Goal: Task Accomplishment & Management: Use online tool/utility

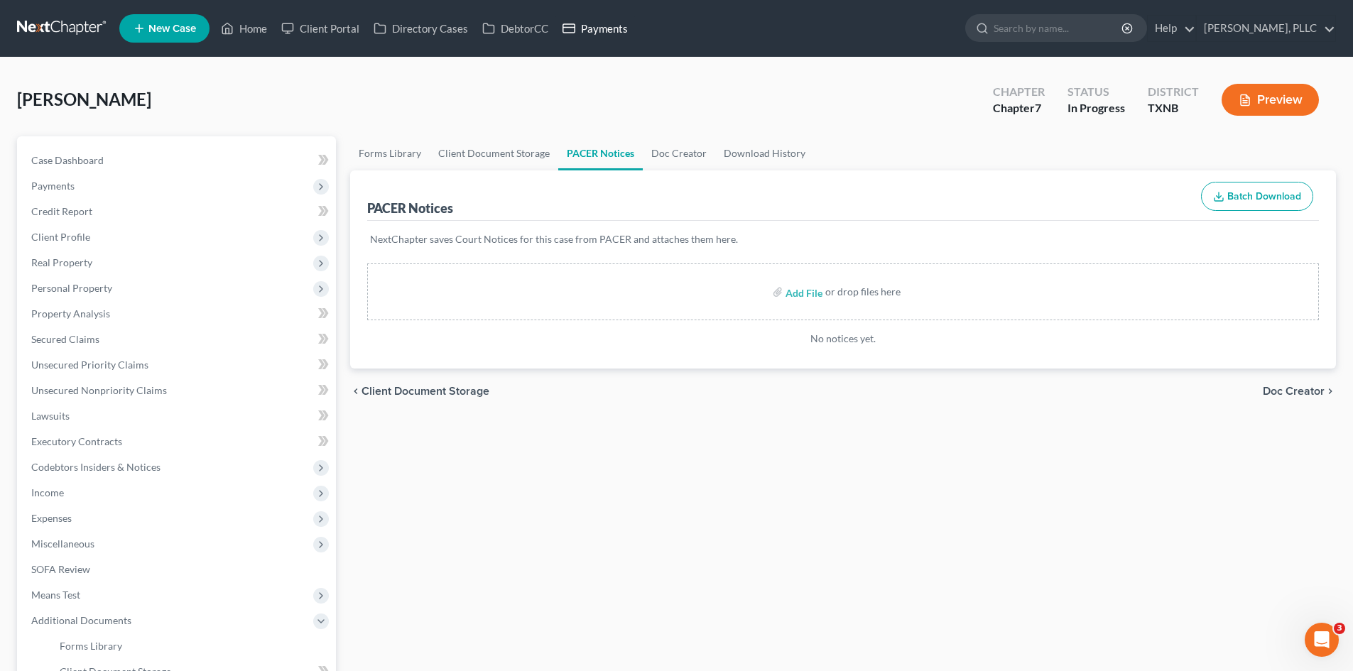
click at [597, 33] on link "Payments" at bounding box center [596, 29] width 80 height 26
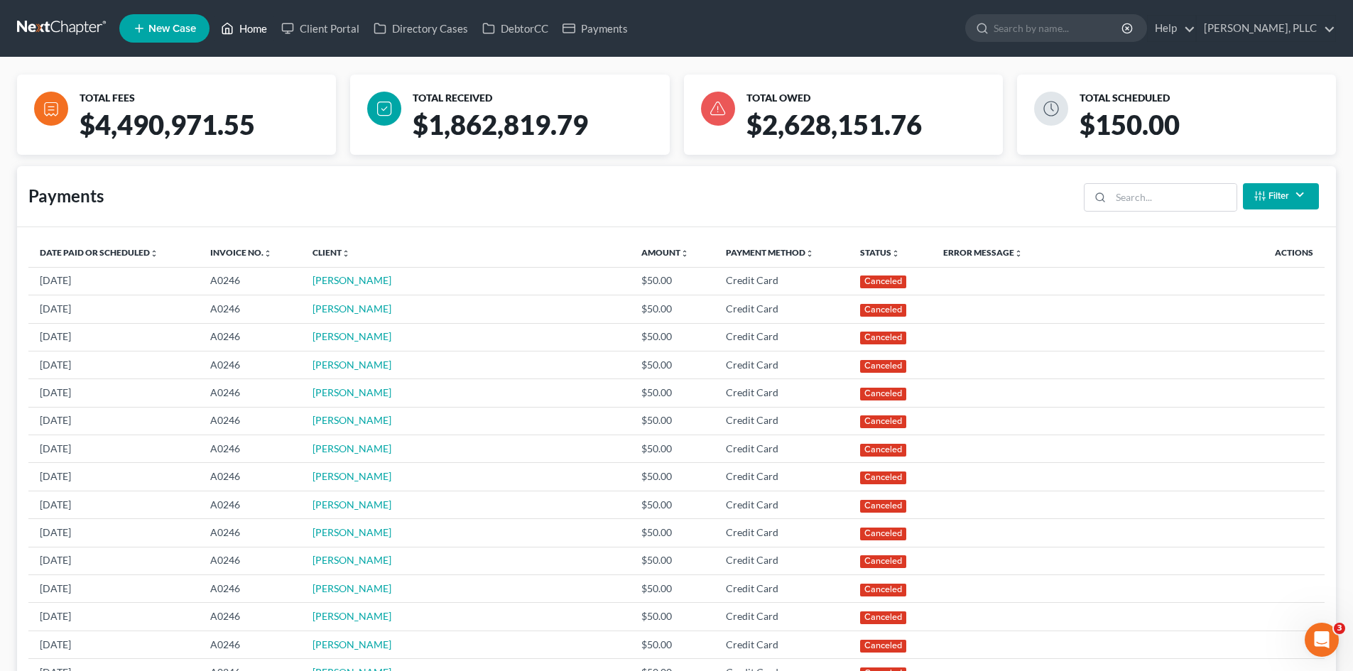
click at [242, 33] on link "Home" at bounding box center [244, 29] width 60 height 26
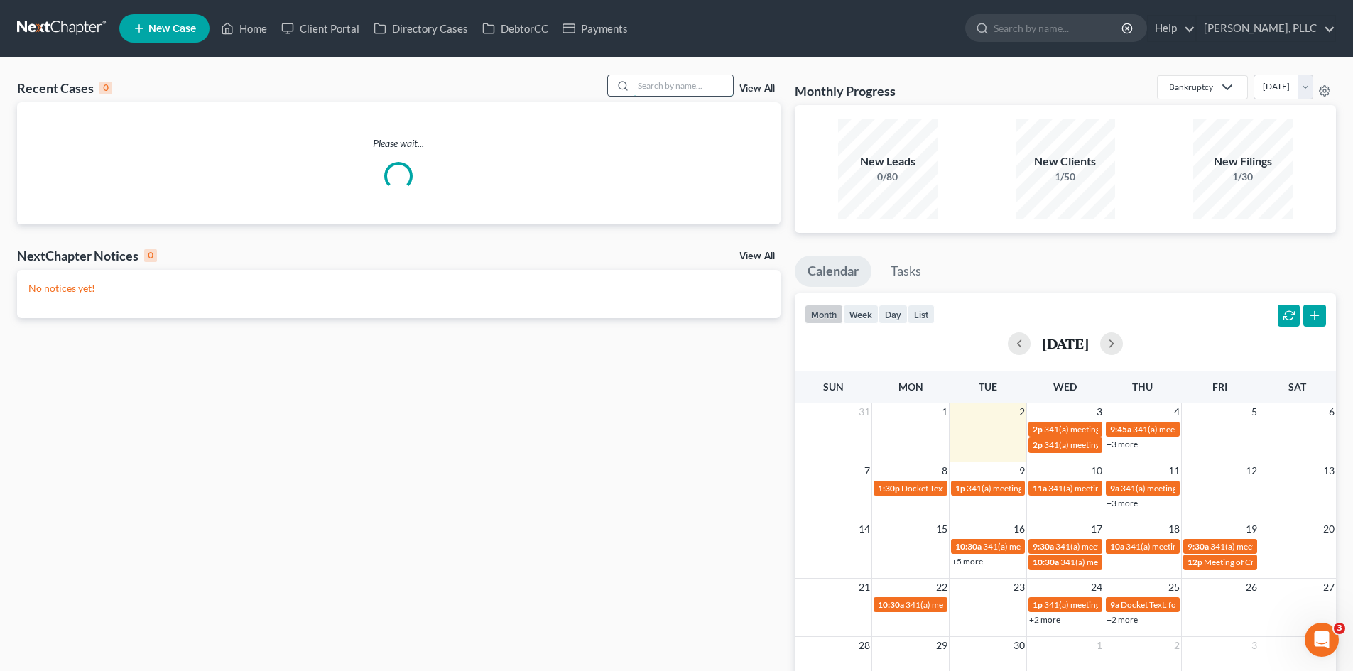
click at [670, 84] on input "search" at bounding box center [683, 85] width 99 height 21
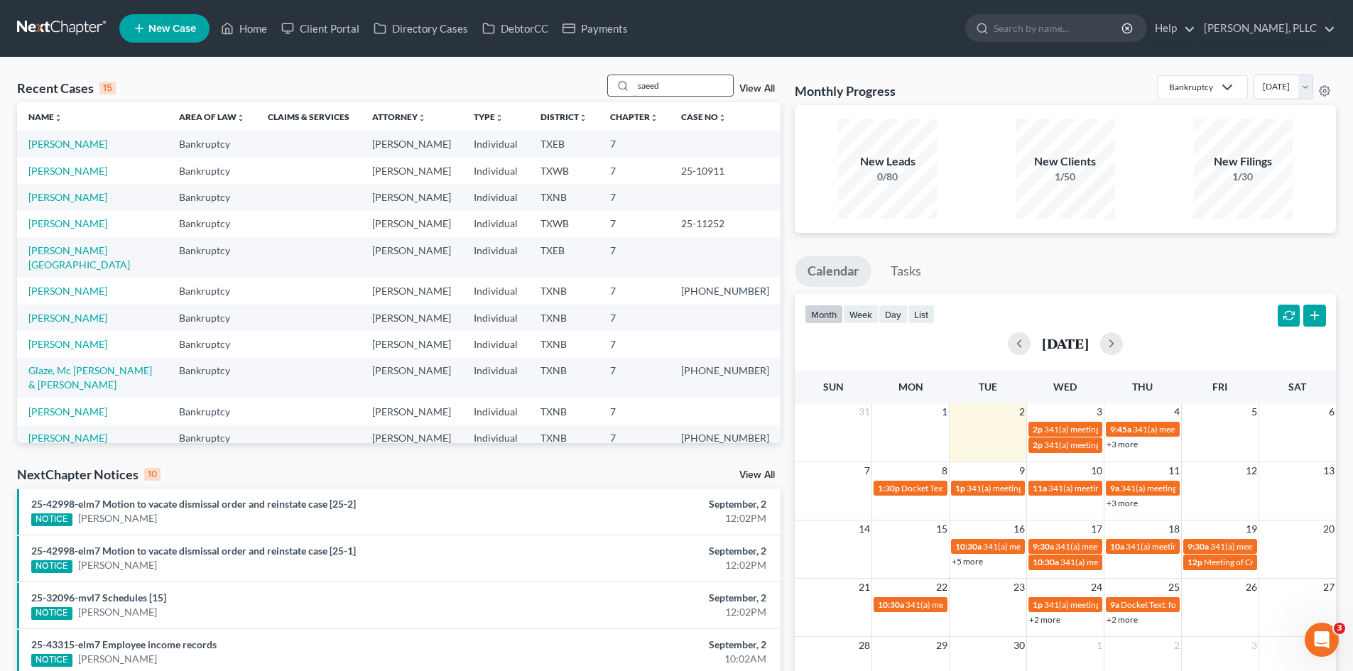
type input "saeed"
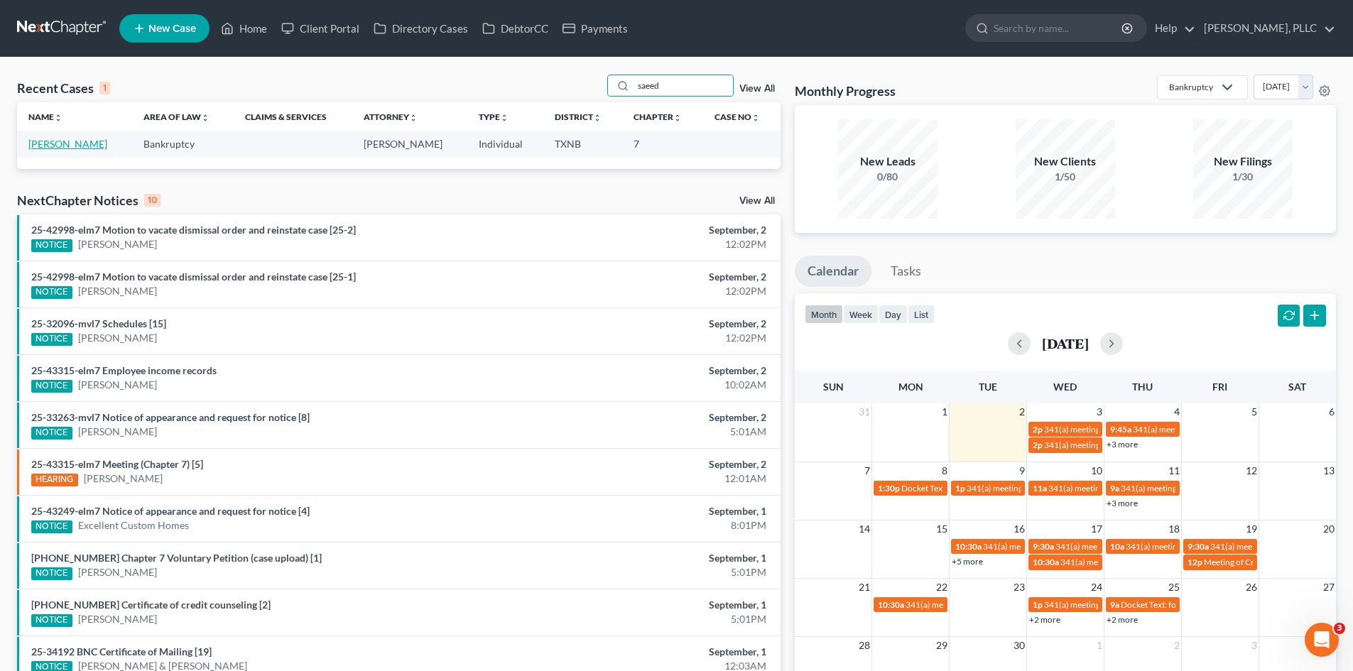
click at [55, 146] on link "[PERSON_NAME]" at bounding box center [67, 144] width 79 height 12
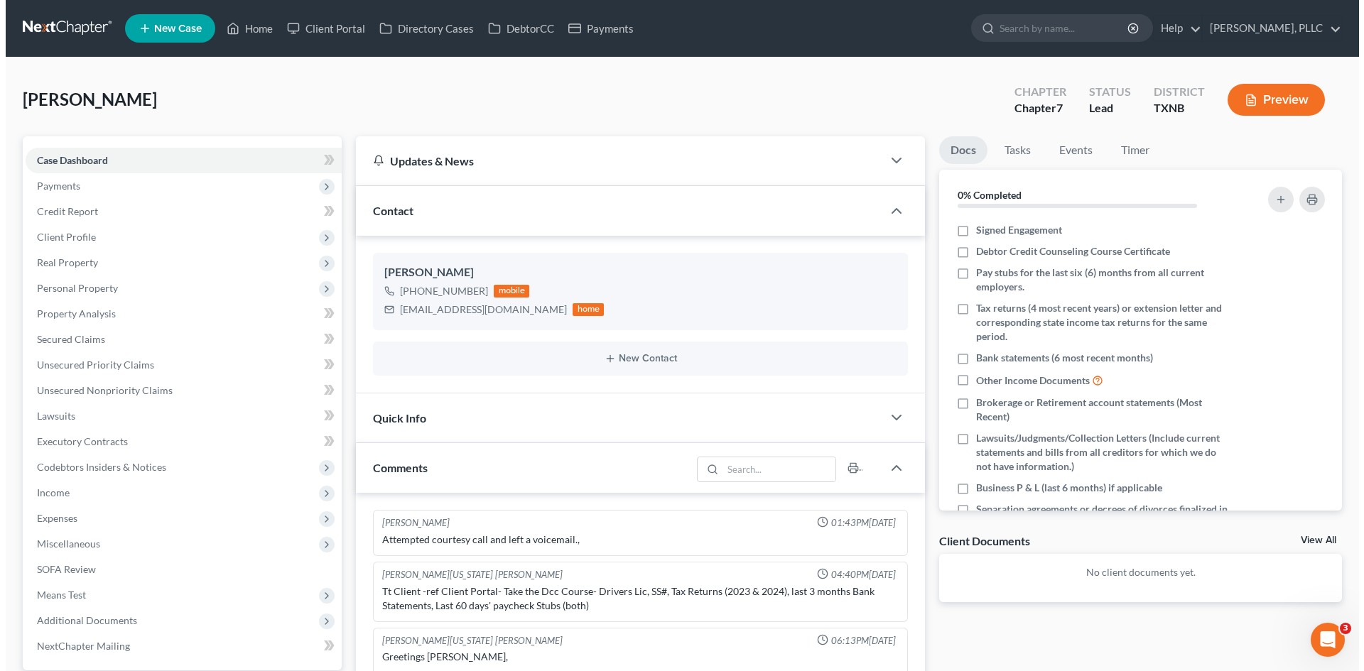
scroll to position [853, 0]
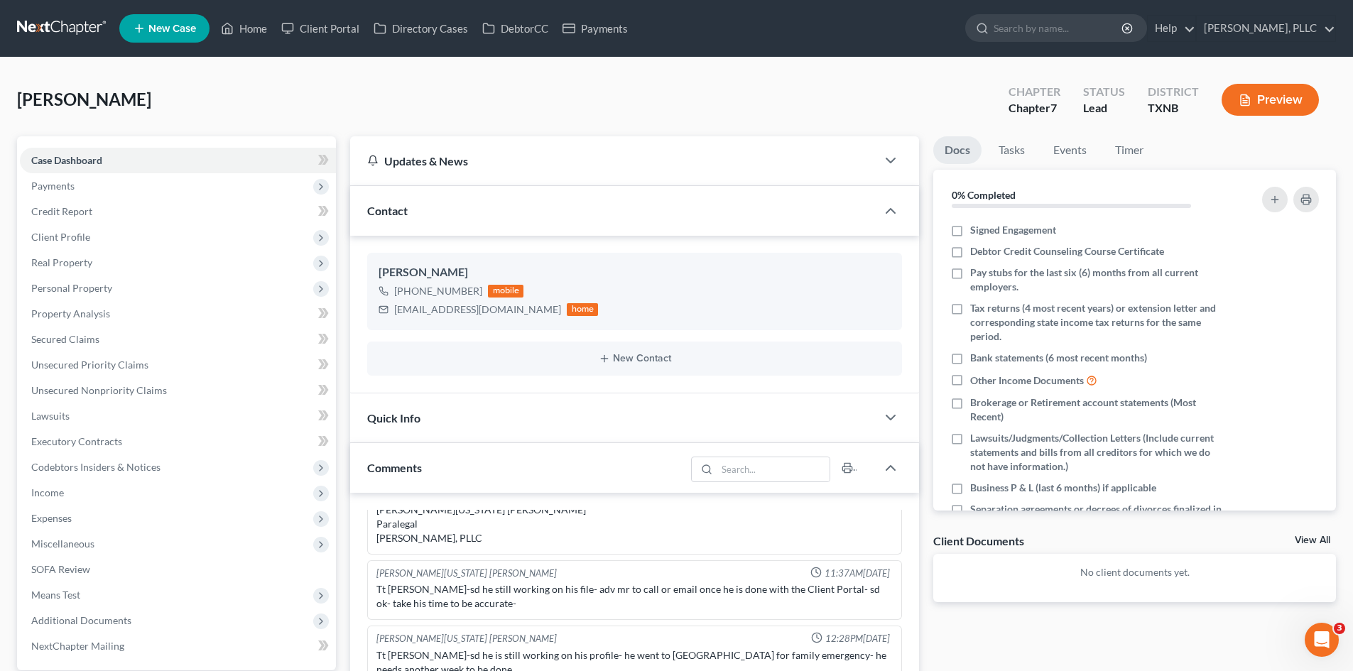
click at [187, 23] on span "New Case" at bounding box center [172, 28] width 48 height 11
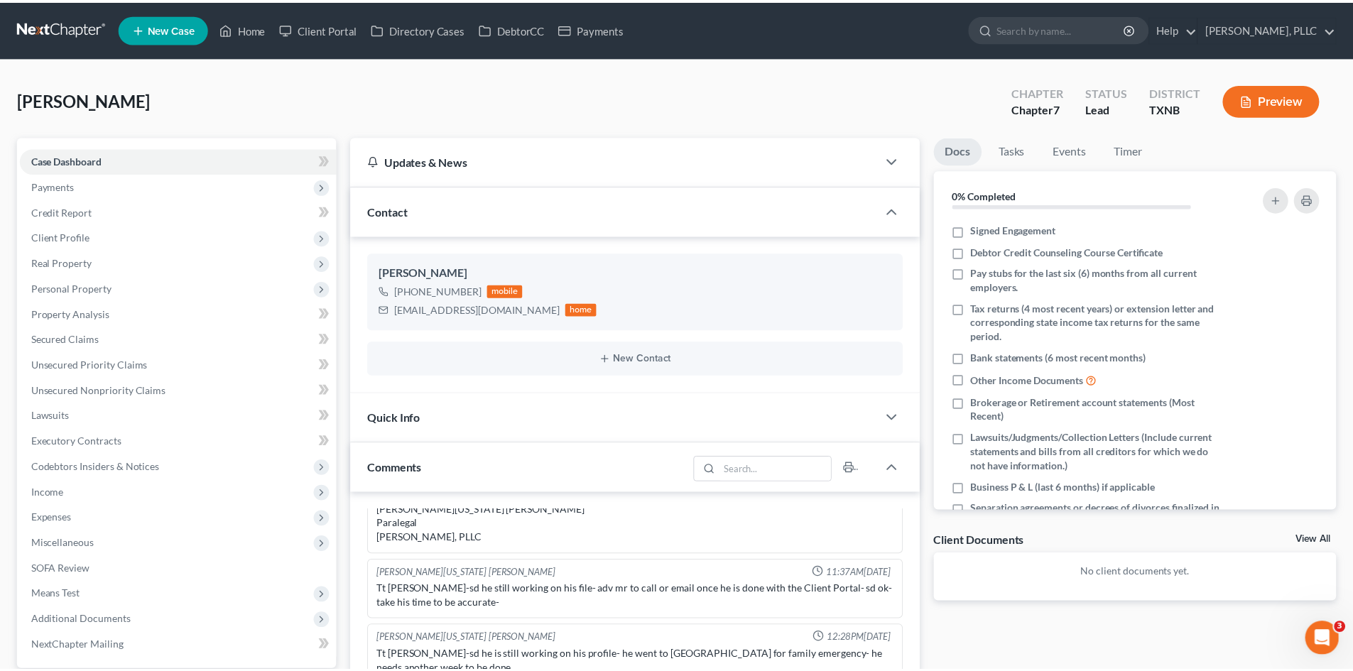
scroll to position [824, 0]
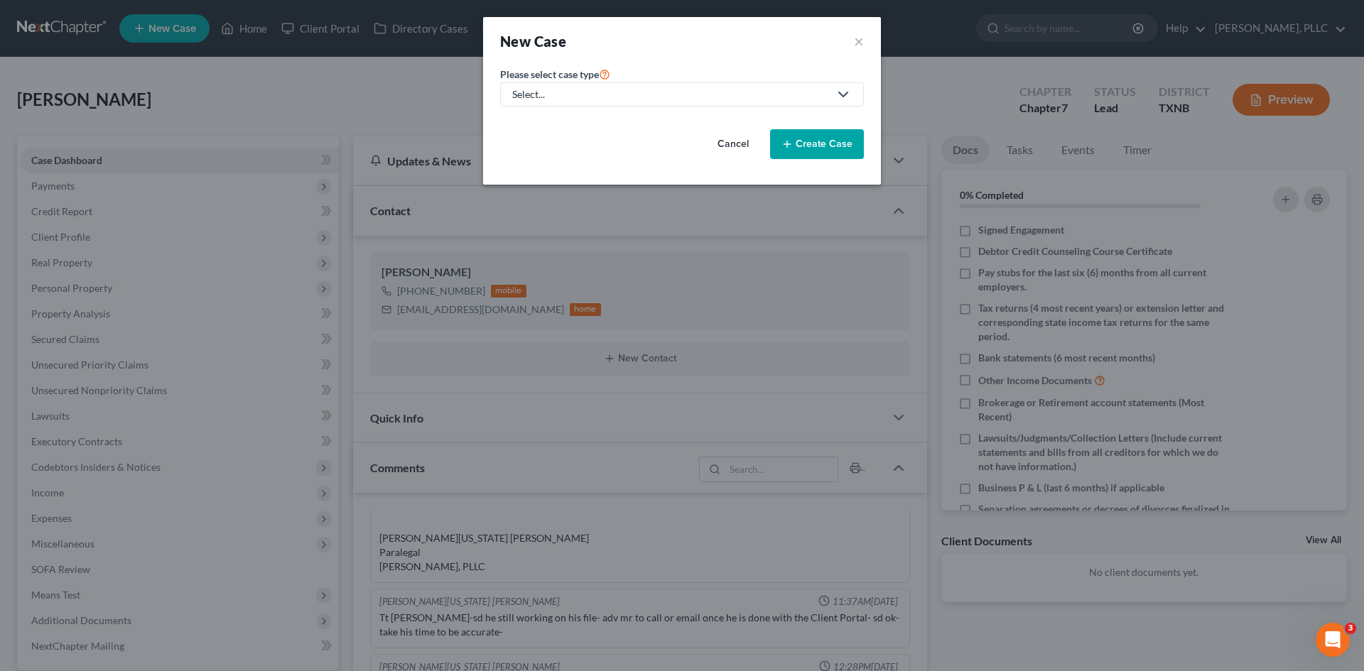
click at [605, 99] on div "Select..." at bounding box center [670, 94] width 317 height 14
click at [595, 117] on div "Bankruptcy" at bounding box center [572, 123] width 116 height 14
select select "78"
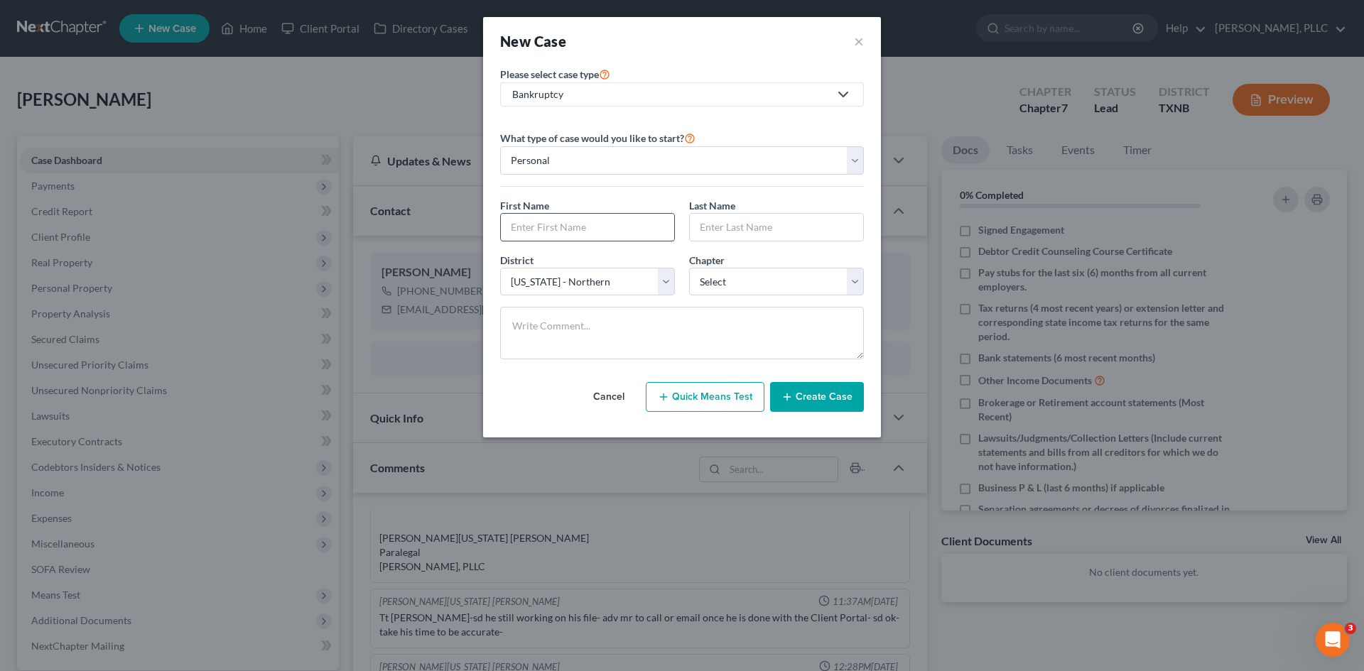
click at [593, 232] on input "text" at bounding box center [587, 227] width 173 height 27
type input "Tywanda"
click at [750, 220] on input "text" at bounding box center [776, 227] width 173 height 27
type input "Knight"
click at [732, 276] on select "Select 7 11 12 13" at bounding box center [776, 282] width 175 height 28
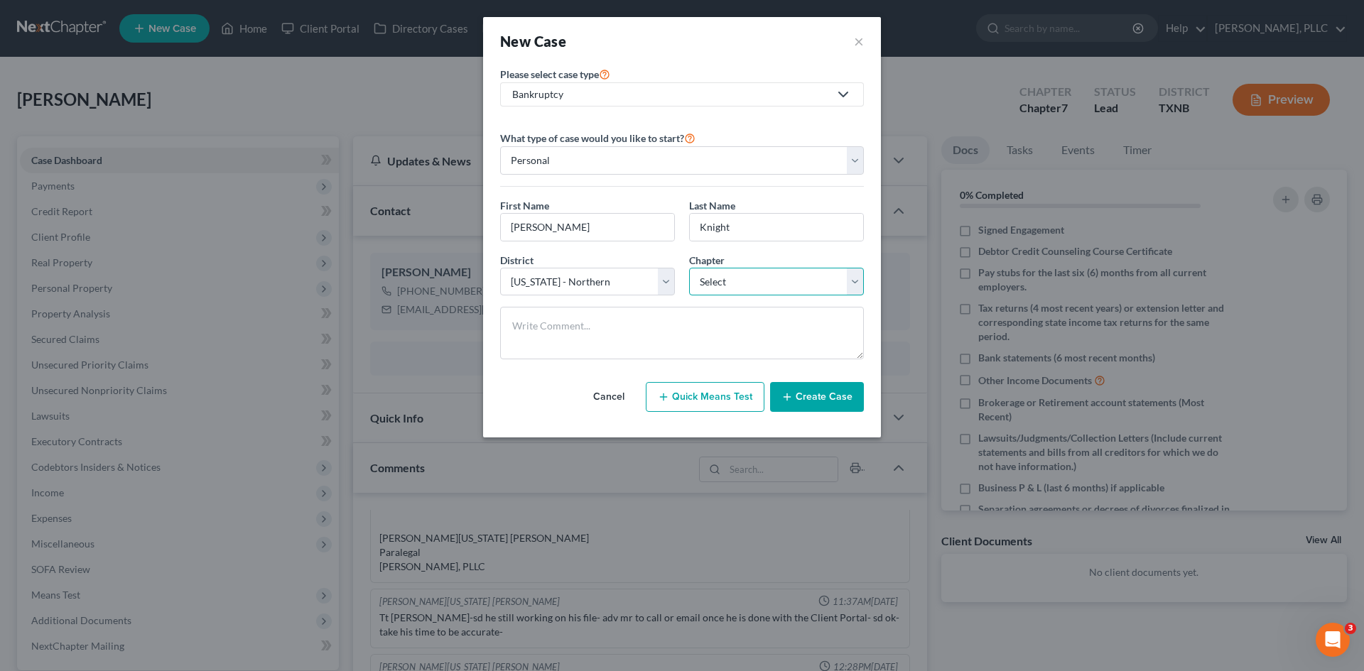
select select "0"
click at [689, 268] on select "Select 7 11 12 13" at bounding box center [776, 282] width 175 height 28
click at [832, 403] on button "Create Case" at bounding box center [817, 397] width 94 height 30
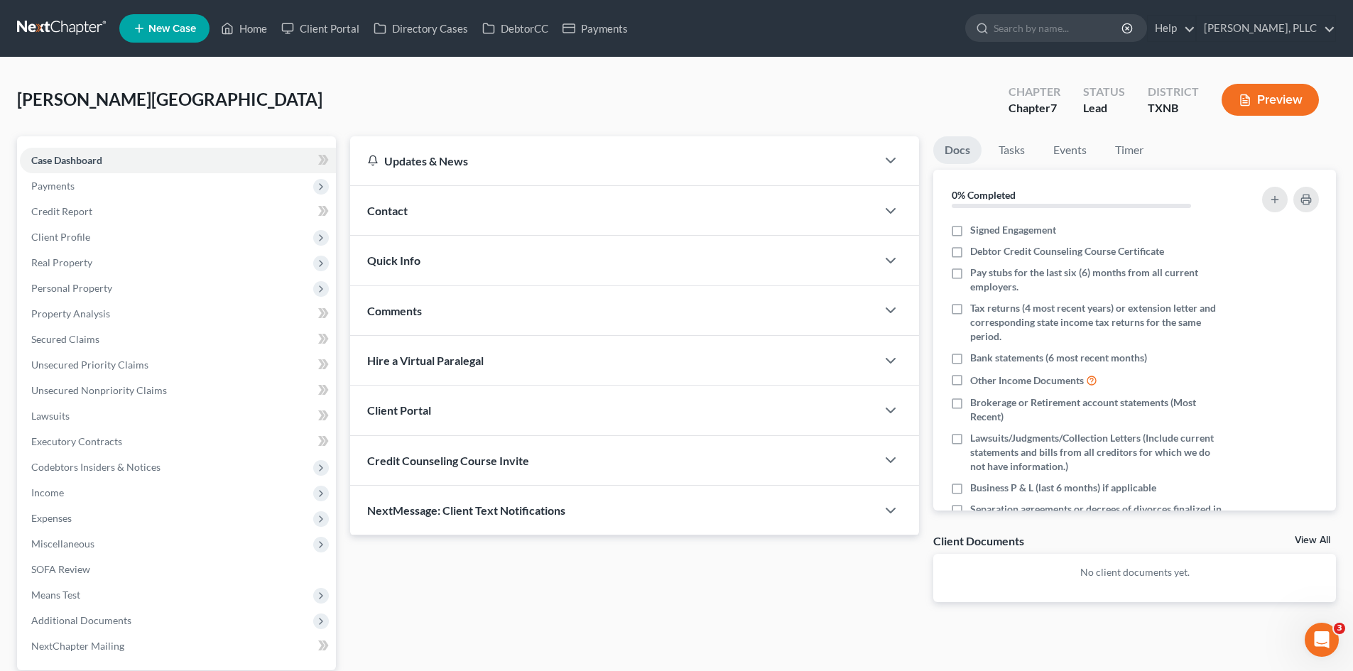
click at [490, 207] on div "Contact" at bounding box center [613, 210] width 526 height 49
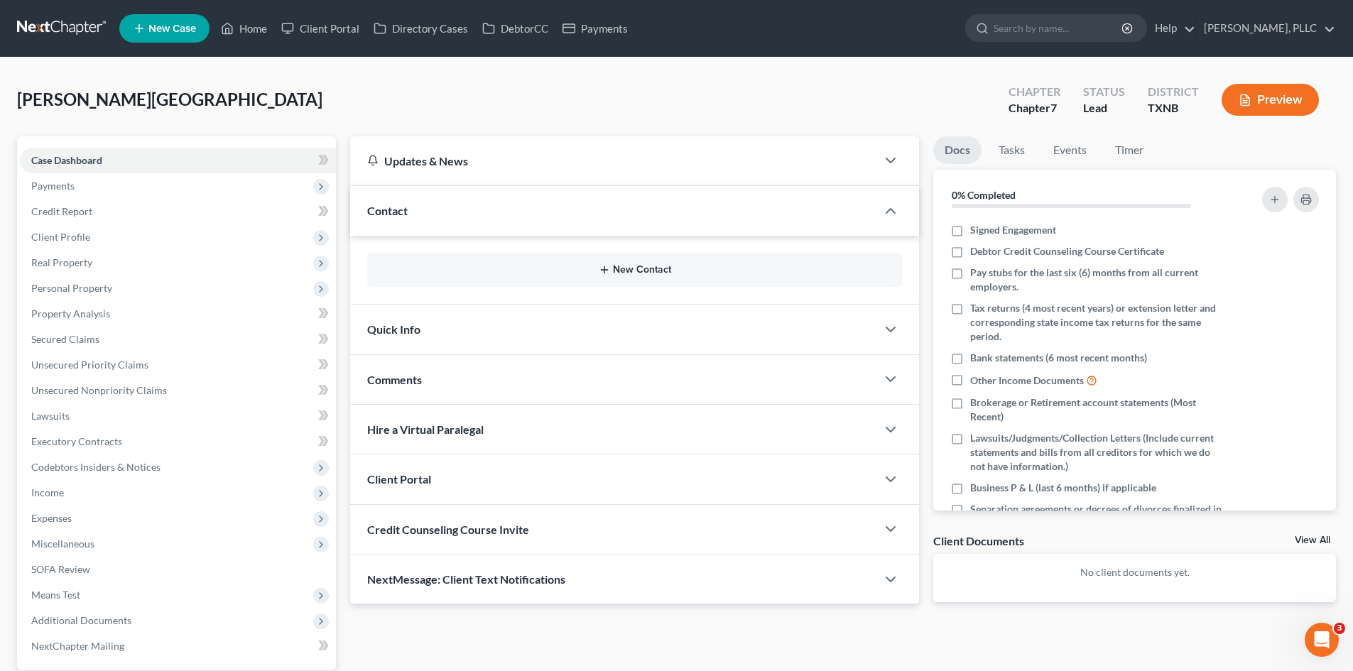
click at [675, 271] on button "New Contact" at bounding box center [635, 269] width 512 height 11
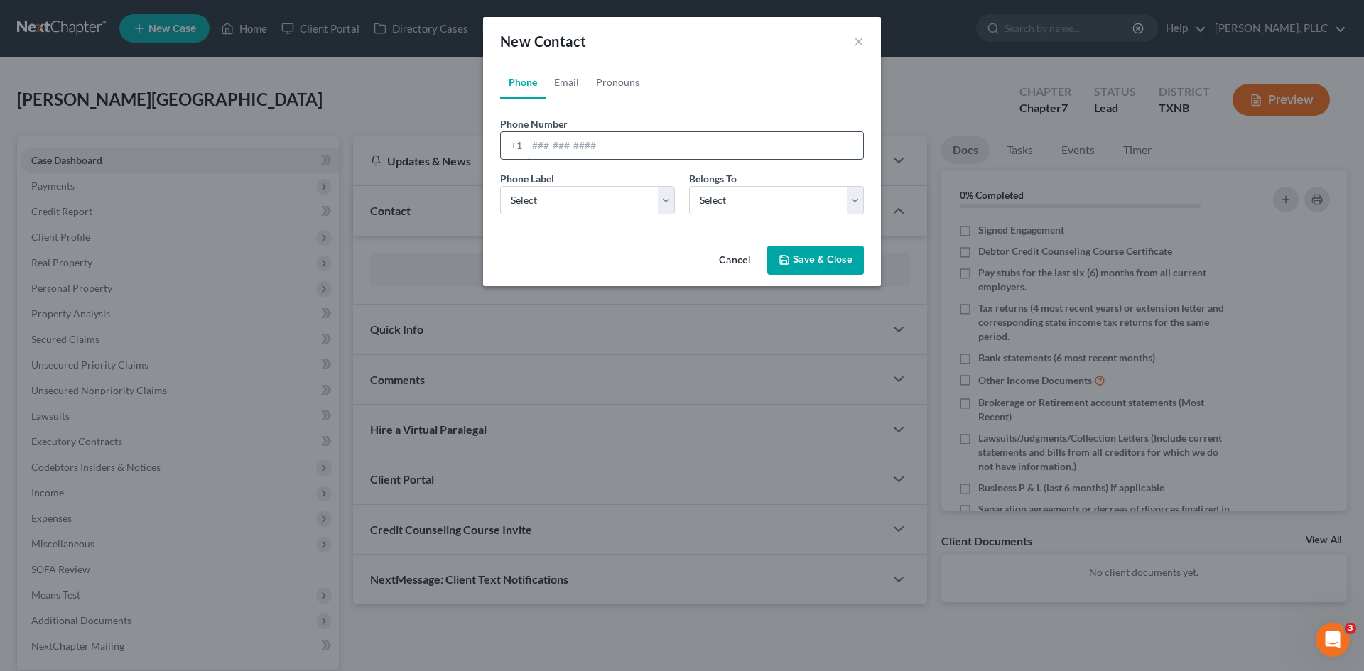
click at [620, 142] on input "tel" at bounding box center [695, 145] width 336 height 27
type input "817-319-6934"
click at [575, 191] on select "Select Mobile Home Work Other" at bounding box center [587, 200] width 175 height 28
select select "0"
click at [500, 186] on select "Select Mobile Home Work Other" at bounding box center [587, 200] width 175 height 28
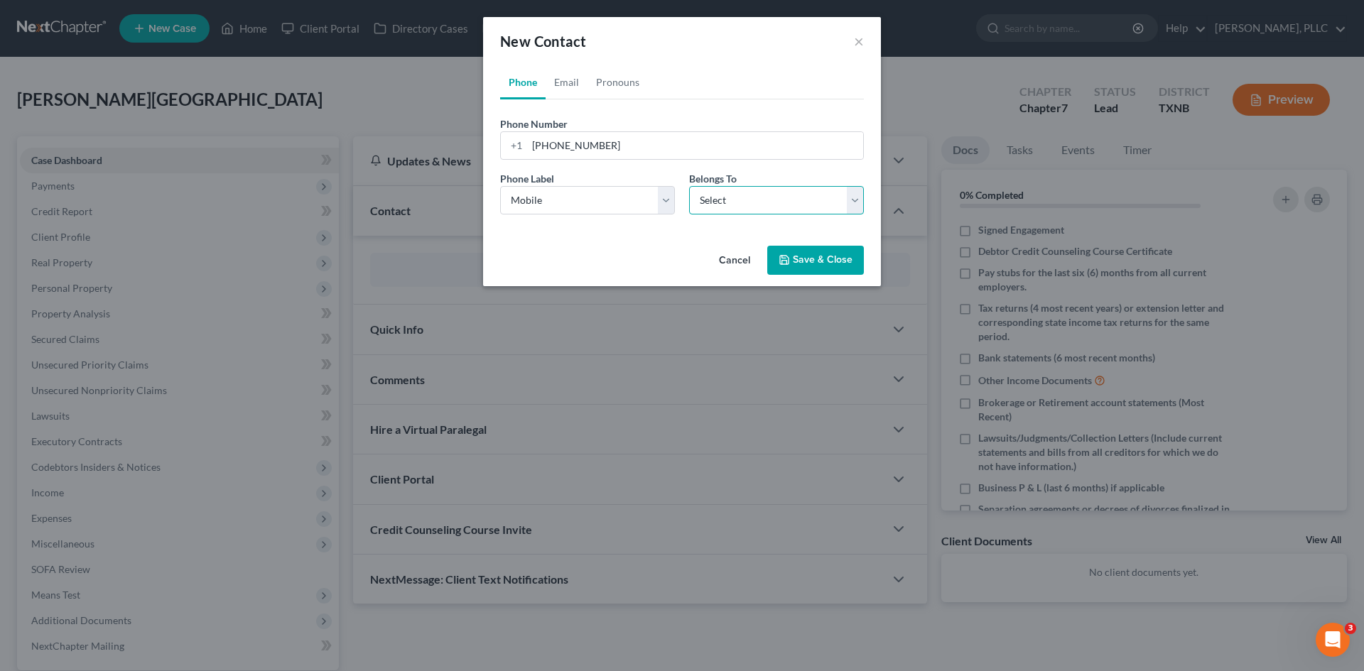
click at [701, 207] on select "Select Client Other" at bounding box center [776, 200] width 175 height 28
select select "0"
click at [689, 186] on select "Select Client Other" at bounding box center [776, 200] width 175 height 28
drag, startPoint x: 566, startPoint y: 85, endPoint x: 578, endPoint y: 99, distance: 18.1
click at [566, 85] on link "Email" at bounding box center [567, 82] width 42 height 34
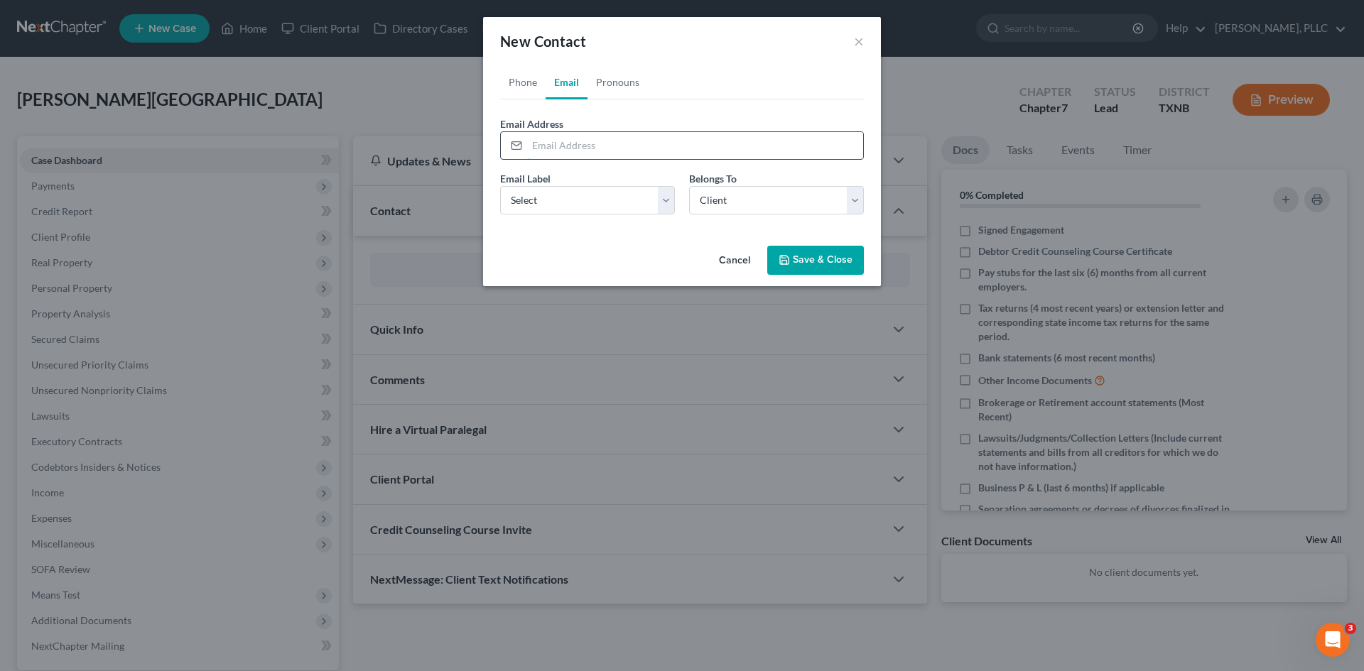
click at [583, 150] on input "email" at bounding box center [695, 145] width 336 height 27
paste input "stampleycraft@sbsglobal.net"
type input "stampleycraft@sbsglobal.net"
click at [573, 205] on select "Select Home Work Other" at bounding box center [587, 200] width 175 height 28
select select "0"
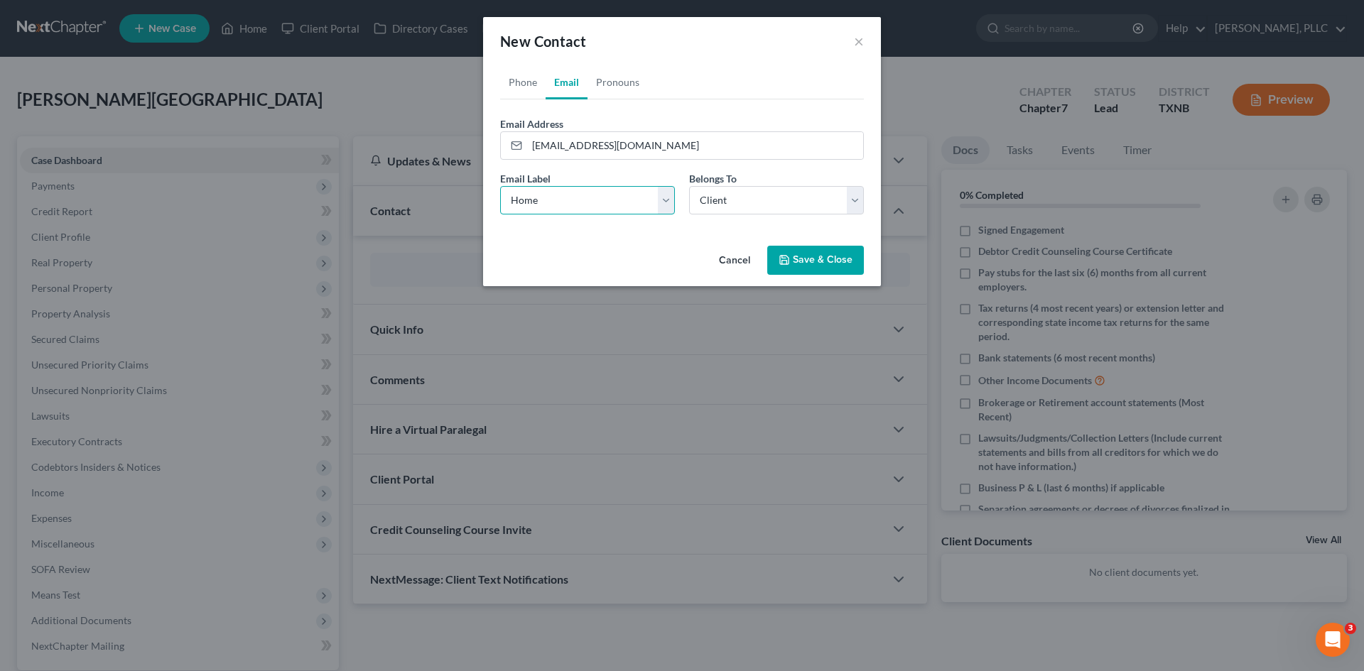
click at [500, 186] on select "Select Home Work Other" at bounding box center [587, 200] width 175 height 28
click at [831, 259] on button "Save & Close" at bounding box center [815, 261] width 97 height 30
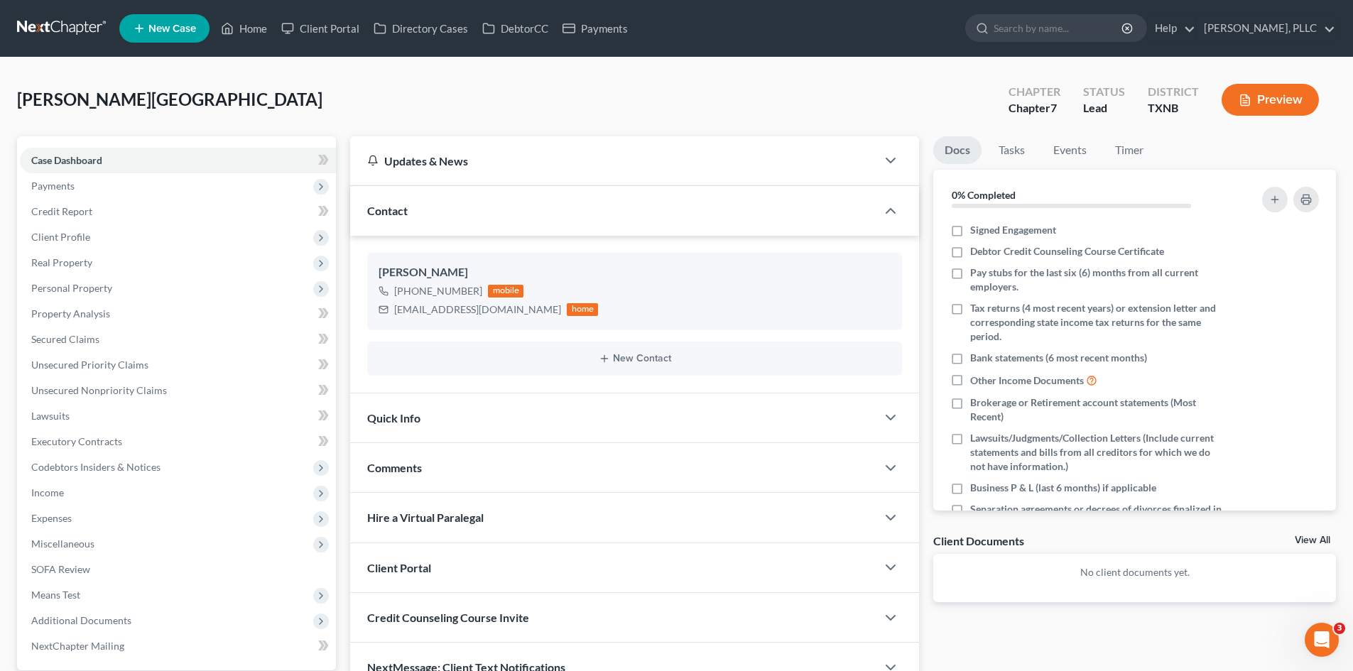
click at [403, 415] on span "Quick Info" at bounding box center [393, 417] width 53 height 13
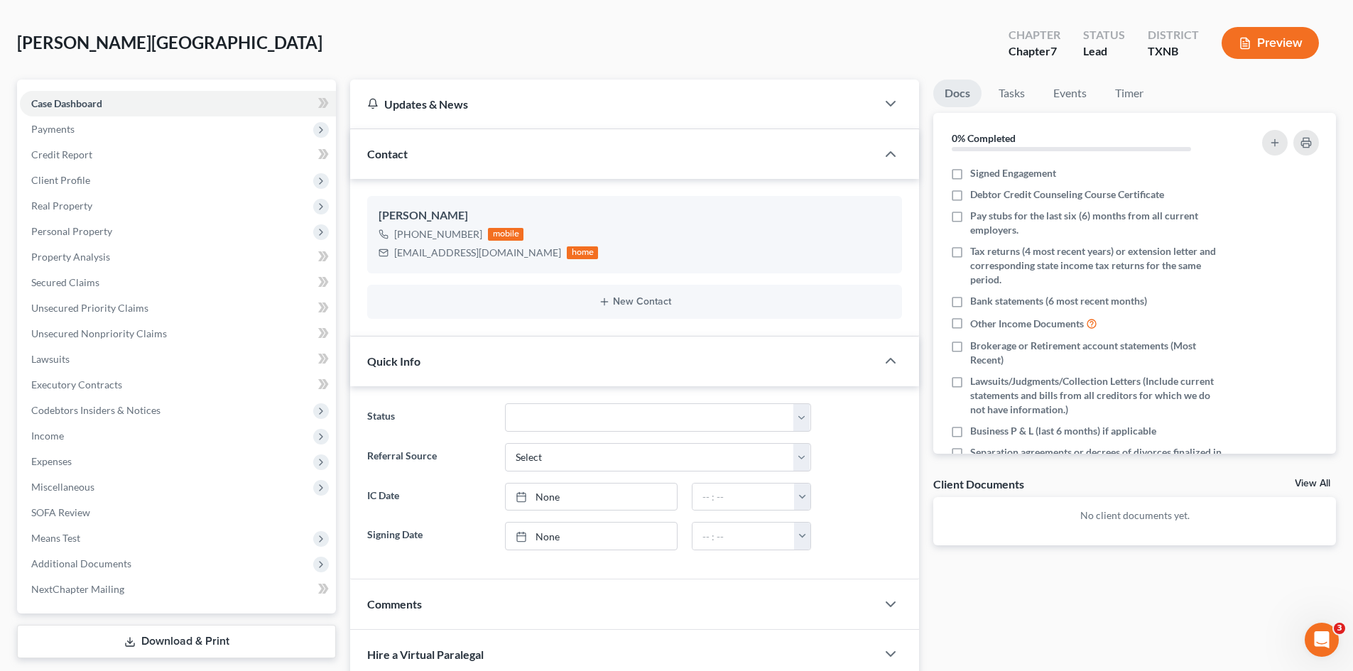
scroll to position [142, 0]
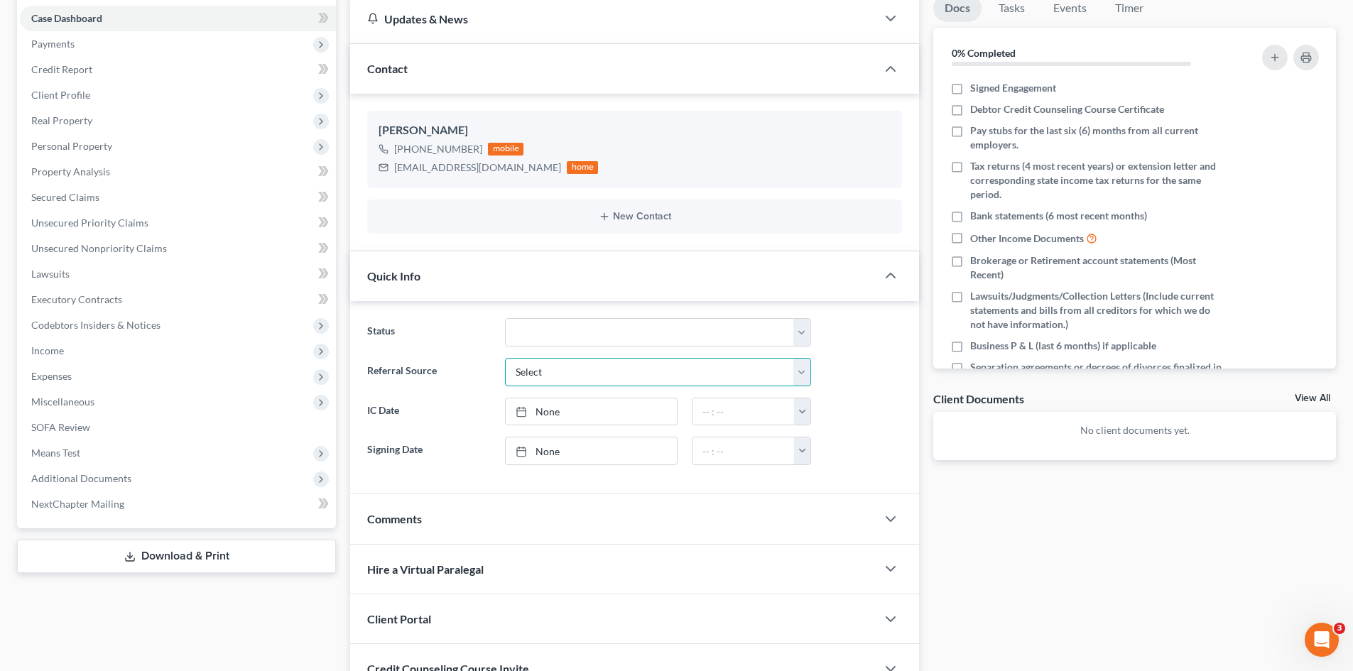
click at [560, 369] on select "Select Word Of Mouth Previous Clients Direct Mail Website Google Search Modern …" at bounding box center [658, 372] width 306 height 28
click at [566, 384] on select "Select Word Of Mouth Previous Clients Direct Mail Website Google Search Modern …" at bounding box center [658, 372] width 306 height 28
select select "1"
click at [505, 358] on select "Select Word Of Mouth Previous Clients Direct Mail Website Google Search Modern …" at bounding box center [658, 372] width 306 height 28
click at [597, 409] on link "None" at bounding box center [591, 412] width 171 height 27
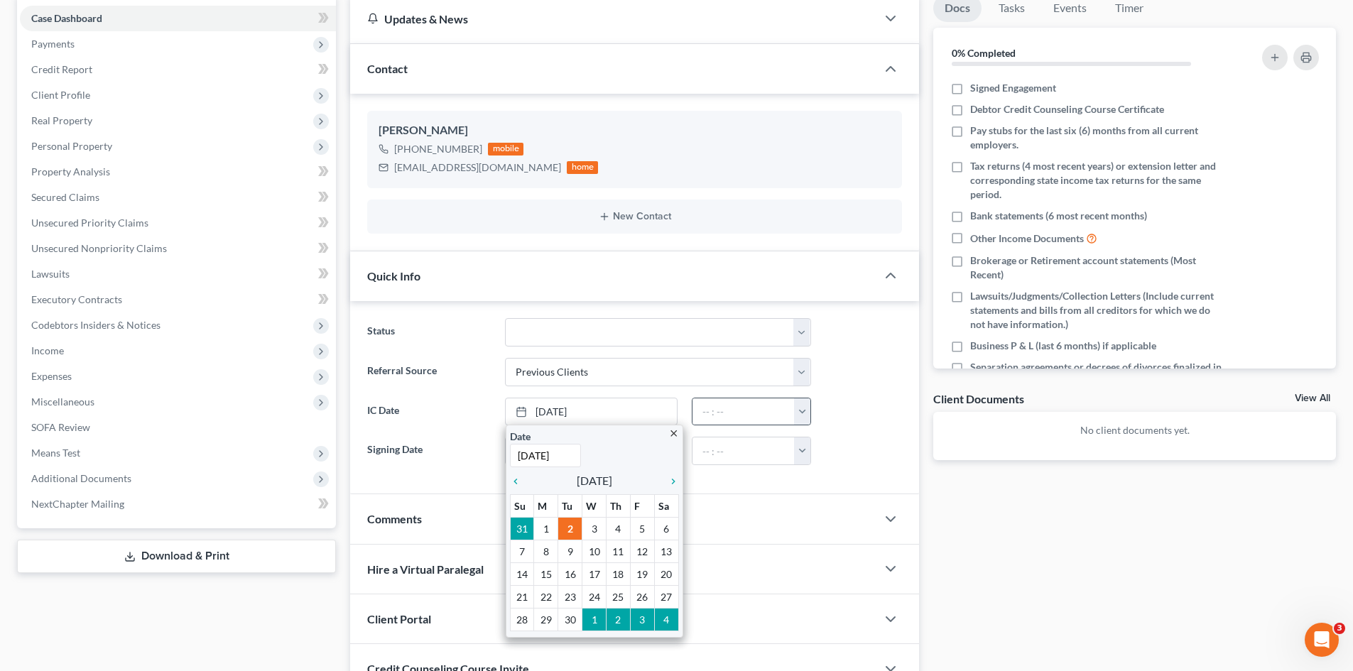
click at [808, 415] on button "button" at bounding box center [802, 412] width 16 height 27
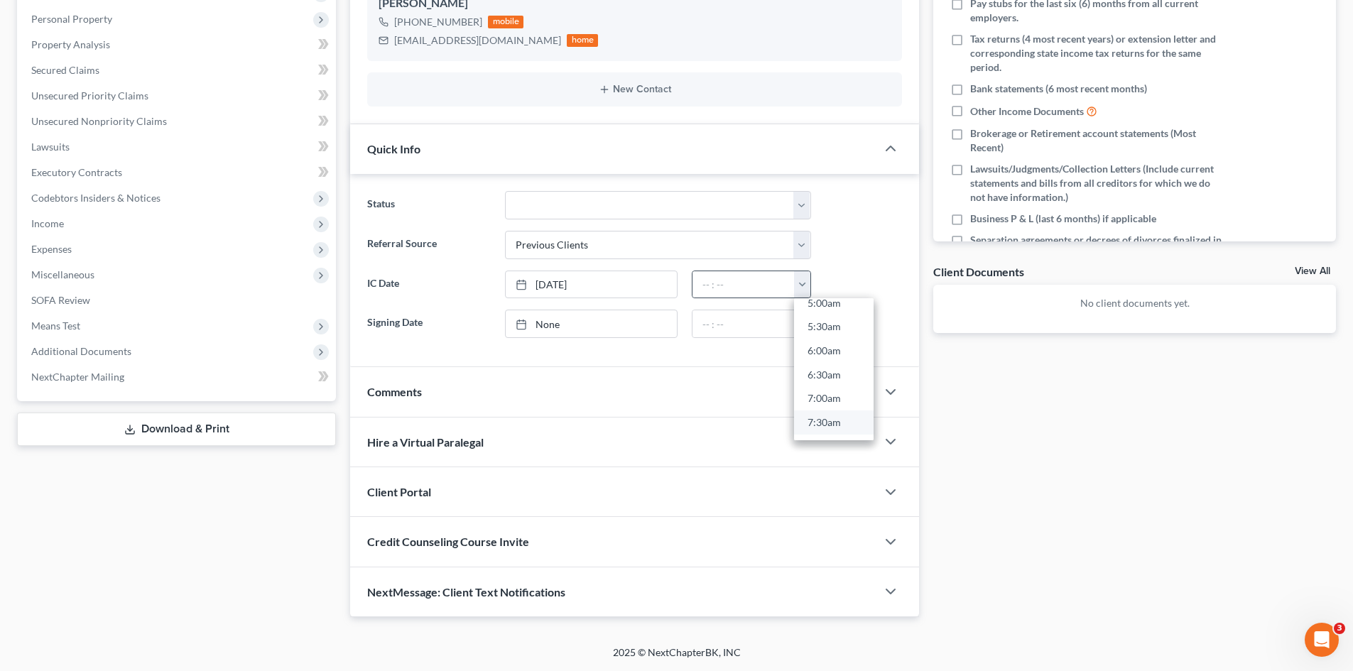
scroll to position [355, 0]
click at [823, 383] on link "9:00am" at bounding box center [834, 390] width 80 height 24
type input "9:00am"
click at [467, 497] on div "Client Portal" at bounding box center [613, 491] width 526 height 49
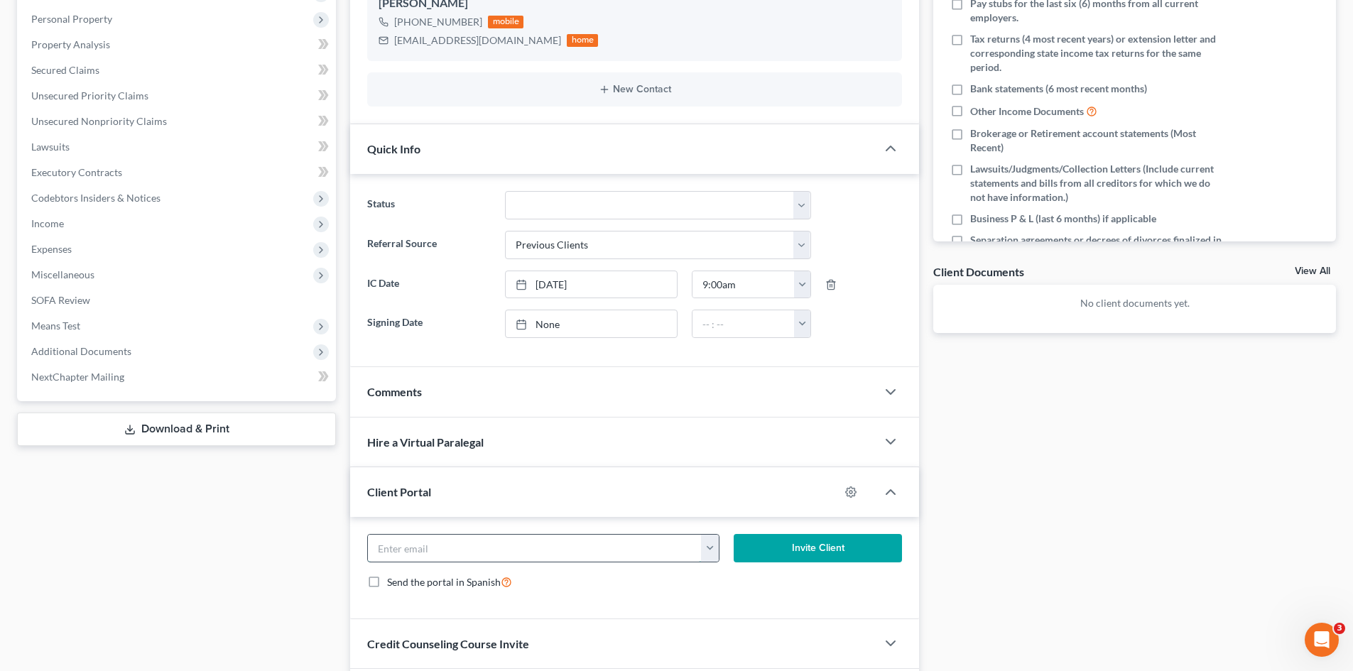
click at [508, 549] on input "email" at bounding box center [535, 548] width 334 height 27
paste input "stampleycraft@sbsglobal.net"
type input "stampleycraft@sbsglobal.net"
click at [747, 540] on button "Invite Client" at bounding box center [818, 548] width 169 height 28
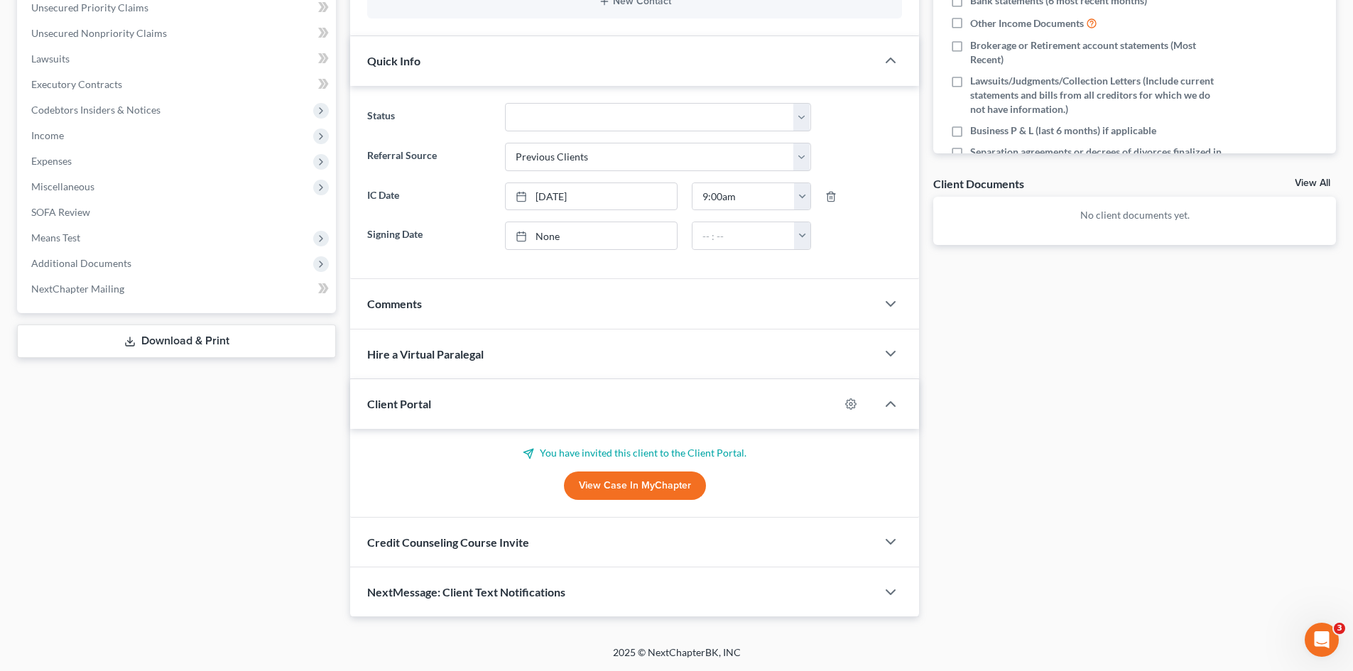
click at [492, 538] on span "Credit Counseling Course Invite" at bounding box center [448, 542] width 162 height 13
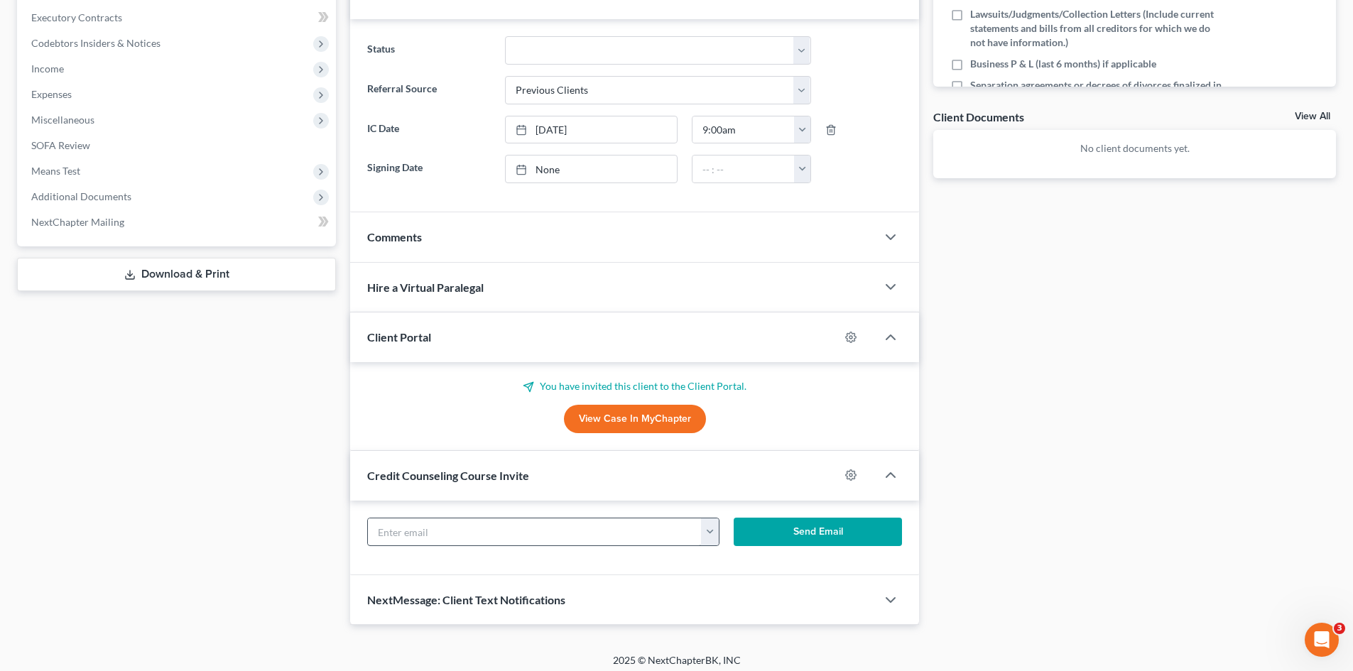
scroll to position [426, 0]
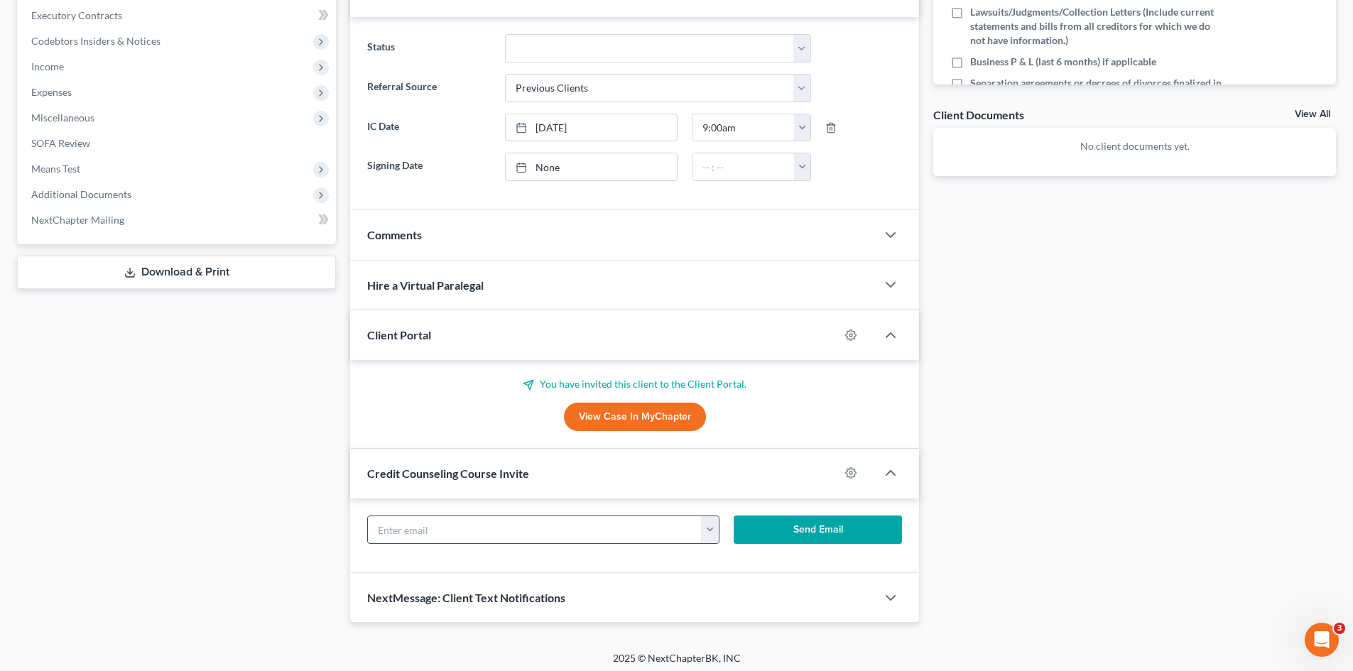
click at [488, 539] on input "text" at bounding box center [535, 529] width 334 height 27
paste input "stampleycraft@sbsglobal.net"
type input "stampleycraft@sbsglobal.net"
click at [775, 521] on button "Send Email" at bounding box center [818, 530] width 169 height 28
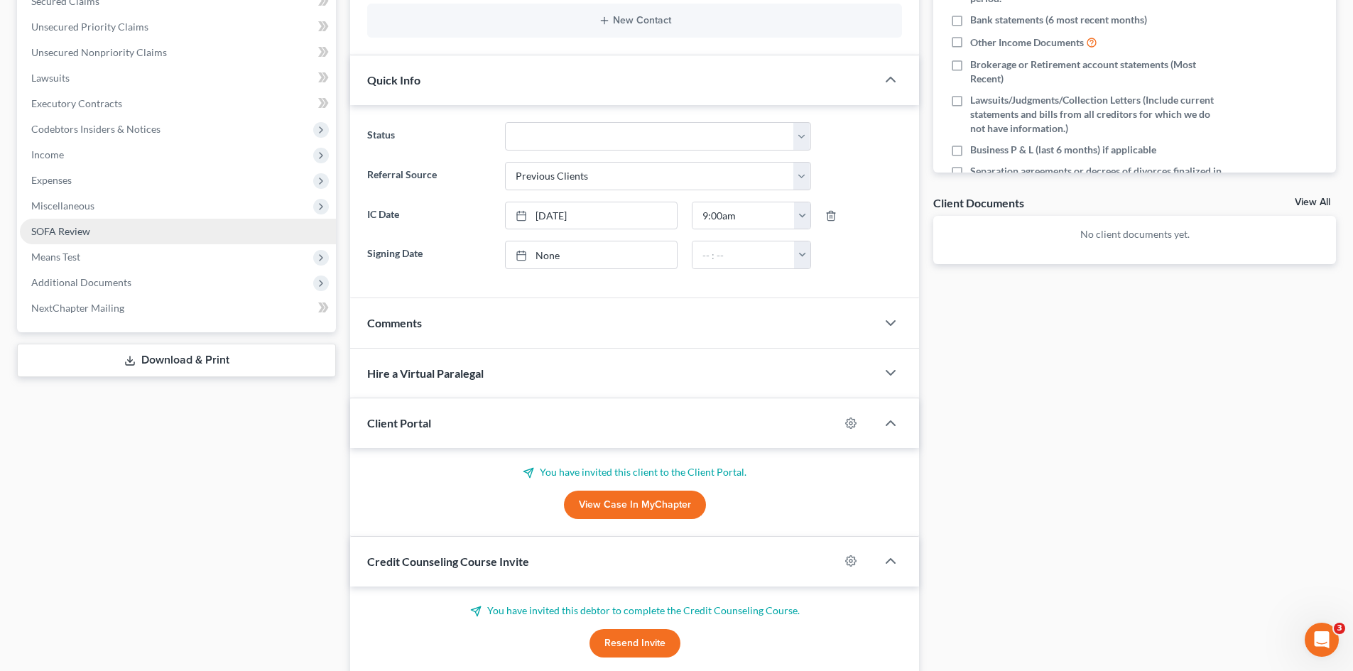
scroll to position [213, 0]
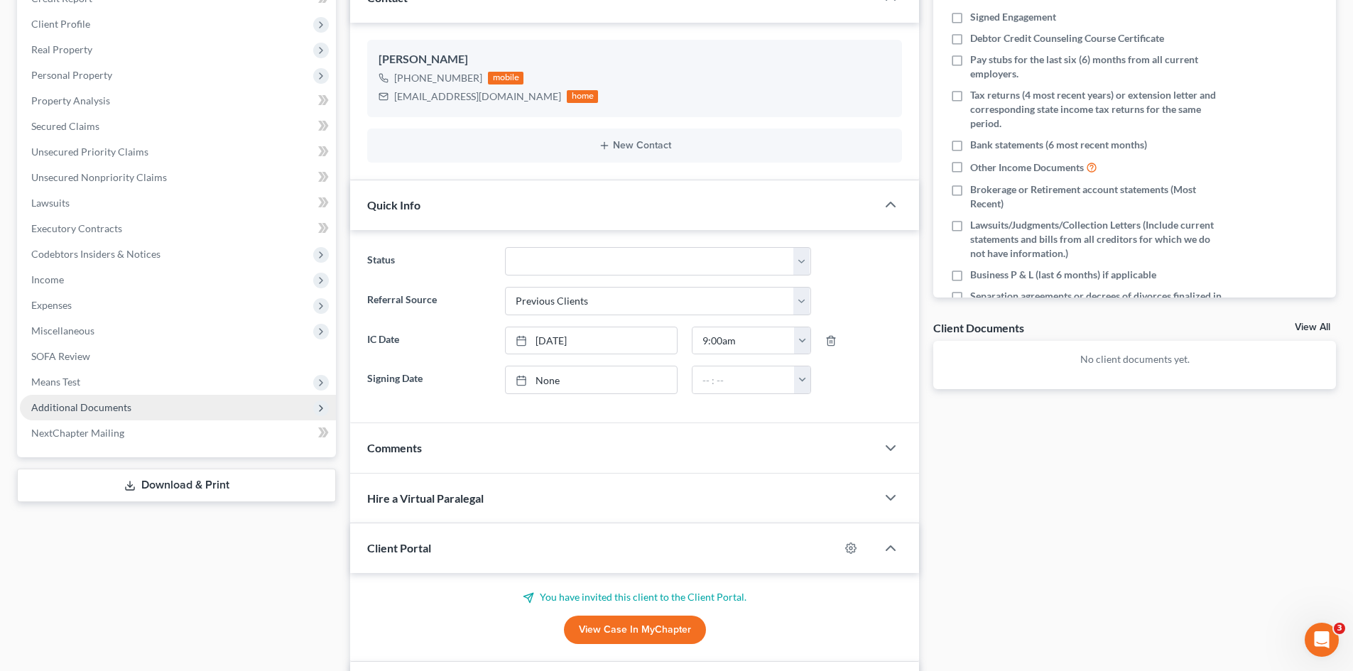
click at [106, 405] on span "Additional Documents" at bounding box center [81, 407] width 100 height 12
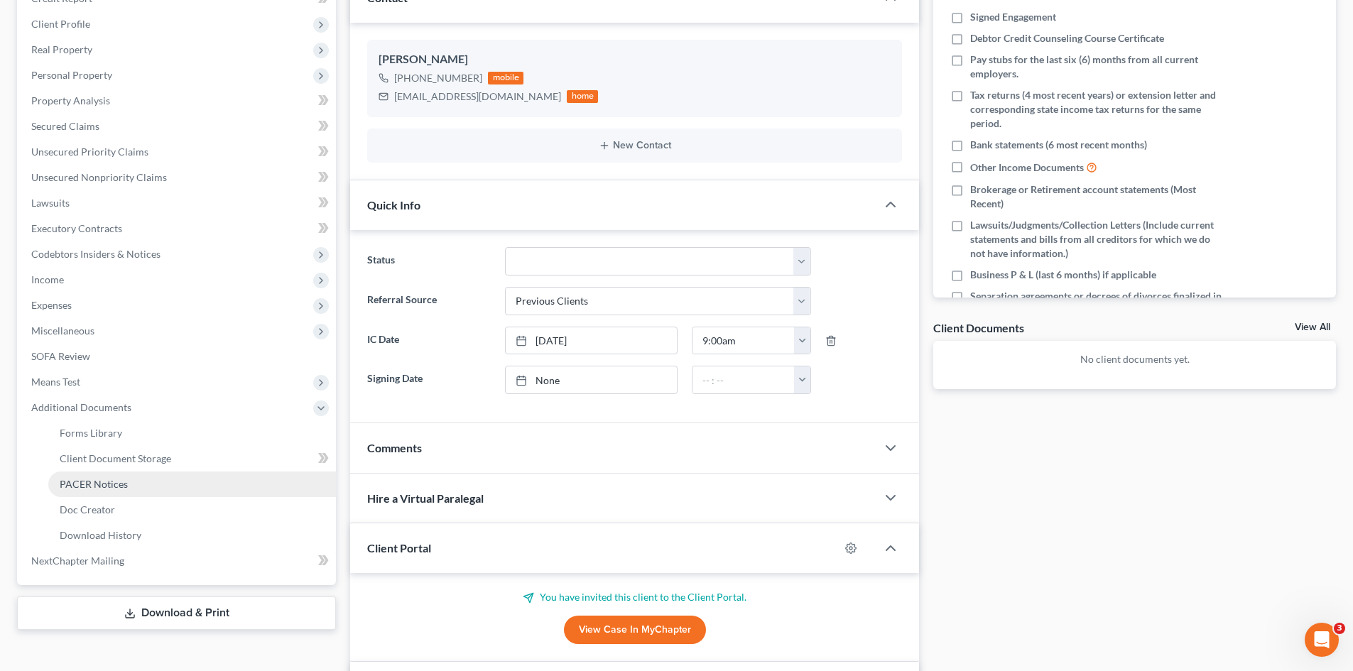
click at [114, 480] on span "PACER Notices" at bounding box center [94, 484] width 68 height 12
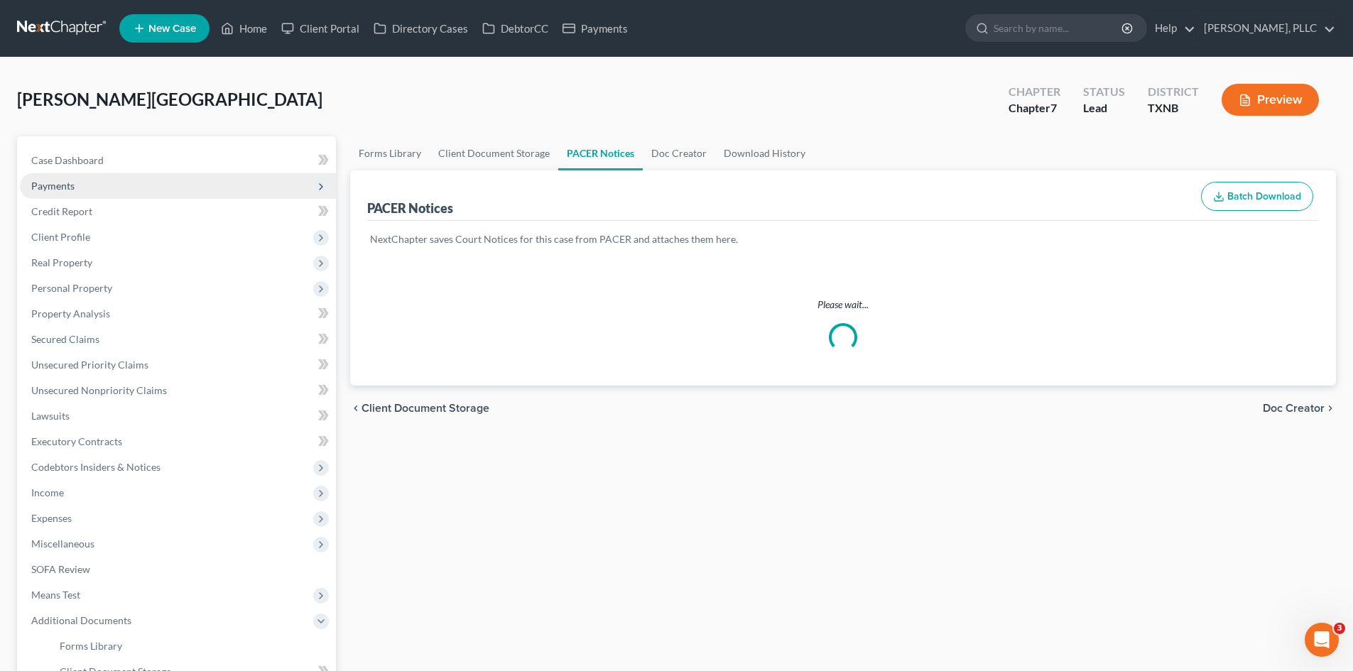
click at [86, 178] on span "Payments" at bounding box center [178, 186] width 316 height 26
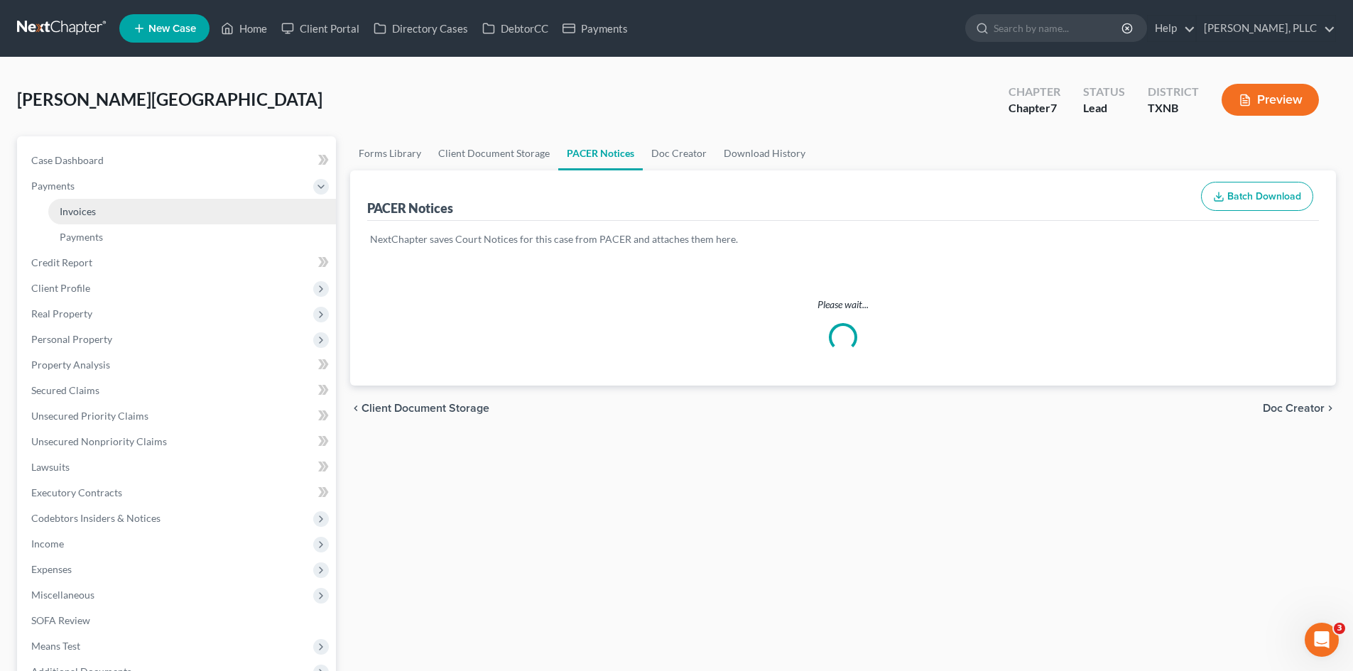
click at [103, 209] on link "Invoices" at bounding box center [192, 212] width 288 height 26
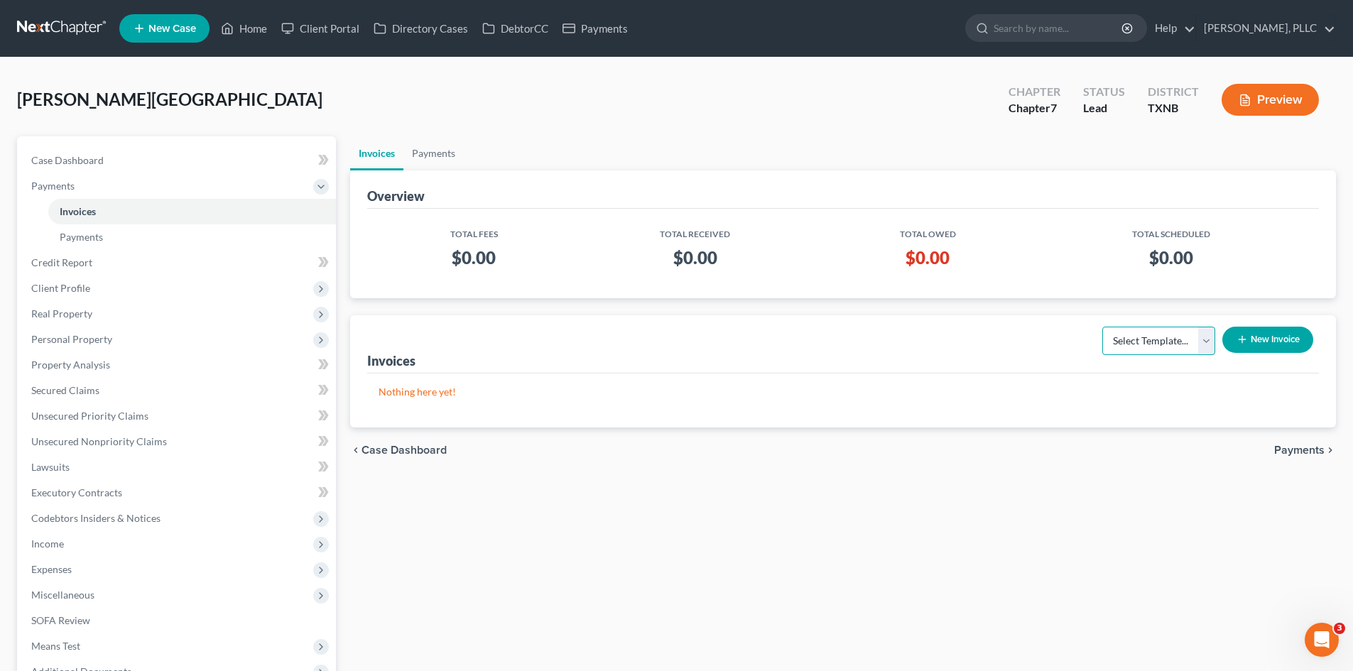
drag, startPoint x: 1157, startPoint y: 338, endPoint x: 1154, endPoint y: 349, distance: 11.0
click at [1157, 338] on select "Select Template... Invoice" at bounding box center [1159, 341] width 113 height 28
select select "0"
click at [1103, 327] on select "Select Template... Invoice" at bounding box center [1159, 341] width 113 height 28
click at [1243, 340] on line "button" at bounding box center [1242, 340] width 6 height 0
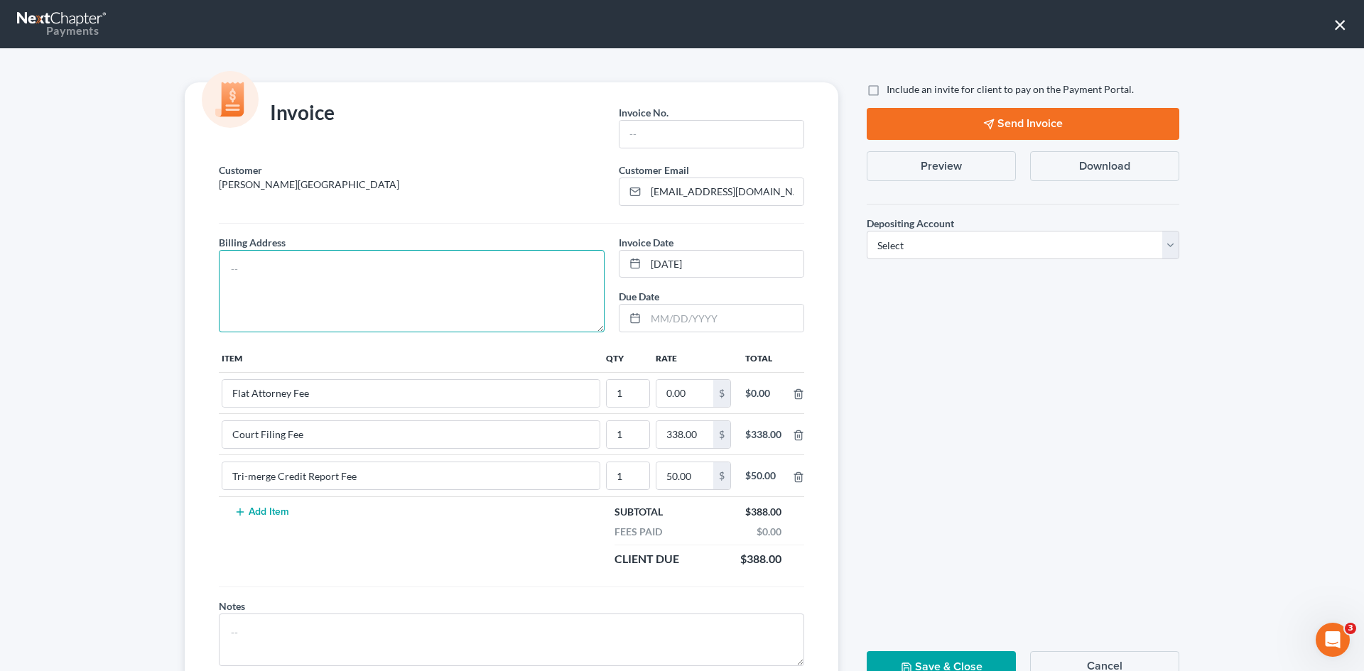
click at [486, 308] on textarea at bounding box center [412, 291] width 386 height 82
type textarea "To be provided."
click at [669, 139] on input "text" at bounding box center [712, 134] width 184 height 27
type input "A0588"
click at [685, 391] on input "0.00" at bounding box center [684, 393] width 57 height 27
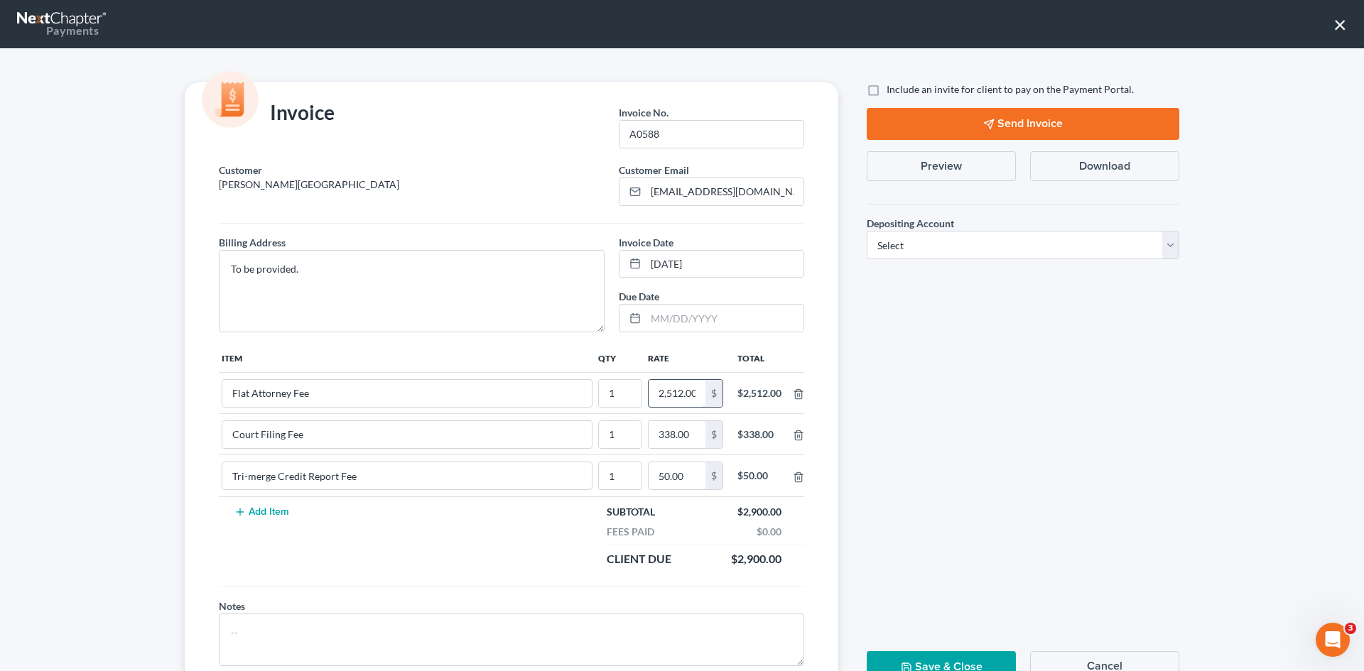
scroll to position [0, 2]
type input "2,512.00"
click at [896, 87] on span "Include an invite for client to pay on the Payment Portal." at bounding box center [1010, 89] width 247 height 12
click at [896, 87] on input "Include an invite for client to pay on the Payment Portal." at bounding box center [896, 86] width 9 height 9
checkbox input "true"
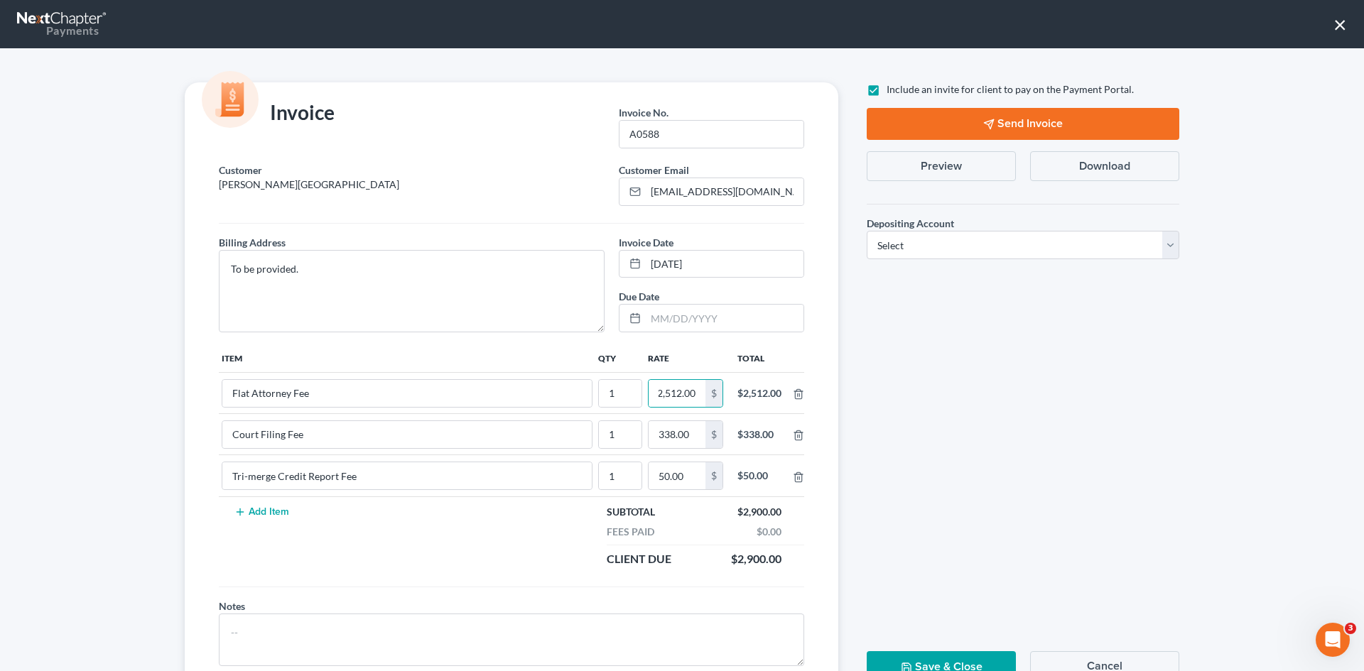
scroll to position [0, 0]
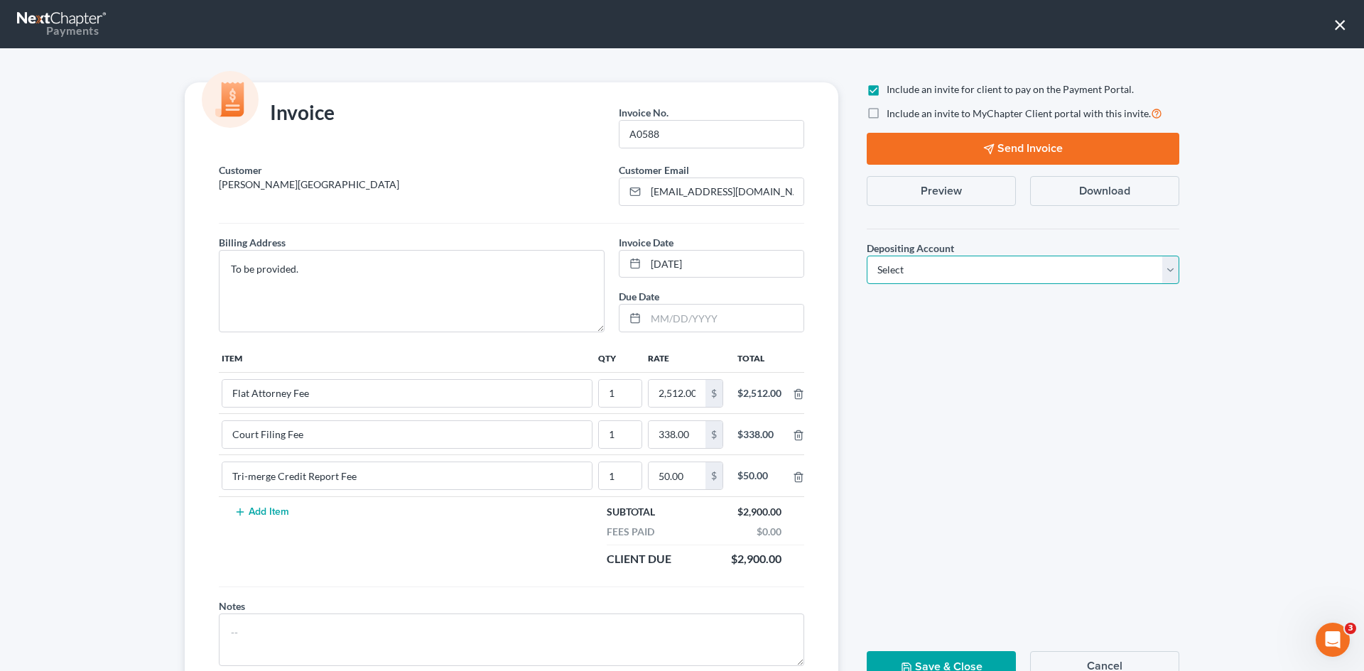
click at [1047, 263] on select "Select Operation Trust" at bounding box center [1023, 270] width 313 height 28
select select "1"
click at [867, 256] on select "Select Operation Trust" at bounding box center [1023, 270] width 313 height 28
click at [1021, 126] on div "Include an invite for client to pay on the Payment Portal. Include an invite to…" at bounding box center [1023, 188] width 327 height 213
click at [1034, 144] on button "Send Invoice" at bounding box center [1023, 149] width 313 height 32
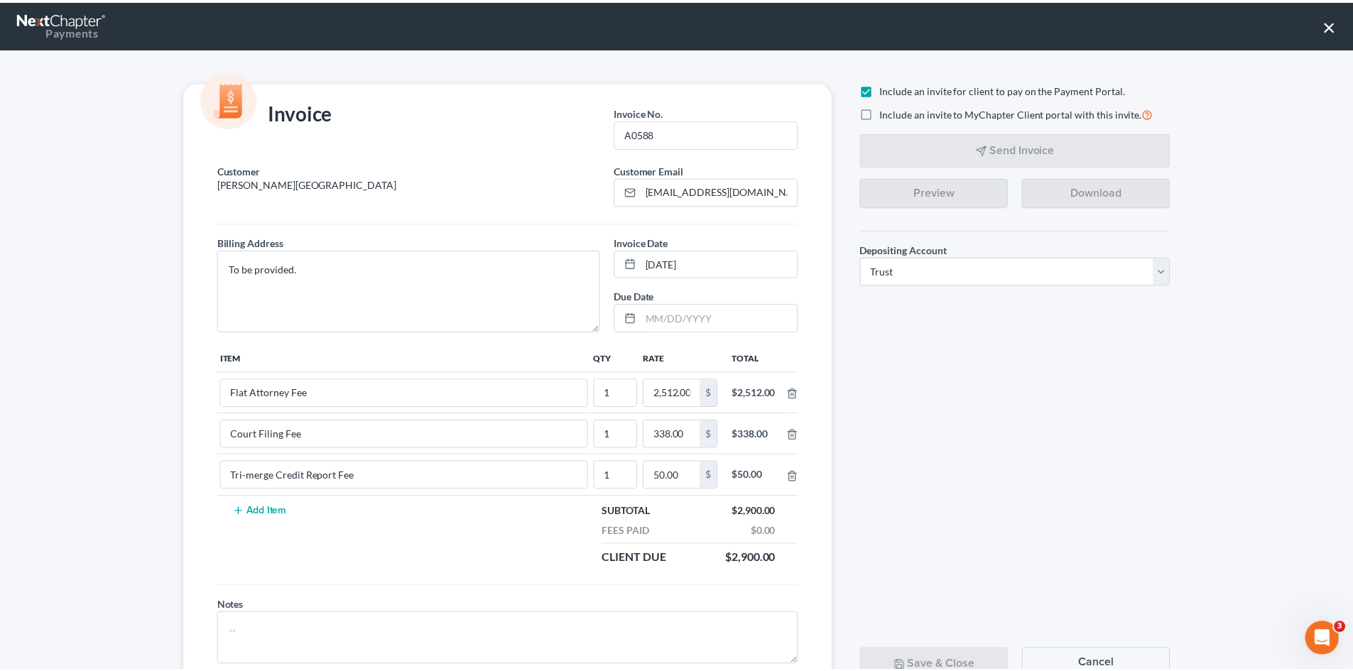
scroll to position [58, 0]
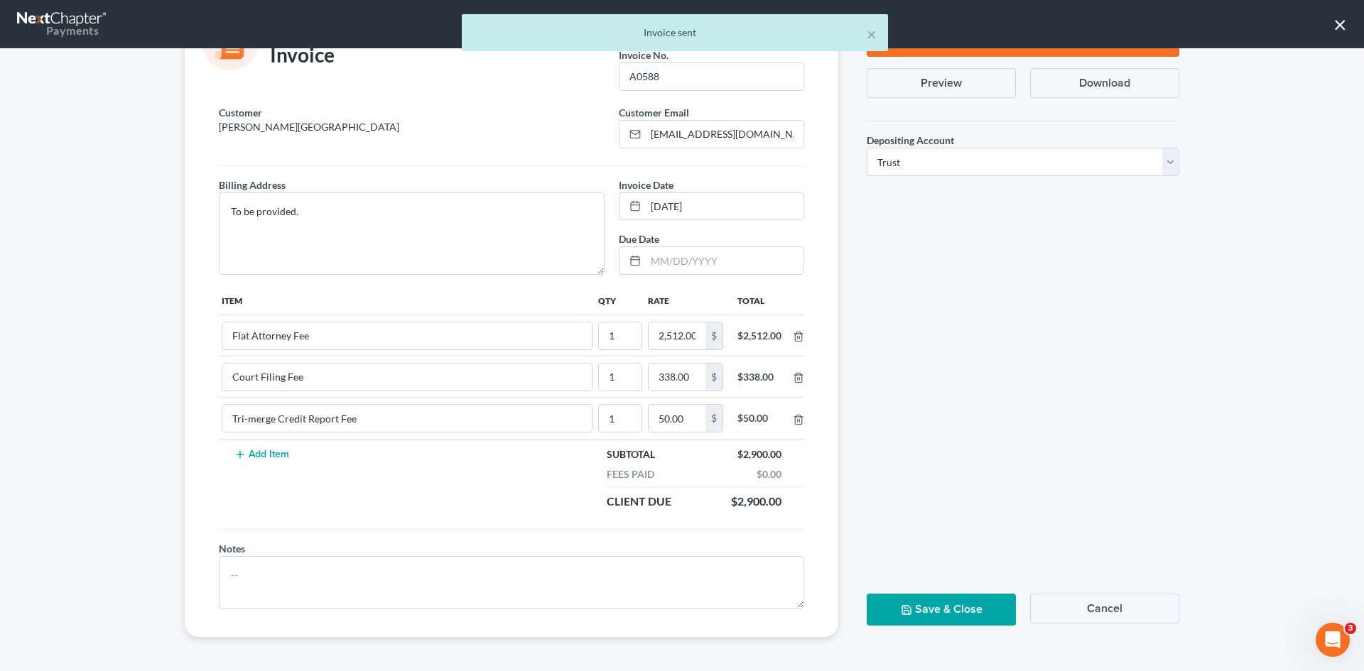
drag, startPoint x: 939, startPoint y: 622, endPoint x: 919, endPoint y: 592, distance: 35.9
click at [936, 621] on button "Save & Close" at bounding box center [941, 610] width 149 height 32
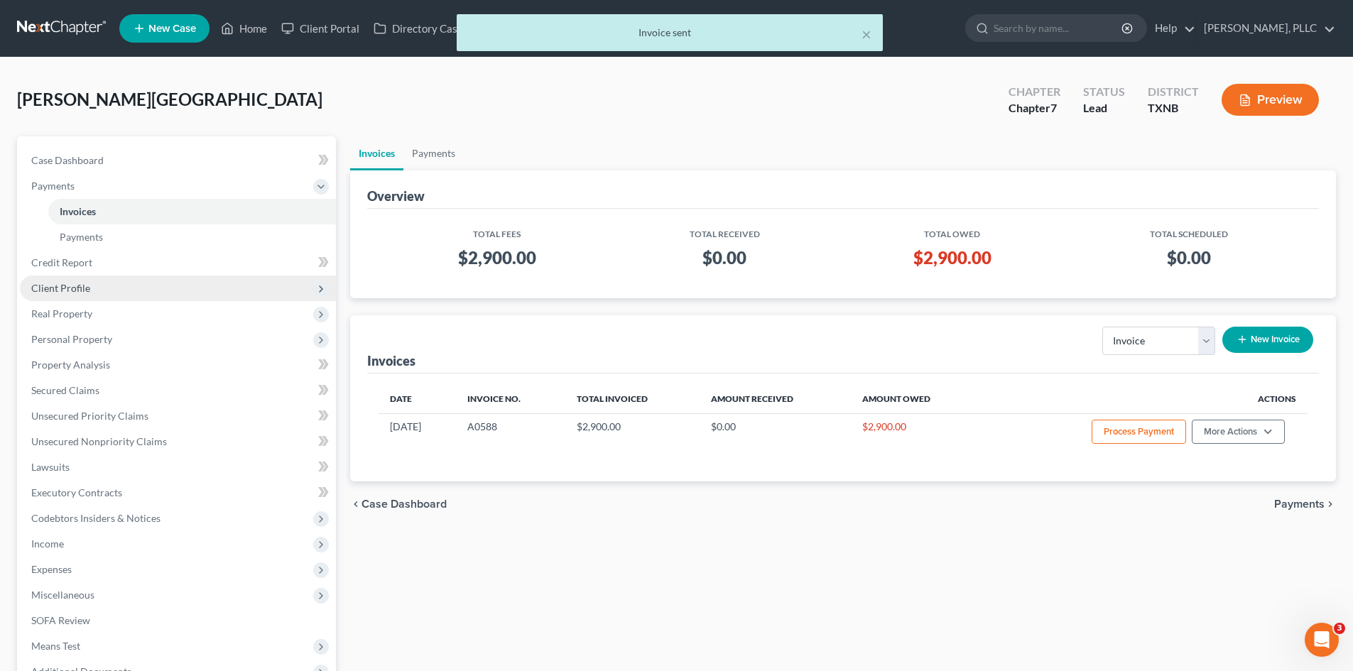
click at [87, 284] on span "Client Profile" at bounding box center [60, 288] width 59 height 12
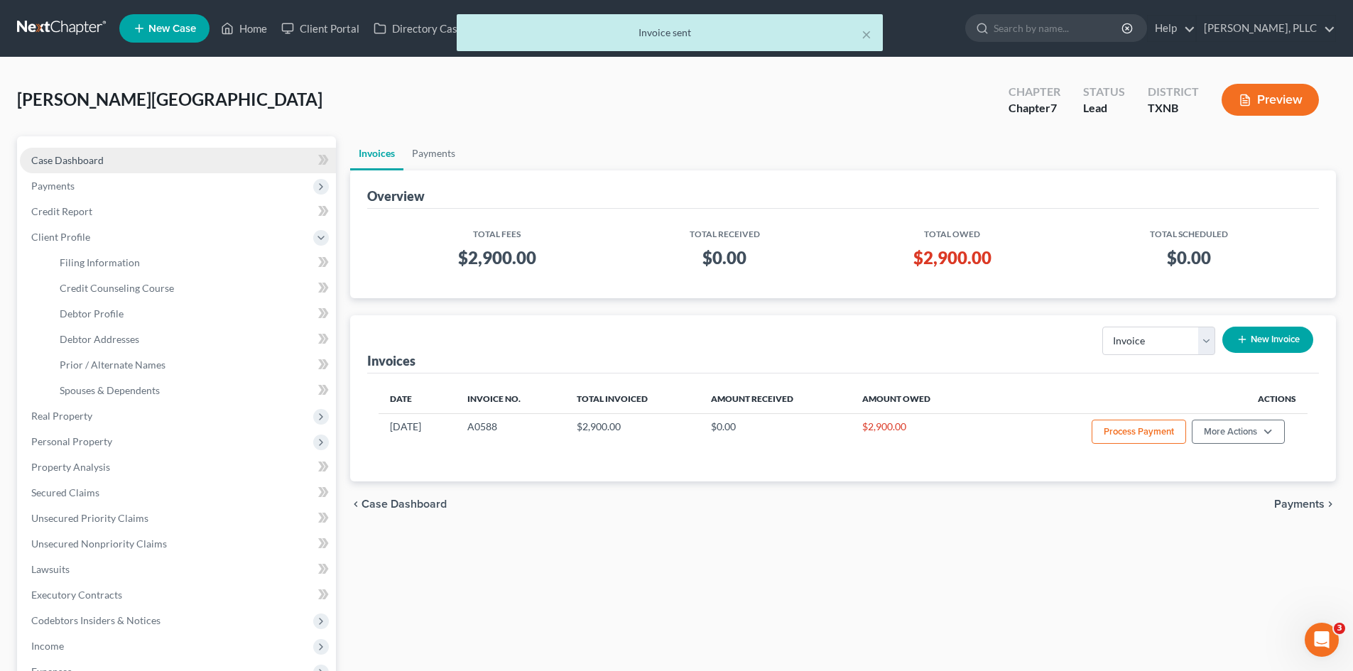
click at [92, 171] on link "Case Dashboard" at bounding box center [178, 161] width 316 height 26
select select "1"
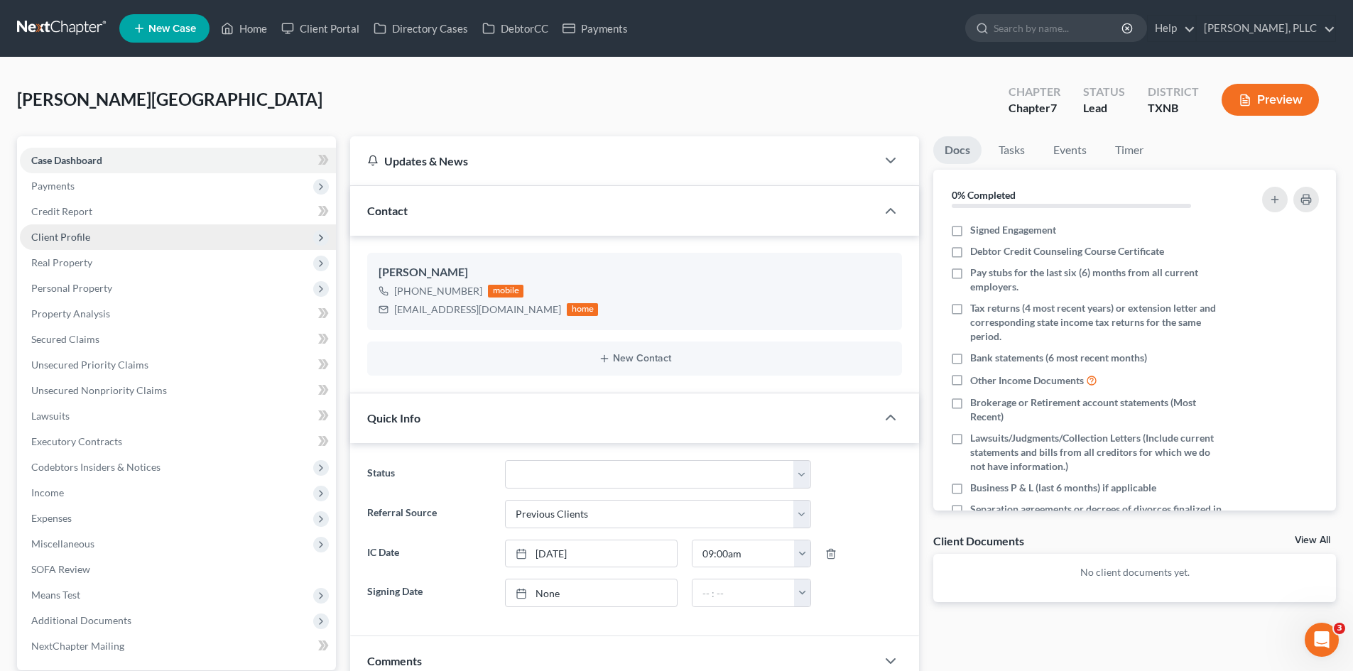
click at [106, 227] on span "Client Profile" at bounding box center [178, 238] width 316 height 26
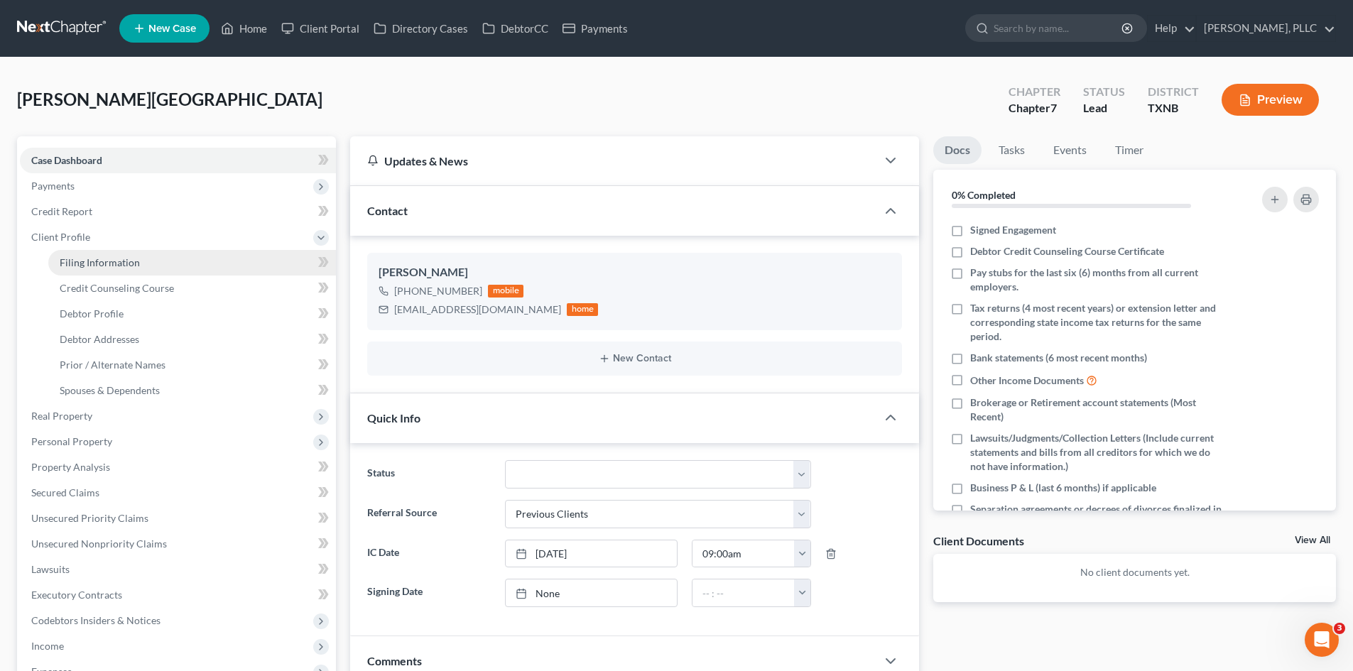
click at [107, 253] on link "Filing Information" at bounding box center [192, 263] width 288 height 26
select select "1"
select select "0"
select select "78"
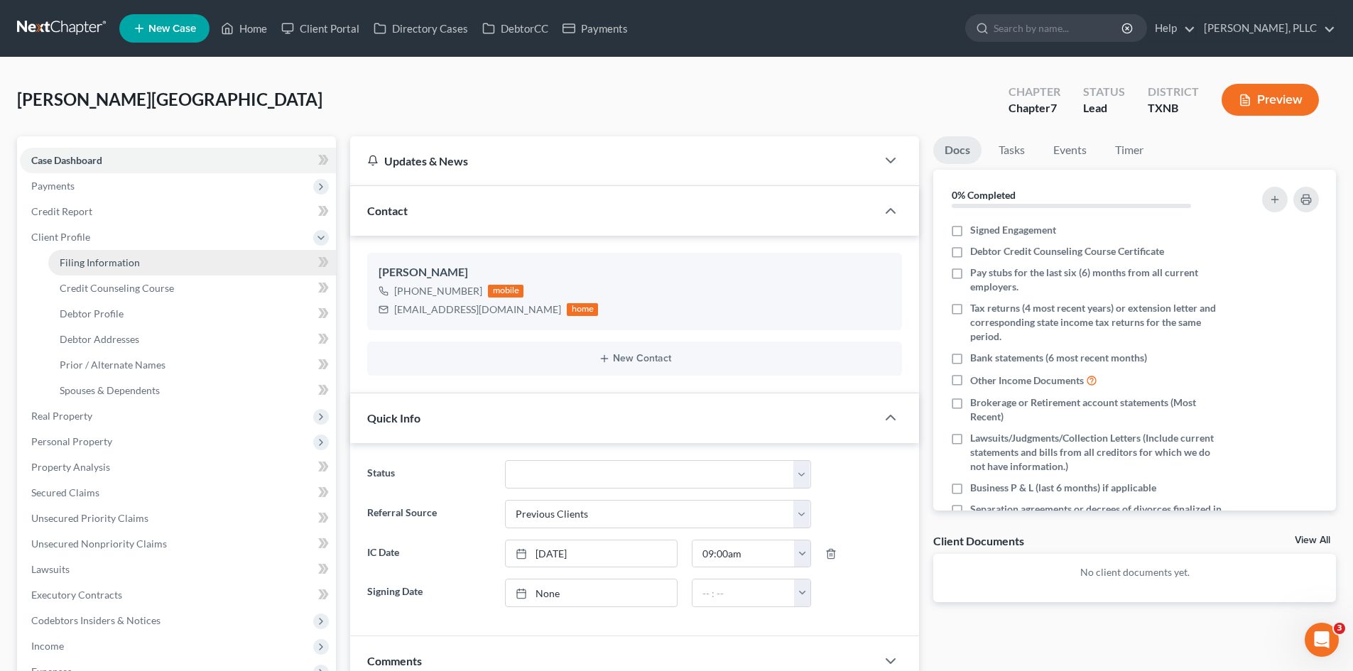
select select "45"
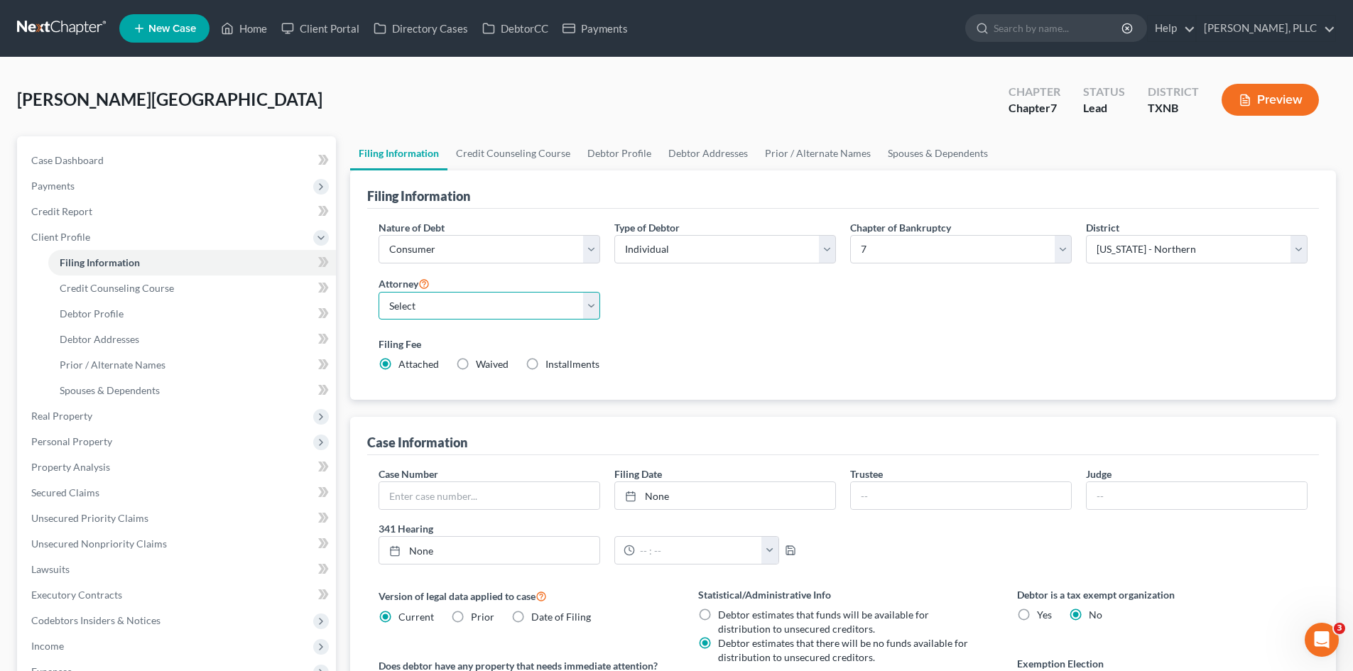
drag, startPoint x: 426, startPoint y: 308, endPoint x: 453, endPoint y: 318, distance: 29.7
click at [426, 308] on select "Select [PERSON_NAME] - TXEB [PERSON_NAME] - [GEOGRAPHIC_DATA] [PERSON_NAME] - […" at bounding box center [490, 306] width 222 height 28
select select "1"
click at [379, 292] on select "Select [PERSON_NAME] - TXEB [PERSON_NAME] - [GEOGRAPHIC_DATA] [PERSON_NAME] - […" at bounding box center [490, 306] width 222 height 28
click at [526, 102] on div "Knight, Tywanda Upgraded Chapter Chapter 7 Status Lead District TXNB Preview" at bounding box center [676, 106] width 1319 height 62
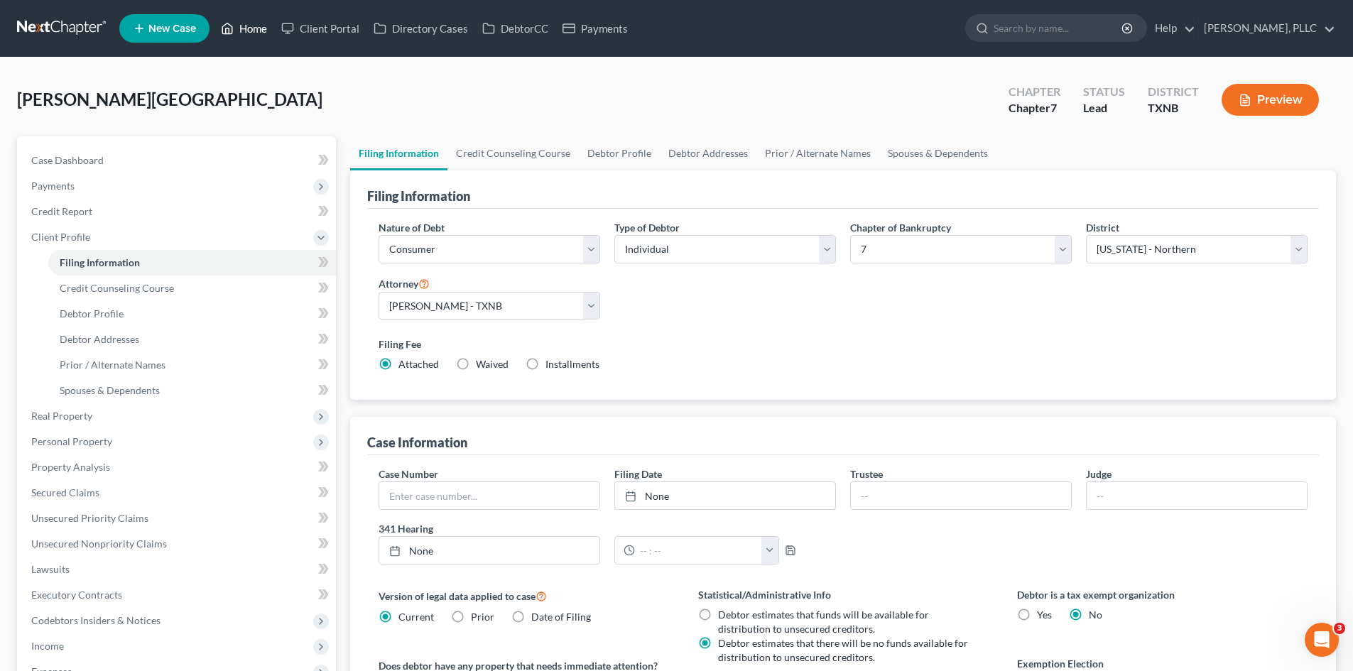
click at [268, 28] on link "Home" at bounding box center [244, 29] width 60 height 26
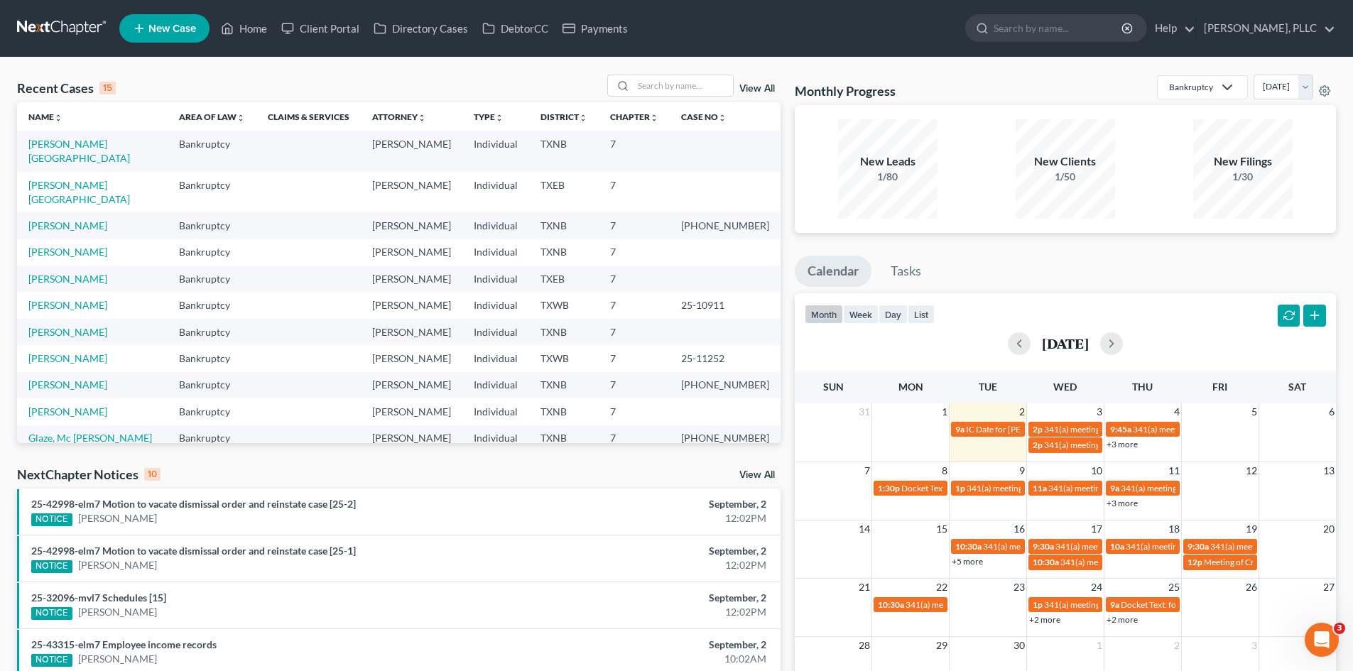
click at [169, 26] on span "New Case" at bounding box center [172, 28] width 48 height 11
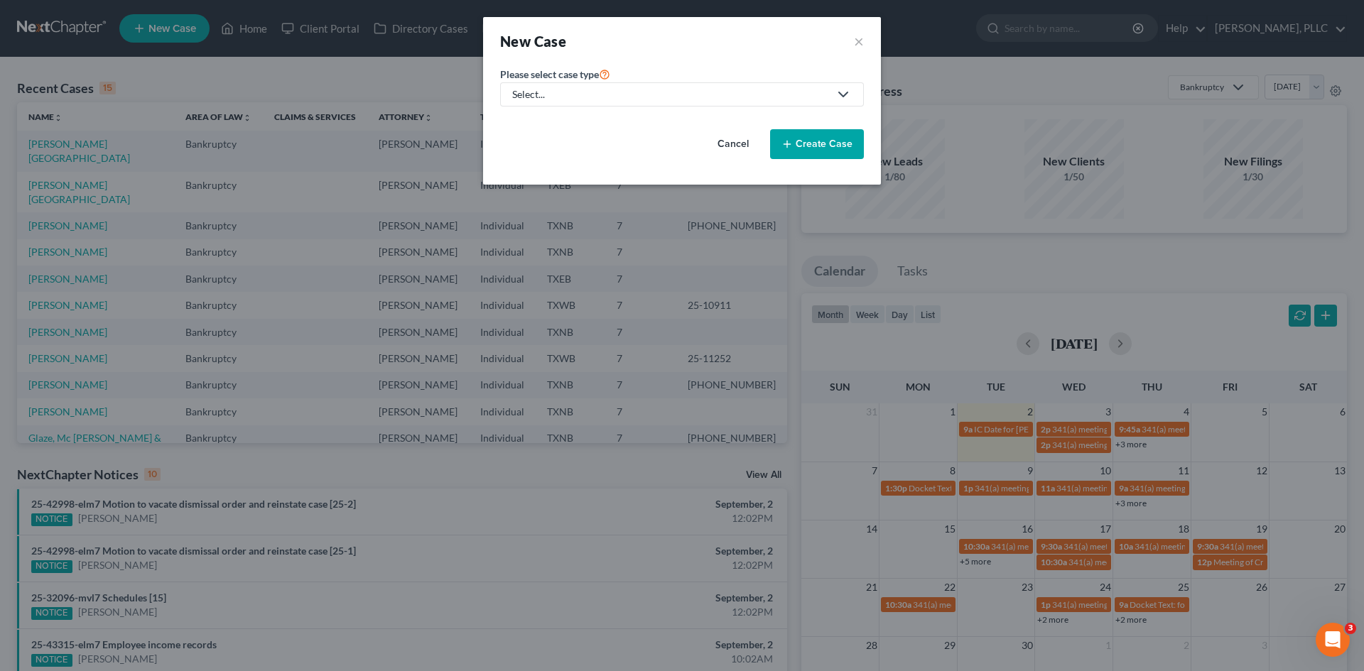
click at [627, 95] on div "Select..." at bounding box center [670, 94] width 317 height 14
click at [538, 119] on div "Bankruptcy" at bounding box center [572, 123] width 116 height 14
select select "78"
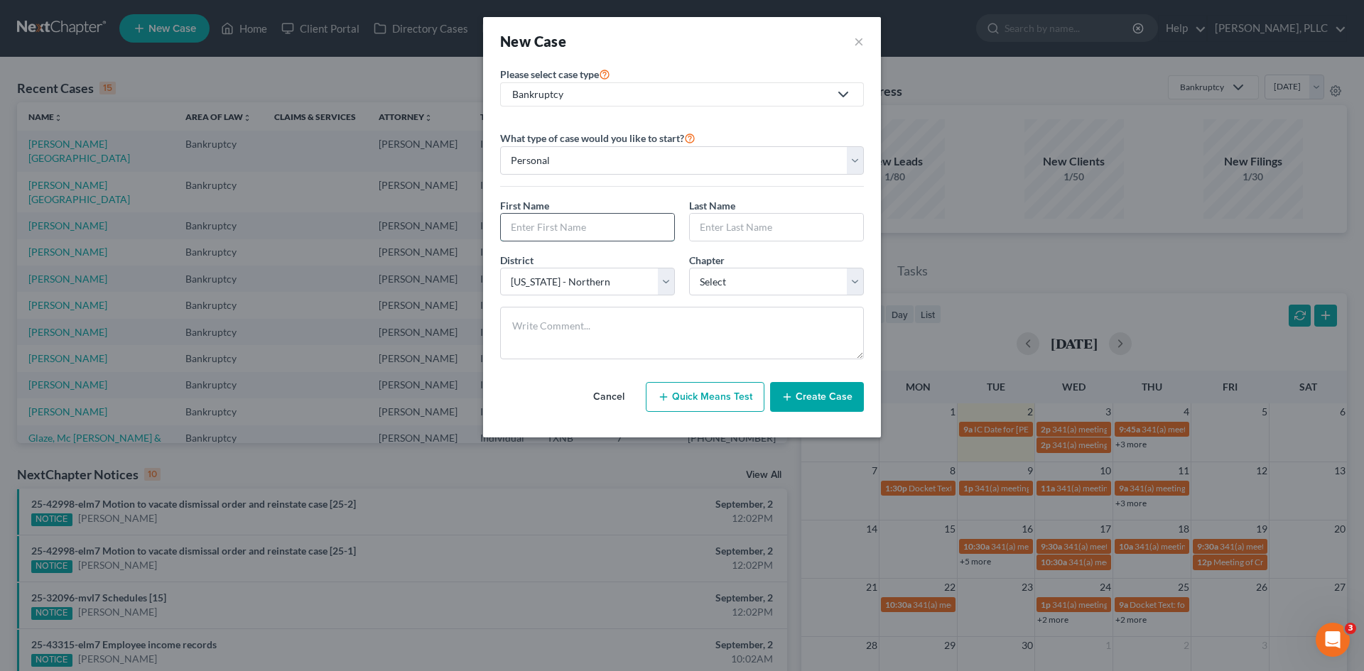
click at [588, 225] on input "text" at bounding box center [587, 227] width 173 height 27
type input "Stephanie"
click at [726, 217] on input "text" at bounding box center [776, 227] width 173 height 27
type input "Walton"
click at [750, 278] on select "Select 7 11 12 13" at bounding box center [776, 282] width 175 height 28
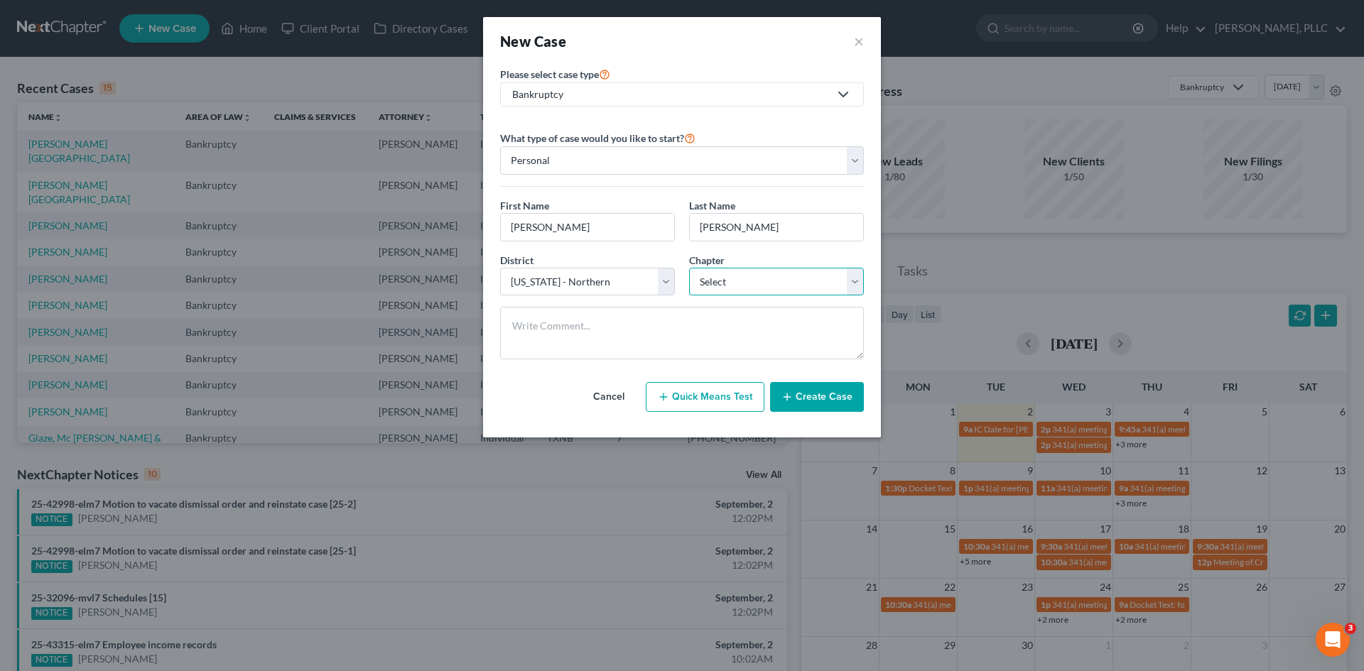
select select "0"
click at [689, 268] on select "Select 7 11 12 13" at bounding box center [776, 282] width 175 height 28
click at [814, 407] on button "Create Case" at bounding box center [817, 397] width 94 height 30
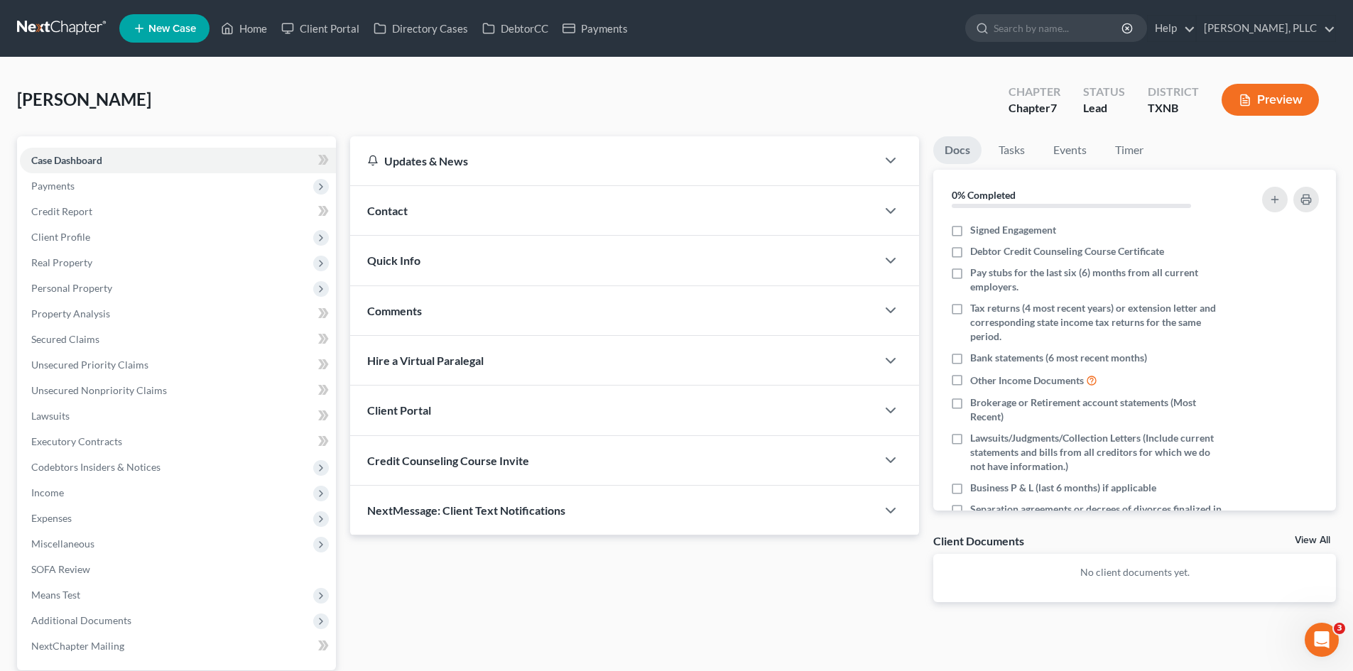
click at [463, 215] on div "Contact" at bounding box center [613, 210] width 526 height 49
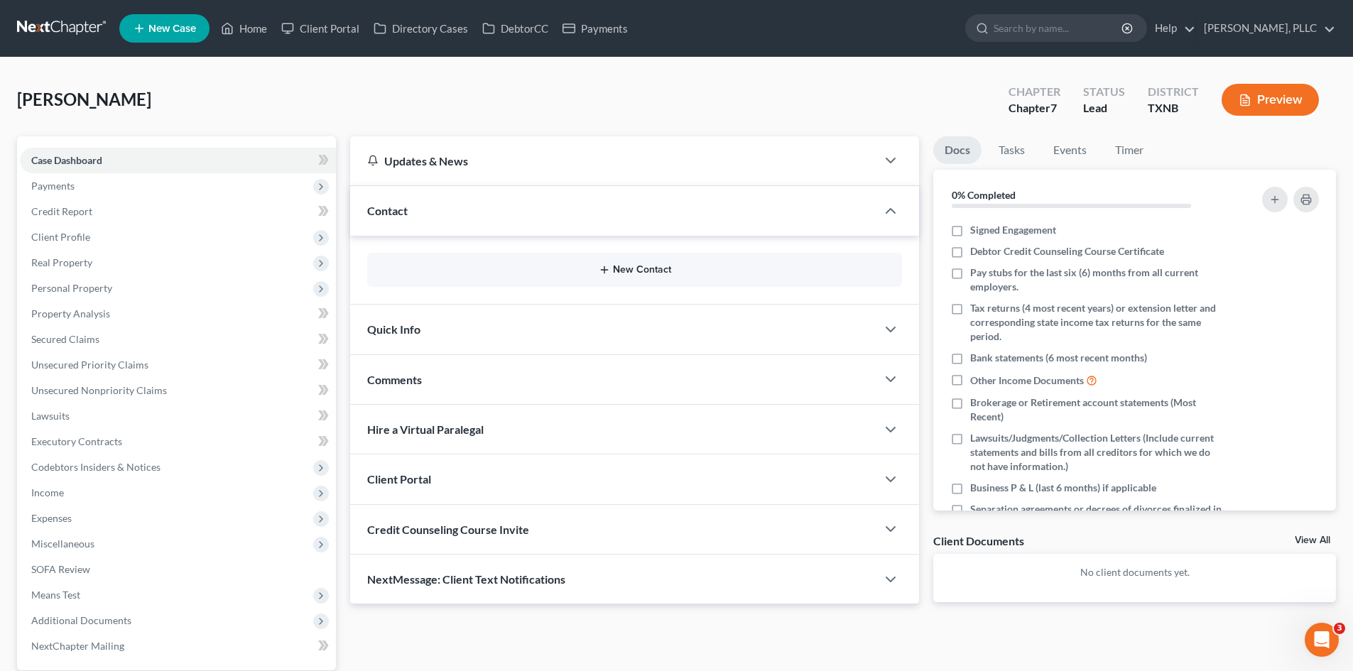
click at [636, 274] on button "New Contact" at bounding box center [635, 269] width 512 height 11
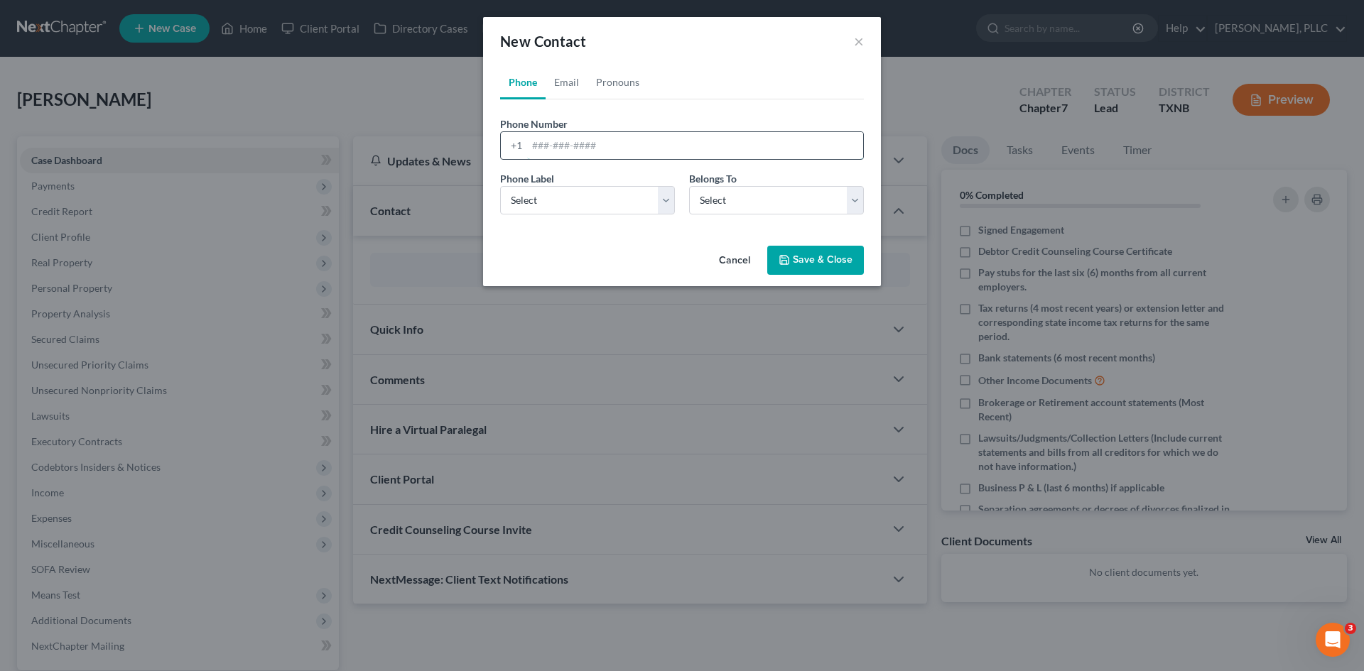
click at [575, 150] on input "tel" at bounding box center [695, 145] width 336 height 27
type input "689-275-2525"
click at [586, 209] on select "Select Mobile Home Work Other" at bounding box center [587, 200] width 175 height 28
select select "0"
click at [500, 186] on select "Select Mobile Home Work Other" at bounding box center [587, 200] width 175 height 28
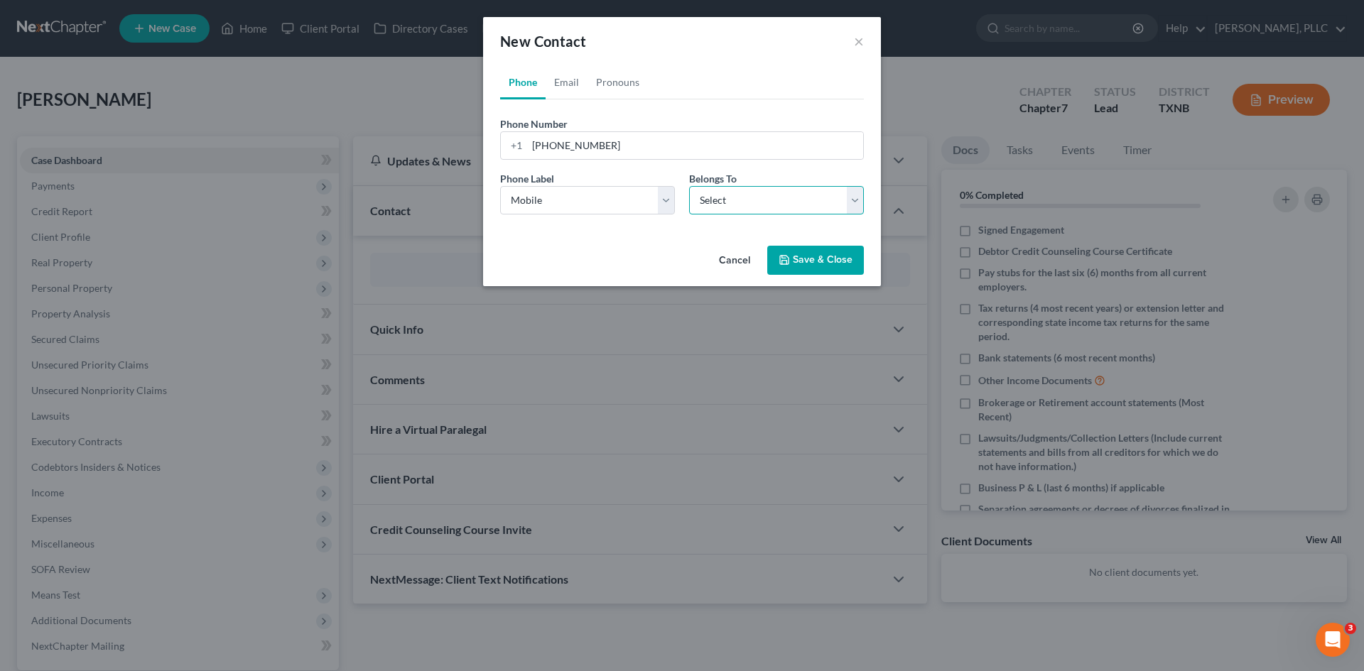
drag, startPoint x: 765, startPoint y: 210, endPoint x: 757, endPoint y: 212, distance: 7.9
click at [765, 210] on select "Select Client Other" at bounding box center [776, 200] width 175 height 28
select select "0"
click at [689, 186] on select "Select Client Other" at bounding box center [776, 200] width 175 height 28
click at [579, 85] on link "Email" at bounding box center [567, 82] width 42 height 34
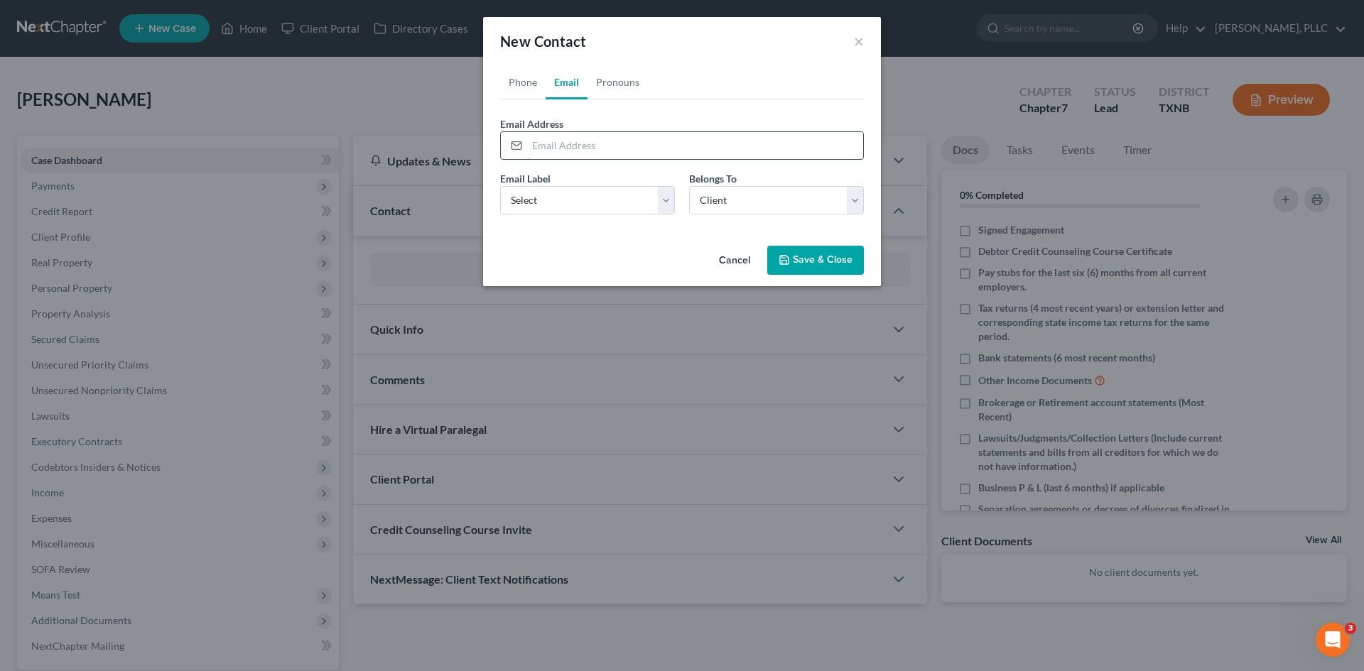
click at [583, 154] on input "email" at bounding box center [695, 145] width 336 height 27
paste input "[EMAIL_ADDRESS][DOMAIN_NAME]"
type input "[EMAIL_ADDRESS][DOMAIN_NAME]"
click at [557, 199] on select "Select Home Work Other" at bounding box center [587, 200] width 175 height 28
select select "0"
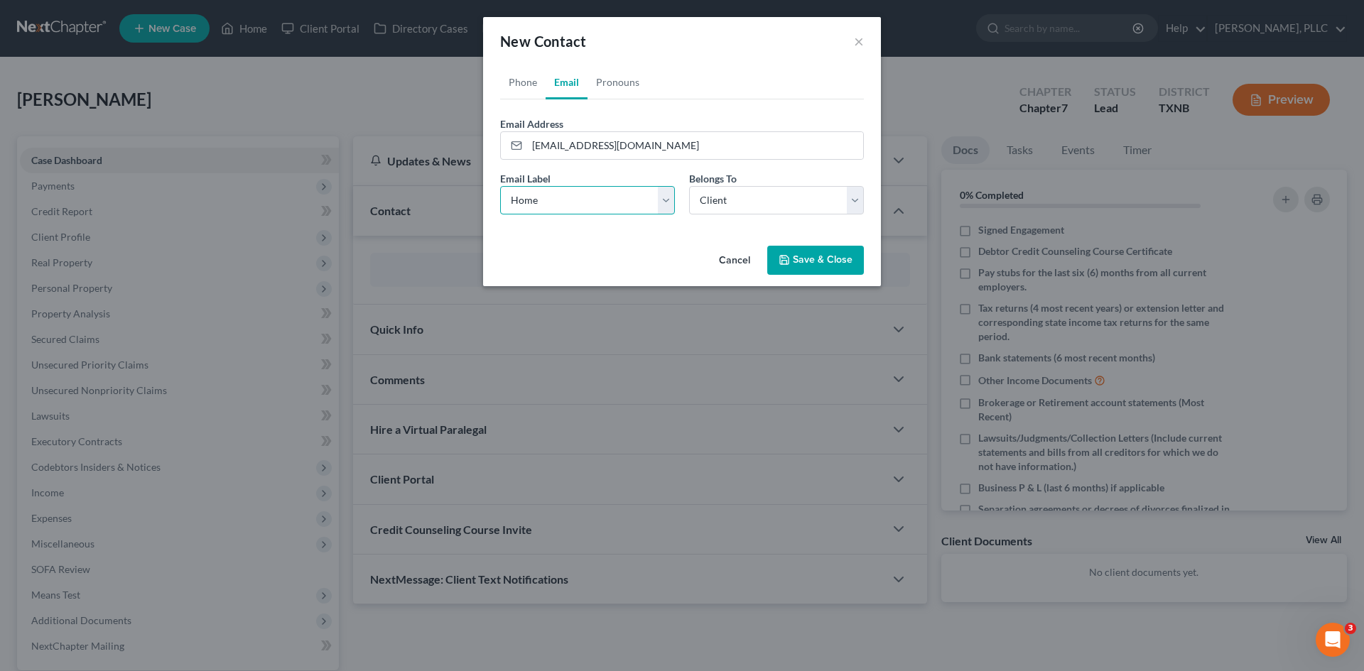
click at [500, 186] on select "Select Home Work Other" at bounding box center [587, 200] width 175 height 28
click at [842, 259] on button "Save & Close" at bounding box center [815, 261] width 97 height 30
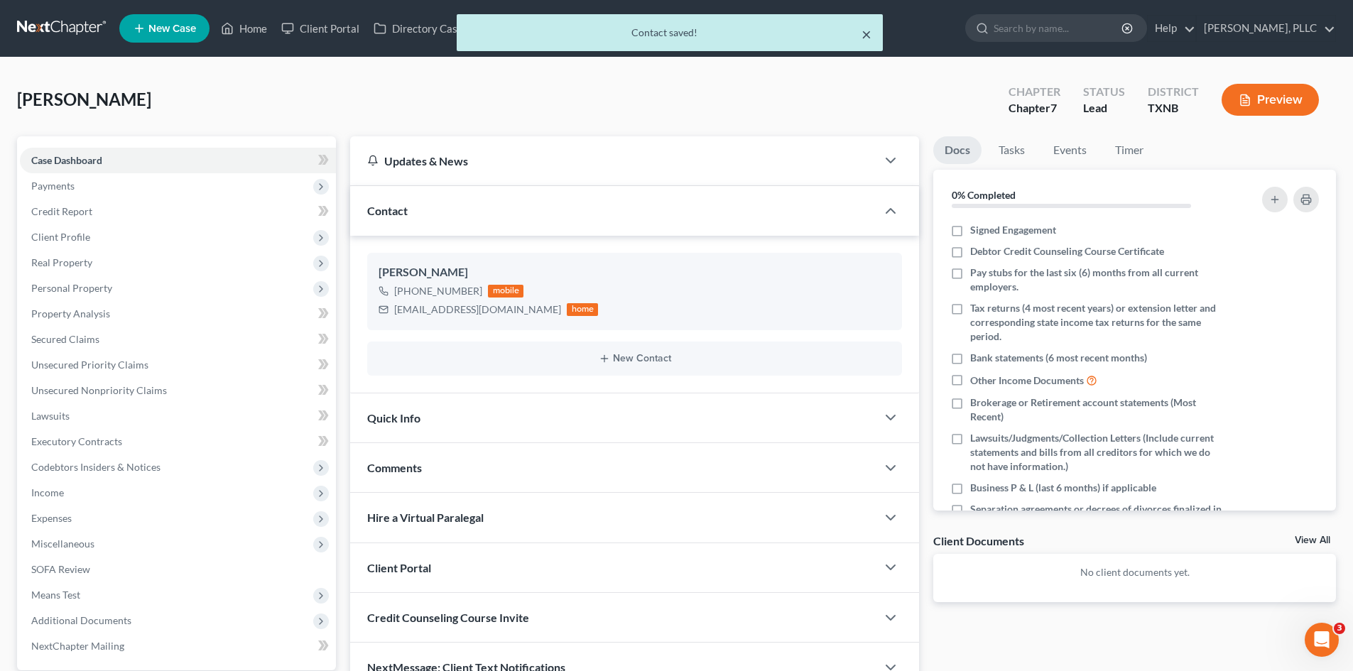
click at [863, 38] on button "×" at bounding box center [867, 34] width 10 height 17
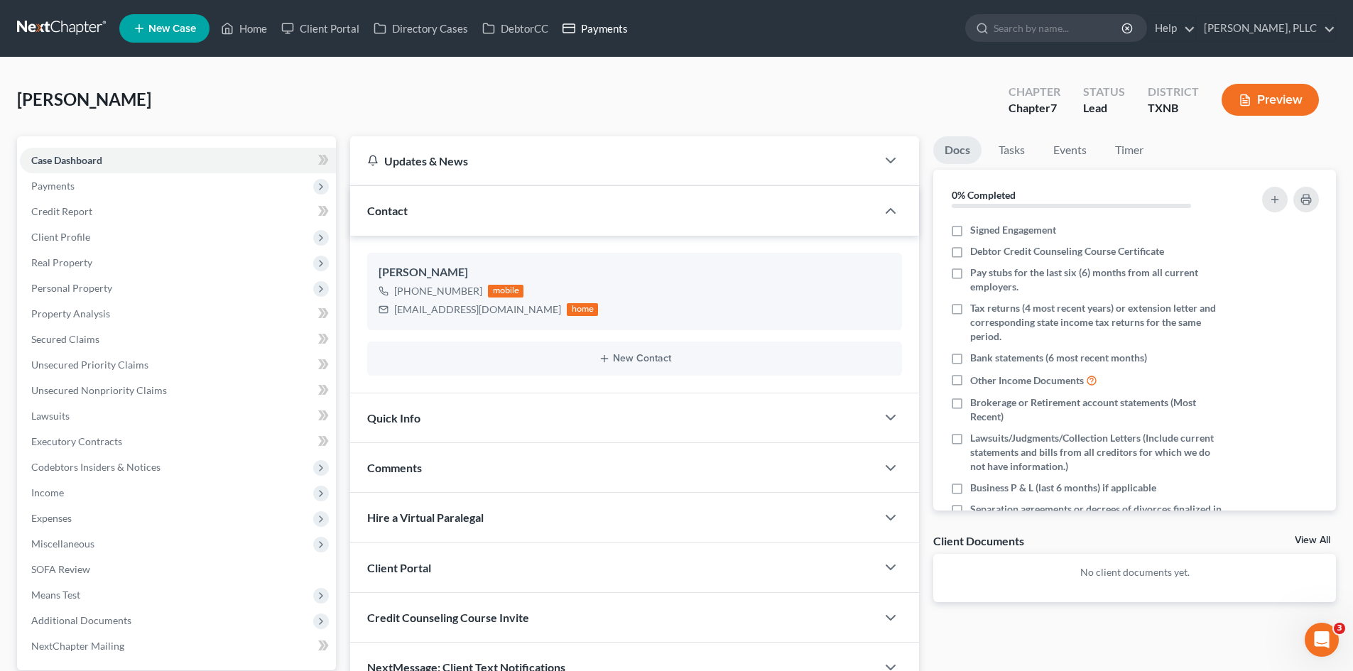
click at [603, 26] on link "Payments" at bounding box center [596, 29] width 80 height 26
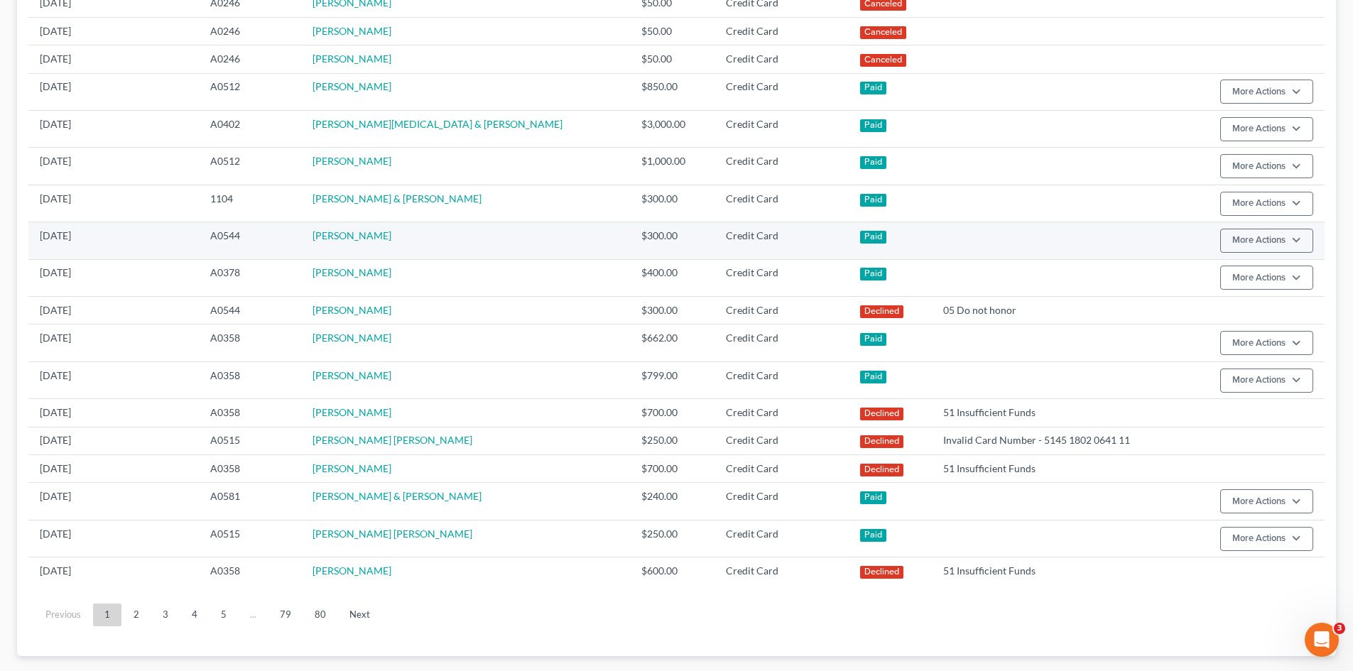
scroll to position [642, 0]
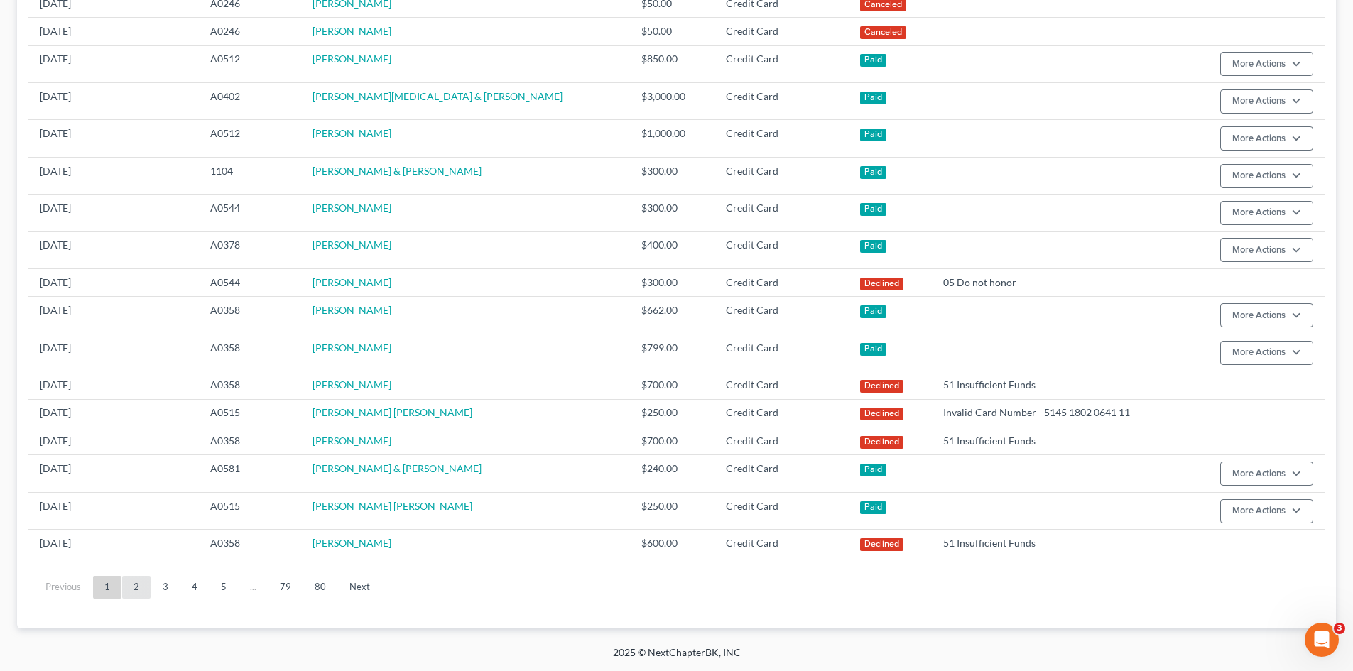
click at [136, 591] on link "2" at bounding box center [136, 587] width 28 height 23
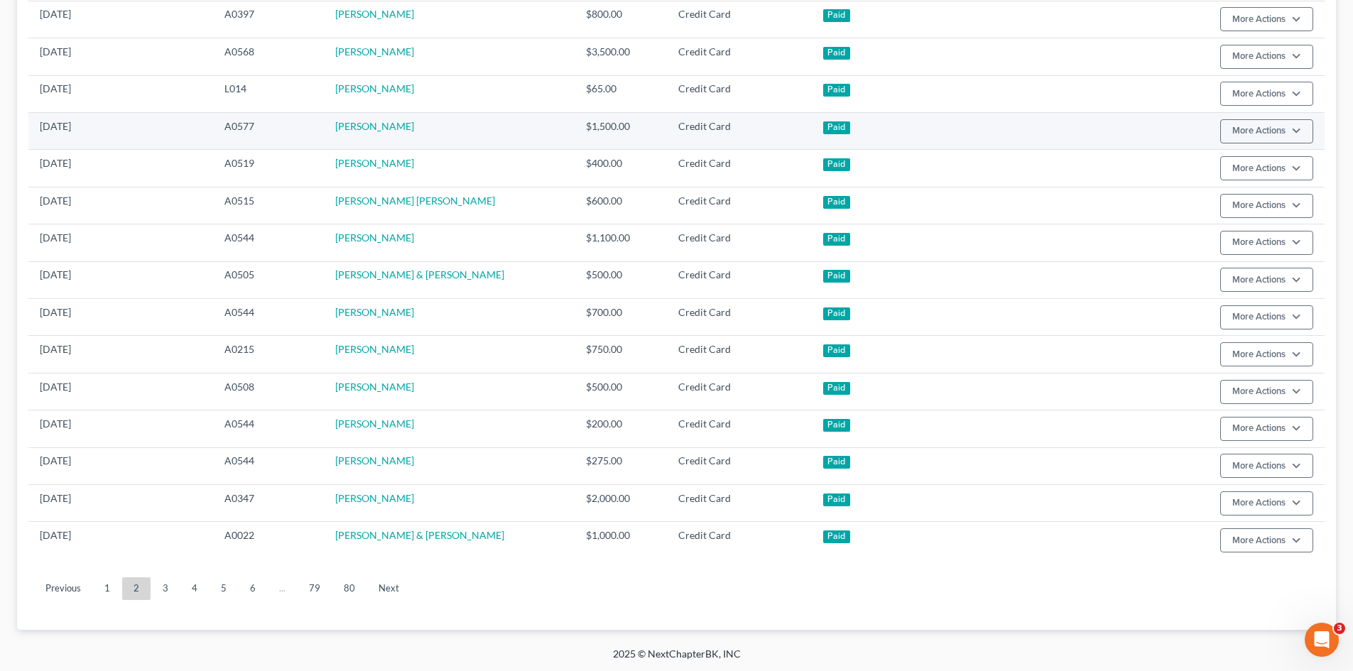
scroll to position [799, 0]
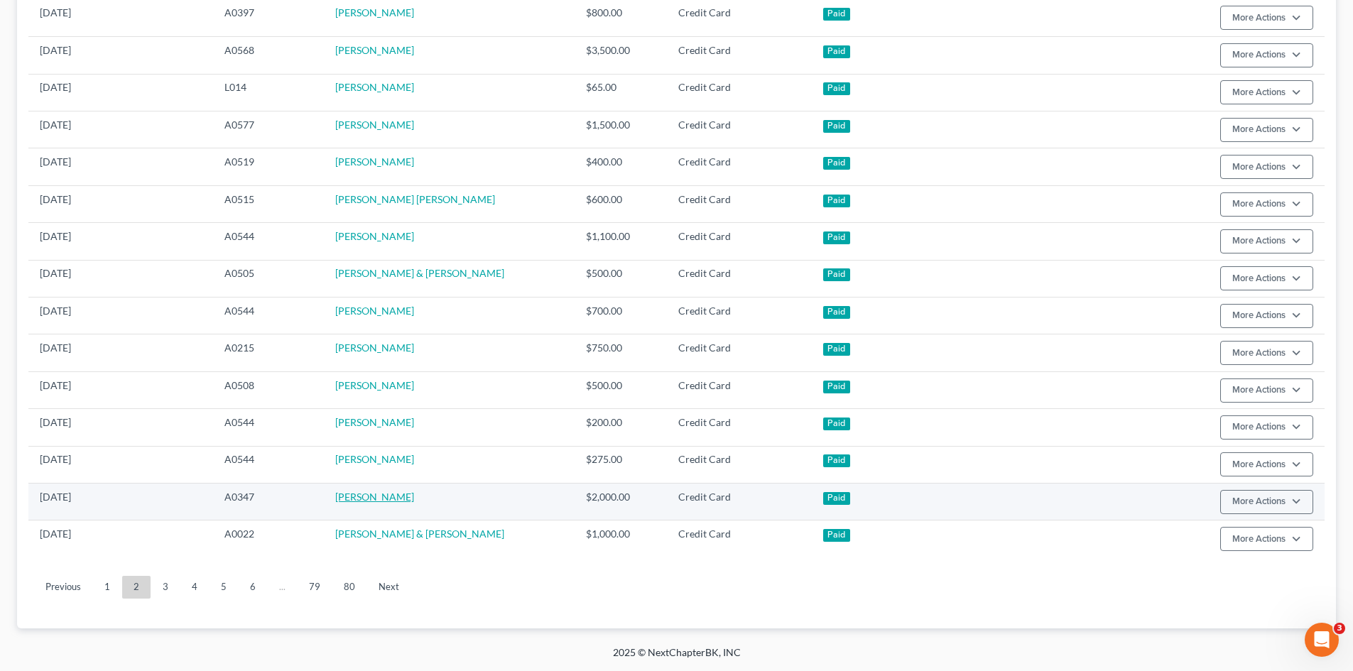
click at [397, 501] on link "Elizabeth Hatico" at bounding box center [374, 497] width 79 height 12
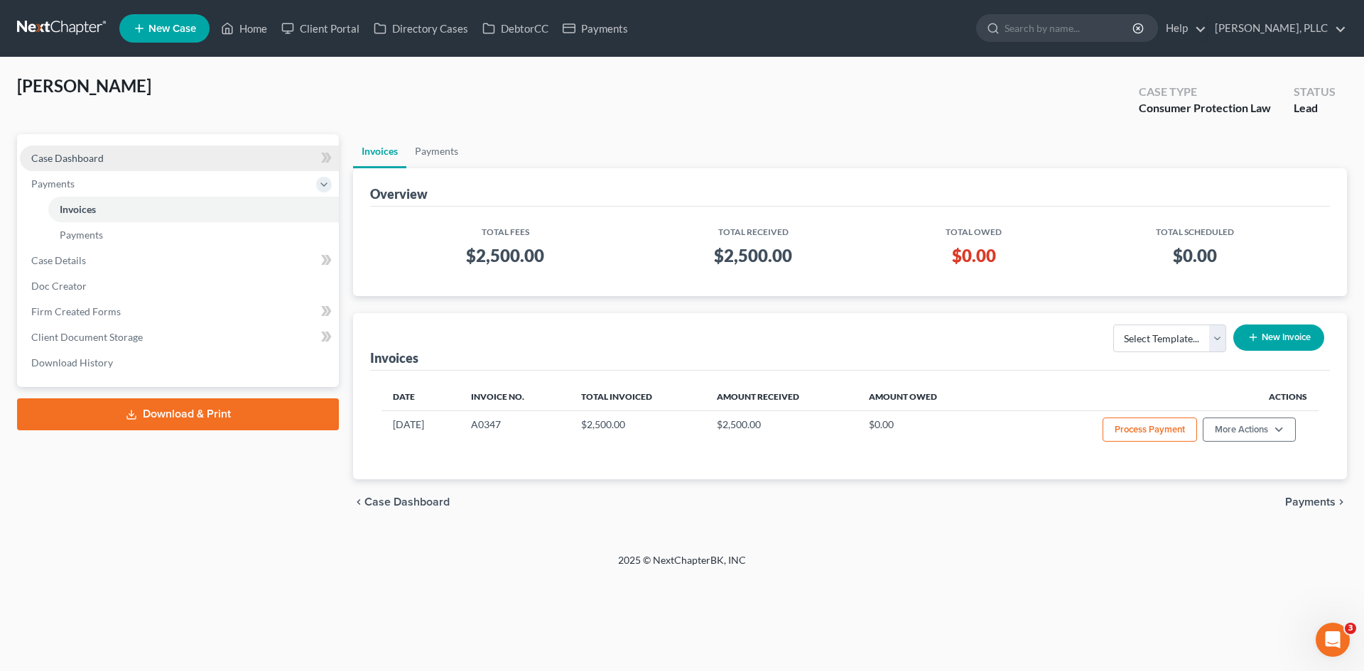
click at [147, 168] on link "Case Dashboard" at bounding box center [179, 159] width 319 height 26
select select "1"
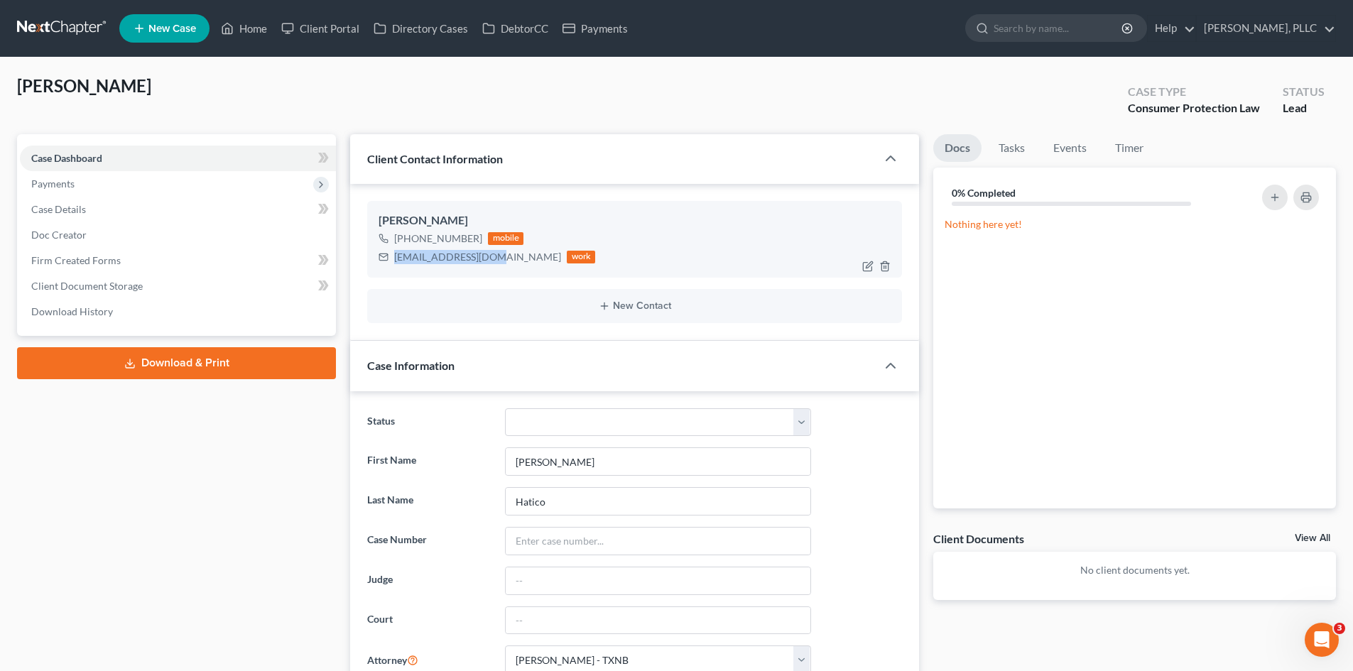
drag, startPoint x: 496, startPoint y: 257, endPoint x: 391, endPoint y: 264, distance: 105.3
click at [391, 264] on div "msaloha62@gmail.com work" at bounding box center [487, 257] width 217 height 18
copy div "msaloha62@gmail.com"
click at [236, 13] on ul "New Case Home Client Portal Directory Cases DebtorCC Payments - No Result - See…" at bounding box center [727, 28] width 1217 height 37
click at [254, 28] on link "Home" at bounding box center [244, 29] width 60 height 26
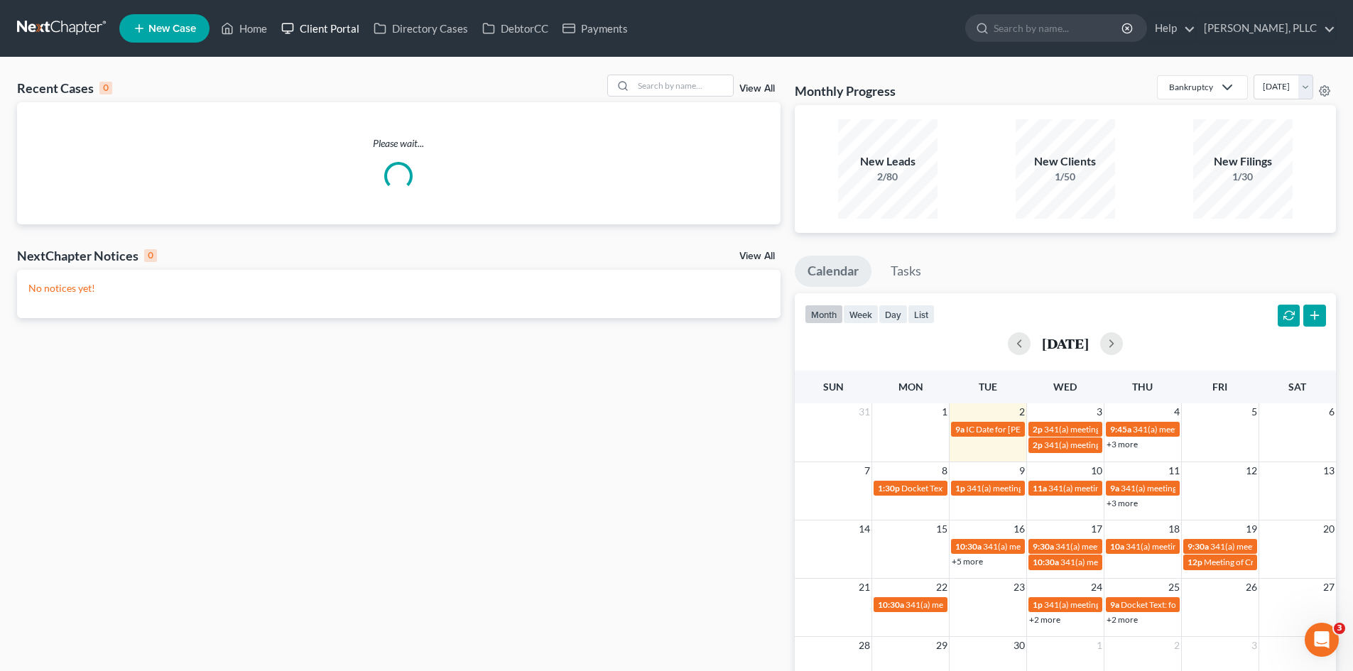
click at [319, 32] on link "Client Portal" at bounding box center [320, 29] width 92 height 26
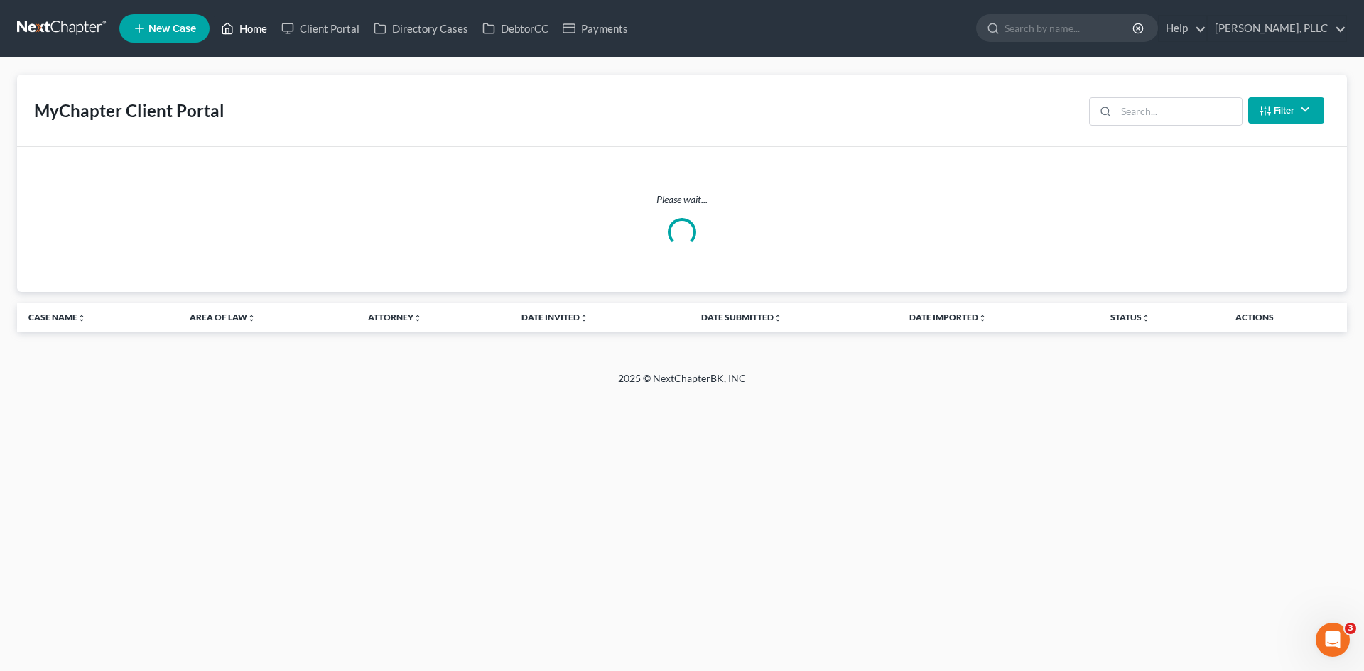
click at [257, 30] on link "Home" at bounding box center [244, 29] width 60 height 26
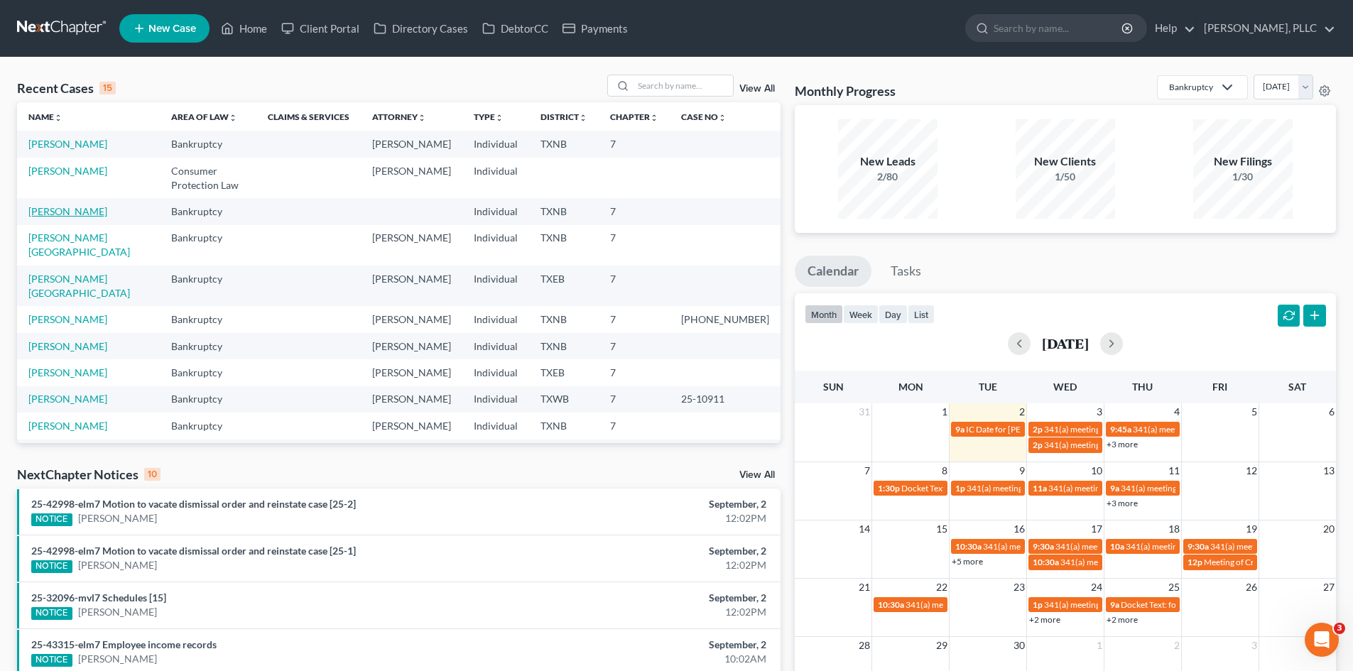
click at [93, 205] on link "[PERSON_NAME]" at bounding box center [67, 211] width 79 height 12
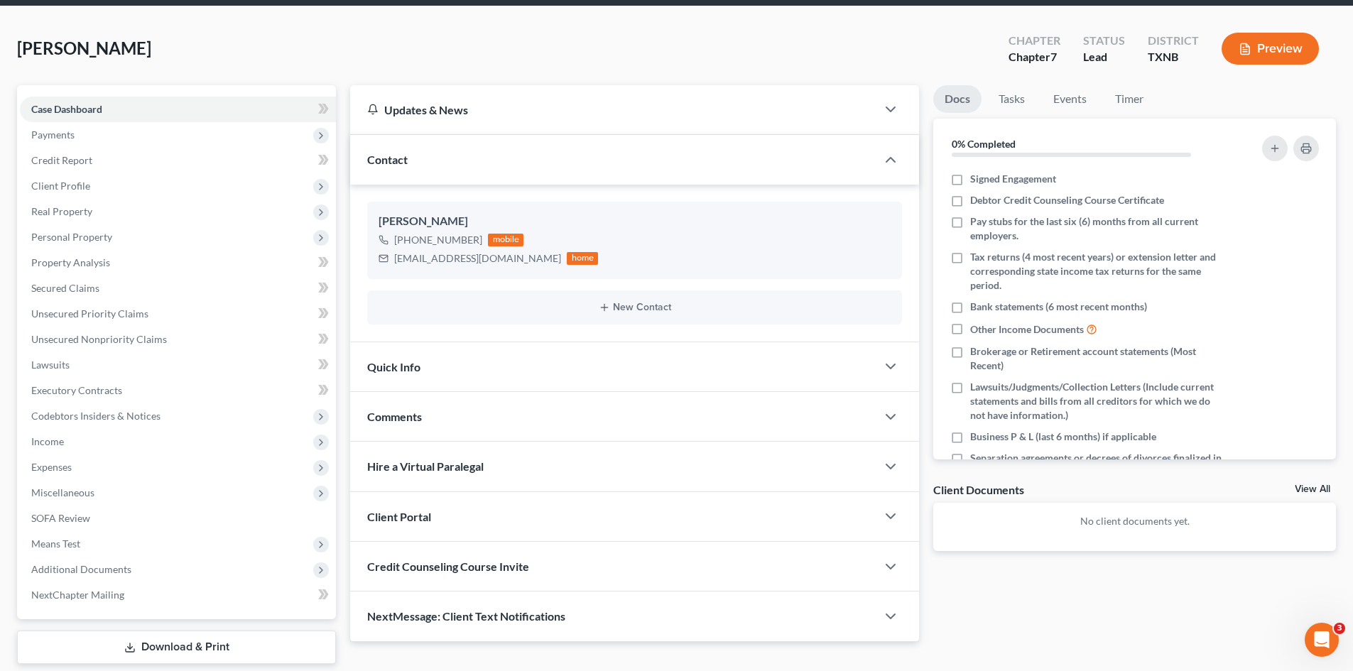
scroll to position [98, 0]
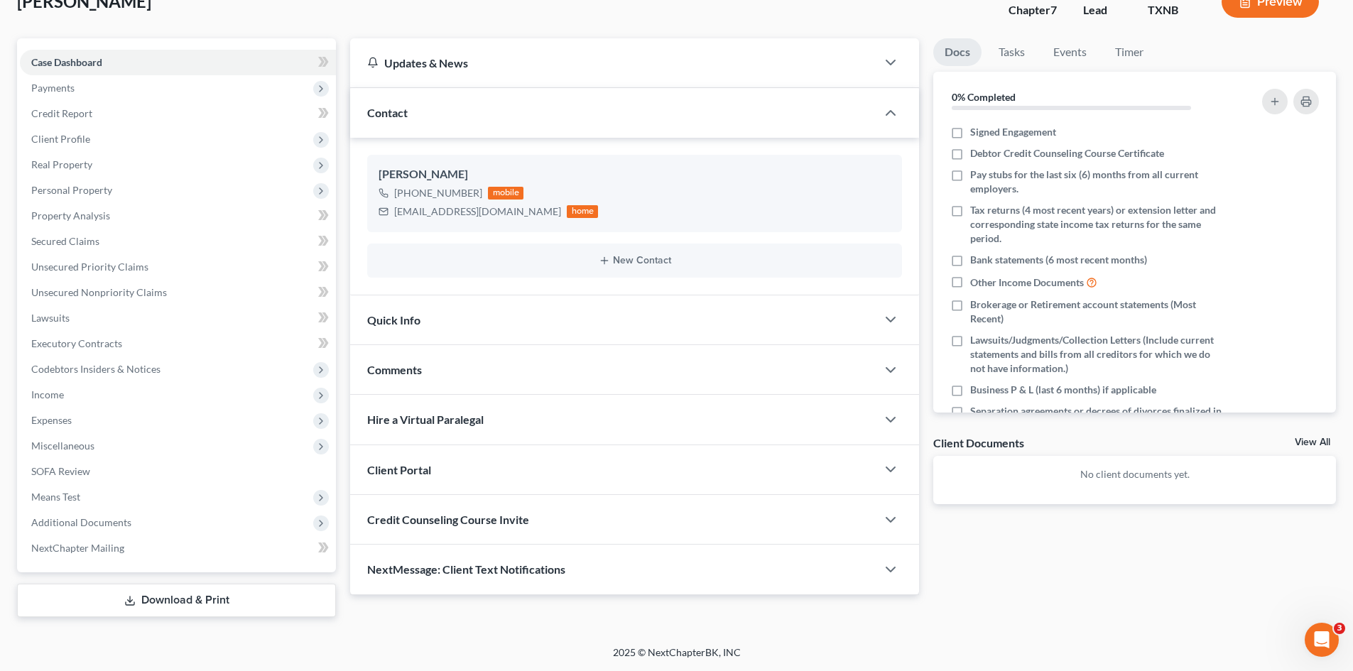
click at [433, 369] on div "Comments" at bounding box center [613, 369] width 526 height 49
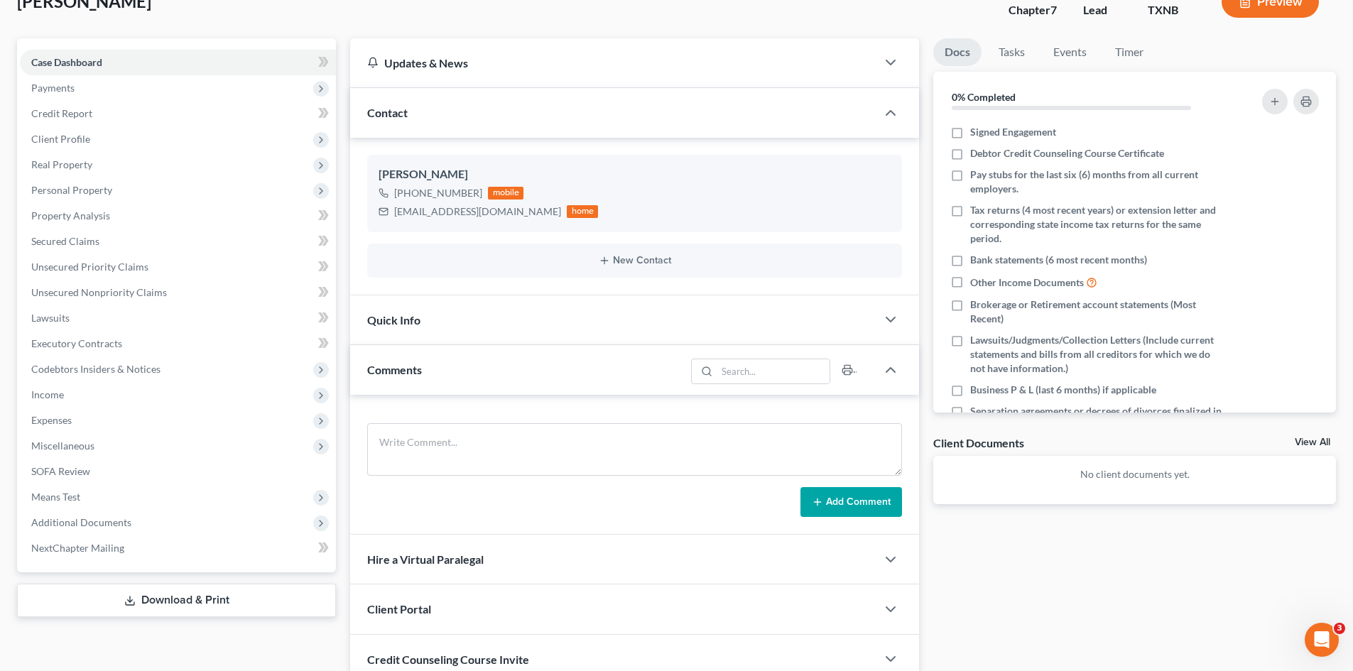
click at [463, 330] on div "Quick Info" at bounding box center [613, 320] width 526 height 49
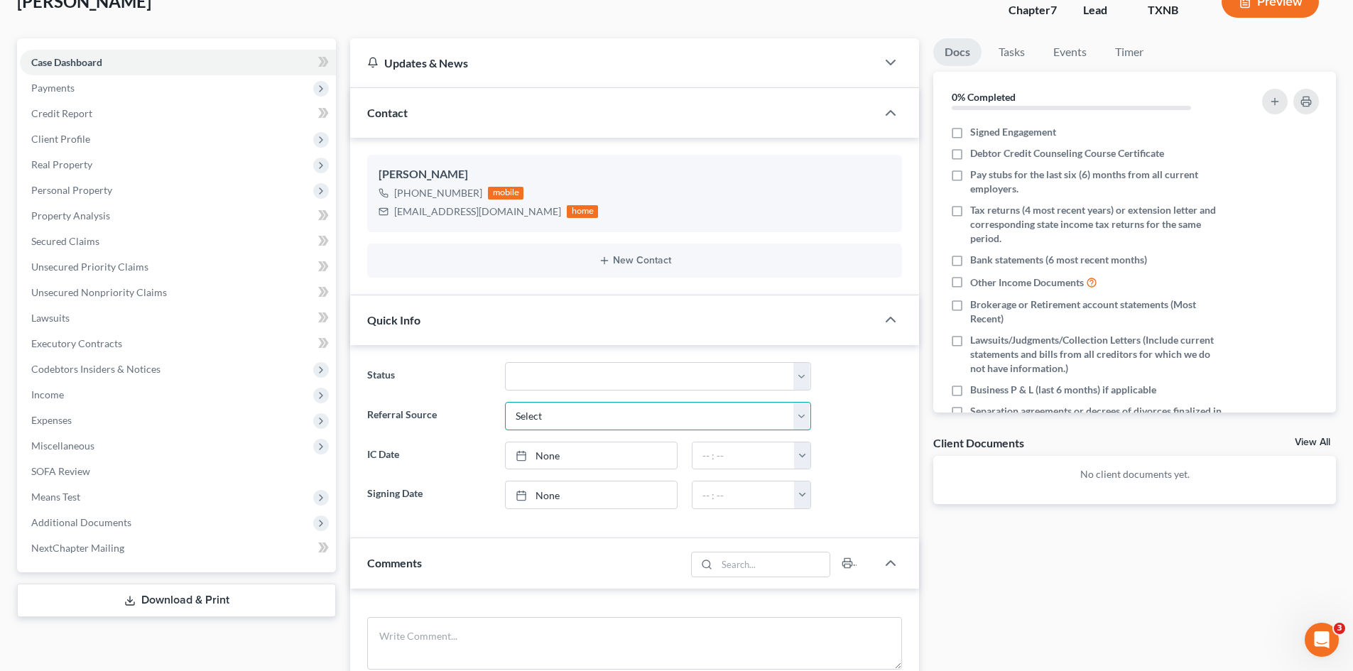
click at [592, 422] on select "Select Word Of Mouth Previous Clients Direct Mail Website Google Search Modern …" at bounding box center [658, 416] width 306 height 28
select select "4"
click at [505, 402] on select "Select Word Of Mouth Previous Clients Direct Mail Website Google Search Modern …" at bounding box center [658, 416] width 306 height 28
drag, startPoint x: 558, startPoint y: 463, endPoint x: 584, endPoint y: 455, distance: 27.0
click at [558, 463] on link "None" at bounding box center [591, 456] width 171 height 27
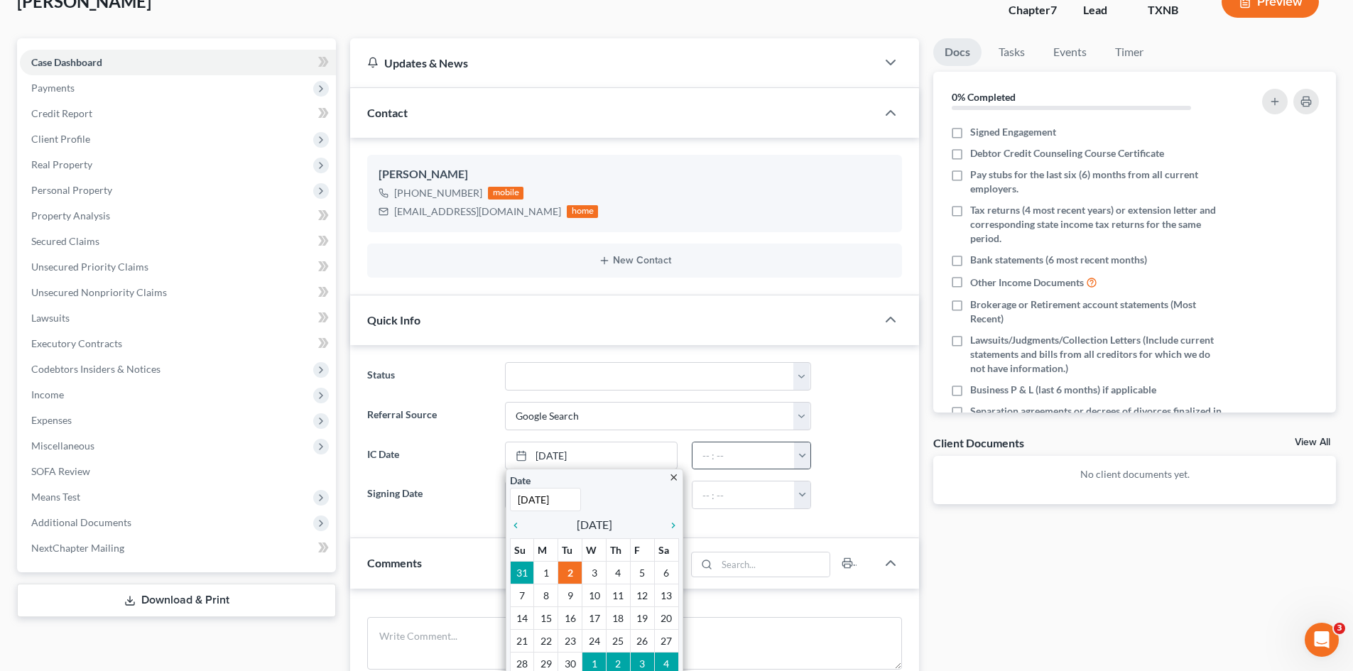
drag, startPoint x: 798, startPoint y: 463, endPoint x: 808, endPoint y: 461, distance: 10.2
click at [799, 463] on button "button" at bounding box center [802, 456] width 16 height 27
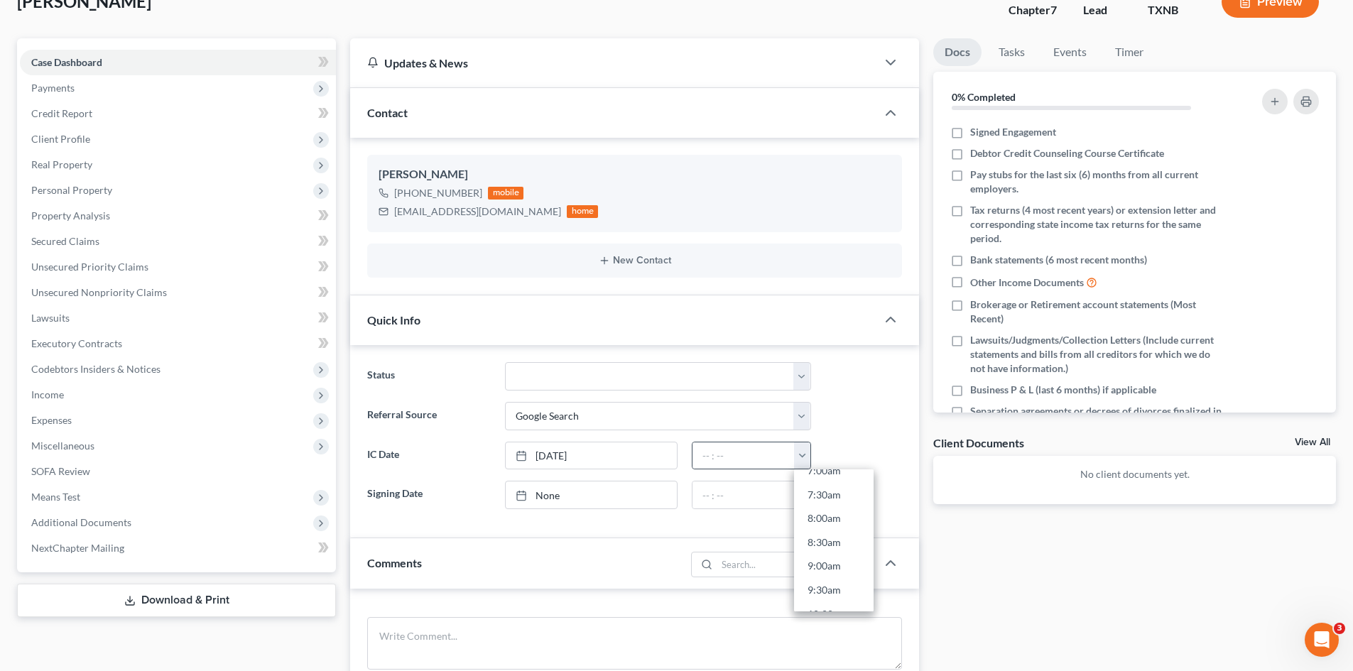
scroll to position [426, 0]
click at [841, 556] on link "10:30am" at bounding box center [834, 562] width 80 height 24
type input "10:30am"
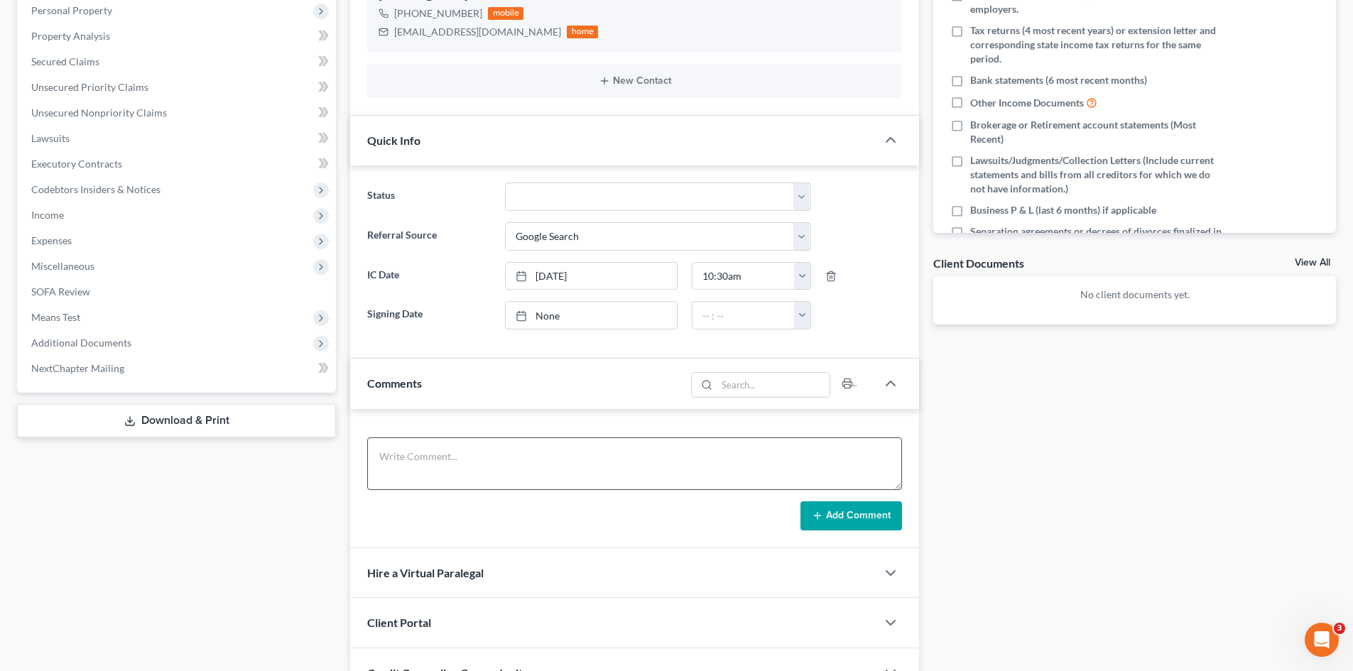
scroll to position [409, 0]
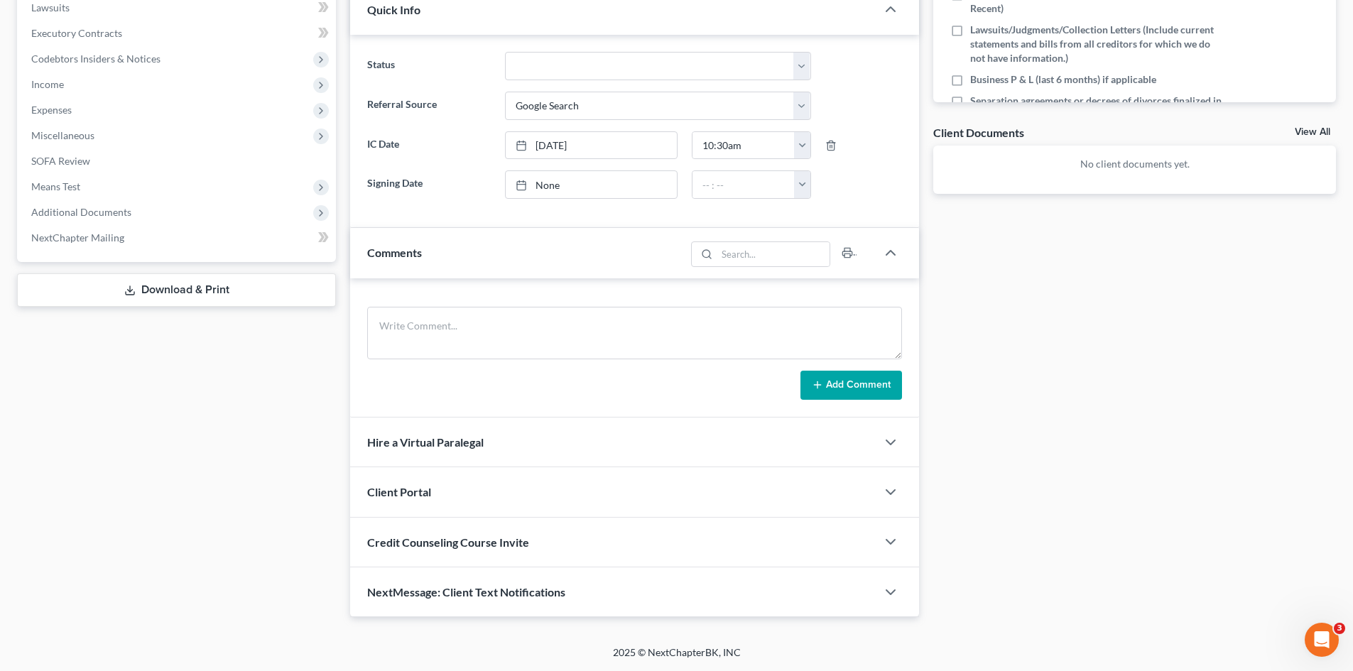
click at [485, 487] on div "Client Portal" at bounding box center [613, 491] width 526 height 49
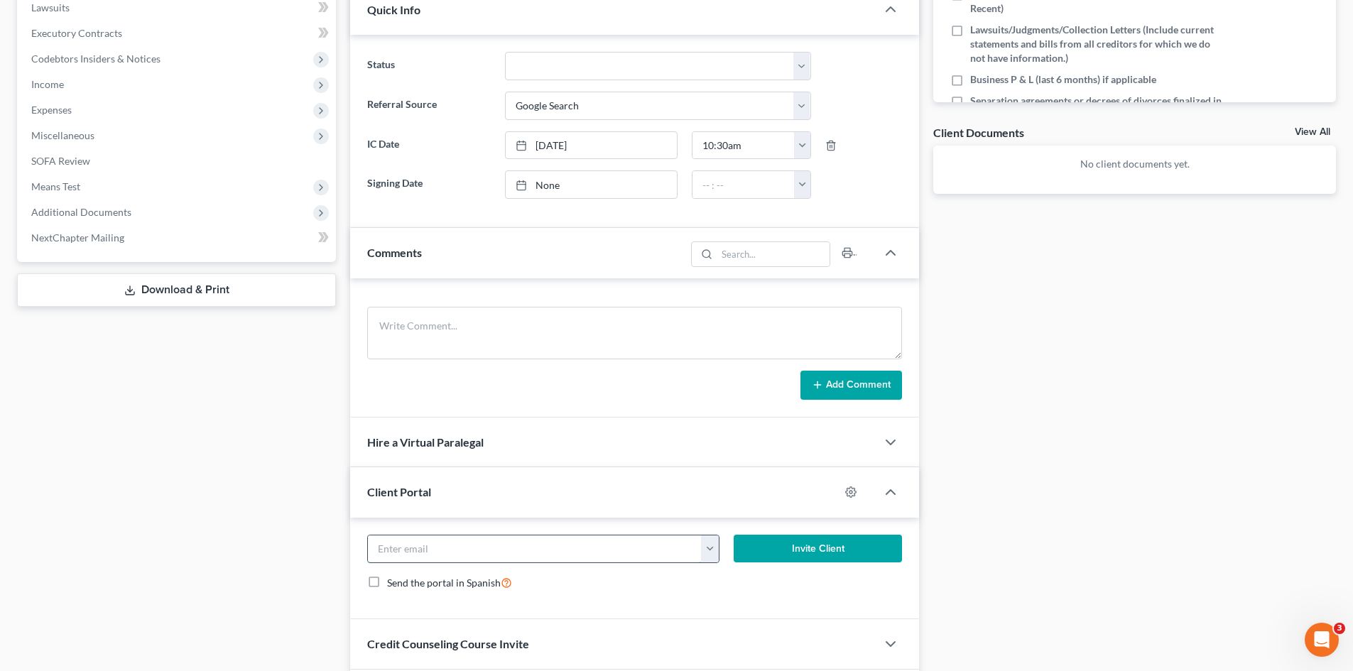
click at [482, 544] on input "email" at bounding box center [535, 549] width 334 height 27
paste input "[EMAIL_ADDRESS][DOMAIN_NAME]"
type input "[EMAIL_ADDRESS][DOMAIN_NAME]"
click at [799, 556] on button "Invite Client" at bounding box center [818, 549] width 169 height 28
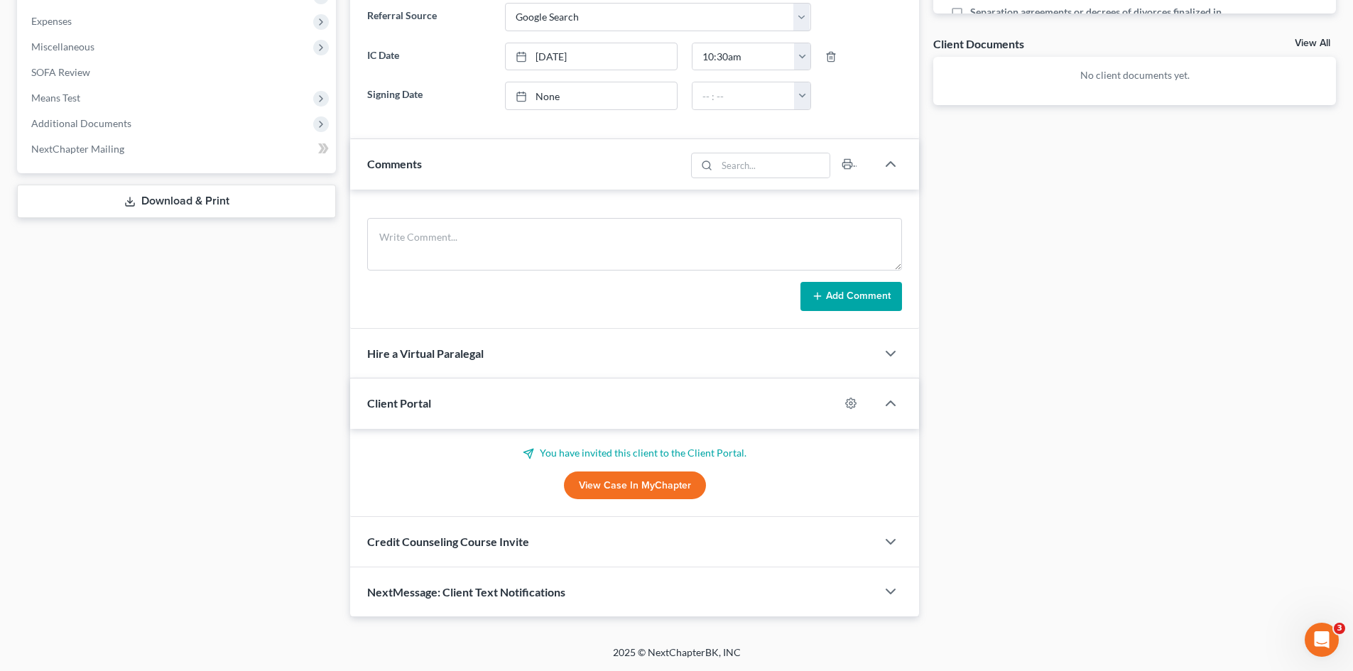
click at [421, 542] on span "Credit Counseling Course Invite" at bounding box center [448, 541] width 162 height 13
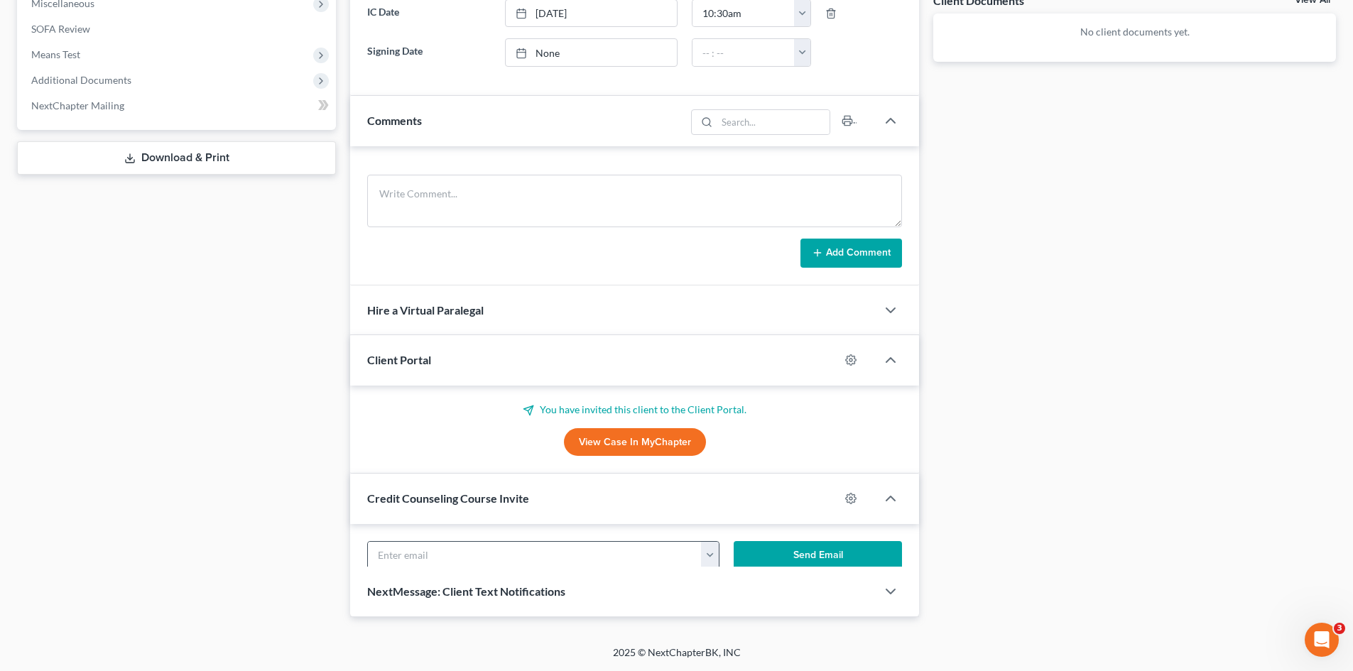
scroll to position [566, 0]
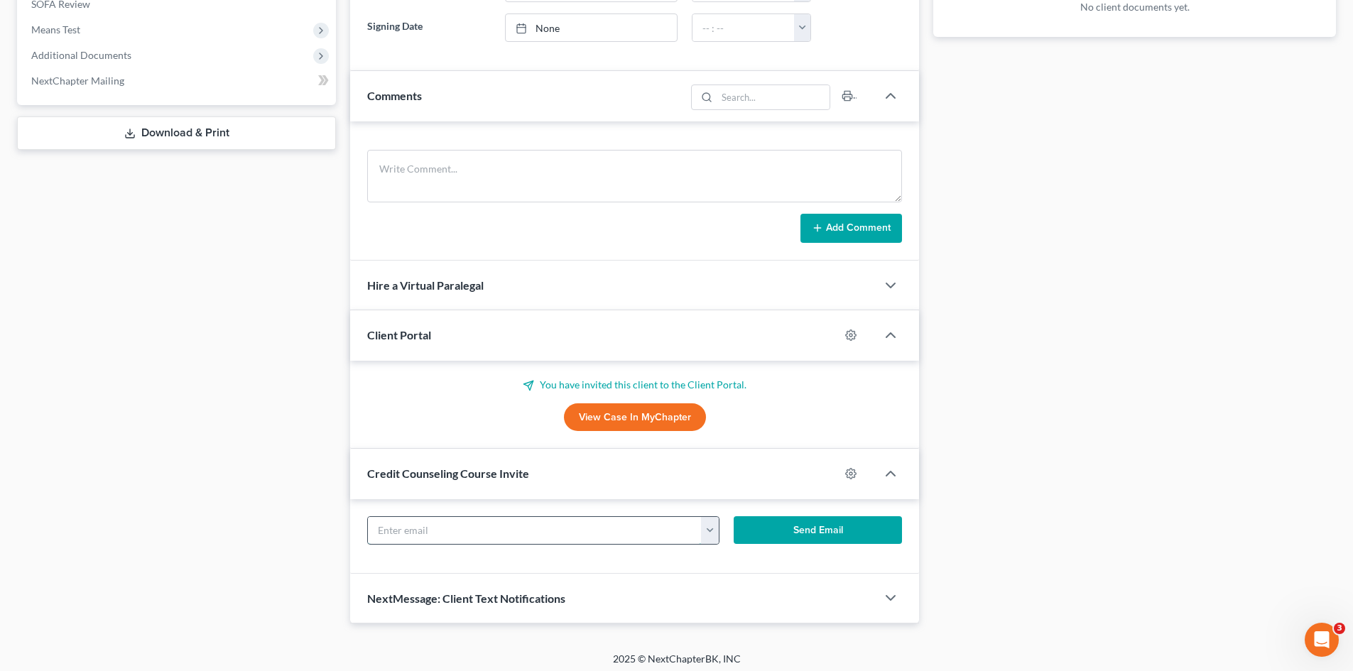
click at [415, 527] on input "text" at bounding box center [535, 530] width 334 height 27
paste input "[EMAIL_ADDRESS][DOMAIN_NAME]"
type input "[EMAIL_ADDRESS][DOMAIN_NAME]"
click at [839, 532] on button "Send Email" at bounding box center [818, 530] width 169 height 28
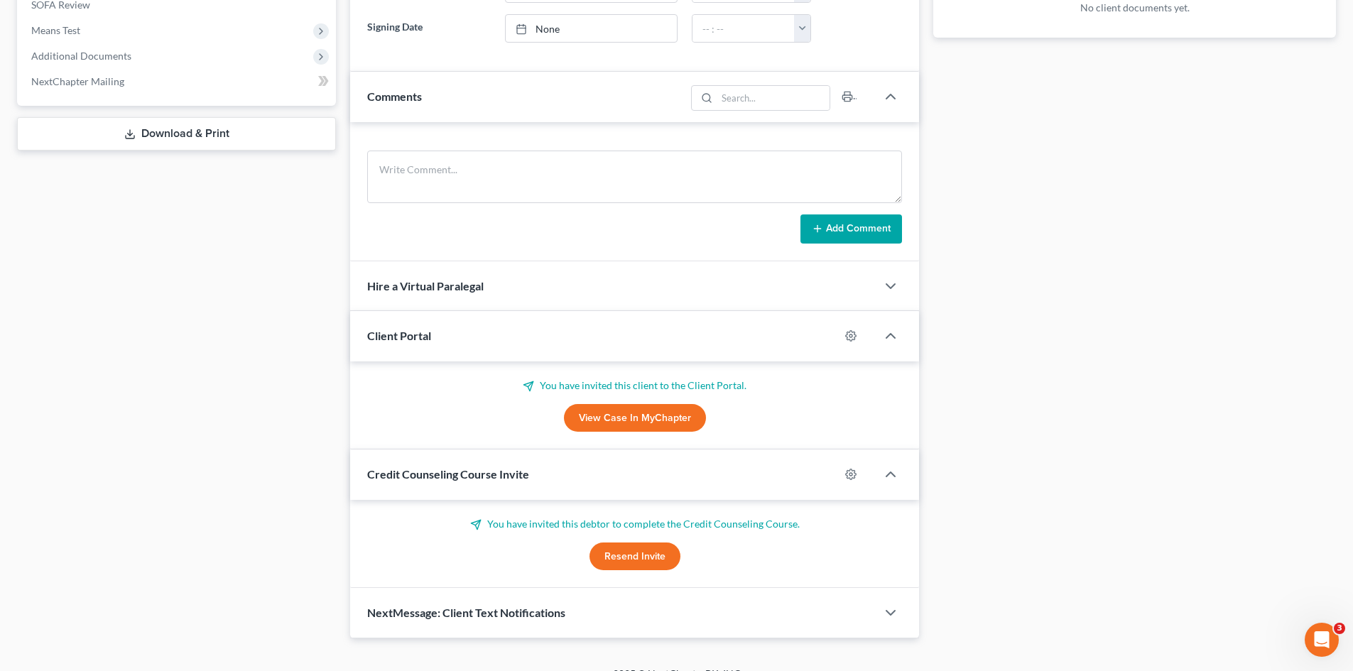
scroll to position [139, 0]
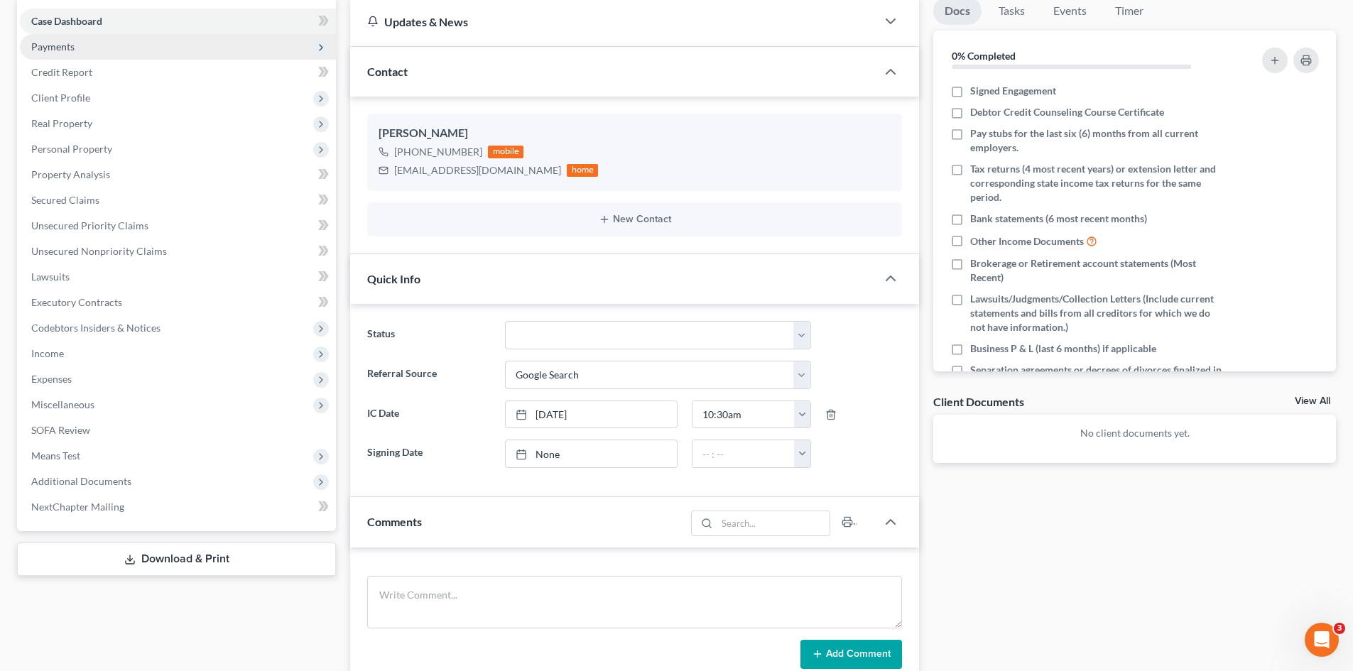
click at [113, 58] on span "Payments" at bounding box center [178, 47] width 316 height 26
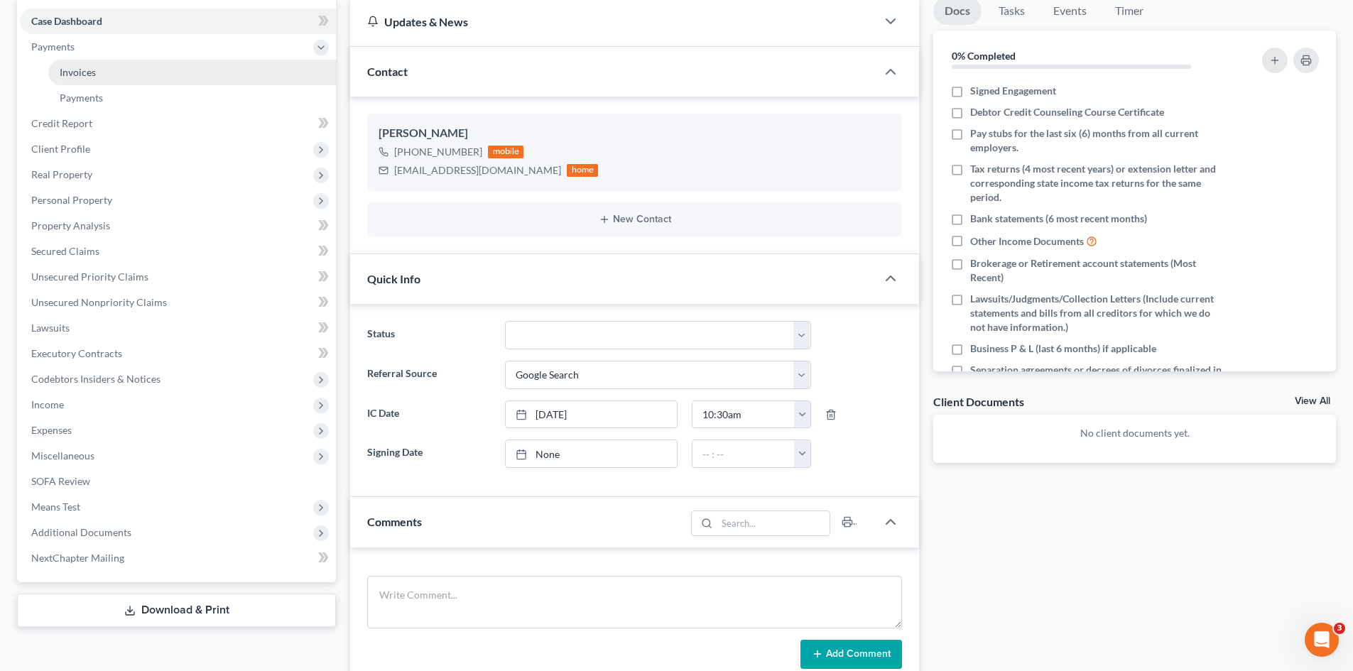
click at [118, 70] on link "Invoices" at bounding box center [192, 73] width 288 height 26
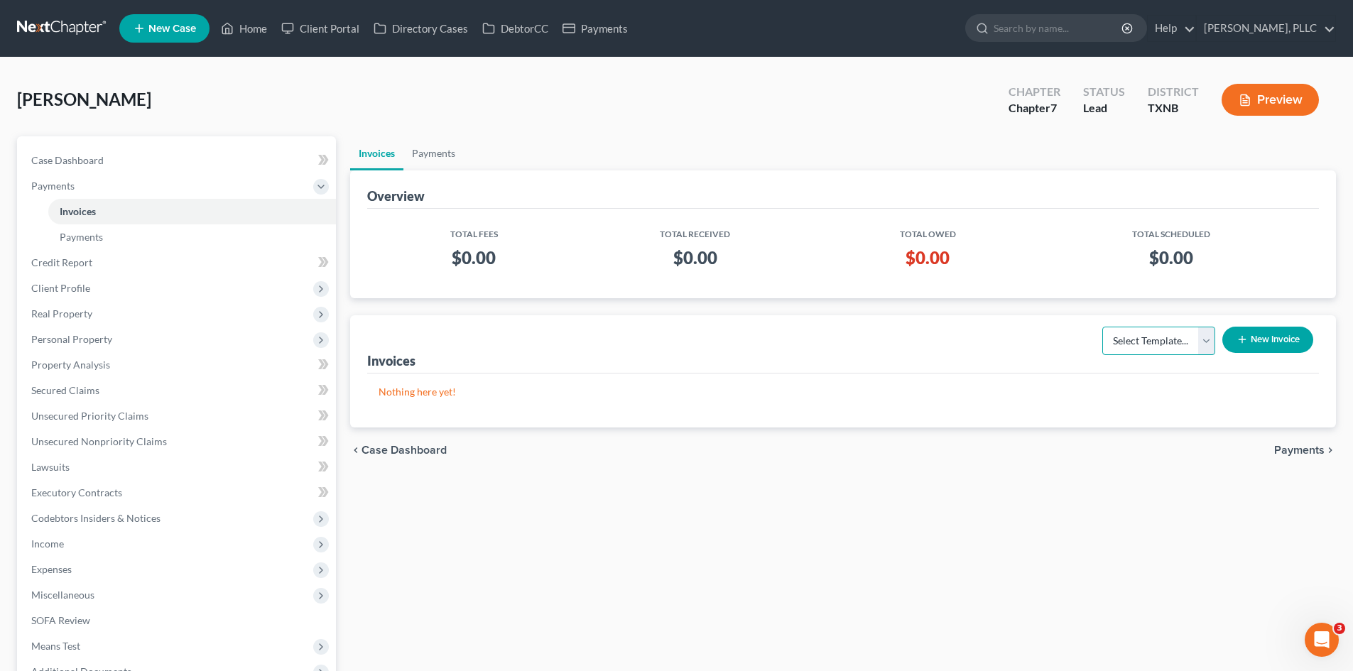
click at [1130, 341] on select "Select Template... Invoice" at bounding box center [1159, 341] width 113 height 28
select select "0"
click at [1103, 327] on select "Select Template... Invoice" at bounding box center [1159, 341] width 113 height 28
click at [1283, 334] on button "New Invoice" at bounding box center [1268, 340] width 91 height 26
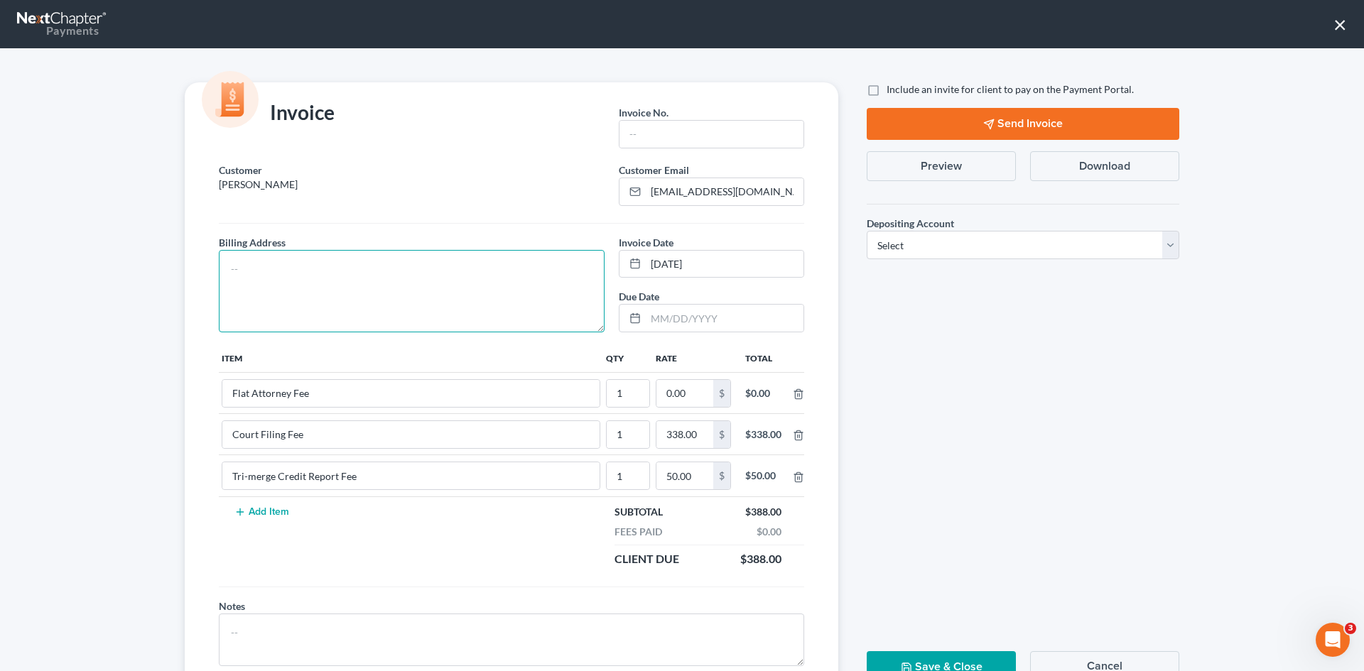
click at [386, 306] on textarea at bounding box center [412, 291] width 386 height 82
type textarea "To be provided."
click at [696, 126] on input "text" at bounding box center [712, 134] width 184 height 27
type input "A0589"
click at [703, 392] on input "0.00" at bounding box center [684, 393] width 57 height 27
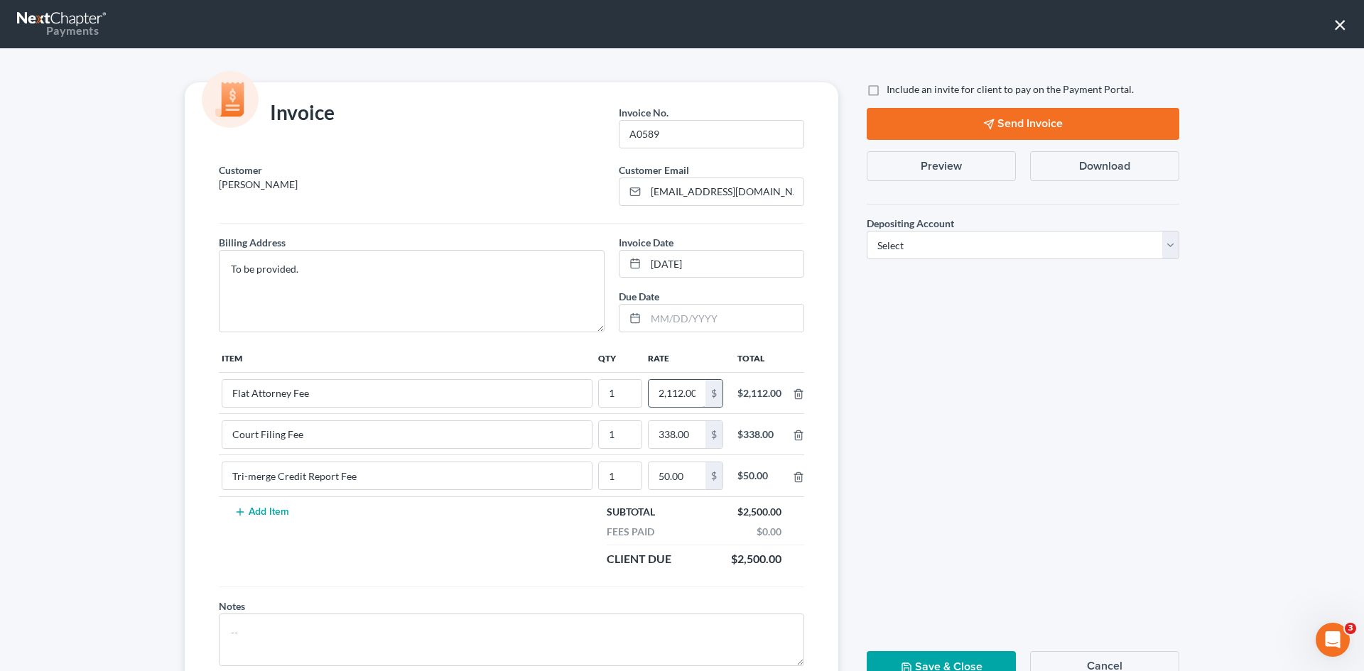
scroll to position [0, 2]
type input "2,112.00"
click at [860, 93] on div "Include an invite for client to pay on the Payment Portal." at bounding box center [1023, 89] width 327 height 14
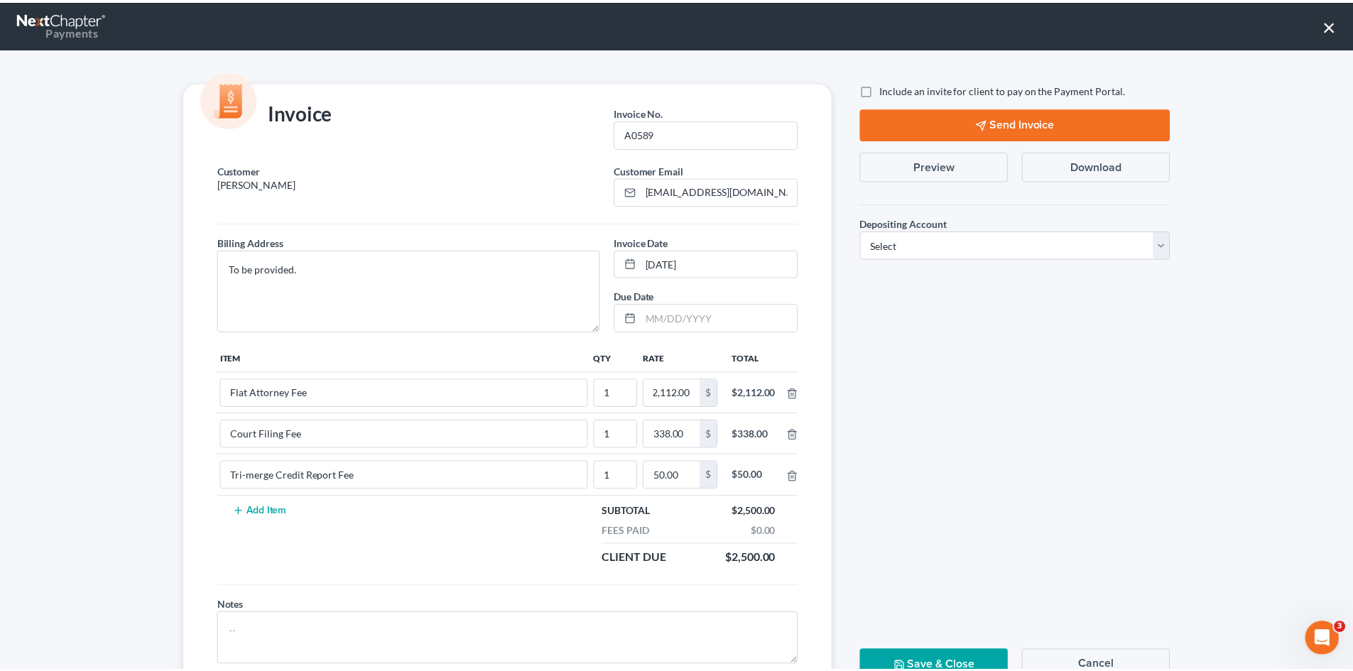
scroll to position [0, 0]
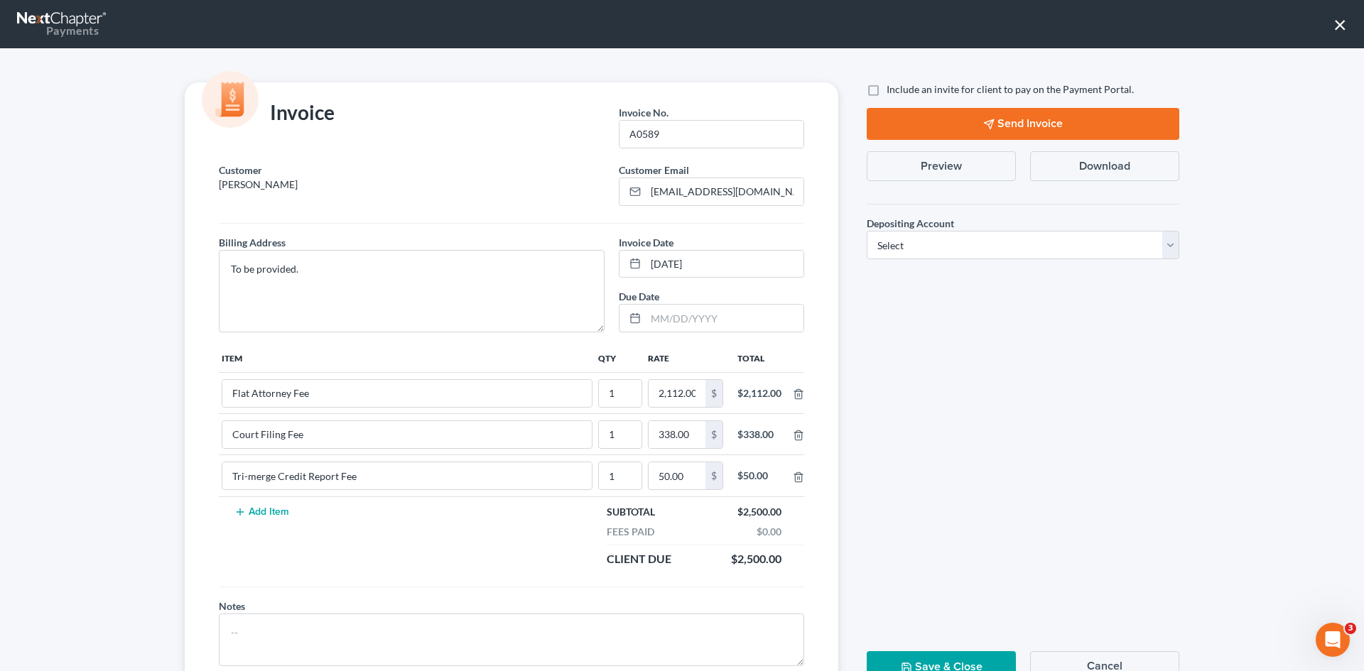
click at [882, 80] on div "Invoice Invoice No. * A0589 Customer [PERSON_NAME] Customer Email * [EMAIL_ADDR…" at bounding box center [682, 359] width 1364 height 623
click at [903, 85] on span "Include an invite for client to pay on the Payment Portal." at bounding box center [1010, 89] width 247 height 12
click at [902, 85] on input "Include an invite for client to pay on the Payment Portal." at bounding box center [896, 86] width 9 height 9
checkbox input "true"
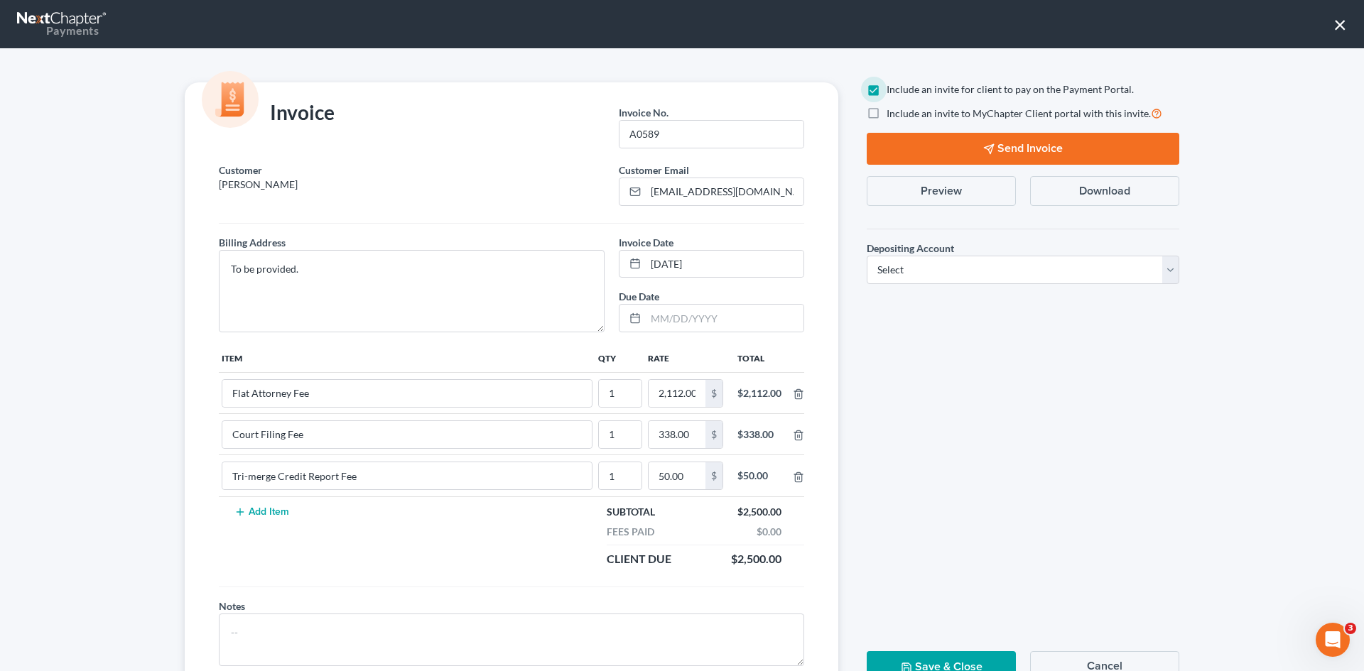
click at [1017, 144] on button "Send Invoice" at bounding box center [1023, 149] width 313 height 32
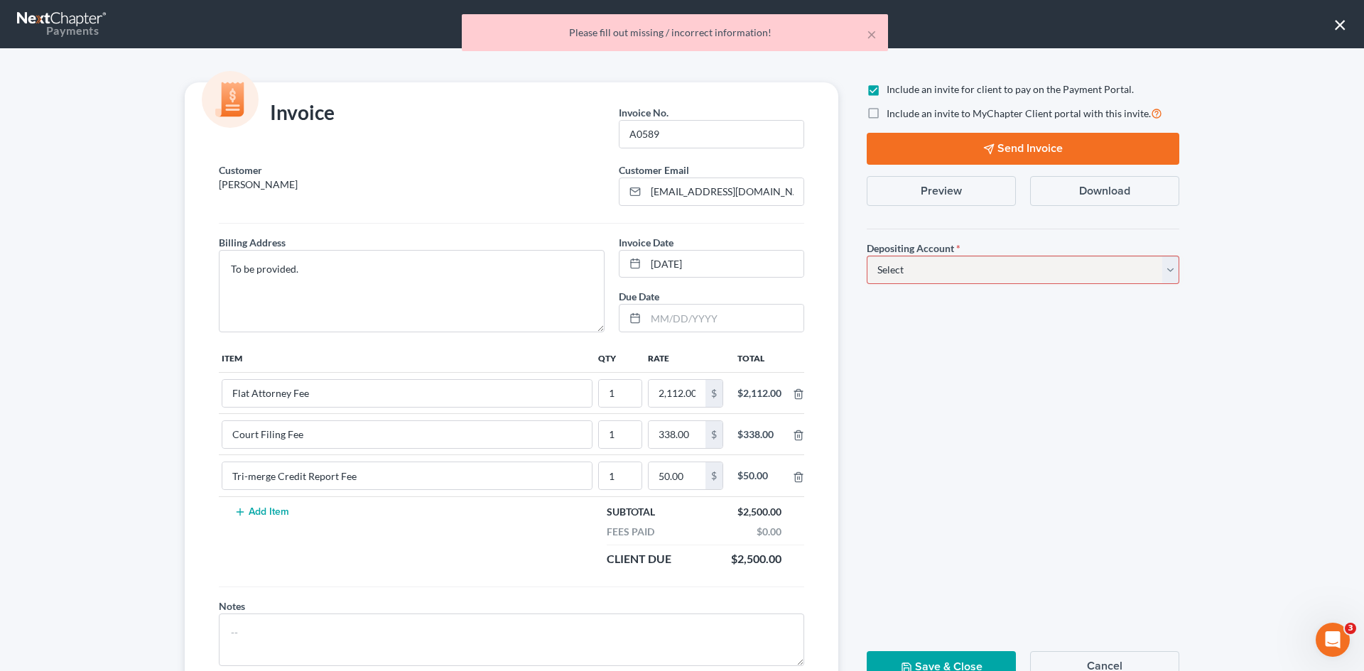
click at [1024, 249] on div "Depositing Account * Select Operation Trust" at bounding box center [1023, 262] width 313 height 43
click at [1010, 274] on select "Select Operation Trust" at bounding box center [1023, 270] width 313 height 28
select select "1"
click at [867, 256] on select "Select Operation Trust" at bounding box center [1023, 270] width 313 height 28
click at [1016, 150] on button "Send Invoice" at bounding box center [1023, 149] width 313 height 32
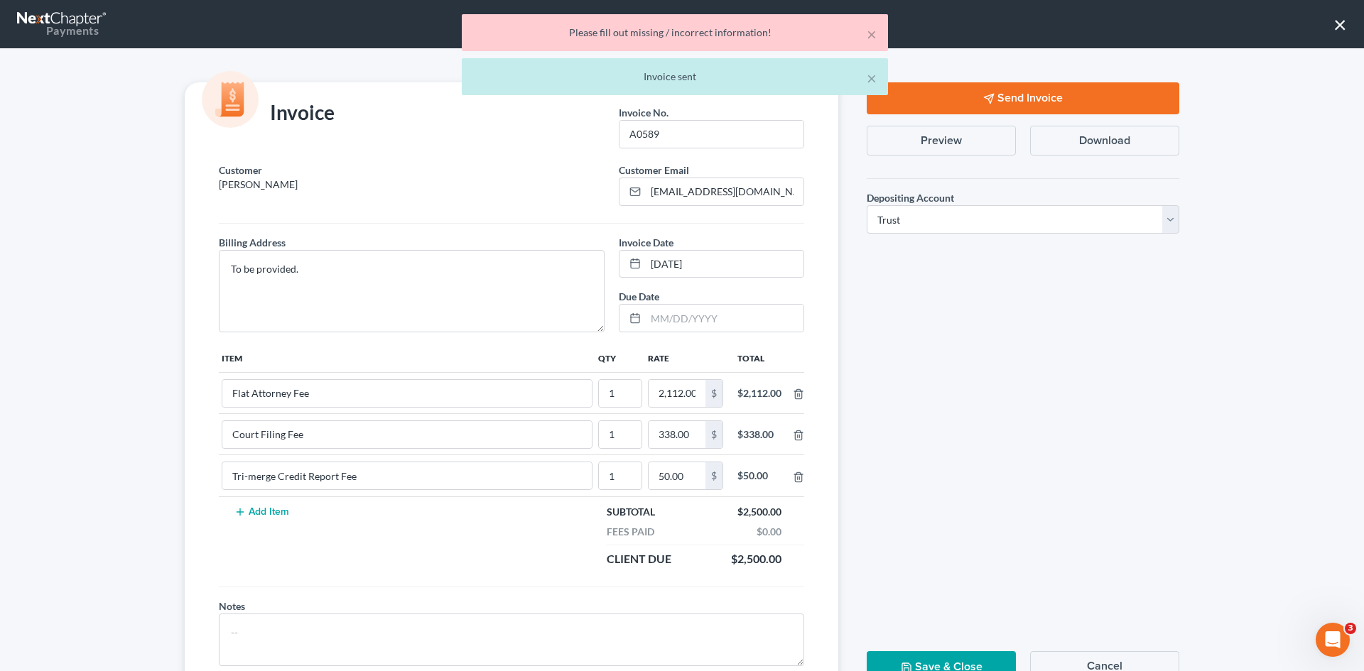
click at [941, 653] on button "Save & Close" at bounding box center [941, 667] width 149 height 32
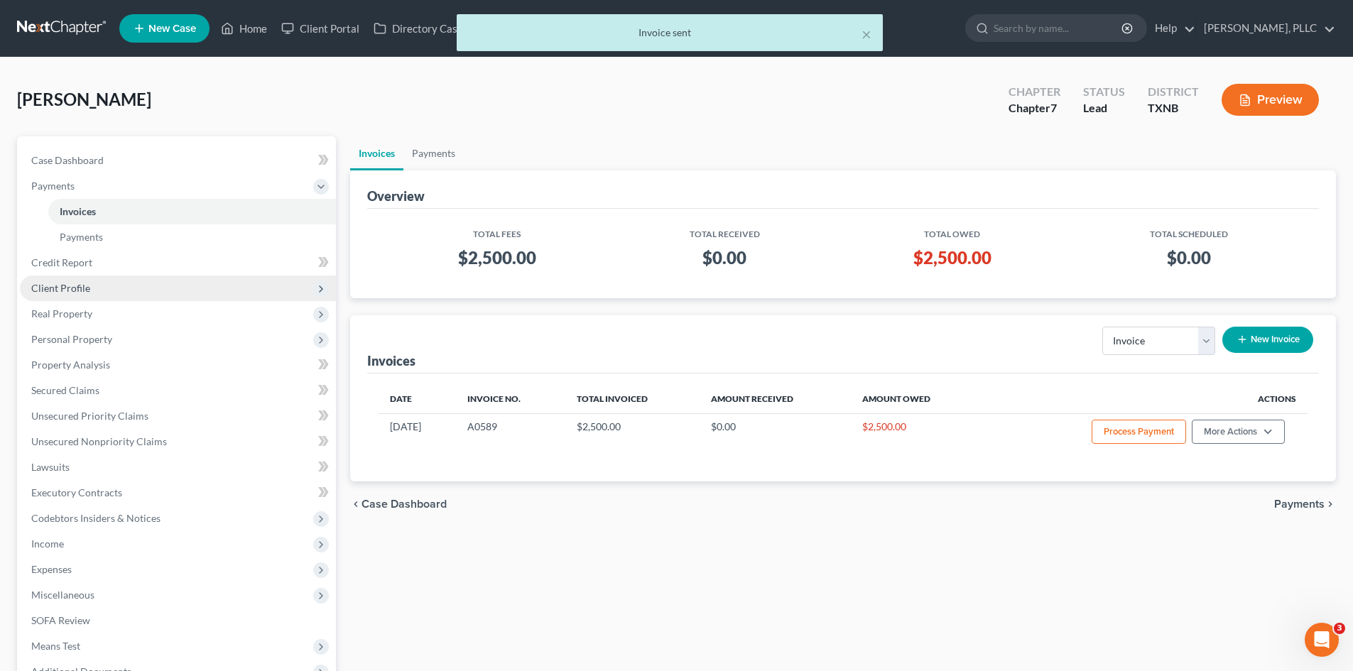
click at [113, 291] on span "Client Profile" at bounding box center [178, 289] width 316 height 26
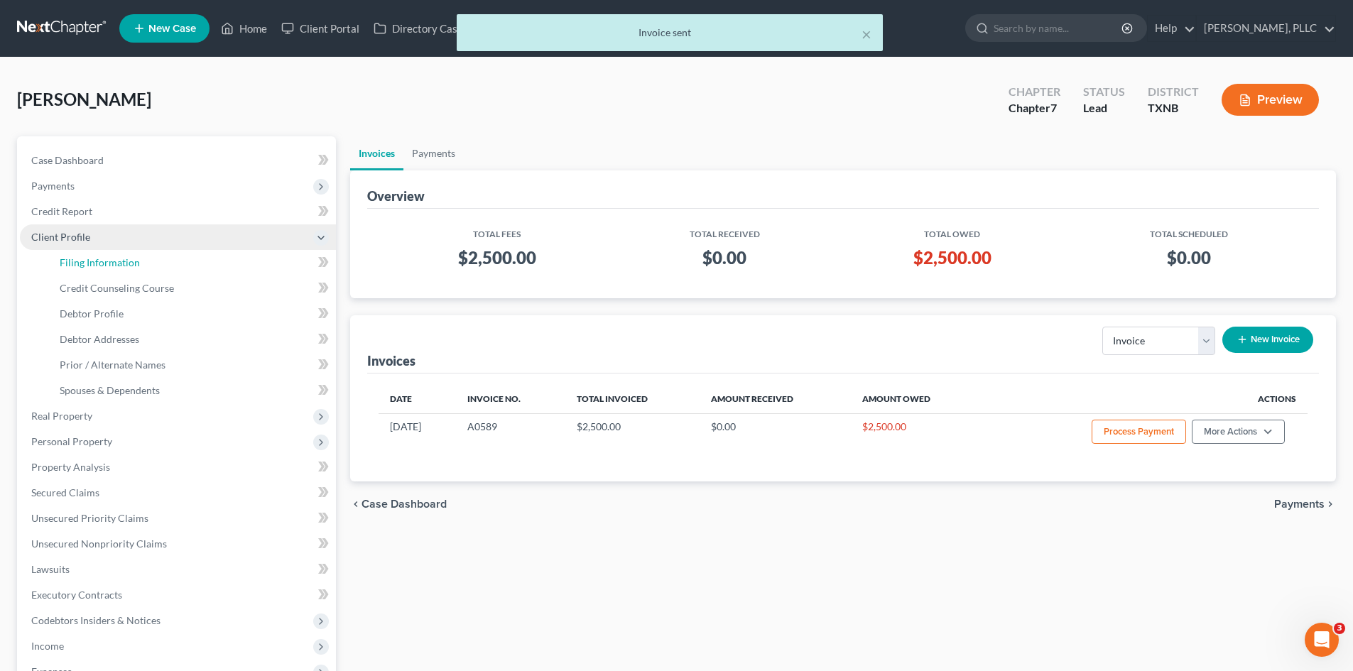
click at [117, 266] on span "Filing Information" at bounding box center [100, 262] width 80 height 12
select select "1"
select select "0"
select select "45"
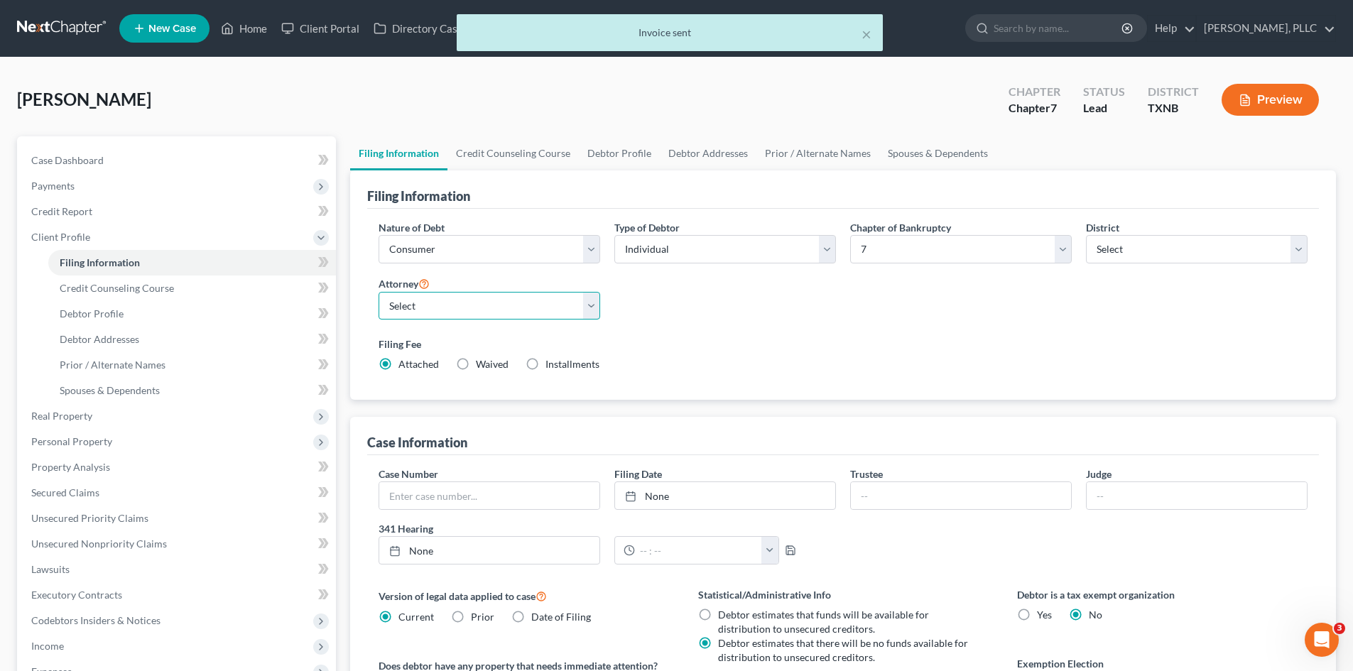
click at [429, 310] on select "Select [PERSON_NAME] - TXEB [PERSON_NAME] - [GEOGRAPHIC_DATA] [PERSON_NAME] - […" at bounding box center [490, 306] width 222 height 28
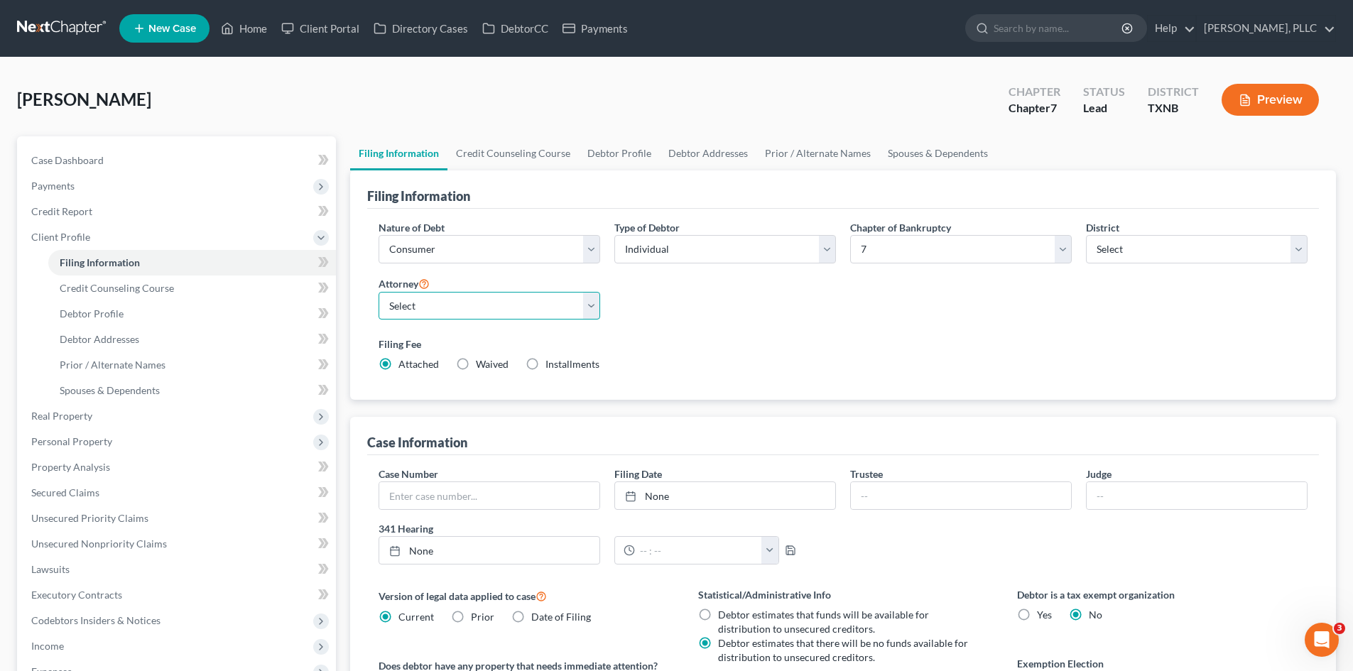
select select "1"
click at [379, 292] on select "Select [PERSON_NAME] - TXEB [PERSON_NAME] - [GEOGRAPHIC_DATA] [PERSON_NAME] - […" at bounding box center [490, 306] width 222 height 28
click at [403, 89] on div "[PERSON_NAME] Upgraded Chapter Chapter 7 Status Lead District [GEOGRAPHIC_DATA]…" at bounding box center [676, 106] width 1319 height 62
click at [145, 158] on link "Case Dashboard" at bounding box center [178, 161] width 316 height 26
select select "4"
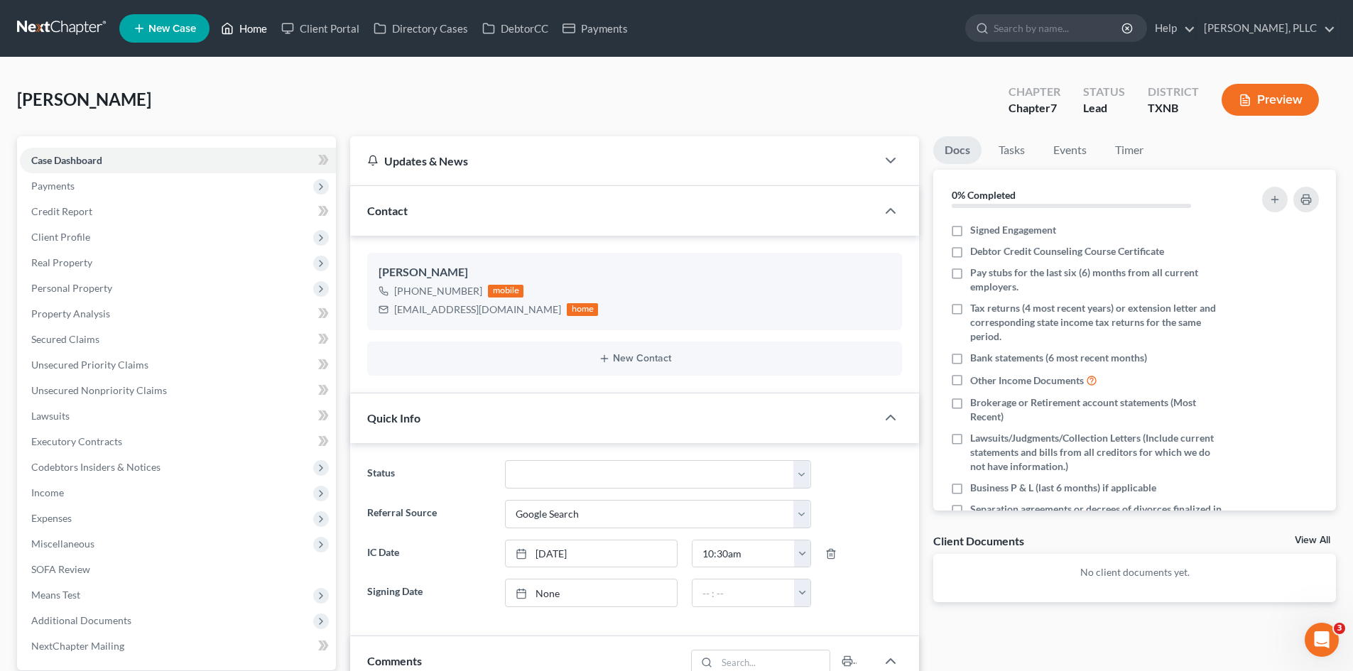
click at [246, 32] on link "Home" at bounding box center [244, 29] width 60 height 26
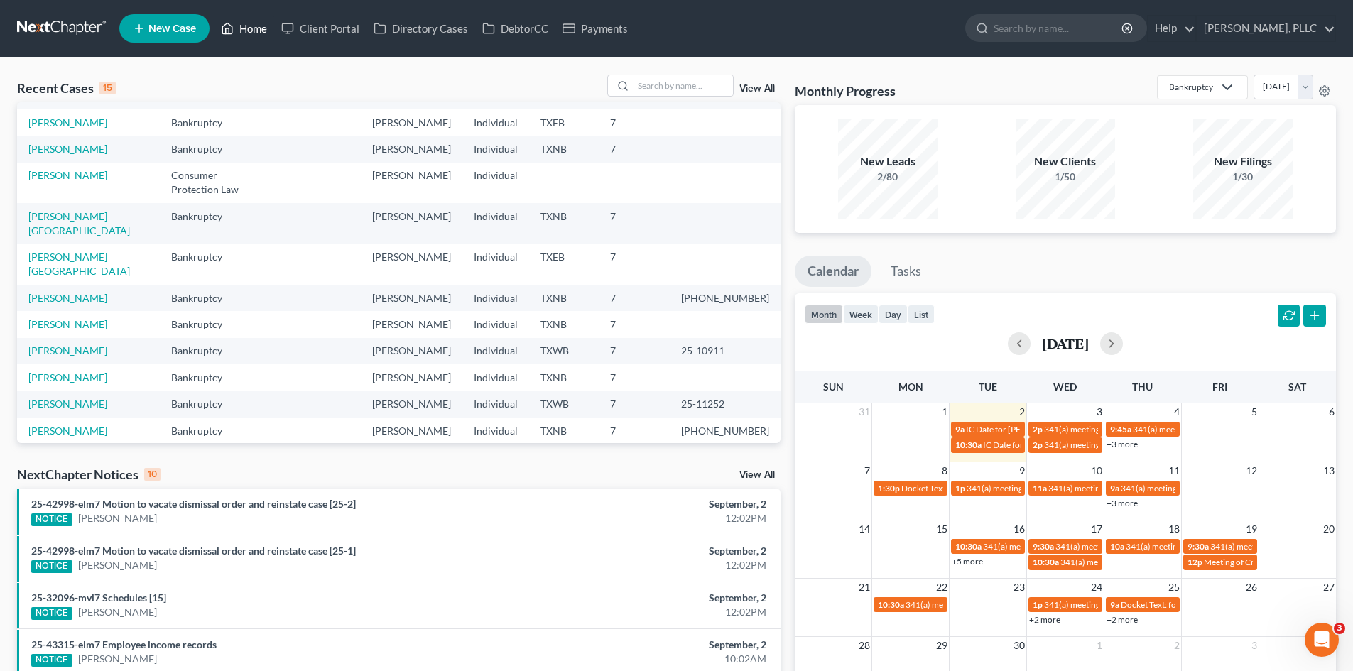
scroll to position [97, 0]
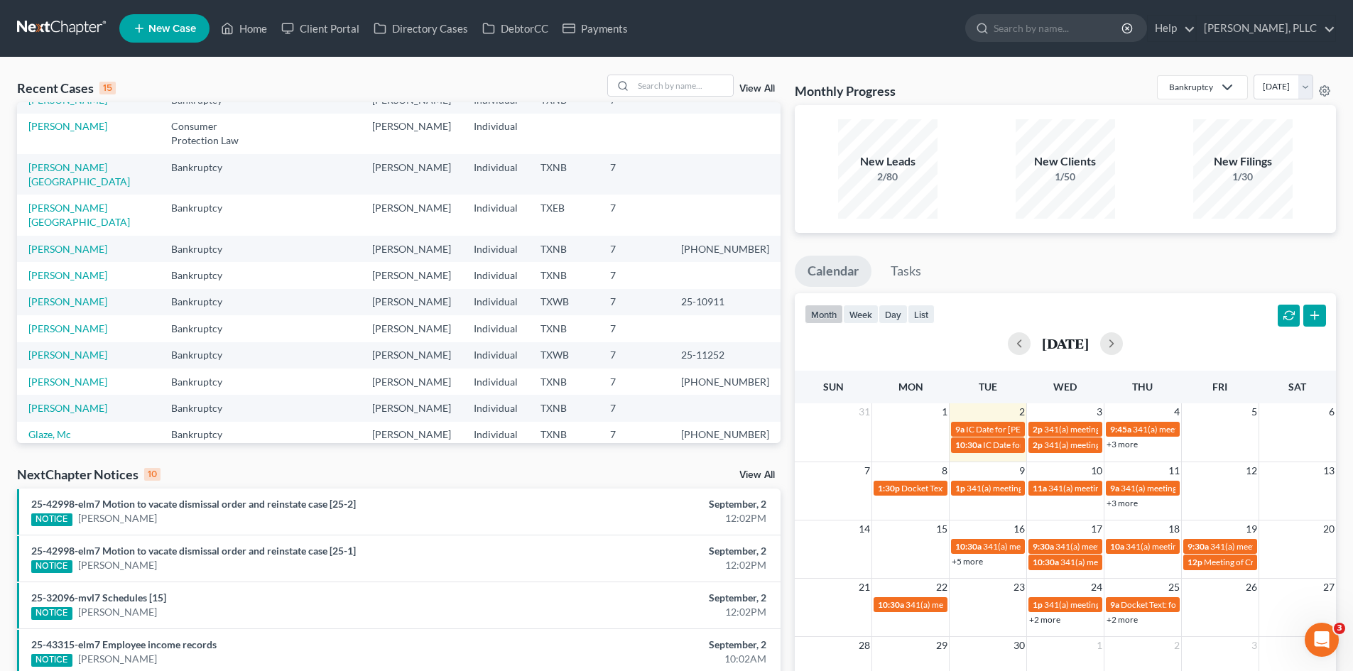
click at [153, 42] on link "New Case" at bounding box center [164, 28] width 90 height 28
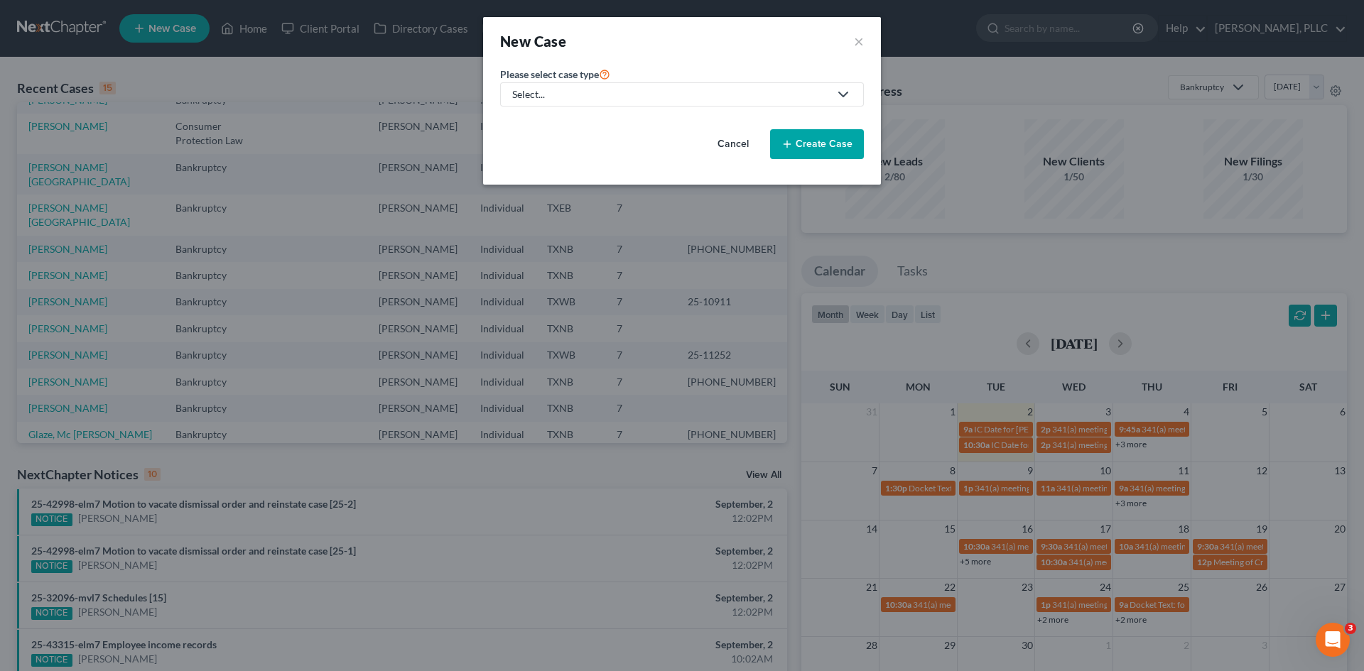
click at [659, 95] on div "Select..." at bounding box center [670, 94] width 317 height 14
click at [573, 124] on div "Bankruptcy" at bounding box center [572, 123] width 116 height 14
select select "78"
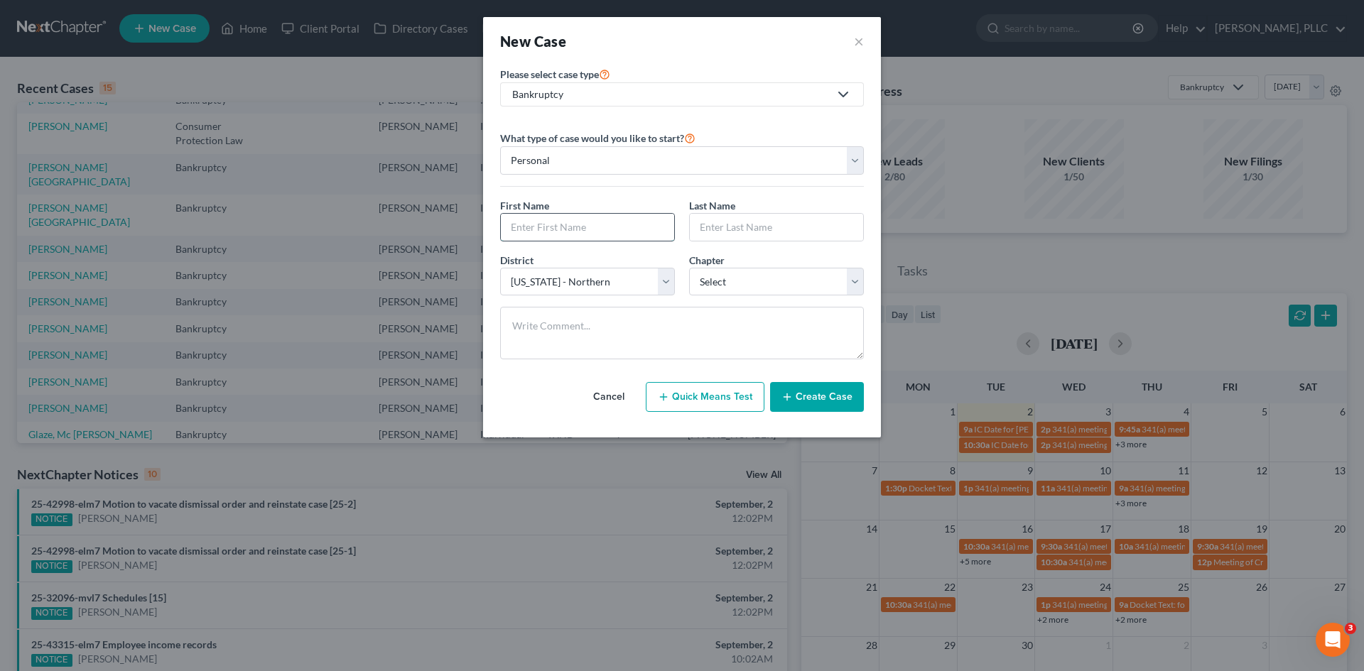
click at [568, 234] on input "text" at bounding box center [587, 227] width 173 height 27
type input "Kanku"
drag, startPoint x: 625, startPoint y: 185, endPoint x: 600, endPoint y: 204, distance: 32.0
click at [600, 204] on div "First Name * [GEOGRAPHIC_DATA]" at bounding box center [587, 219] width 189 height 43
click at [752, 223] on input "text" at bounding box center [776, 227] width 173 height 27
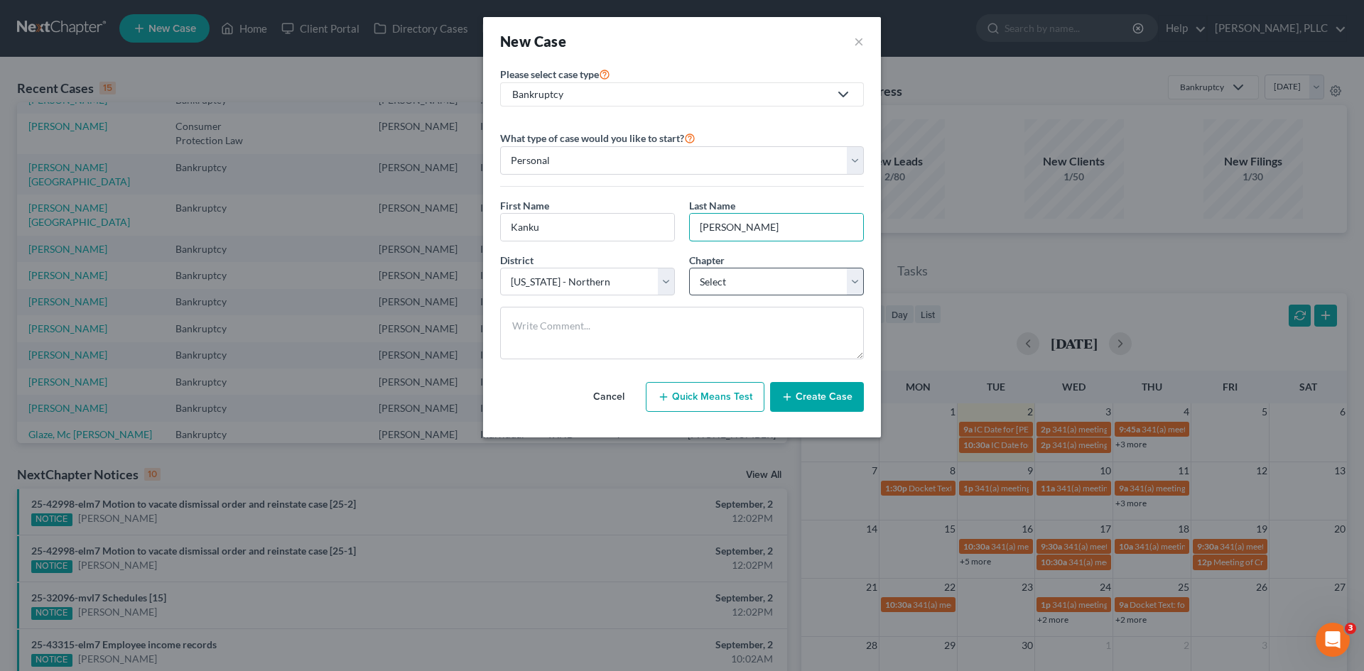
type input "[PERSON_NAME]"
click at [826, 271] on select "Select 7 11 12 13" at bounding box center [776, 282] width 175 height 28
select select "0"
click at [689, 268] on select "Select 7 11 12 13" at bounding box center [776, 282] width 175 height 28
click at [808, 401] on button "Create Case" at bounding box center [817, 397] width 94 height 30
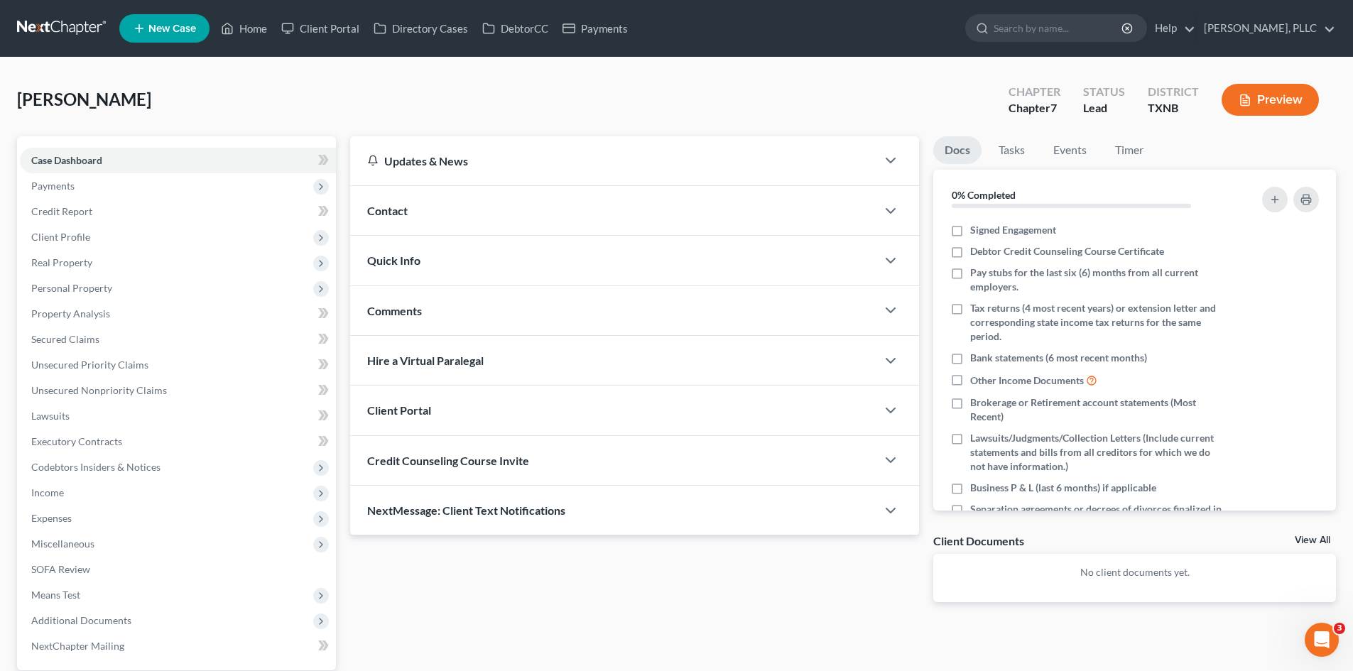
click at [561, 193] on div "Contact" at bounding box center [613, 210] width 526 height 49
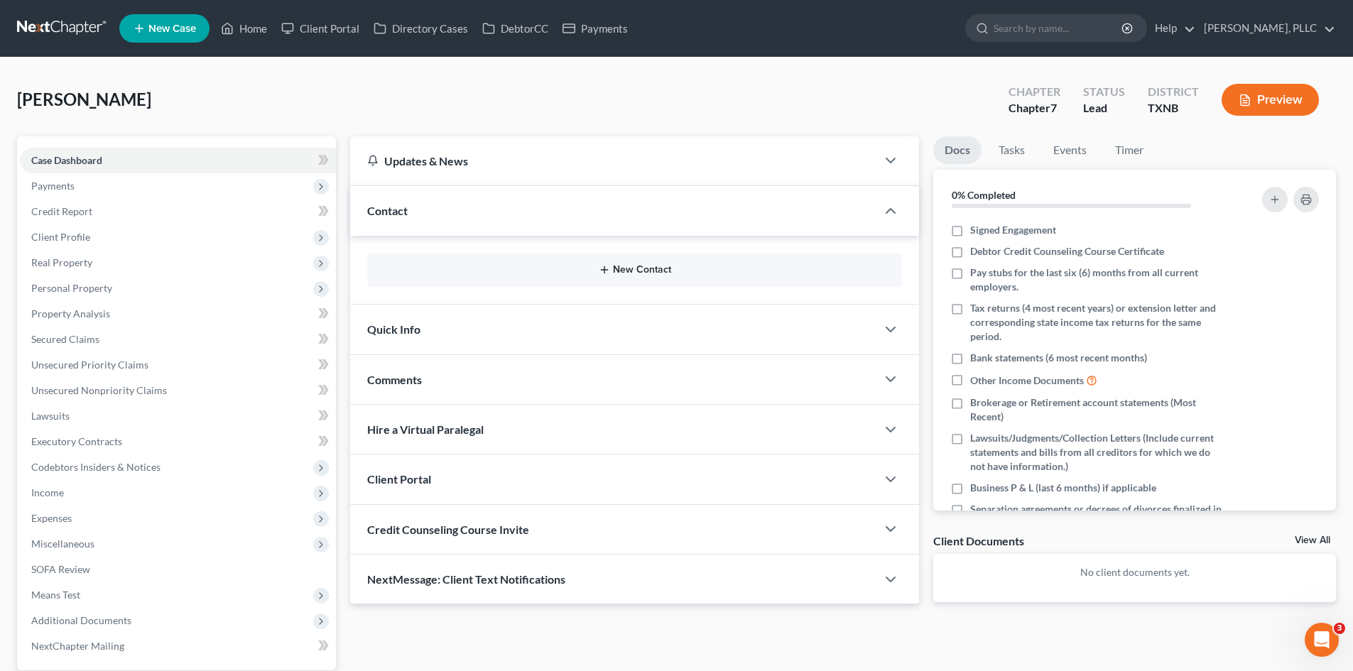
click at [612, 269] on button "New Contact" at bounding box center [635, 269] width 512 height 11
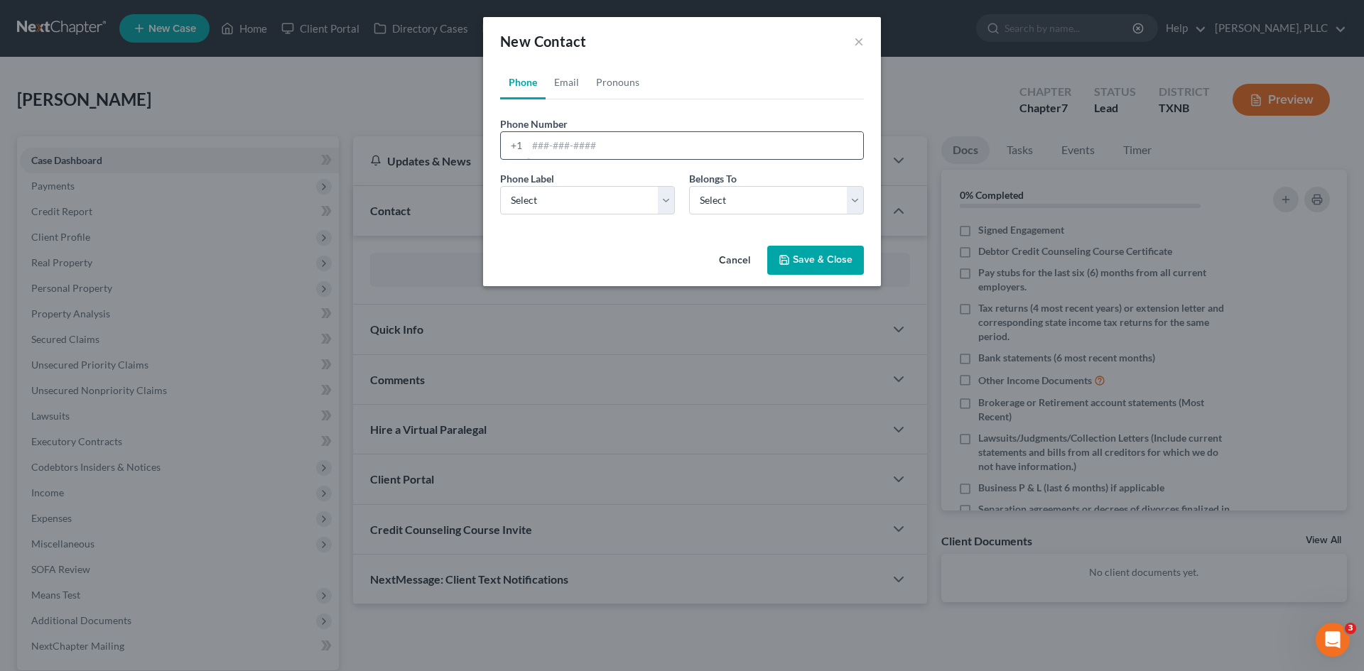
click at [568, 151] on input "tel" at bounding box center [695, 145] width 336 height 27
type input "[PHONE_NUMBER]"
click at [578, 207] on select "Select Mobile Home Work Other" at bounding box center [587, 200] width 175 height 28
select select "0"
click at [500, 186] on select "Select Mobile Home Work Other" at bounding box center [587, 200] width 175 height 28
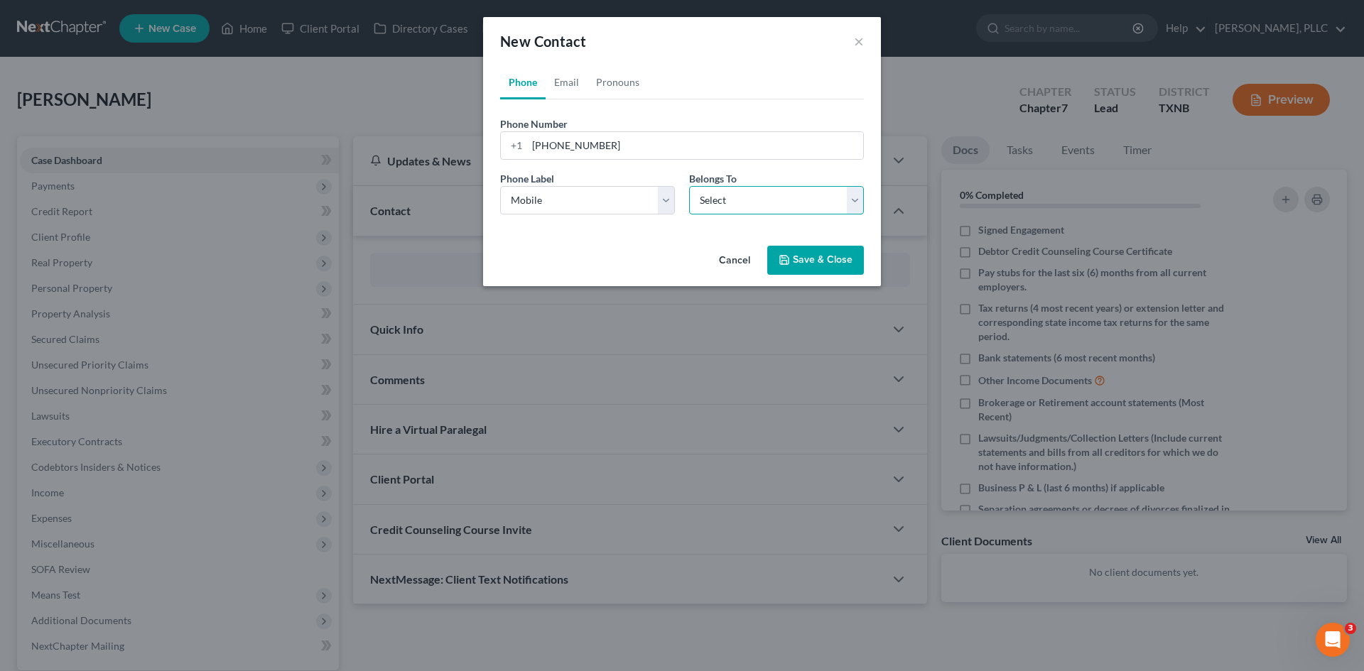
click at [800, 192] on select "Select Client Other" at bounding box center [776, 200] width 175 height 28
select select "0"
click at [689, 186] on select "Select Client Other" at bounding box center [776, 200] width 175 height 28
click at [573, 82] on link "Email" at bounding box center [567, 82] width 42 height 34
click at [591, 153] on input "email" at bounding box center [695, 145] width 336 height 27
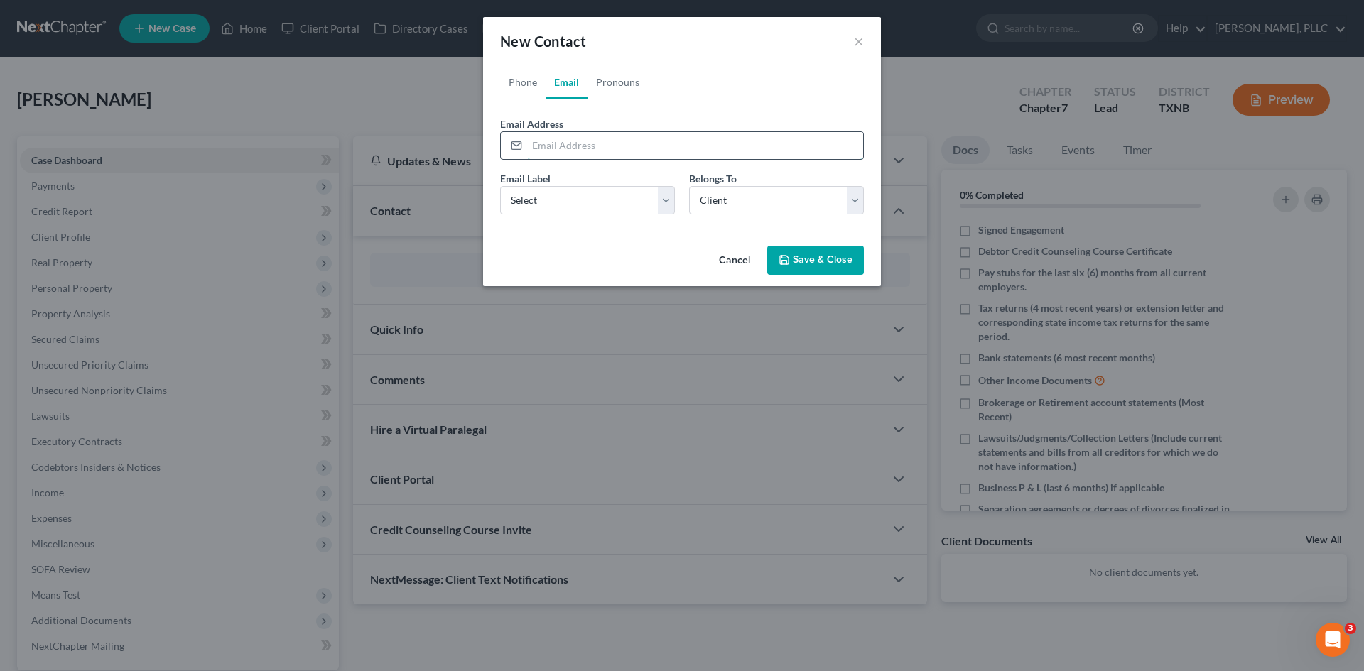
paste input "[EMAIL_ADDRESS][PERSON_NAME][DOMAIN_NAME]"
type input "[EMAIL_ADDRESS][PERSON_NAME][DOMAIN_NAME]"
click at [595, 203] on select "Select Home Work Other" at bounding box center [587, 200] width 175 height 28
select select "0"
click at [500, 186] on select "Select Home Work Other" at bounding box center [587, 200] width 175 height 28
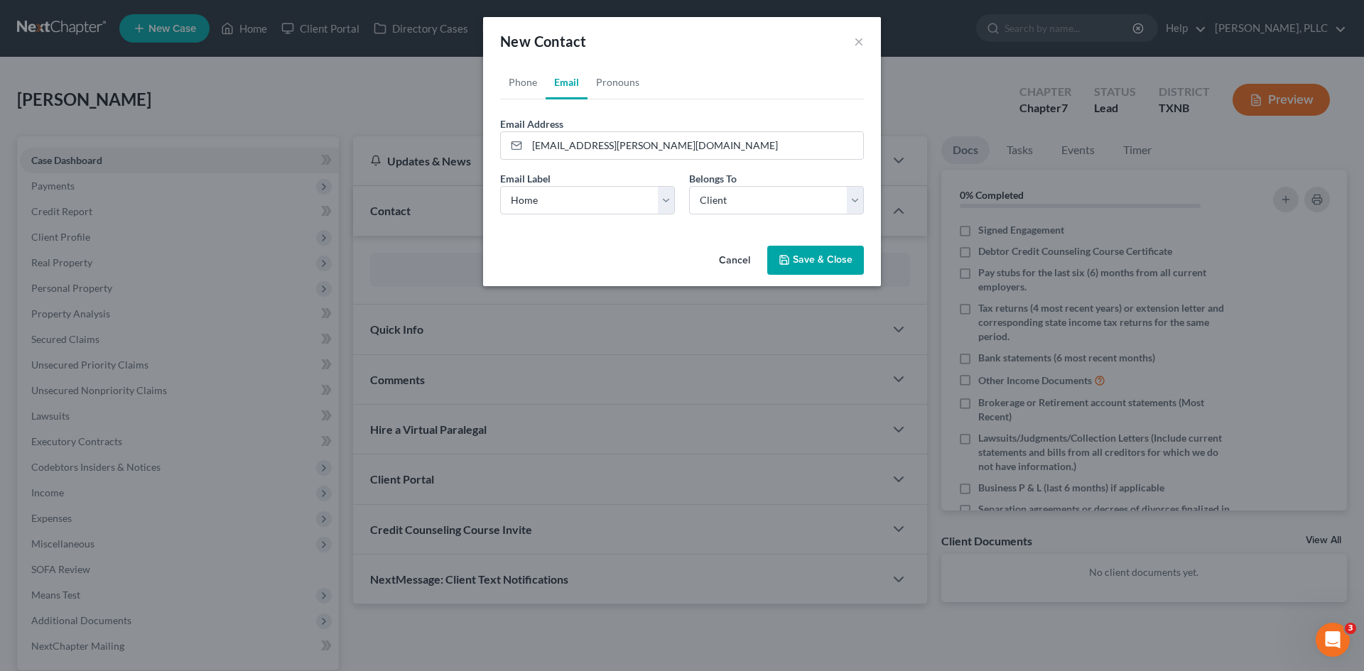
click at [806, 262] on button "Save & Close" at bounding box center [815, 261] width 97 height 30
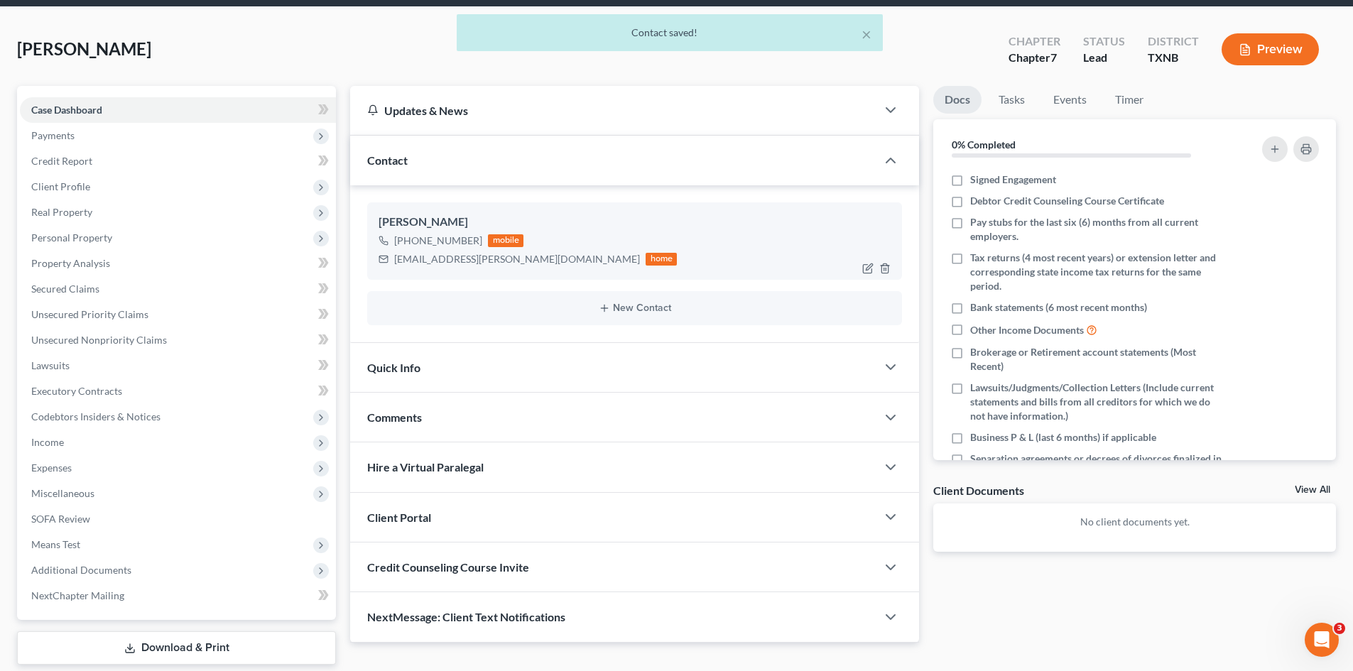
scroll to position [98, 0]
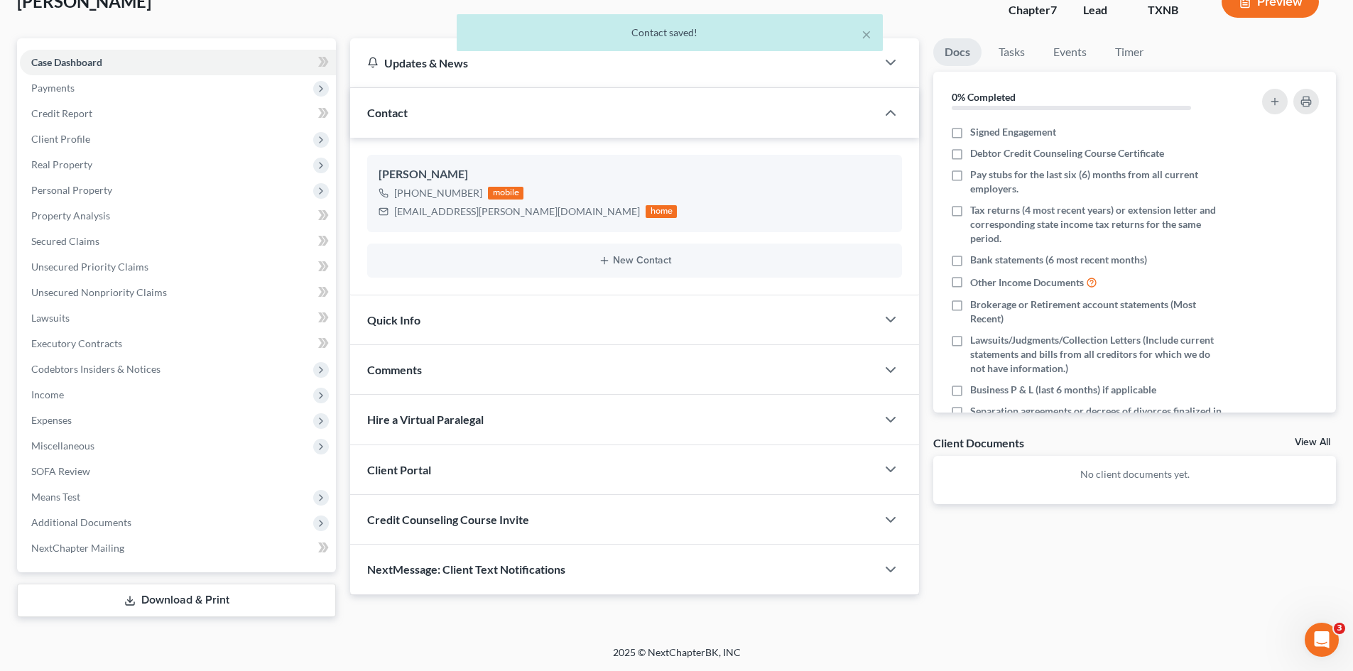
click at [470, 465] on div "Client Portal" at bounding box center [613, 469] width 526 height 49
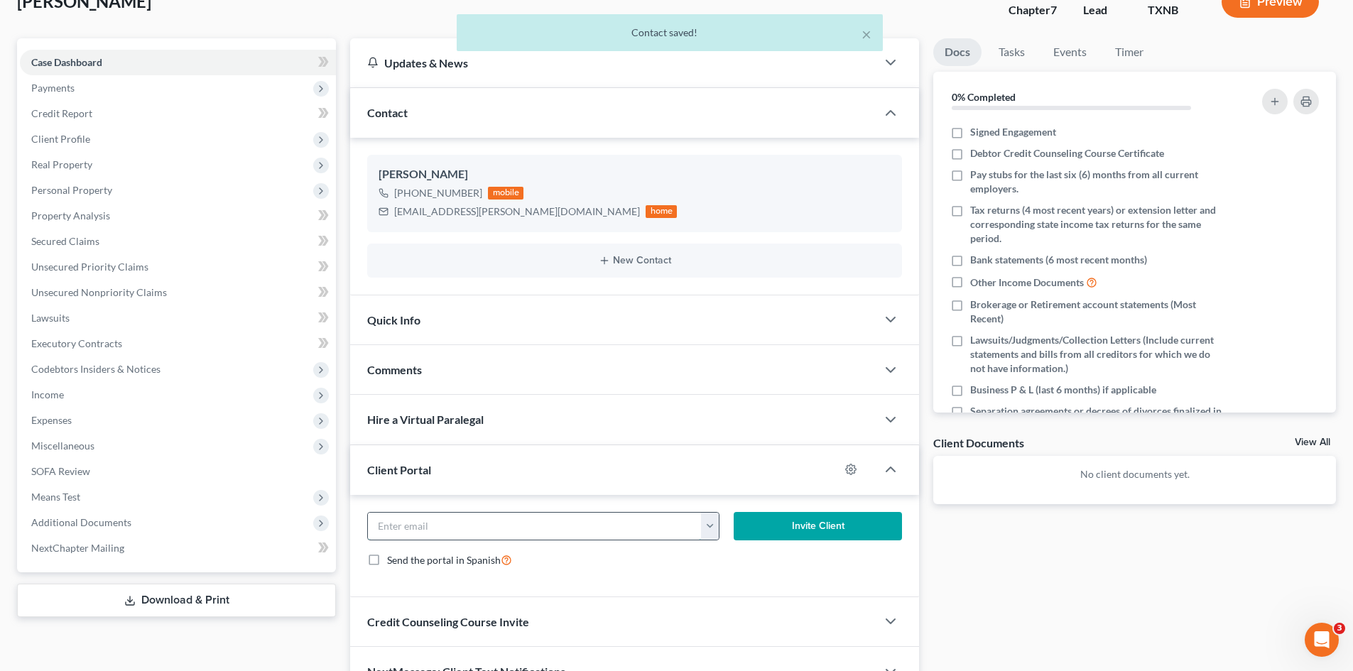
click at [488, 529] on input "email" at bounding box center [535, 526] width 334 height 27
paste input "[EMAIL_ADDRESS][PERSON_NAME][DOMAIN_NAME]"
type input "[EMAIL_ADDRESS][PERSON_NAME][DOMAIN_NAME]"
click at [819, 509] on div "[EMAIL_ADDRESS][PERSON_NAME][DOMAIN_NAME] [EMAIL_ADDRESS][PERSON_NAME][DOMAIN_N…" at bounding box center [634, 546] width 569 height 102
click at [813, 524] on button "Invite Client" at bounding box center [818, 526] width 169 height 28
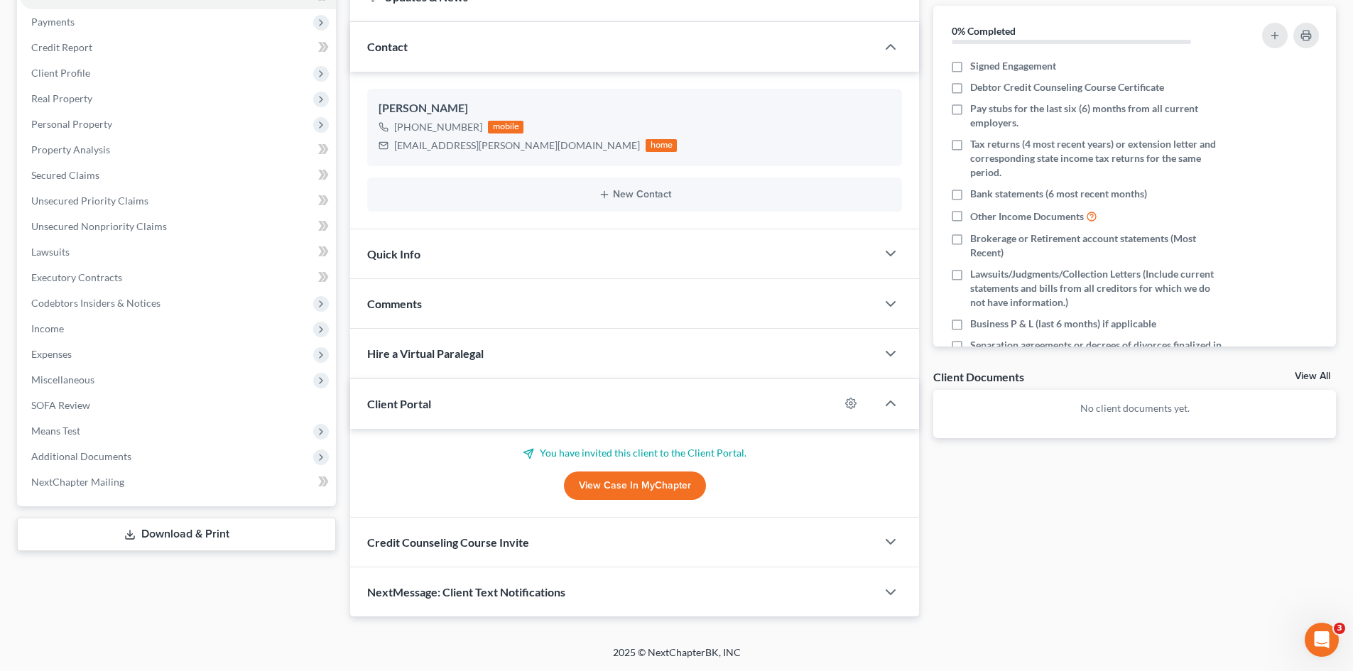
click at [501, 548] on span "Credit Counseling Course Invite" at bounding box center [448, 542] width 162 height 13
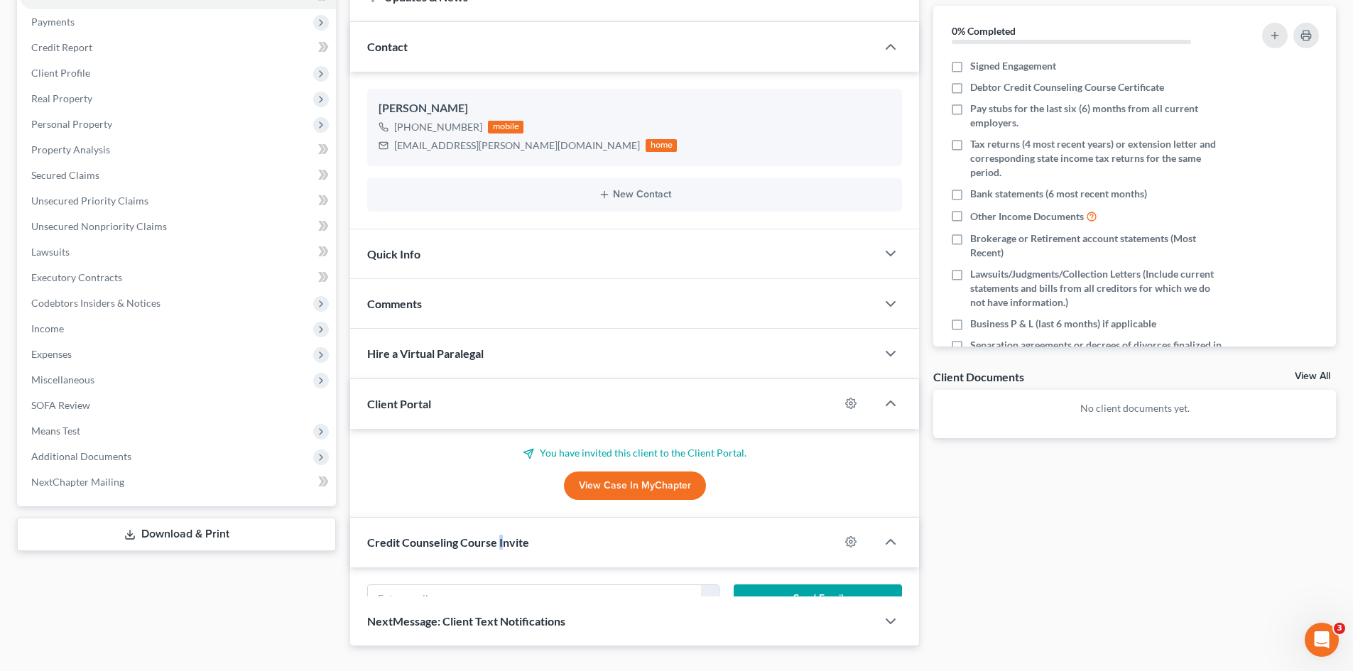
scroll to position [233, 0]
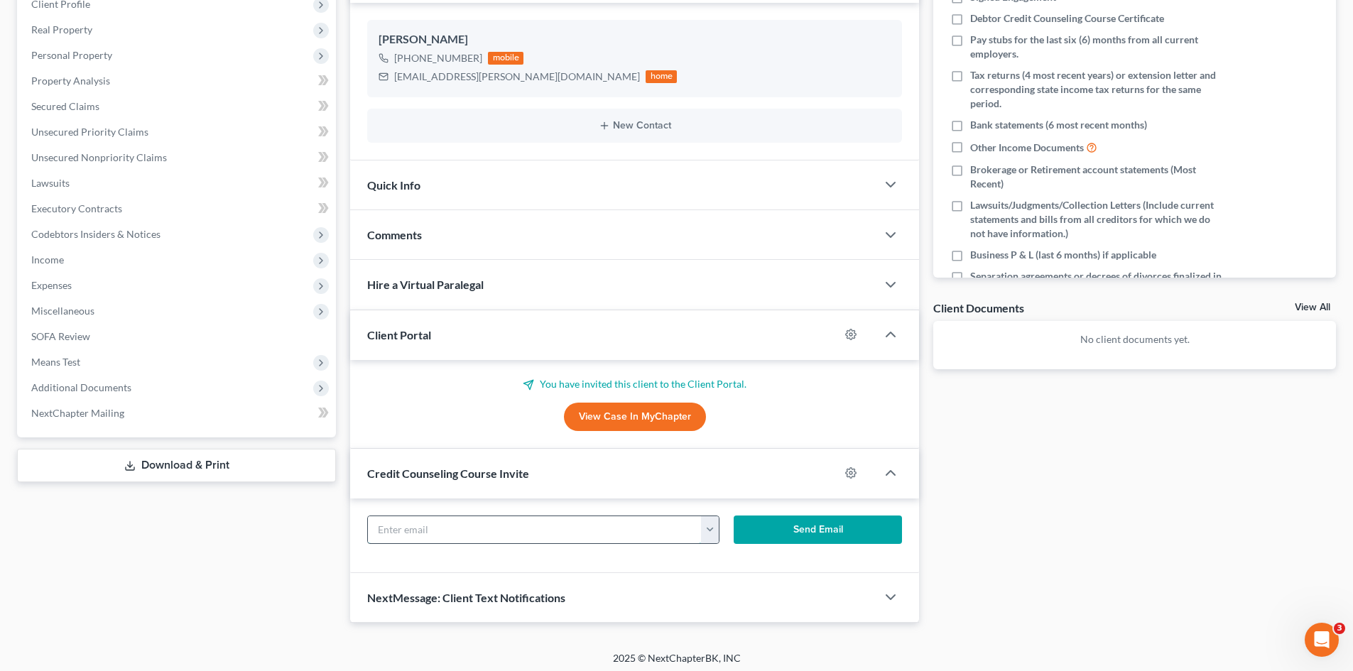
click at [480, 527] on input "text" at bounding box center [535, 529] width 334 height 27
paste input "[EMAIL_ADDRESS][PERSON_NAME][DOMAIN_NAME]"
type input "[EMAIL_ADDRESS][PERSON_NAME][DOMAIN_NAME]"
click at [786, 537] on button "Send Email" at bounding box center [818, 530] width 169 height 28
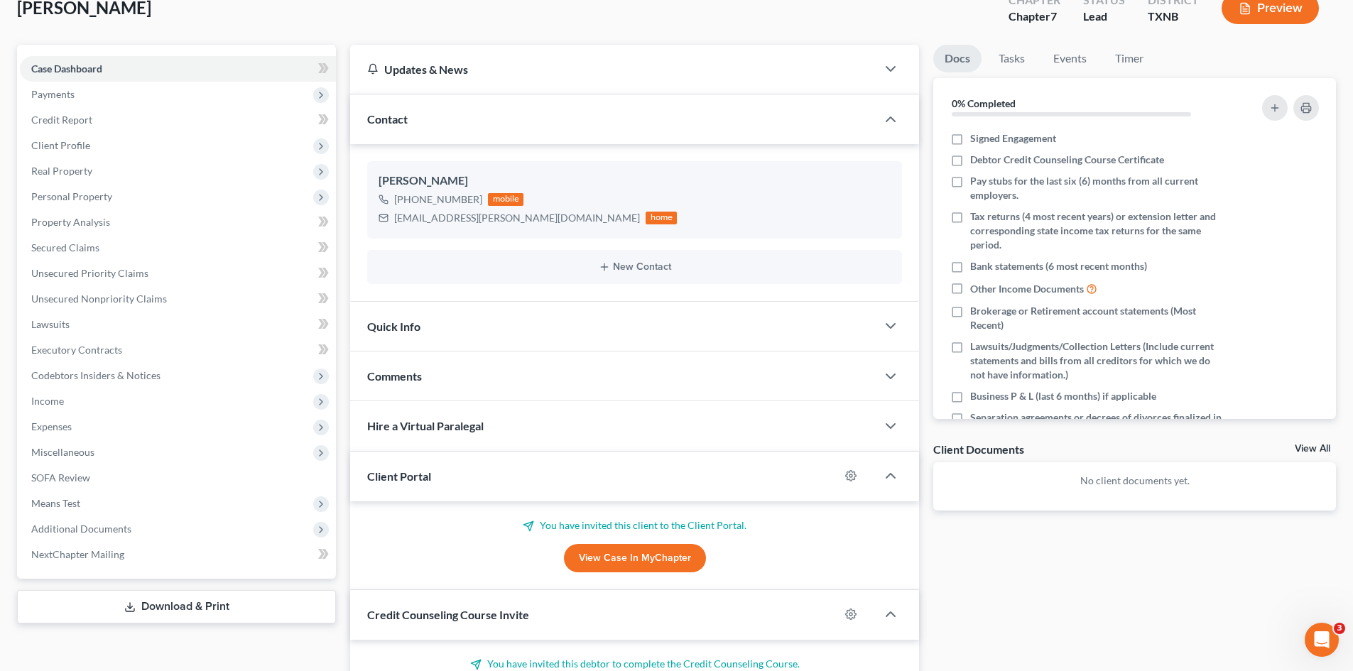
scroll to position [91, 0]
click at [90, 97] on span "Payments" at bounding box center [178, 95] width 316 height 26
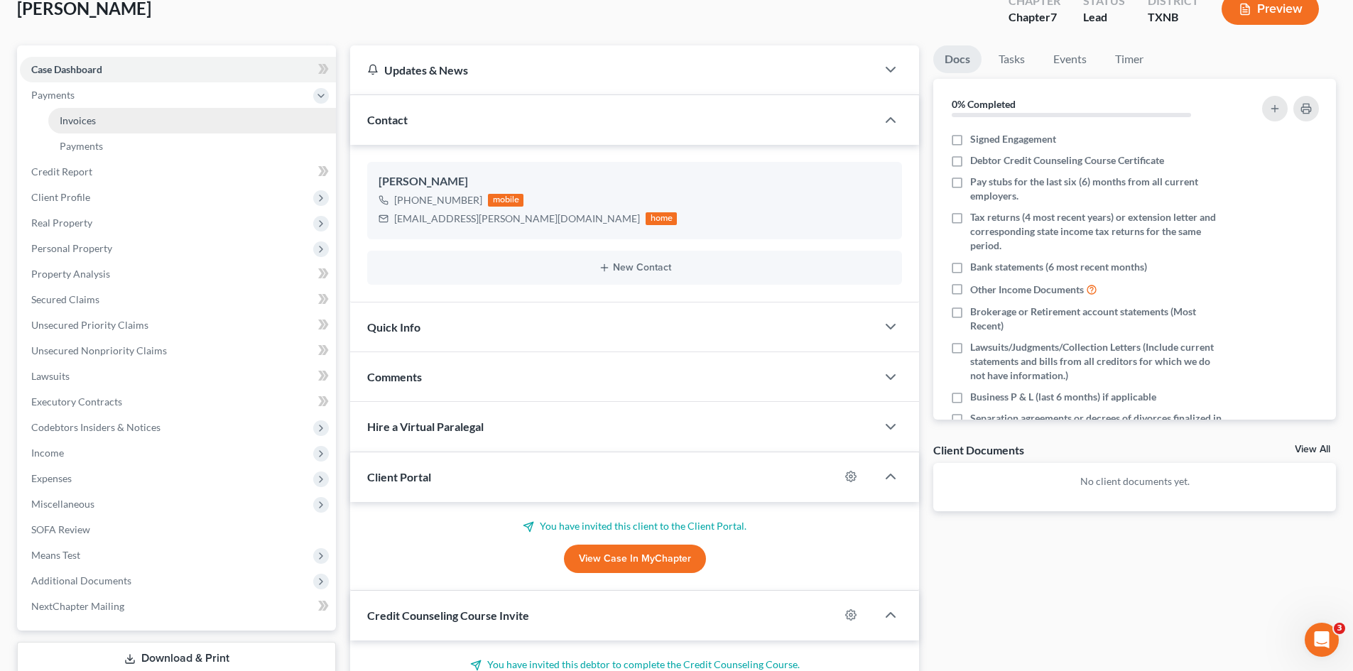
click at [140, 125] on link "Invoices" at bounding box center [192, 121] width 288 height 26
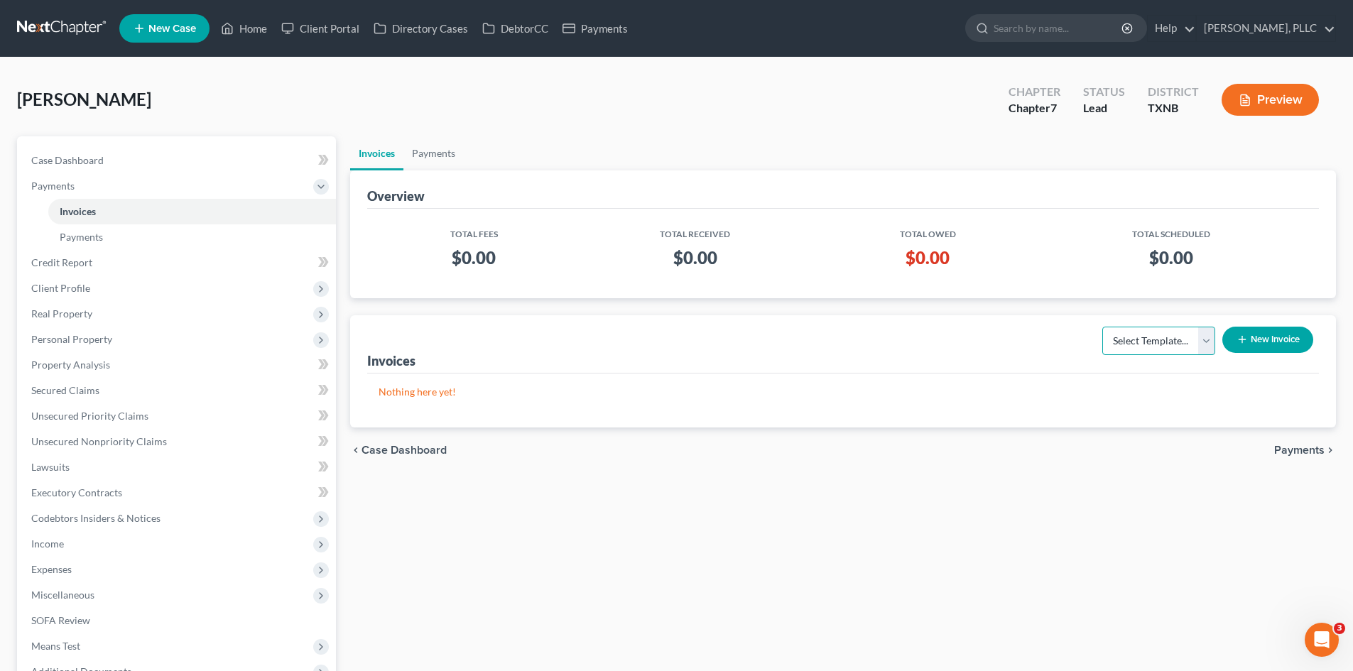
click at [1139, 350] on select "Select Template... Invoice" at bounding box center [1159, 341] width 113 height 28
select select "0"
click at [1103, 327] on select "Select Template... Invoice" at bounding box center [1159, 341] width 113 height 28
click at [1256, 344] on button "New Invoice" at bounding box center [1268, 340] width 91 height 26
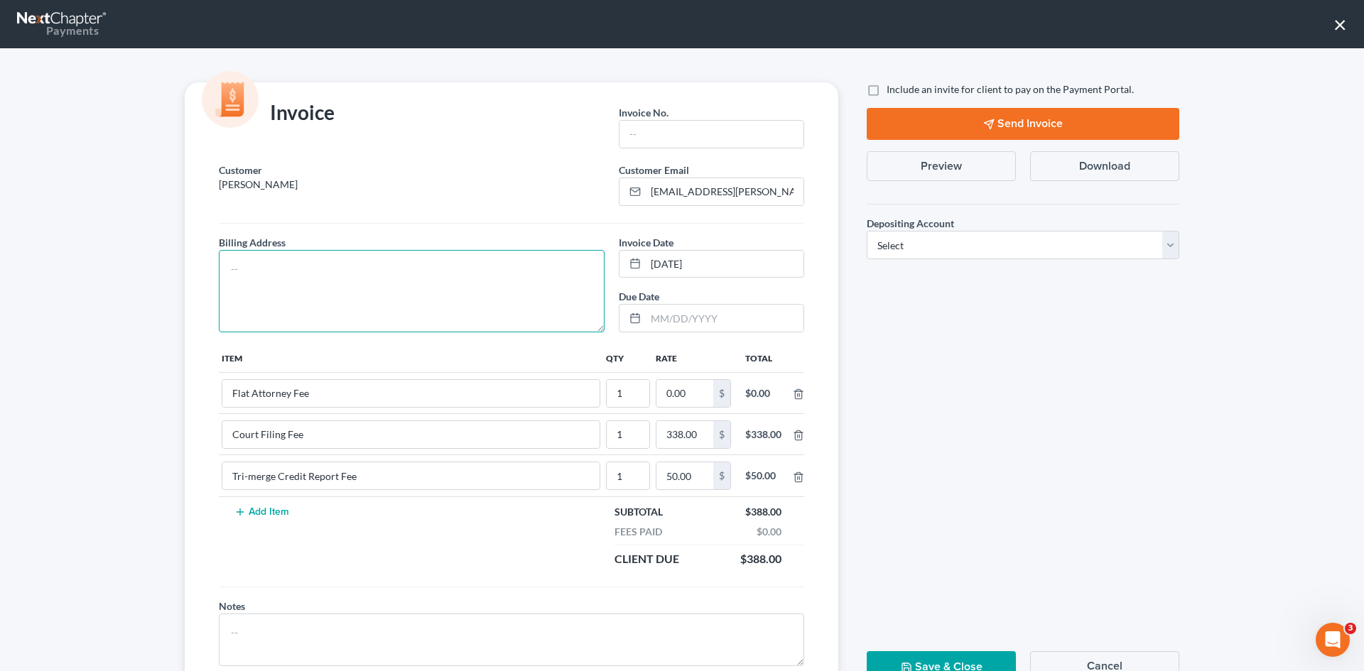
click at [407, 293] on textarea at bounding box center [412, 291] width 386 height 82
type textarea "To be provided."
click at [642, 136] on input "text" at bounding box center [712, 134] width 184 height 27
type input "A0590"
click at [705, 396] on input "0.00" at bounding box center [684, 393] width 57 height 27
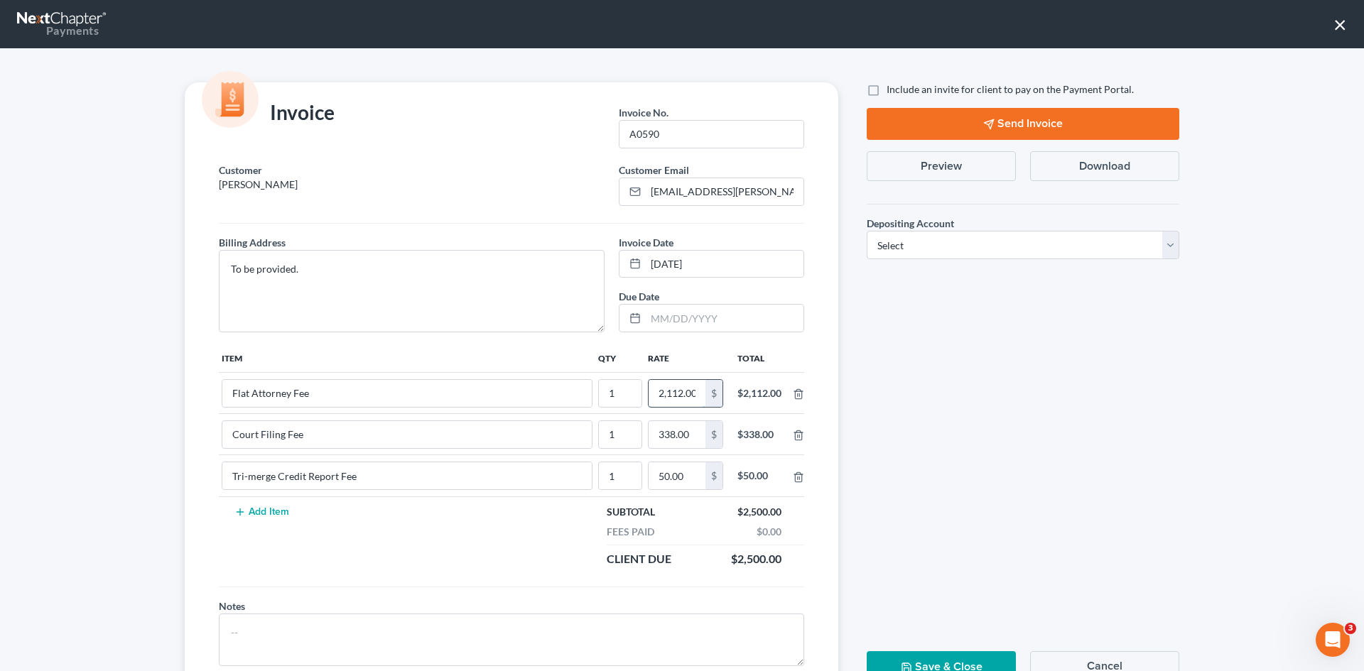
scroll to position [0, 2]
type input "2,112.00"
click at [887, 92] on label "Include an invite for client to pay on the Payment Portal." at bounding box center [1010, 89] width 247 height 14
click at [892, 92] on input "Include an invite for client to pay on the Payment Portal." at bounding box center [896, 86] width 9 height 9
checkbox input "true"
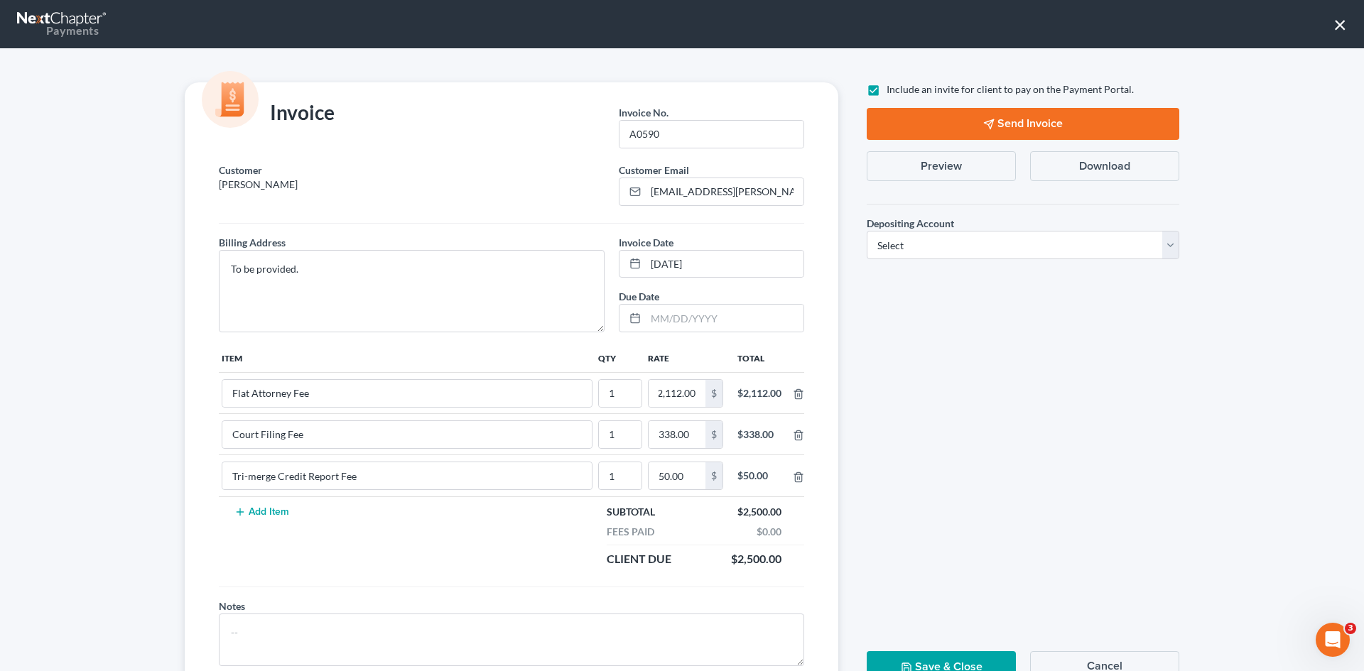
scroll to position [0, 0]
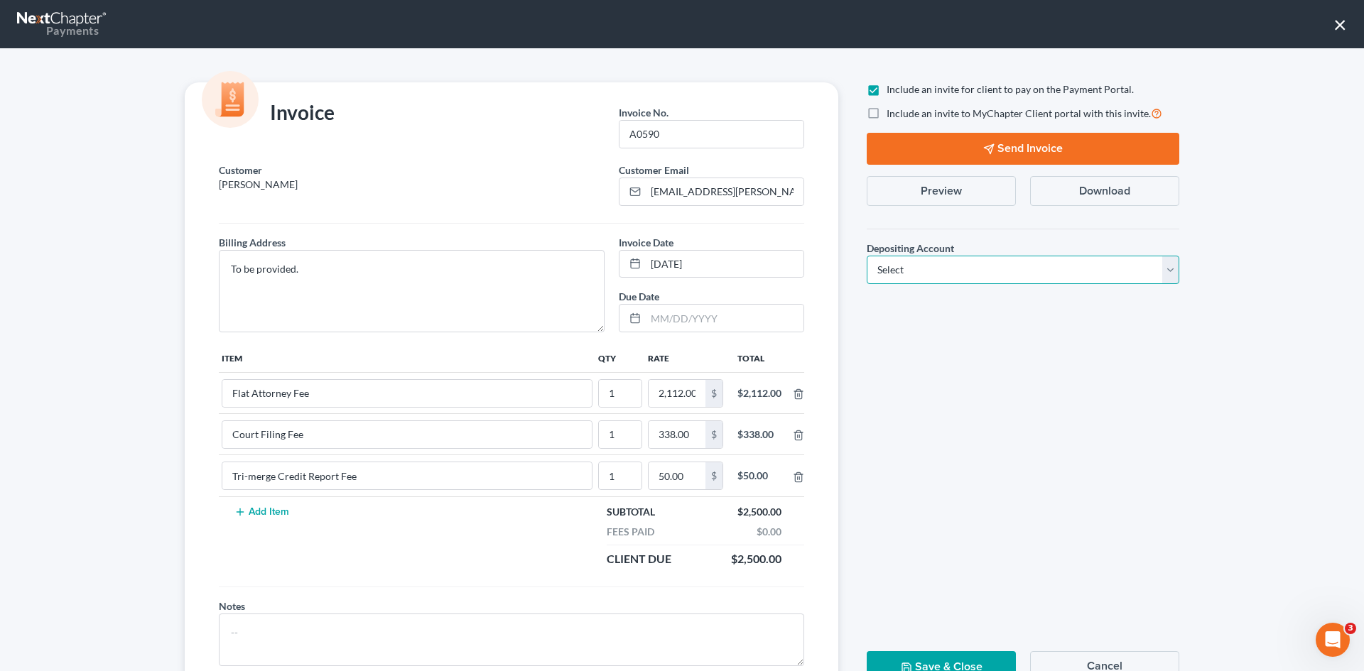
click at [938, 283] on select "Select Operation Trust" at bounding box center [1023, 270] width 313 height 28
select select "1"
click at [867, 256] on select "Select Operation Trust" at bounding box center [1023, 270] width 313 height 28
click at [994, 150] on button "Send Invoice" at bounding box center [1023, 149] width 313 height 32
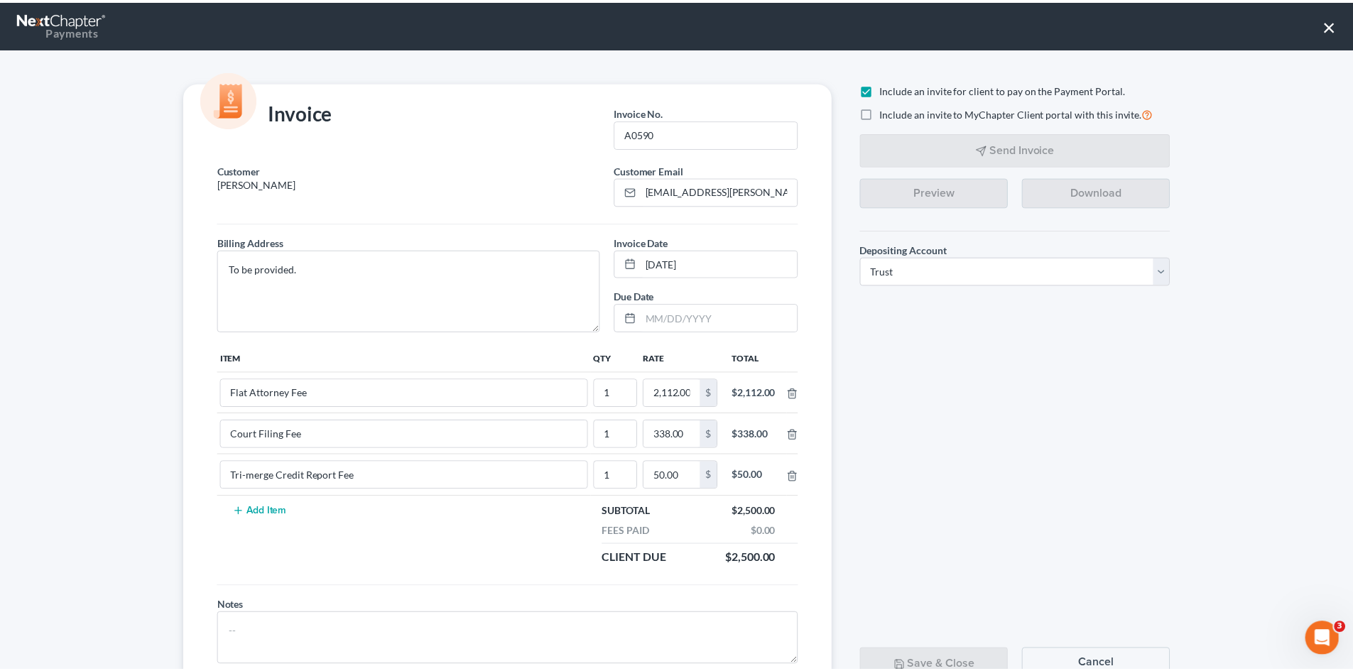
scroll to position [58, 0]
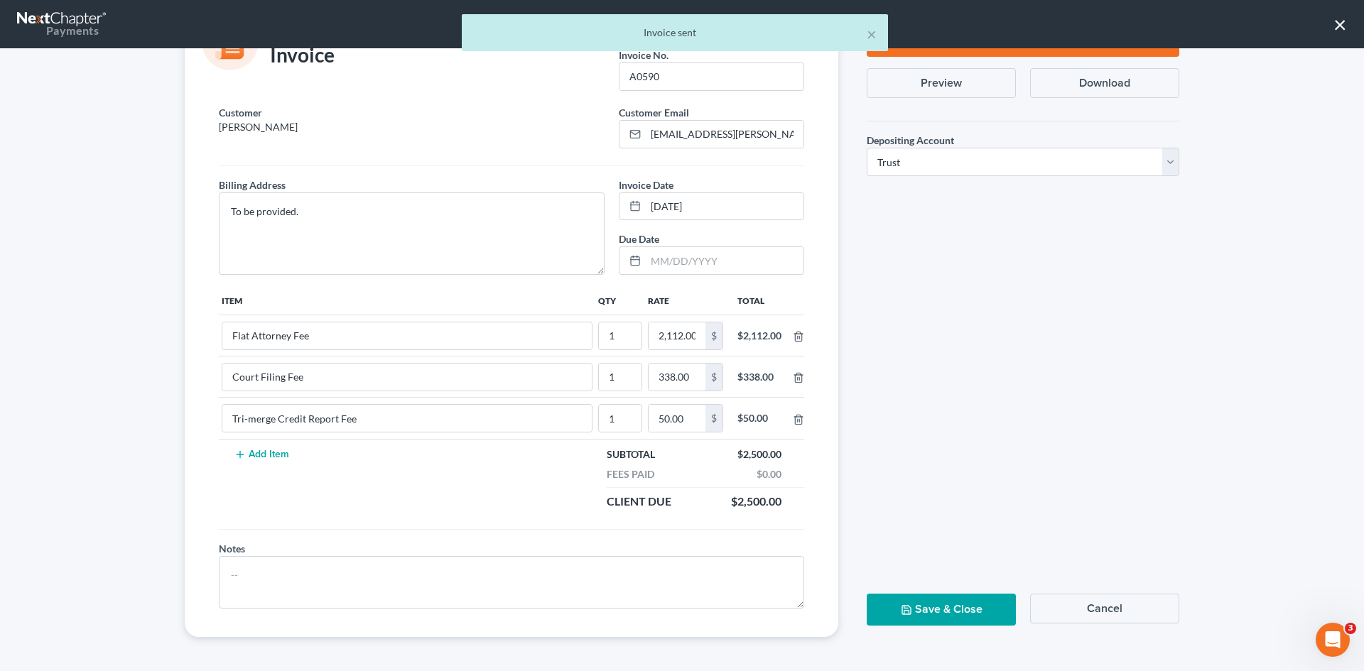
click at [953, 605] on button "Save & Close" at bounding box center [941, 610] width 149 height 32
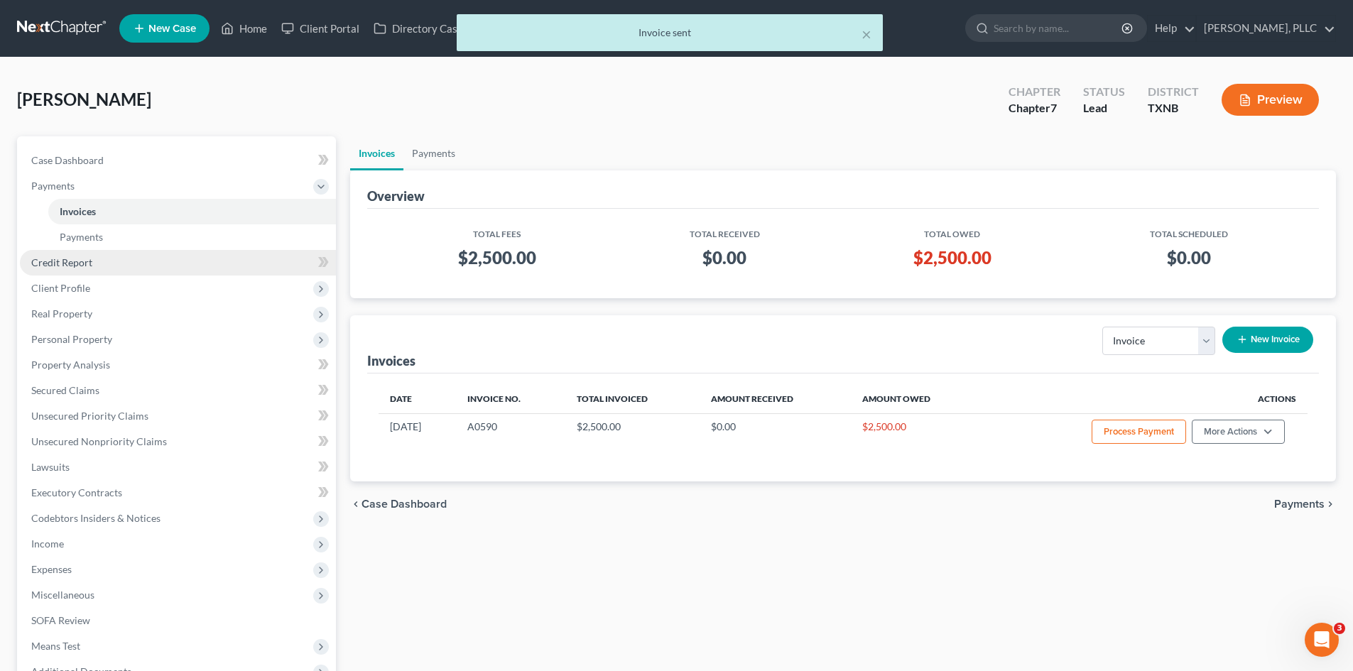
click at [99, 265] on link "Credit Report" at bounding box center [178, 263] width 316 height 26
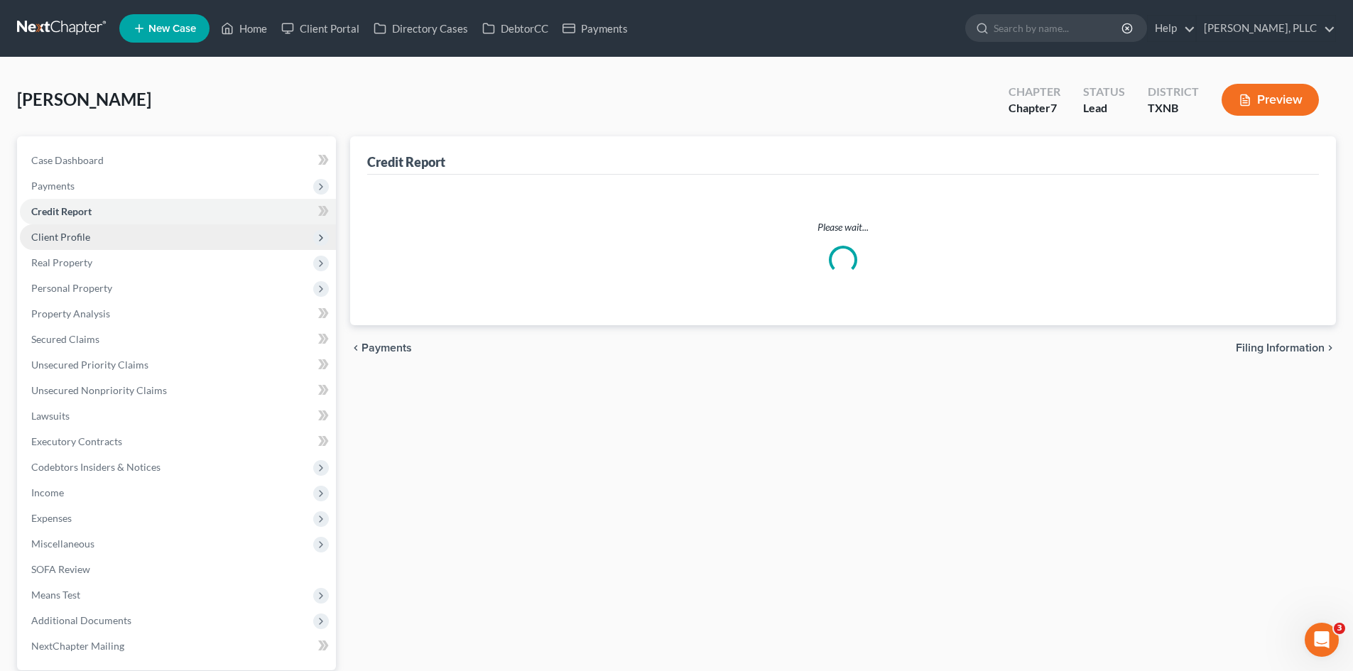
click at [94, 284] on span "Personal Property" at bounding box center [178, 289] width 316 height 26
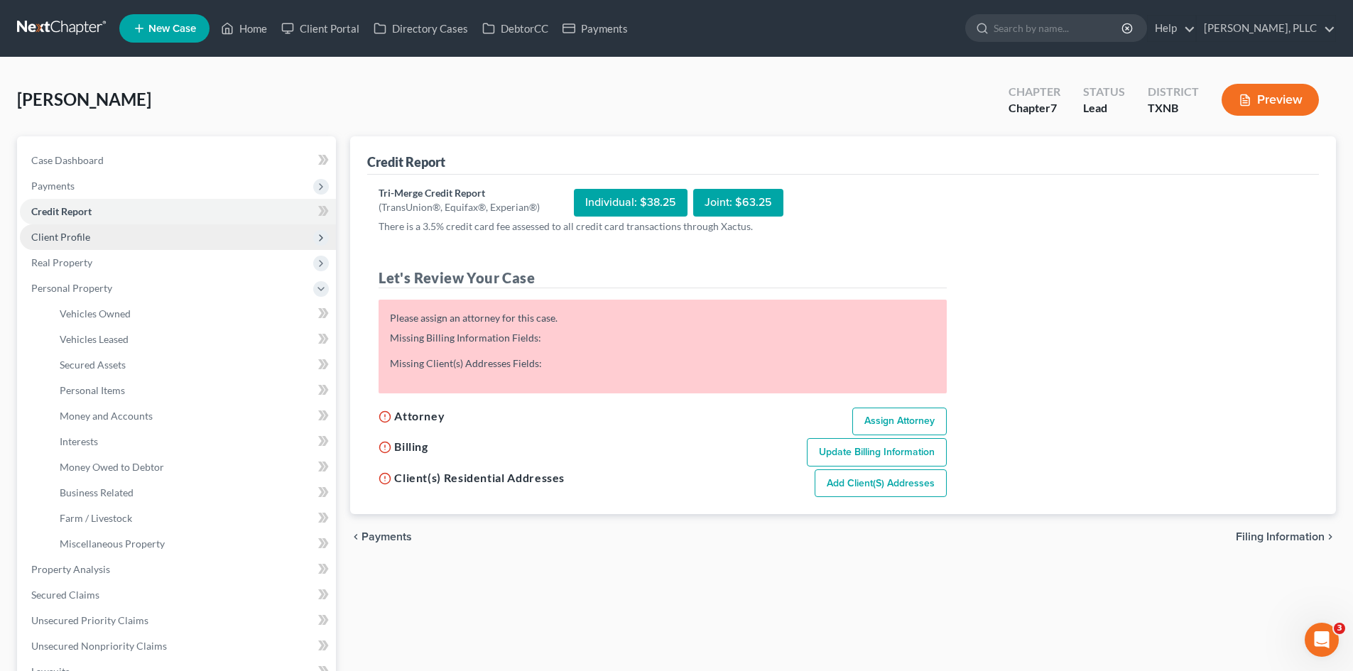
click at [126, 235] on span "Client Profile" at bounding box center [178, 238] width 316 height 26
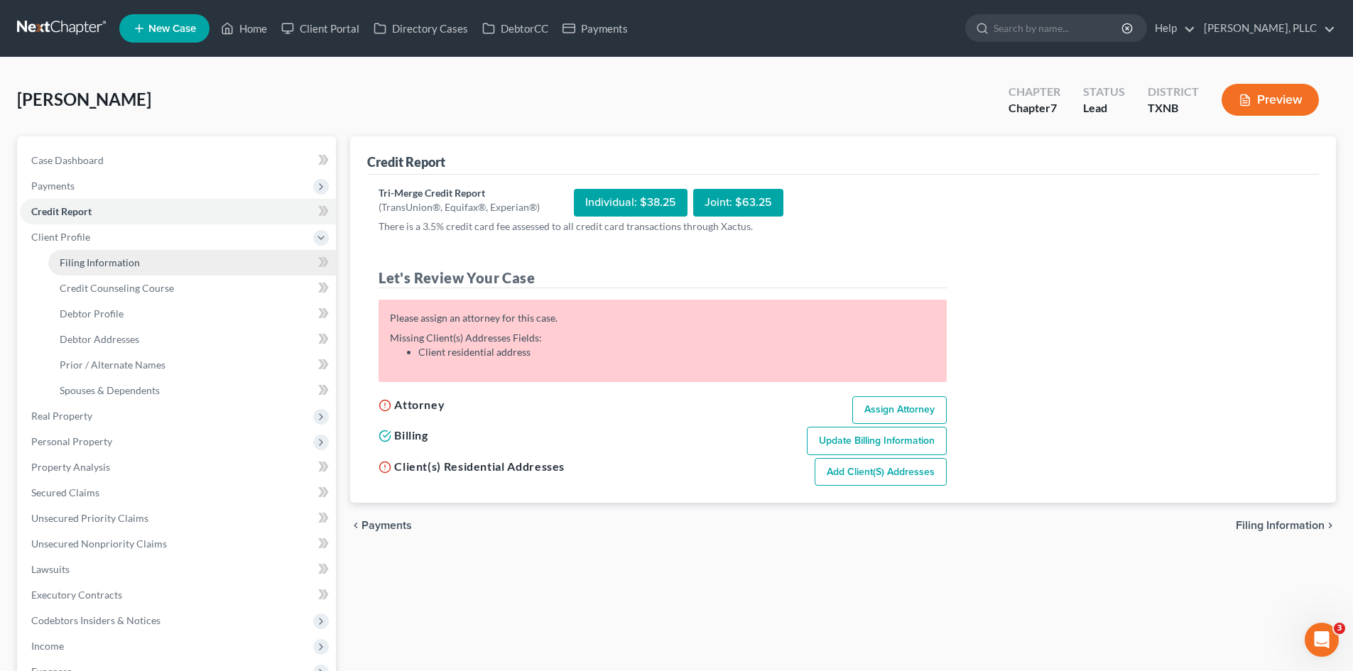
click at [184, 266] on link "Filing Information" at bounding box center [192, 263] width 288 height 26
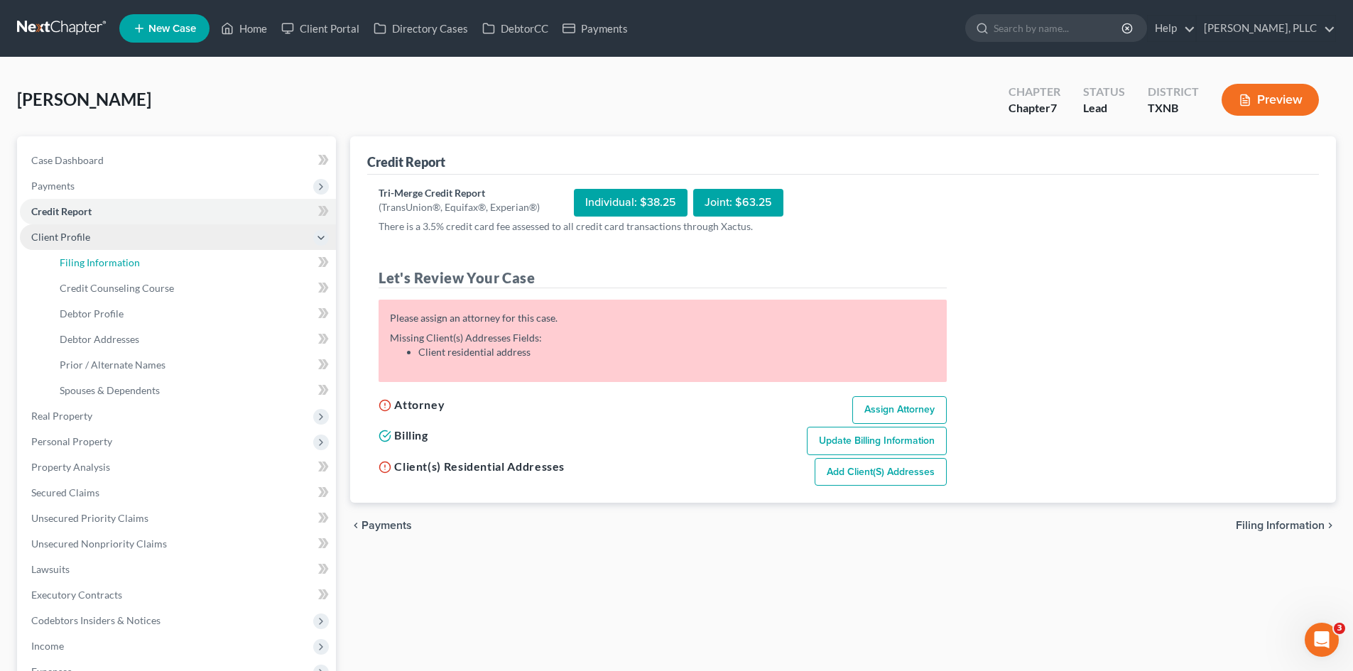
select select "1"
select select "0"
select select "78"
select select "45"
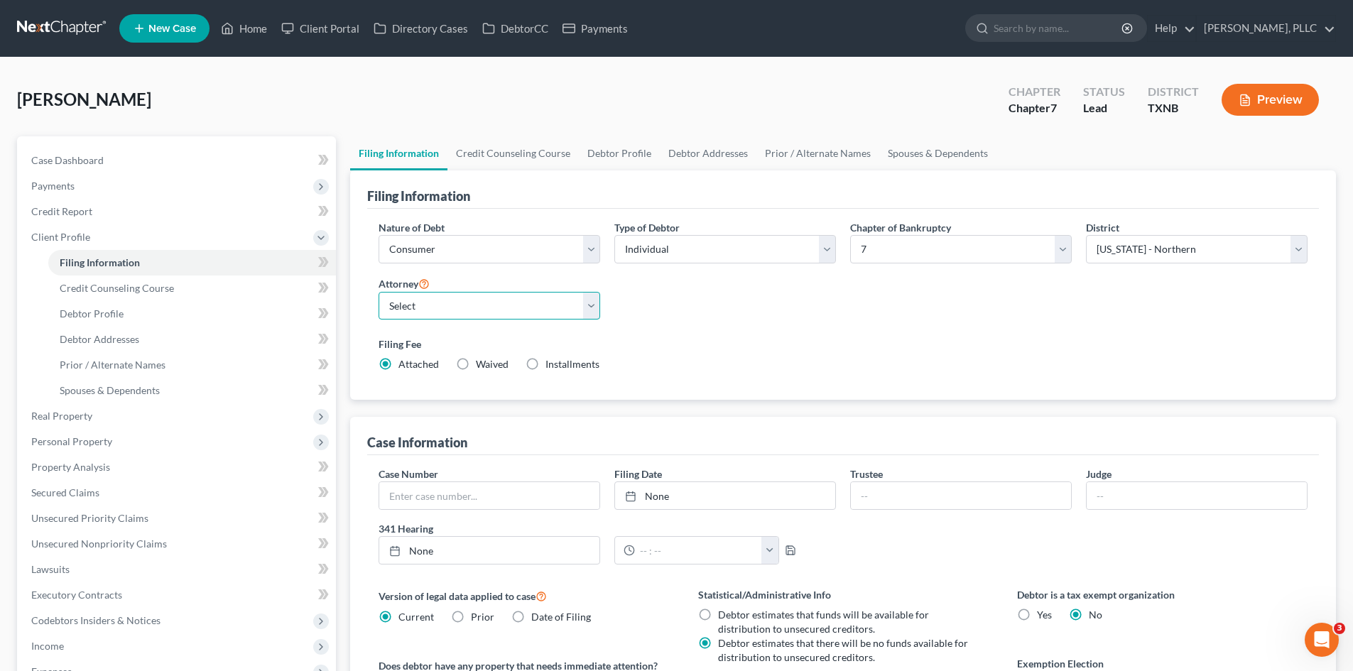
click at [495, 308] on select "Select [PERSON_NAME] - TXEB [PERSON_NAME] - [GEOGRAPHIC_DATA] [PERSON_NAME] - […" at bounding box center [490, 306] width 222 height 28
select select "1"
click at [379, 292] on select "Select [PERSON_NAME] - TXEB [PERSON_NAME] - [GEOGRAPHIC_DATA] [PERSON_NAME] - […" at bounding box center [490, 306] width 222 height 28
click at [428, 88] on div "[PERSON_NAME] Upgraded Chapter Chapter 7 Status [GEOGRAPHIC_DATA] [GEOGRAPHIC_D…" at bounding box center [676, 106] width 1319 height 62
click at [181, 30] on span "New Case" at bounding box center [172, 28] width 48 height 11
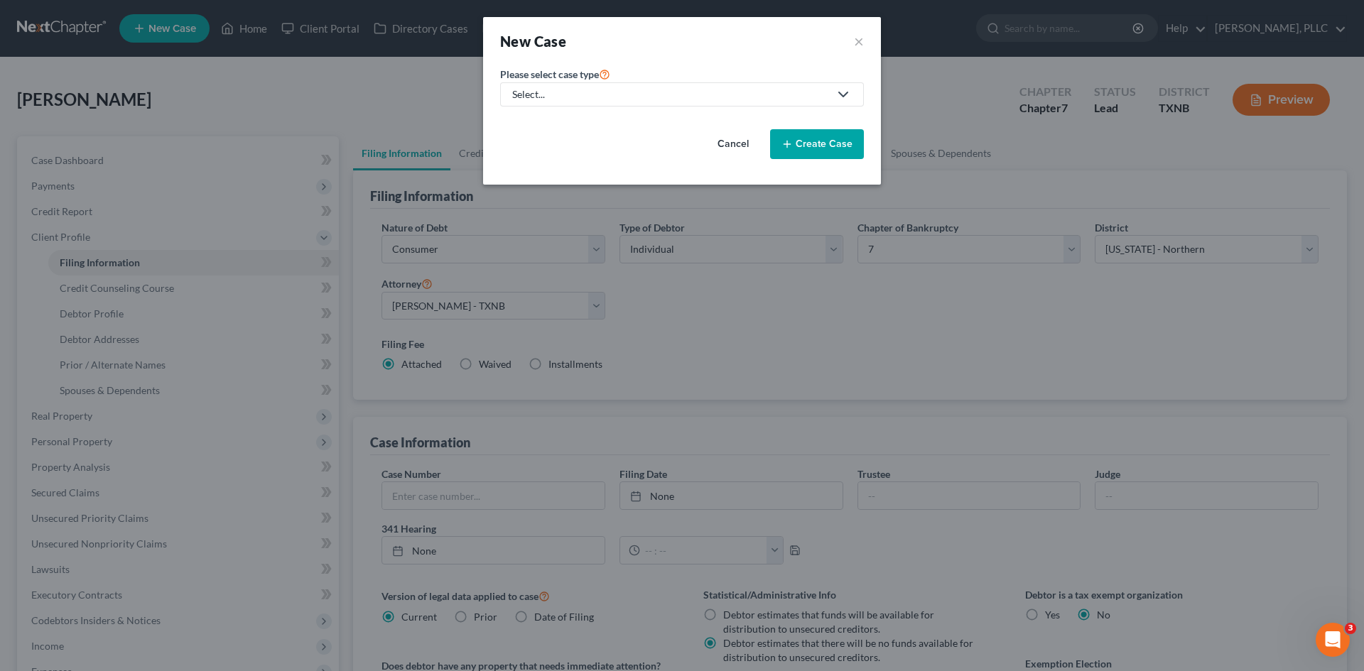
click at [547, 92] on div "Select..." at bounding box center [670, 94] width 317 height 14
click at [570, 117] on div "Bankruptcy" at bounding box center [572, 123] width 116 height 14
select select "78"
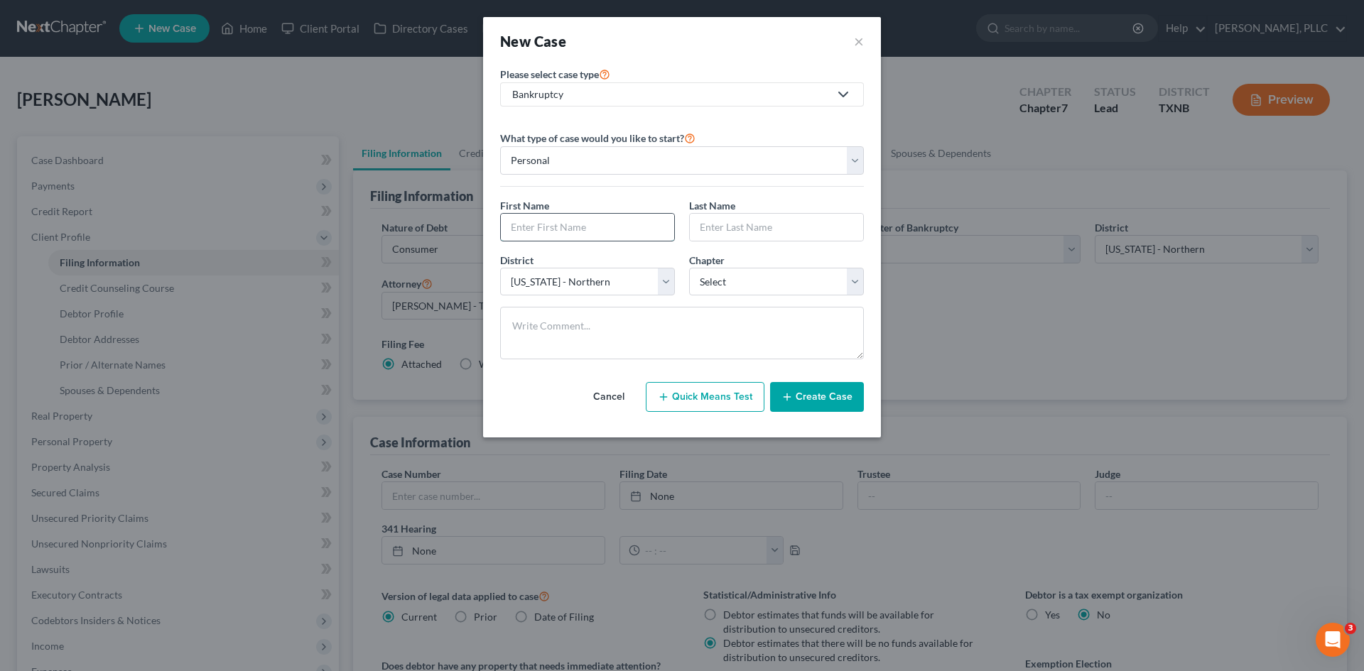
click at [585, 230] on input "text" at bounding box center [587, 227] width 173 height 27
type input "Larriell"
click at [801, 233] on input "text" at bounding box center [776, 227] width 173 height 27
type input "[PERSON_NAME]"
click at [747, 282] on select "Select 7 11 12 13" at bounding box center [776, 282] width 175 height 28
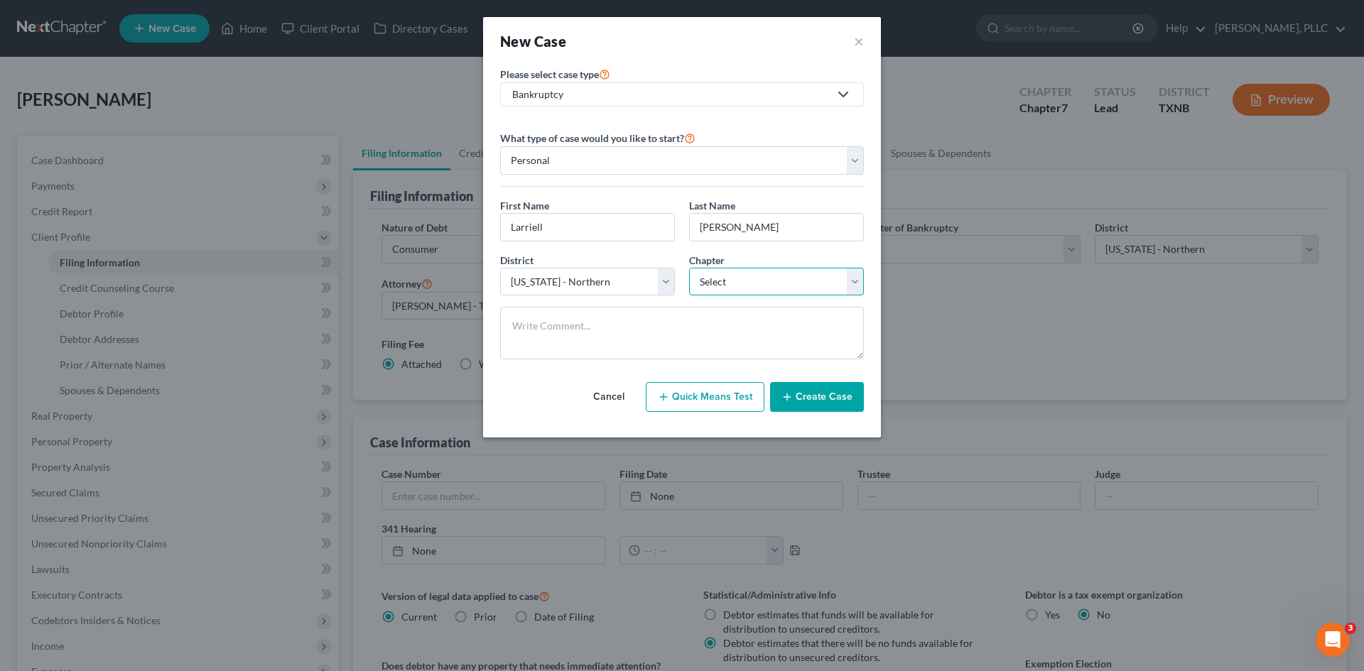
select select "0"
click at [689, 268] on select "Select 7 11 12 13" at bounding box center [776, 282] width 175 height 28
click at [835, 401] on button "Create Case" at bounding box center [817, 397] width 94 height 30
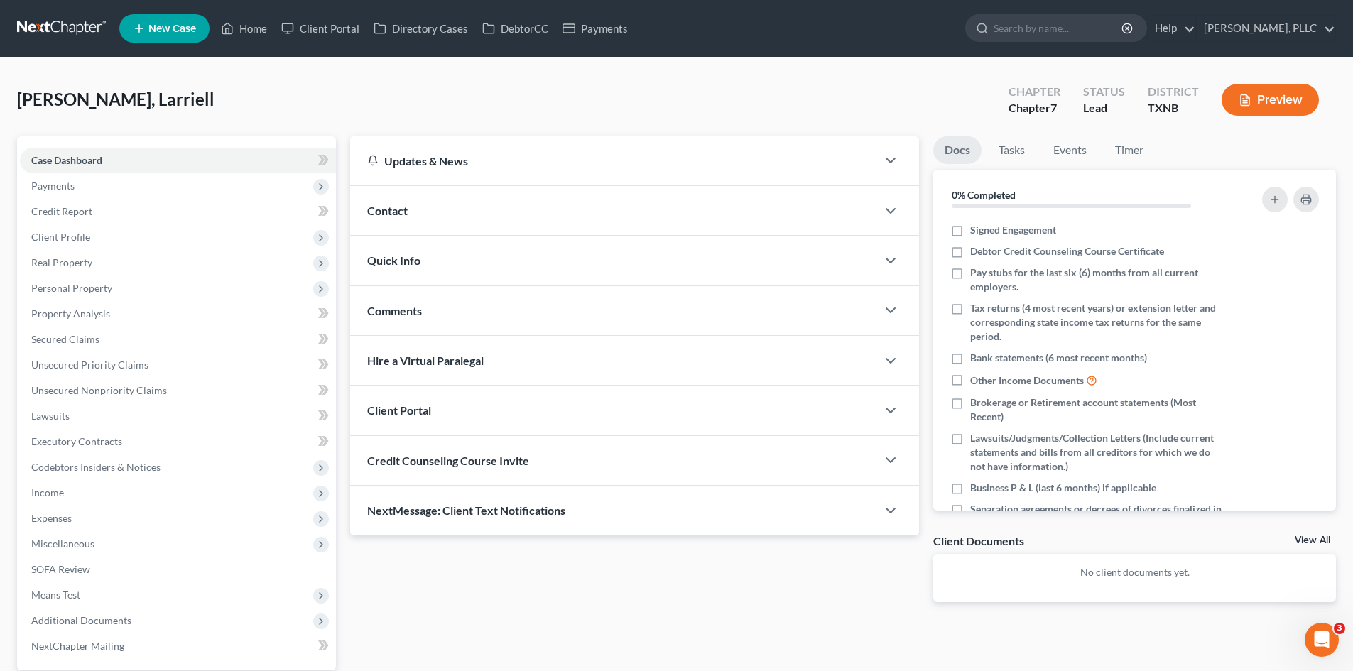
click at [506, 202] on div "Contact" at bounding box center [613, 210] width 526 height 49
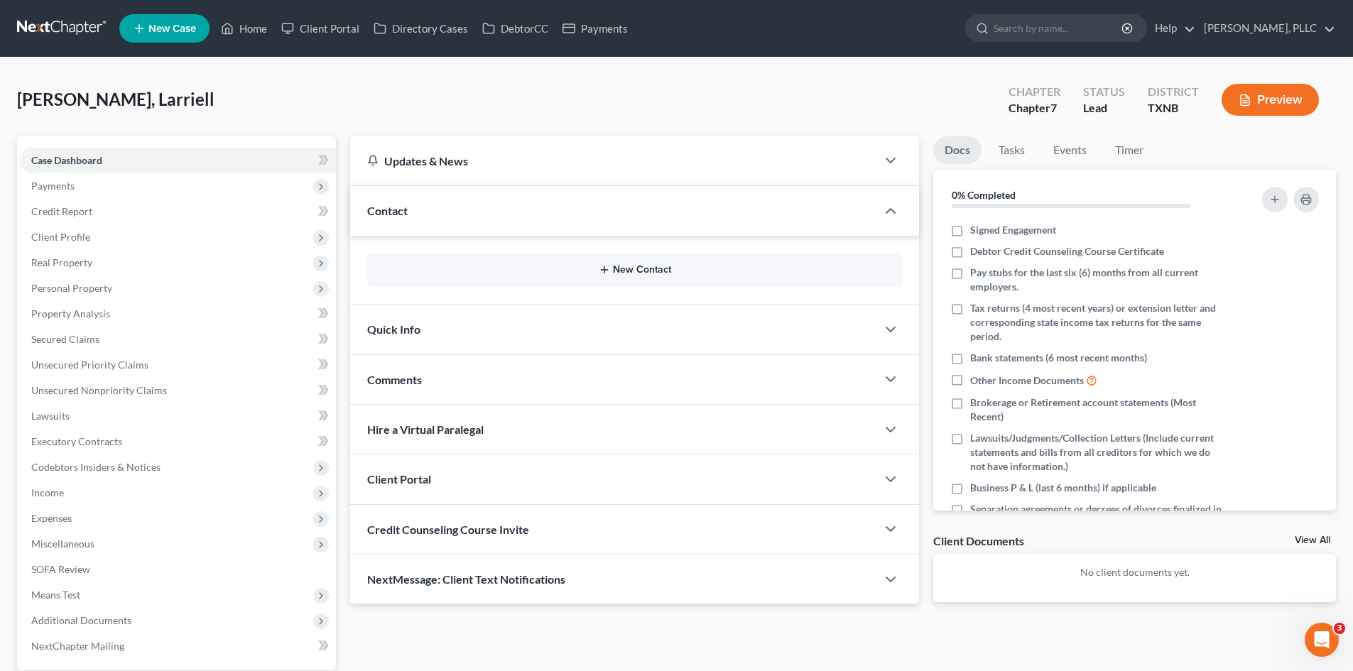
click at [683, 269] on button "New Contact" at bounding box center [635, 269] width 512 height 11
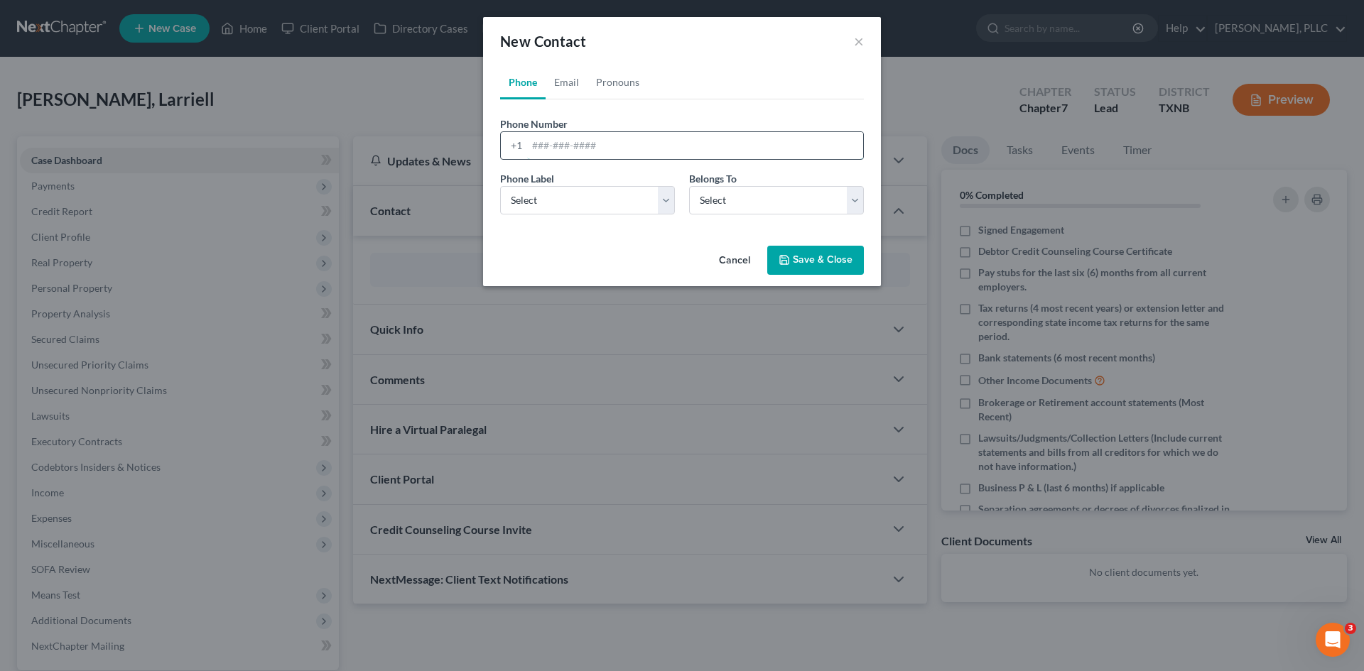
click at [593, 148] on input "tel" at bounding box center [695, 145] width 336 height 27
type input "[PHONE_NUMBER]"
click at [541, 197] on select "Select Mobile Home Work Other" at bounding box center [587, 200] width 175 height 28
select select "0"
click at [500, 186] on select "Select Mobile Home Work Other" at bounding box center [587, 200] width 175 height 28
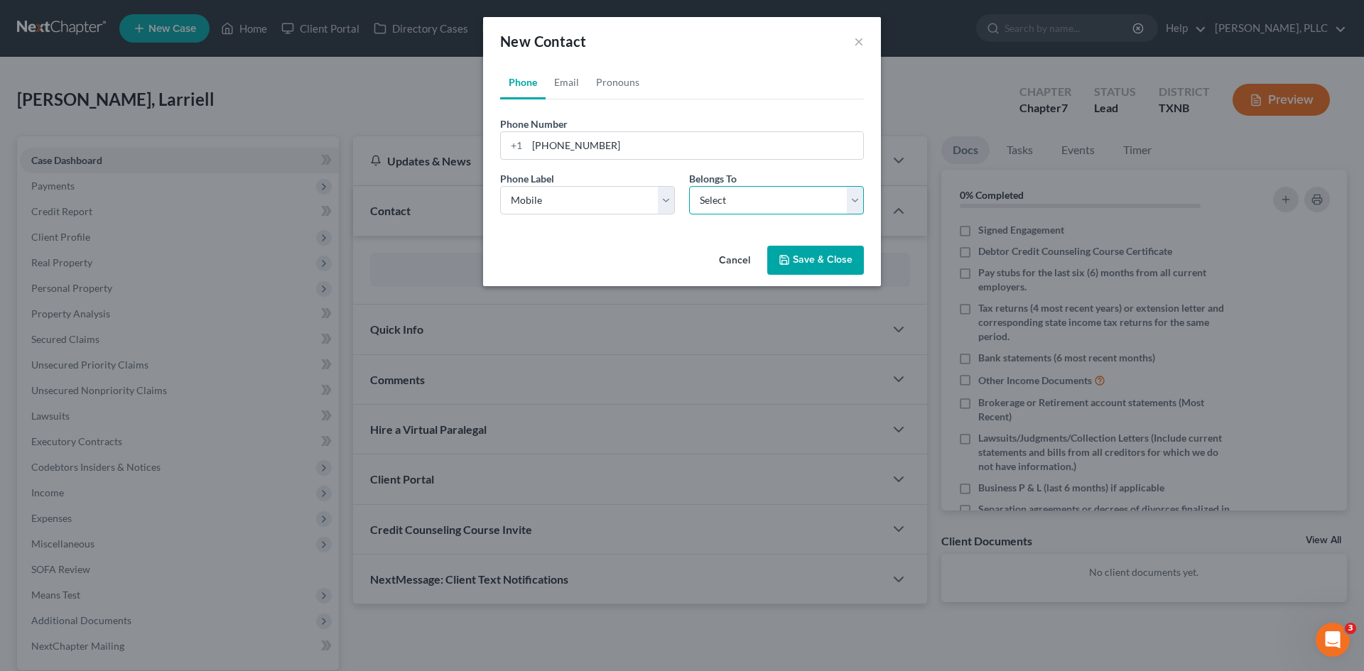
click at [748, 212] on select "Select Client Other" at bounding box center [776, 200] width 175 height 28
select select "0"
click at [689, 186] on select "Select Client Other" at bounding box center [776, 200] width 175 height 28
select select "0"
click at [556, 87] on link "Email" at bounding box center [567, 82] width 42 height 34
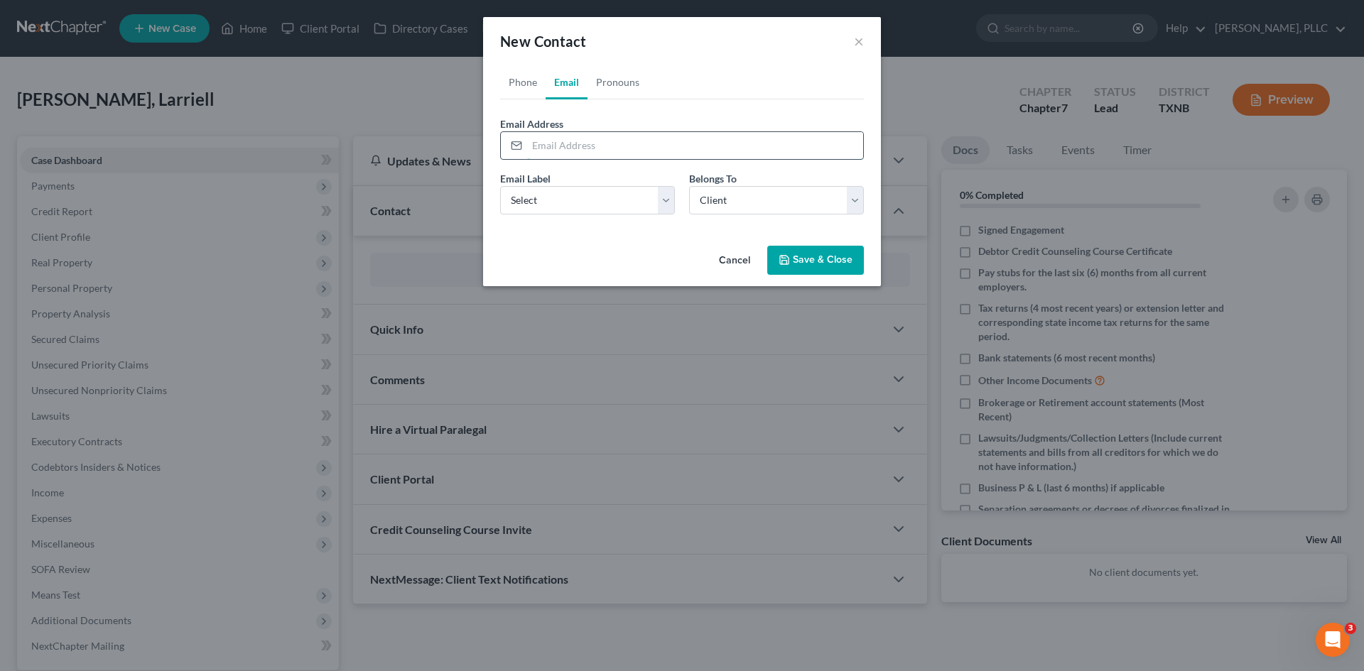
click at [595, 141] on input "email" at bounding box center [695, 145] width 336 height 27
paste input "[EMAIL_ADDRESS][DOMAIN_NAME]"
type input "[EMAIL_ADDRESS][DOMAIN_NAME]"
click at [566, 208] on select "Select Home Work Other" at bounding box center [587, 200] width 175 height 28
select select "0"
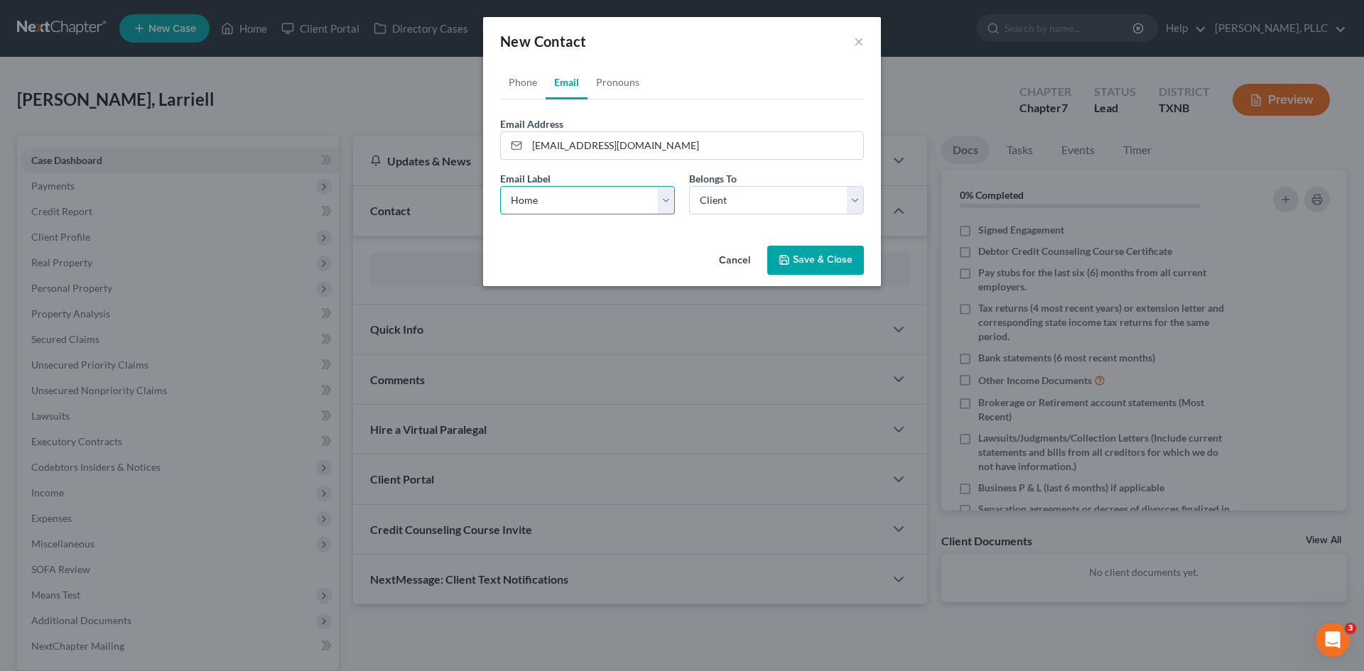
click at [500, 186] on select "Select Home Work Other" at bounding box center [587, 200] width 175 height 28
click at [821, 264] on button "Save & Close" at bounding box center [815, 261] width 97 height 30
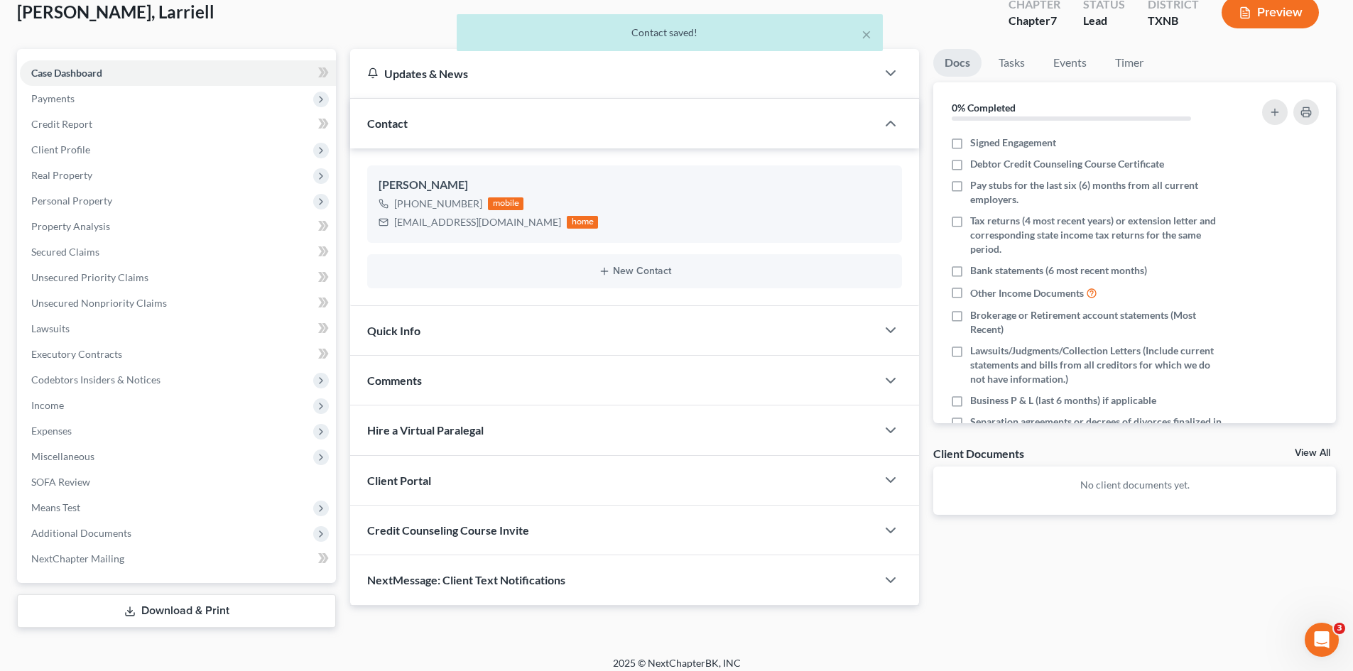
scroll to position [98, 0]
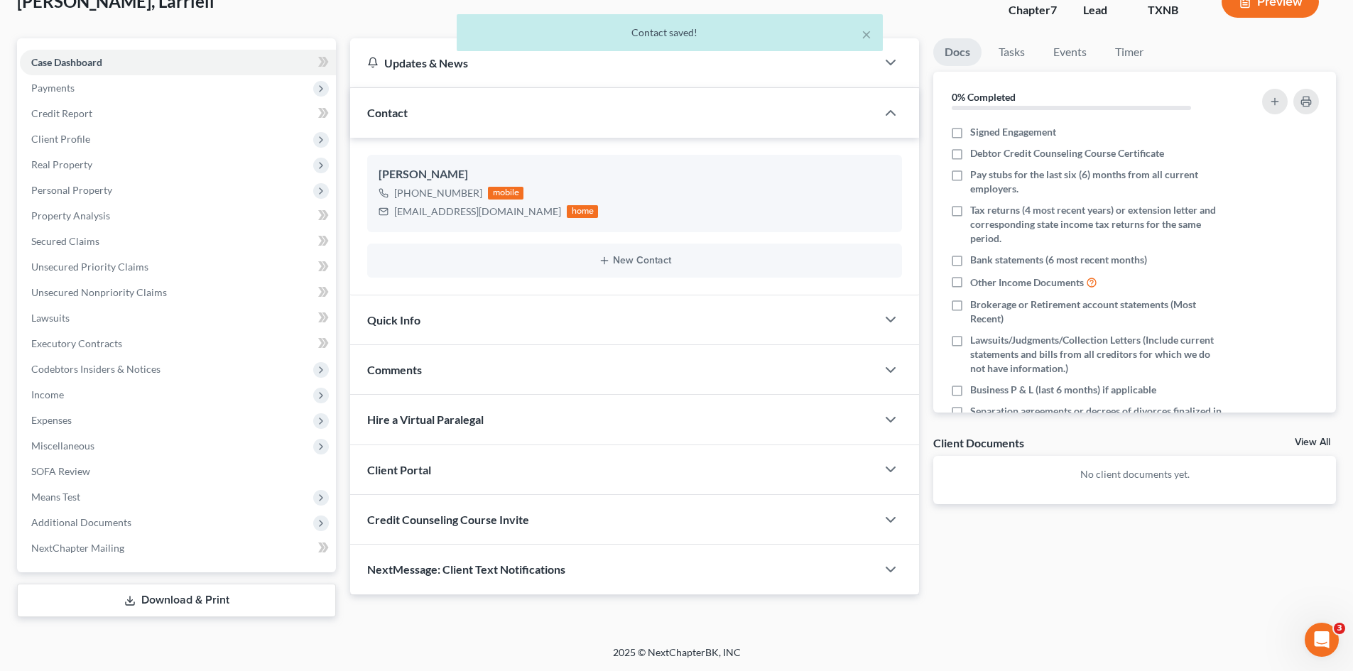
click at [494, 323] on div "Quick Info" at bounding box center [613, 320] width 526 height 49
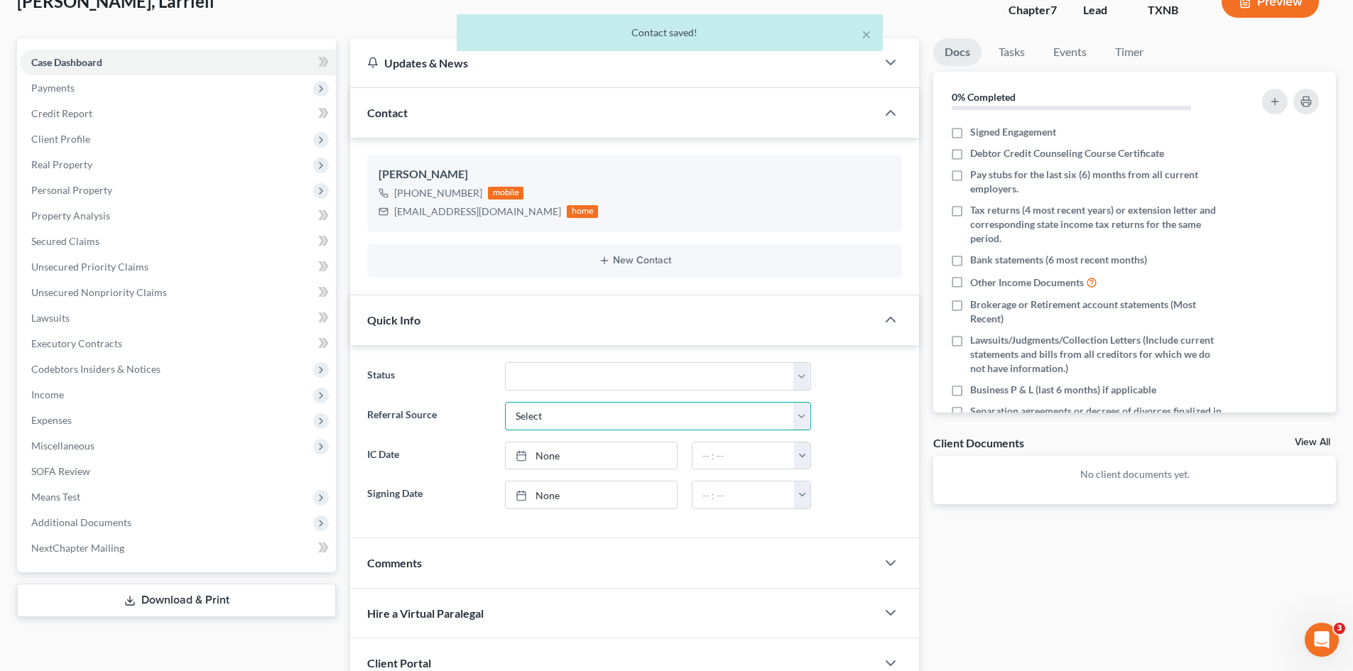
drag, startPoint x: 546, startPoint y: 404, endPoint x: 561, endPoint y: 408, distance: 15.5
click at [546, 404] on select "Select Word Of Mouth Previous Clients Direct Mail Website Google Search Modern …" at bounding box center [658, 416] width 306 height 28
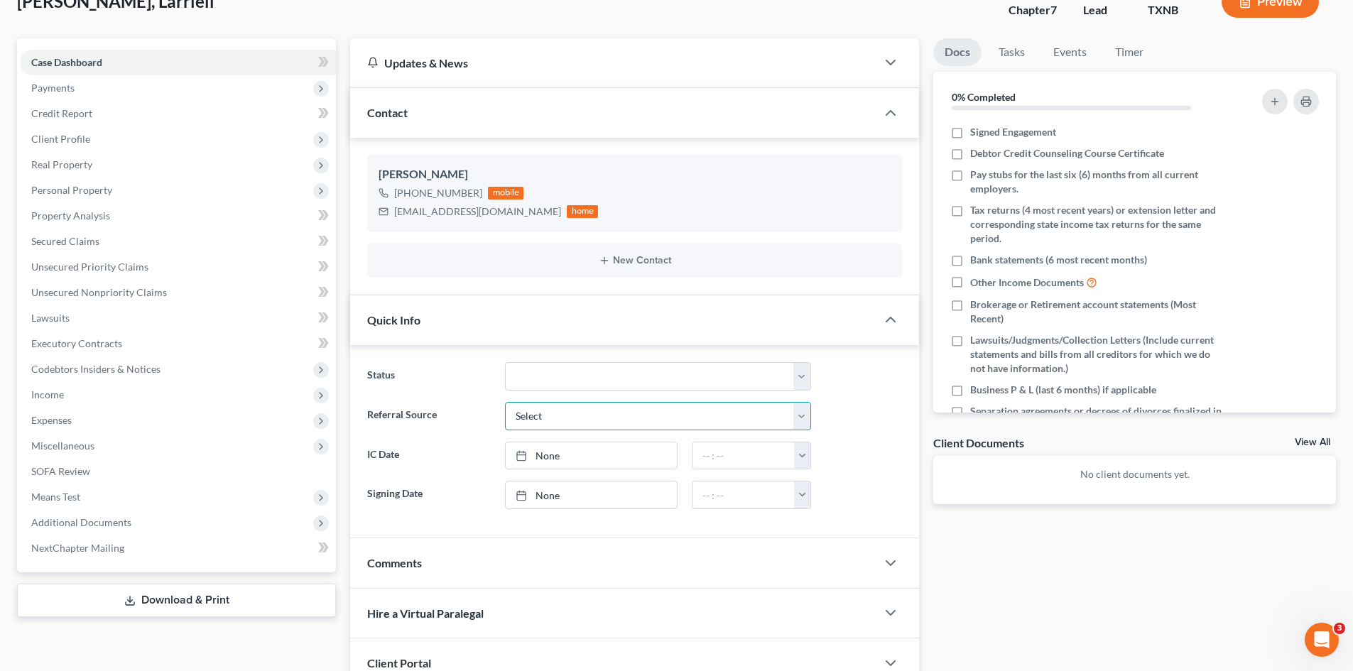
select select "4"
click at [505, 402] on select "Select Word Of Mouth Previous Clients Direct Mail Website Google Search Modern …" at bounding box center [658, 416] width 306 height 28
type input "[DATE]"
click at [622, 453] on link "None" at bounding box center [591, 456] width 171 height 27
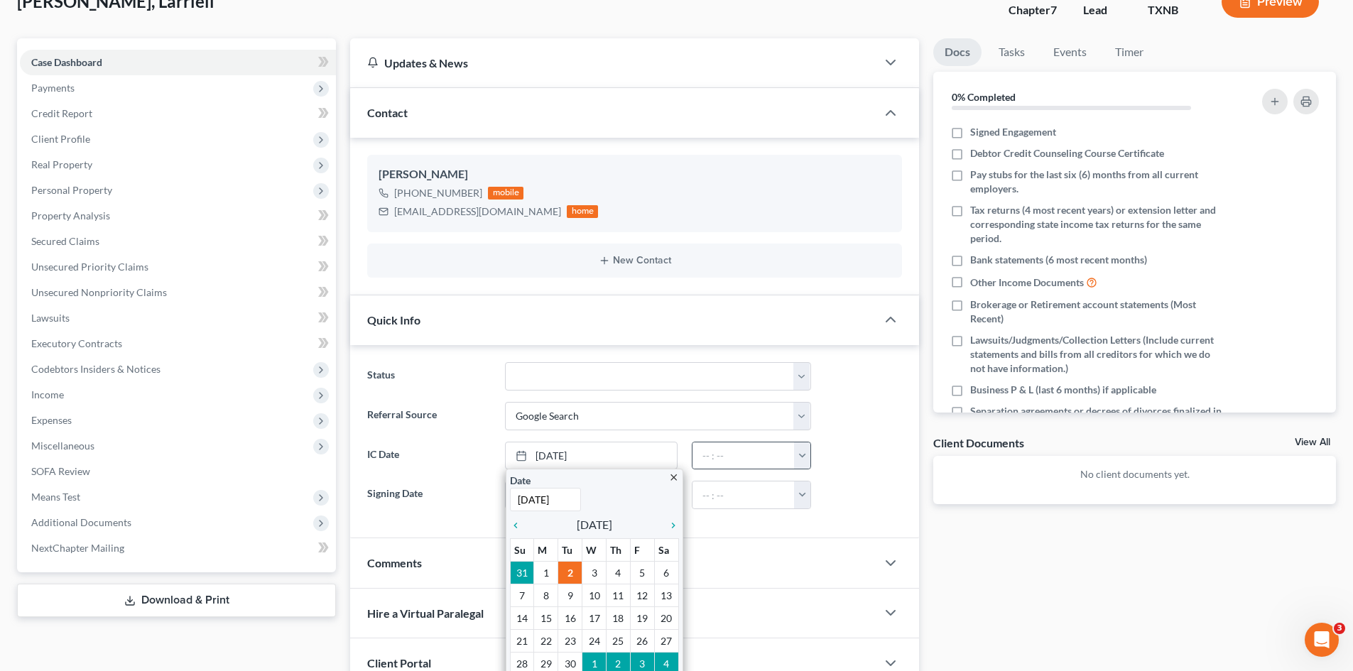
click at [806, 465] on button "button" at bounding box center [802, 456] width 16 height 27
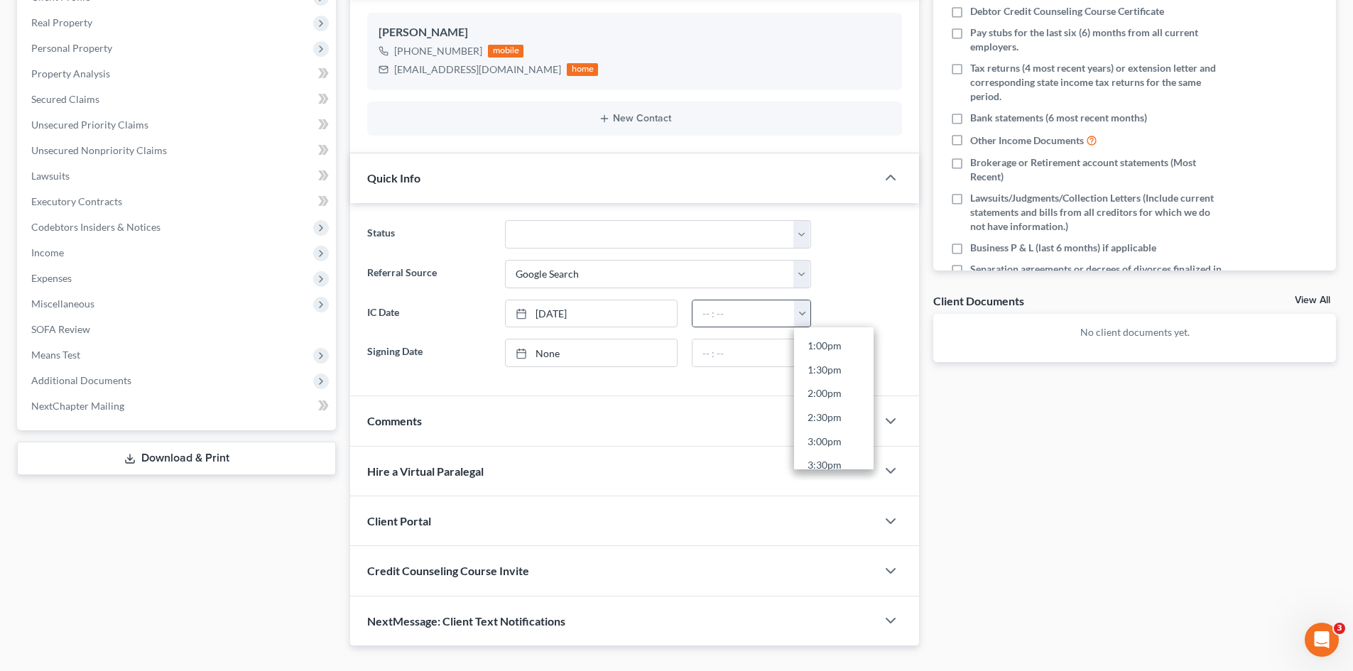
scroll to position [639, 0]
click at [825, 378] on link "2:00pm" at bounding box center [834, 374] width 80 height 24
type input "2:00pm"
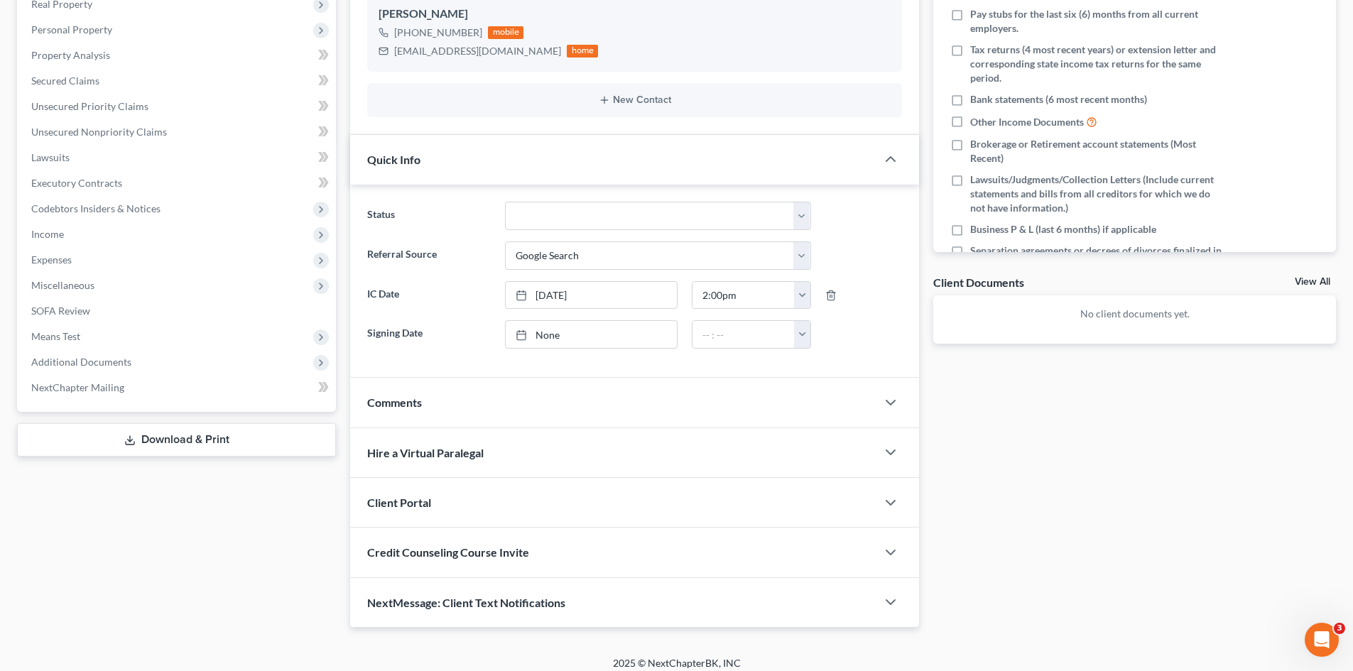
scroll to position [269, 0]
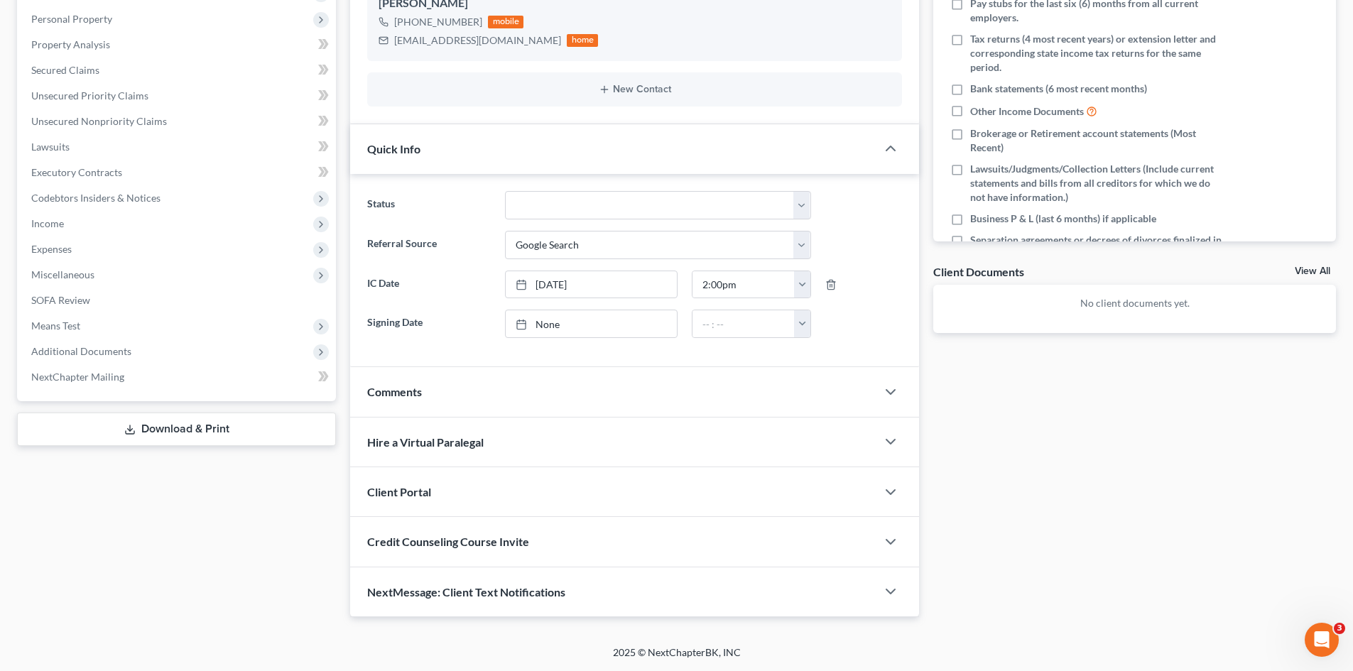
click at [423, 491] on span "Client Portal" at bounding box center [399, 491] width 64 height 13
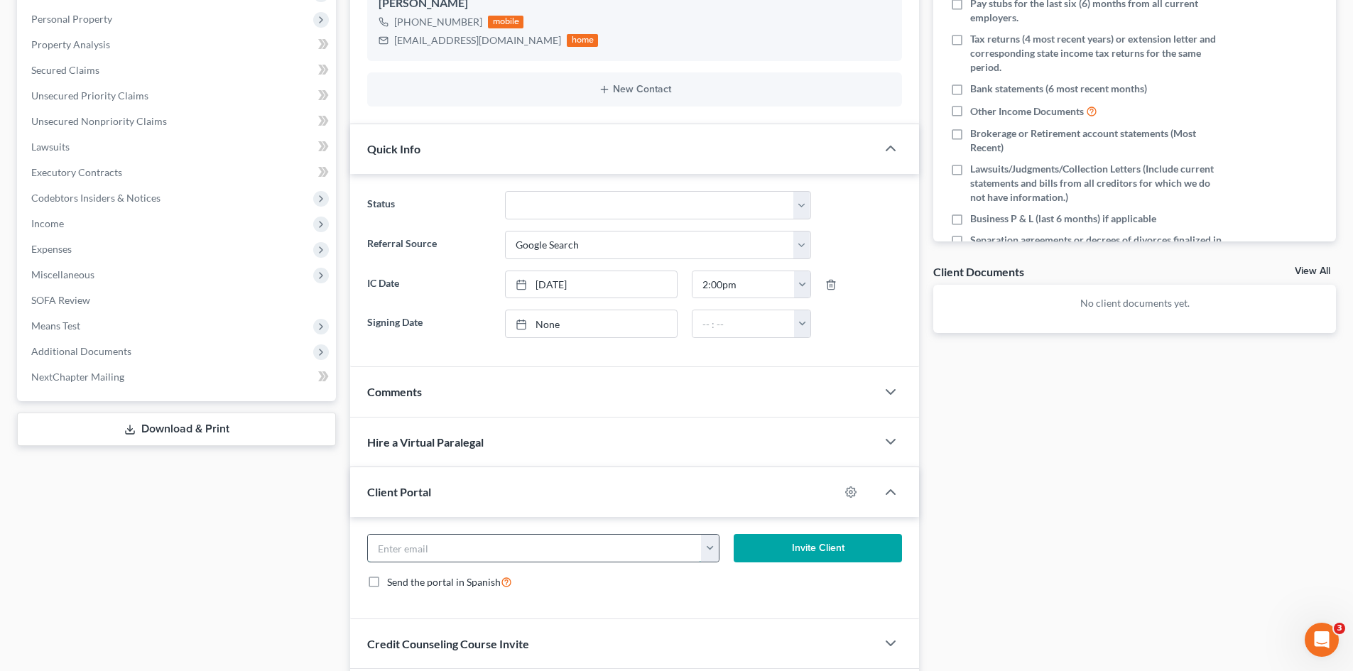
click at [556, 541] on input "email" at bounding box center [535, 548] width 334 height 27
paste input "[EMAIL_ADDRESS][DOMAIN_NAME]"
type input "[EMAIL_ADDRESS][DOMAIN_NAME]"
click at [767, 551] on button "Invite Client" at bounding box center [818, 548] width 169 height 28
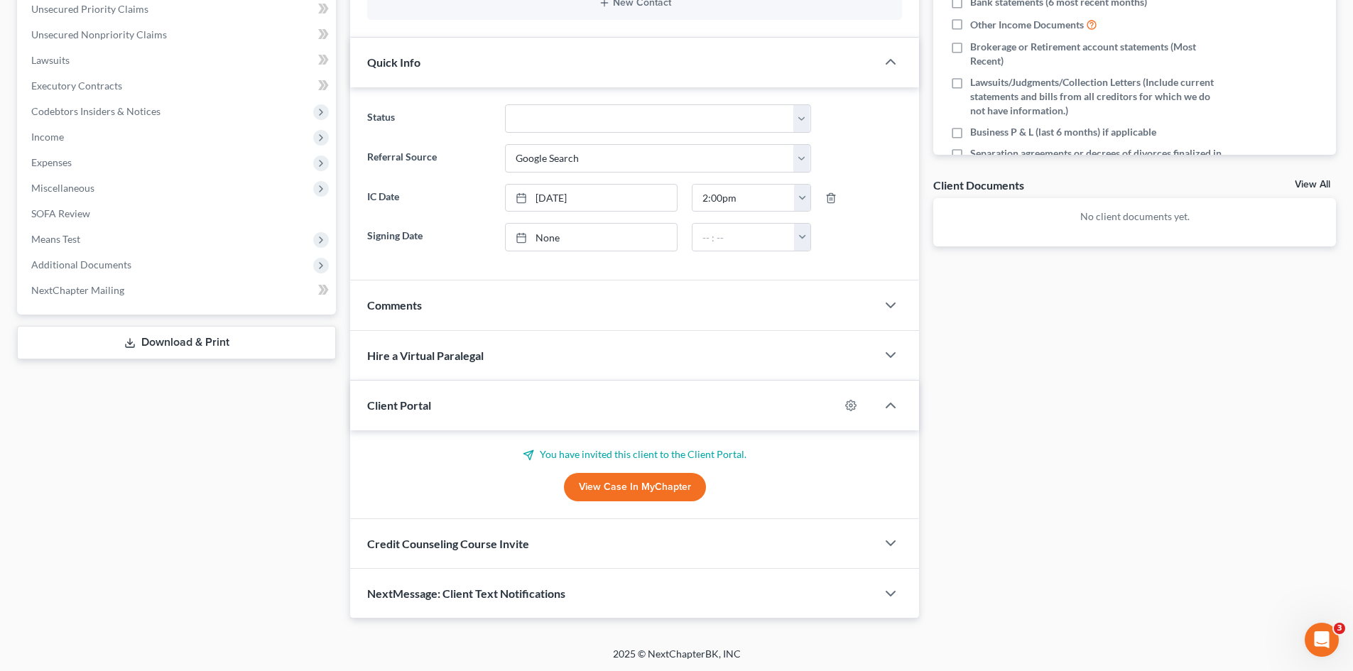
scroll to position [357, 0]
click at [529, 536] on span "Credit Counseling Course Invite" at bounding box center [448, 542] width 162 height 13
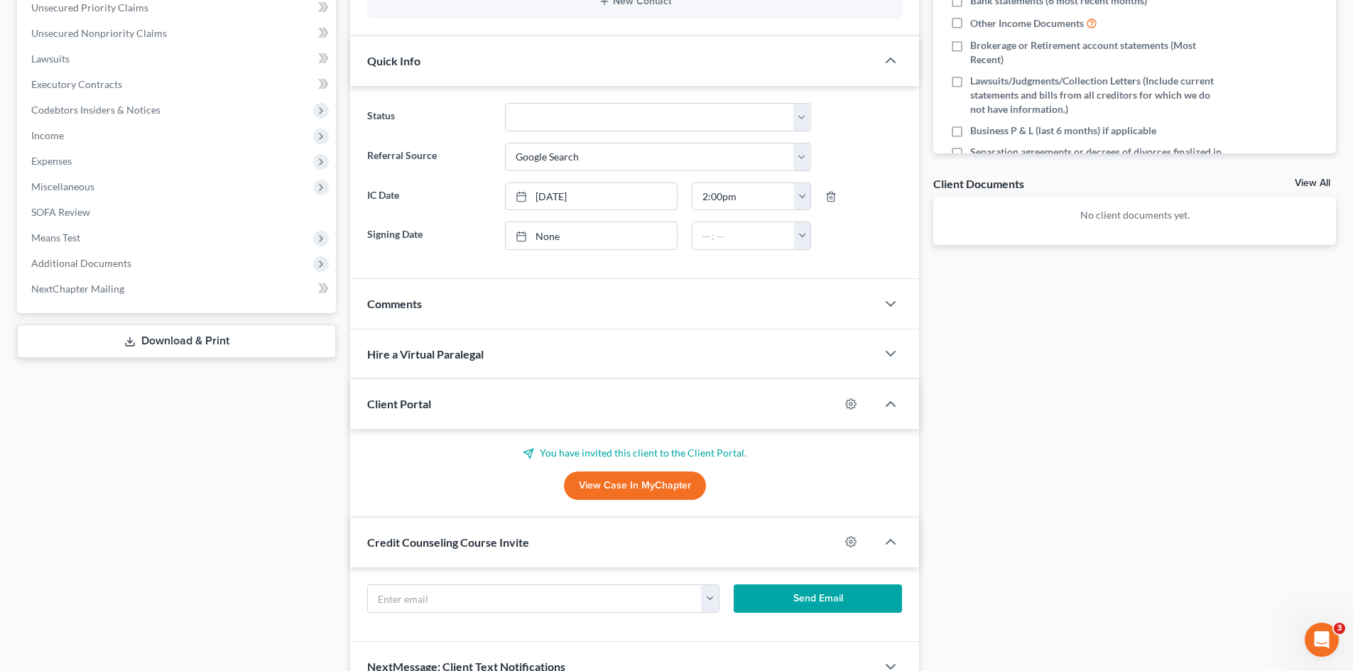
click at [511, 584] on div "[EMAIL_ADDRESS][DOMAIN_NAME] Send Email" at bounding box center [634, 605] width 569 height 75
click at [512, 596] on input "text" at bounding box center [535, 598] width 334 height 27
paste input "[EMAIL_ADDRESS][DOMAIN_NAME]"
type input "[EMAIL_ADDRESS][DOMAIN_NAME]"
click at [791, 609] on button "Send Email" at bounding box center [818, 599] width 169 height 28
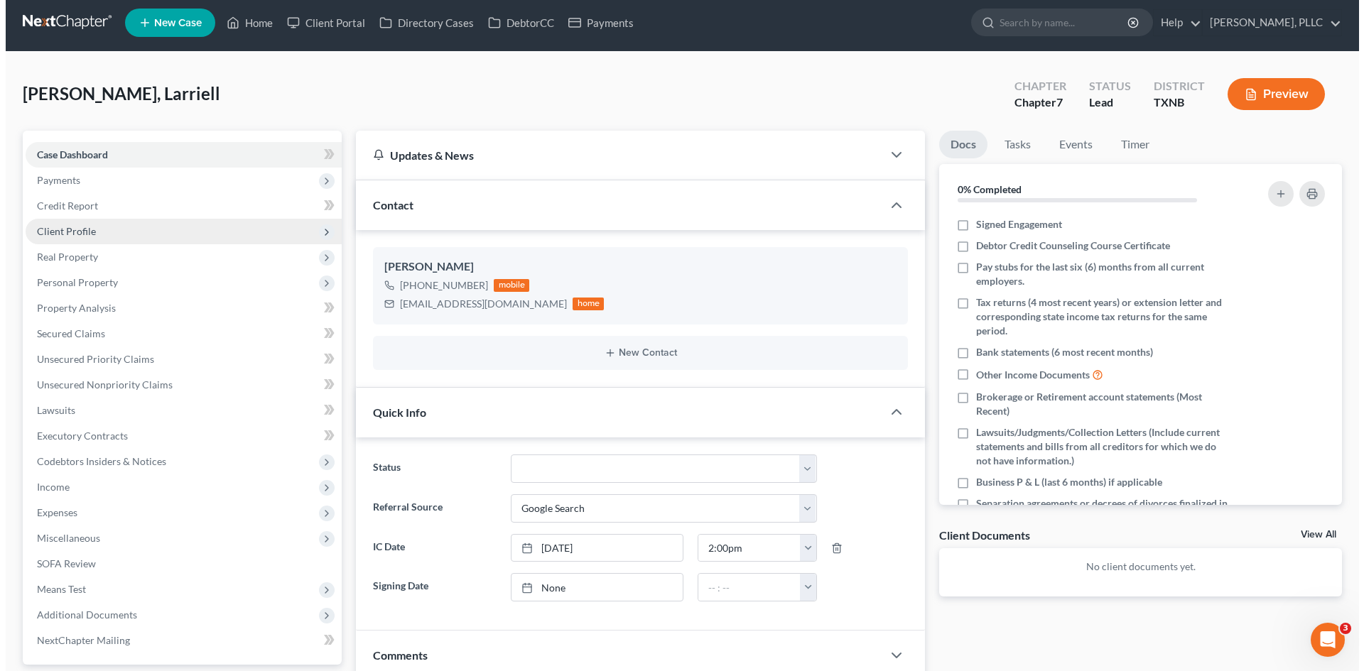
scroll to position [0, 0]
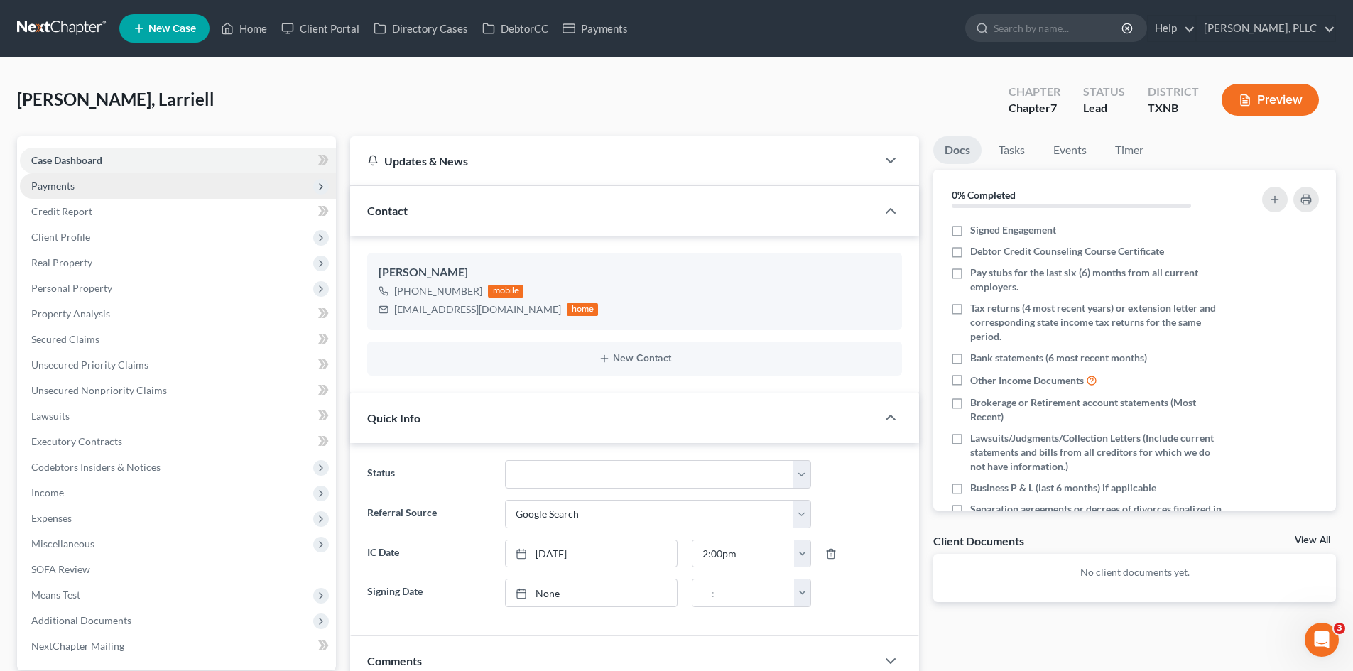
click at [63, 183] on span "Payments" at bounding box center [52, 186] width 43 height 12
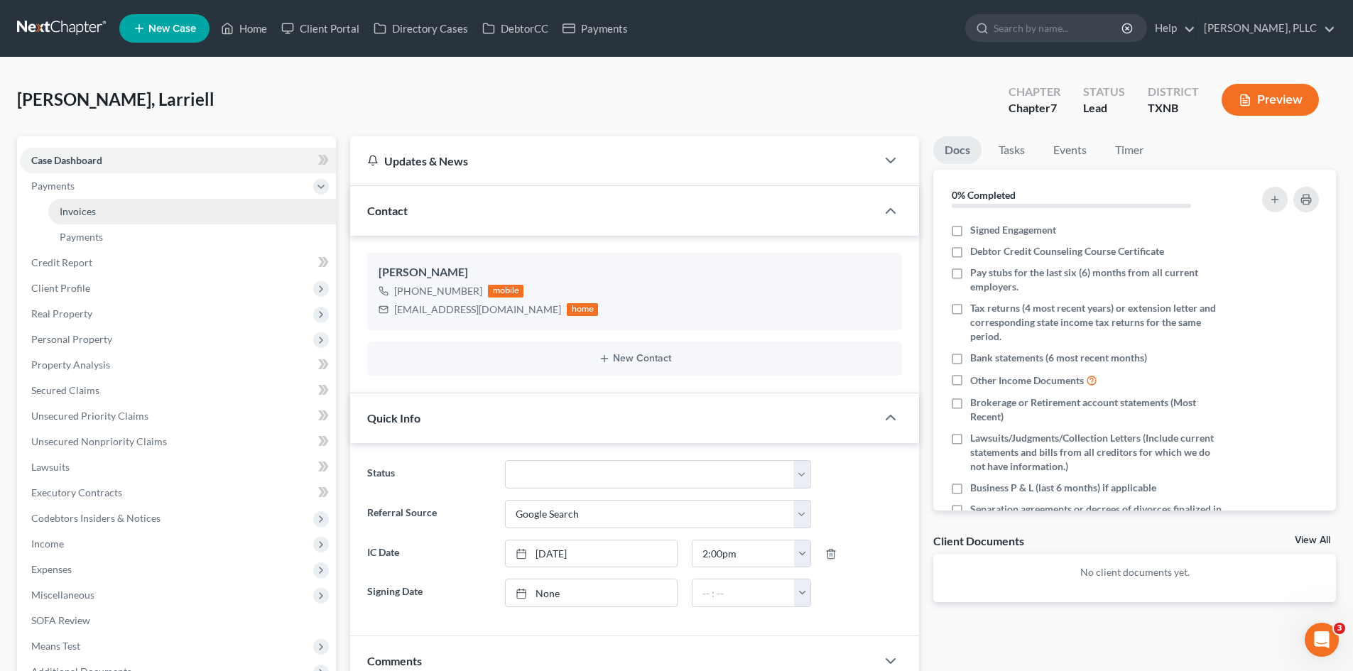
click at [138, 215] on link "Invoices" at bounding box center [192, 212] width 288 height 26
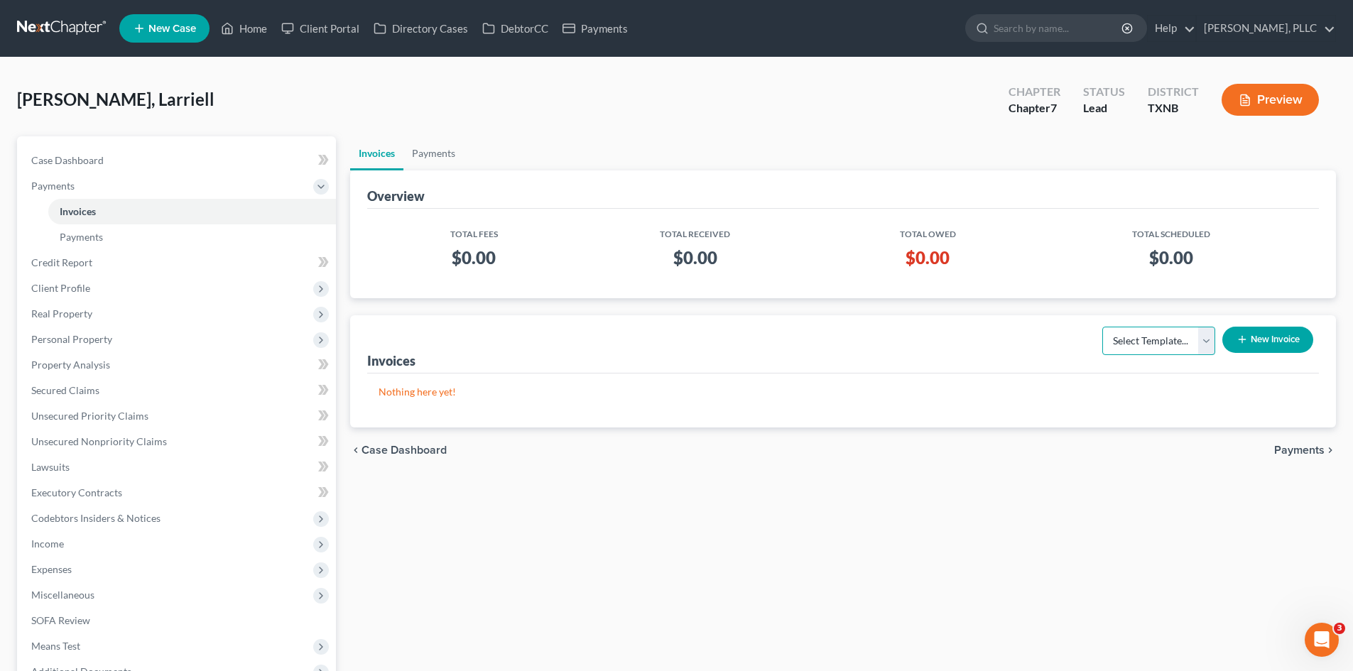
drag, startPoint x: 1153, startPoint y: 335, endPoint x: 1162, endPoint y: 343, distance: 12.1
click at [1157, 337] on select "Select Template... Invoice" at bounding box center [1159, 341] width 113 height 28
select select "0"
click at [1103, 327] on select "Select Template... Invoice" at bounding box center [1159, 341] width 113 height 28
click at [1245, 345] on icon "button" at bounding box center [1242, 339] width 11 height 11
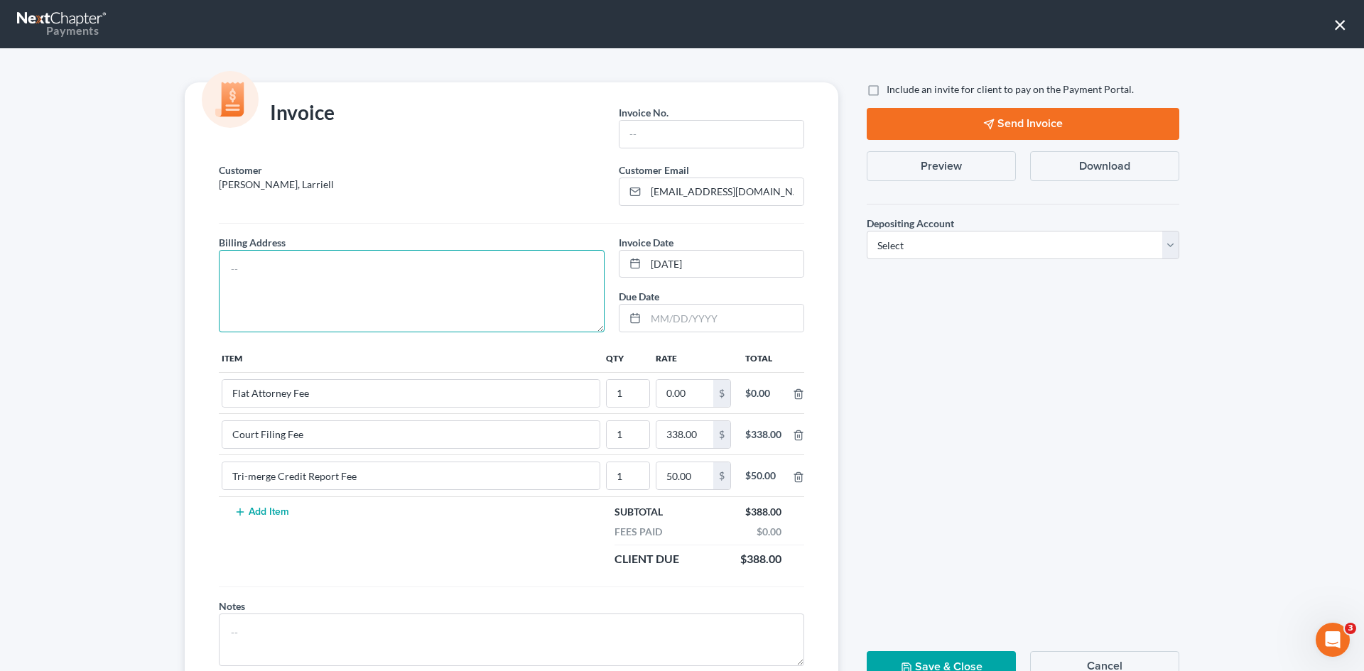
click at [378, 321] on textarea at bounding box center [412, 291] width 386 height 82
type textarea "To be provided."
click at [650, 133] on input "text" at bounding box center [712, 134] width 184 height 27
type input "A0591"
click at [688, 390] on input "0.00" at bounding box center [684, 393] width 57 height 27
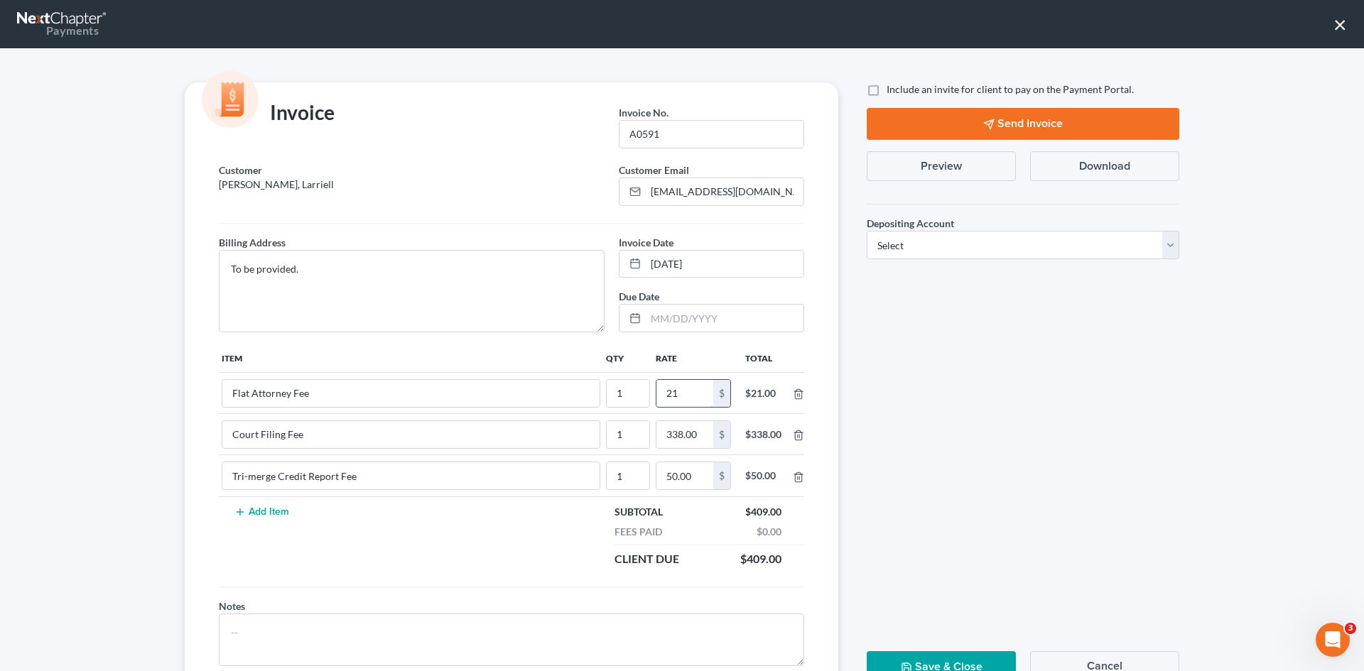
type input "2"
type input "1"
type input "1,712.00"
click at [887, 87] on label "Include an invite for client to pay on the Payment Portal." at bounding box center [1010, 89] width 247 height 14
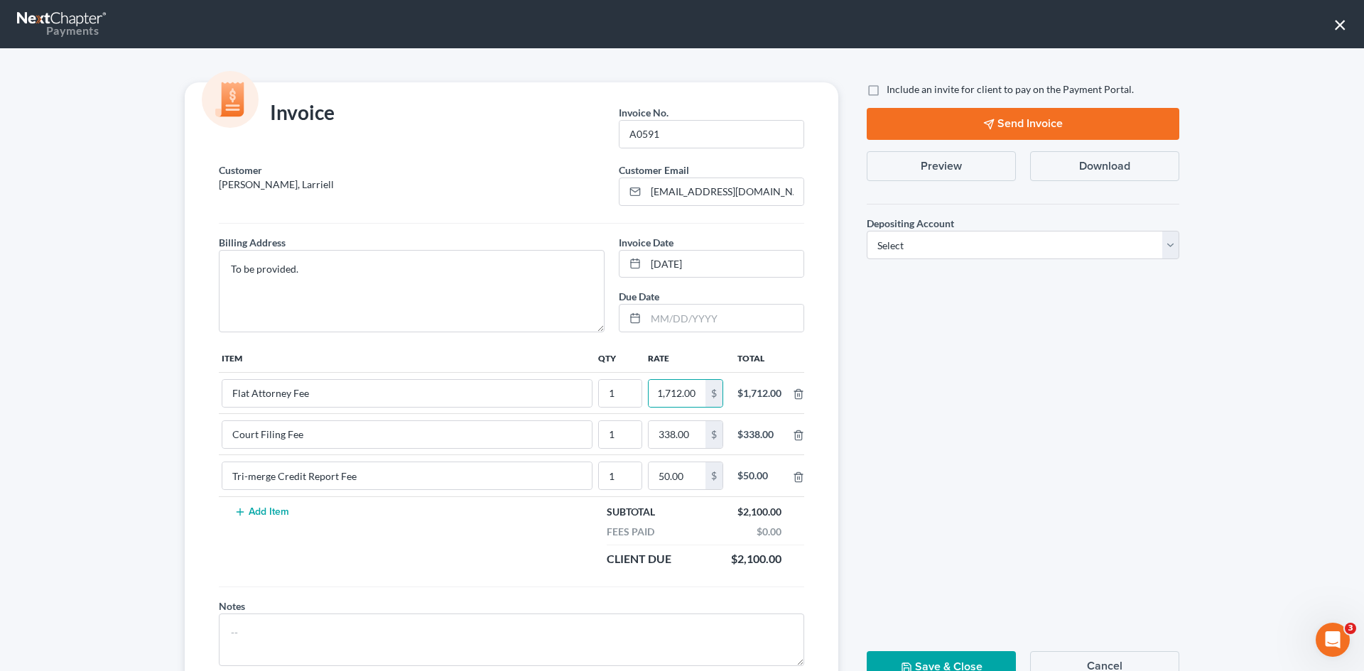
click at [892, 87] on input "Include an invite for client to pay on the Payment Portal." at bounding box center [896, 86] width 9 height 9
checkbox input "true"
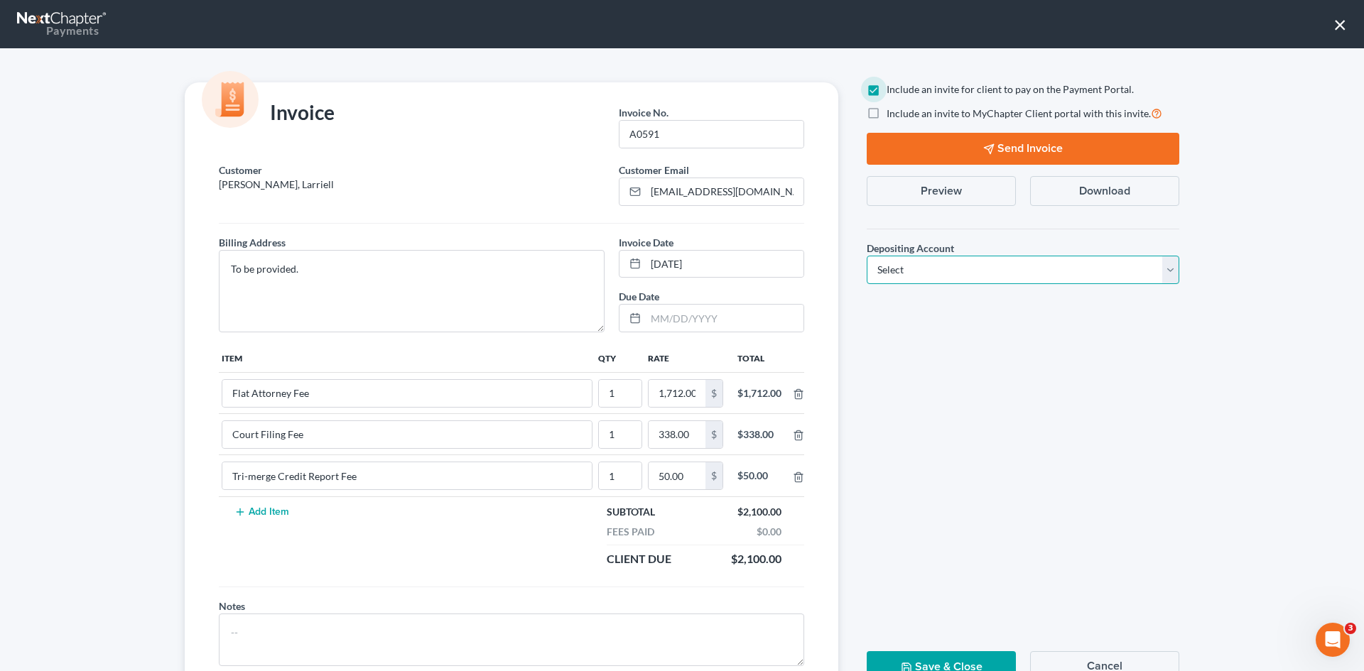
click at [963, 275] on select "Select Operation Trust" at bounding box center [1023, 270] width 313 height 28
select select "1"
click at [867, 256] on select "Select Operation Trust" at bounding box center [1023, 270] width 313 height 28
click at [1044, 135] on button "Send Invoice" at bounding box center [1023, 149] width 313 height 32
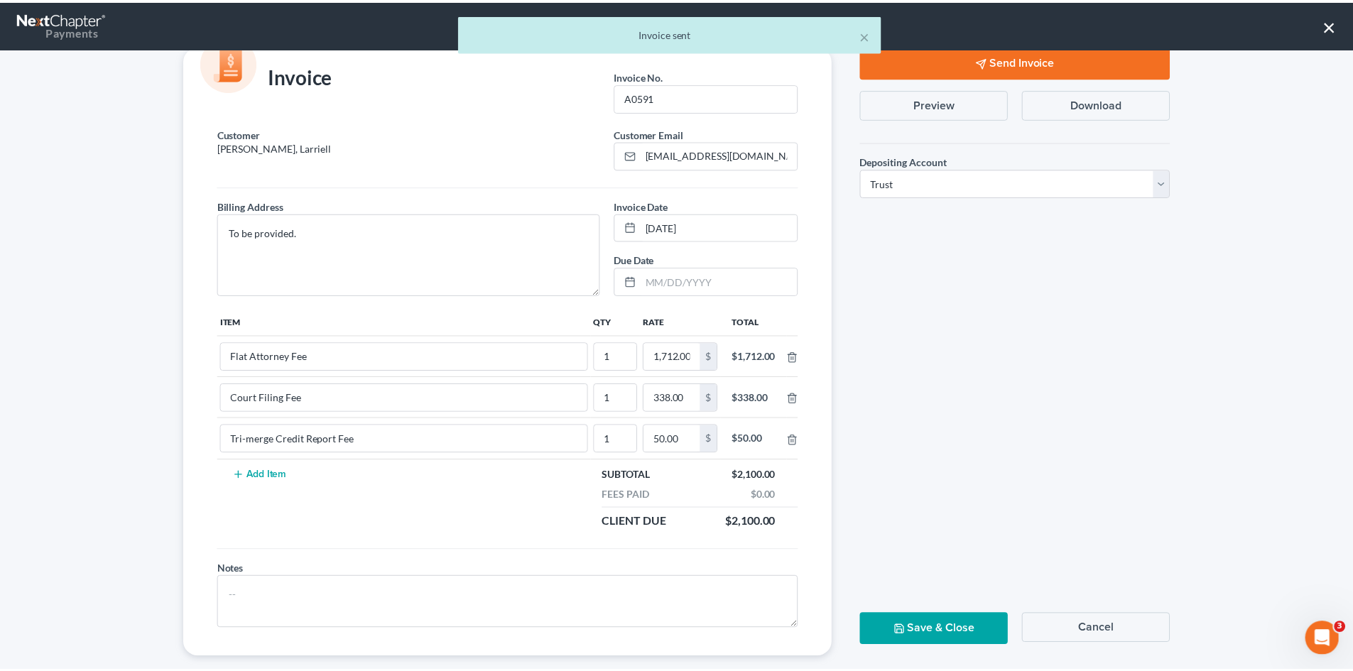
scroll to position [58, 0]
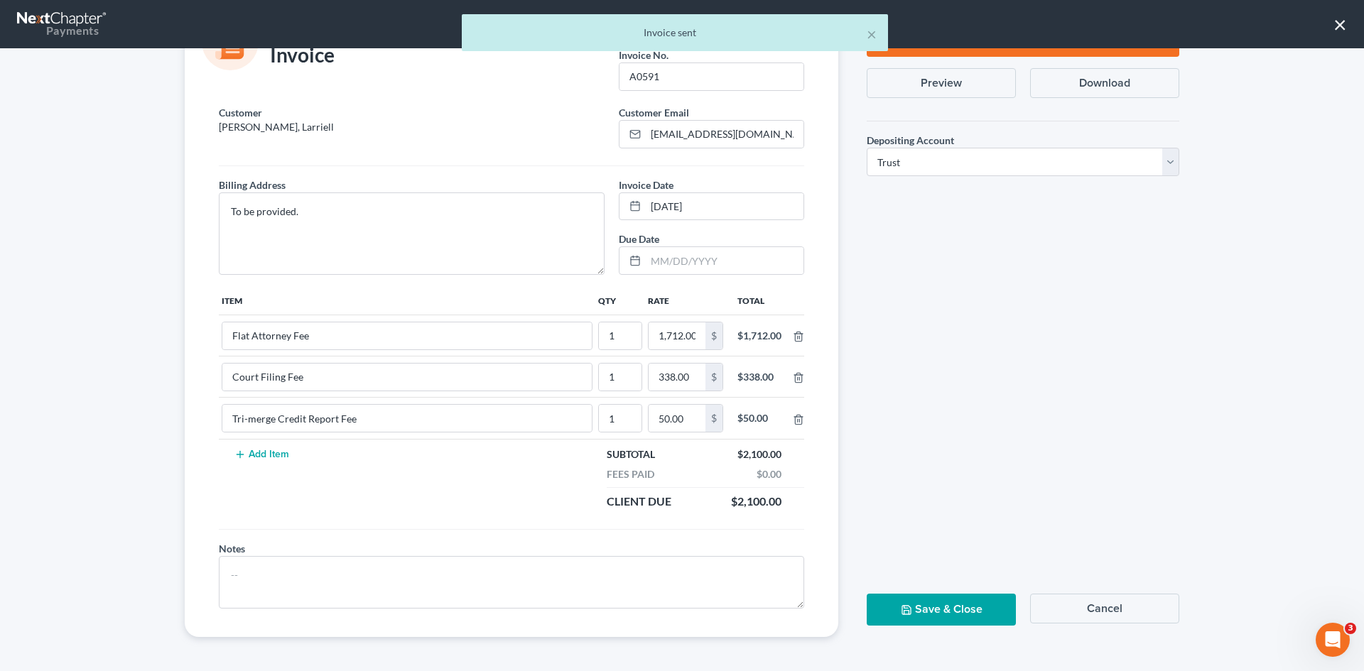
drag, startPoint x: 976, startPoint y: 595, endPoint x: 970, endPoint y: 602, distance: 9.1
click at [973, 600] on button "Save & Close" at bounding box center [941, 610] width 149 height 32
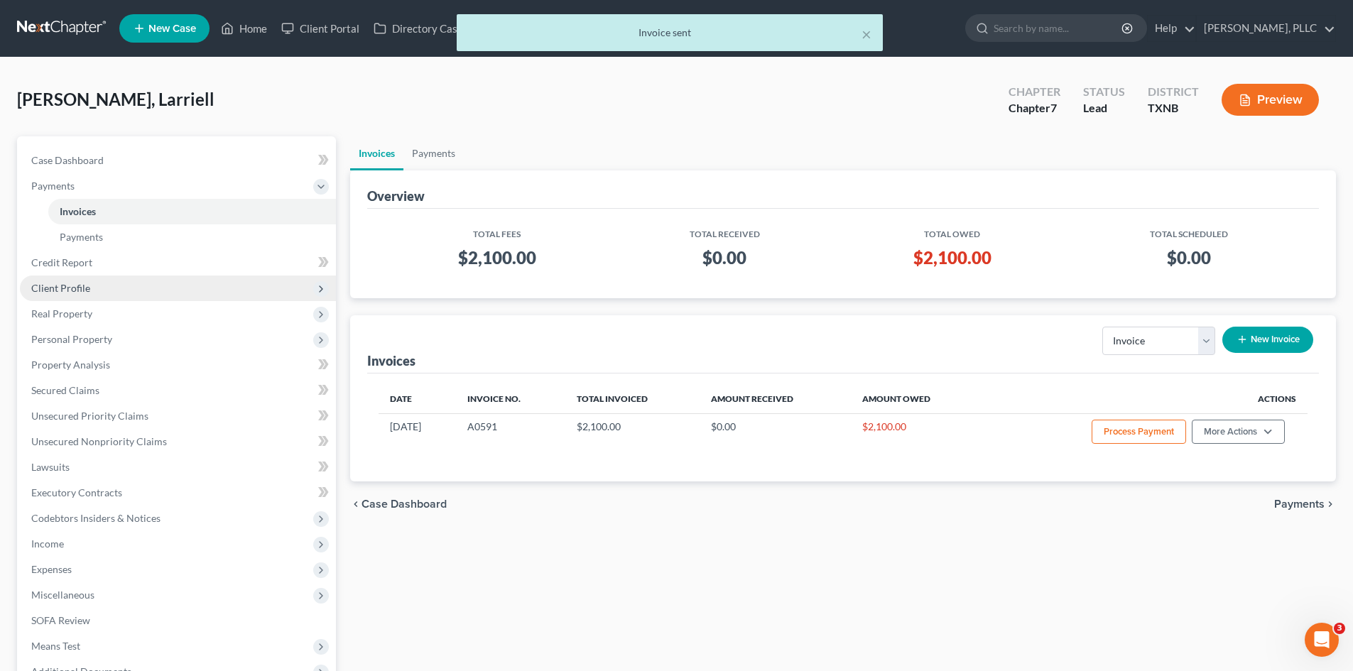
click at [112, 290] on span "Client Profile" at bounding box center [178, 289] width 316 height 26
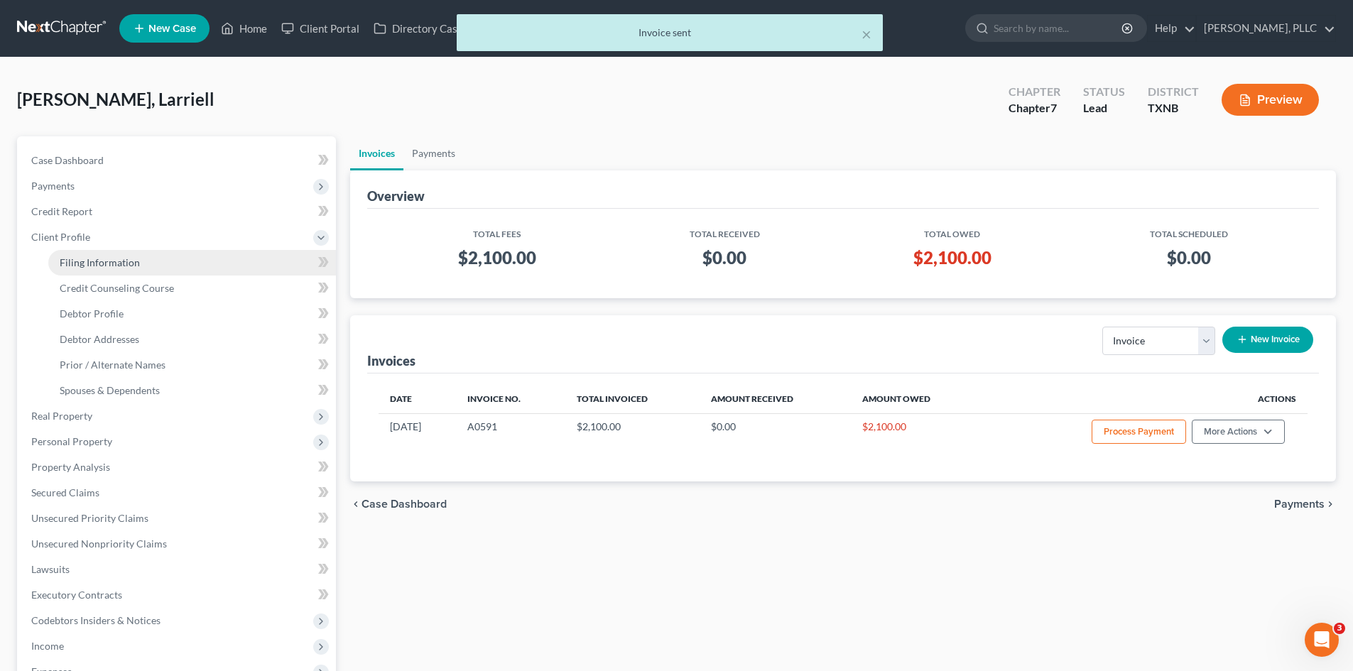
click at [114, 262] on span "Filing Information" at bounding box center [100, 262] width 80 height 12
select select "1"
select select "0"
select select "78"
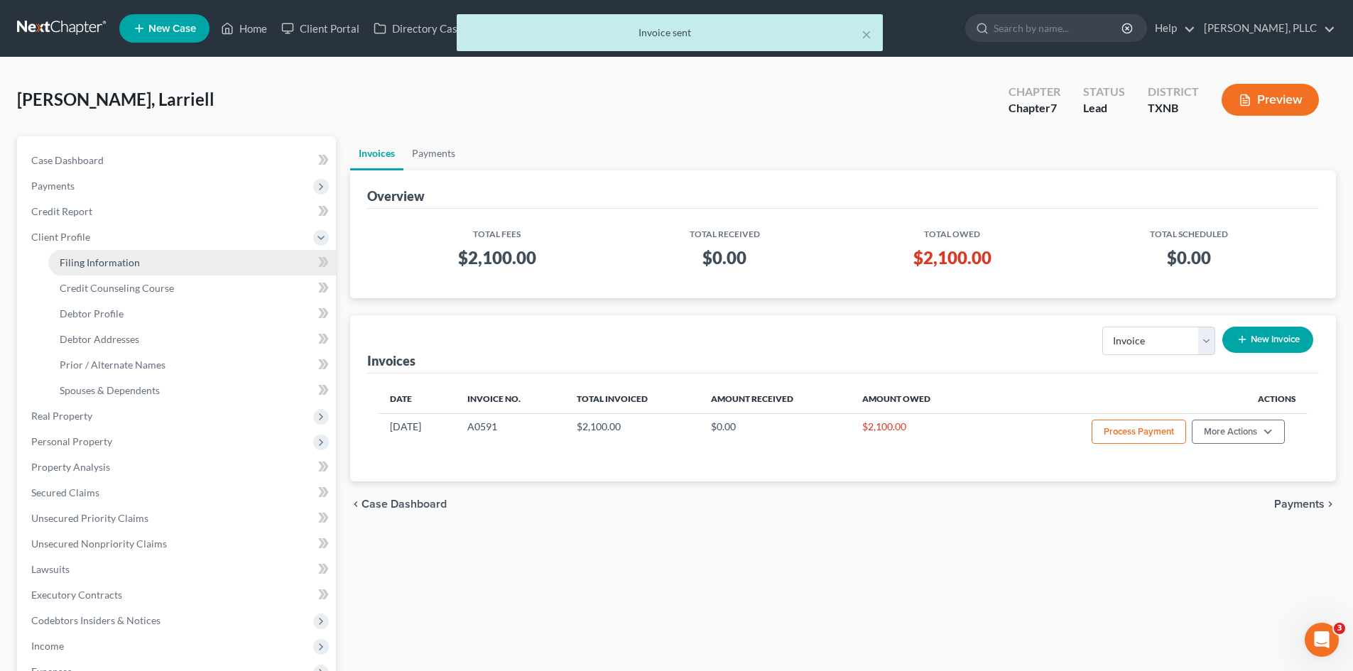
select select "45"
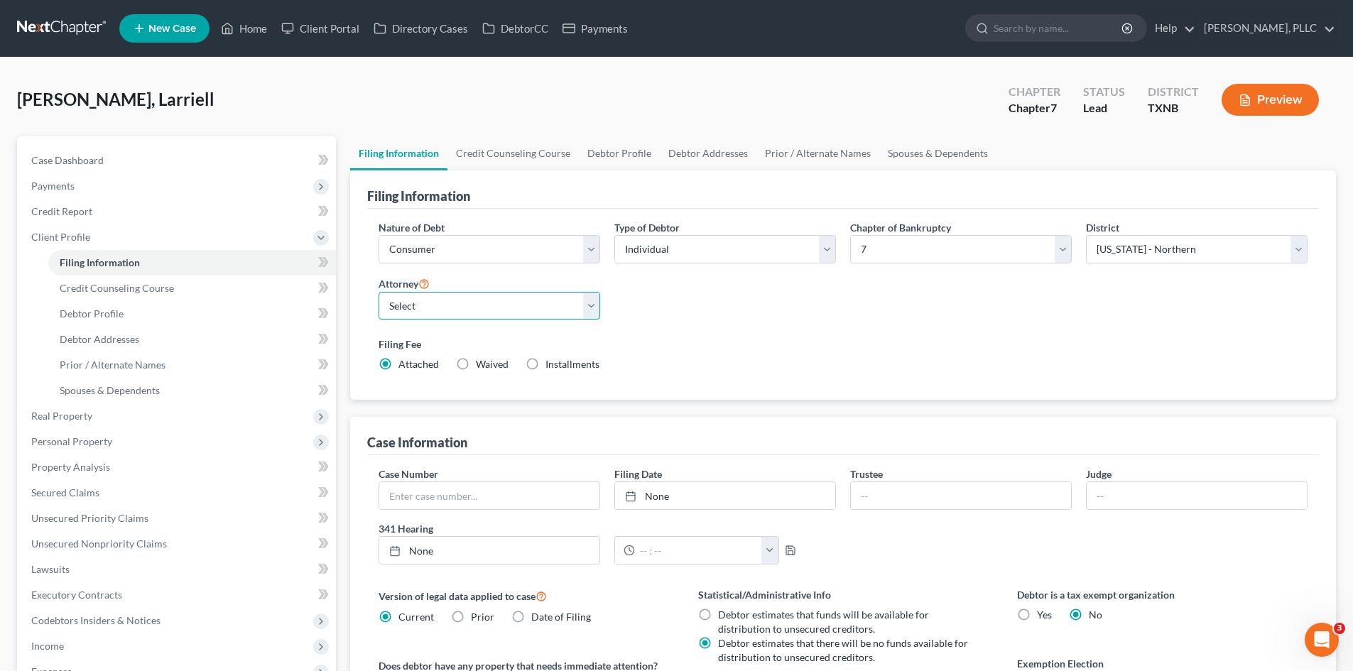
click at [443, 305] on select "Select [PERSON_NAME] - TXEB [PERSON_NAME] - [GEOGRAPHIC_DATA] [PERSON_NAME] - […" at bounding box center [490, 306] width 222 height 28
select select "1"
click at [379, 292] on select "Select [PERSON_NAME] - TXEB [PERSON_NAME] - [GEOGRAPHIC_DATA] [PERSON_NAME] - […" at bounding box center [490, 306] width 222 height 28
click at [404, 92] on div "[PERSON_NAME], Larriell Upgraded Chapter Chapter 7 Status [GEOGRAPHIC_DATA] [GE…" at bounding box center [676, 106] width 1319 height 62
click at [77, 178] on span "Payments" at bounding box center [178, 186] width 316 height 26
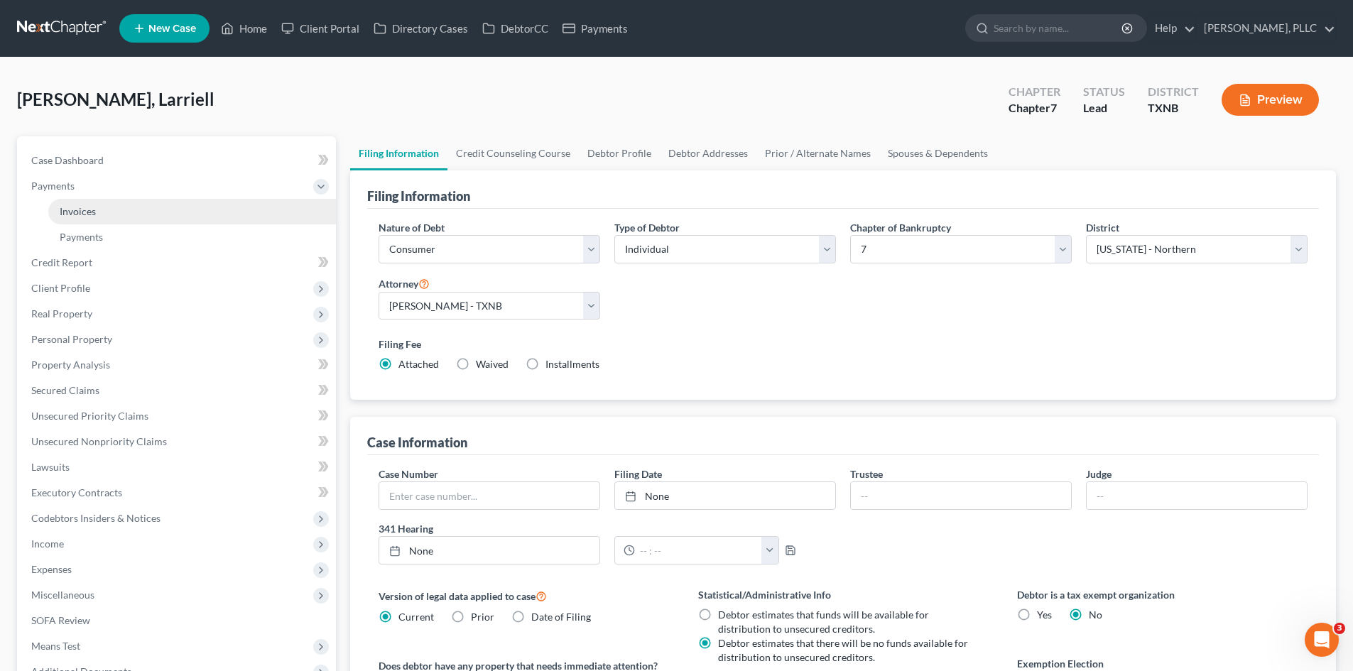
click at [90, 205] on span "Invoices" at bounding box center [78, 211] width 36 height 12
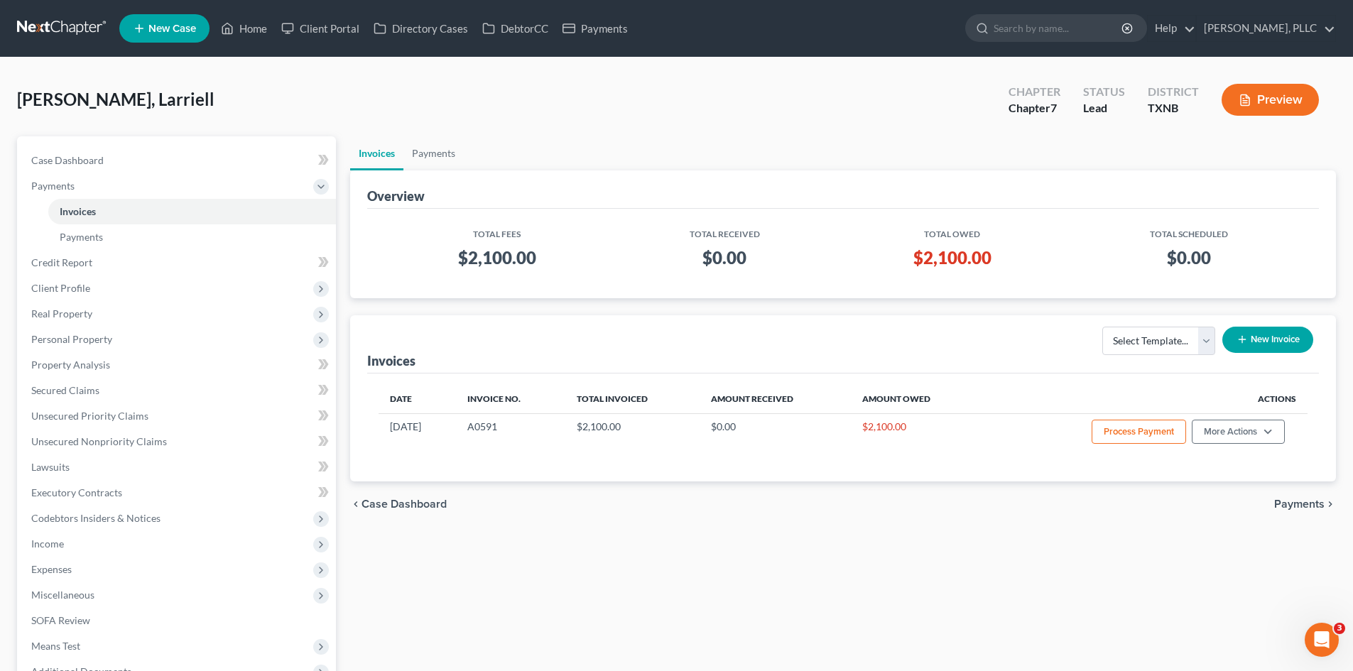
click at [303, 94] on div "[PERSON_NAME], Larriell Upgraded Chapter Chapter 7 Status [GEOGRAPHIC_DATA] [GE…" at bounding box center [676, 106] width 1319 height 62
click at [184, 170] on link "Case Dashboard" at bounding box center [178, 161] width 316 height 26
select select "4"
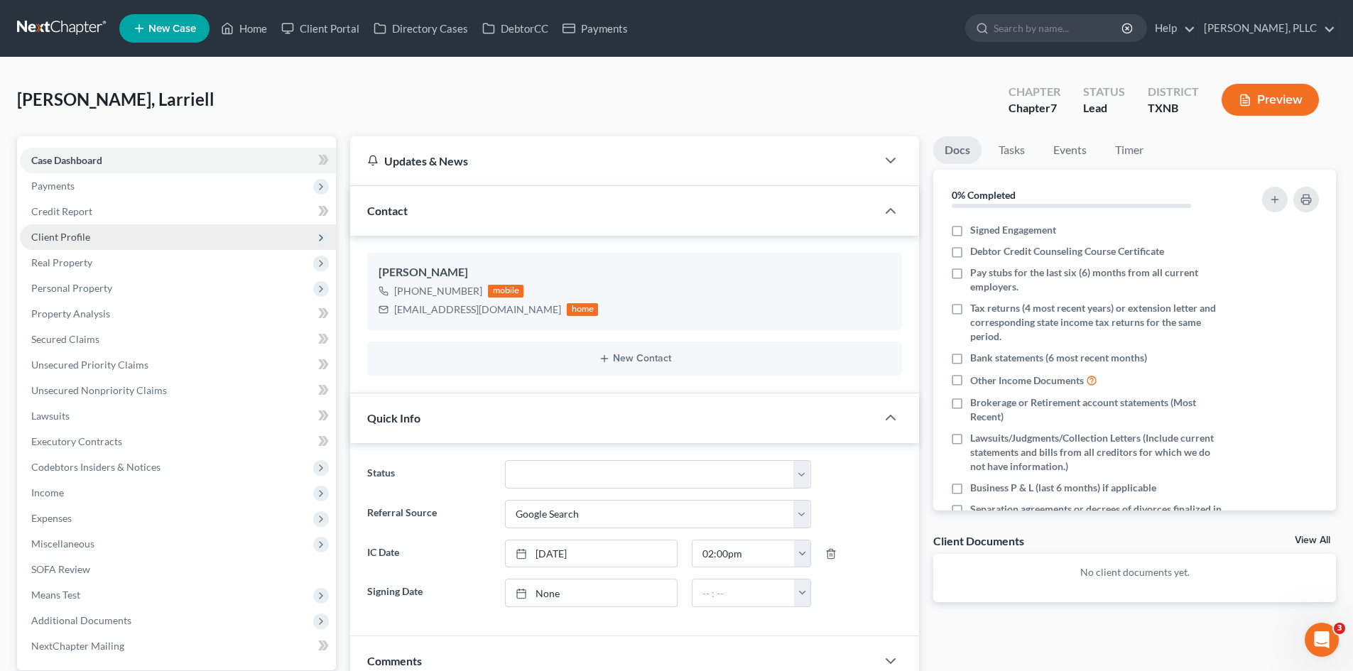
click at [112, 233] on span "Client Profile" at bounding box center [178, 238] width 316 height 26
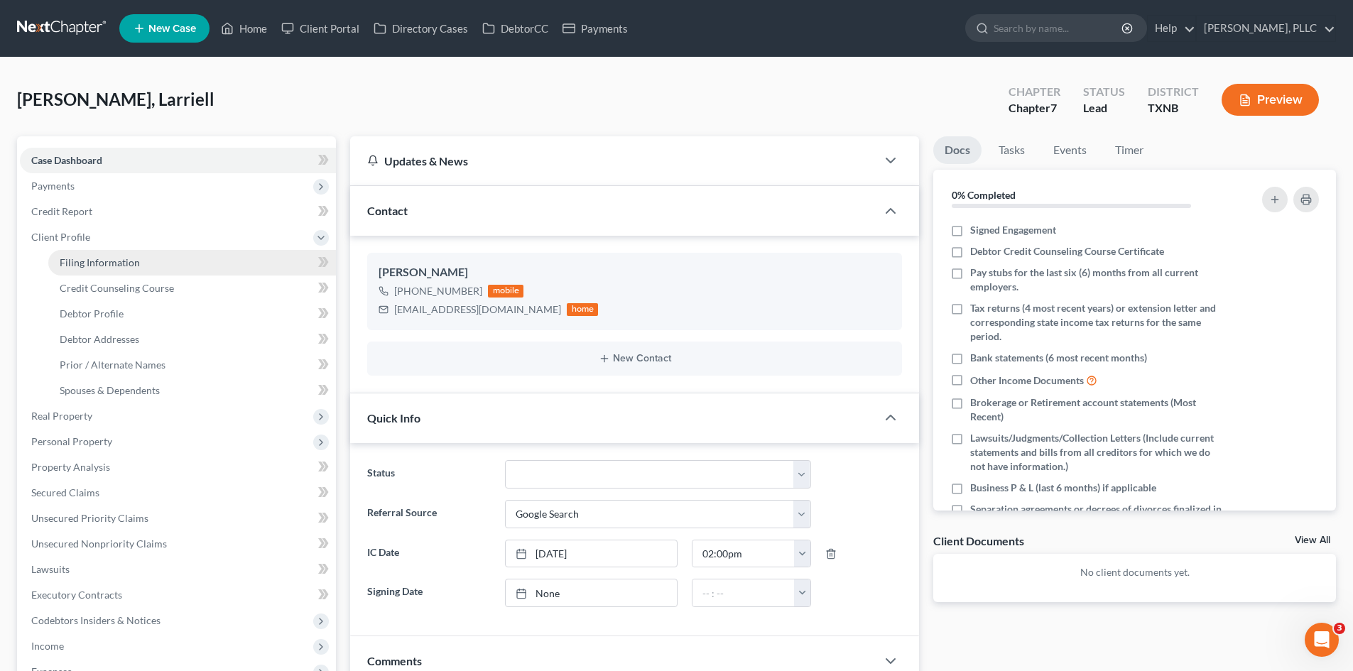
click at [112, 274] on link "Filing Information" at bounding box center [192, 263] width 288 height 26
select select "1"
select select "0"
select select "78"
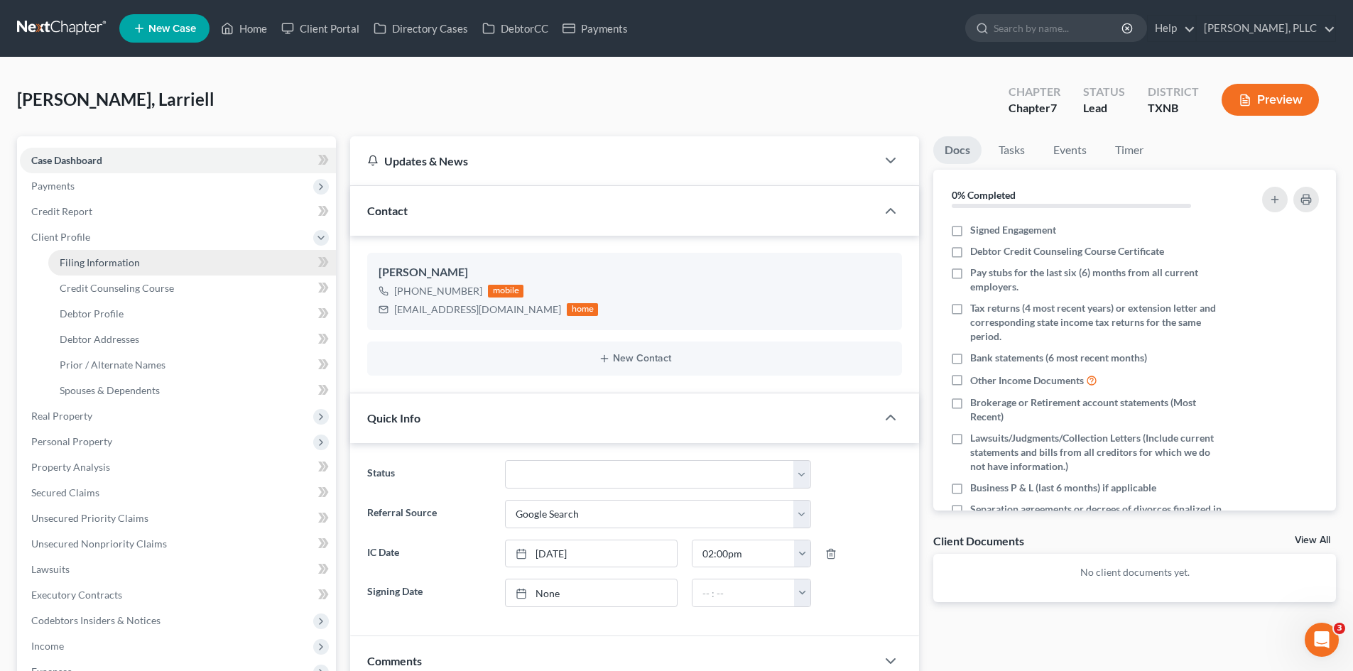
select select "1"
select select "45"
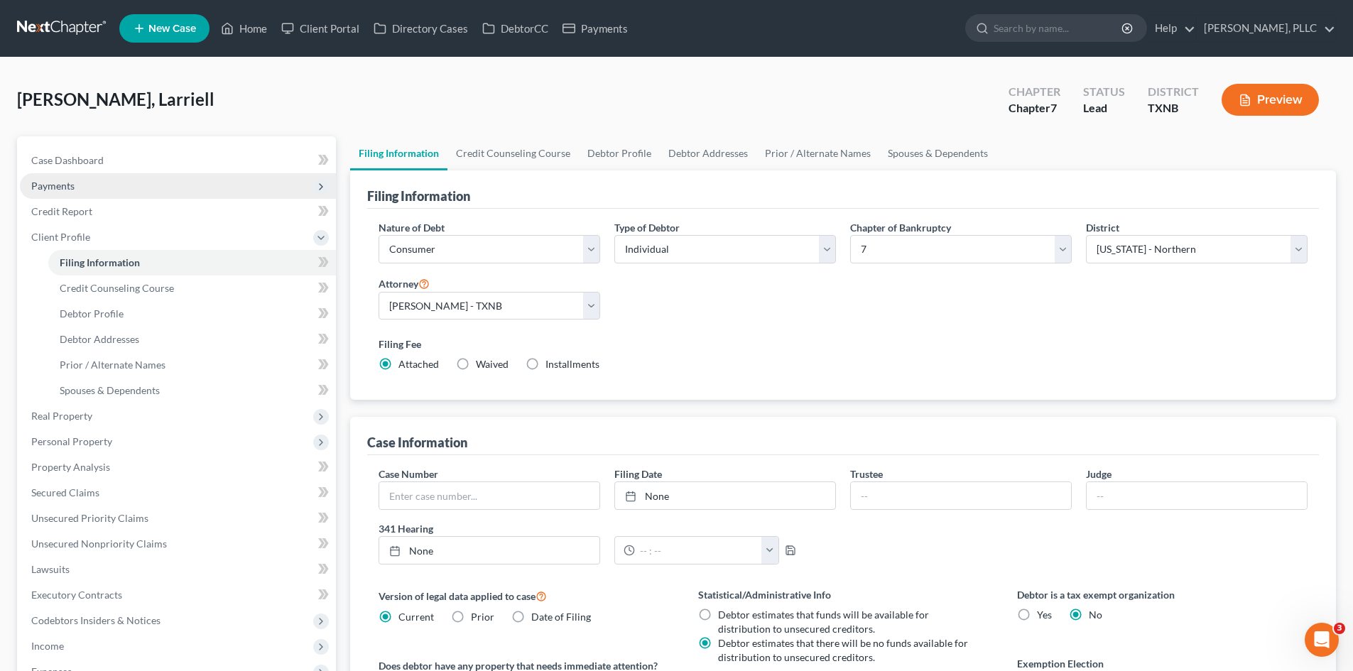
click at [68, 190] on span "Payments" at bounding box center [52, 186] width 43 height 12
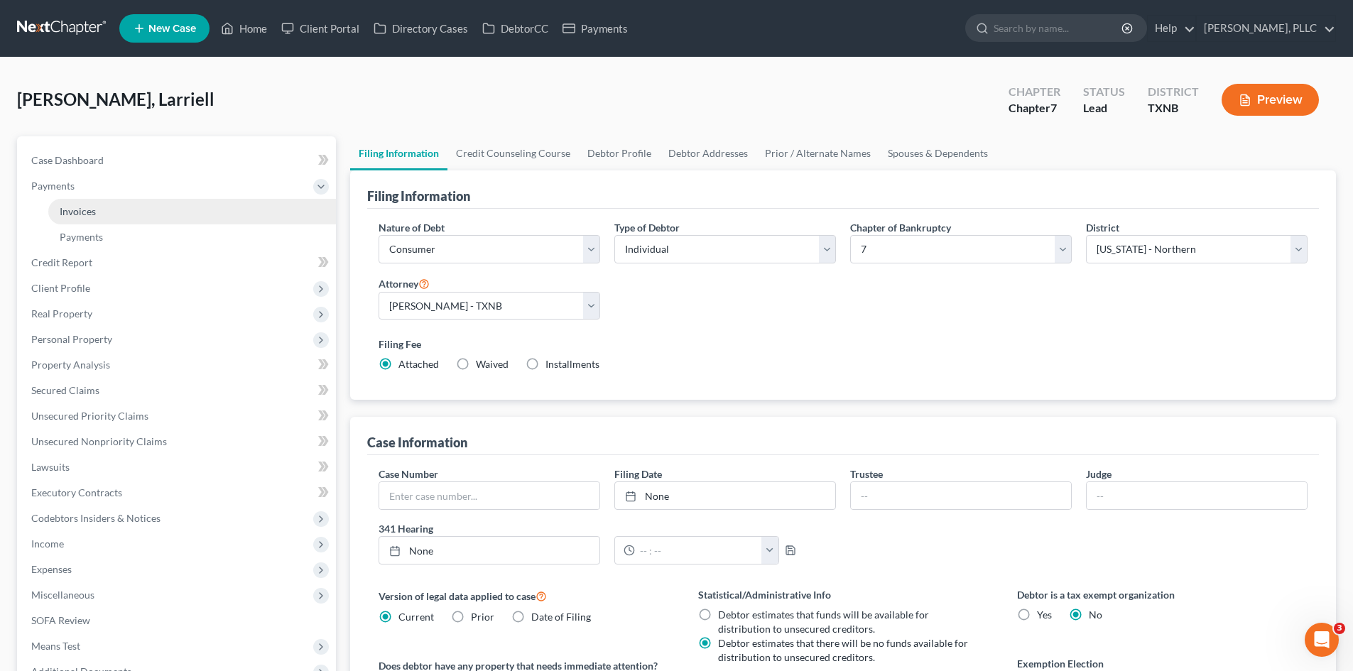
click at [90, 215] on span "Invoices" at bounding box center [78, 211] width 36 height 12
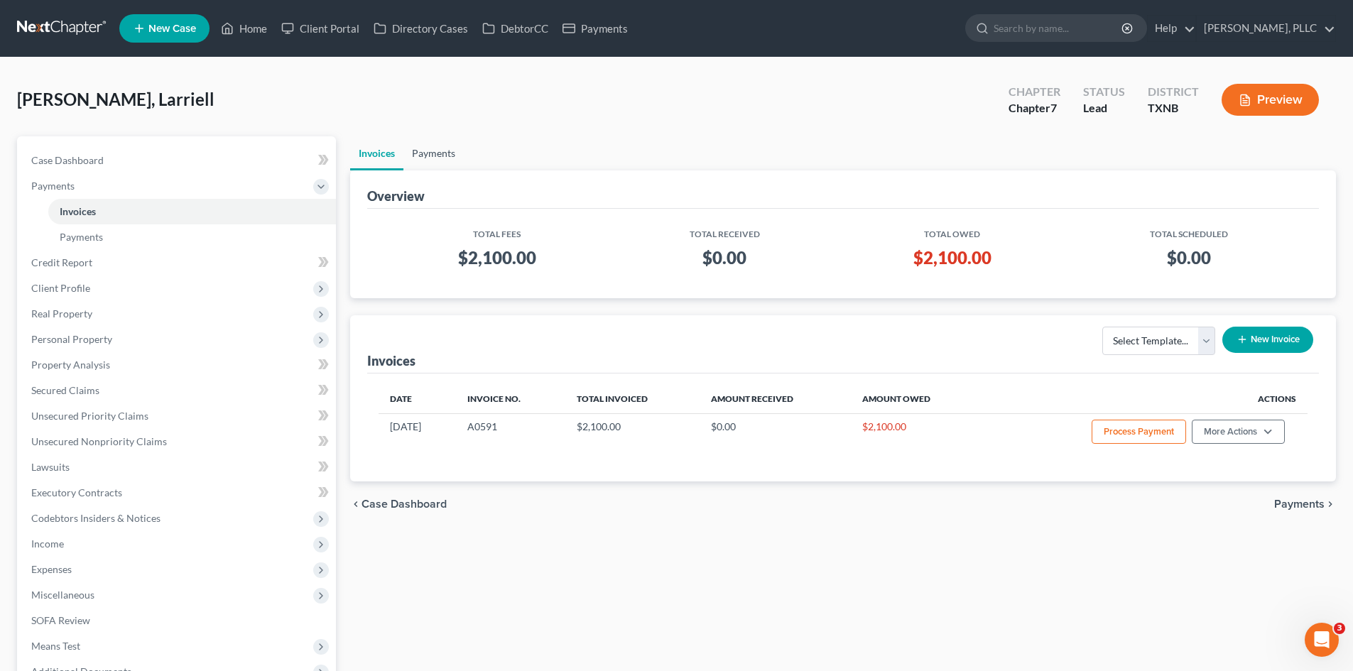
click at [449, 151] on link "Payments" at bounding box center [434, 153] width 60 height 34
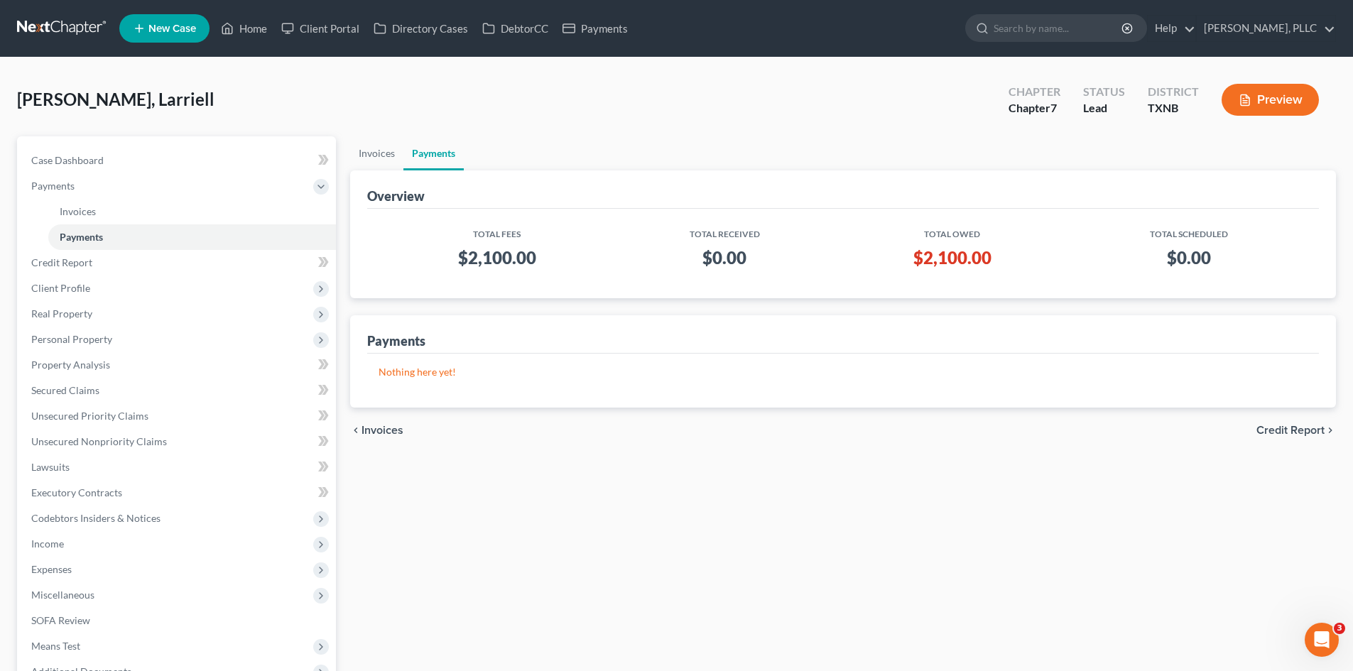
click at [147, 27] on link "New Case" at bounding box center [164, 28] width 90 height 28
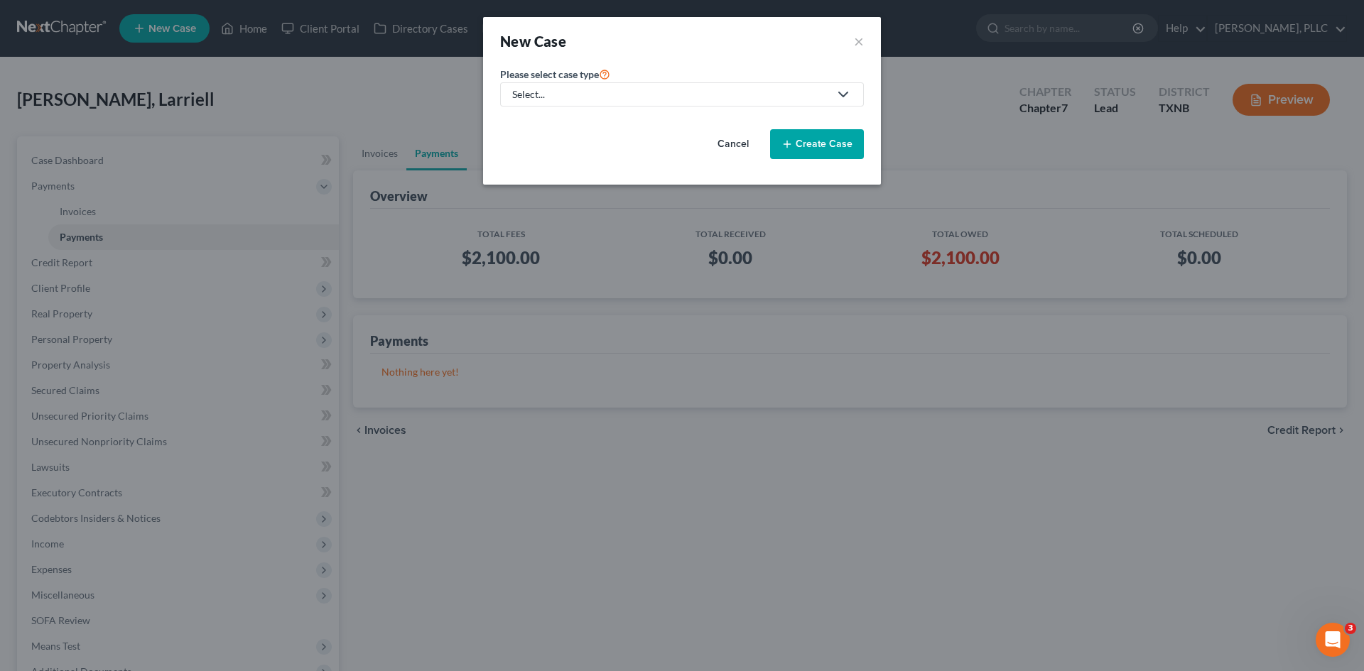
click at [558, 92] on div "Select..." at bounding box center [670, 94] width 317 height 14
click at [558, 123] on div "Bankruptcy" at bounding box center [572, 123] width 116 height 14
select select "78"
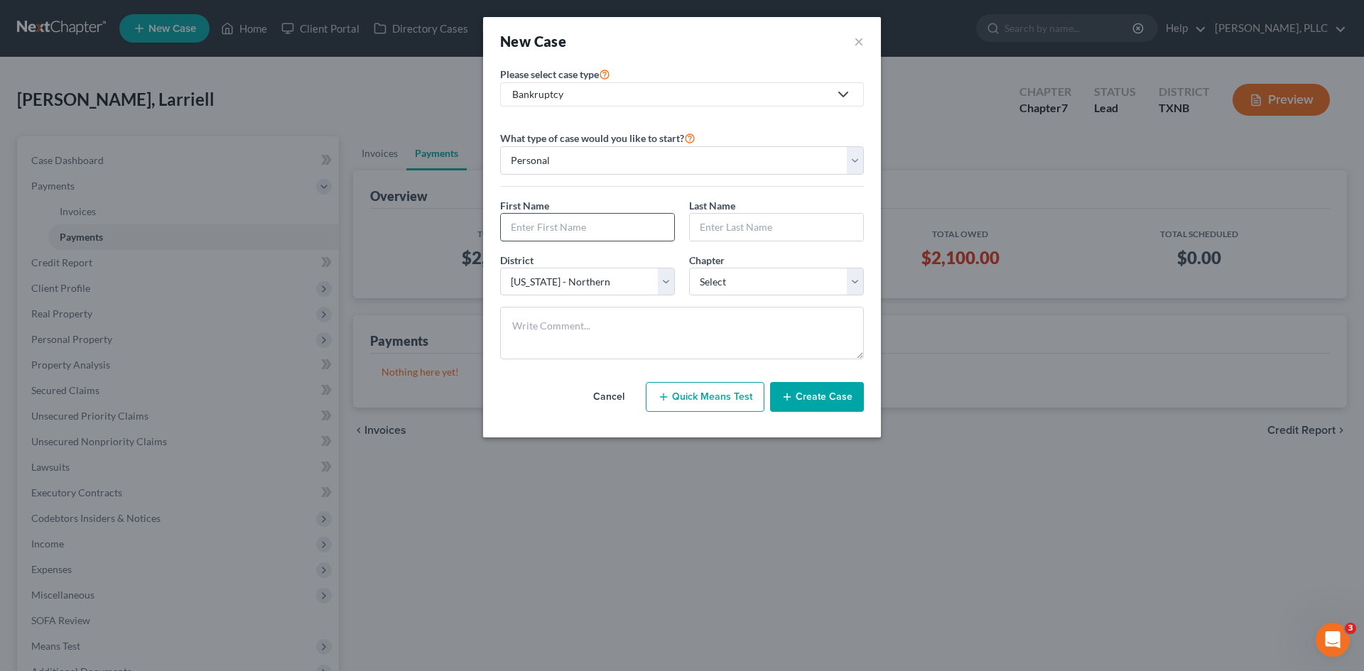
click at [545, 219] on input "text" at bounding box center [587, 227] width 173 height 27
type input "[PERSON_NAME]"
click at [745, 235] on input "text" at bounding box center [776, 227] width 173 height 27
type input "[PERSON_NAME]"
click at [722, 283] on select "Select 7 11 12 13" at bounding box center [776, 282] width 175 height 28
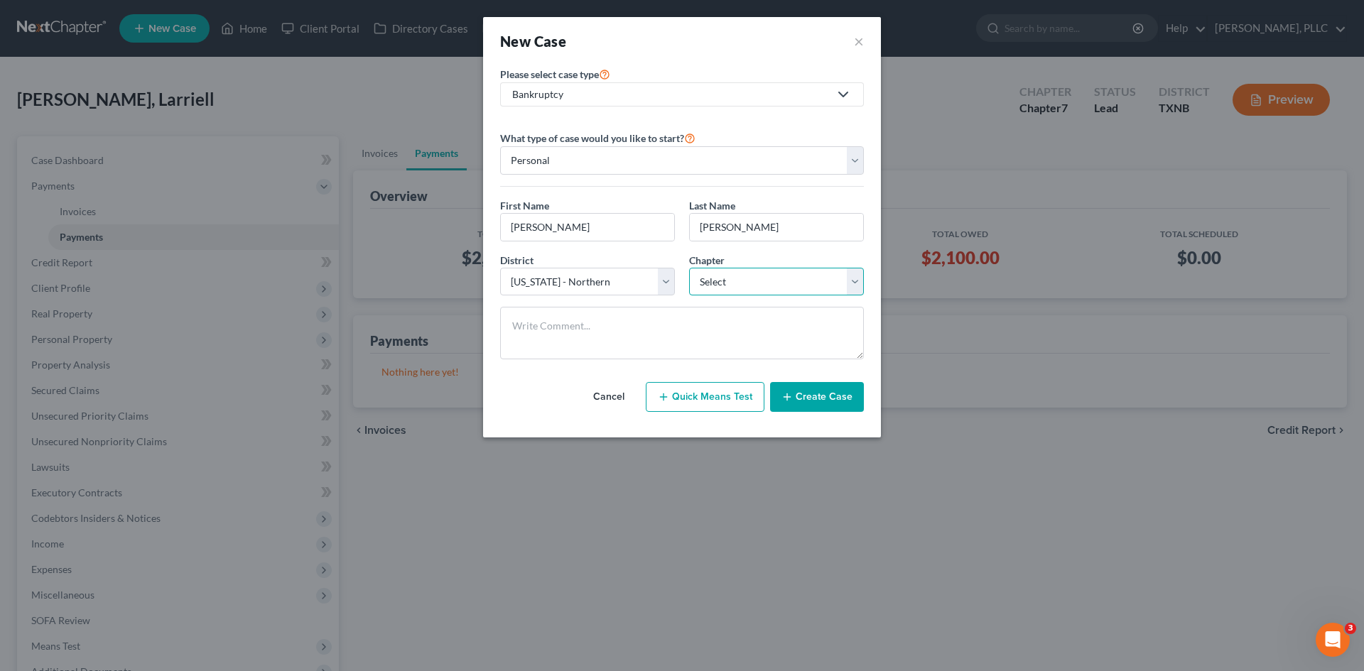
select select "0"
click at [689, 268] on select "Select 7 11 12 13" at bounding box center [776, 282] width 175 height 28
click at [850, 403] on button "Create Case" at bounding box center [817, 397] width 94 height 30
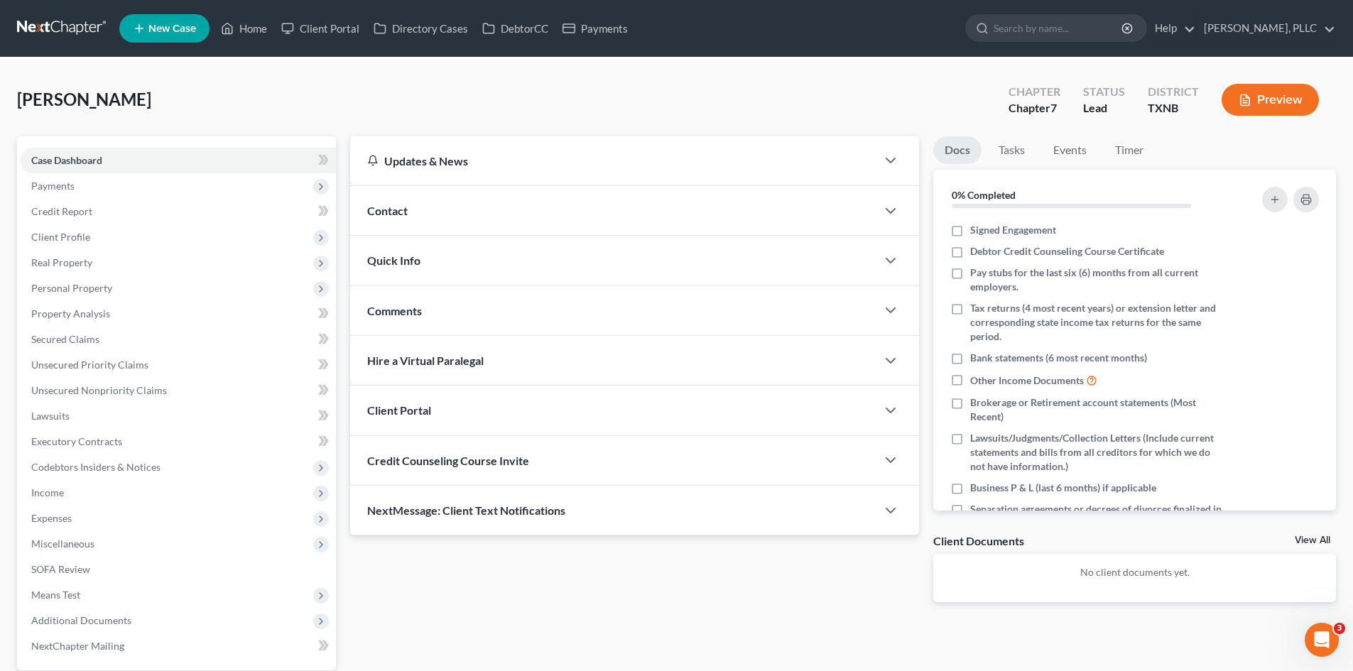
click at [402, 207] on span "Contact" at bounding box center [387, 210] width 40 height 13
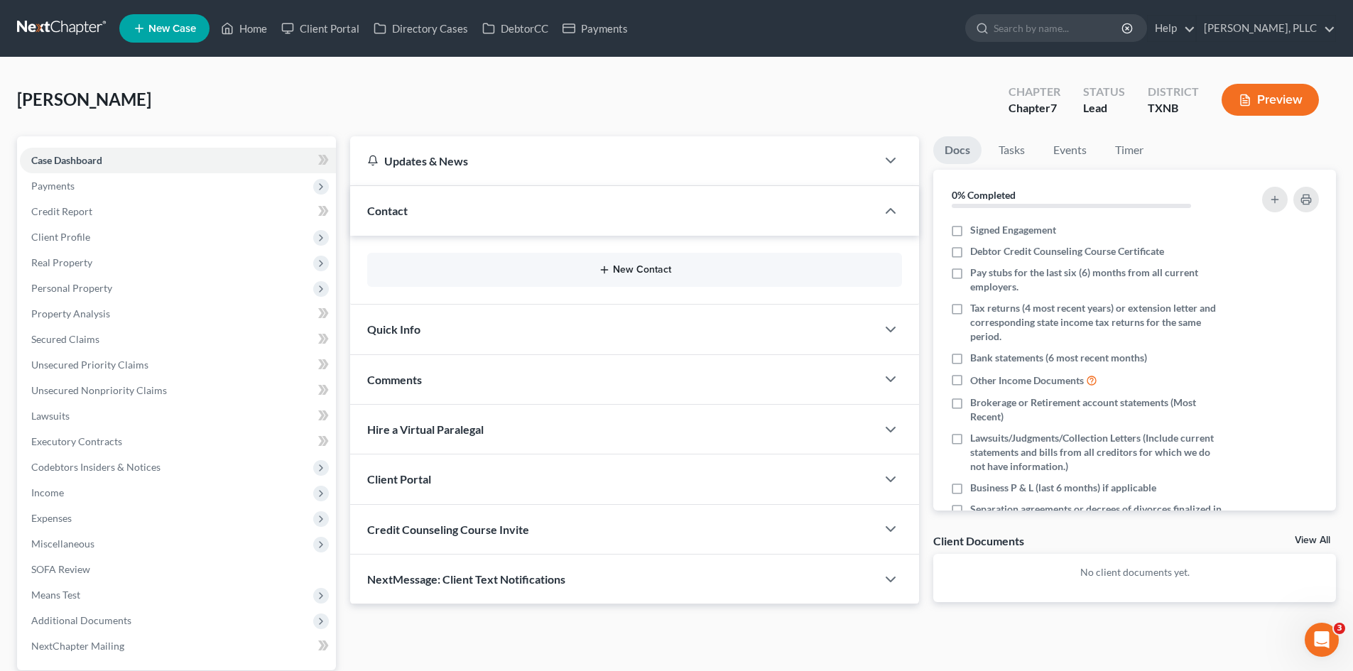
click at [648, 271] on button "New Contact" at bounding box center [635, 269] width 512 height 11
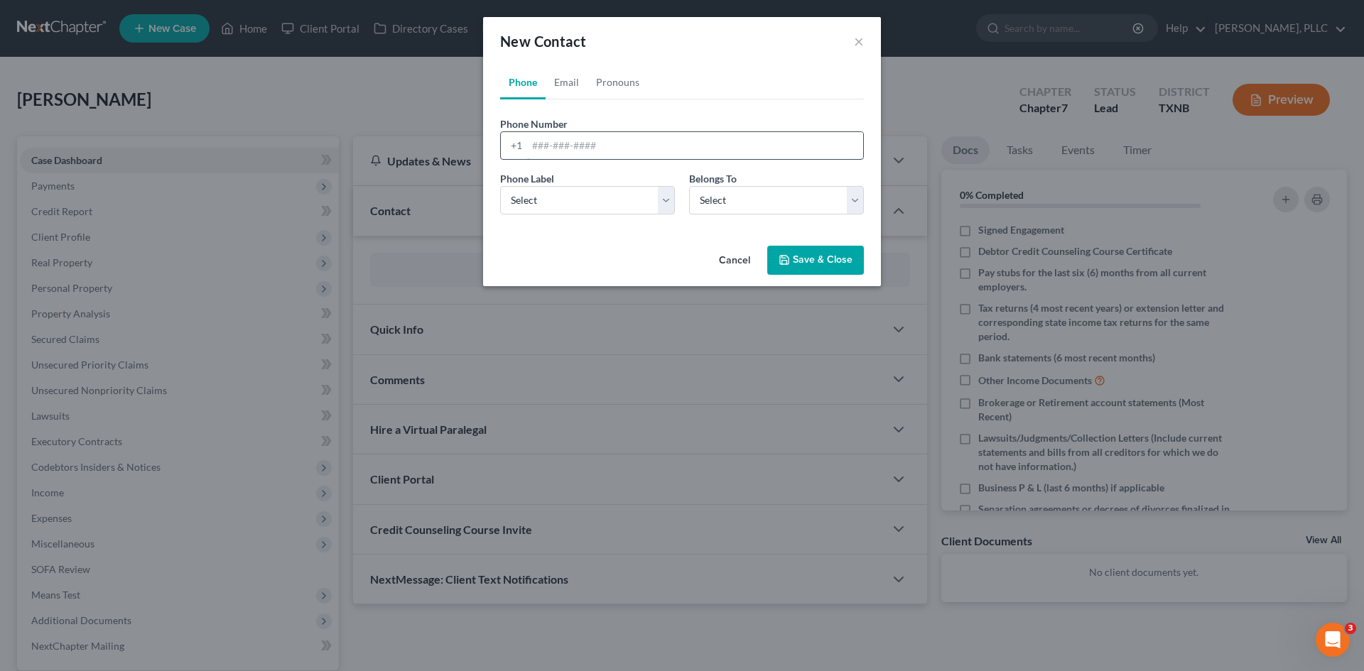
click at [572, 141] on input "tel" at bounding box center [695, 145] width 336 height 27
type input "[PHONE_NUMBER]"
drag, startPoint x: 551, startPoint y: 194, endPoint x: 558, endPoint y: 209, distance: 16.5
click at [551, 194] on select "Select Mobile Home Work Other" at bounding box center [587, 200] width 175 height 28
select select "0"
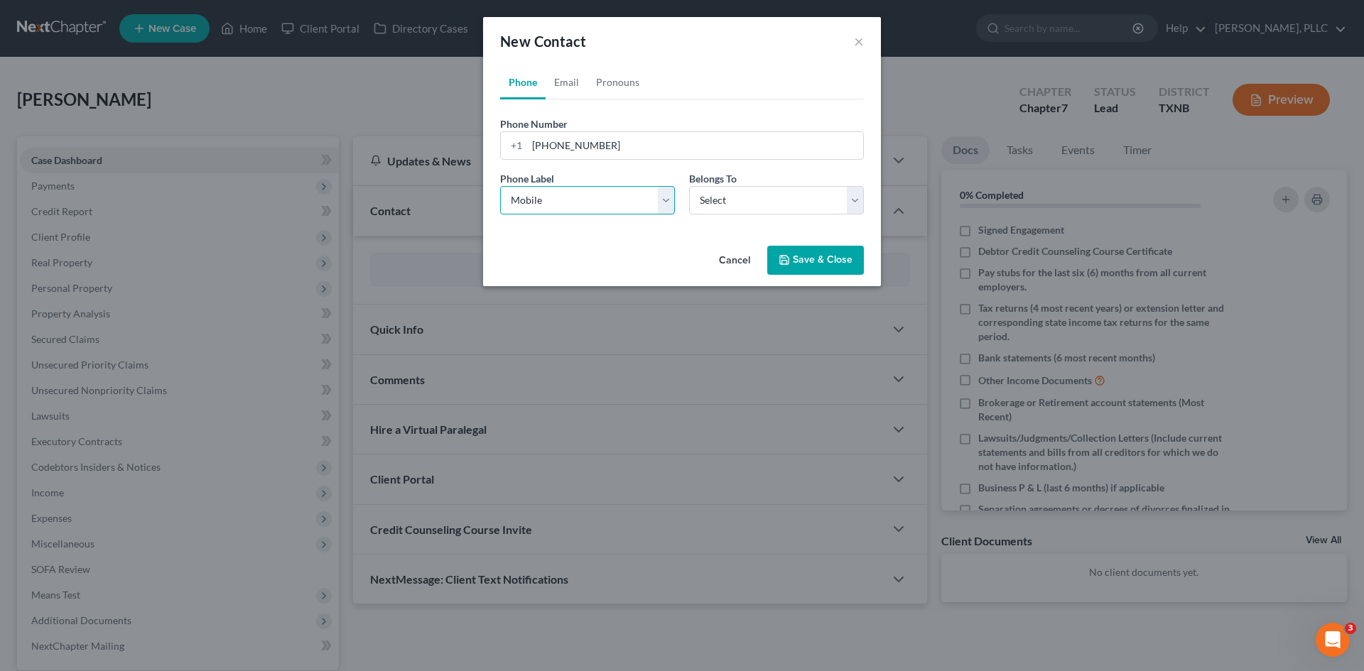
click at [500, 186] on select "Select Mobile Home Work Other" at bounding box center [587, 200] width 175 height 28
click at [718, 200] on select "Select Client Other" at bounding box center [776, 200] width 175 height 28
select select "0"
click at [689, 186] on select "Select Client Other" at bounding box center [776, 200] width 175 height 28
select select "0"
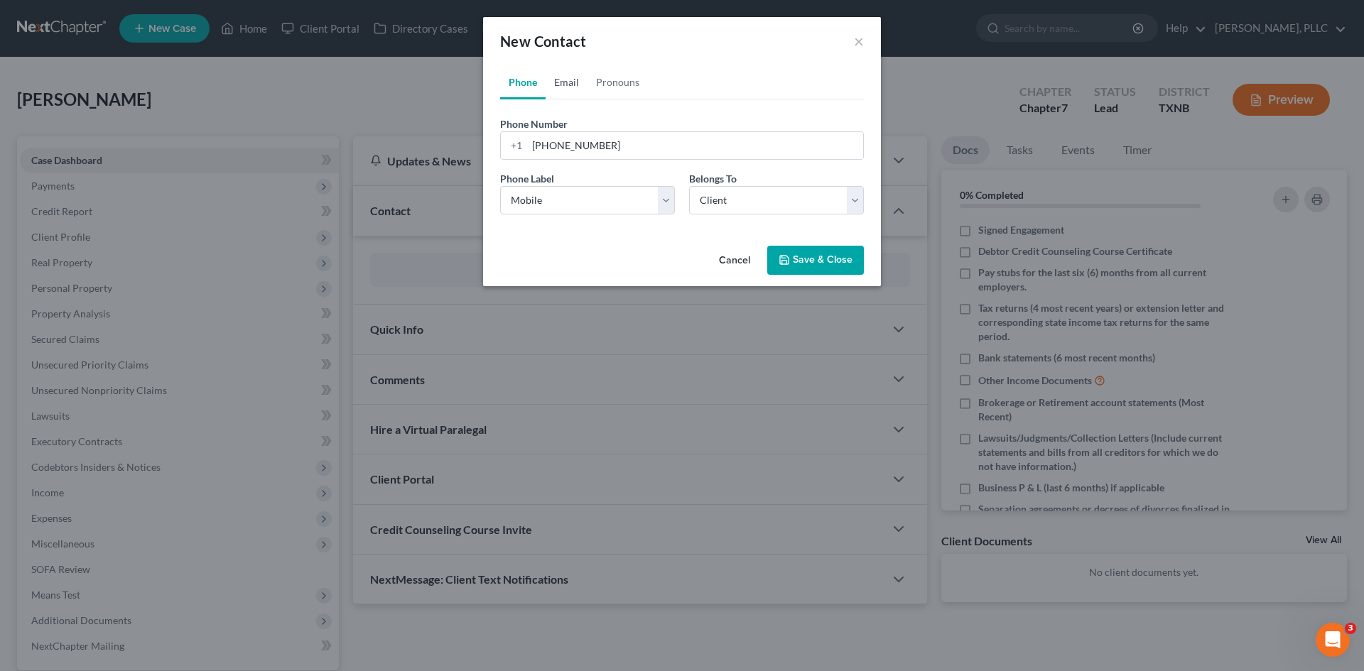
click at [570, 72] on link "Email" at bounding box center [567, 82] width 42 height 34
click at [584, 144] on input "email" at bounding box center [695, 145] width 336 height 27
paste input "[EMAIL_ADDRESS][DOMAIN_NAME]"
type input "[EMAIL_ADDRESS][DOMAIN_NAME]"
click at [556, 203] on select "Select Home Work Other" at bounding box center [587, 200] width 175 height 28
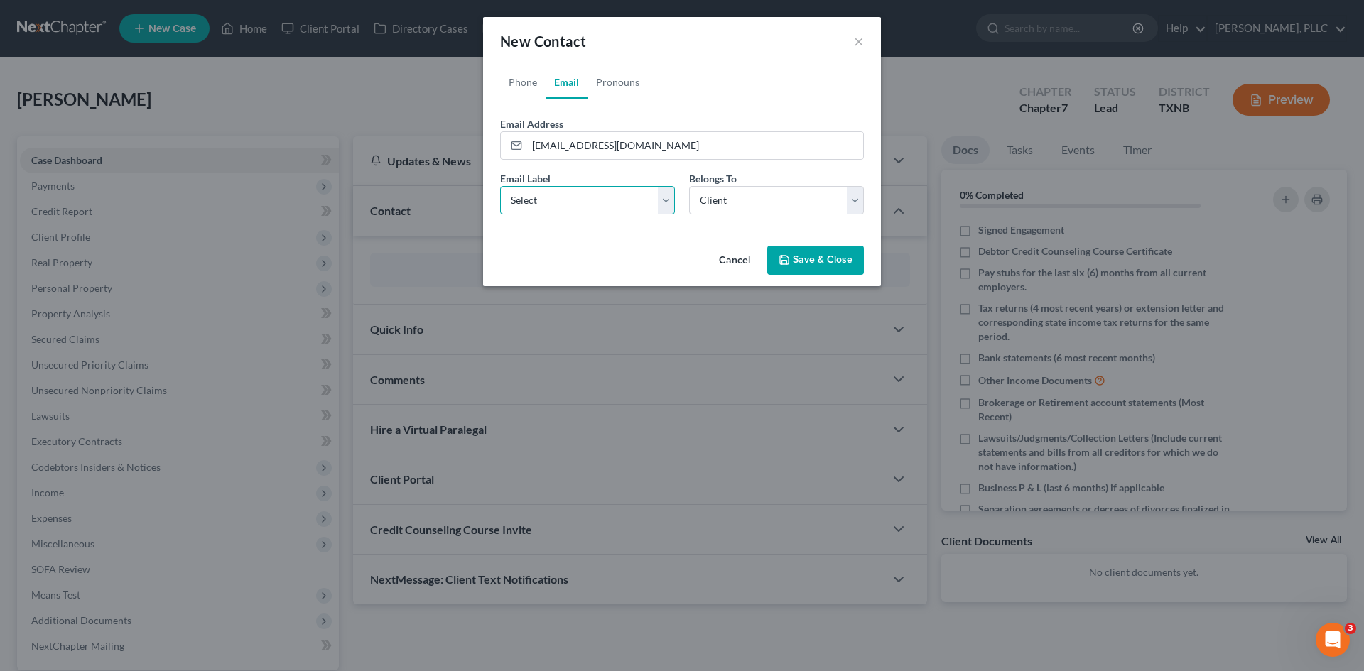
select select "0"
click at [500, 186] on select "Select Home Work Other" at bounding box center [587, 200] width 175 height 28
click at [807, 257] on button "Save & Close" at bounding box center [815, 261] width 97 height 30
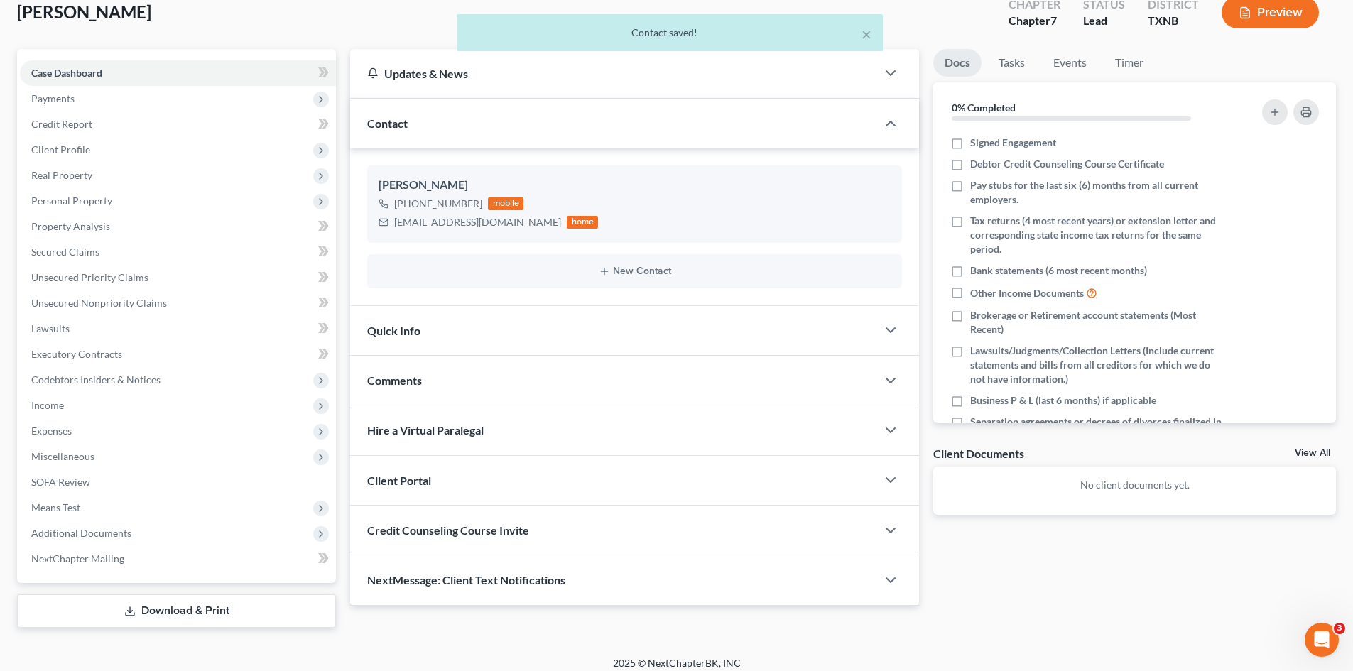
scroll to position [98, 0]
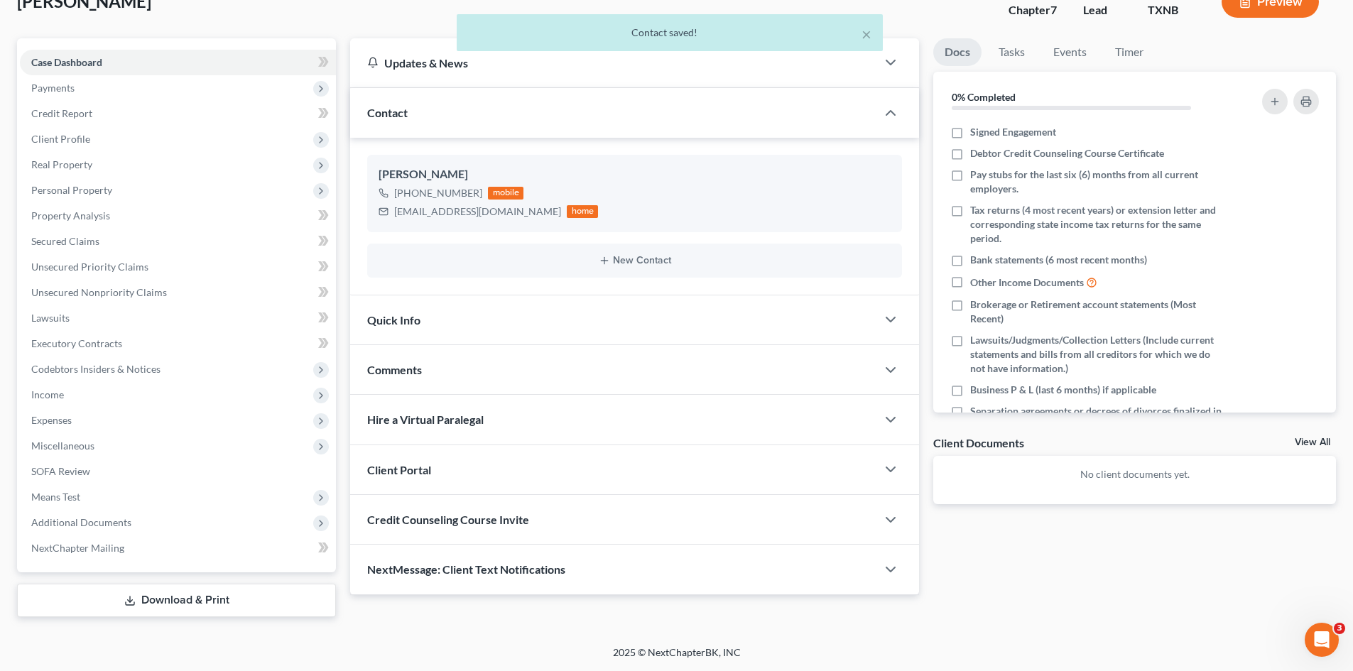
click at [405, 466] on span "Client Portal" at bounding box center [399, 469] width 64 height 13
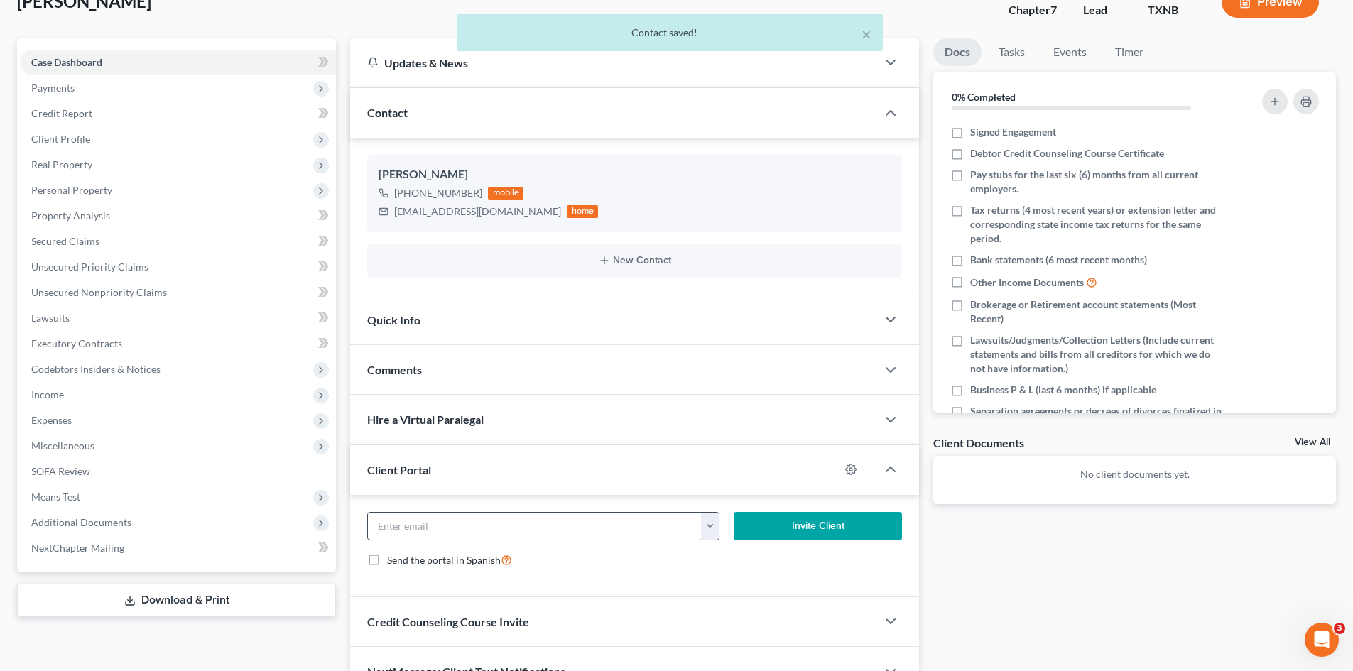
click at [402, 534] on input "email" at bounding box center [535, 526] width 334 height 27
paste input "[EMAIL_ADDRESS][DOMAIN_NAME]"
type input "[EMAIL_ADDRESS][DOMAIN_NAME]"
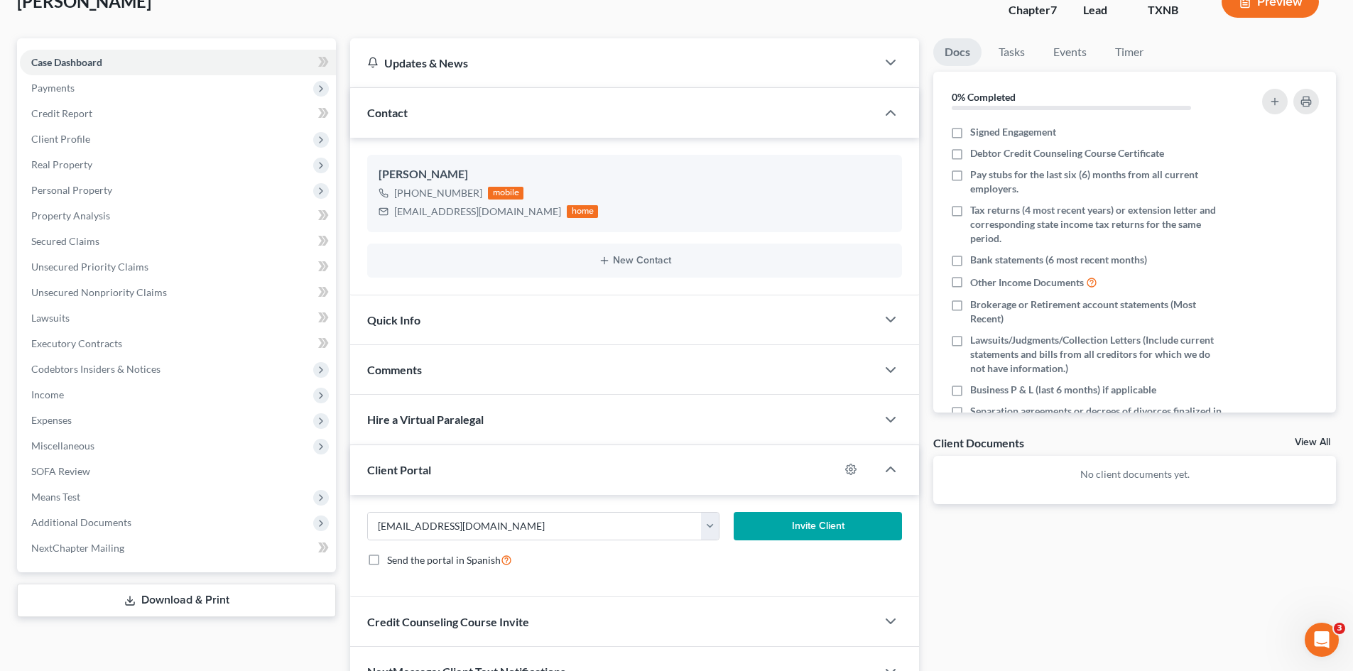
click at [844, 527] on button "Invite Client" at bounding box center [818, 526] width 169 height 28
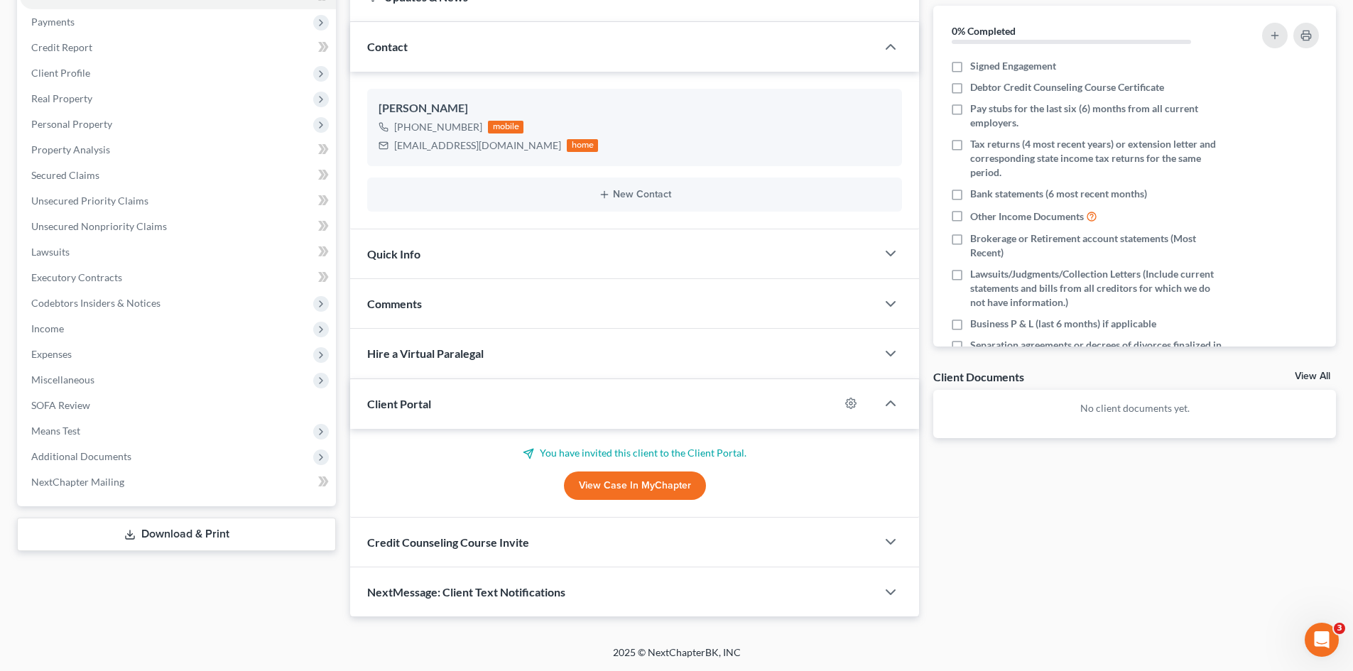
click at [451, 541] on span "Credit Counseling Course Invite" at bounding box center [448, 542] width 162 height 13
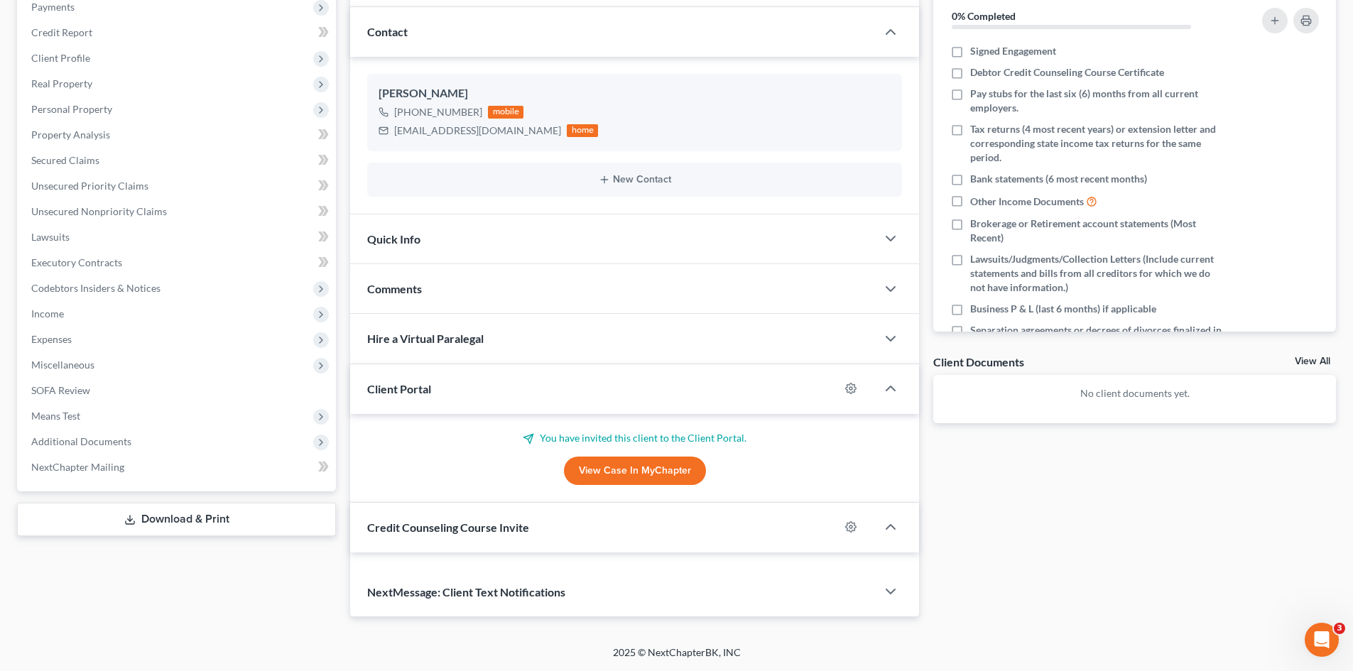
scroll to position [233, 0]
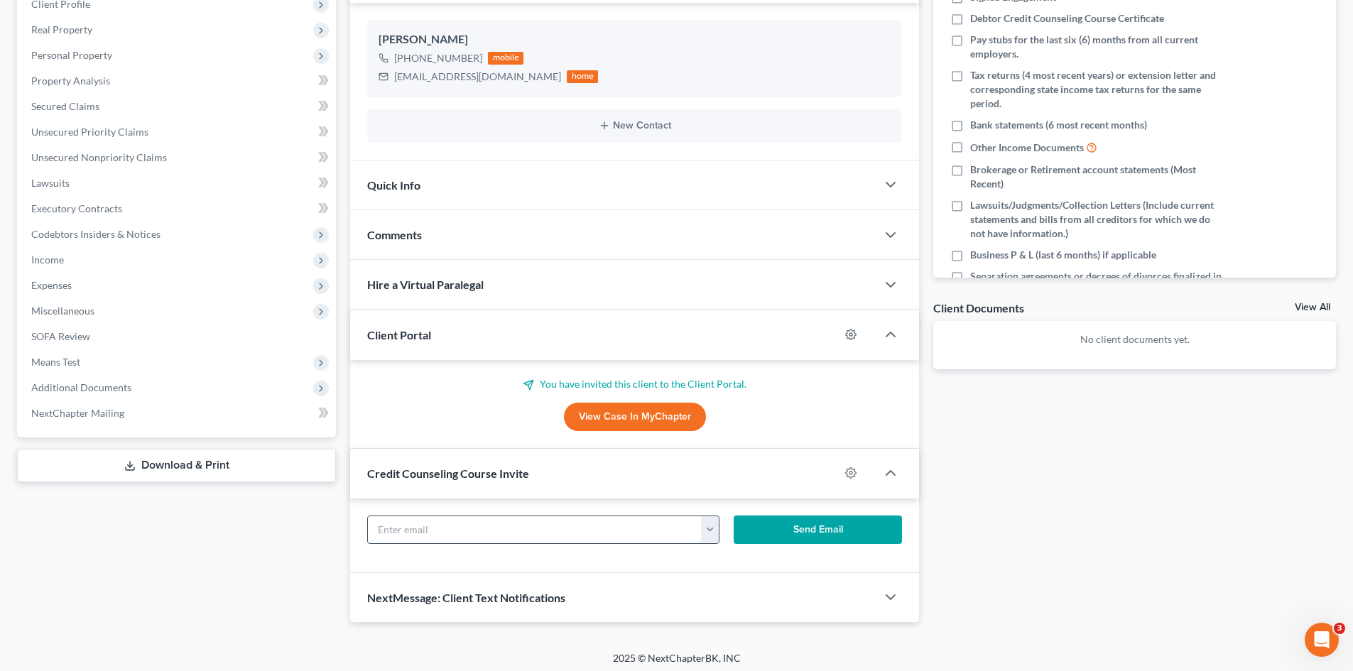
click at [415, 533] on input "text" at bounding box center [535, 529] width 334 height 27
paste input "[EMAIL_ADDRESS][DOMAIN_NAME]"
type input "[EMAIL_ADDRESS][DOMAIN_NAME]"
click at [881, 537] on button "Send Email" at bounding box center [818, 530] width 169 height 28
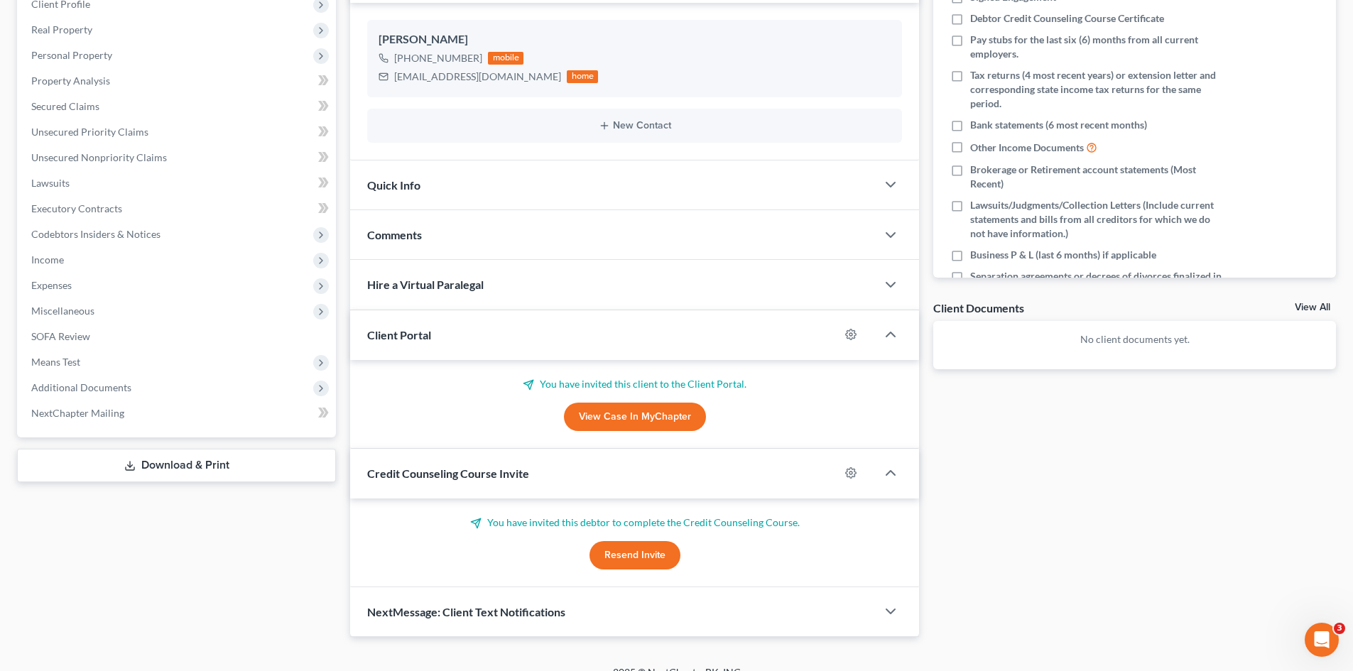
click at [431, 231] on div "Comments" at bounding box center [613, 234] width 526 height 49
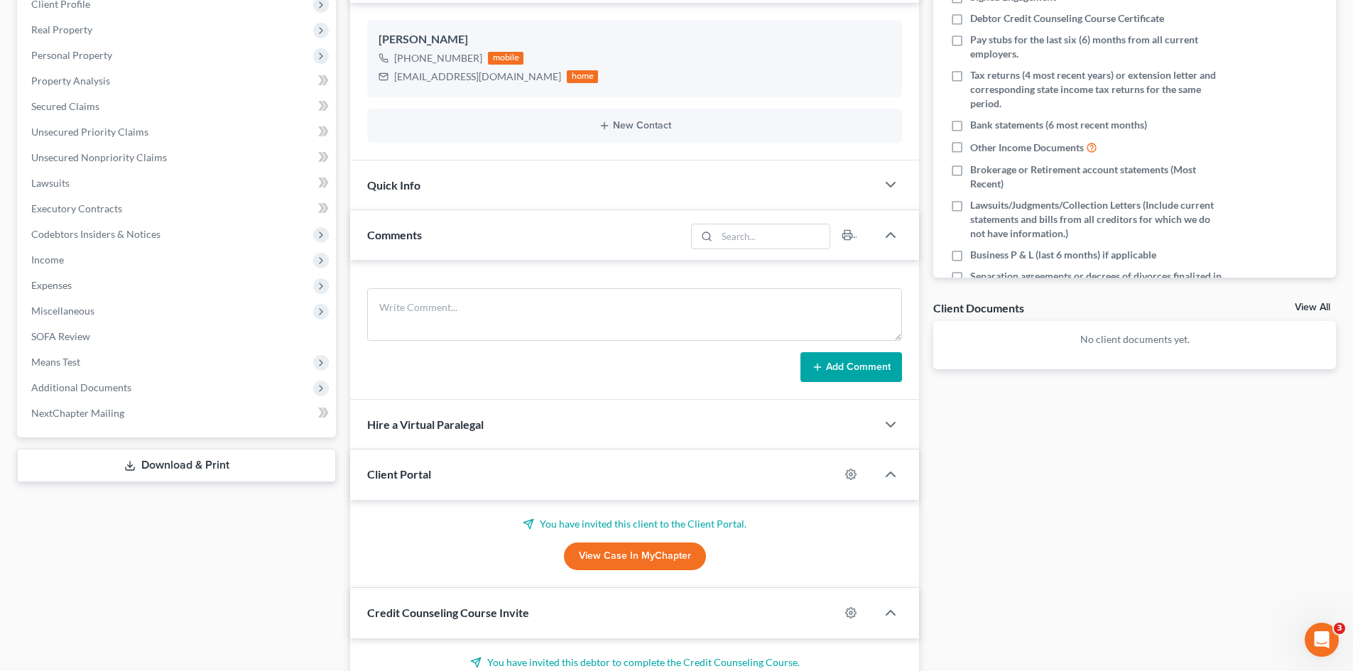
click at [445, 196] on div "Quick Info" at bounding box center [613, 185] width 526 height 49
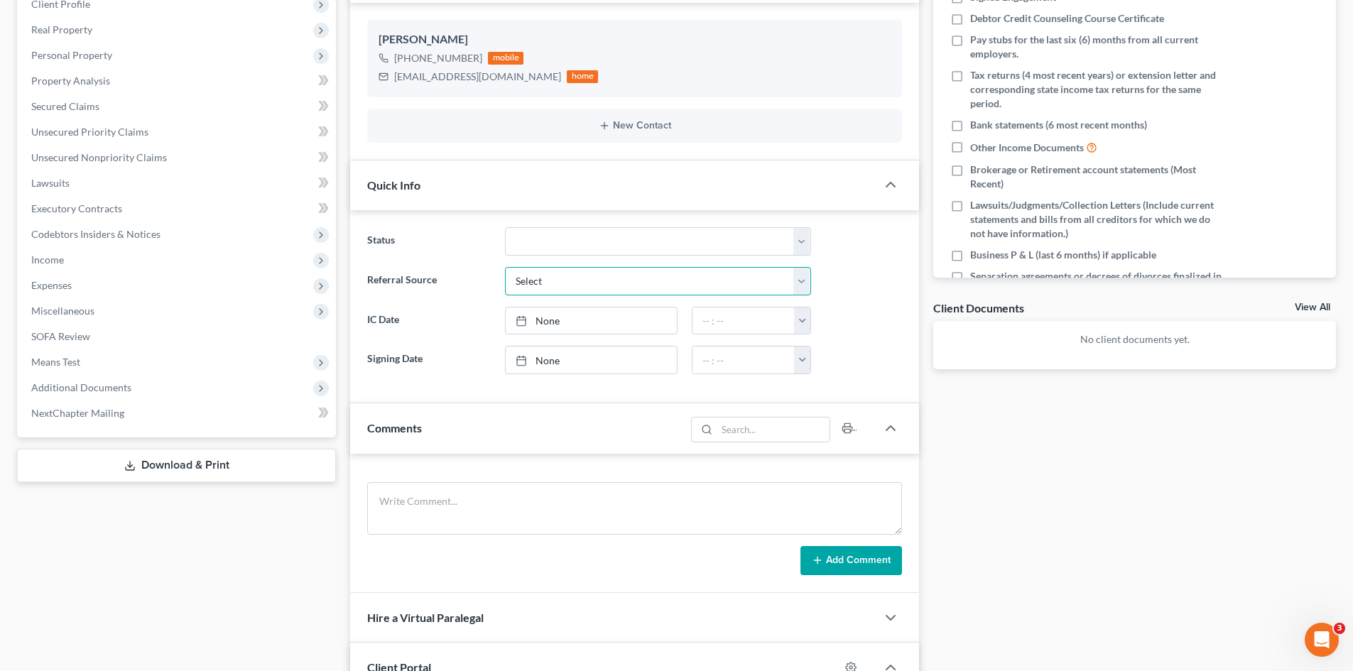
click at [594, 269] on select "Select Word Of Mouth Previous Clients Direct Mail Website Google Search Modern …" at bounding box center [658, 281] width 306 height 28
select select "4"
click at [505, 267] on select "Select Word Of Mouth Previous Clients Direct Mail Website Google Search Modern …" at bounding box center [658, 281] width 306 height 28
type input "[DATE]"
click at [558, 323] on link "None" at bounding box center [591, 321] width 171 height 27
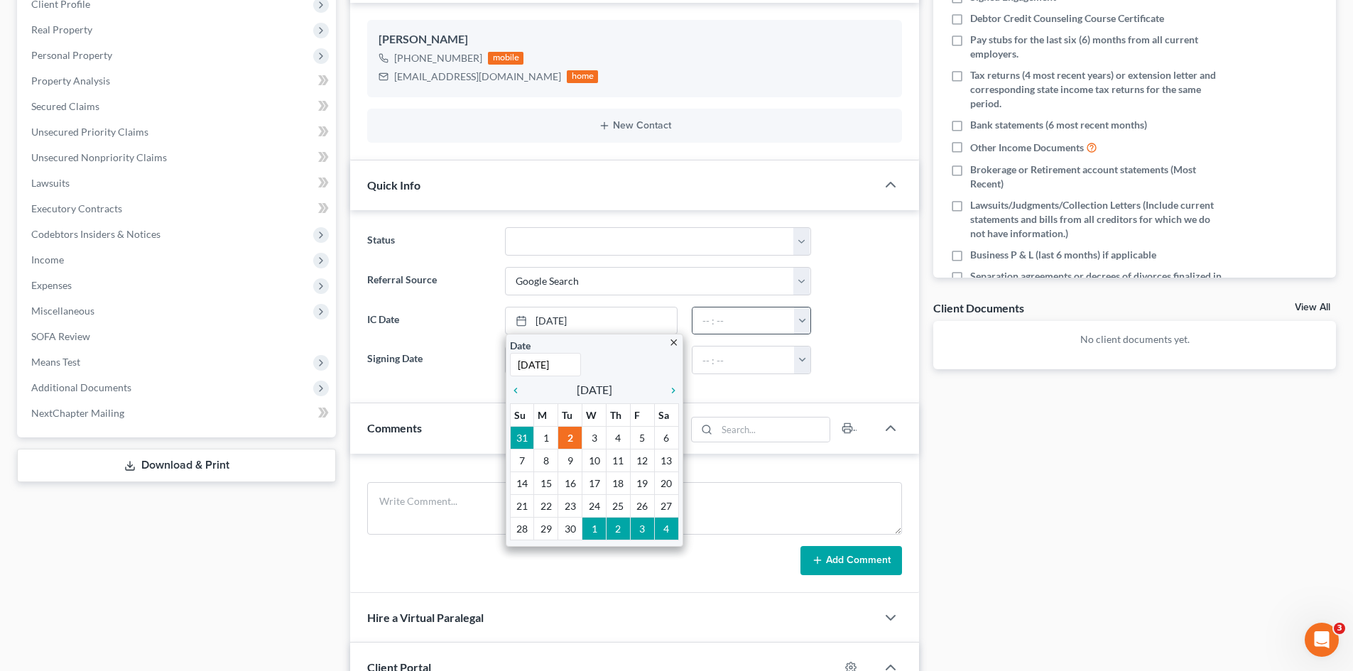
click at [802, 315] on button "button" at bounding box center [802, 321] width 16 height 27
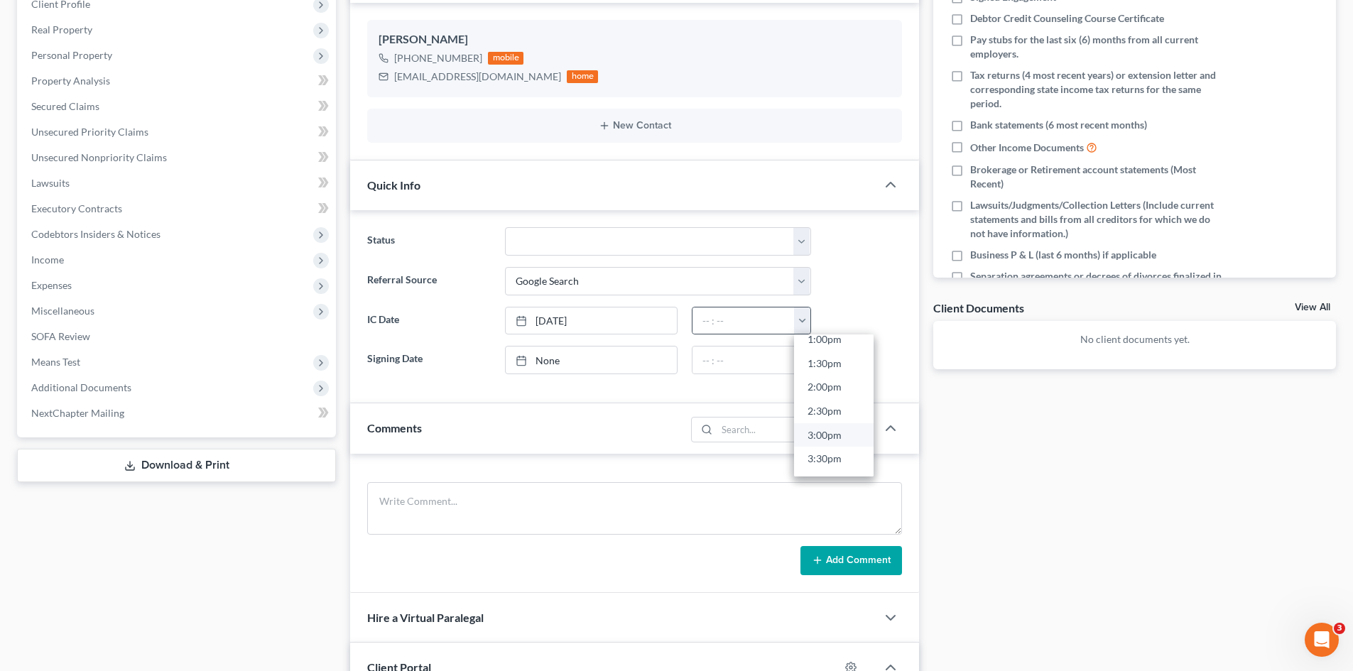
scroll to position [639, 0]
click at [826, 430] on link "3:00pm" at bounding box center [834, 428] width 80 height 24
type input "3:00pm"
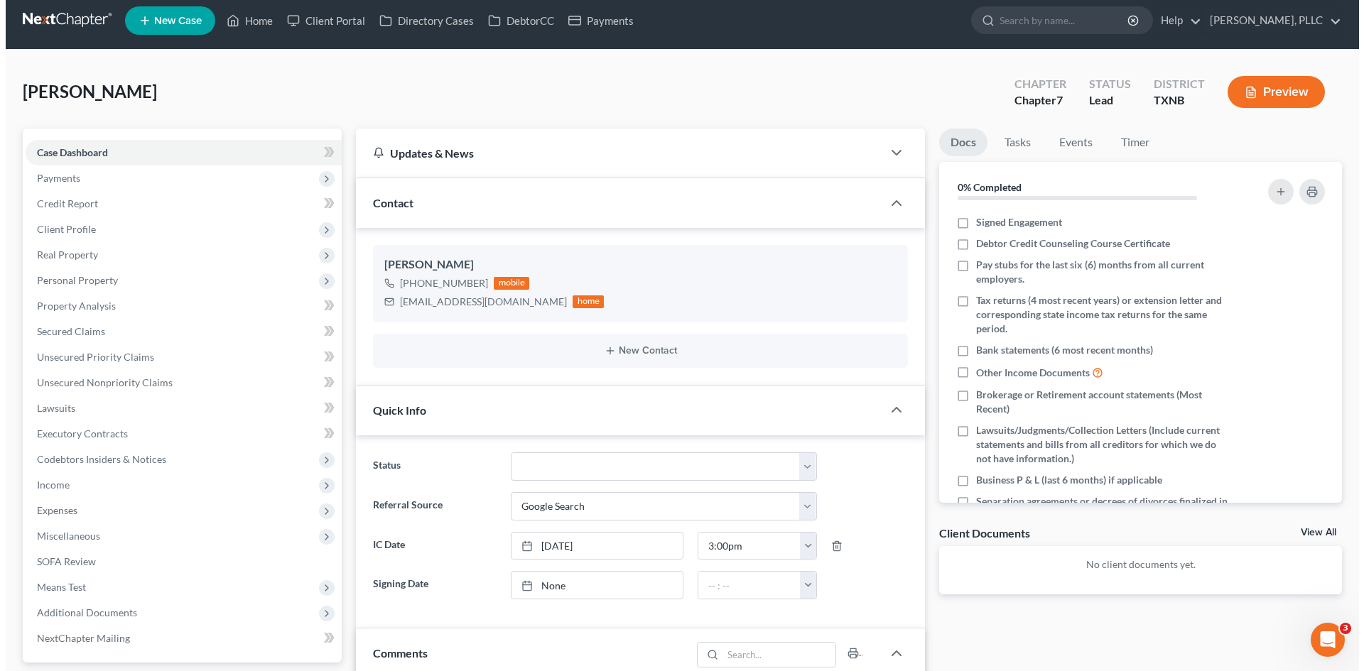
scroll to position [0, 0]
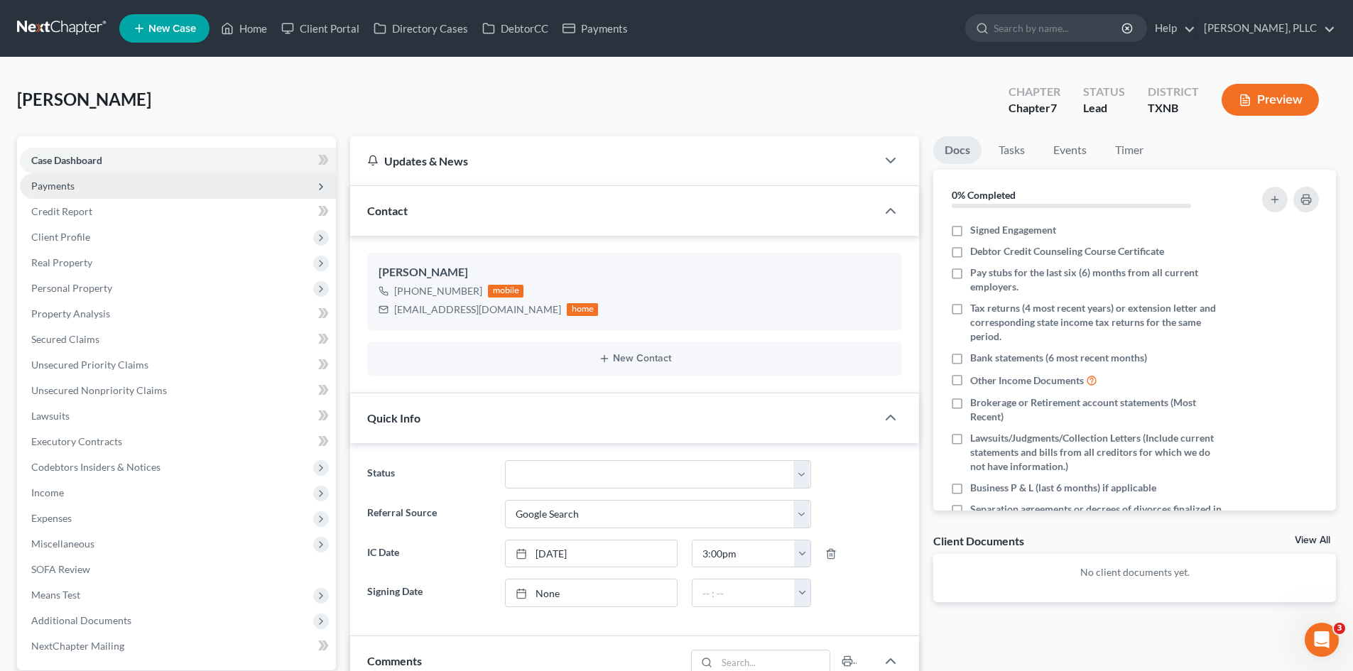
click at [127, 185] on span "Payments" at bounding box center [178, 186] width 316 height 26
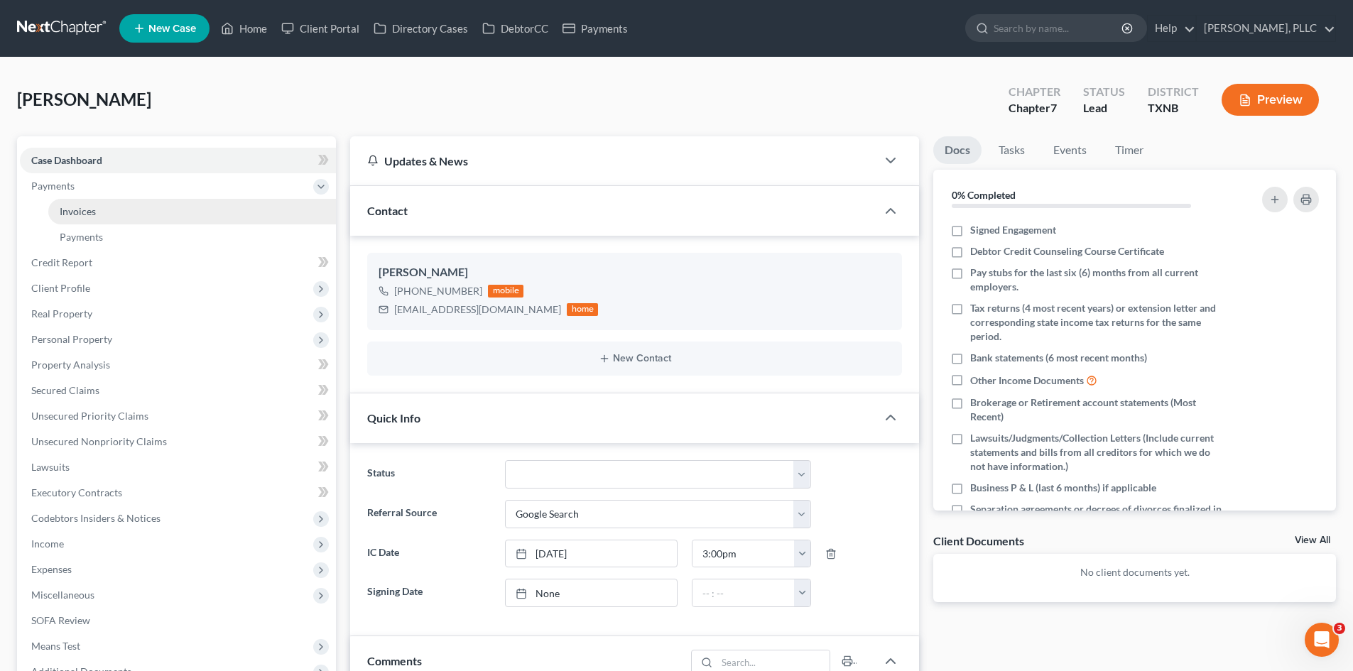
click at [124, 202] on link "Invoices" at bounding box center [192, 212] width 288 height 26
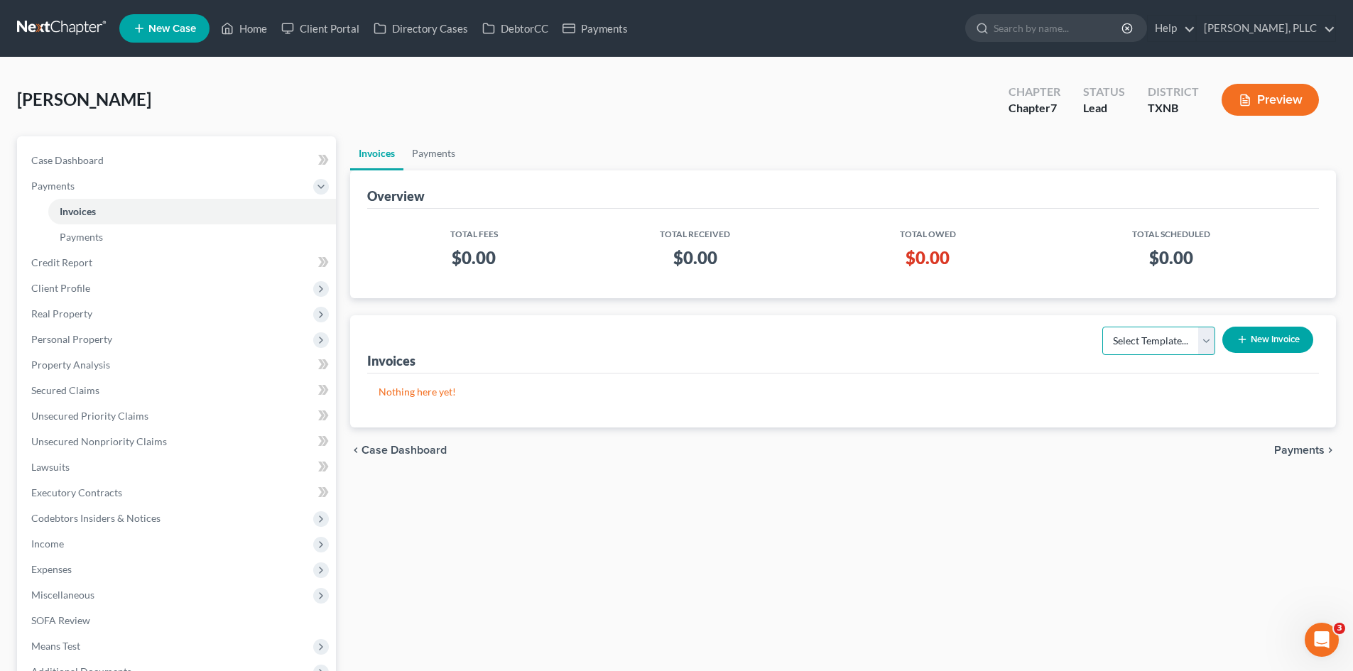
click at [1134, 348] on select "Select Template... Invoice" at bounding box center [1159, 341] width 113 height 28
select select "0"
click at [1103, 327] on select "Select Template... Invoice" at bounding box center [1159, 341] width 113 height 28
click at [1274, 343] on button "New Invoice" at bounding box center [1268, 340] width 91 height 26
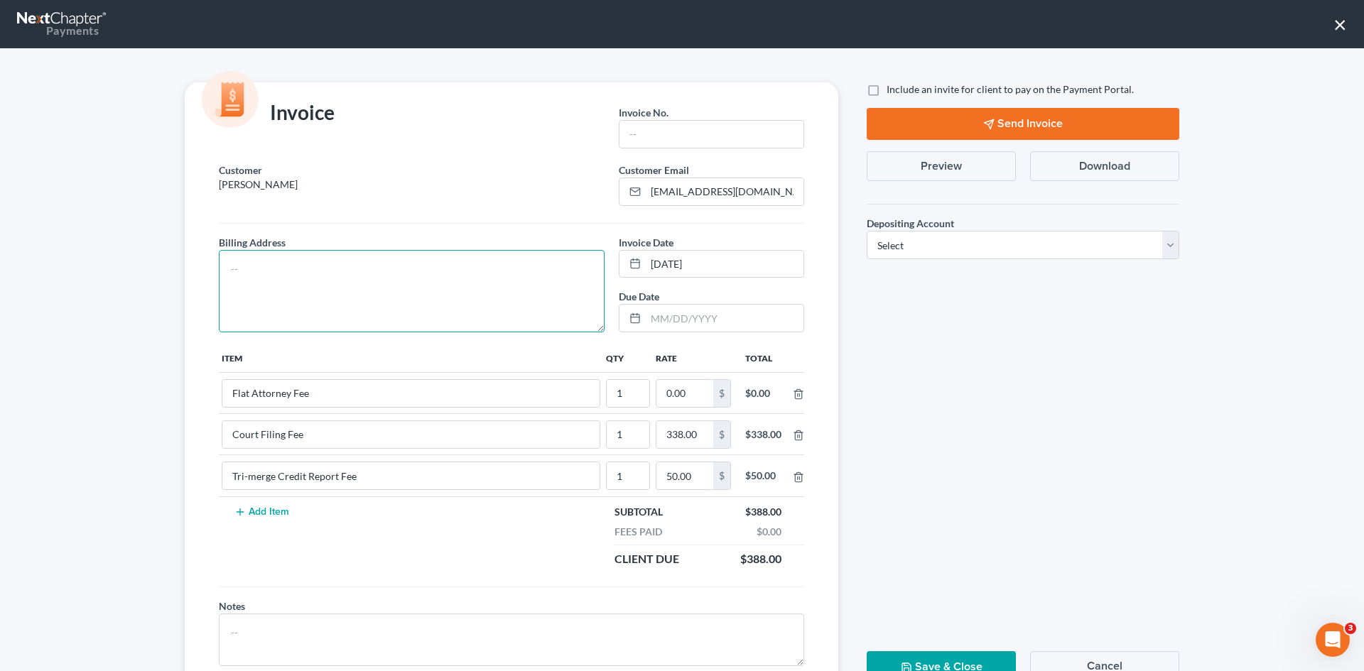
click at [362, 274] on textarea at bounding box center [412, 291] width 386 height 82
type textarea "To be provided."
click at [637, 137] on input "text" at bounding box center [712, 134] width 184 height 27
type input "A0592"
click at [688, 392] on input "0.00" at bounding box center [684, 393] width 57 height 27
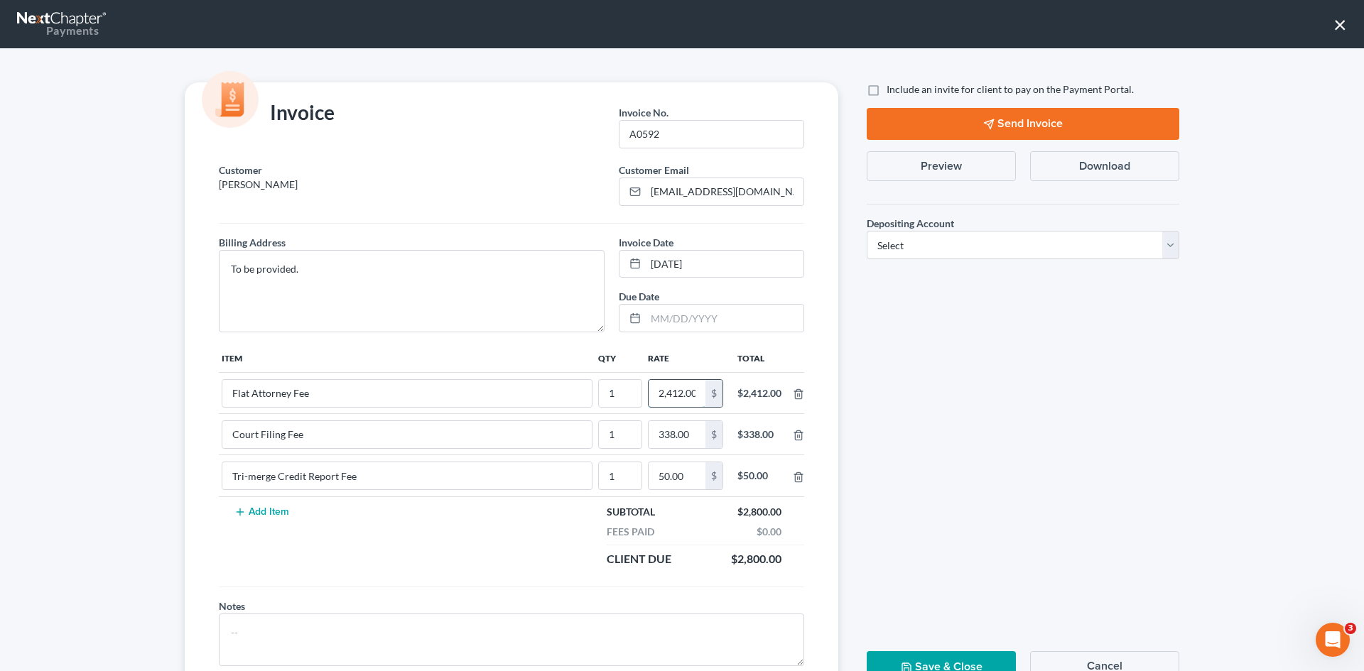
scroll to position [0, 2]
type input "2,412.00"
click at [887, 84] on label "Include an invite for client to pay on the Payment Portal." at bounding box center [1010, 89] width 247 height 14
click at [892, 84] on input "Include an invite for client to pay on the Payment Portal." at bounding box center [896, 86] width 9 height 9
checkbox input "true"
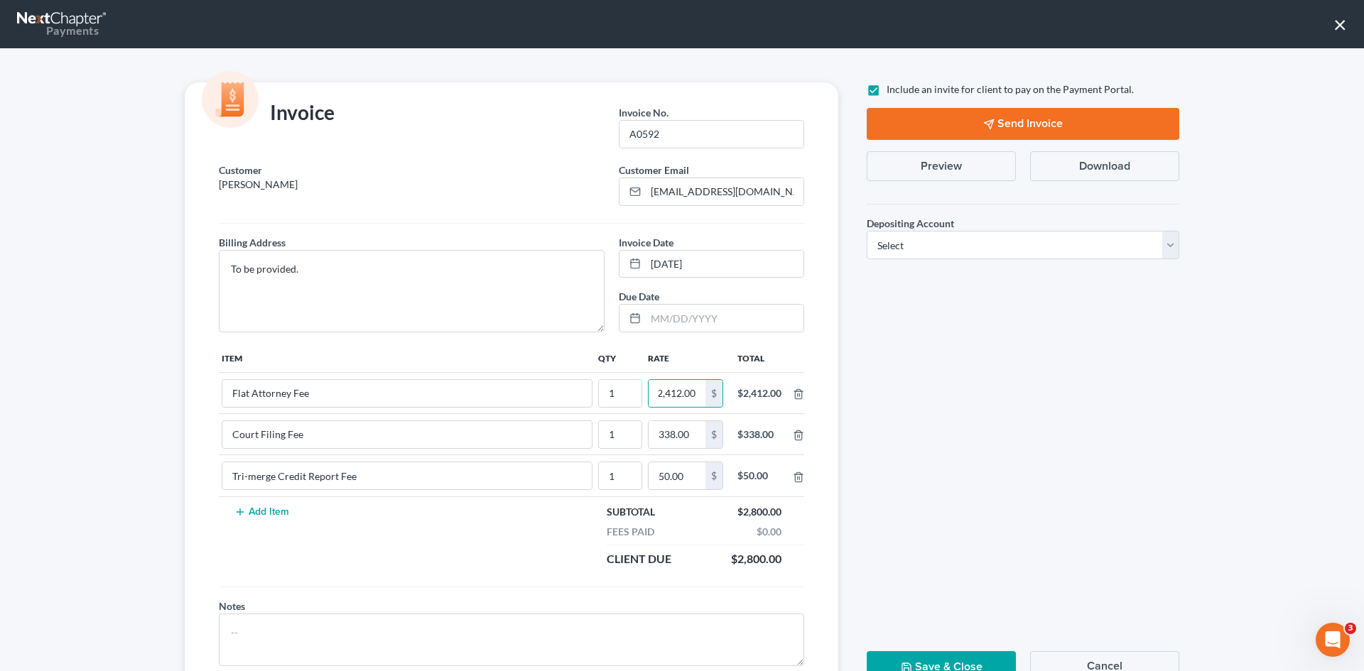
scroll to position [0, 0]
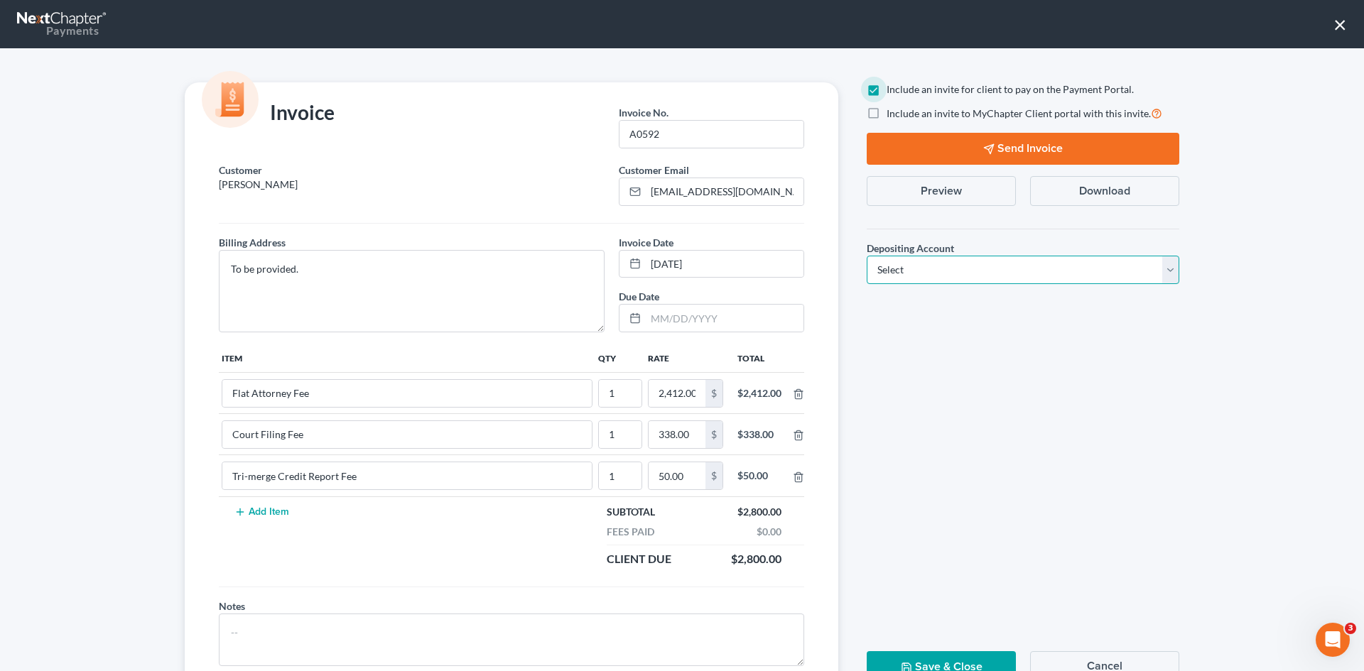
click at [981, 283] on select "Select Operation Trust" at bounding box center [1023, 270] width 313 height 28
select select "1"
click at [867, 256] on select "Select Operation Trust" at bounding box center [1023, 270] width 313 height 28
click at [1030, 144] on button "Send Invoice" at bounding box center [1023, 149] width 313 height 32
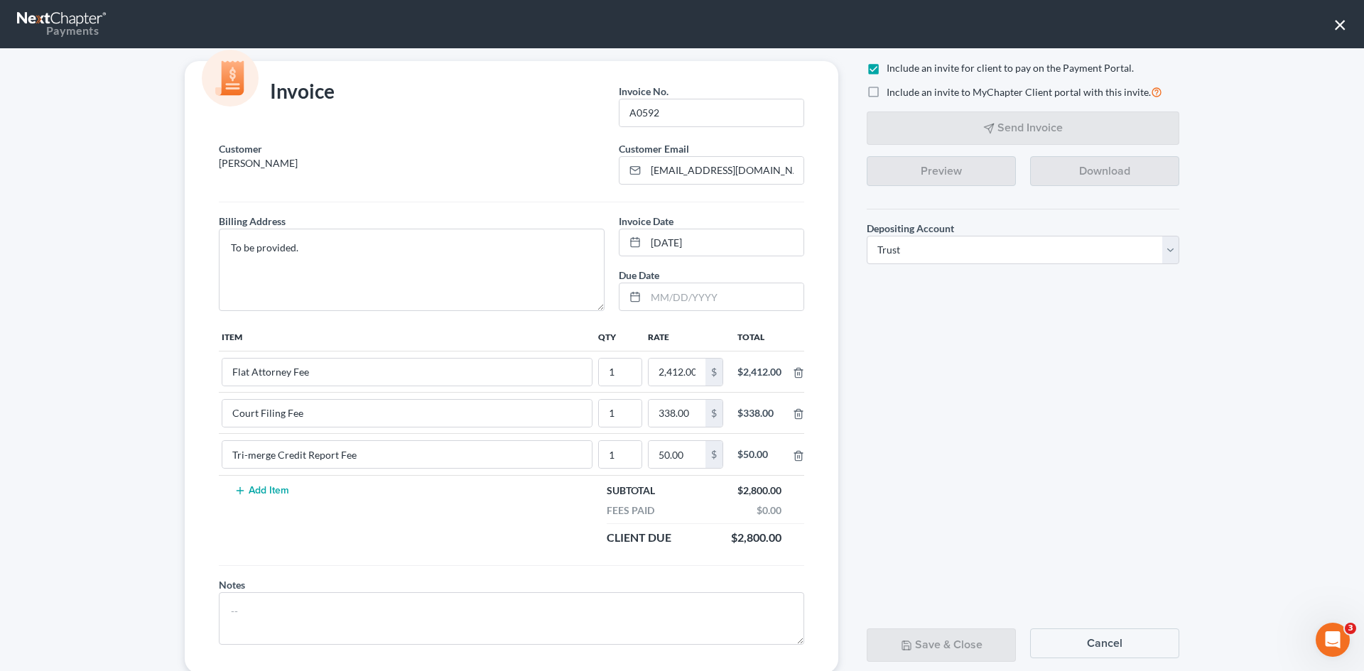
scroll to position [58, 0]
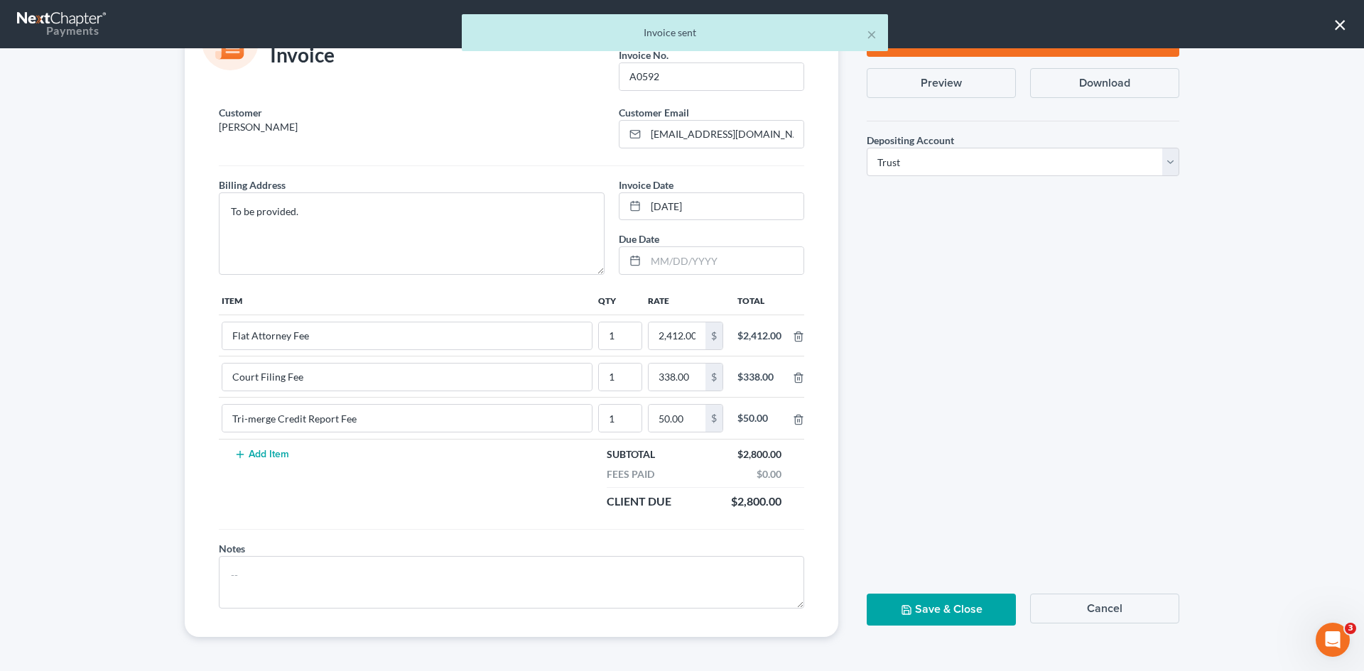
click at [931, 612] on button "Save & Close" at bounding box center [941, 610] width 149 height 32
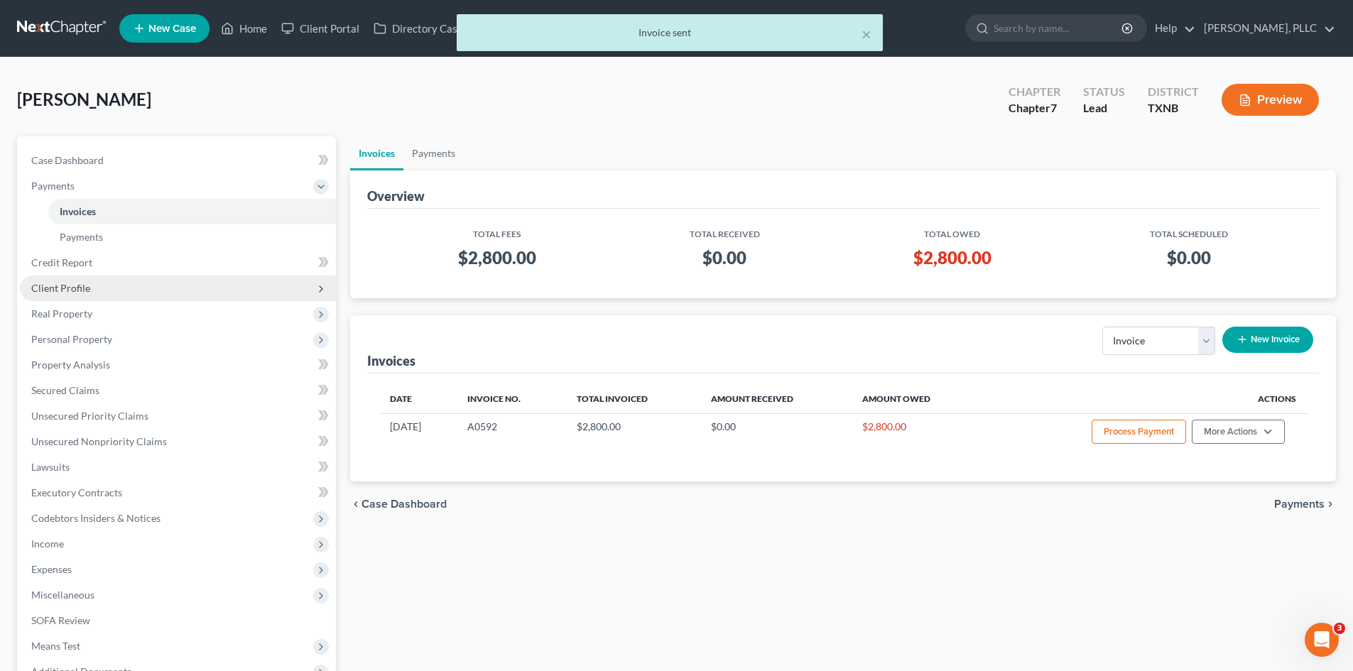
click at [63, 292] on span "Client Profile" at bounding box center [60, 288] width 59 height 12
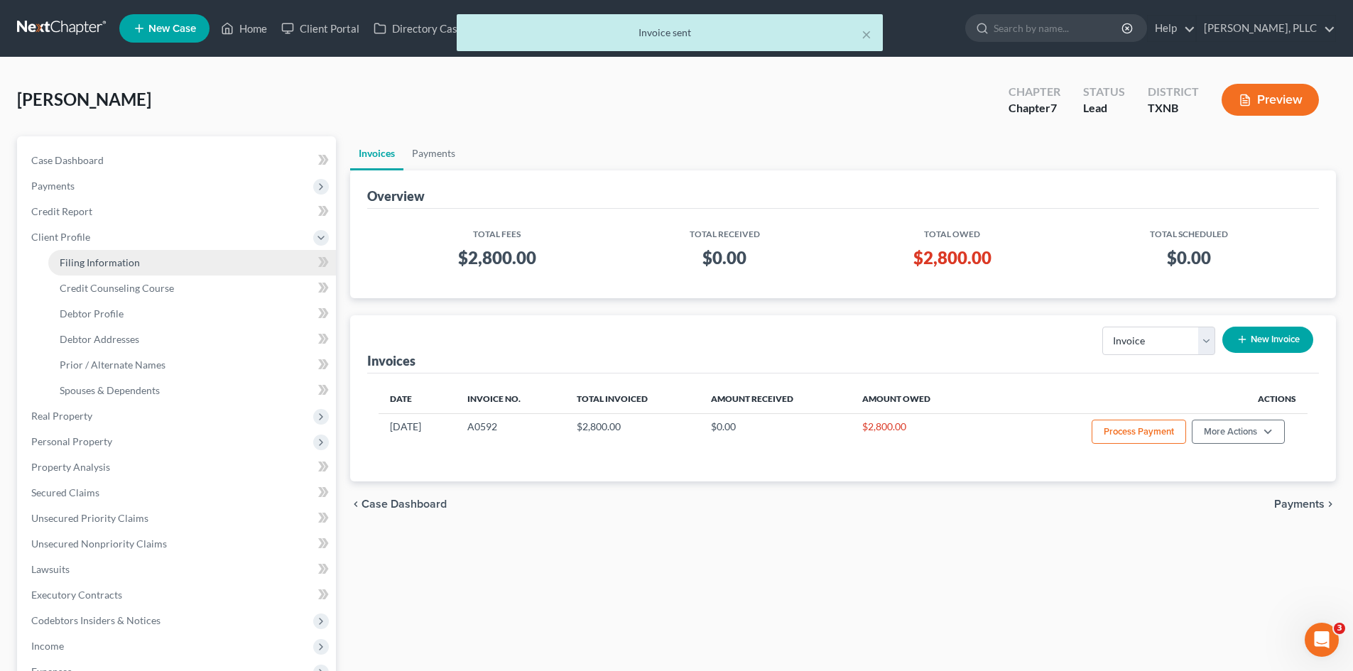
click at [97, 256] on span "Filing Information" at bounding box center [100, 262] width 80 height 12
select select "1"
select select "0"
select select "78"
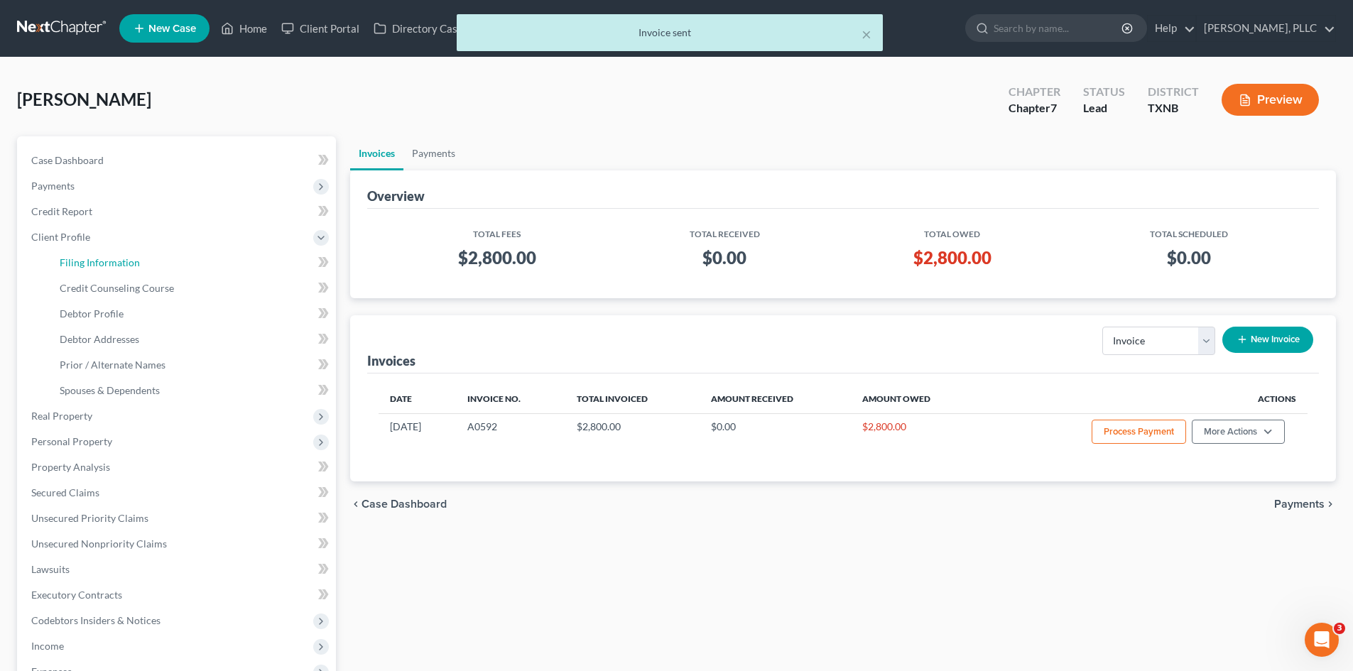
select select "45"
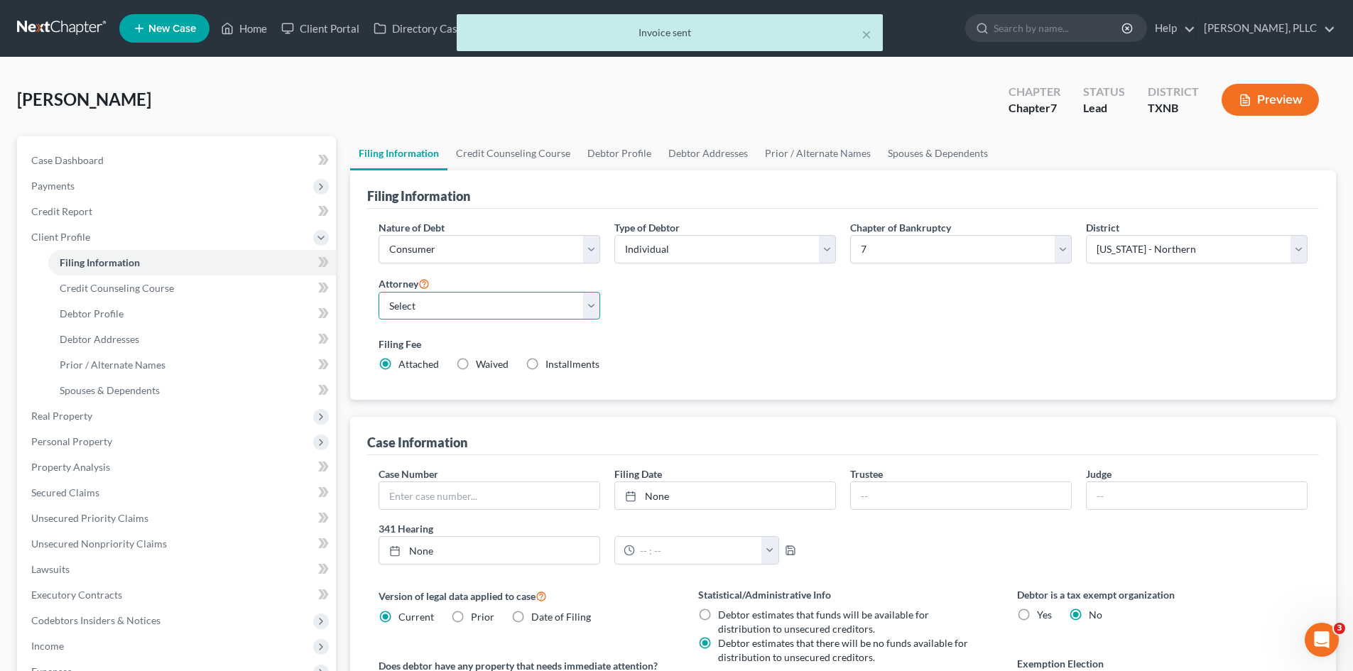
click at [465, 298] on select "Select [PERSON_NAME] - TXEB [PERSON_NAME] - [GEOGRAPHIC_DATA] [PERSON_NAME] - […" at bounding box center [490, 306] width 222 height 28
select select "1"
click at [379, 292] on select "Select [PERSON_NAME] - TXEB [PERSON_NAME] - [GEOGRAPHIC_DATA] [PERSON_NAME] - […" at bounding box center [490, 306] width 222 height 28
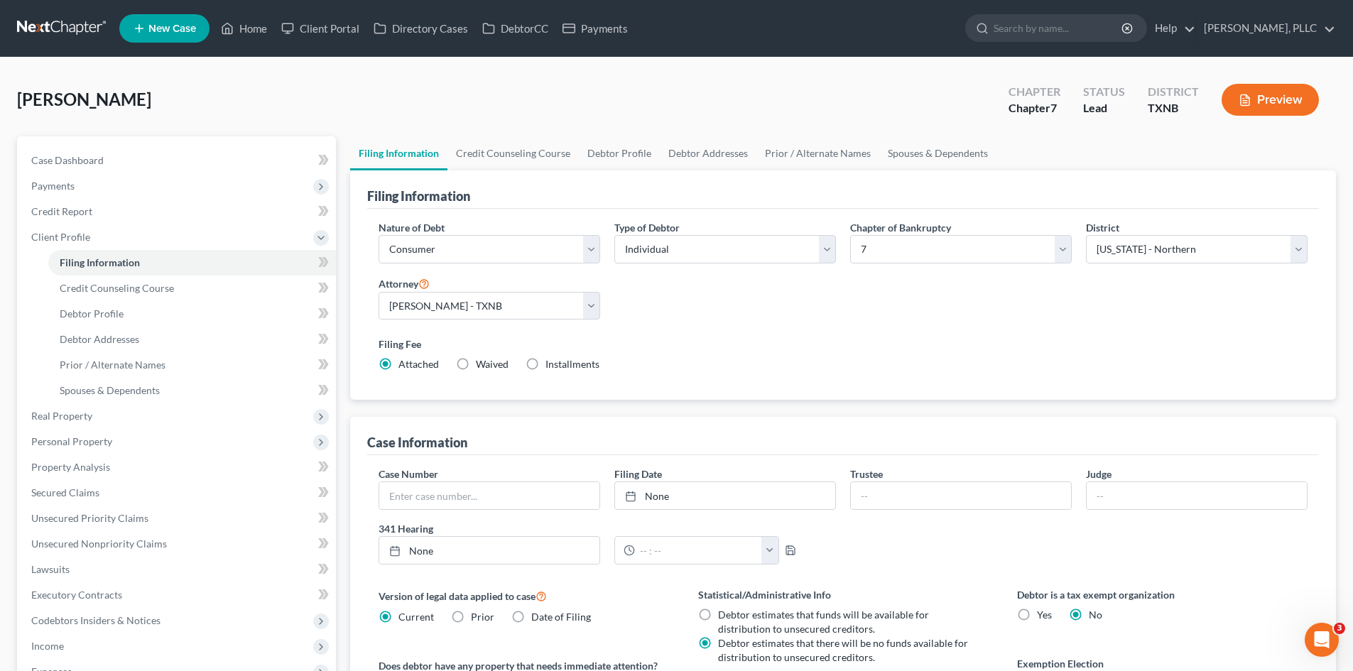
click at [615, 108] on div "[PERSON_NAME] Upgraded Chapter Chapter 7 Status [GEOGRAPHIC_DATA] [GEOGRAPHIC_D…" at bounding box center [676, 106] width 1319 height 62
click at [172, 30] on span "New Case" at bounding box center [172, 28] width 48 height 11
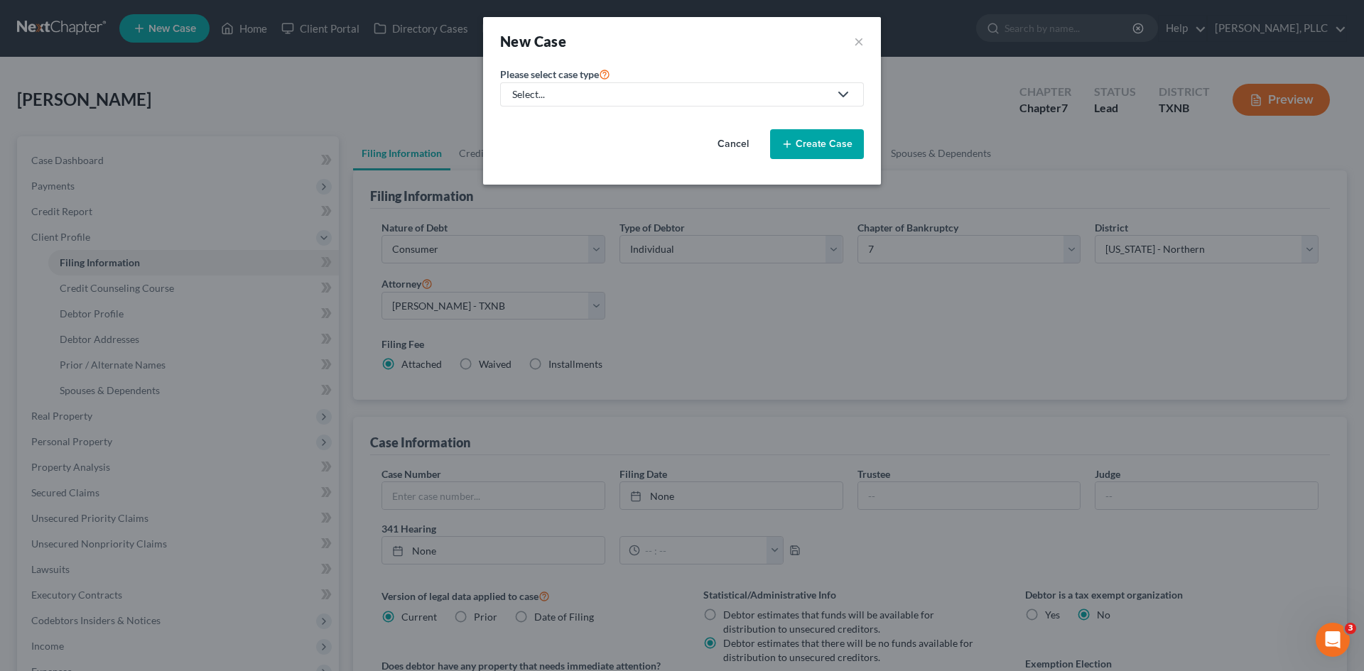
drag, startPoint x: 553, startPoint y: 89, endPoint x: 588, endPoint y: 102, distance: 37.1
click at [554, 89] on div "Select..." at bounding box center [670, 94] width 317 height 14
click at [591, 131] on link "Bankruptcy" at bounding box center [571, 123] width 143 height 22
select select "78"
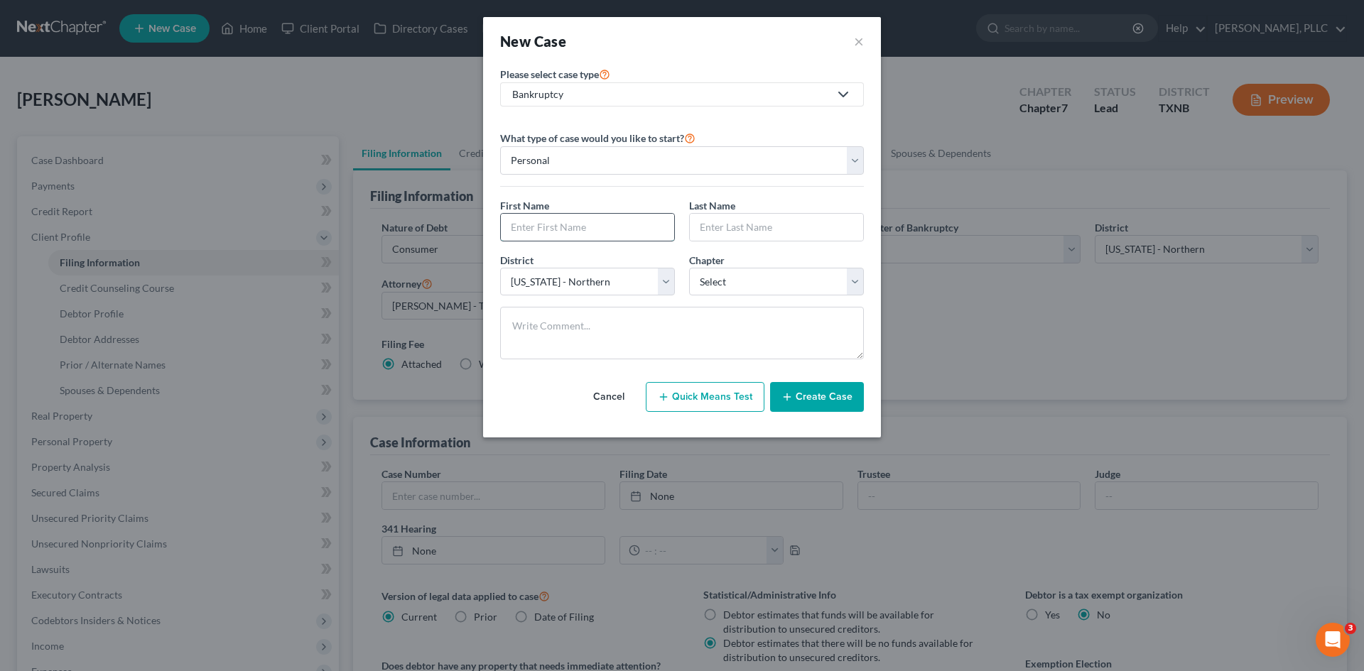
click at [573, 223] on input "text" at bounding box center [587, 227] width 173 height 27
type input "Napiyah"
click at [750, 238] on input "text" at bounding box center [776, 227] width 173 height 27
type input "Gray"
click at [759, 290] on select "Select 7 11 12 13" at bounding box center [776, 282] width 175 height 28
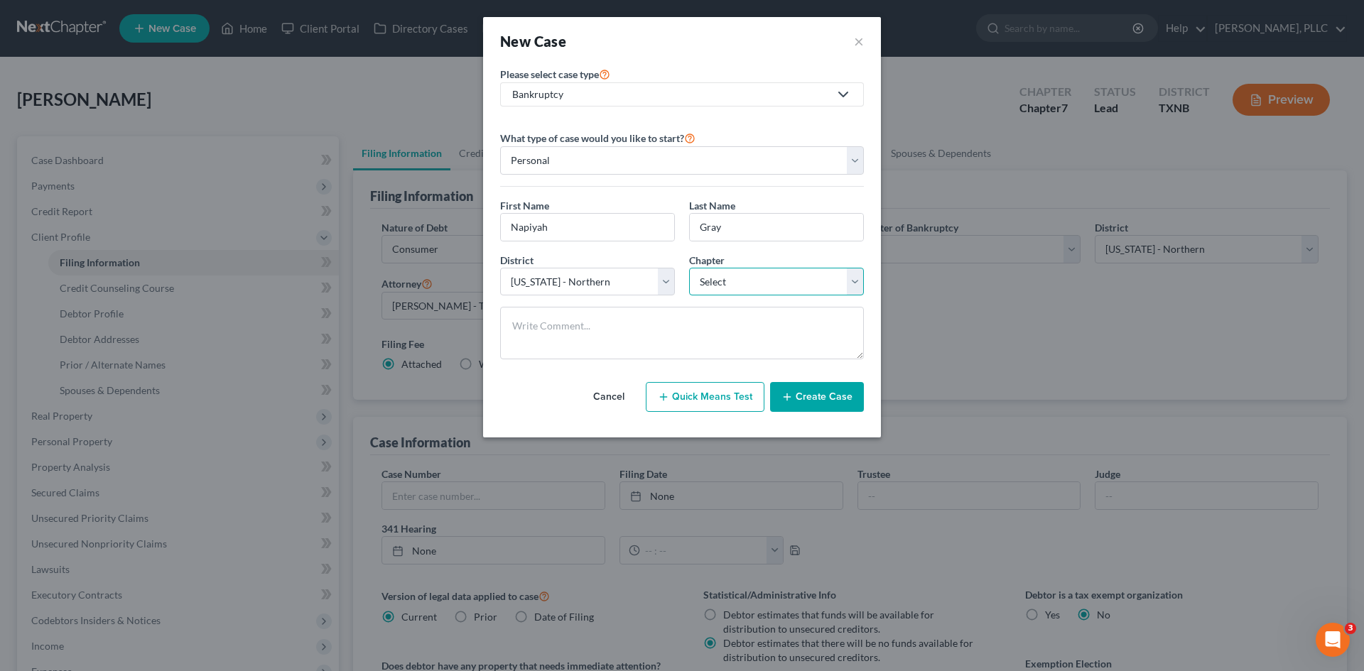
select select "0"
click at [689, 268] on select "Select 7 11 12 13" at bounding box center [776, 282] width 175 height 28
click at [594, 283] on select "Select [US_STATE] - [GEOGRAPHIC_DATA] [US_STATE] - [GEOGRAPHIC_DATA][US_STATE] …" at bounding box center [587, 282] width 175 height 28
select select "77"
click at [500, 268] on select "Select [US_STATE] - [GEOGRAPHIC_DATA] [US_STATE] - [GEOGRAPHIC_DATA][US_STATE] …" at bounding box center [587, 282] width 175 height 28
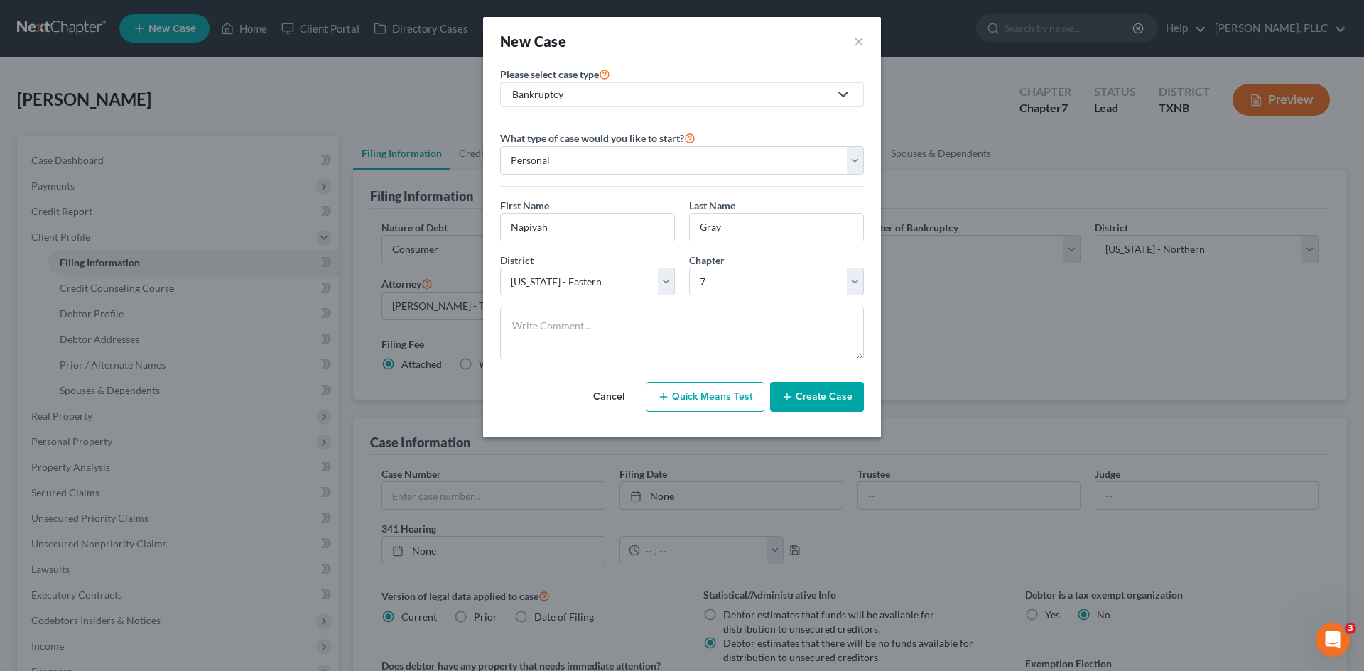
click at [809, 401] on button "Create Case" at bounding box center [817, 397] width 94 height 30
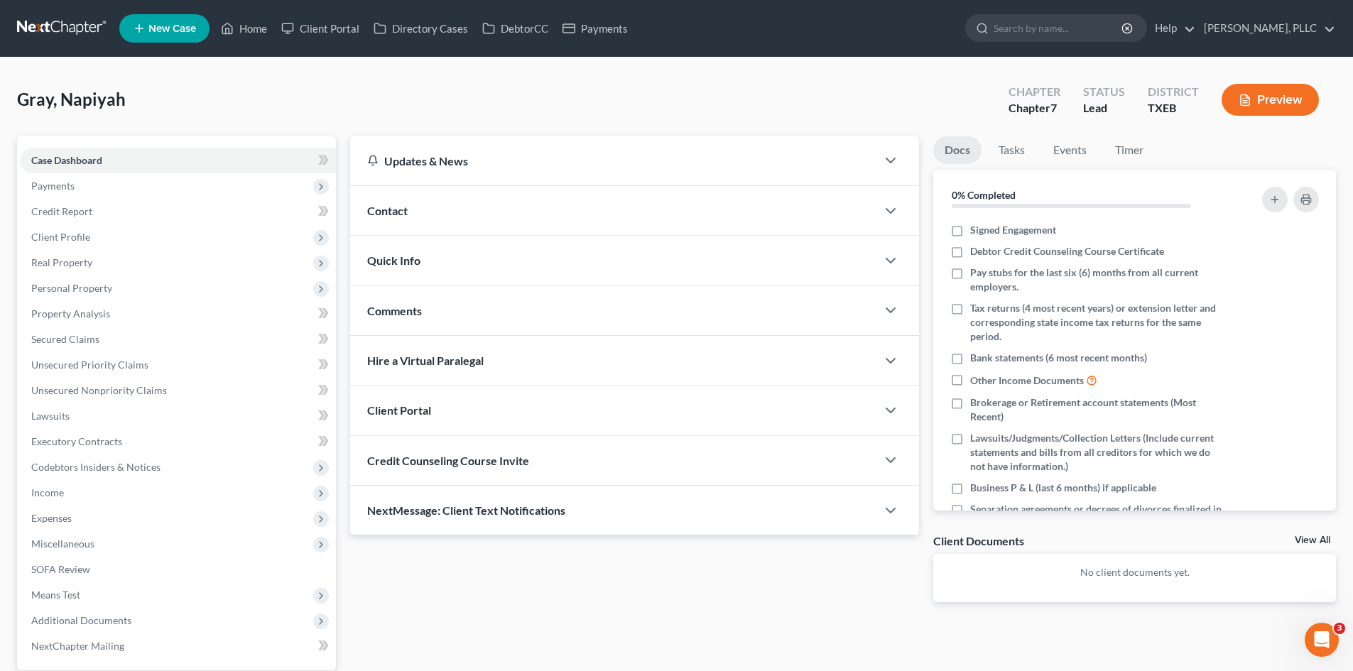
click at [440, 210] on div "Contact" at bounding box center [613, 210] width 526 height 49
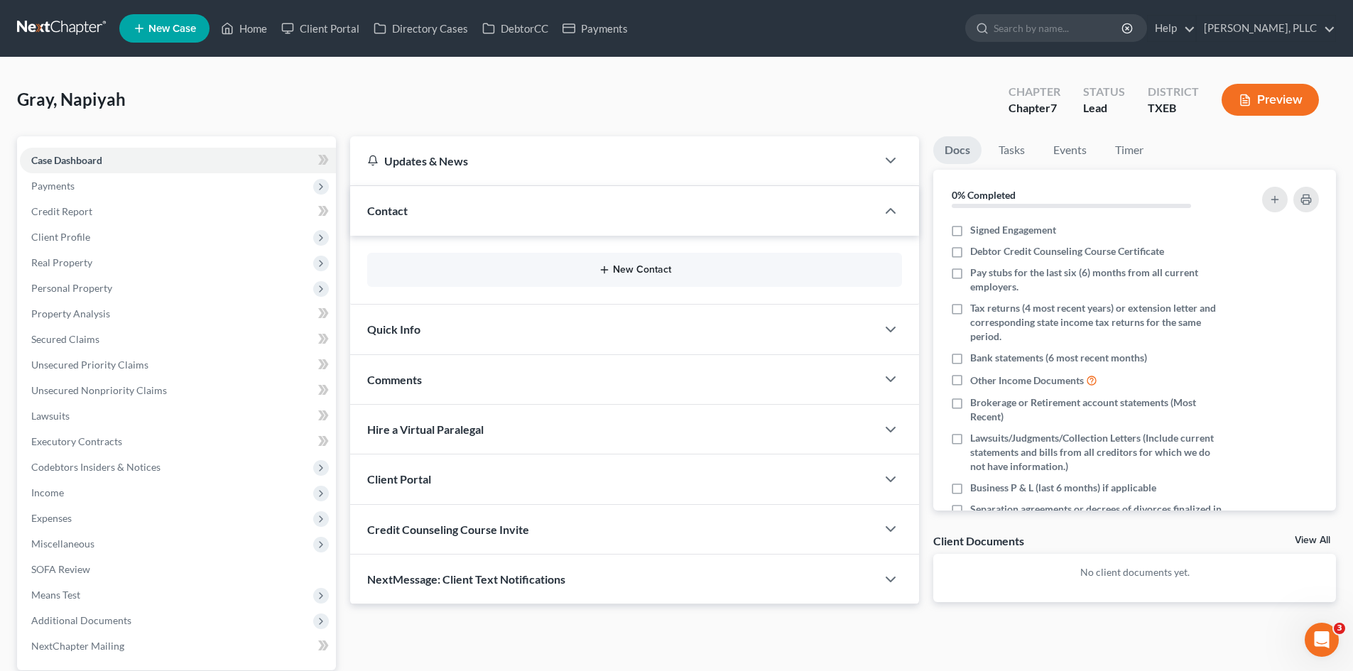
click at [644, 271] on button "New Contact" at bounding box center [635, 269] width 512 height 11
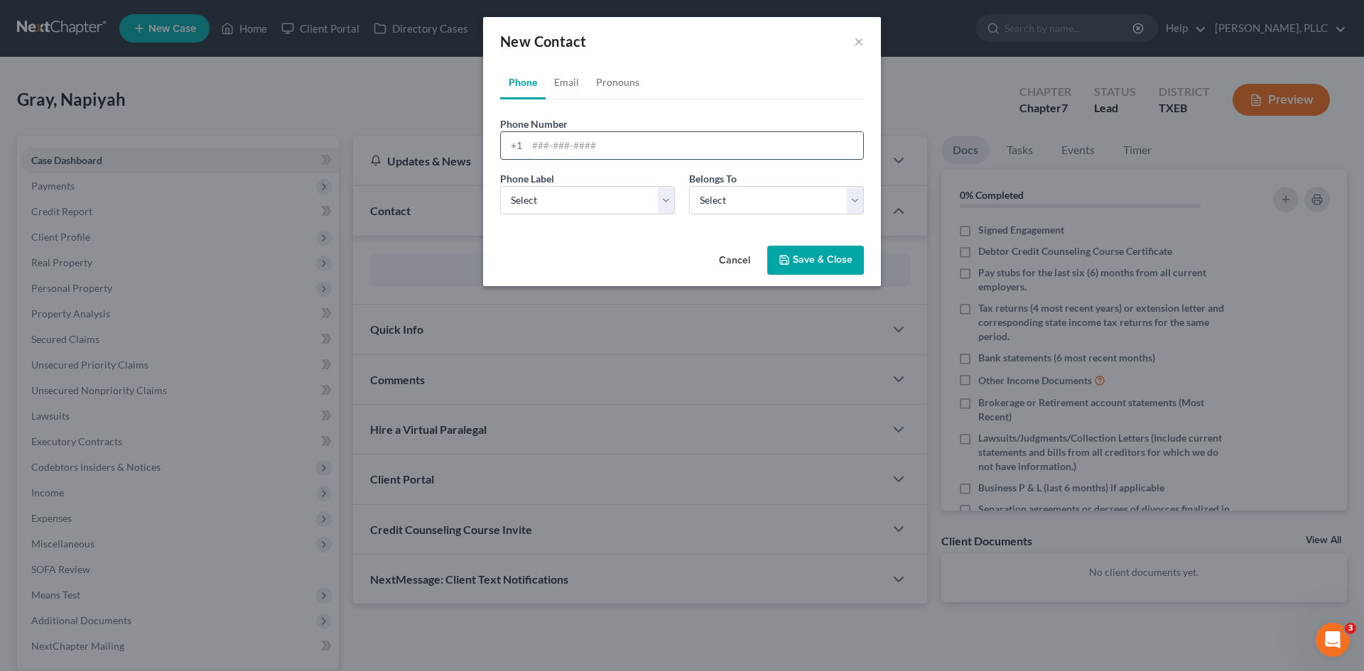
click at [546, 153] on input "tel" at bounding box center [695, 145] width 336 height 27
type input "[PHONE_NUMBER]"
click at [531, 198] on select "Select Mobile Home Work Other" at bounding box center [587, 200] width 175 height 28
select select "0"
click at [500, 186] on select "Select Mobile Home Work Other" at bounding box center [587, 200] width 175 height 28
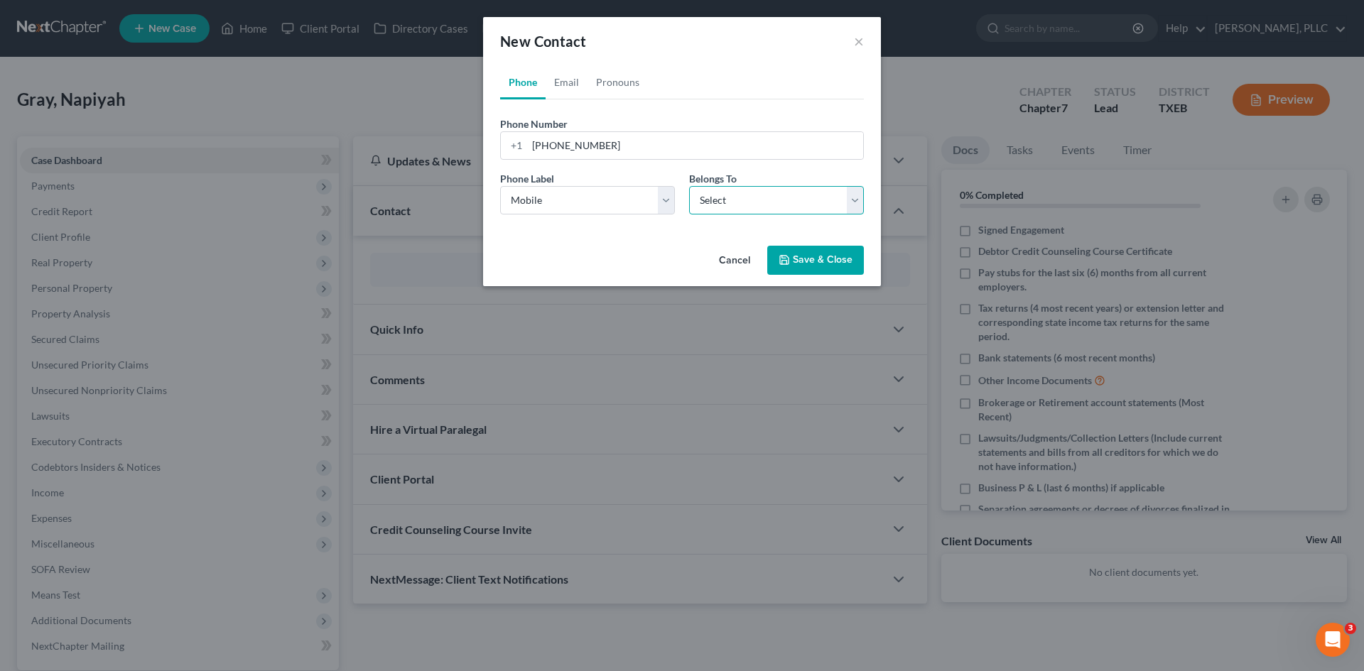
click at [780, 206] on select "Select Client Other" at bounding box center [776, 200] width 175 height 28
select select "0"
click at [689, 186] on select "Select Client Other" at bounding box center [776, 200] width 175 height 28
select select "0"
click at [585, 79] on link "Email" at bounding box center [567, 82] width 42 height 34
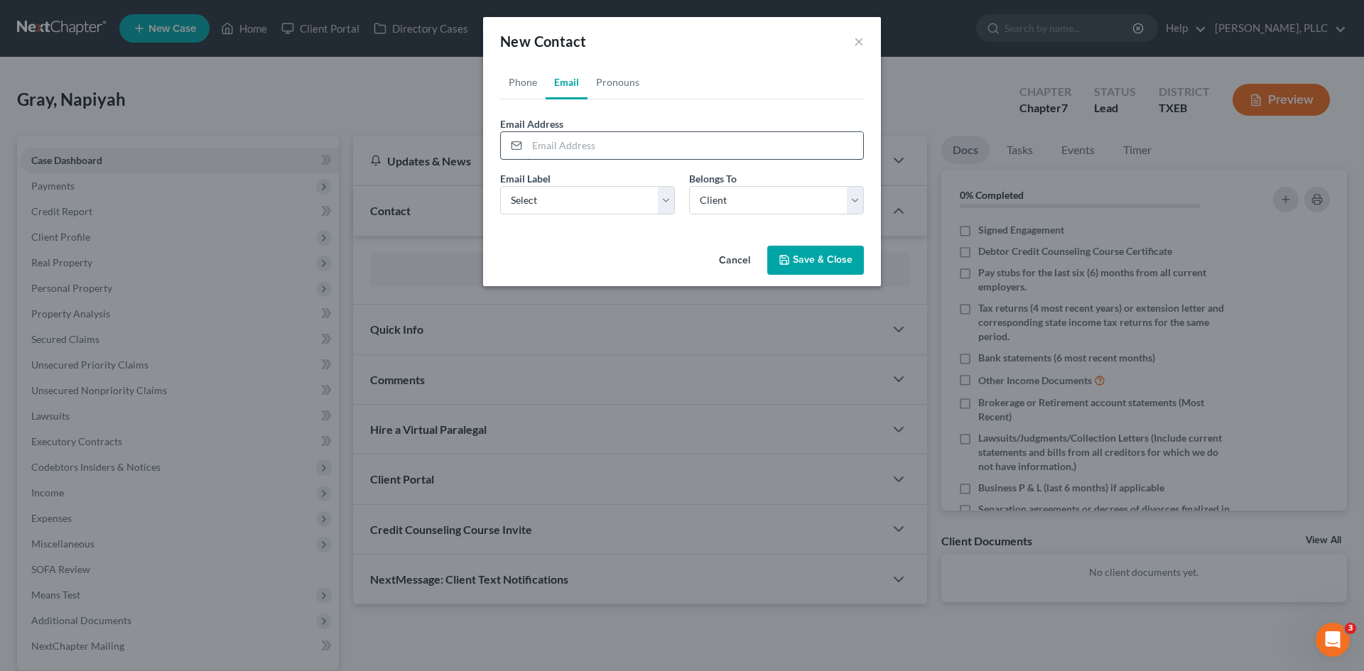
click at [590, 134] on input "email" at bounding box center [695, 145] width 336 height 27
paste input "[EMAIL_ADDRESS][DOMAIN_NAME]"
type input "[EMAIL_ADDRESS][DOMAIN_NAME]"
click at [630, 216] on div "Email Label Select Home Work Other Belongs To * Select Client Other" at bounding box center [682, 198] width 378 height 55
drag, startPoint x: 615, startPoint y: 199, endPoint x: 609, endPoint y: 211, distance: 13.7
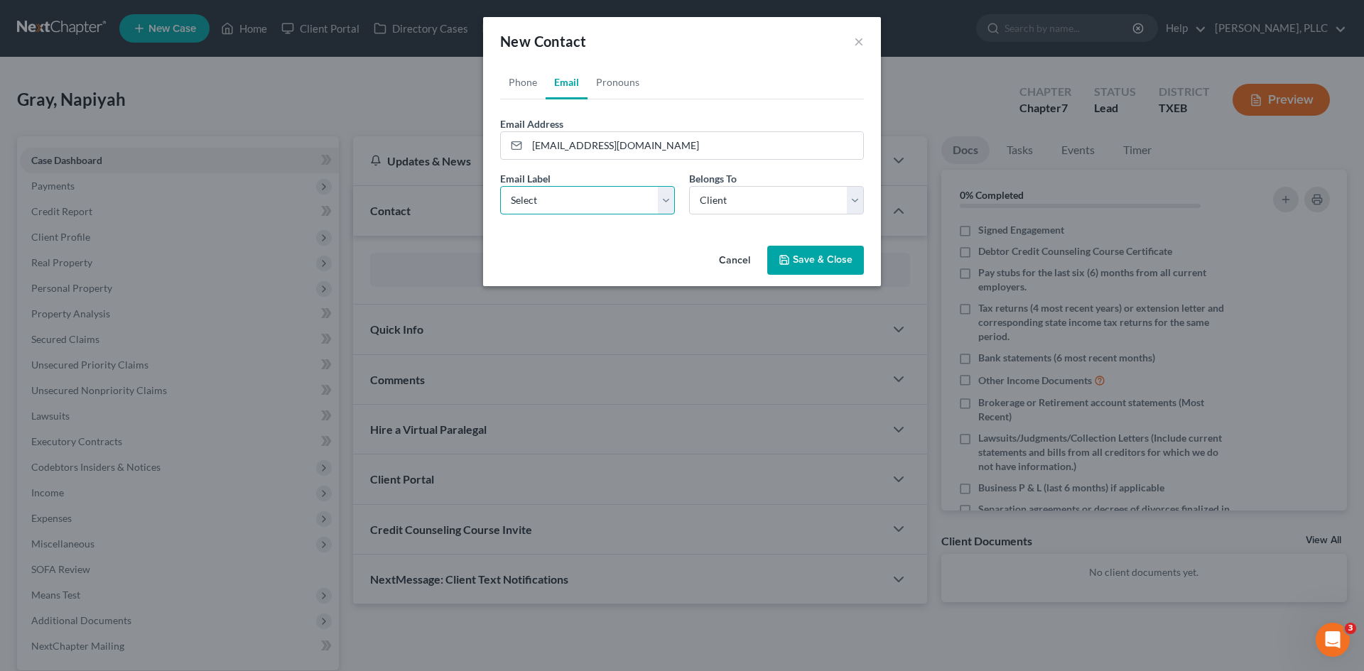
click at [615, 199] on select "Select Home Work Other" at bounding box center [587, 200] width 175 height 28
select select "0"
click at [500, 186] on select "Select Home Work Other" at bounding box center [587, 200] width 175 height 28
click at [794, 258] on button "Save & Close" at bounding box center [815, 261] width 97 height 30
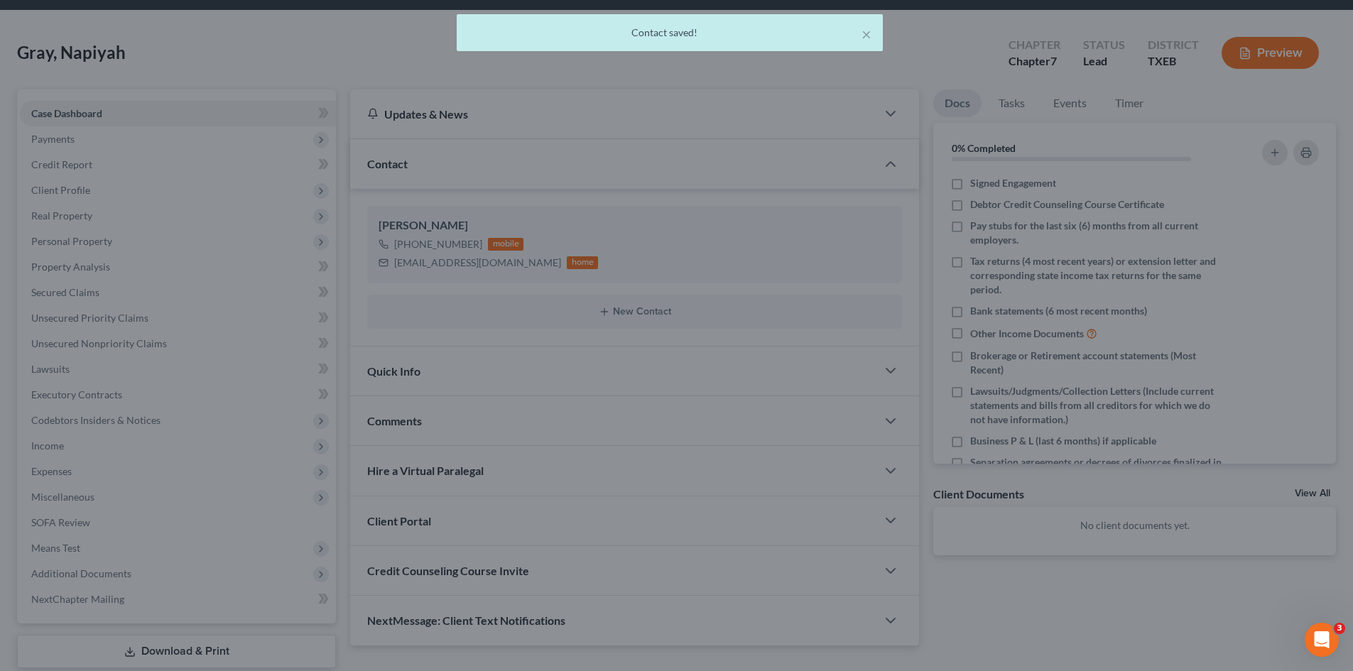
scroll to position [98, 0]
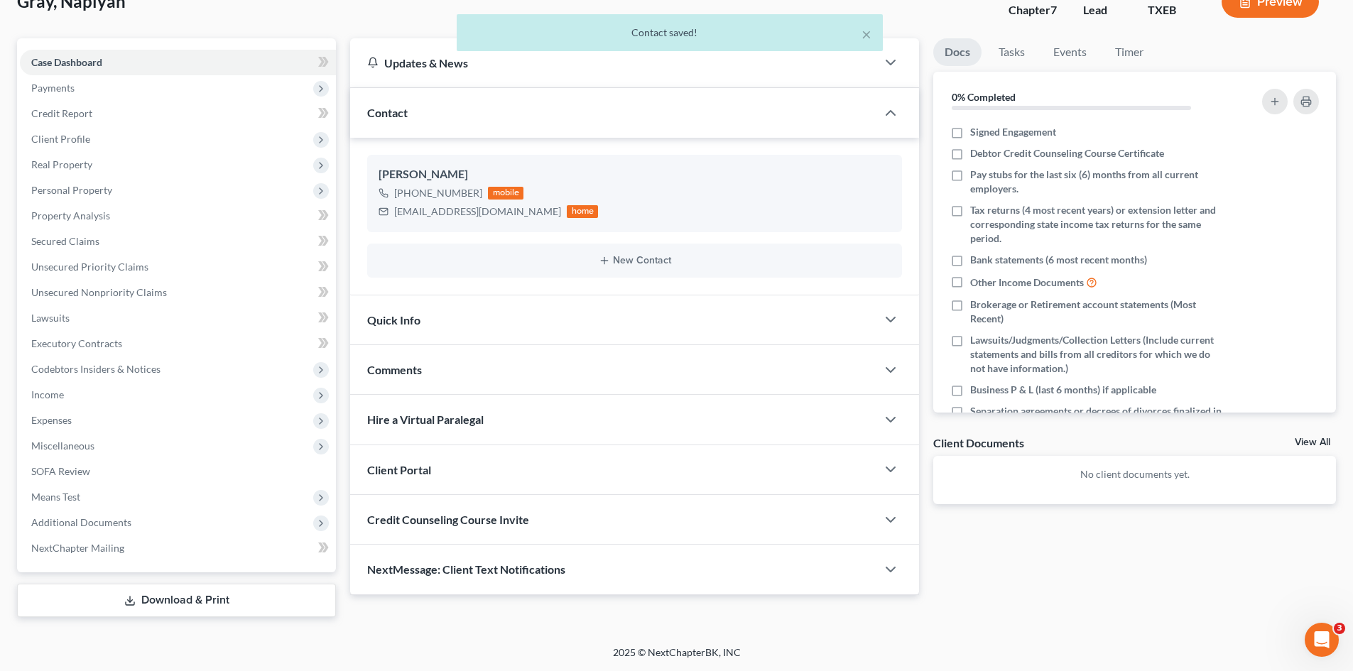
click at [484, 327] on div "Quick Info" at bounding box center [613, 320] width 526 height 49
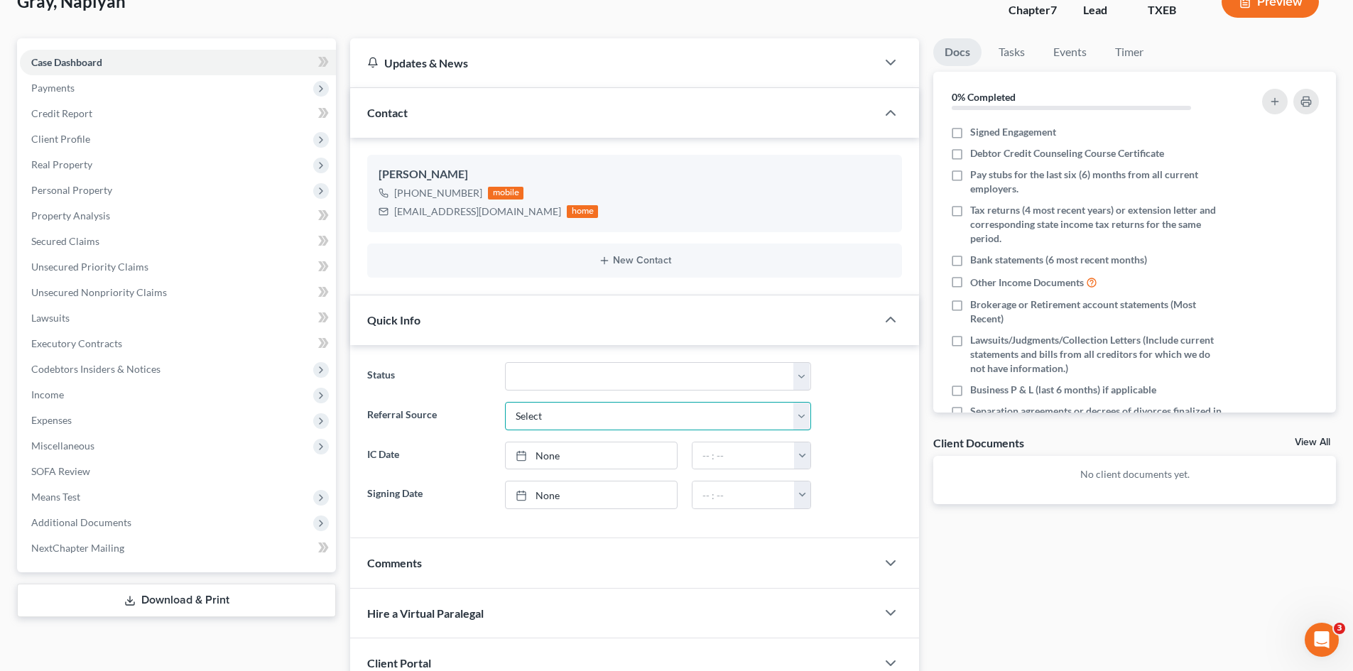
click at [622, 421] on select "Select Word Of Mouth Previous Clients Direct Mail Website Google Search Modern …" at bounding box center [658, 416] width 306 height 28
select select "4"
click at [505, 402] on select "Select Word Of Mouth Previous Clients Direct Mail Website Google Search Modern …" at bounding box center [658, 416] width 306 height 28
click at [605, 470] on div "None close Date Time chevron_left [DATE] chevron_right Su M Tu W Th F Sa 31 1 2…" at bounding box center [591, 456] width 173 height 28
click at [454, 465] on label "IC Date" at bounding box center [428, 456] width 137 height 28
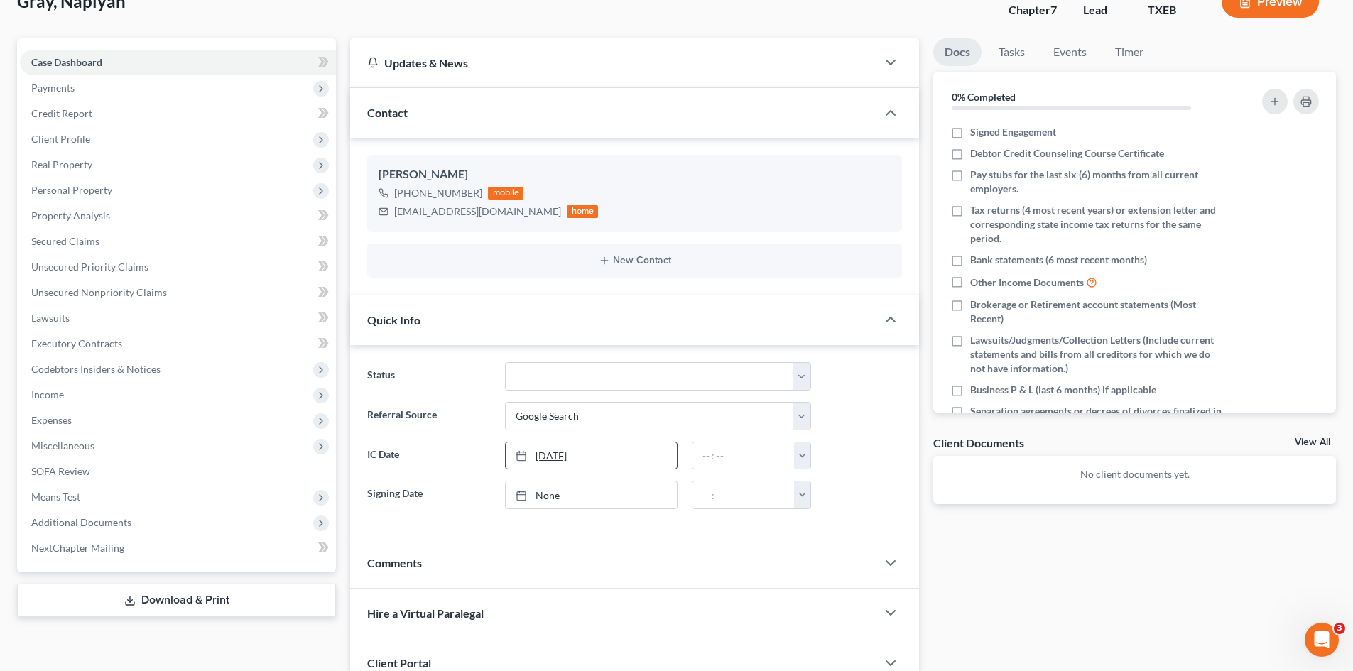
click at [564, 463] on link "[DATE]" at bounding box center [591, 456] width 171 height 27
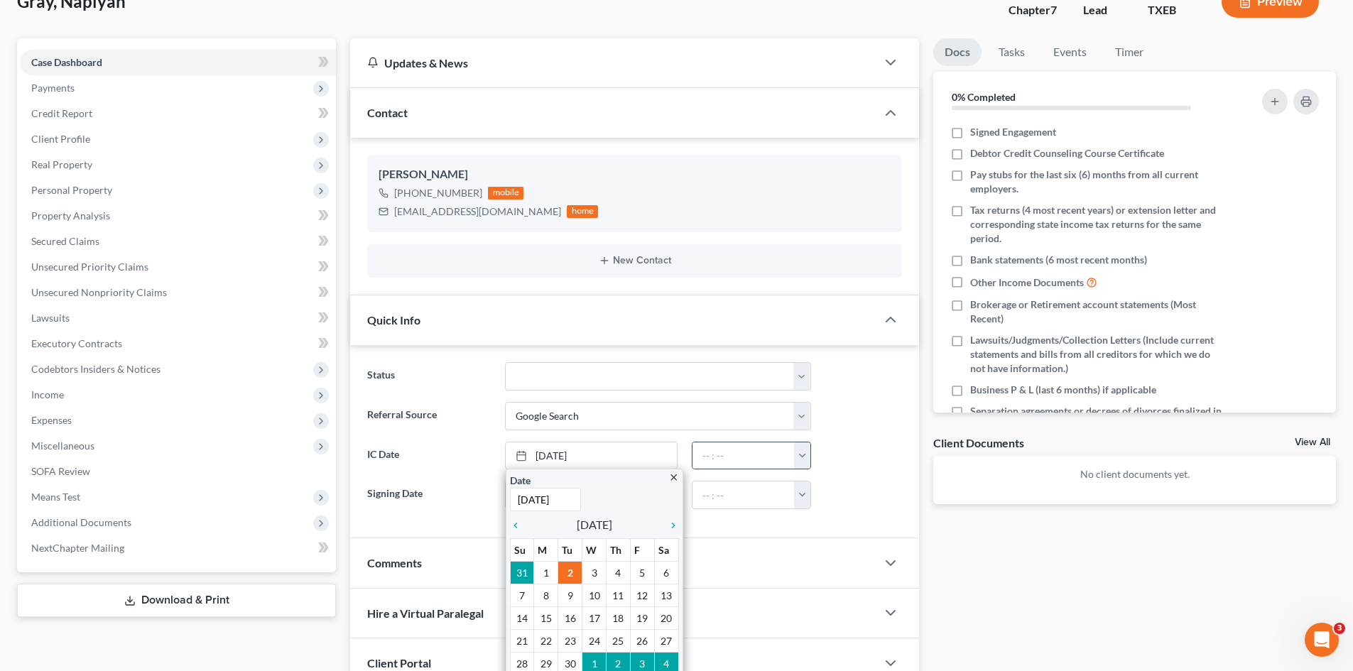
click at [806, 459] on button "button" at bounding box center [802, 456] width 16 height 27
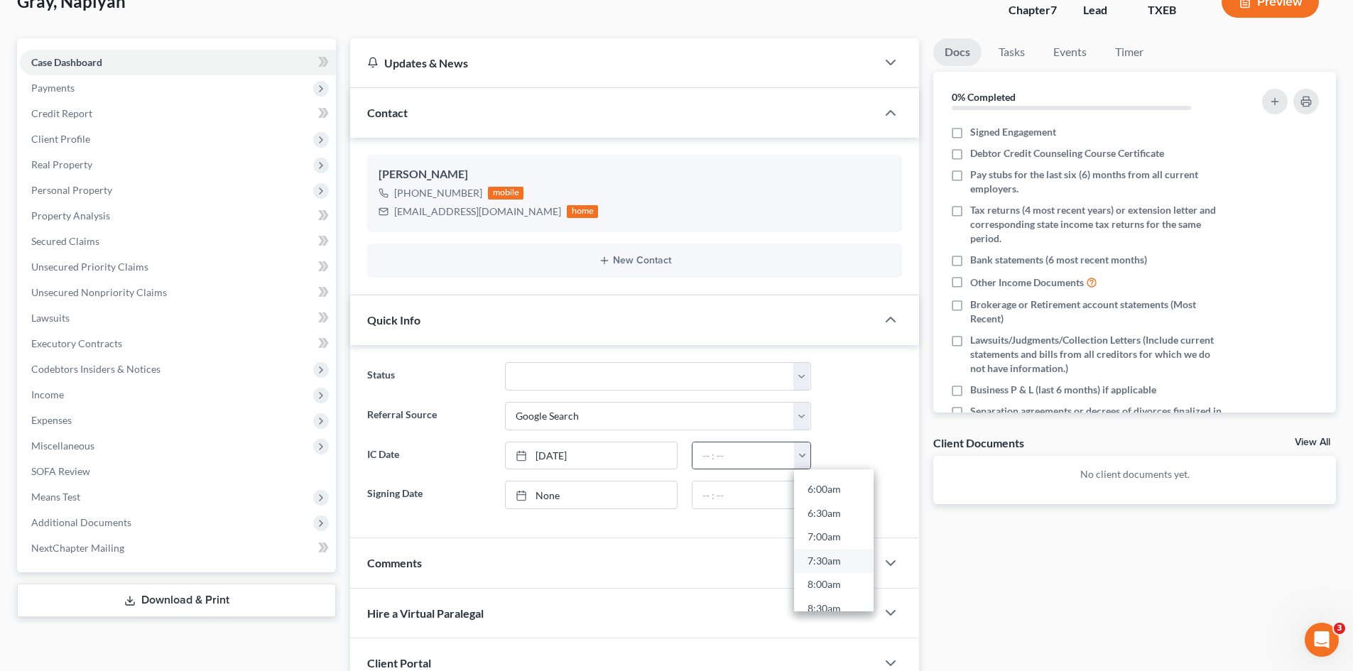
scroll to position [639, 0]
click at [830, 571] on link "3:00pm" at bounding box center [834, 563] width 80 height 24
type input "3:00pm"
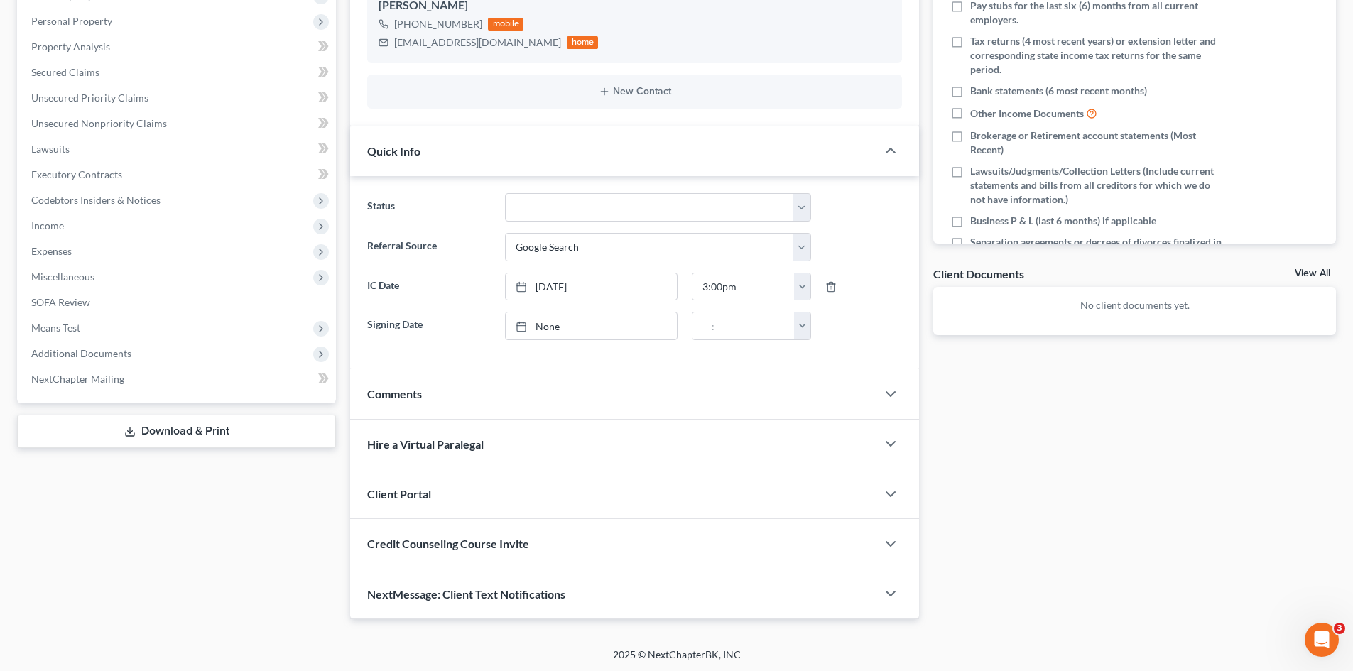
scroll to position [269, 0]
click at [450, 498] on div "Client Portal" at bounding box center [613, 491] width 526 height 49
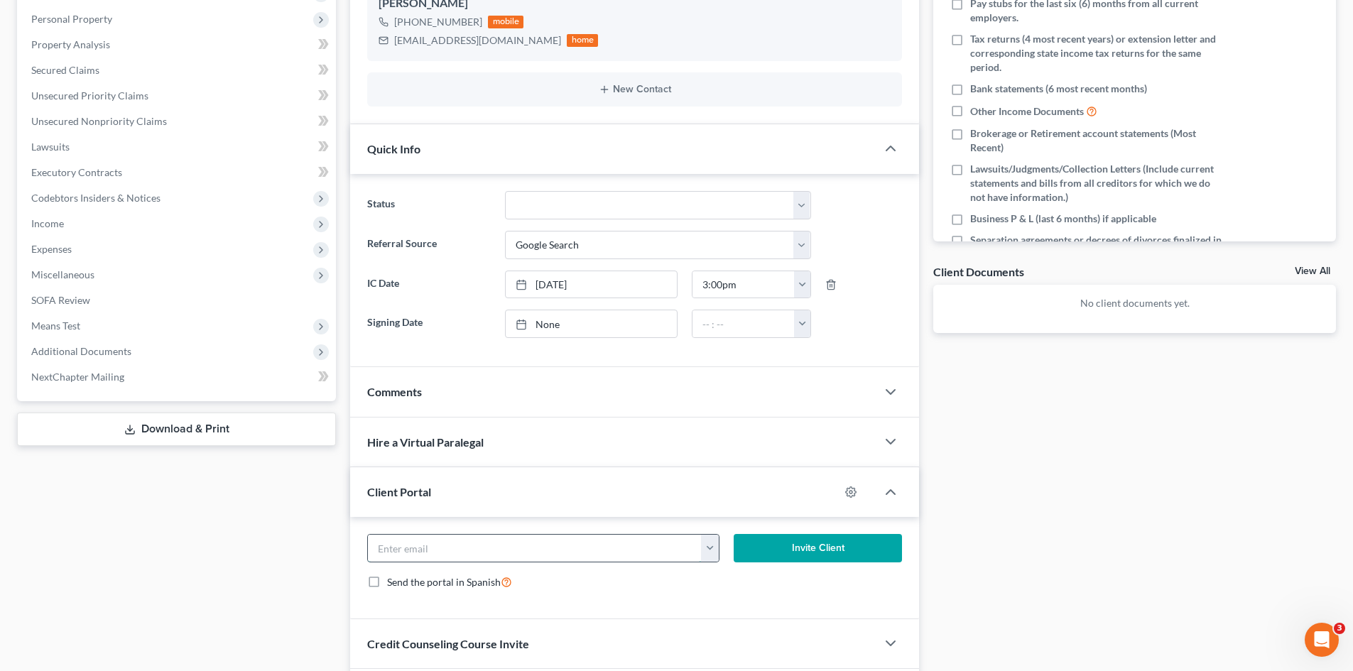
click at [462, 536] on input "email" at bounding box center [535, 548] width 334 height 27
paste input "[EMAIL_ADDRESS][DOMAIN_NAME]"
type input "[EMAIL_ADDRESS][DOMAIN_NAME]"
drag, startPoint x: 867, startPoint y: 538, endPoint x: 848, endPoint y: 531, distance: 19.8
click at [865, 538] on button "Invite Client" at bounding box center [818, 548] width 169 height 28
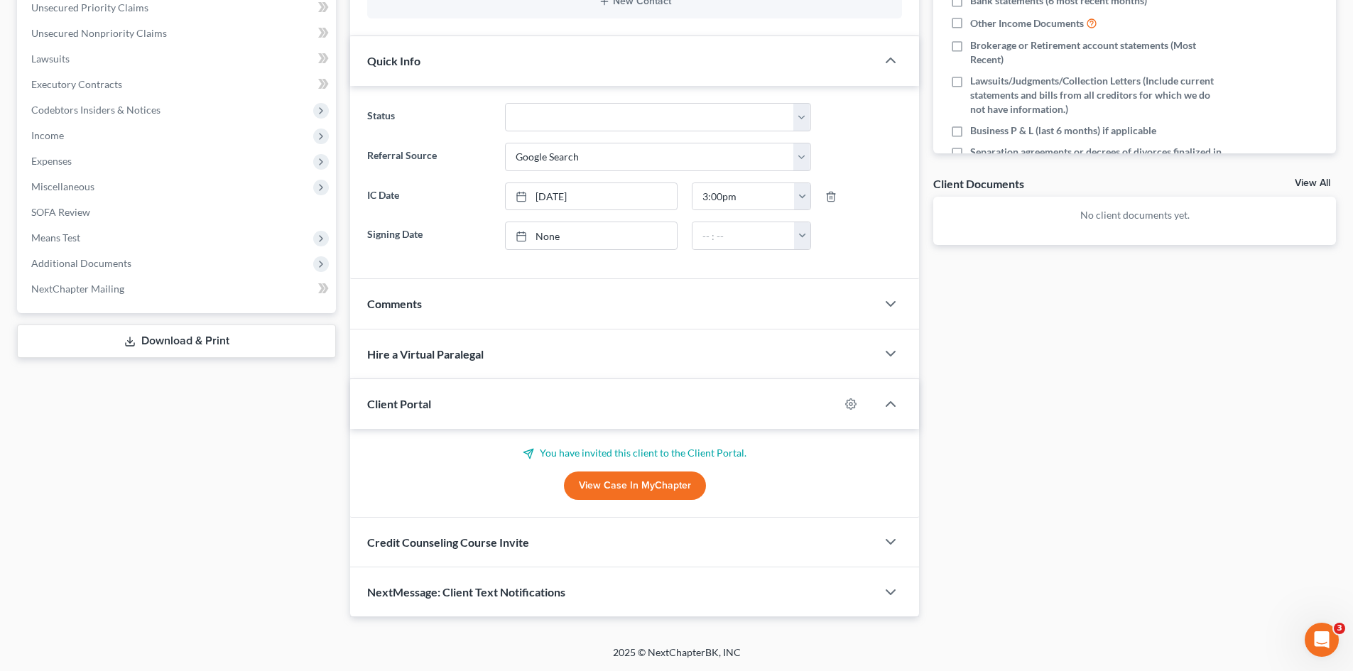
click at [473, 540] on span "Credit Counseling Course Invite" at bounding box center [448, 542] width 162 height 13
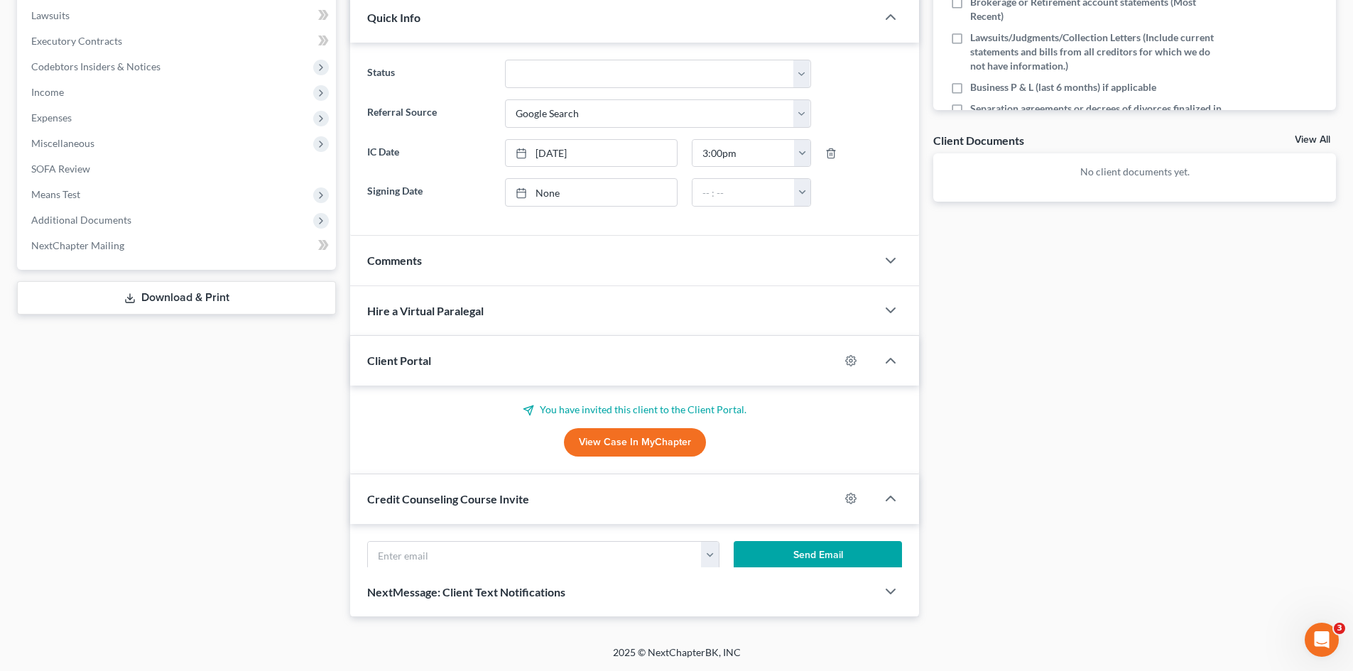
scroll to position [426, 0]
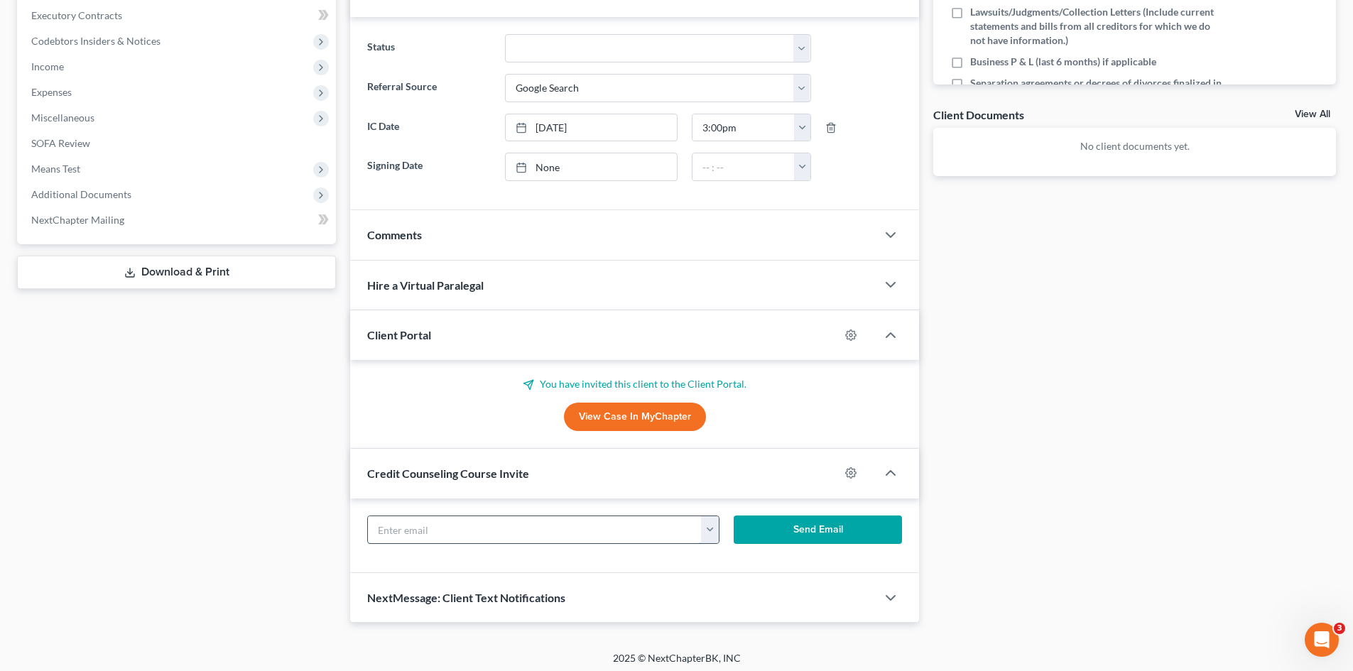
click at [448, 535] on input "text" at bounding box center [535, 529] width 334 height 27
paste input "[EMAIL_ADDRESS][DOMAIN_NAME]"
type input "[EMAIL_ADDRESS][DOMAIN_NAME]"
click at [872, 525] on button "Send Email" at bounding box center [818, 530] width 169 height 28
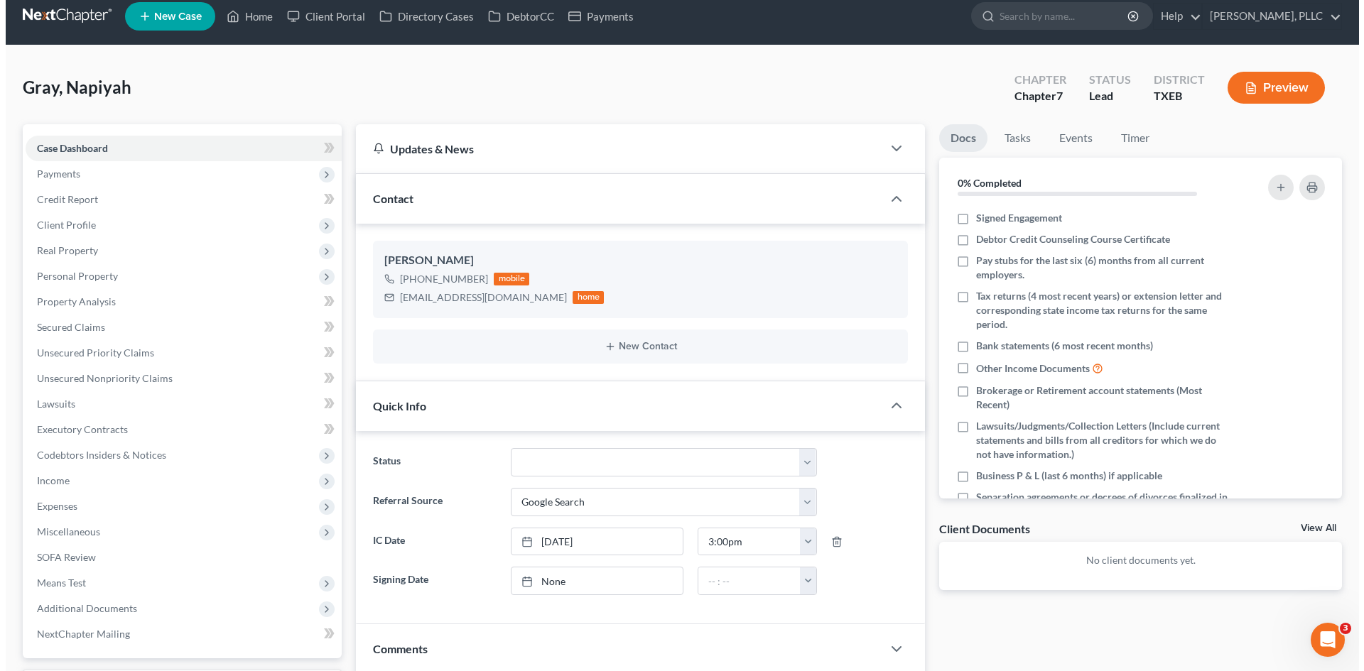
scroll to position [0, 0]
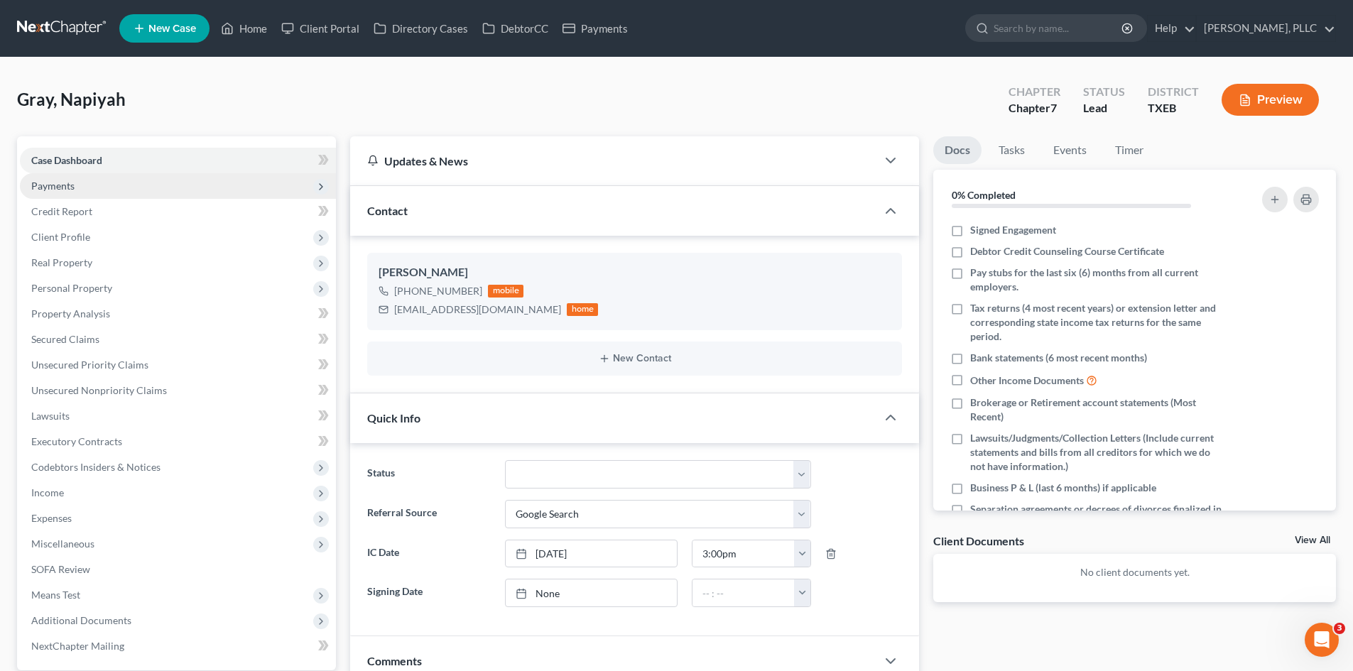
click at [81, 186] on span "Payments" at bounding box center [178, 186] width 316 height 26
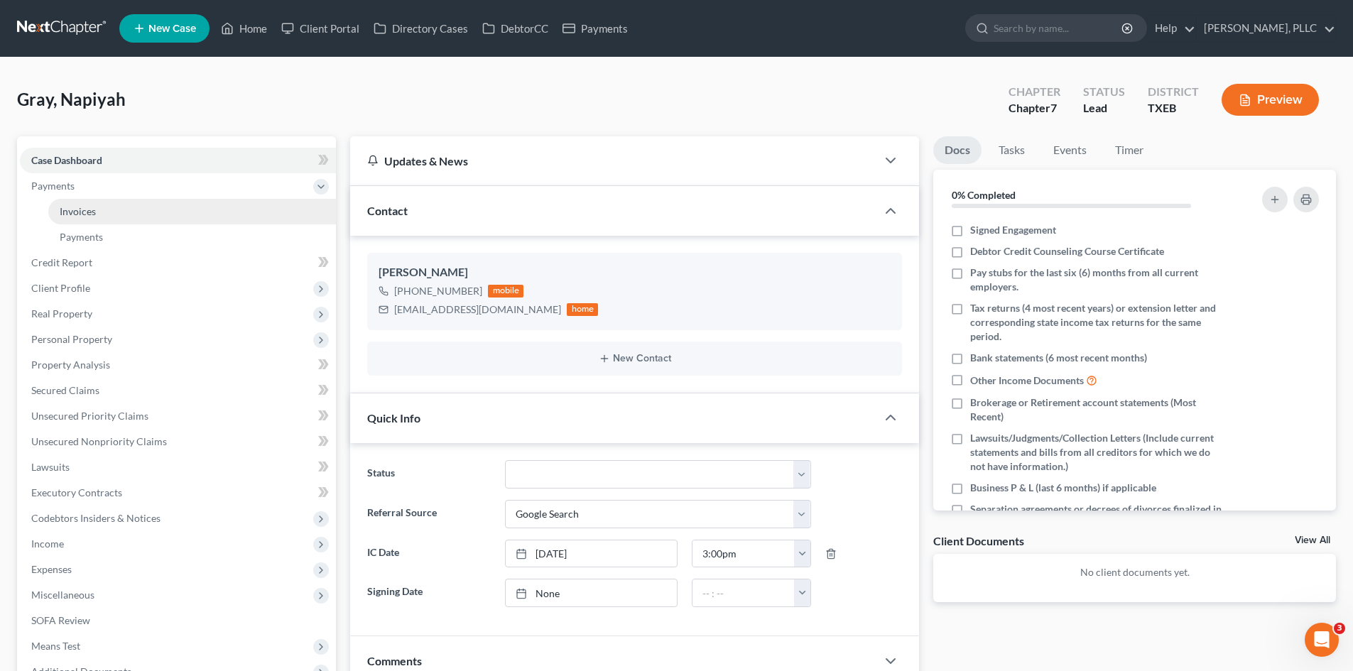
click at [90, 201] on link "Invoices" at bounding box center [192, 212] width 288 height 26
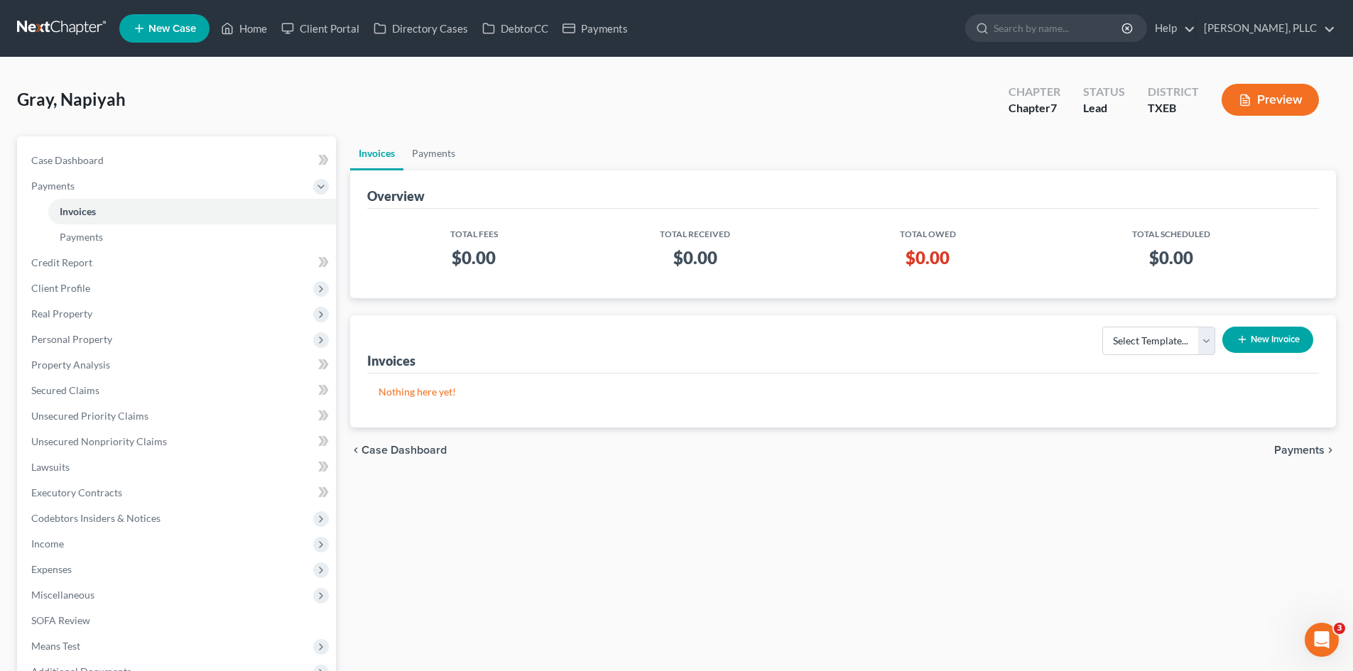
click at [1130, 360] on div "Select Template... Invoice New Invoice" at bounding box center [1204, 345] width 229 height 48
drag, startPoint x: 1136, startPoint y: 345, endPoint x: 1137, endPoint y: 352, distance: 7.2
click at [1137, 352] on select "Select Template... Invoice" at bounding box center [1159, 341] width 113 height 28
select select "0"
click at [1103, 327] on select "Select Template... Invoice" at bounding box center [1159, 341] width 113 height 28
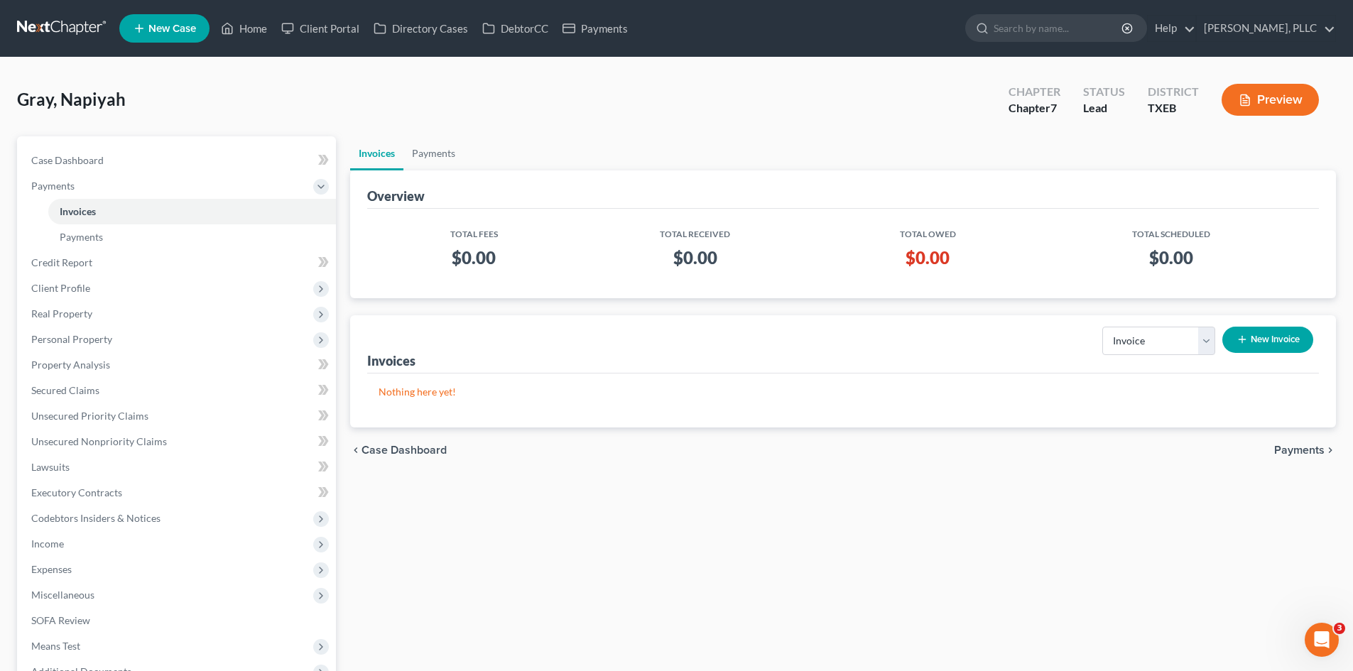
click at [1297, 339] on button "New Invoice" at bounding box center [1268, 340] width 91 height 26
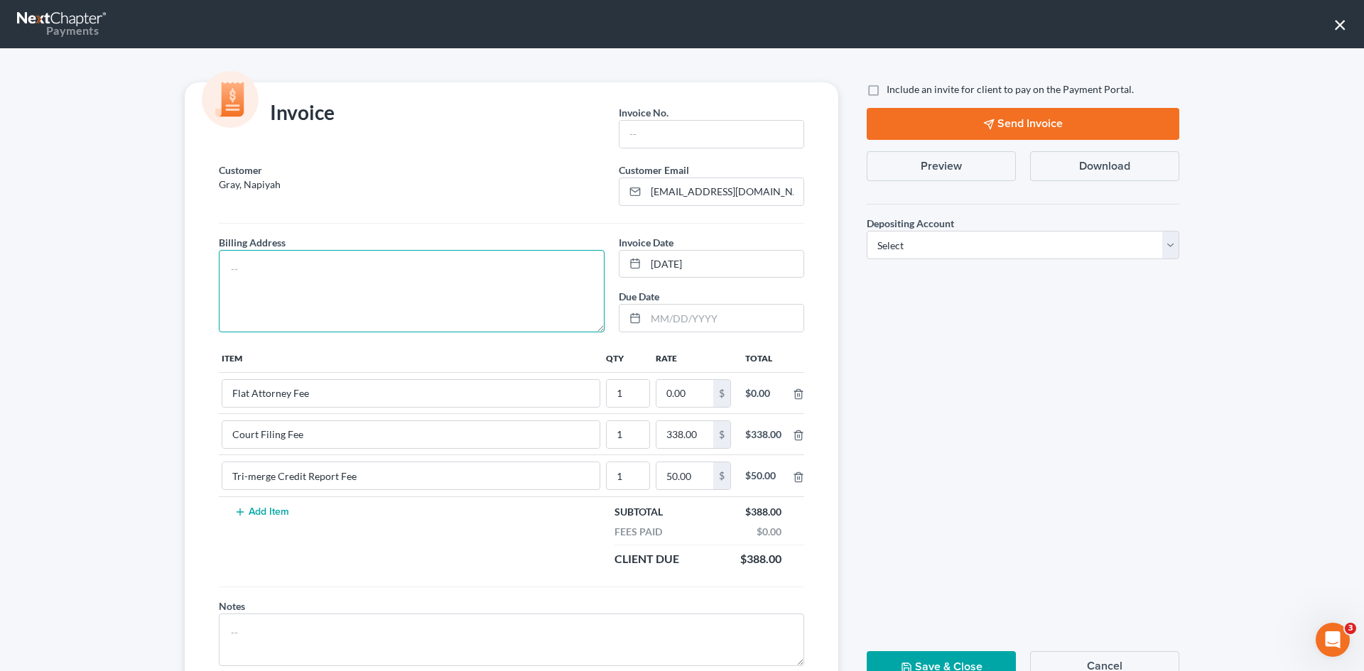
click at [472, 274] on textarea at bounding box center [412, 291] width 386 height 82
type textarea "To be provided."
click at [749, 126] on input "text" at bounding box center [712, 134] width 184 height 27
type input "A0593"
click at [691, 403] on input "0.00" at bounding box center [684, 393] width 57 height 27
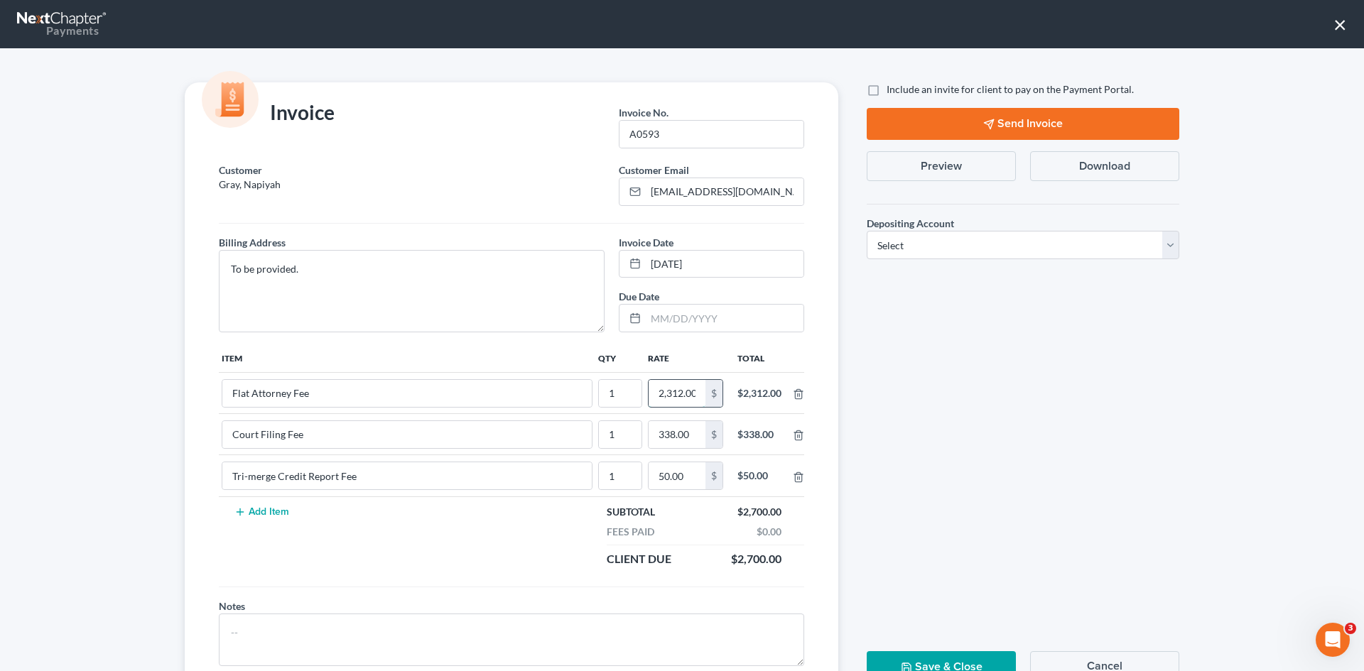
scroll to position [0, 2]
type input "2,312.00"
click at [887, 92] on label "Include an invite for client to pay on the Payment Portal." at bounding box center [1010, 89] width 247 height 14
click at [892, 92] on input "Include an invite for client to pay on the Payment Portal." at bounding box center [896, 86] width 9 height 9
checkbox input "true"
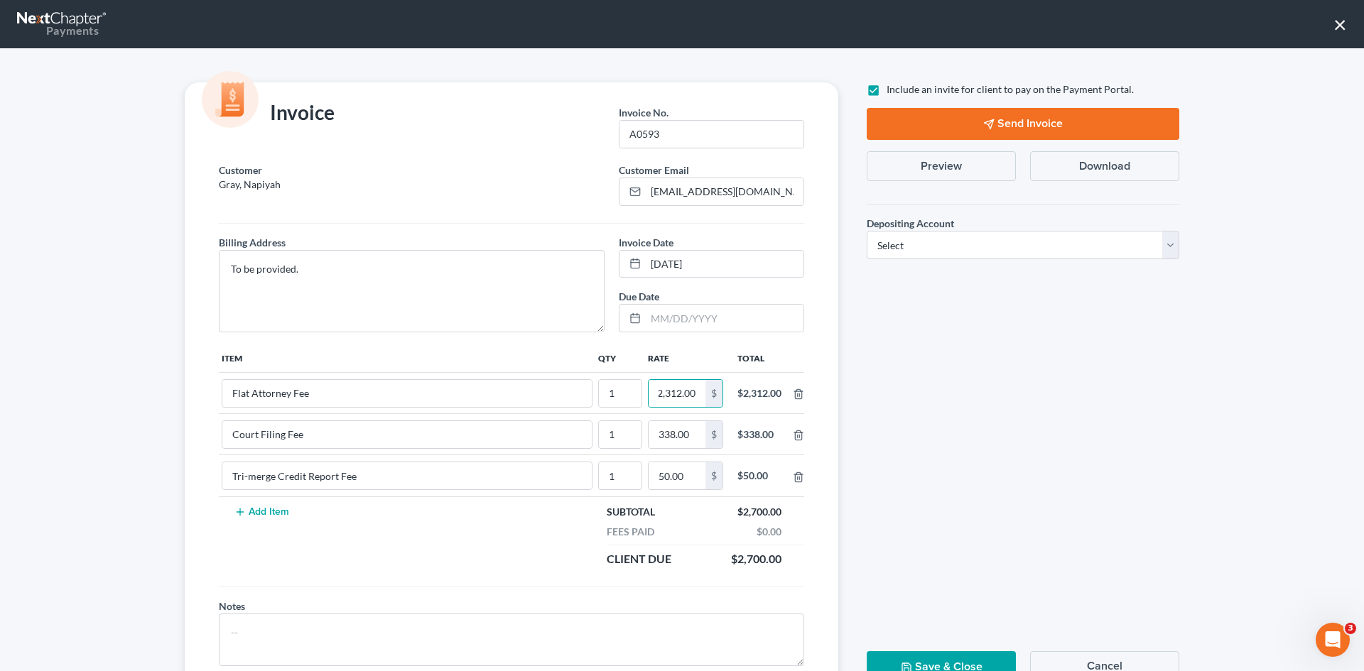
scroll to position [0, 0]
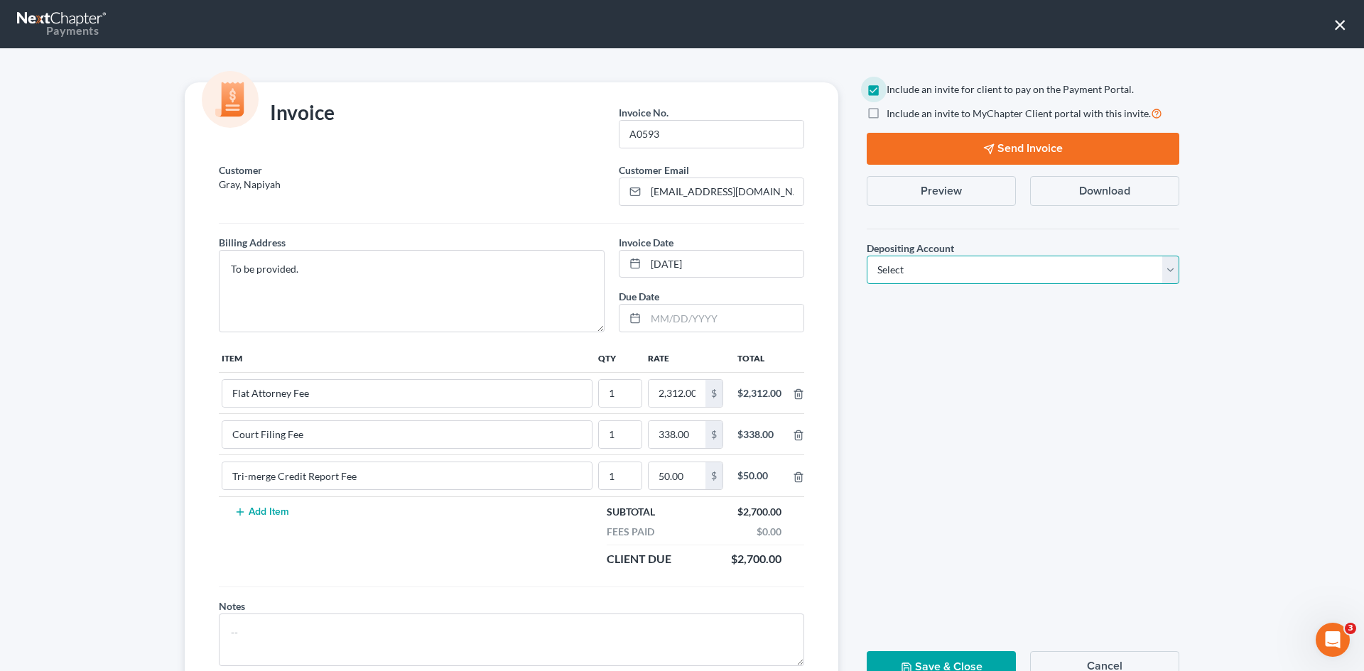
click at [963, 282] on select "Select Operation Trust" at bounding box center [1023, 270] width 313 height 28
select select "1"
click at [867, 256] on select "Select Operation Trust" at bounding box center [1023, 270] width 313 height 28
click at [1012, 144] on button "Send Invoice" at bounding box center [1023, 149] width 313 height 32
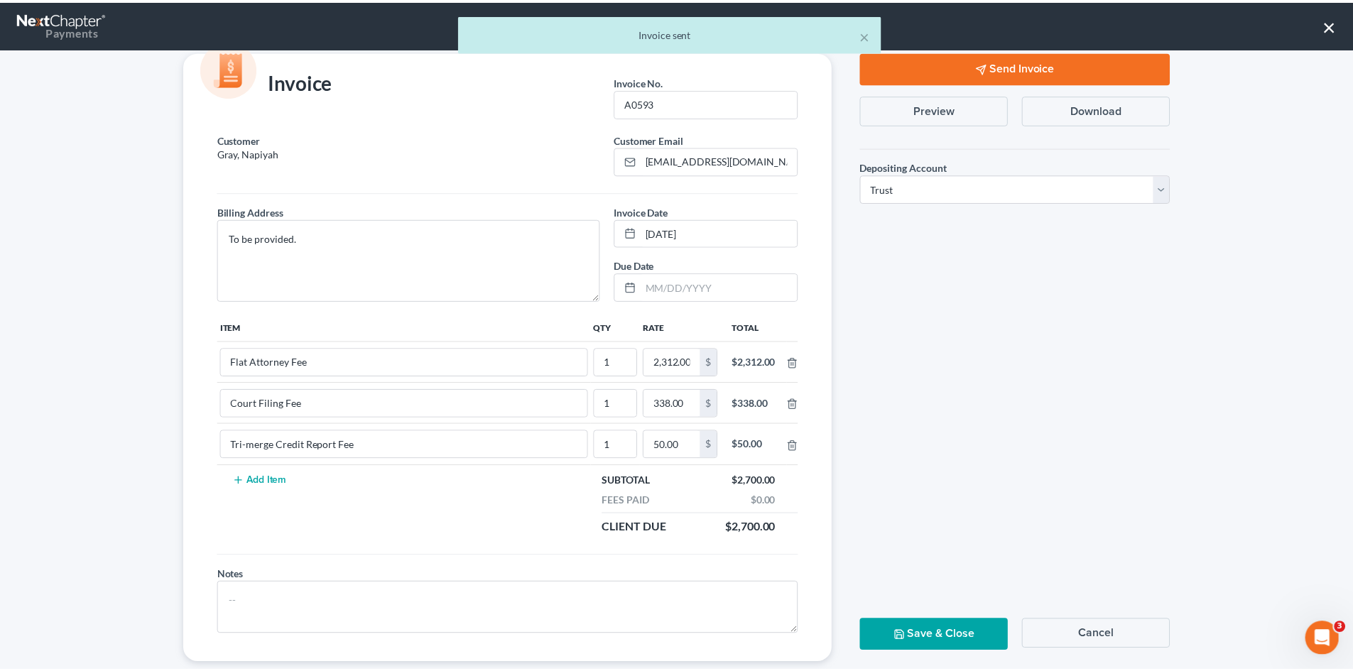
scroll to position [58, 0]
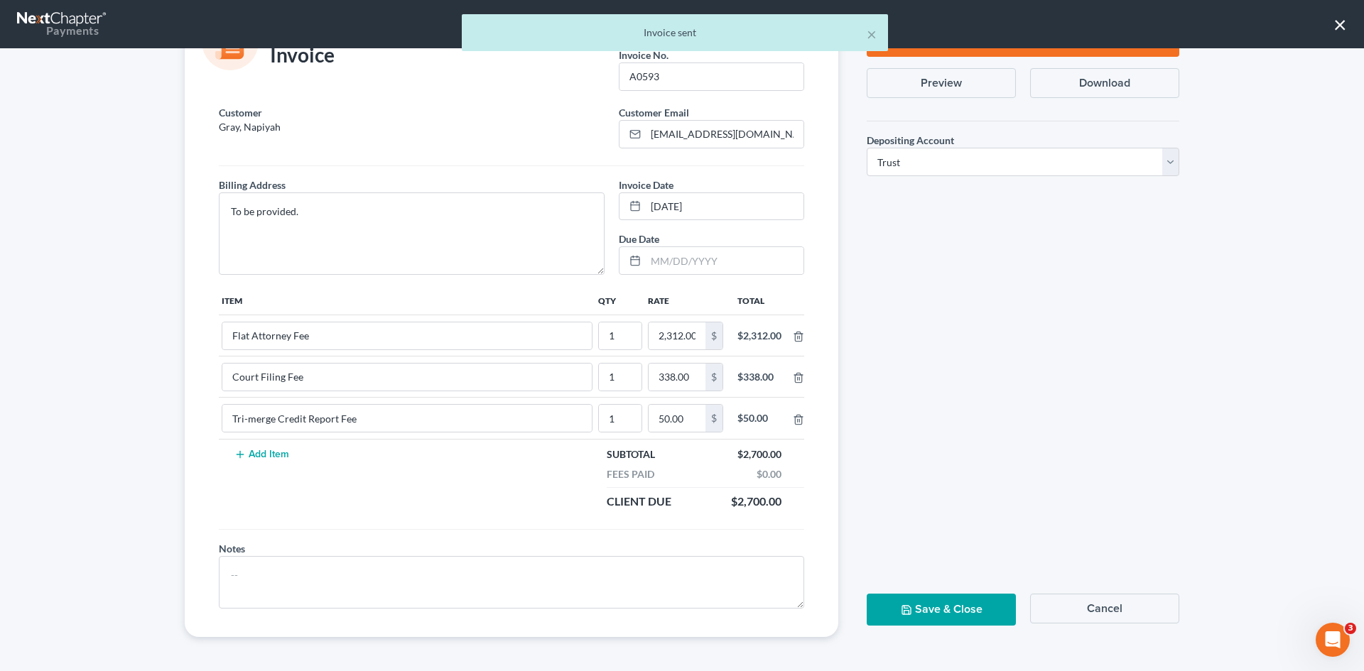
drag, startPoint x: 997, startPoint y: 592, endPoint x: 980, endPoint y: 603, distance: 19.9
click at [991, 597] on div "Send Invoice Preview Download Depositing Account * Select Operation Trust Save …" at bounding box center [1023, 331] width 341 height 612
click at [978, 605] on button "Save & Close" at bounding box center [941, 610] width 149 height 32
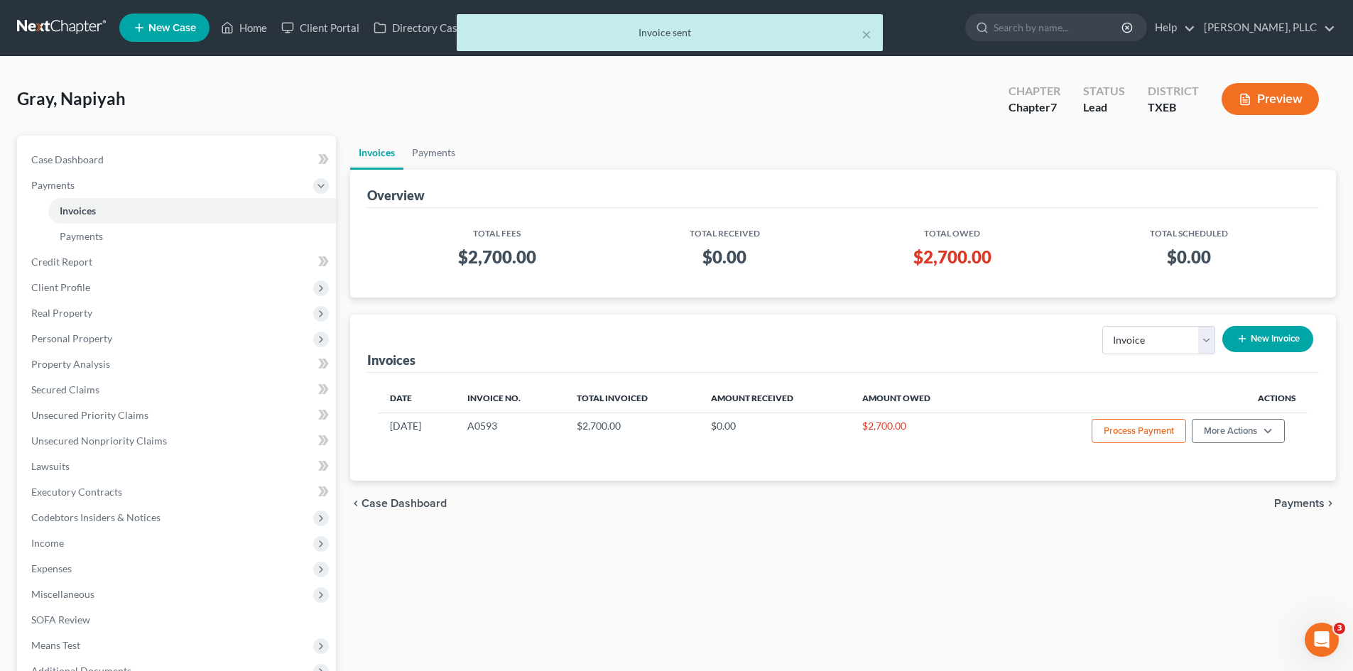
scroll to position [0, 0]
click at [76, 263] on span "Credit Report" at bounding box center [61, 262] width 61 height 12
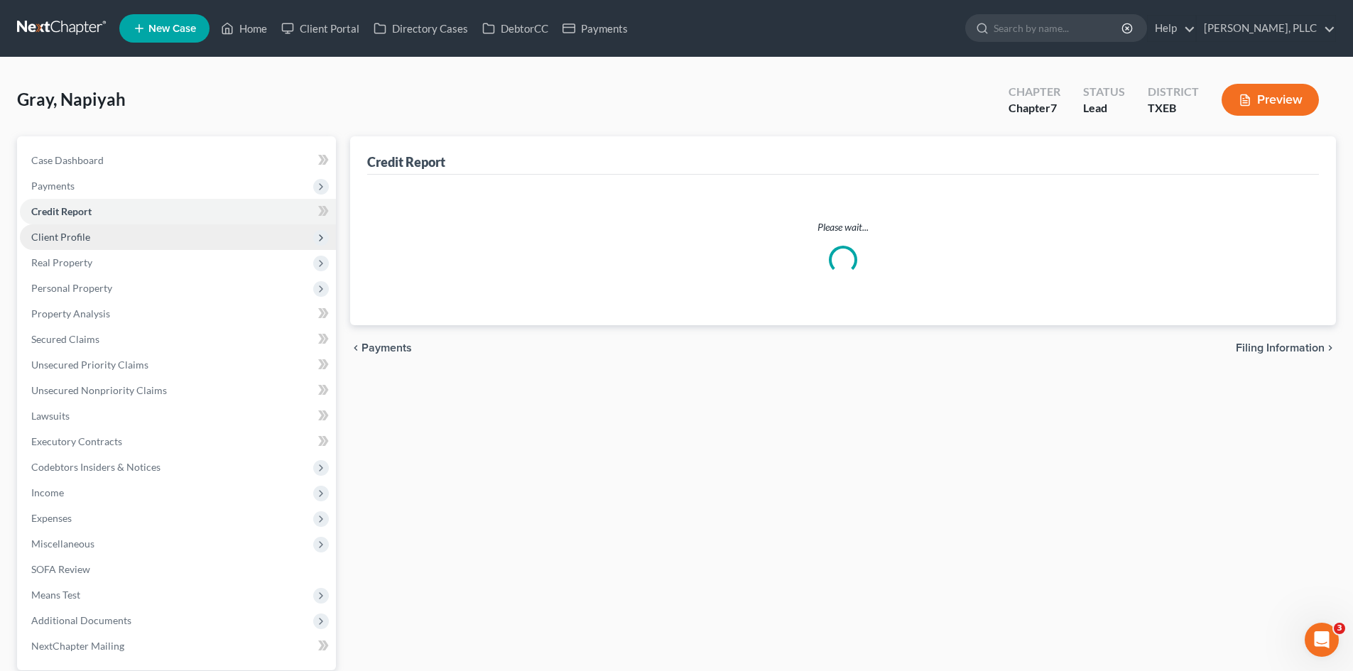
click at [80, 291] on span "Personal Property" at bounding box center [71, 288] width 81 height 12
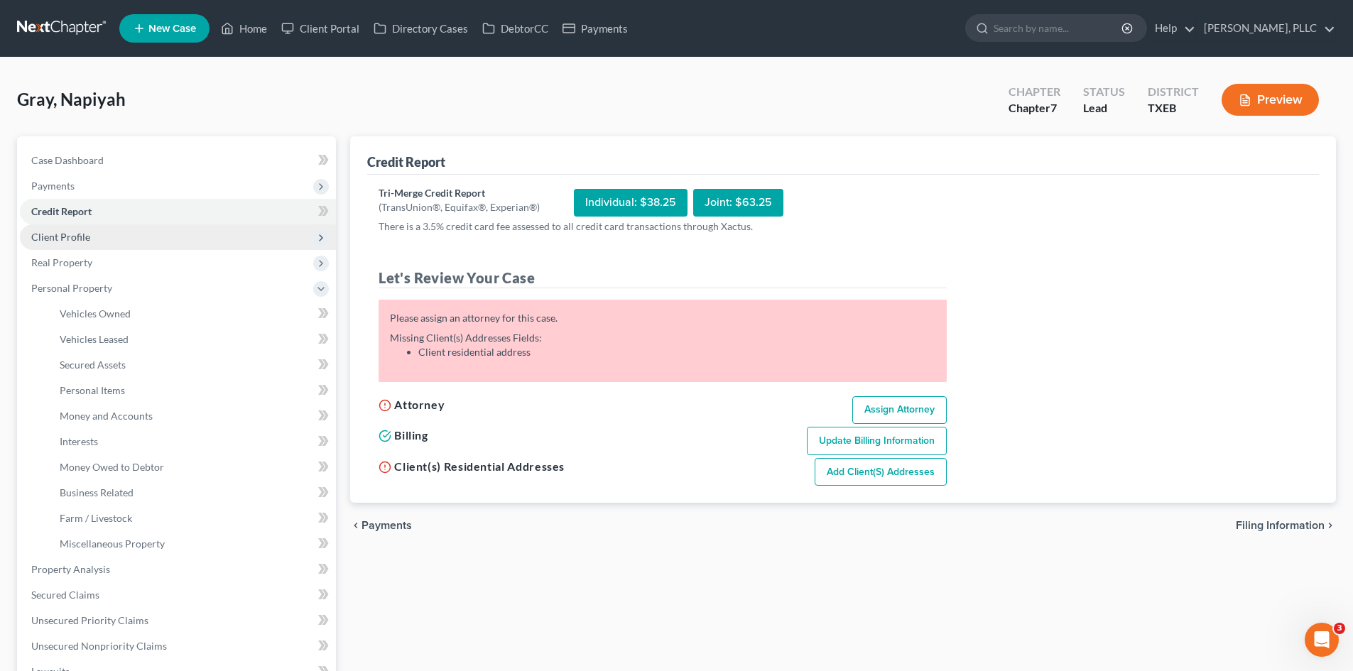
click at [73, 233] on span "Client Profile" at bounding box center [60, 237] width 59 height 12
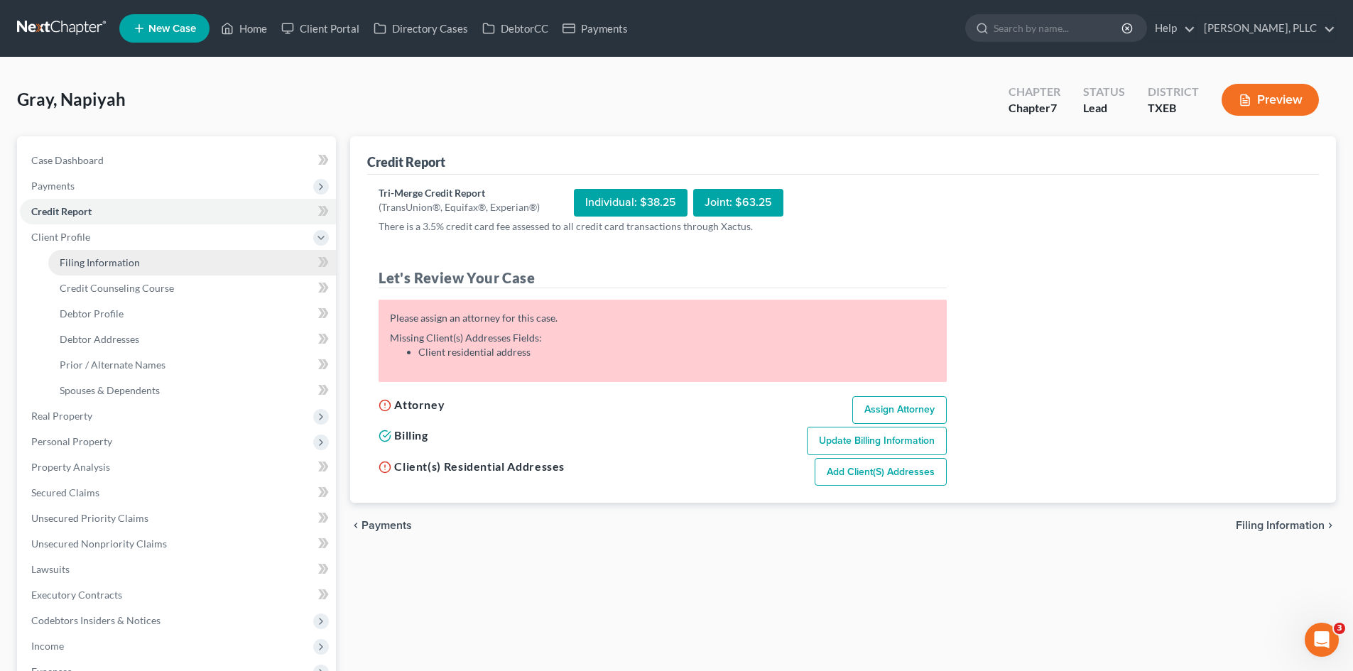
click at [101, 251] on link "Filing Information" at bounding box center [192, 263] width 288 height 26
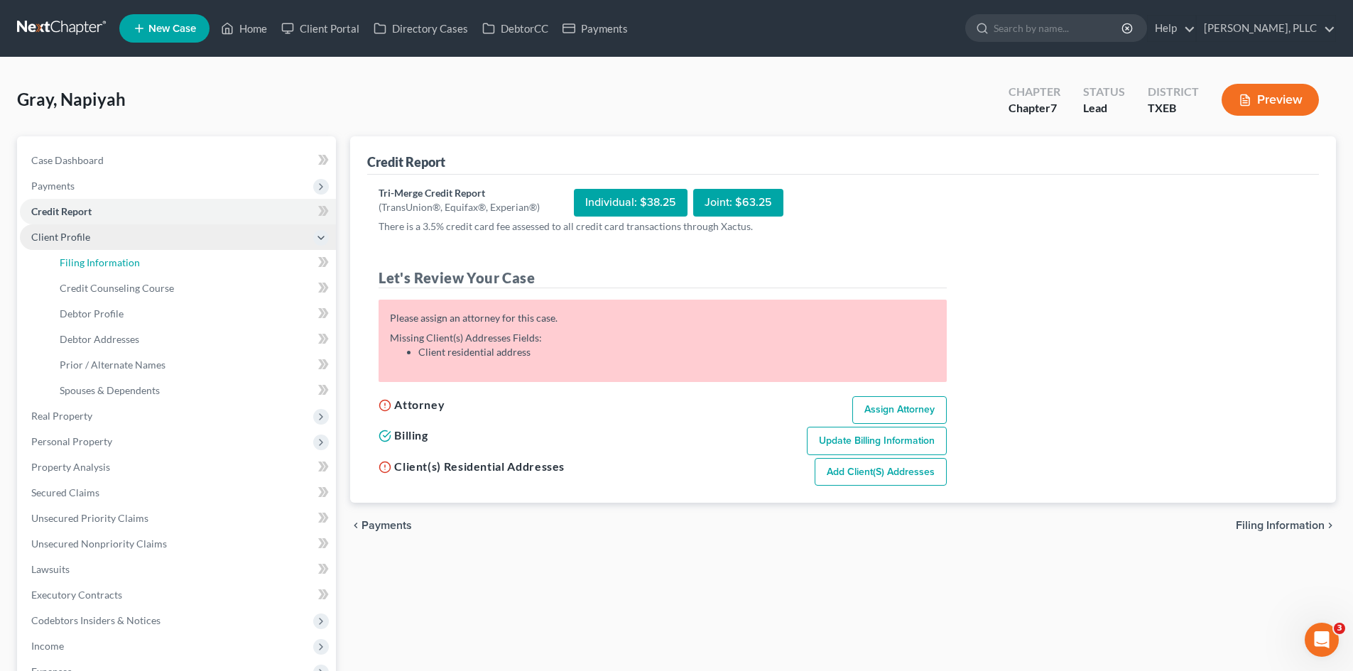
select select "1"
select select "0"
select select "77"
select select "45"
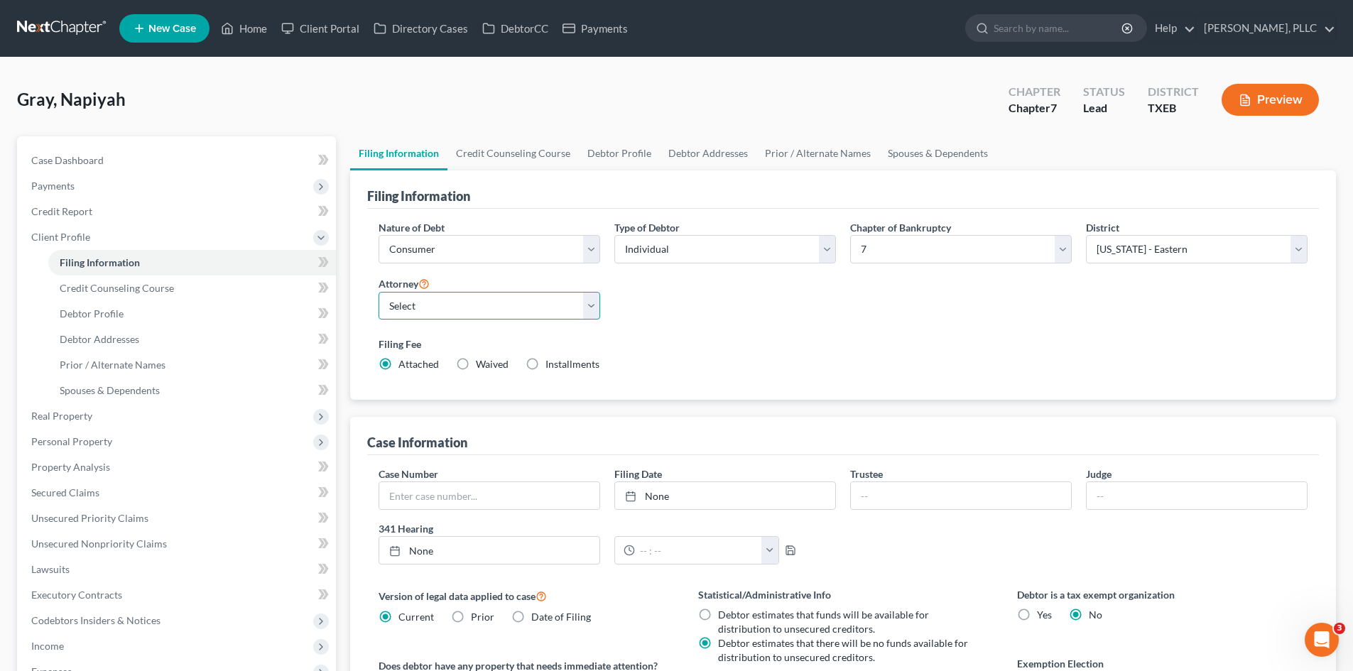
drag, startPoint x: 481, startPoint y: 293, endPoint x: 483, endPoint y: 301, distance: 7.4
click at [481, 293] on select "Select [PERSON_NAME] - TXEB [PERSON_NAME] - [GEOGRAPHIC_DATA] [PERSON_NAME] - […" at bounding box center [490, 306] width 222 height 28
select select "0"
click at [379, 292] on select "Select [PERSON_NAME] - TXEB [PERSON_NAME] - [GEOGRAPHIC_DATA] [PERSON_NAME] - […" at bounding box center [490, 306] width 222 height 28
click at [100, 173] on span "Payments" at bounding box center [178, 186] width 316 height 26
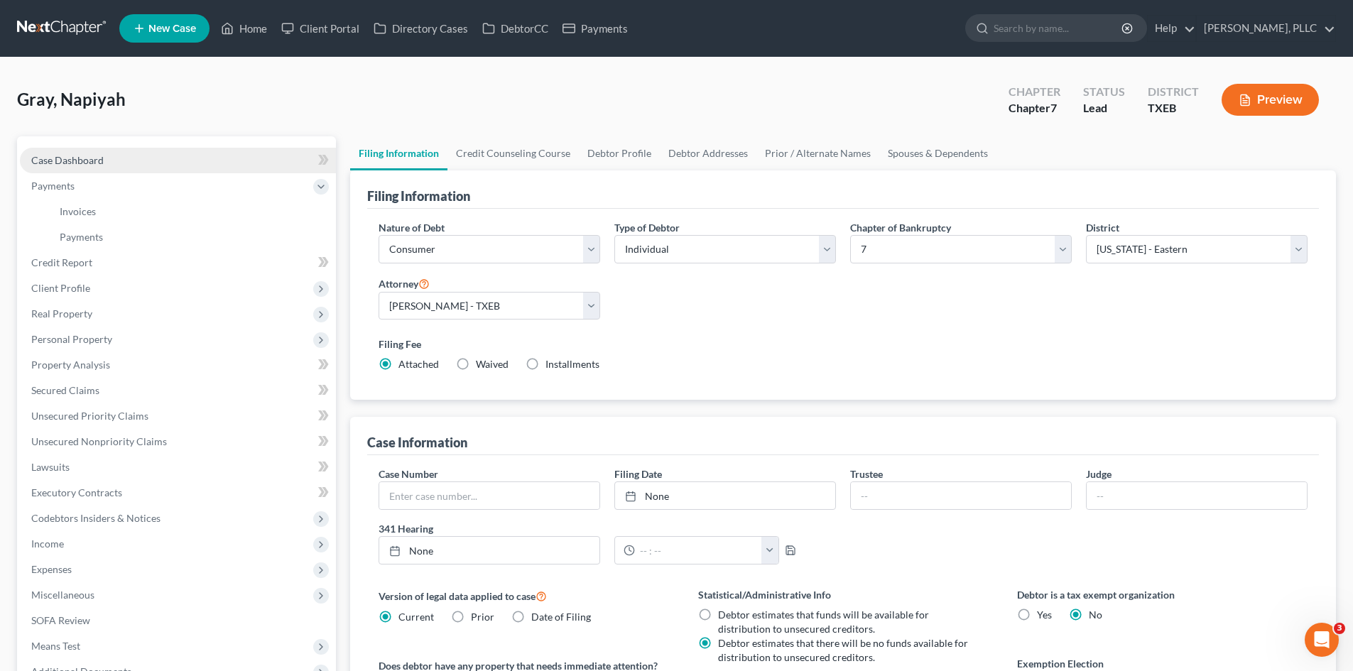
click at [108, 156] on link "Case Dashboard" at bounding box center [178, 161] width 316 height 26
select select "4"
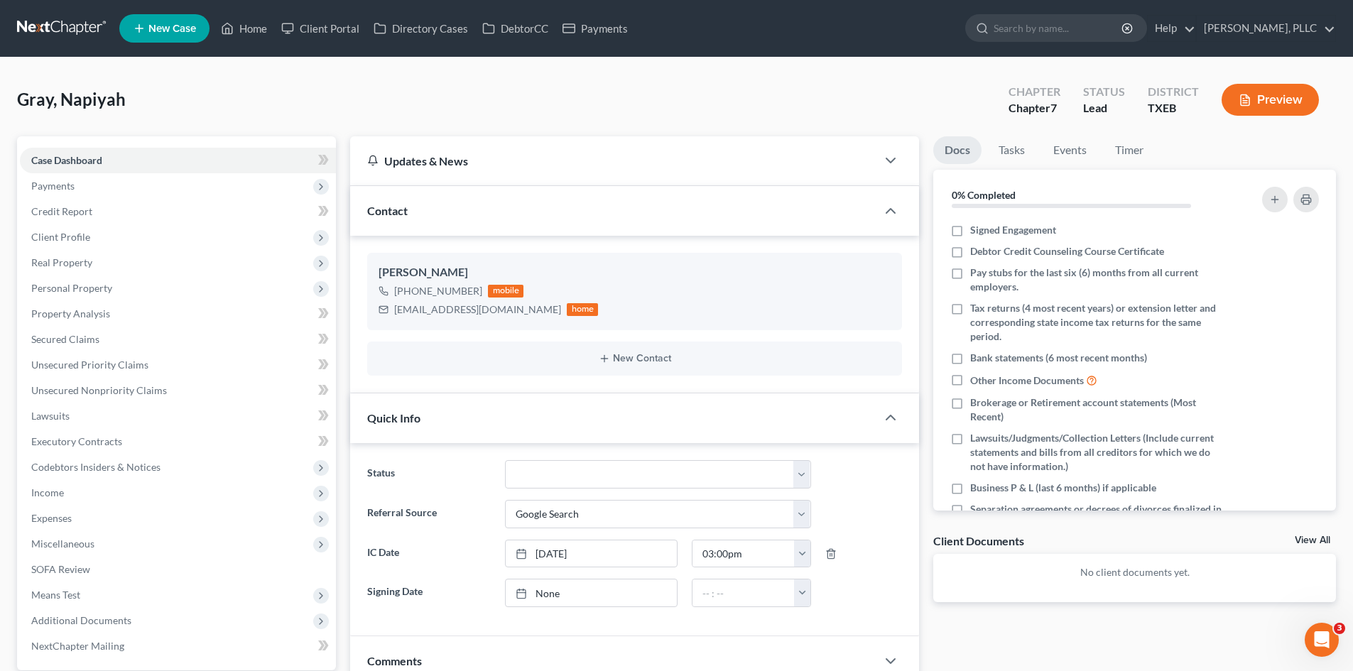
click at [615, 85] on div "Gray, Napiyah Upgraded Chapter Chapter 7 Status [GEOGRAPHIC_DATA] [GEOGRAPHIC_D…" at bounding box center [676, 106] width 1319 height 62
click at [227, 31] on polyline at bounding box center [228, 31] width 4 height 6
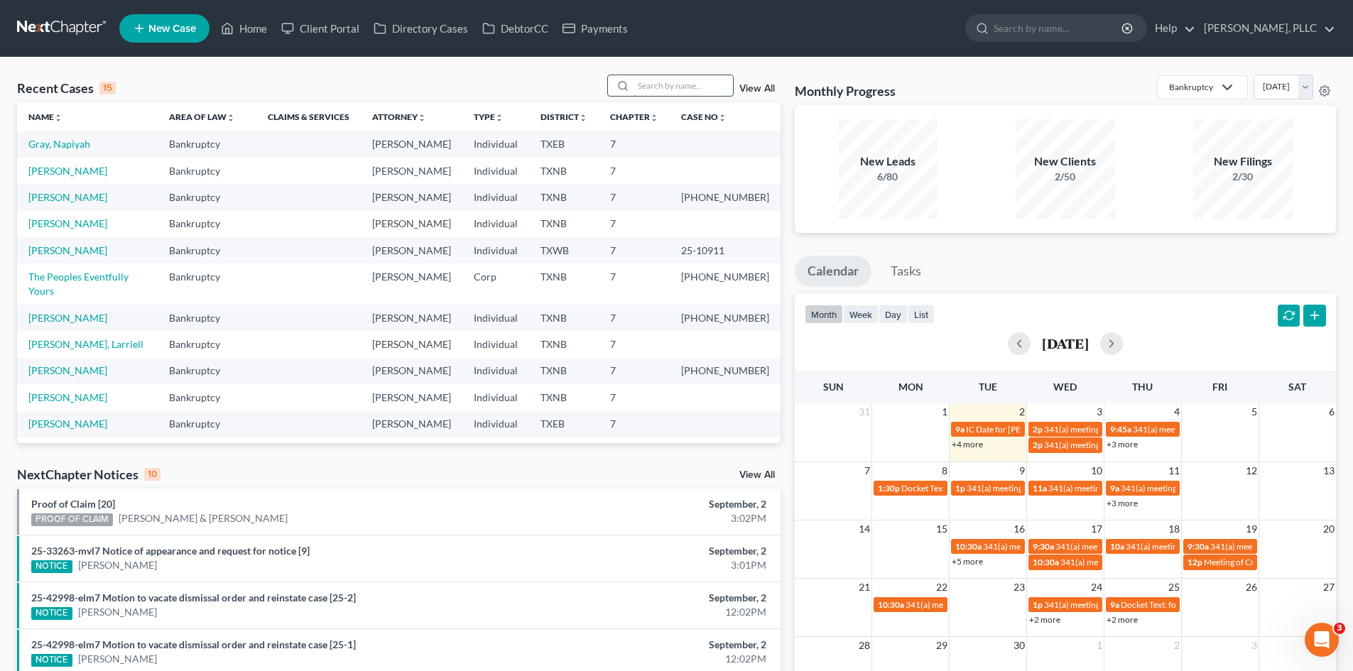
click at [654, 83] on input "search" at bounding box center [683, 85] width 99 height 21
type input "[PERSON_NAME]"
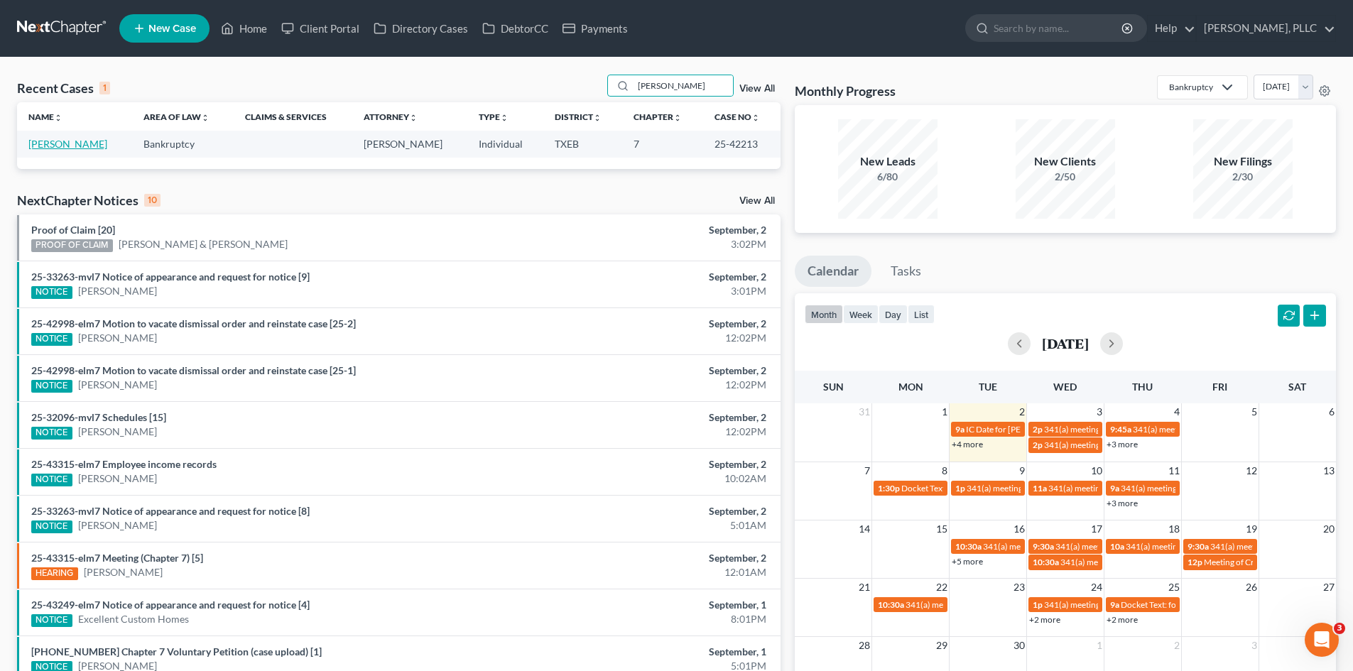
click at [67, 149] on link "[PERSON_NAME]" at bounding box center [67, 144] width 79 height 12
select select "4"
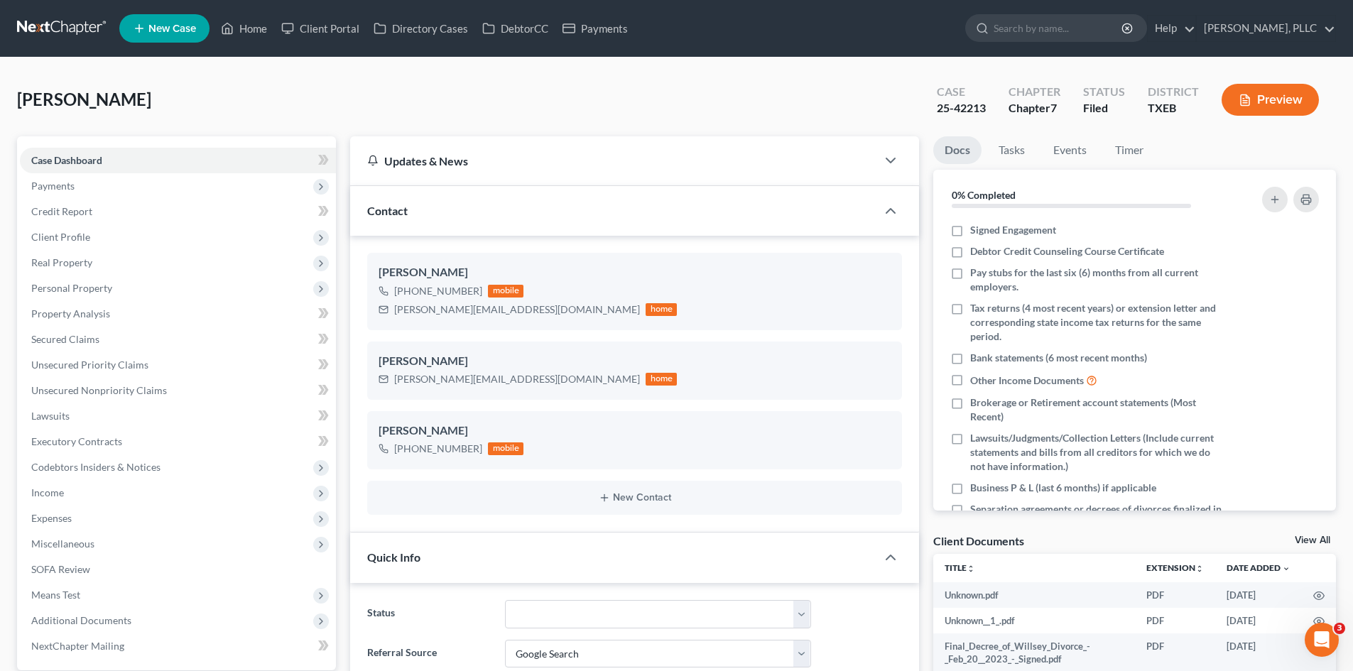
scroll to position [1833, 0]
click at [893, 210] on polyline "button" at bounding box center [891, 211] width 9 height 4
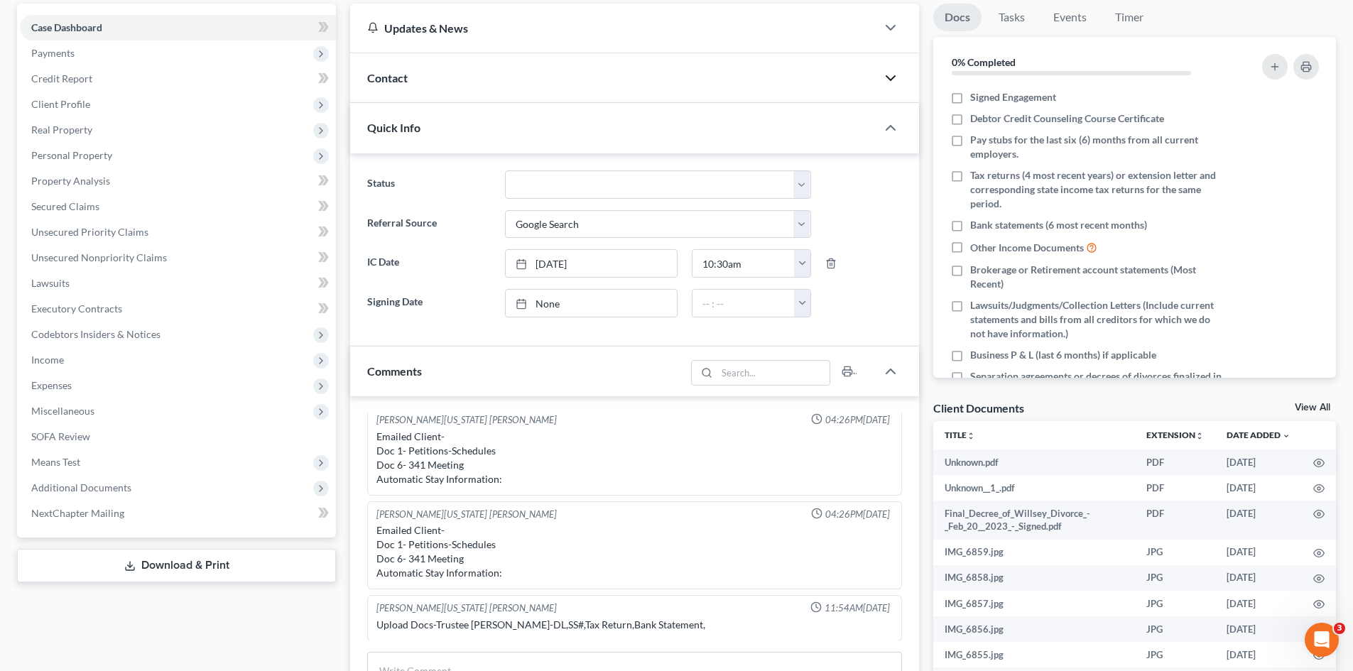
scroll to position [142, 0]
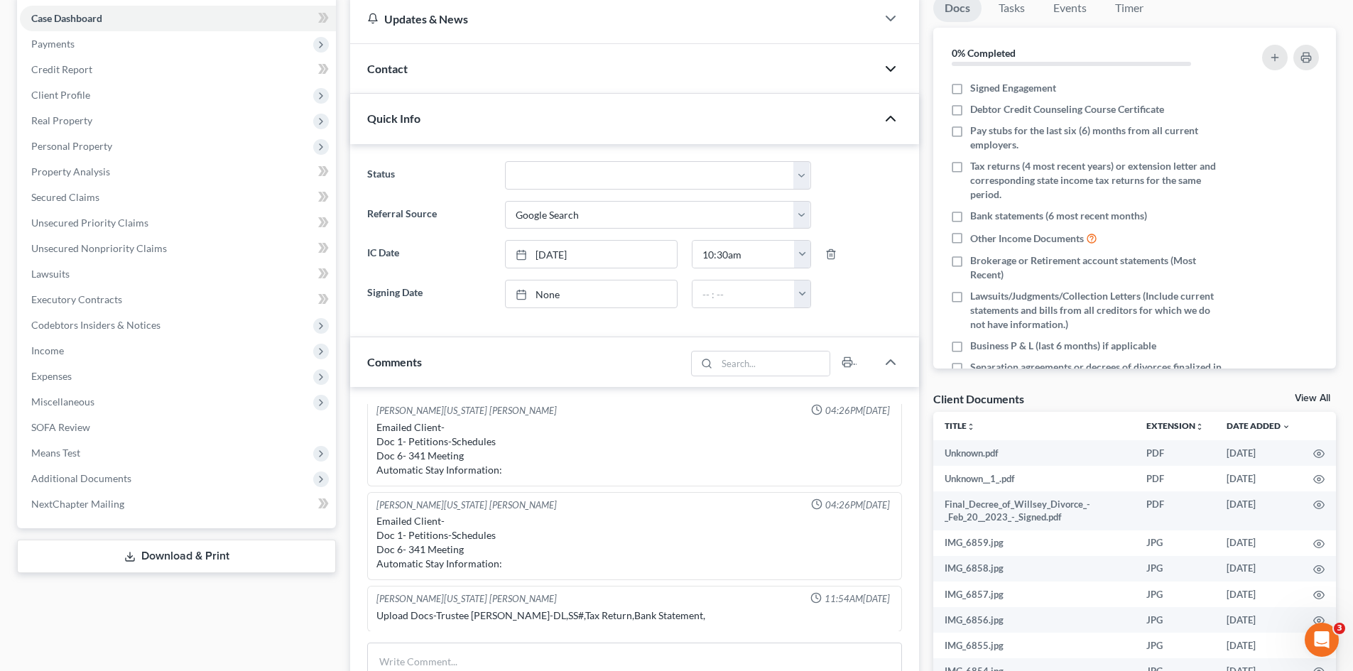
click at [887, 124] on icon "button" at bounding box center [890, 118] width 17 height 17
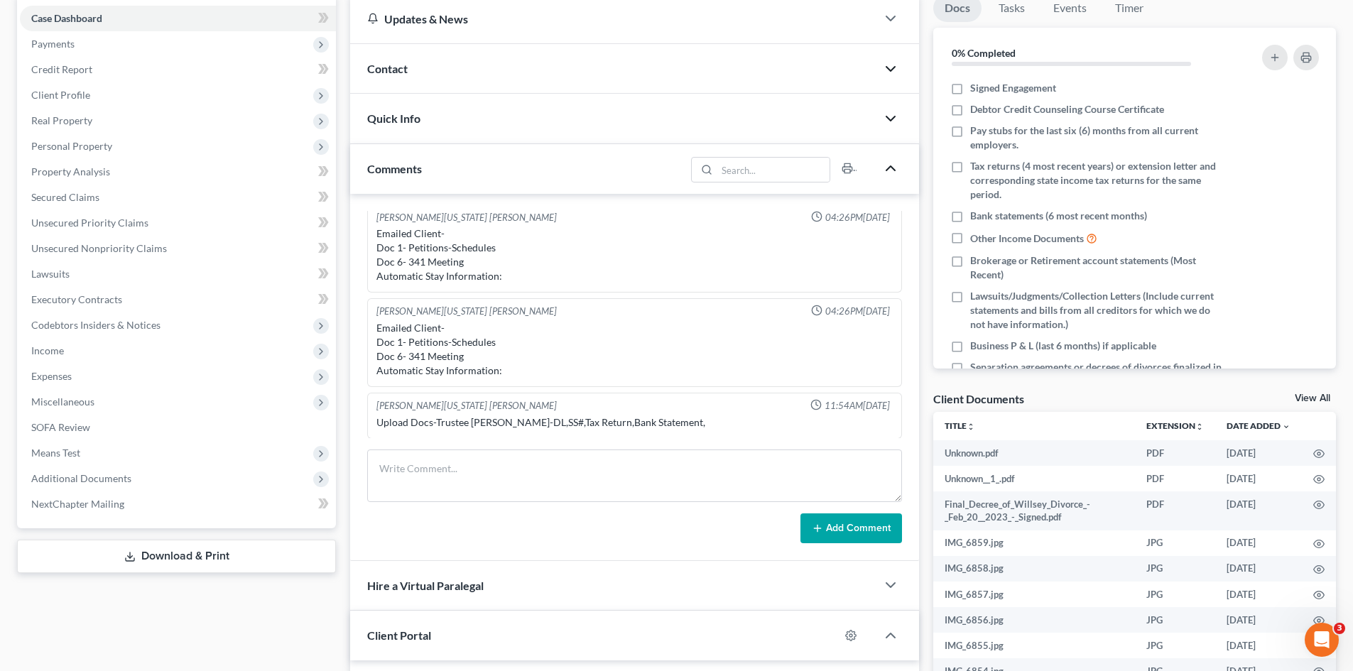
click at [897, 172] on icon "button" at bounding box center [890, 168] width 17 height 17
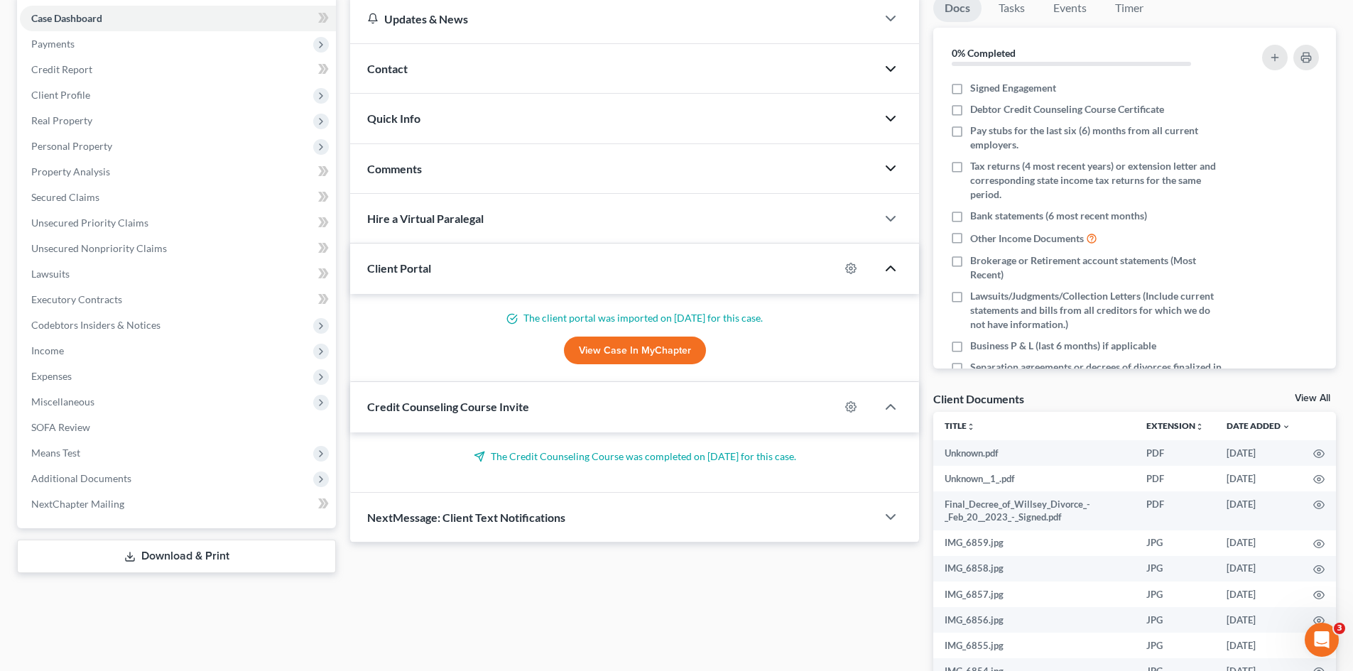
click at [888, 272] on icon "button" at bounding box center [890, 268] width 17 height 17
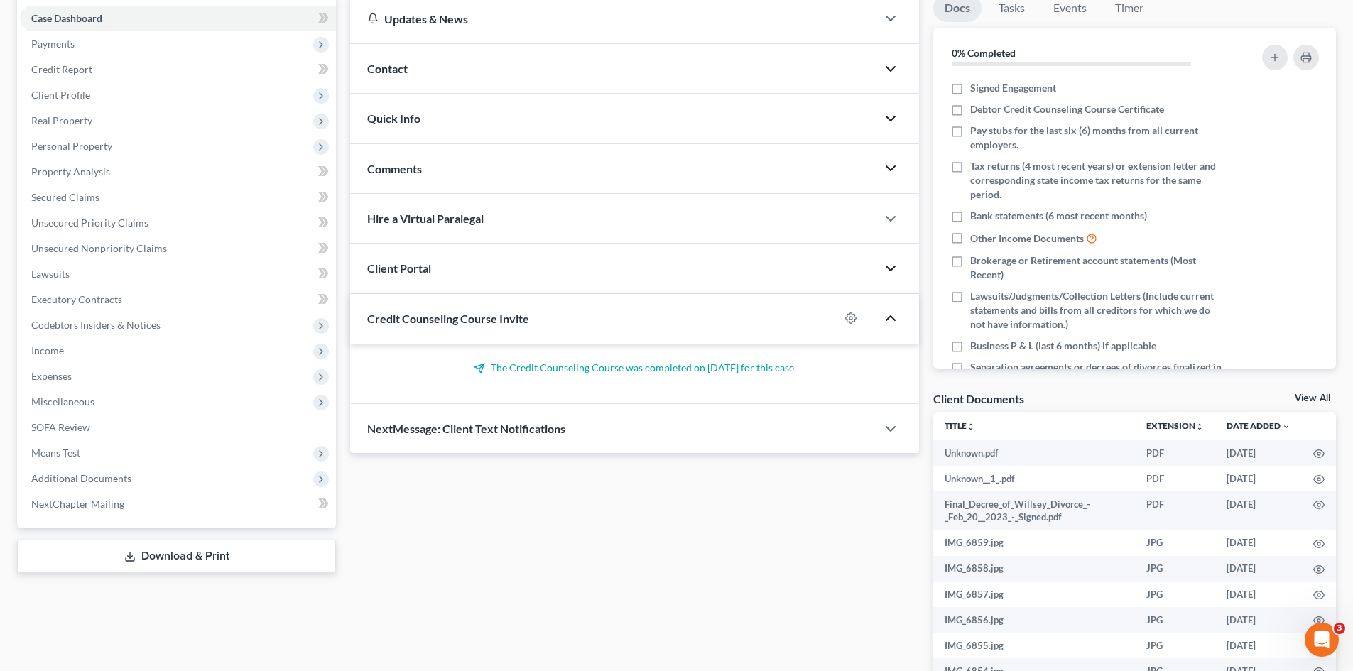
click at [895, 326] on icon "button" at bounding box center [890, 318] width 17 height 17
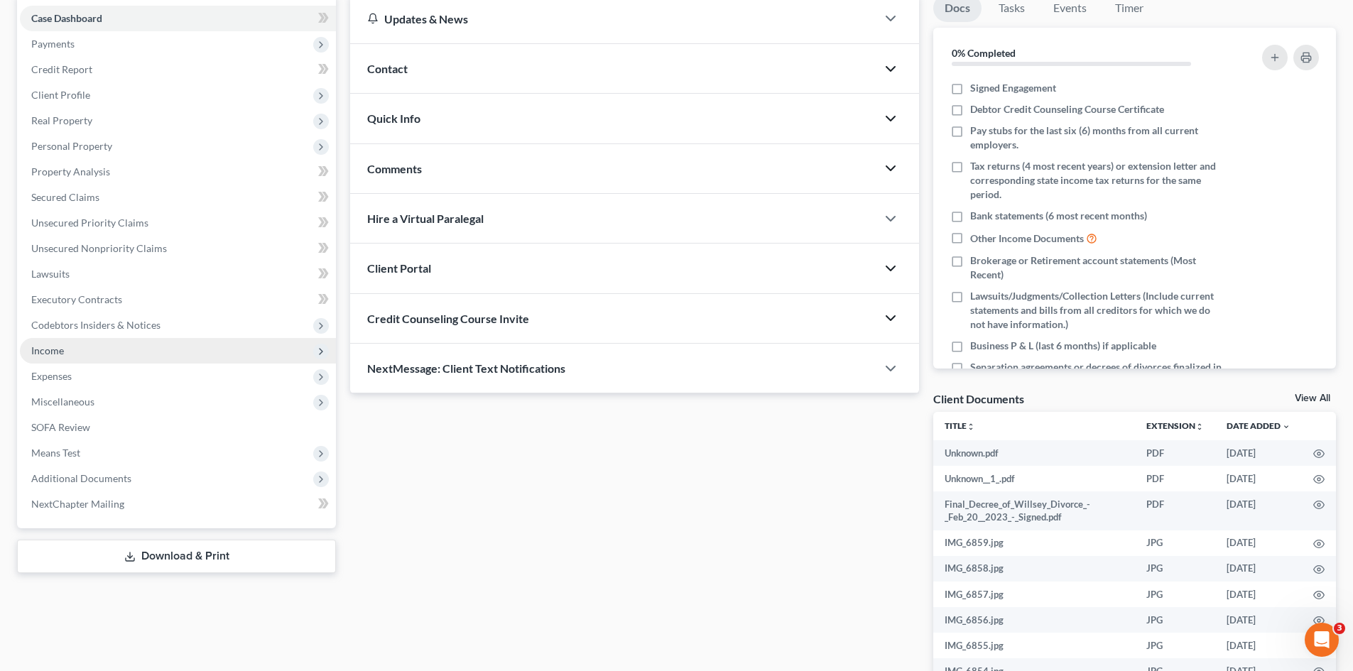
scroll to position [0, 0]
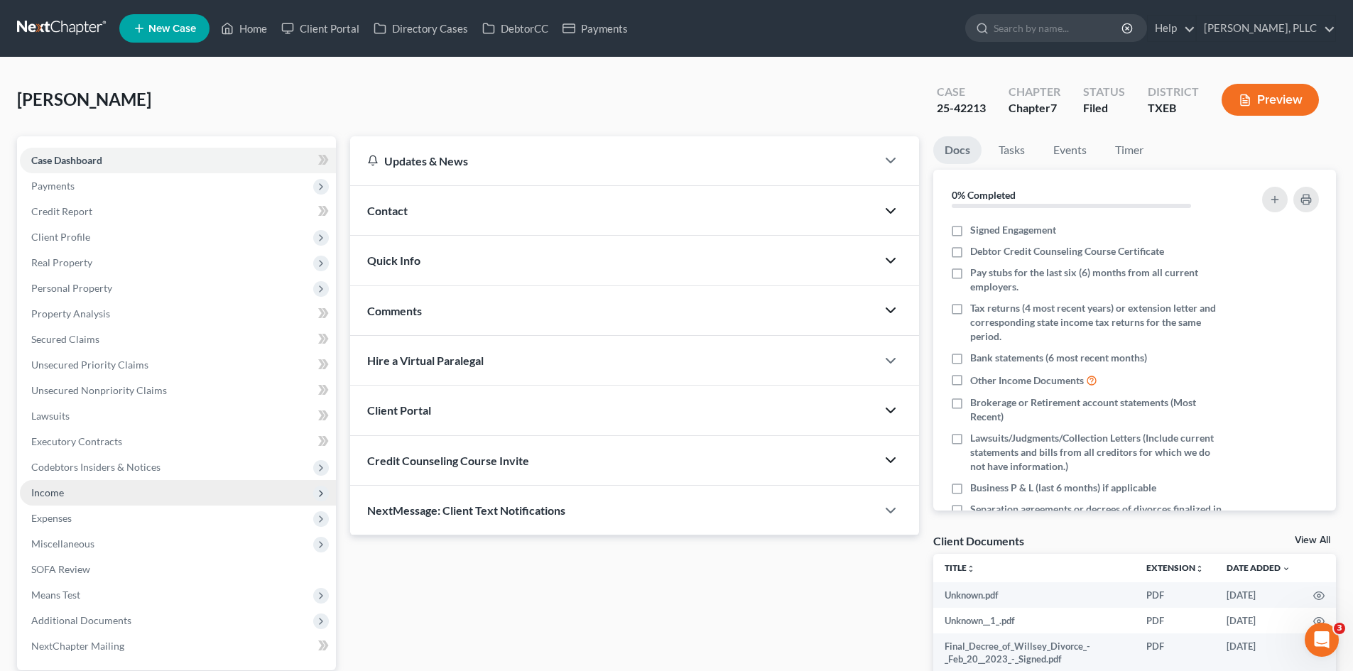
click at [131, 497] on span "Income" at bounding box center [178, 493] width 316 height 26
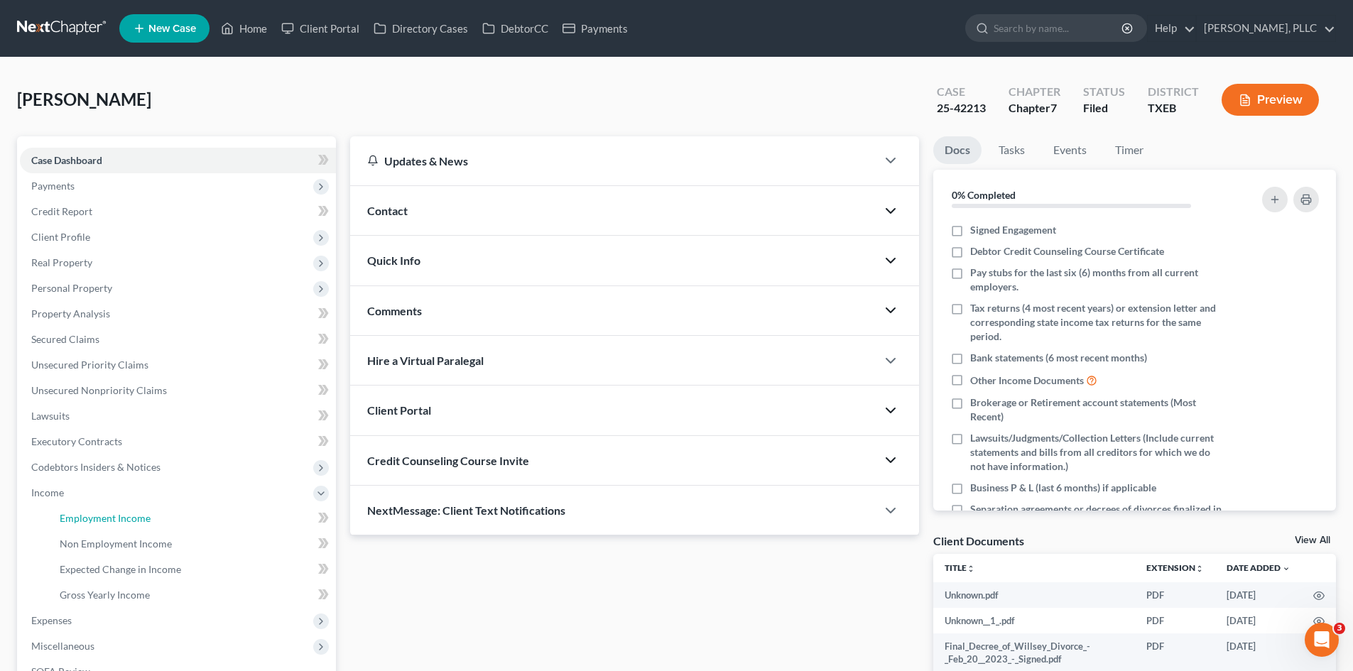
drag, startPoint x: 96, startPoint y: 523, endPoint x: 684, endPoint y: 452, distance: 592.5
click at [97, 523] on span "Employment Income" at bounding box center [105, 518] width 91 height 12
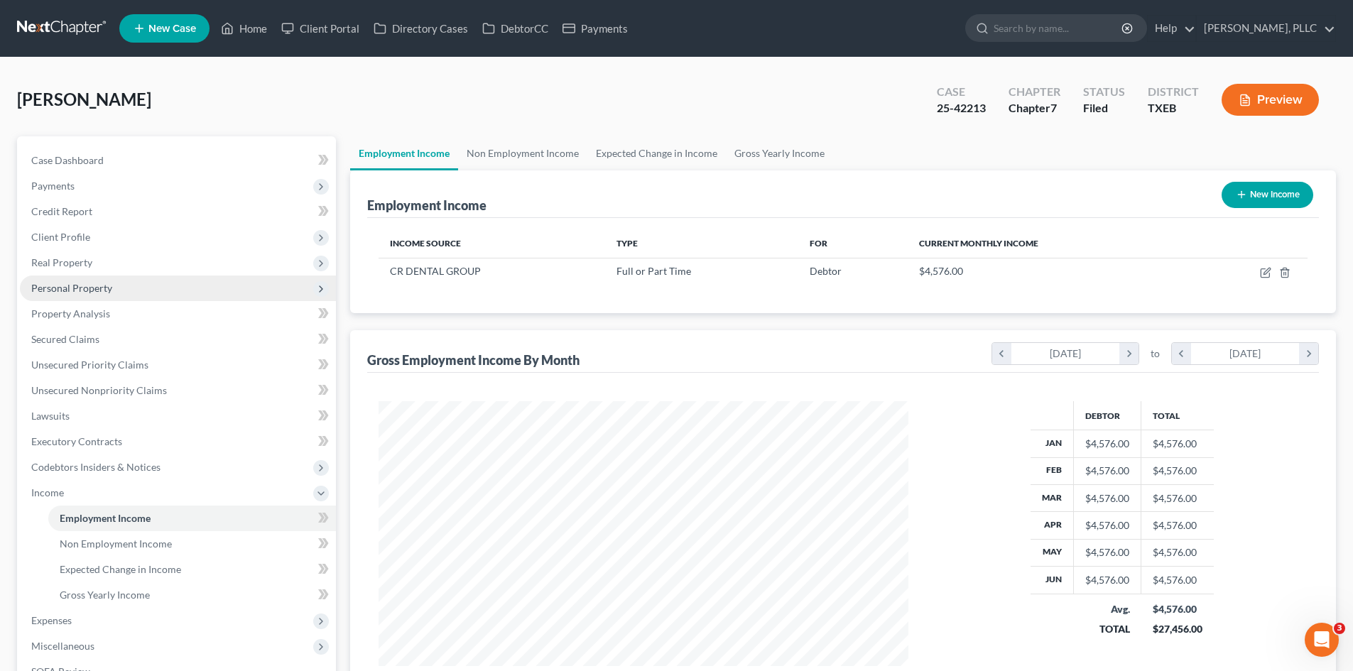
click at [109, 298] on span "Personal Property" at bounding box center [178, 289] width 316 height 26
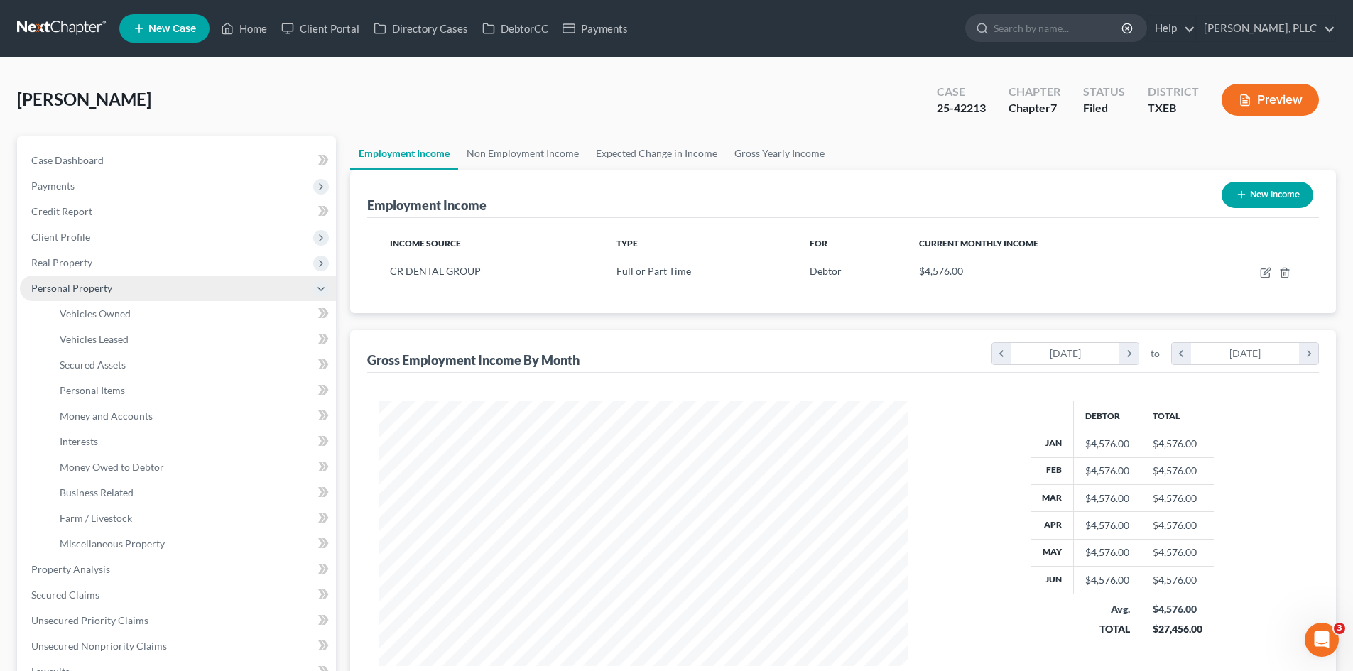
click at [114, 291] on span "Personal Property" at bounding box center [178, 289] width 316 height 26
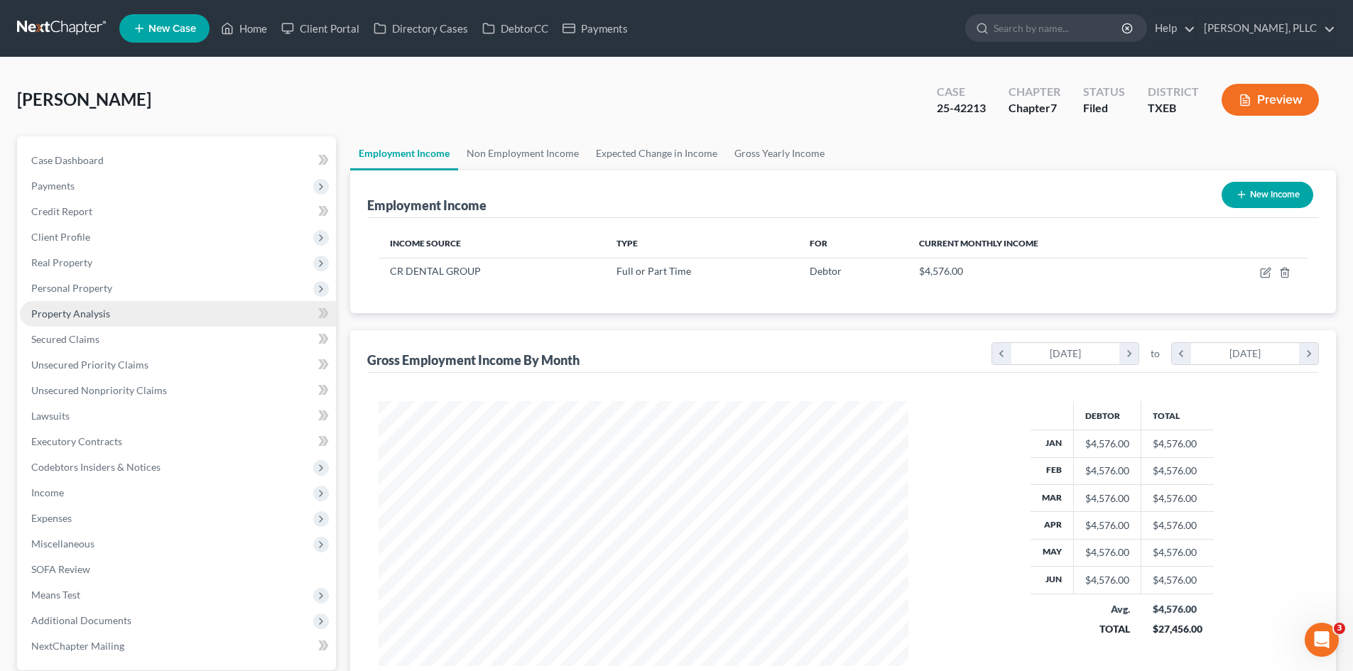
click at [125, 315] on link "Property Analysis" at bounding box center [178, 314] width 316 height 26
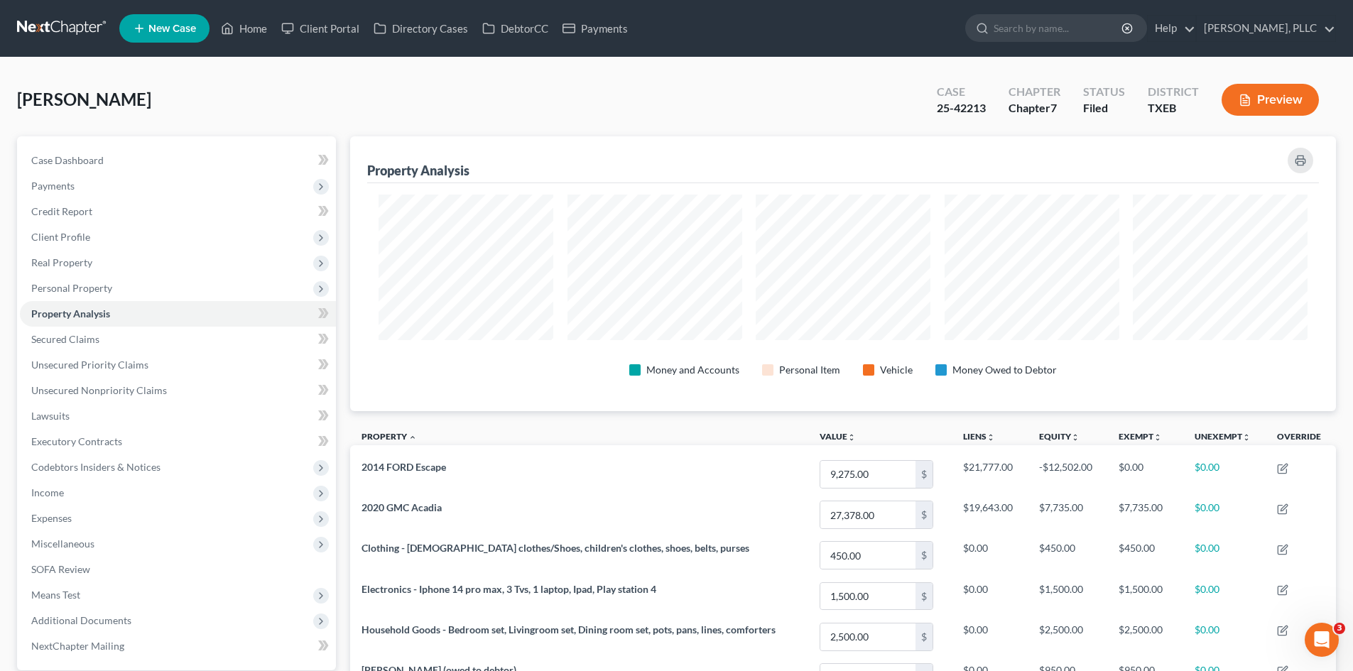
scroll to position [275, 986]
click at [72, 220] on link "Credit Report" at bounding box center [178, 212] width 316 height 26
click at [87, 234] on span "Client Profile" at bounding box center [60, 237] width 59 height 12
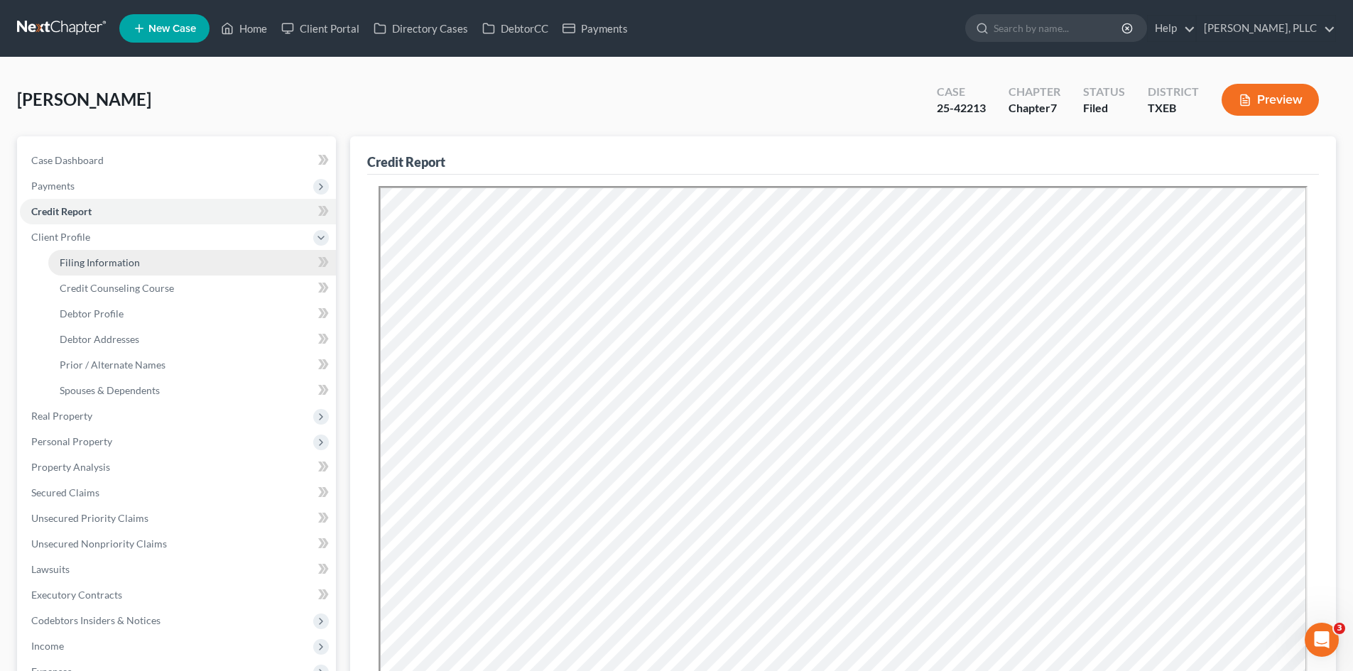
click at [105, 256] on span "Filing Information" at bounding box center [100, 262] width 80 height 12
select select "1"
select select "0"
select select "77"
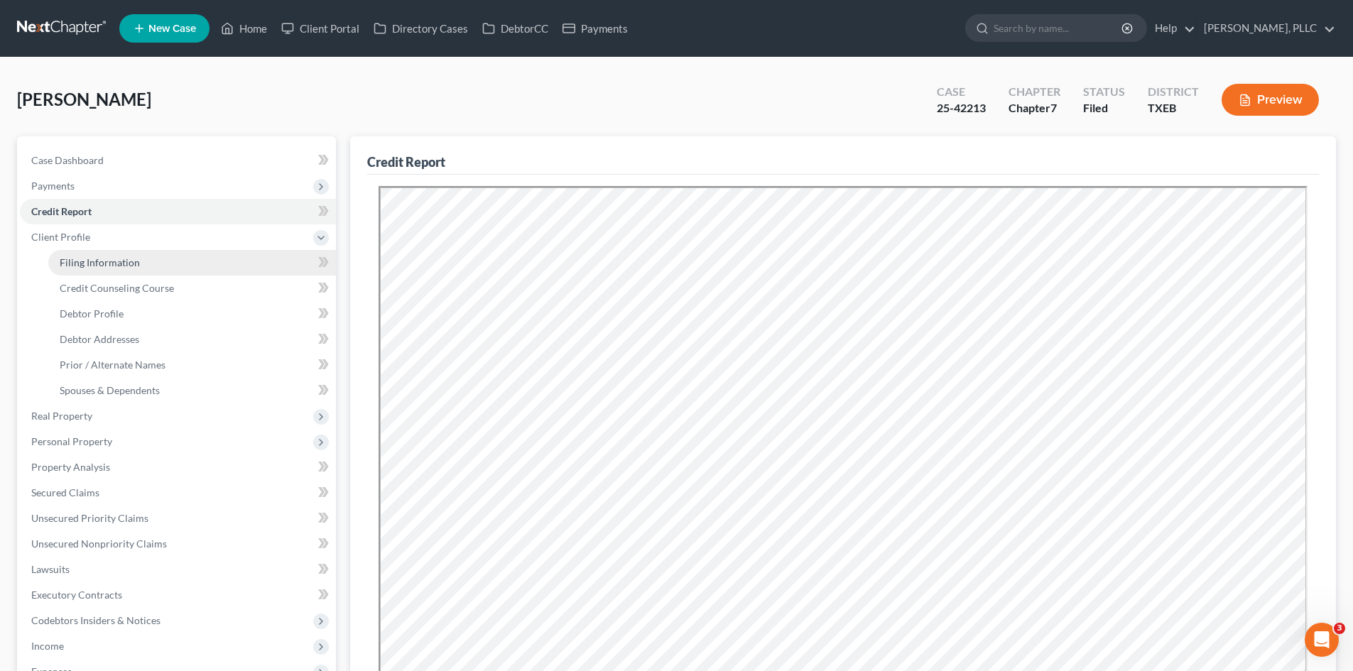
select select "0"
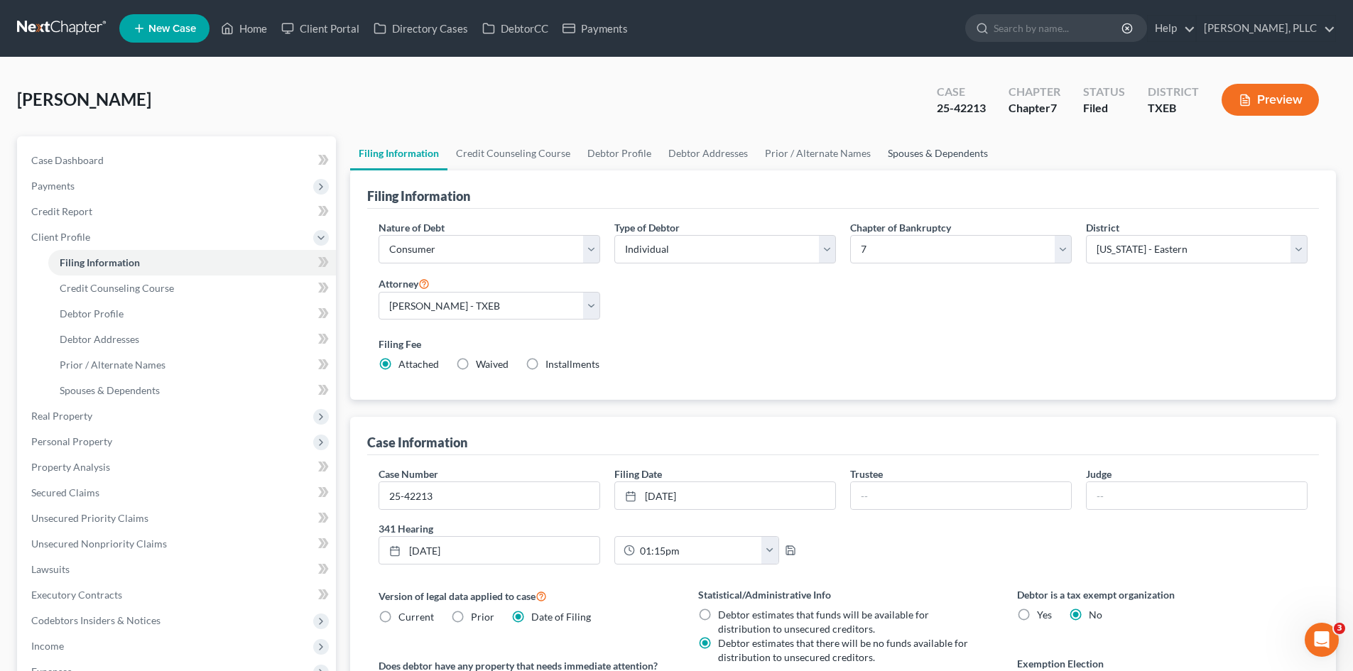
click at [909, 152] on link "Spouses & Dependents" at bounding box center [938, 153] width 117 height 34
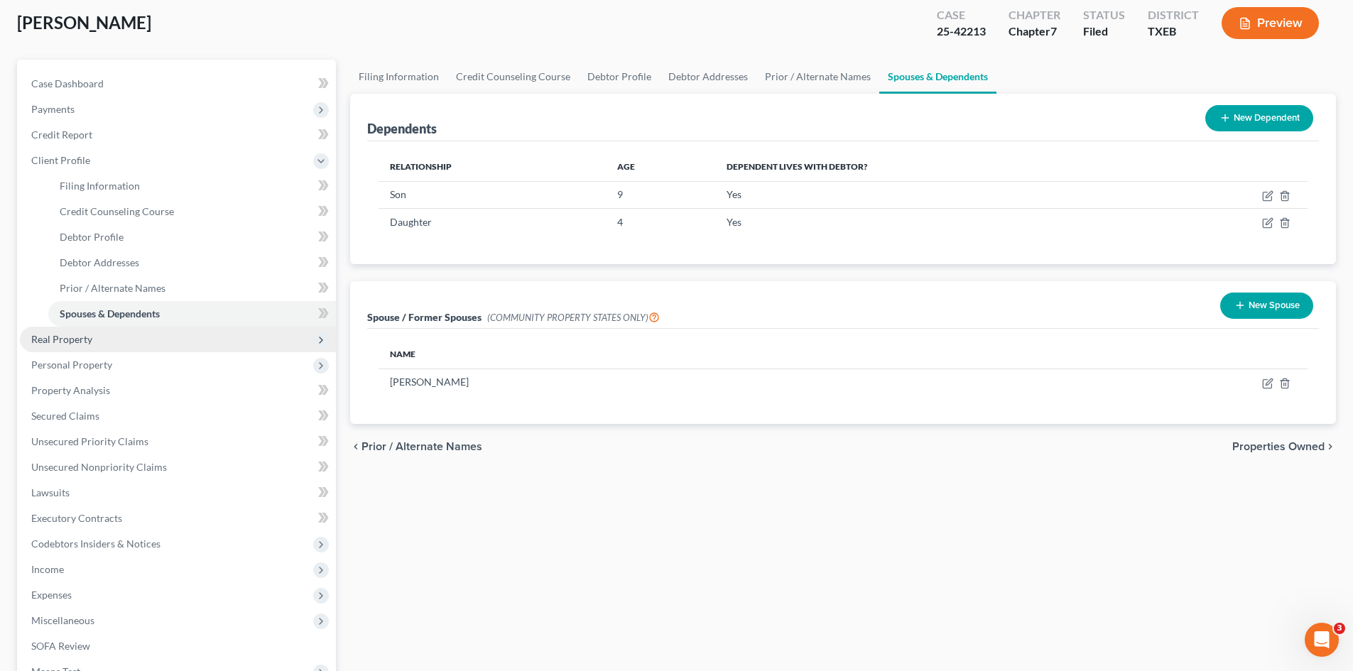
scroll to position [213, 0]
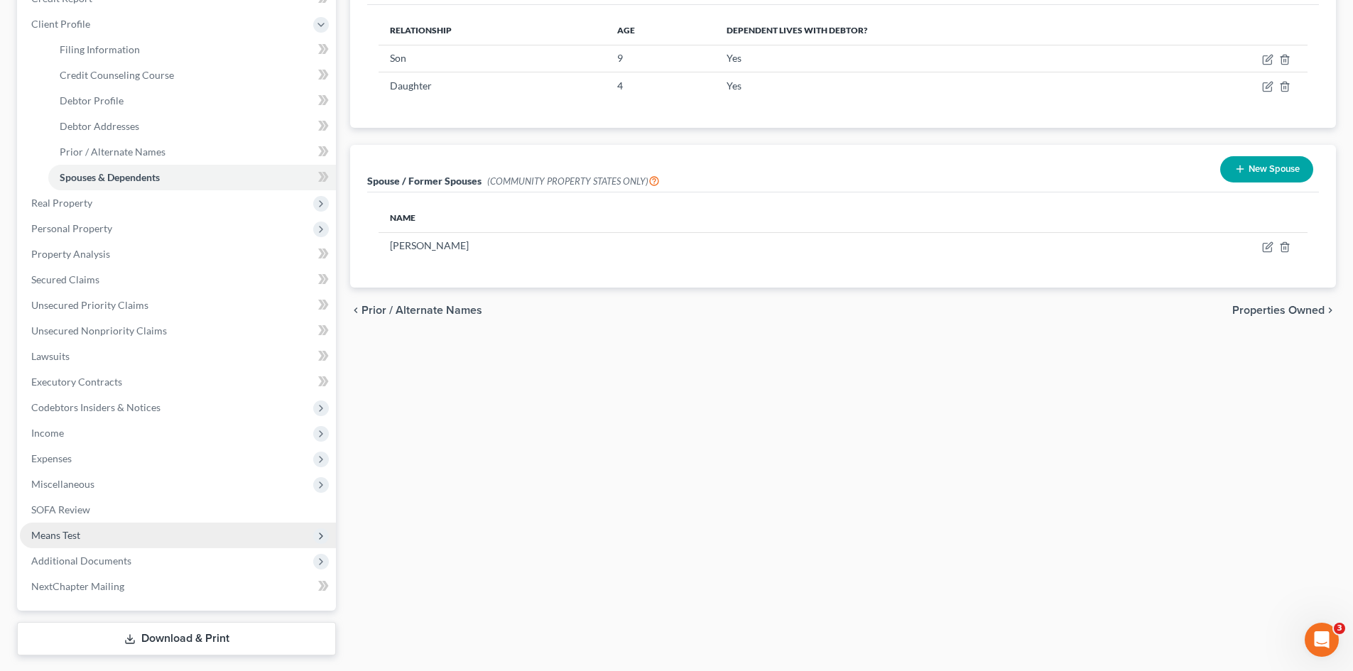
click at [90, 536] on span "Means Test" at bounding box center [178, 536] width 316 height 26
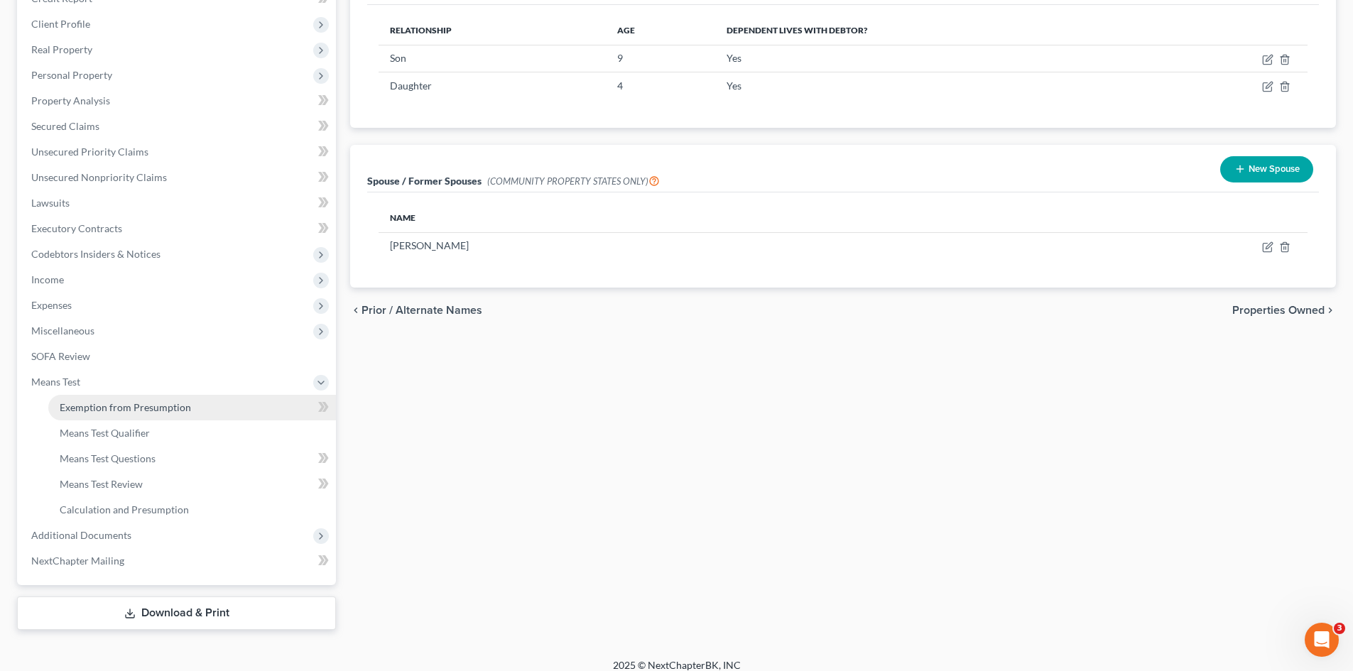
click at [215, 406] on link "Exemption from Presumption" at bounding box center [192, 408] width 288 height 26
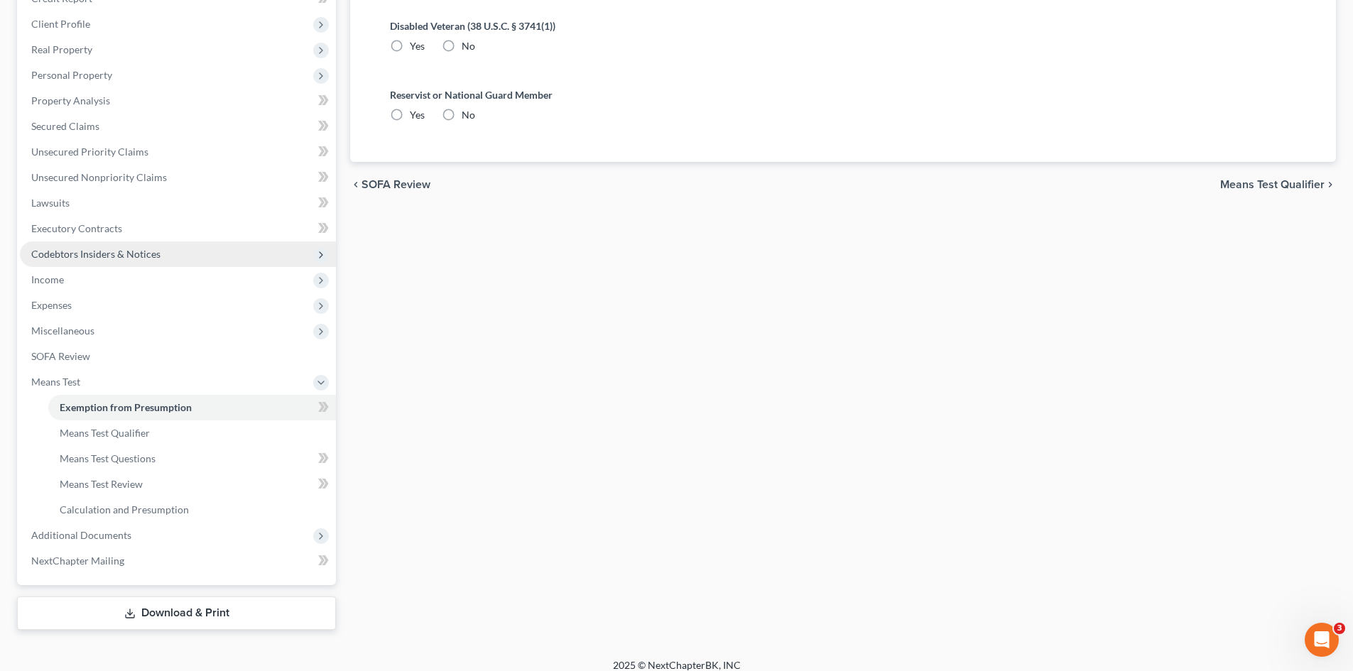
radio input "true"
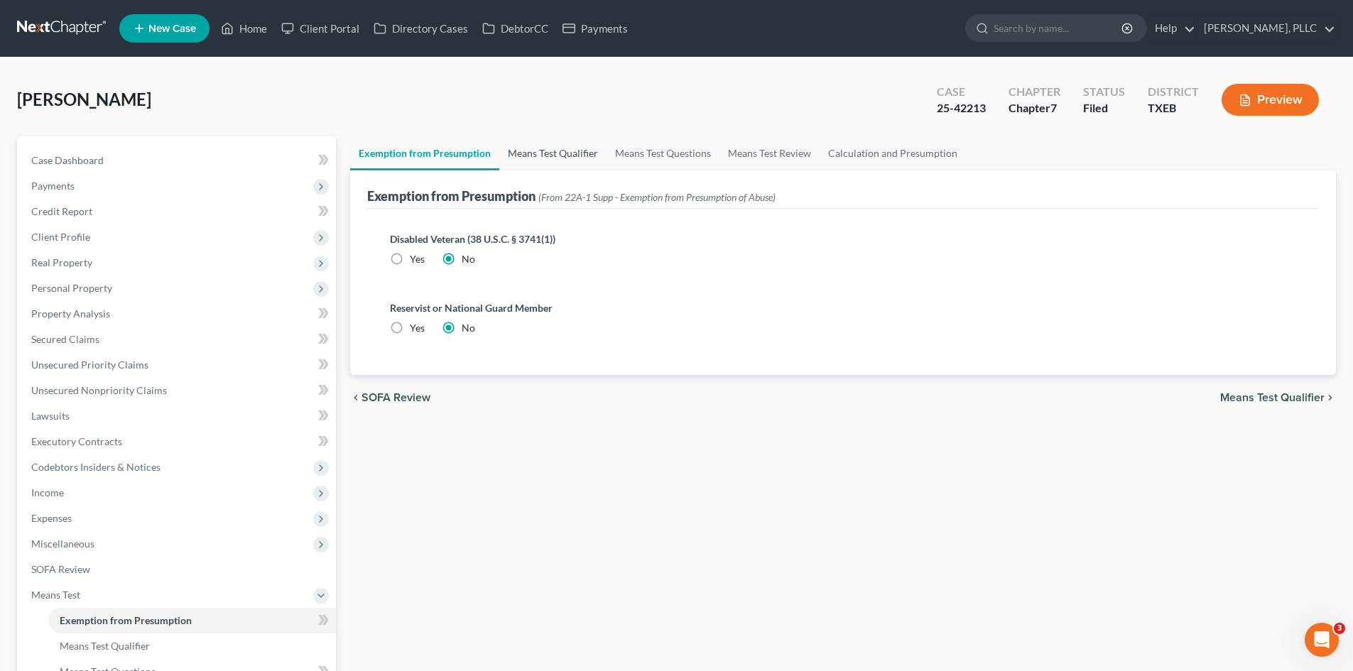
click at [529, 152] on link "Means Test Qualifier" at bounding box center [552, 153] width 107 height 34
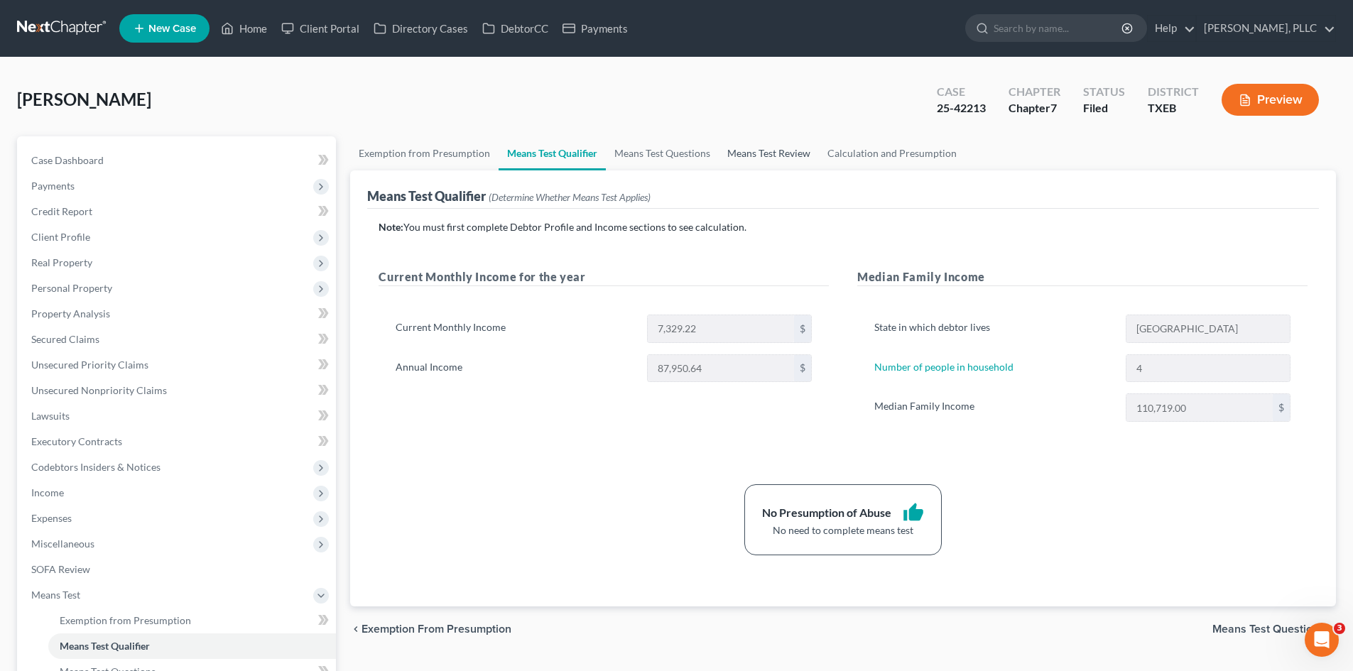
click at [754, 152] on link "Means Test Review" at bounding box center [769, 153] width 100 height 34
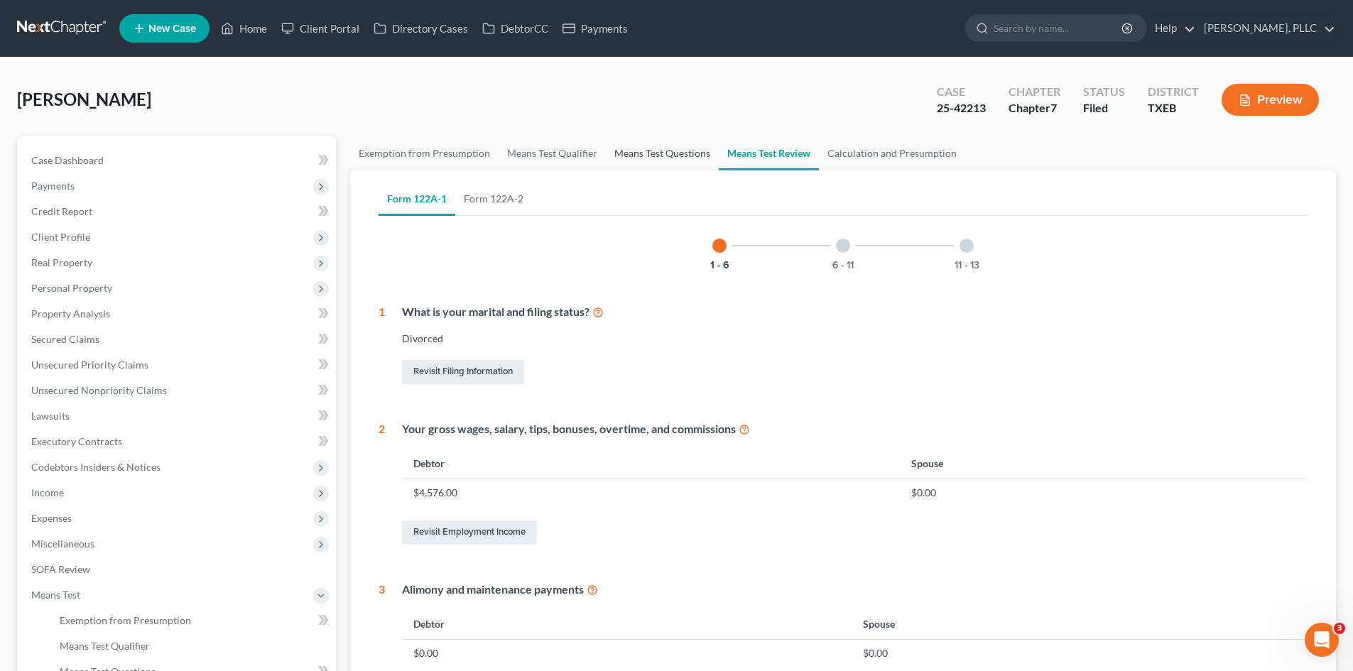
click at [654, 158] on link "Means Test Questions" at bounding box center [662, 153] width 113 height 34
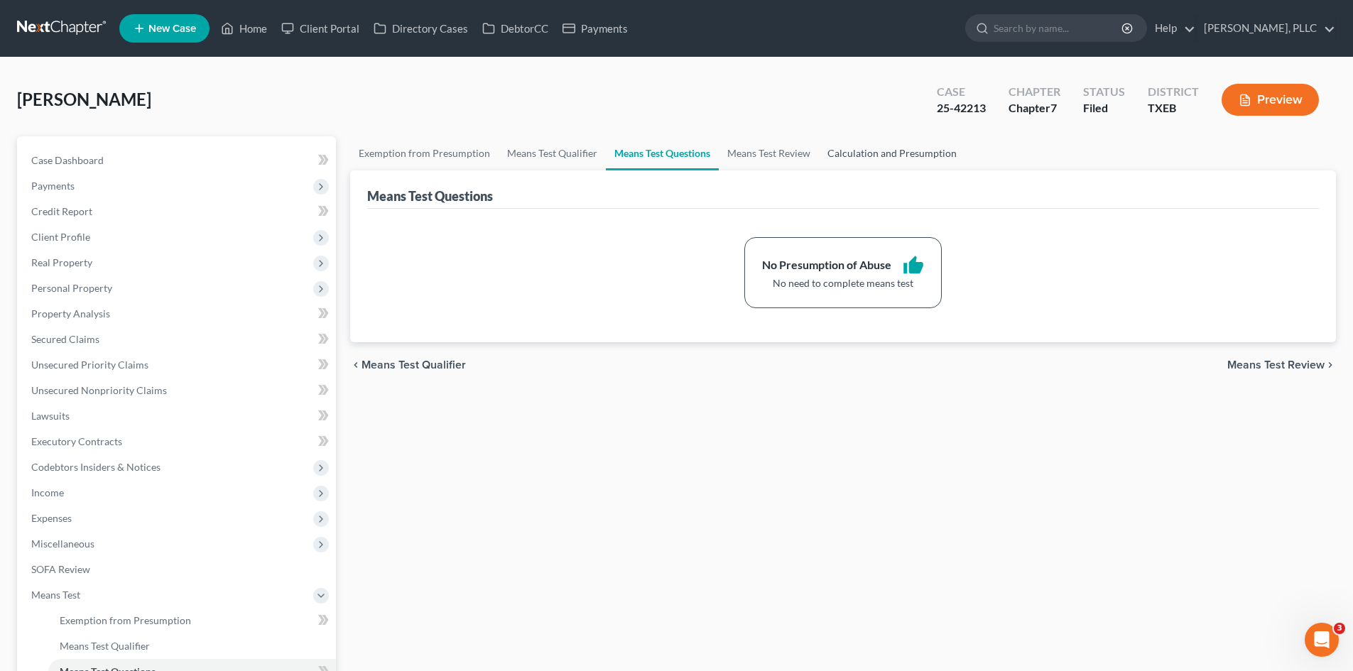
click at [914, 159] on link "Calculation and Presumption" at bounding box center [892, 153] width 146 height 34
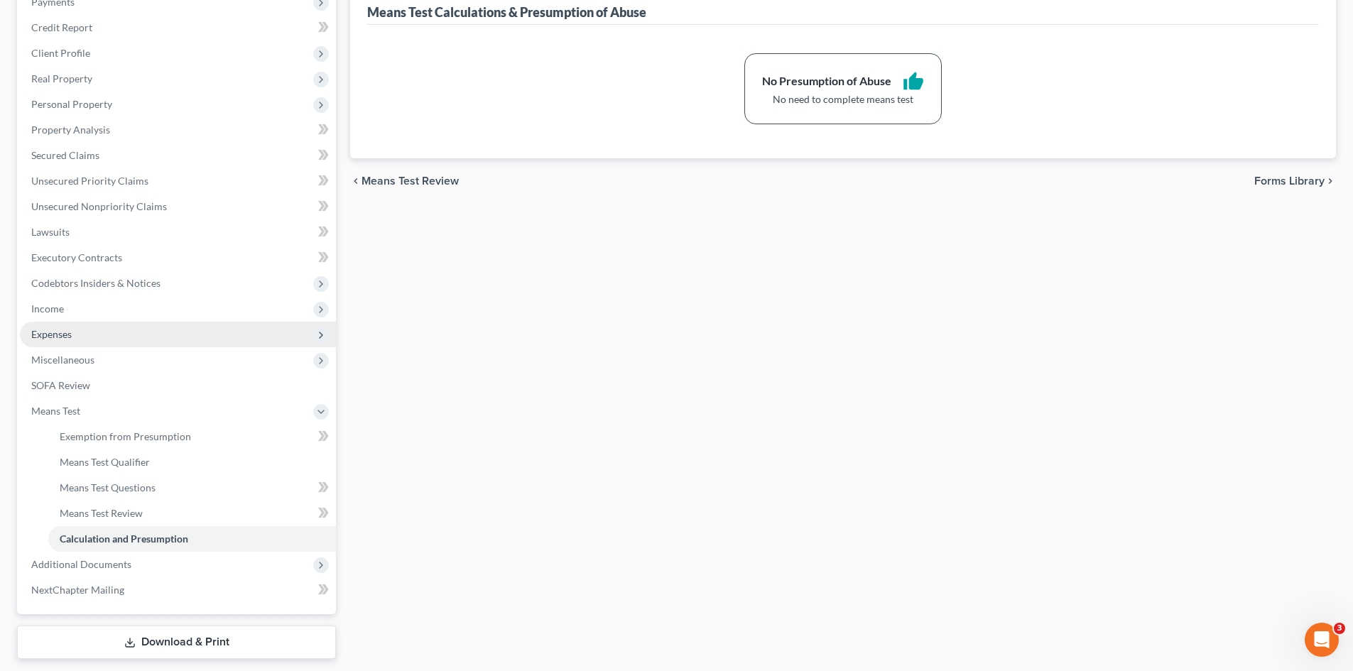
scroll to position [213, 0]
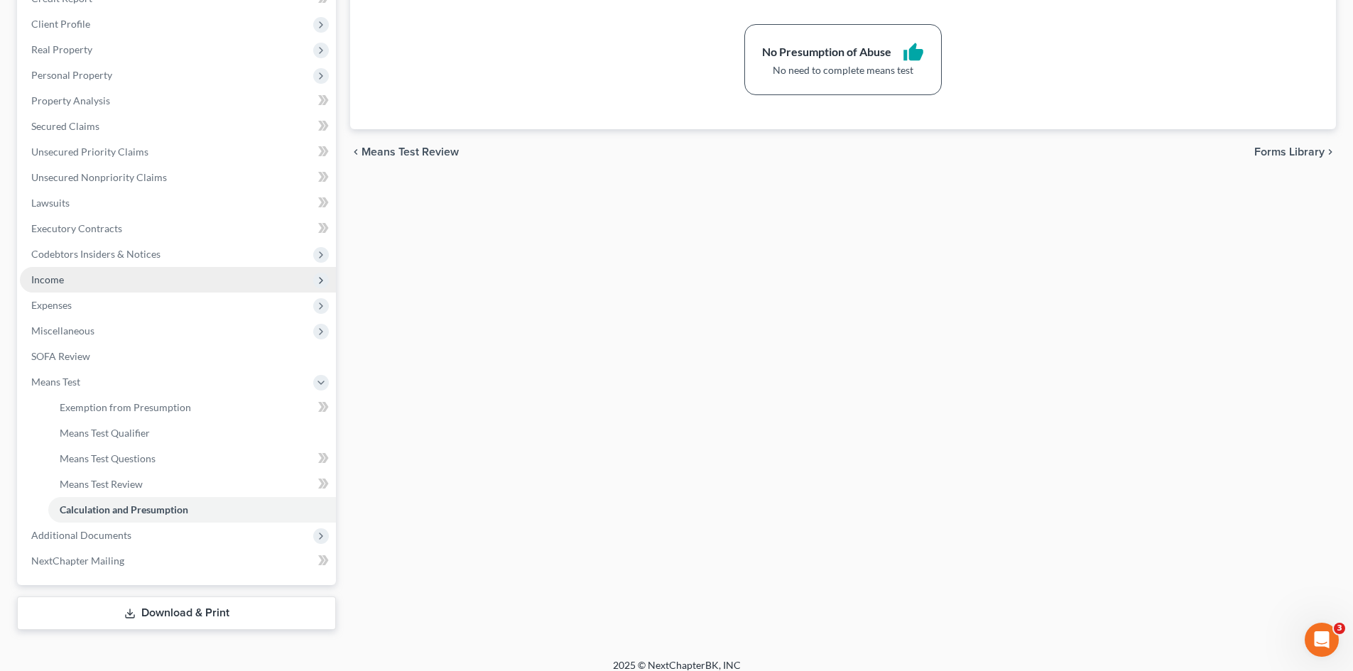
click at [85, 272] on span "Income" at bounding box center [178, 280] width 316 height 26
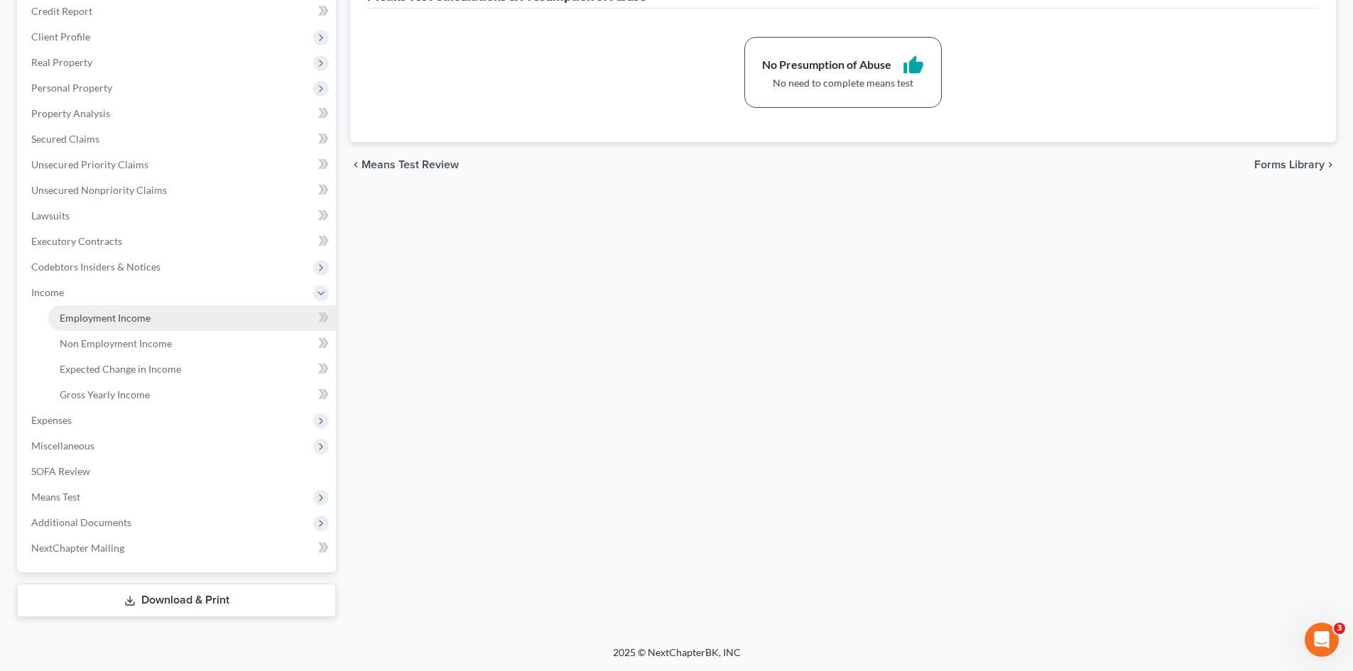
click at [127, 318] on span "Employment Income" at bounding box center [105, 318] width 91 height 12
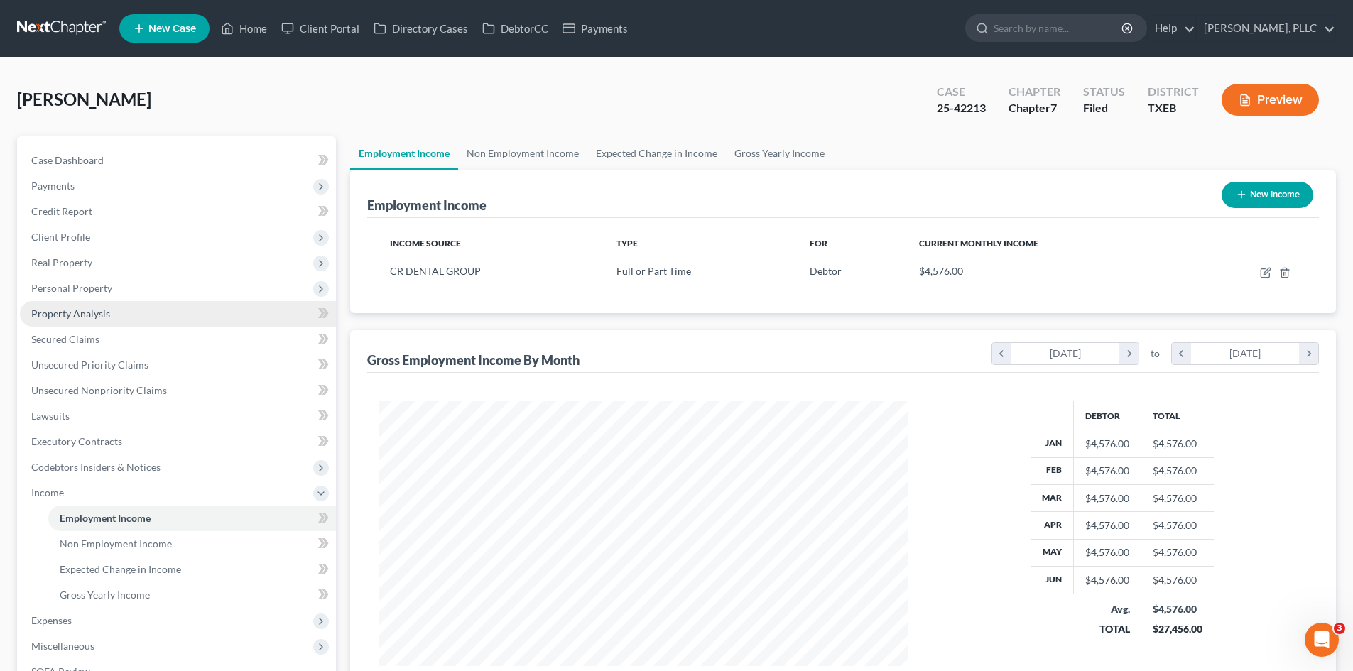
scroll to position [265, 558]
click at [542, 153] on link "Non Employment Income" at bounding box center [522, 153] width 129 height 34
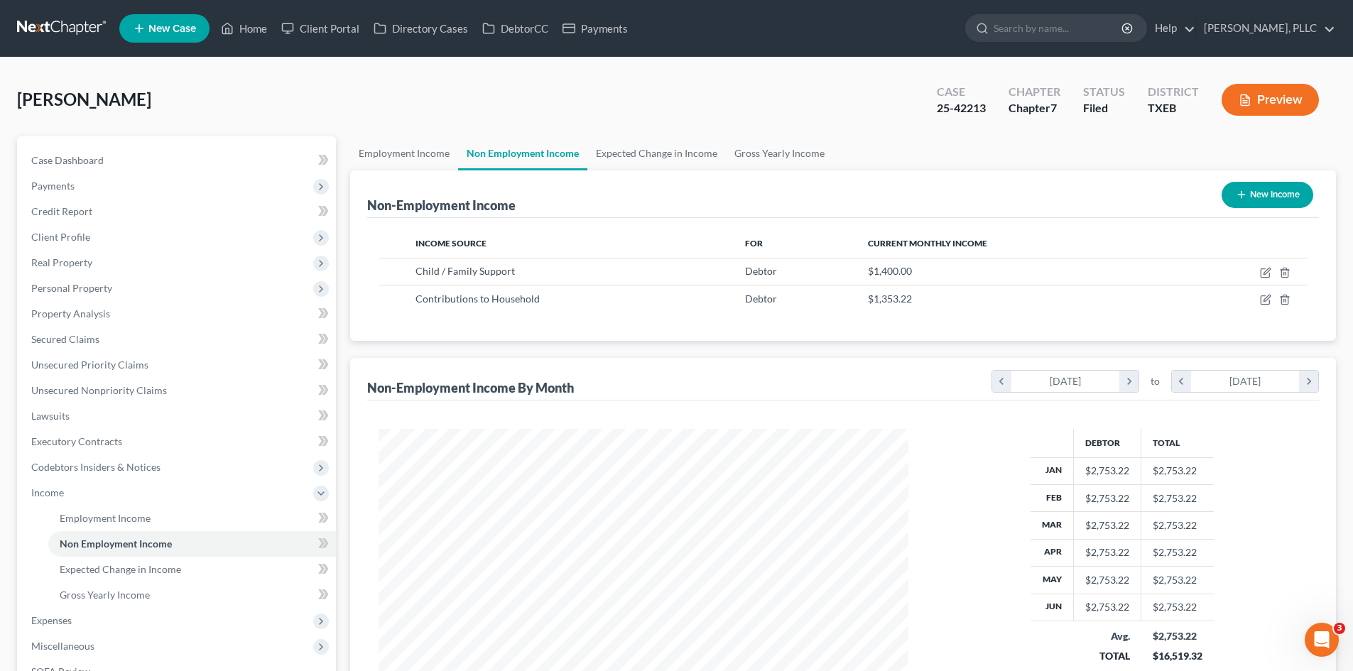
scroll to position [265, 558]
click at [167, 425] on link "Lawsuits" at bounding box center [178, 417] width 316 height 26
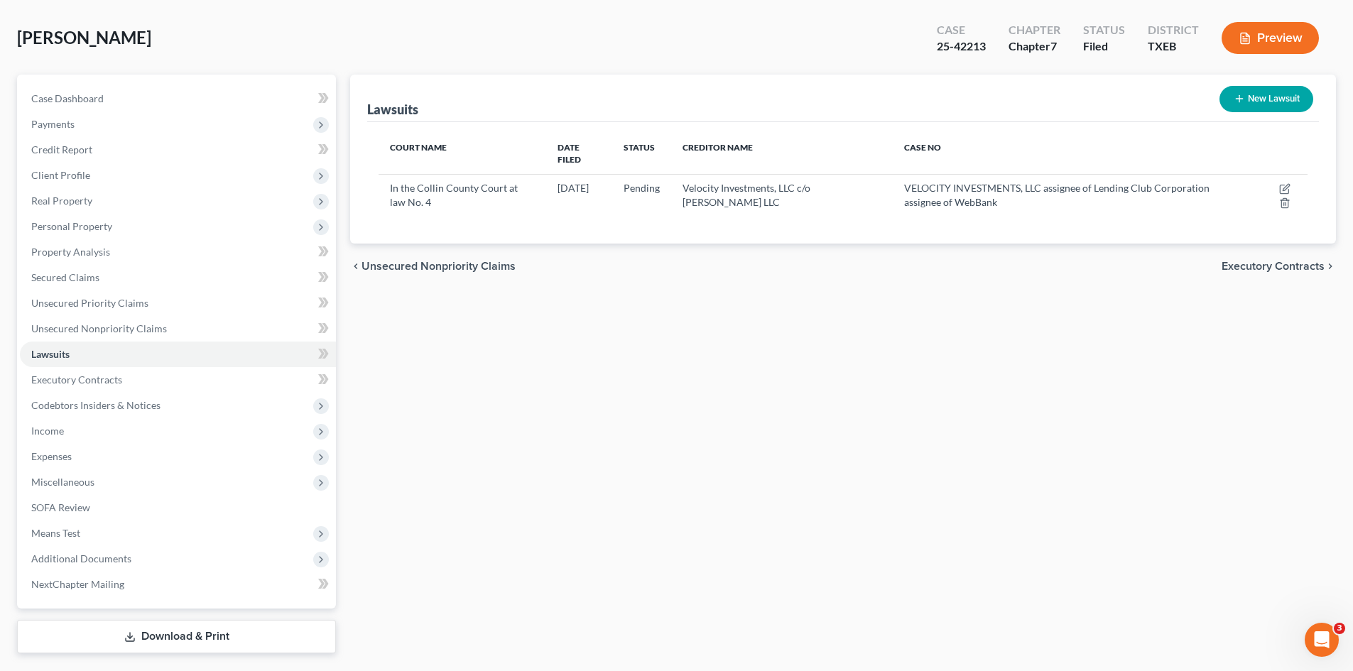
scroll to position [27, 0]
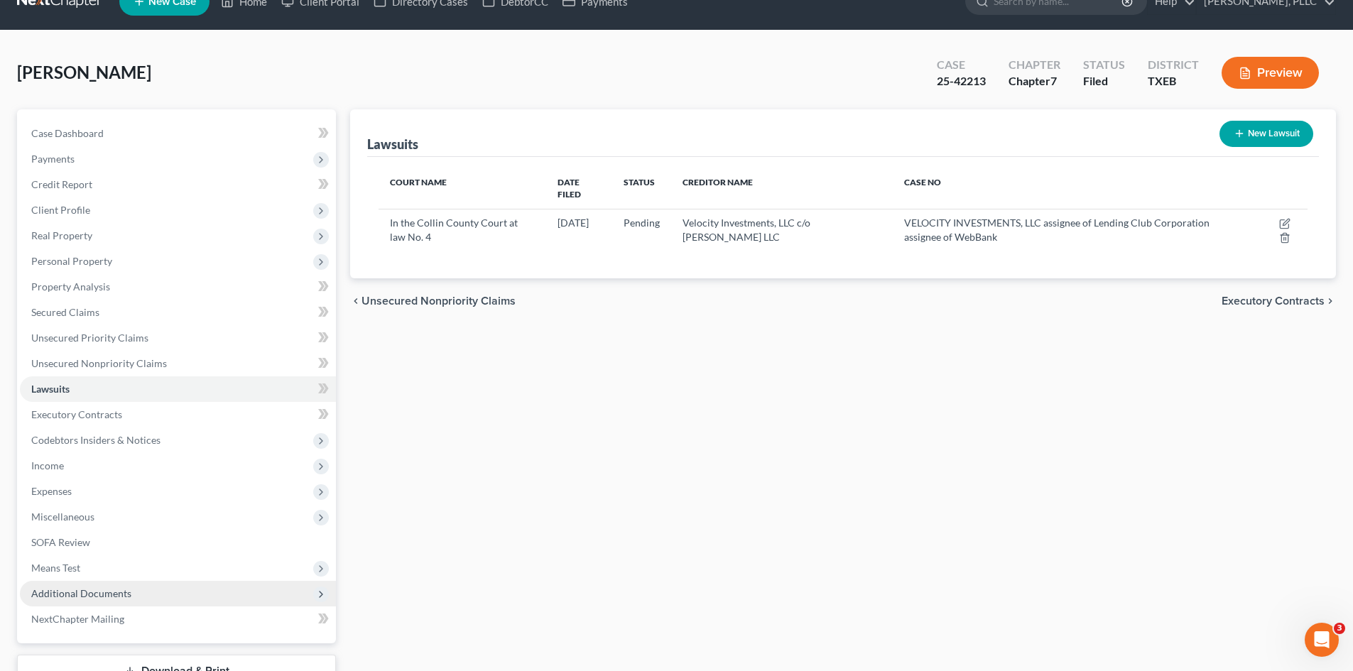
click at [162, 599] on span "Additional Documents" at bounding box center [178, 594] width 316 height 26
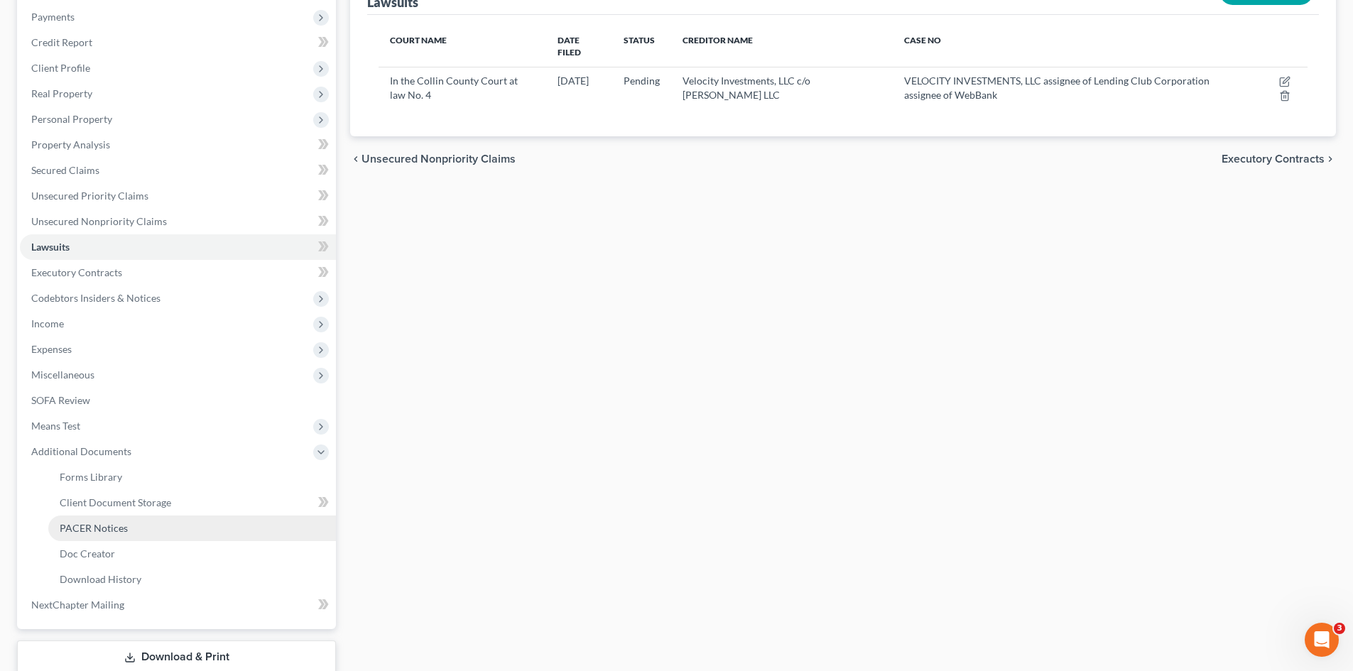
click at [131, 531] on link "PACER Notices" at bounding box center [192, 529] width 288 height 26
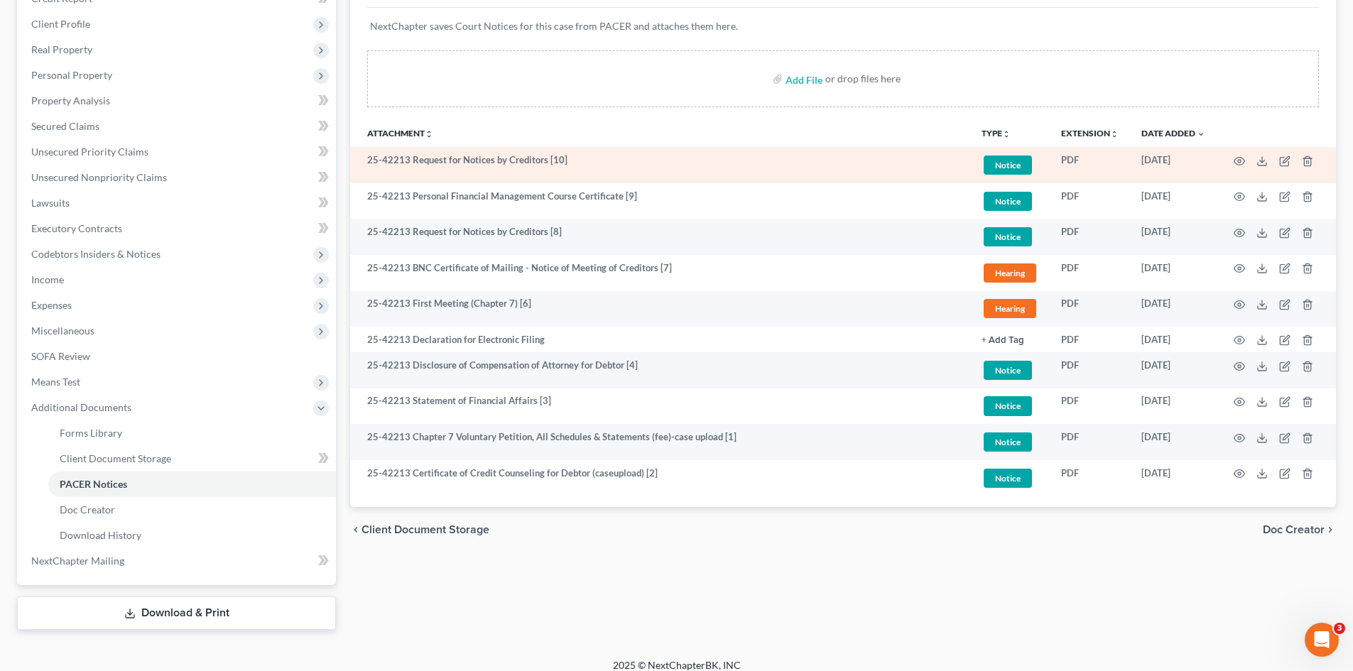
scroll to position [226, 0]
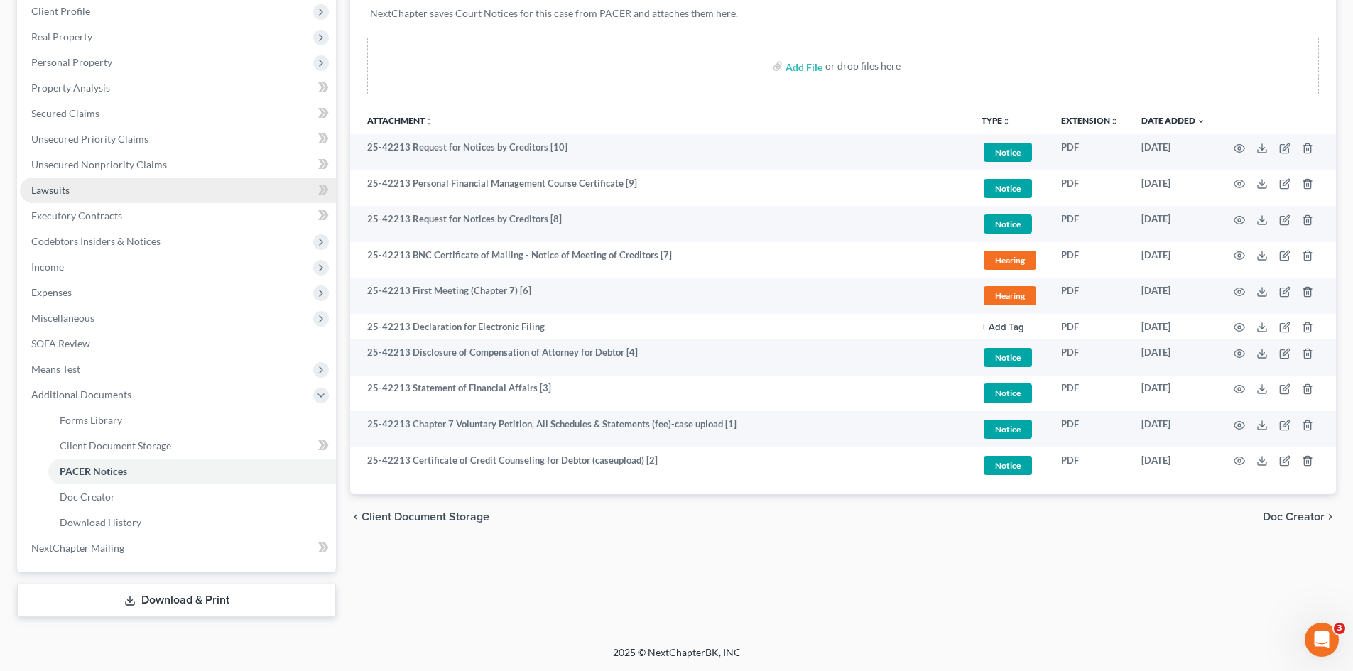
click at [169, 193] on link "Lawsuits" at bounding box center [178, 191] width 316 height 26
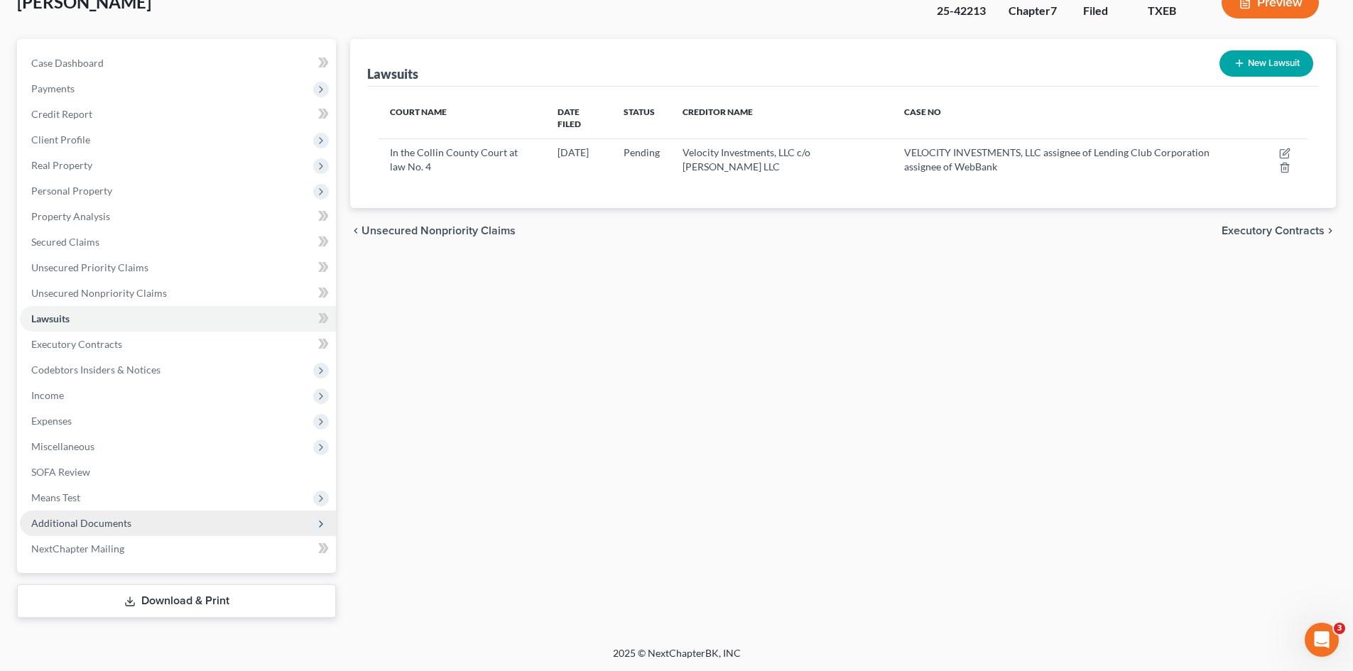
scroll to position [98, 0]
click at [168, 526] on span "Additional Documents" at bounding box center [178, 523] width 316 height 26
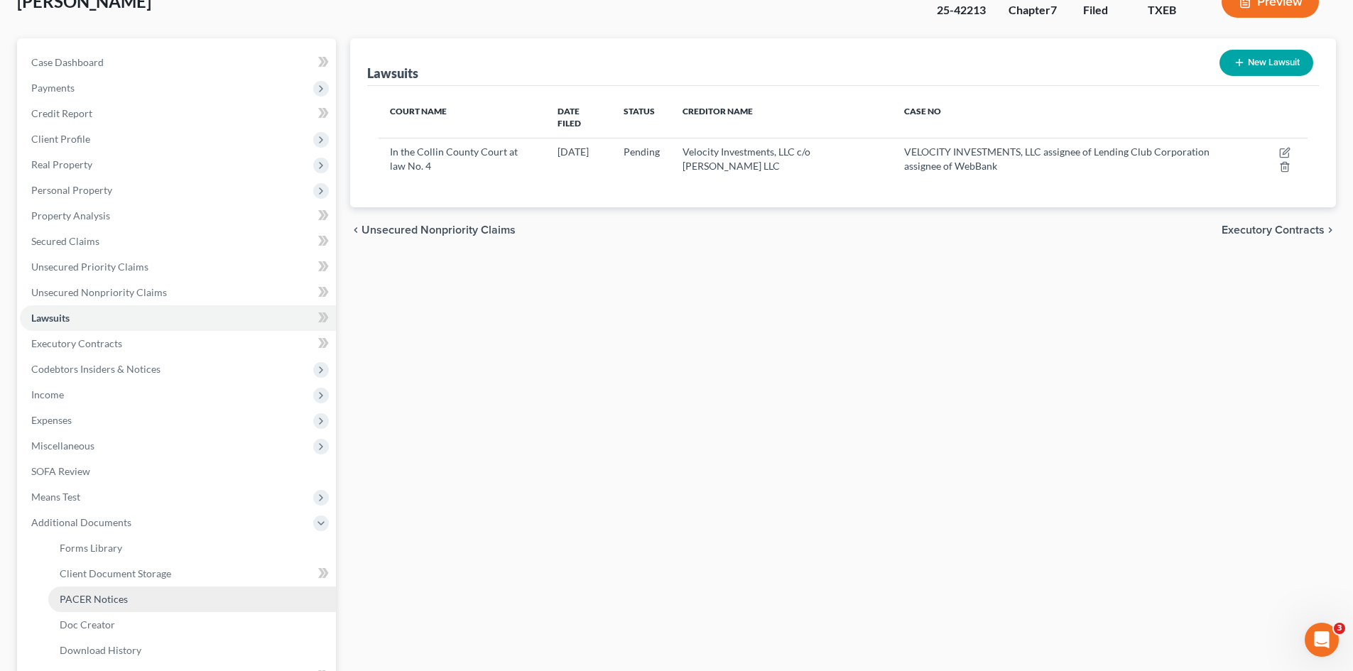
click at [192, 605] on link "PACER Notices" at bounding box center [192, 600] width 288 height 26
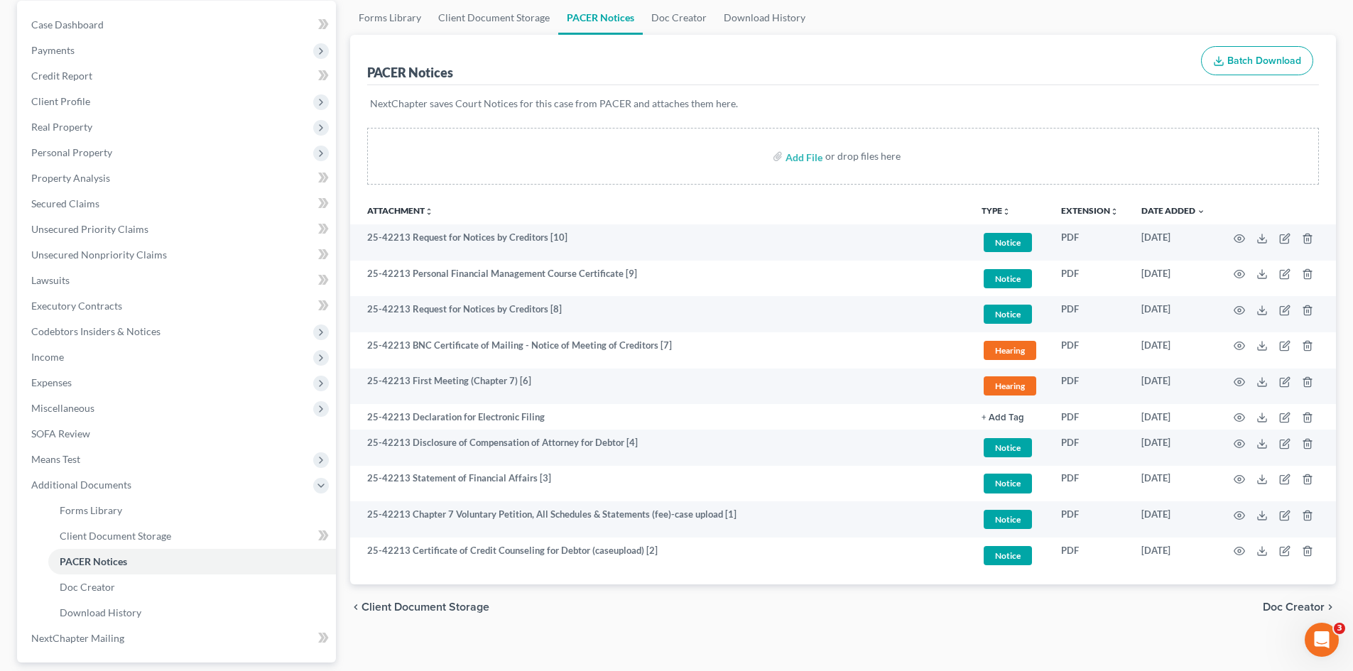
scroll to position [142, 0]
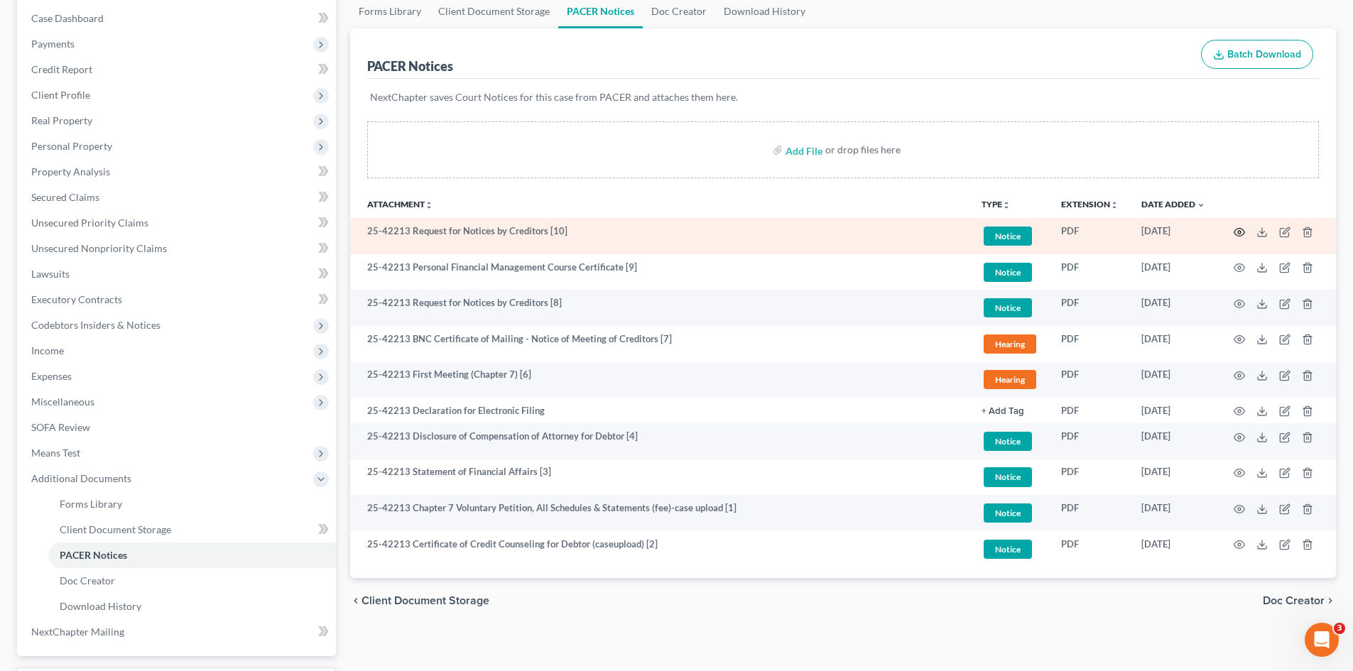
click at [1238, 232] on icon "button" at bounding box center [1239, 232] width 11 height 11
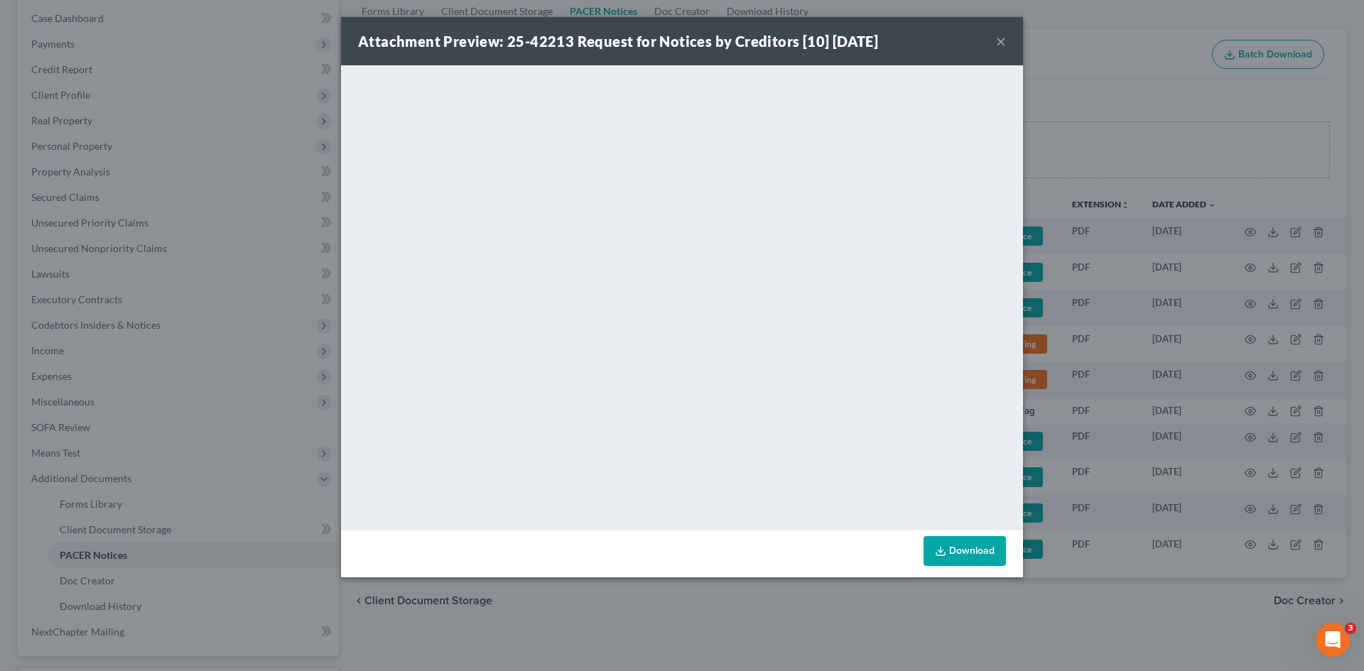
click at [996, 44] on button "×" at bounding box center [1001, 41] width 10 height 17
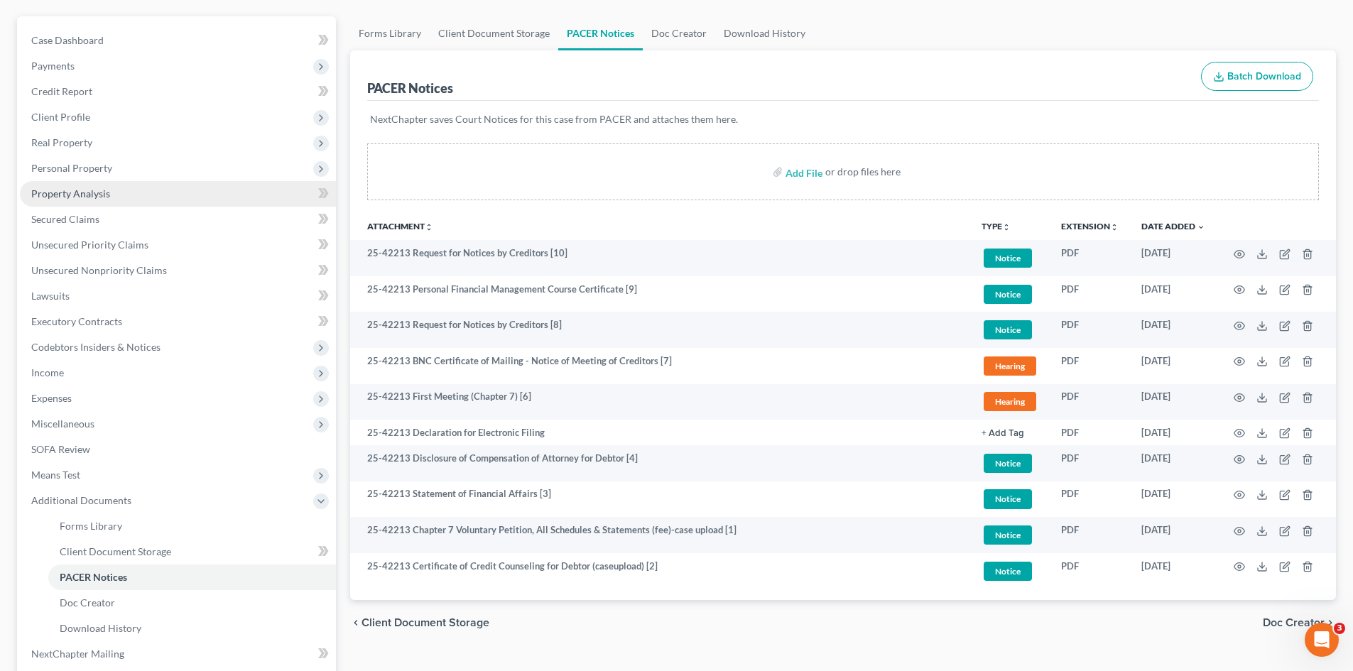
scroll to position [0, 0]
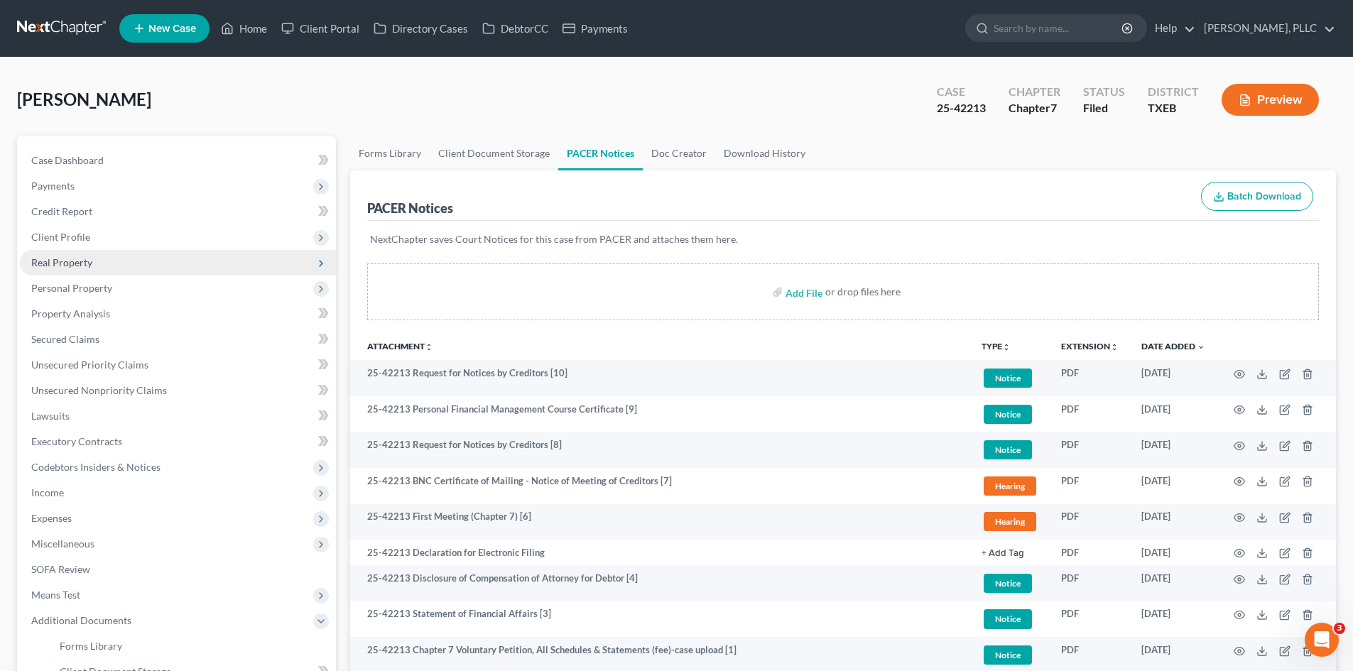
click at [82, 259] on span "Real Property" at bounding box center [61, 262] width 61 height 12
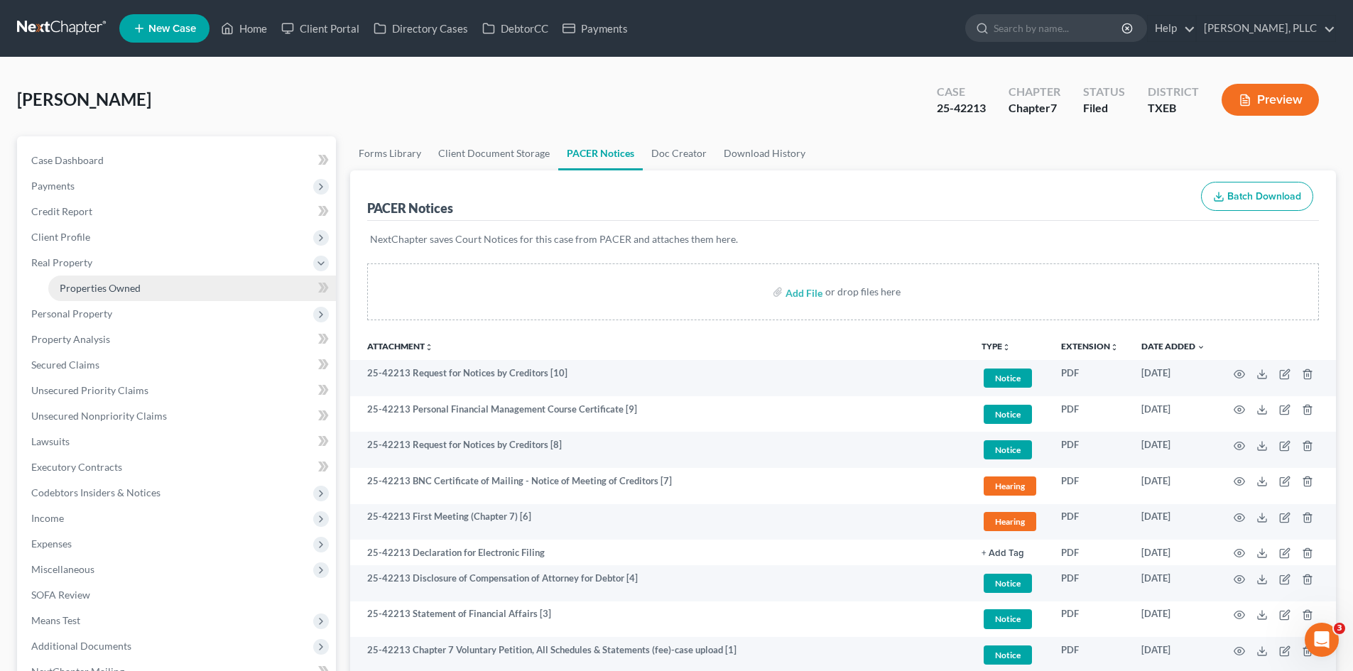
click at [87, 278] on link "Properties Owned" at bounding box center [192, 289] width 288 height 26
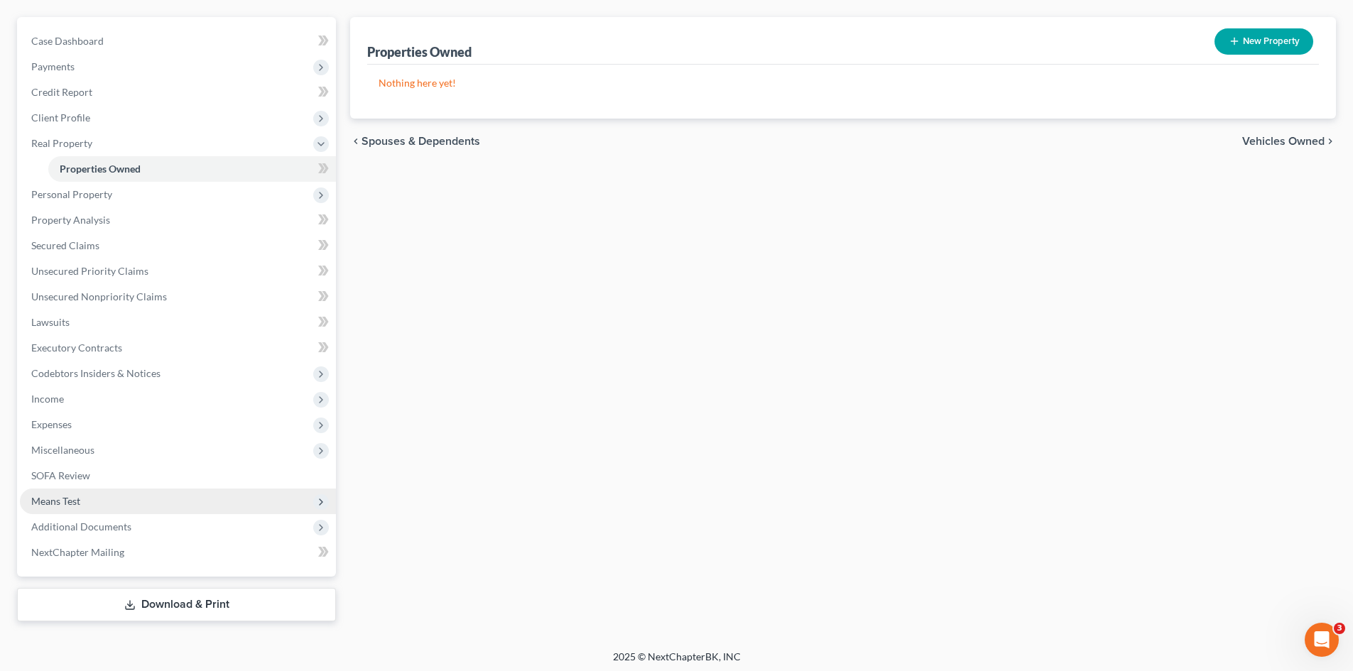
scroll to position [124, 0]
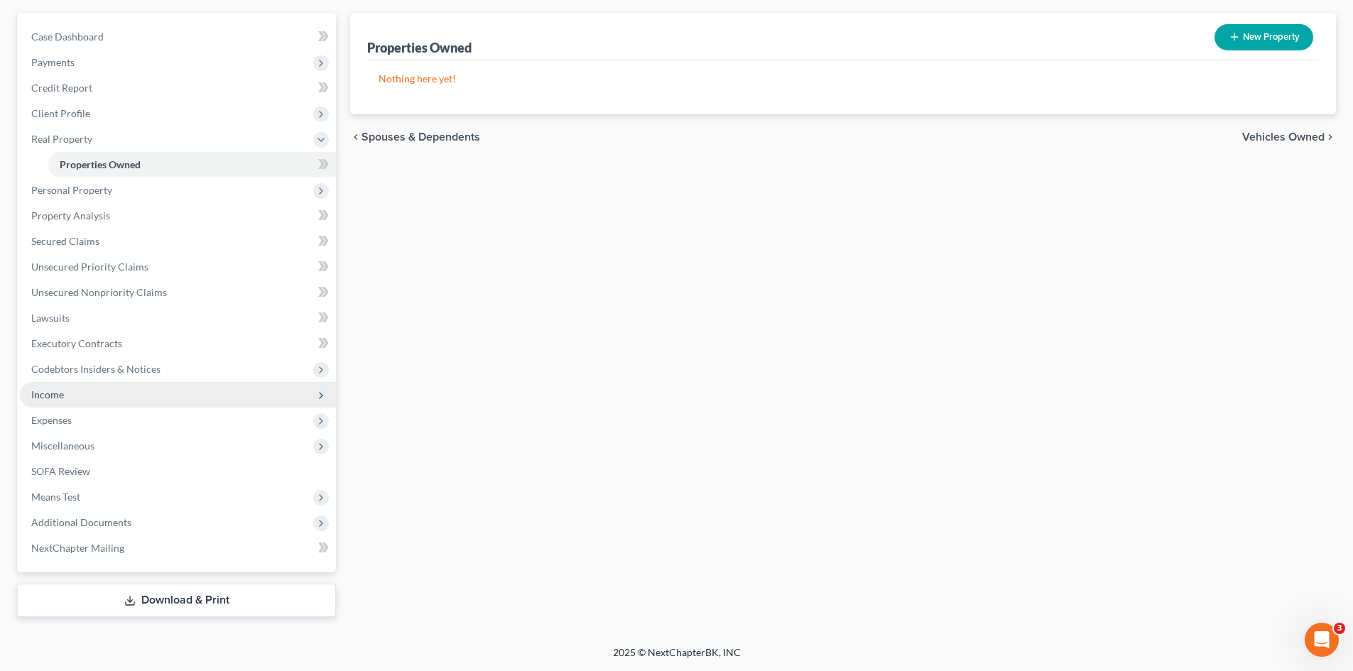
click at [83, 391] on span "Income" at bounding box center [178, 395] width 316 height 26
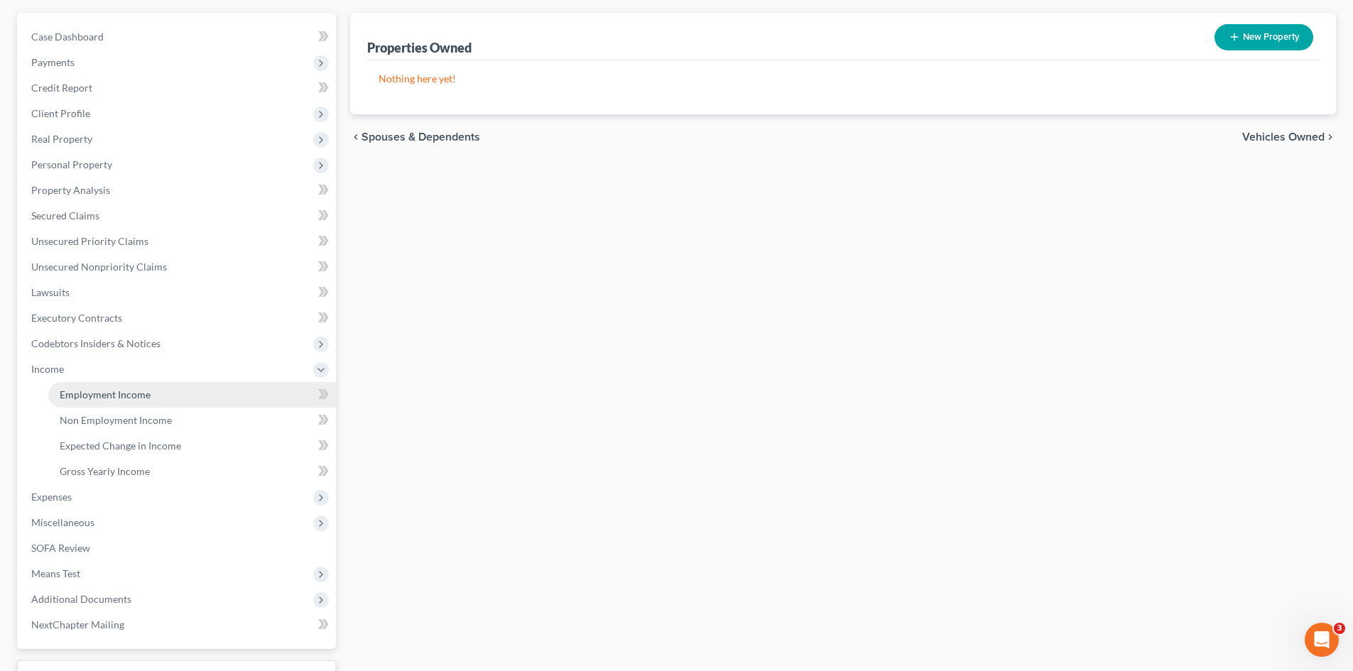
click at [195, 391] on link "Employment Income" at bounding box center [192, 395] width 288 height 26
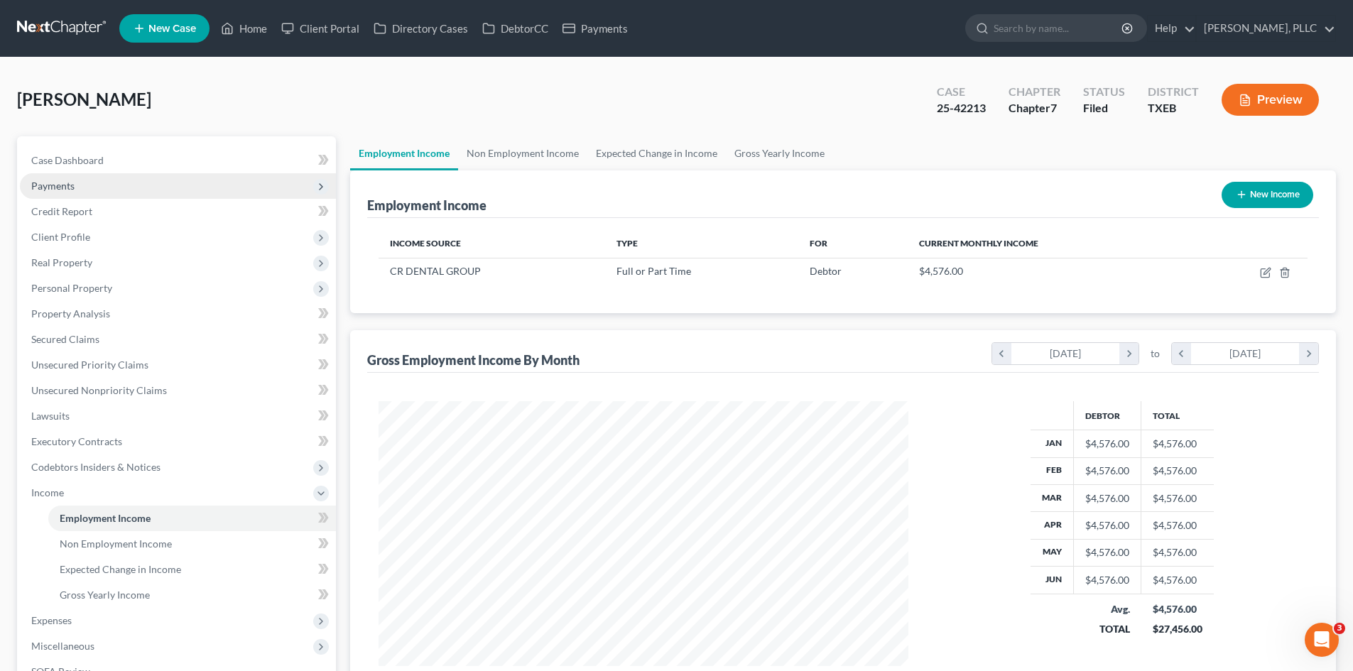
click at [109, 188] on span "Payments" at bounding box center [178, 186] width 316 height 26
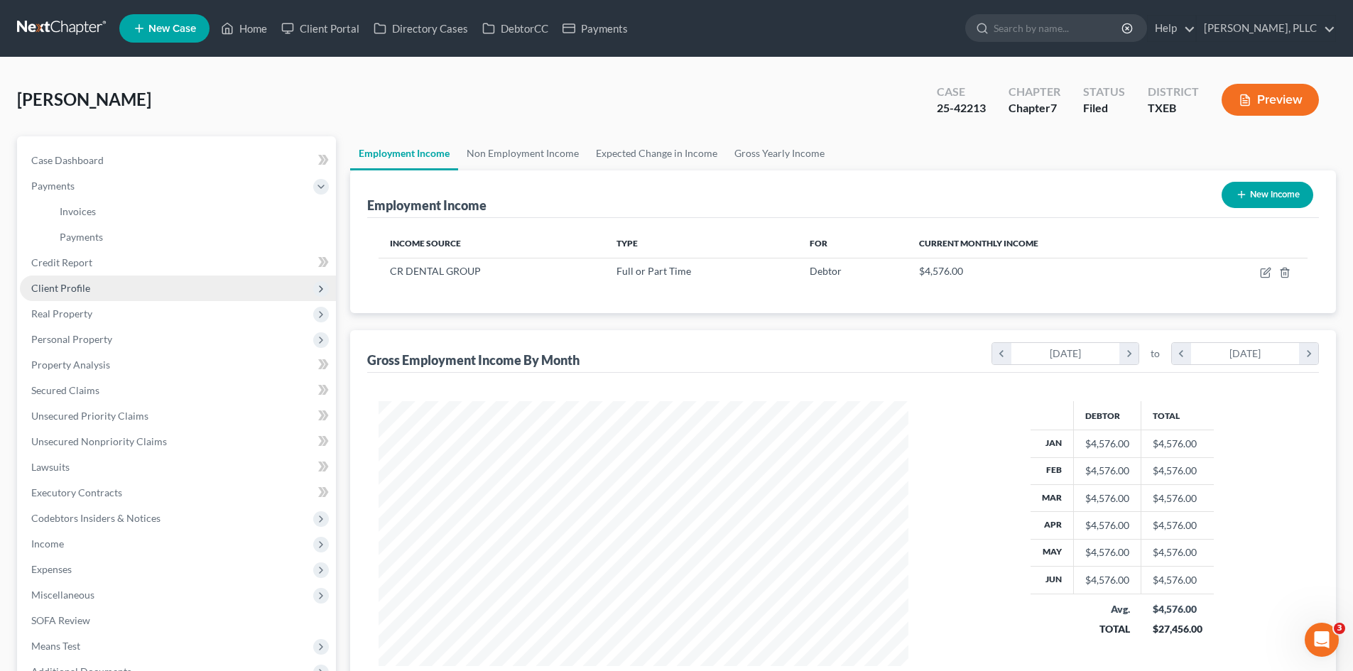
click at [107, 290] on span "Client Profile" at bounding box center [178, 289] width 316 height 26
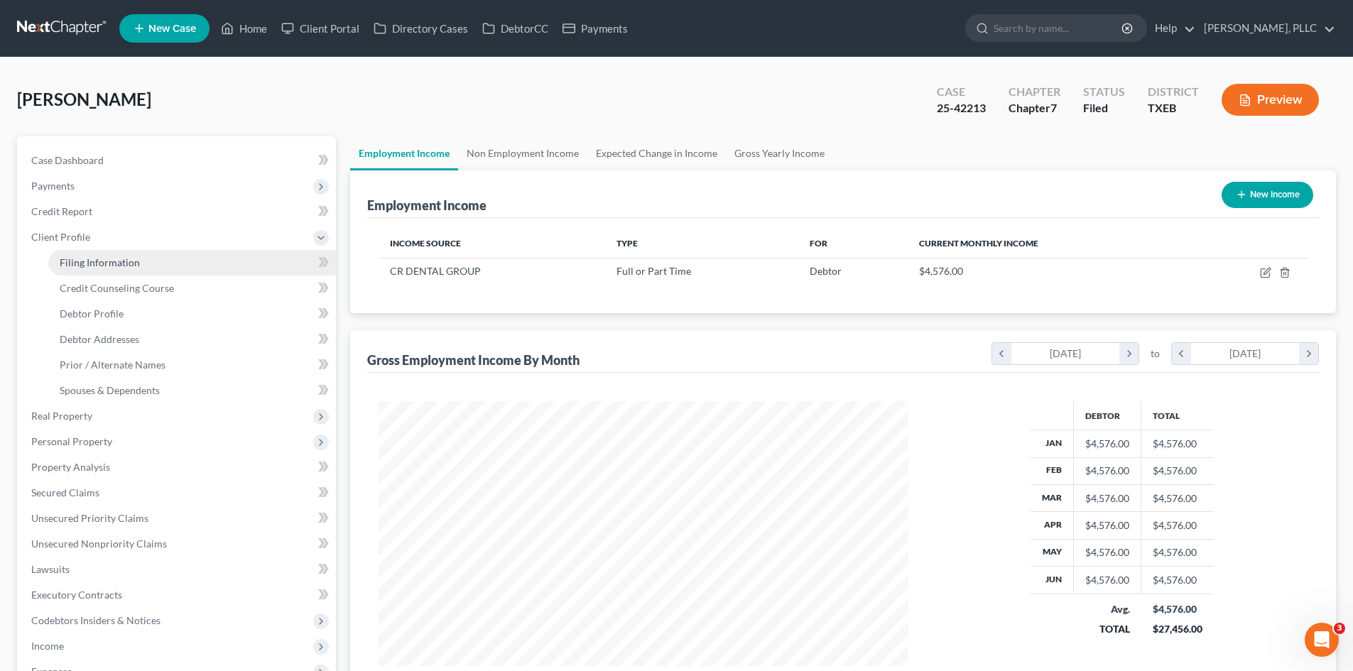
click at [106, 256] on span "Filing Information" at bounding box center [100, 262] width 80 height 12
select select "1"
select select "0"
select select "77"
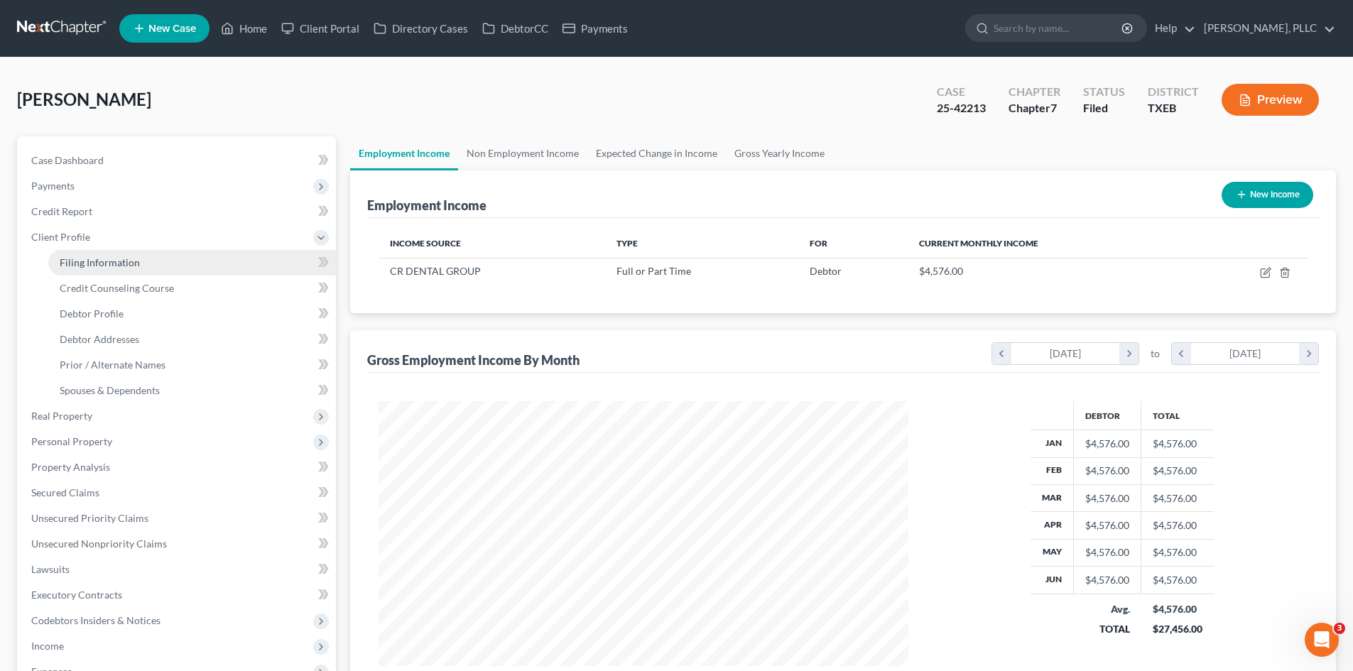
select select "0"
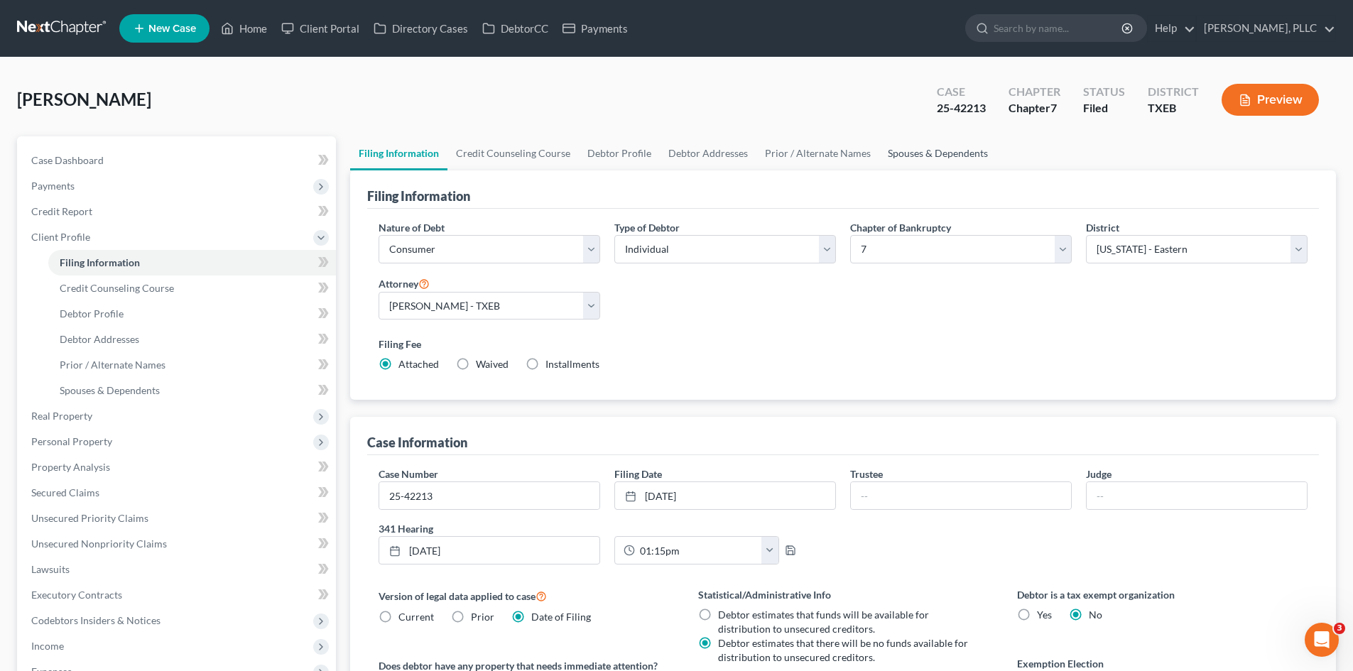
click at [955, 158] on link "Spouses & Dependents" at bounding box center [938, 153] width 117 height 34
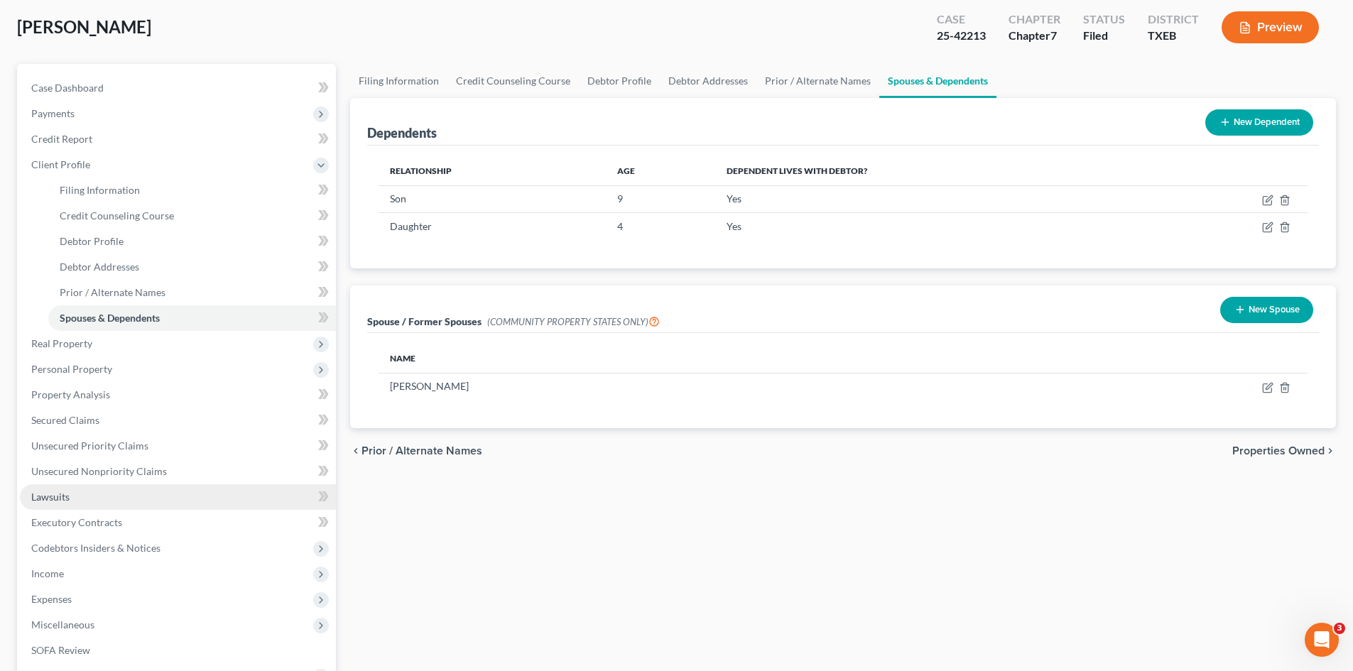
scroll to position [142, 0]
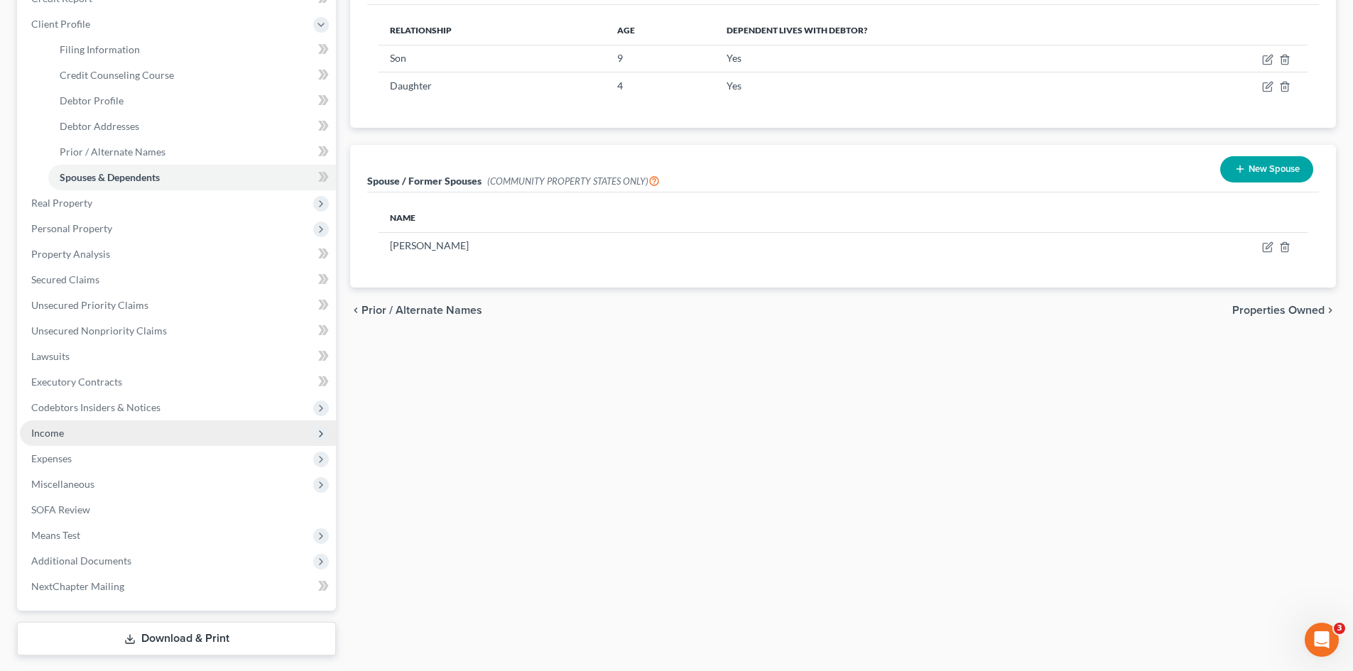
click at [121, 436] on span "Income" at bounding box center [178, 434] width 316 height 26
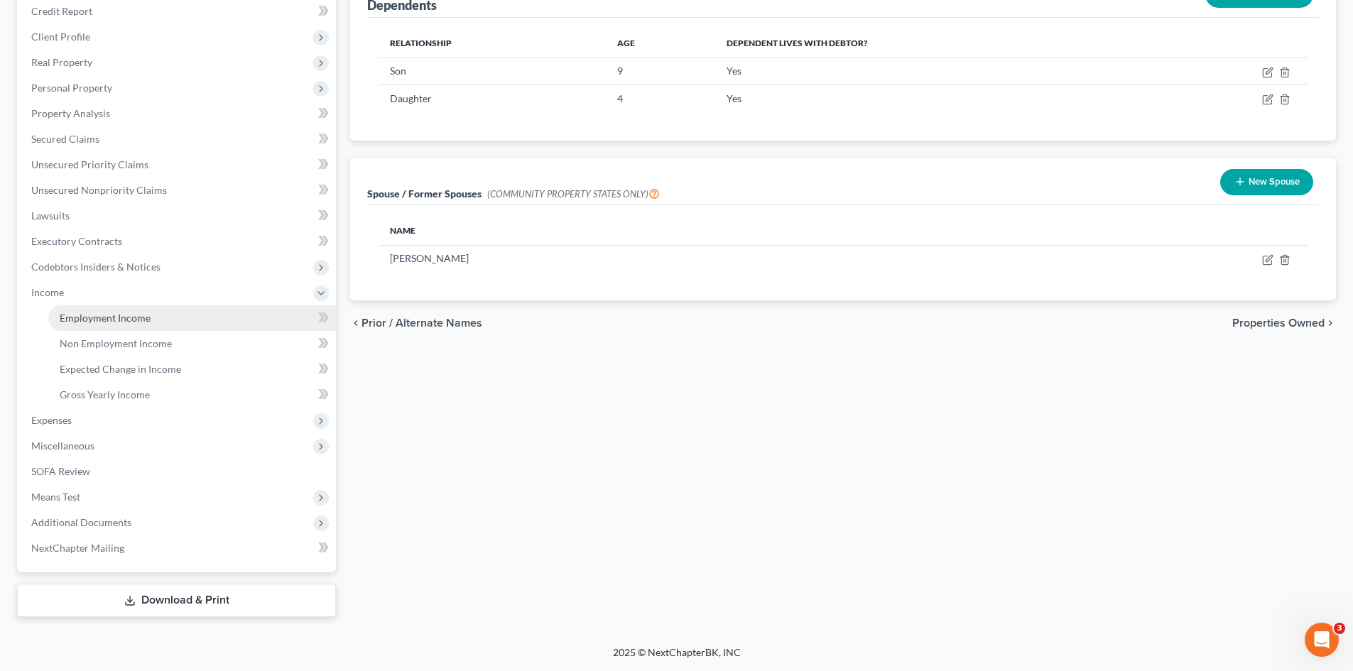
click at [142, 326] on link "Employment Income" at bounding box center [192, 318] width 288 height 26
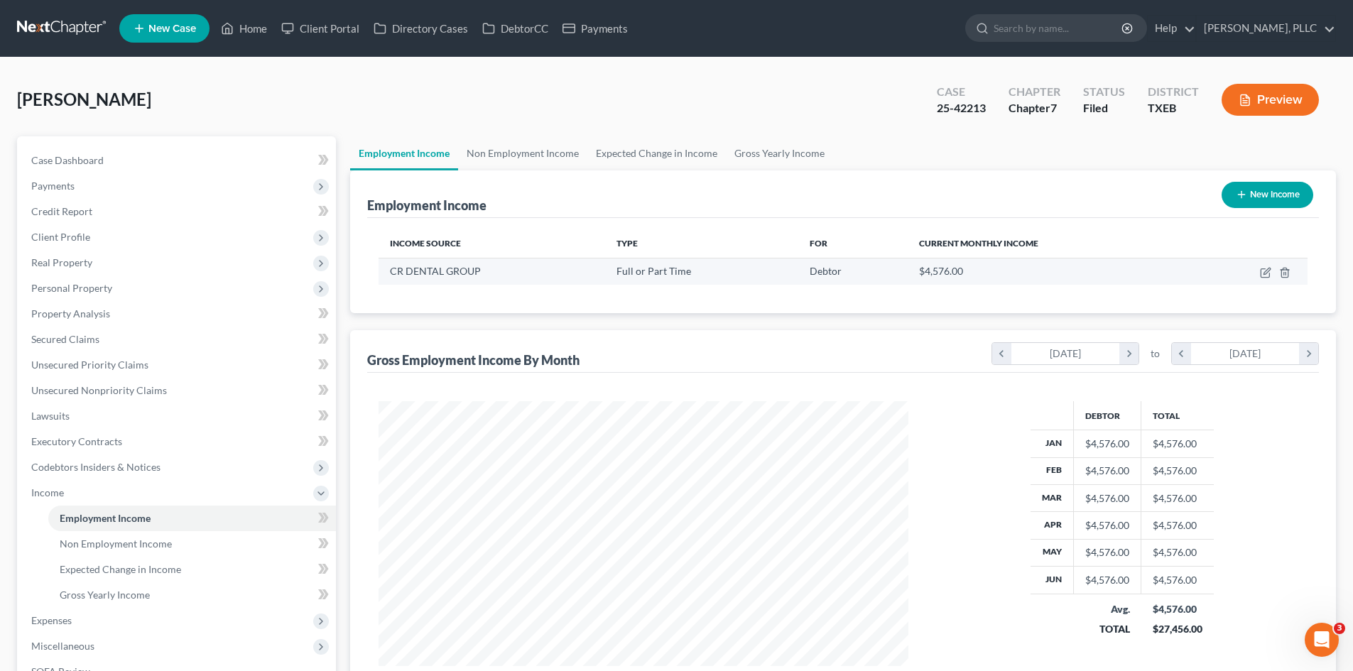
click at [1272, 279] on td at bounding box center [1249, 271] width 117 height 27
click at [1260, 275] on icon "button" at bounding box center [1265, 272] width 11 height 11
select select "0"
select select "45"
select select "1"
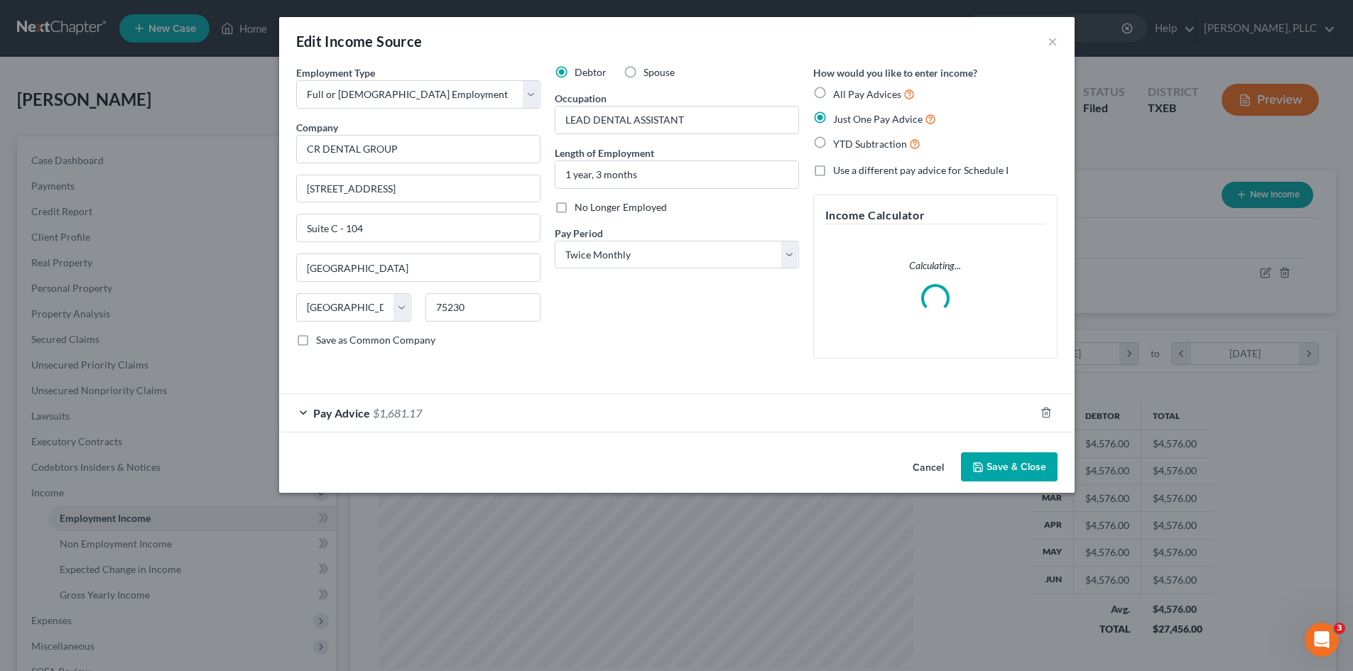
scroll to position [267, 563]
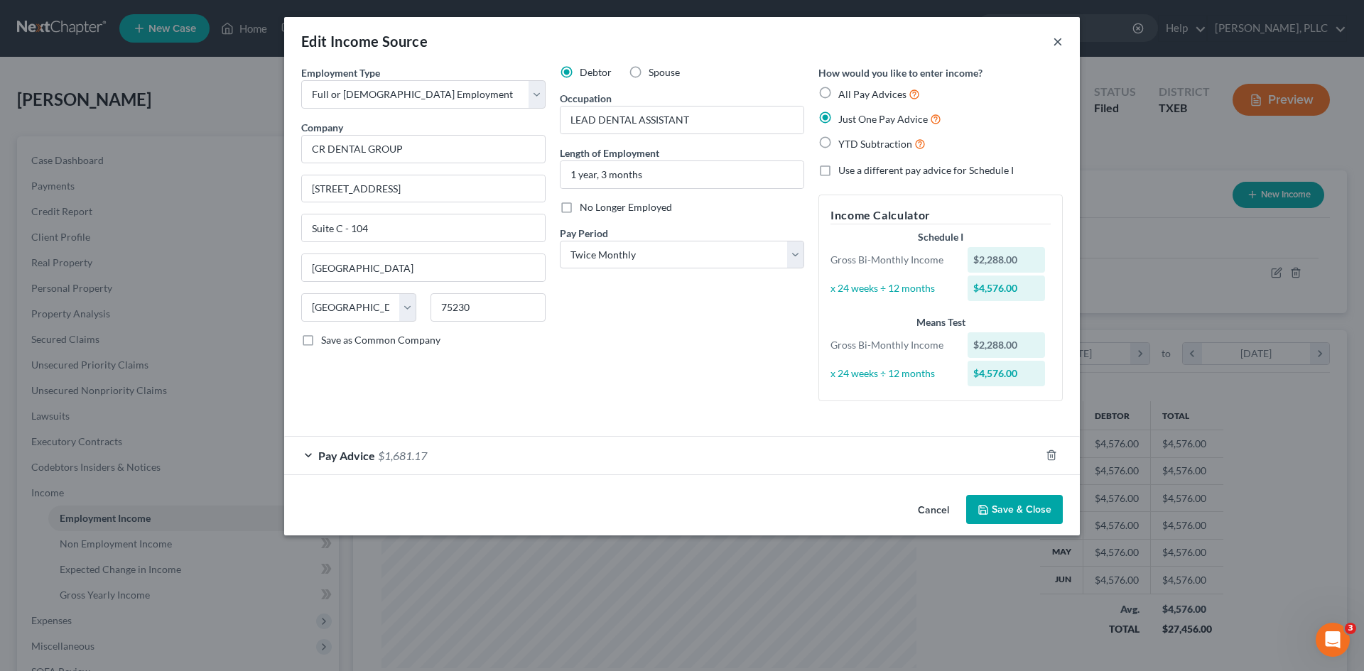
click at [1062, 44] on button "×" at bounding box center [1058, 41] width 10 height 17
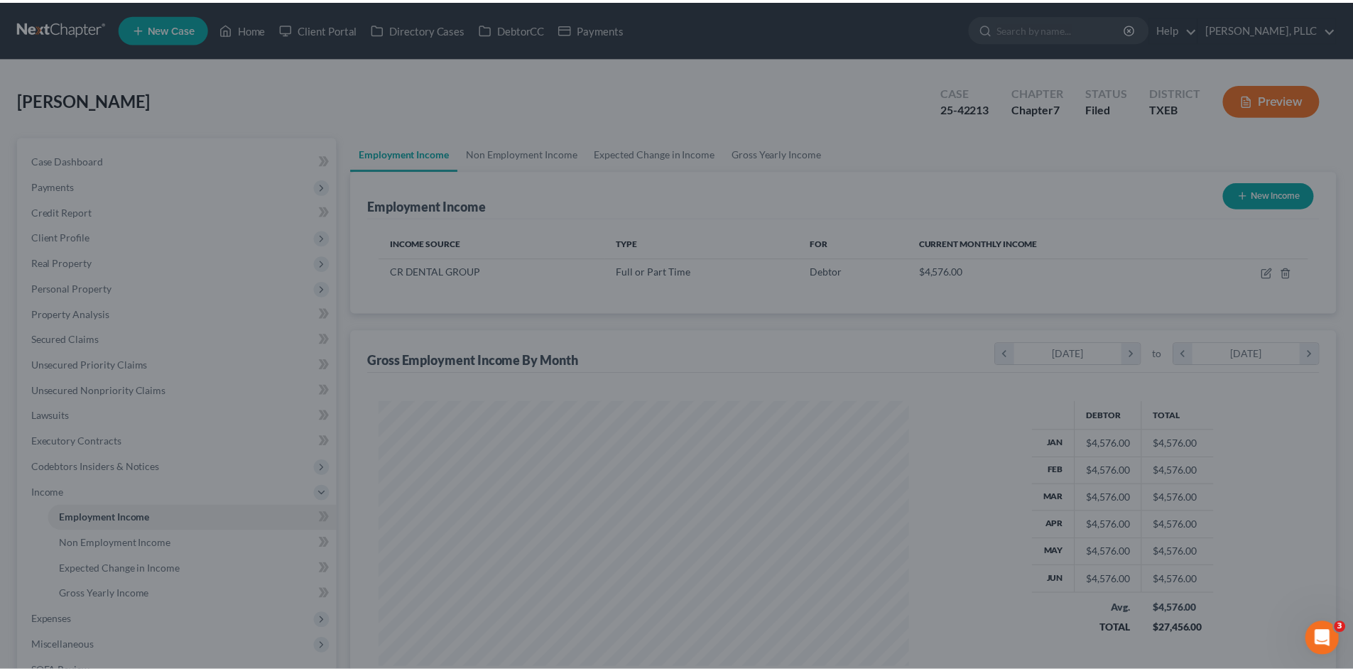
scroll to position [710185, 709892]
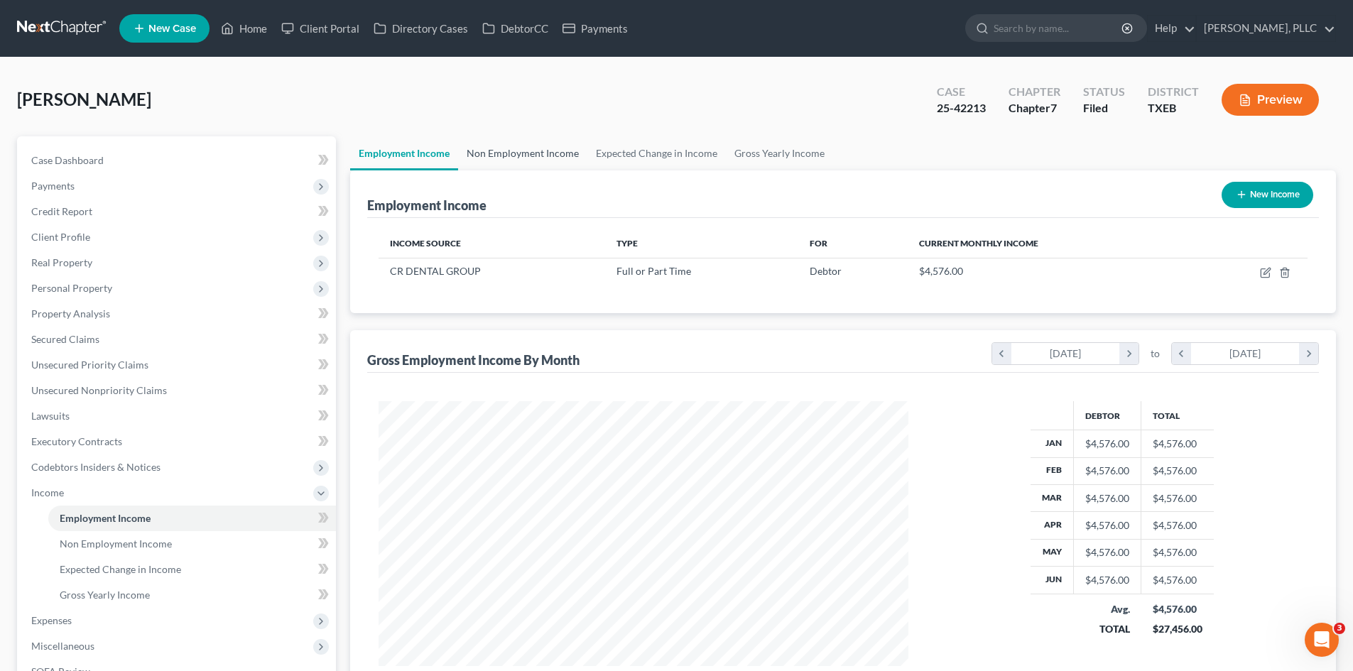
click at [514, 161] on link "Non Employment Income" at bounding box center [522, 153] width 129 height 34
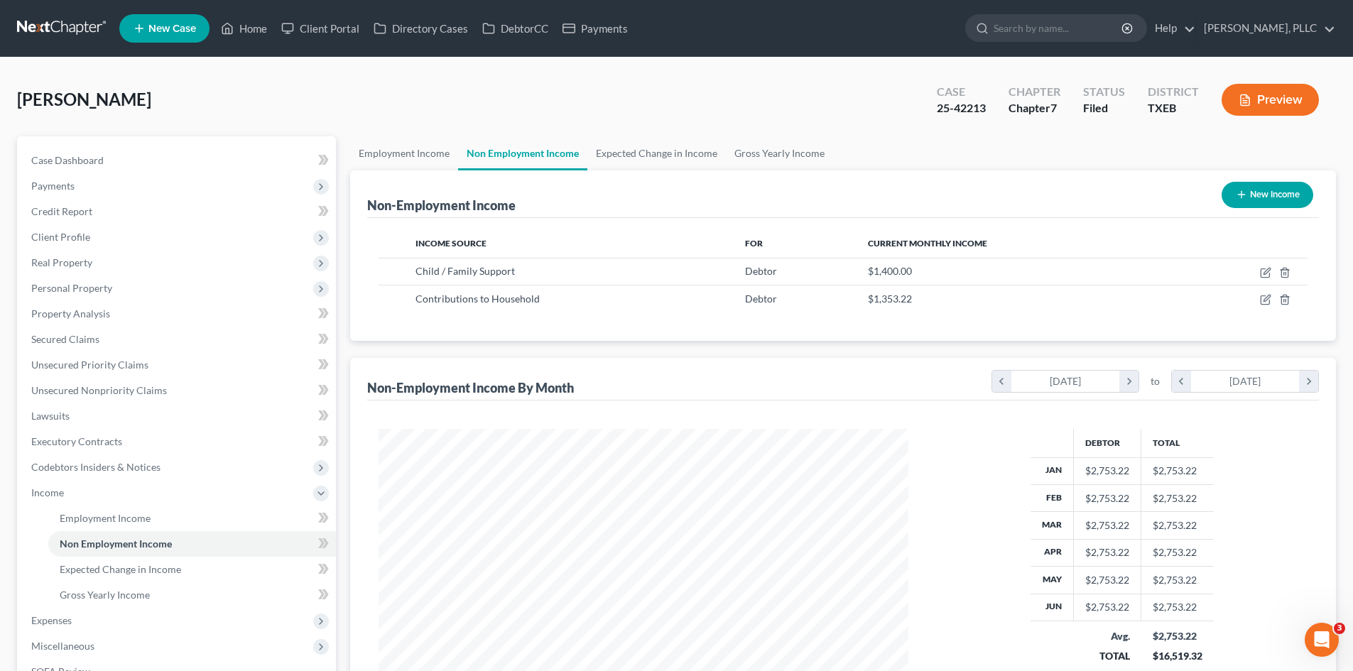
scroll to position [265, 558]
click at [628, 153] on link "Expected Change in Income" at bounding box center [657, 153] width 139 height 34
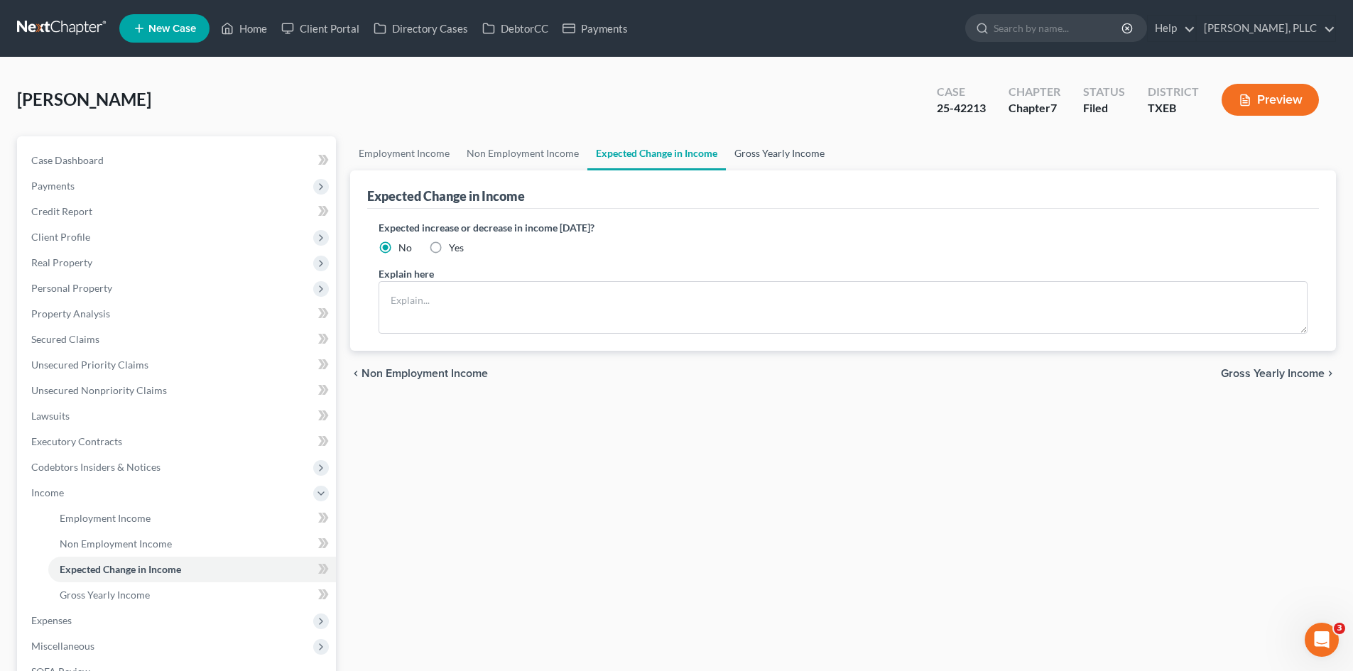
click at [729, 158] on link "Gross Yearly Income" at bounding box center [779, 153] width 107 height 34
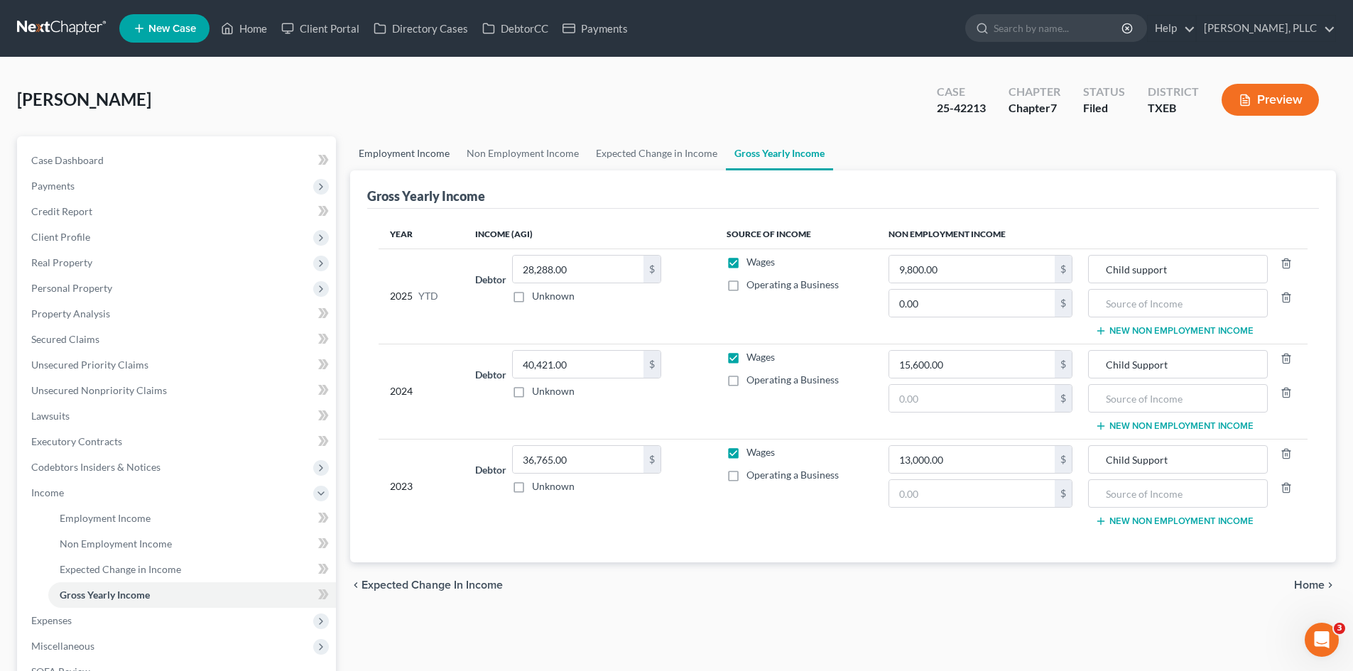
click at [403, 149] on link "Employment Income" at bounding box center [404, 153] width 108 height 34
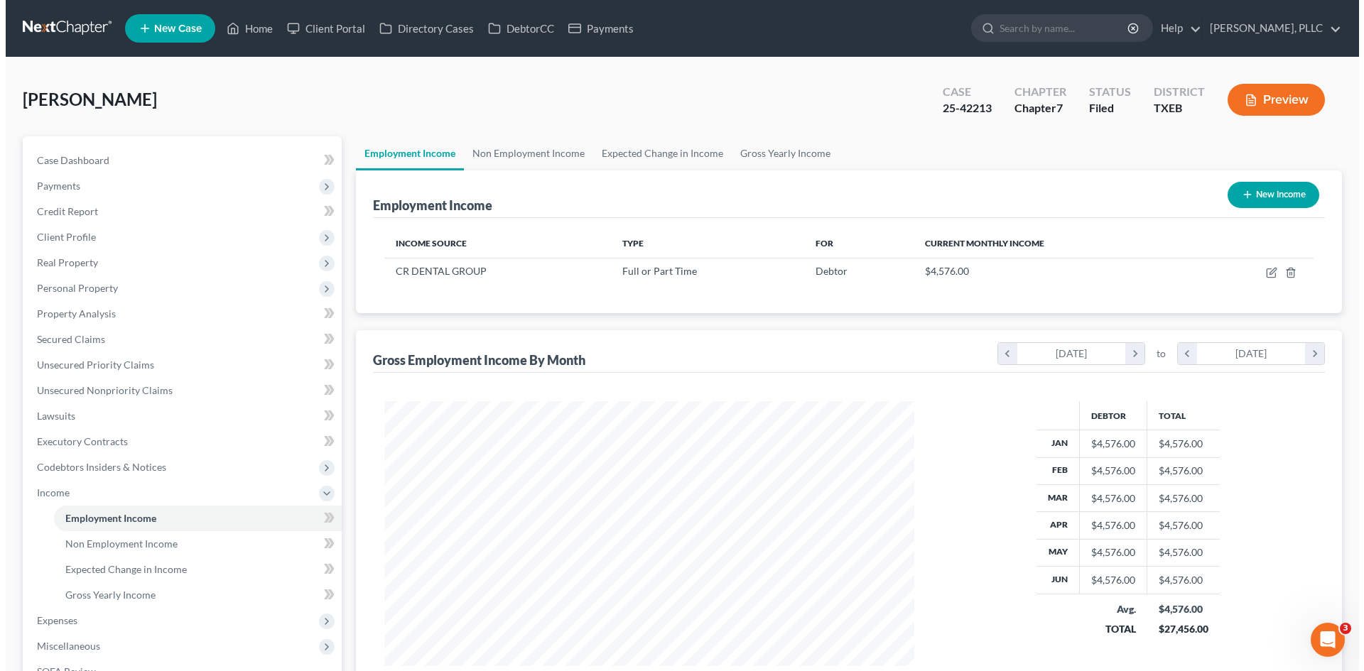
scroll to position [265, 558]
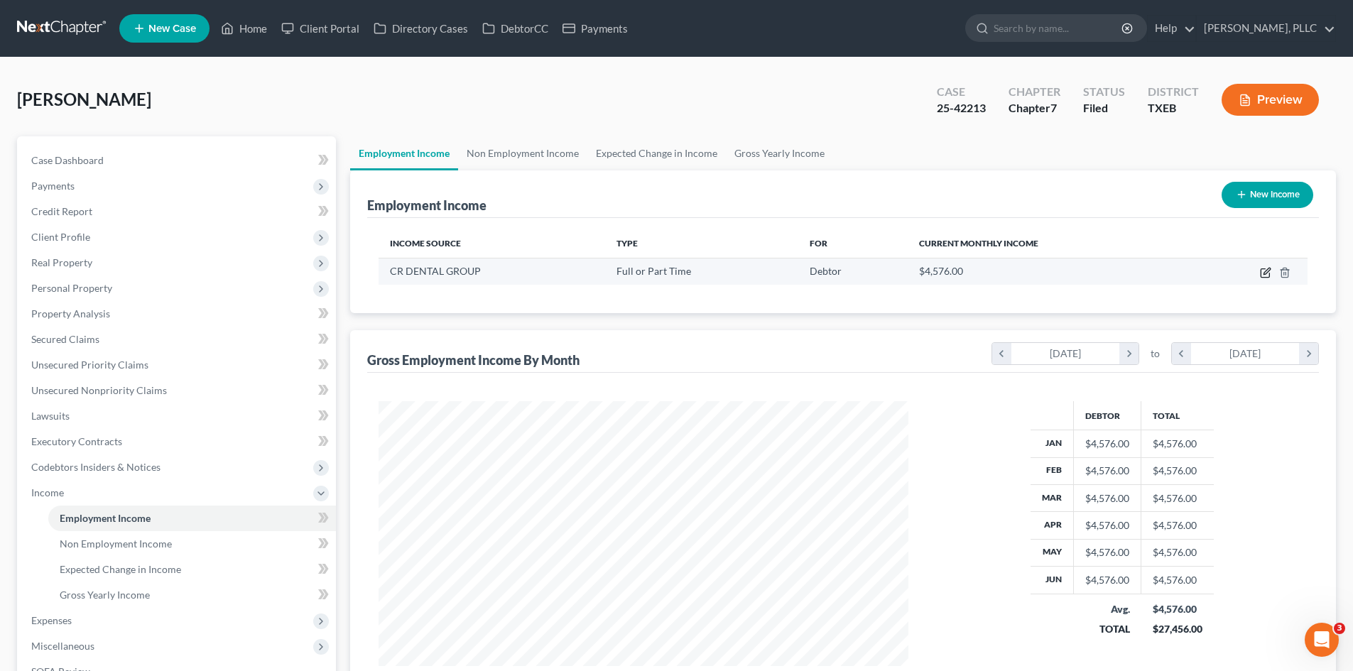
click at [1268, 273] on icon "button" at bounding box center [1267, 271] width 6 height 6
select select "0"
select select "45"
select select "1"
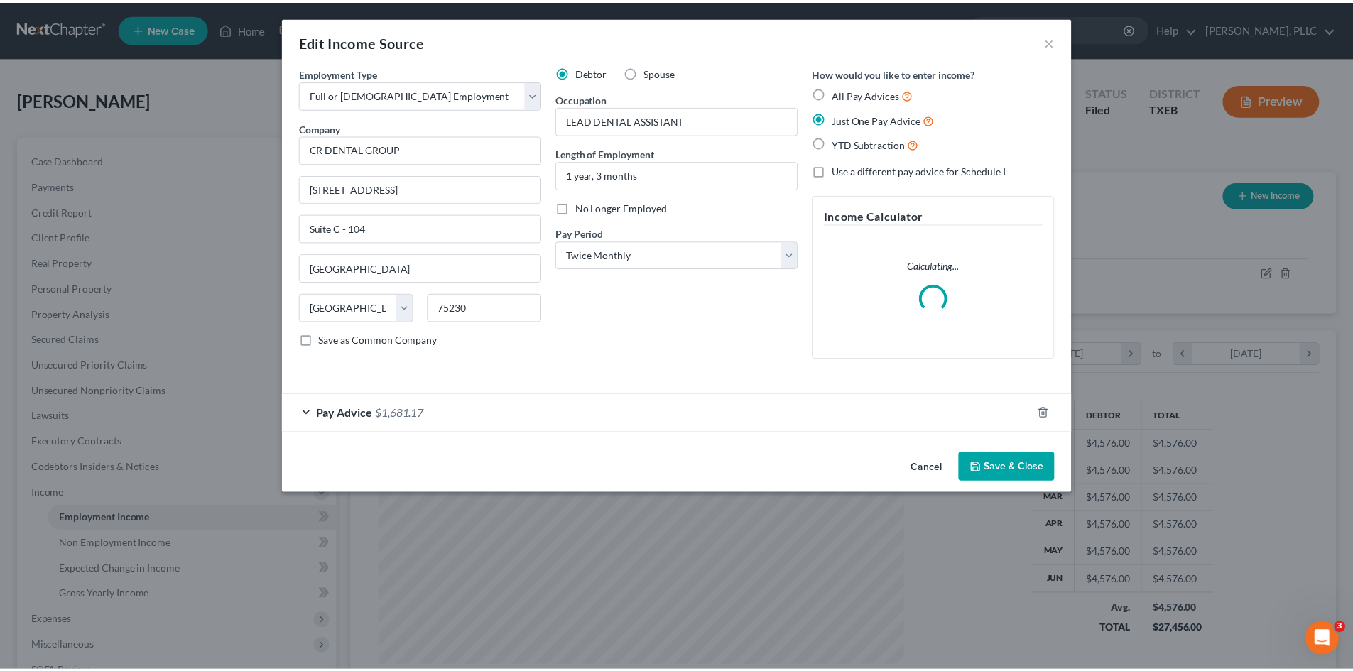
scroll to position [267, 563]
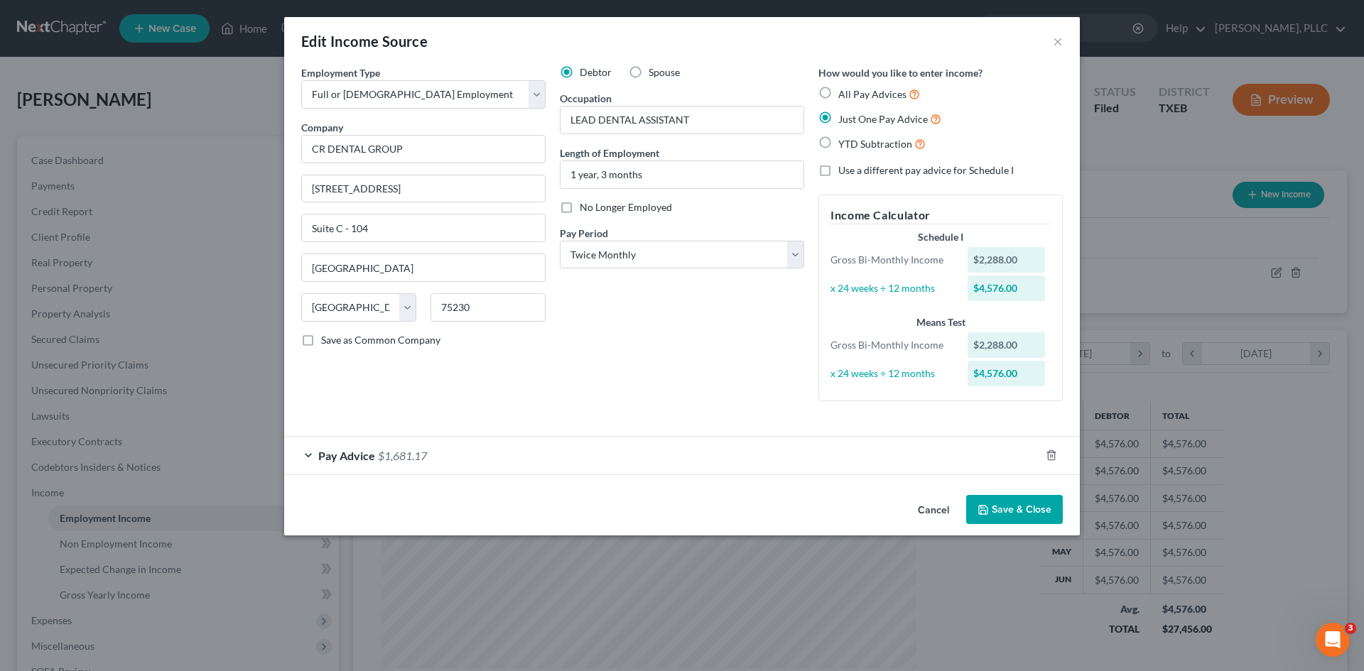
click at [1051, 48] on div "Edit Income Source ×" at bounding box center [682, 41] width 796 height 48
click at [1056, 41] on button "×" at bounding box center [1058, 41] width 10 height 17
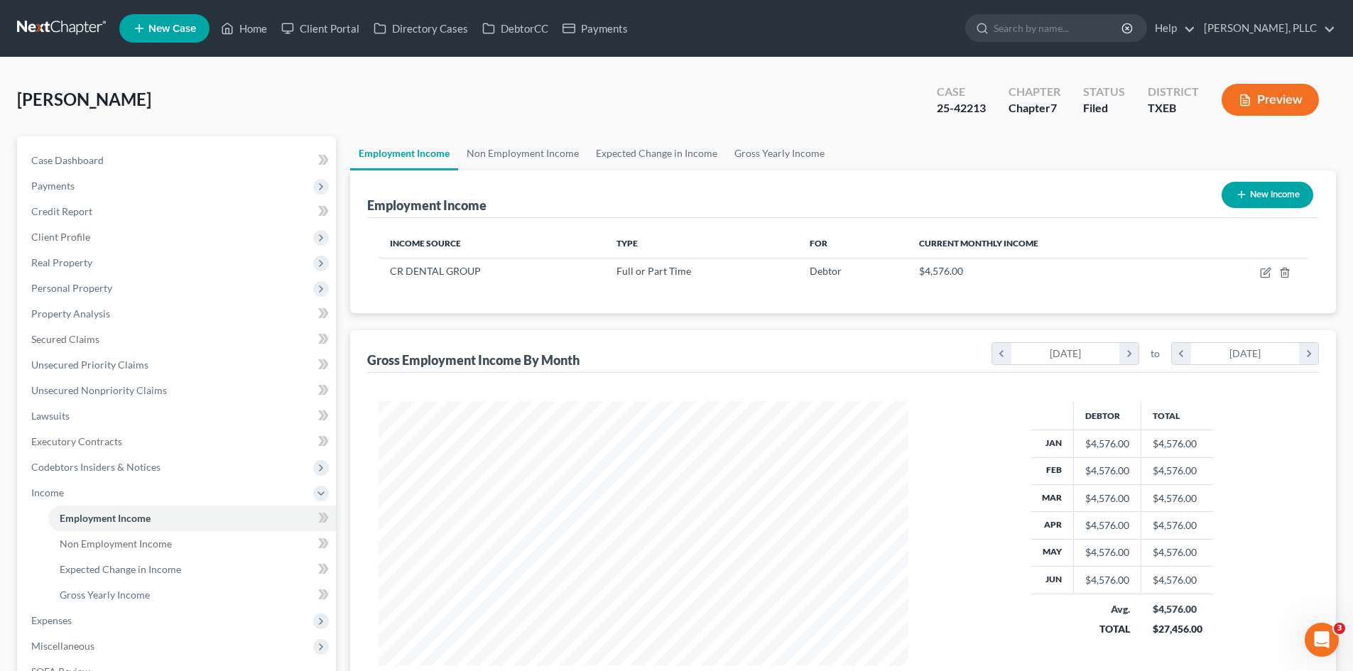
scroll to position [200, 0]
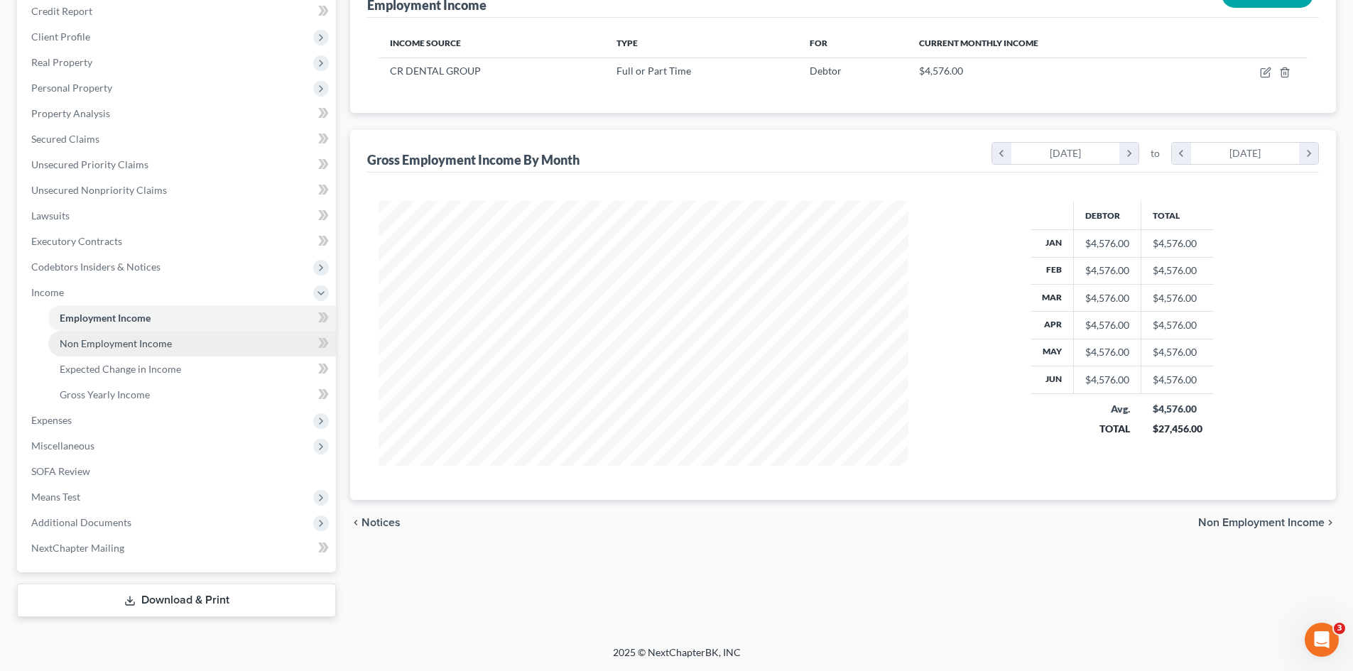
click at [158, 340] on span "Non Employment Income" at bounding box center [116, 343] width 112 height 12
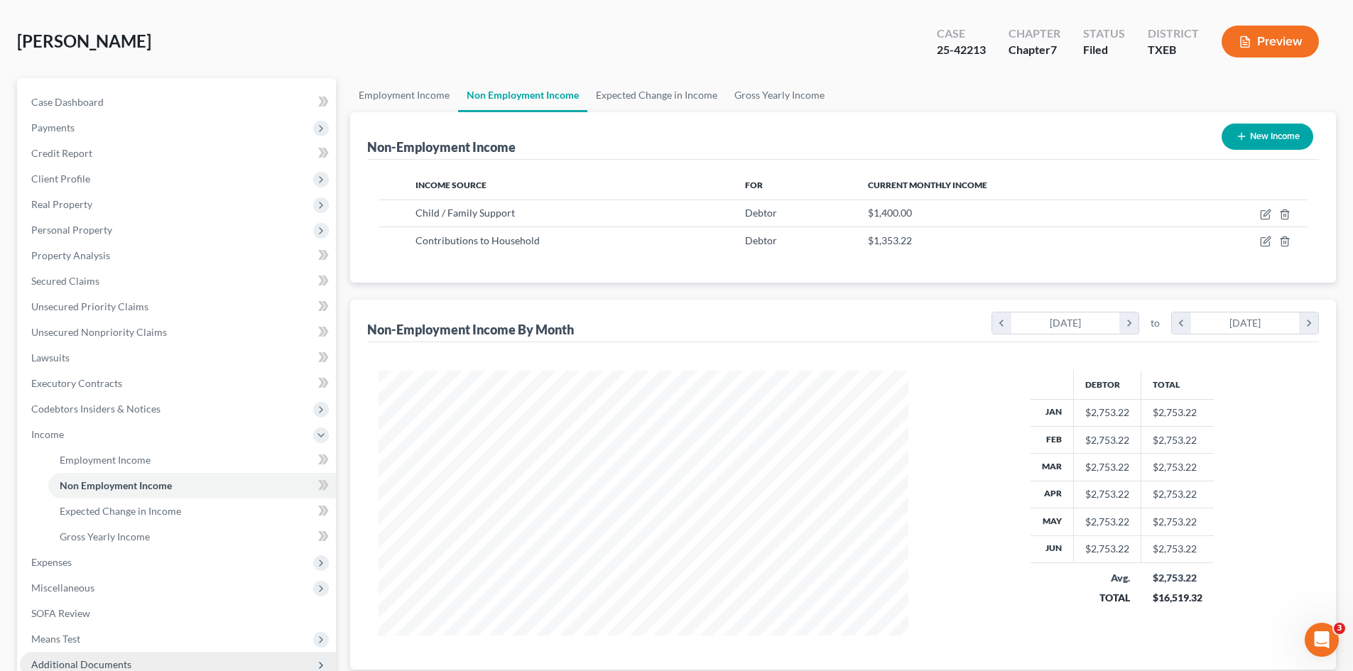
scroll to position [200, 0]
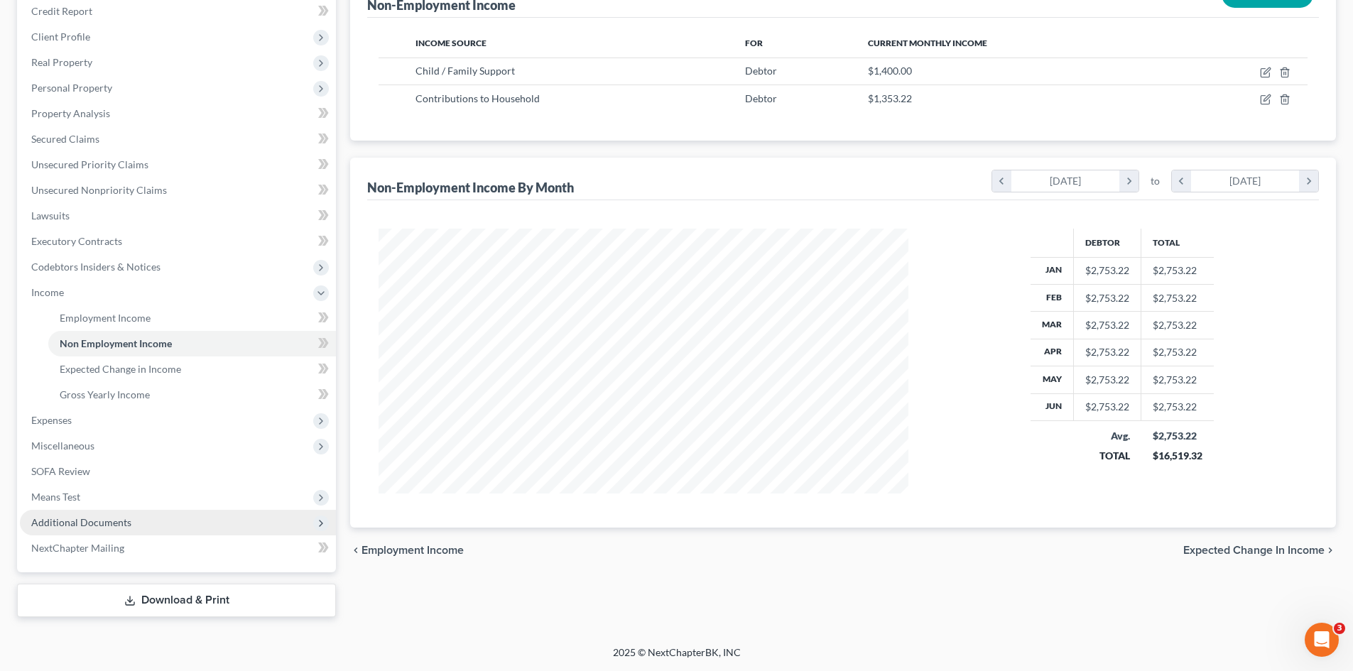
click at [109, 521] on span "Additional Documents" at bounding box center [81, 522] width 100 height 12
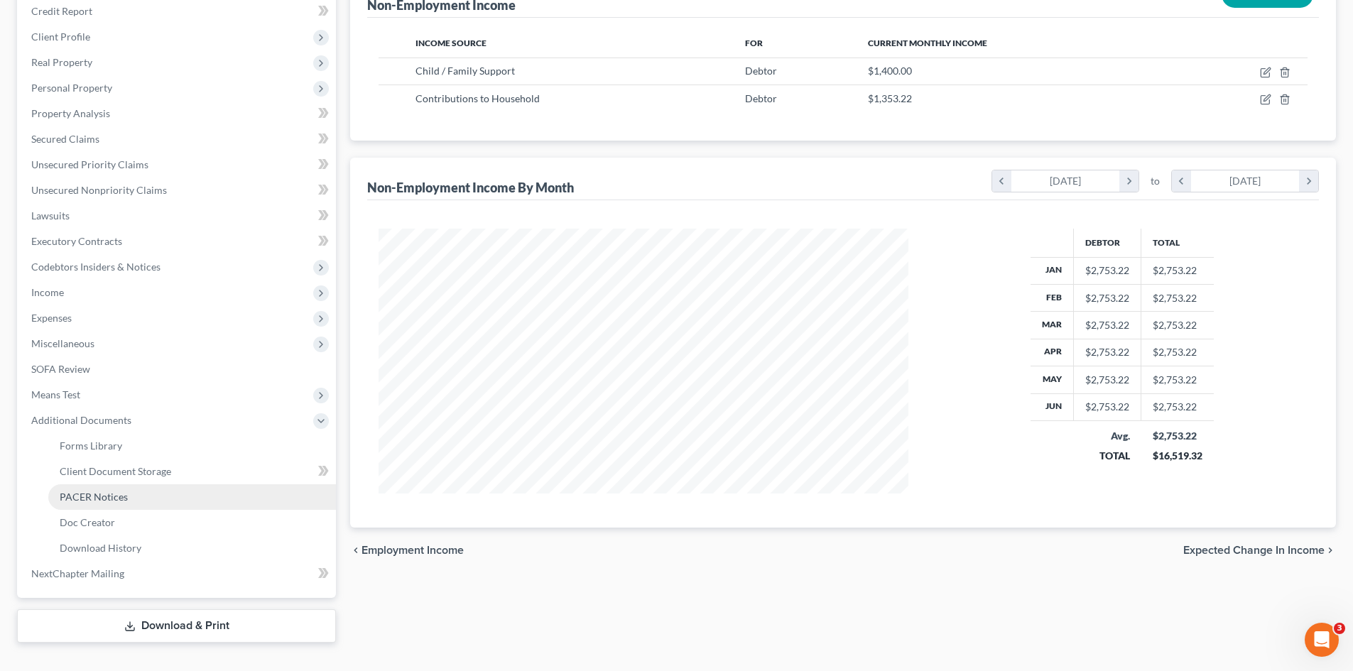
click at [113, 503] on link "PACER Notices" at bounding box center [192, 498] width 288 height 26
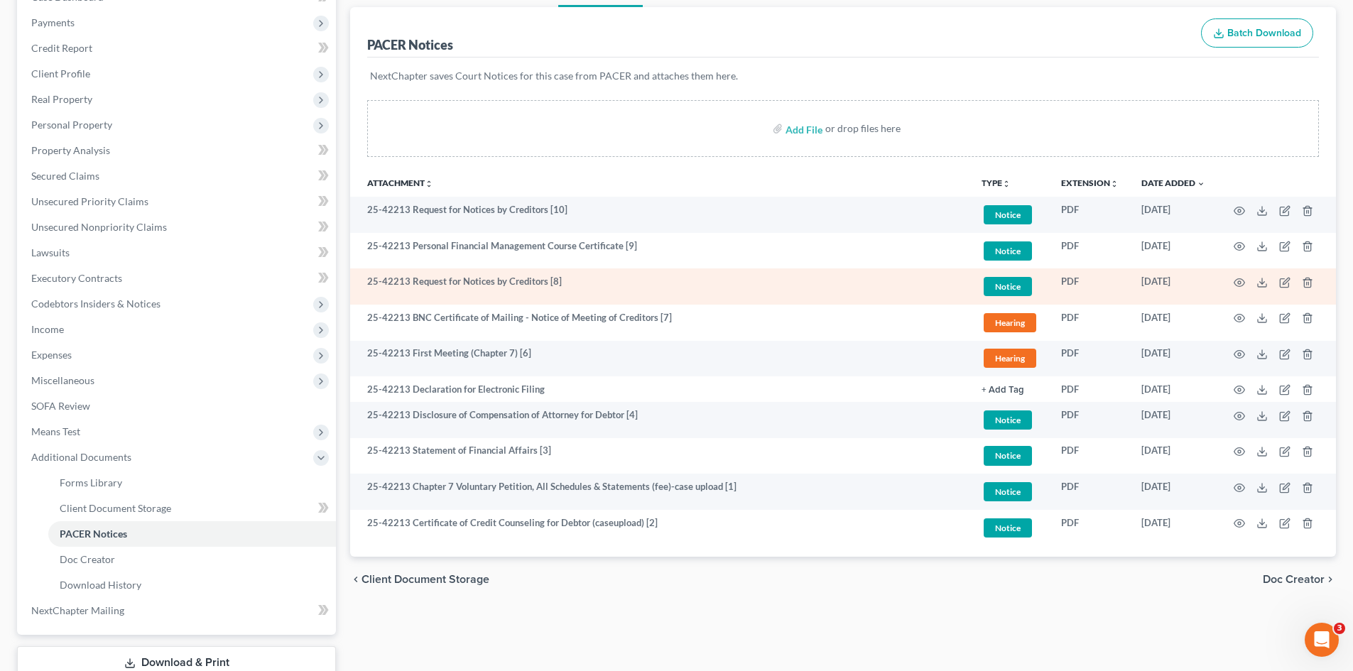
scroll to position [213, 0]
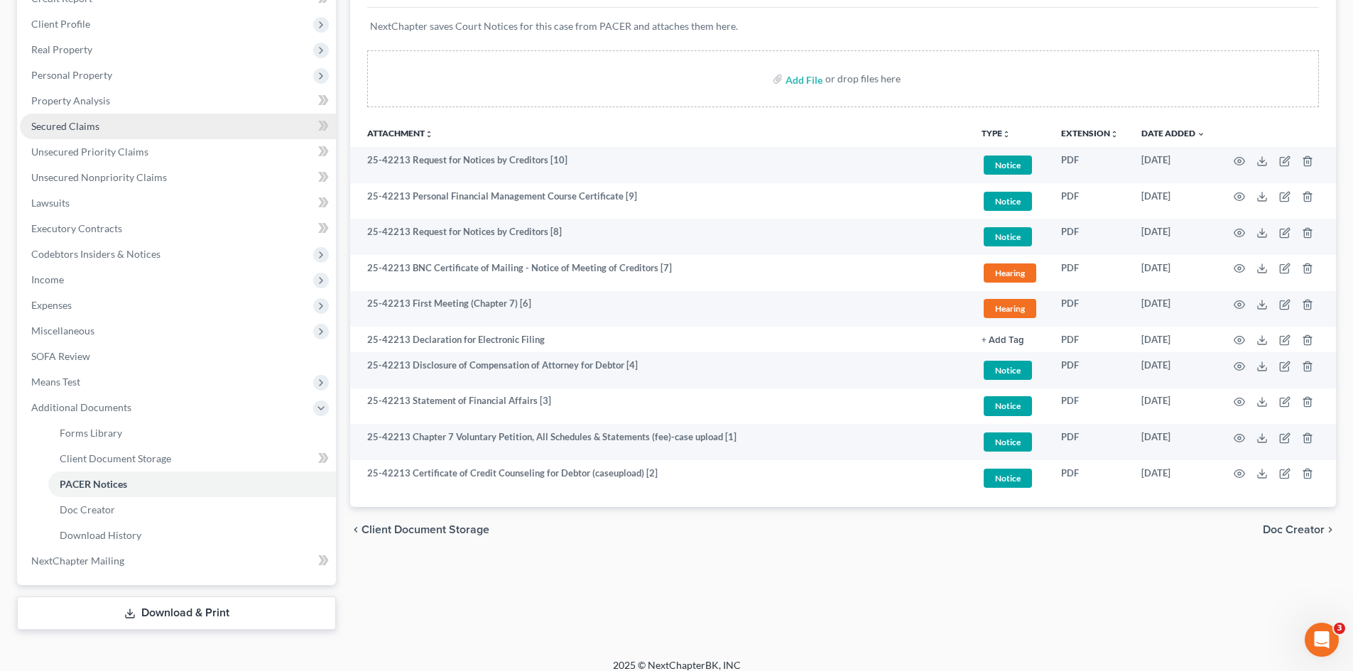
drag, startPoint x: 109, startPoint y: 122, endPoint x: 124, endPoint y: 122, distance: 14.9
click at [109, 122] on link "Secured Claims" at bounding box center [178, 127] width 316 height 26
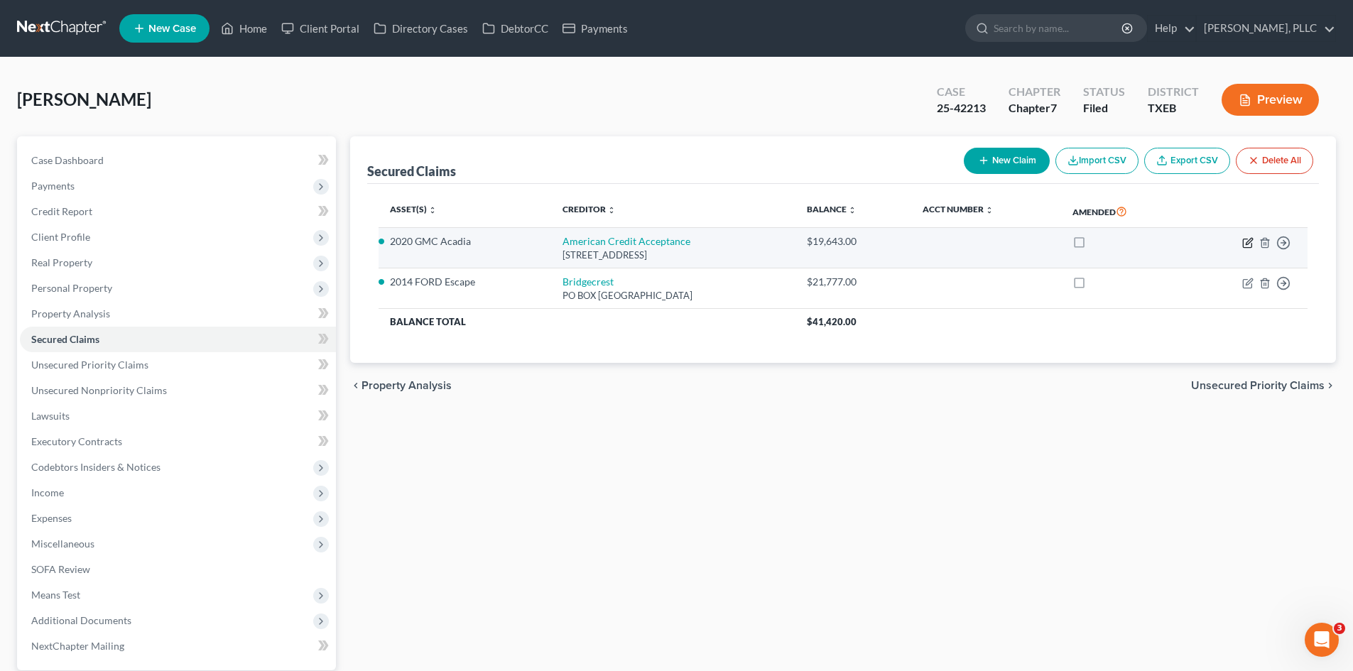
click at [1245, 247] on icon "button" at bounding box center [1248, 242] width 11 height 11
select select "42"
select select "2"
select select "0"
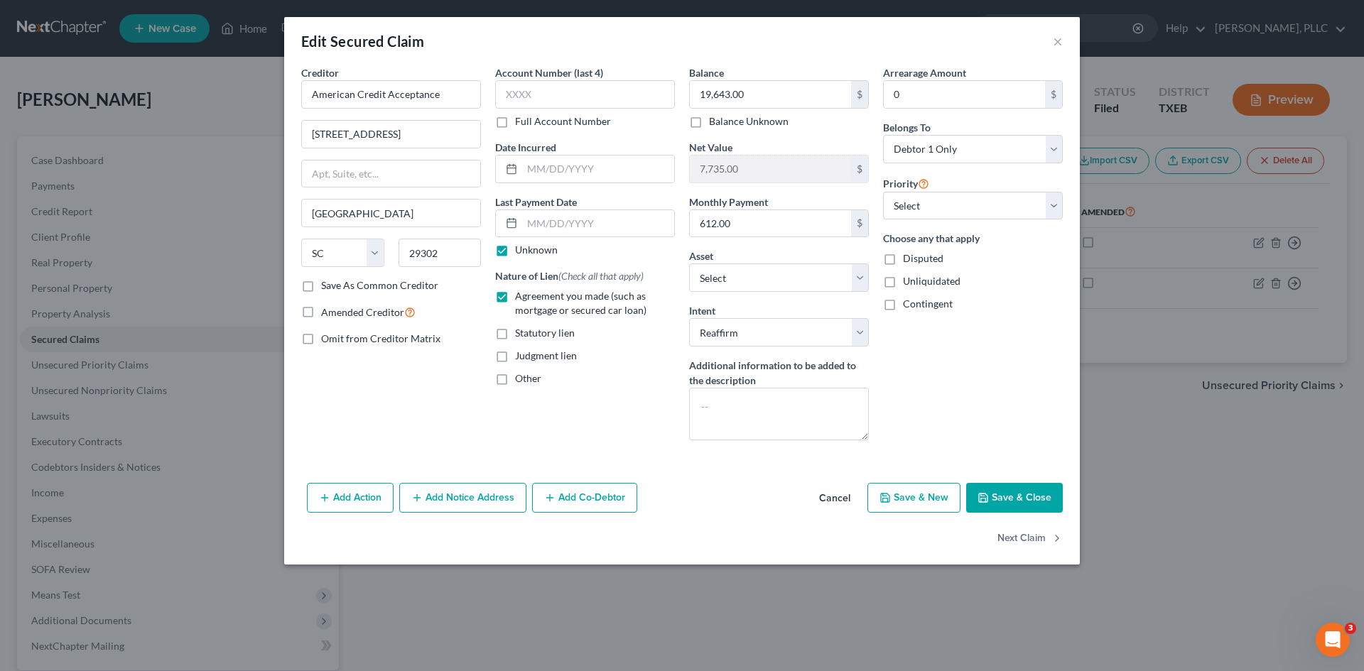
click at [1063, 41] on div "Edit Secured Claim ×" at bounding box center [682, 41] width 796 height 48
click at [1060, 41] on button "×" at bounding box center [1058, 41] width 10 height 17
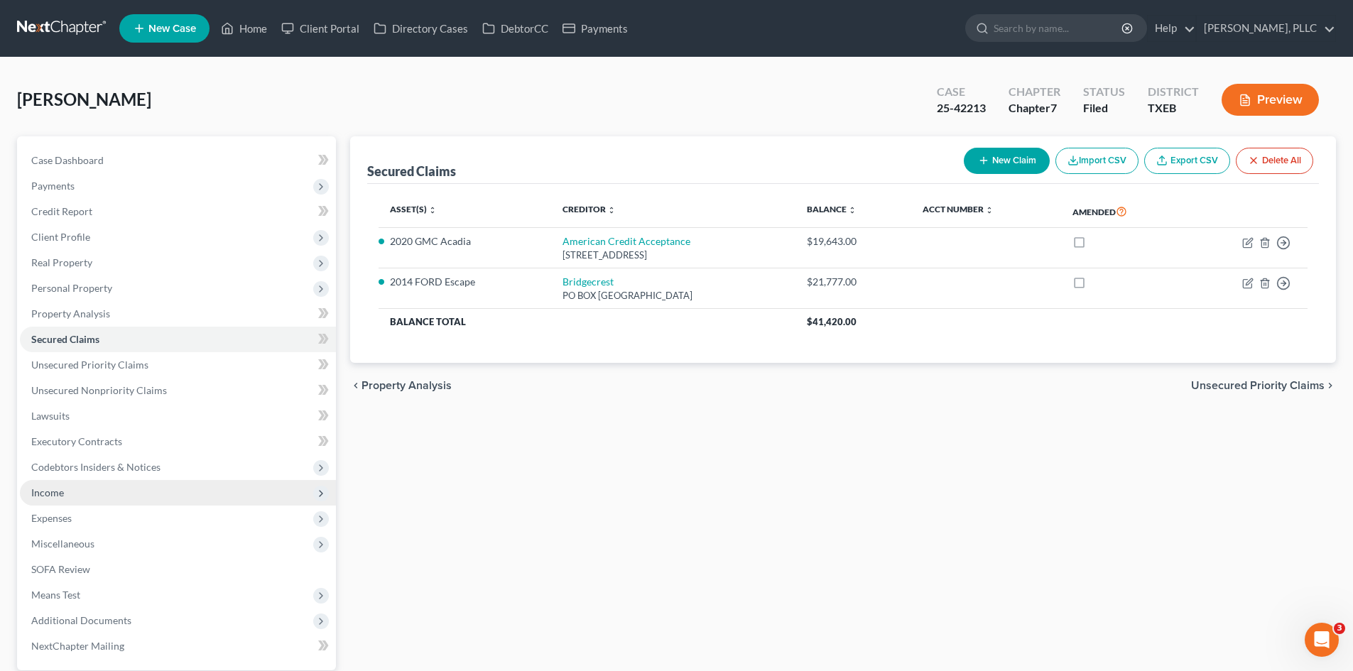
click at [80, 492] on span "Income" at bounding box center [178, 493] width 316 height 26
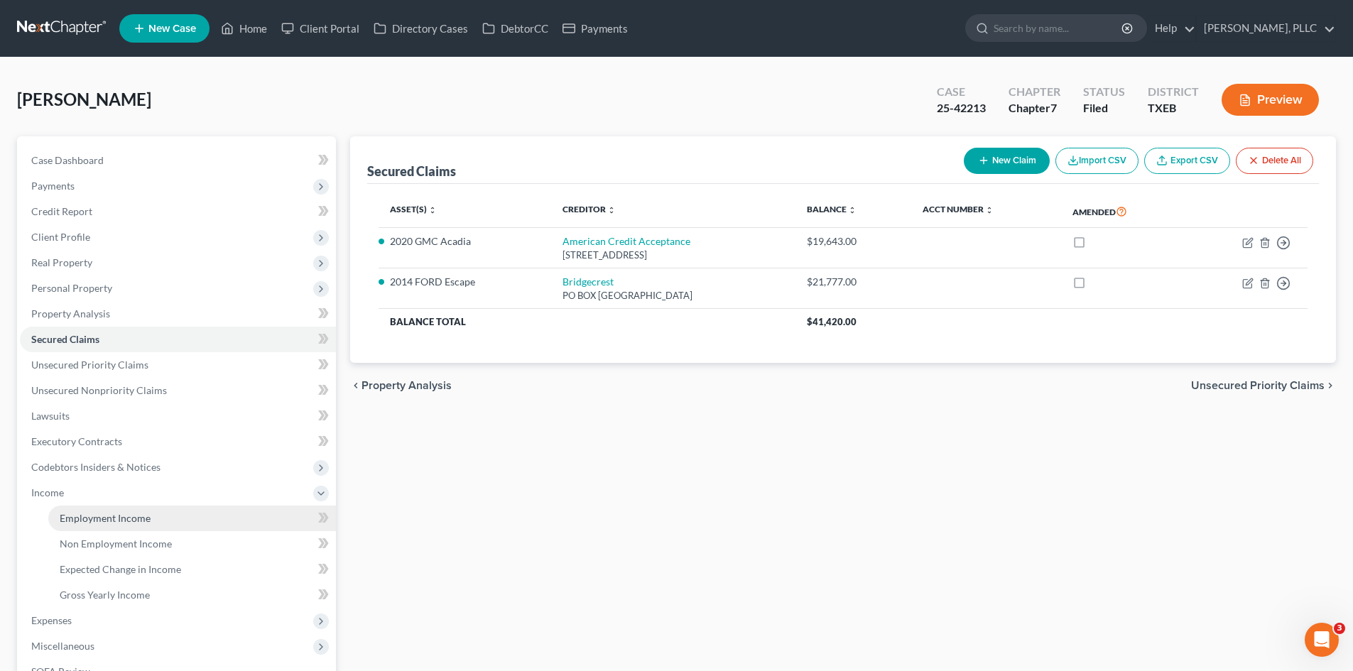
click at [94, 514] on span "Employment Income" at bounding box center [105, 518] width 91 height 12
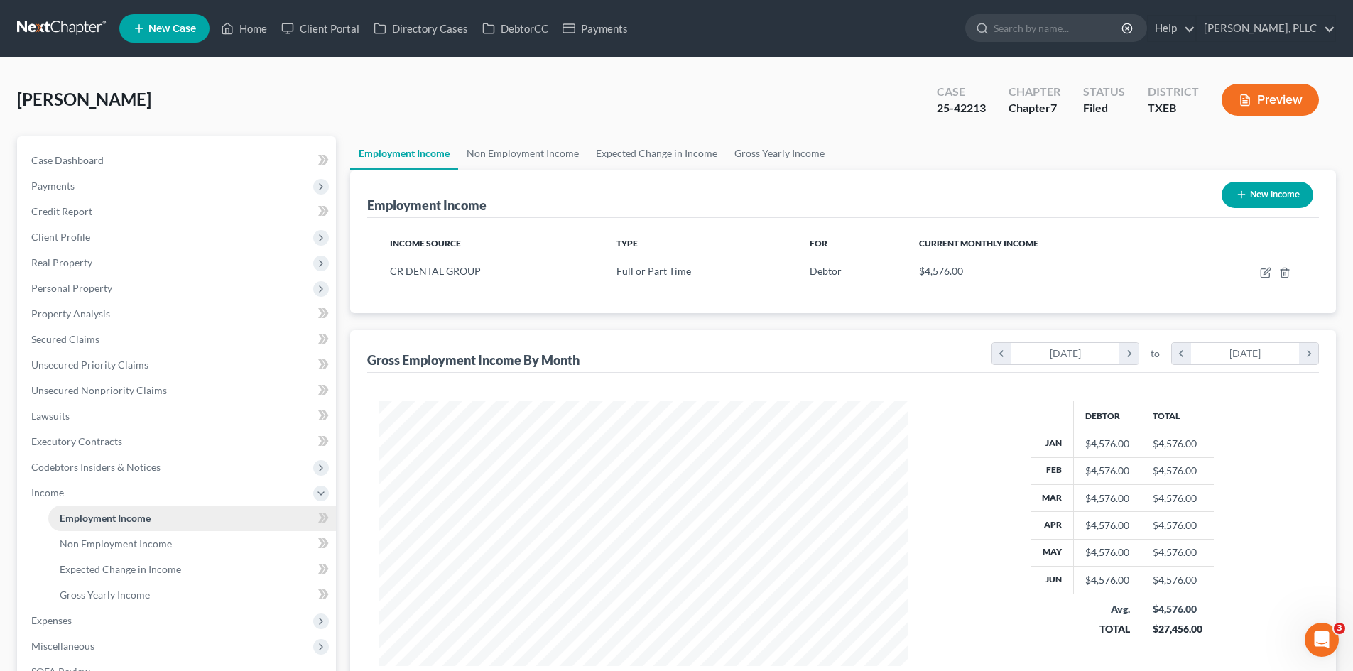
scroll to position [265, 558]
click at [82, 313] on span "Property Analysis" at bounding box center [70, 314] width 79 height 12
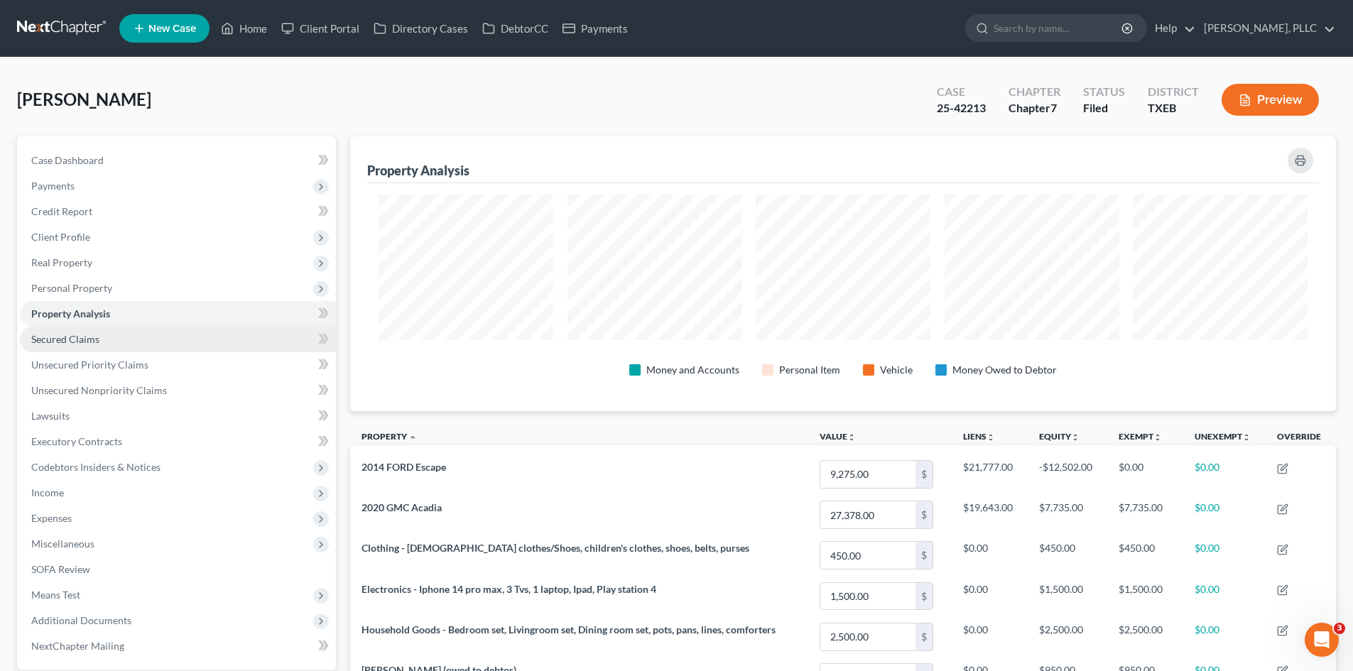
scroll to position [275, 986]
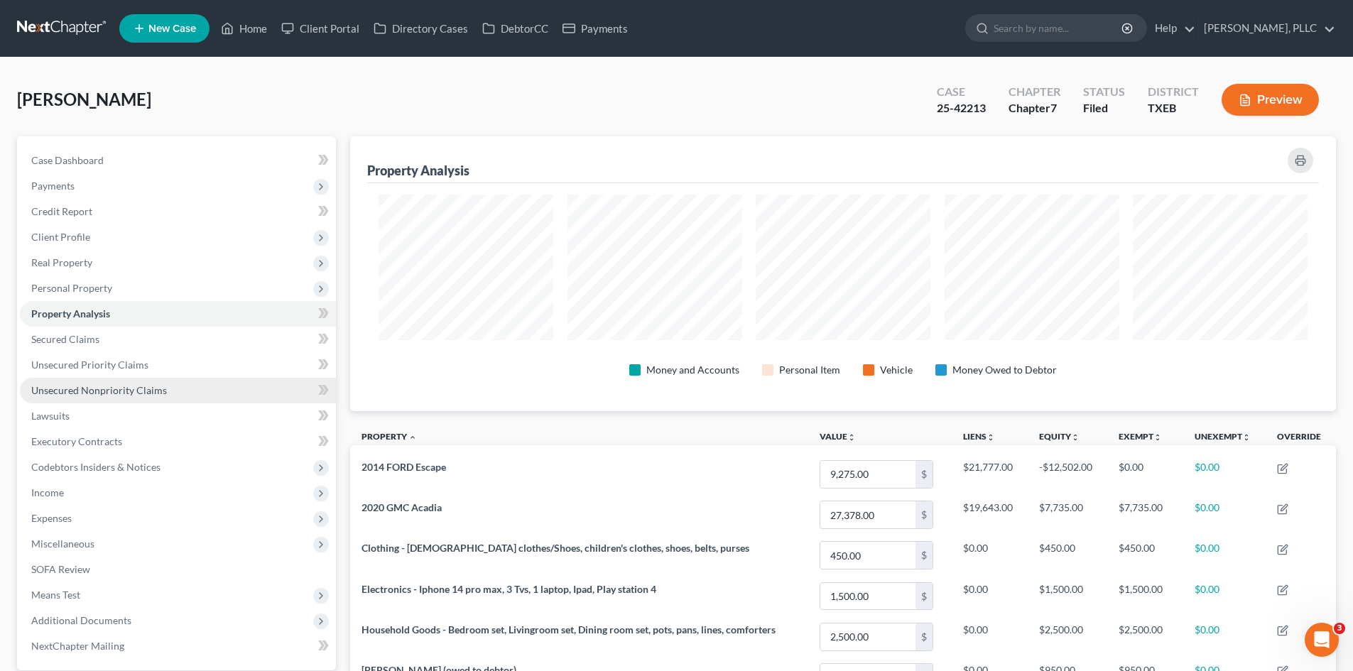
click at [77, 389] on span "Unsecured Nonpriority Claims" at bounding box center [99, 390] width 136 height 12
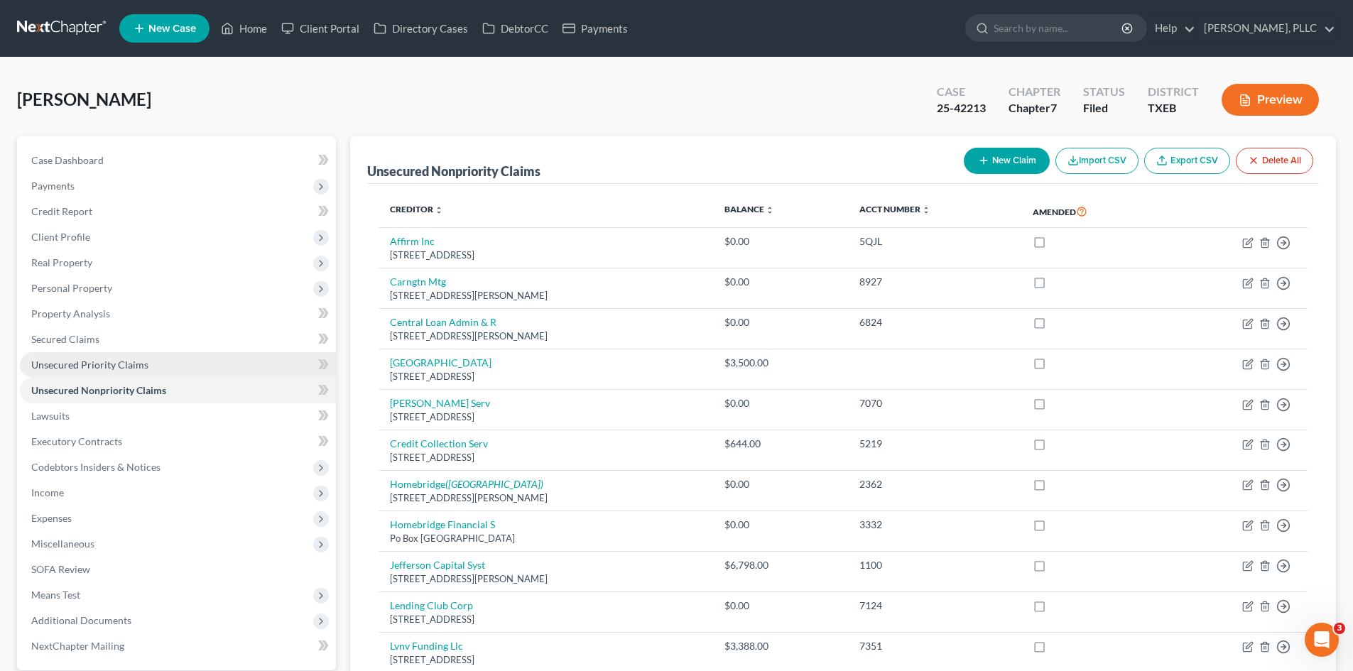
click at [79, 369] on span "Unsecured Priority Claims" at bounding box center [89, 365] width 117 height 12
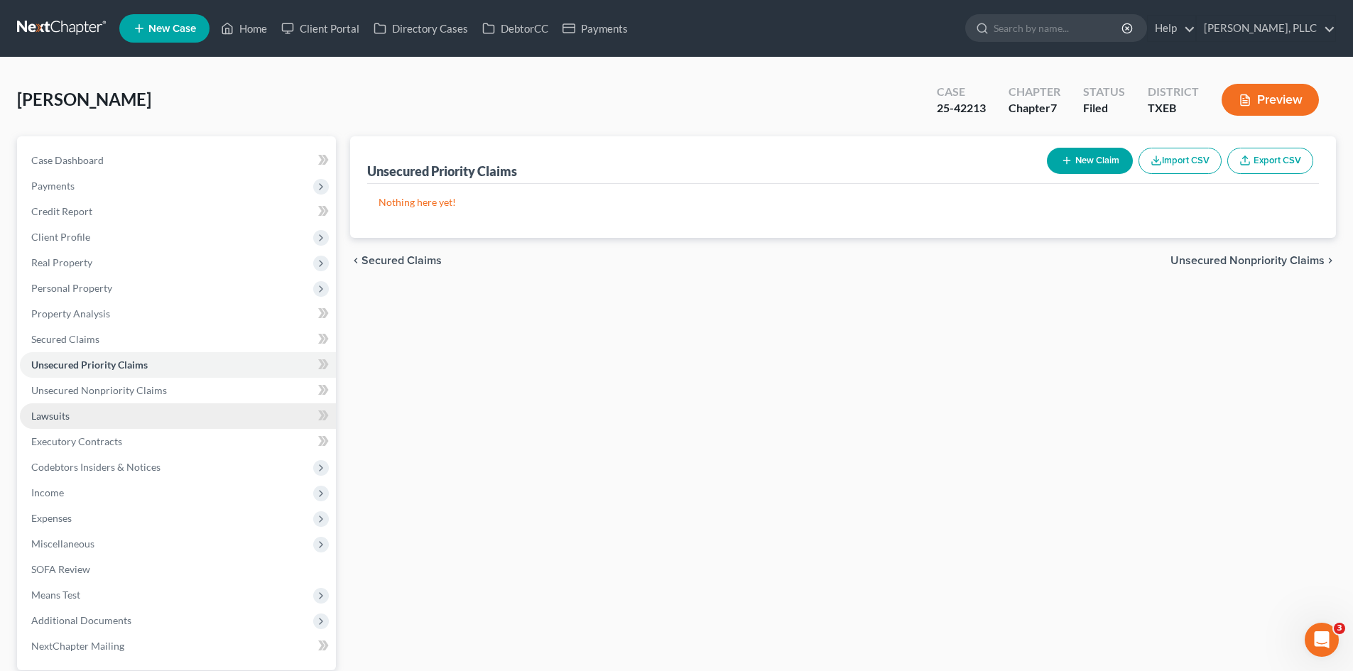
click at [148, 404] on link "Lawsuits" at bounding box center [178, 417] width 316 height 26
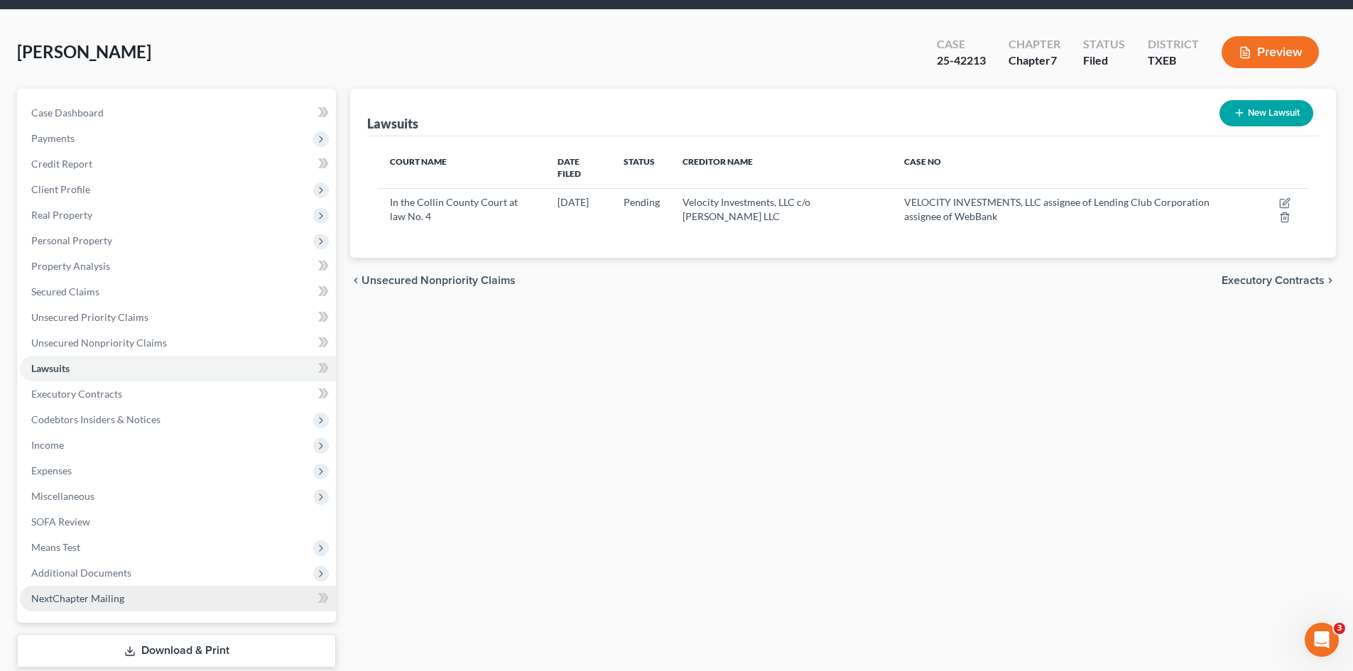
scroll to position [98, 0]
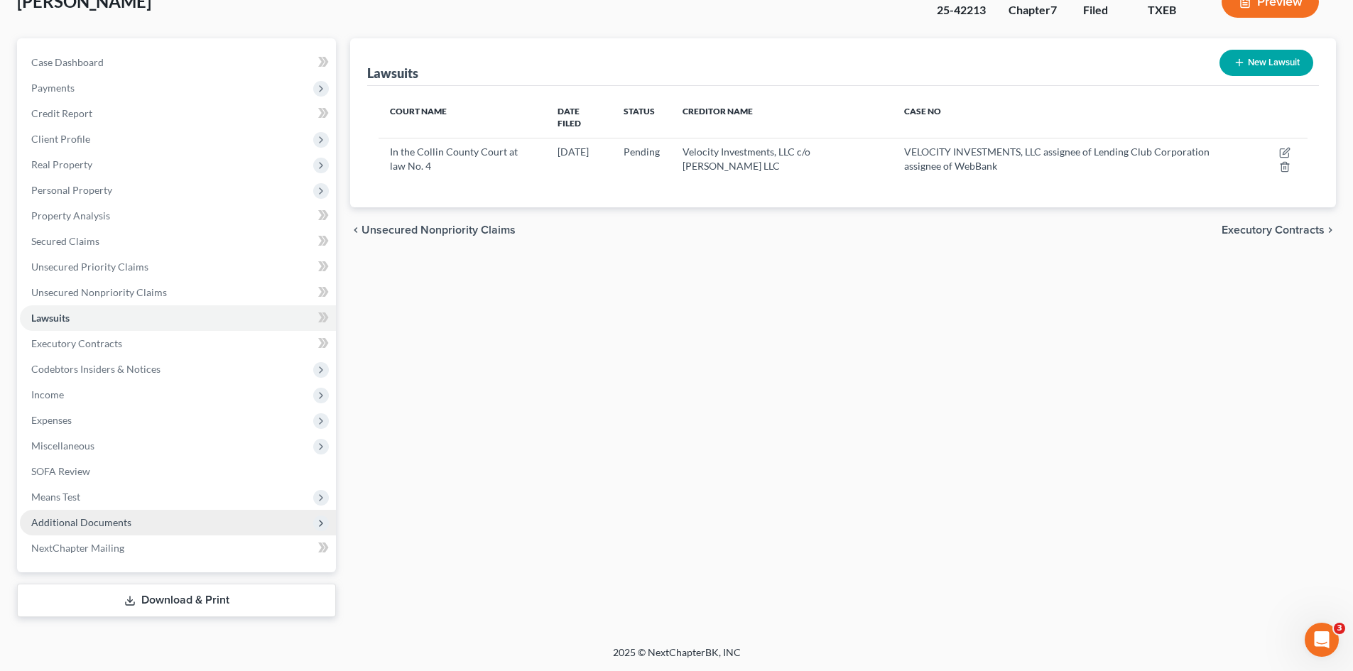
click at [66, 528] on span "Additional Documents" at bounding box center [81, 522] width 100 height 12
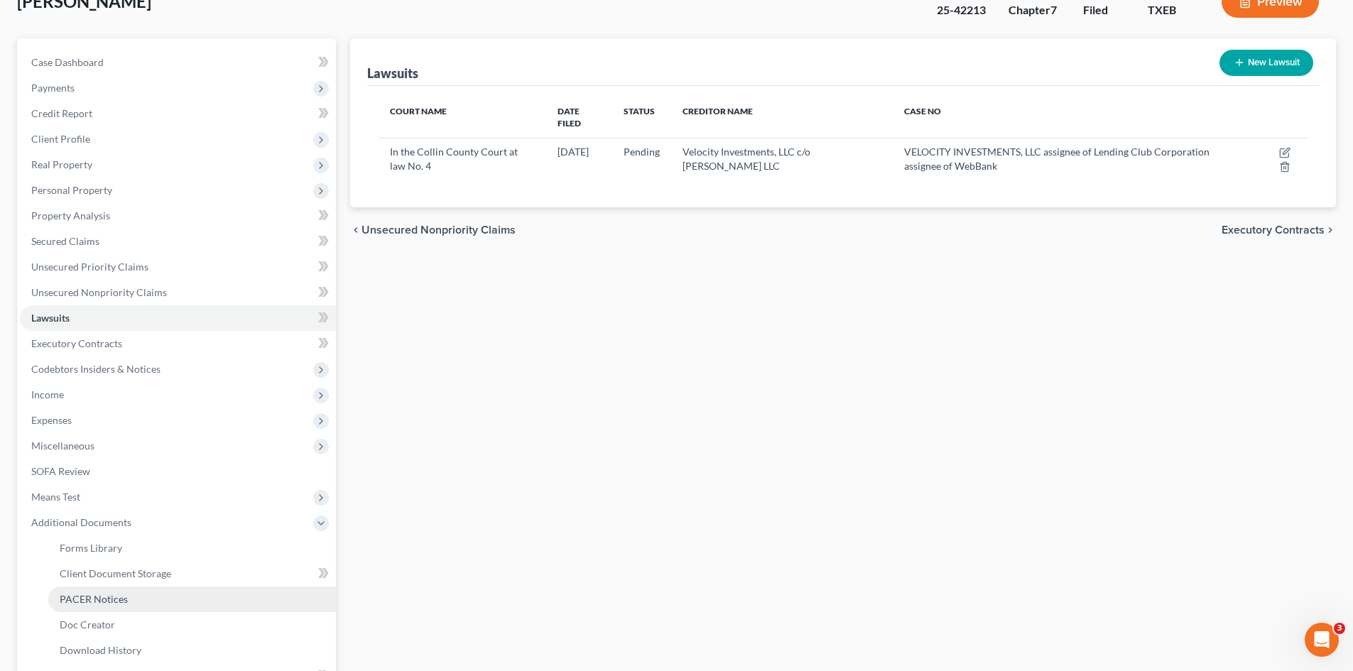
click at [118, 598] on span "PACER Notices" at bounding box center [94, 599] width 68 height 12
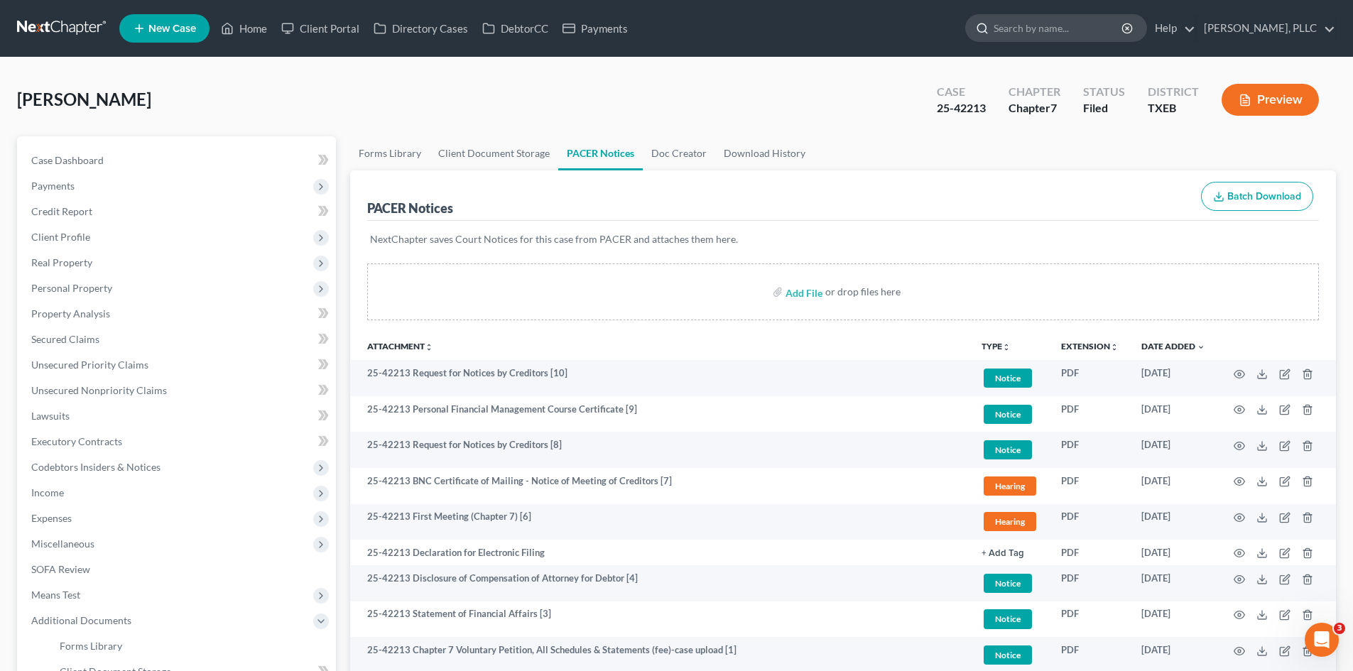
click at [1093, 23] on input "search" at bounding box center [1059, 28] width 130 height 26
type input "[PERSON_NAME]"
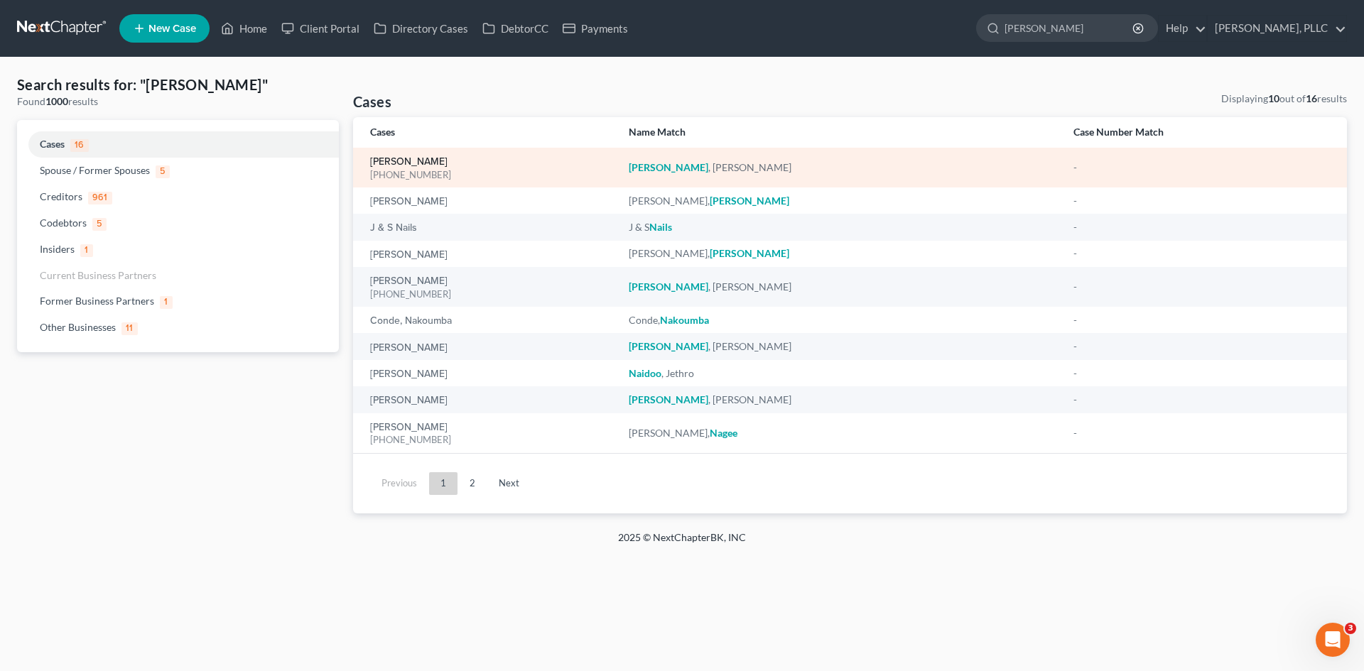
click at [391, 161] on link "[PERSON_NAME]" at bounding box center [408, 162] width 77 height 10
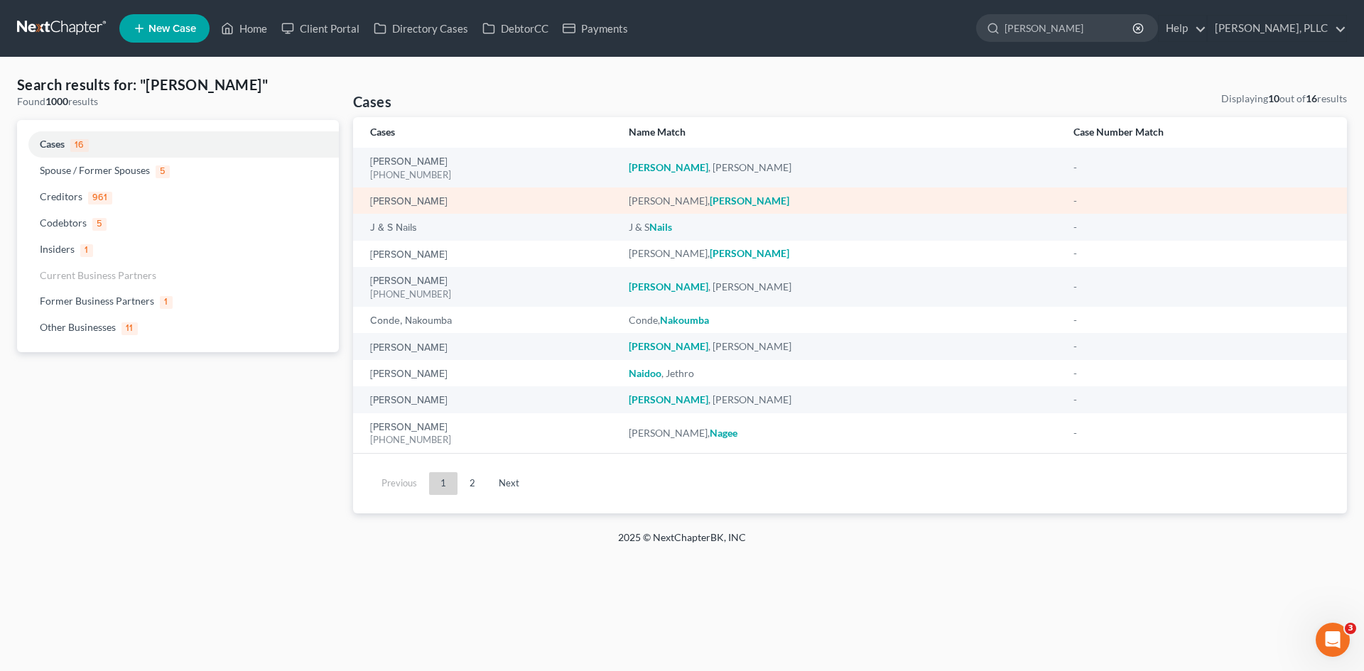
select select "6"
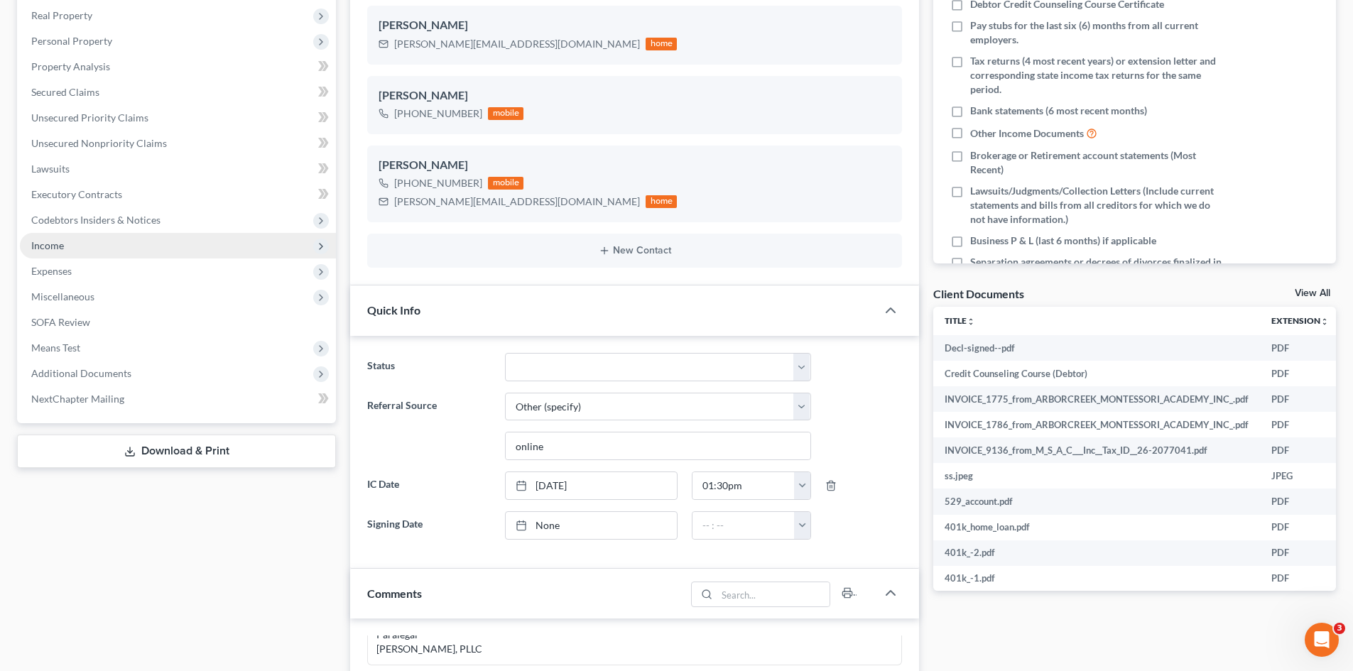
scroll to position [213, 0]
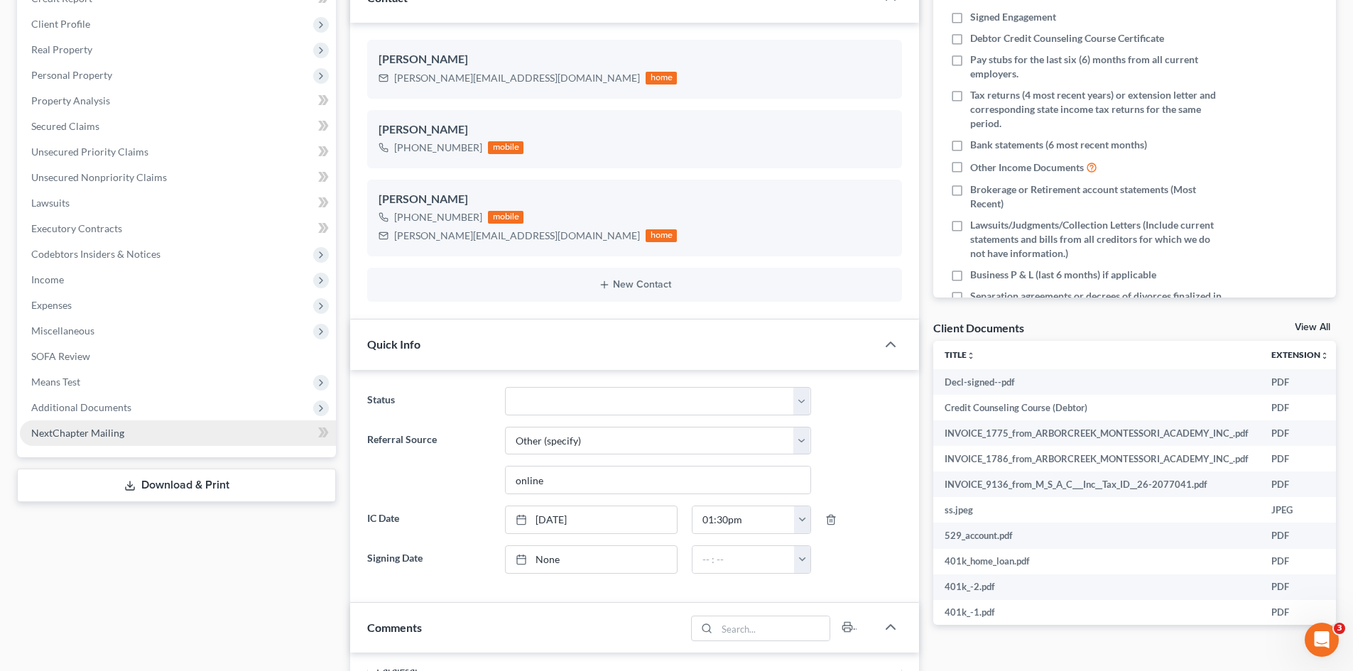
click at [141, 417] on span "Additional Documents" at bounding box center [178, 408] width 316 height 26
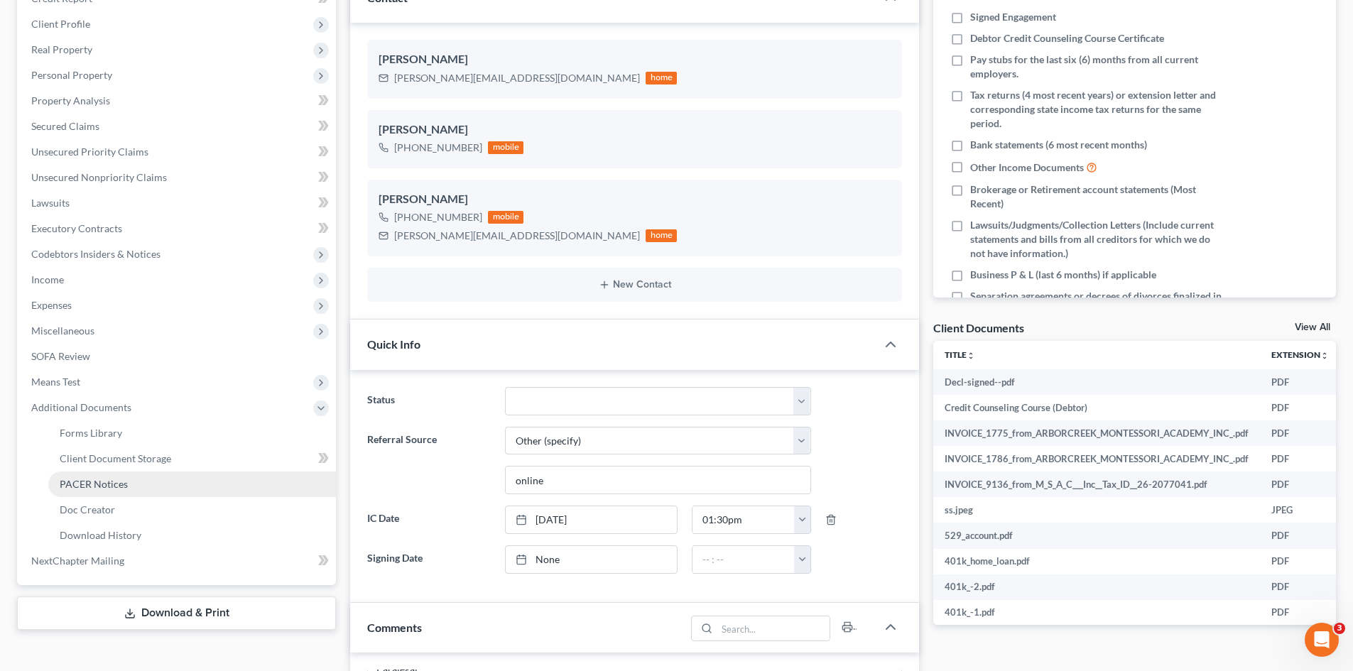
click at [120, 479] on span "PACER Notices" at bounding box center [94, 484] width 68 height 12
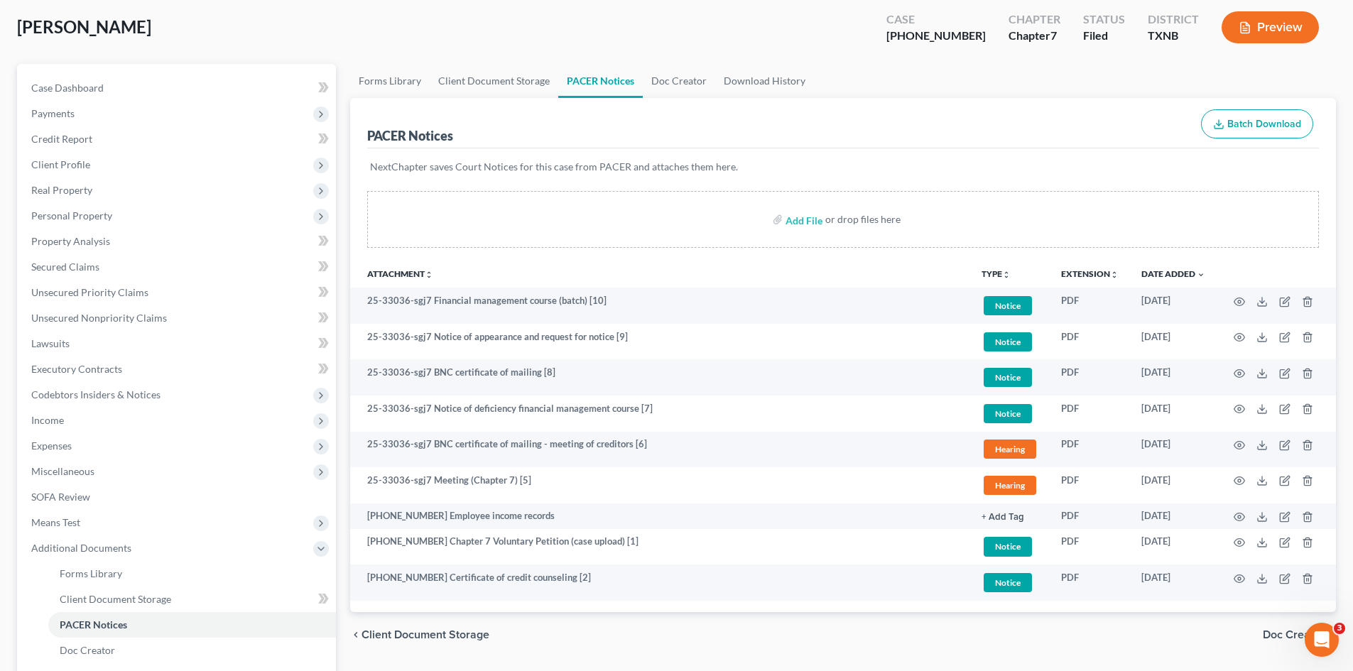
scroll to position [142, 0]
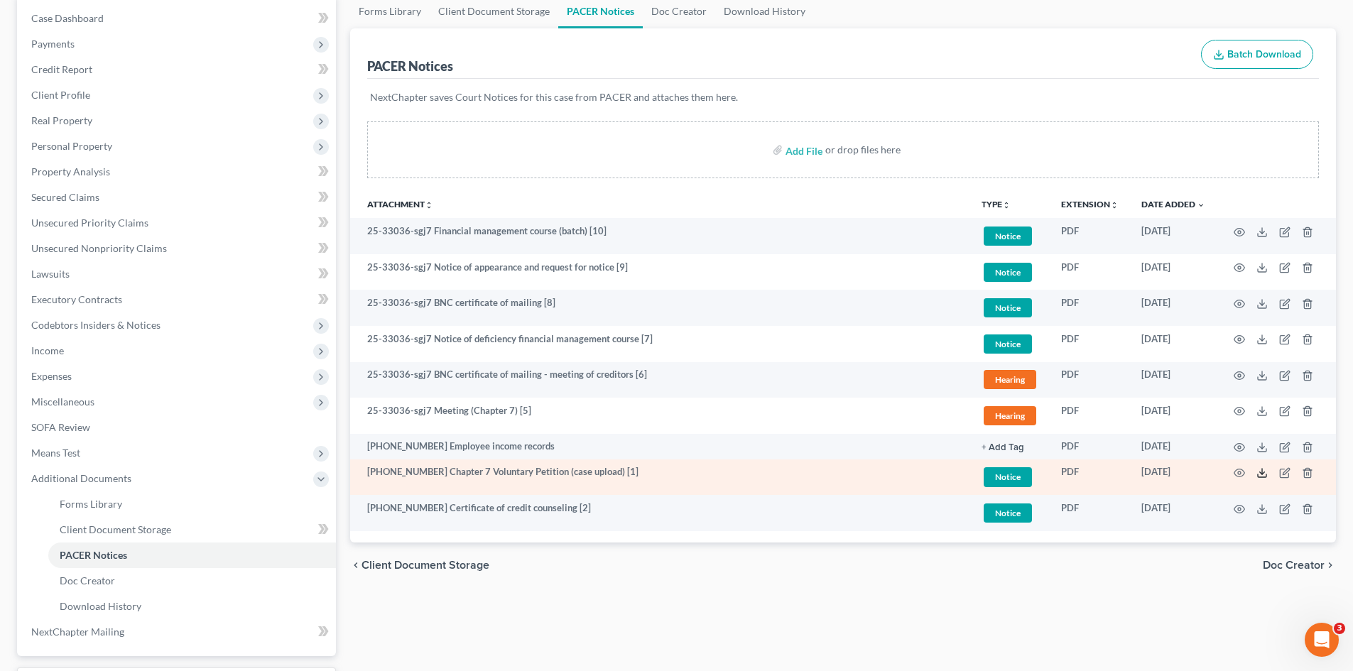
click at [1267, 472] on icon at bounding box center [1262, 472] width 11 height 11
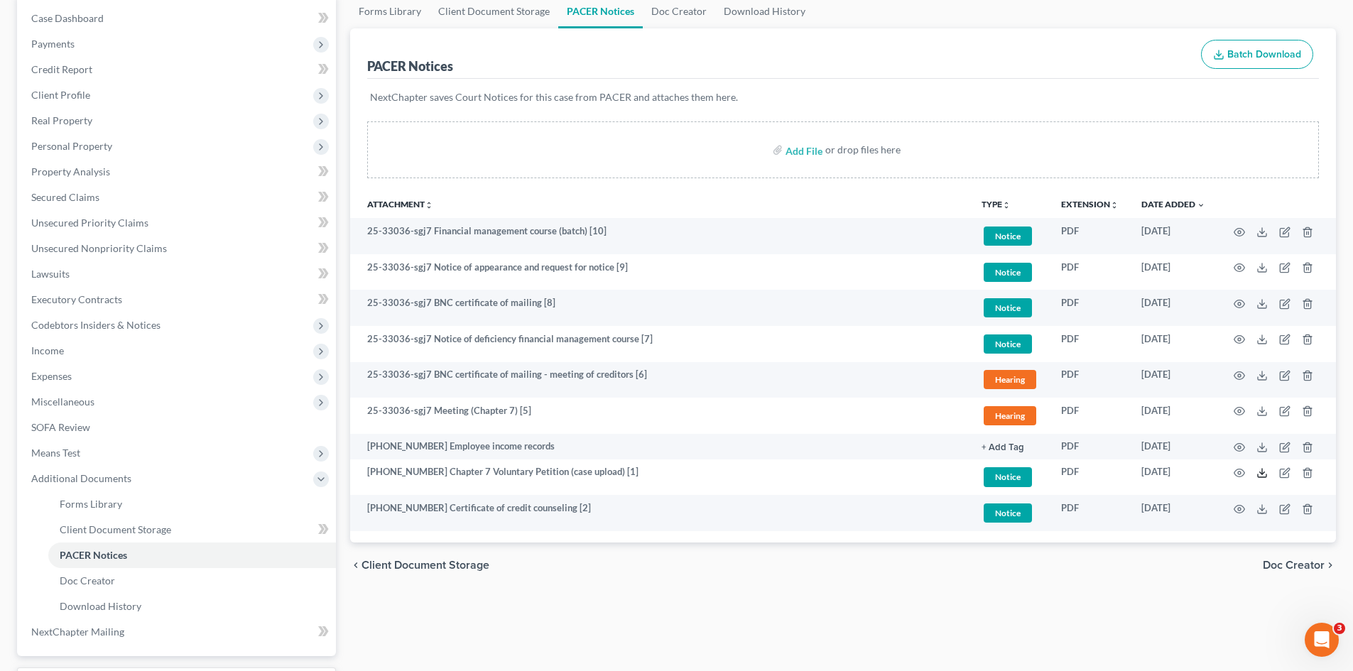
scroll to position [0, 0]
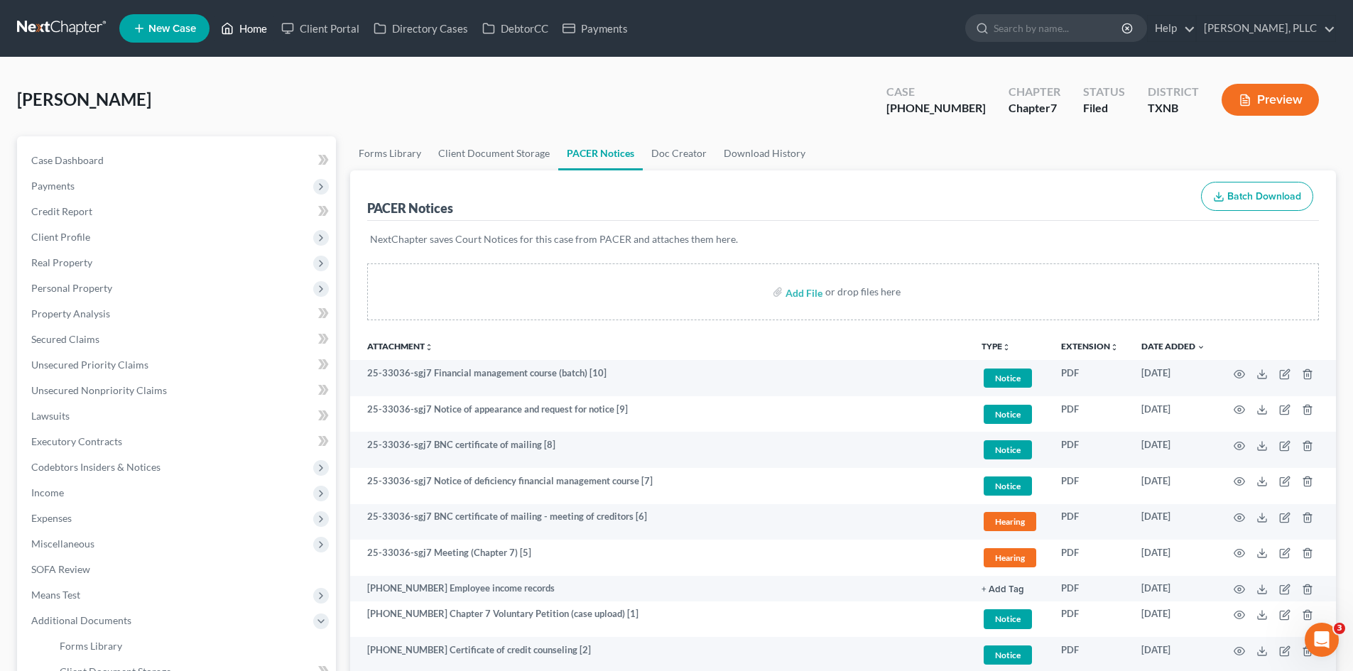
click at [251, 32] on link "Home" at bounding box center [244, 29] width 60 height 26
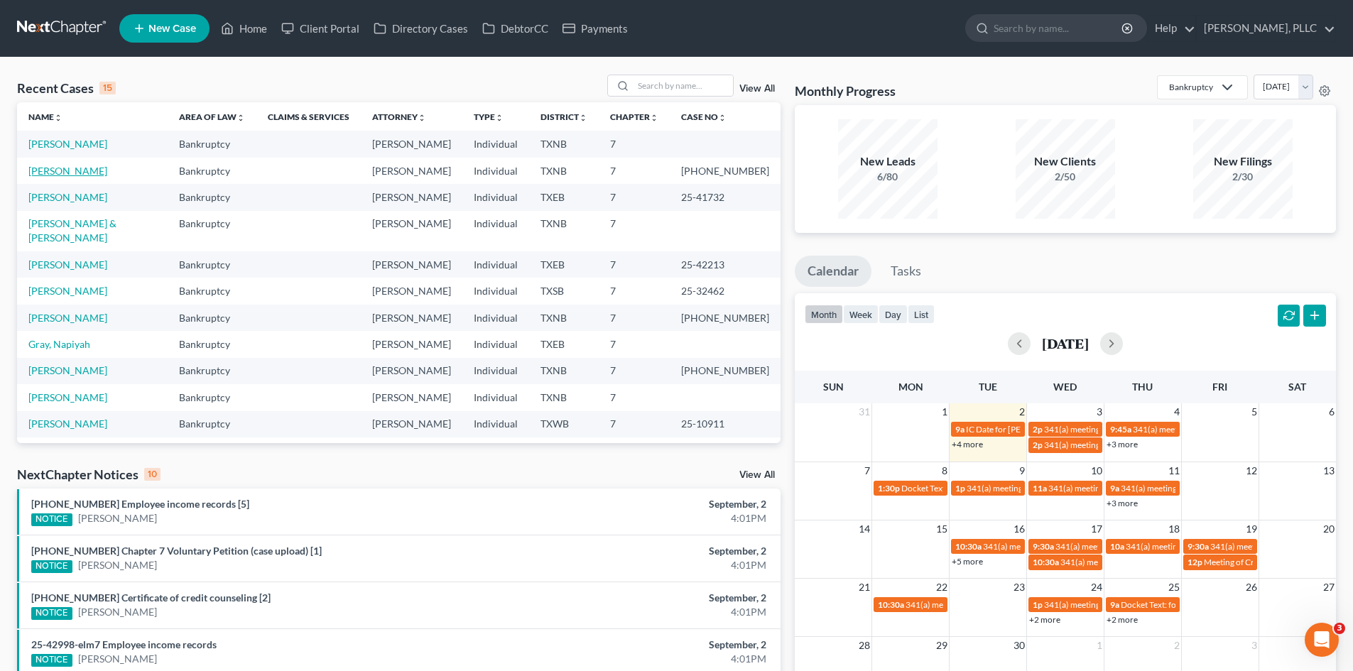
click at [55, 168] on link "[PERSON_NAME]" at bounding box center [67, 171] width 79 height 12
select select "6"
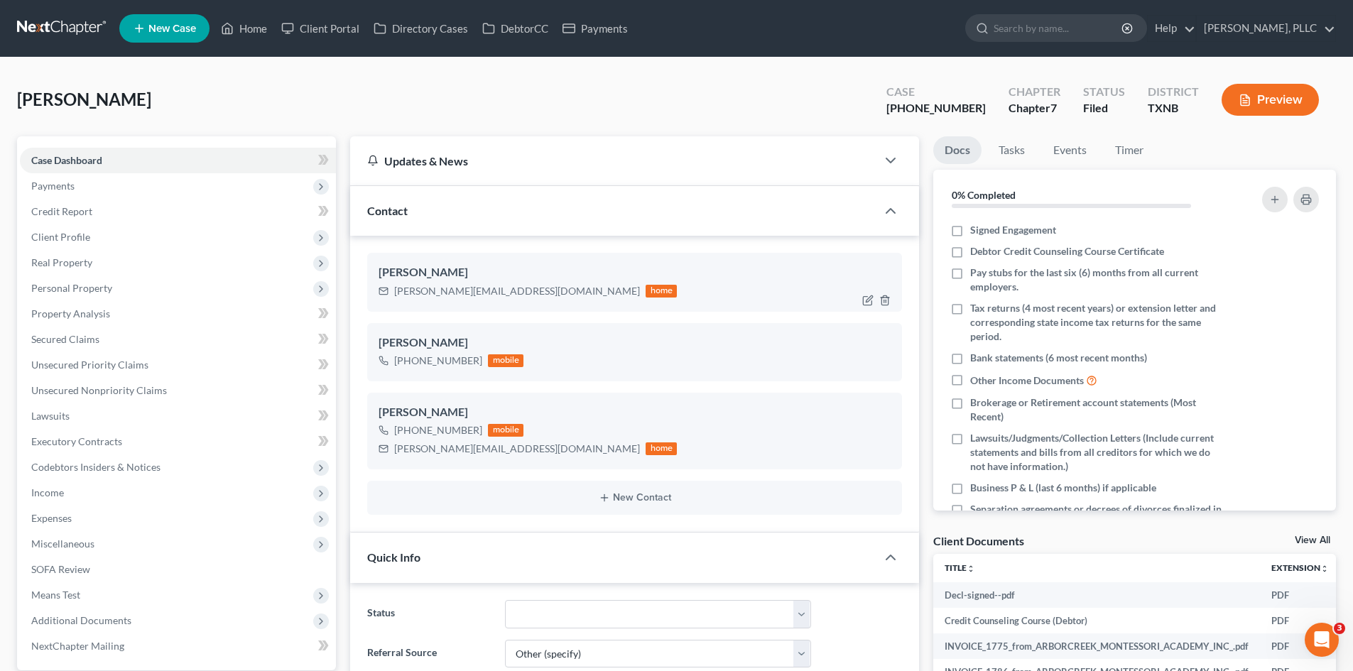
scroll to position [1044, 0]
drag, startPoint x: 394, startPoint y: 291, endPoint x: 521, endPoint y: 296, distance: 128.0
click at [521, 296] on div "[PERSON_NAME][EMAIL_ADDRESS][DOMAIN_NAME] home" at bounding box center [528, 291] width 298 height 18
copy div "[PERSON_NAME][EMAIL_ADDRESS][DOMAIN_NAME]"
drag, startPoint x: 65, startPoint y: 267, endPoint x: 141, endPoint y: 259, distance: 75.7
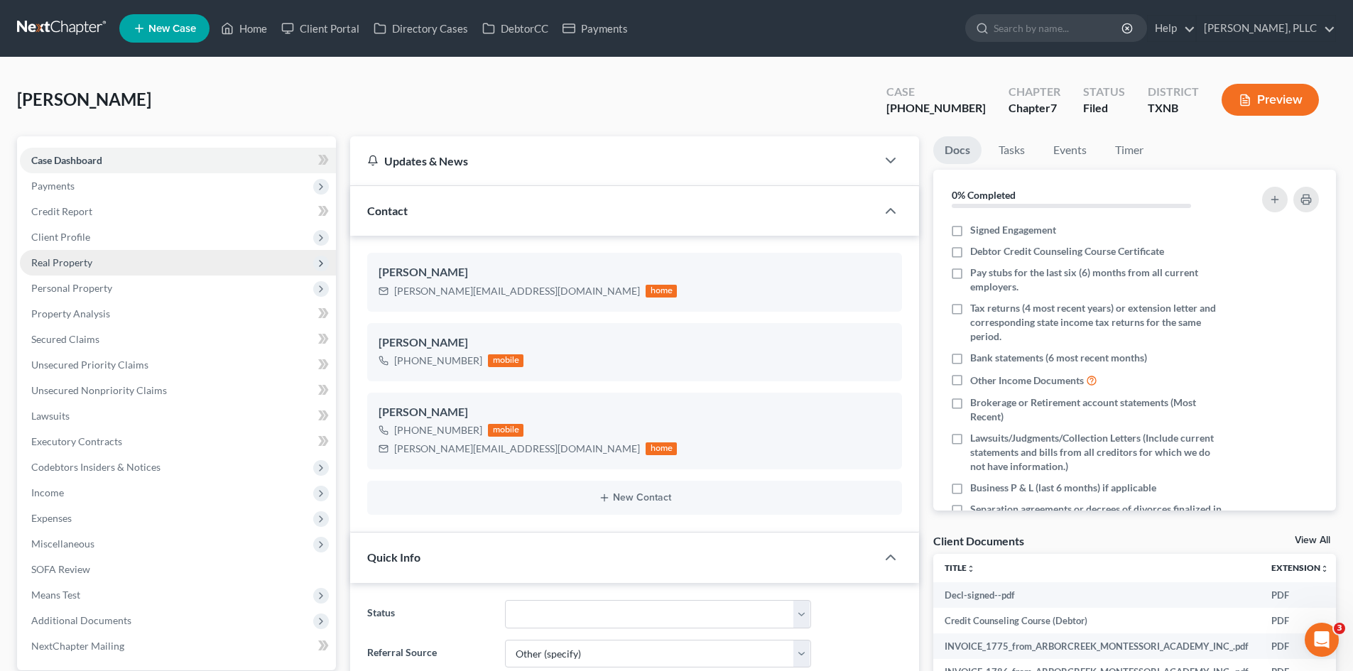
click at [65, 267] on span "Real Property" at bounding box center [61, 262] width 61 height 12
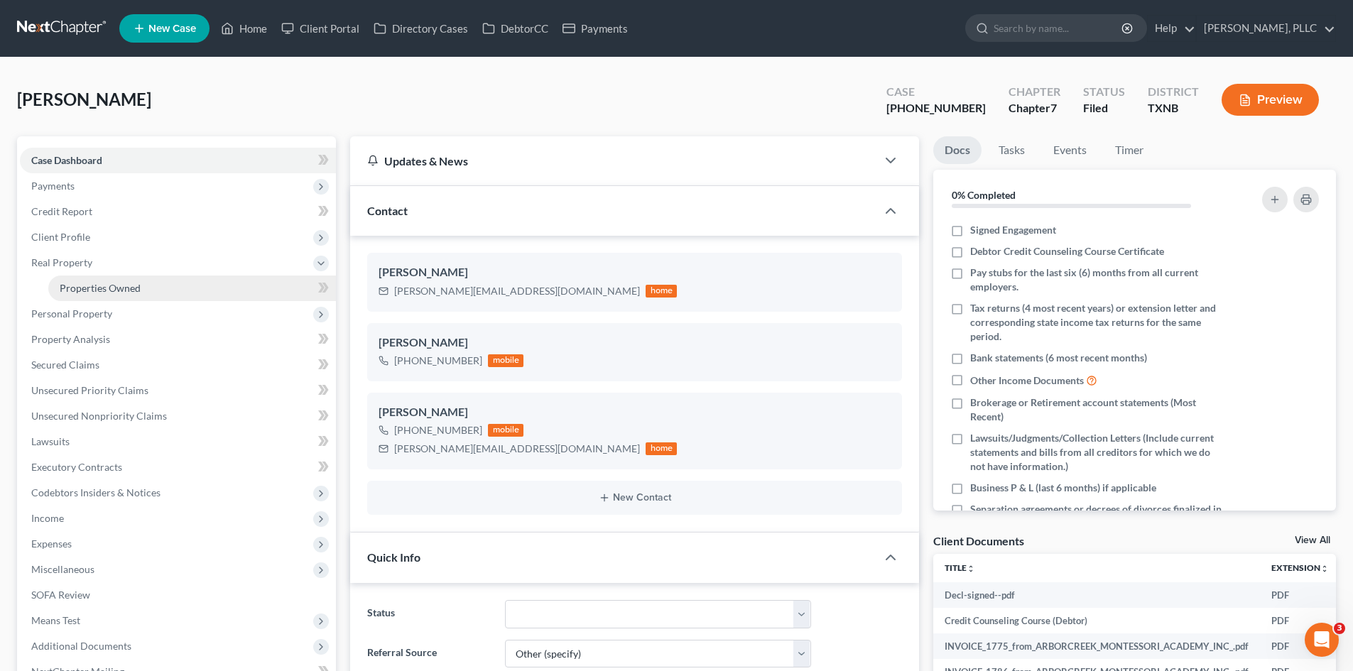
click at [193, 288] on link "Properties Owned" at bounding box center [192, 289] width 288 height 26
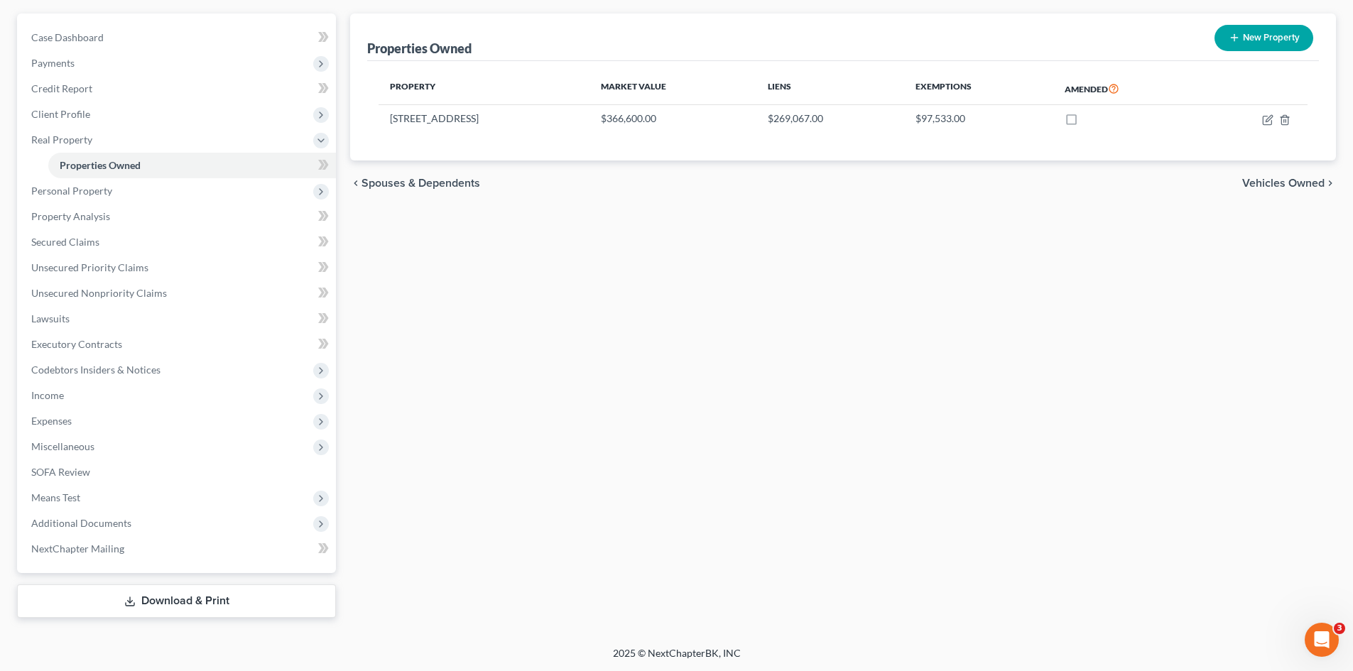
scroll to position [124, 0]
click at [165, 524] on span "Additional Documents" at bounding box center [178, 523] width 316 height 26
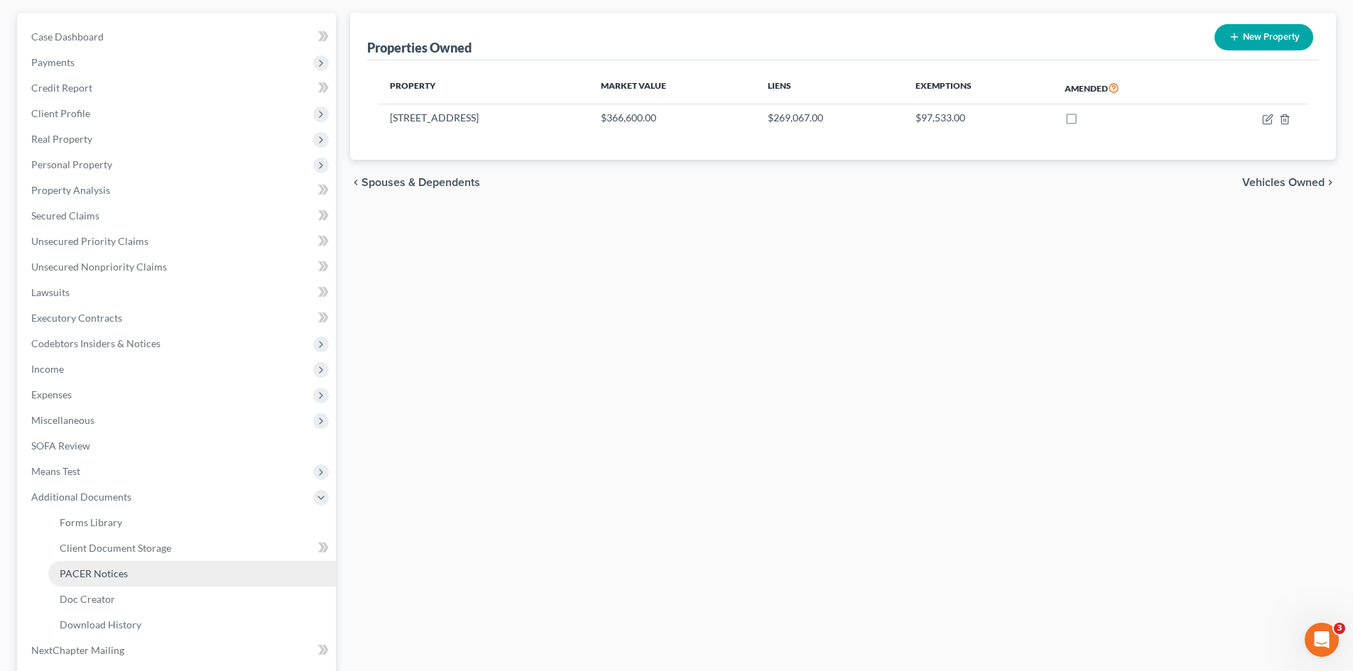
drag, startPoint x: 144, startPoint y: 578, endPoint x: 694, endPoint y: 515, distance: 553.4
click at [145, 578] on link "PACER Notices" at bounding box center [192, 574] width 288 height 26
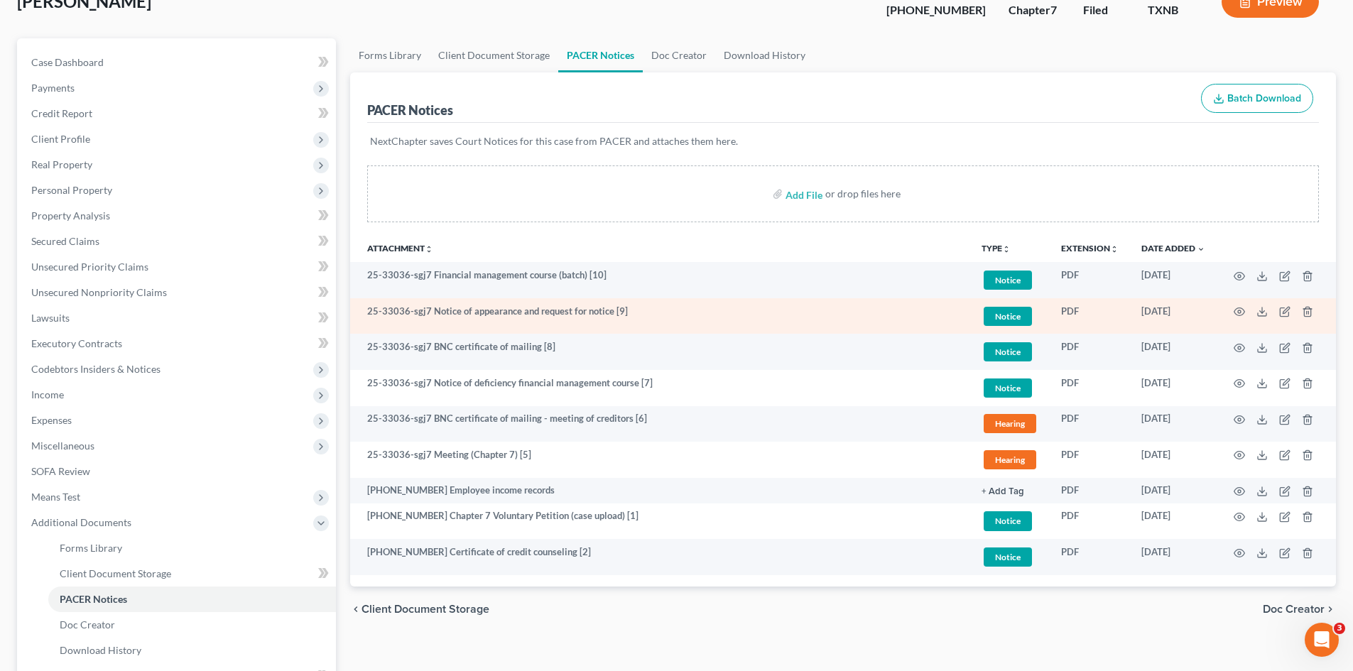
scroll to position [226, 0]
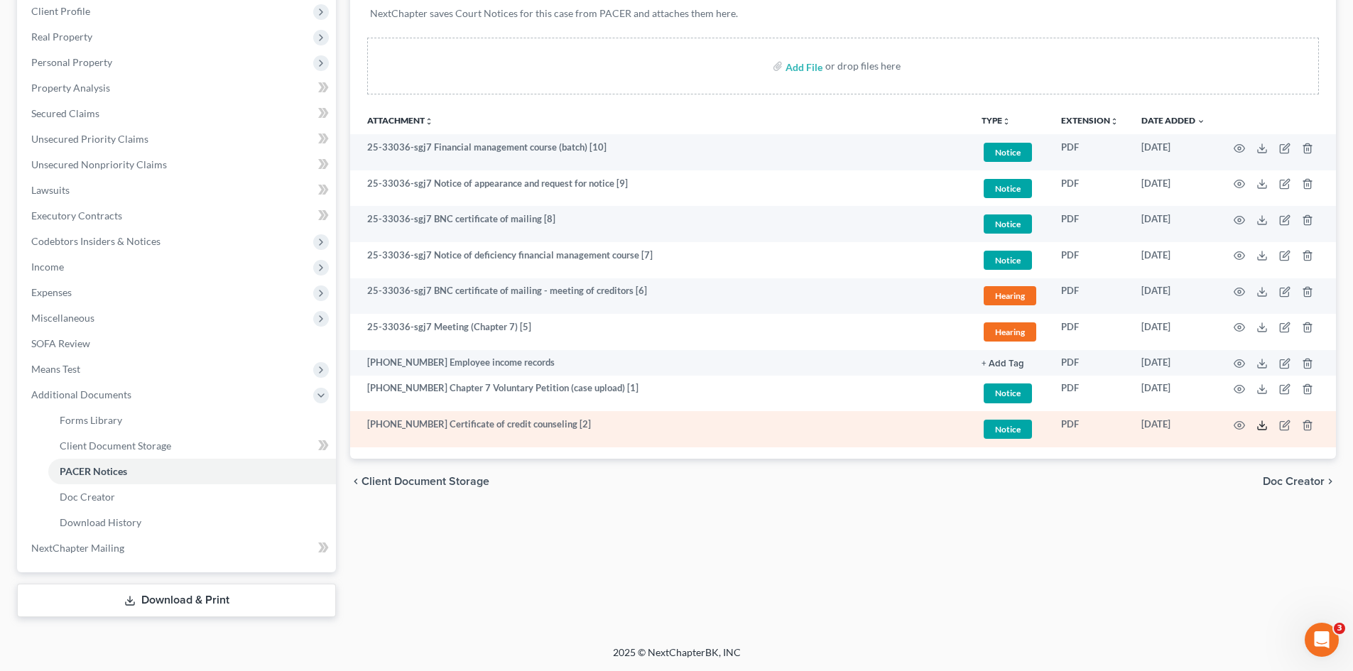
click at [1259, 423] on icon at bounding box center [1262, 425] width 11 height 11
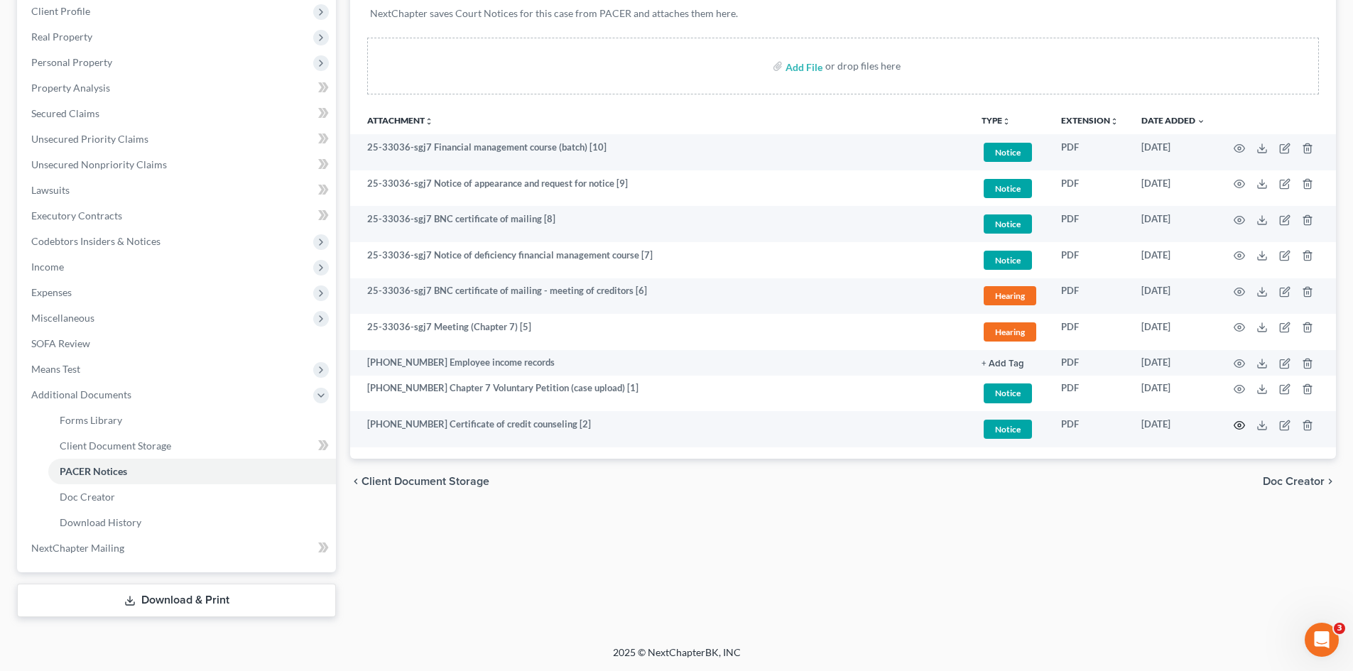
drag, startPoint x: 1240, startPoint y: 424, endPoint x: 1204, endPoint y: 513, distance: 95.9
click at [1204, 513] on div "Forms Library Client Document Storage PACER Notices Doc Creator Download Histor…" at bounding box center [843, 263] width 1000 height 707
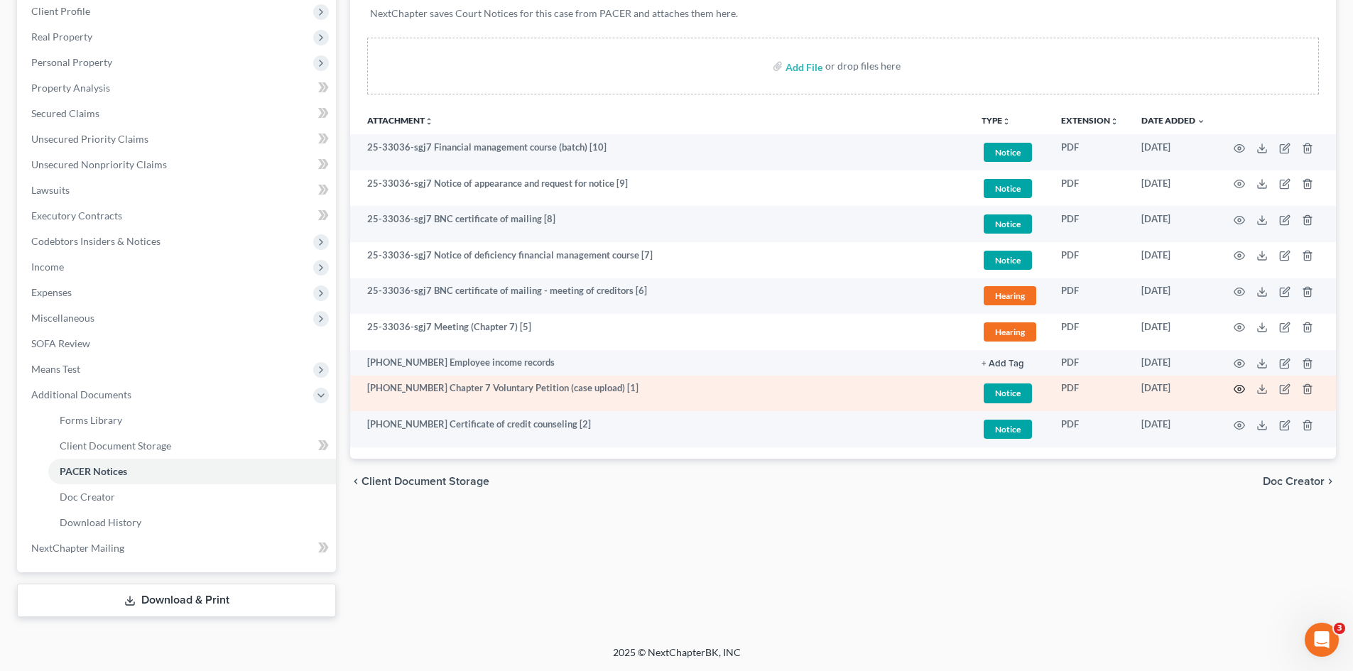
click at [1239, 392] on icon "button" at bounding box center [1239, 389] width 11 height 11
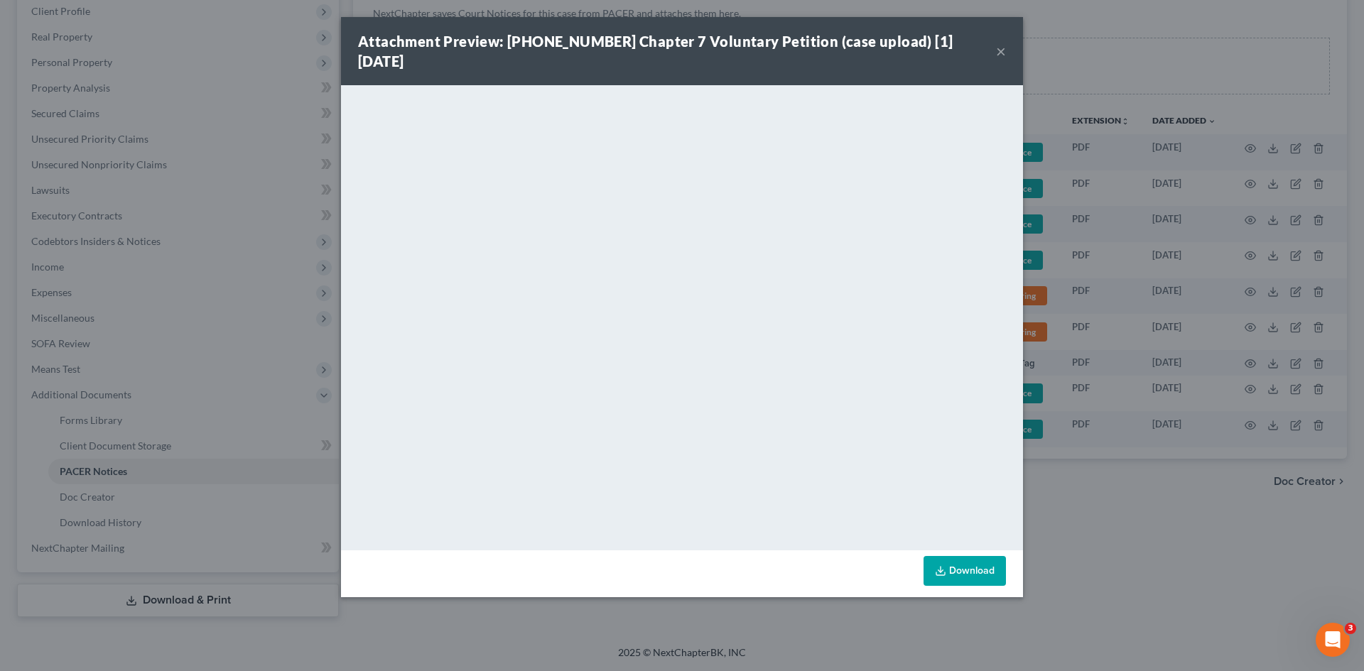
click at [1000, 43] on button "×" at bounding box center [1001, 51] width 10 height 17
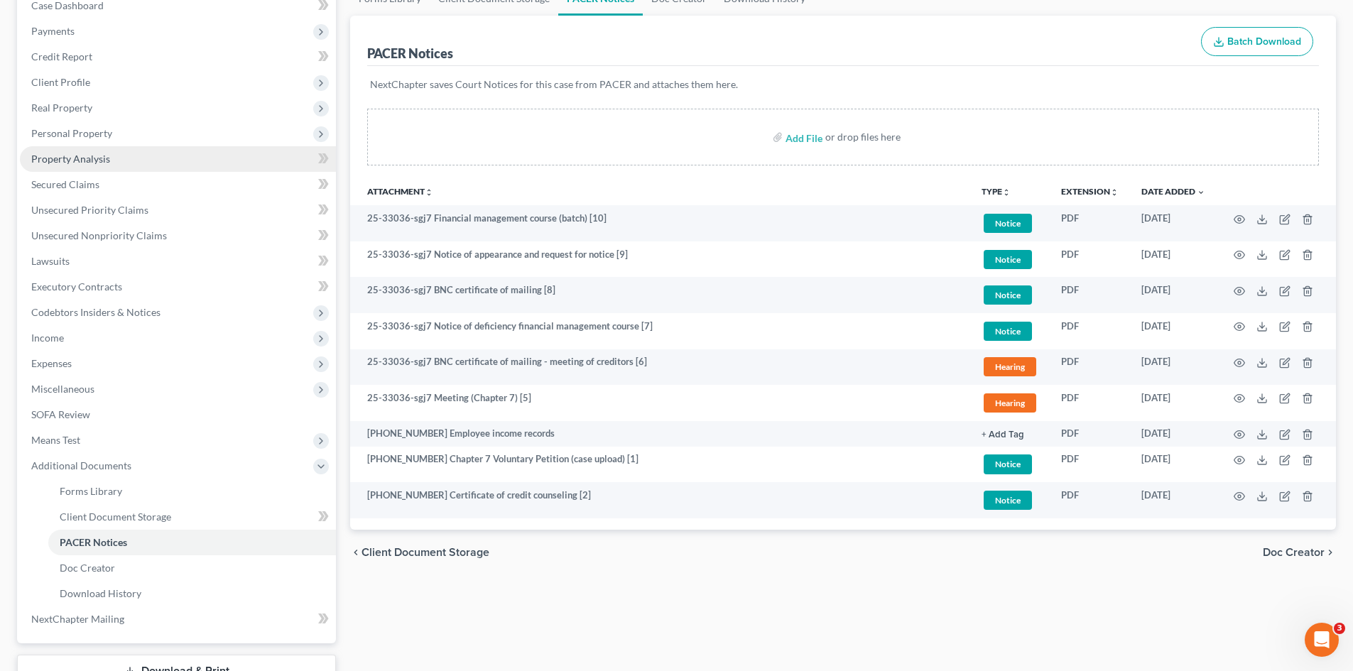
click at [113, 149] on link "Property Analysis" at bounding box center [178, 159] width 316 height 26
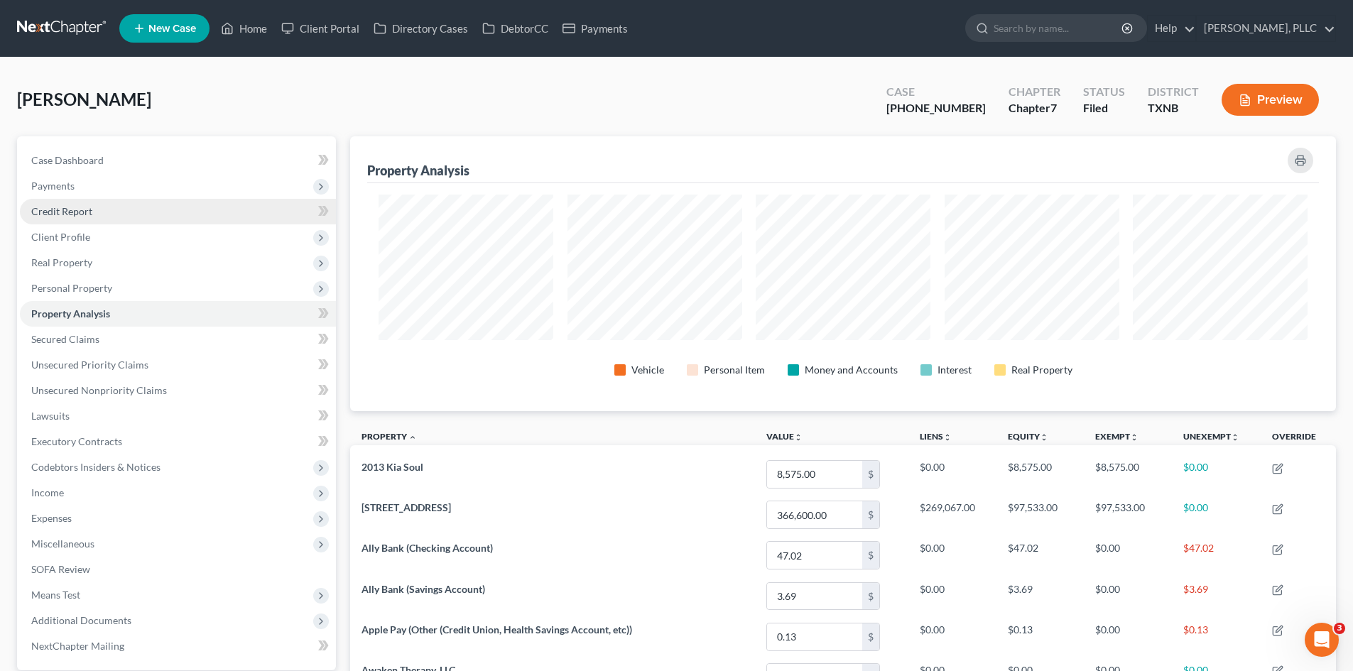
click at [97, 207] on link "Credit Report" at bounding box center [178, 212] width 316 height 26
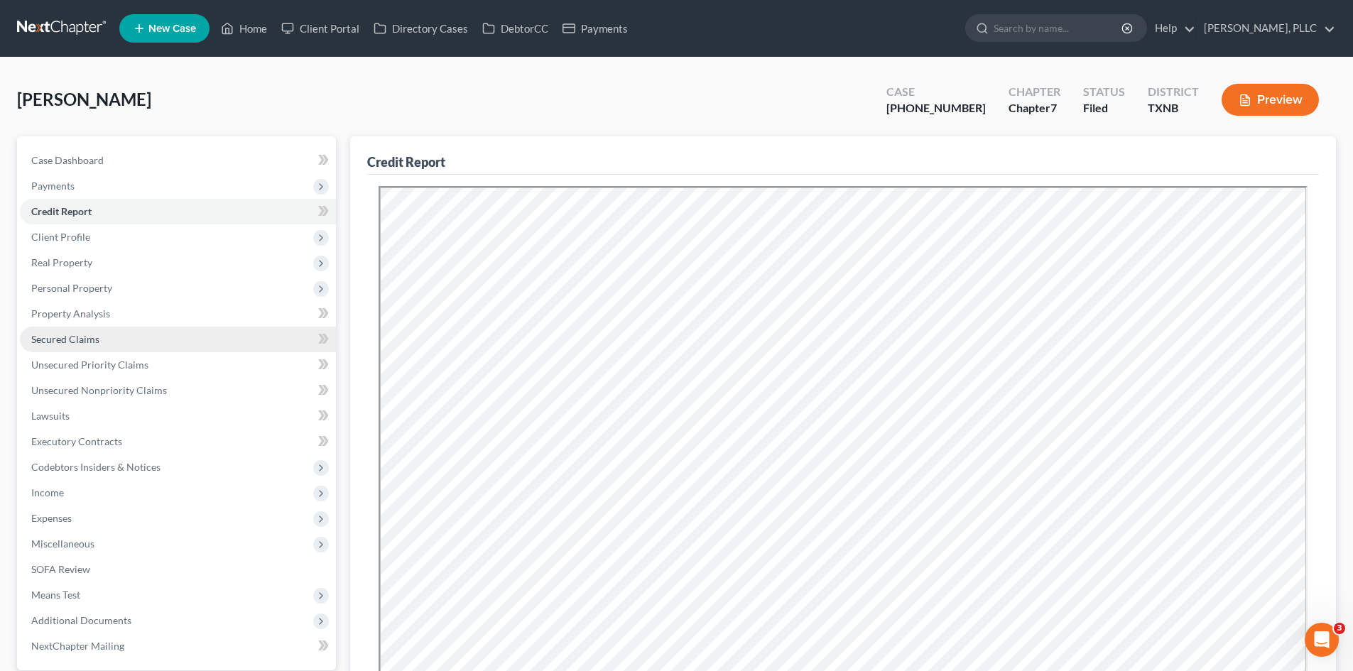
click at [75, 350] on link "Secured Claims" at bounding box center [178, 340] width 316 height 26
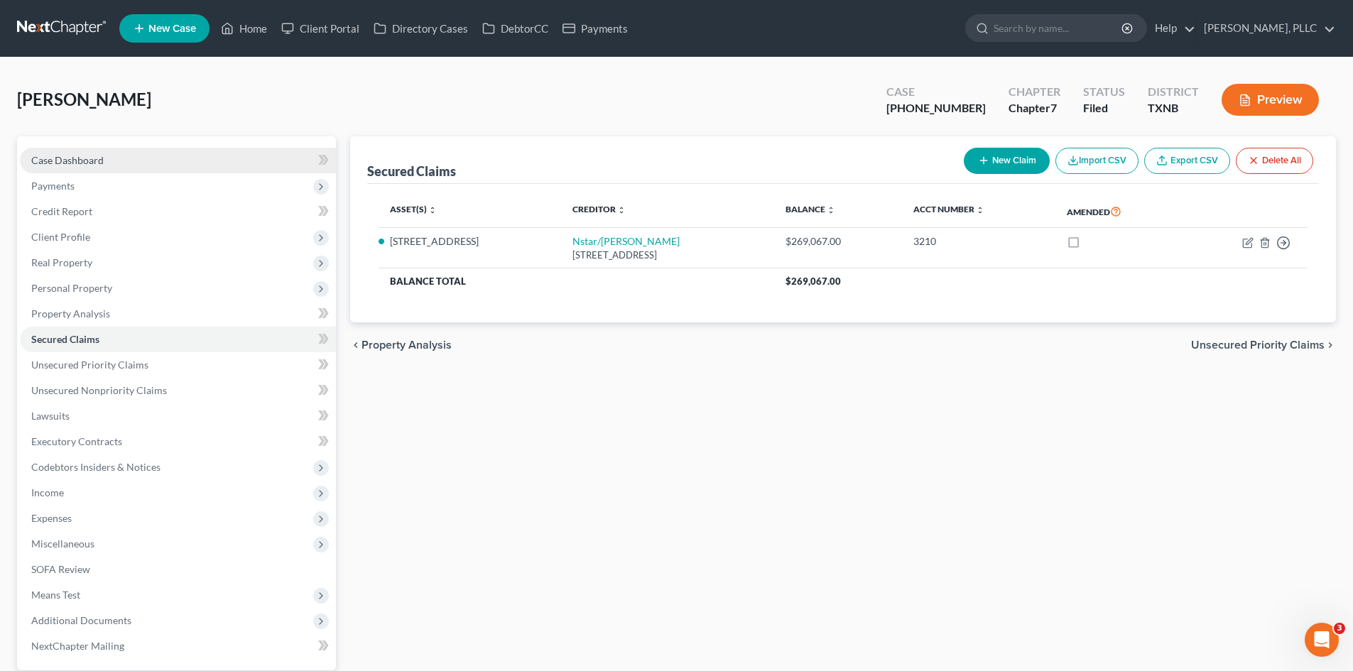
click at [61, 169] on link "Case Dashboard" at bounding box center [178, 161] width 316 height 26
select select "6"
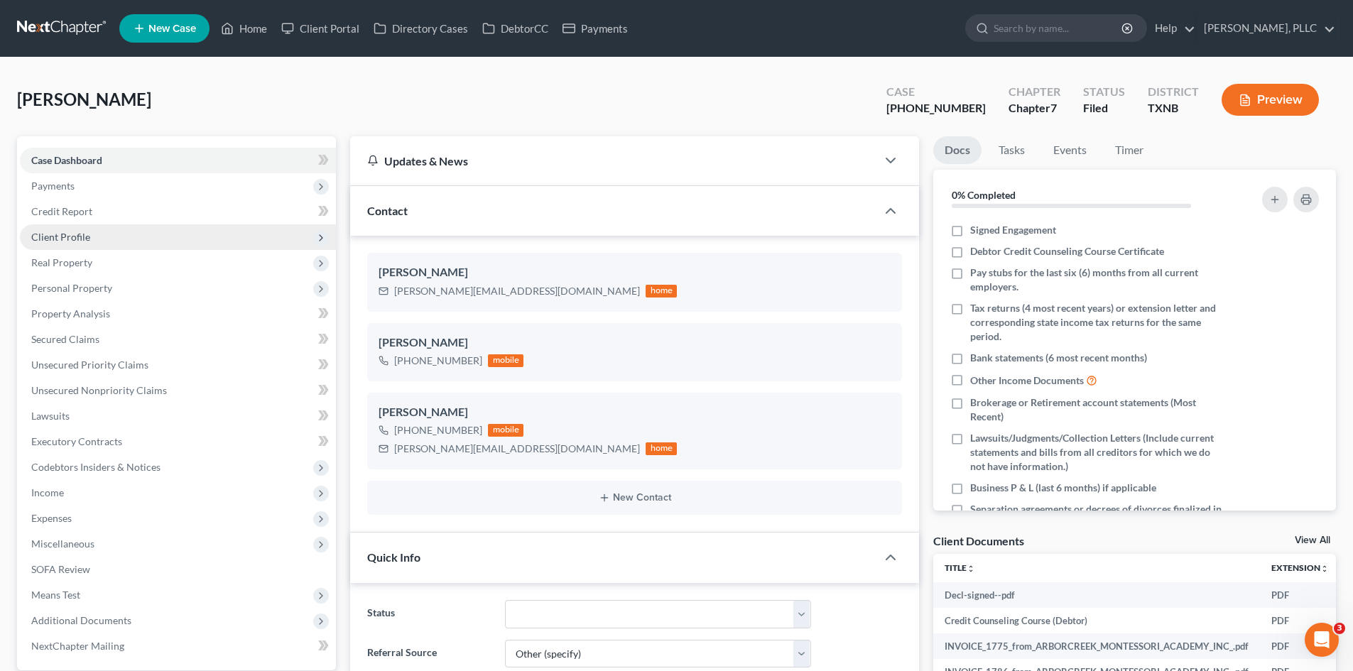
scroll to position [1044, 0]
click at [65, 172] on link "Case Dashboard" at bounding box center [178, 161] width 316 height 26
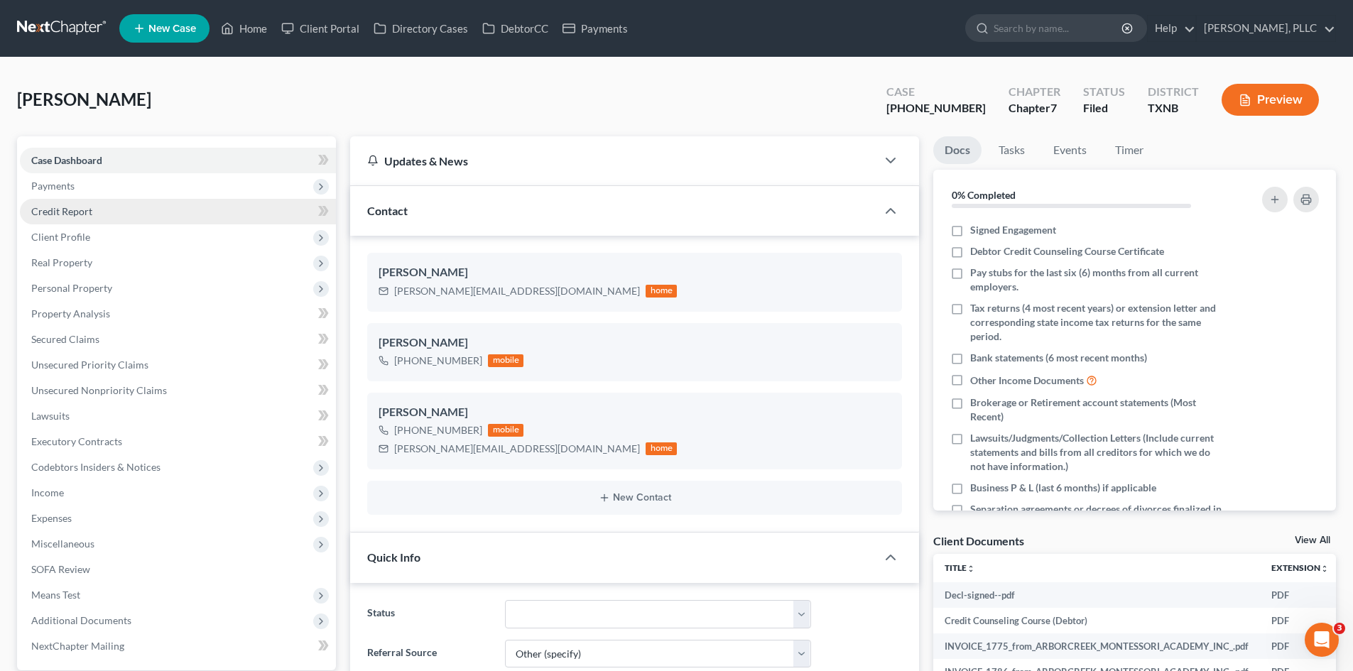
click at [90, 208] on span "Credit Report" at bounding box center [61, 211] width 61 height 12
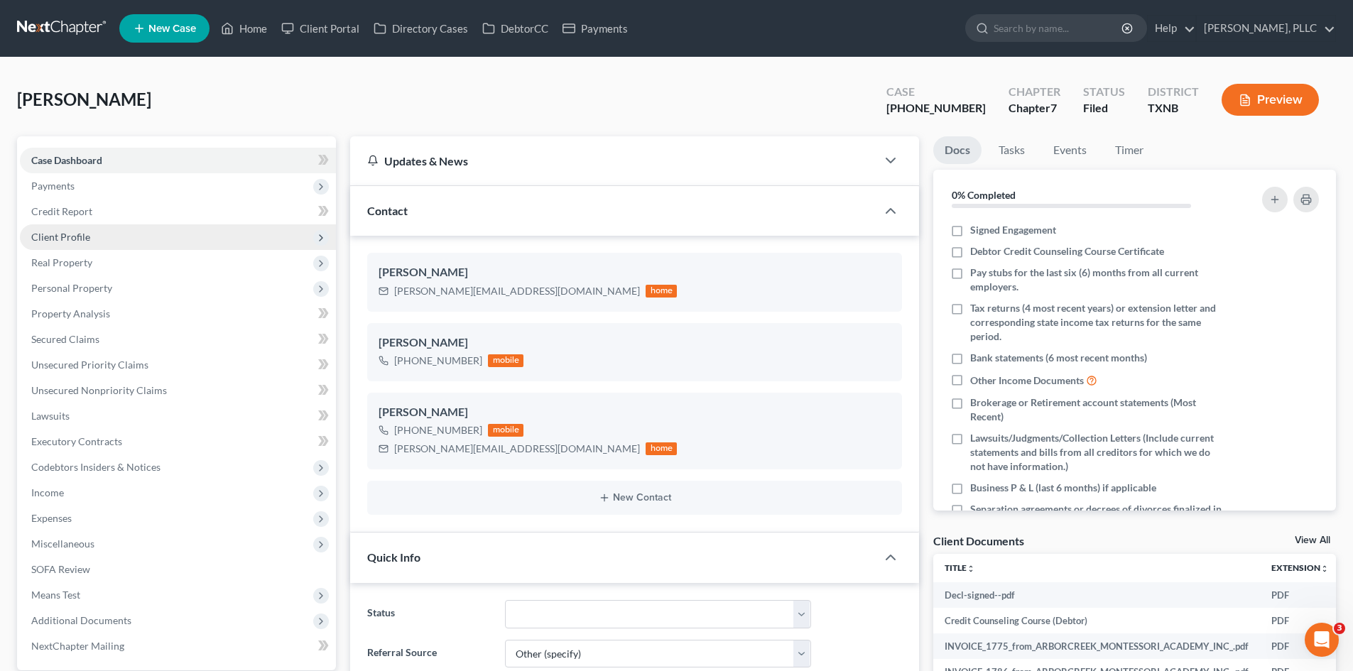
click at [91, 239] on span "Client Profile" at bounding box center [178, 238] width 316 height 26
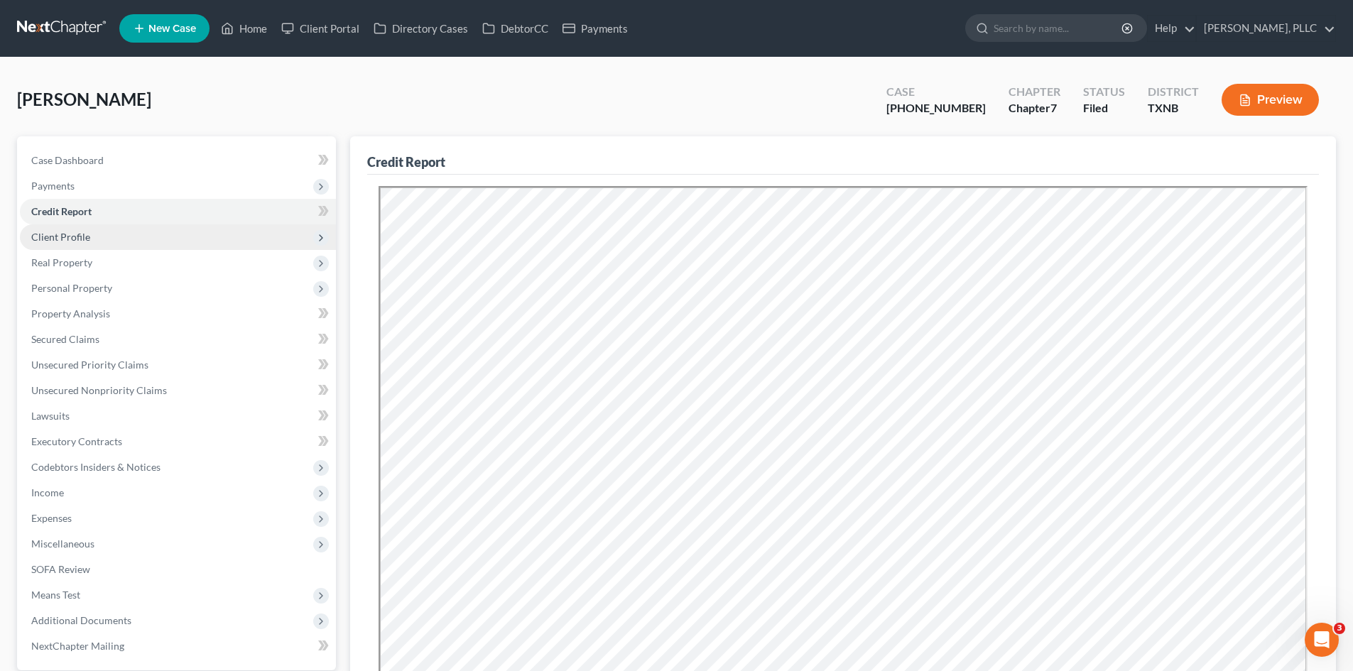
click at [80, 240] on span "Client Profile" at bounding box center [60, 237] width 59 height 12
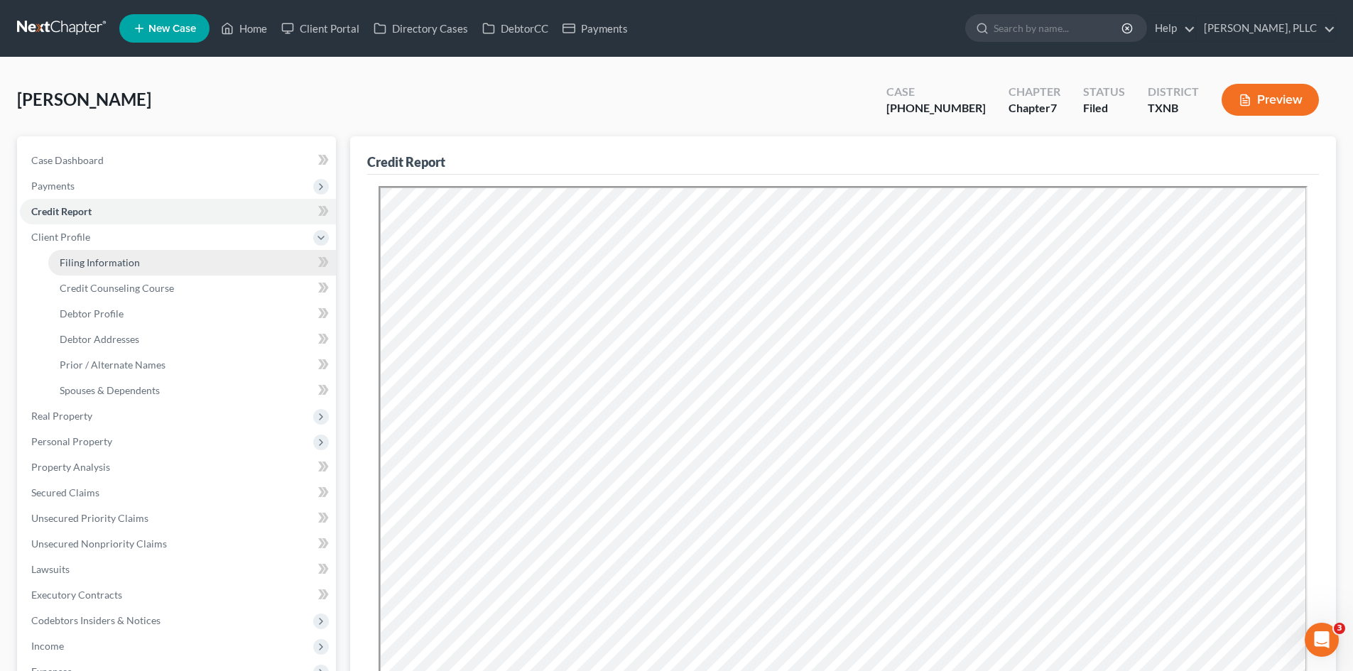
click at [141, 255] on link "Filing Information" at bounding box center [192, 263] width 288 height 26
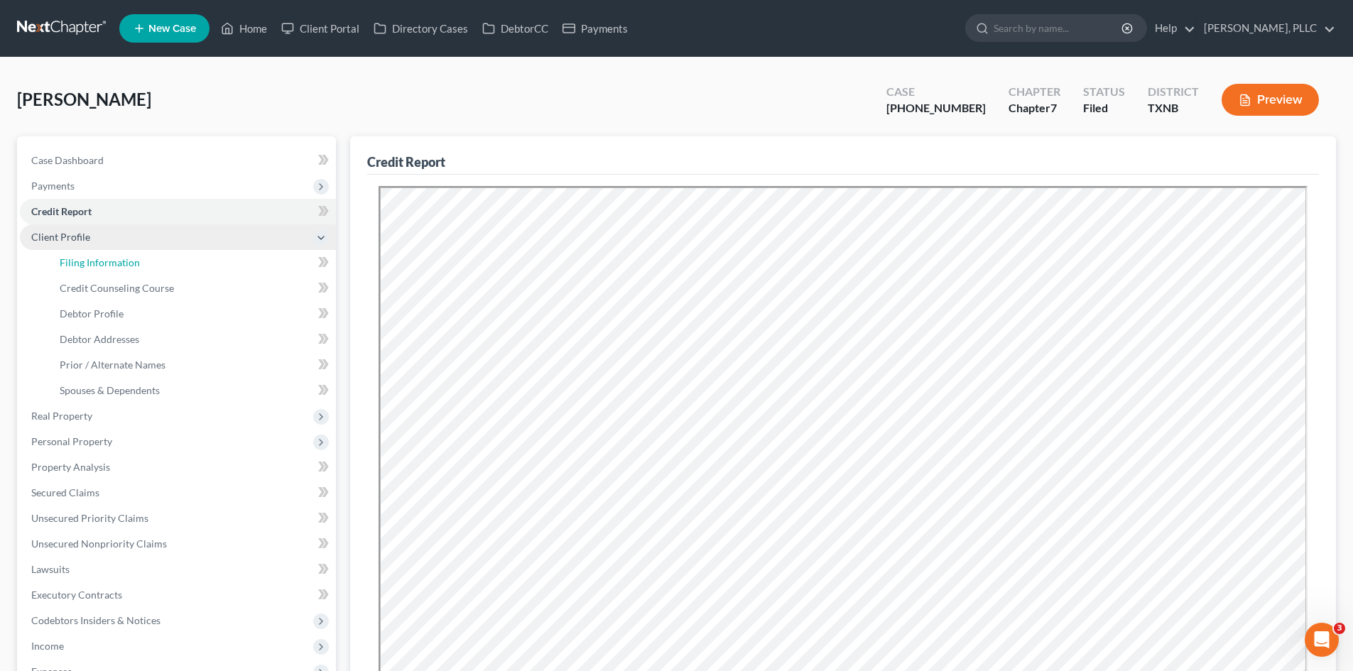
select select "1"
select select "0"
select select "78"
select select "1"
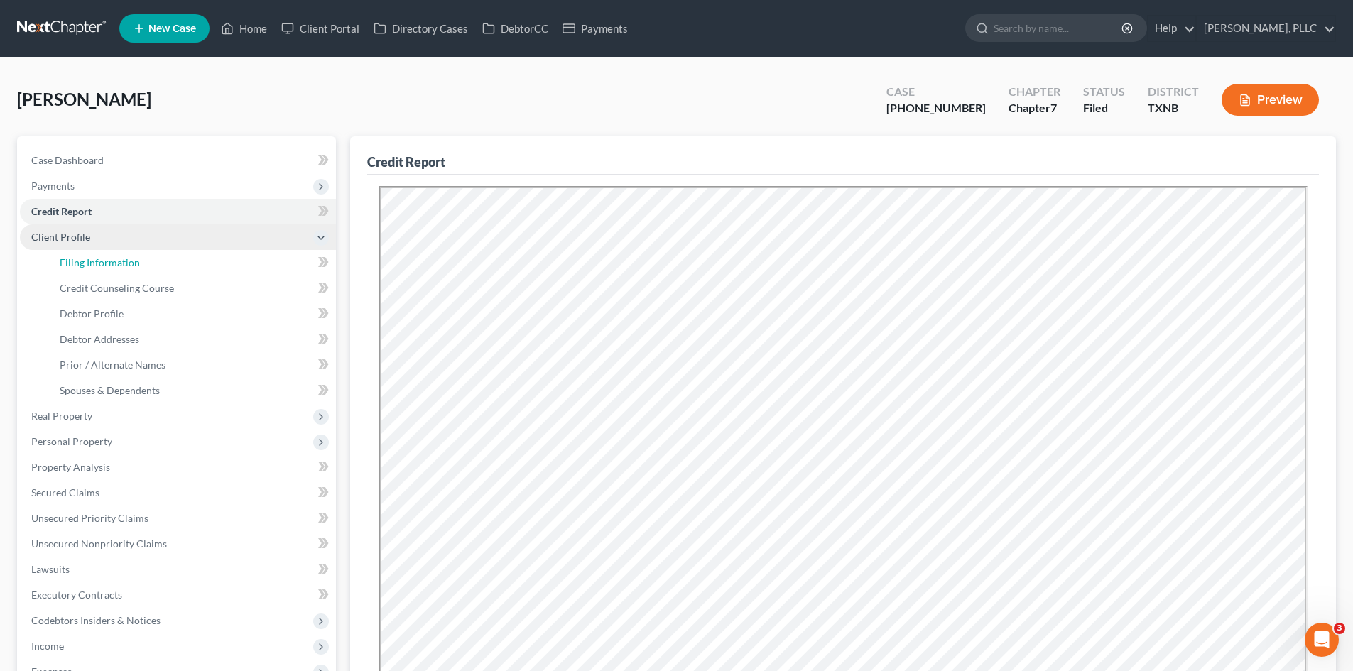
select select "45"
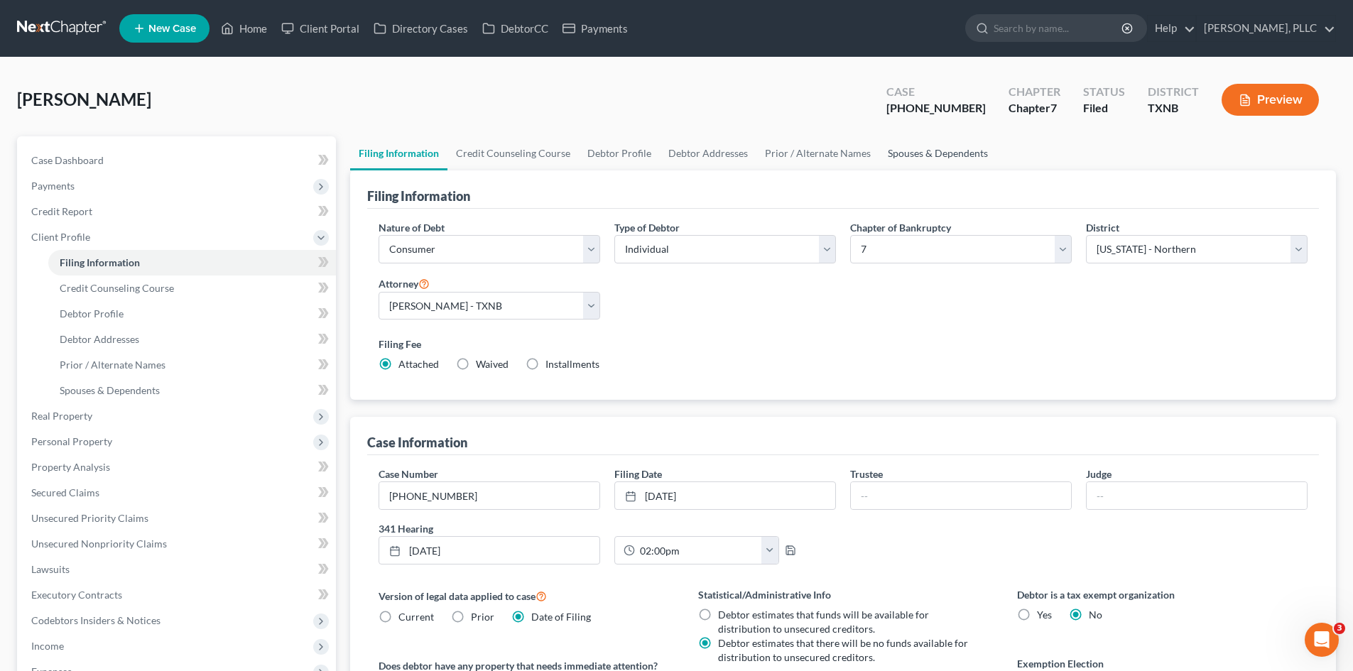
click at [929, 161] on link "Spouses & Dependents" at bounding box center [938, 153] width 117 height 34
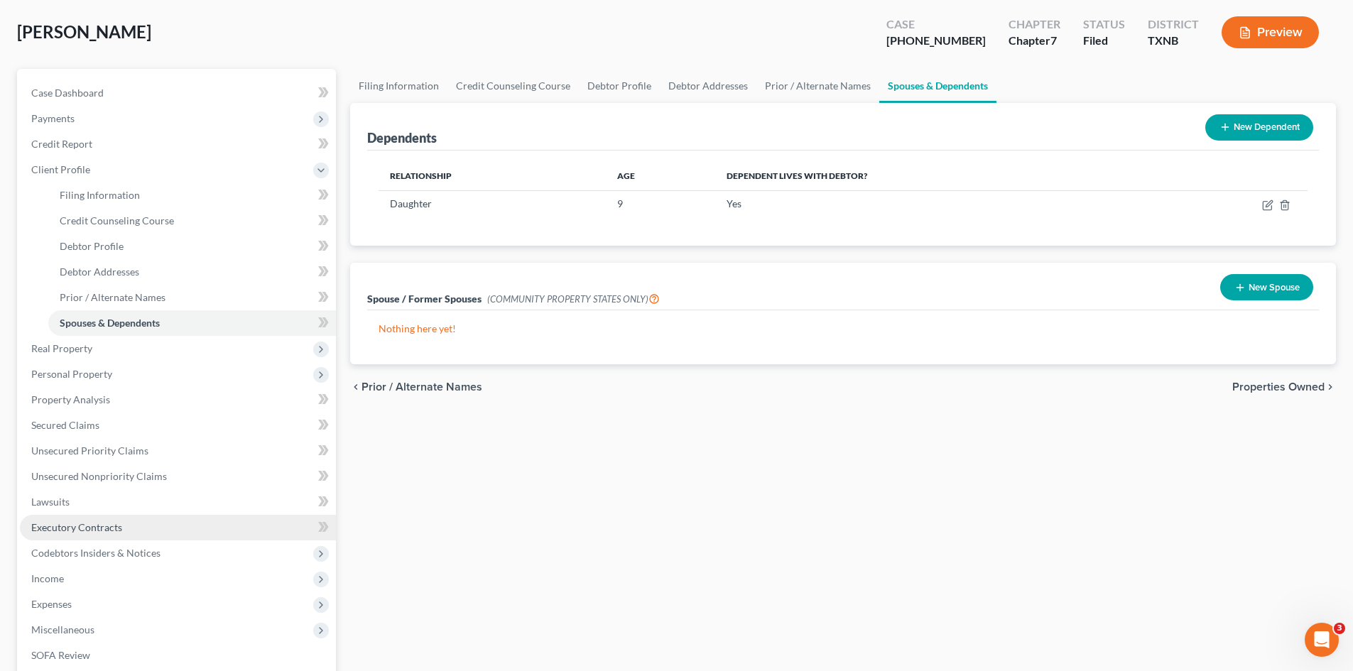
scroll to position [142, 0]
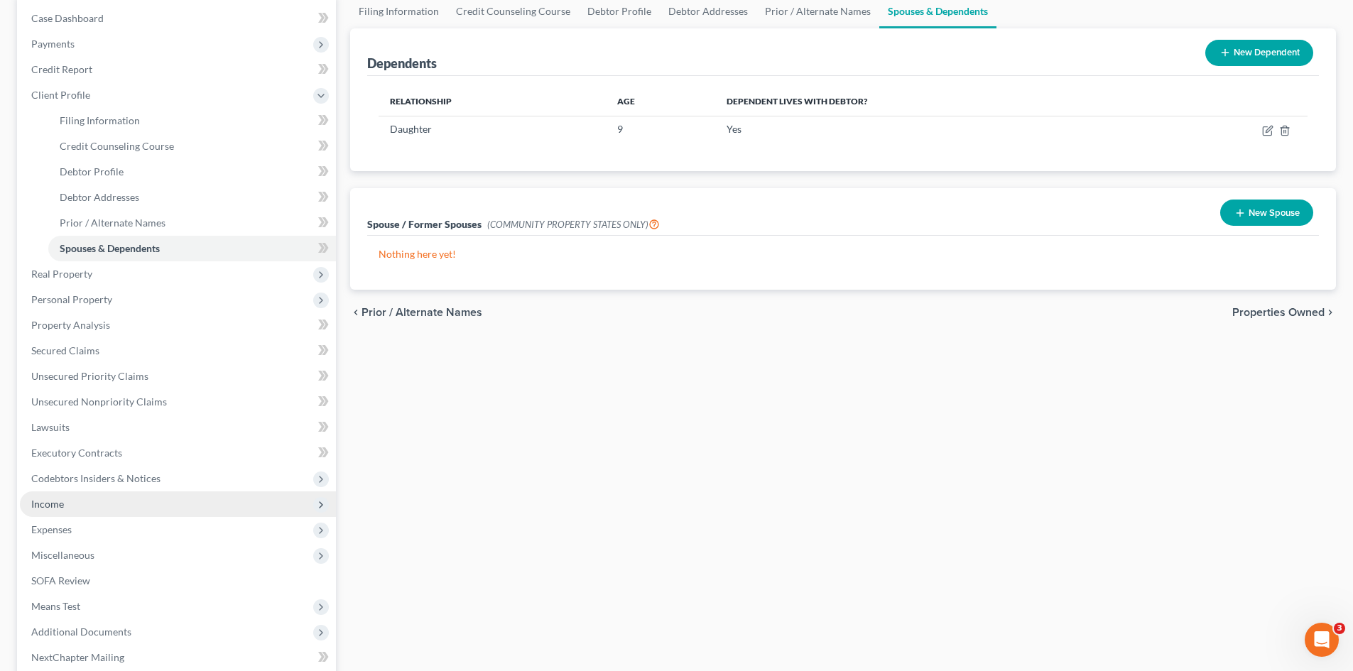
click at [127, 509] on span "Income" at bounding box center [178, 505] width 316 height 26
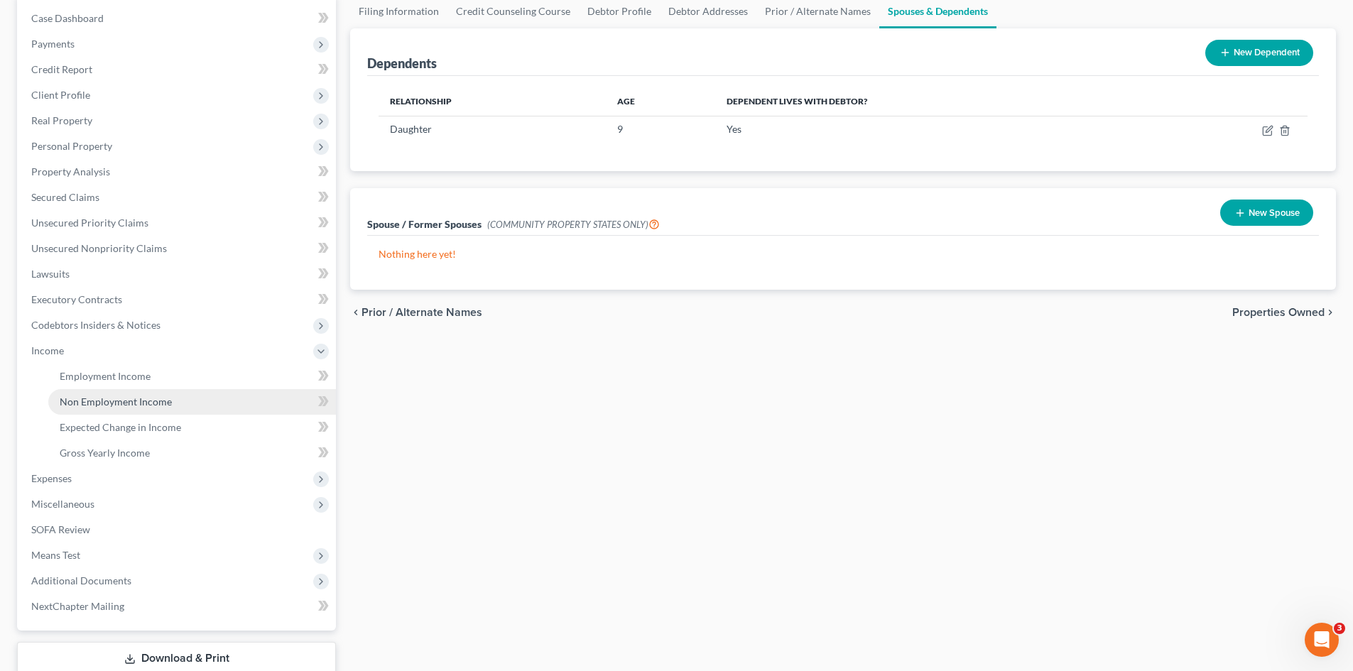
click at [148, 391] on link "Non Employment Income" at bounding box center [192, 402] width 288 height 26
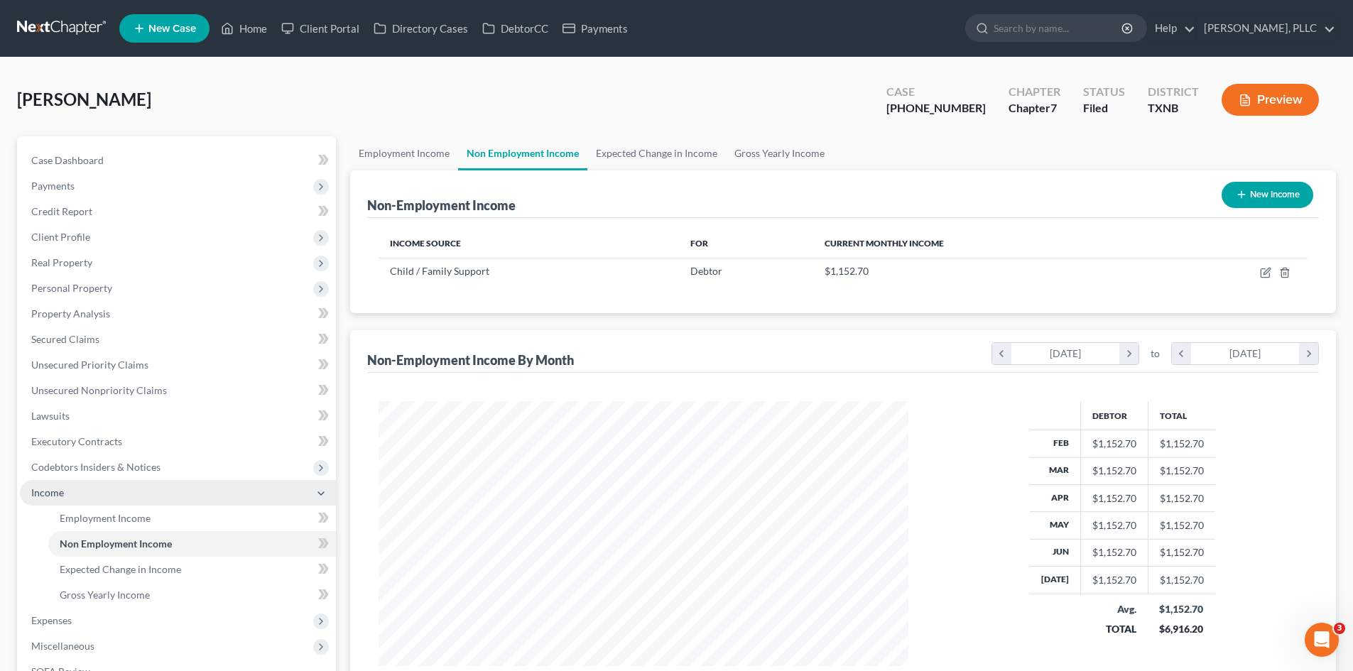
scroll to position [265, 558]
click at [435, 153] on link "Employment Income" at bounding box center [404, 153] width 108 height 34
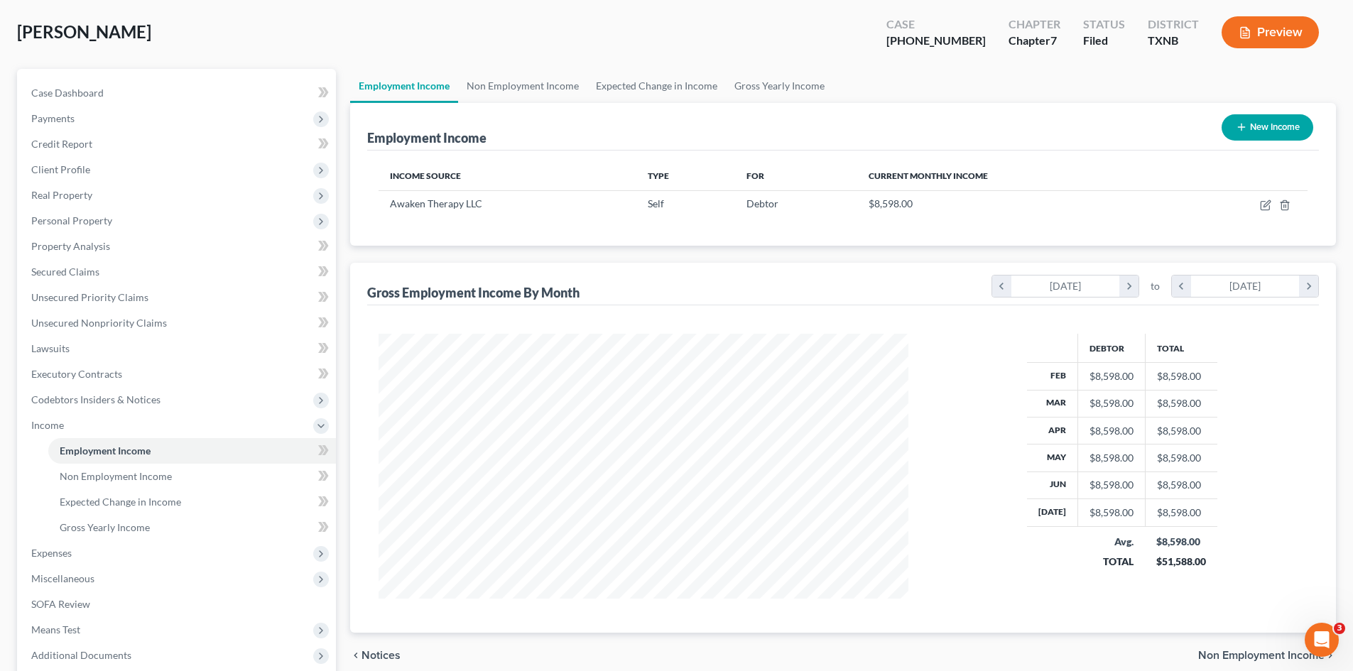
scroll to position [142, 0]
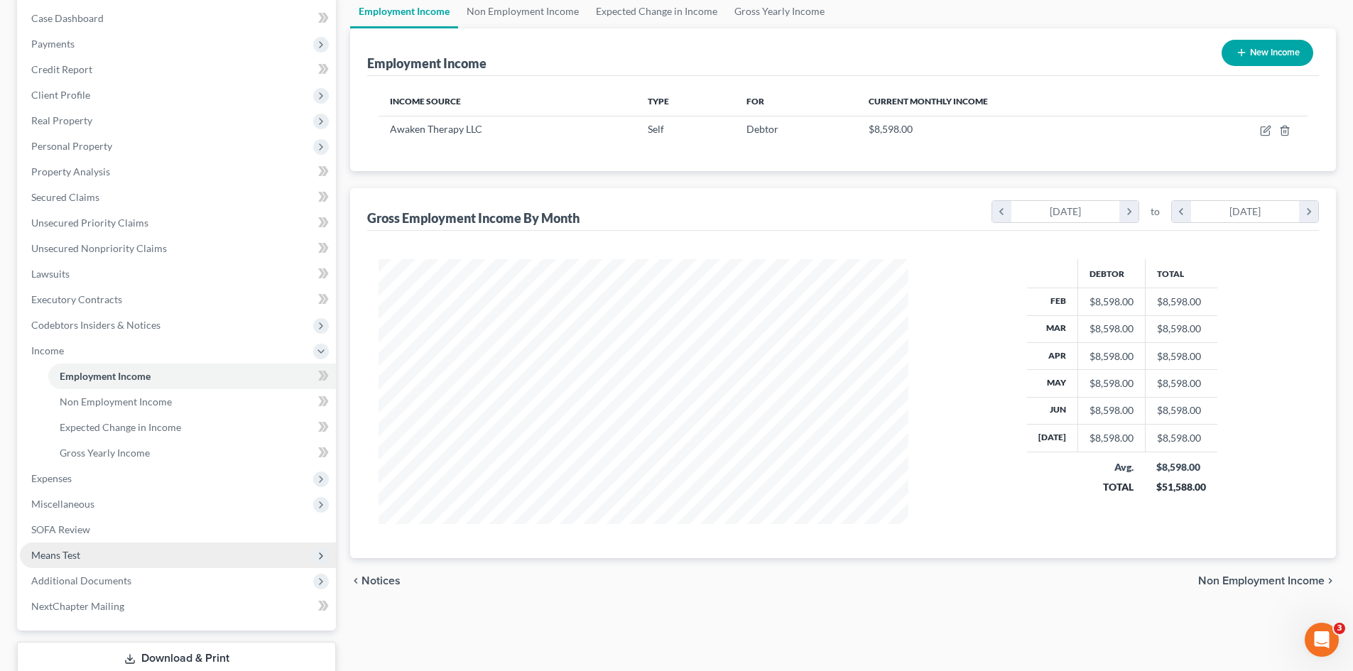
click at [95, 554] on span "Means Test" at bounding box center [178, 556] width 316 height 26
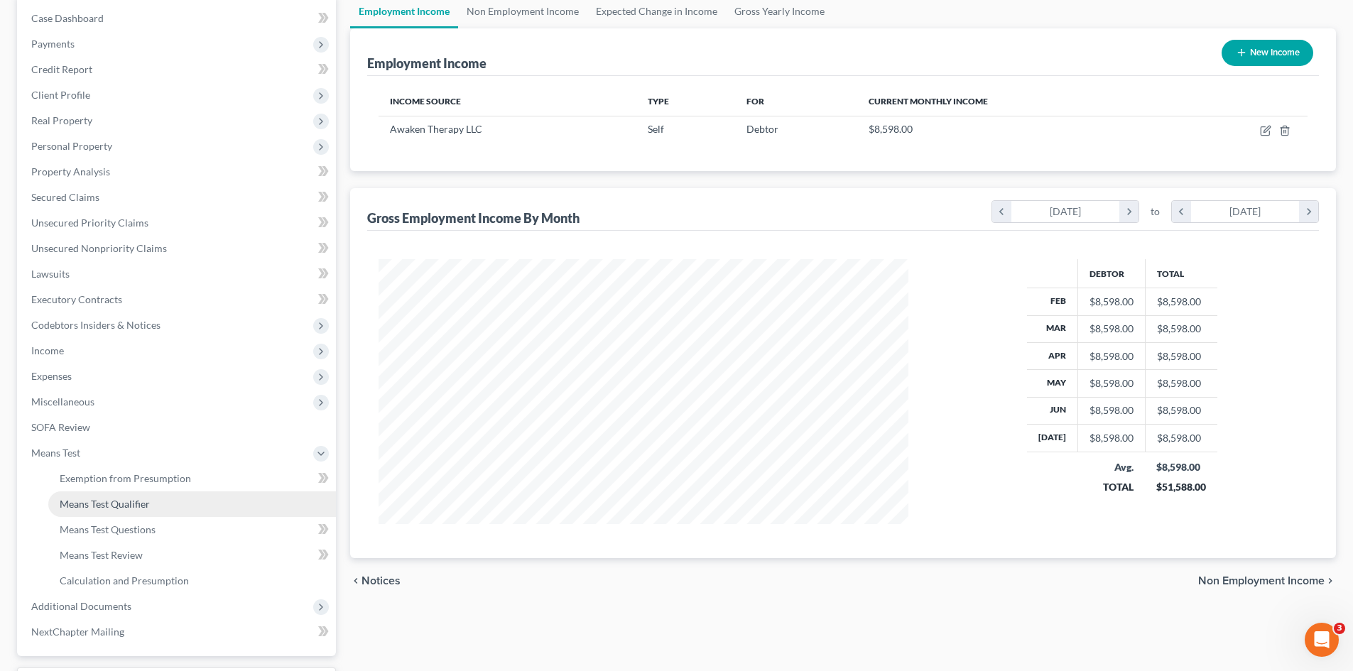
click at [176, 492] on link "Means Test Qualifier" at bounding box center [192, 505] width 288 height 26
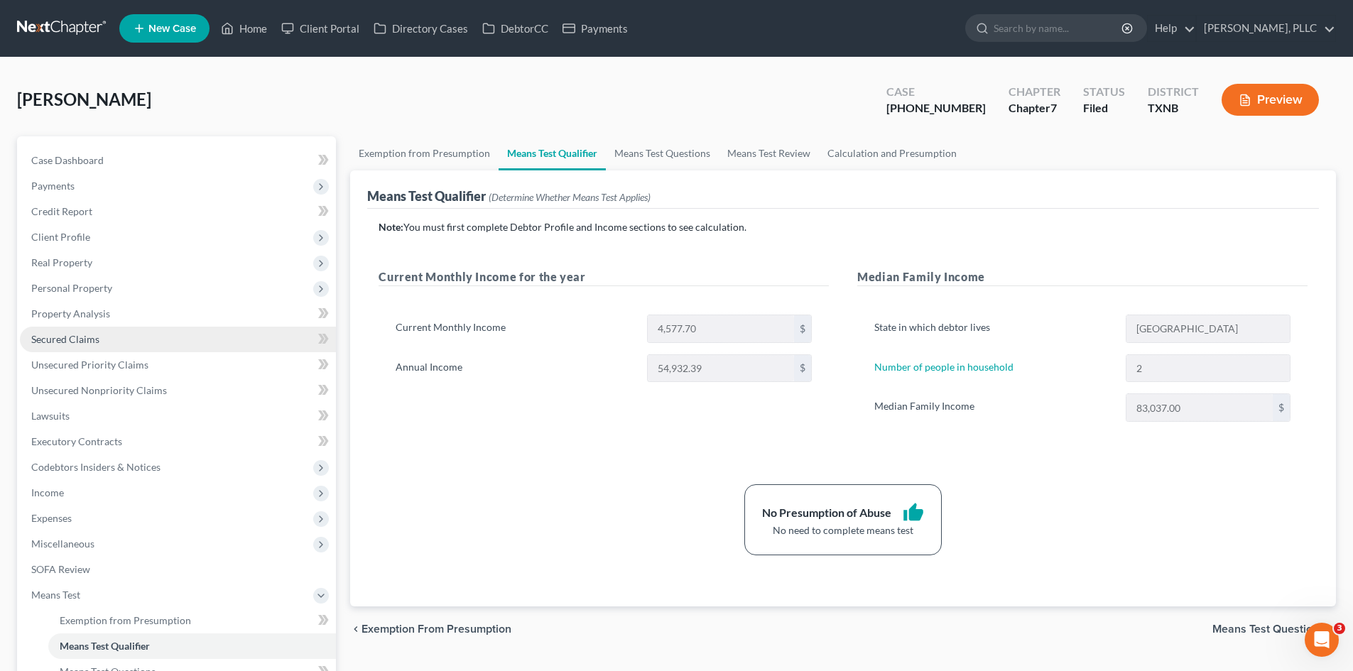
click at [75, 335] on span "Secured Claims" at bounding box center [65, 339] width 68 height 12
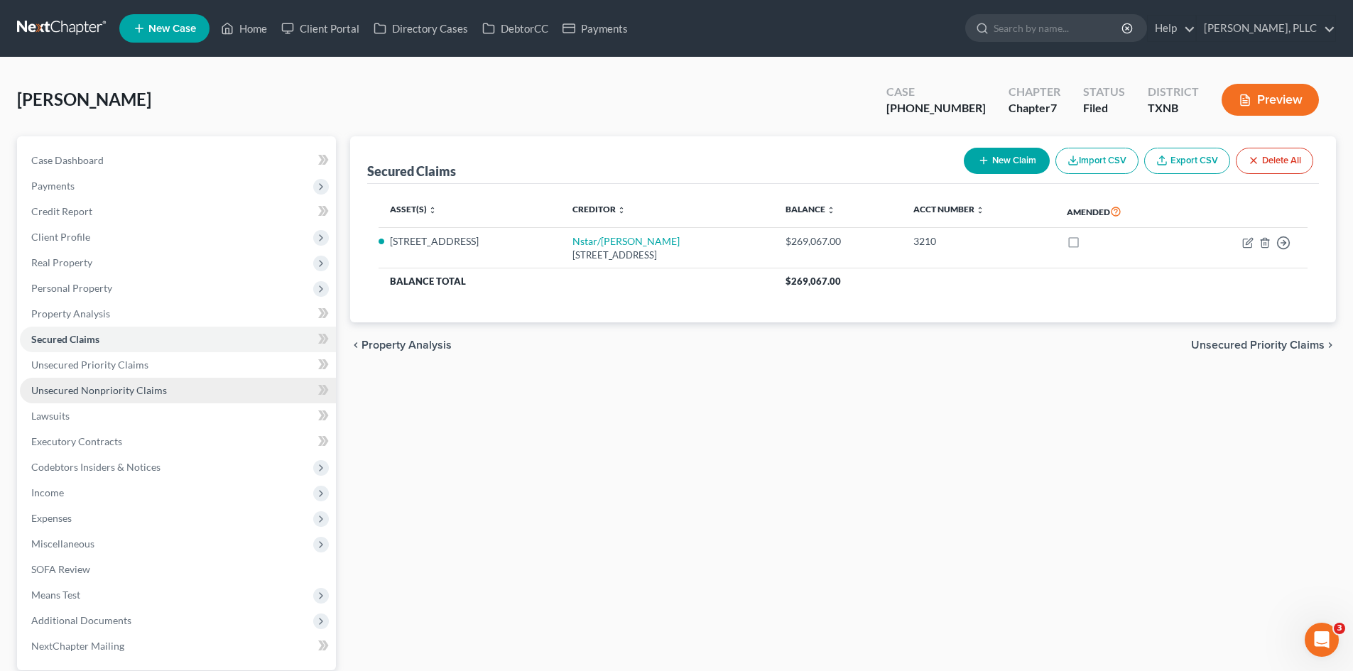
click at [87, 380] on link "Unsecured Nonpriority Claims" at bounding box center [178, 391] width 316 height 26
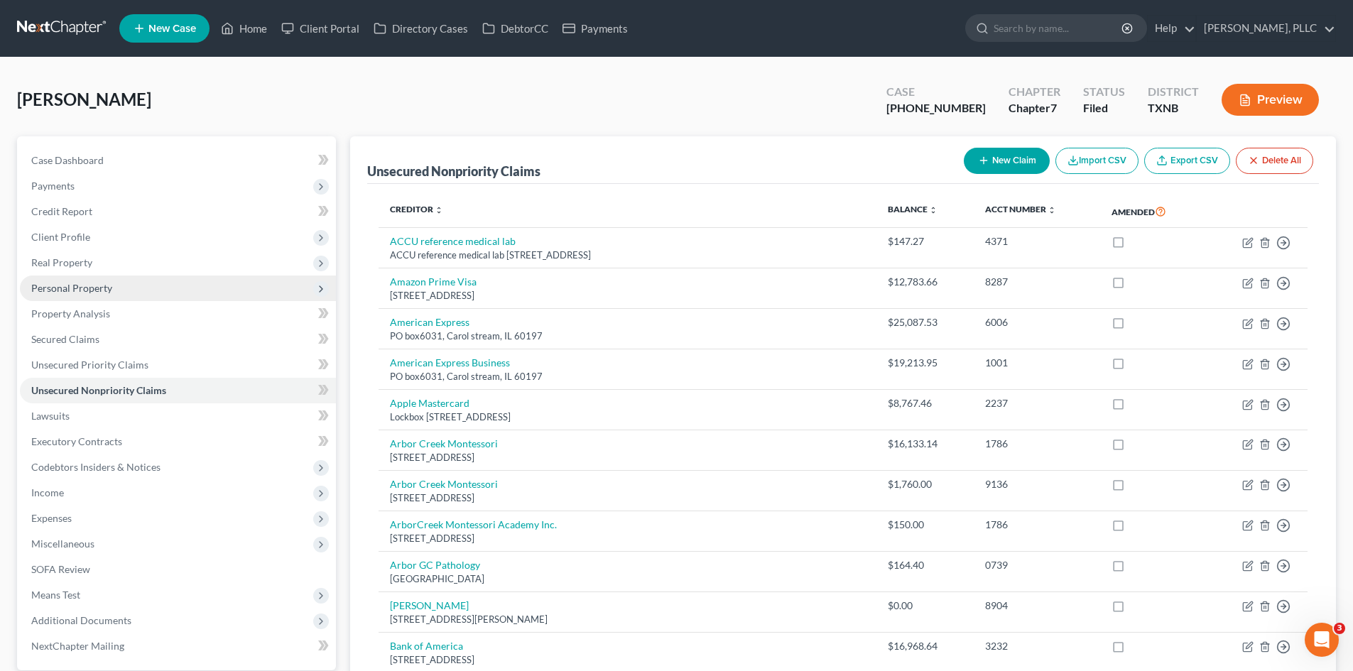
click at [84, 296] on span "Personal Property" at bounding box center [178, 289] width 316 height 26
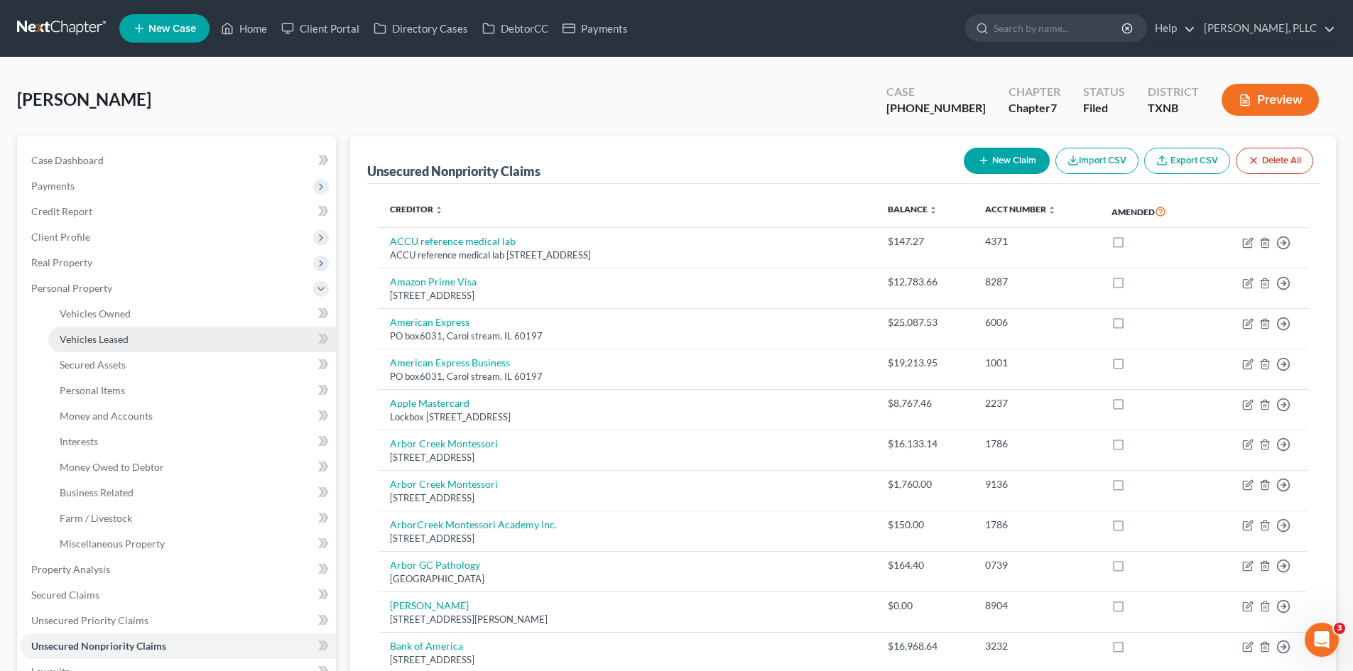
click at [99, 333] on span "Vehicles Leased" at bounding box center [94, 339] width 69 height 12
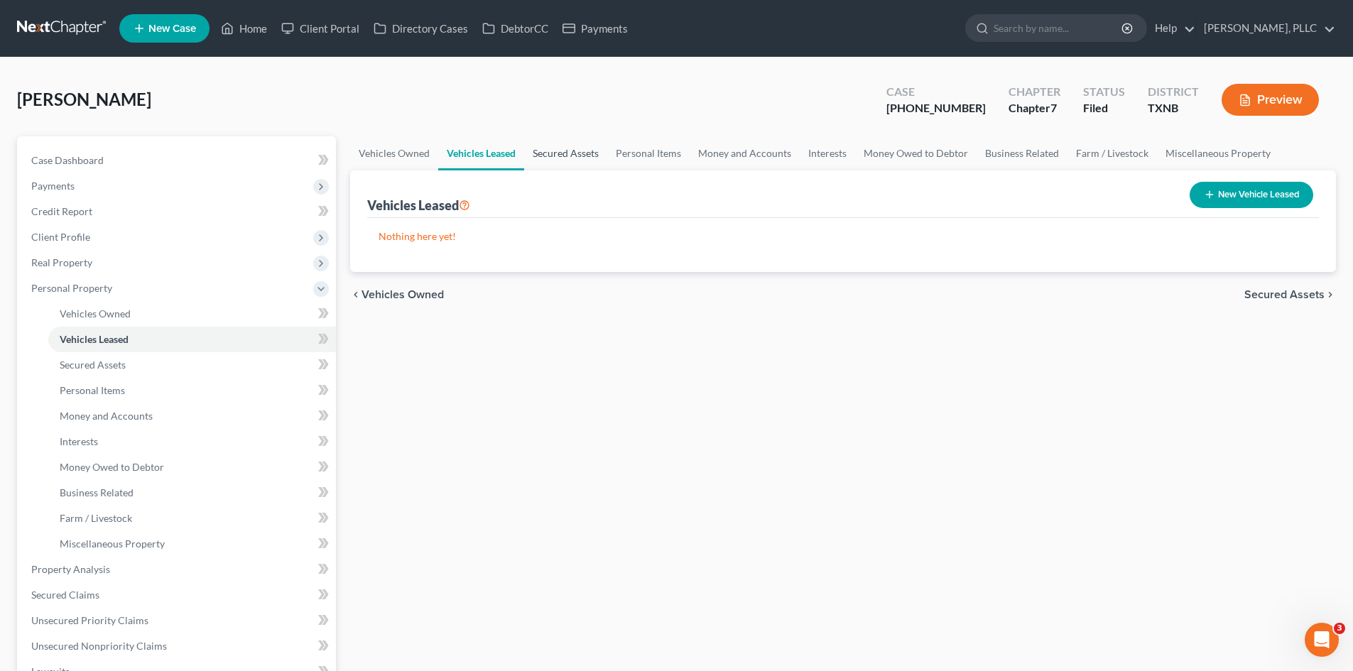
click at [566, 168] on link "Secured Assets" at bounding box center [565, 153] width 83 height 34
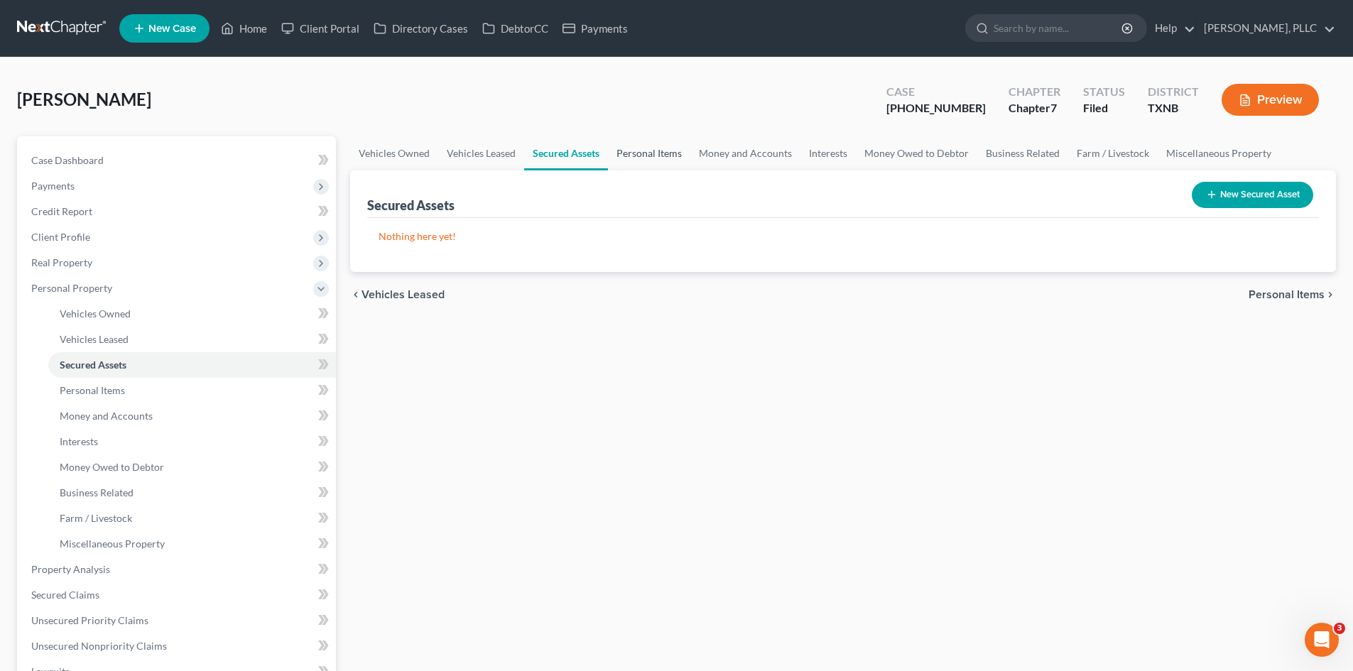
click at [671, 153] on link "Personal Items" at bounding box center [649, 153] width 82 height 34
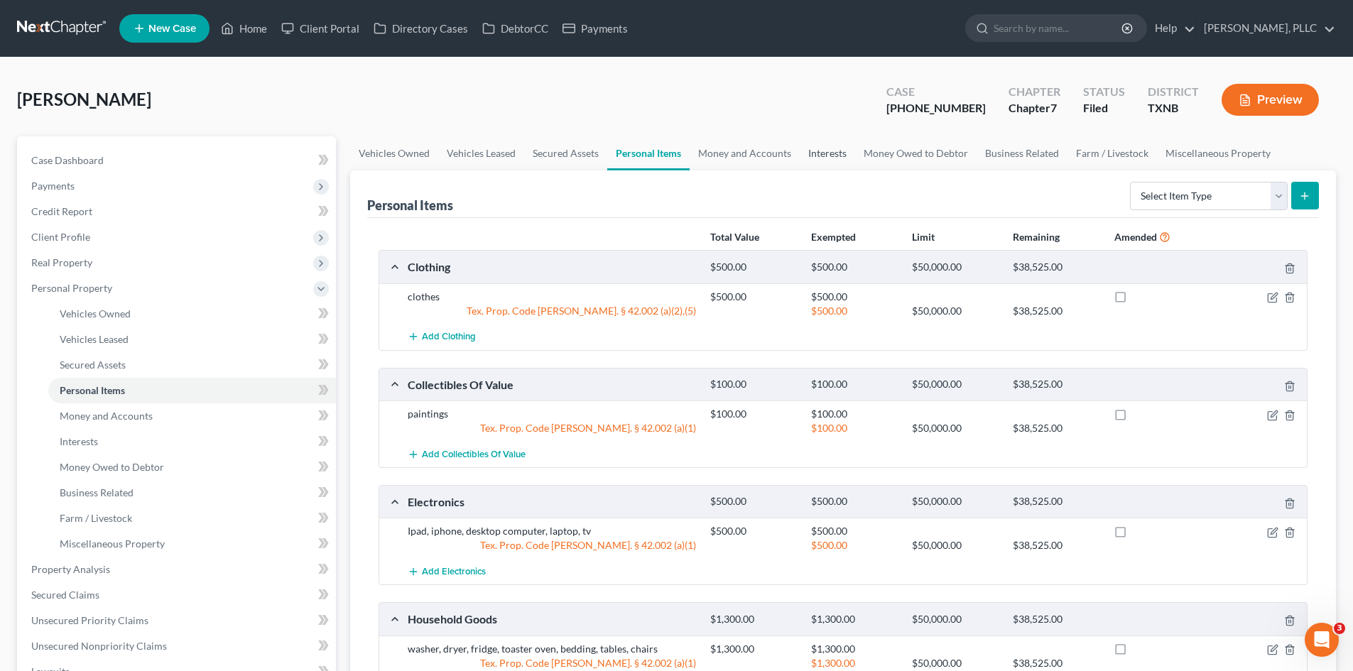
click at [808, 152] on link "Interests" at bounding box center [827, 153] width 55 height 34
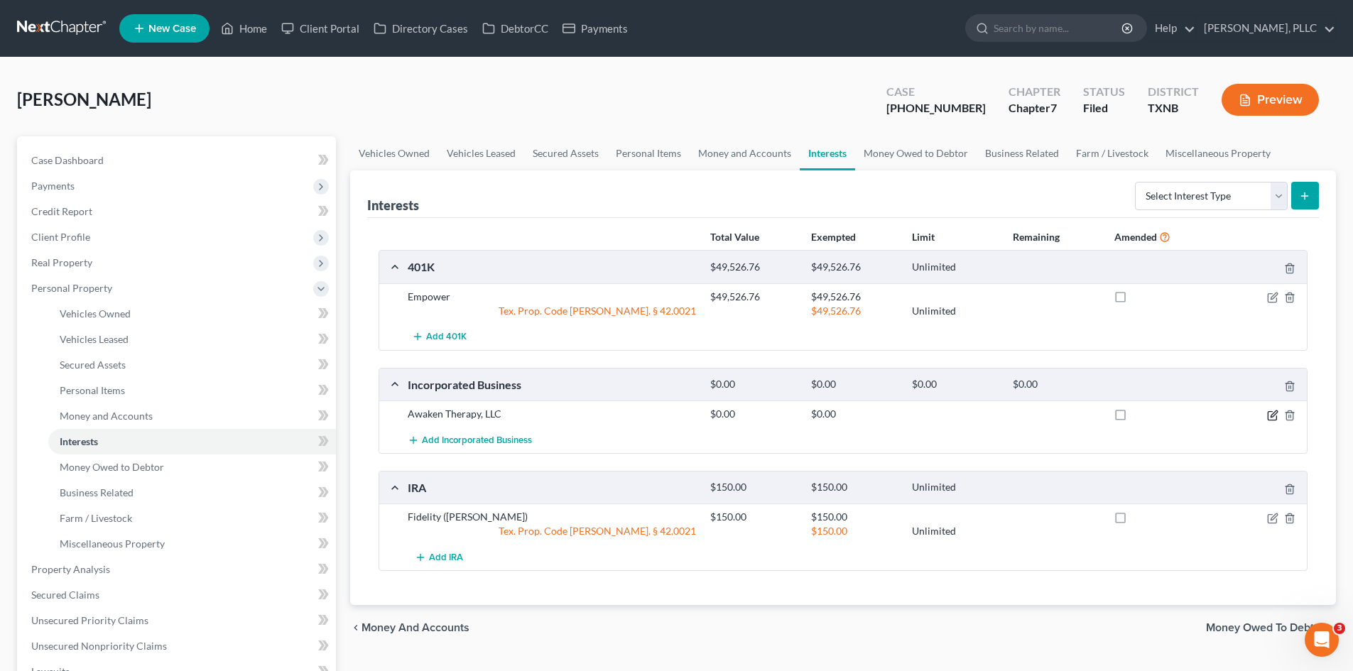
click at [1272, 416] on icon "button" at bounding box center [1274, 414] width 6 height 6
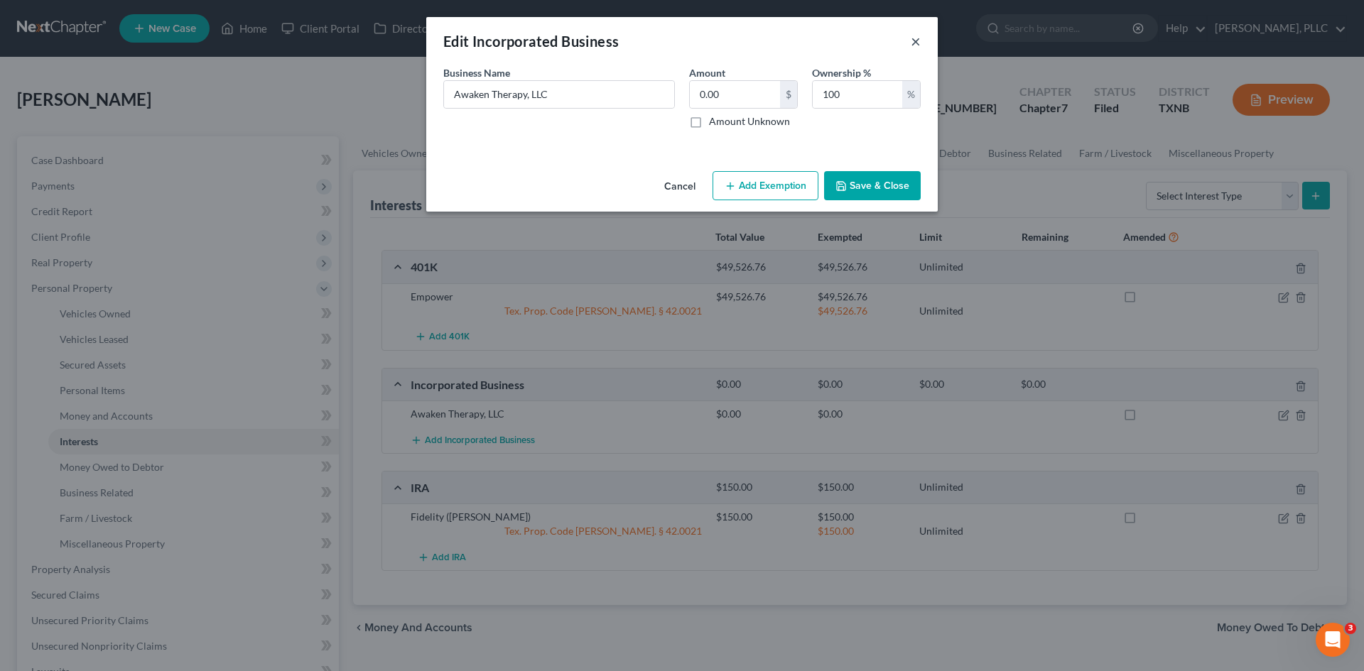
click at [918, 43] on button "×" at bounding box center [916, 41] width 10 height 17
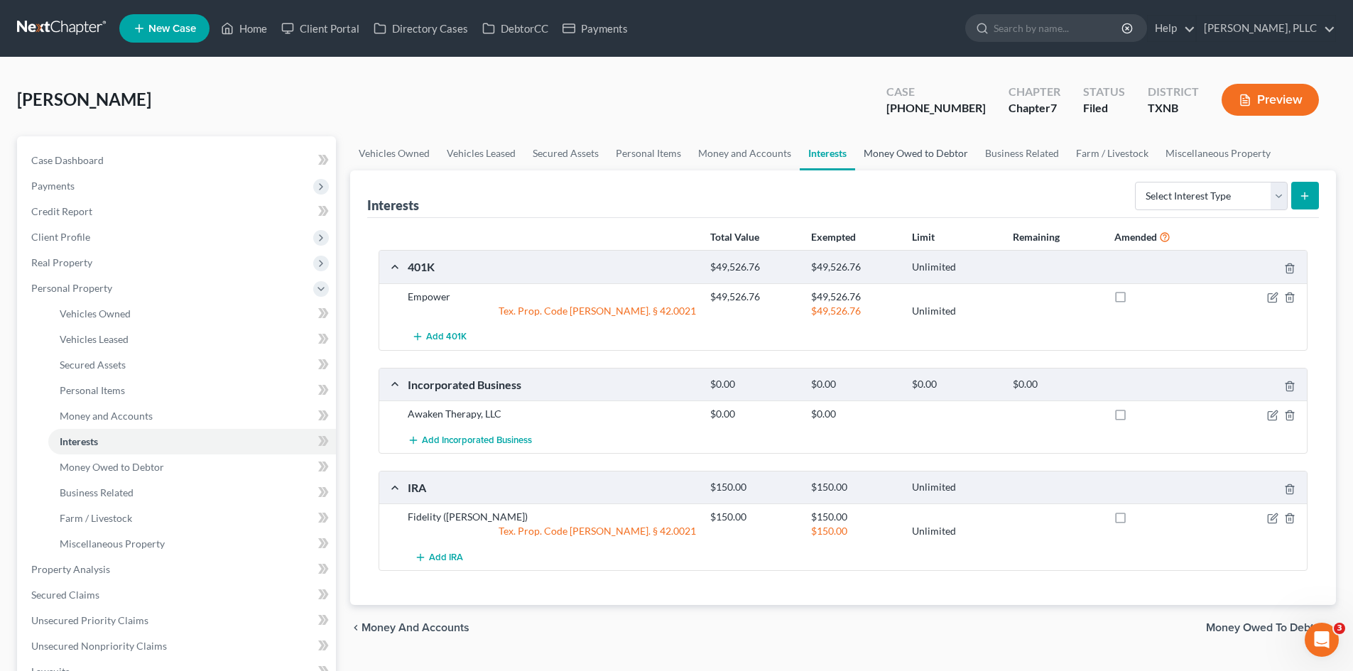
click at [889, 156] on link "Money Owed to Debtor" at bounding box center [915, 153] width 121 height 34
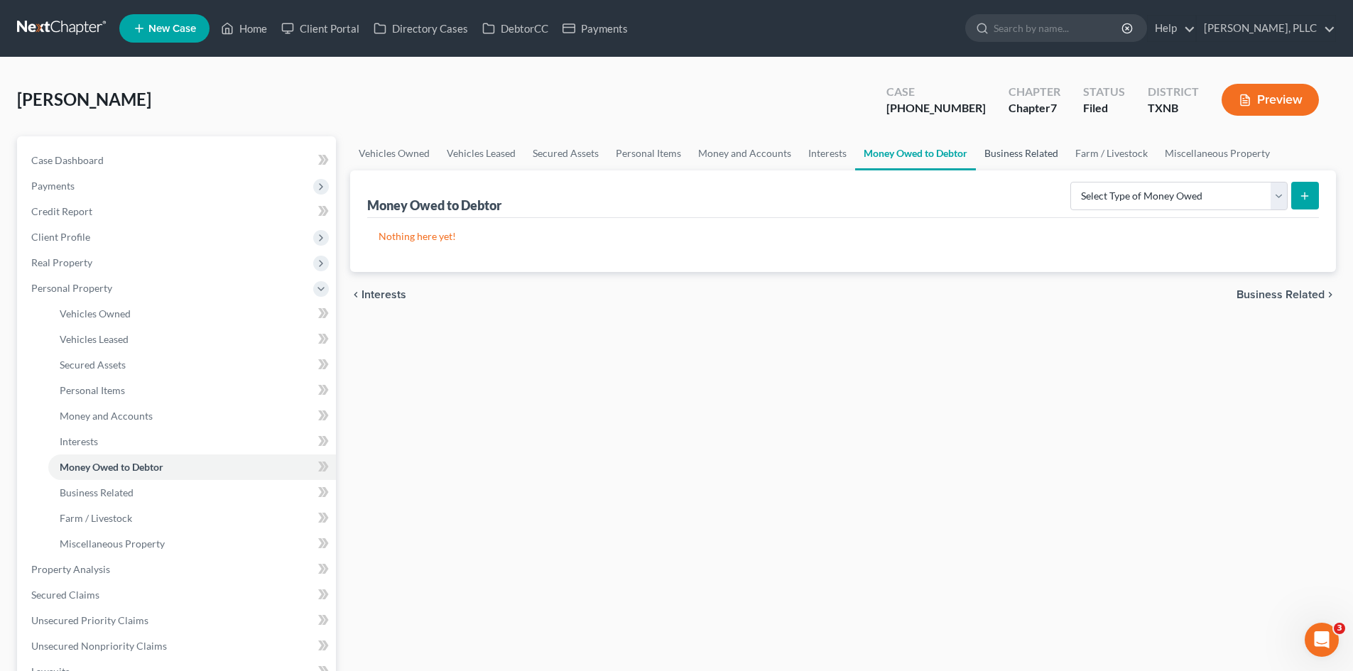
click at [1025, 163] on link "Business Related" at bounding box center [1021, 153] width 91 height 34
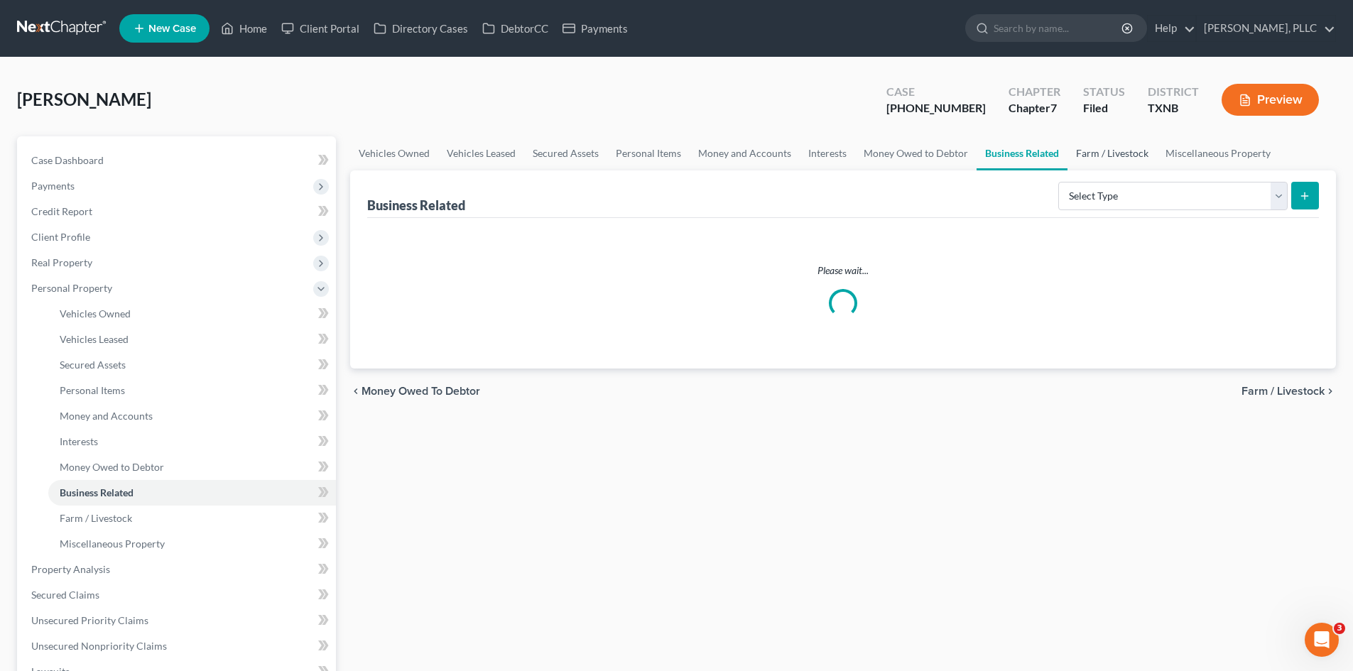
click at [1115, 166] on link "Farm / Livestock" at bounding box center [1113, 153] width 90 height 34
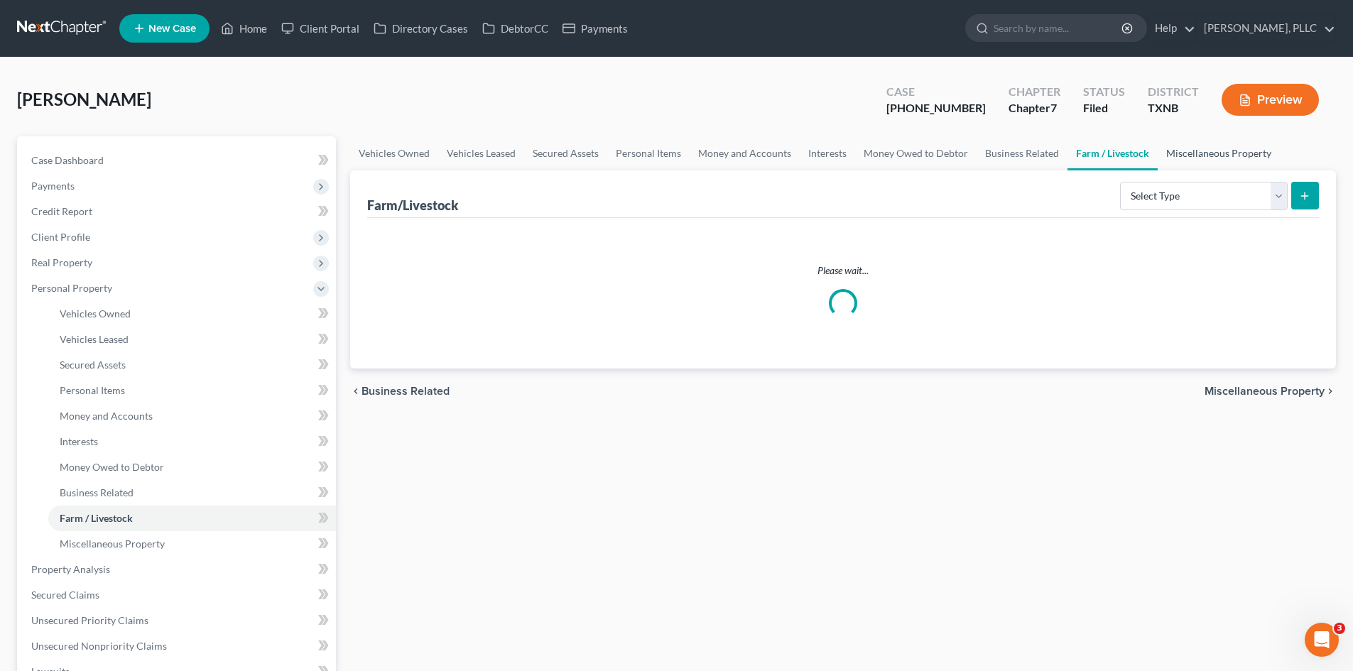
click at [1199, 151] on link "Miscellaneous Property" at bounding box center [1219, 153] width 122 height 34
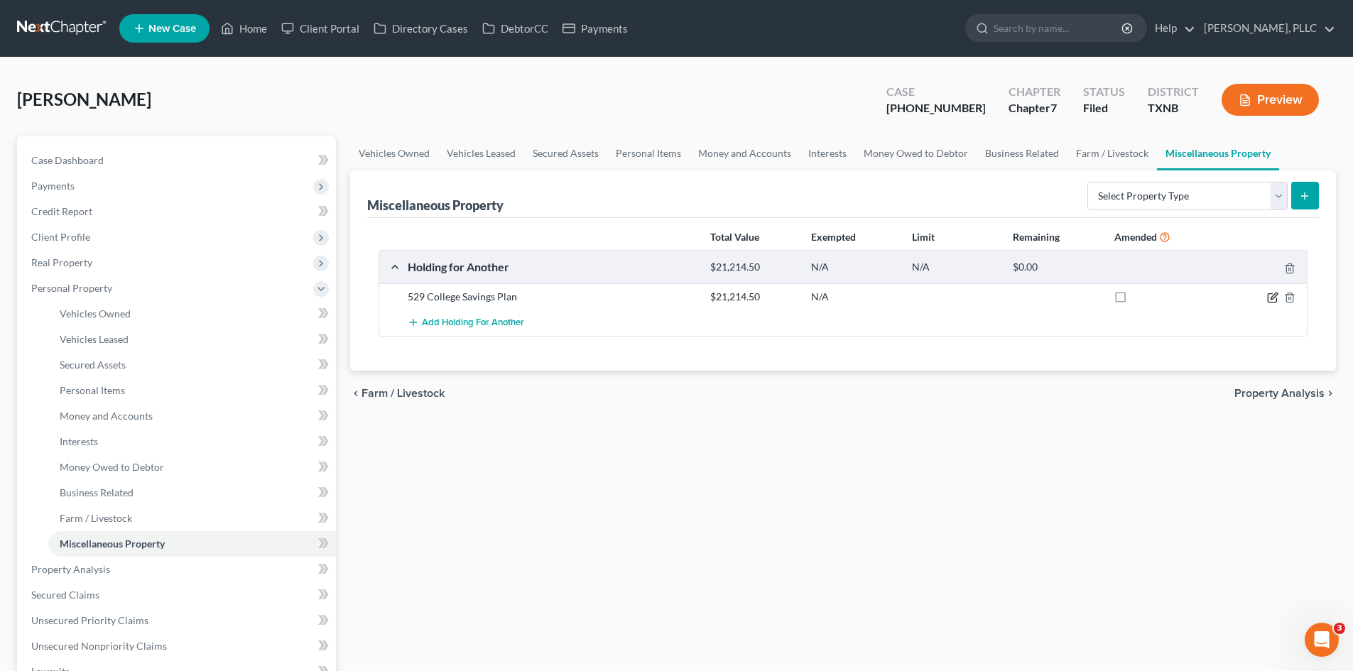
click at [1275, 299] on icon "button" at bounding box center [1272, 297] width 11 height 11
select select "45"
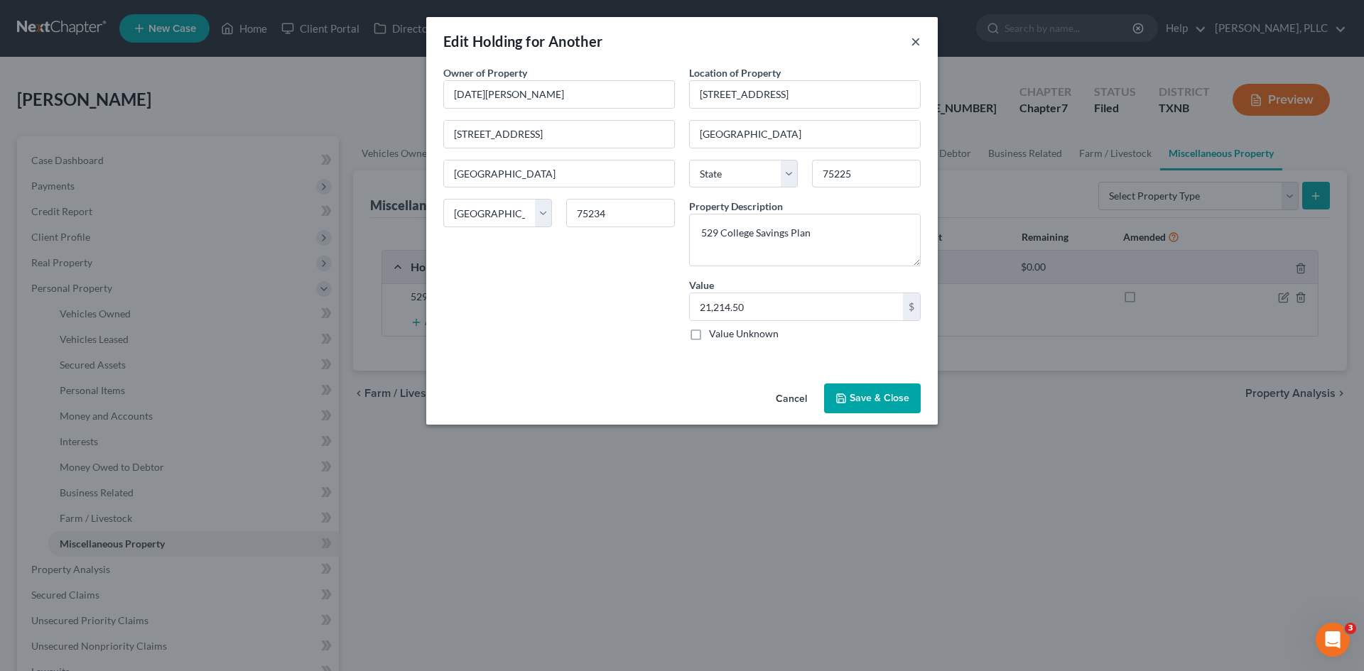
click at [915, 43] on button "×" at bounding box center [916, 41] width 10 height 17
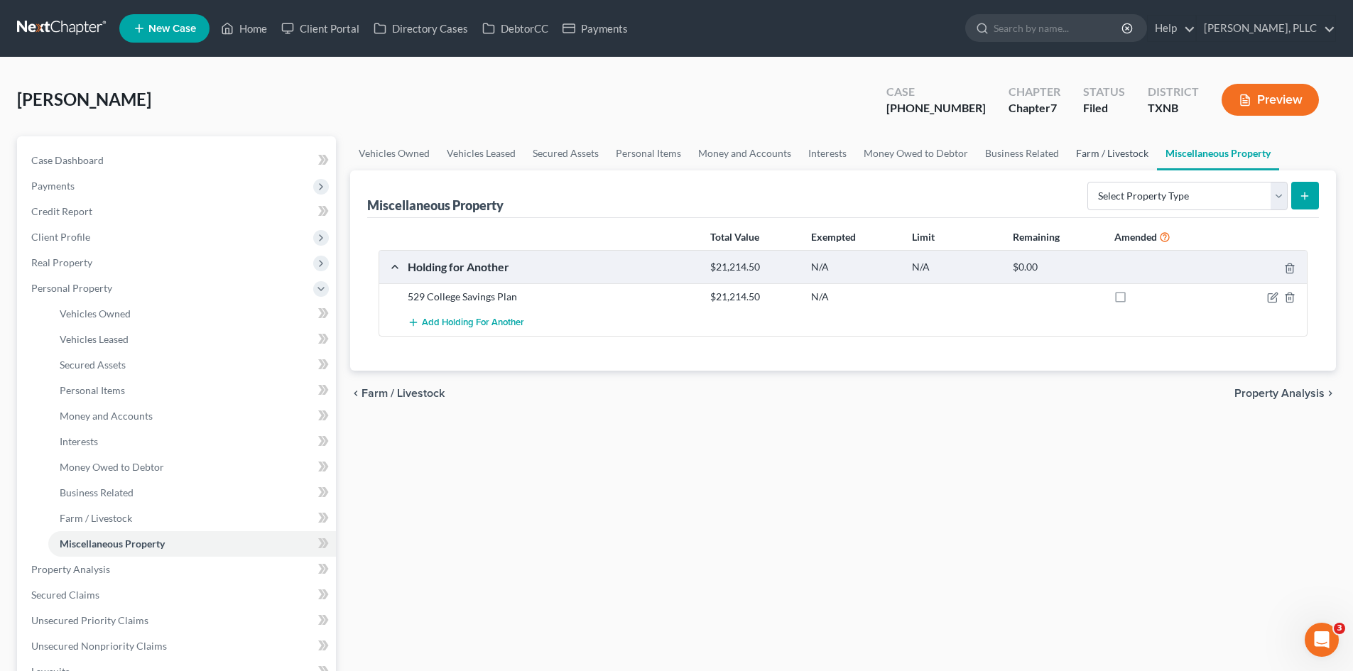
click at [1092, 156] on link "Farm / Livestock" at bounding box center [1113, 153] width 90 height 34
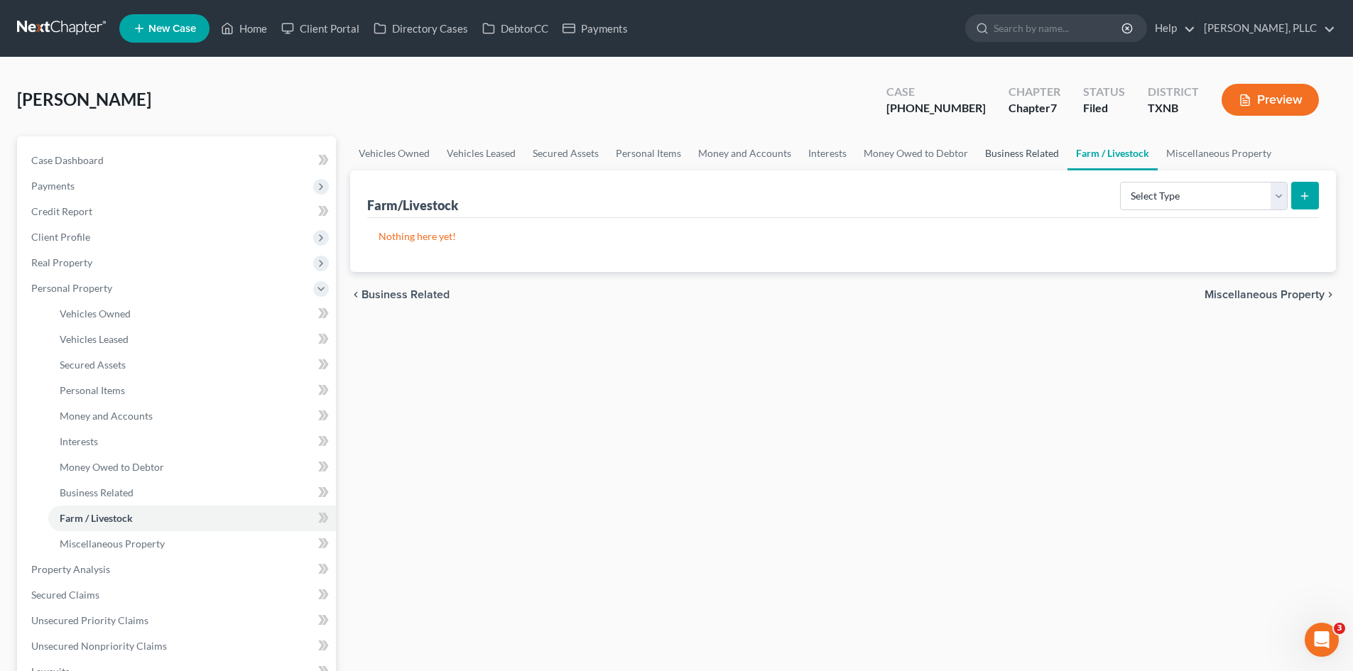
click at [1041, 149] on link "Business Related" at bounding box center [1022, 153] width 91 height 34
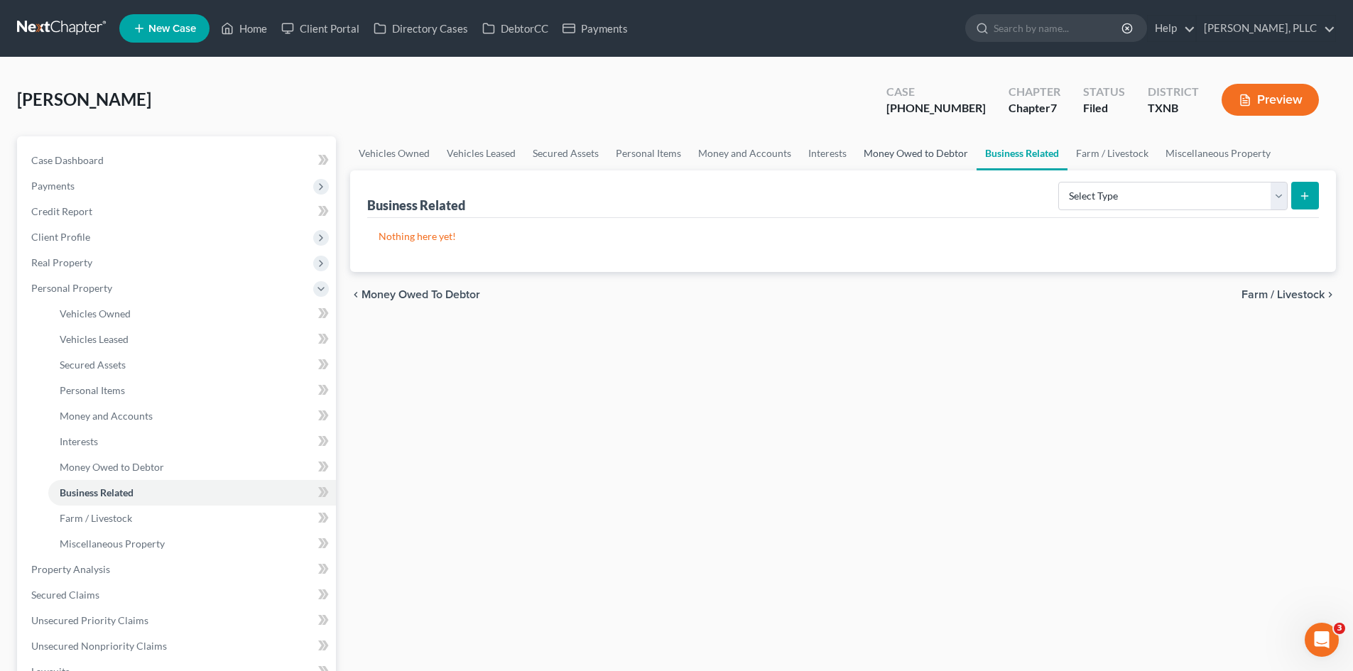
click at [912, 152] on link "Money Owed to Debtor" at bounding box center [915, 153] width 121 height 34
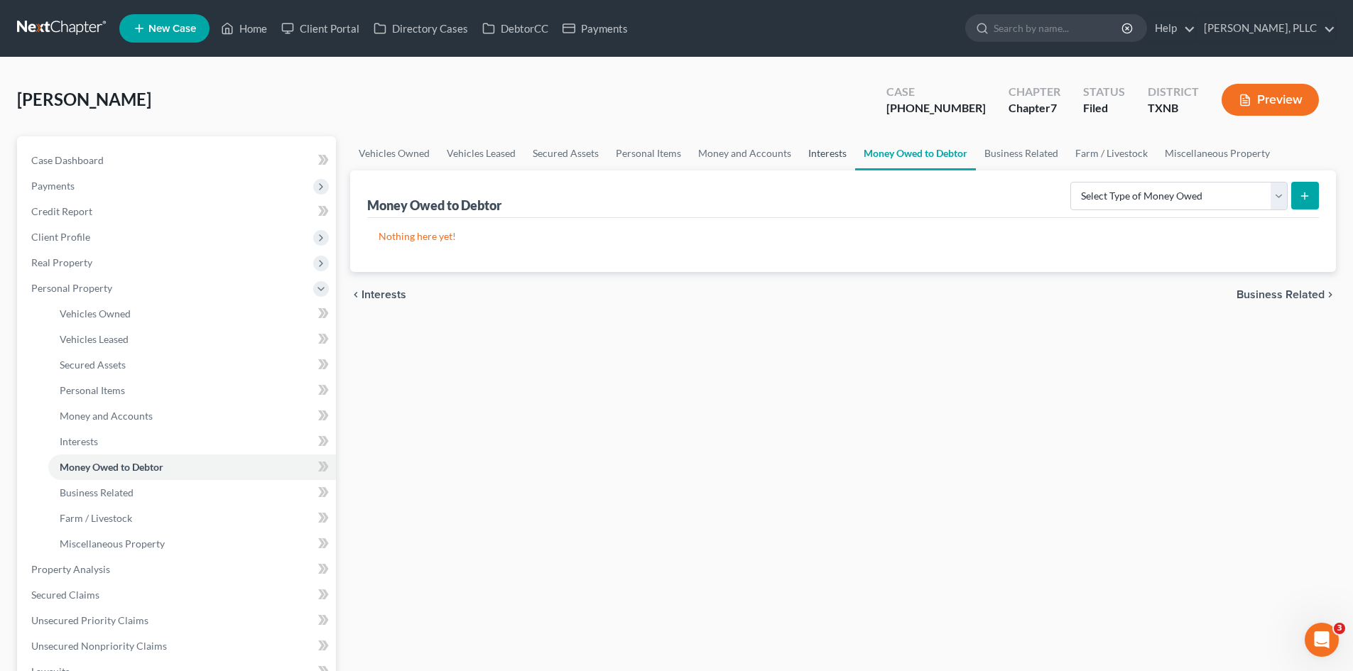
click at [816, 160] on link "Interests" at bounding box center [827, 153] width 55 height 34
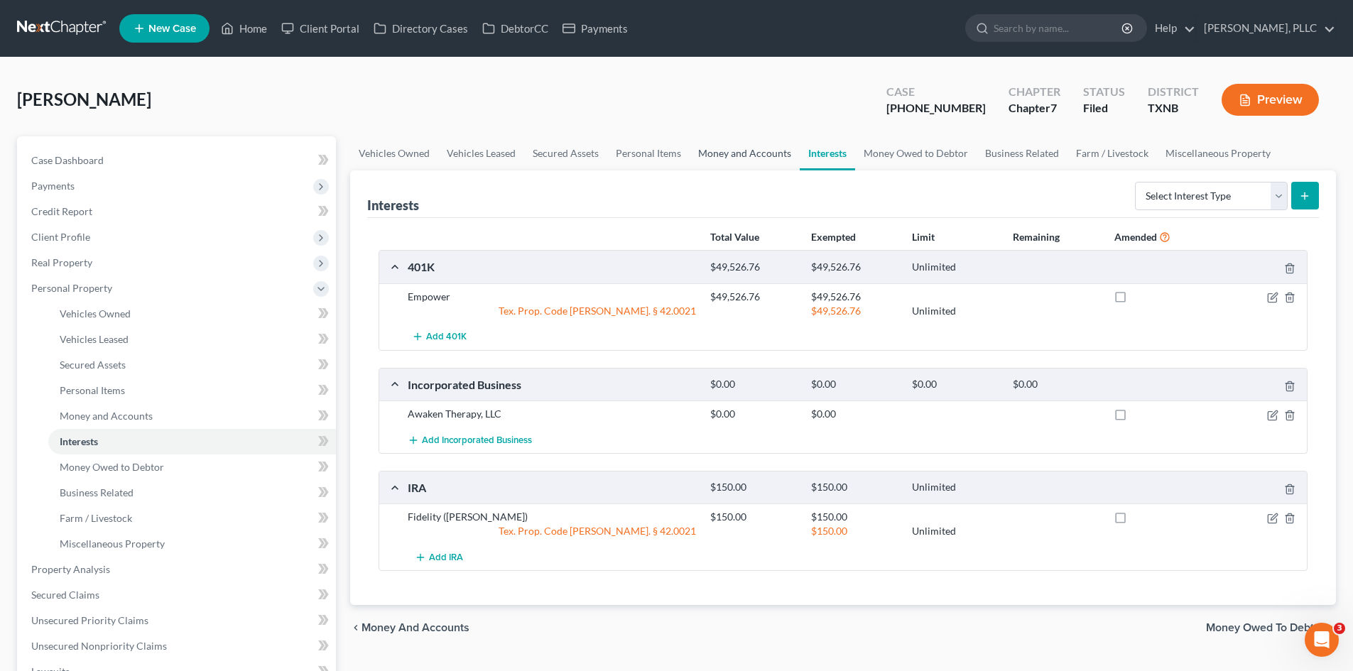
click at [737, 160] on link "Money and Accounts" at bounding box center [745, 153] width 110 height 34
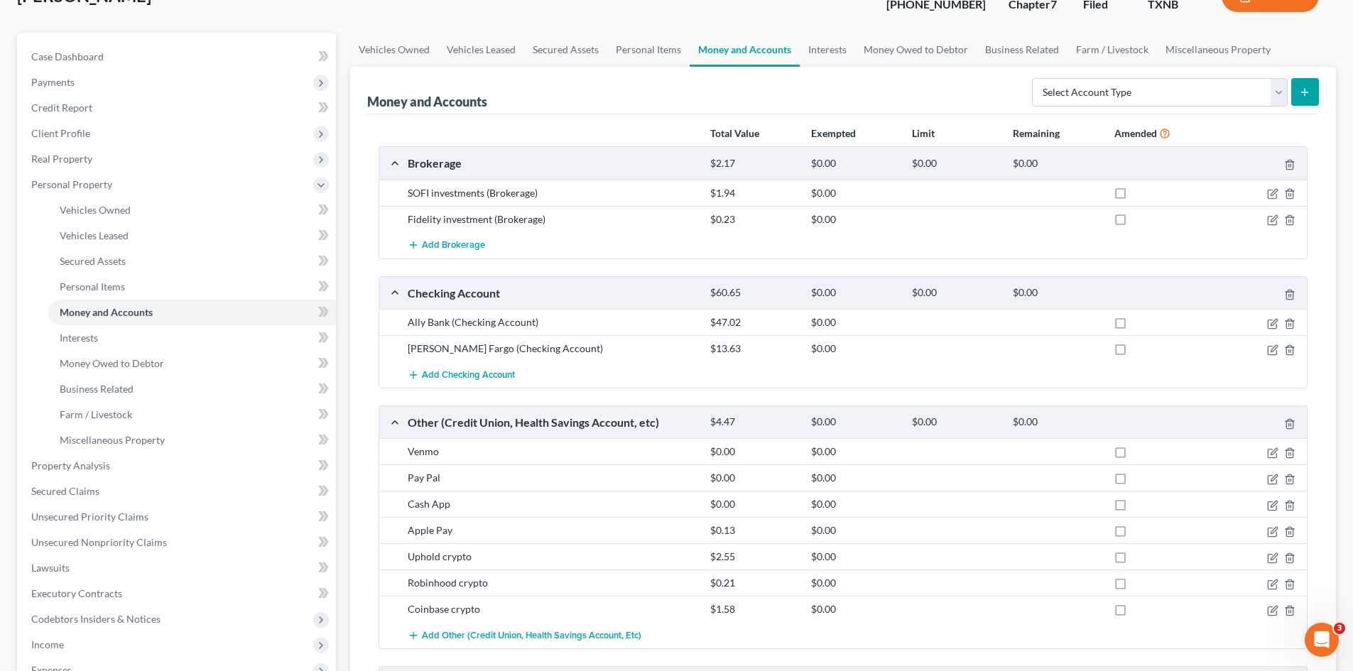
scroll to position [71, 0]
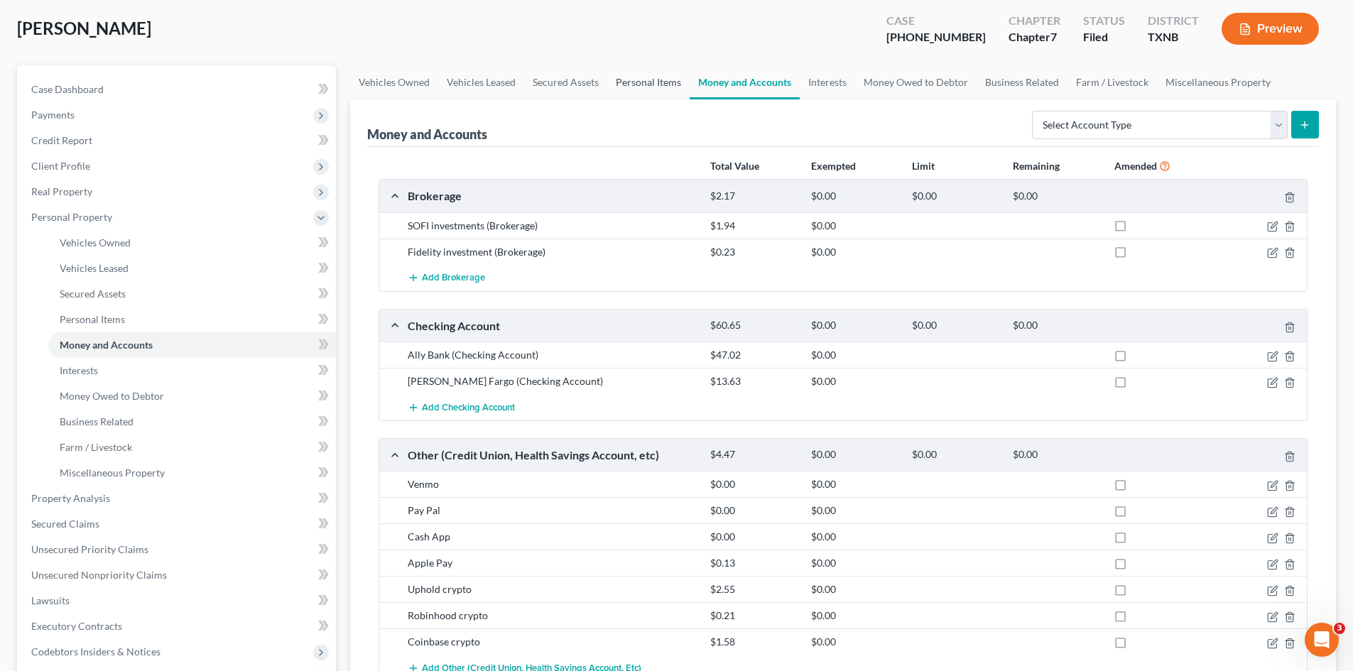
click at [647, 88] on link "Personal Items" at bounding box center [648, 82] width 82 height 34
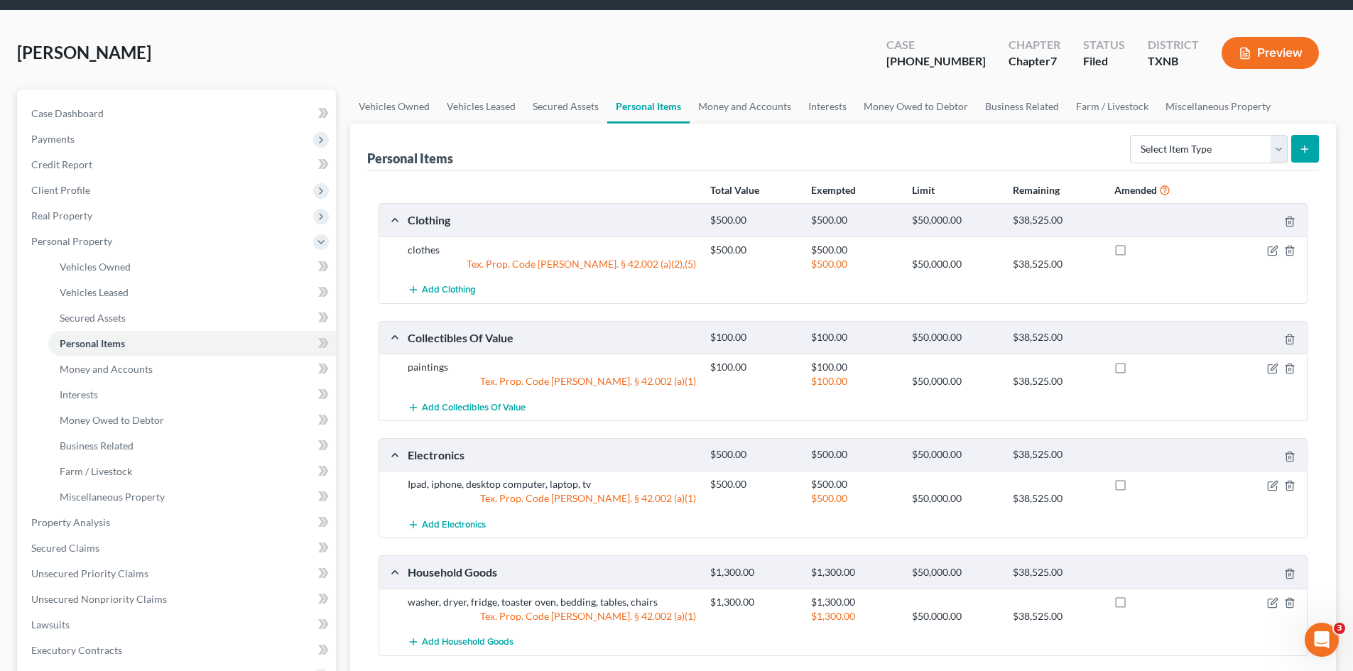
scroll to position [21, 0]
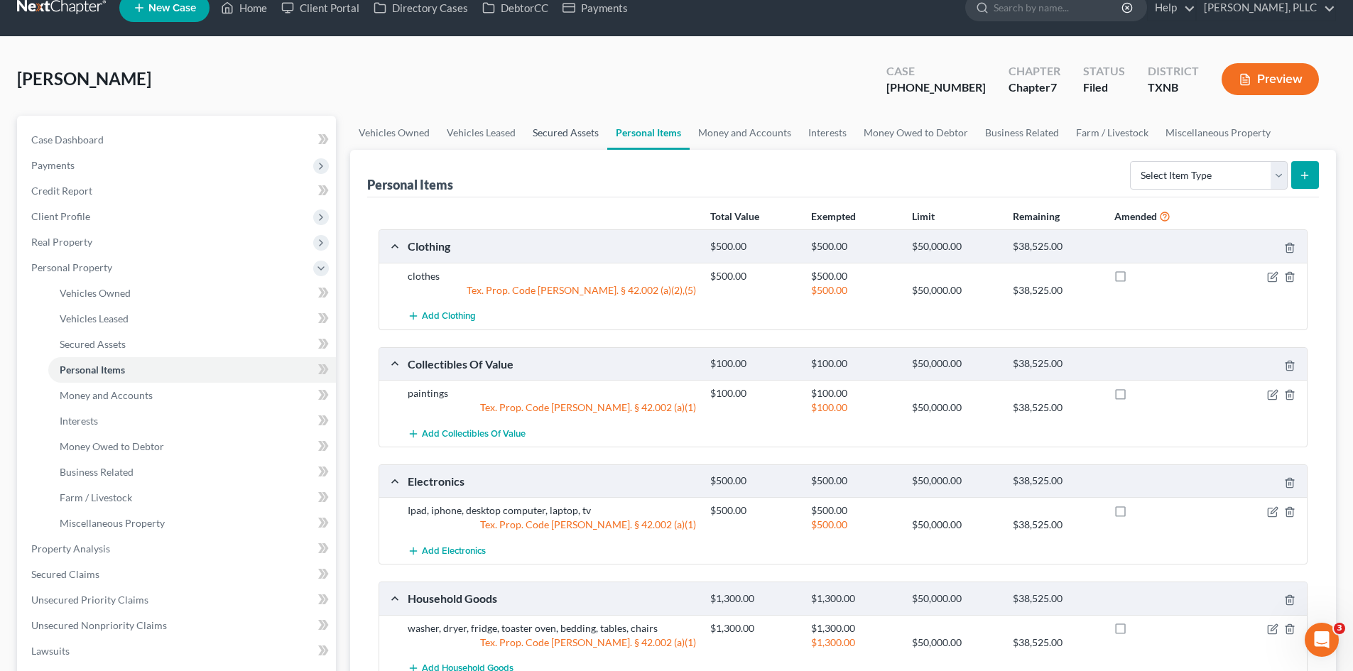
click at [578, 140] on link "Secured Assets" at bounding box center [565, 133] width 83 height 34
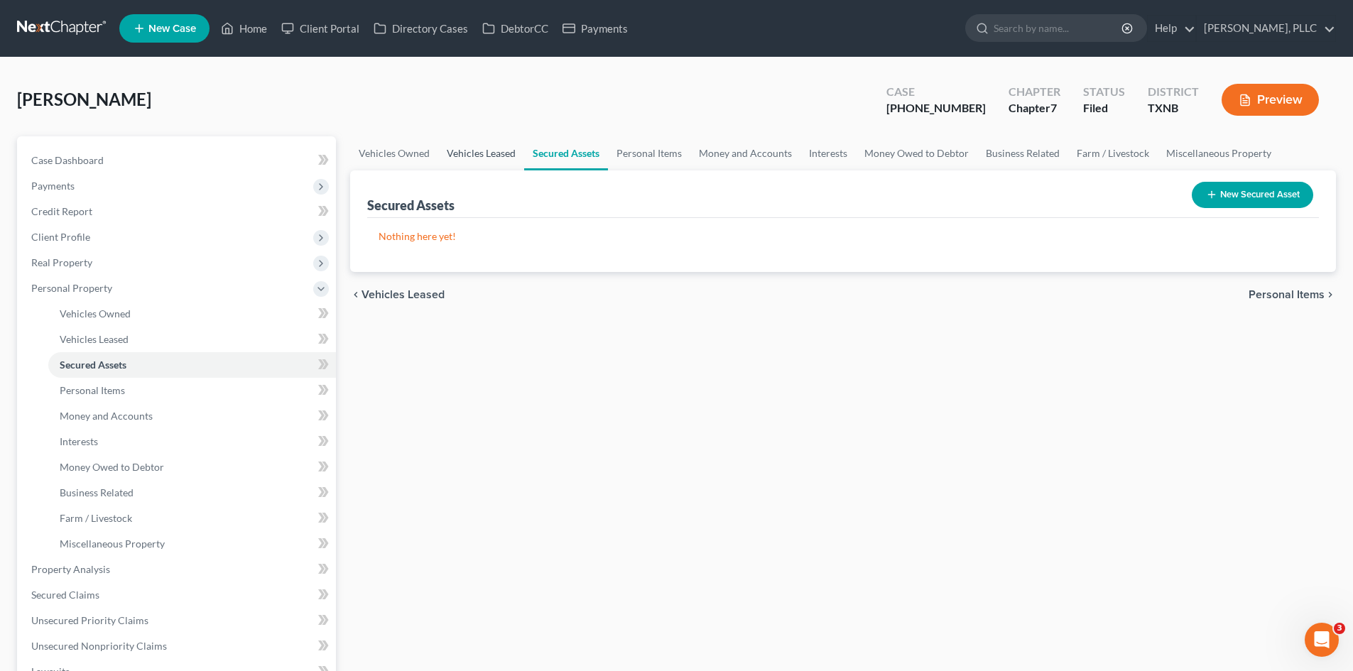
click at [470, 161] on link "Vehicles Leased" at bounding box center [481, 153] width 86 height 34
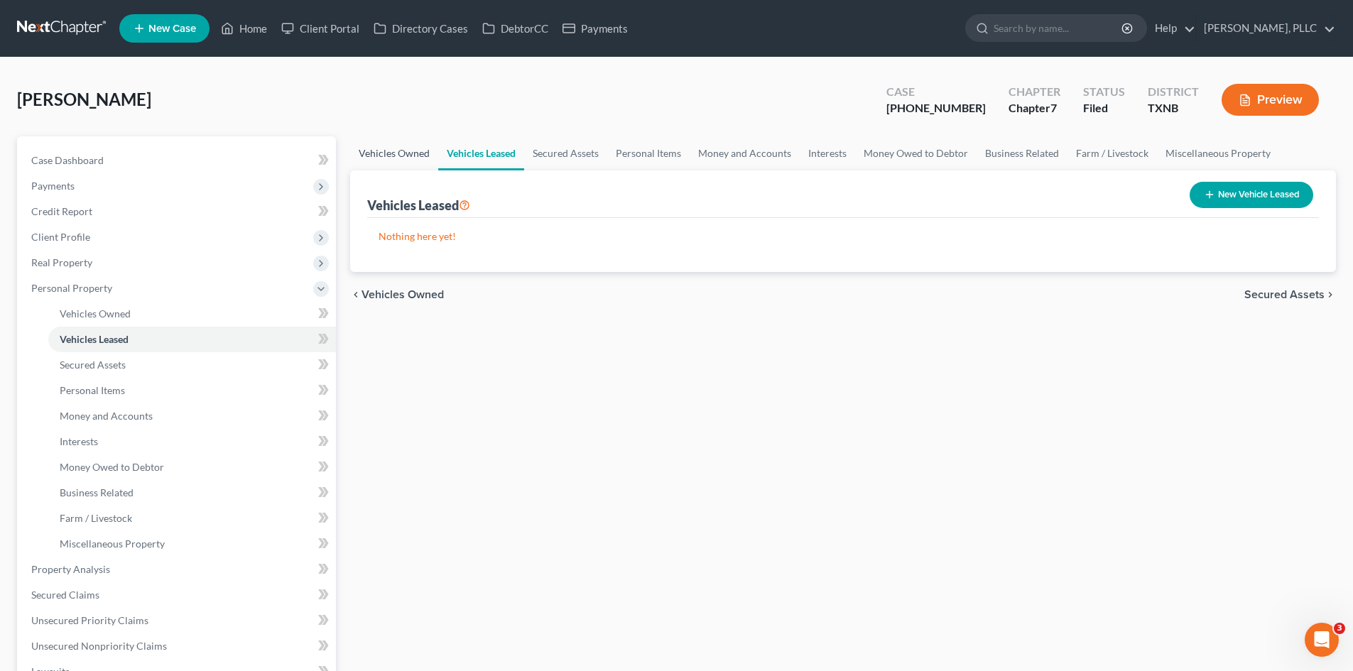
click at [421, 148] on link "Vehicles Owned" at bounding box center [394, 153] width 88 height 34
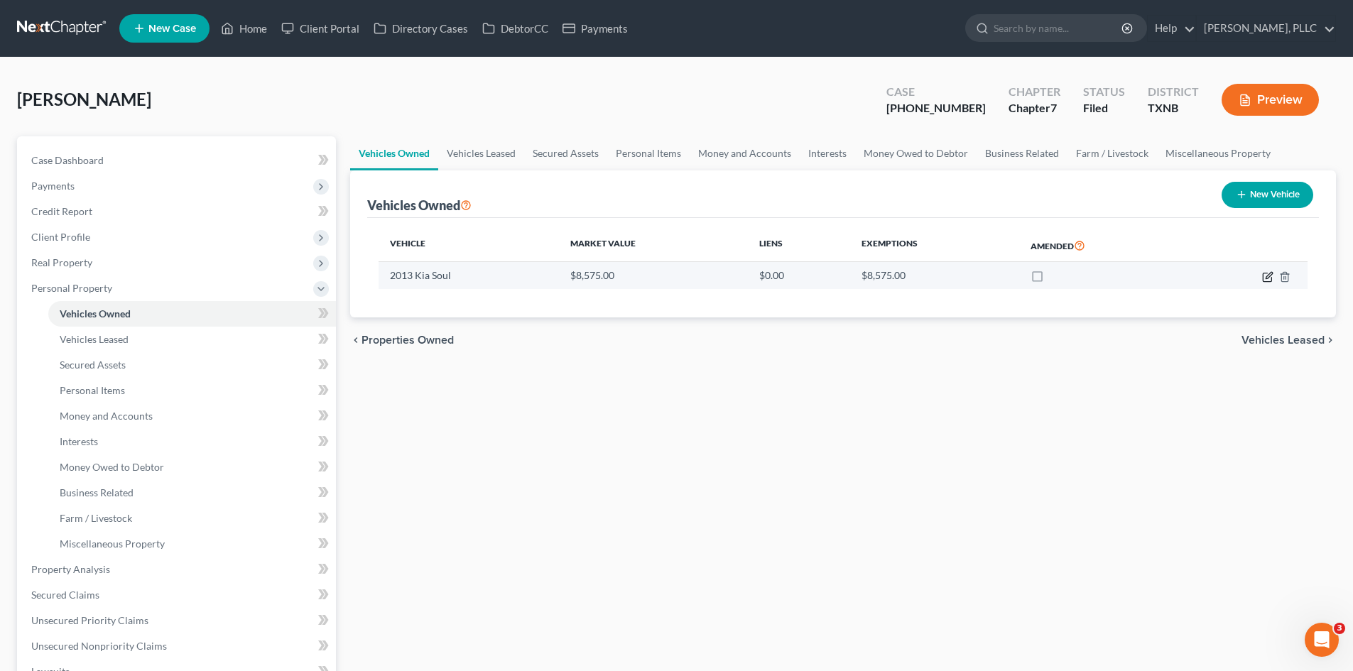
click at [1270, 278] on icon "button" at bounding box center [1267, 276] width 11 height 11
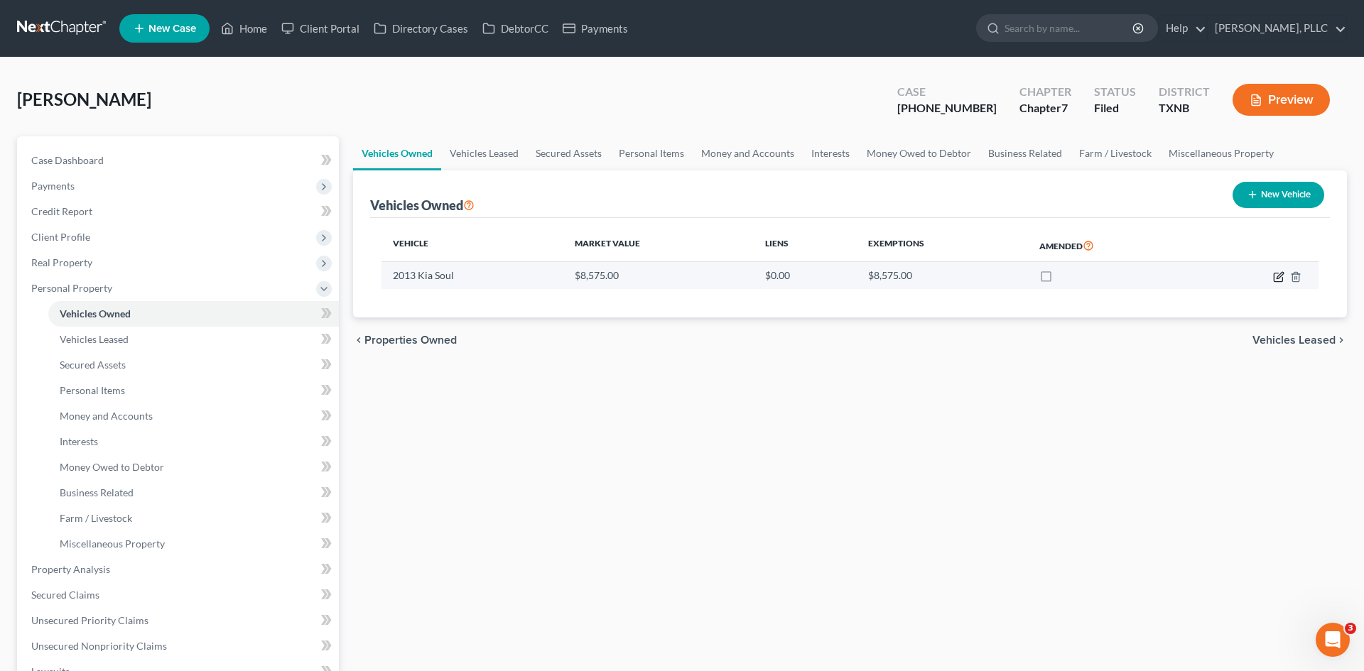
select select "0"
select select "13"
select select "3"
select select "0"
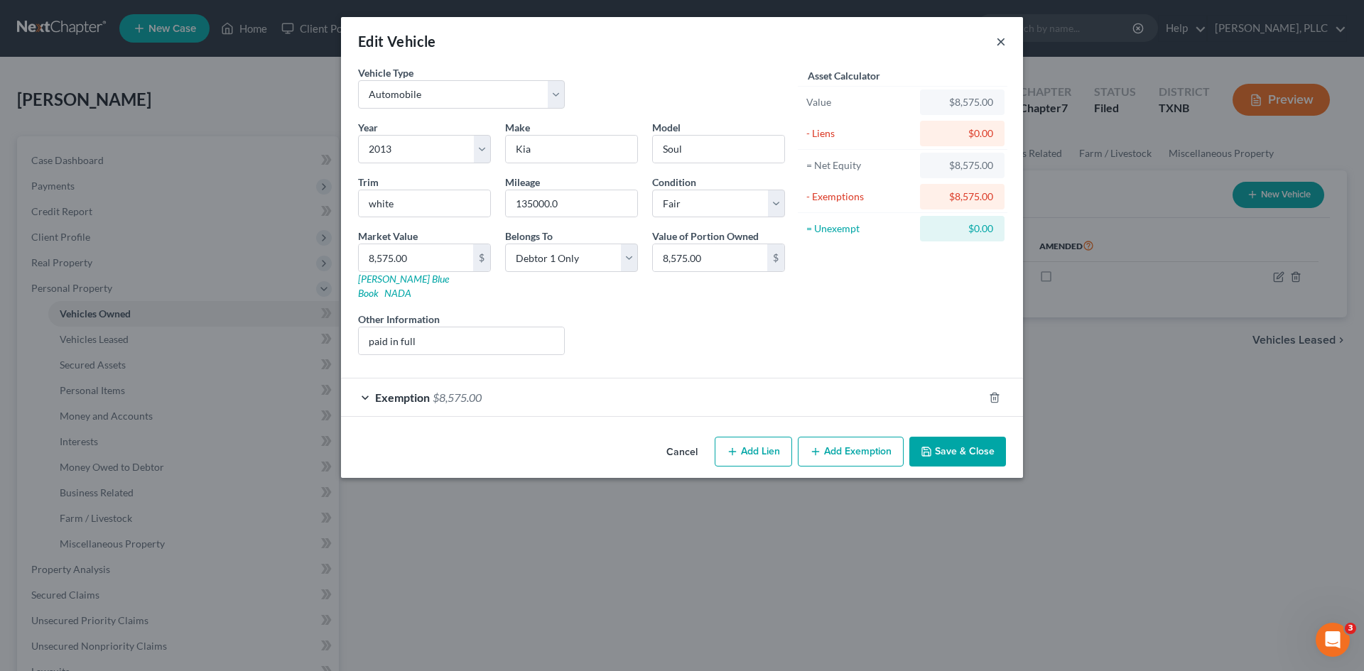
click at [1000, 42] on button "×" at bounding box center [1001, 41] width 10 height 17
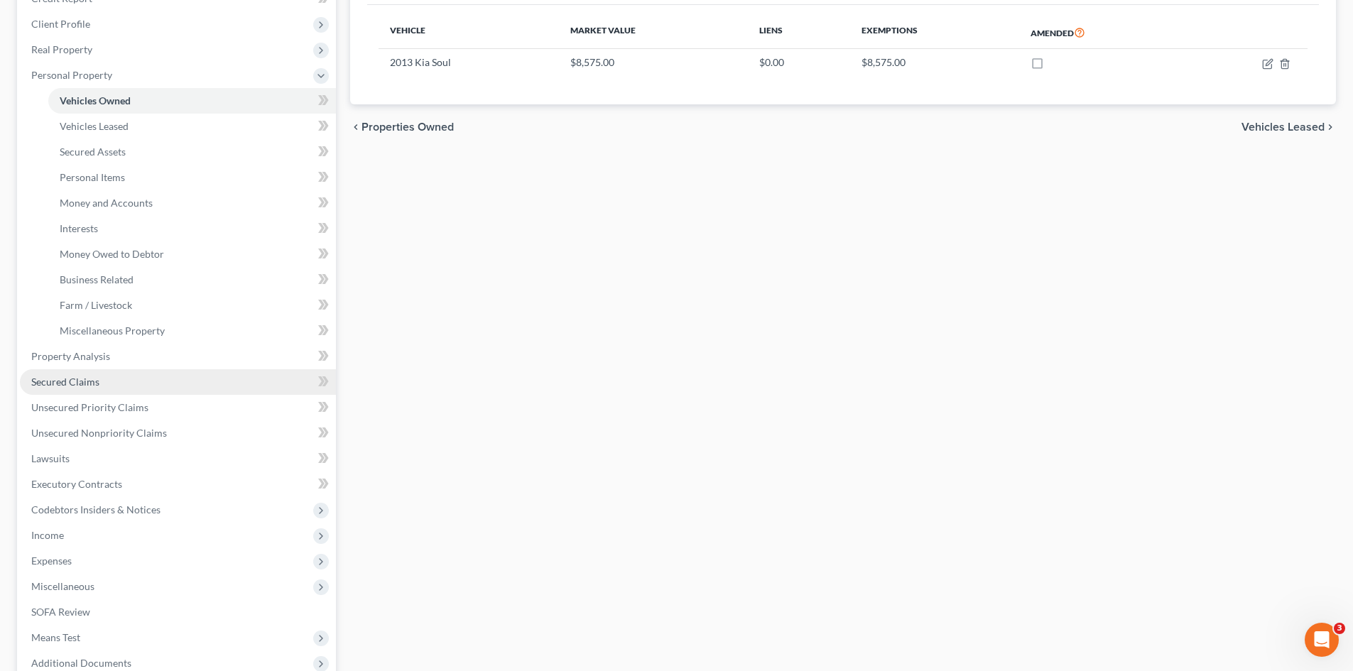
click at [89, 380] on span "Secured Claims" at bounding box center [65, 382] width 68 height 12
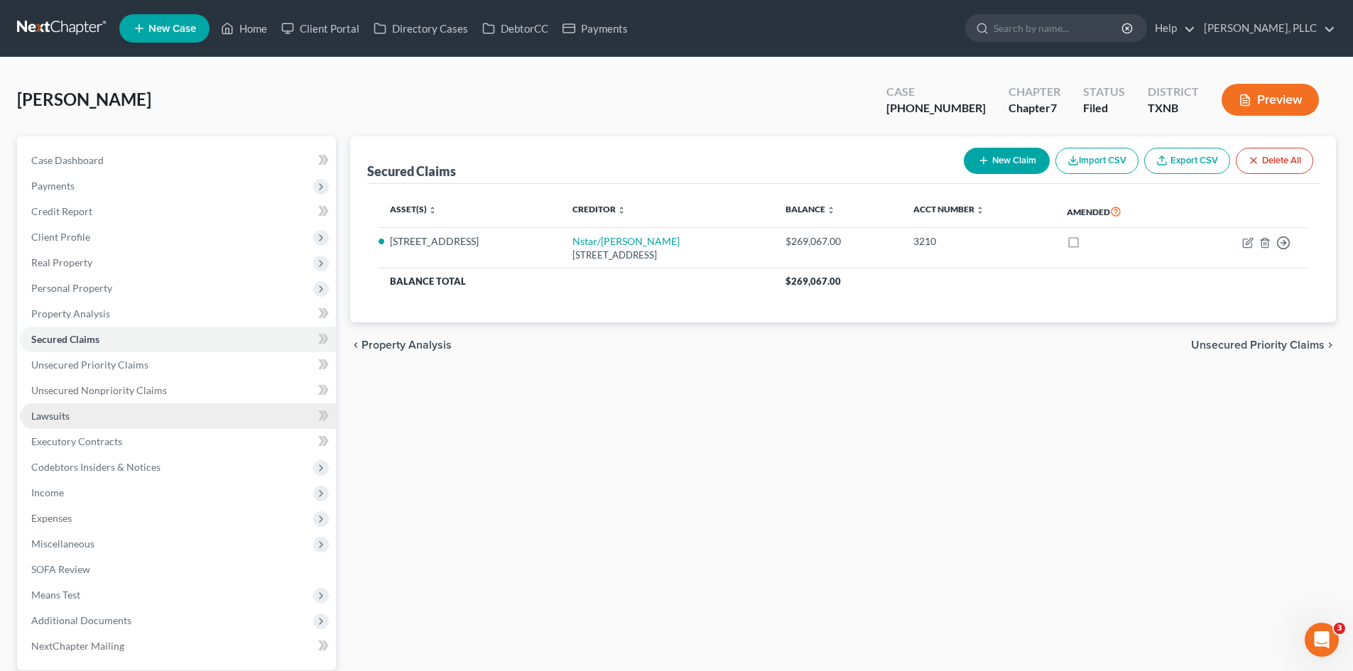
click at [126, 424] on link "Lawsuits" at bounding box center [178, 417] width 316 height 26
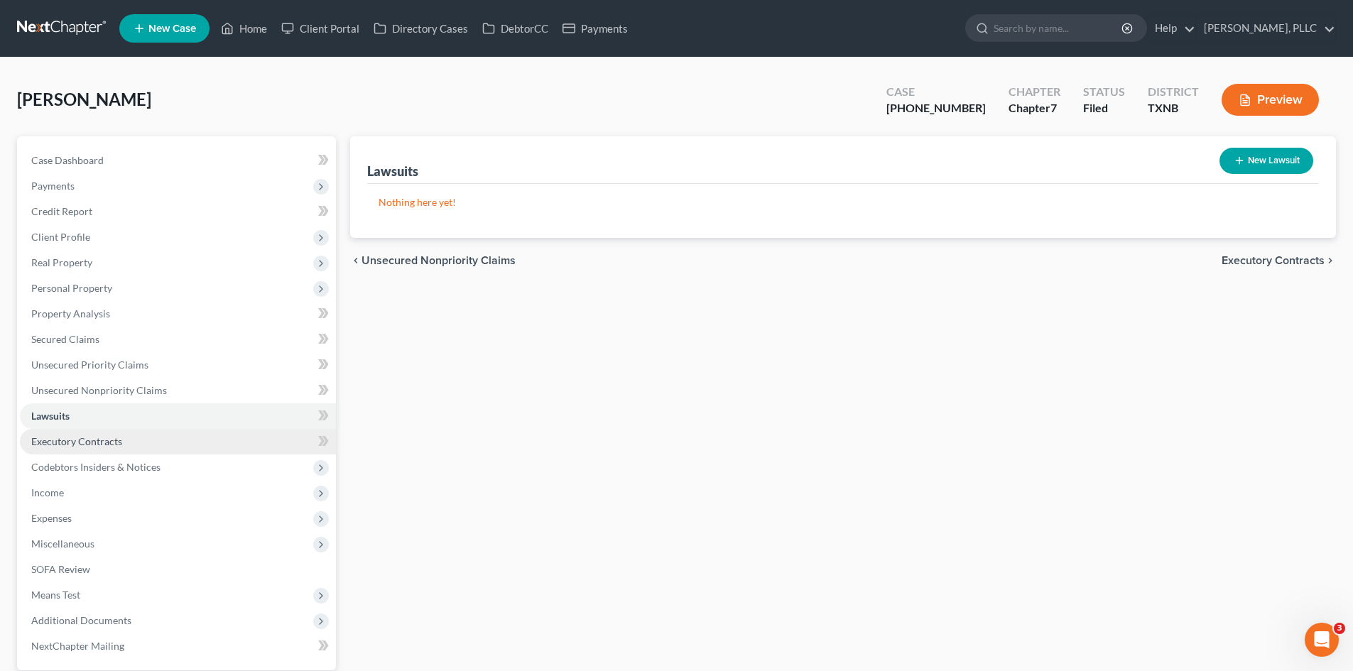
click at [101, 445] on span "Executory Contracts" at bounding box center [76, 442] width 91 height 12
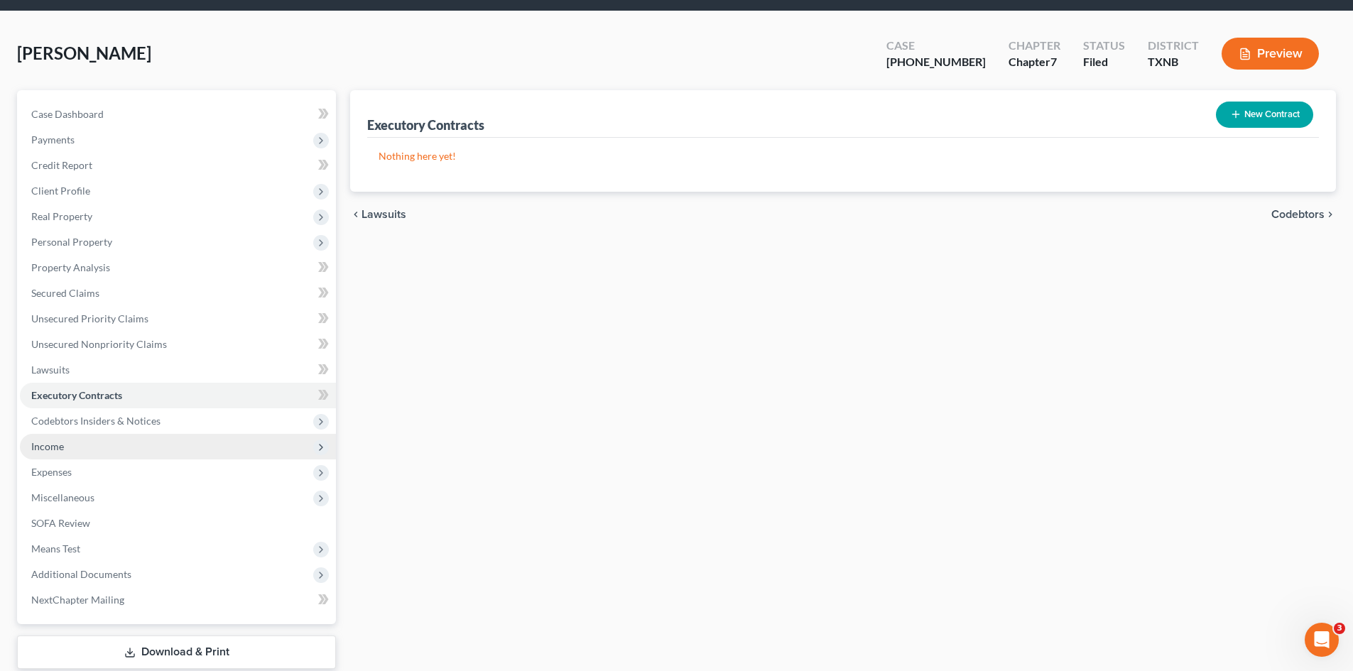
scroll to position [71, 0]
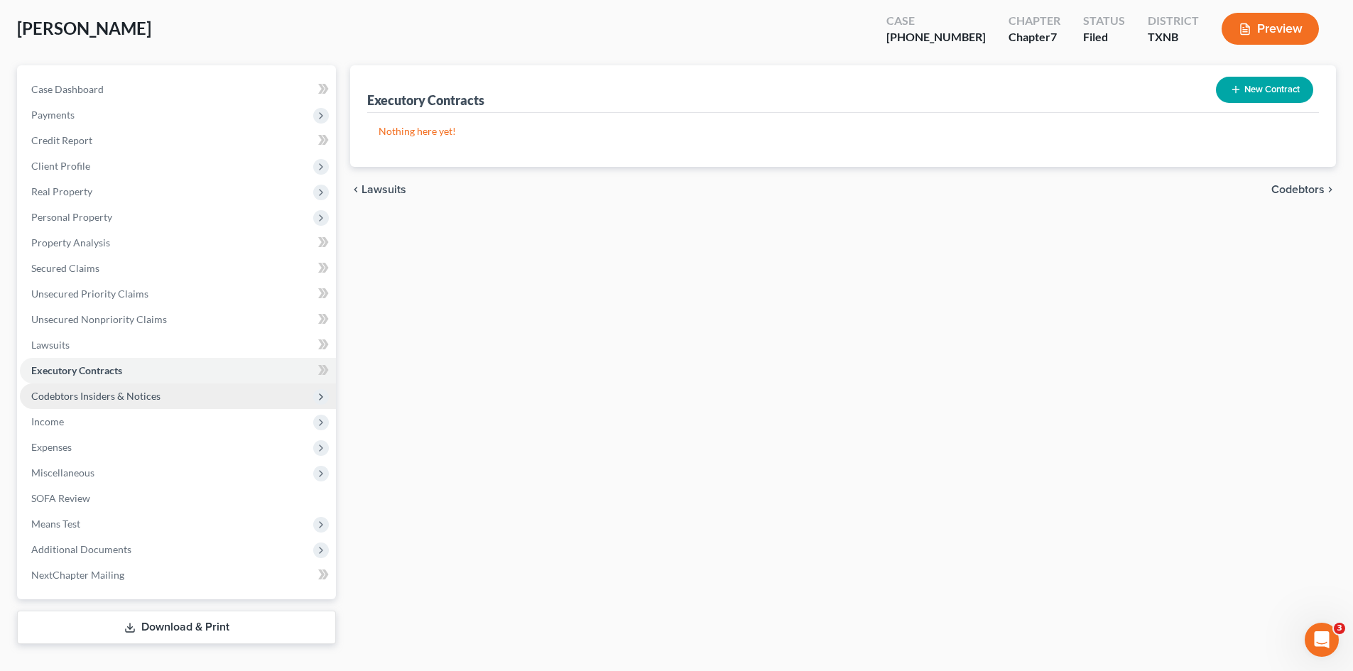
click at [162, 403] on span "Codebtors Insiders & Notices" at bounding box center [178, 397] width 316 height 26
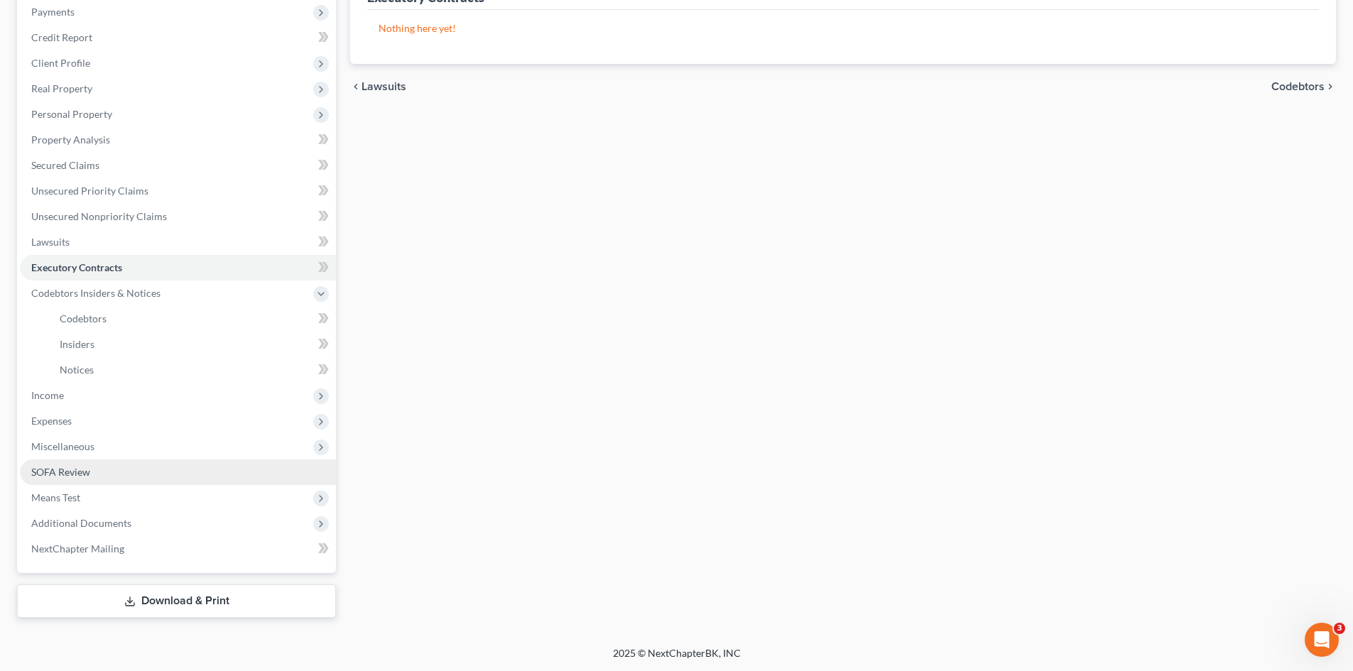
scroll to position [175, 0]
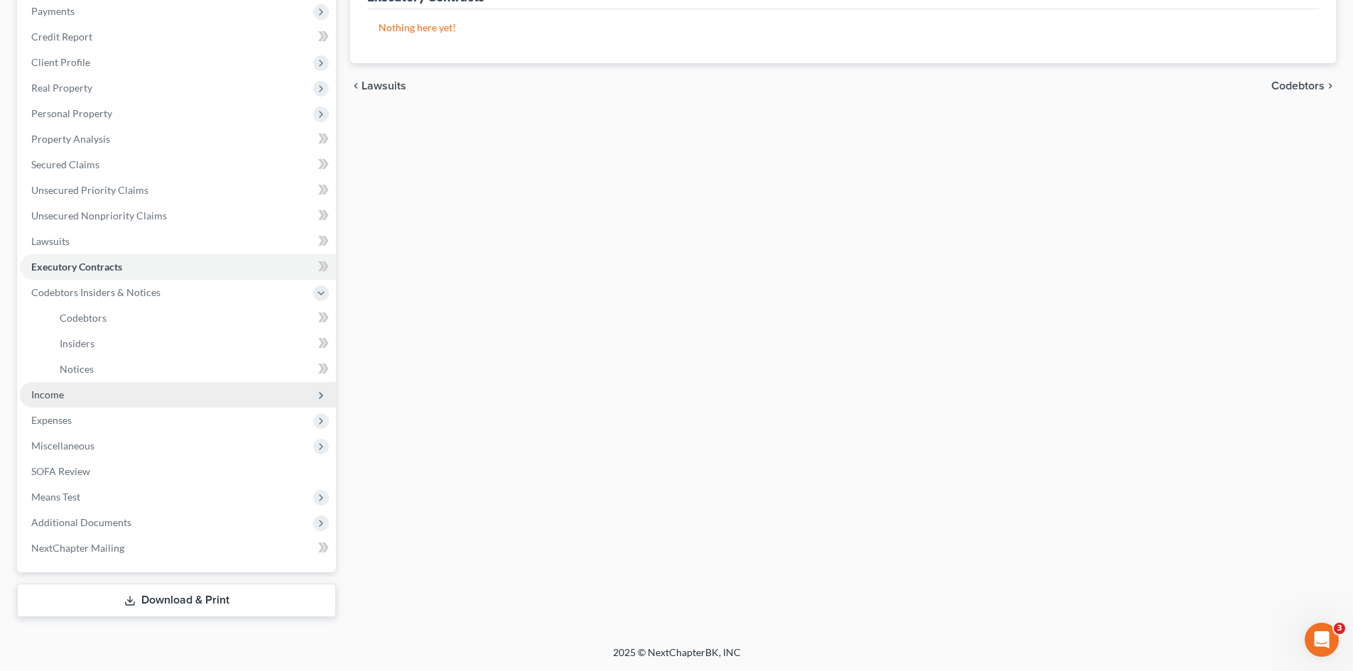
click at [78, 406] on span "Income" at bounding box center [178, 395] width 316 height 26
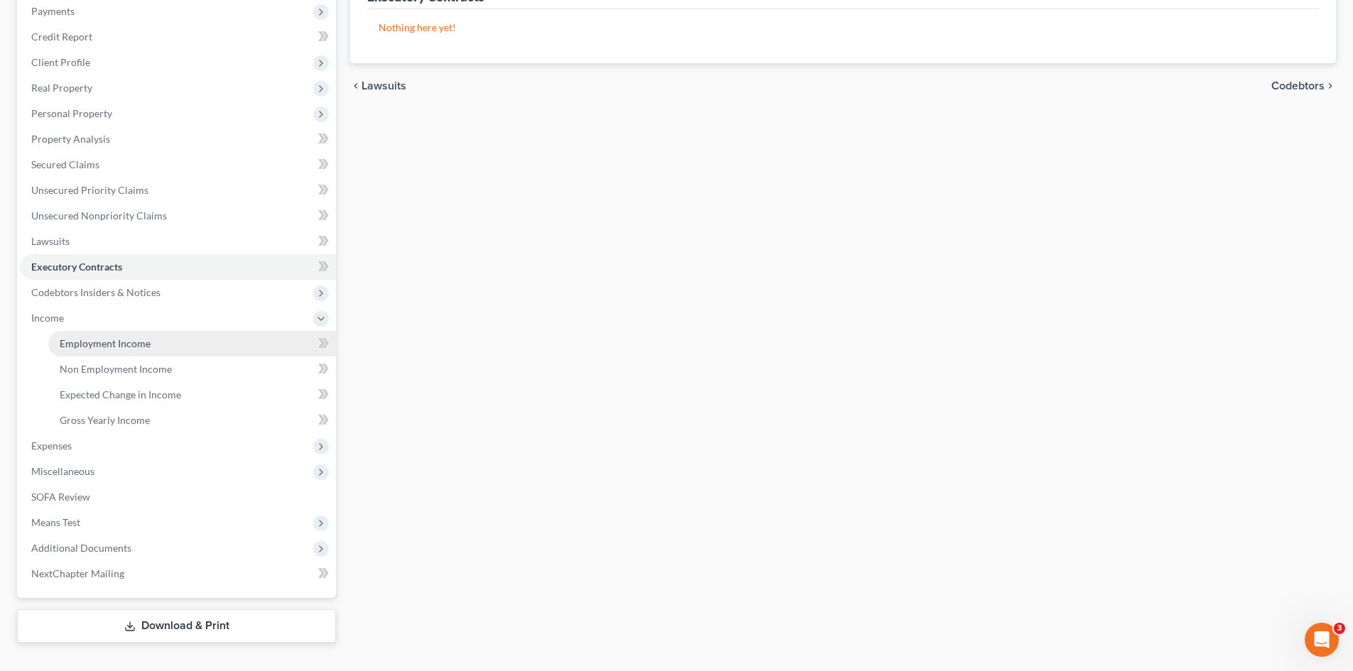
click at [168, 345] on link "Employment Income" at bounding box center [192, 344] width 288 height 26
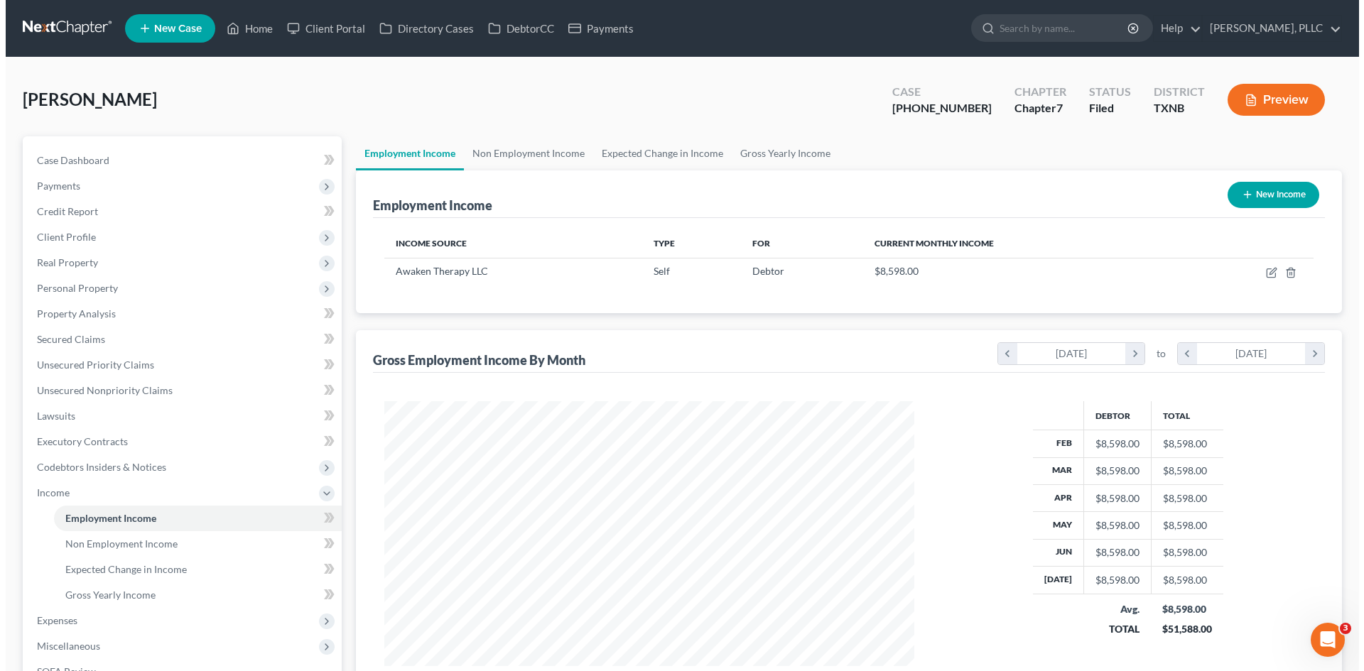
scroll to position [265, 558]
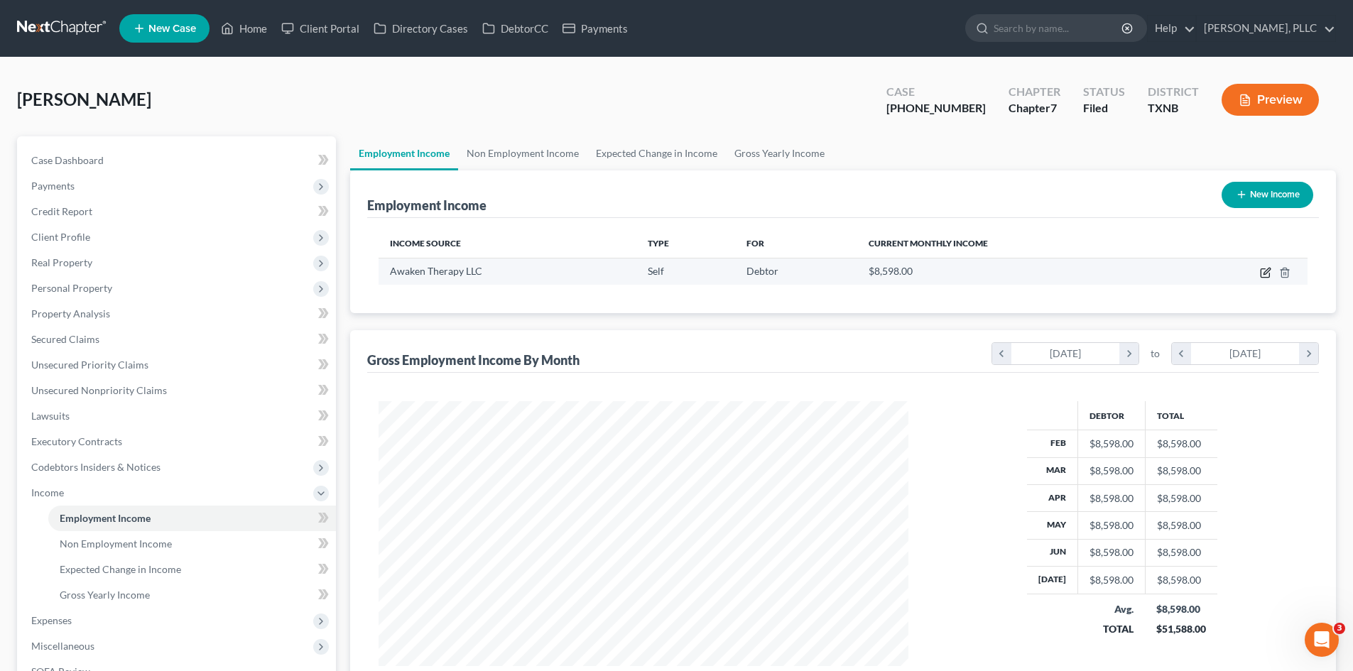
click at [1262, 273] on icon "button" at bounding box center [1265, 272] width 11 height 11
select select "1"
select select "45"
select select "0"
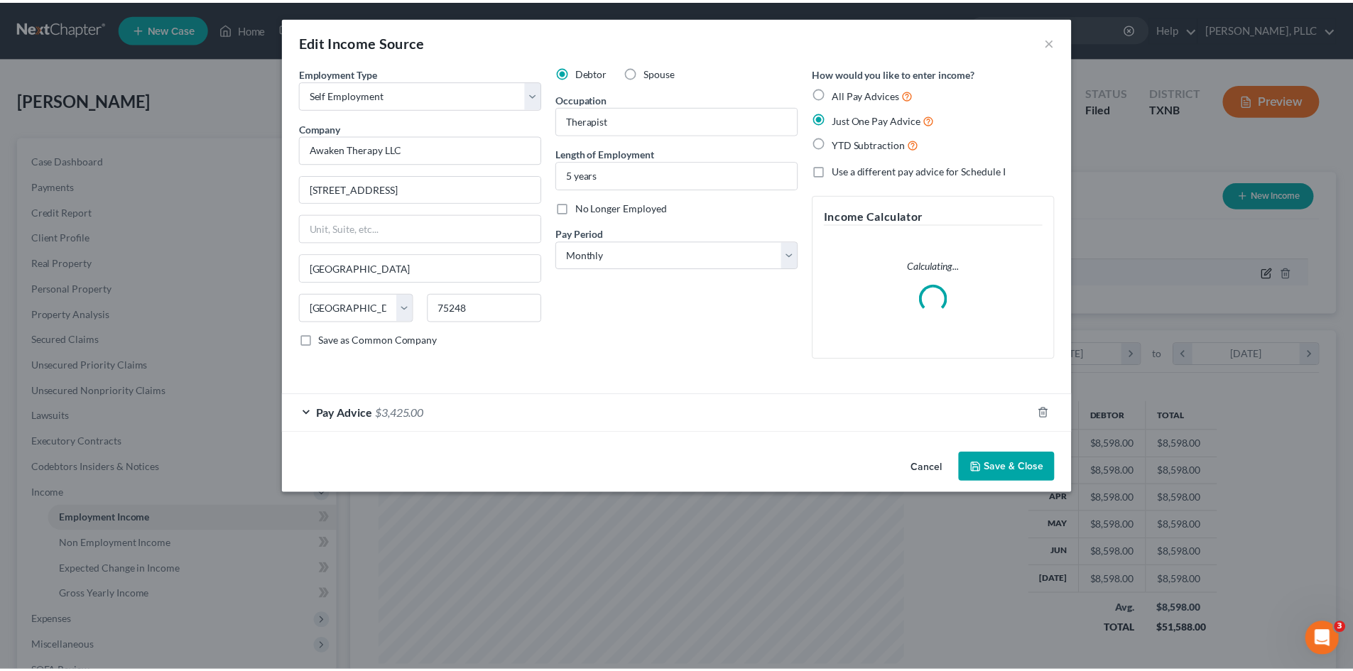
scroll to position [267, 563]
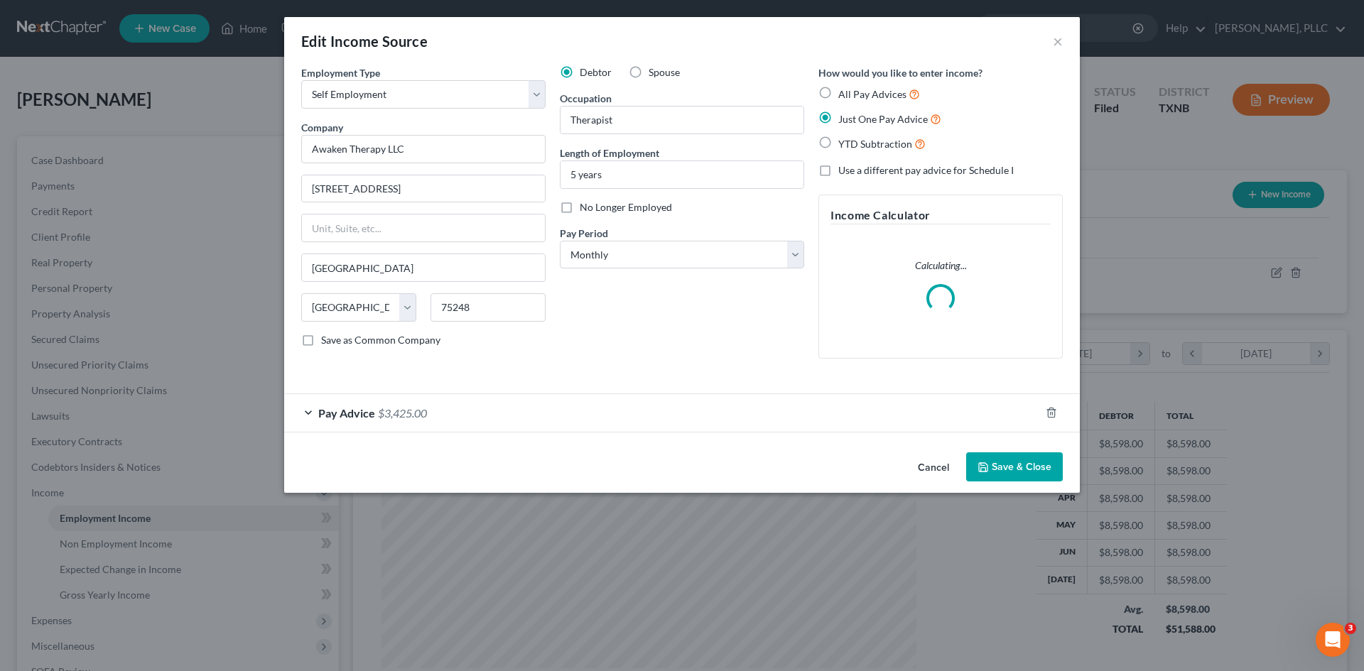
click at [610, 424] on div "Pay Advice $3,425.00" at bounding box center [662, 413] width 756 height 38
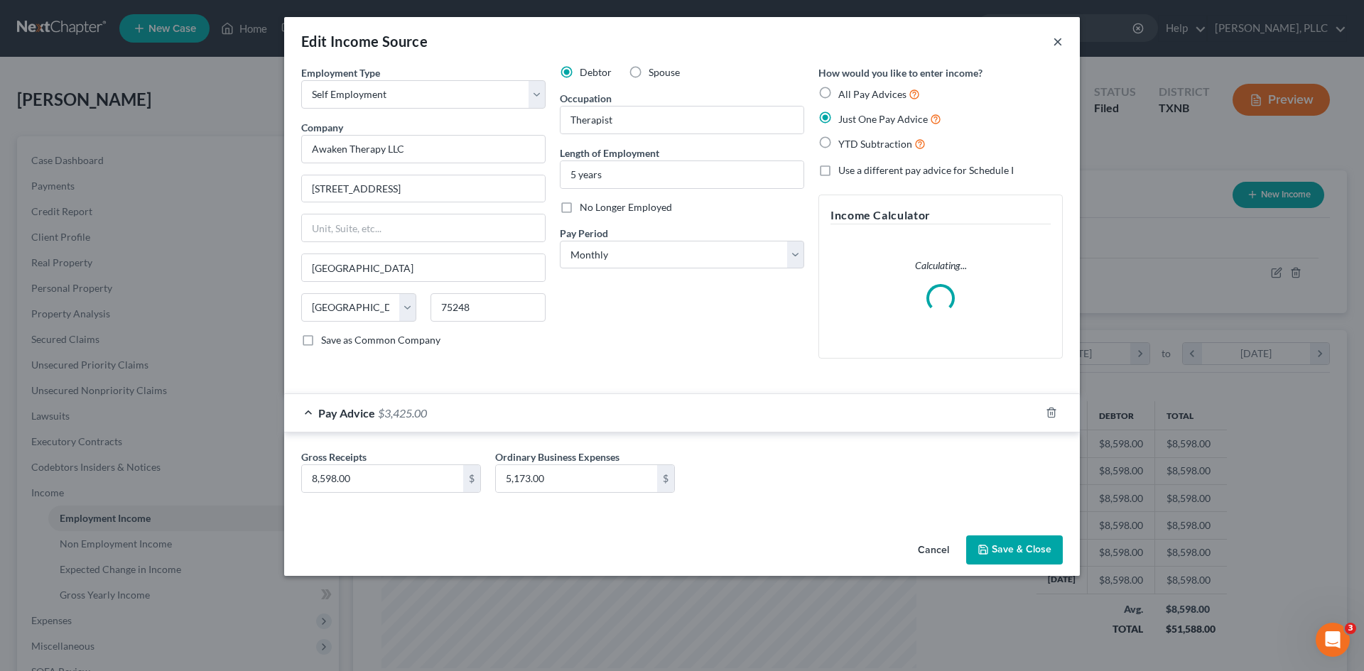
click at [1056, 41] on button "×" at bounding box center [1058, 41] width 10 height 17
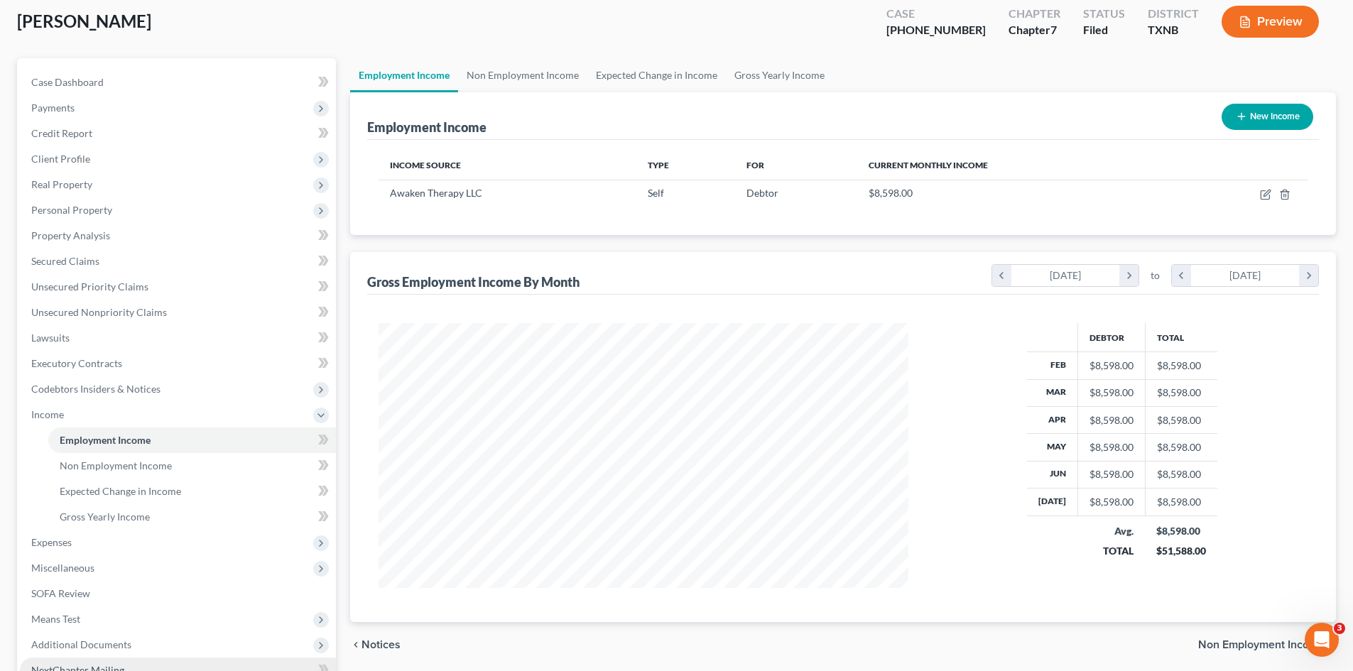
scroll to position [200, 0]
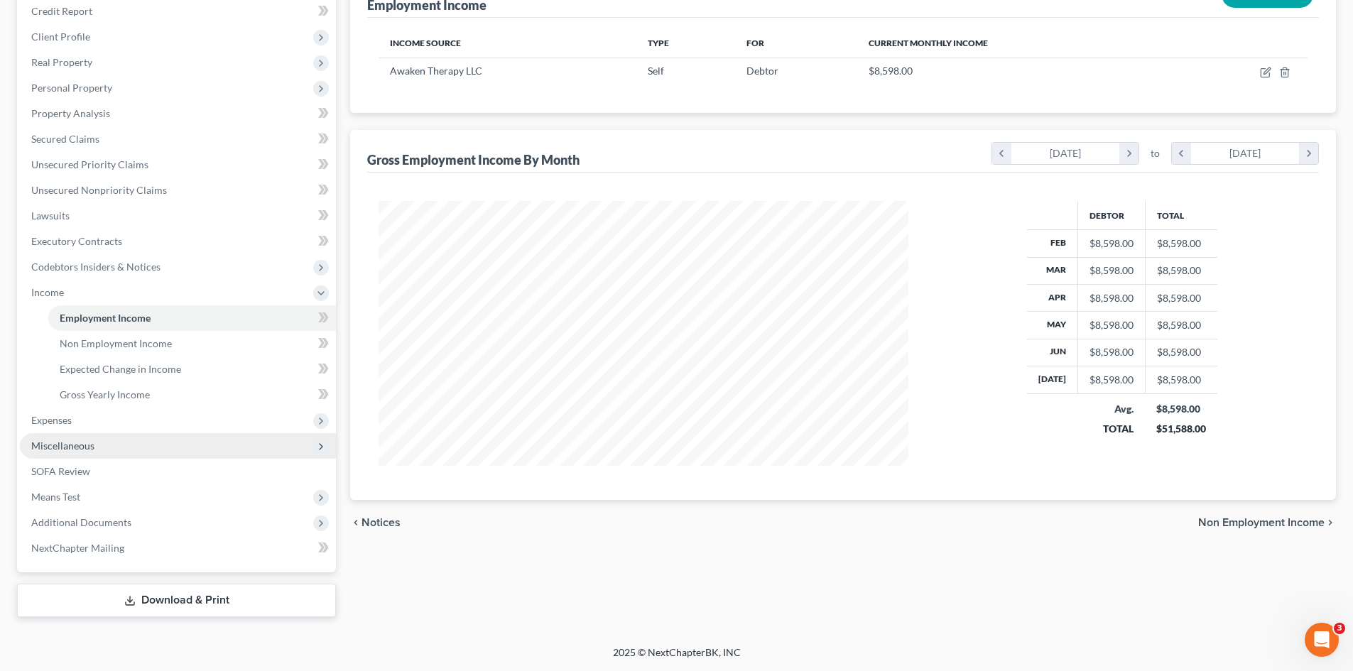
click at [77, 450] on span "Miscellaneous" at bounding box center [62, 446] width 63 height 12
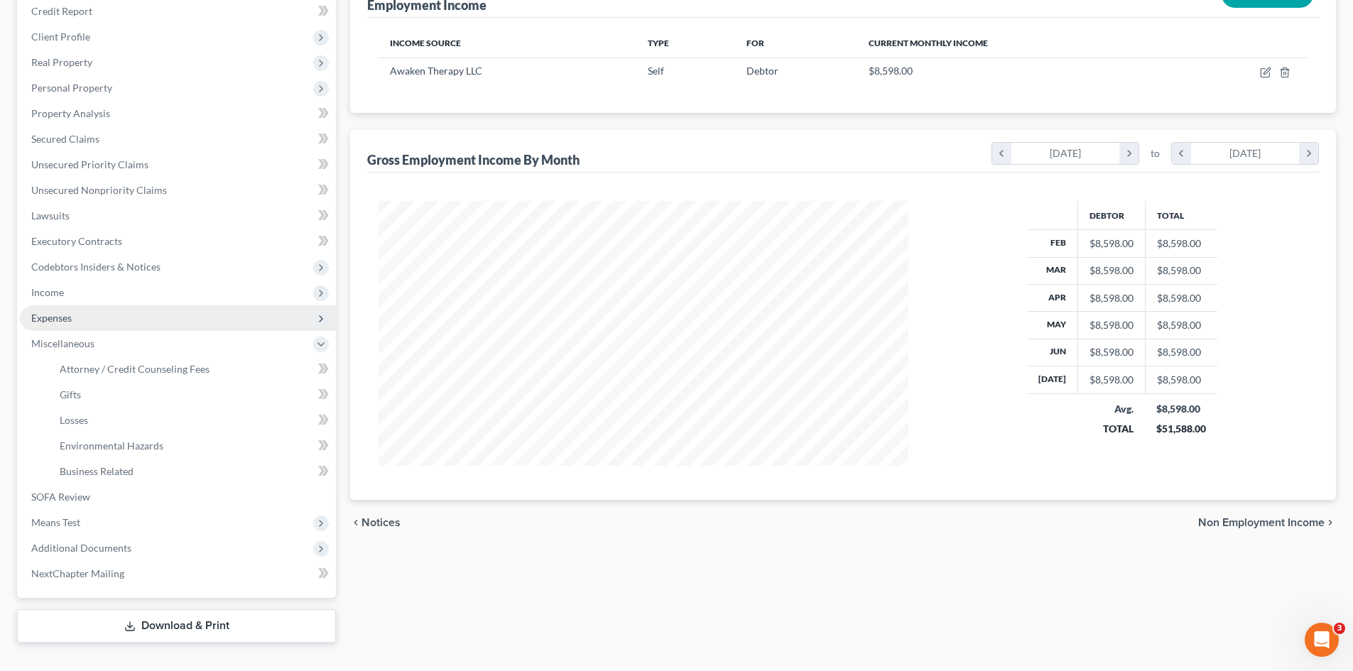
click at [48, 321] on span "Expenses" at bounding box center [51, 318] width 40 height 12
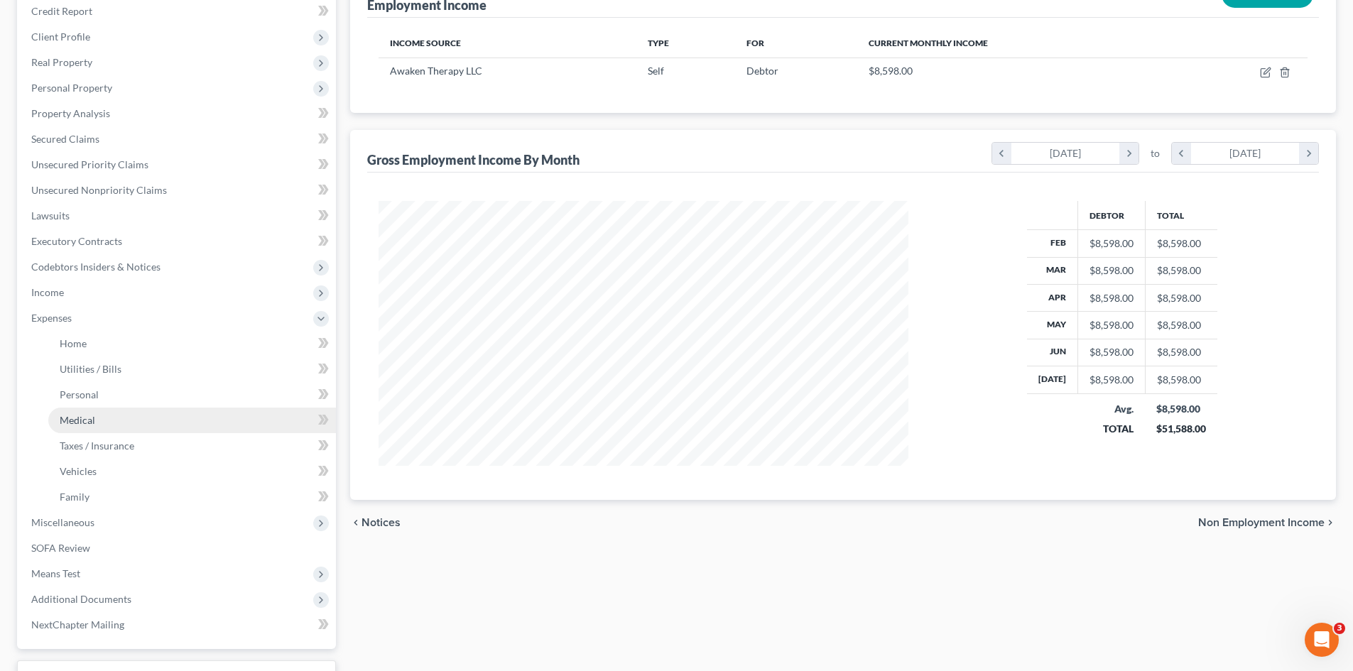
click at [99, 410] on link "Medical" at bounding box center [192, 421] width 288 height 26
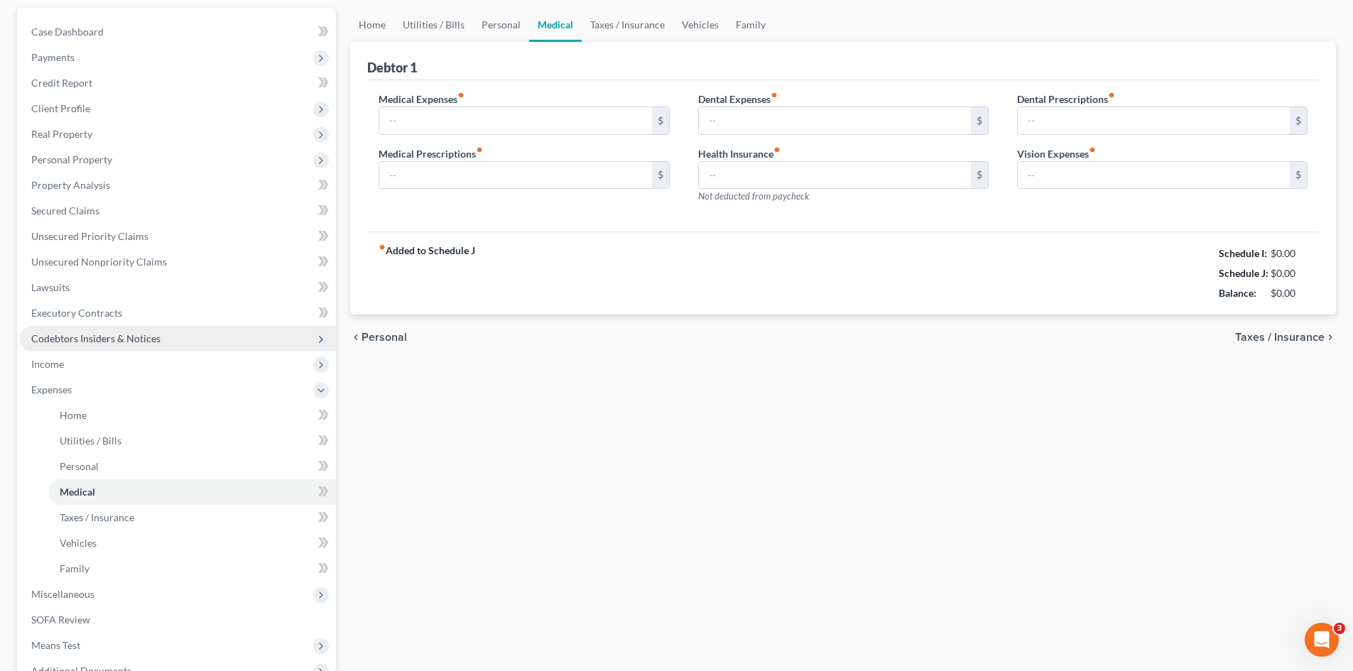
type input "400.00"
type input "50.00"
type input "150.00"
type input "0.00"
type input "20.00"
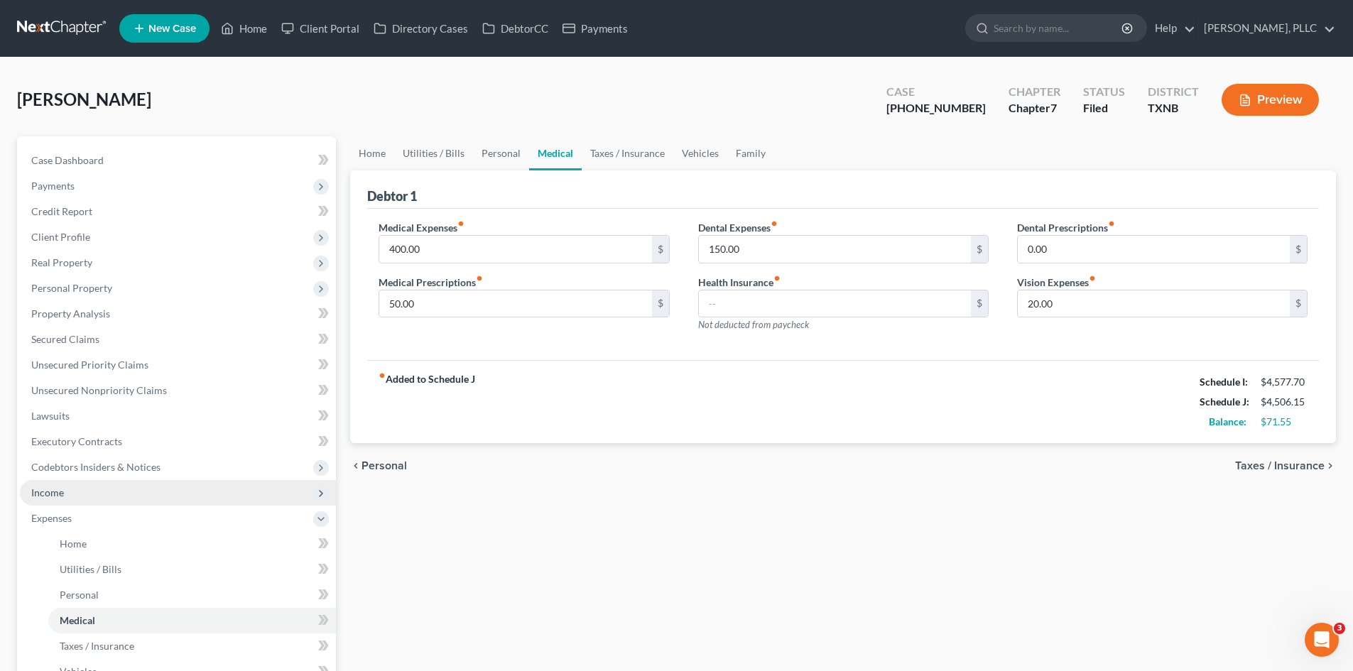
click at [121, 499] on span "Income" at bounding box center [178, 493] width 316 height 26
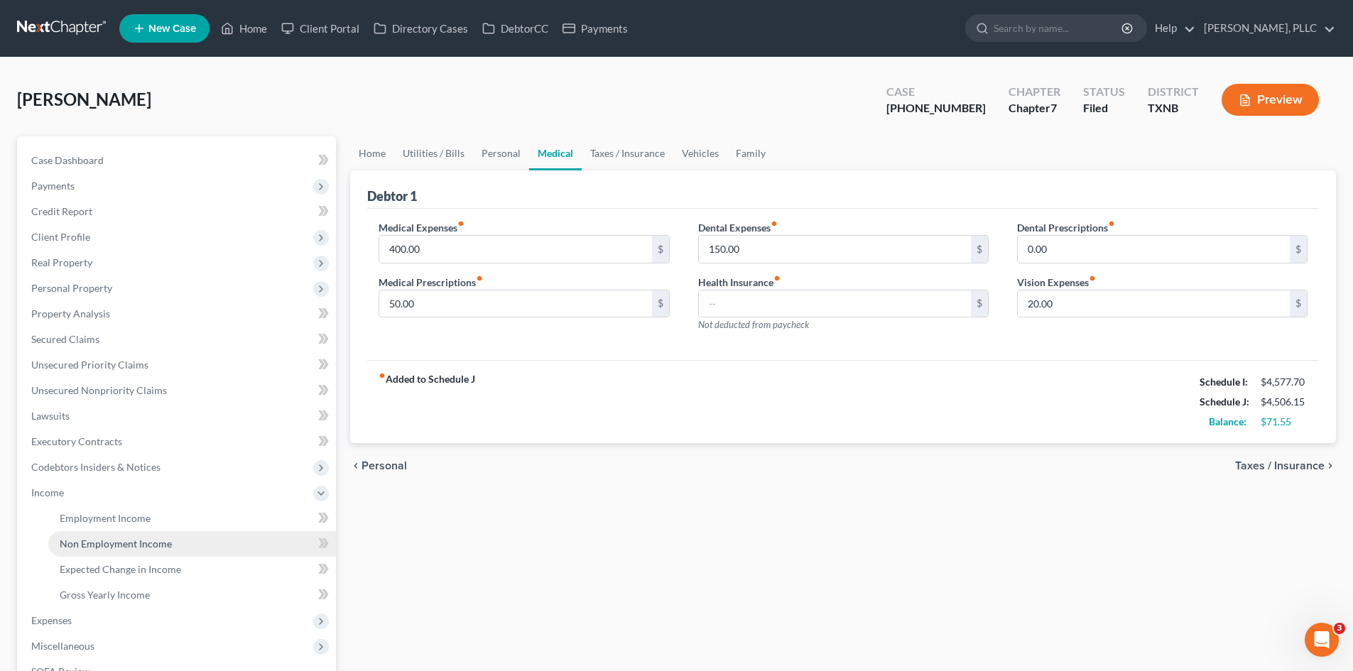
click at [121, 553] on link "Non Employment Income" at bounding box center [192, 544] width 288 height 26
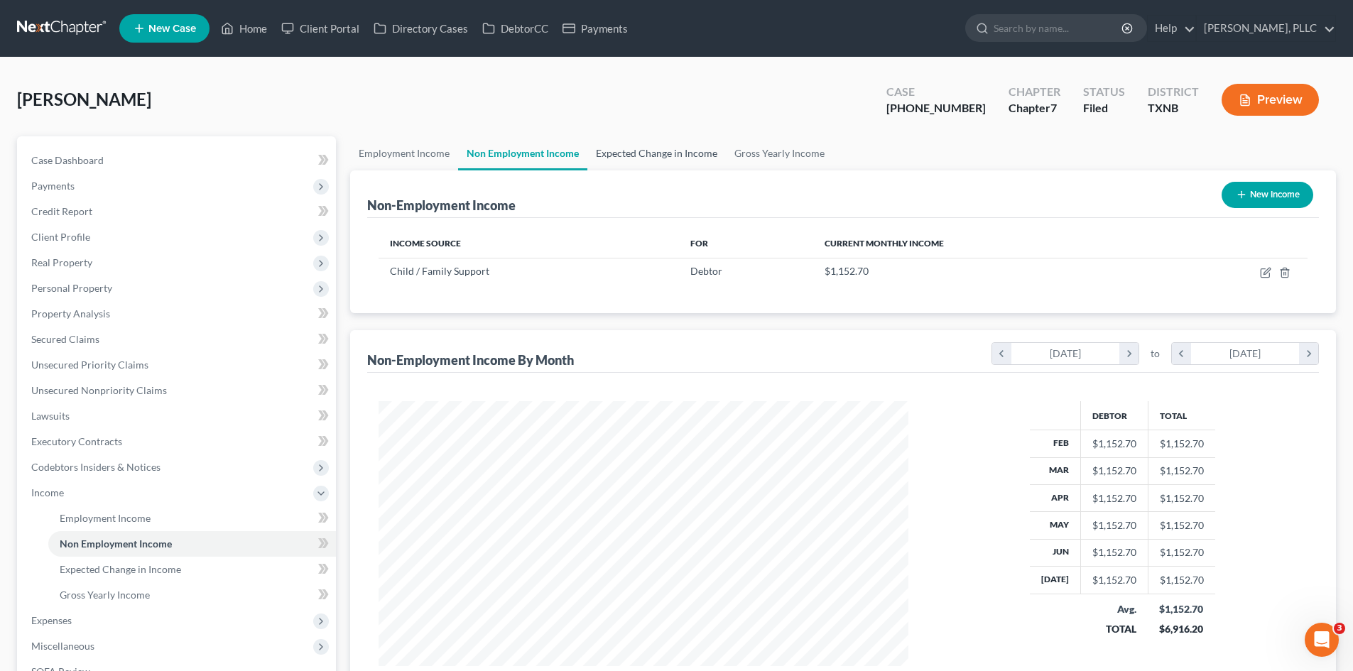
click at [674, 152] on link "Expected Change in Income" at bounding box center [657, 153] width 139 height 34
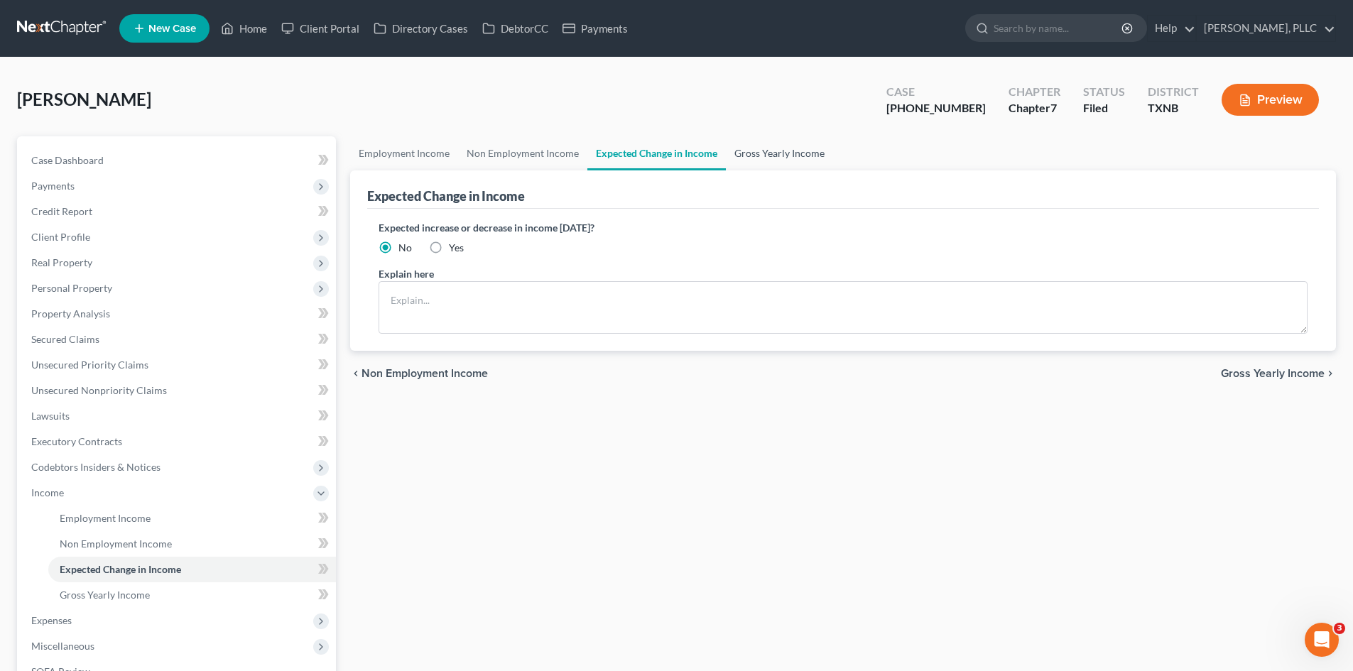
click at [757, 148] on link "Gross Yearly Income" at bounding box center [779, 153] width 107 height 34
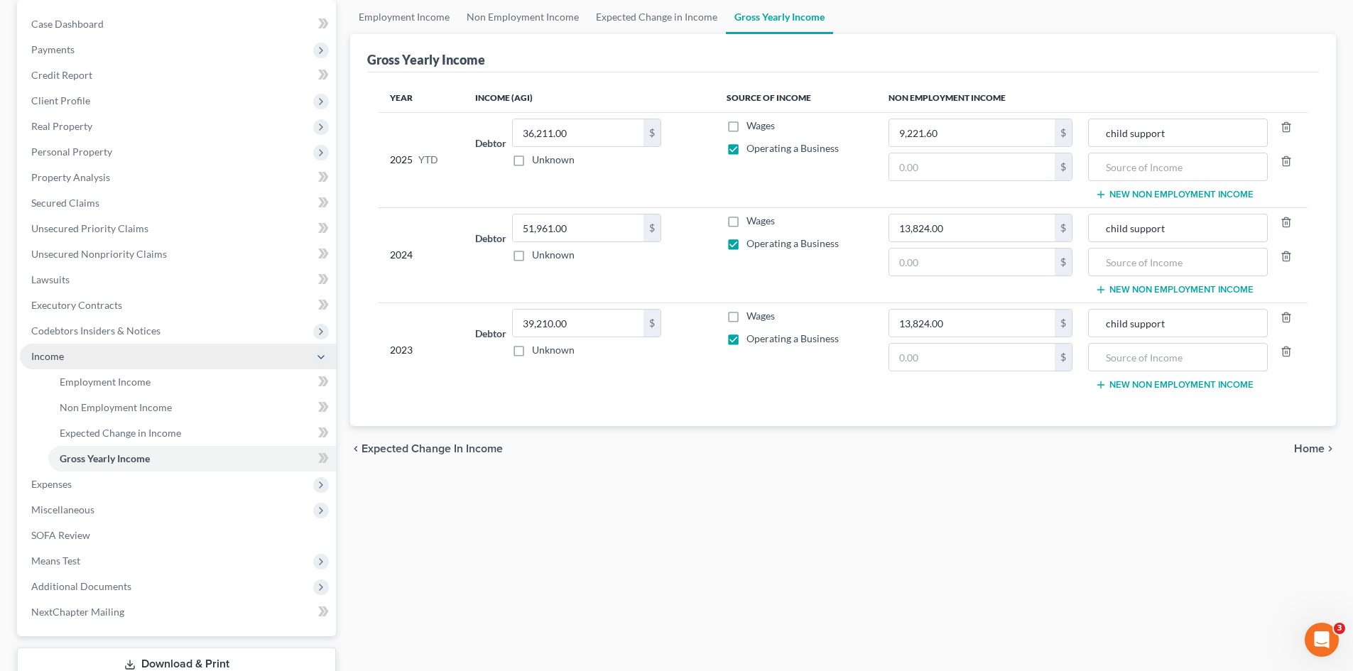
scroll to position [142, 0]
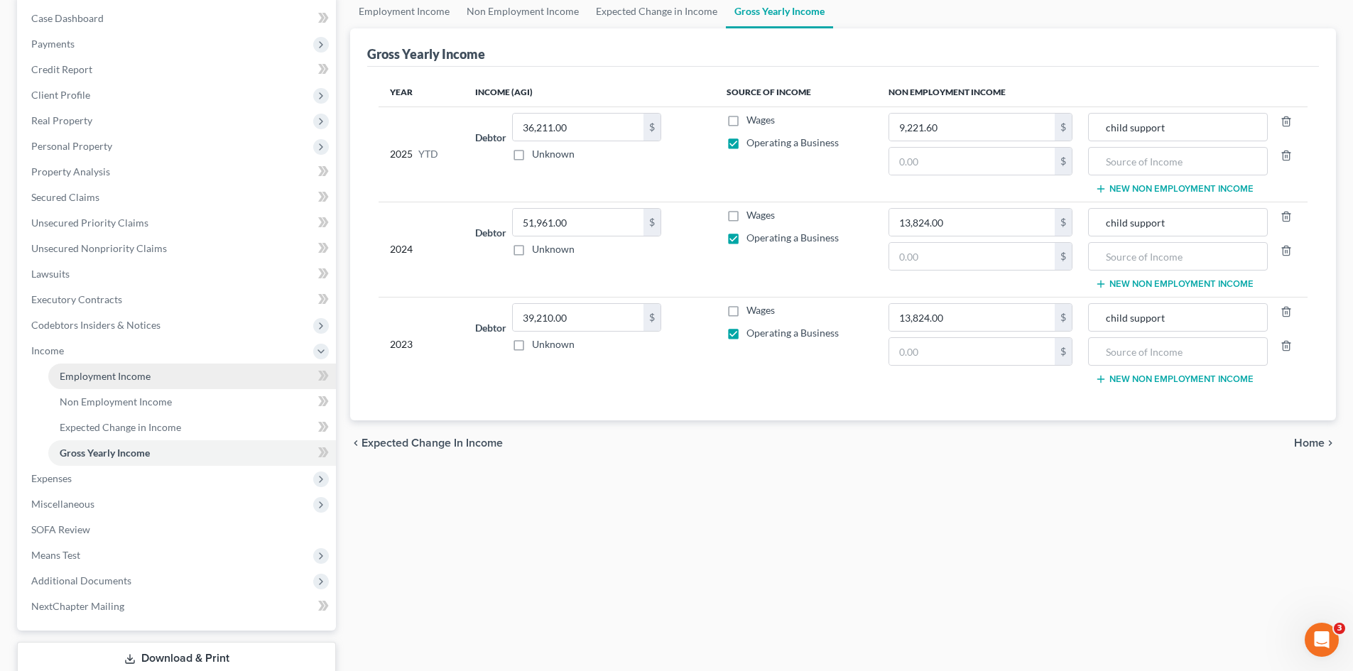
click at [67, 379] on span "Employment Income" at bounding box center [105, 376] width 91 height 12
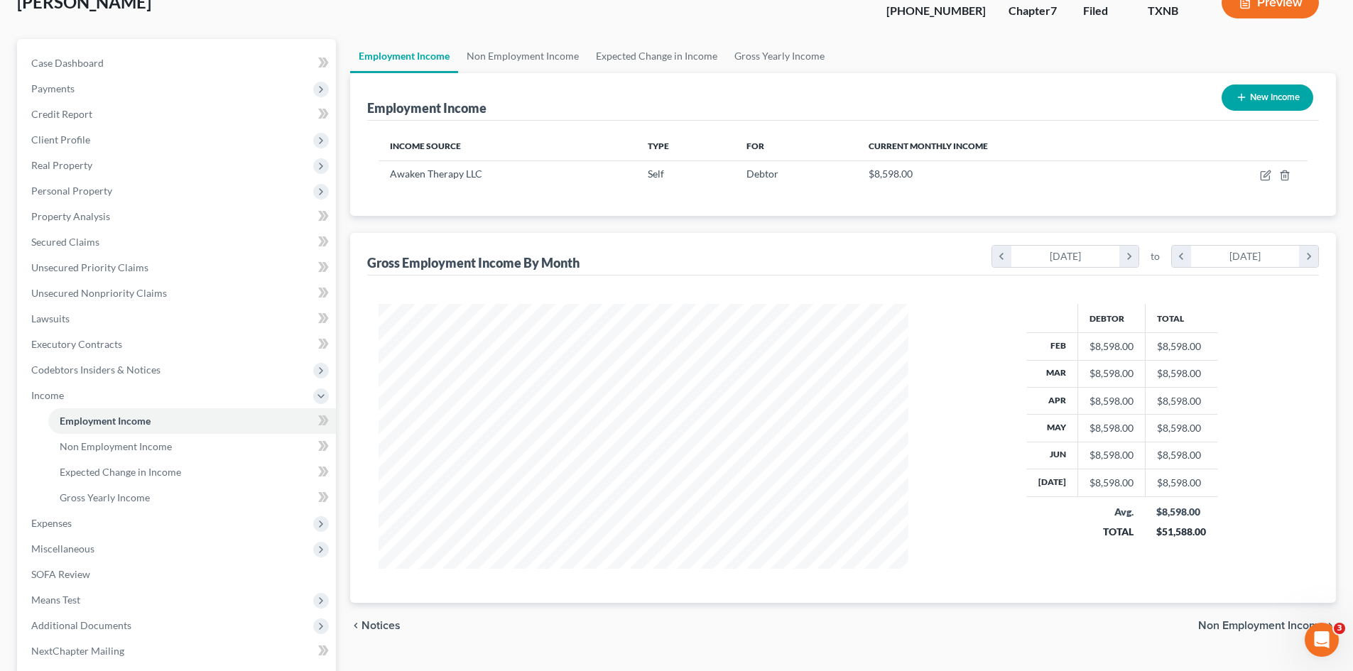
scroll to position [200, 0]
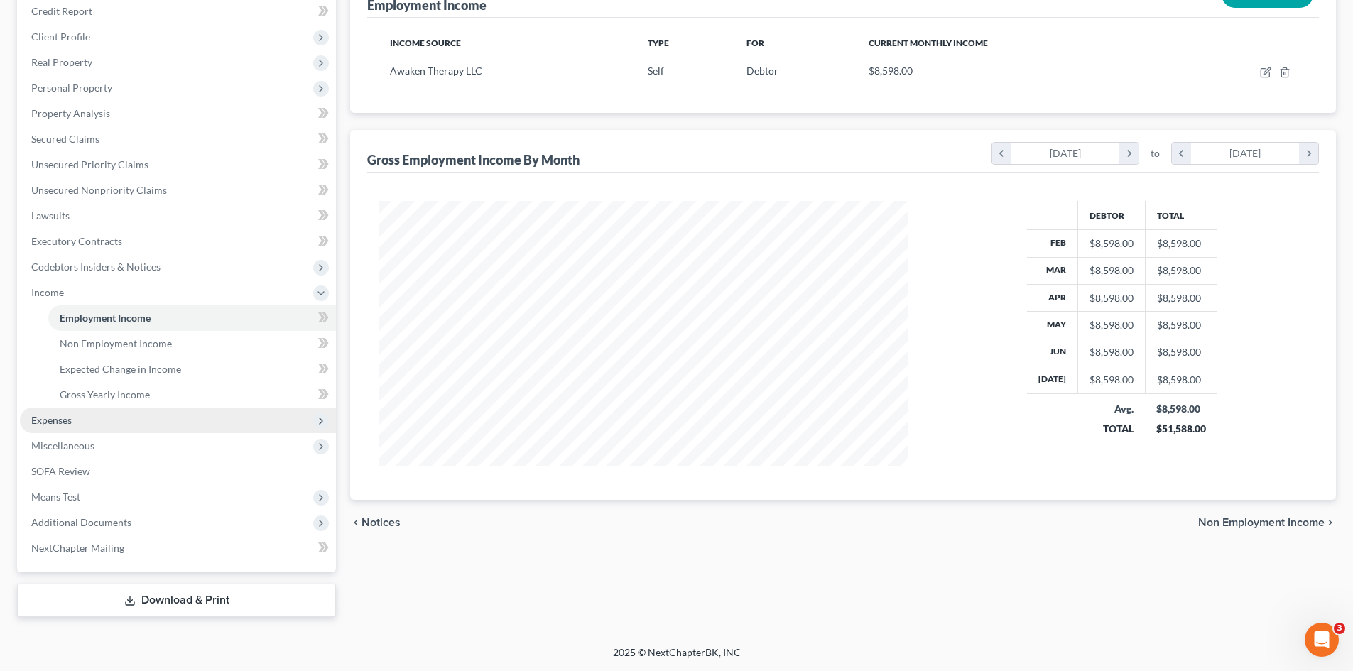
click at [71, 432] on span "Expenses" at bounding box center [178, 421] width 316 height 26
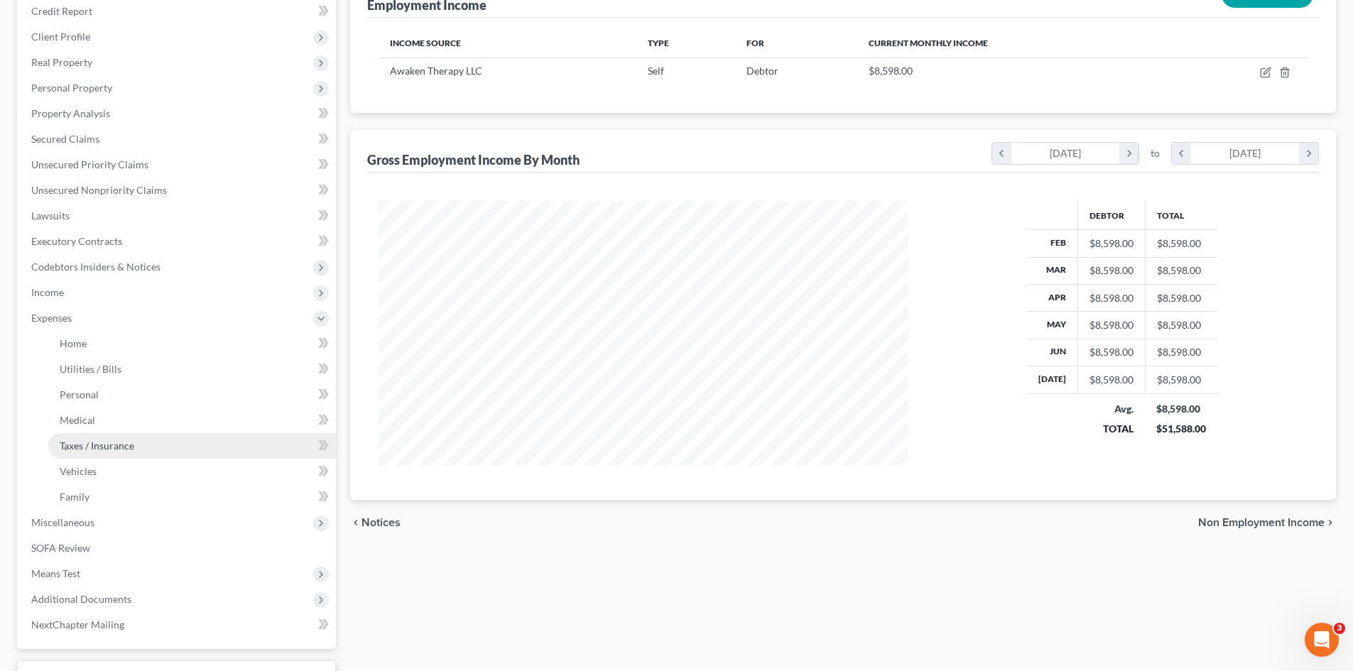
click at [105, 445] on span "Taxes / Insurance" at bounding box center [97, 446] width 75 height 12
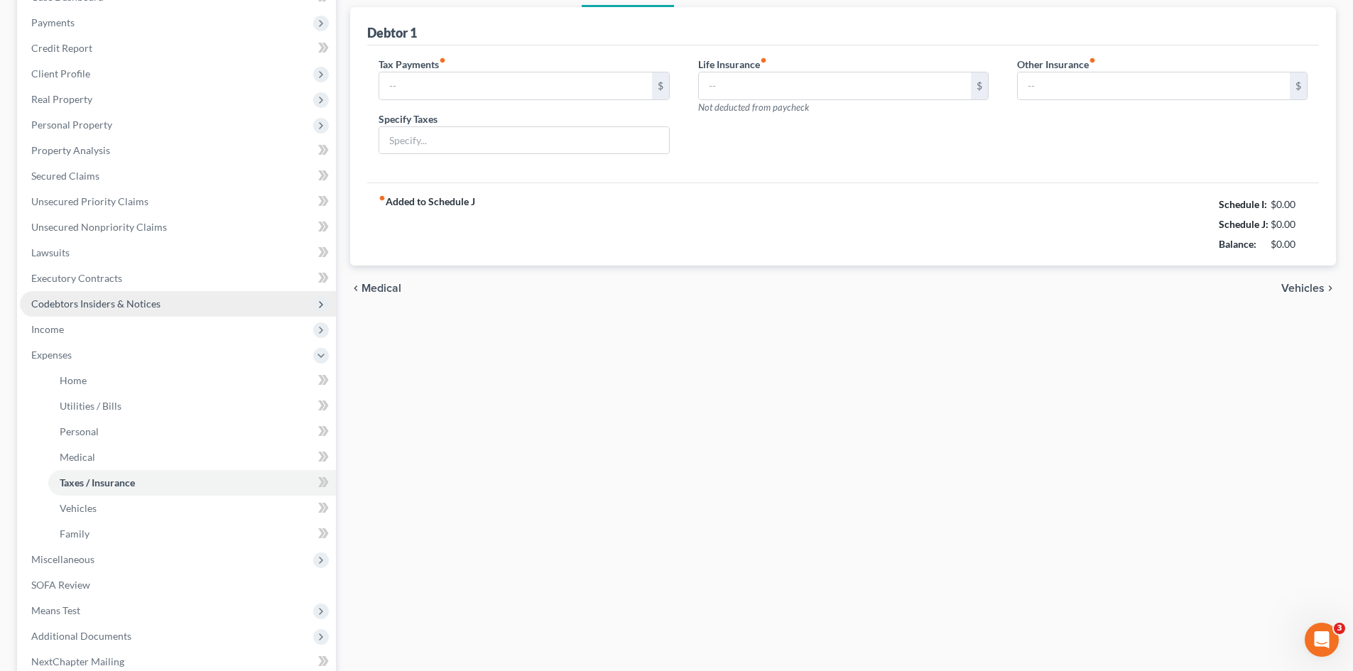
type input "0.00"
type input "125.00"
type input "child medical insurance out of pocket back to child's father"
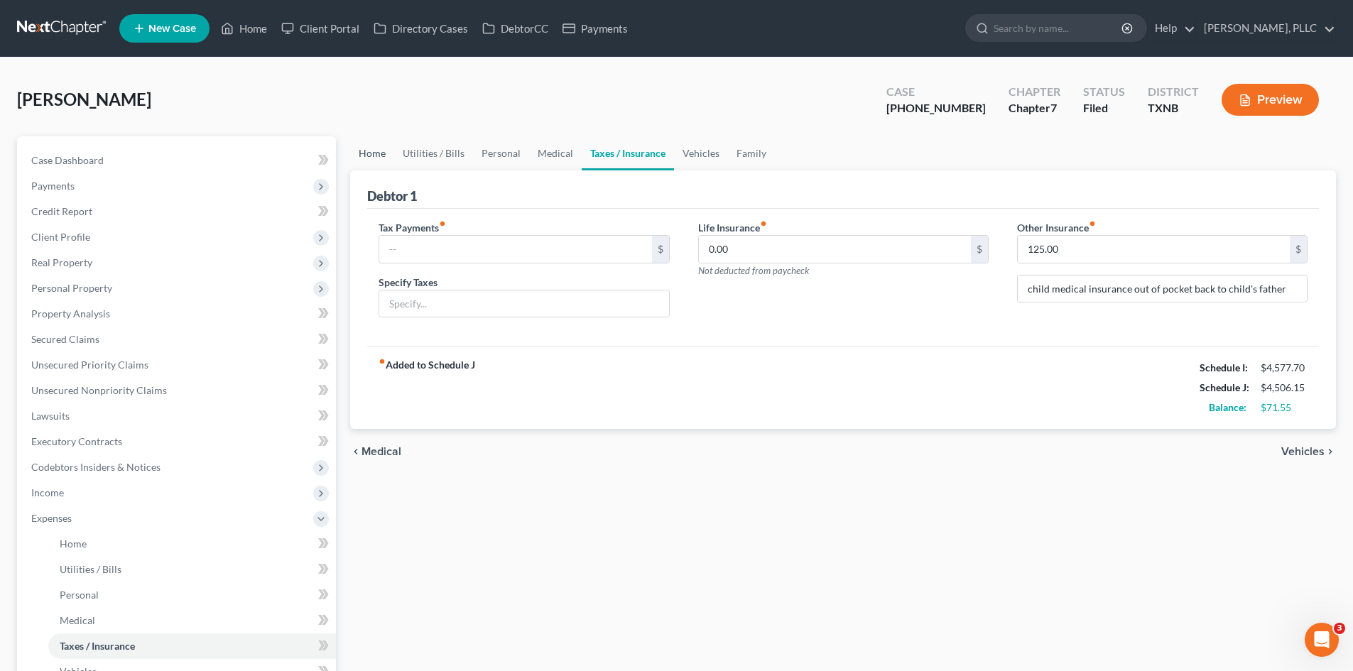
click at [376, 153] on link "Home" at bounding box center [372, 153] width 44 height 34
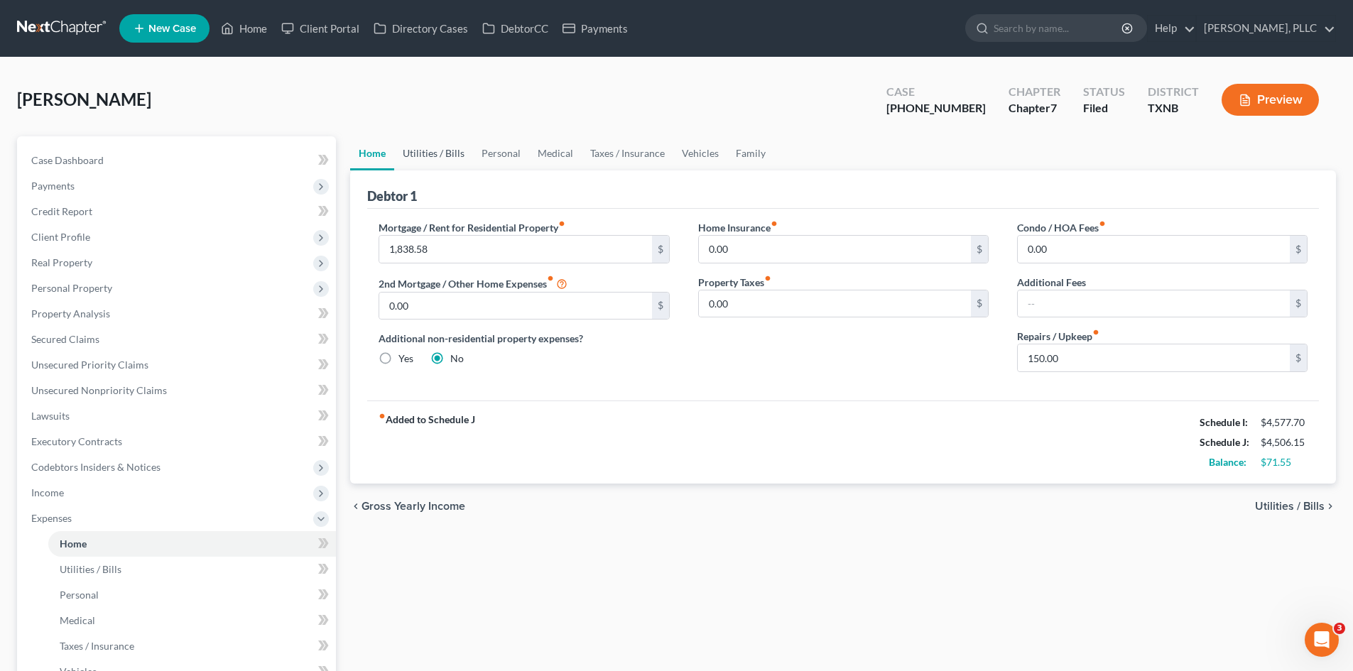
click at [446, 161] on link "Utilities / Bills" at bounding box center [433, 153] width 79 height 34
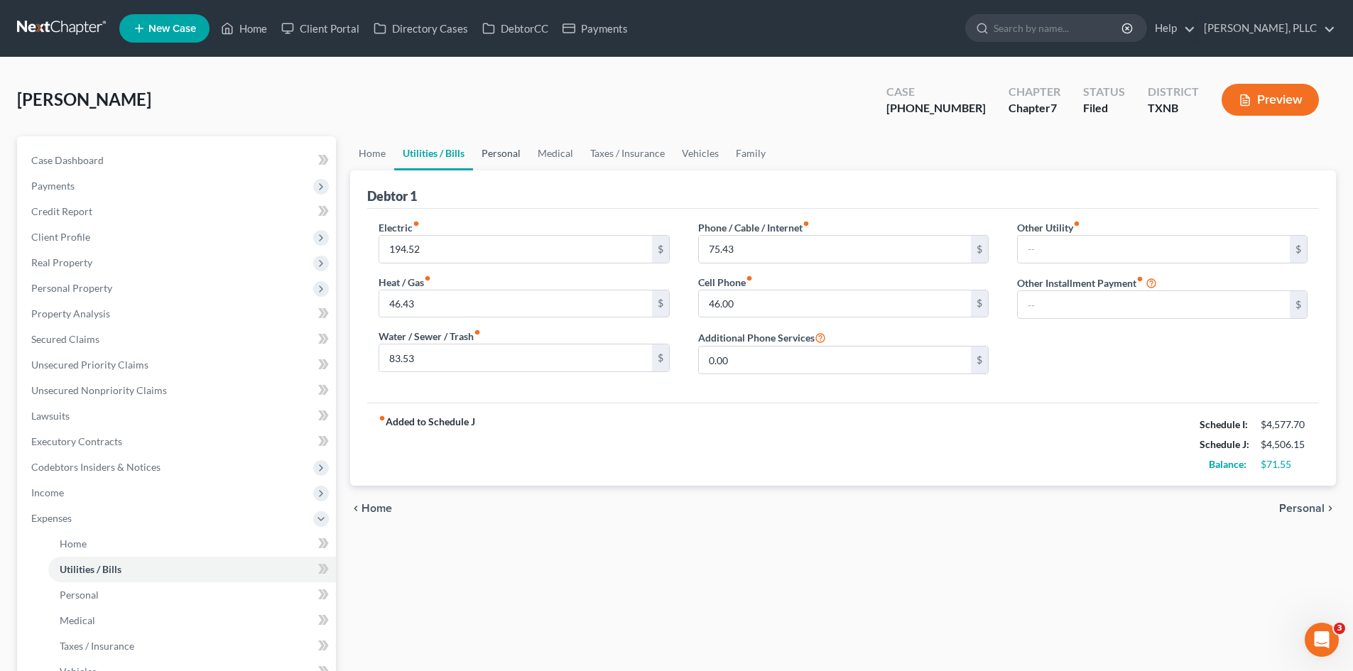
click at [497, 158] on link "Personal" at bounding box center [501, 153] width 56 height 34
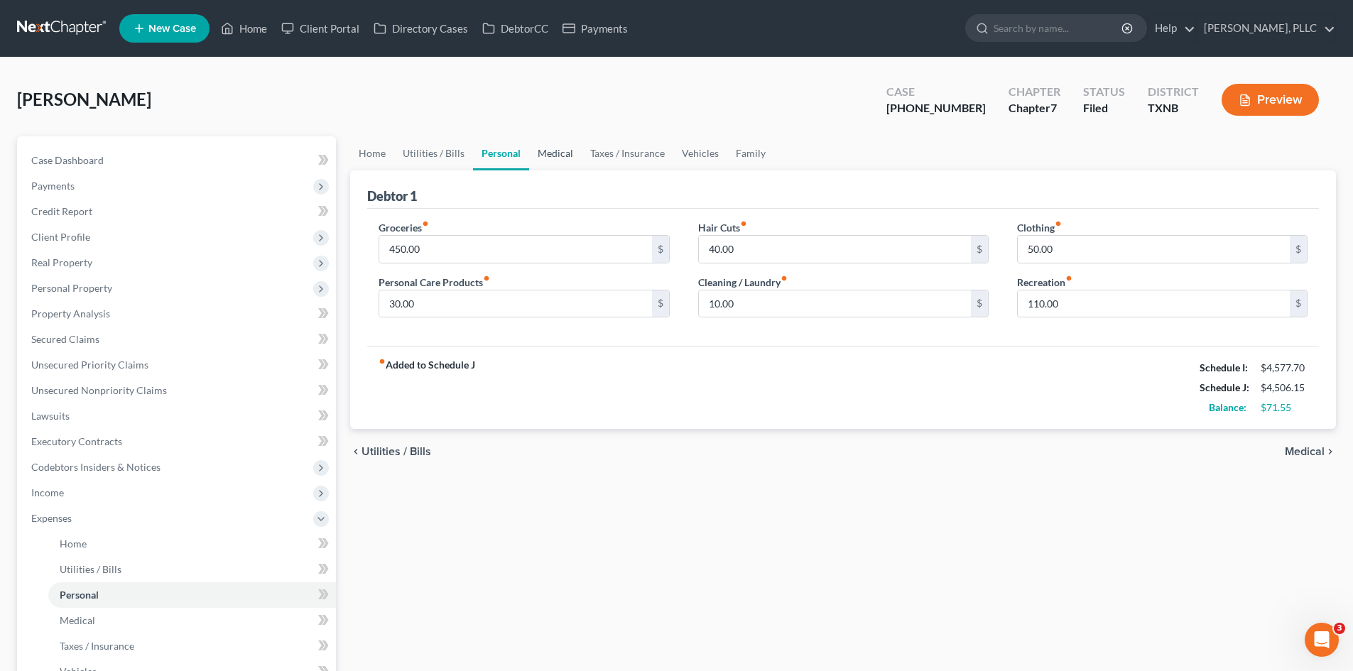
click at [529, 158] on link "Medical" at bounding box center [555, 153] width 53 height 34
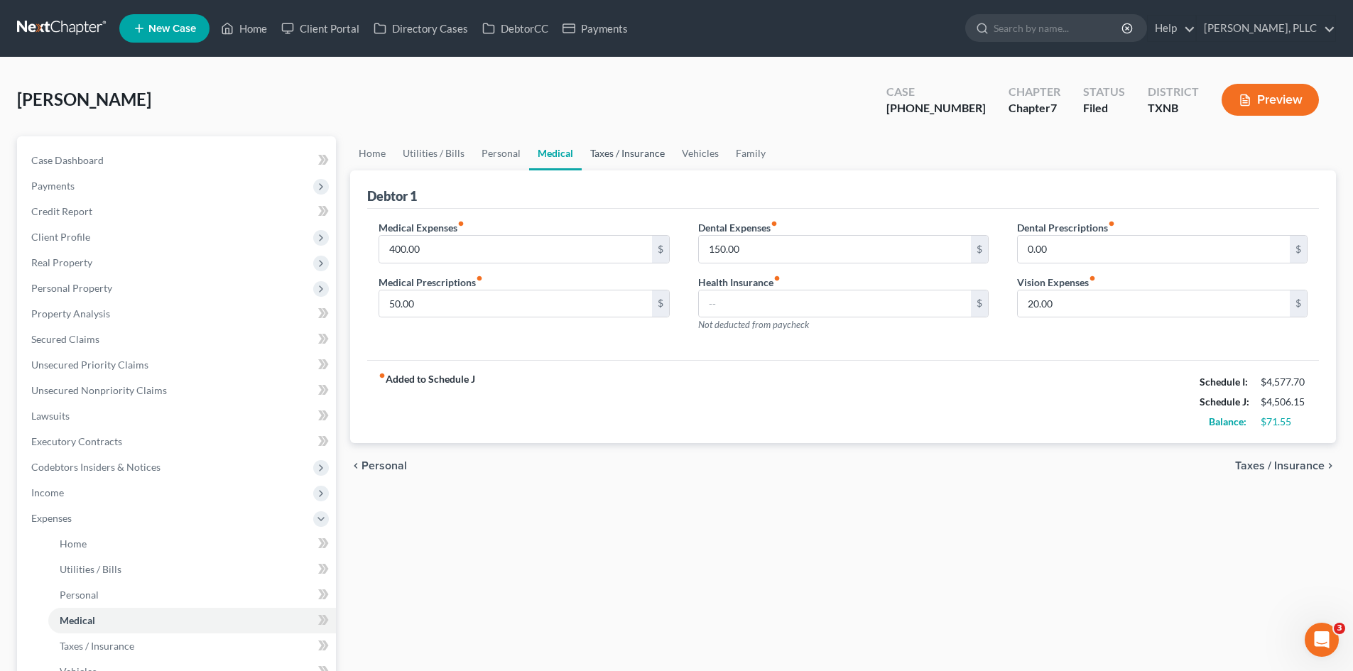
click at [624, 154] on link "Taxes / Insurance" at bounding box center [628, 153] width 92 height 34
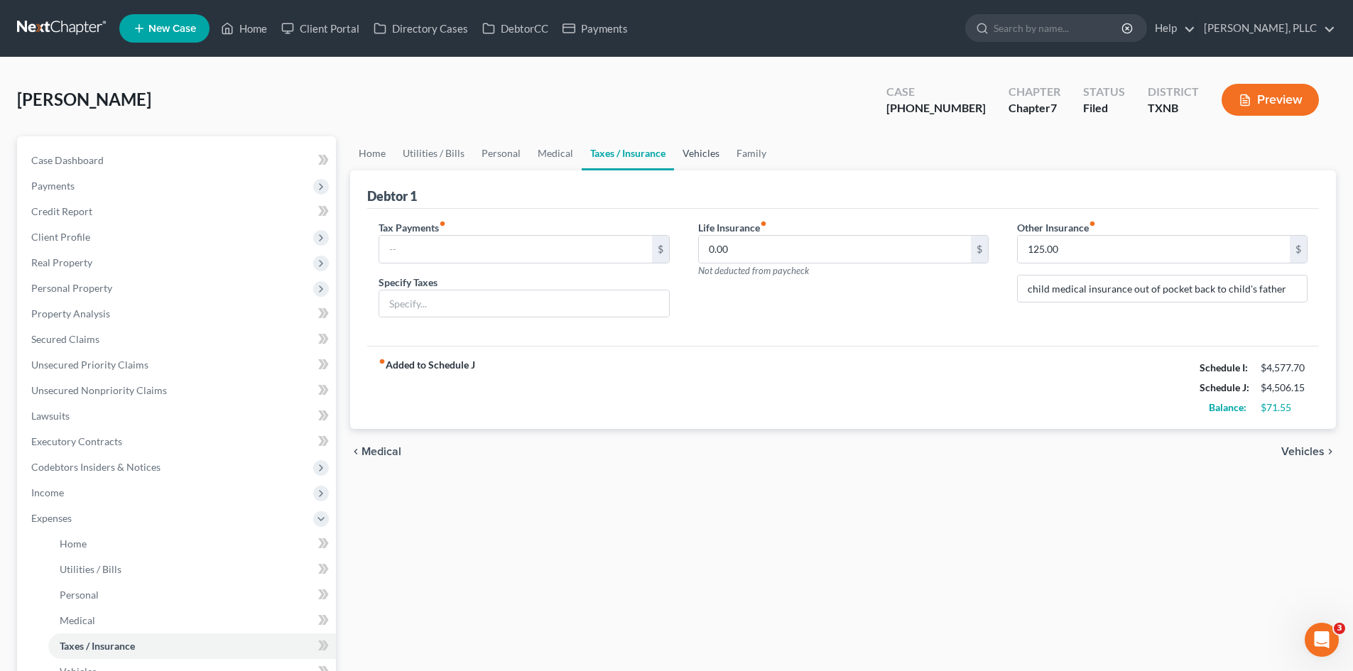
click at [706, 148] on link "Vehicles" at bounding box center [701, 153] width 54 height 34
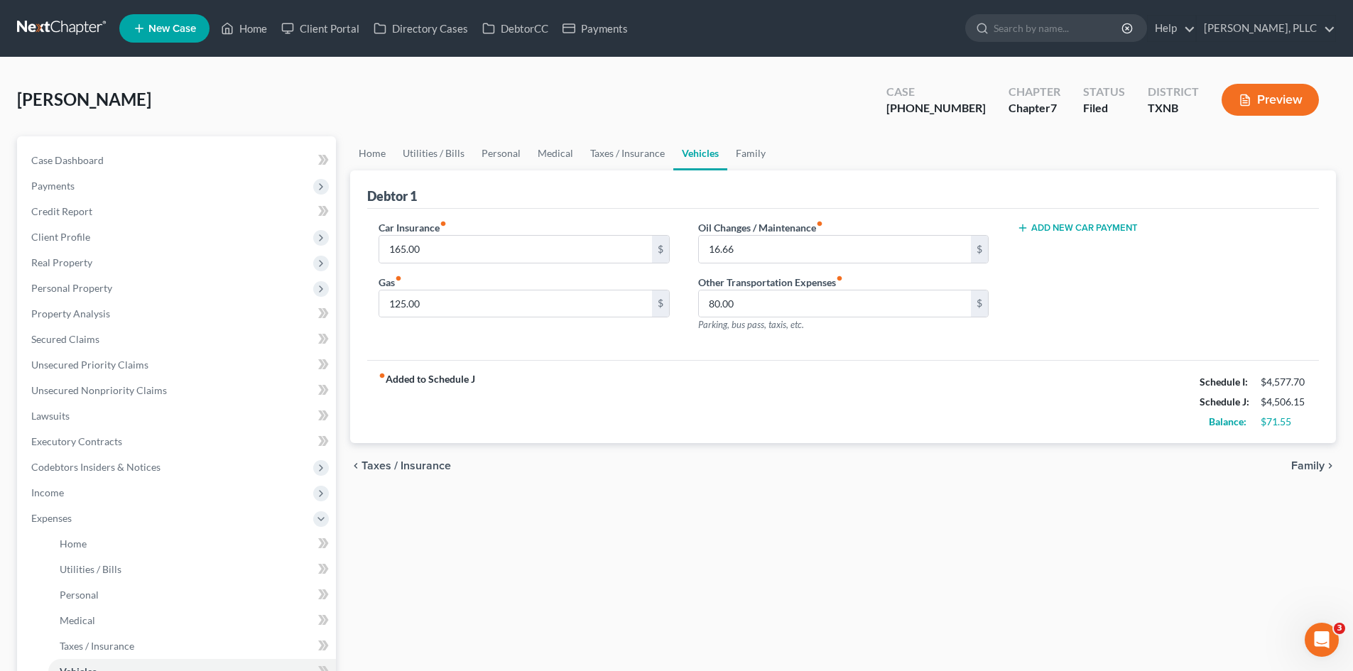
click at [774, 151] on ul "Home Utilities / Bills Personal Medical Taxes / Insurance Vehicles Family" at bounding box center [843, 153] width 986 height 34
click at [747, 150] on link "Family" at bounding box center [751, 153] width 47 height 34
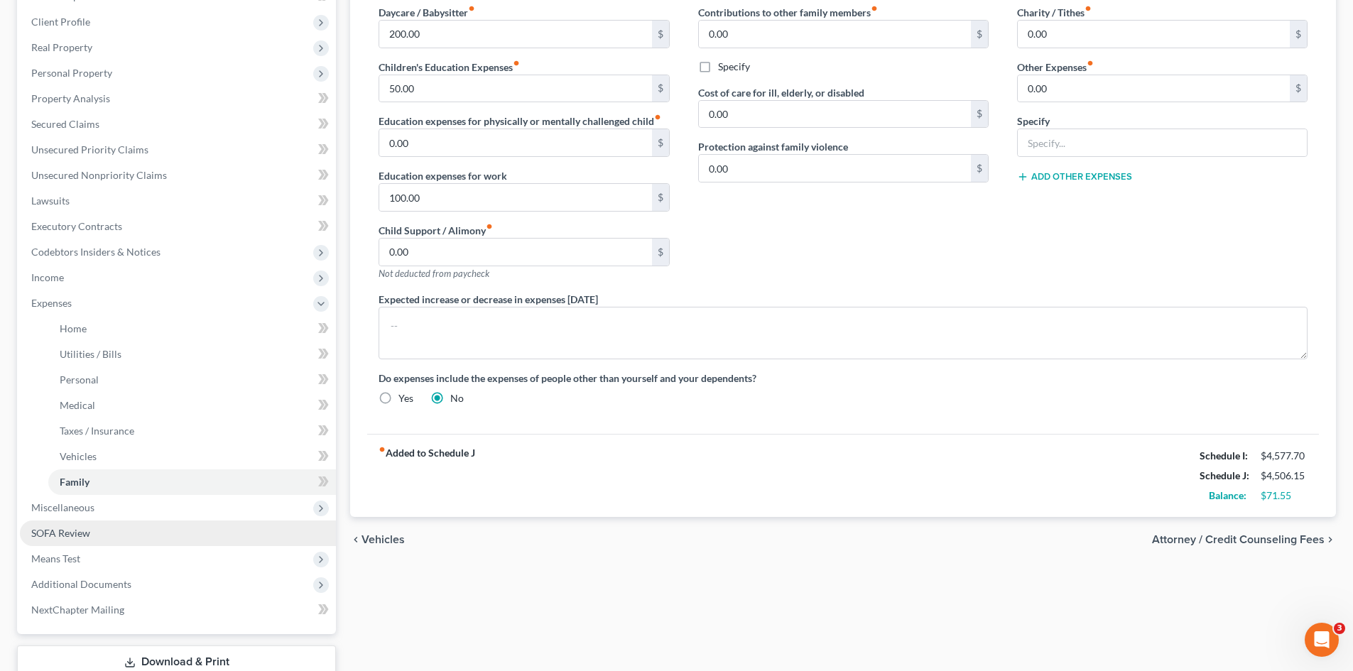
scroll to position [277, 0]
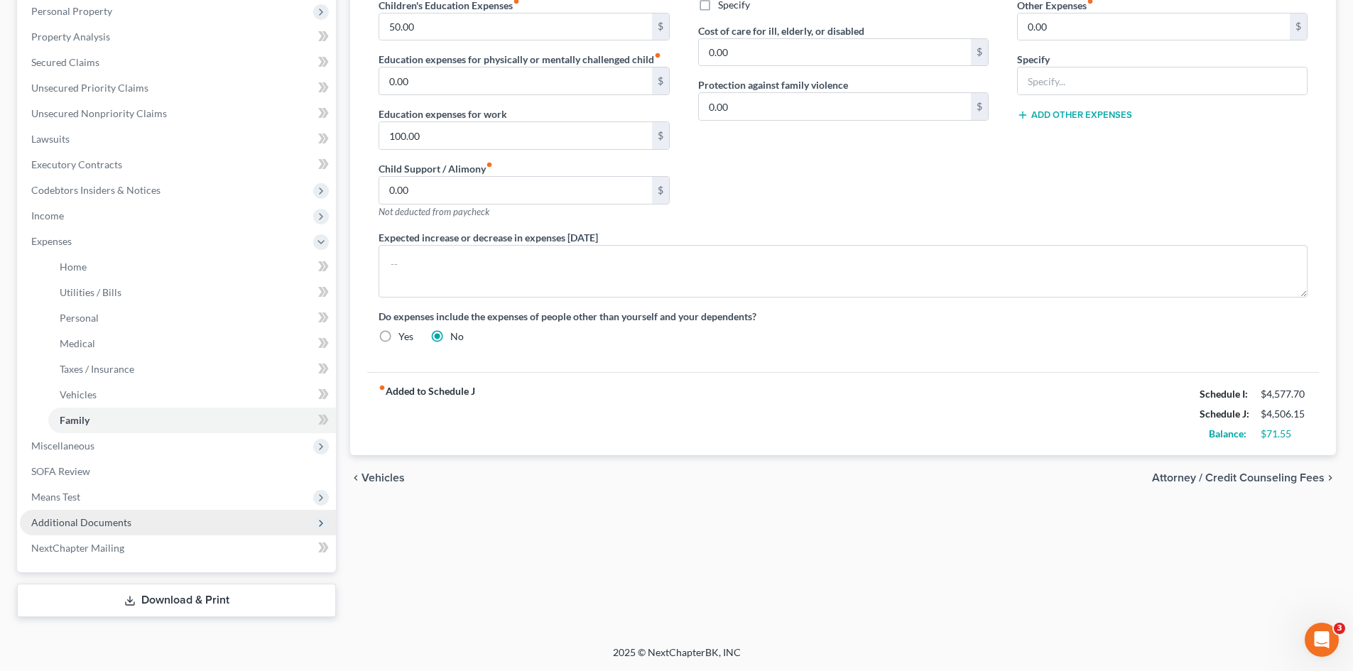
click at [113, 520] on span "Additional Documents" at bounding box center [81, 522] width 100 height 12
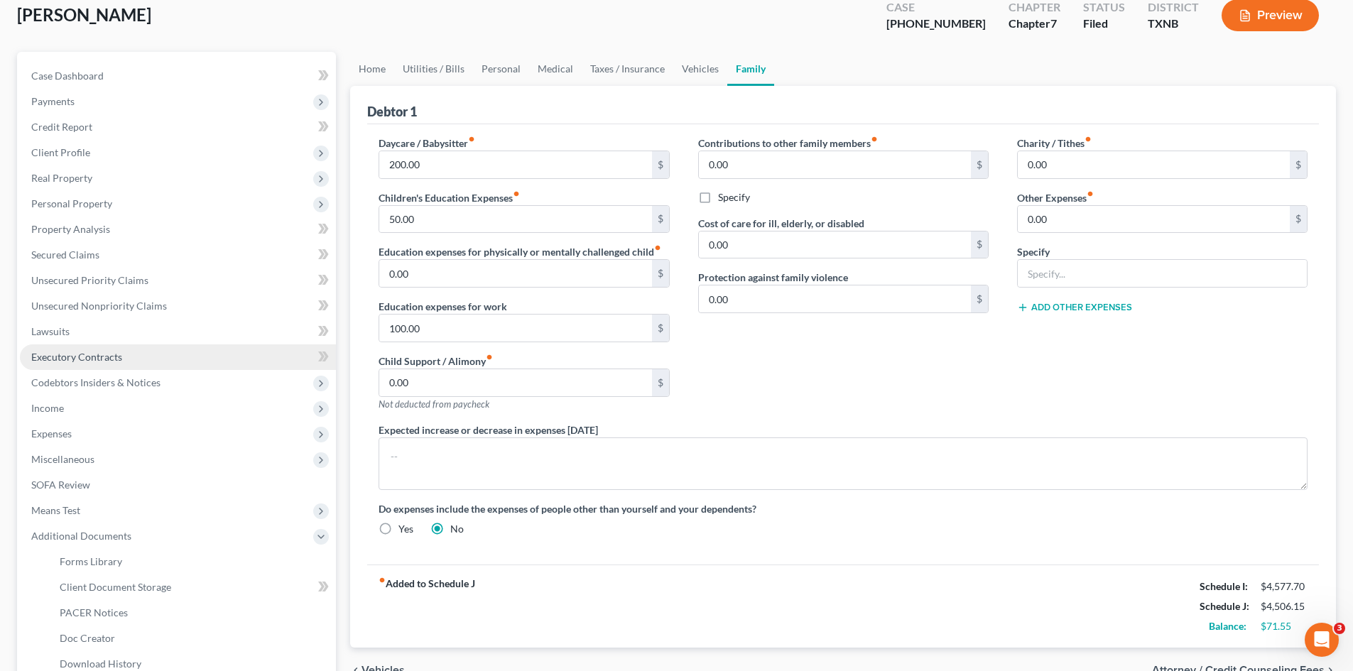
scroll to position [13, 0]
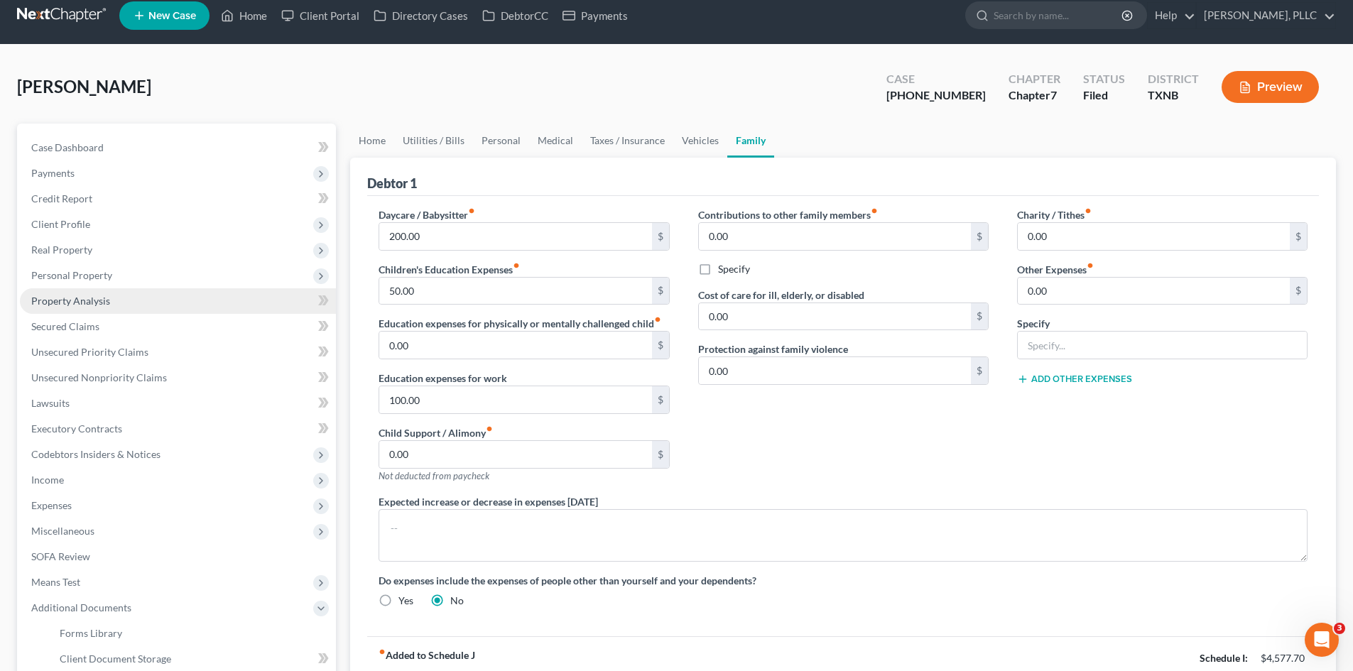
click at [104, 307] on link "Property Analysis" at bounding box center [178, 301] width 316 height 26
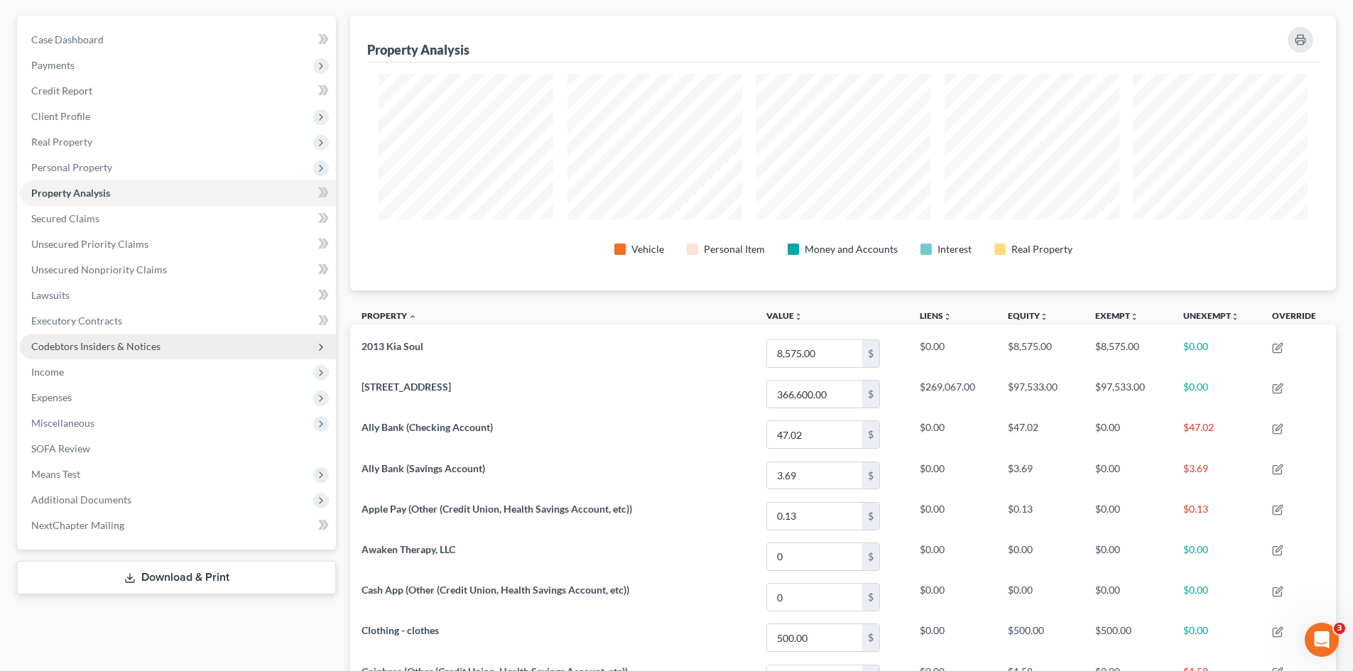
scroll to position [237, 0]
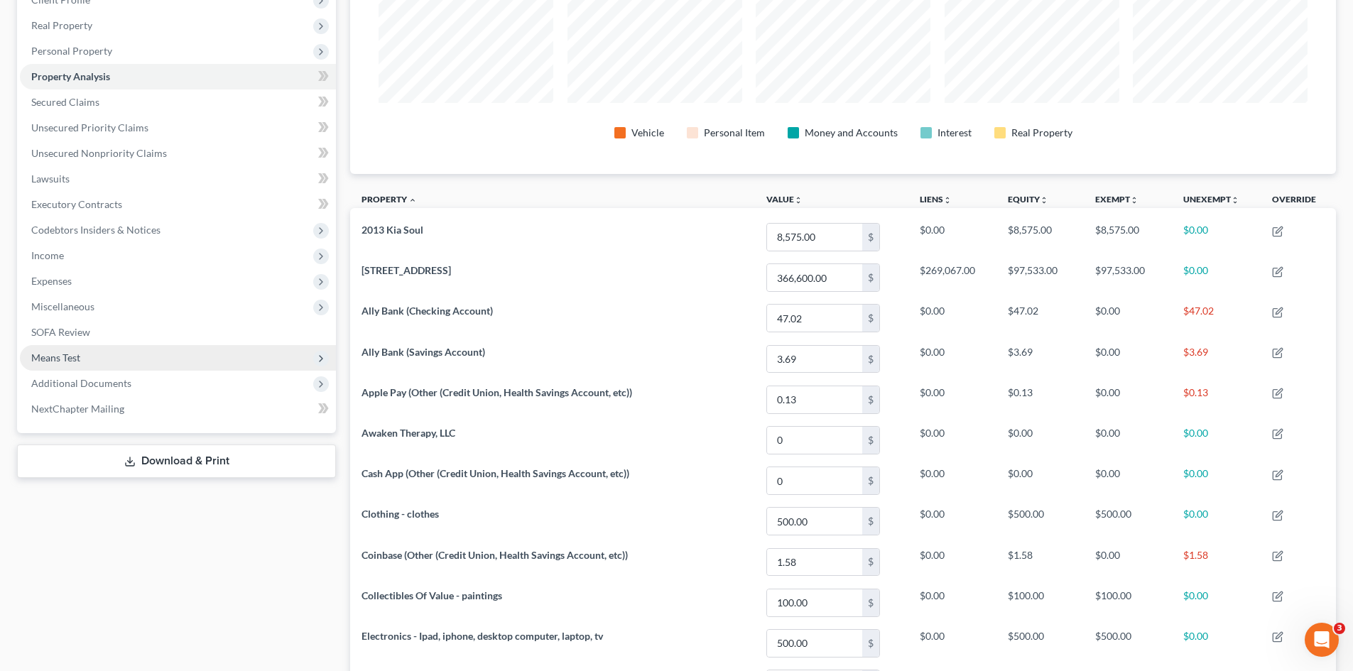
click at [147, 365] on span "Means Test" at bounding box center [178, 358] width 316 height 26
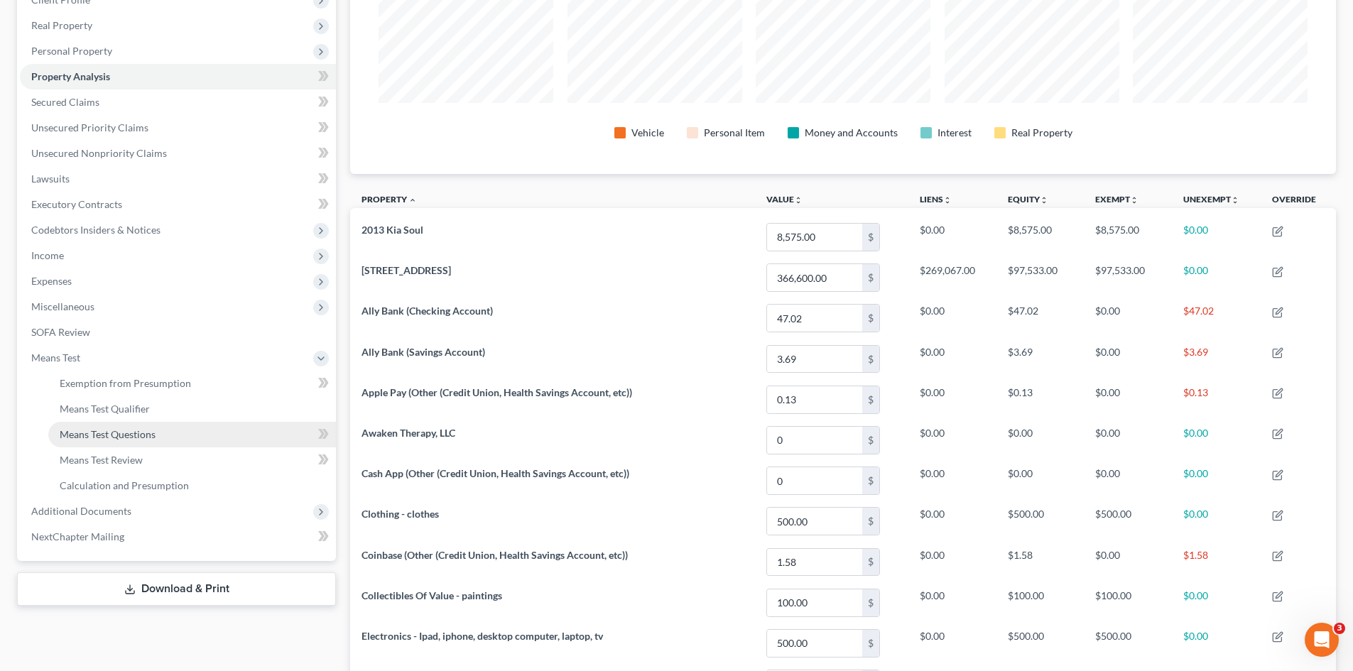
click at [164, 438] on link "Means Test Questions" at bounding box center [192, 435] width 288 height 26
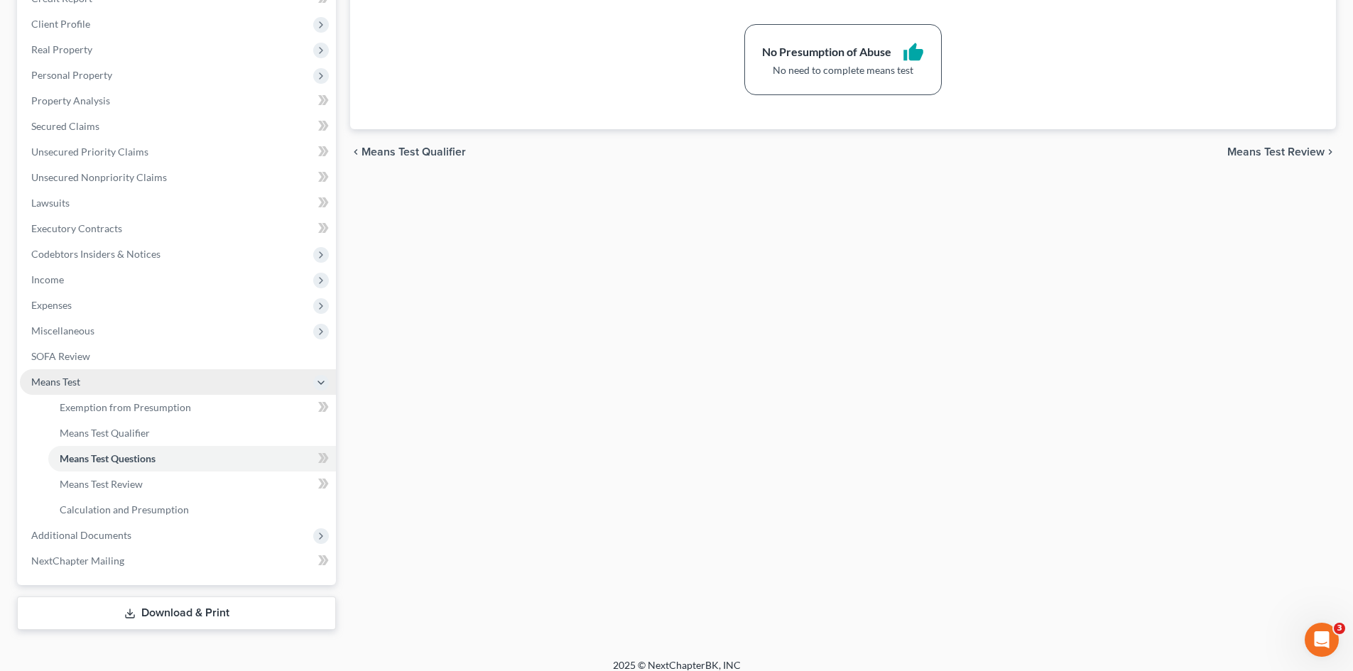
click at [86, 376] on span "Means Test" at bounding box center [178, 382] width 316 height 26
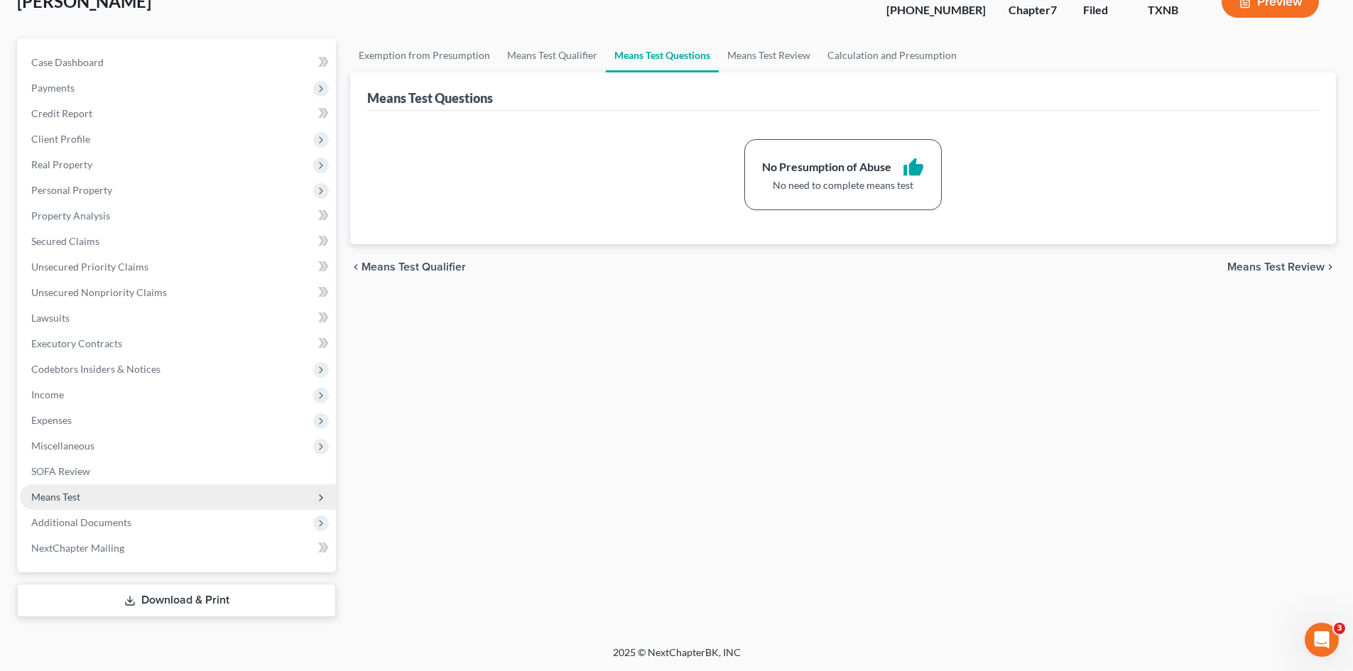
scroll to position [98, 0]
click at [117, 522] on span "Additional Documents" at bounding box center [81, 522] width 100 height 12
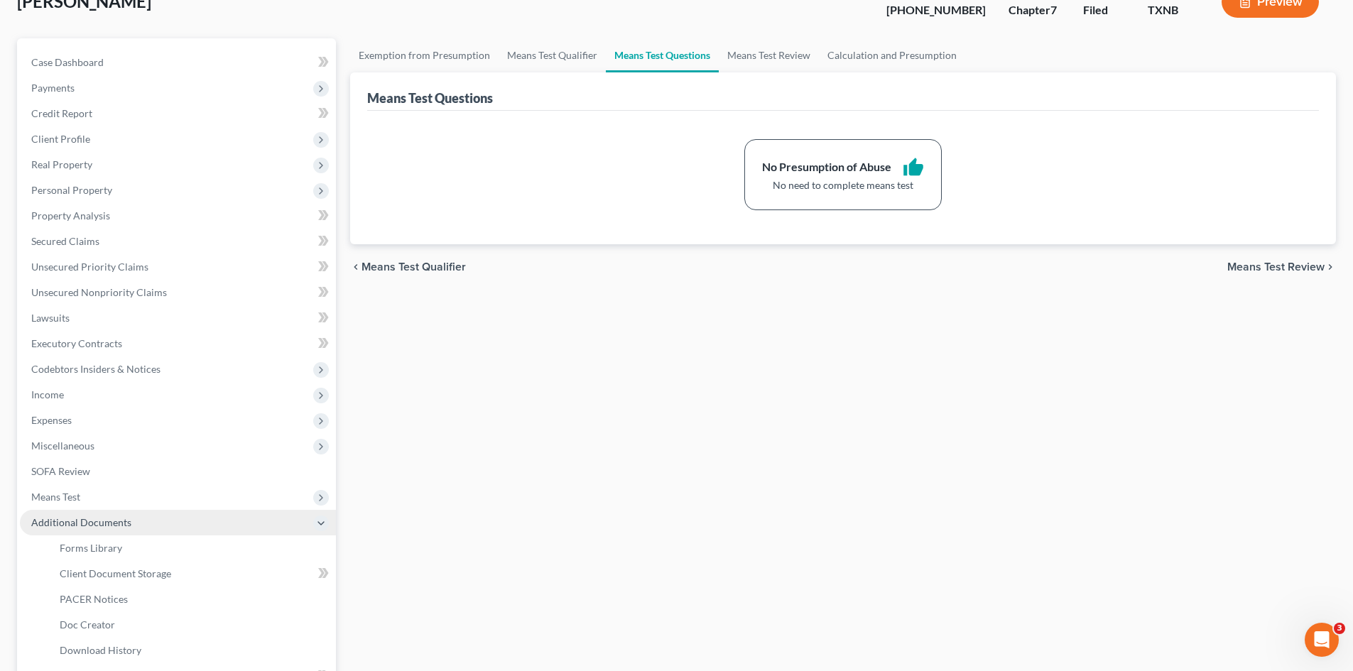
scroll to position [213, 0]
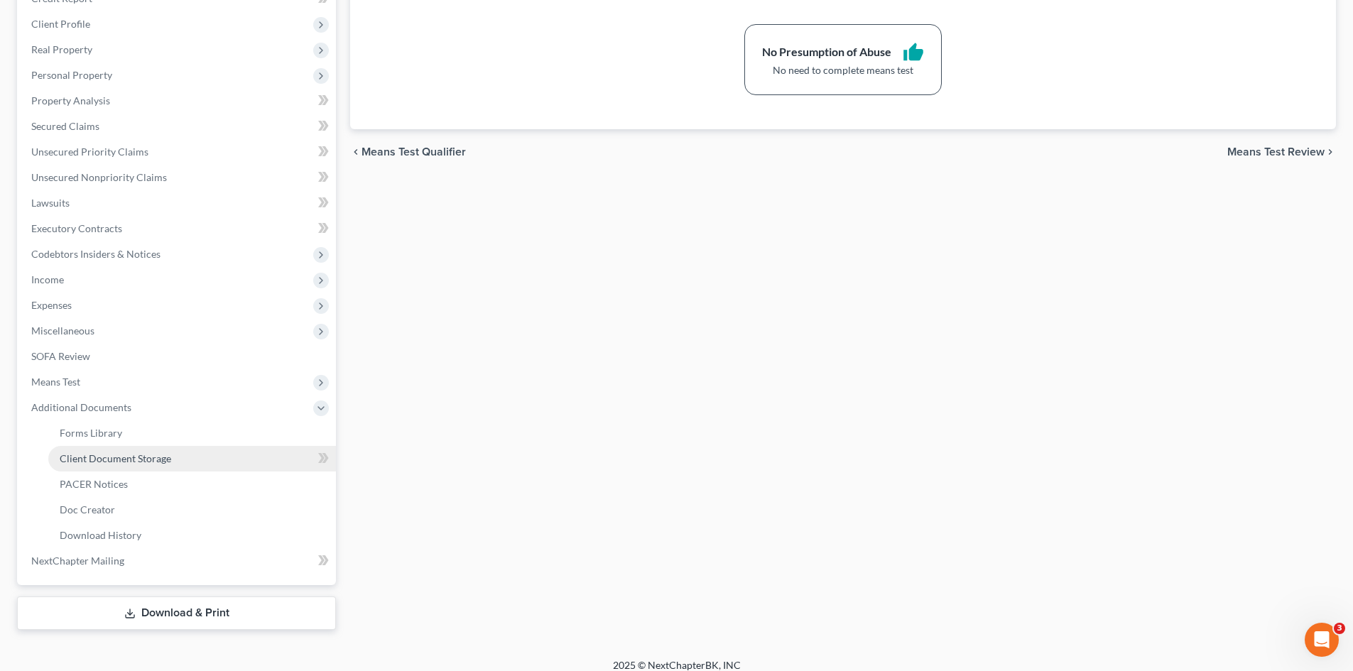
click at [110, 470] on link "Client Document Storage" at bounding box center [192, 459] width 288 height 26
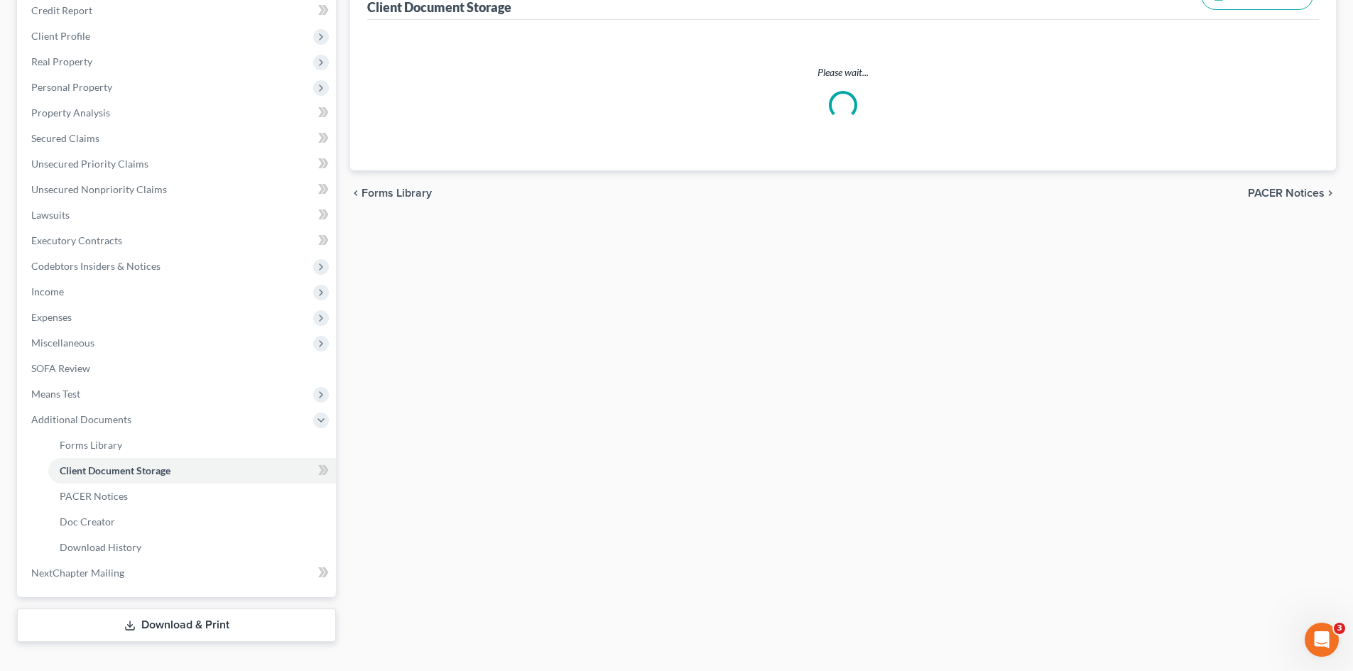
scroll to position [213, 0]
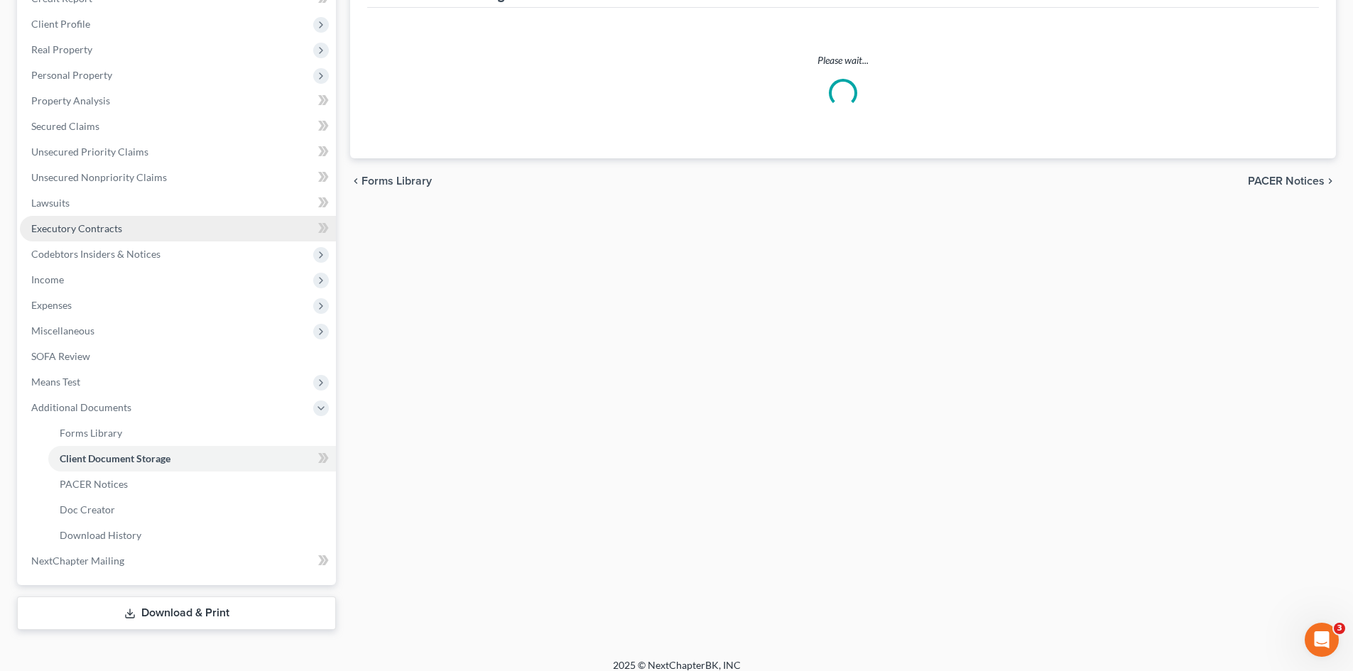
click at [94, 217] on link "Executory Contracts" at bounding box center [178, 229] width 316 height 26
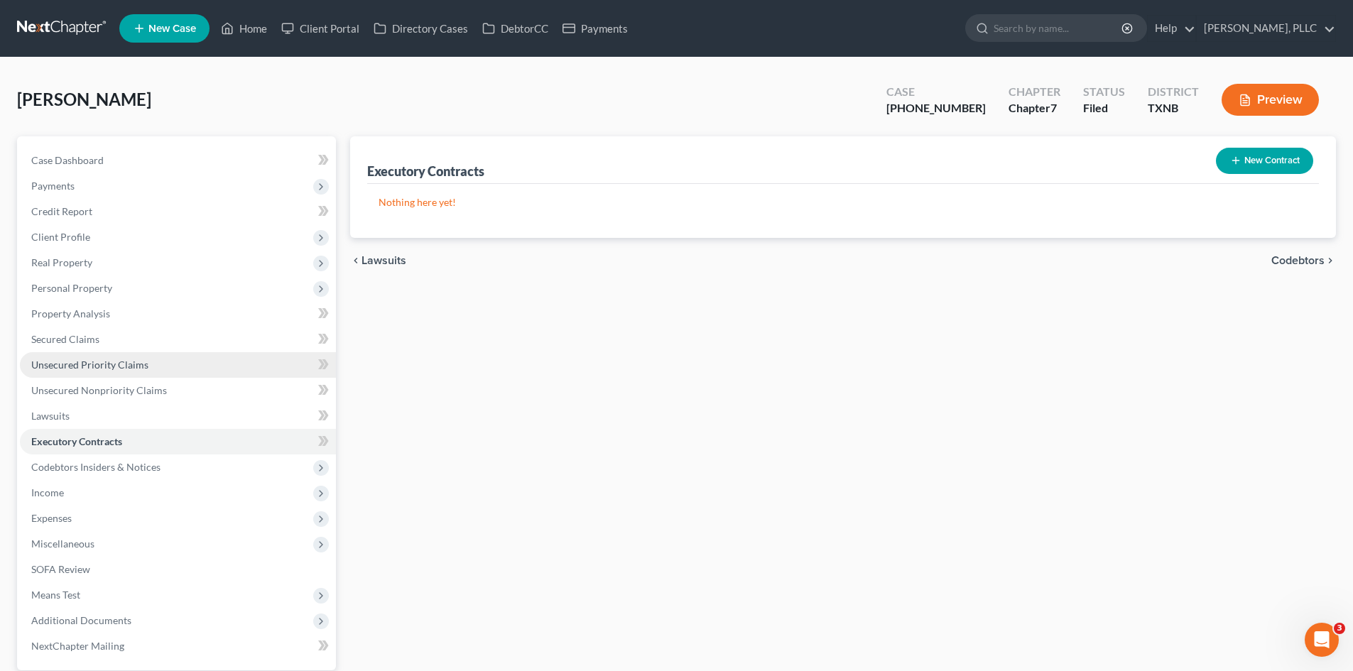
click at [69, 355] on link "Unsecured Priority Claims" at bounding box center [178, 365] width 316 height 26
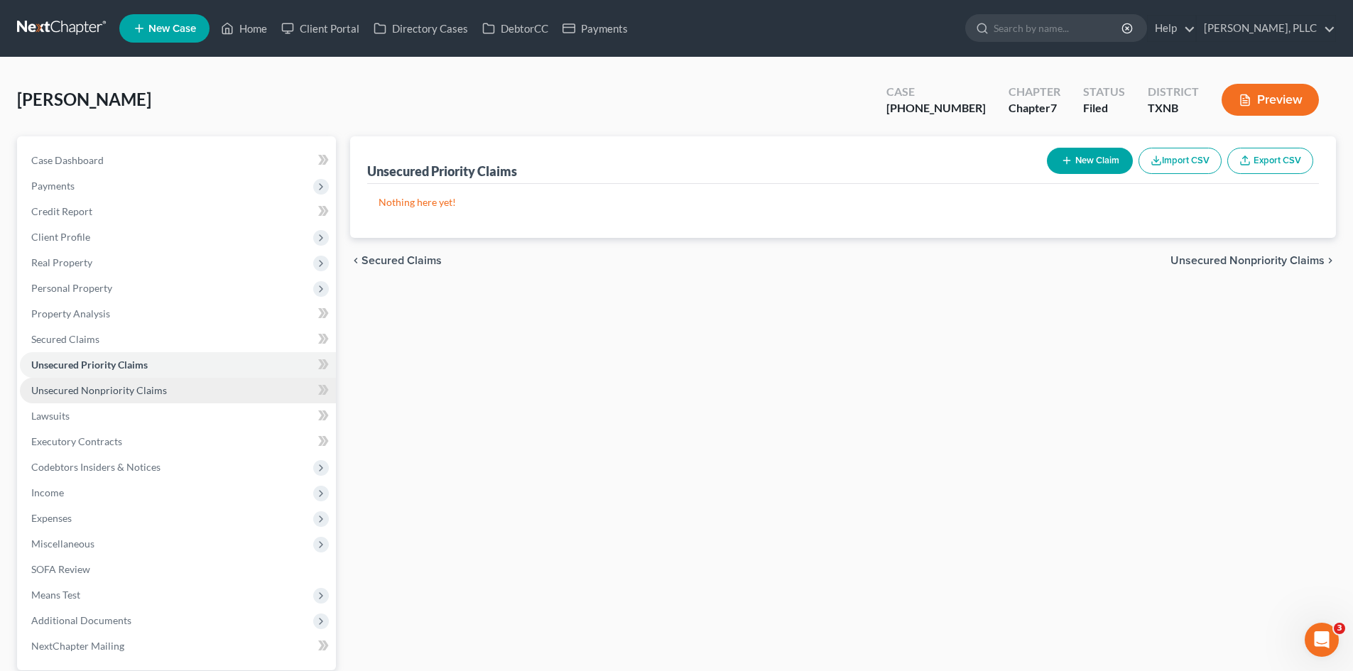
click at [118, 381] on link "Unsecured Nonpriority Claims" at bounding box center [178, 391] width 316 height 26
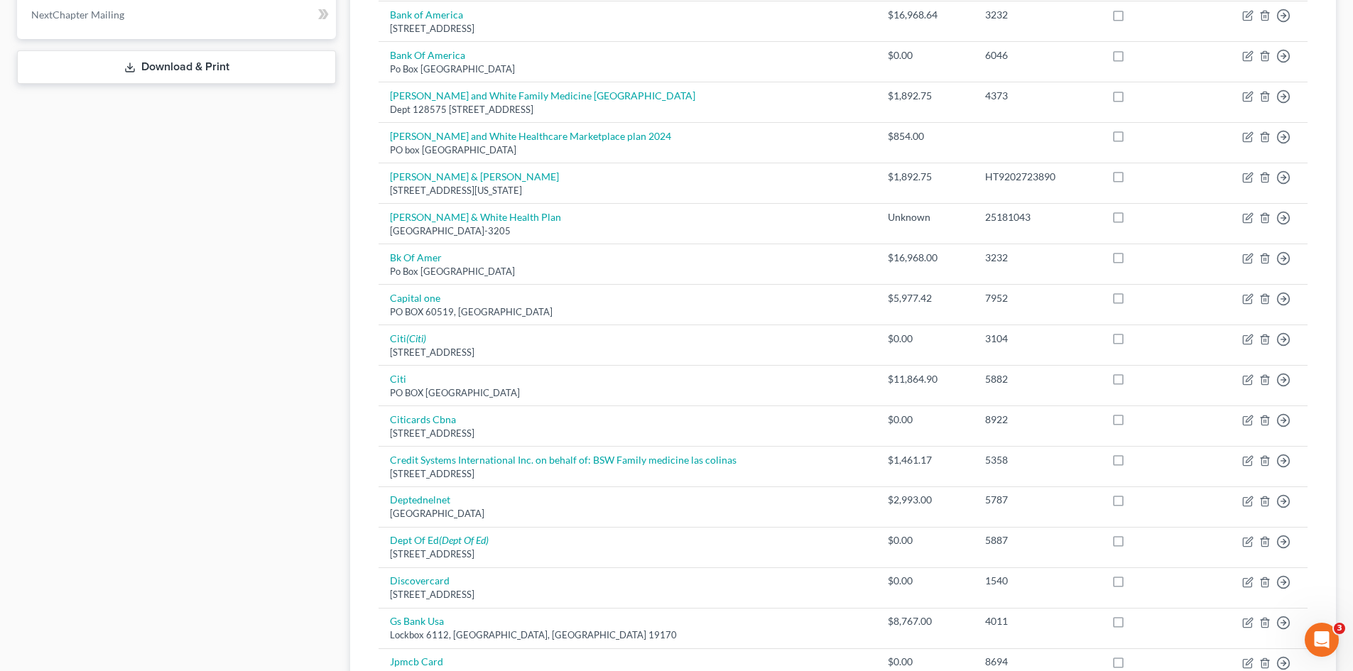
scroll to position [853, 0]
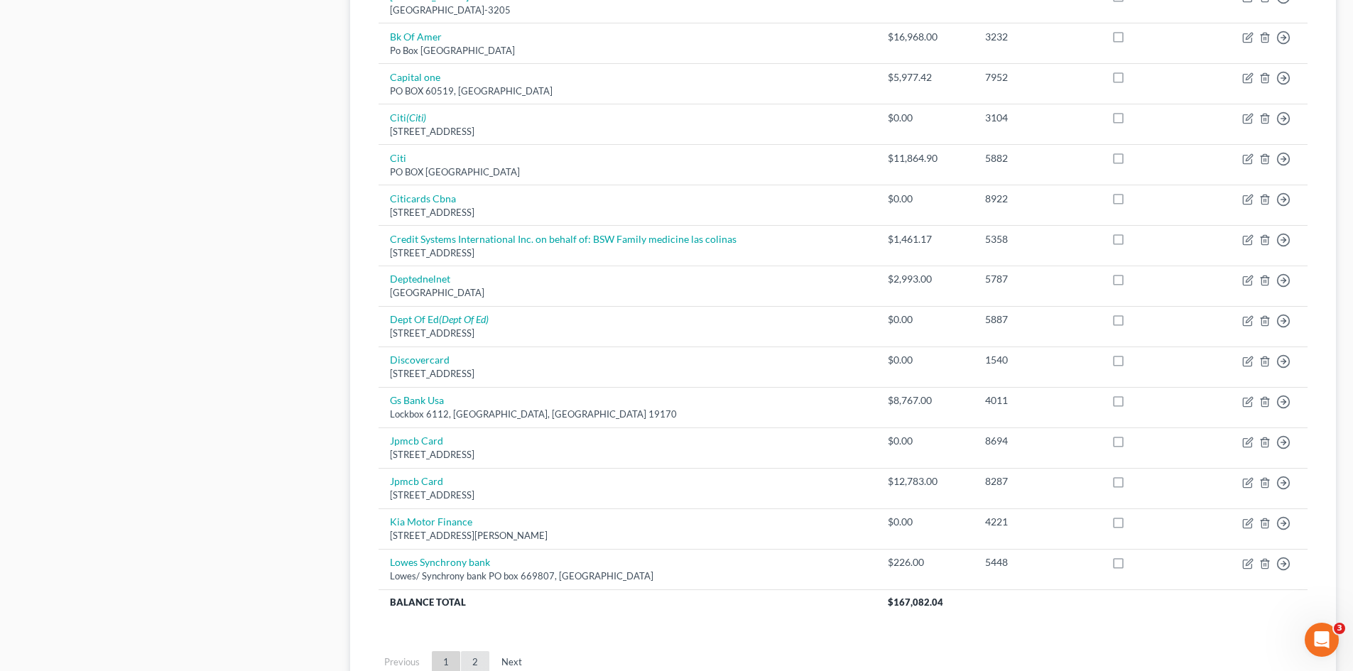
click at [470, 661] on link "2" at bounding box center [475, 662] width 28 height 23
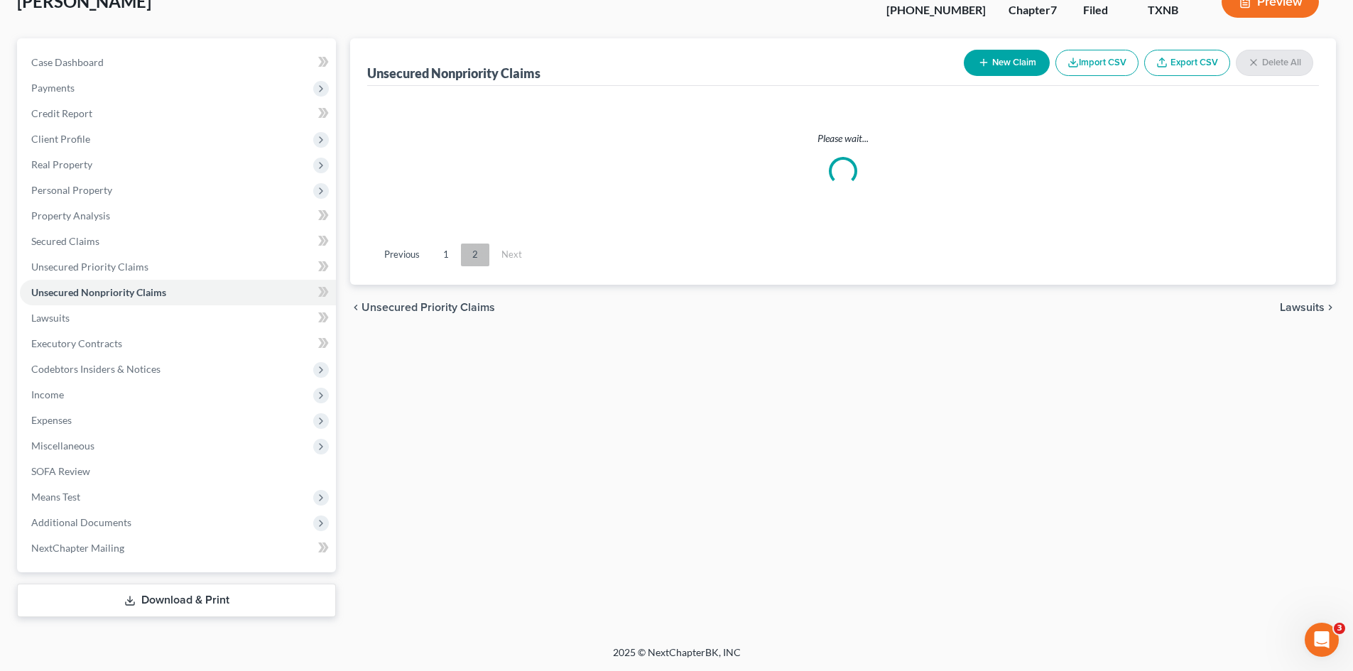
scroll to position [123, 0]
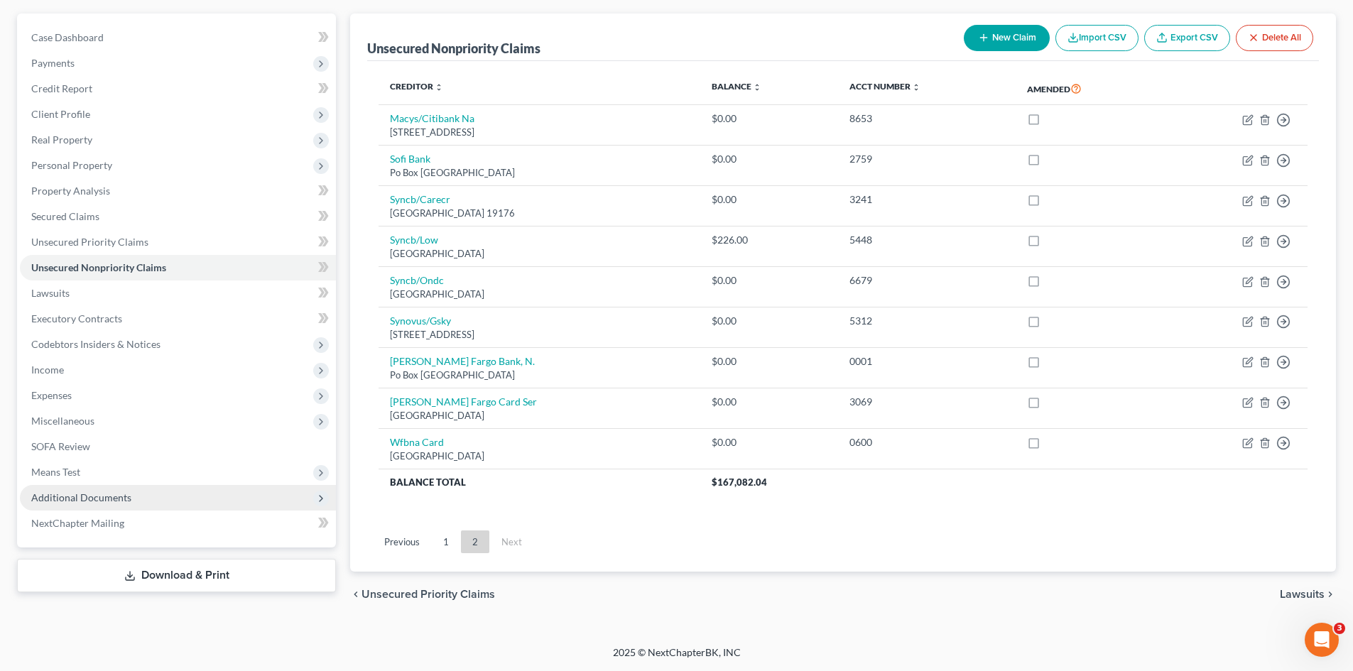
click at [139, 486] on span "Additional Documents" at bounding box center [178, 498] width 316 height 26
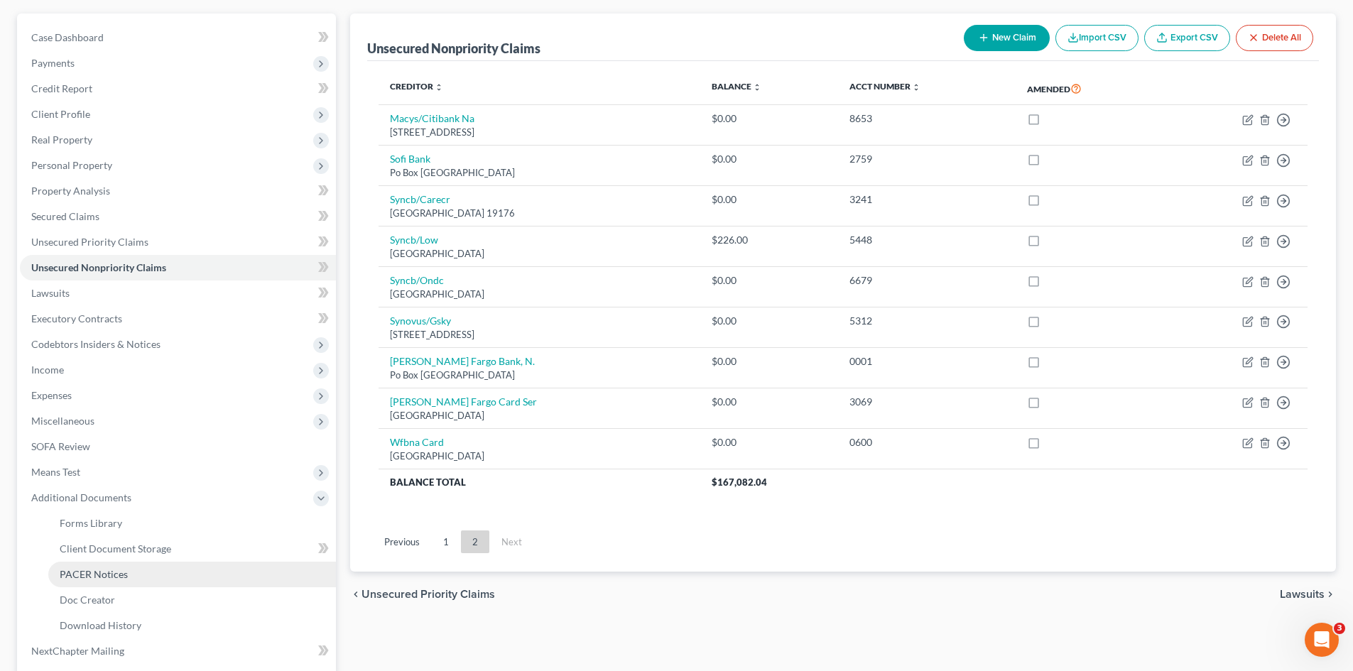
click at [94, 578] on span "PACER Notices" at bounding box center [94, 574] width 68 height 12
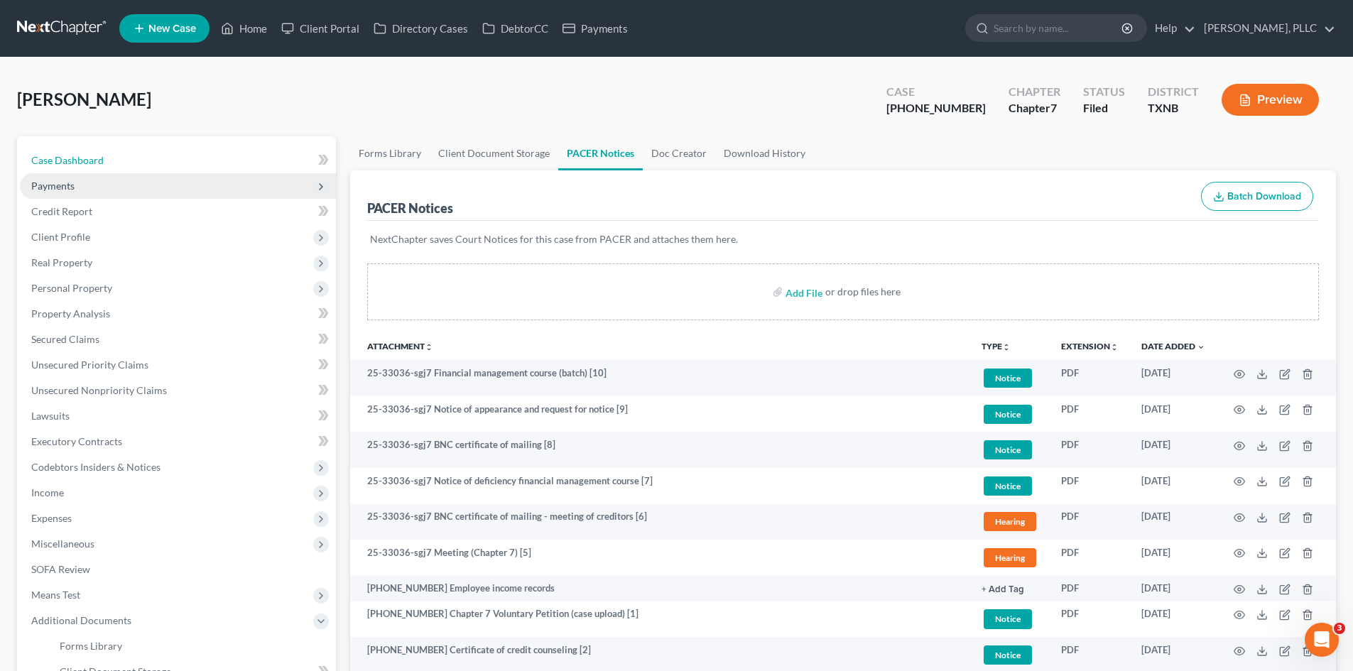
drag, startPoint x: 90, startPoint y: 161, endPoint x: 104, endPoint y: 184, distance: 27.2
click at [89, 161] on span "Case Dashboard" at bounding box center [67, 160] width 72 height 12
select select "6"
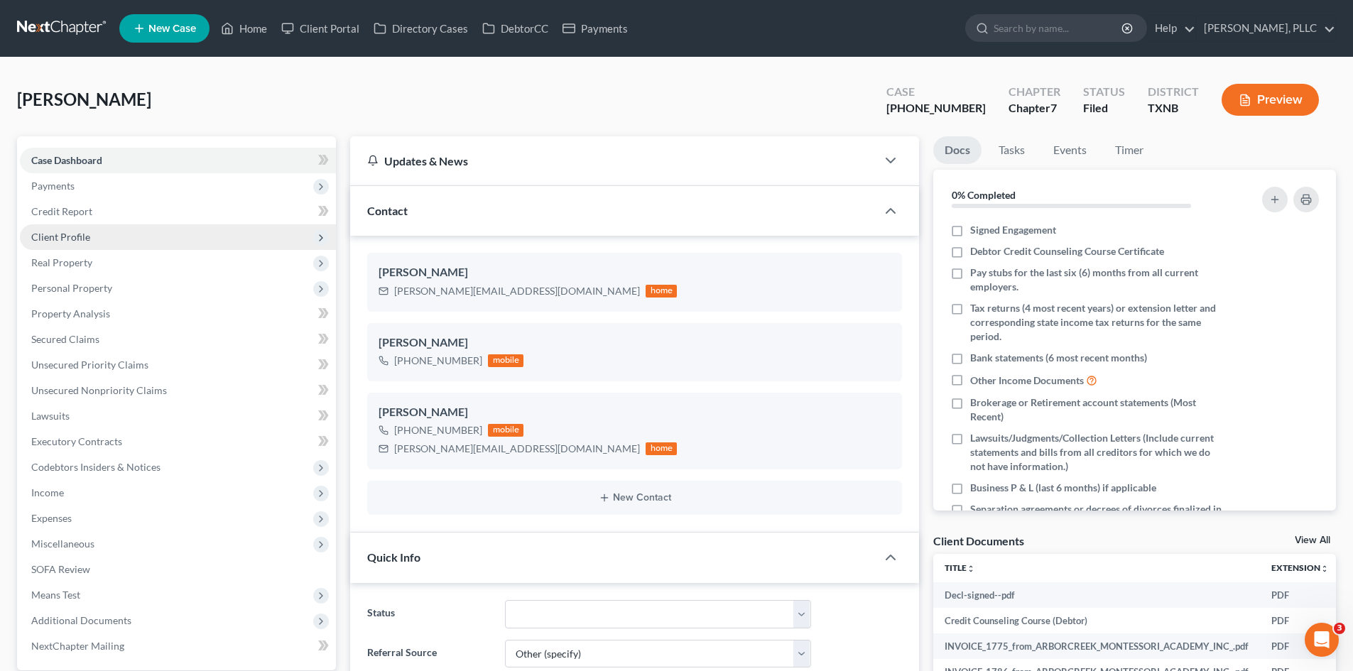
drag, startPoint x: 109, startPoint y: 193, endPoint x: 161, endPoint y: 248, distance: 75.9
click at [109, 193] on span "Payments" at bounding box center [178, 186] width 316 height 26
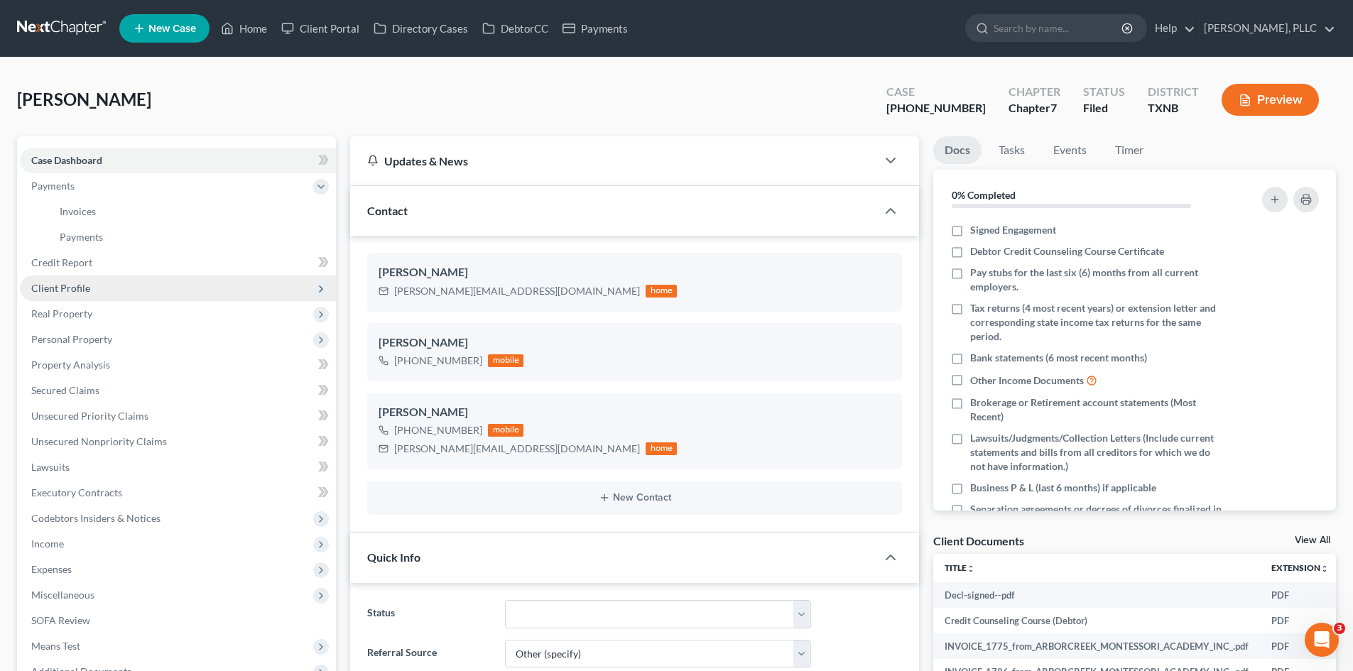
scroll to position [1044, 0]
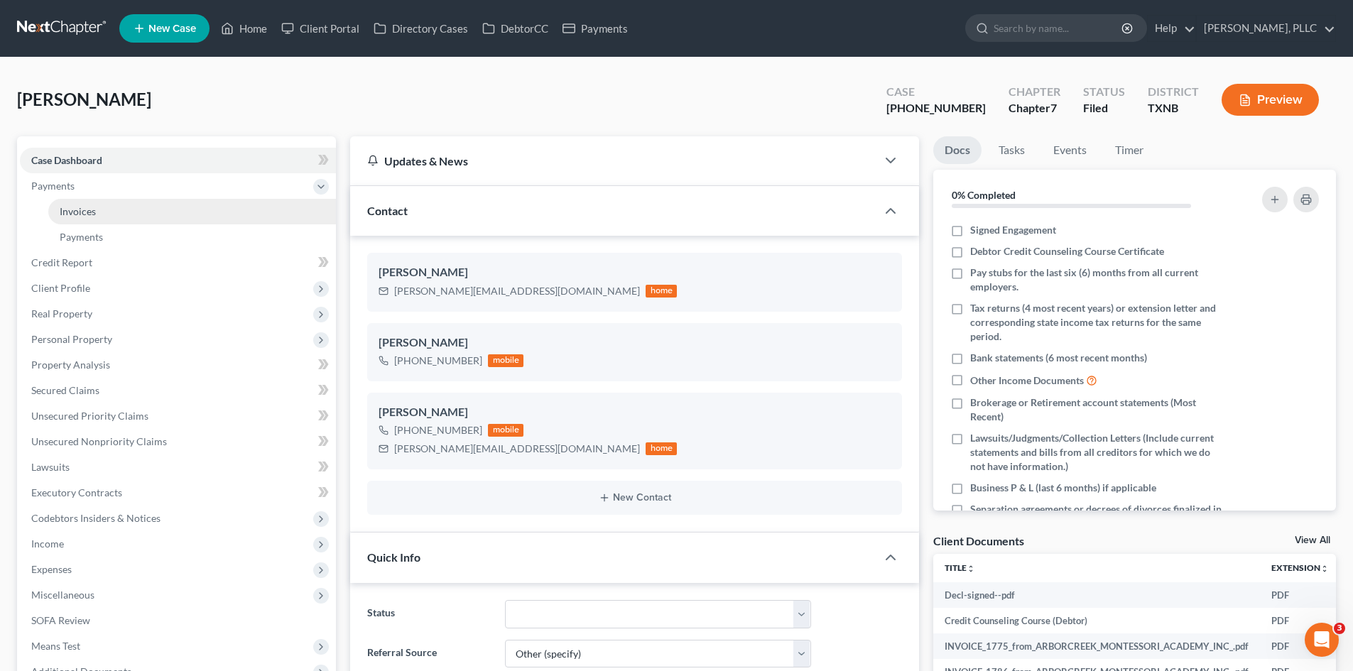
click at [129, 218] on link "Invoices" at bounding box center [192, 212] width 288 height 26
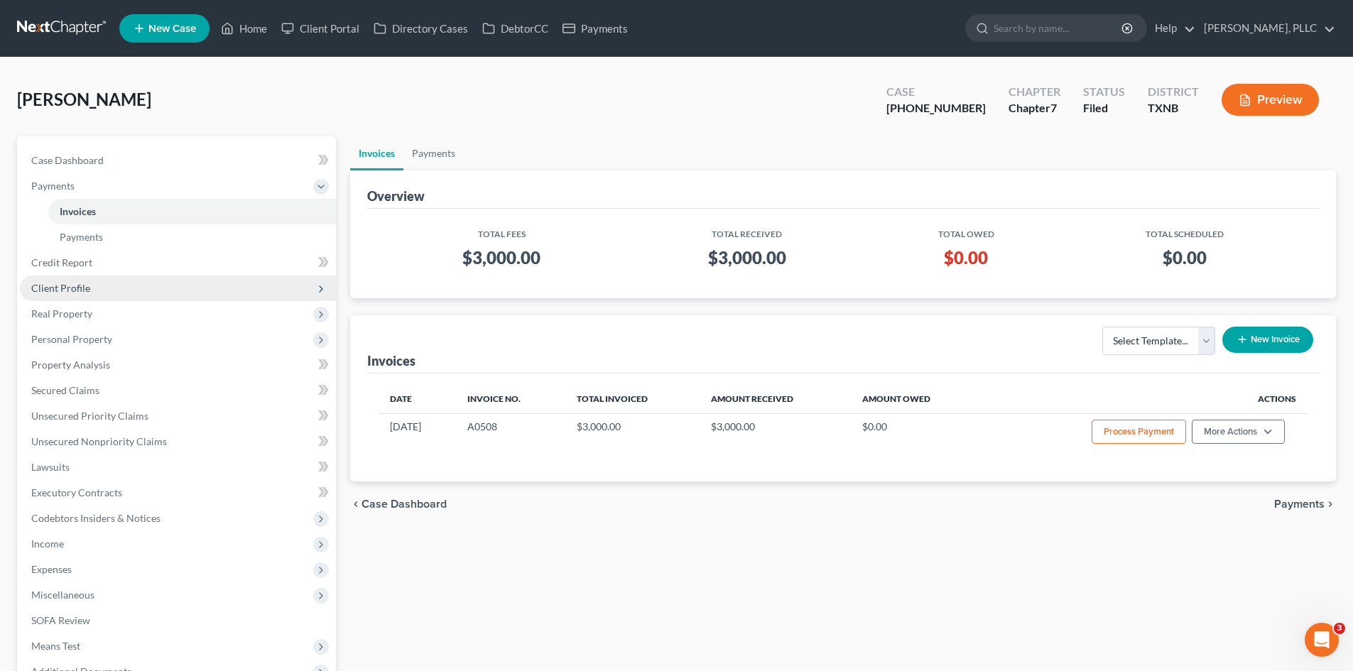
click at [97, 296] on span "Client Profile" at bounding box center [178, 289] width 316 height 26
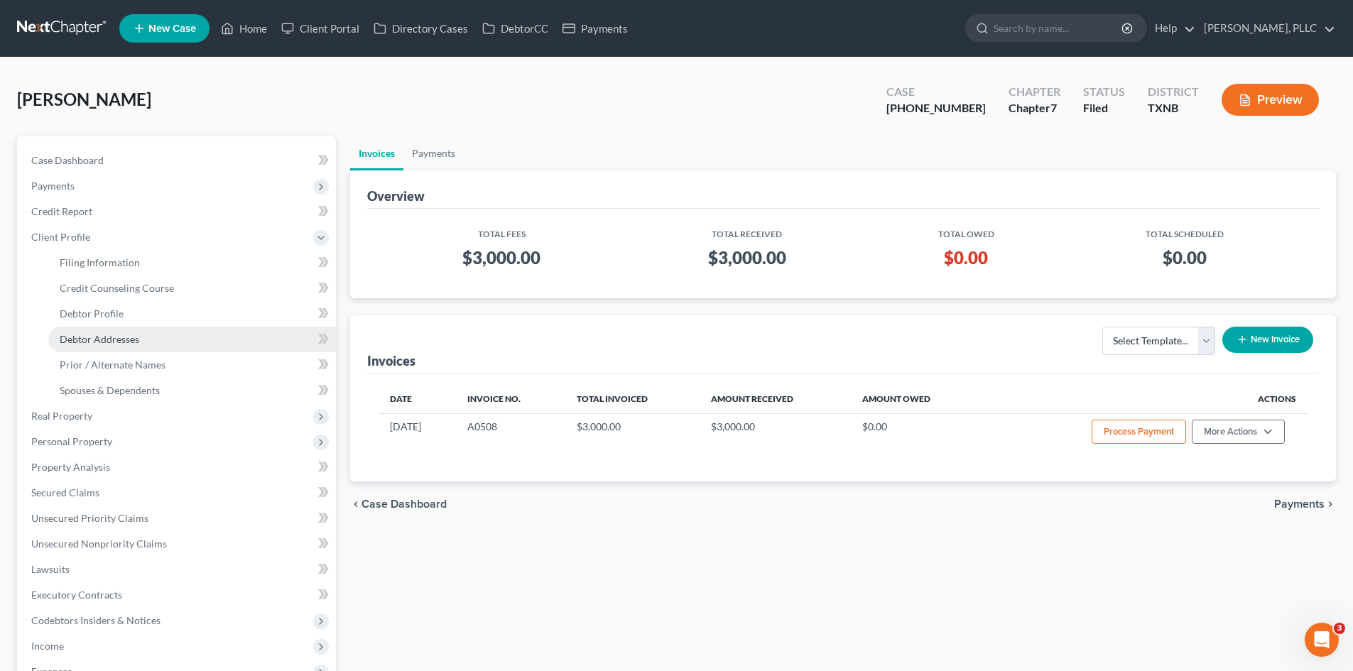
click at [105, 328] on link "Debtor Addresses" at bounding box center [192, 340] width 288 height 26
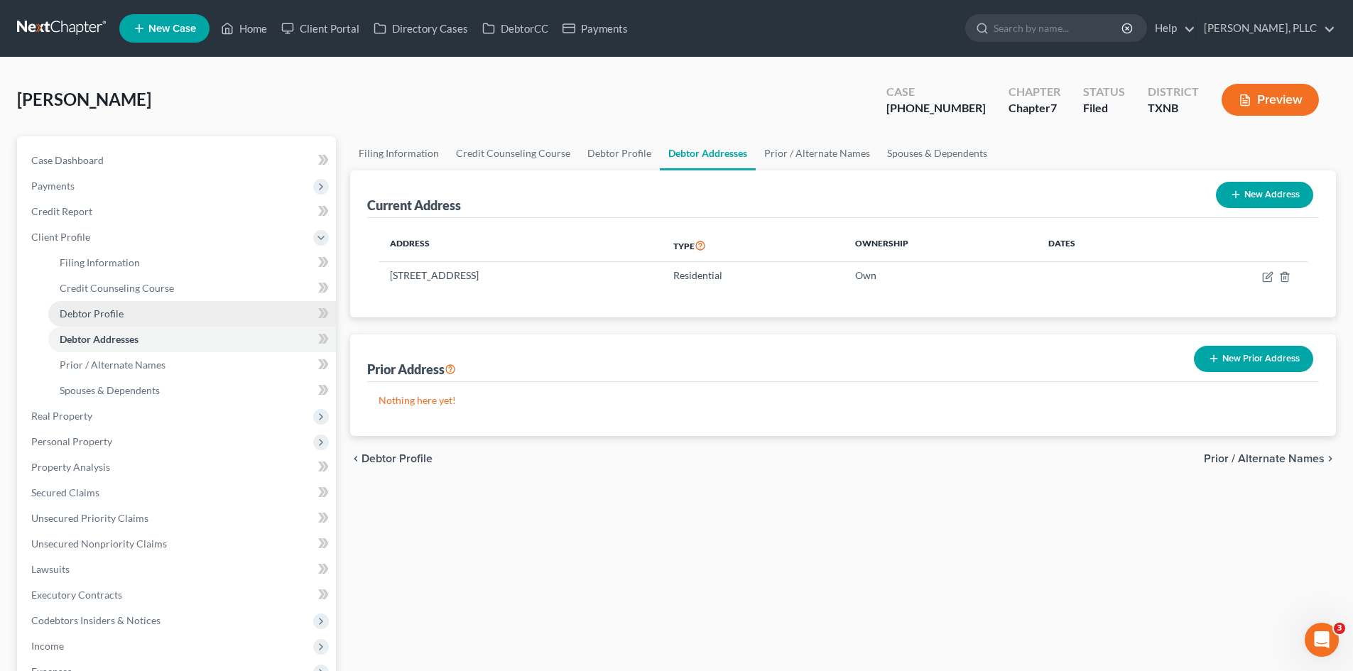
click at [95, 322] on link "Debtor Profile" at bounding box center [192, 314] width 288 height 26
select select "0"
select select "1"
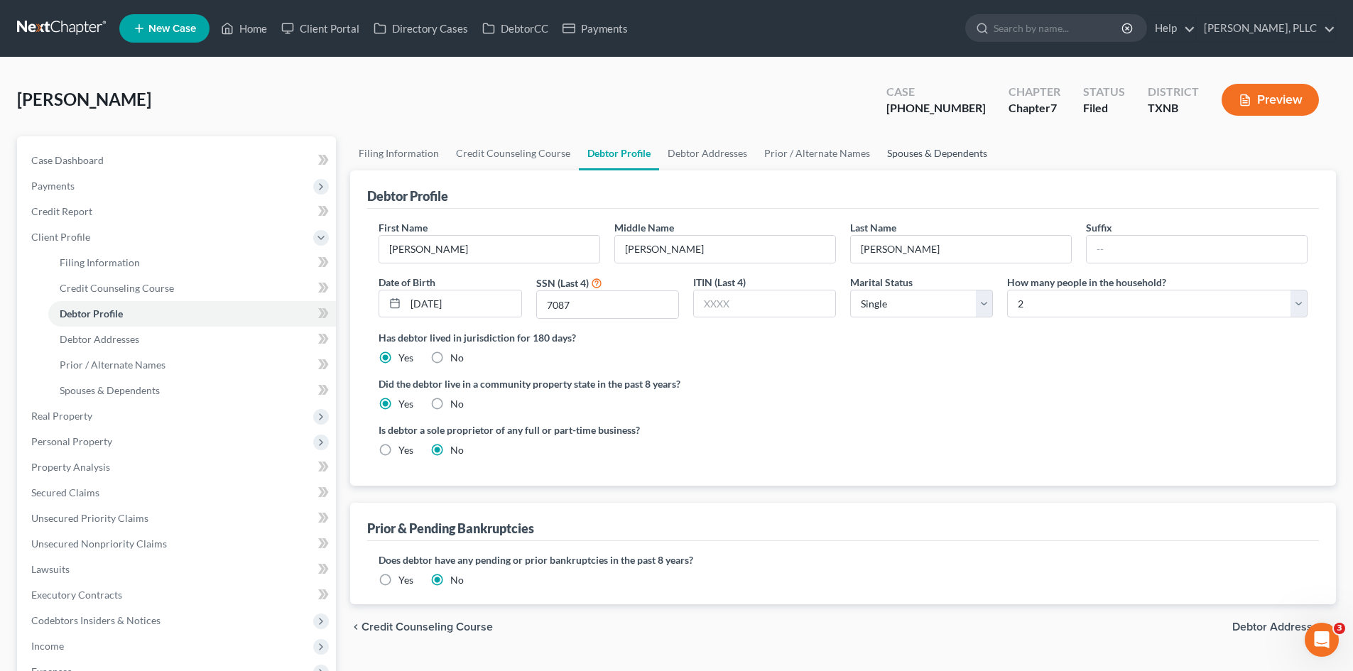
click at [904, 146] on link "Spouses & Dependents" at bounding box center [937, 153] width 117 height 34
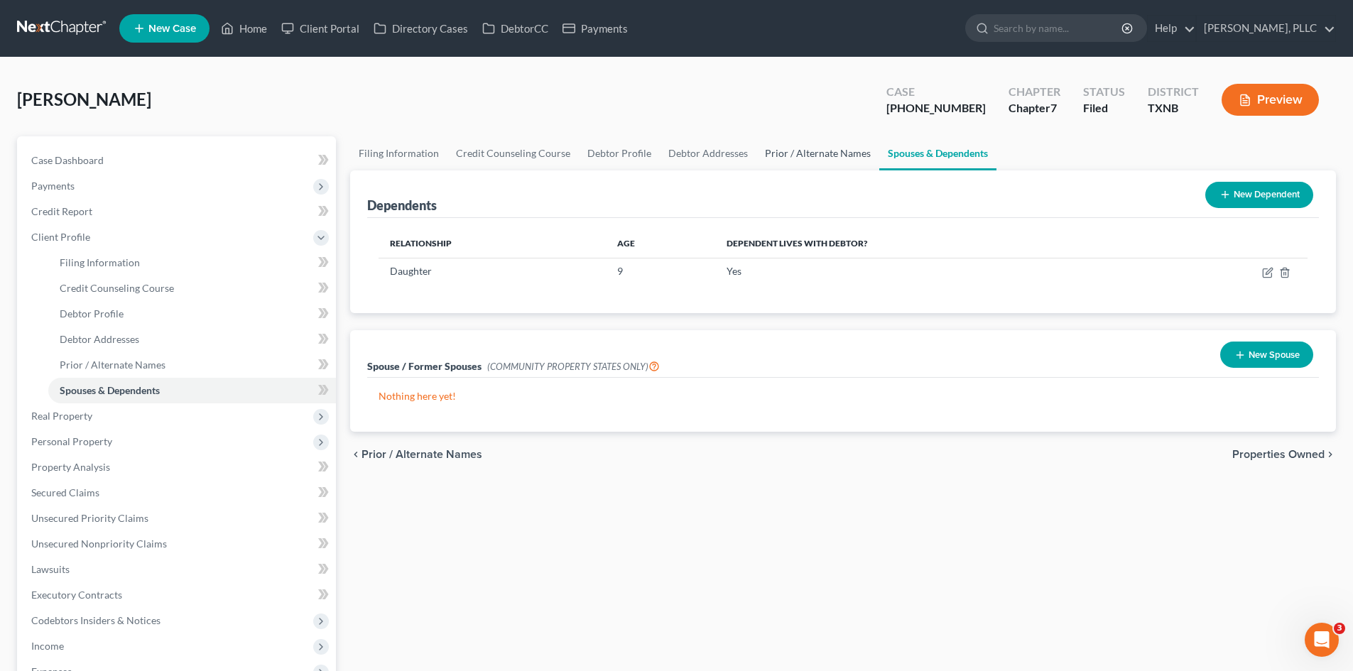
click at [794, 156] on link "Prior / Alternate Names" at bounding box center [818, 153] width 123 height 34
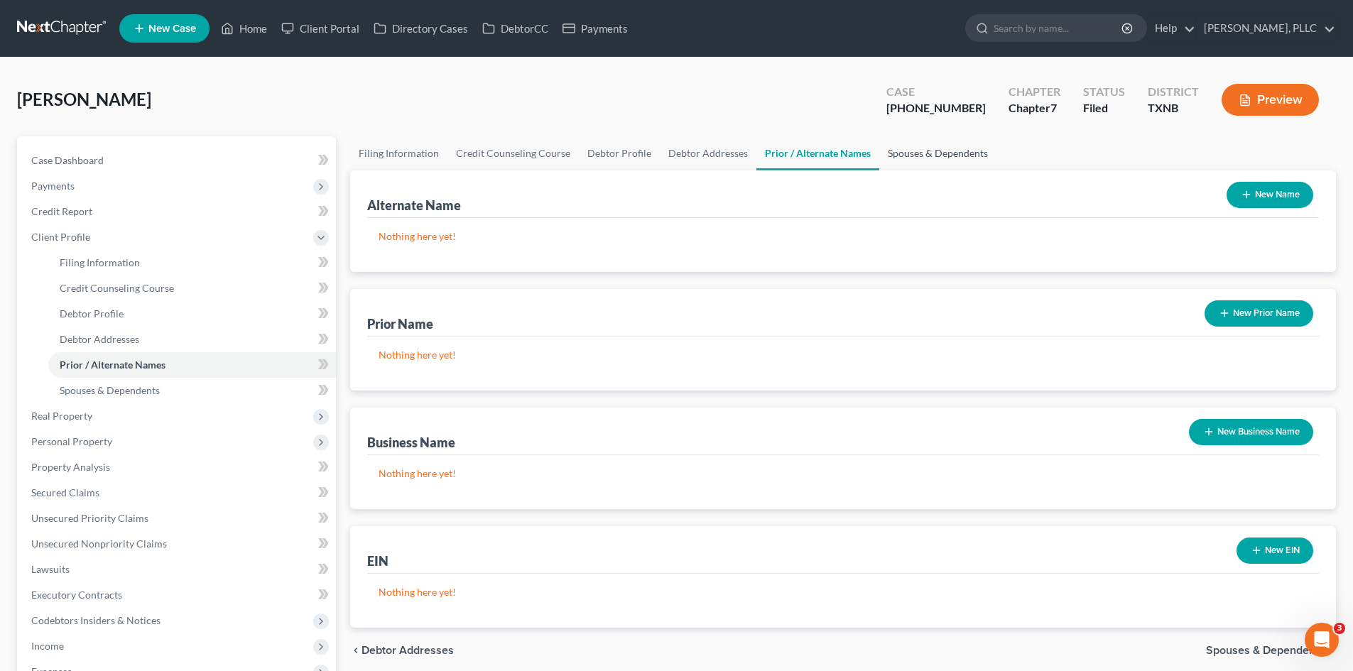
click at [897, 153] on link "Spouses & Dependents" at bounding box center [938, 153] width 117 height 34
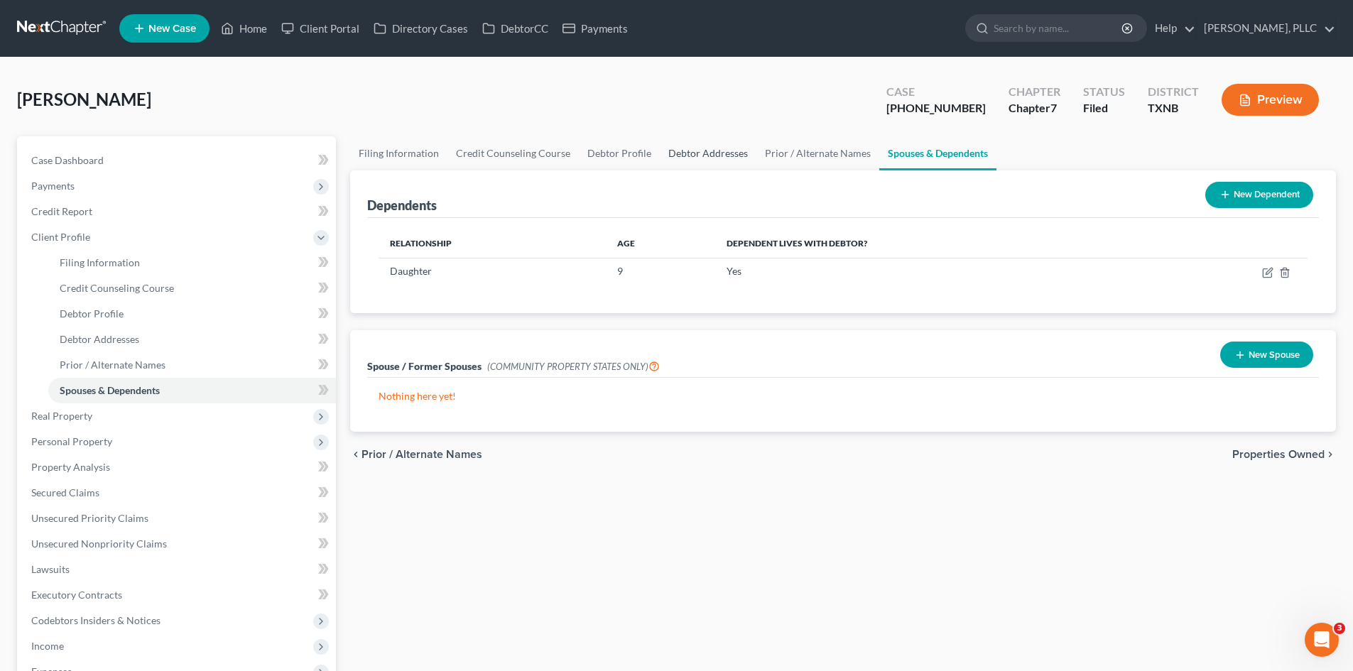
click at [702, 162] on link "Debtor Addresses" at bounding box center [708, 153] width 97 height 34
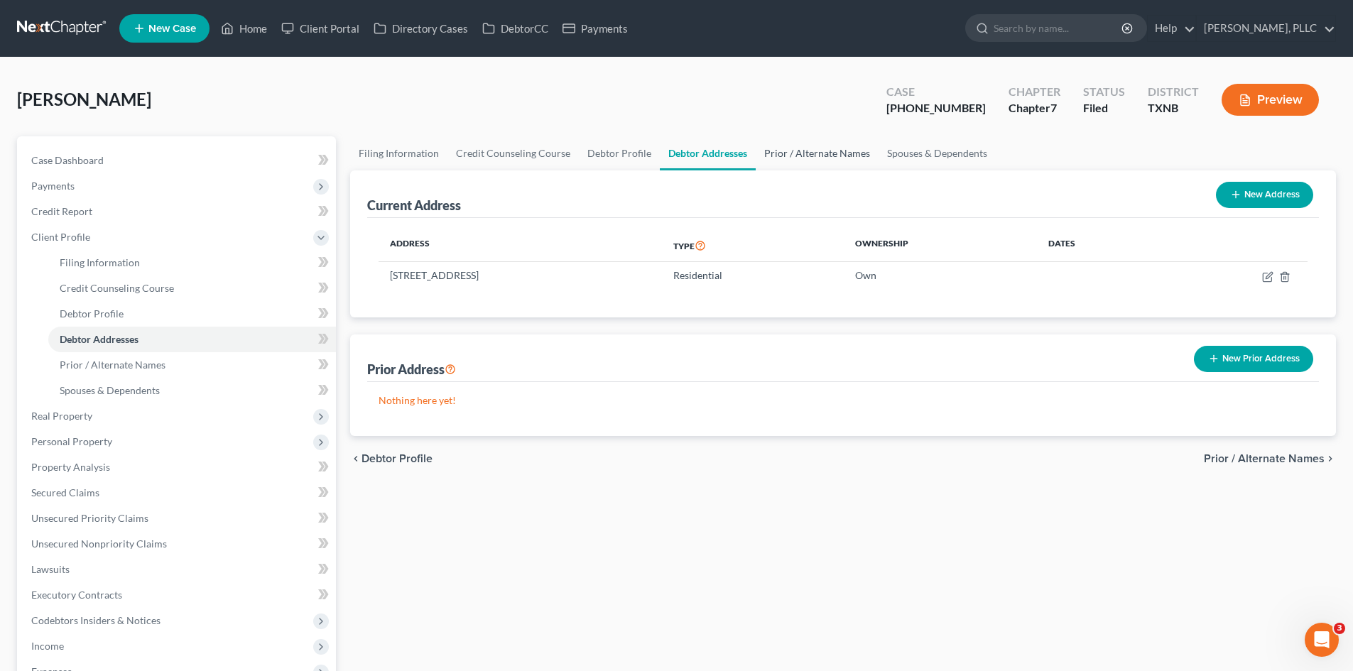
click at [811, 157] on link "Prior / Alternate Names" at bounding box center [817, 153] width 123 height 34
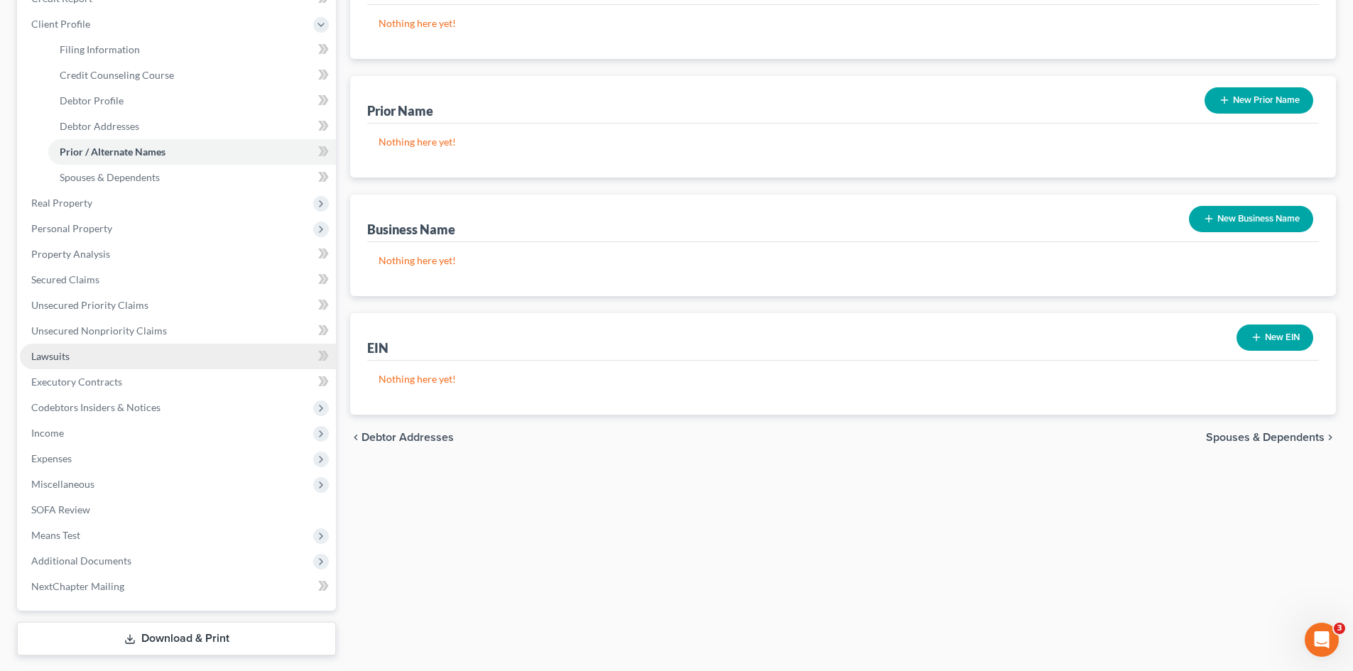
click at [109, 366] on link "Lawsuits" at bounding box center [178, 357] width 316 height 26
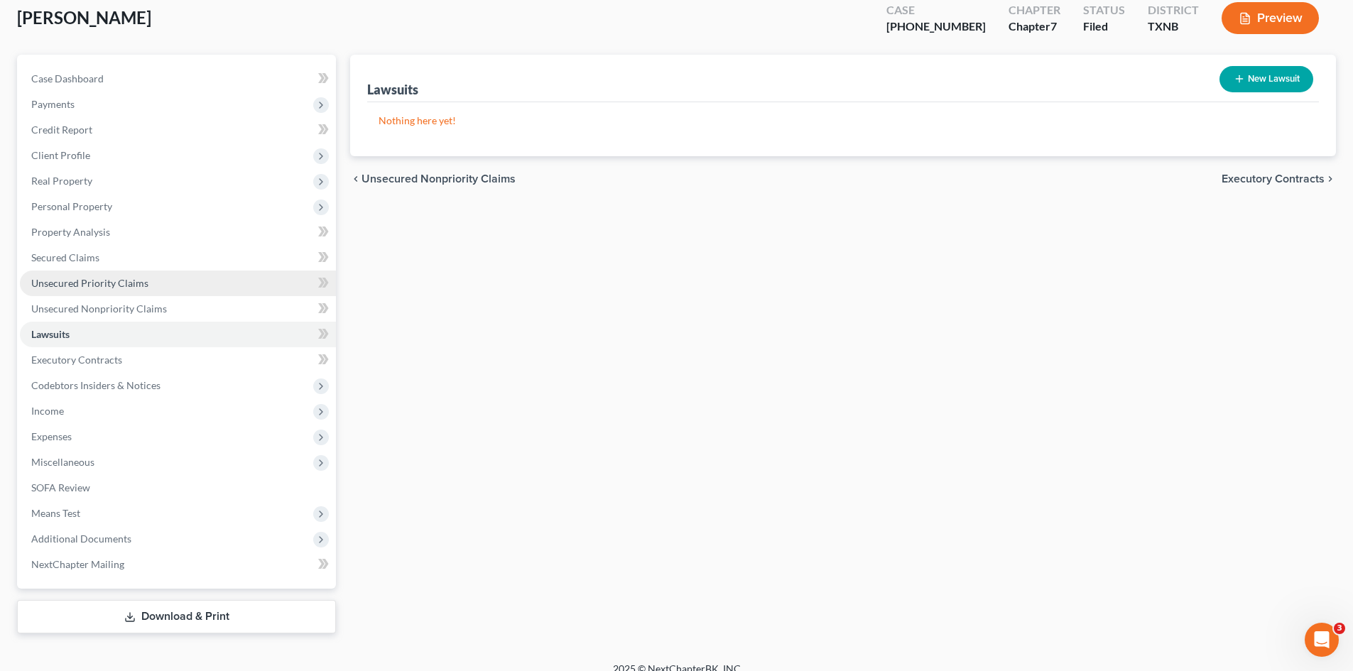
scroll to position [98, 0]
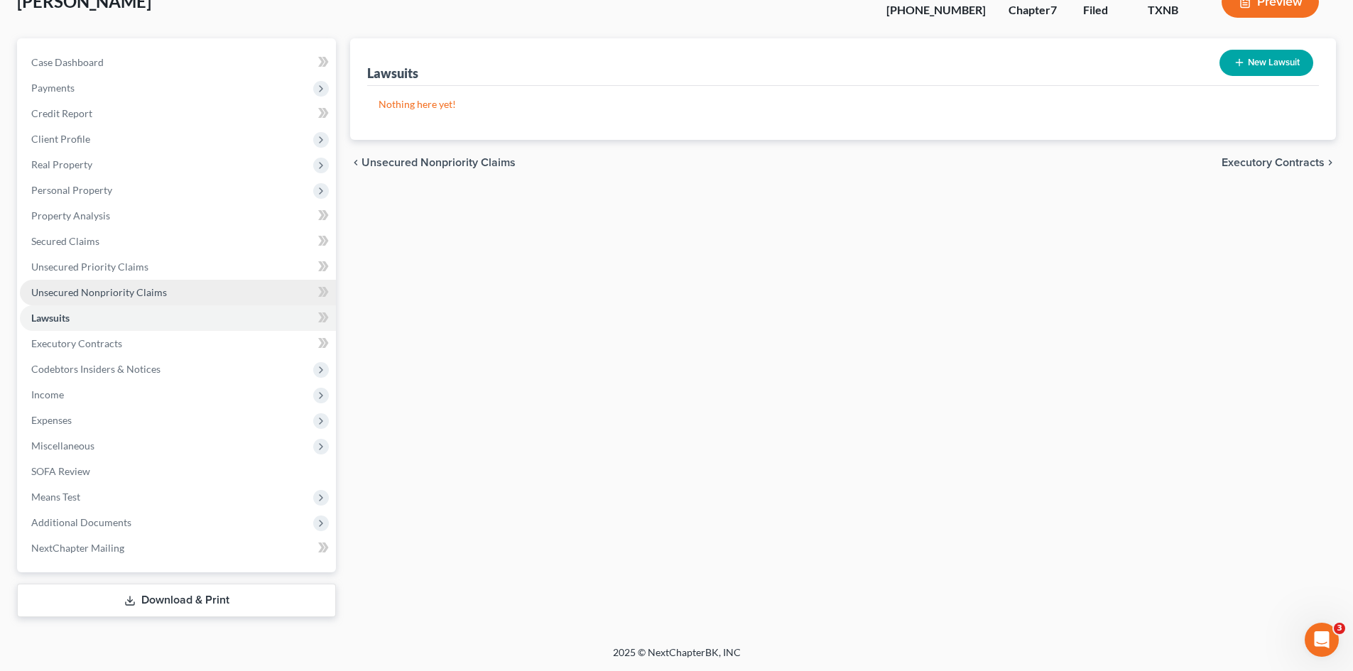
click at [124, 280] on link "Unsecured Nonpriority Claims" at bounding box center [178, 293] width 316 height 26
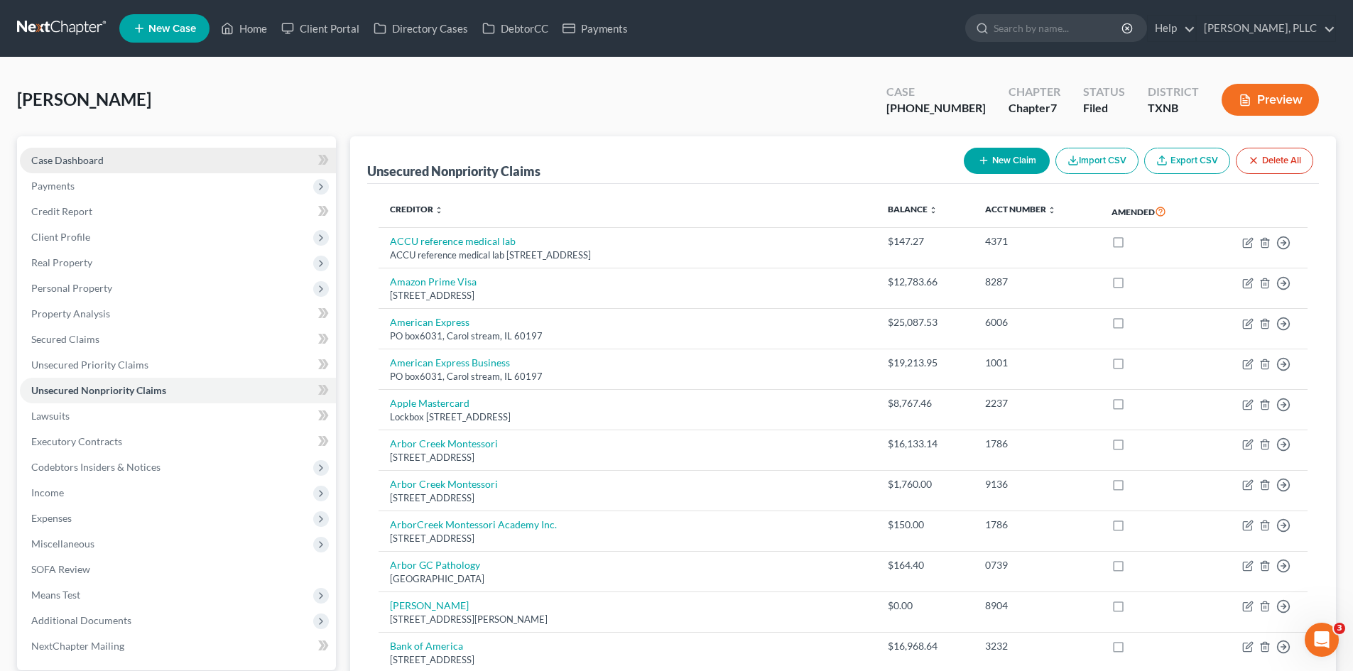
click at [54, 169] on link "Case Dashboard" at bounding box center [178, 161] width 316 height 26
select select "6"
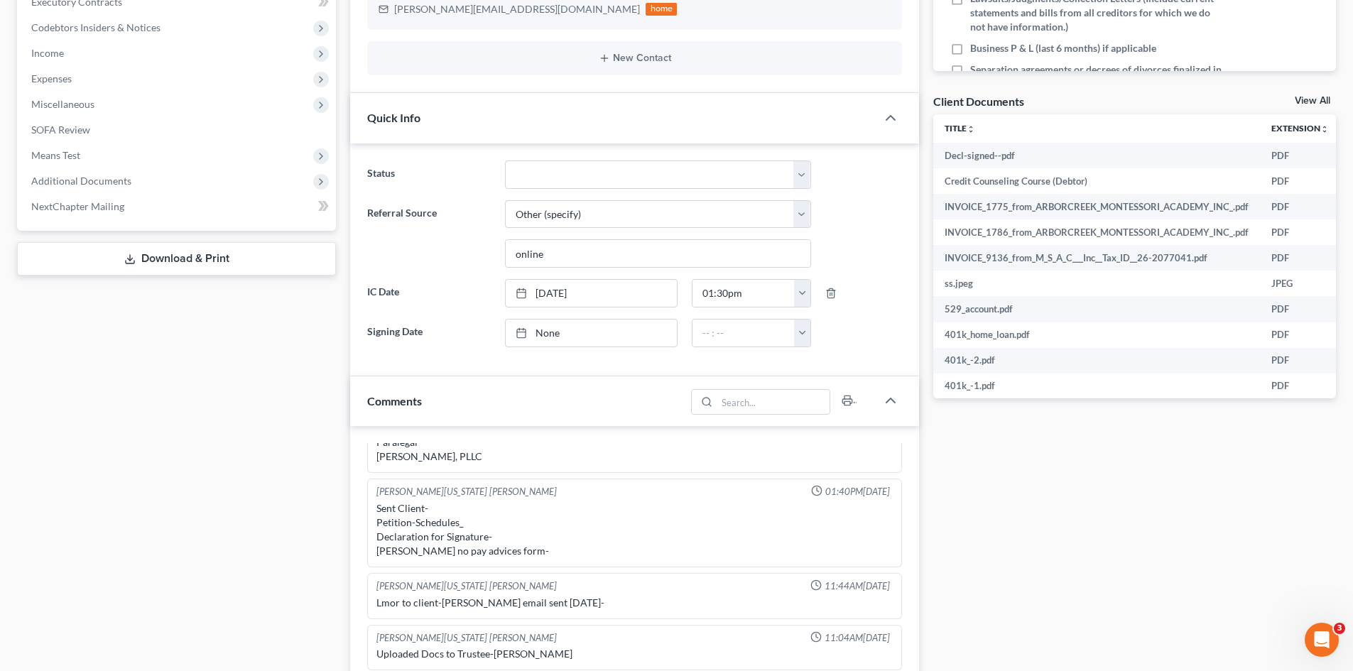
scroll to position [781, 0]
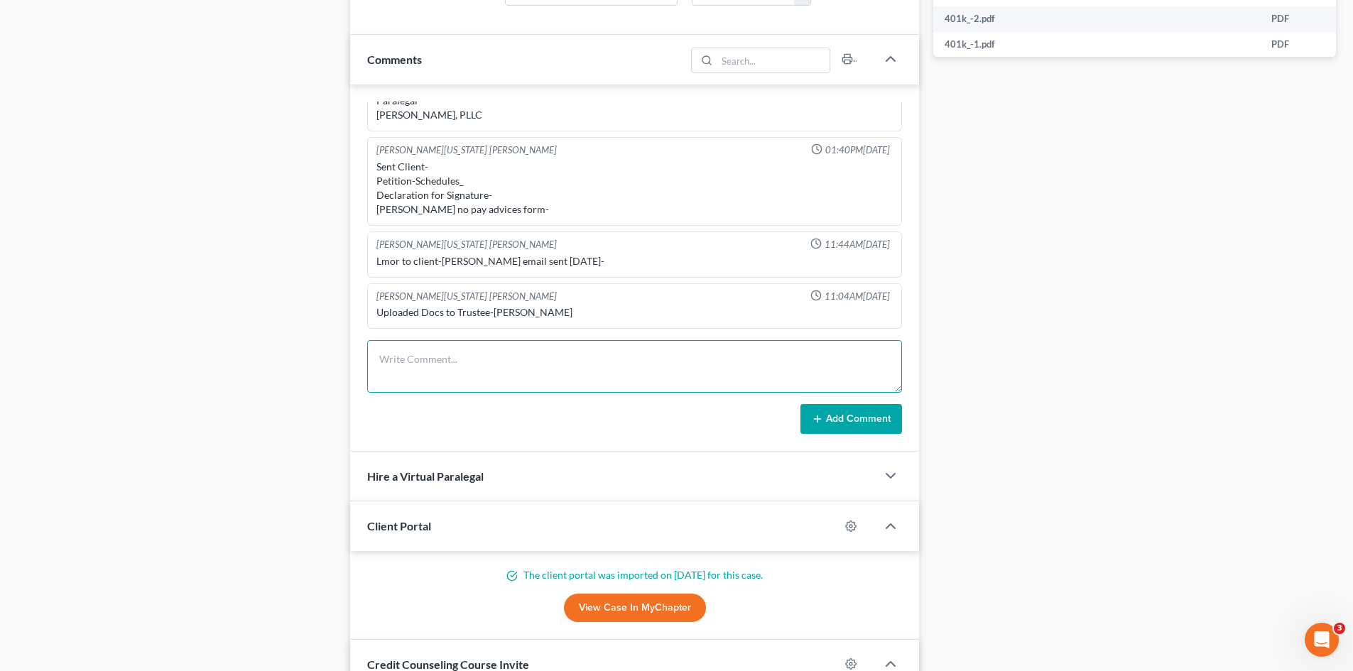
click at [525, 366] on textarea at bounding box center [634, 366] width 535 height 53
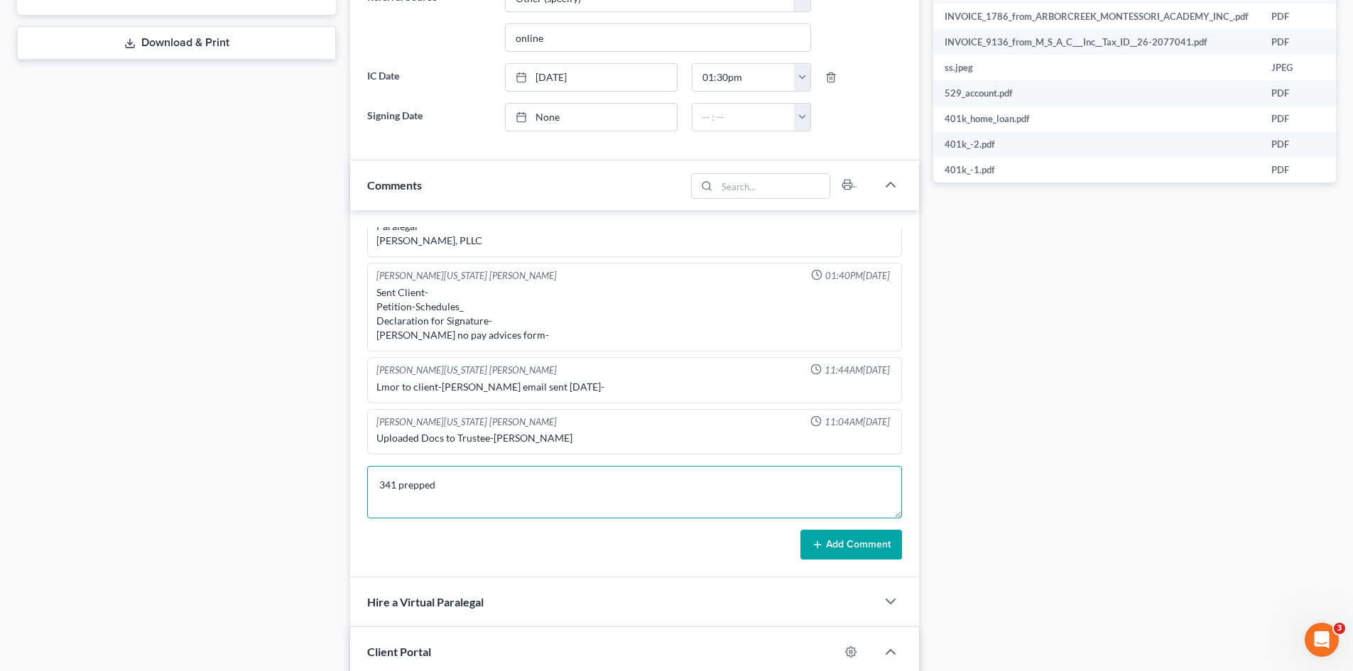
scroll to position [639, 0]
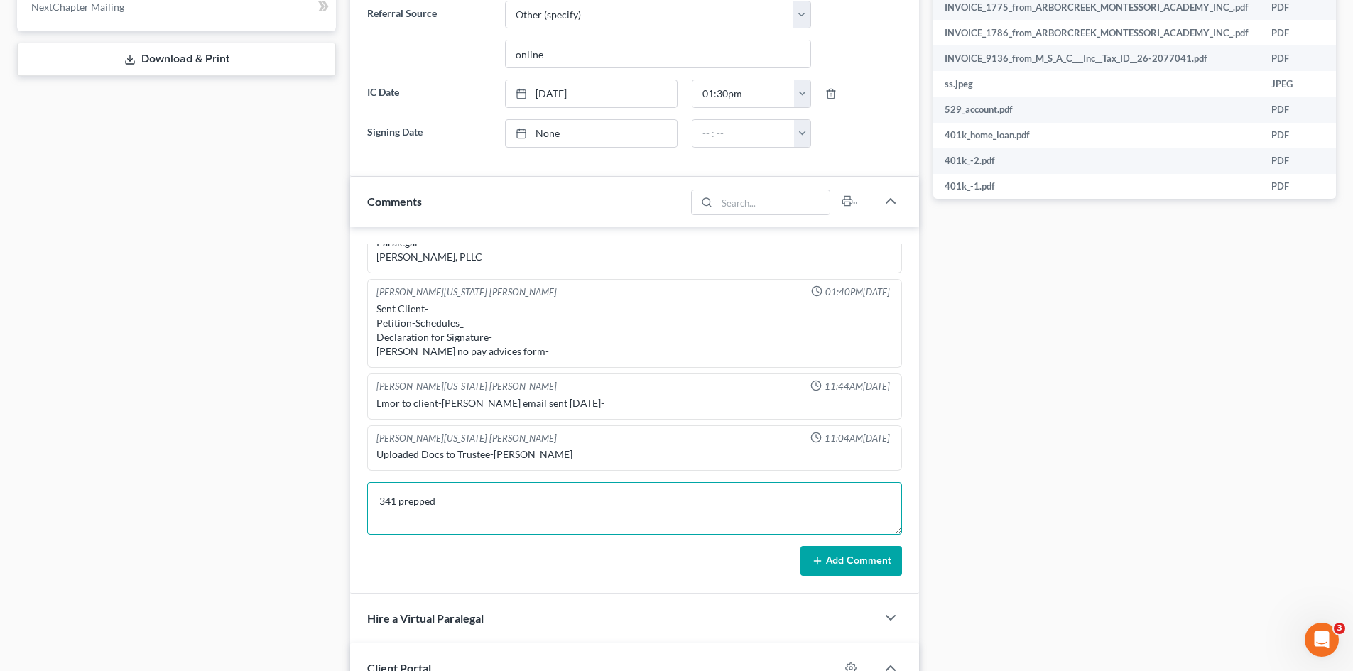
type textarea "341 prepped"
click at [838, 564] on button "Add Comment" at bounding box center [852, 561] width 102 height 30
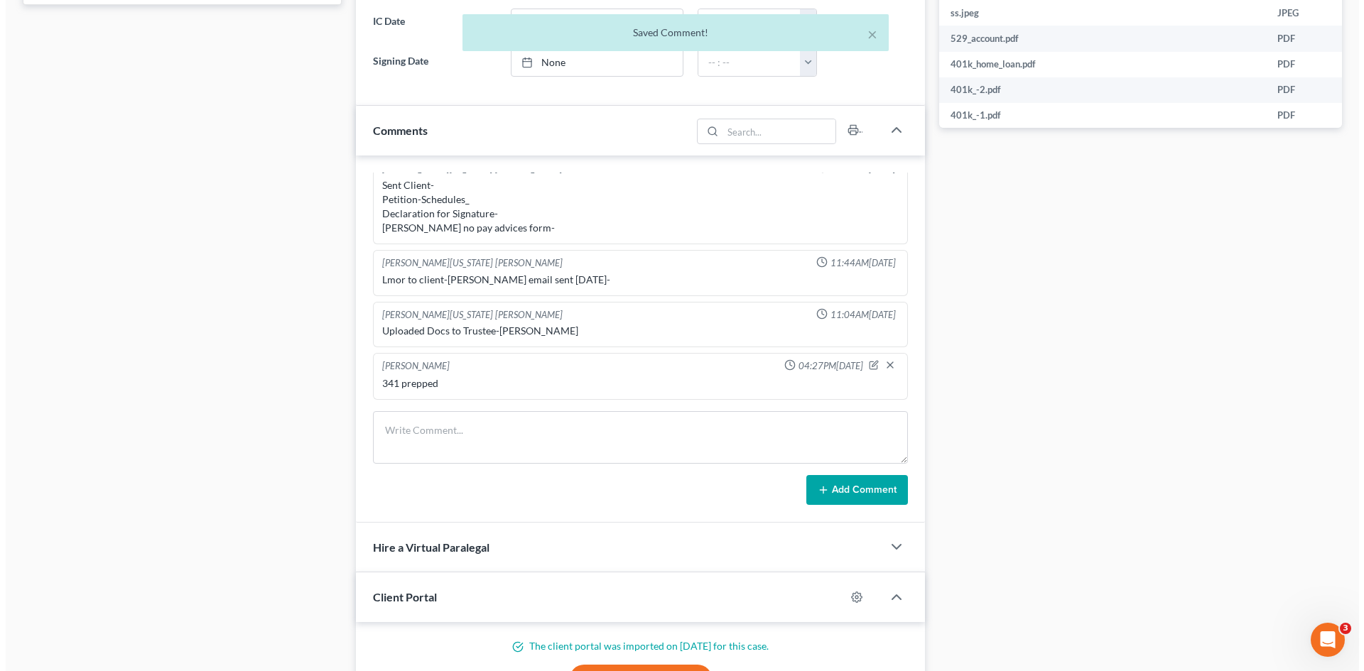
scroll to position [426, 0]
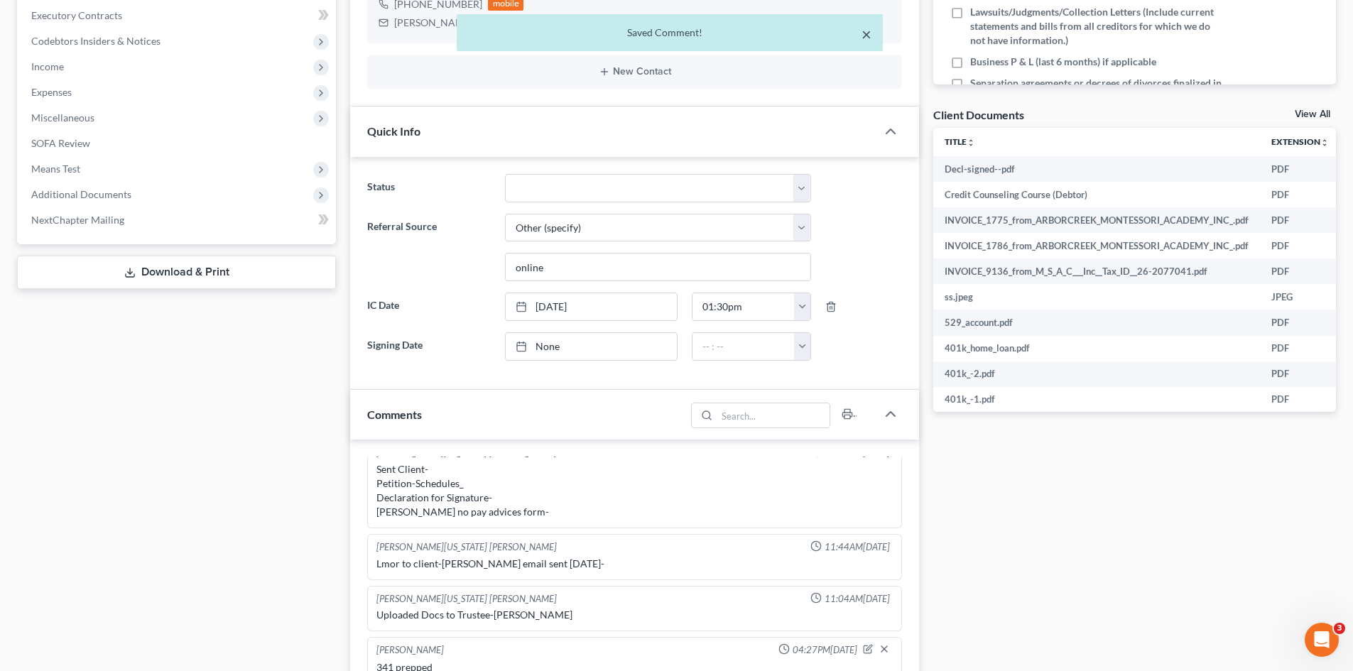
click at [865, 33] on button "×" at bounding box center [867, 34] width 10 height 17
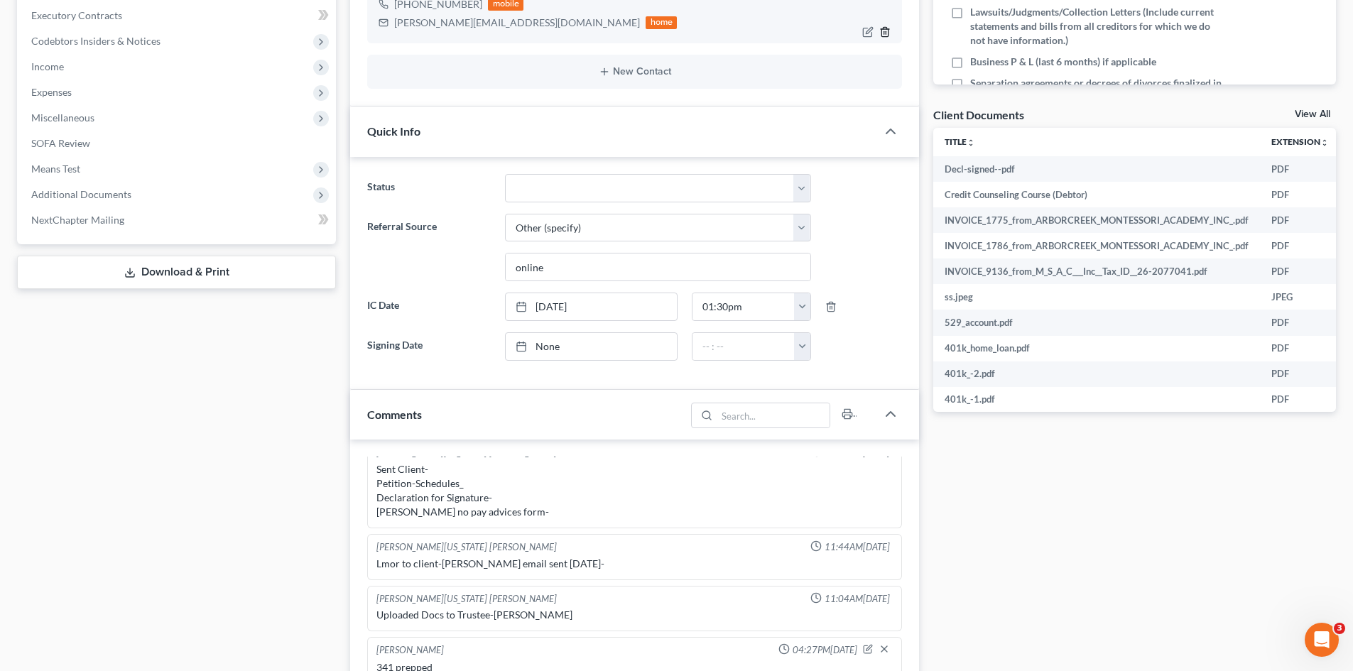
click at [880, 36] on icon "button" at bounding box center [885, 31] width 11 height 11
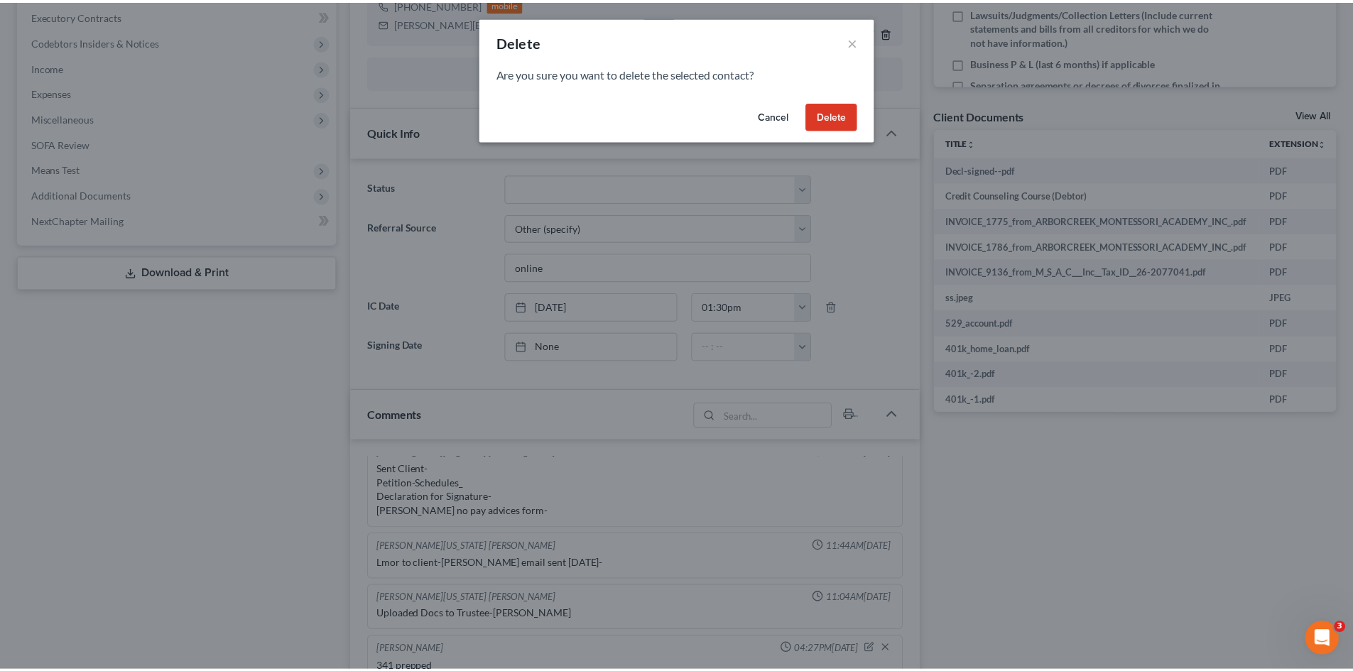
scroll to position [1083, 0]
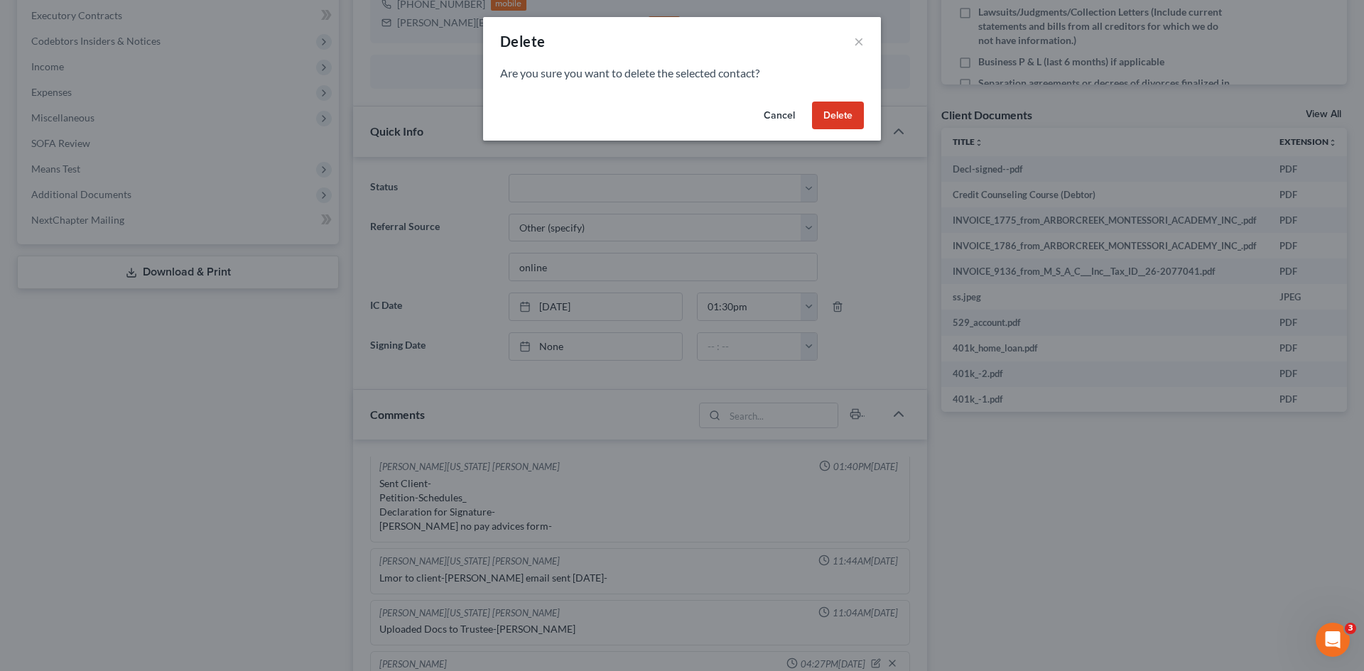
click at [780, 123] on button "Cancel" at bounding box center [779, 116] width 54 height 28
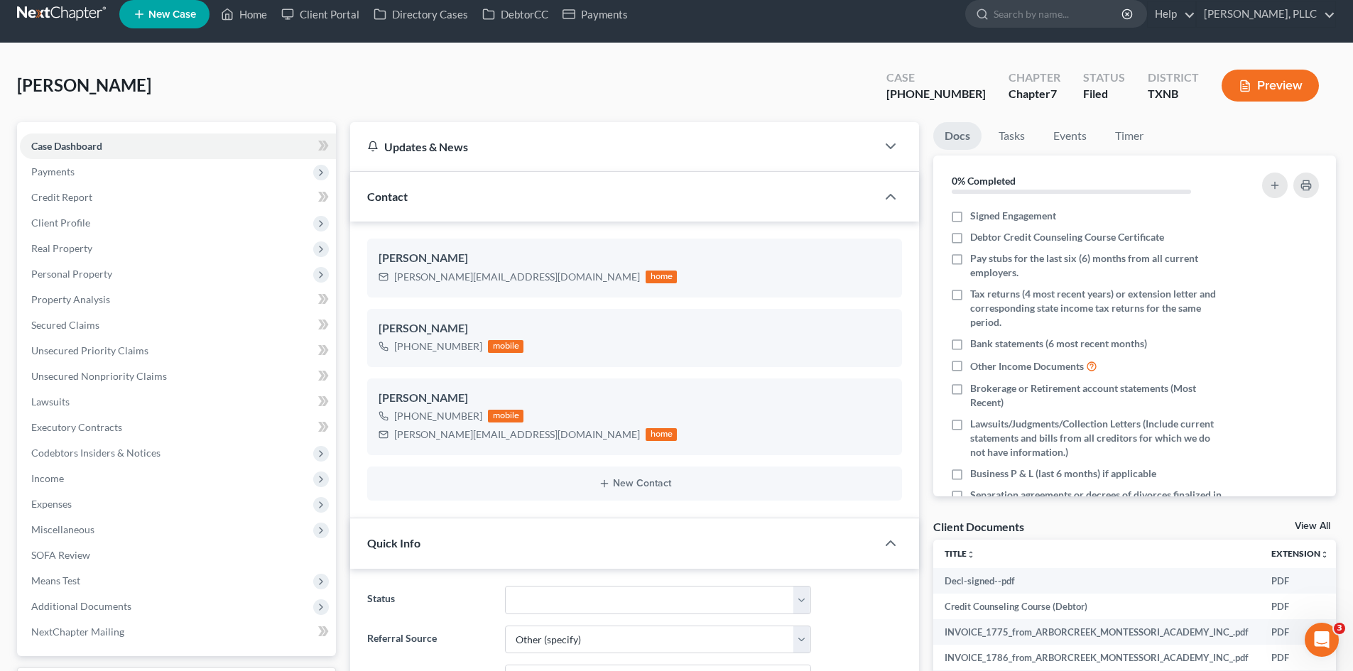
scroll to position [0, 0]
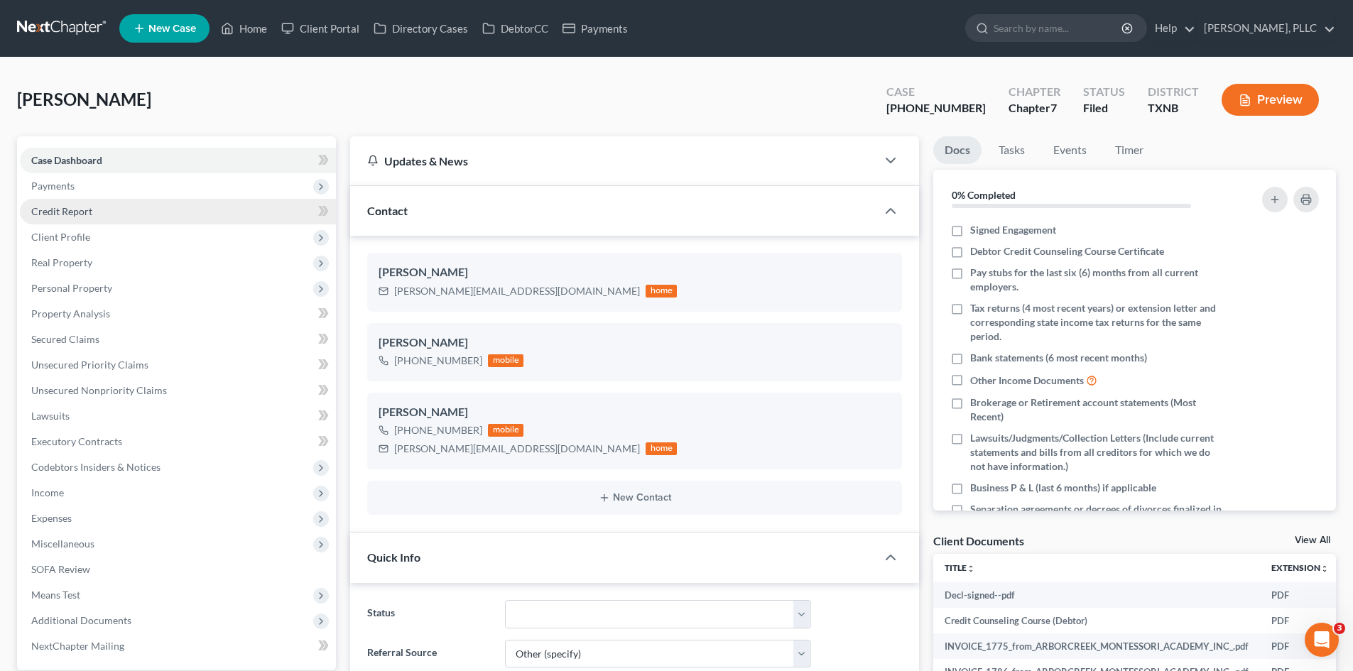
click at [101, 205] on link "Credit Report" at bounding box center [178, 212] width 316 height 26
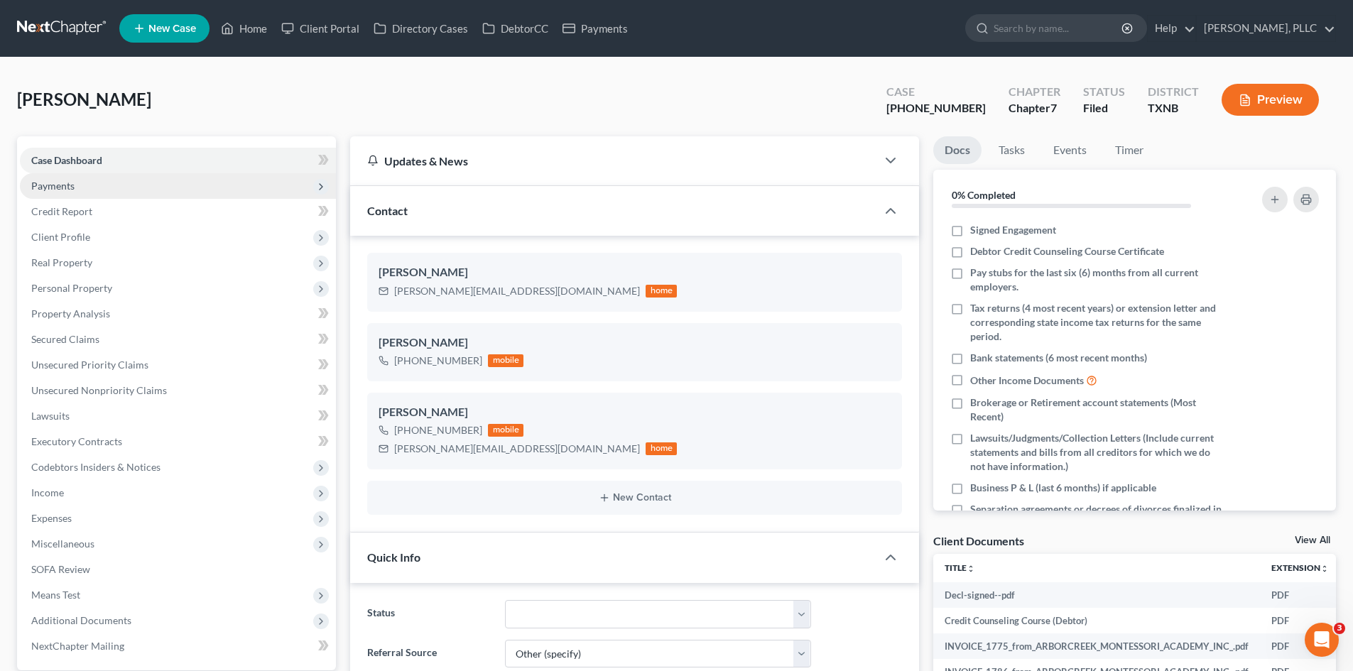
click at [82, 185] on span "Payments" at bounding box center [178, 186] width 316 height 26
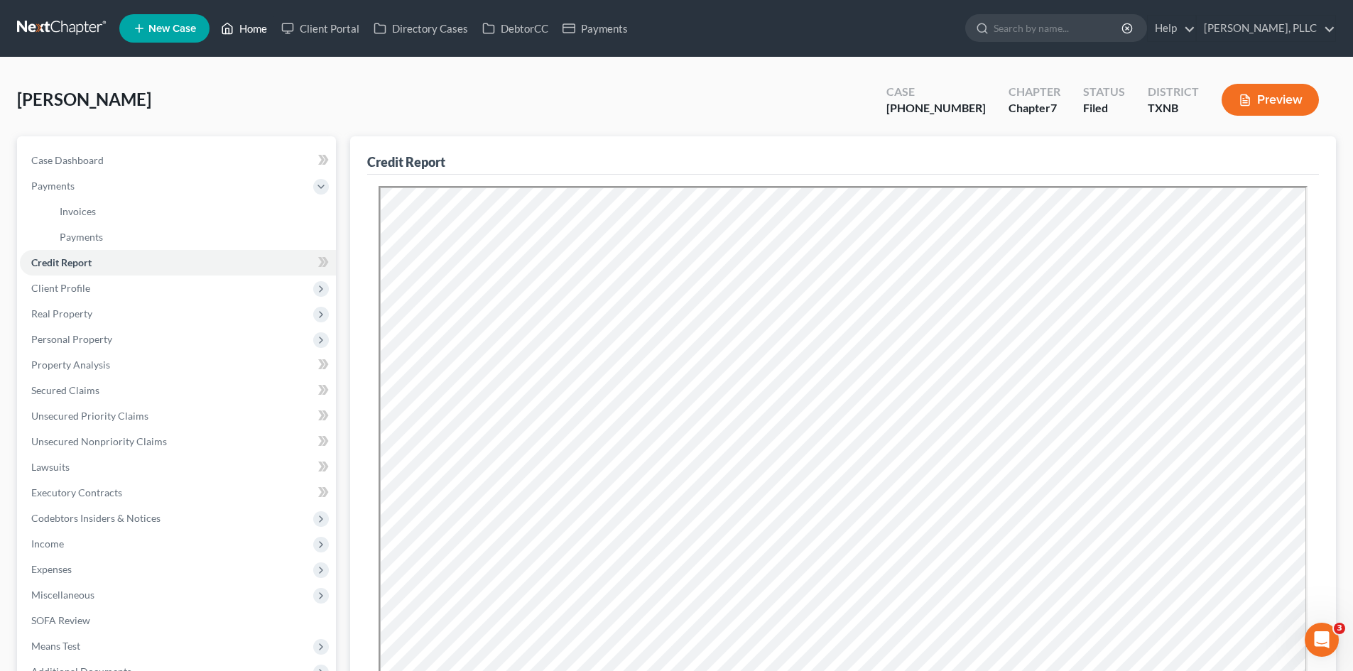
click at [242, 27] on link "Home" at bounding box center [244, 29] width 60 height 26
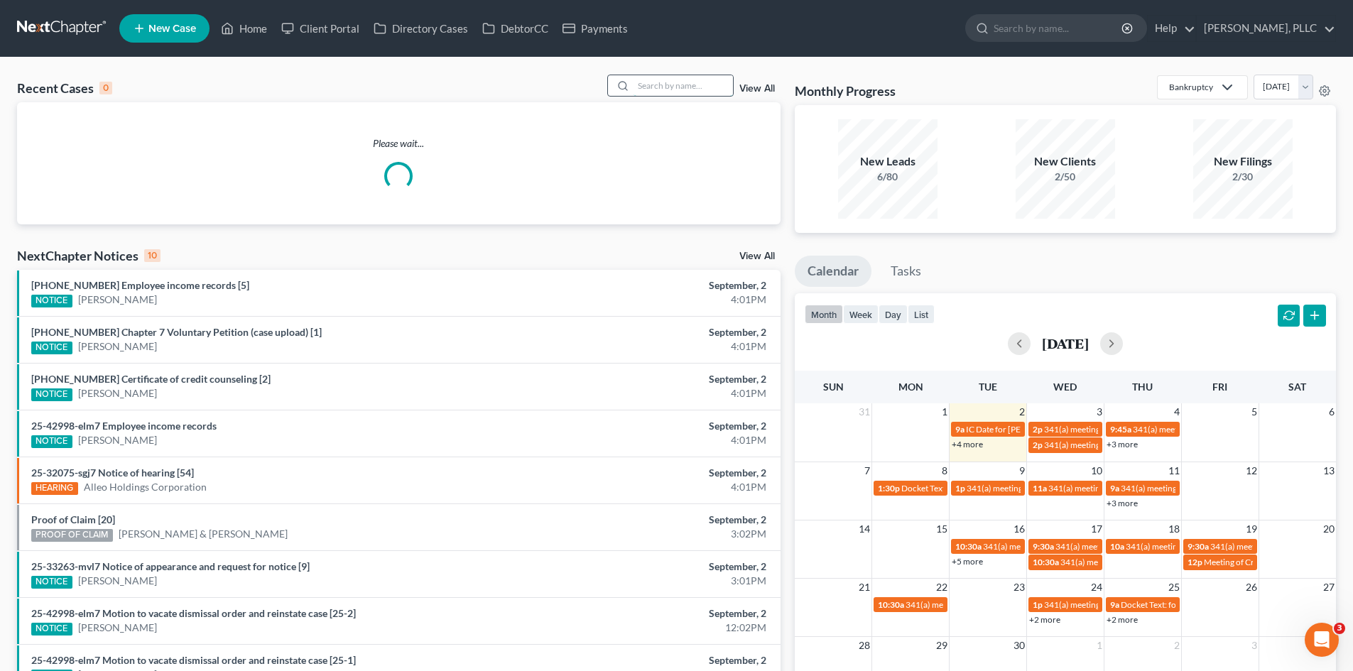
click at [680, 85] on input "search" at bounding box center [683, 85] width 99 height 21
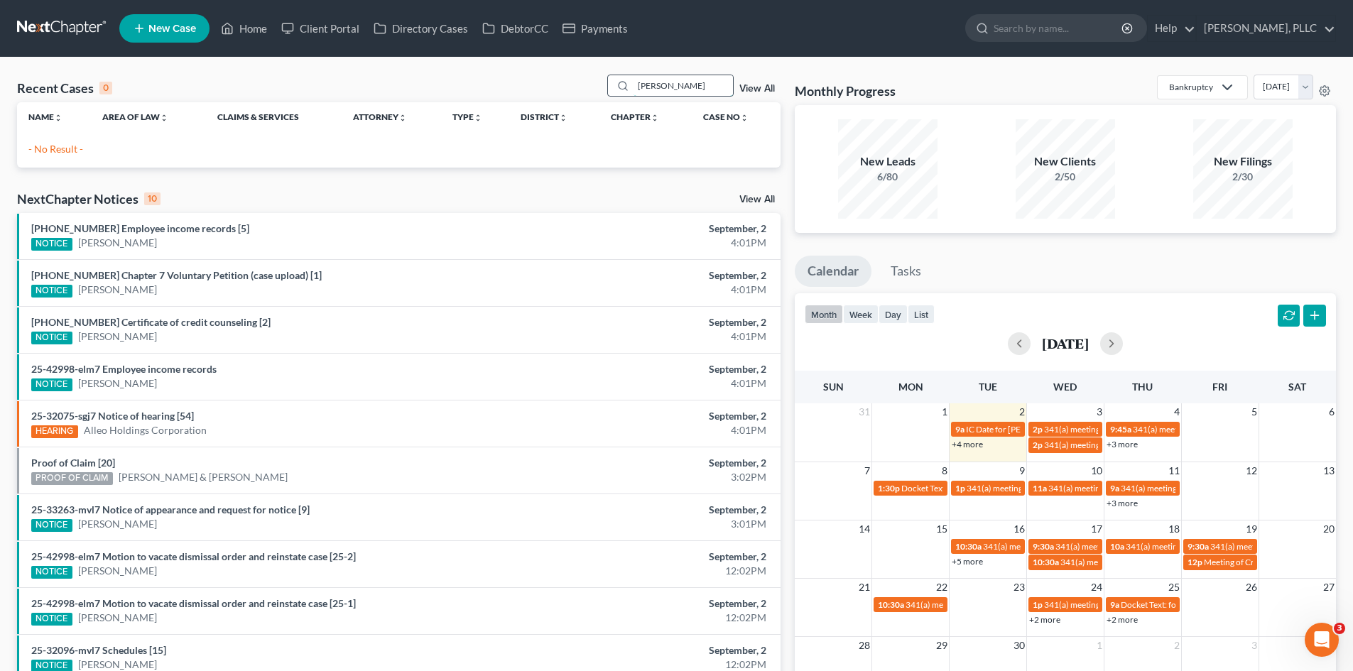
drag, startPoint x: 689, startPoint y: 77, endPoint x: 625, endPoint y: 81, distance: 64.1
click at [625, 81] on div "[PERSON_NAME]" at bounding box center [670, 86] width 126 height 22
type input "[PERSON_NAME]"
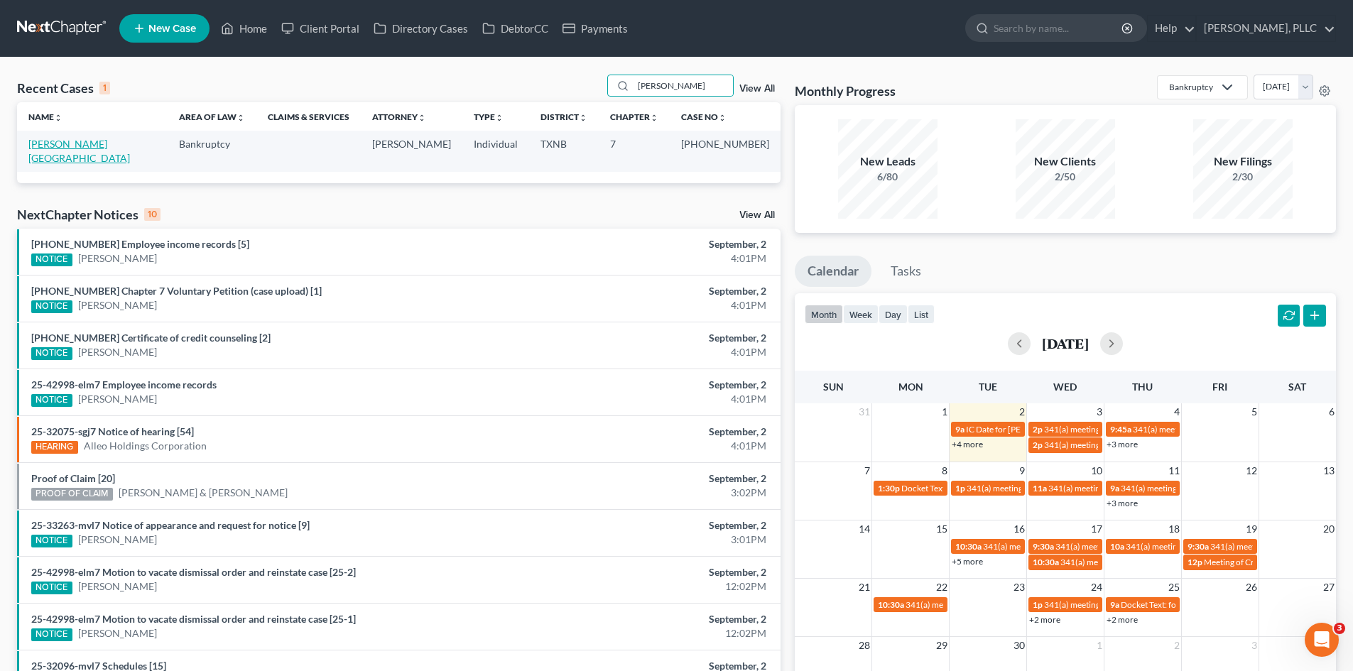
click at [88, 144] on link "[PERSON_NAME][GEOGRAPHIC_DATA]" at bounding box center [79, 151] width 102 height 26
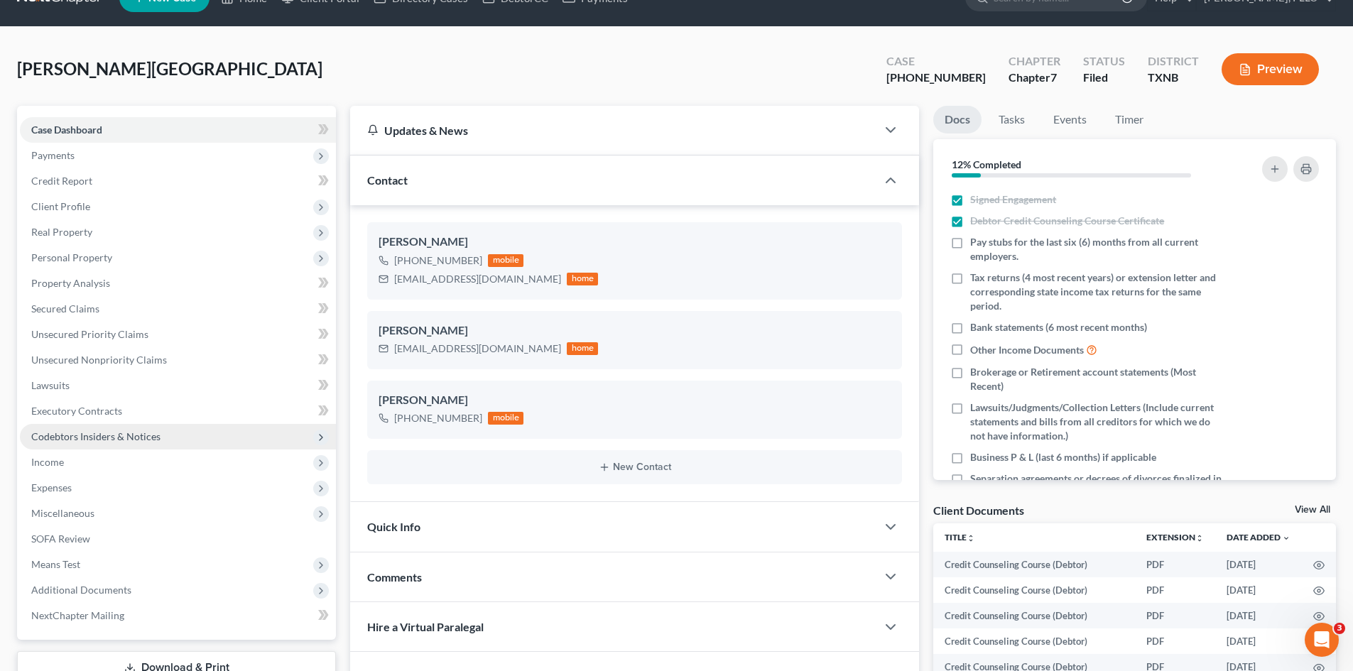
scroll to position [244, 0]
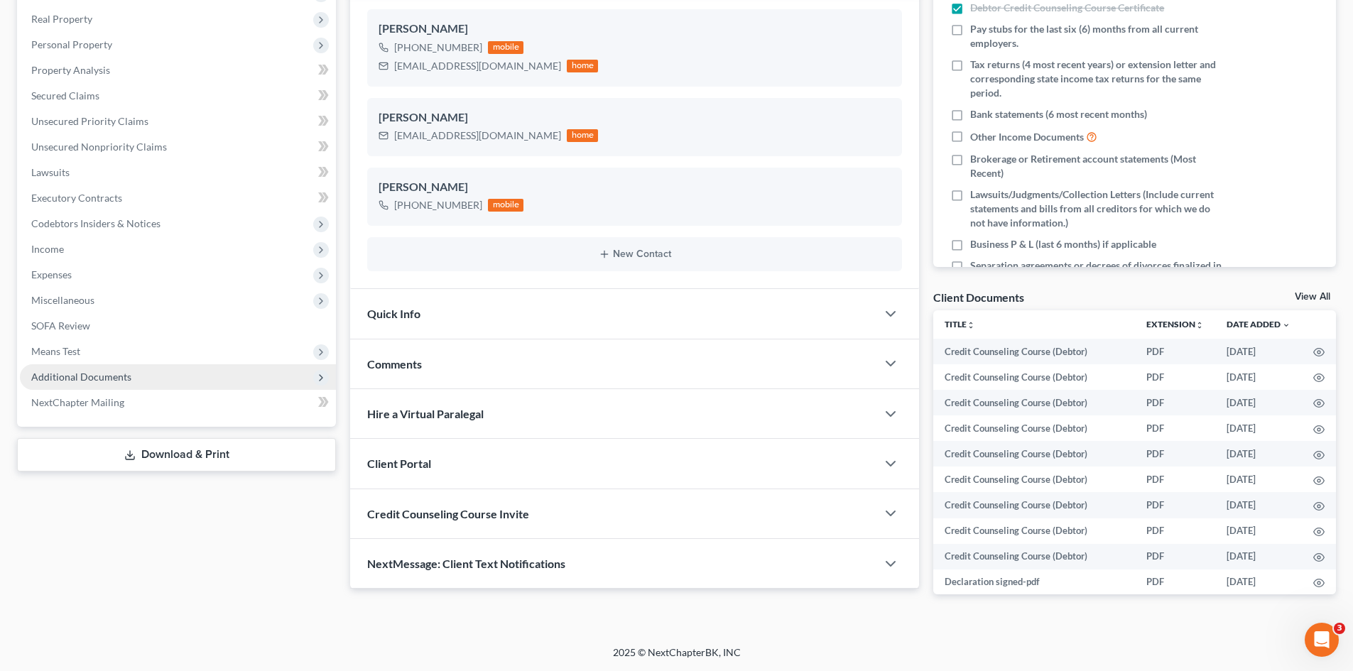
click at [108, 368] on span "Additional Documents" at bounding box center [178, 377] width 316 height 26
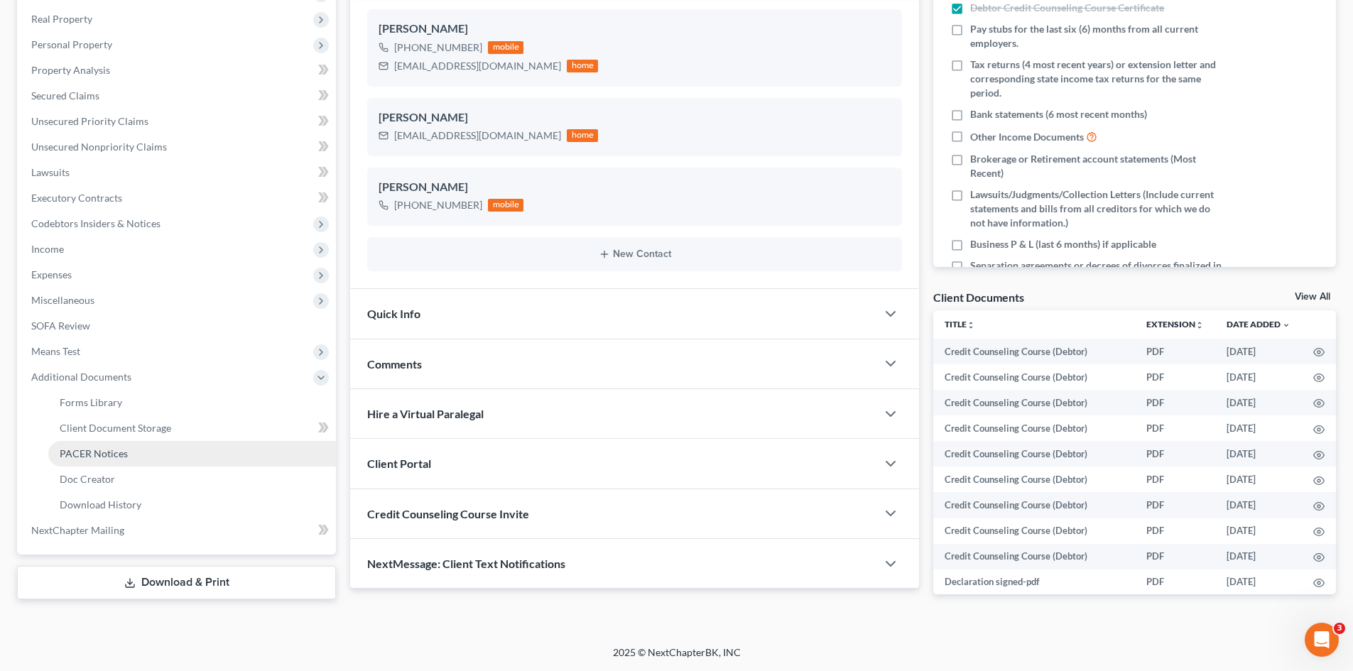
click at [115, 442] on link "PACER Notices" at bounding box center [192, 454] width 288 height 26
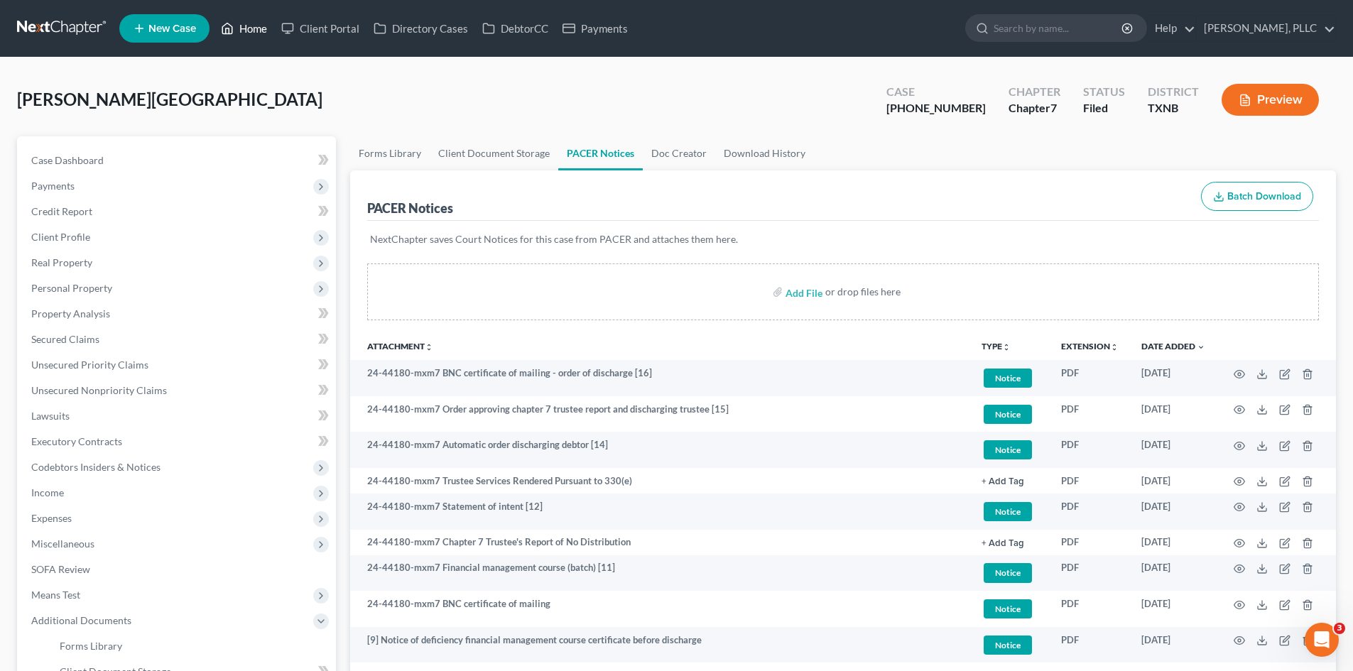
click at [247, 33] on link "Home" at bounding box center [244, 29] width 60 height 26
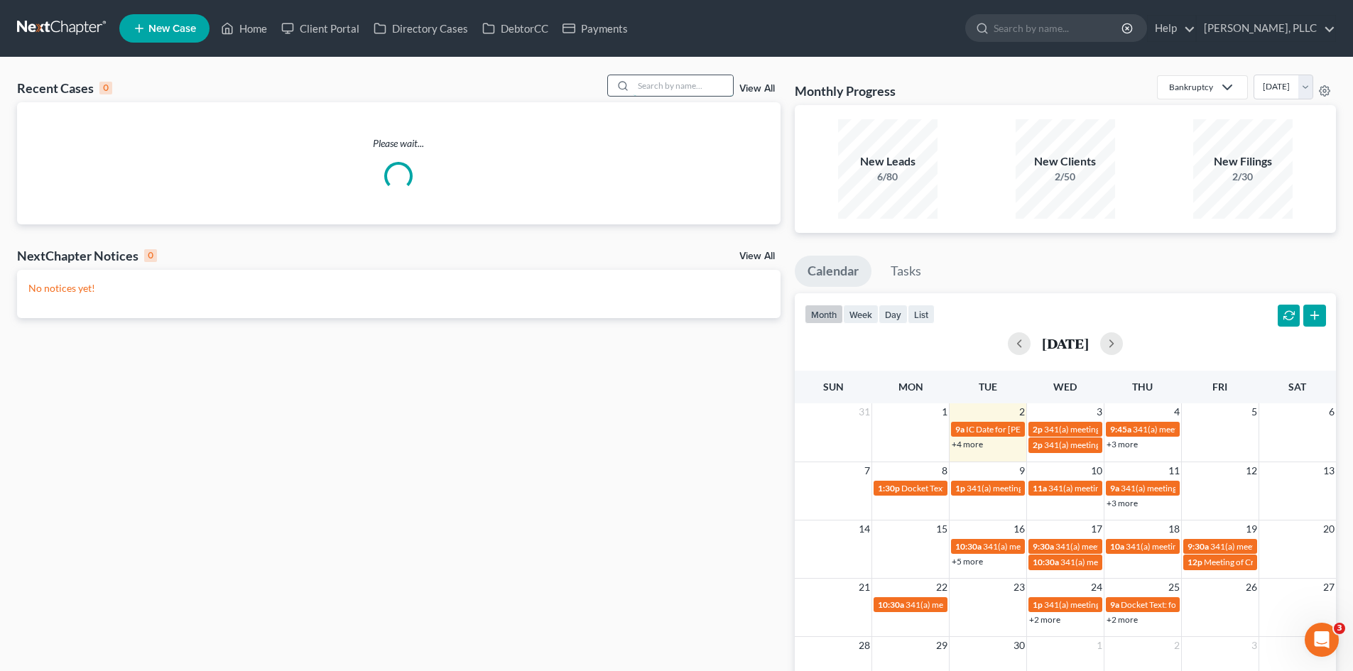
click at [710, 88] on input "search" at bounding box center [683, 85] width 99 height 21
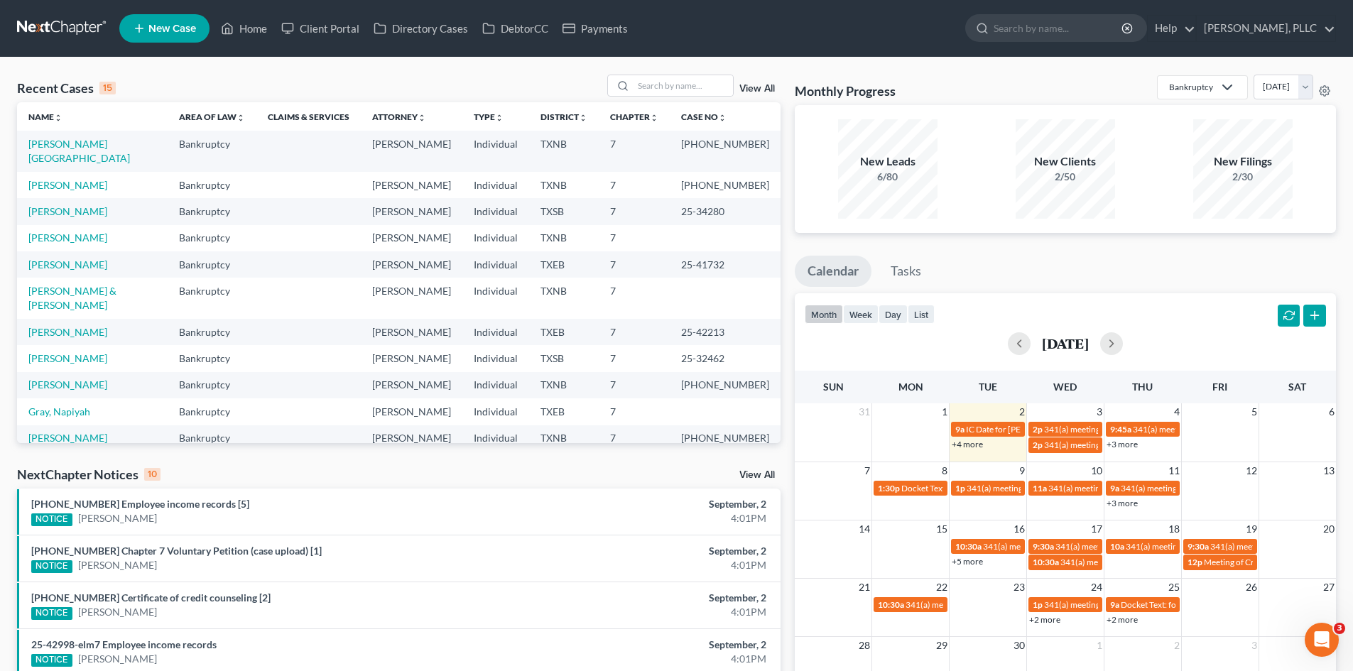
click at [72, 178] on td "[PERSON_NAME]" at bounding box center [92, 185] width 151 height 26
click at [71, 179] on link "[PERSON_NAME]" at bounding box center [67, 185] width 79 height 12
select select "6"
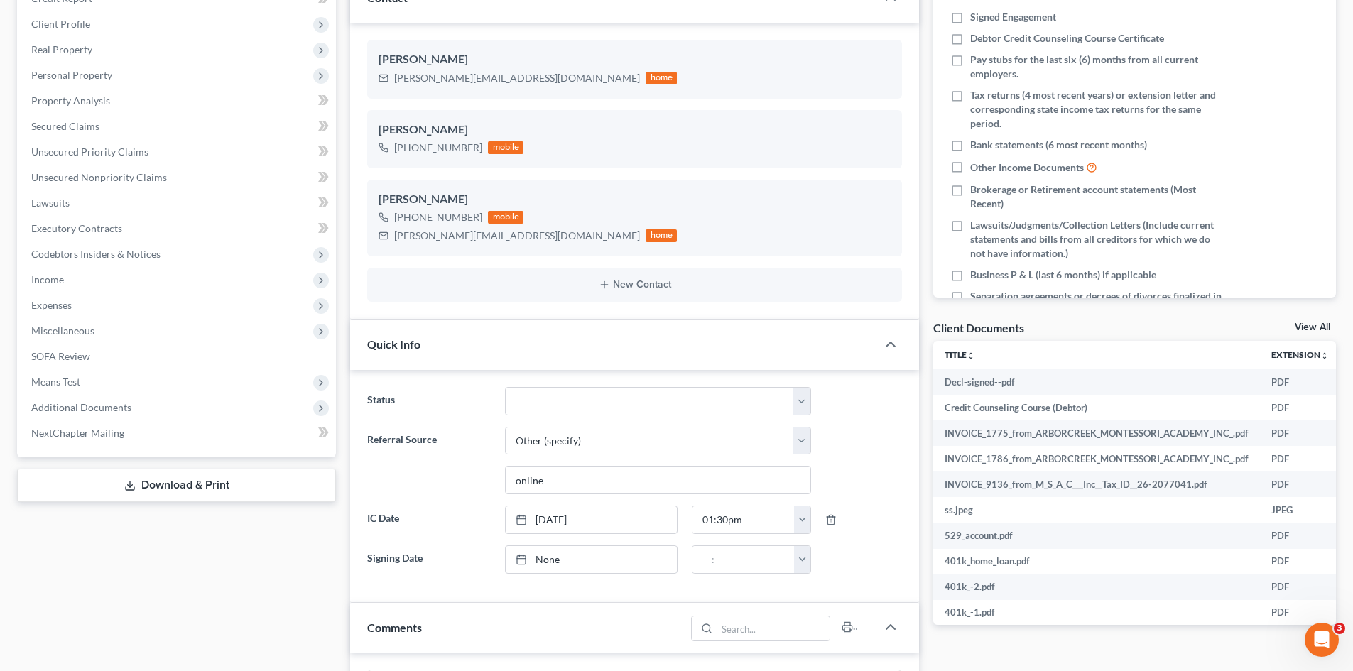
scroll to position [1097, 0]
click at [62, 413] on span "Additional Documents" at bounding box center [178, 408] width 316 height 26
click at [107, 492] on link "PACER Notices" at bounding box center [192, 485] width 288 height 26
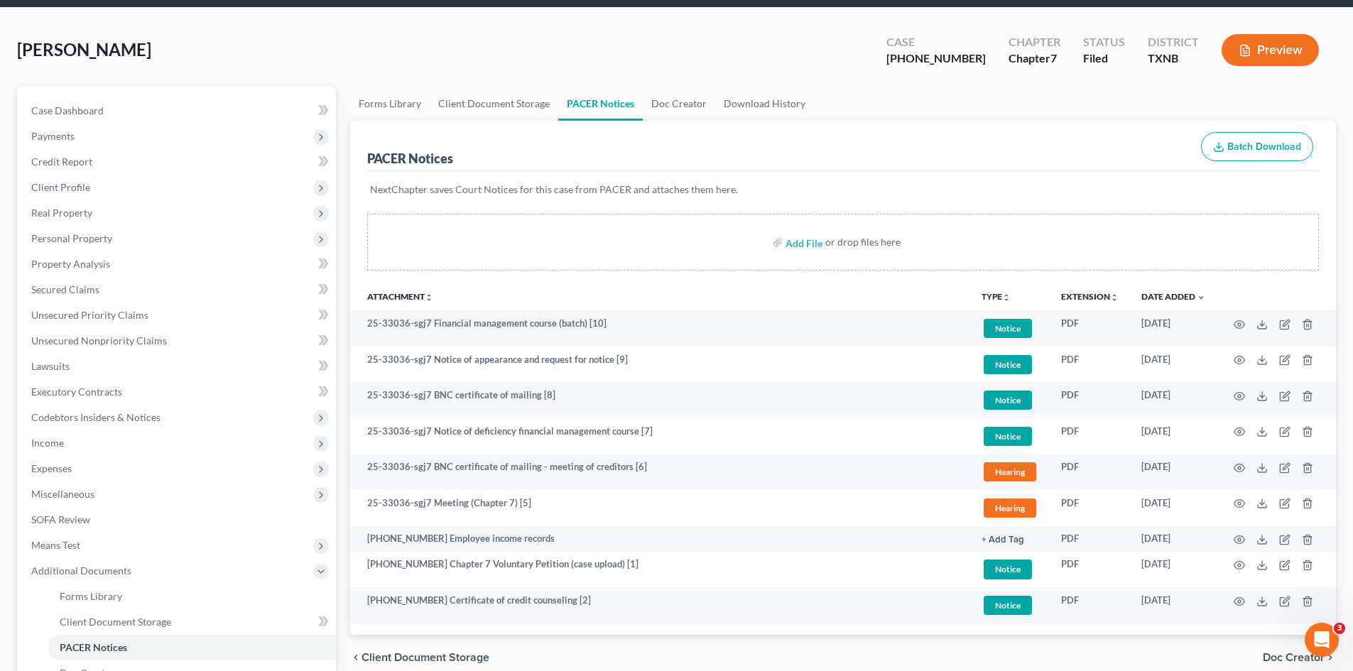
scroll to position [71, 0]
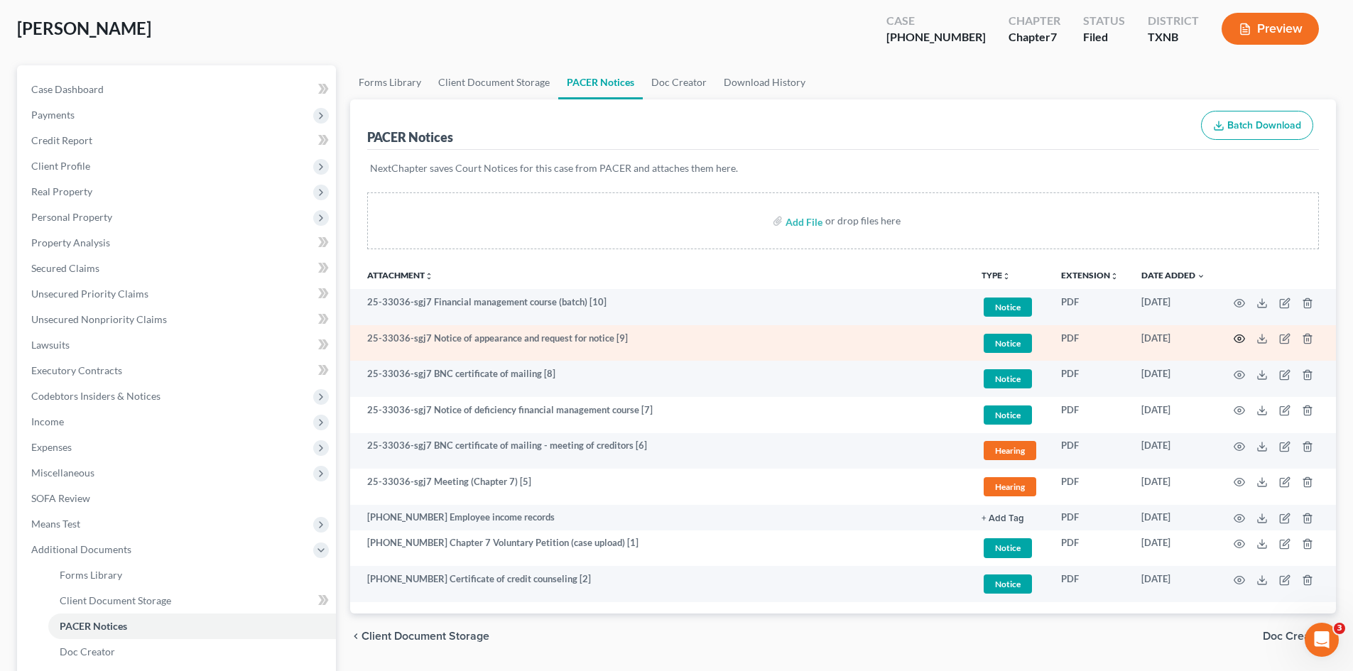
click at [1237, 341] on icon "button" at bounding box center [1239, 338] width 11 height 11
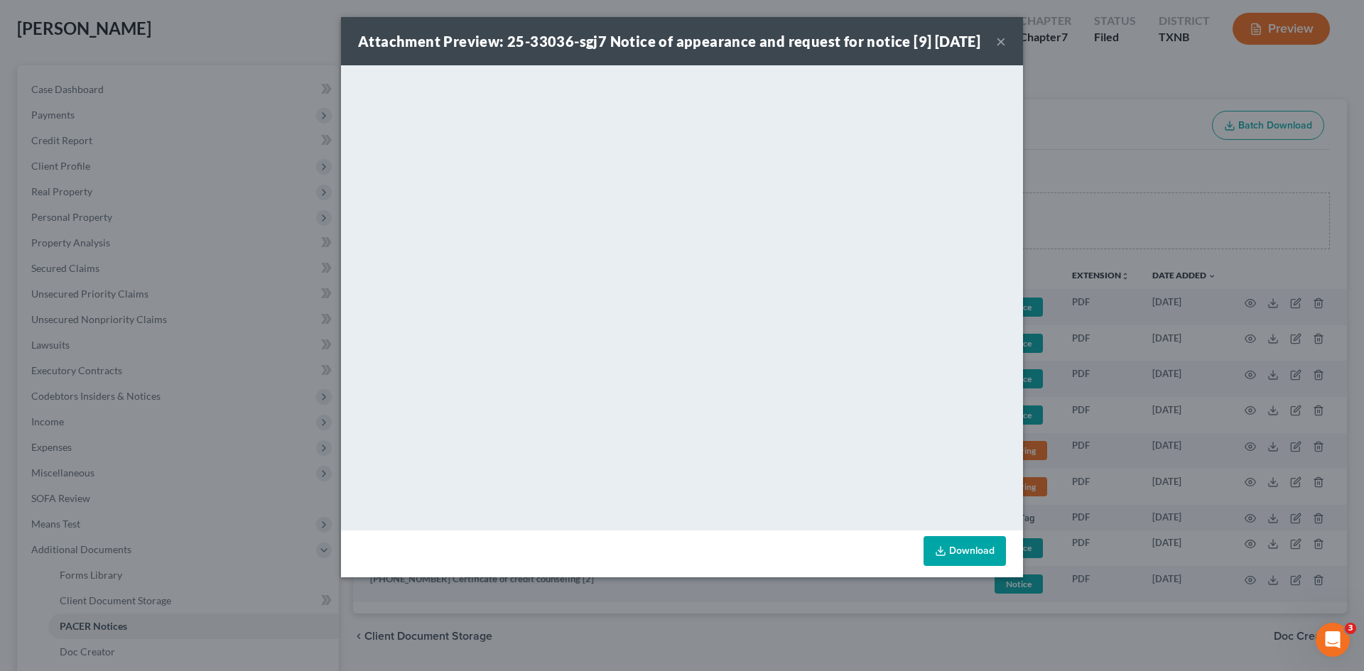
click at [980, 51] on div "Attachment Preview: 25-33036-sgj7 Notice of appearance and request for notice […" at bounding box center [669, 41] width 622 height 20
click at [997, 50] on button "×" at bounding box center [1001, 41] width 10 height 17
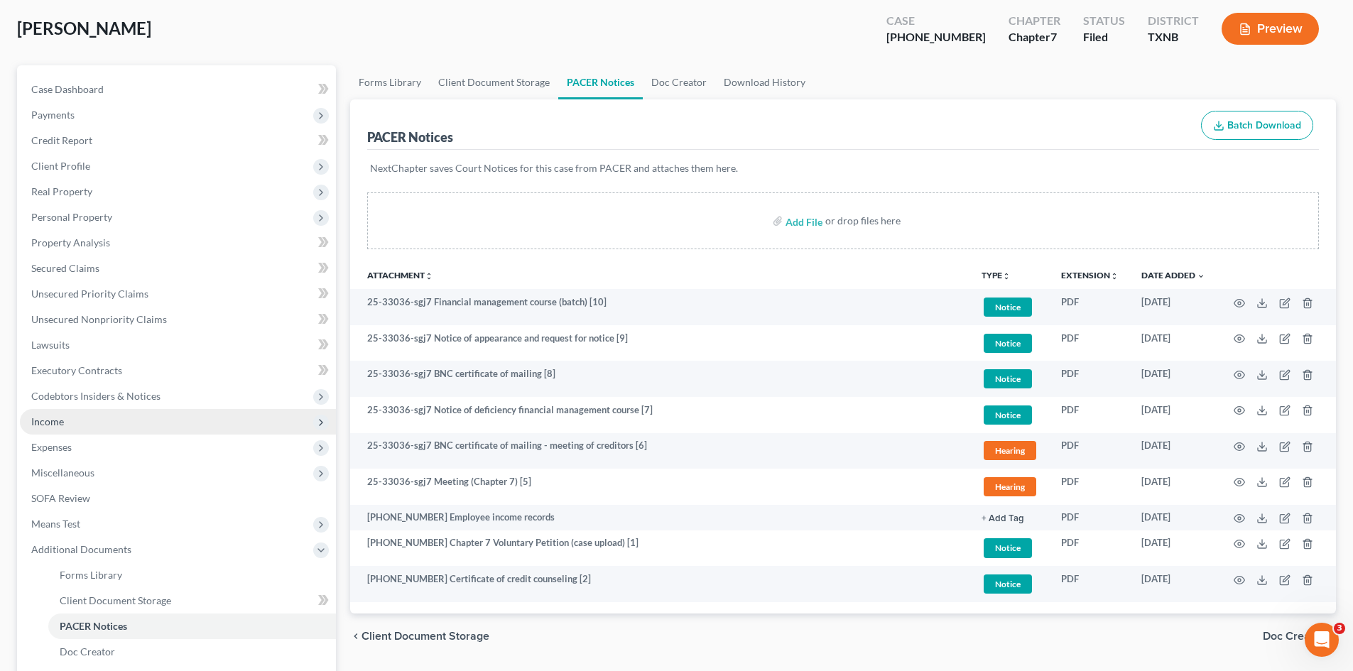
click at [82, 418] on span "Income" at bounding box center [178, 422] width 316 height 26
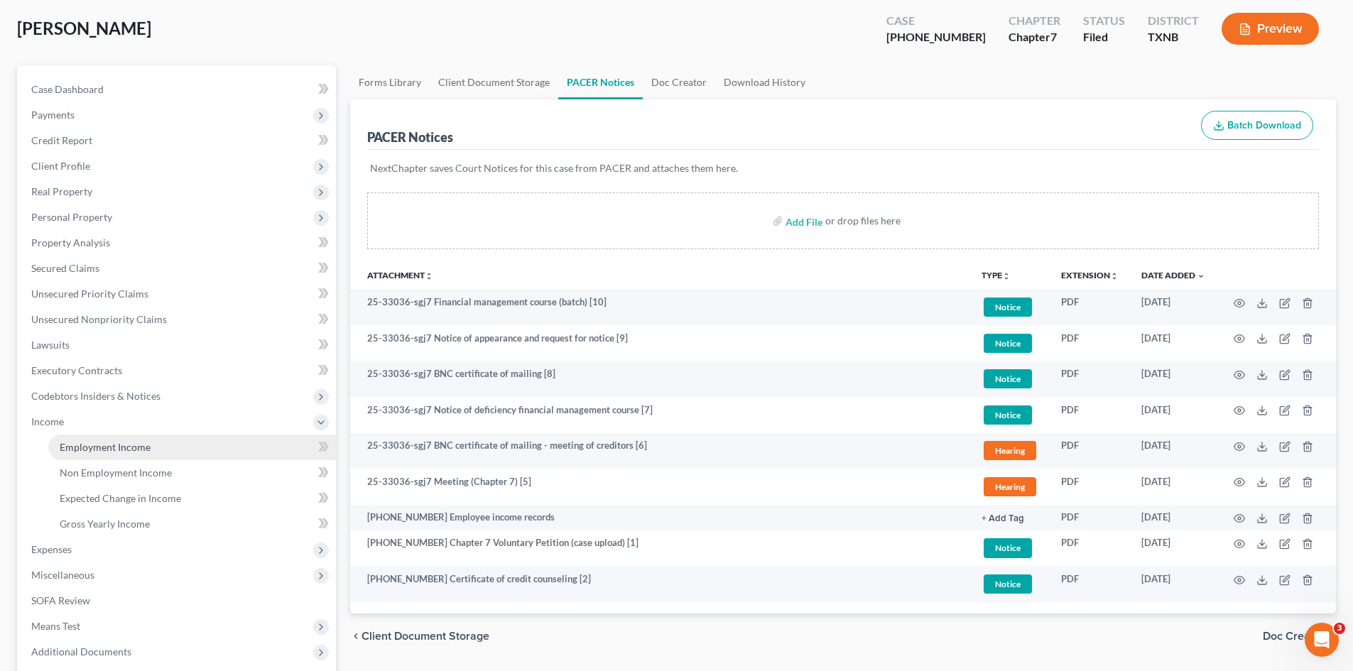
click at [92, 440] on link "Employment Income" at bounding box center [192, 448] width 288 height 26
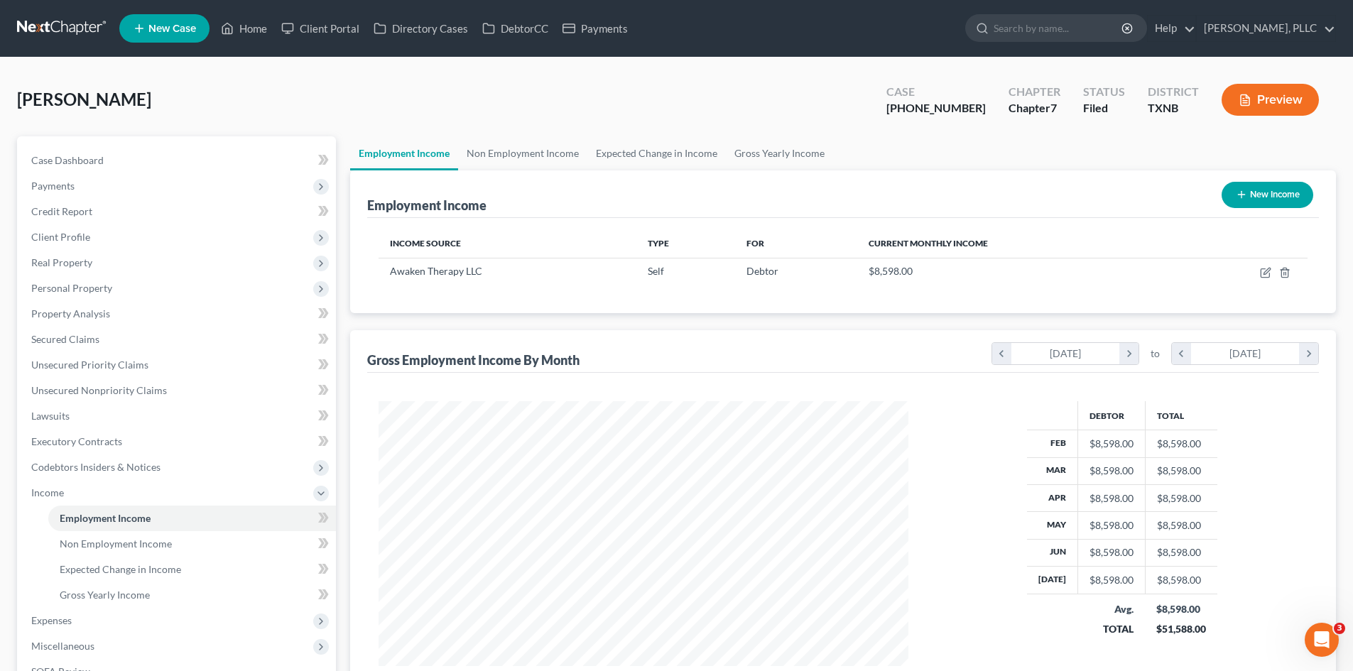
scroll to position [71, 0]
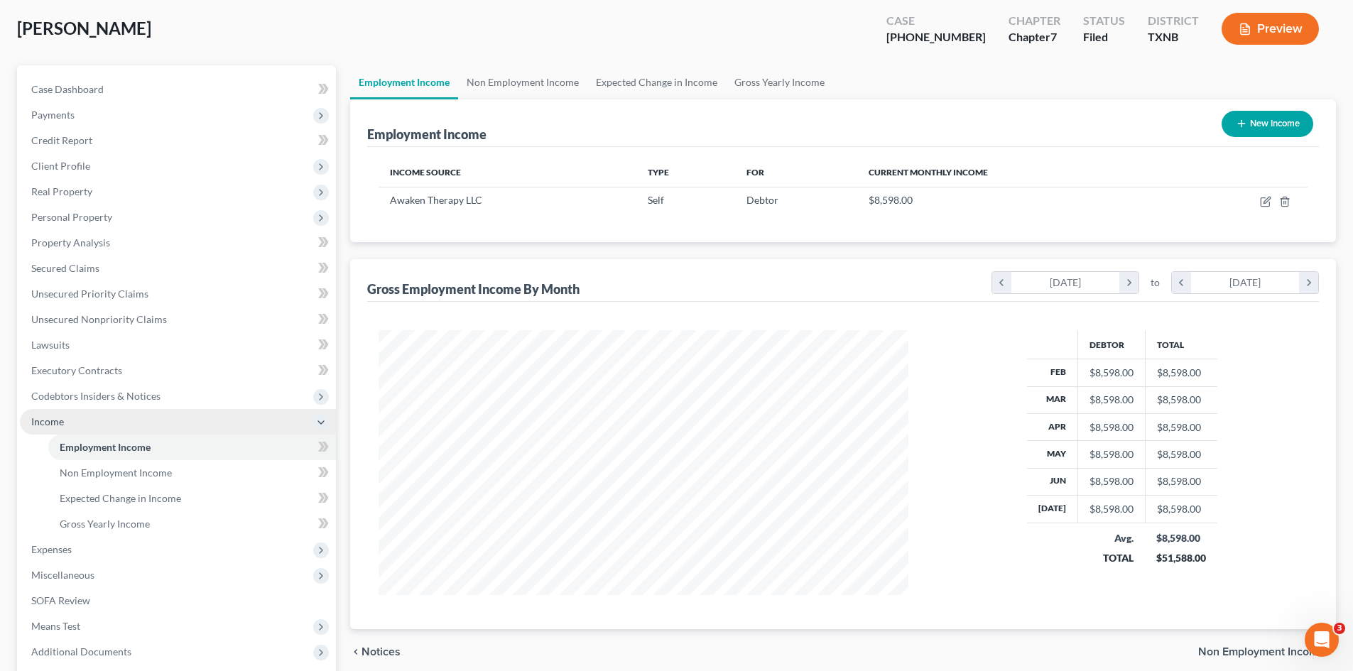
click at [115, 423] on span "Income" at bounding box center [178, 422] width 316 height 26
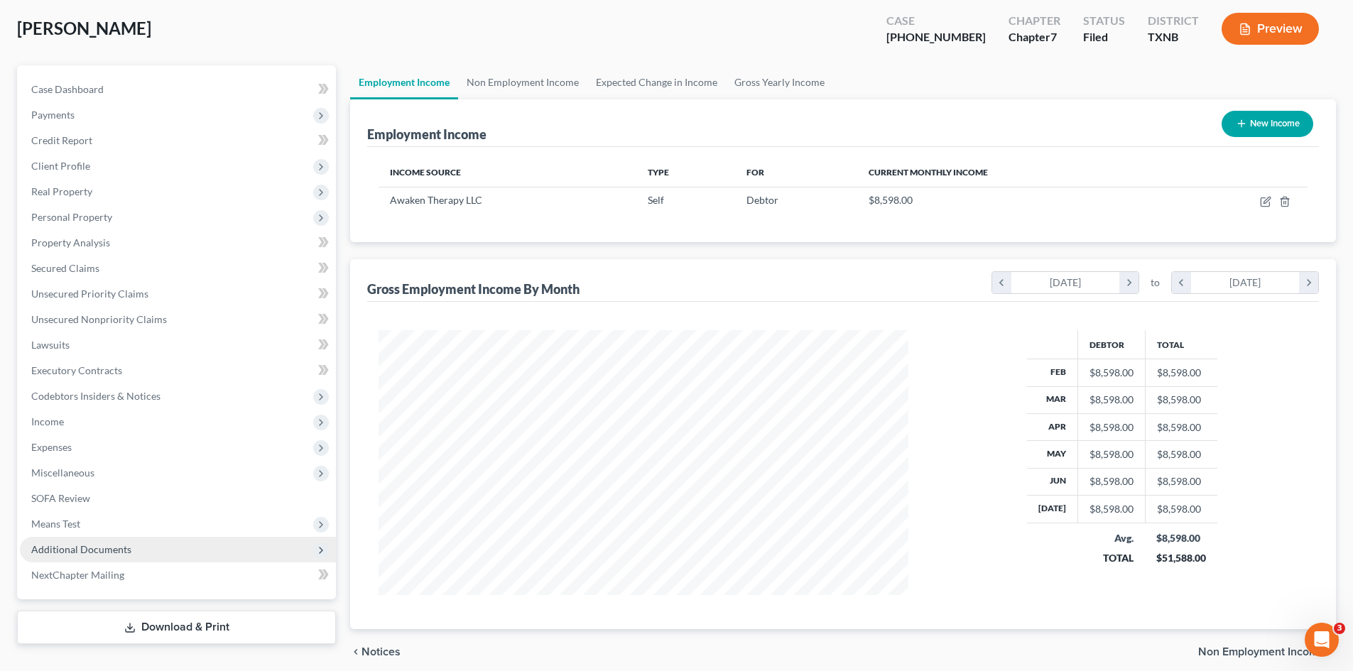
drag, startPoint x: 104, startPoint y: 558, endPoint x: 108, endPoint y: 545, distance: 14.0
click at [104, 558] on span "Additional Documents" at bounding box center [178, 550] width 316 height 26
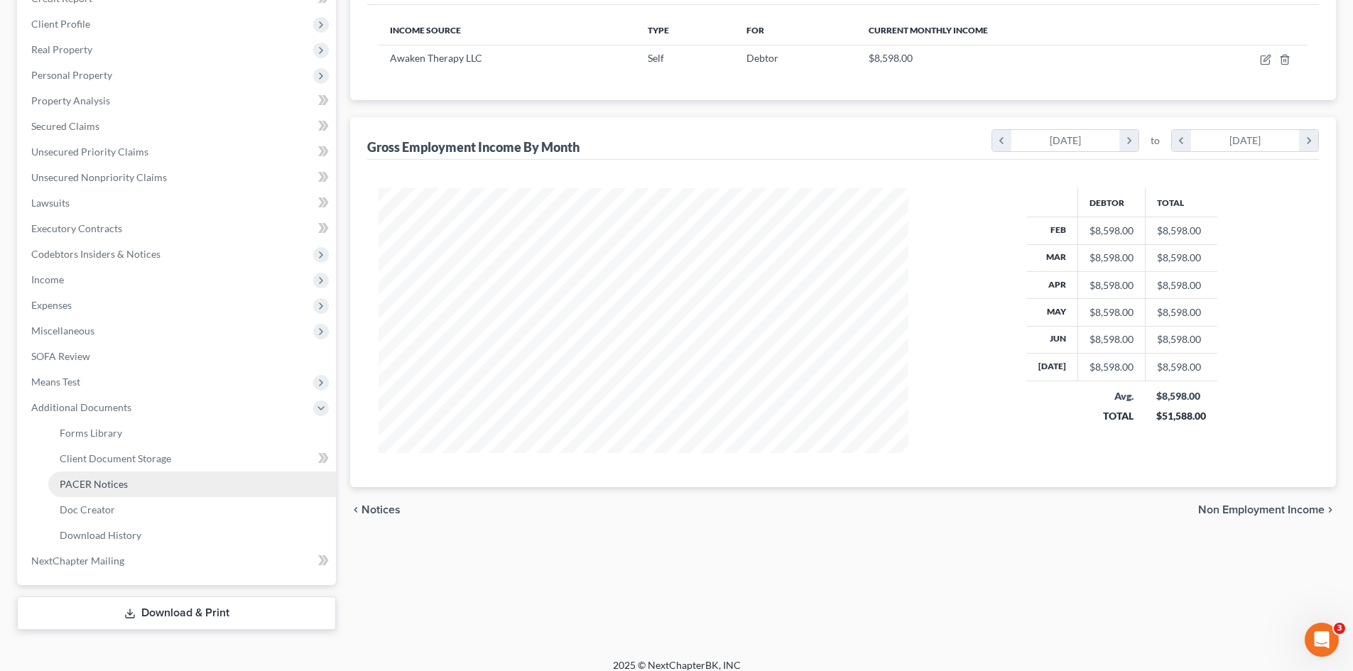
click at [104, 492] on link "PACER Notices" at bounding box center [192, 485] width 288 height 26
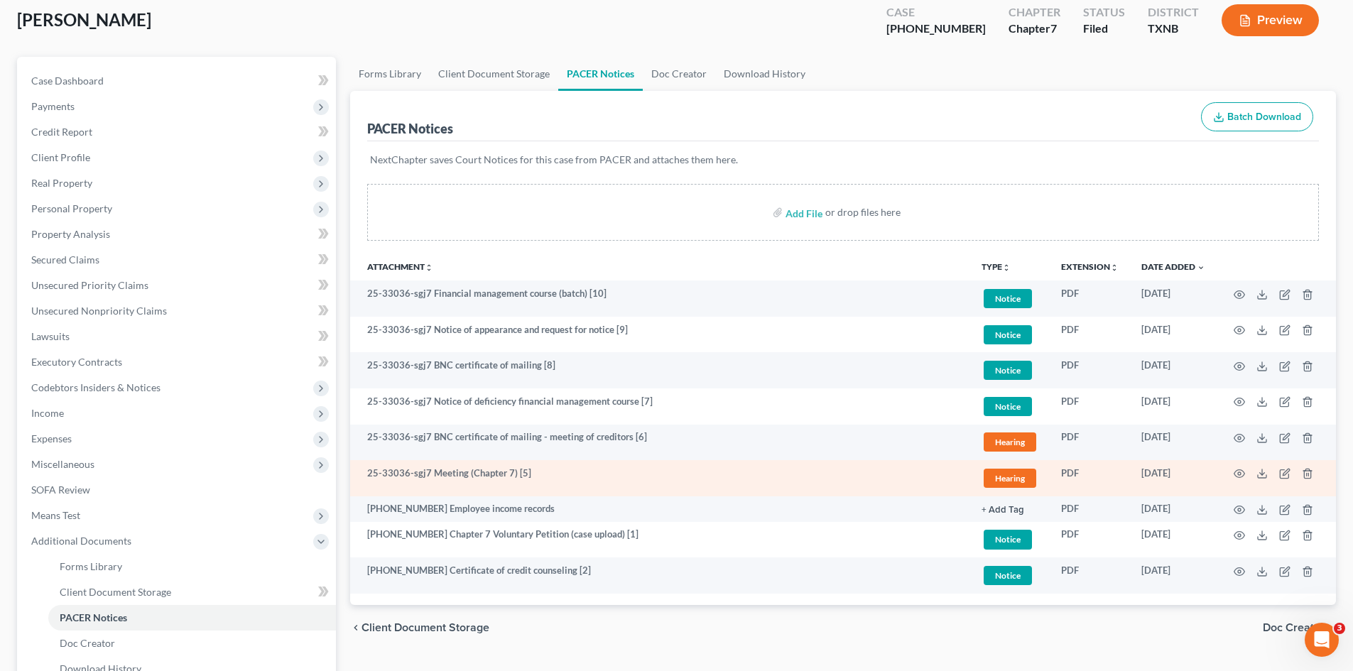
scroll to position [213, 0]
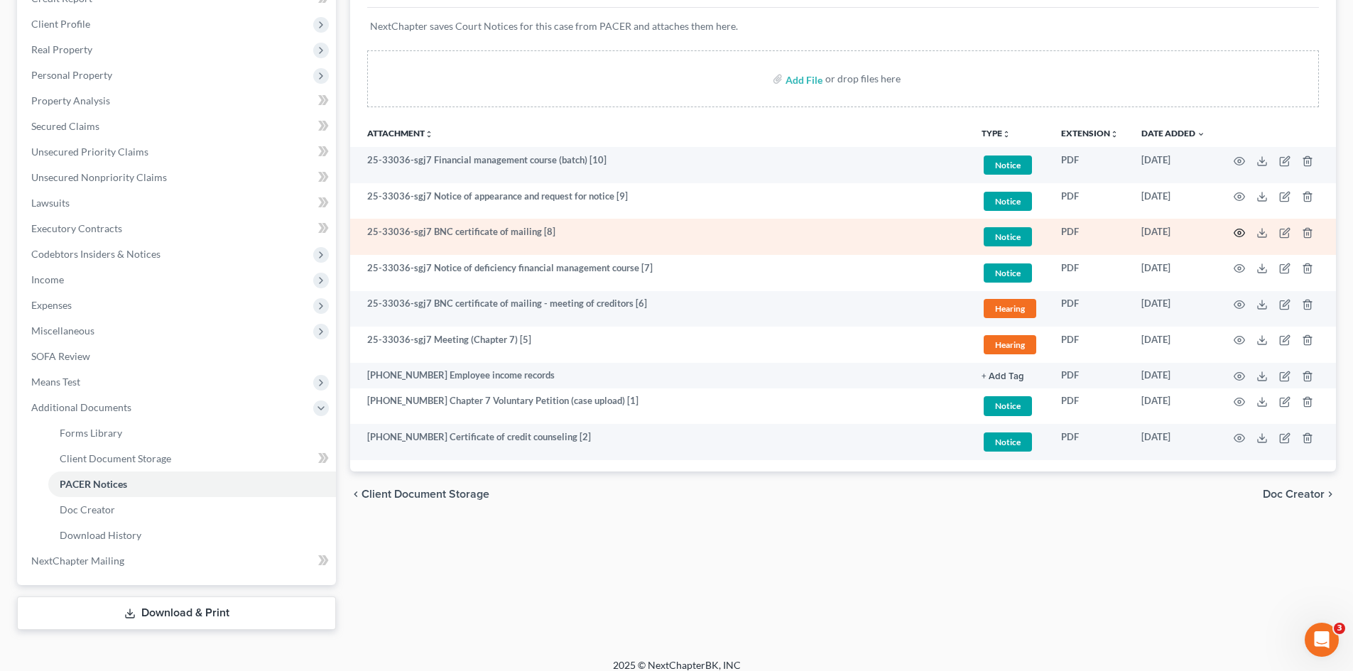
click at [1240, 234] on circle "button" at bounding box center [1239, 233] width 3 height 3
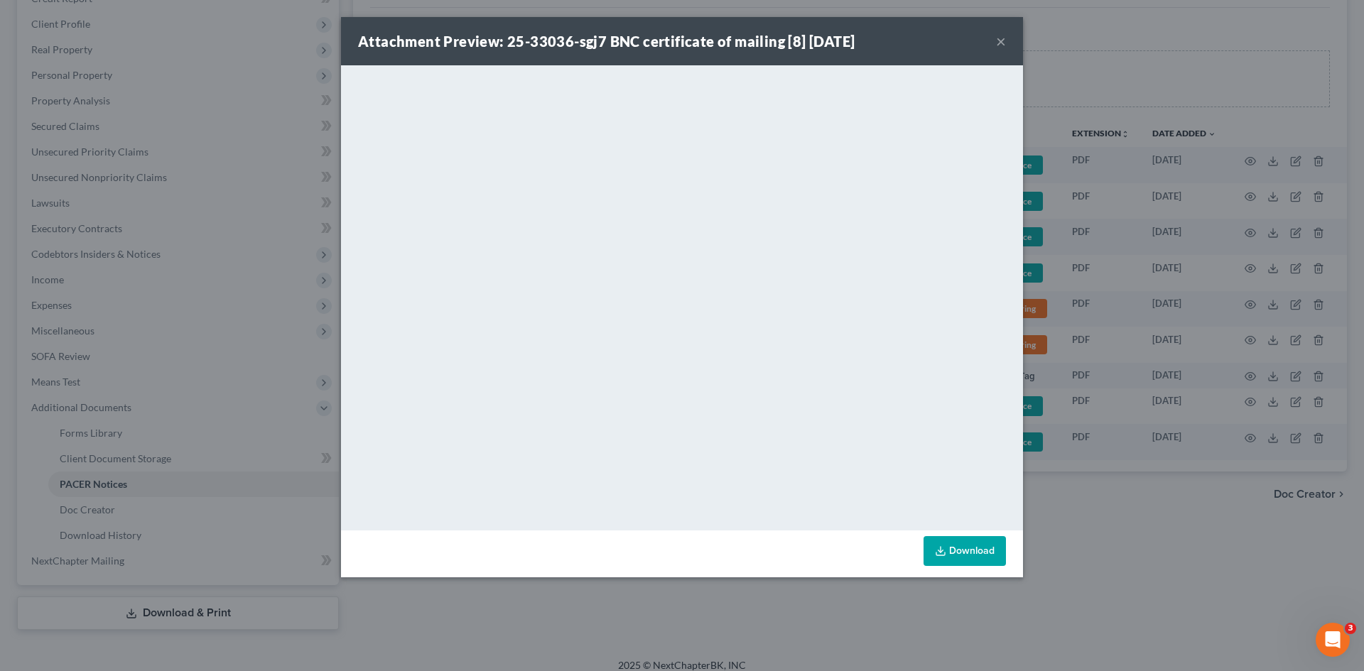
click at [1002, 39] on button "×" at bounding box center [1001, 41] width 10 height 17
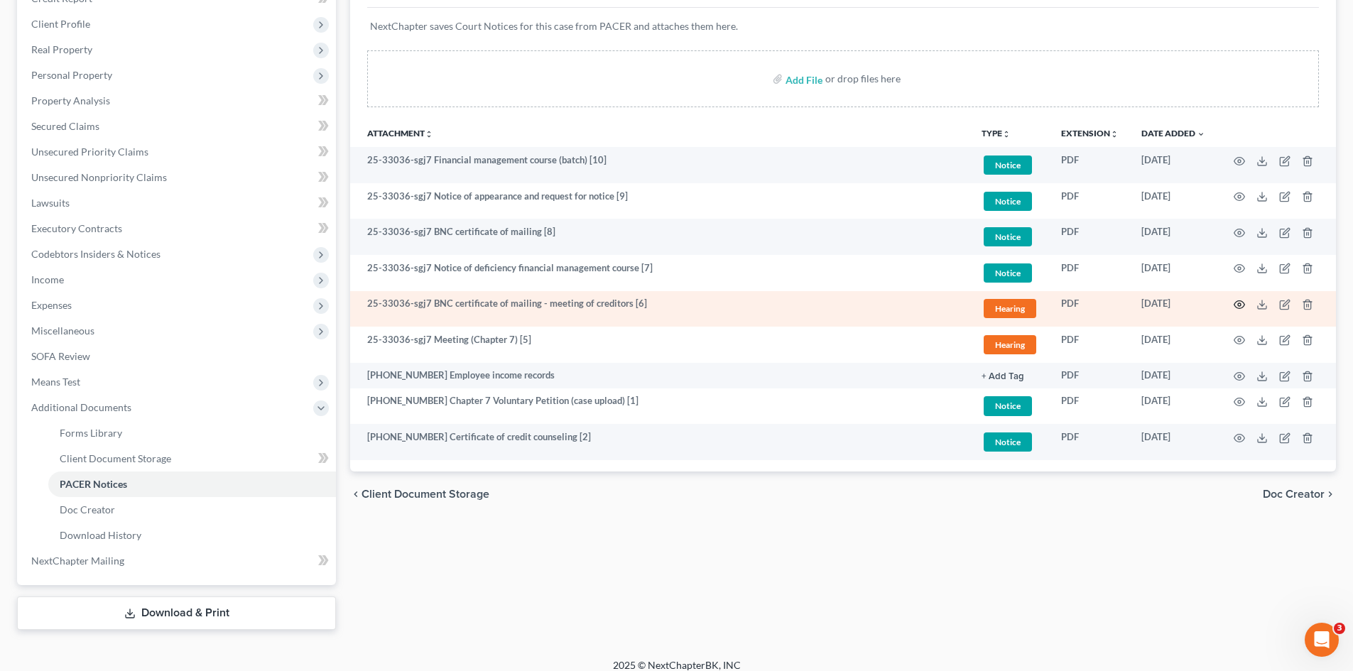
click at [1236, 305] on icon "button" at bounding box center [1239, 304] width 11 height 11
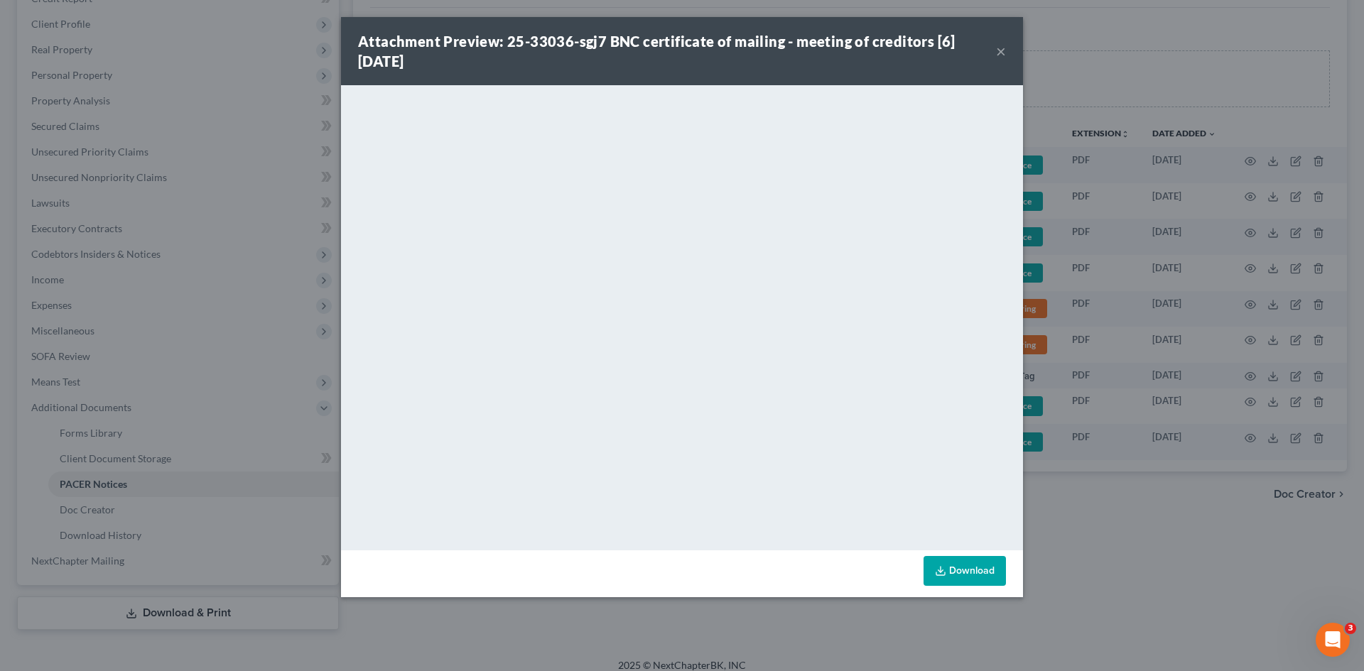
click at [1003, 51] on button "×" at bounding box center [1001, 51] width 10 height 17
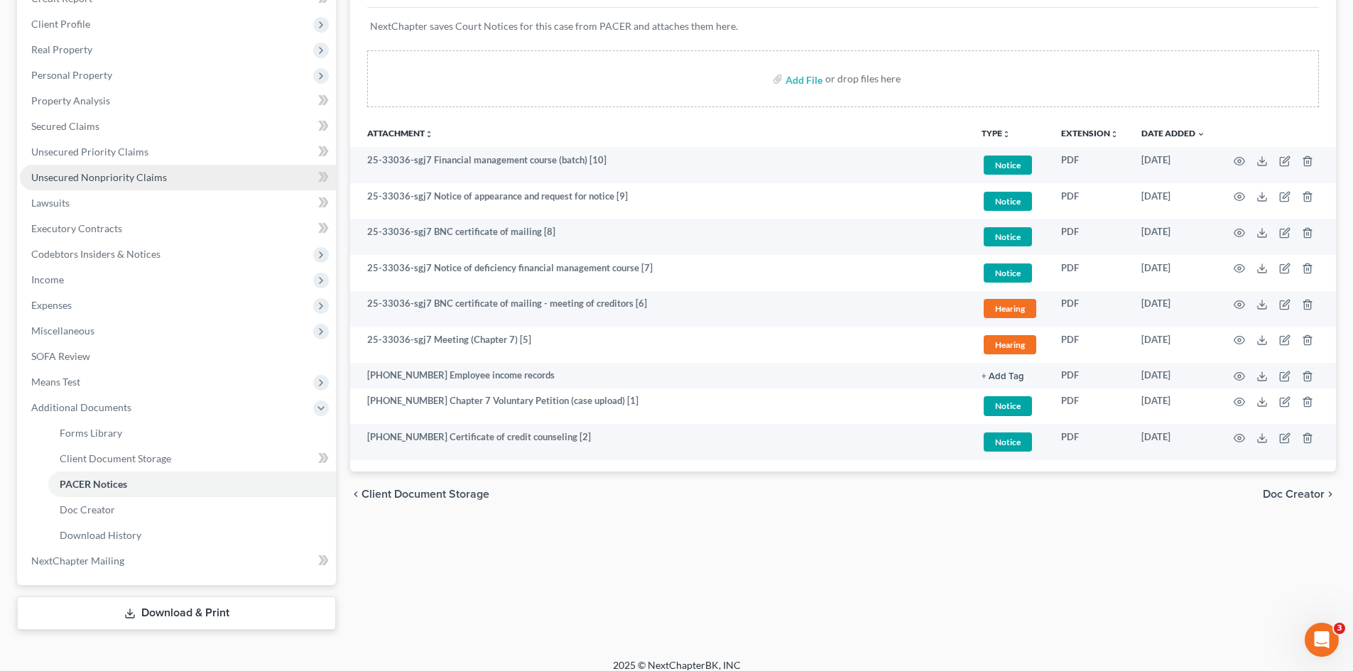
click at [136, 176] on span "Unsecured Nonpriority Claims" at bounding box center [99, 177] width 136 height 12
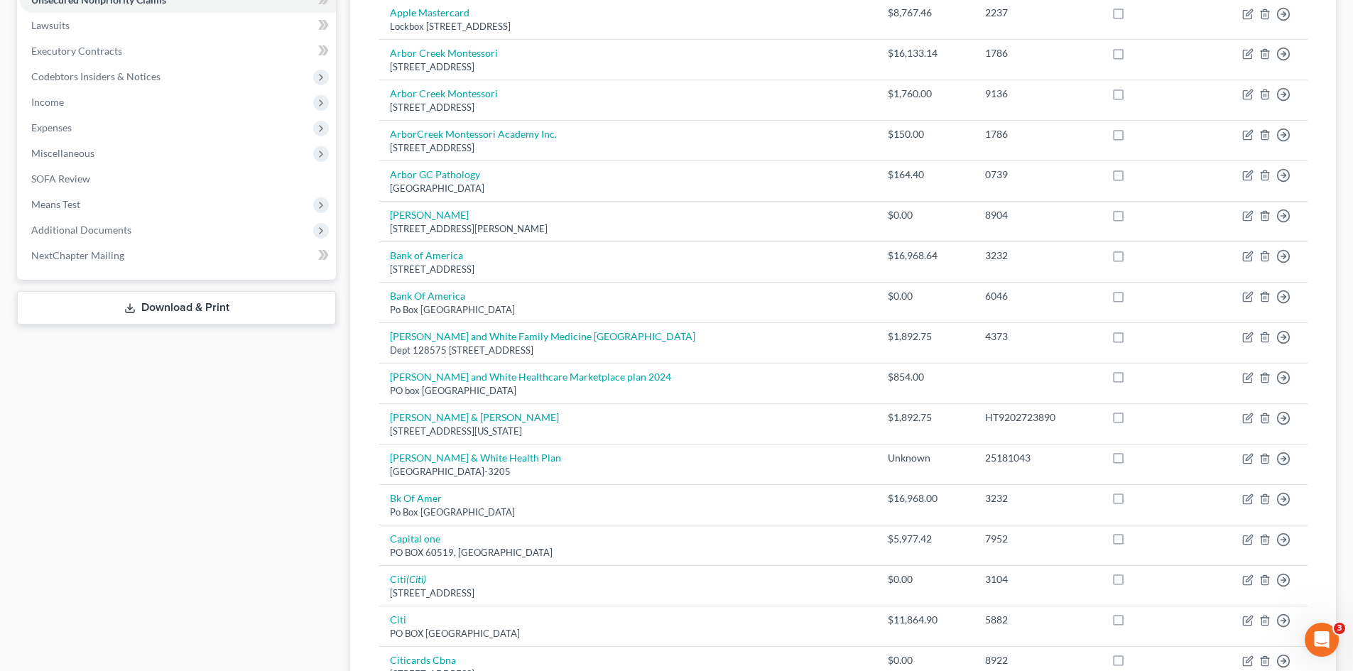
scroll to position [355, 0]
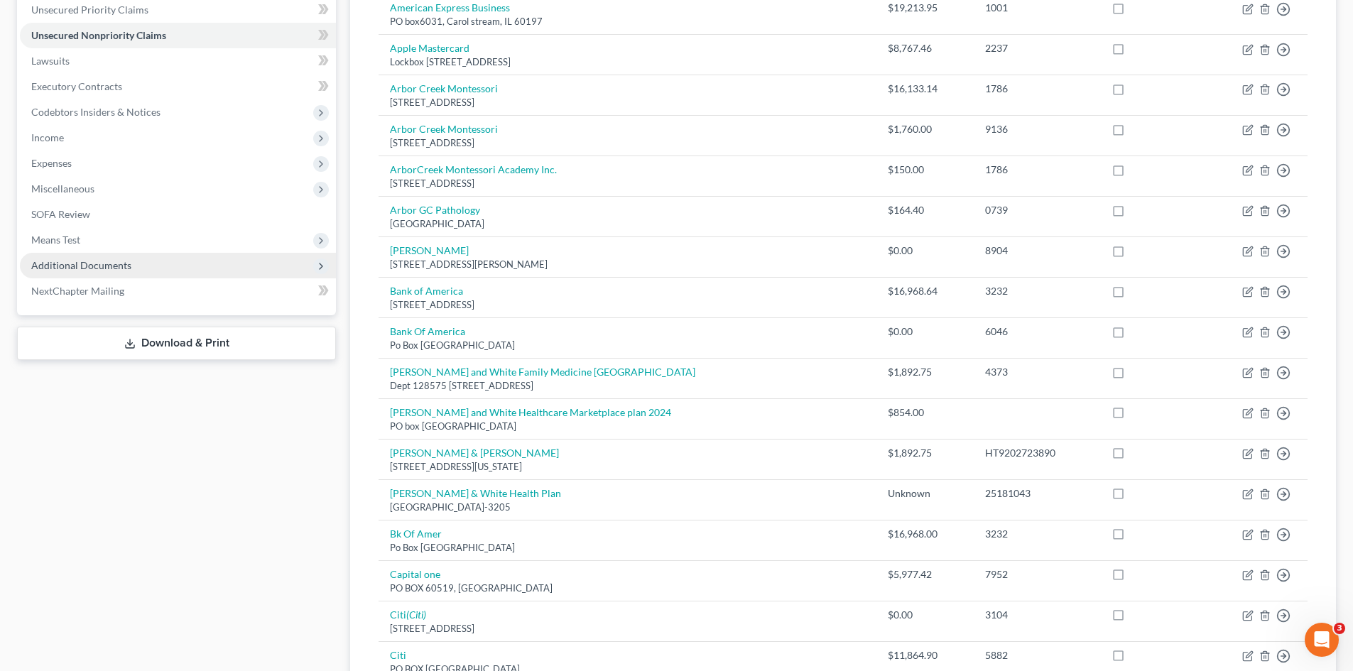
click at [55, 276] on span "Additional Documents" at bounding box center [178, 266] width 316 height 26
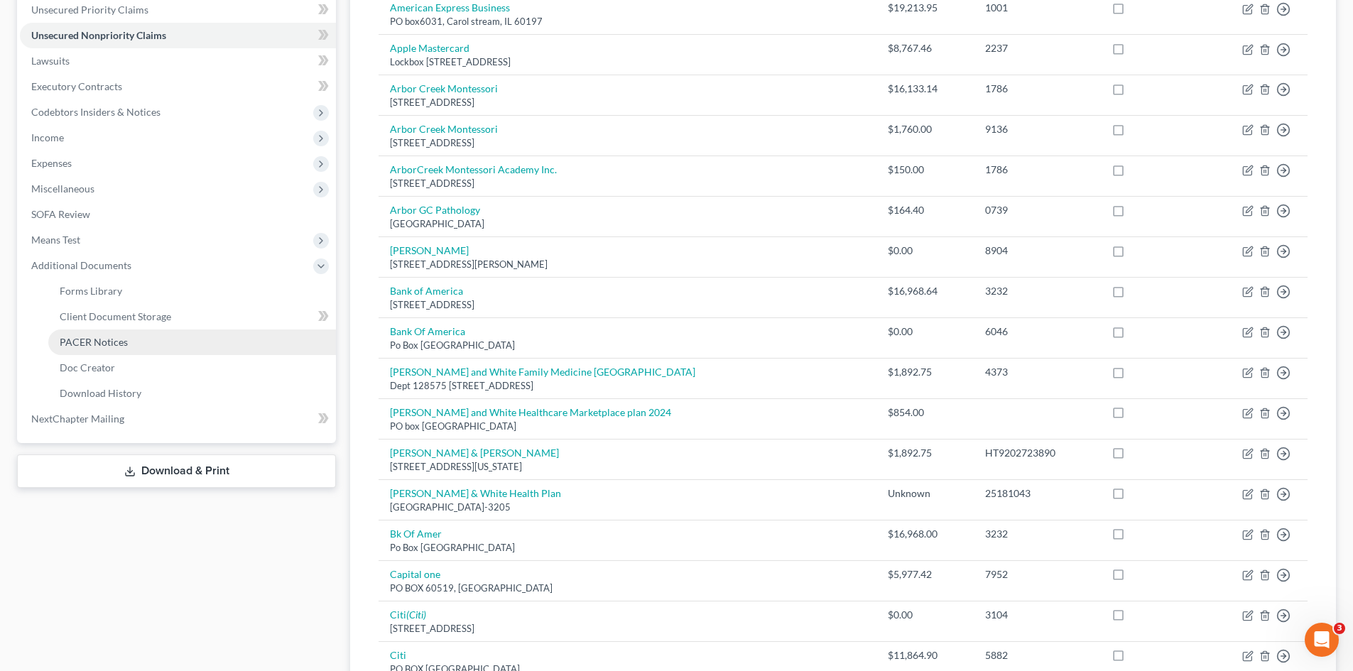
click at [90, 339] on span "PACER Notices" at bounding box center [94, 342] width 68 height 12
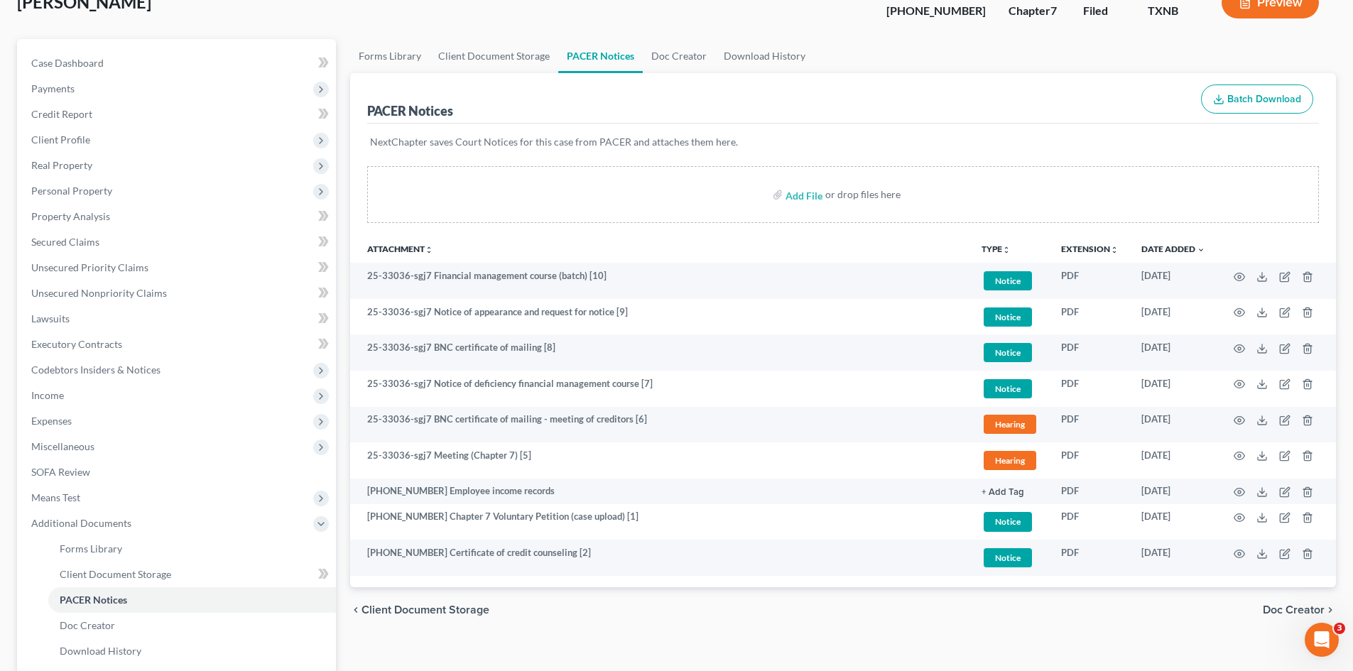
scroll to position [226, 0]
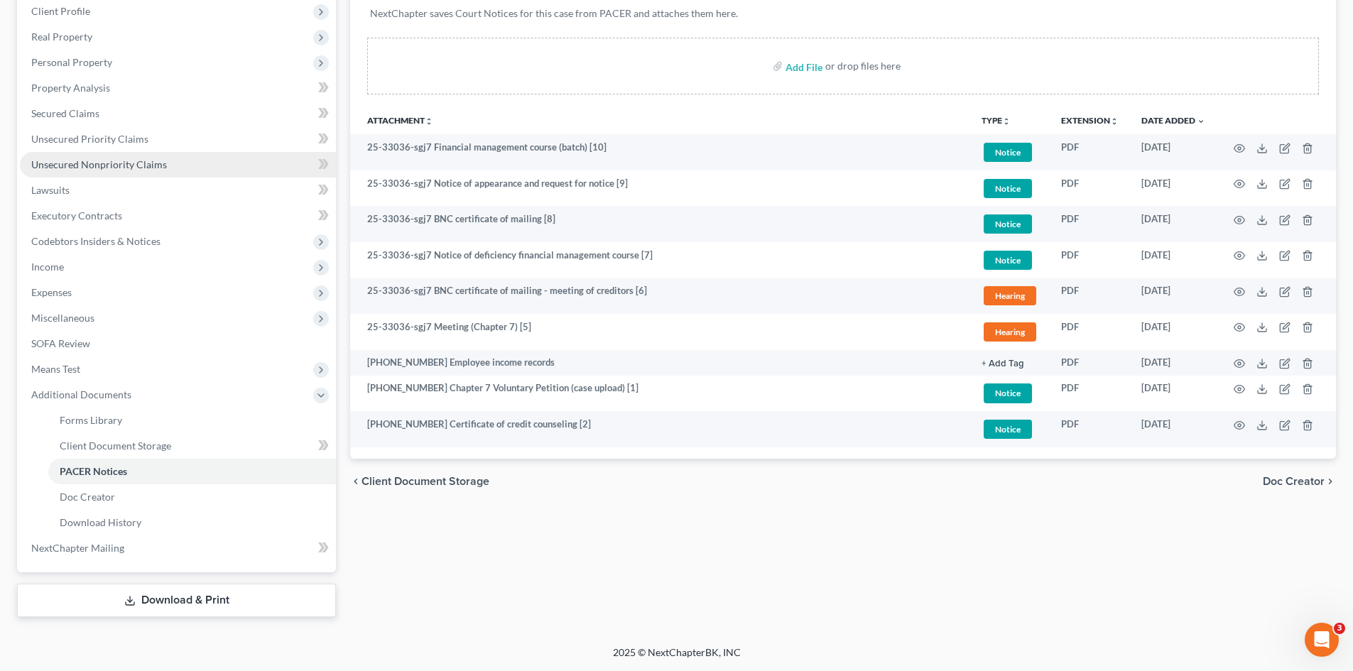
click at [87, 163] on span "Unsecured Nonpriority Claims" at bounding box center [99, 164] width 136 height 12
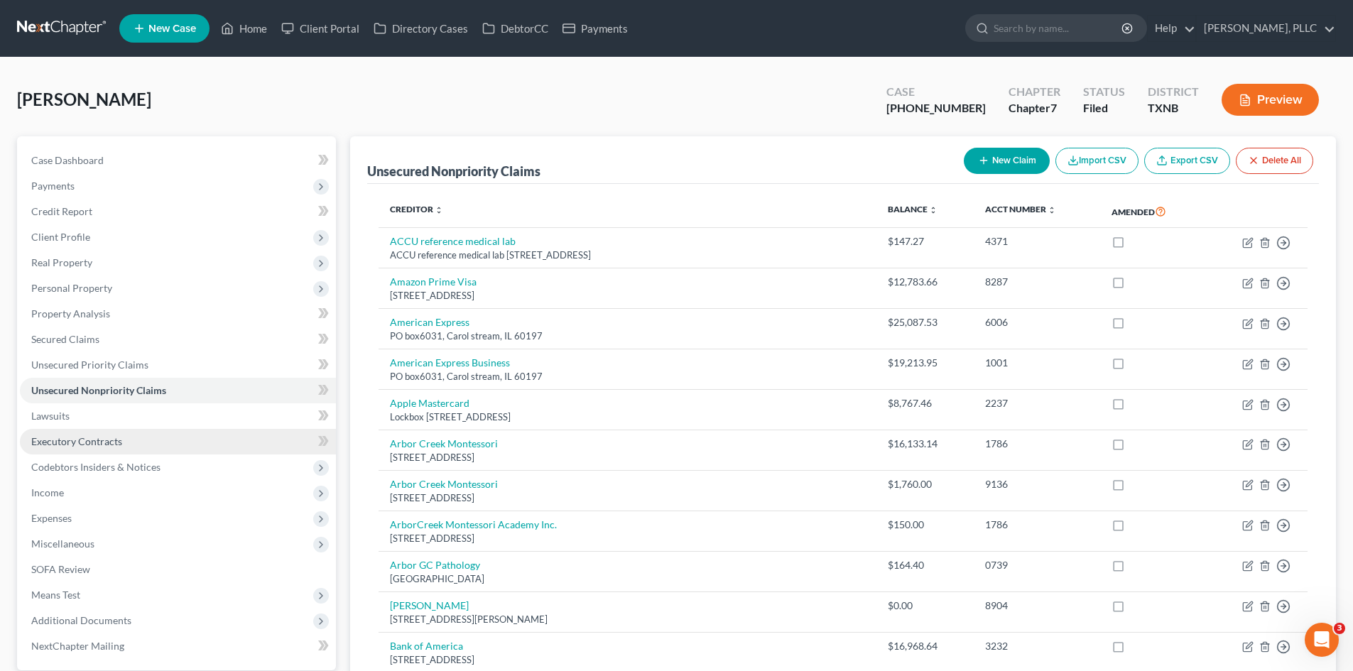
click at [127, 443] on link "Executory Contracts" at bounding box center [178, 442] width 316 height 26
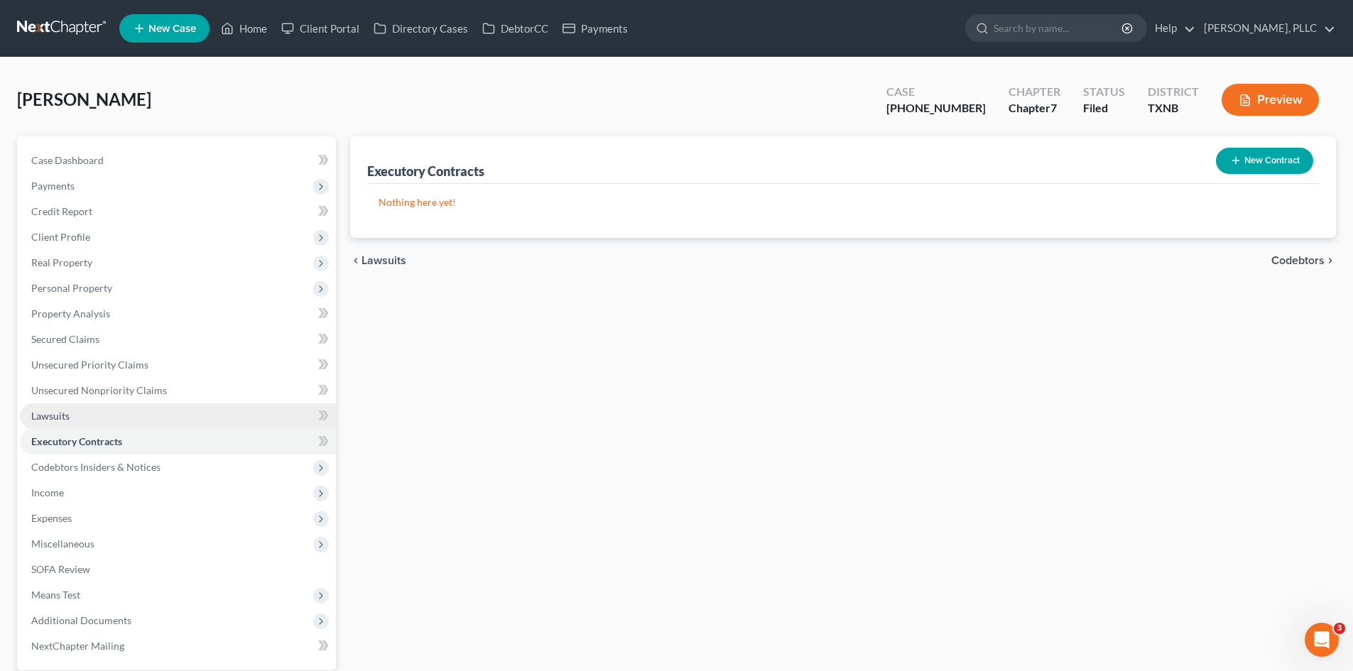
click at [114, 413] on link "Lawsuits" at bounding box center [178, 417] width 316 height 26
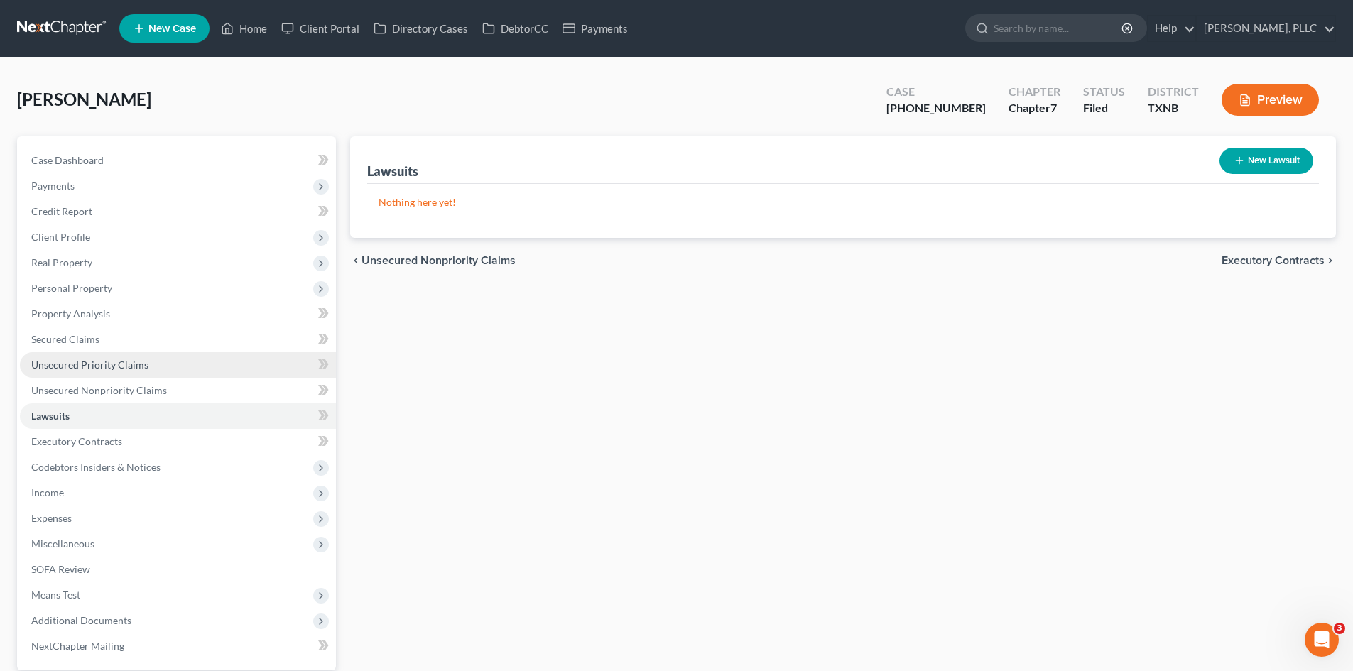
click at [117, 373] on link "Unsecured Priority Claims" at bounding box center [178, 365] width 316 height 26
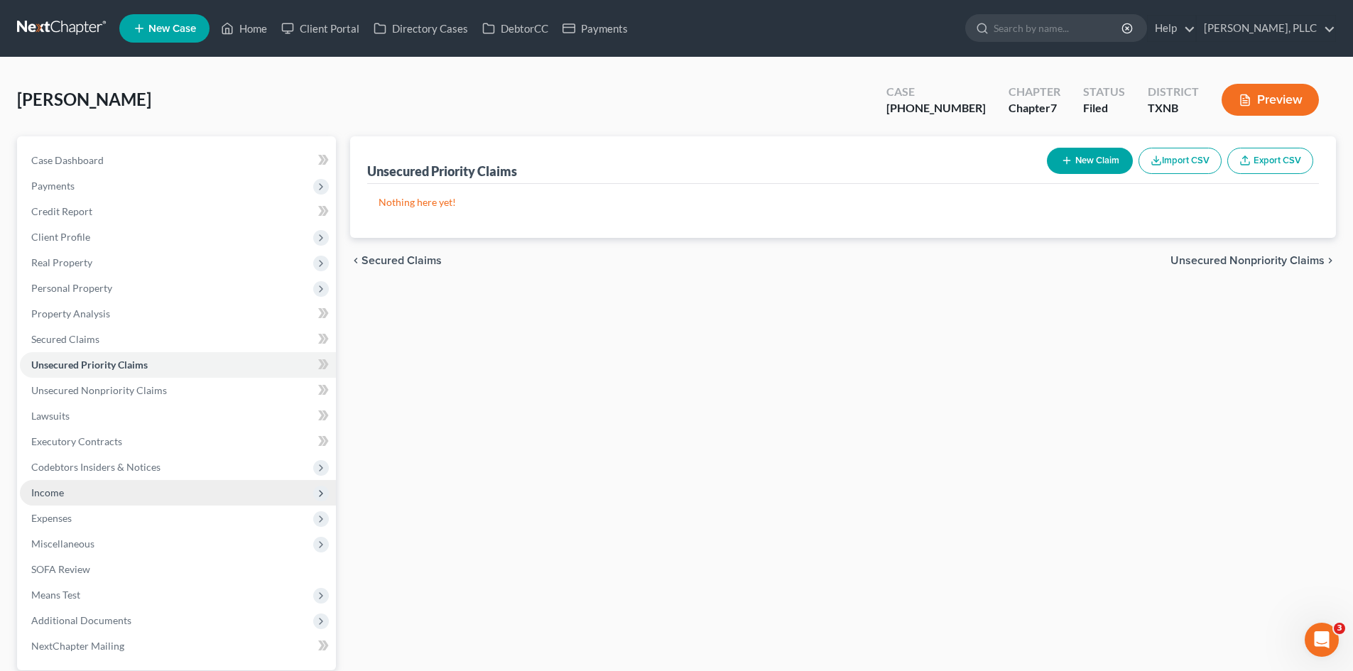
click at [143, 485] on span "Income" at bounding box center [178, 493] width 316 height 26
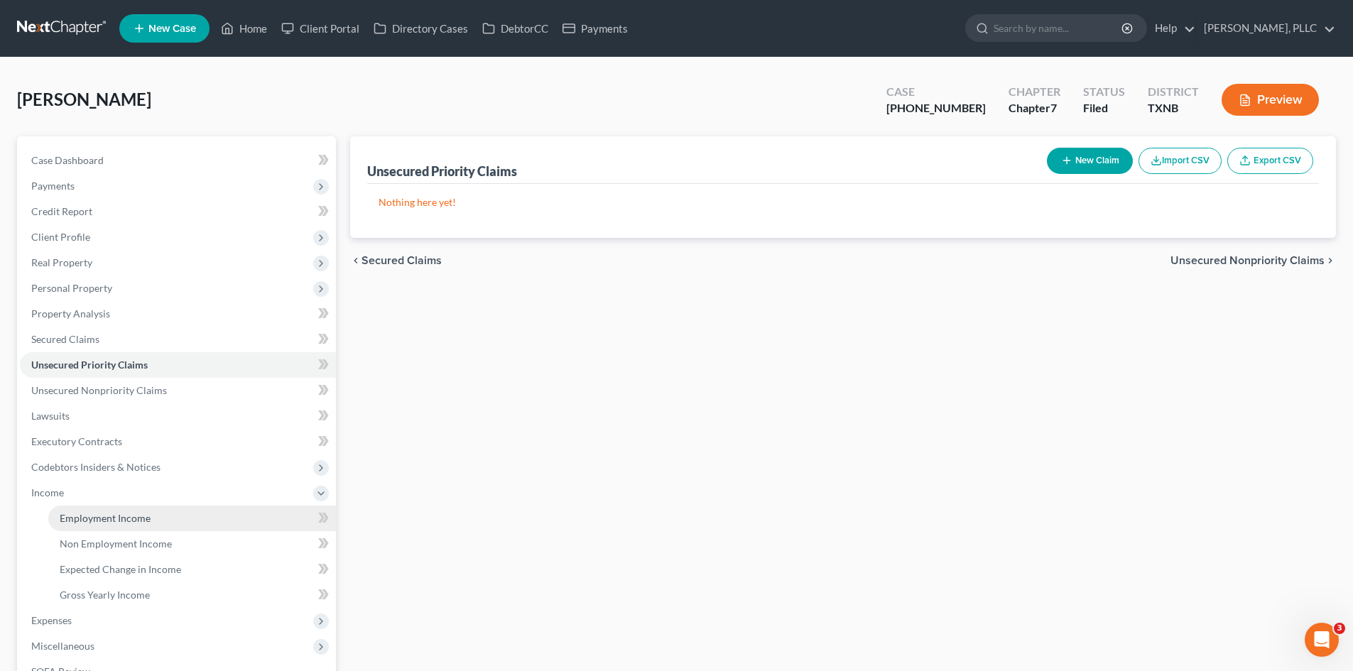
click at [105, 529] on link "Employment Income" at bounding box center [192, 519] width 288 height 26
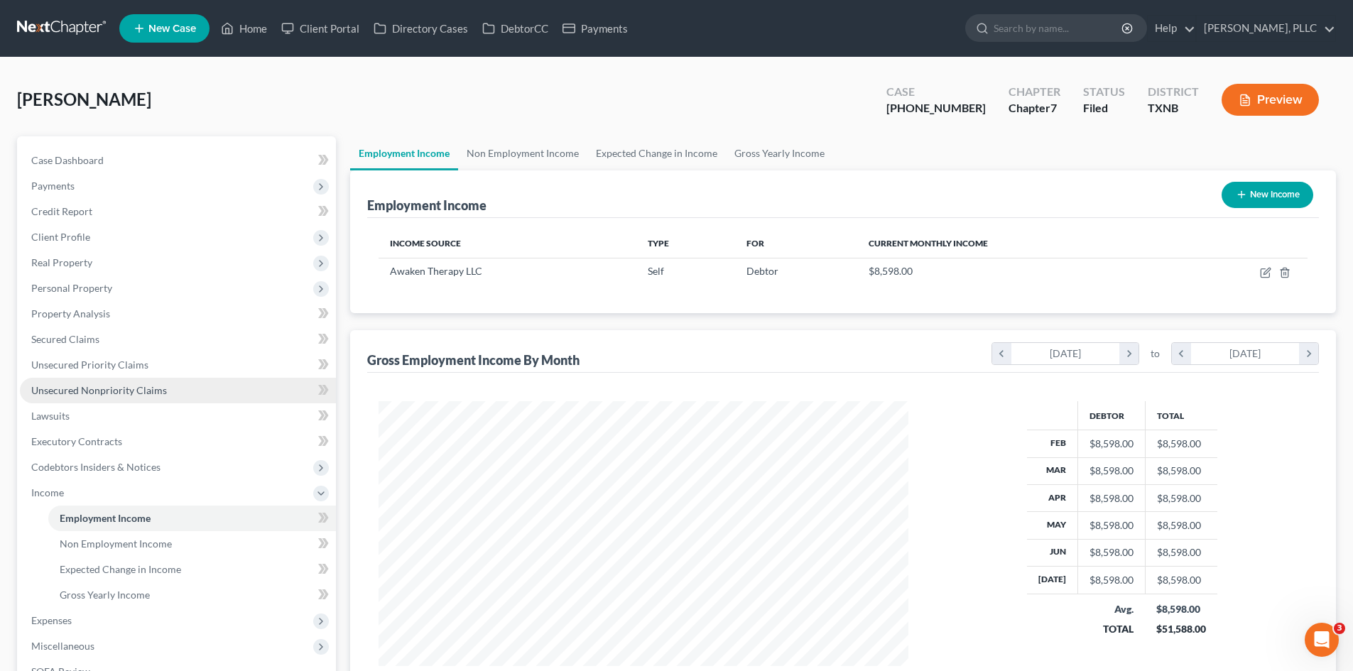
scroll to position [265, 558]
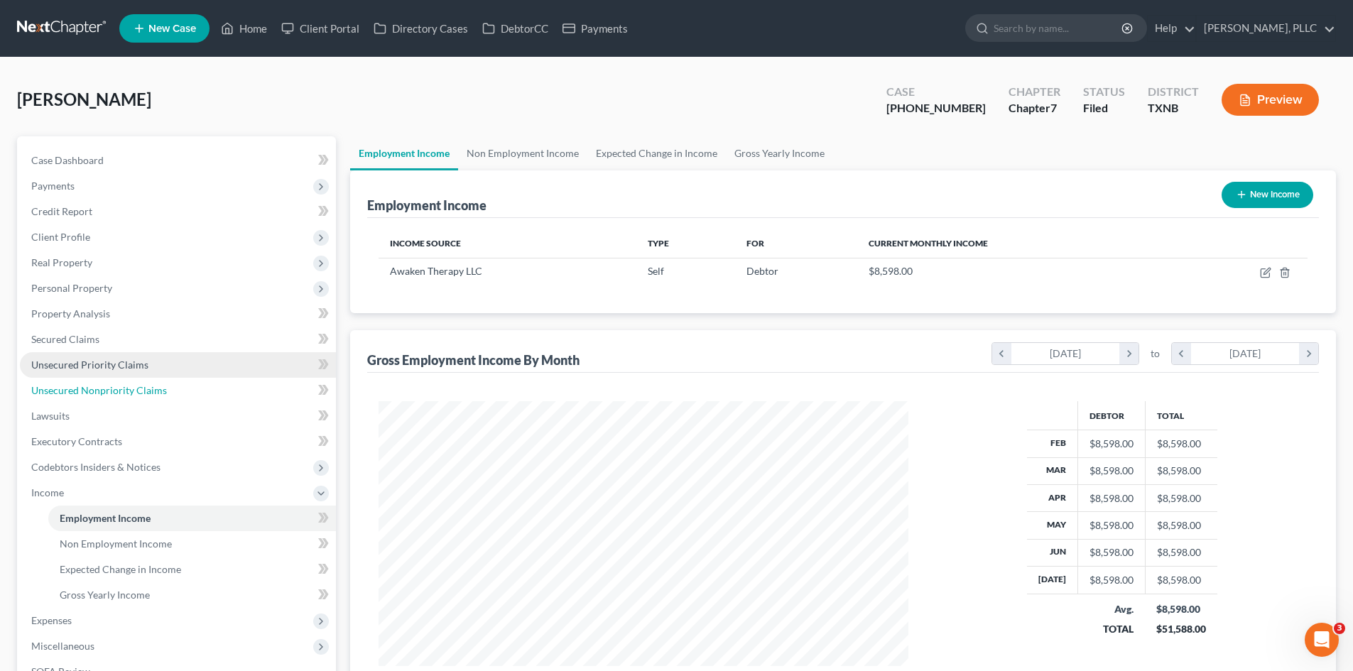
click at [90, 382] on link "Unsecured Nonpriority Claims" at bounding box center [178, 391] width 316 height 26
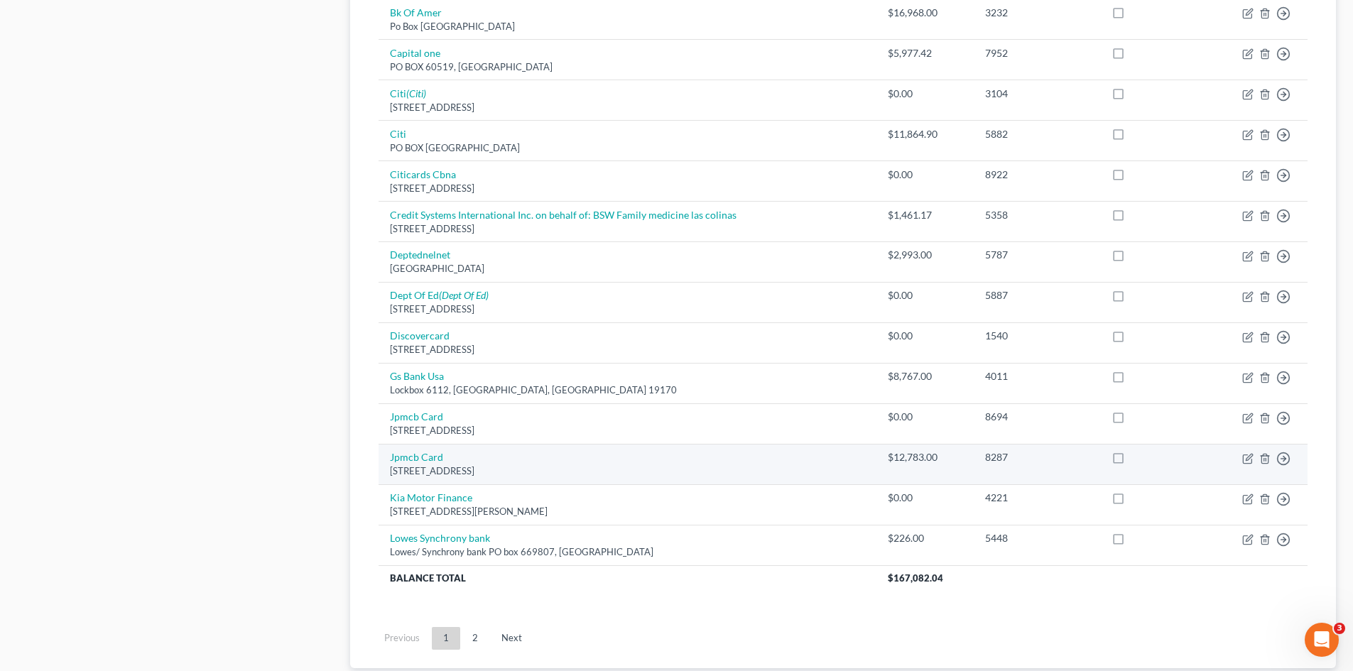
scroll to position [973, 0]
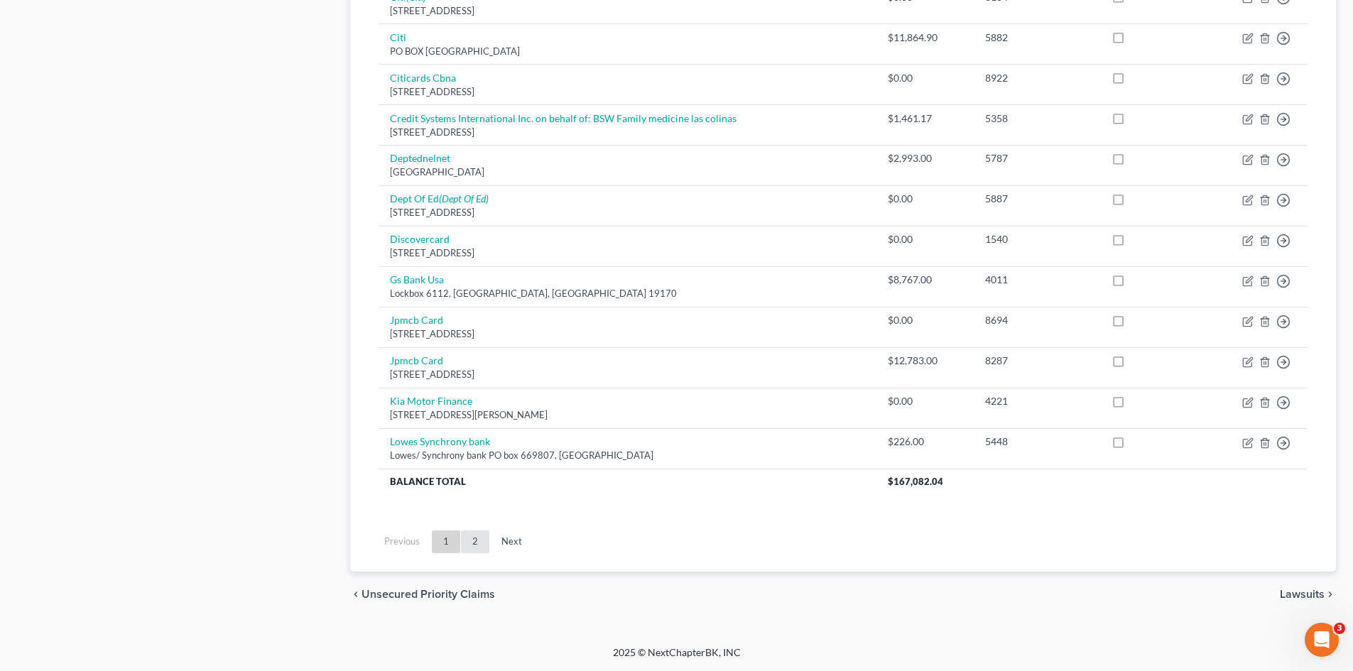
click at [488, 540] on link "2" at bounding box center [475, 542] width 28 height 23
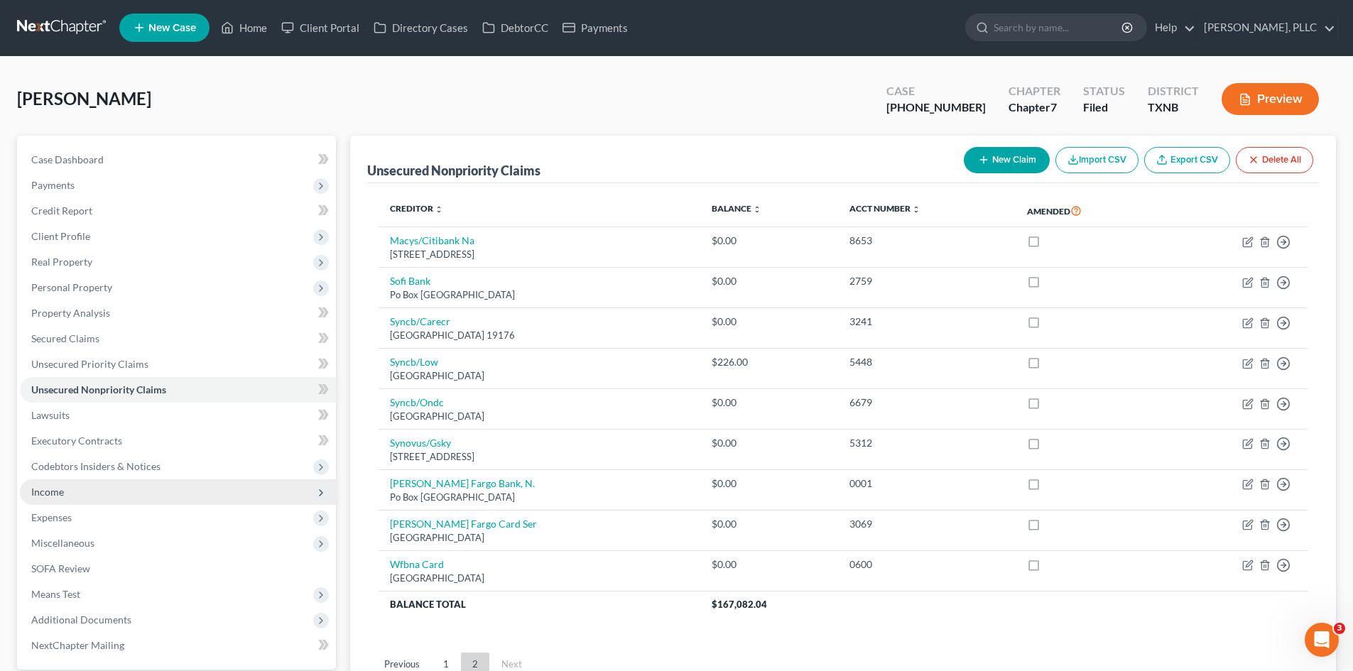
scroll to position [0, 0]
drag, startPoint x: 263, startPoint y: 15, endPoint x: 261, endPoint y: 25, distance: 10.2
click at [263, 15] on ul "New Case Home Client Portal Directory Cases DebtorCC Payments - No Result - See…" at bounding box center [727, 28] width 1217 height 37
click at [261, 25] on link "Home" at bounding box center [244, 29] width 60 height 26
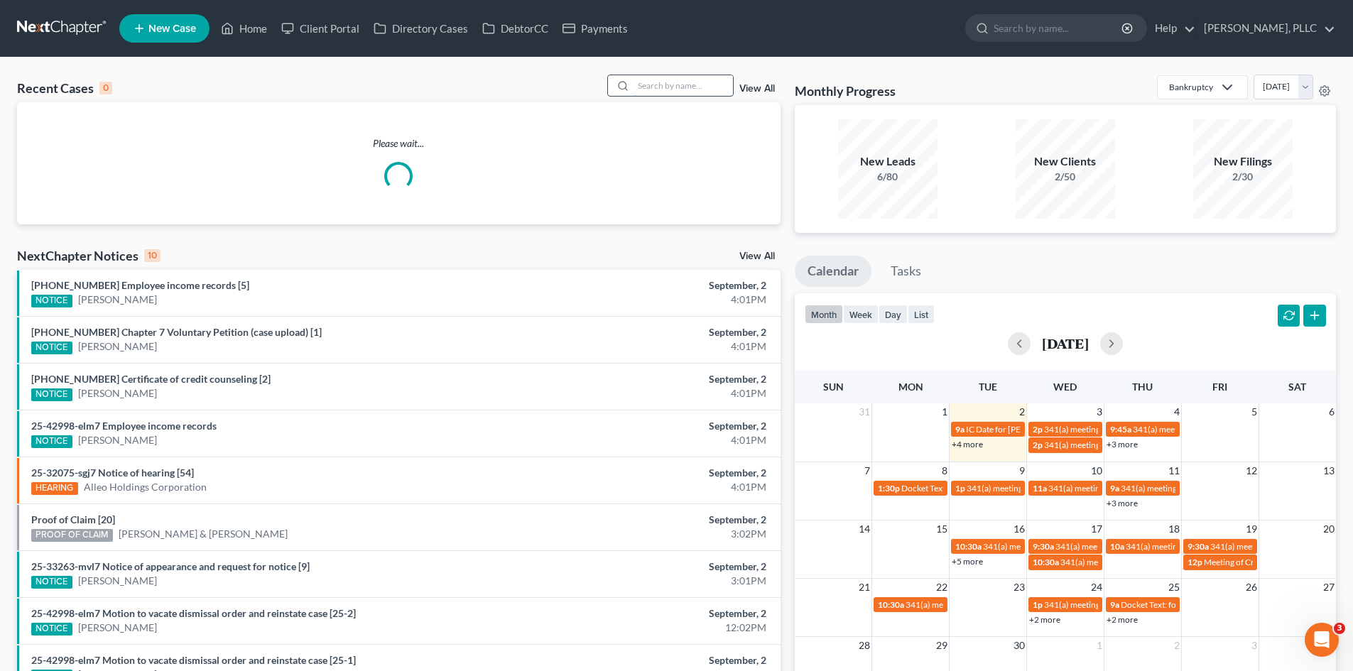
click at [684, 85] on input "search" at bounding box center [683, 85] width 99 height 21
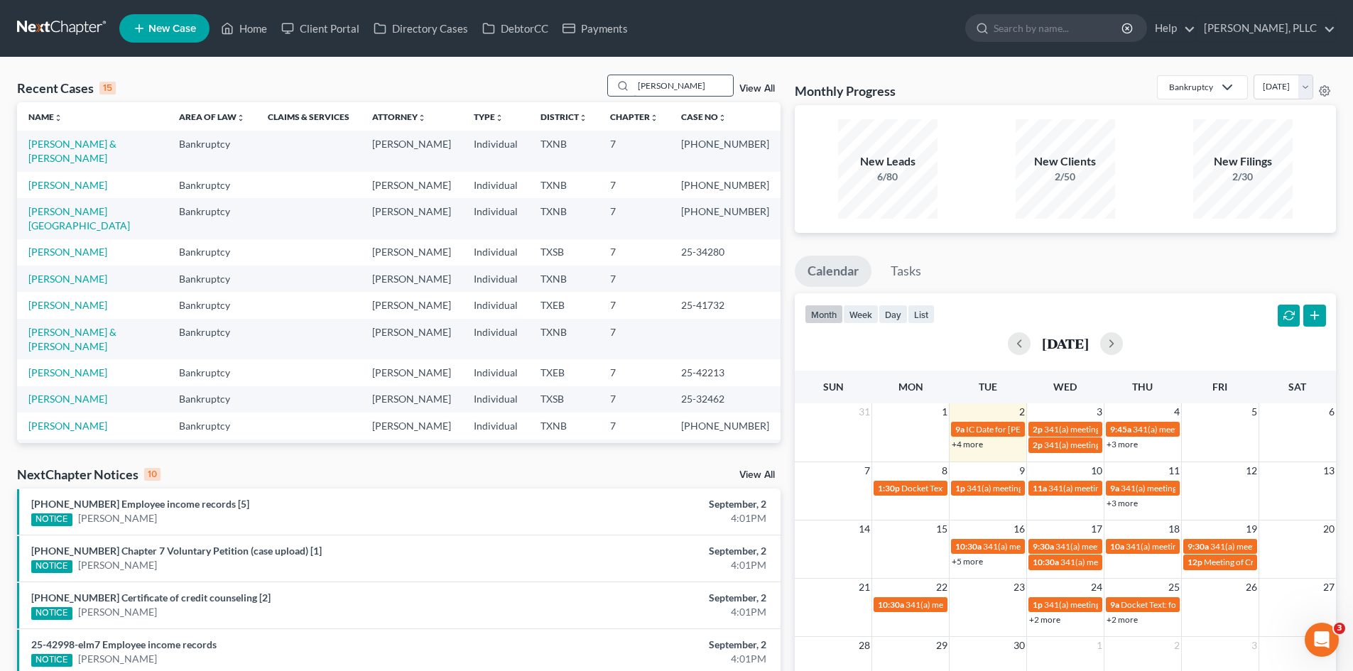
type input "[PERSON_NAME]"
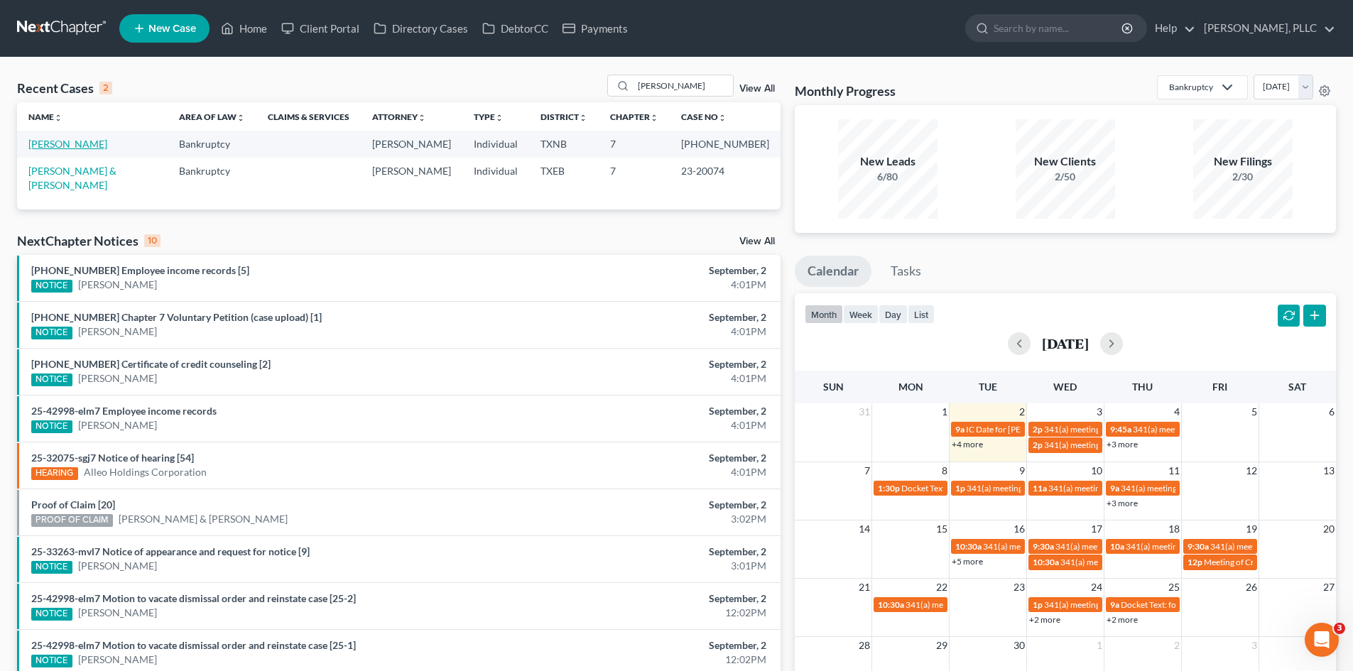
click at [36, 139] on link "[PERSON_NAME]" at bounding box center [67, 144] width 79 height 12
select select "4"
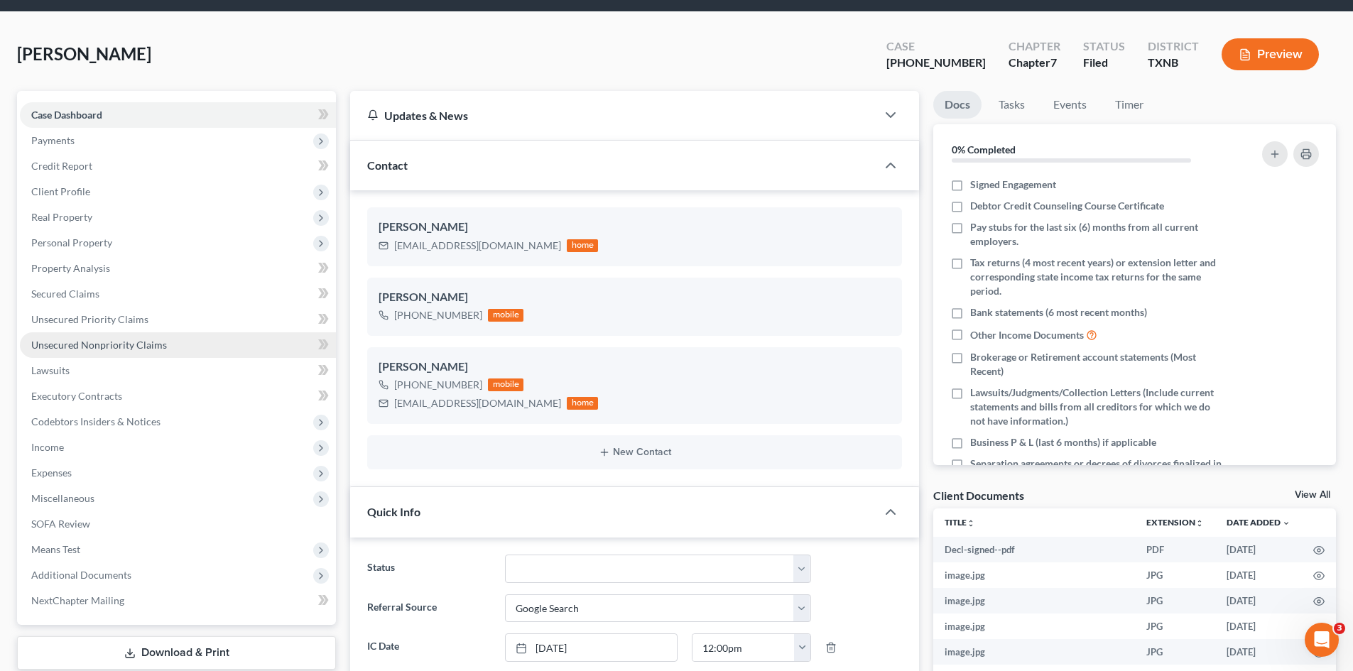
scroll to position [71, 0]
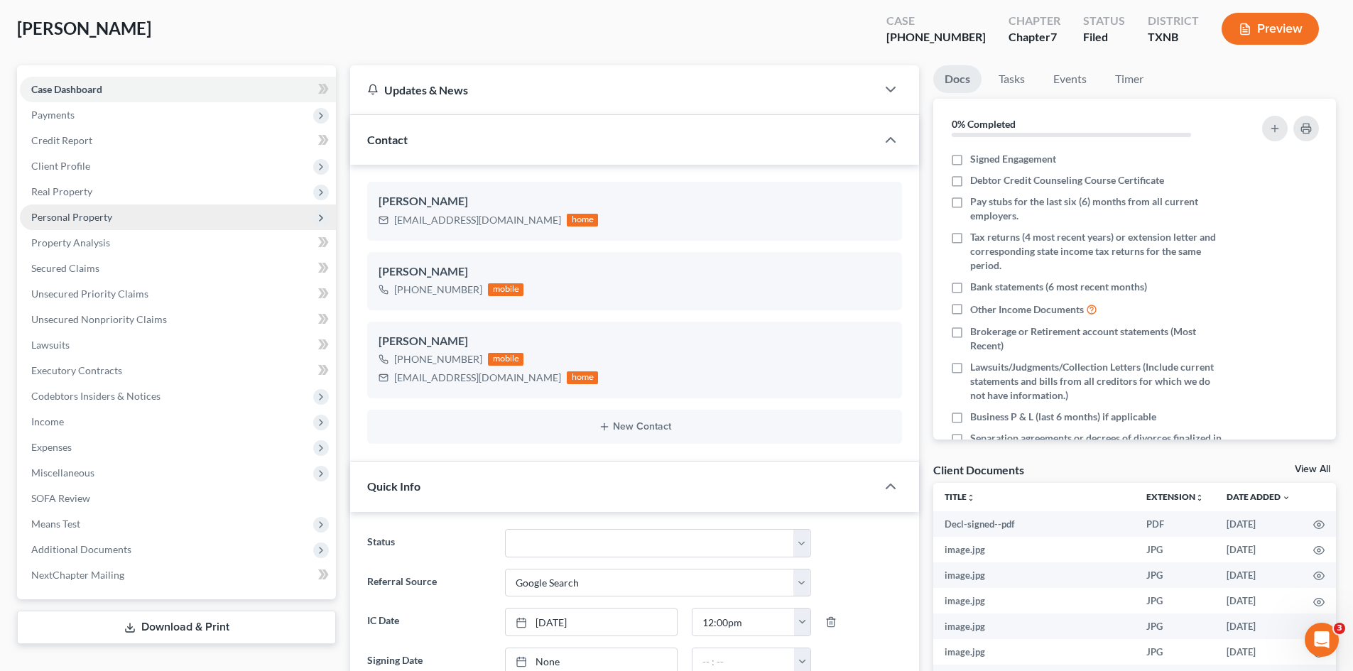
drag, startPoint x: 112, startPoint y: 197, endPoint x: 126, endPoint y: 214, distance: 22.2
click at [112, 197] on span "Real Property" at bounding box center [178, 192] width 316 height 26
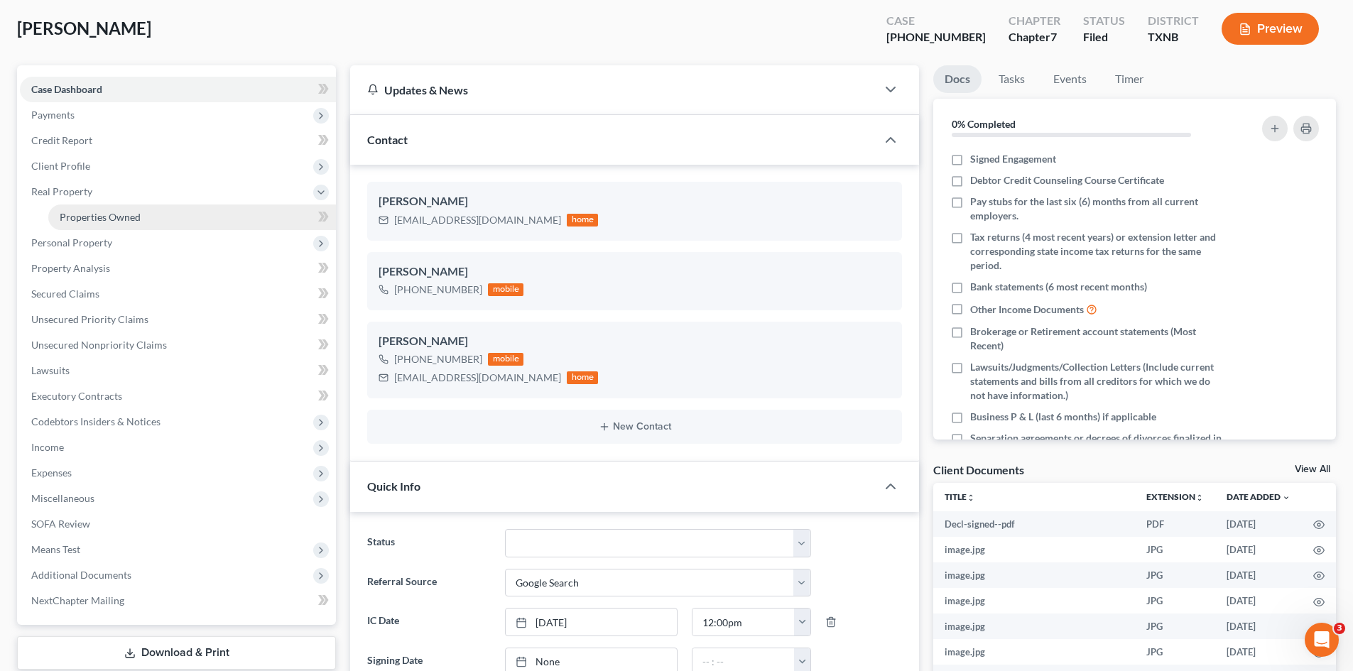
click at [87, 212] on span "Properties Owned" at bounding box center [100, 217] width 81 height 12
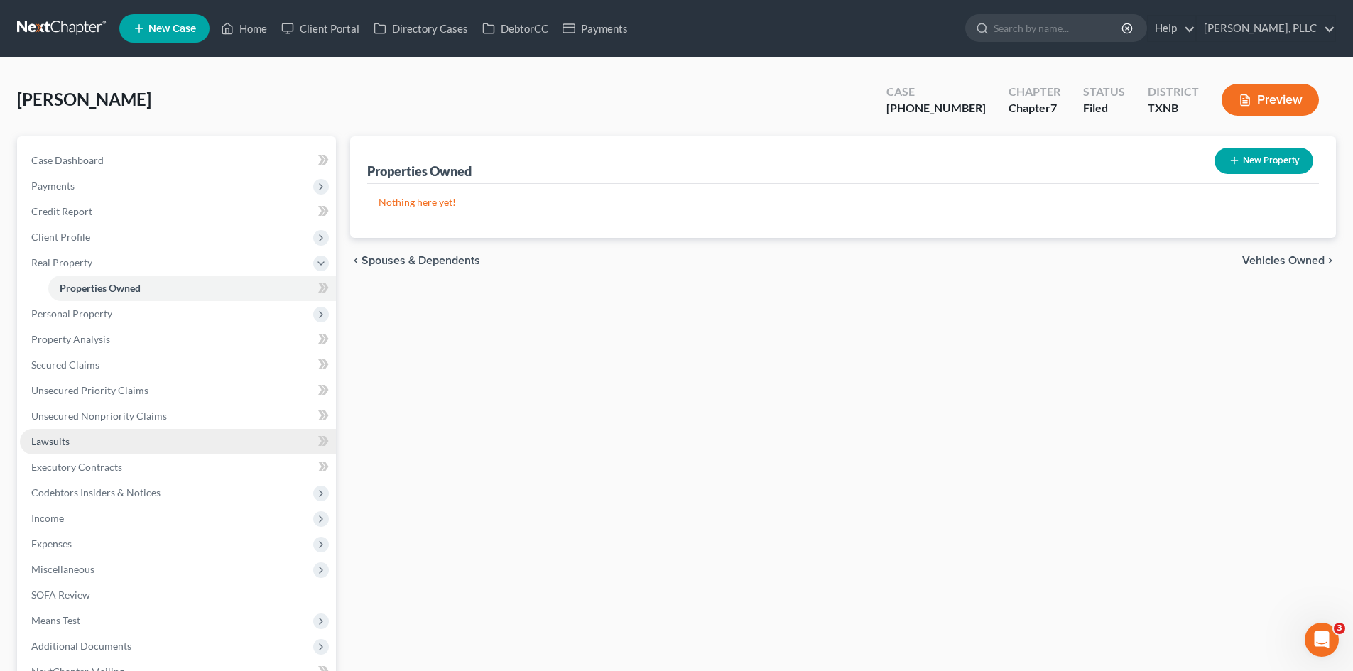
scroll to position [124, 0]
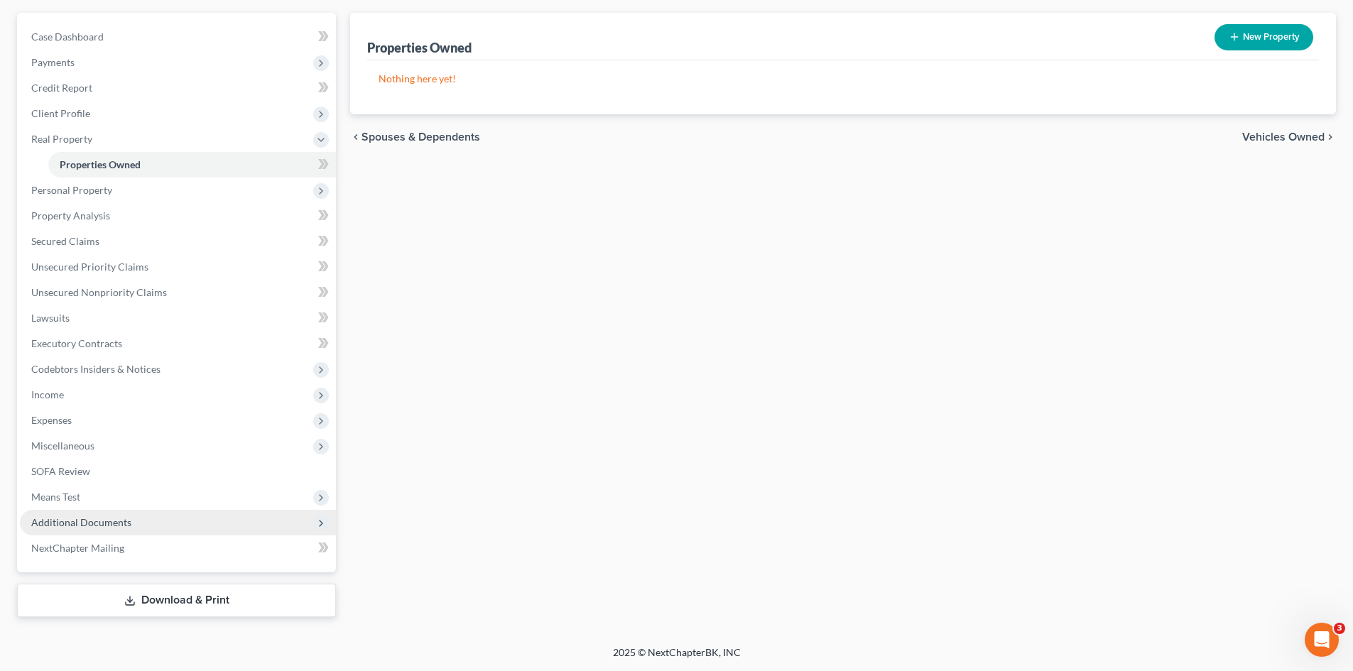
click at [104, 517] on span "Additional Documents" at bounding box center [81, 522] width 100 height 12
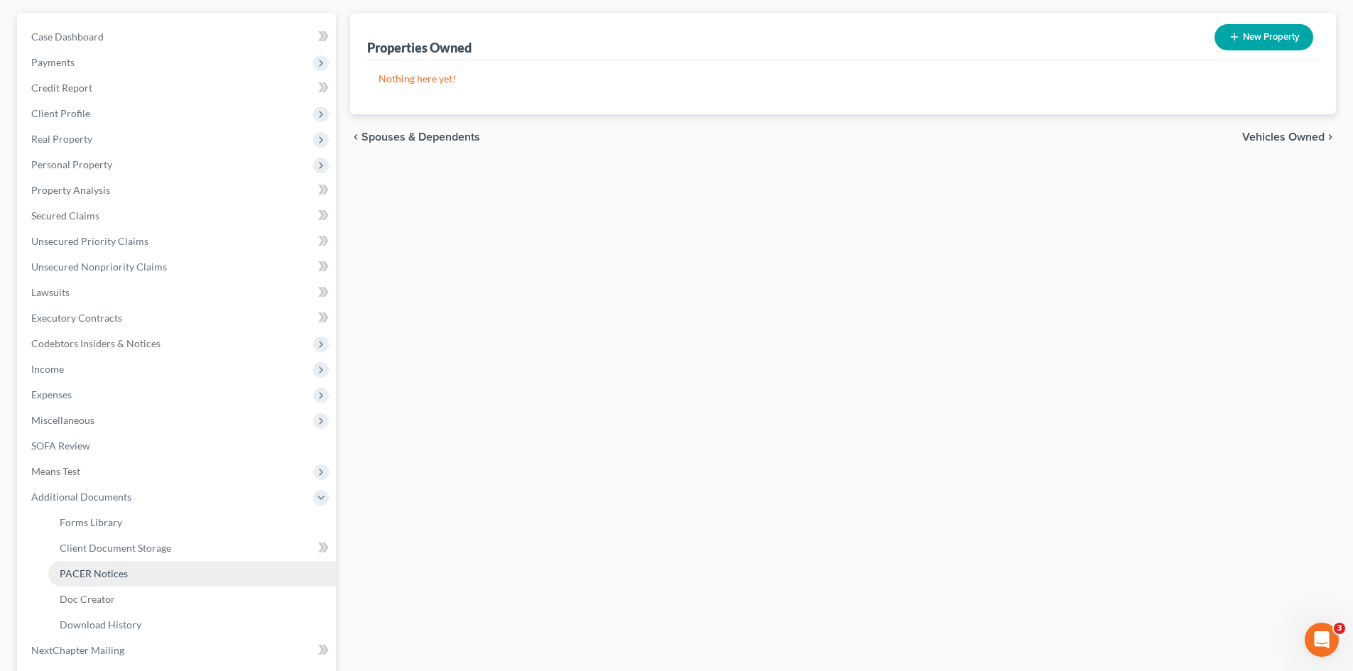
click at [84, 575] on span "PACER Notices" at bounding box center [94, 574] width 68 height 12
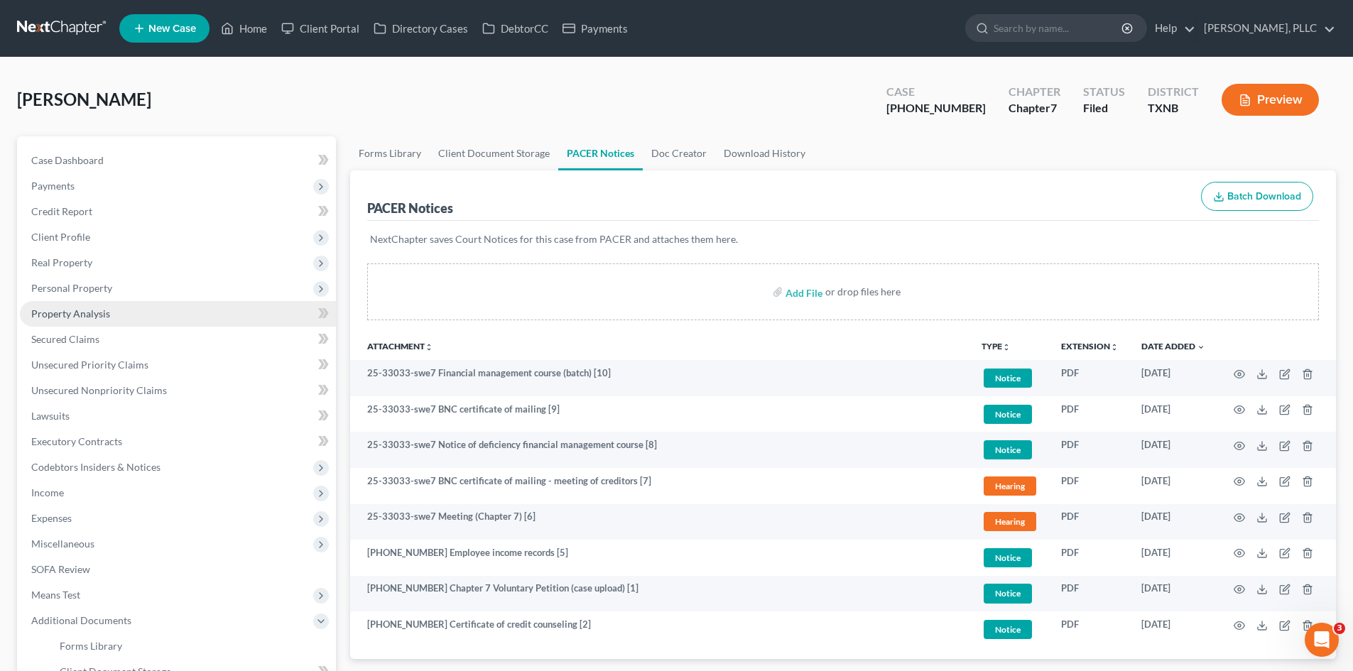
click at [56, 308] on span "Property Analysis" at bounding box center [70, 314] width 79 height 12
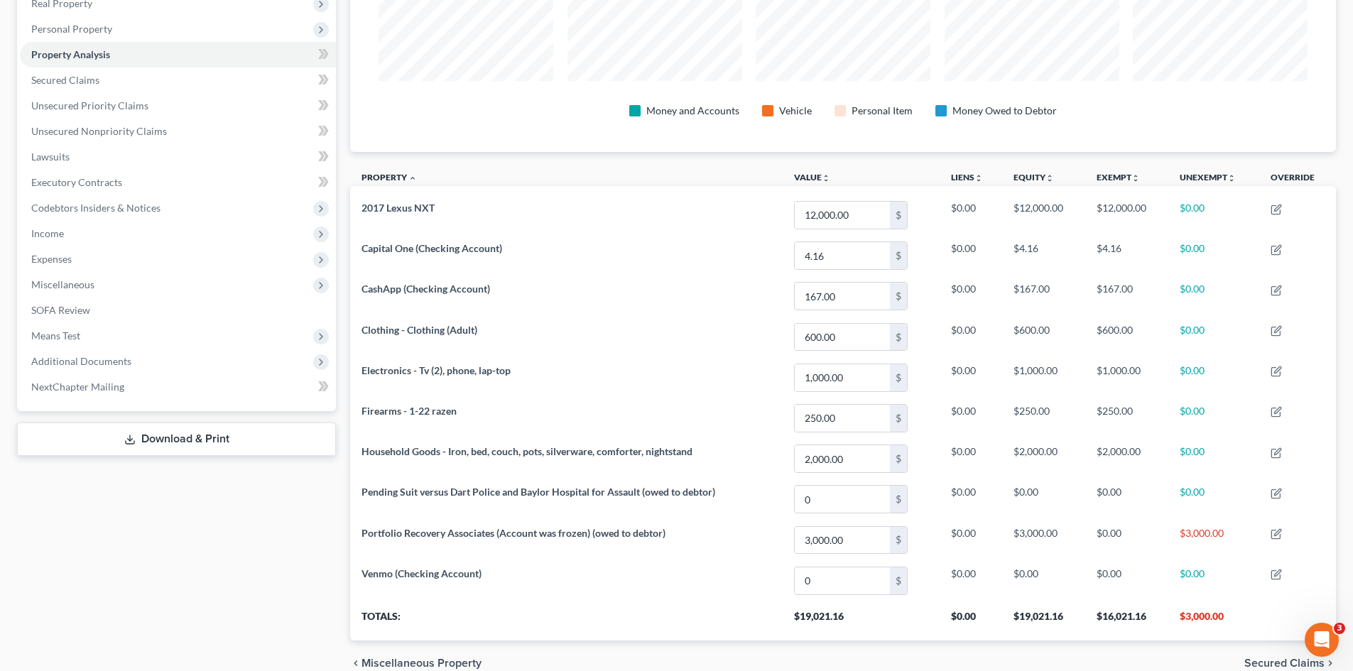
scroll to position [284, 0]
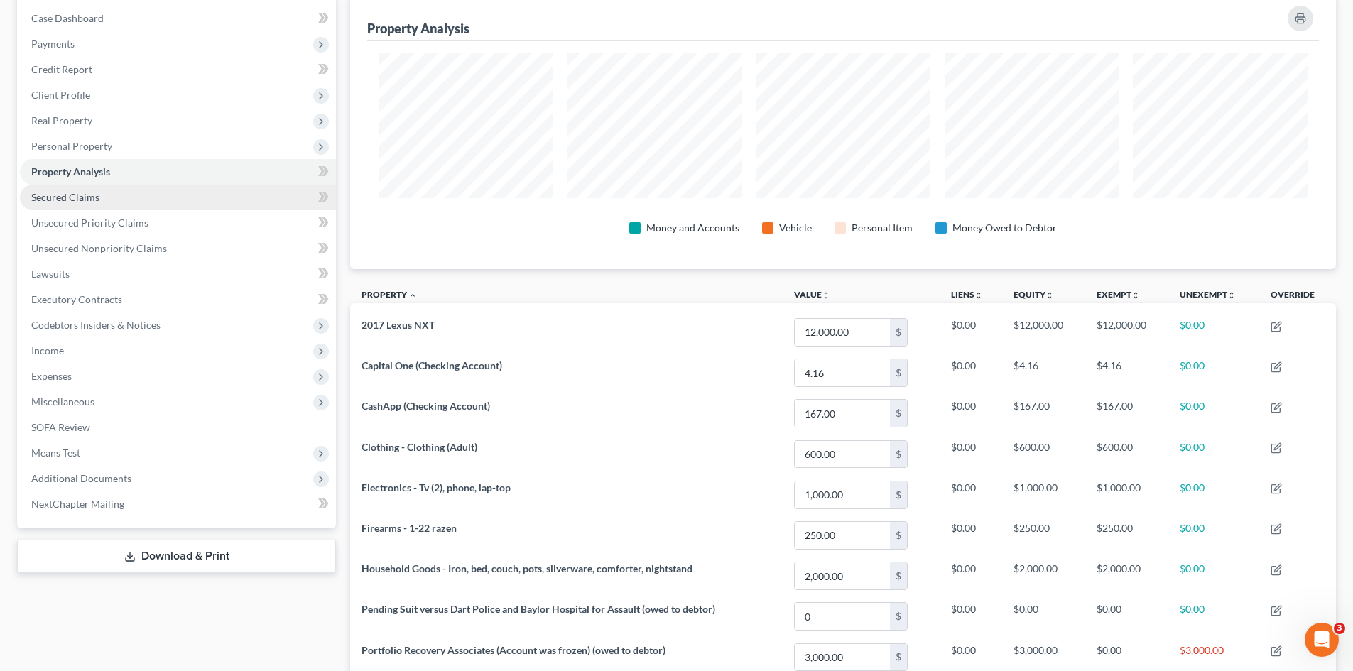
click at [54, 205] on link "Secured Claims" at bounding box center [178, 198] width 316 height 26
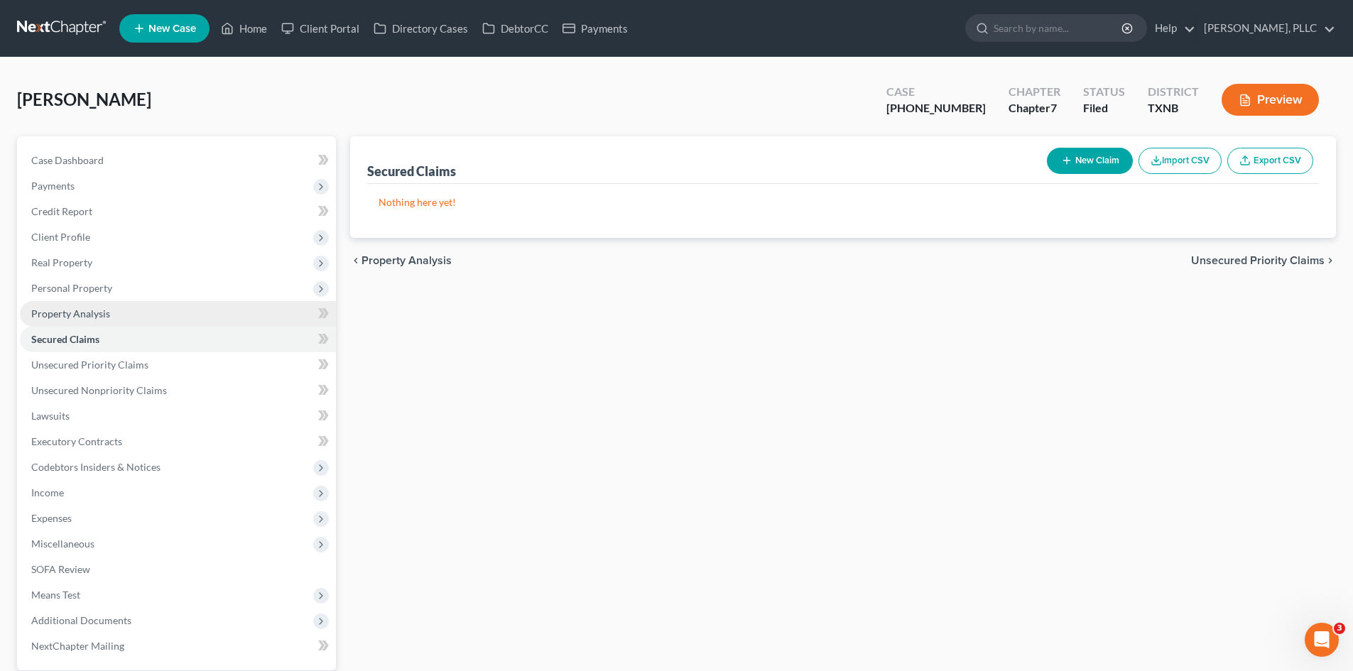
click at [104, 314] on span "Property Analysis" at bounding box center [70, 314] width 79 height 12
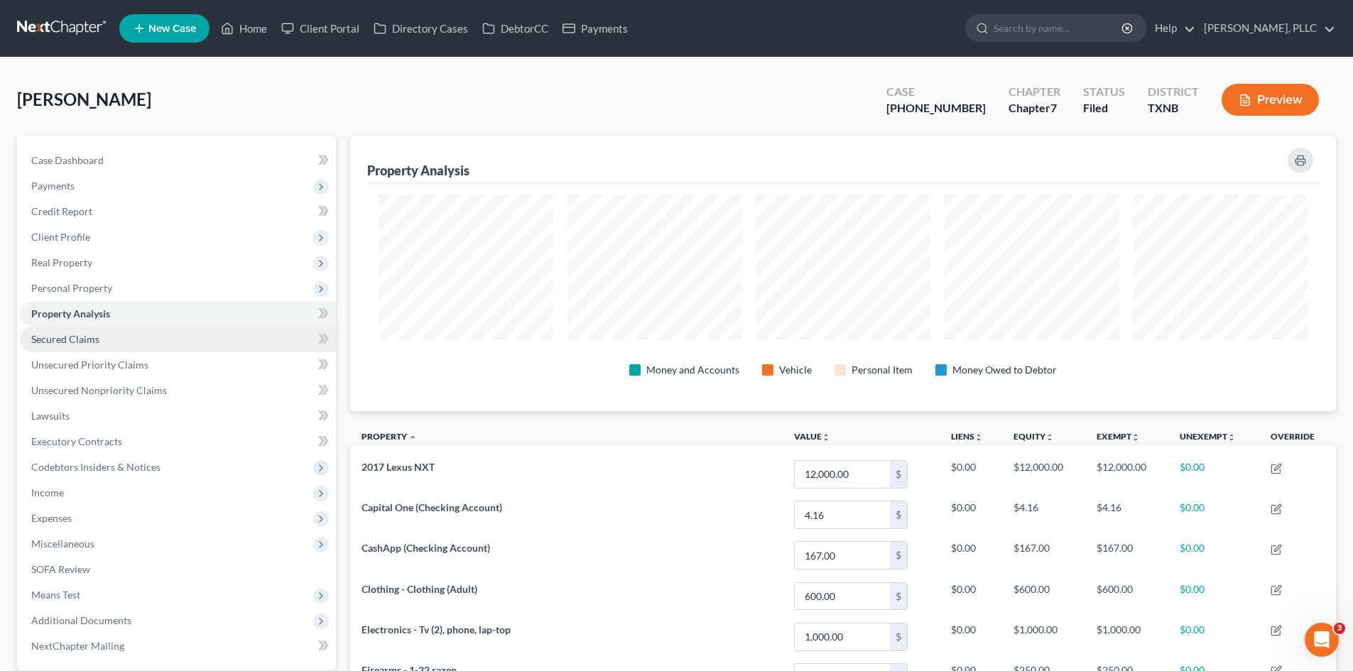
scroll to position [275, 986]
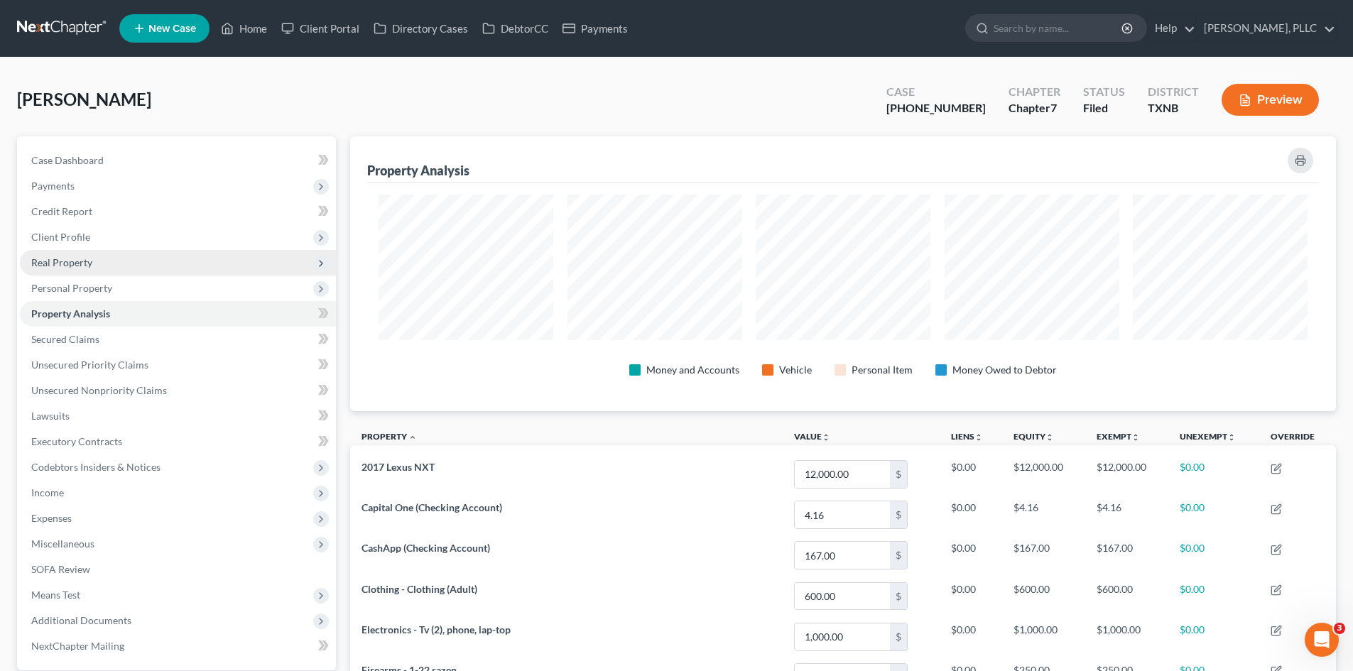
click at [94, 258] on span "Real Property" at bounding box center [178, 263] width 316 height 26
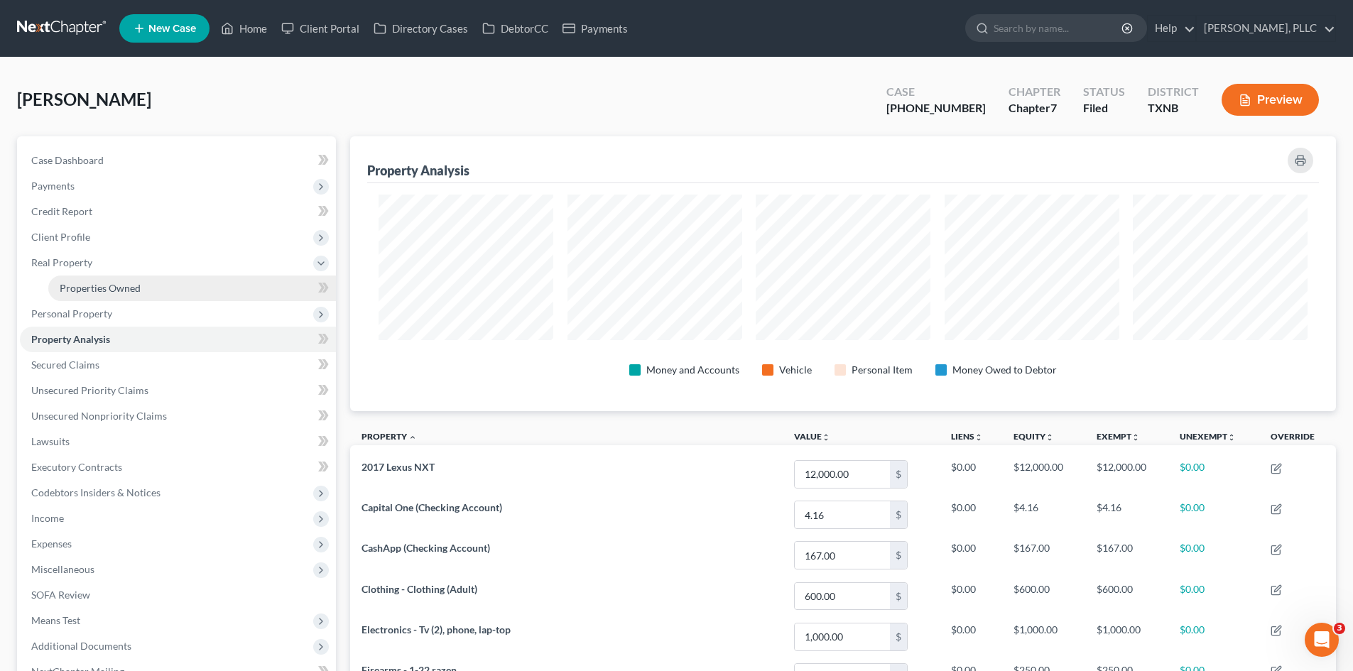
click at [116, 287] on span "Properties Owned" at bounding box center [100, 288] width 81 height 12
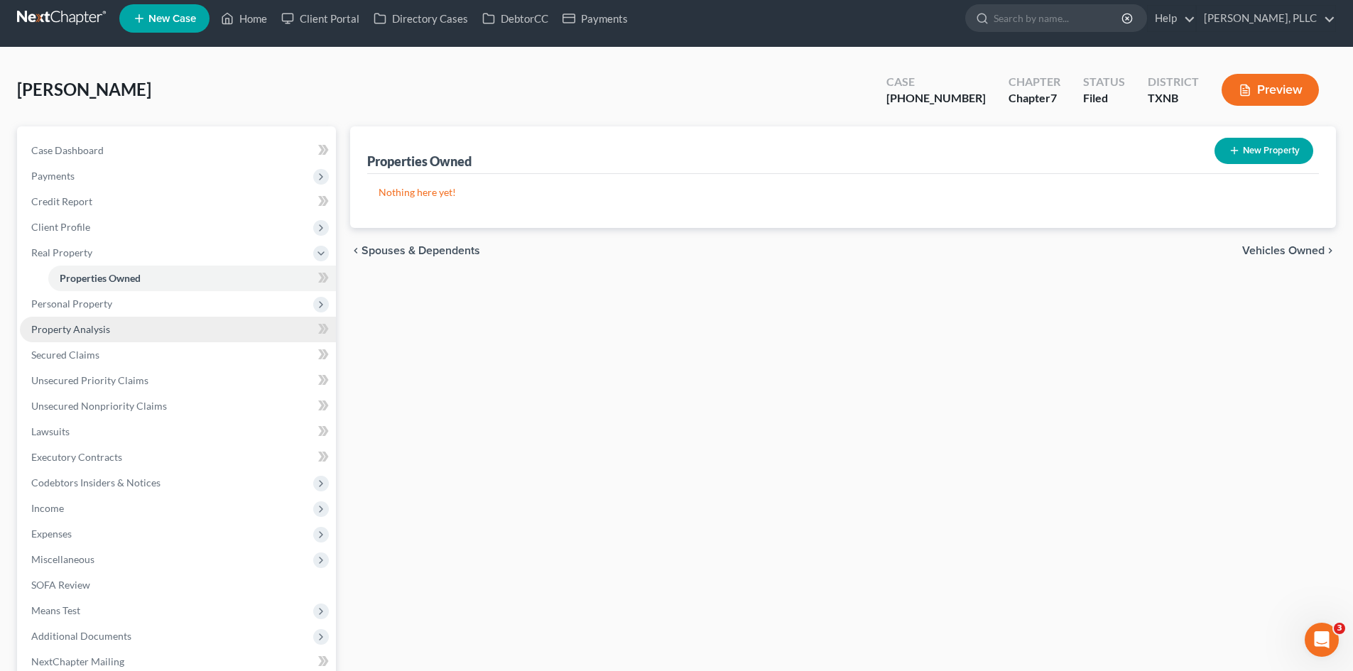
scroll to position [124, 0]
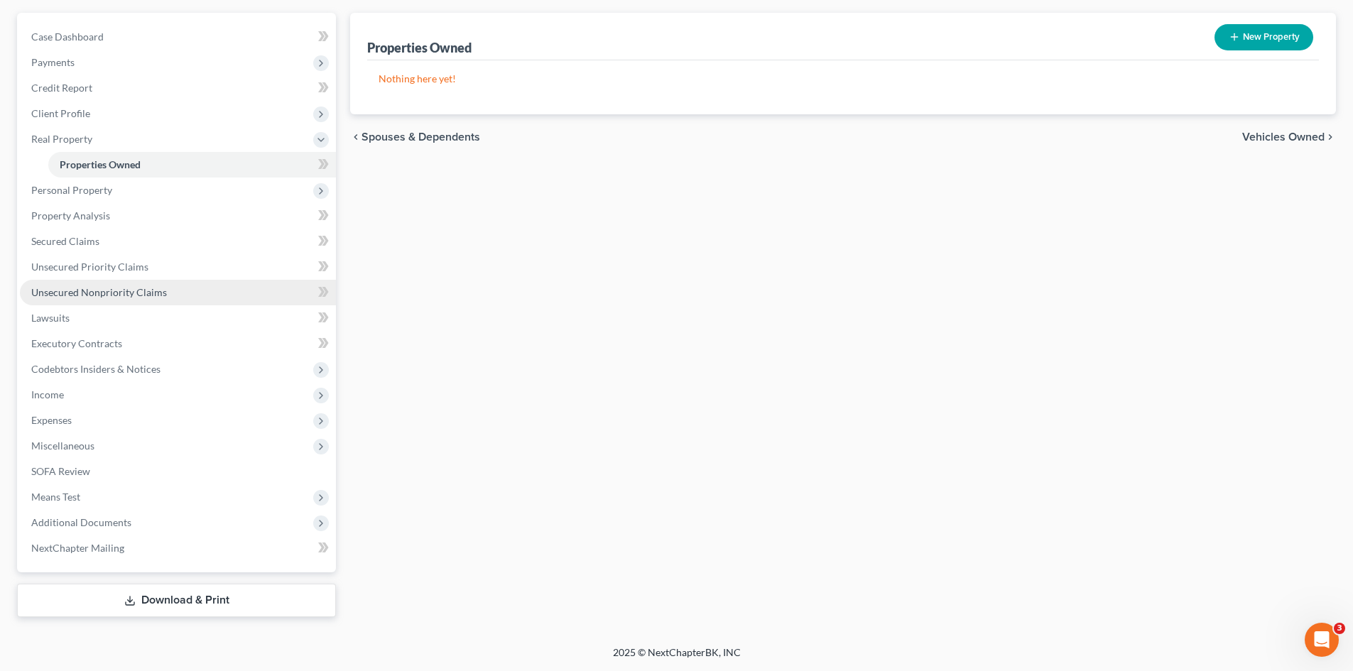
click at [126, 291] on span "Unsecured Nonpriority Claims" at bounding box center [99, 292] width 136 height 12
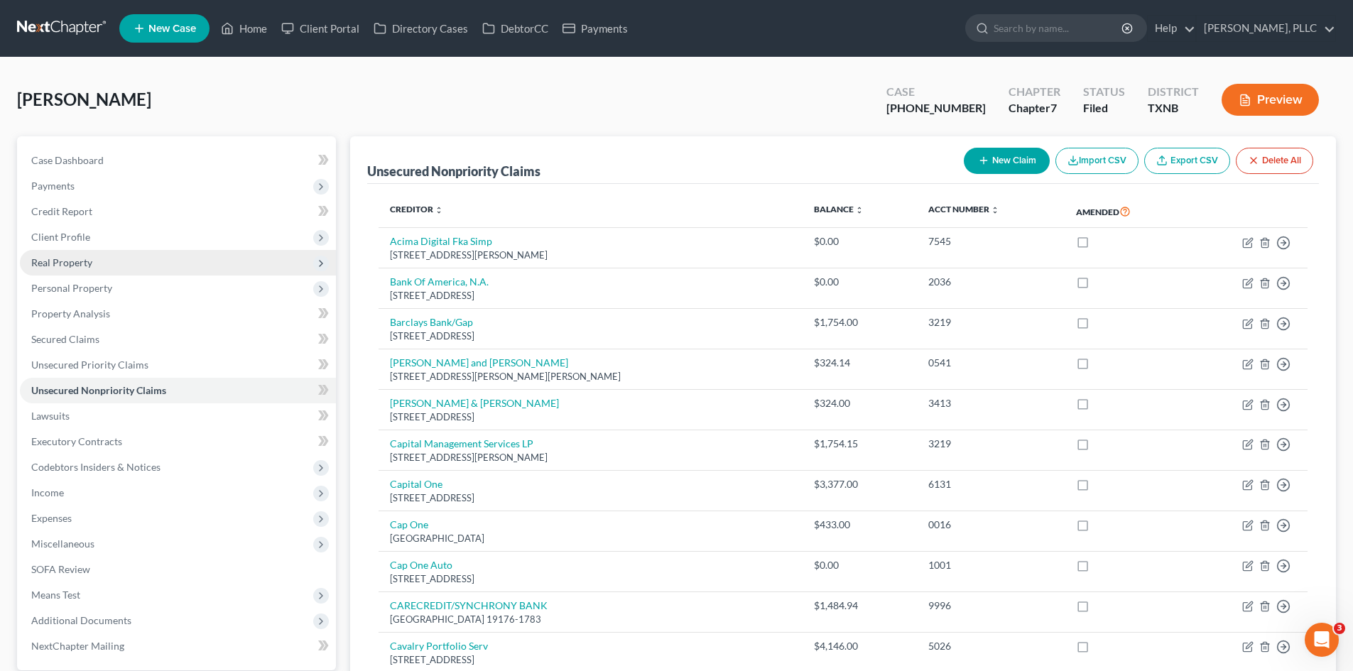
click at [100, 274] on span "Real Property" at bounding box center [178, 263] width 316 height 26
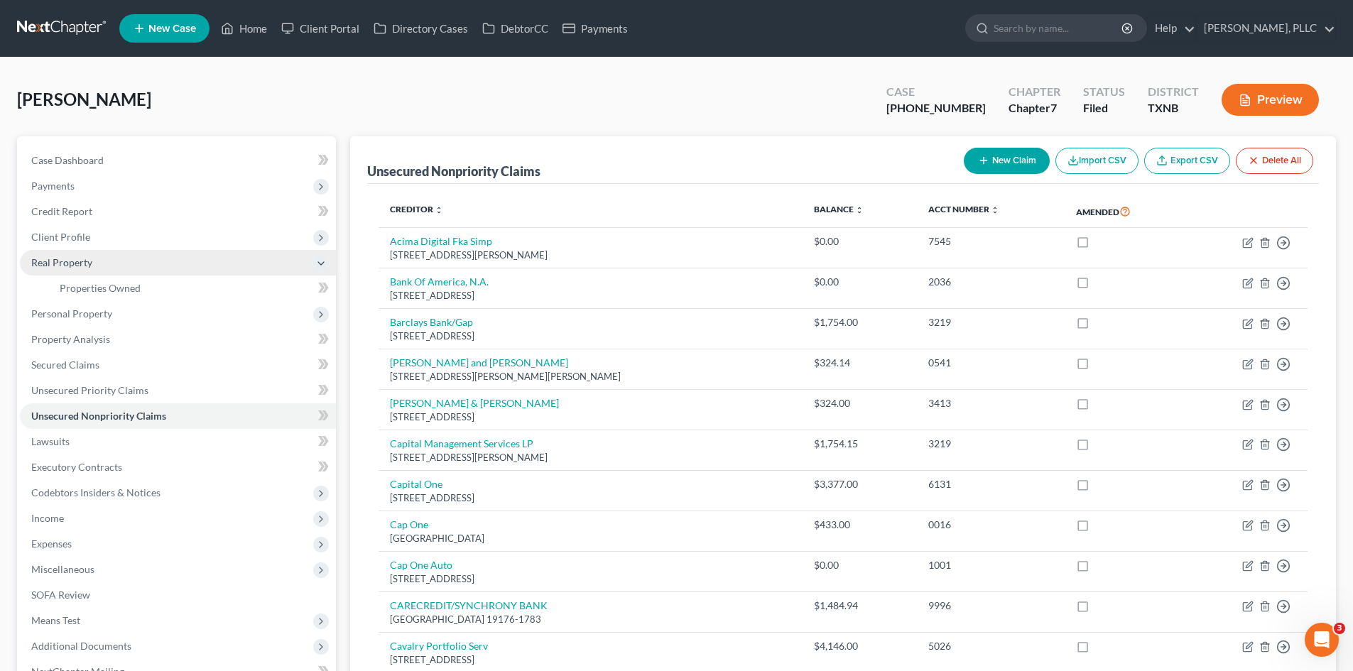
click at [106, 261] on span "Real Property" at bounding box center [178, 263] width 316 height 26
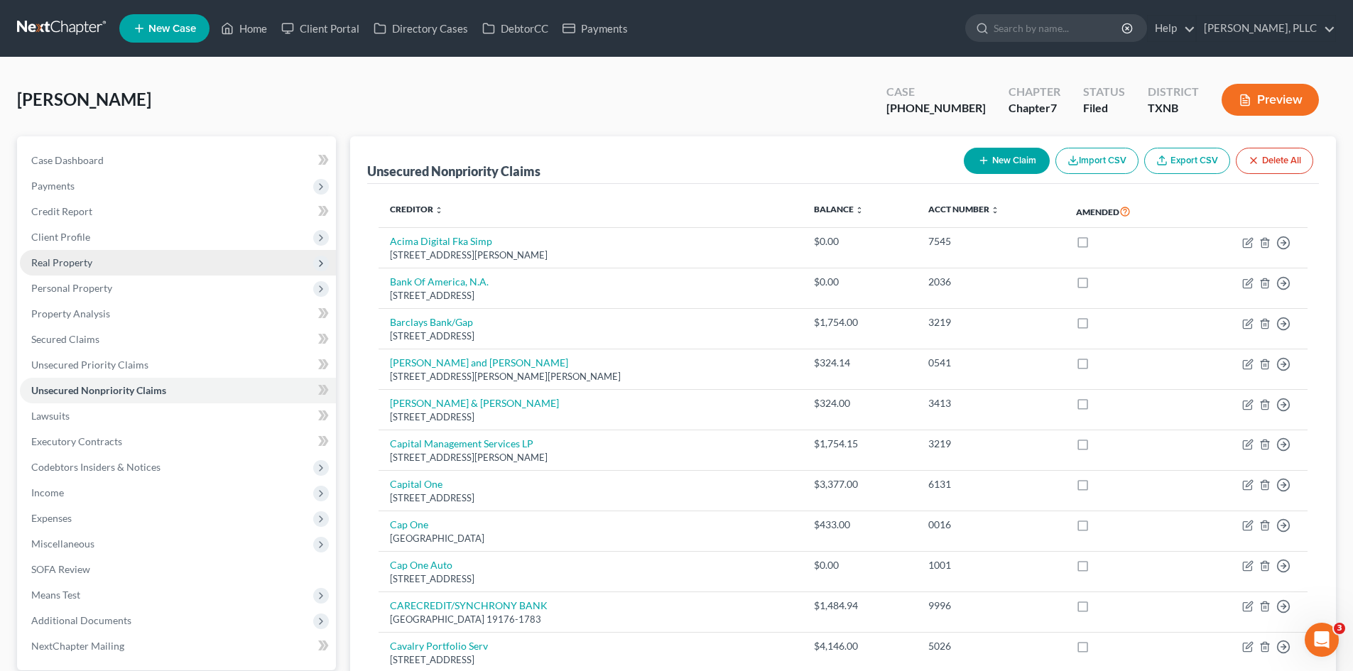
click at [104, 269] on span "Real Property" at bounding box center [178, 263] width 316 height 26
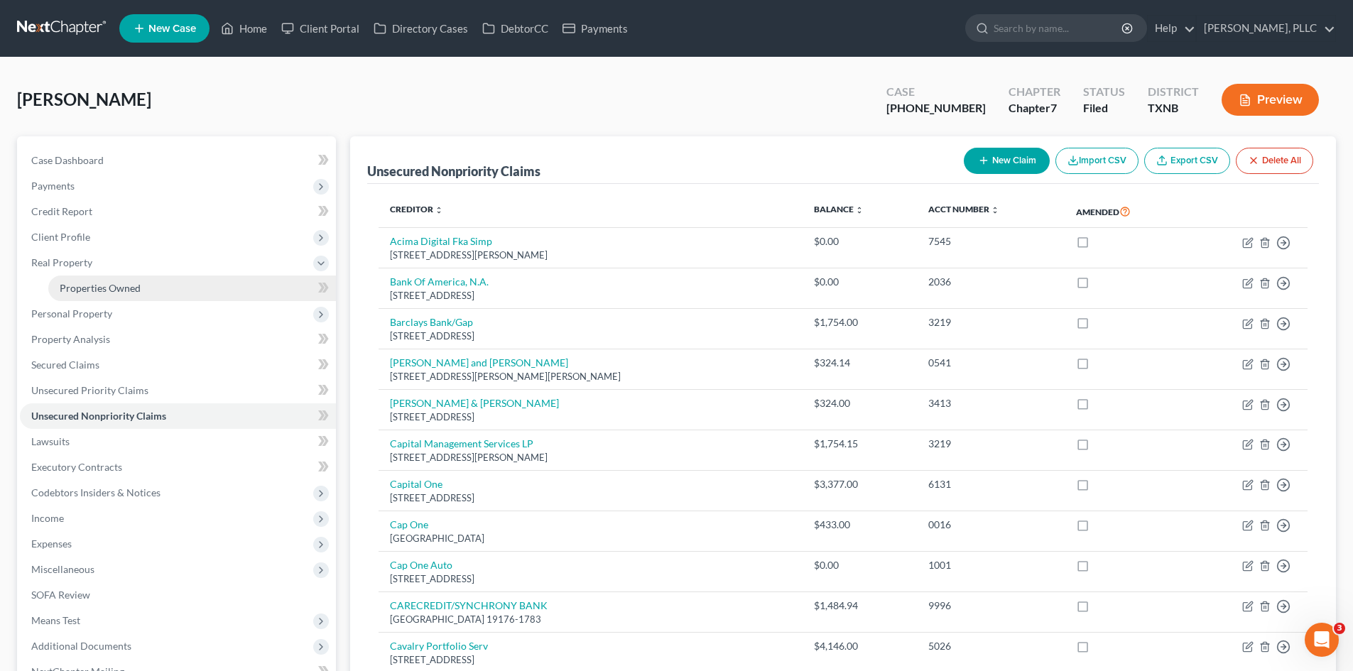
click at [152, 292] on link "Properties Owned" at bounding box center [192, 289] width 288 height 26
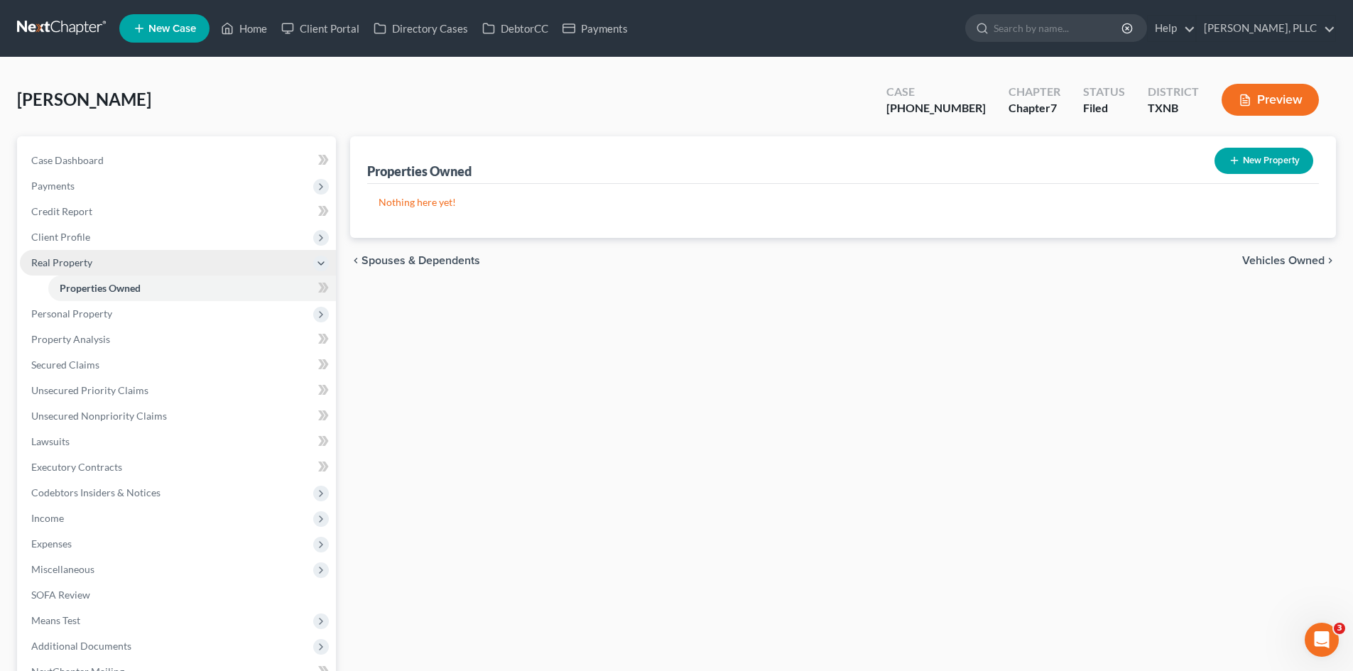
click at [72, 260] on span "Real Property" at bounding box center [61, 262] width 61 height 12
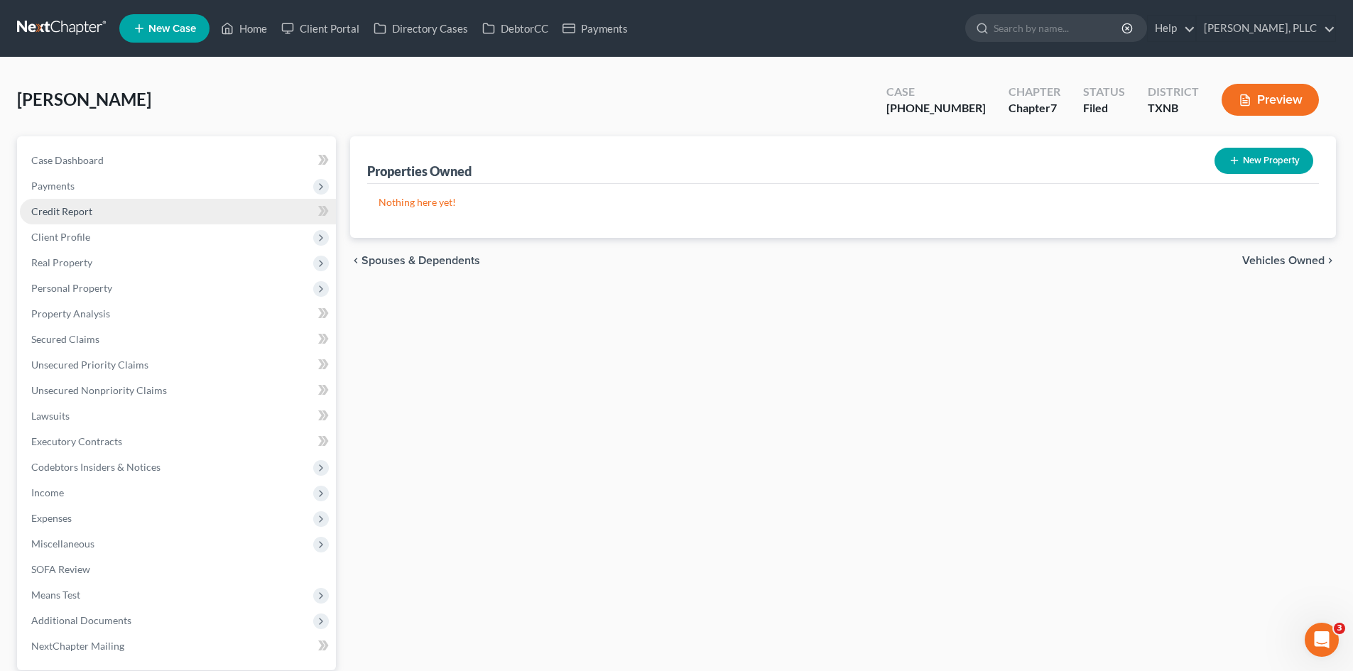
click at [102, 214] on link "Credit Report" at bounding box center [178, 212] width 316 height 26
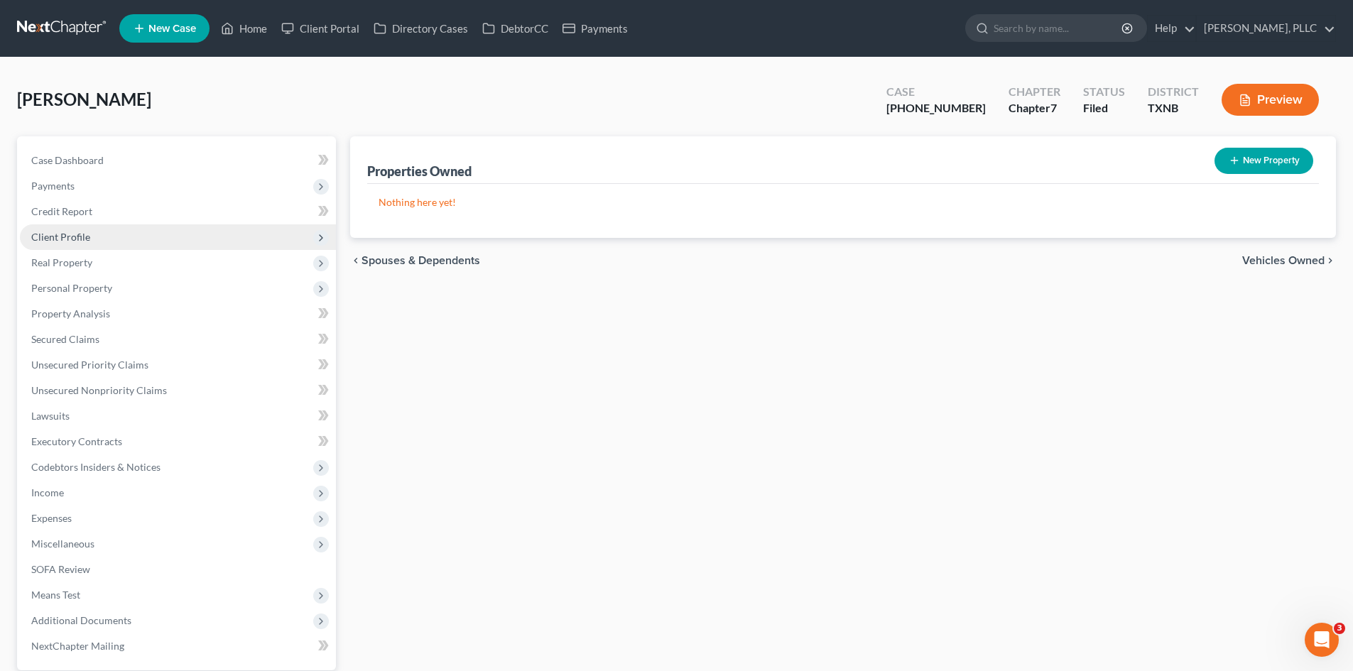
click at [104, 240] on span "Client Profile" at bounding box center [178, 238] width 316 height 26
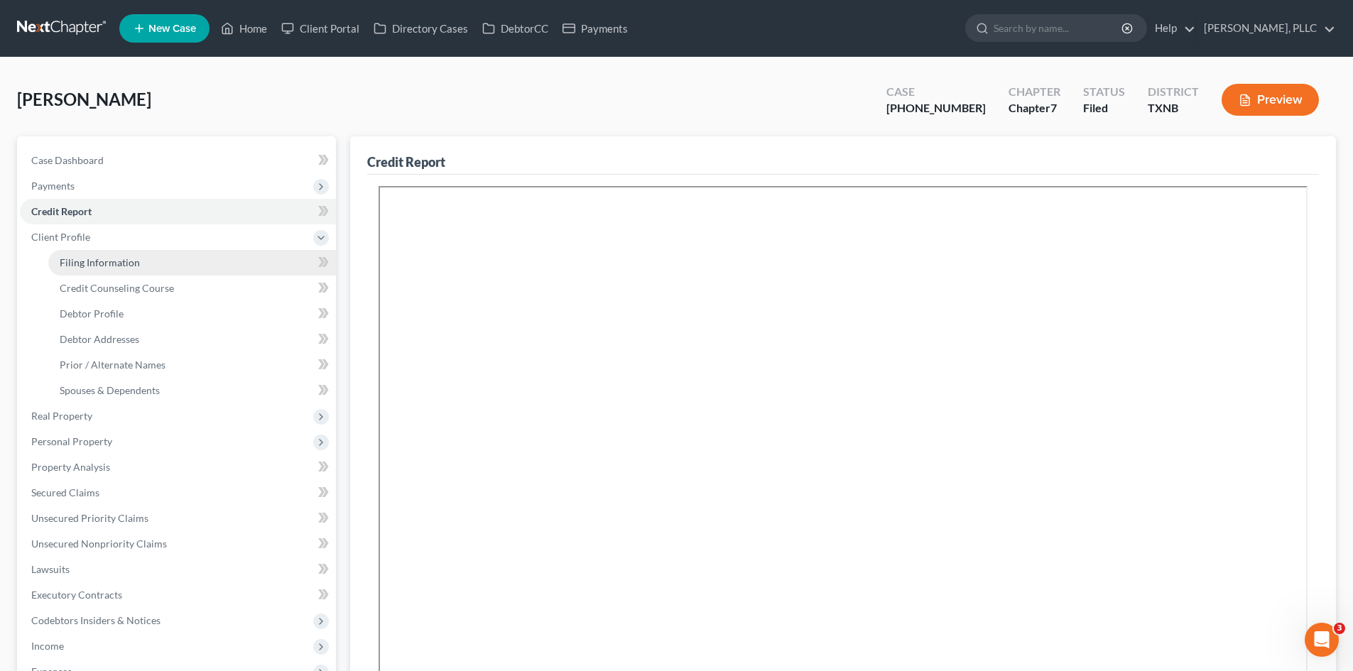
click at [115, 254] on link "Filing Information" at bounding box center [192, 263] width 288 height 26
select select "1"
select select "0"
select select "78"
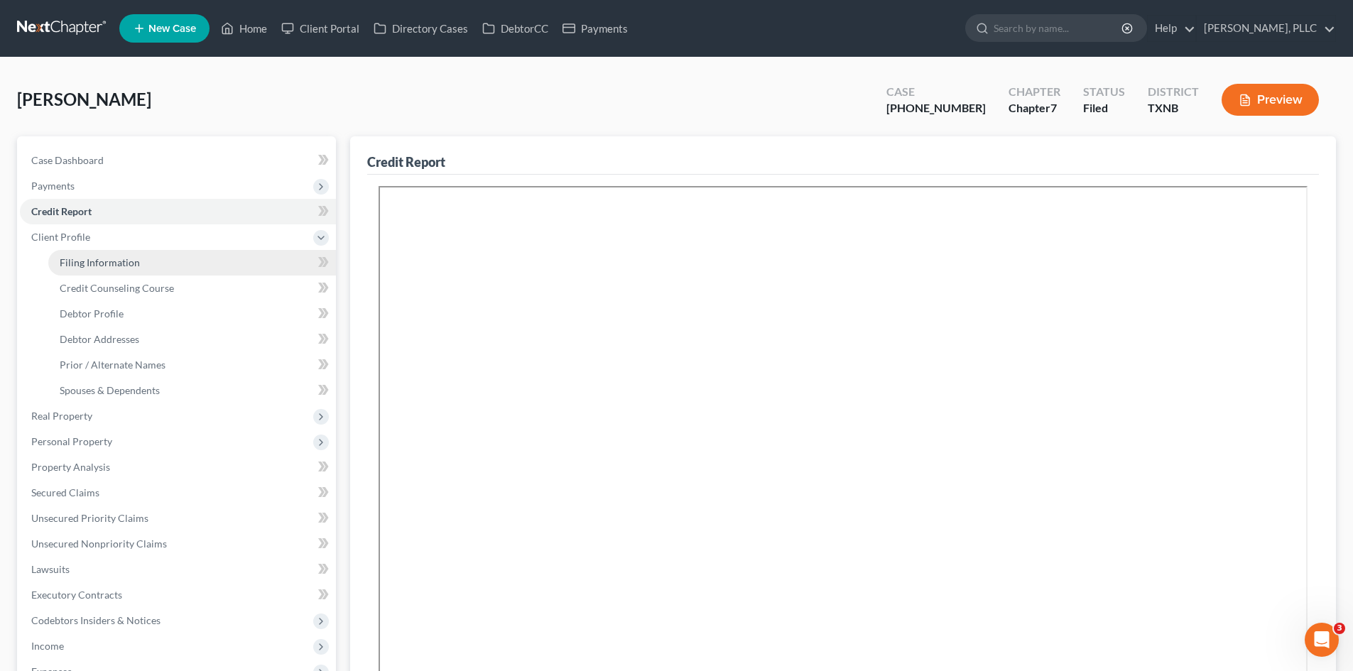
select select "1"
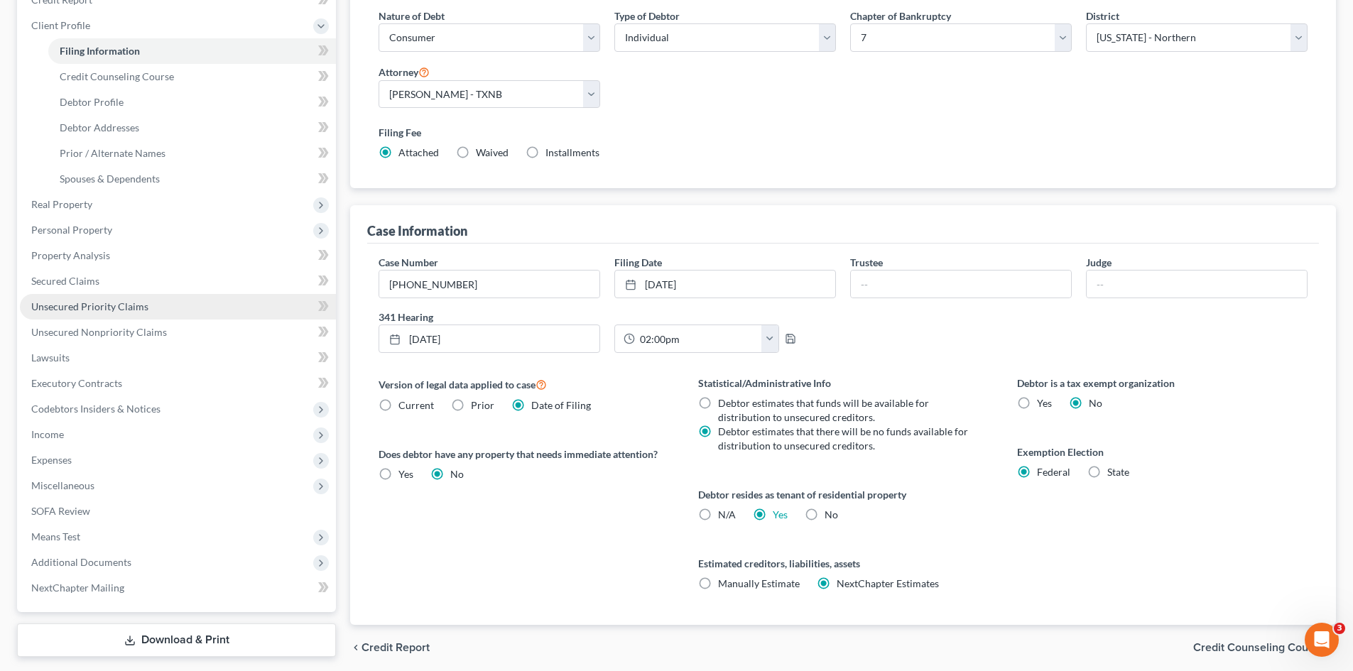
scroll to position [213, 0]
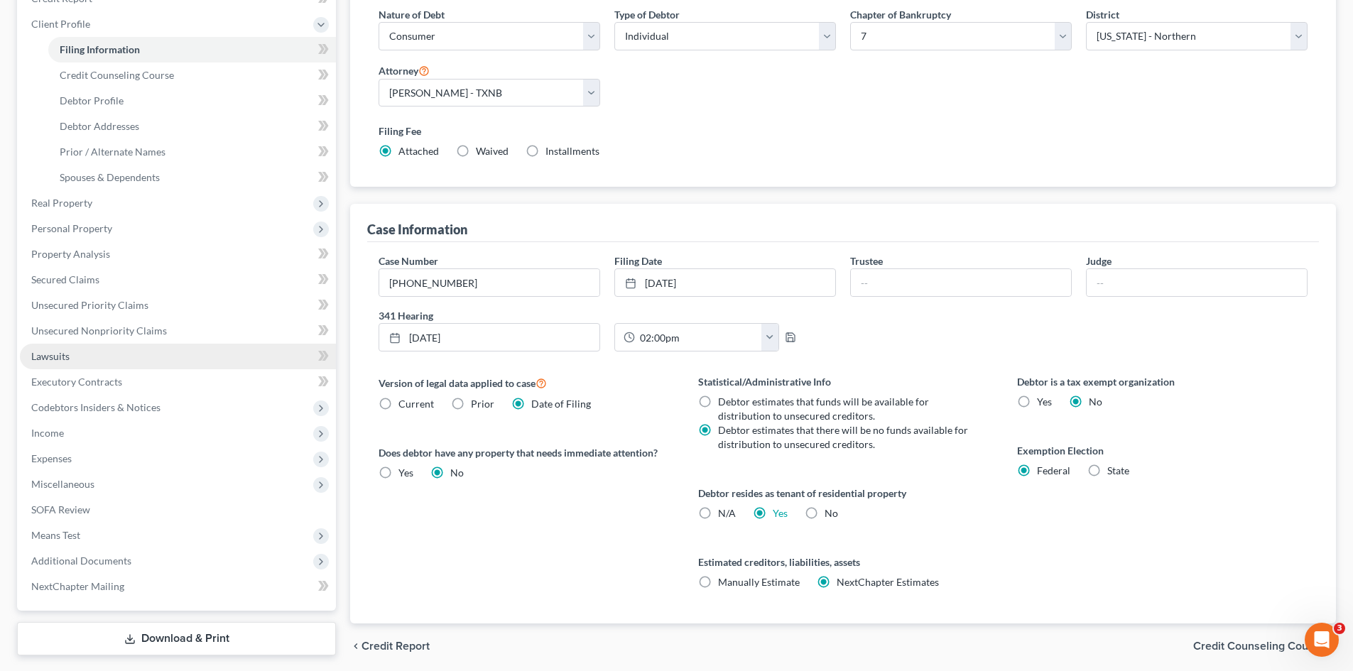
click at [90, 352] on link "Lawsuits" at bounding box center [178, 357] width 316 height 26
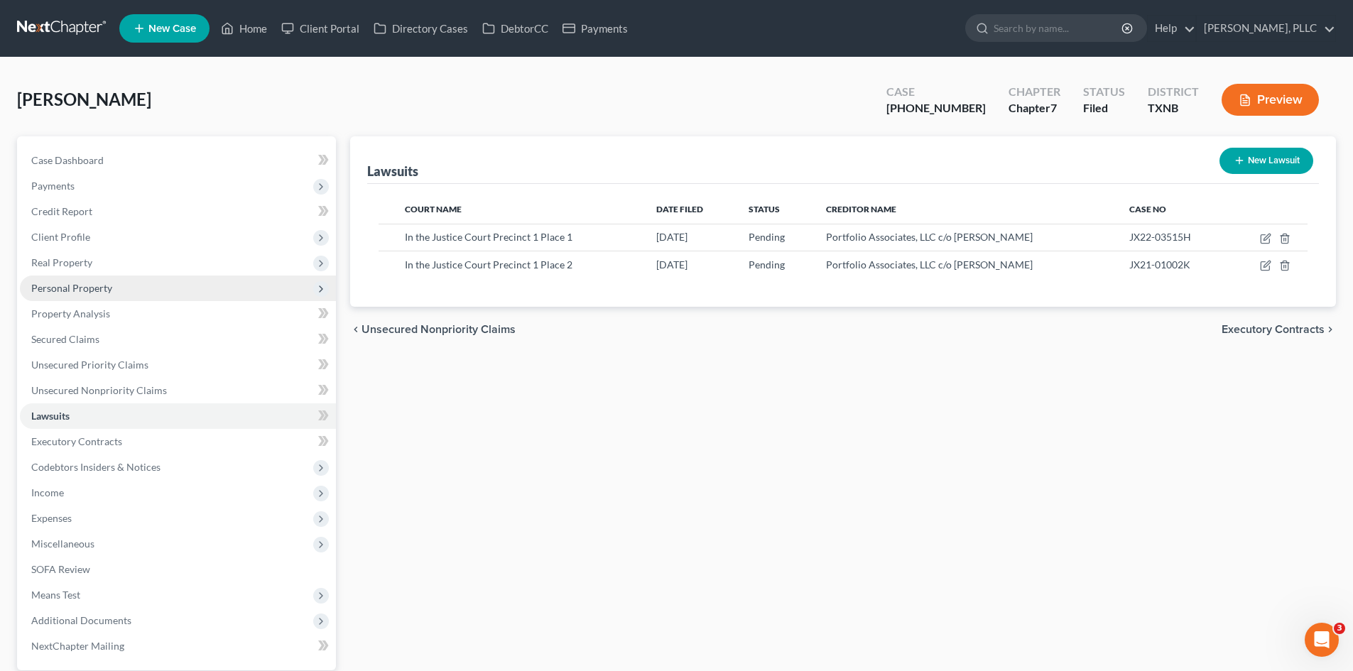
click at [163, 297] on span "Personal Property" at bounding box center [178, 289] width 316 height 26
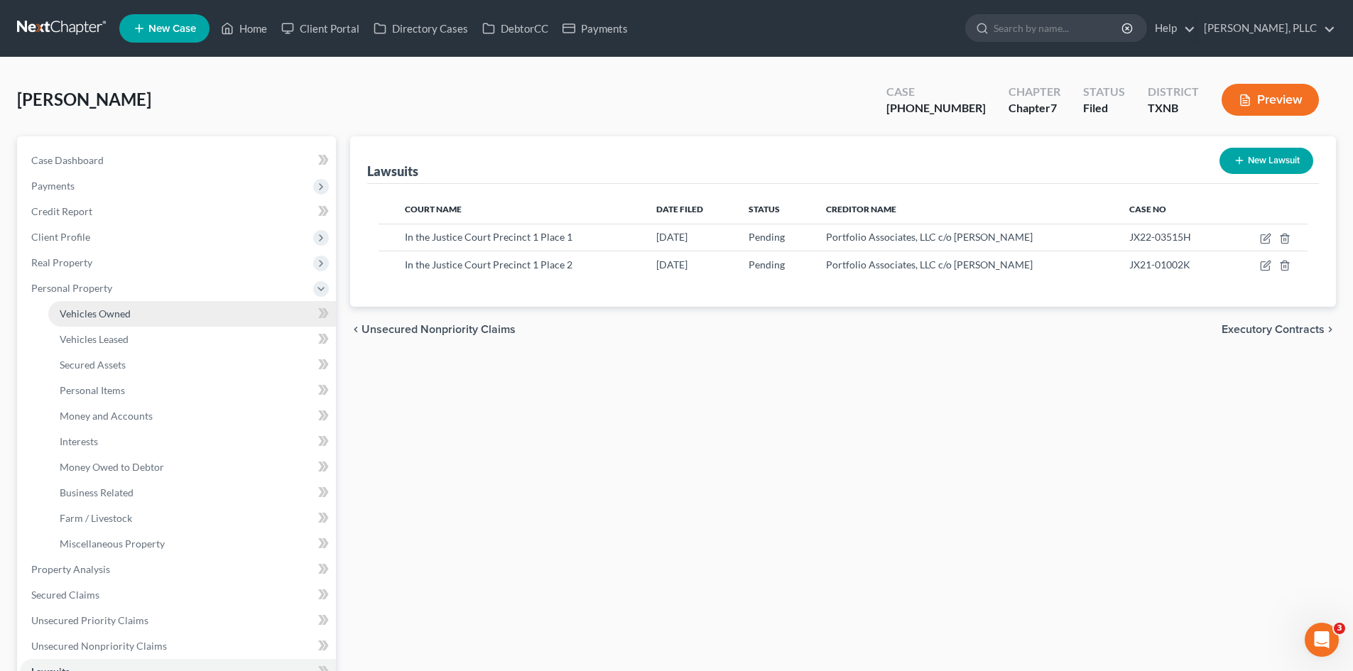
click at [158, 301] on link "Vehicles Owned" at bounding box center [192, 314] width 288 height 26
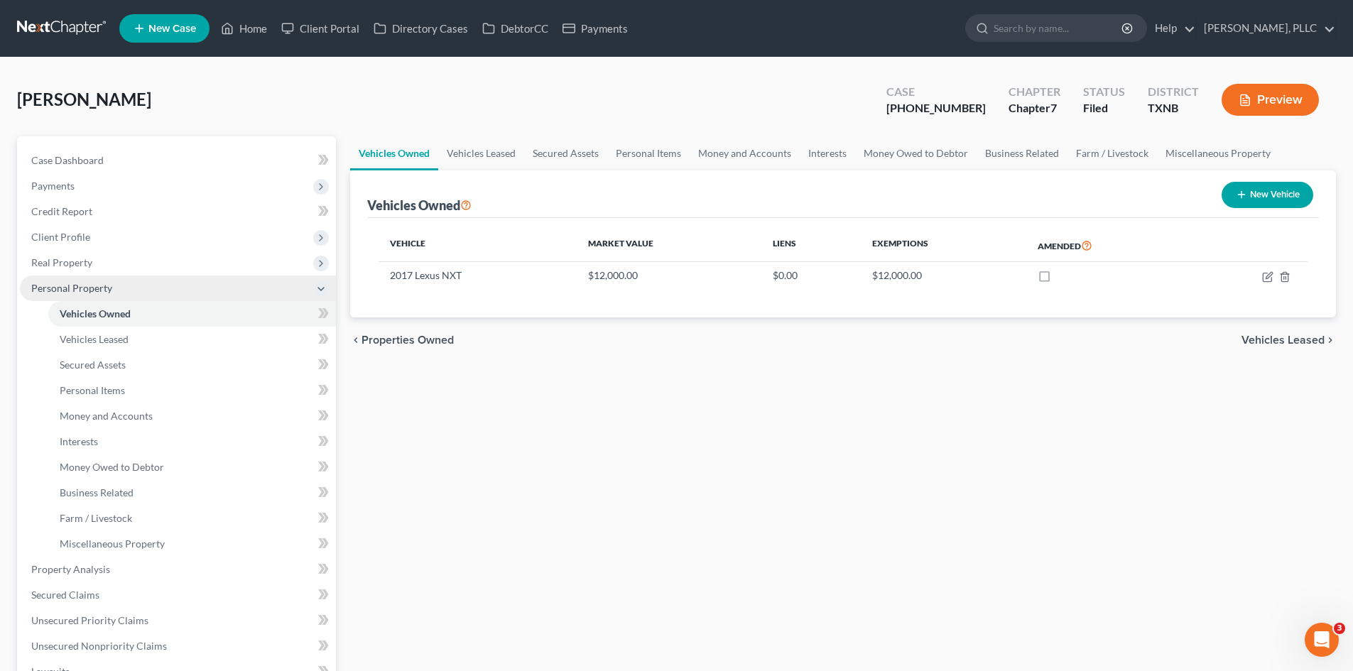
click at [158, 286] on span "Personal Property" at bounding box center [178, 289] width 316 height 26
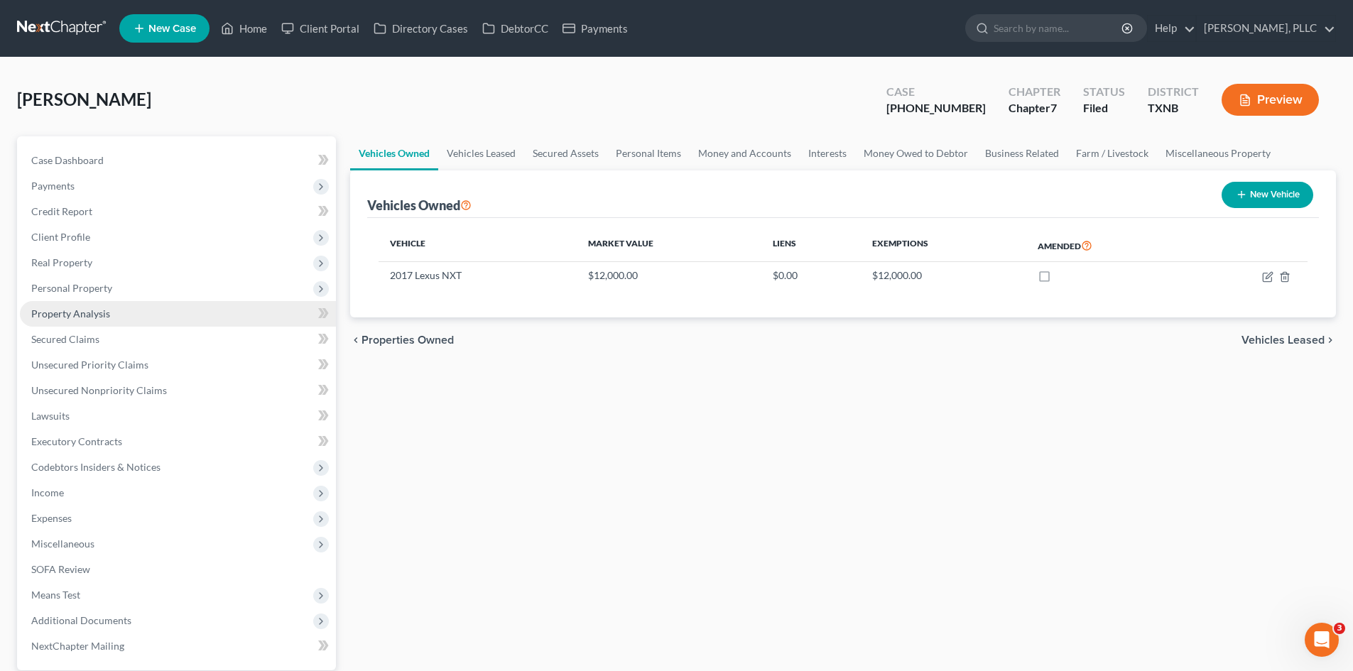
click at [153, 315] on link "Property Analysis" at bounding box center [178, 314] width 316 height 26
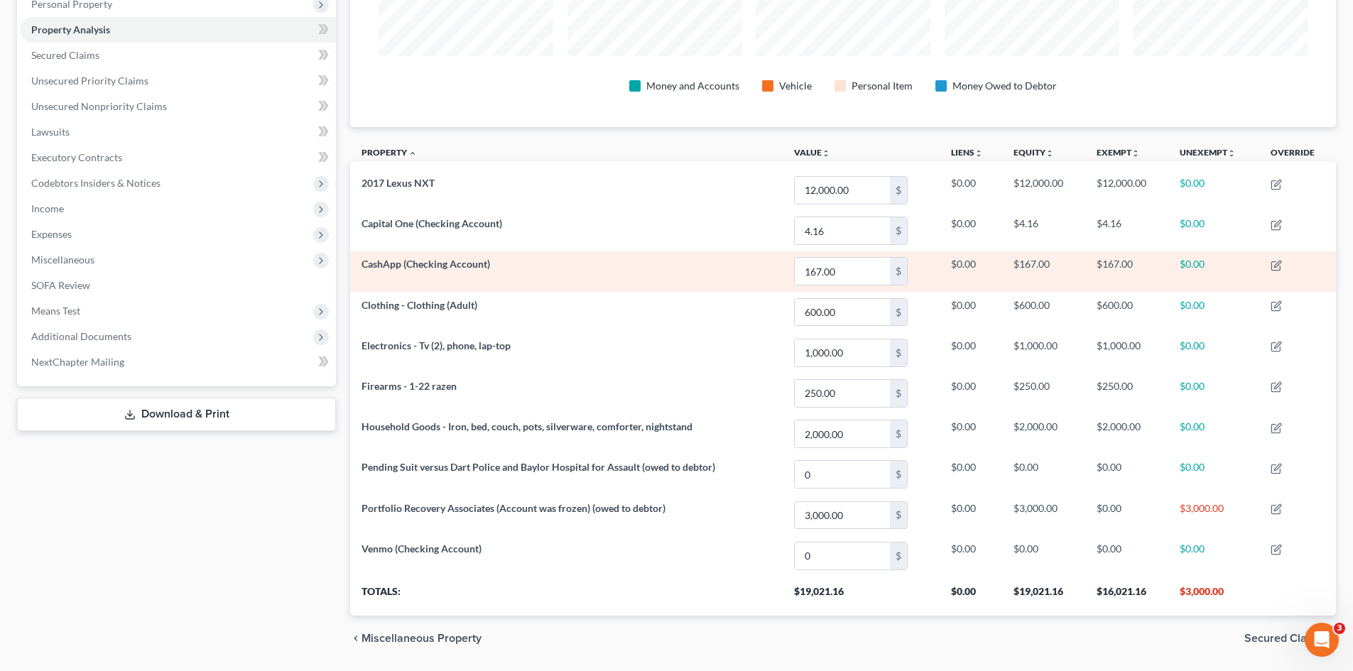
scroll to position [142, 0]
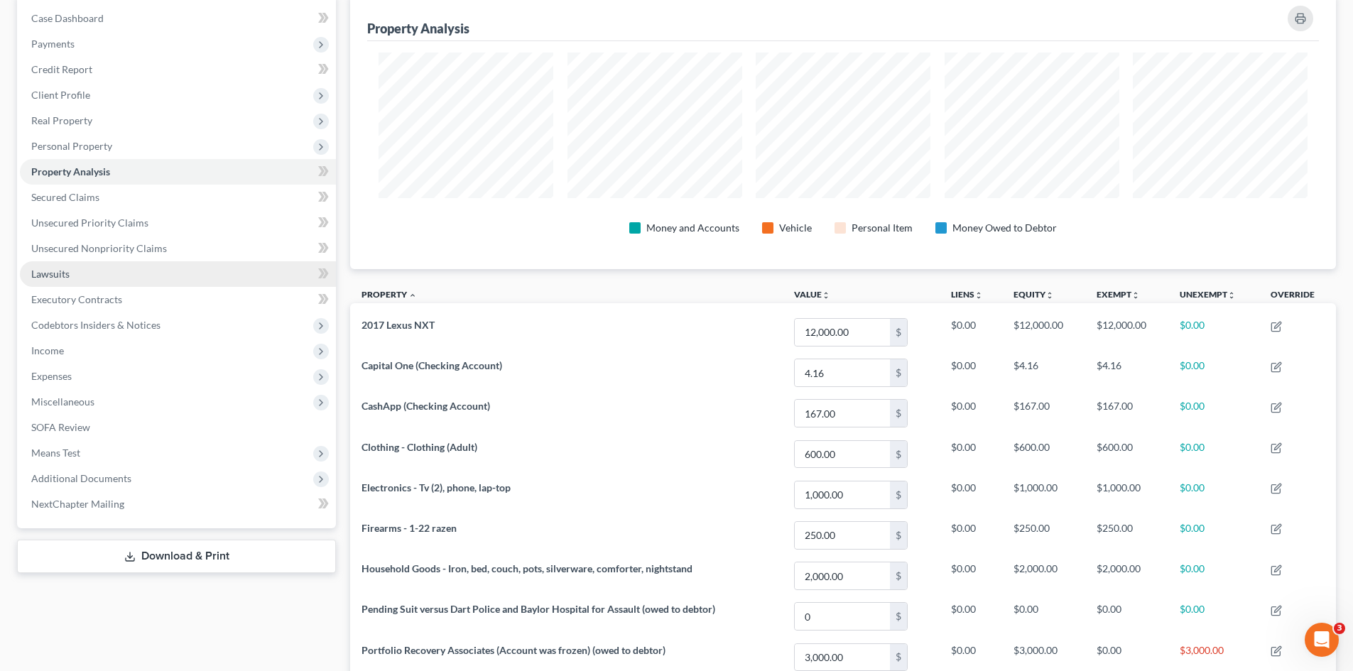
click at [95, 261] on link "Lawsuits" at bounding box center [178, 274] width 316 height 26
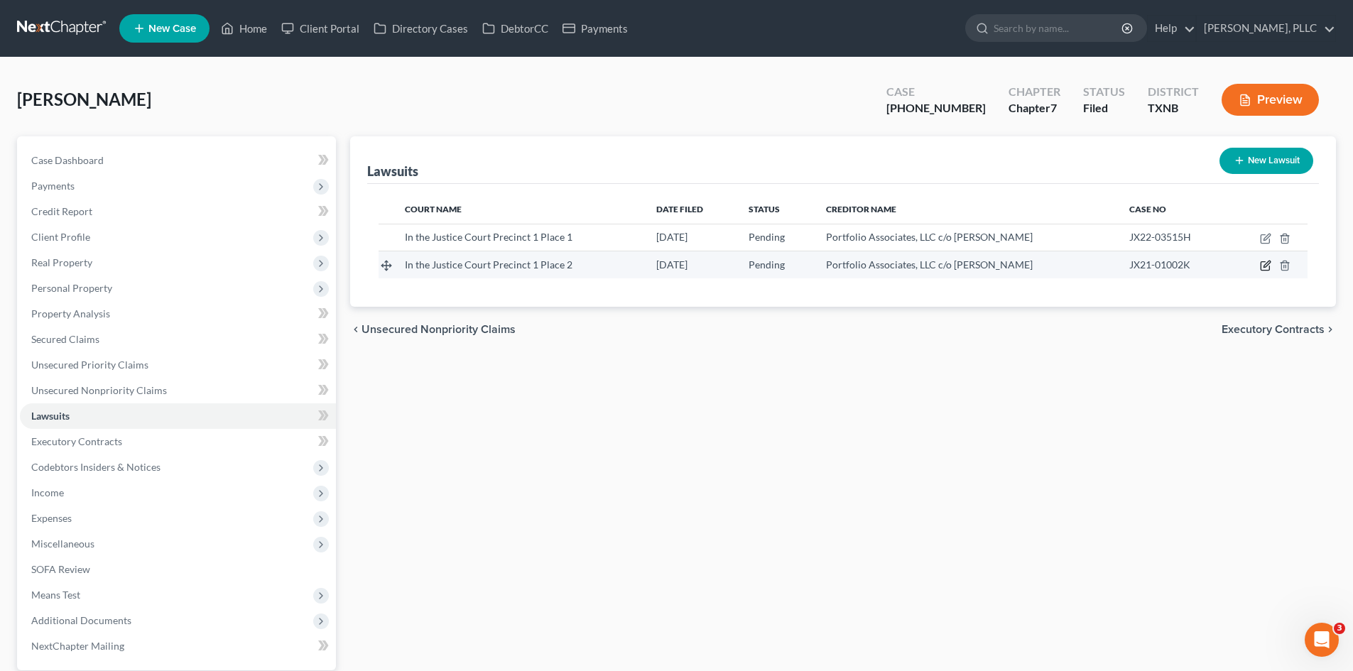
click at [1268, 266] on icon "button" at bounding box center [1265, 265] width 11 height 11
select select "45"
select select "0"
select select "4"
select select "45"
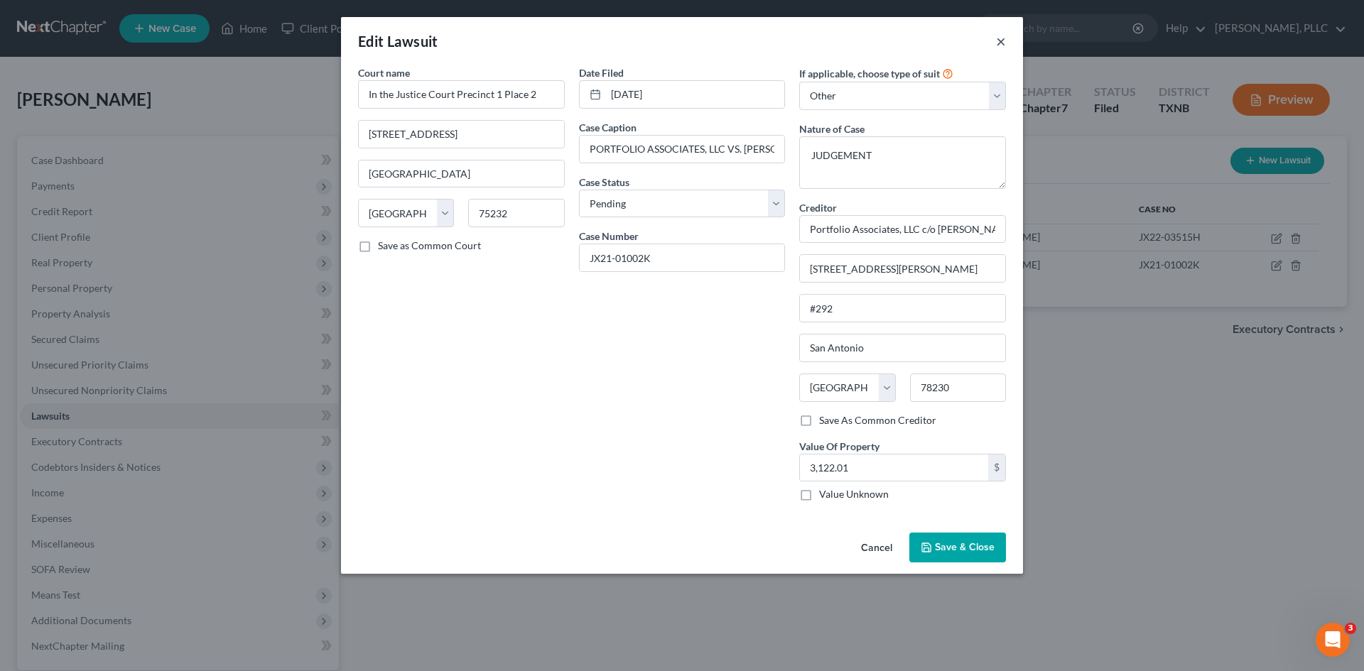
click at [1000, 40] on button "×" at bounding box center [1001, 41] width 10 height 17
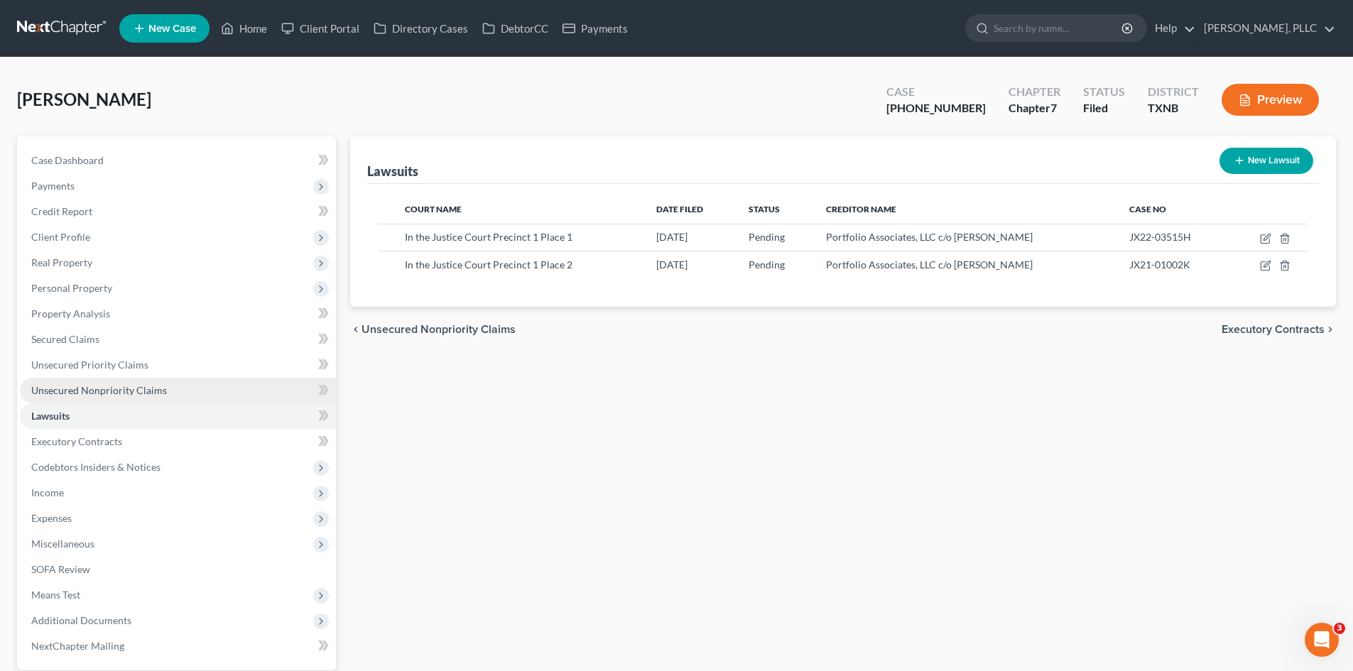
click at [60, 399] on link "Unsecured Nonpriority Claims" at bounding box center [178, 391] width 316 height 26
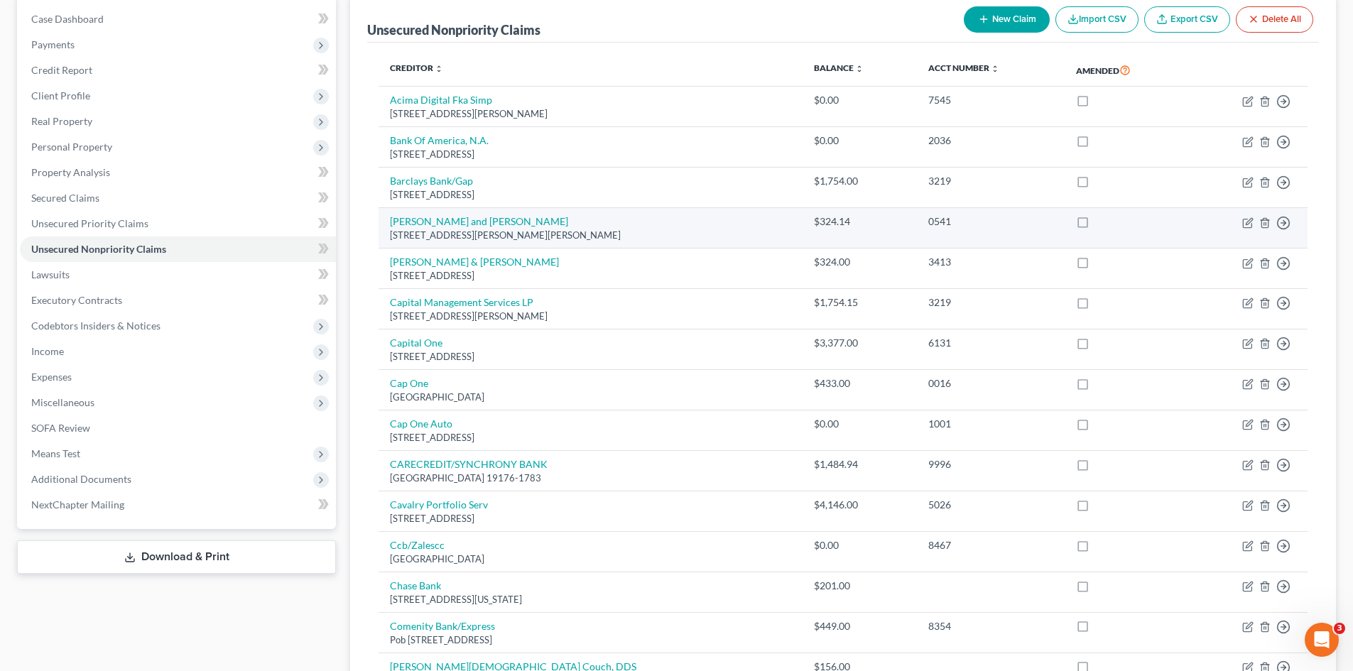
scroll to position [142, 0]
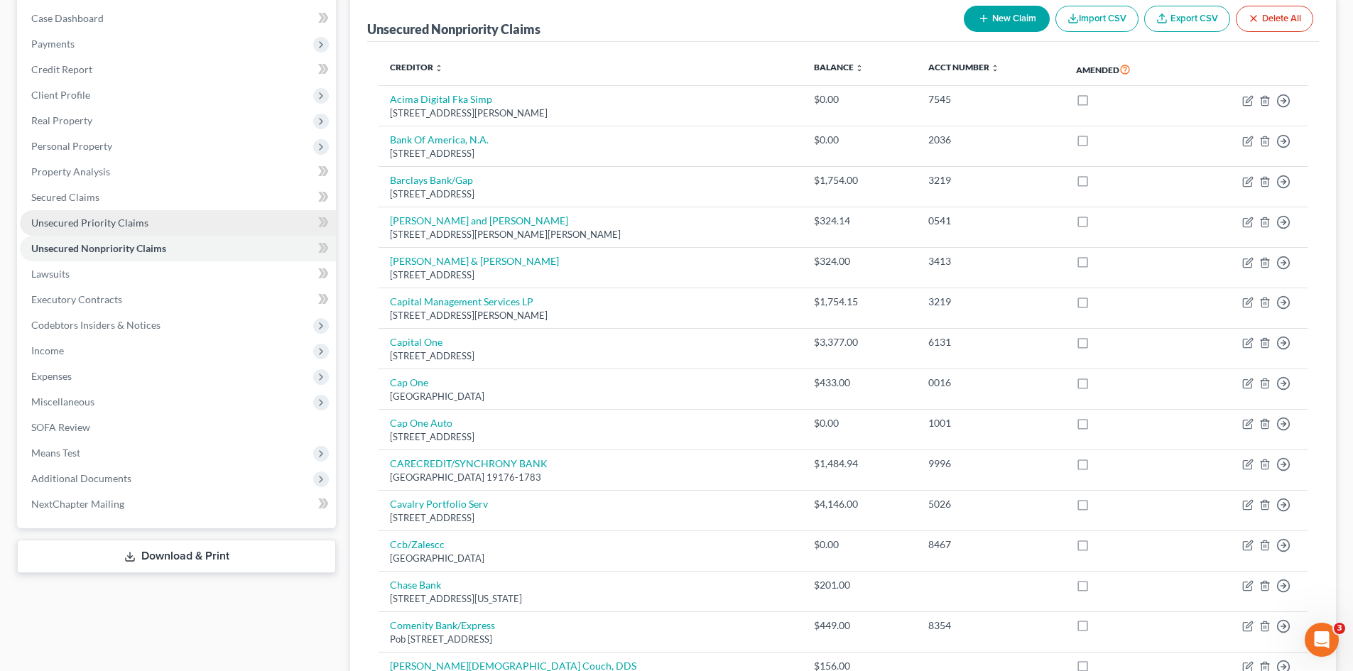
click at [119, 221] on span "Unsecured Priority Claims" at bounding box center [89, 223] width 117 height 12
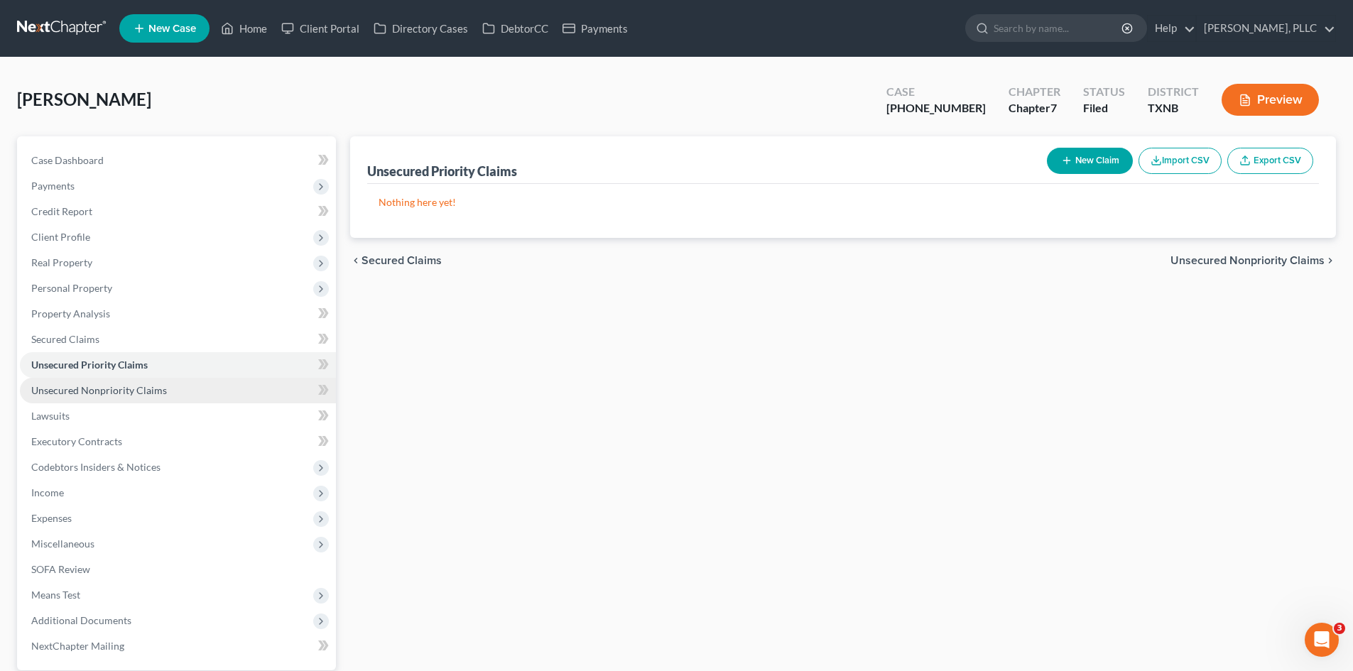
click at [63, 389] on span "Unsecured Nonpriority Claims" at bounding box center [99, 390] width 136 height 12
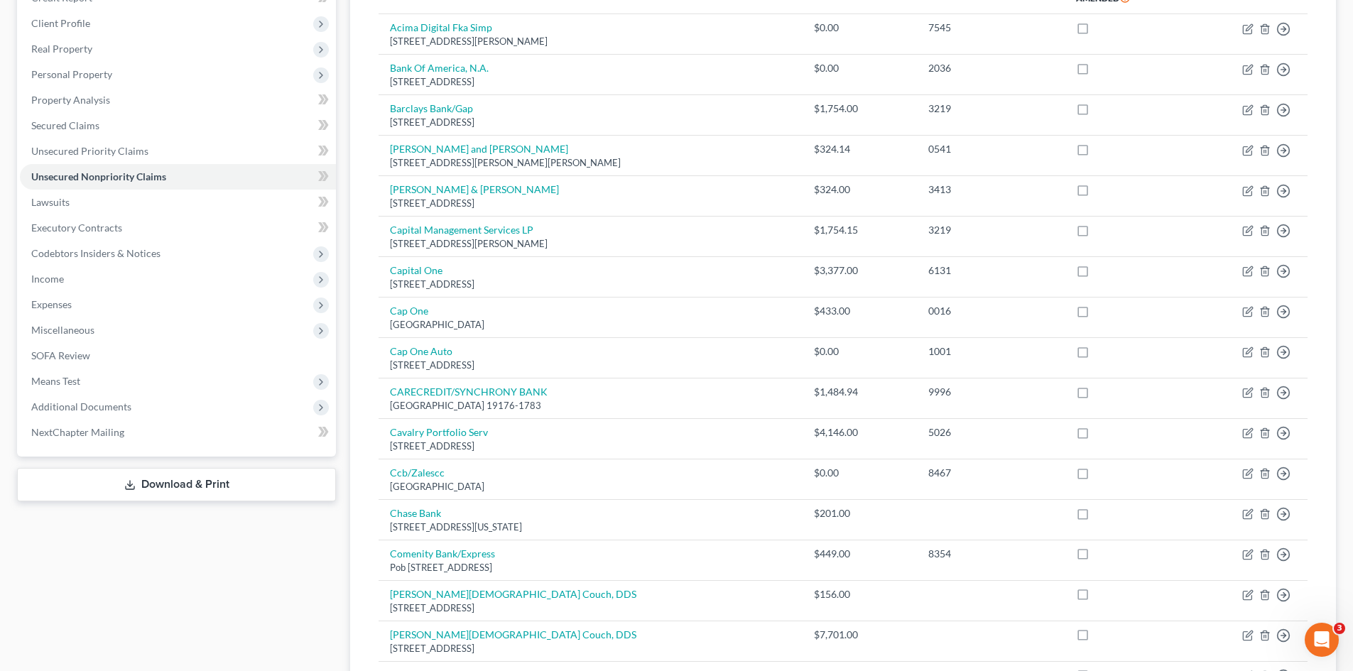
scroll to position [213, 0]
drag, startPoint x: 106, startPoint y: 377, endPoint x: 114, endPoint y: 377, distance: 7.8
click at [106, 377] on span "Means Test" at bounding box center [178, 382] width 316 height 26
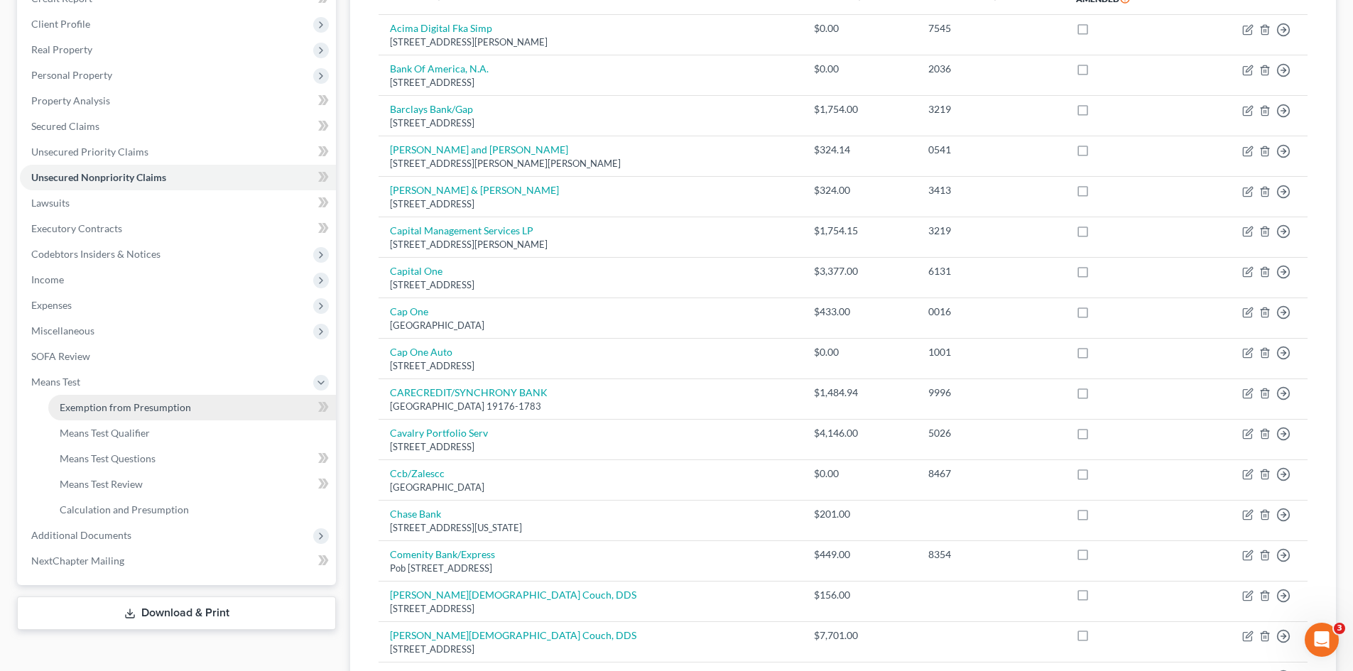
click at [139, 416] on link "Exemption from Presumption" at bounding box center [192, 408] width 288 height 26
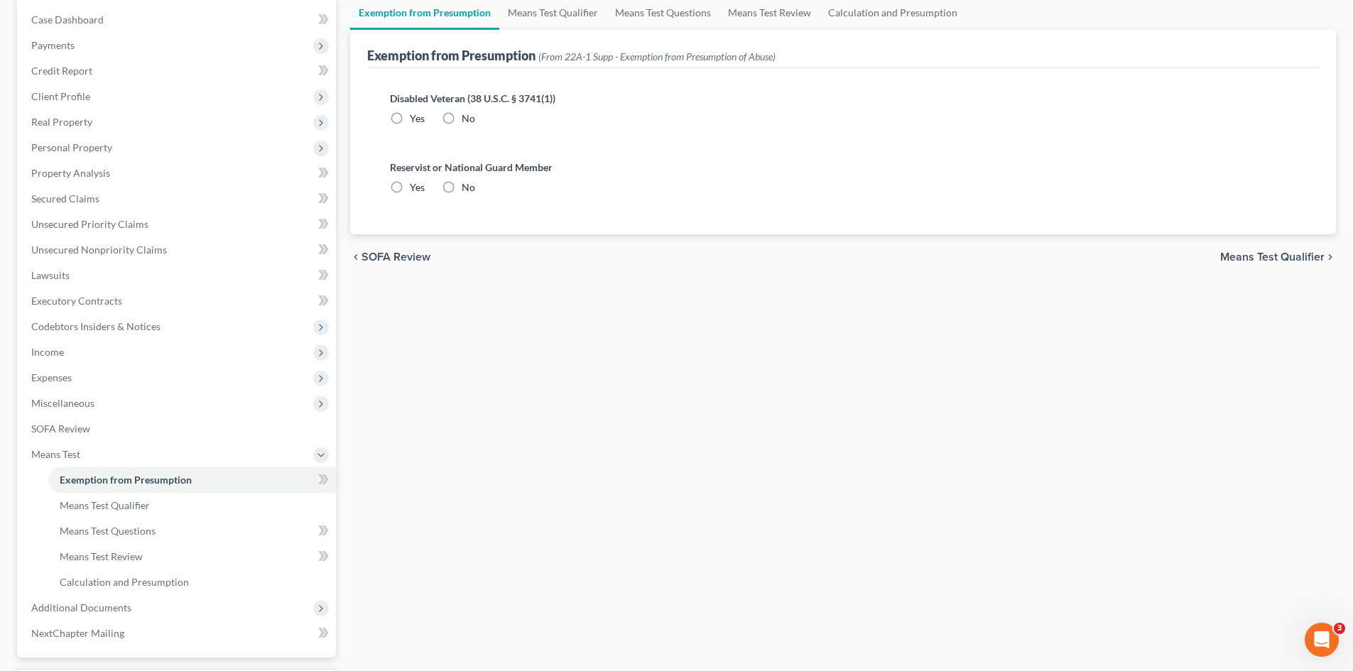
radio input "true"
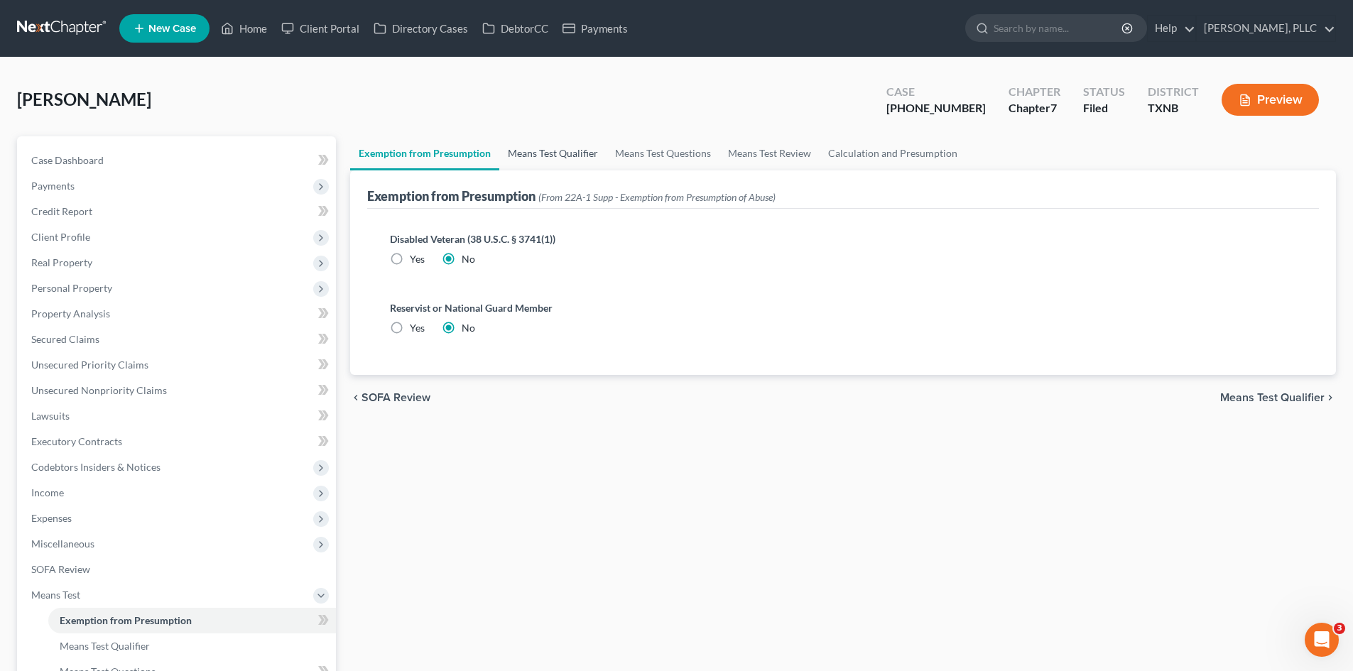
click at [539, 157] on link "Means Test Qualifier" at bounding box center [552, 153] width 107 height 34
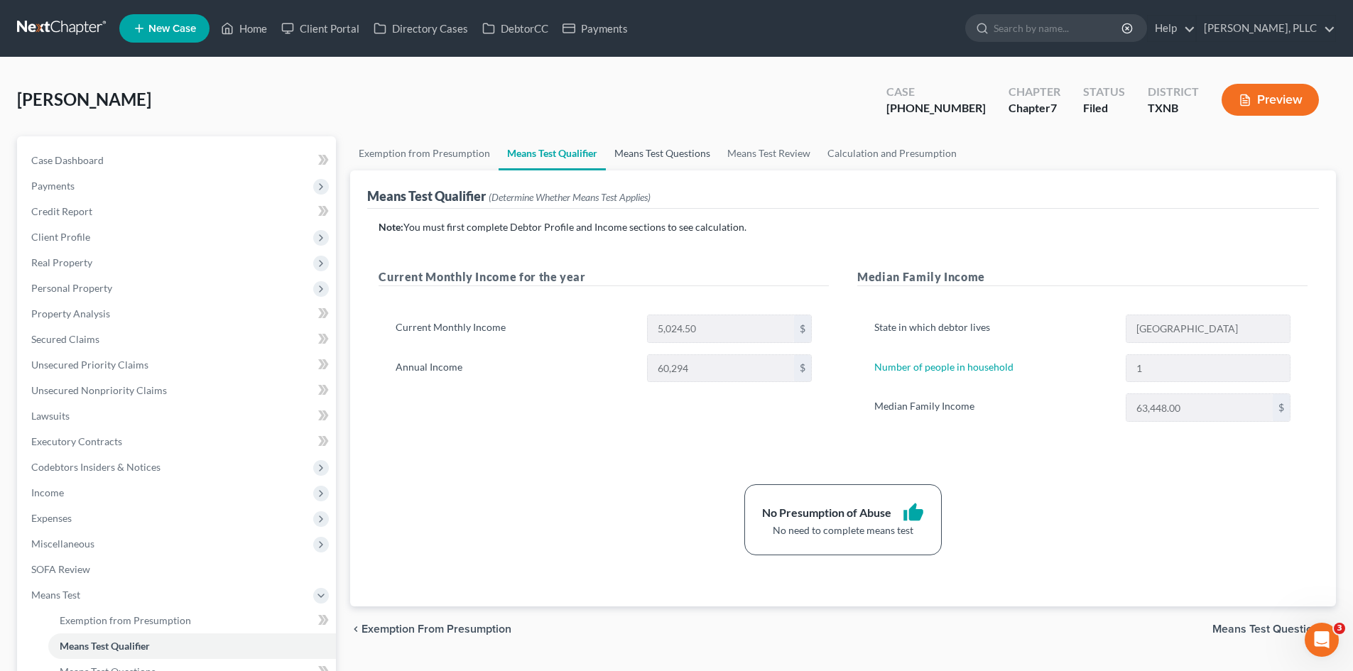
click at [683, 156] on link "Means Test Questions" at bounding box center [662, 153] width 113 height 34
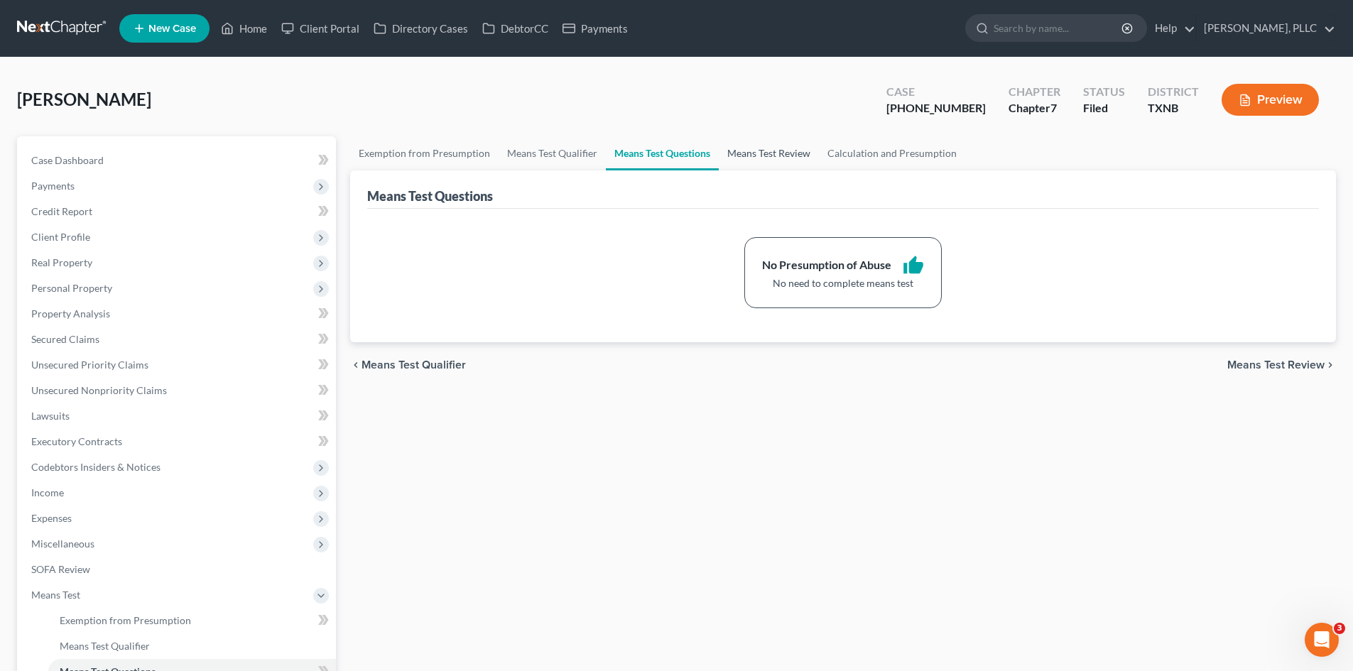
click at [727, 156] on link "Means Test Review" at bounding box center [769, 153] width 100 height 34
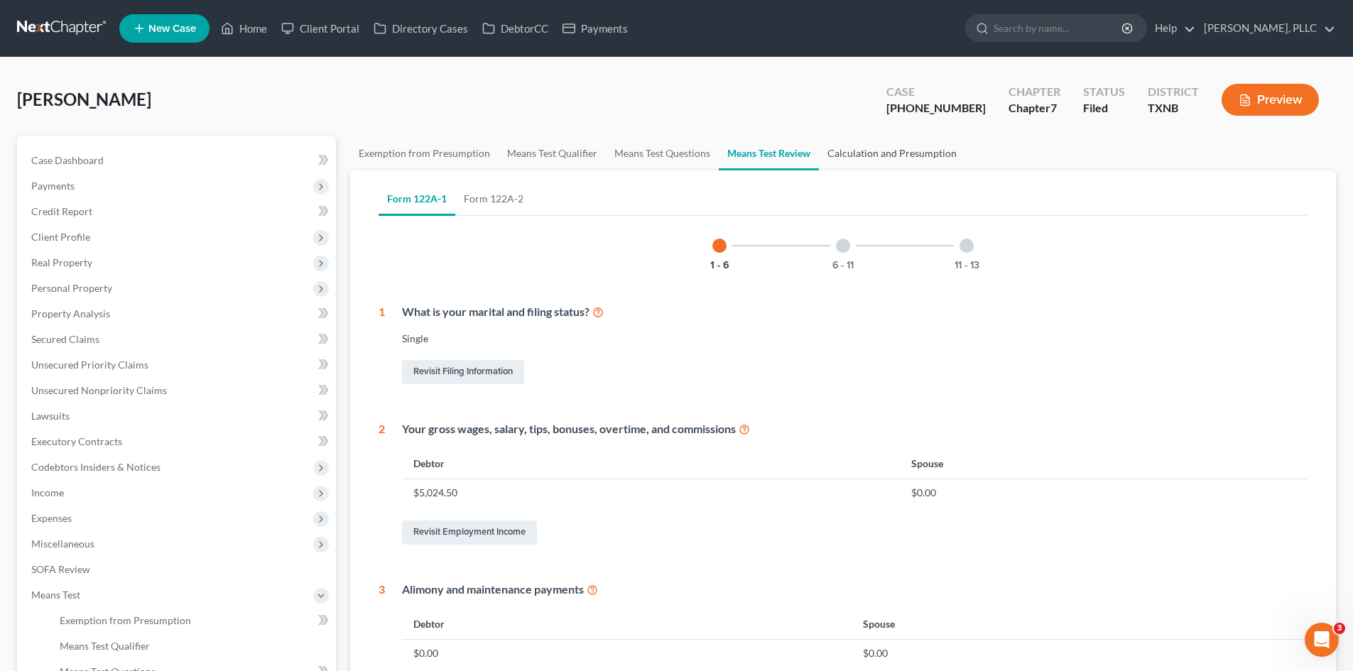
click at [898, 153] on link "Calculation and Presumption" at bounding box center [892, 153] width 146 height 34
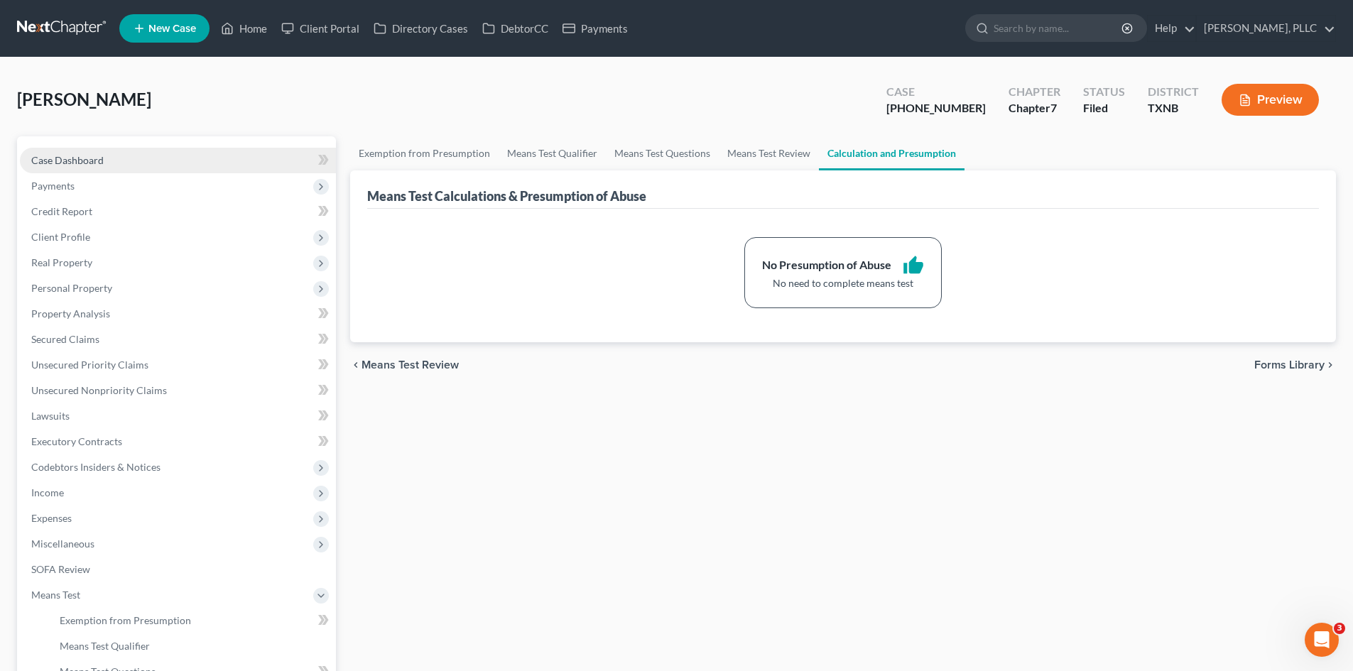
click at [123, 162] on link "Case Dashboard" at bounding box center [178, 161] width 316 height 26
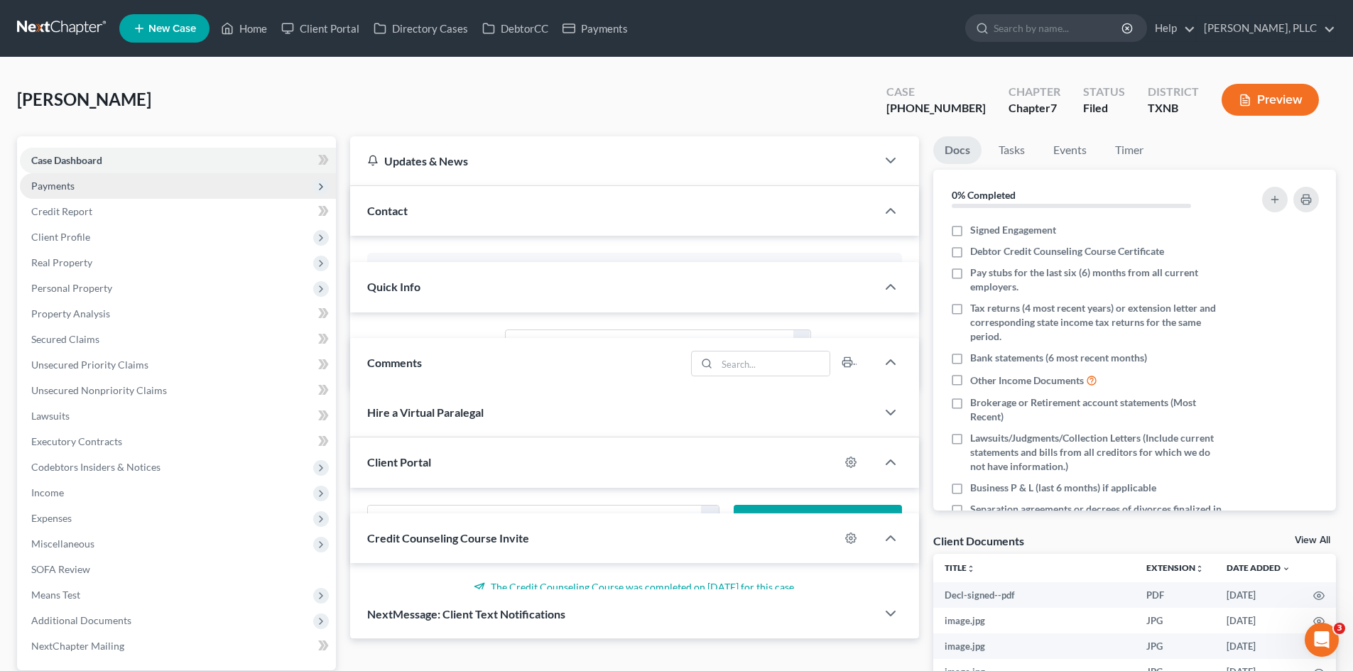
click at [113, 192] on span "Payments" at bounding box center [178, 186] width 316 height 26
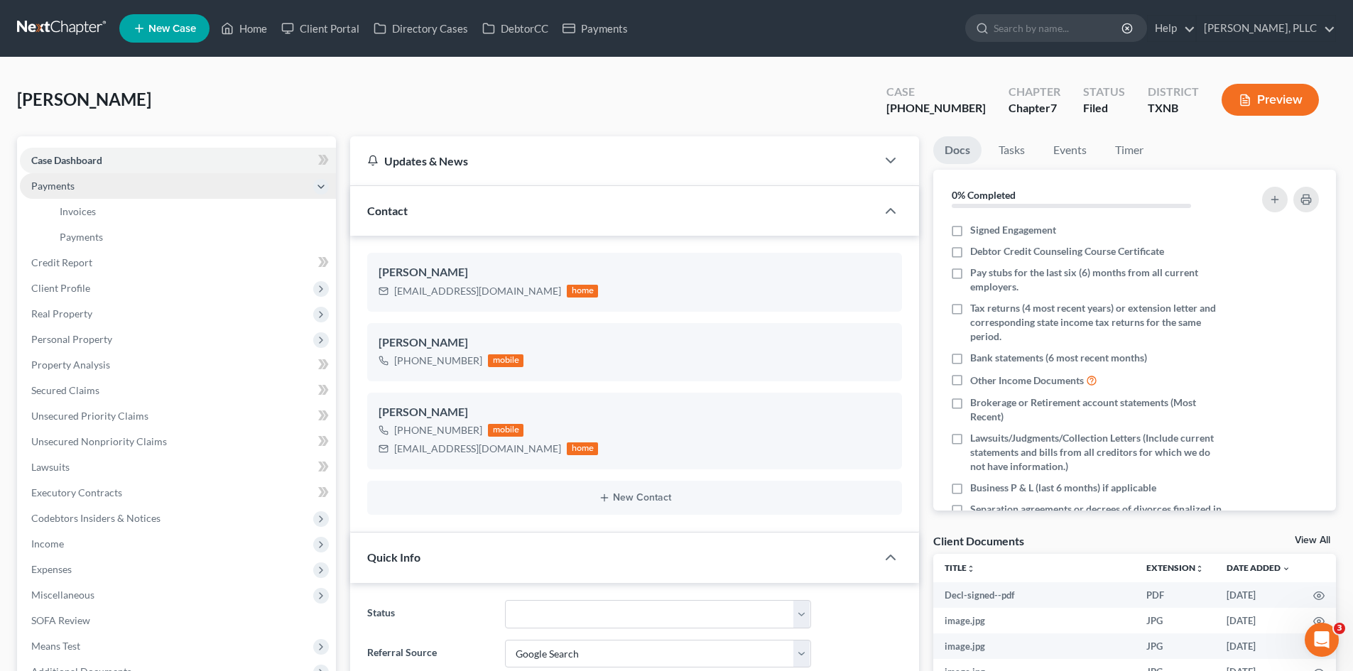
scroll to position [2281, 0]
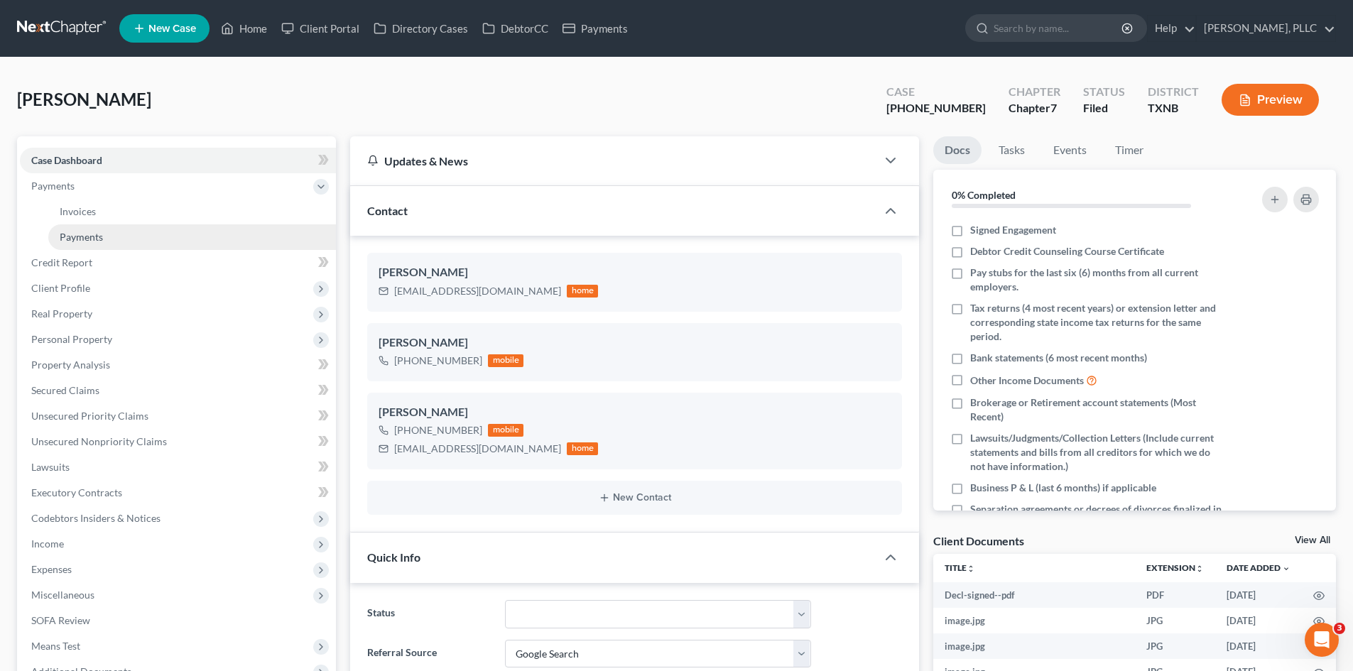
click at [97, 232] on span "Payments" at bounding box center [81, 237] width 43 height 12
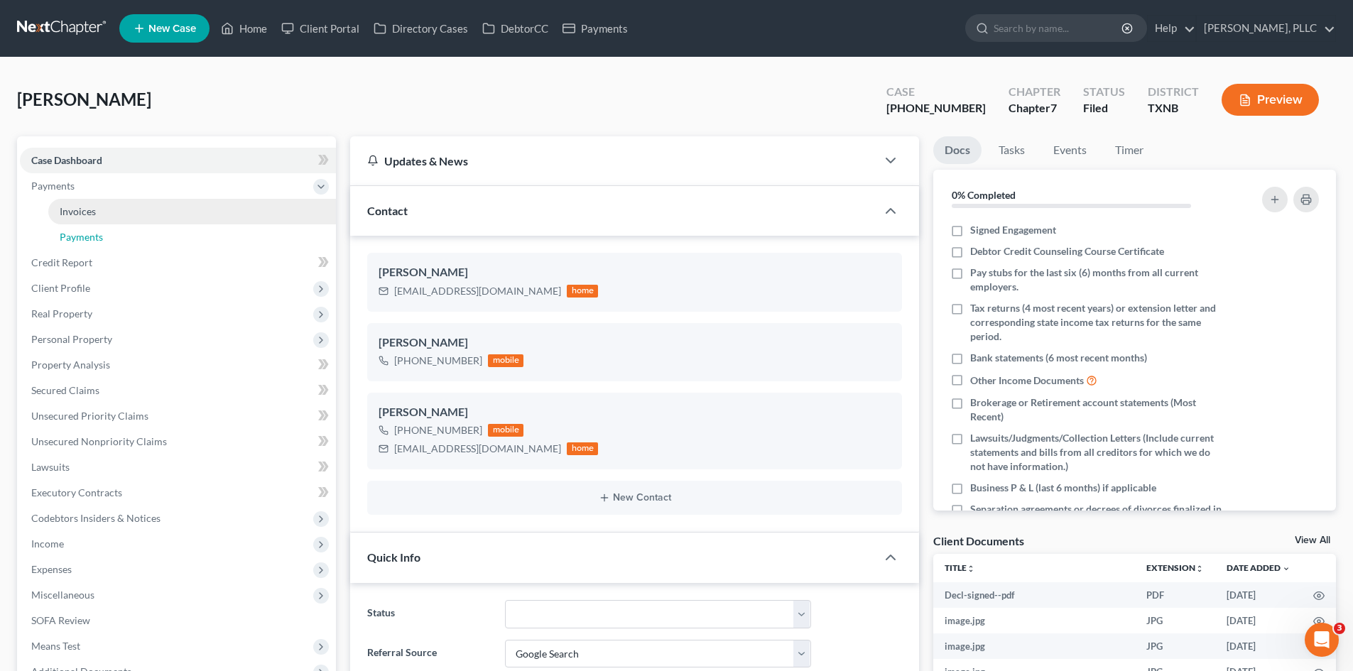
click at [95, 213] on span "Invoices" at bounding box center [78, 211] width 36 height 12
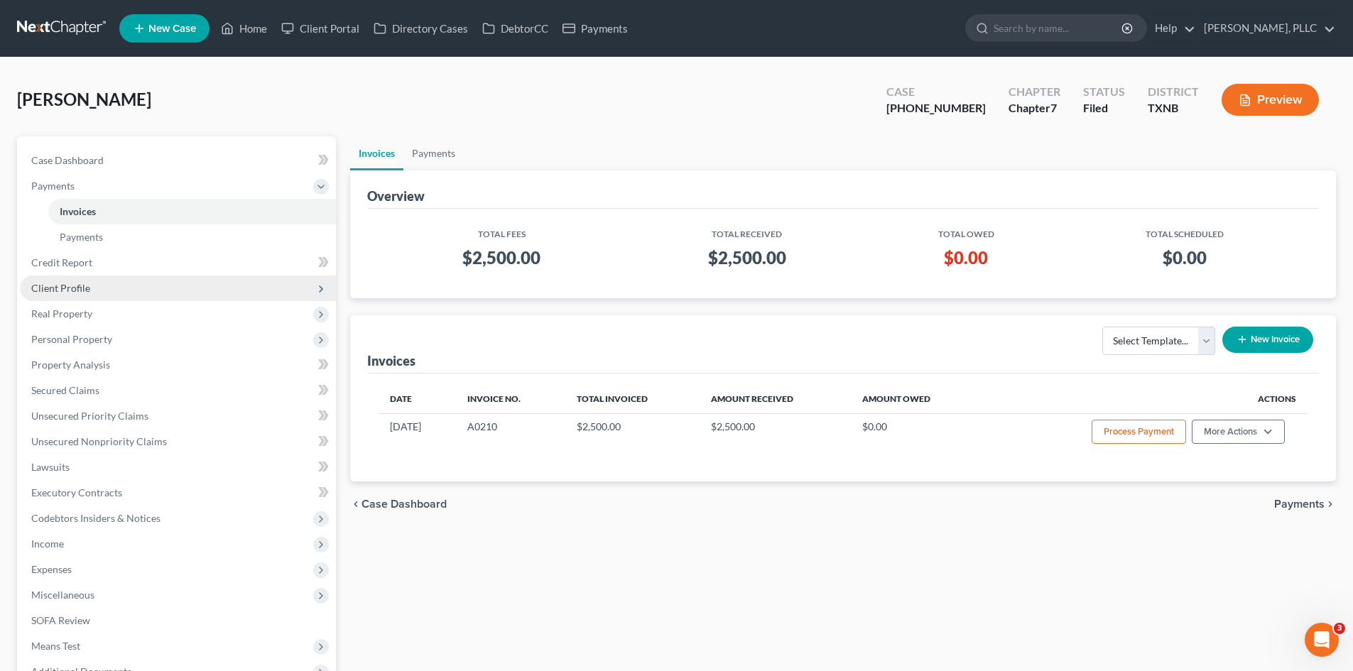
click at [154, 278] on span "Client Profile" at bounding box center [178, 289] width 316 height 26
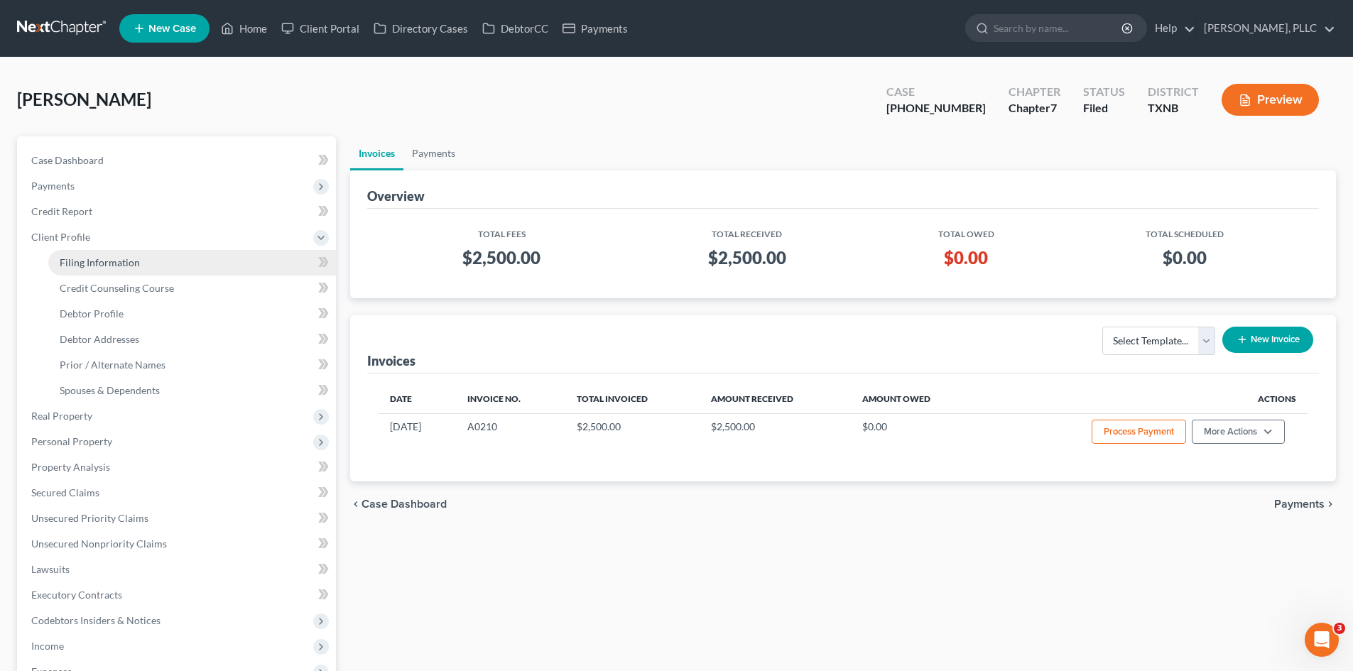
click at [144, 260] on link "Filing Information" at bounding box center [192, 263] width 288 height 26
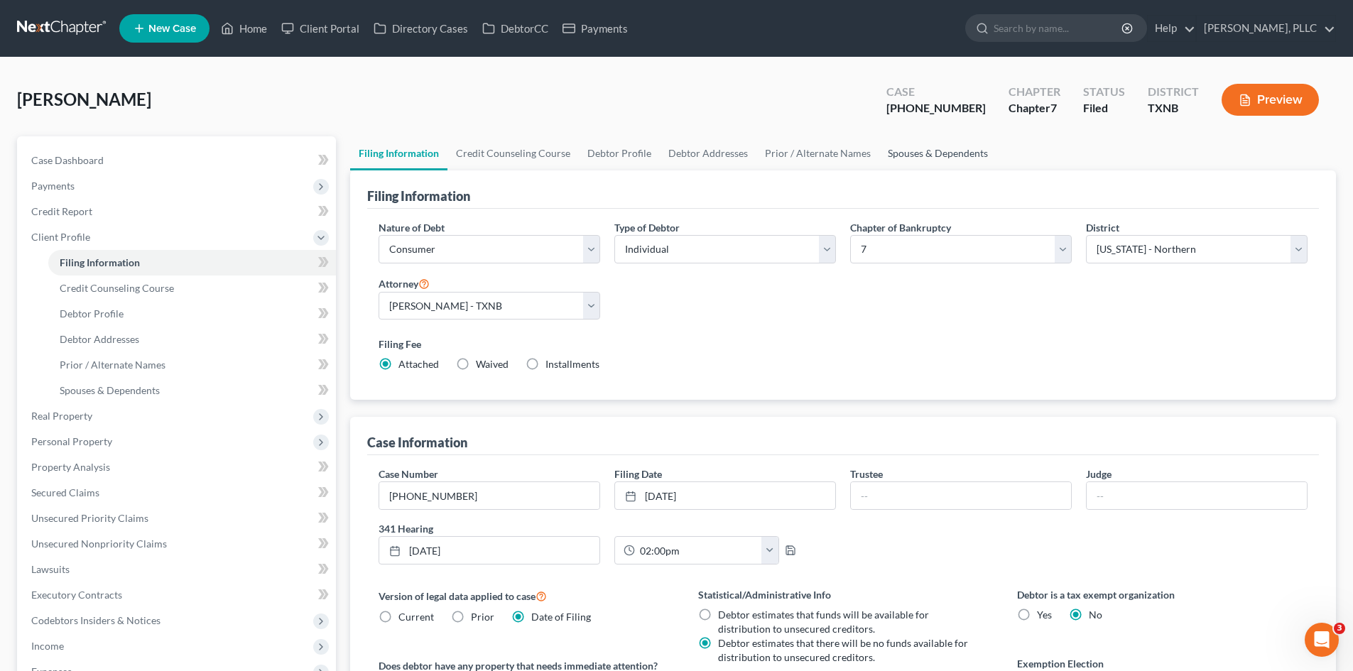
click at [904, 158] on link "Spouses & Dependents" at bounding box center [938, 153] width 117 height 34
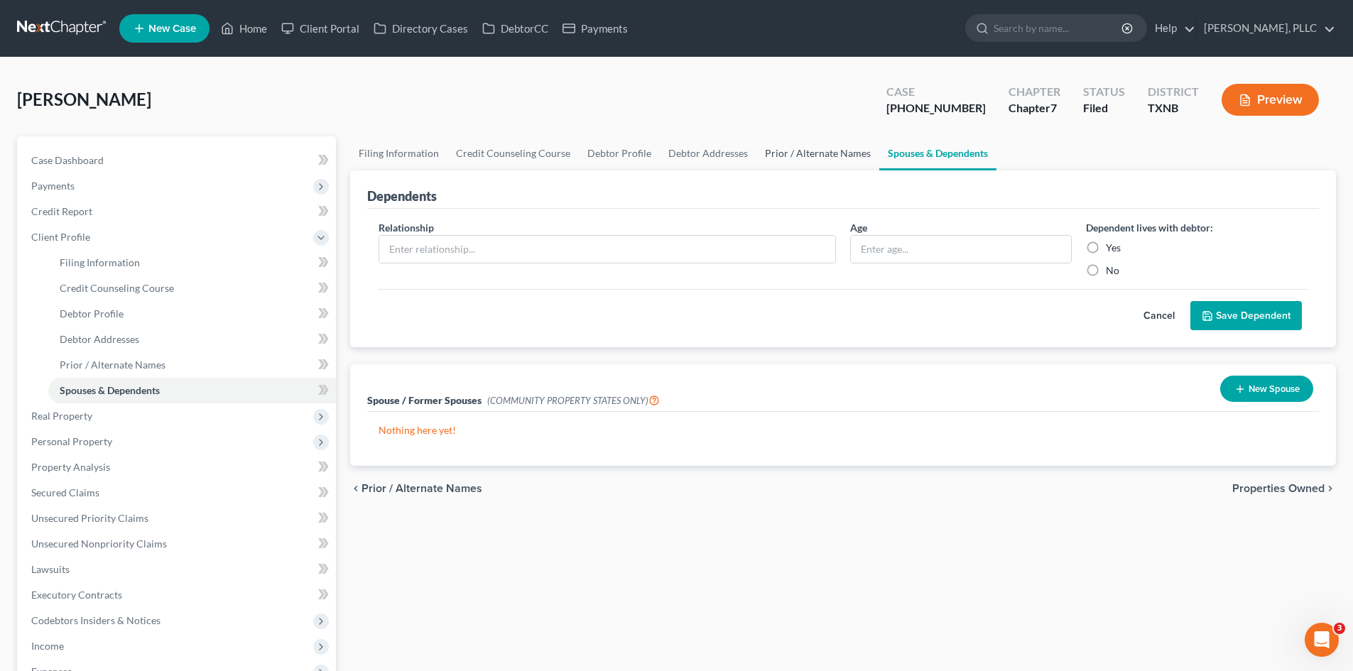
click at [813, 154] on link "Prior / Alternate Names" at bounding box center [818, 153] width 123 height 34
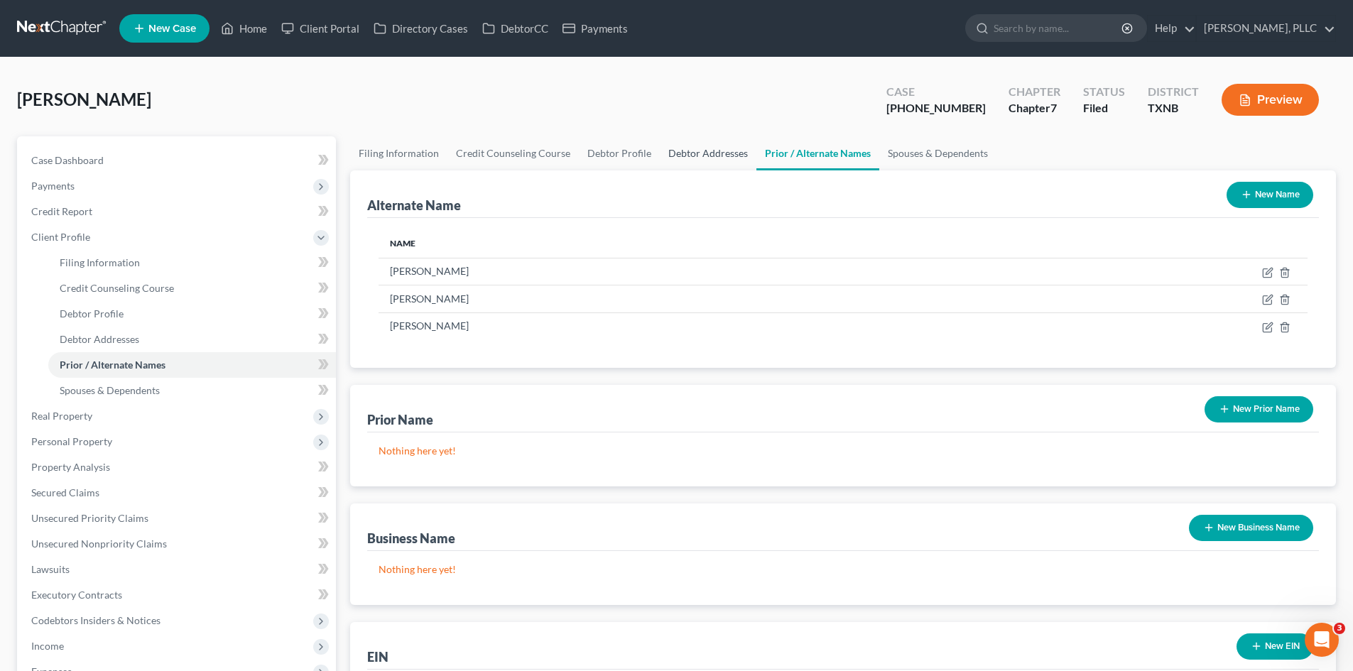
click at [679, 159] on link "Debtor Addresses" at bounding box center [708, 153] width 97 height 34
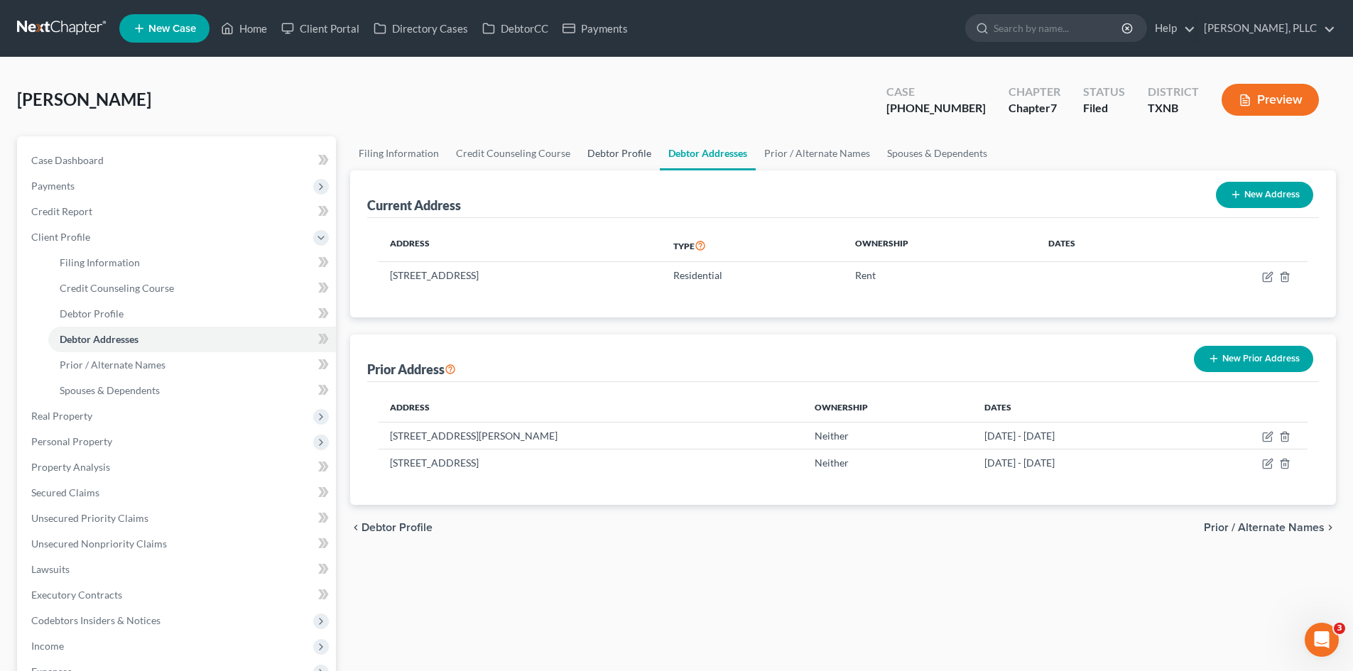
click at [637, 156] on link "Debtor Profile" at bounding box center [619, 153] width 81 height 34
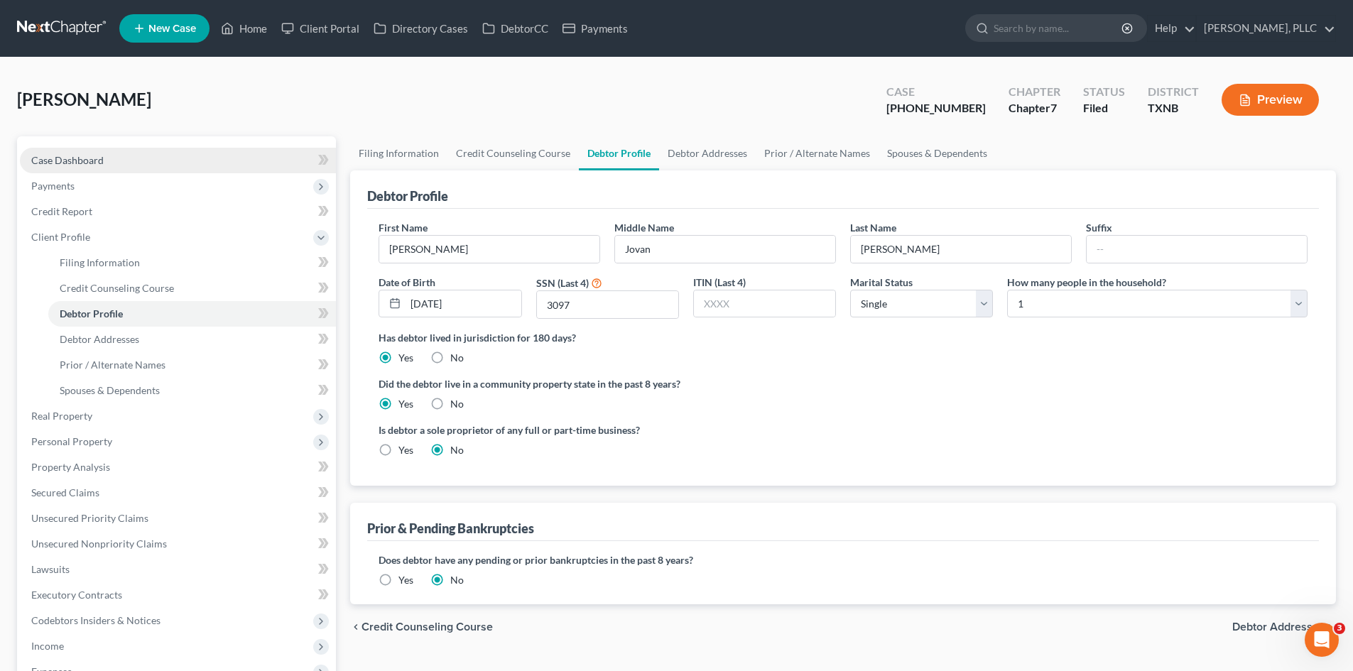
click at [108, 154] on link "Case Dashboard" at bounding box center [178, 161] width 316 height 26
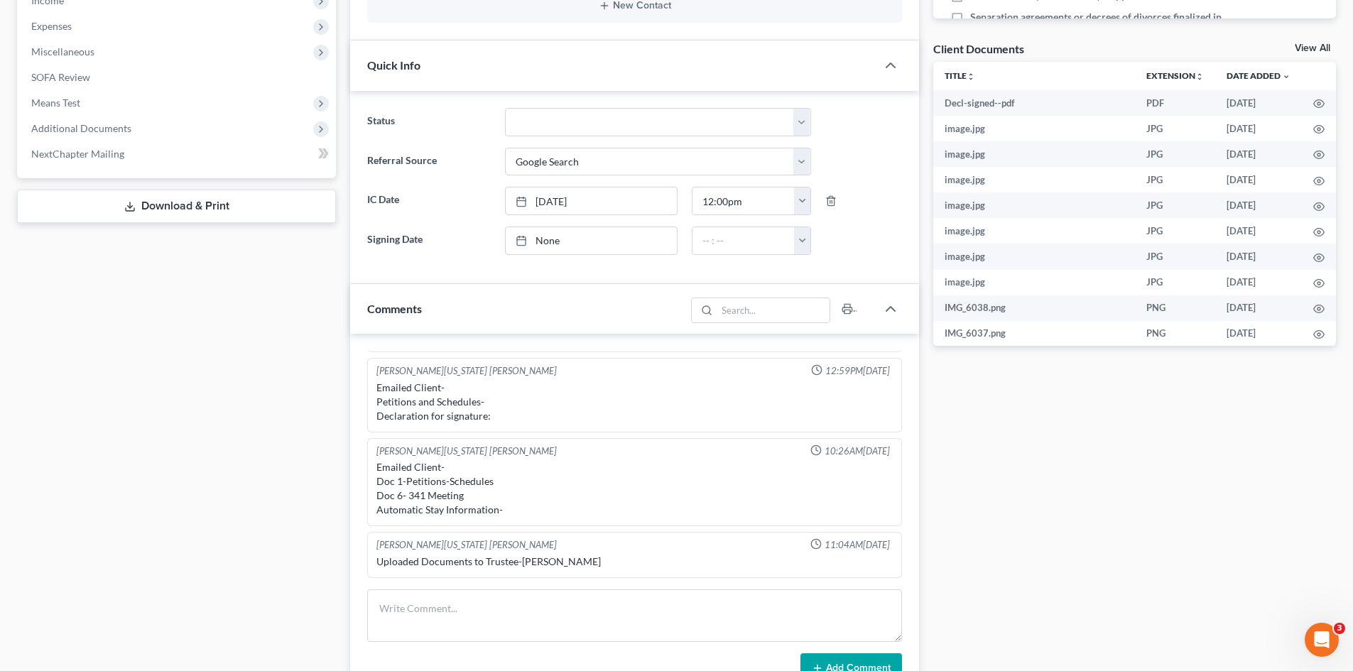
scroll to position [568, 0]
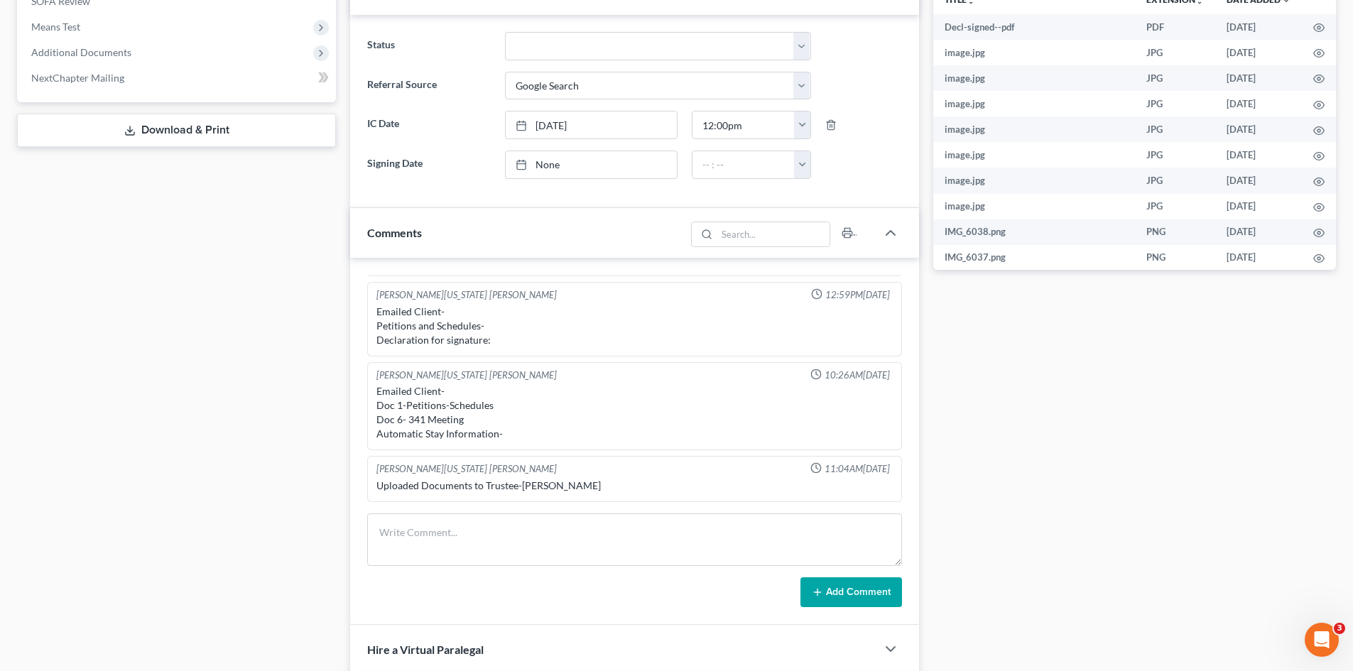
click at [560, 509] on div "[PERSON_NAME][US_STATE] [PERSON_NAME] 05:25PM[DATE] Lor to call: [PERSON_NAME][…" at bounding box center [634, 441] width 569 height 367
click at [551, 511] on div "[PERSON_NAME][US_STATE] [PERSON_NAME] 05:25PM[DATE] Lor to call: [PERSON_NAME][…" at bounding box center [634, 441] width 569 height 367
click at [546, 527] on textarea at bounding box center [634, 540] width 535 height 53
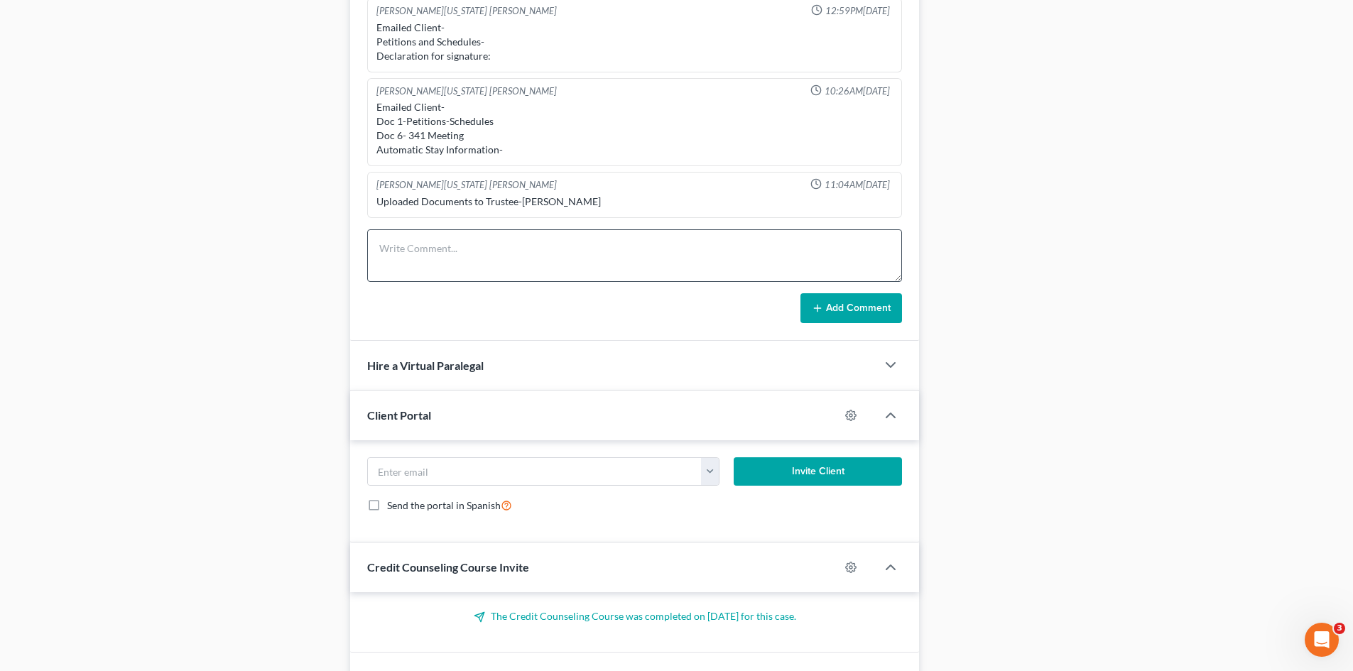
click at [563, 515] on form "[EMAIL_ADDRESS][DOMAIN_NAME] Invite Client Send the portal in Spanish" at bounding box center [634, 491] width 549 height 67
click at [494, 253] on textarea at bounding box center [634, 255] width 535 height 53
click at [856, 310] on button "Add Comment" at bounding box center [852, 308] width 102 height 30
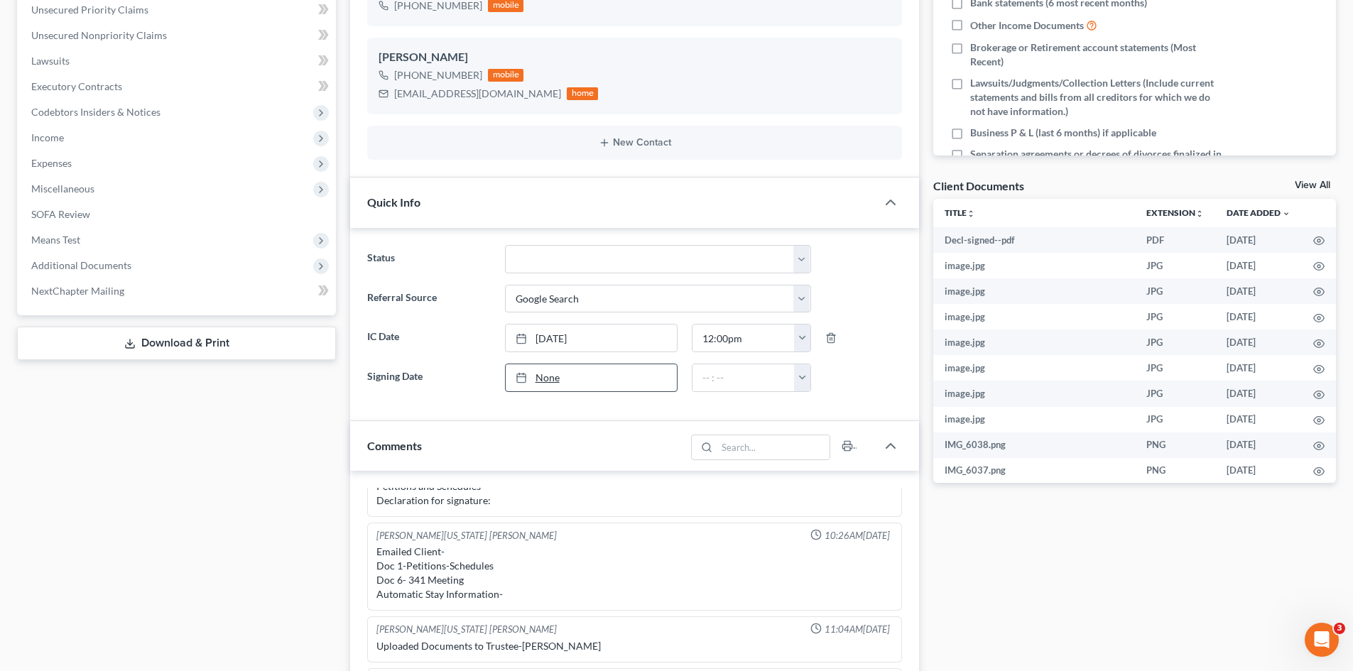
scroll to position [0, 0]
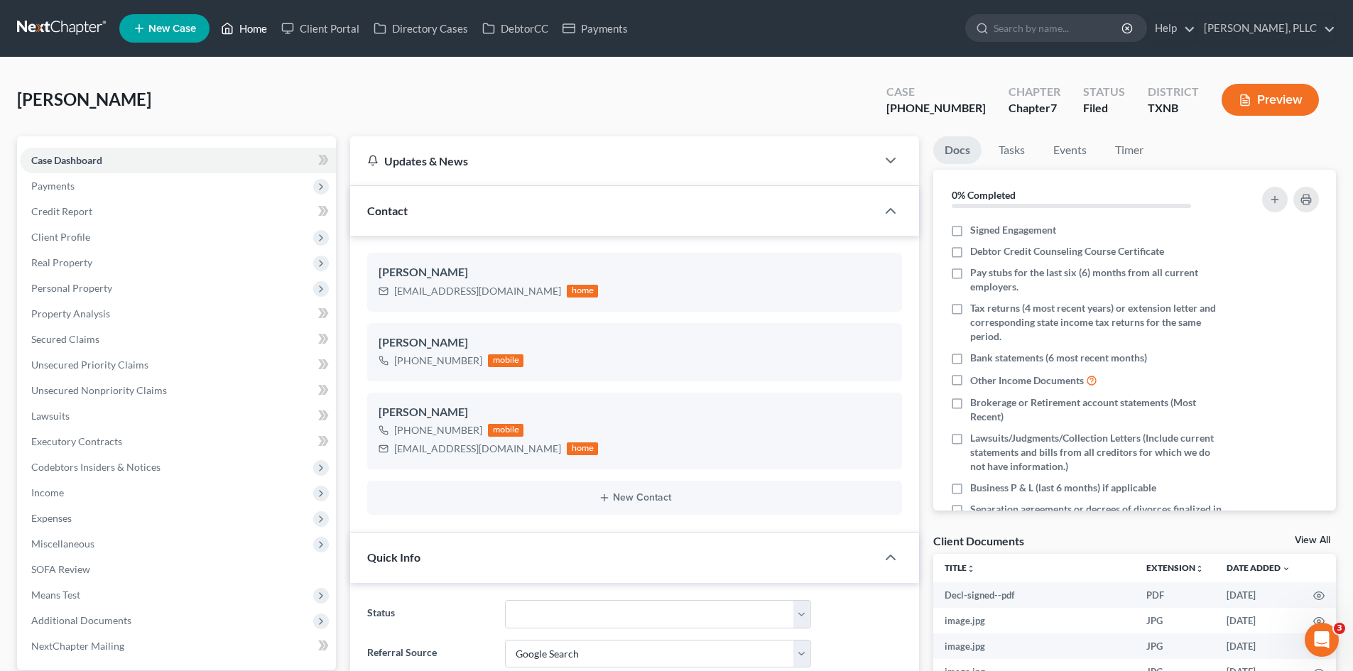
drag, startPoint x: 227, startPoint y: 24, endPoint x: 254, endPoint y: 0, distance: 35.7
click at [227, 24] on icon at bounding box center [228, 28] width 10 height 11
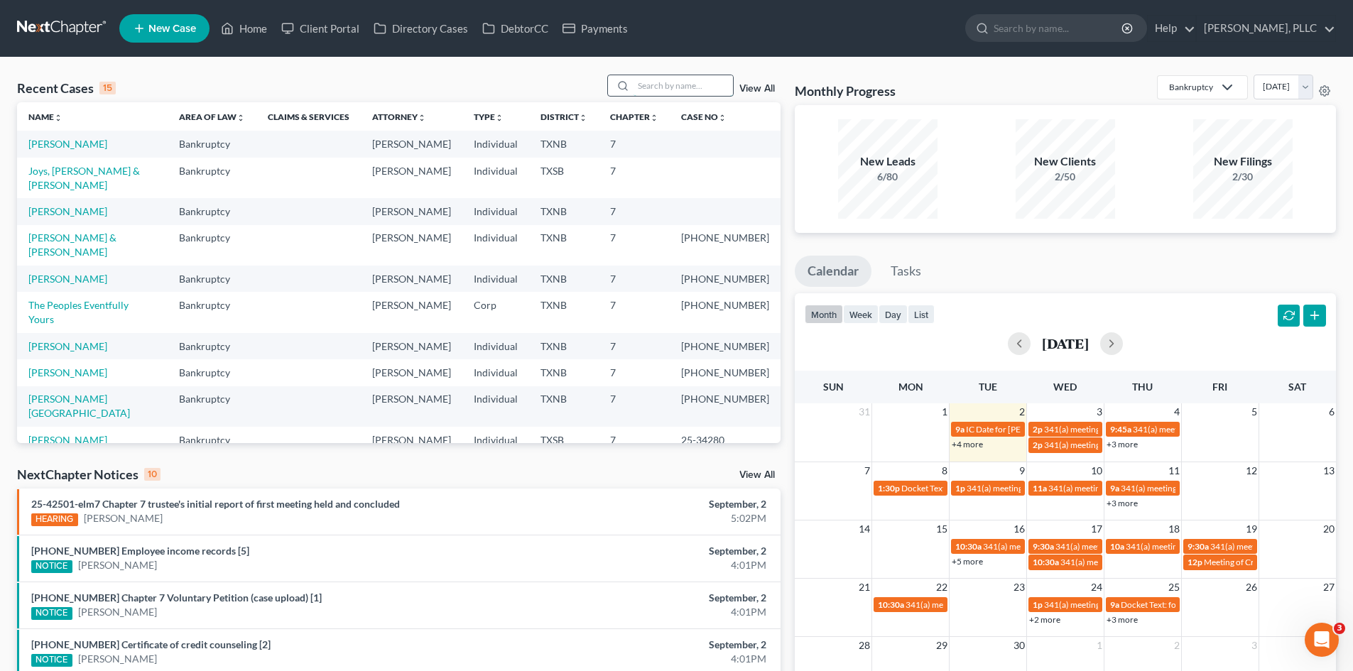
click at [656, 90] on input "search" at bounding box center [683, 85] width 99 height 21
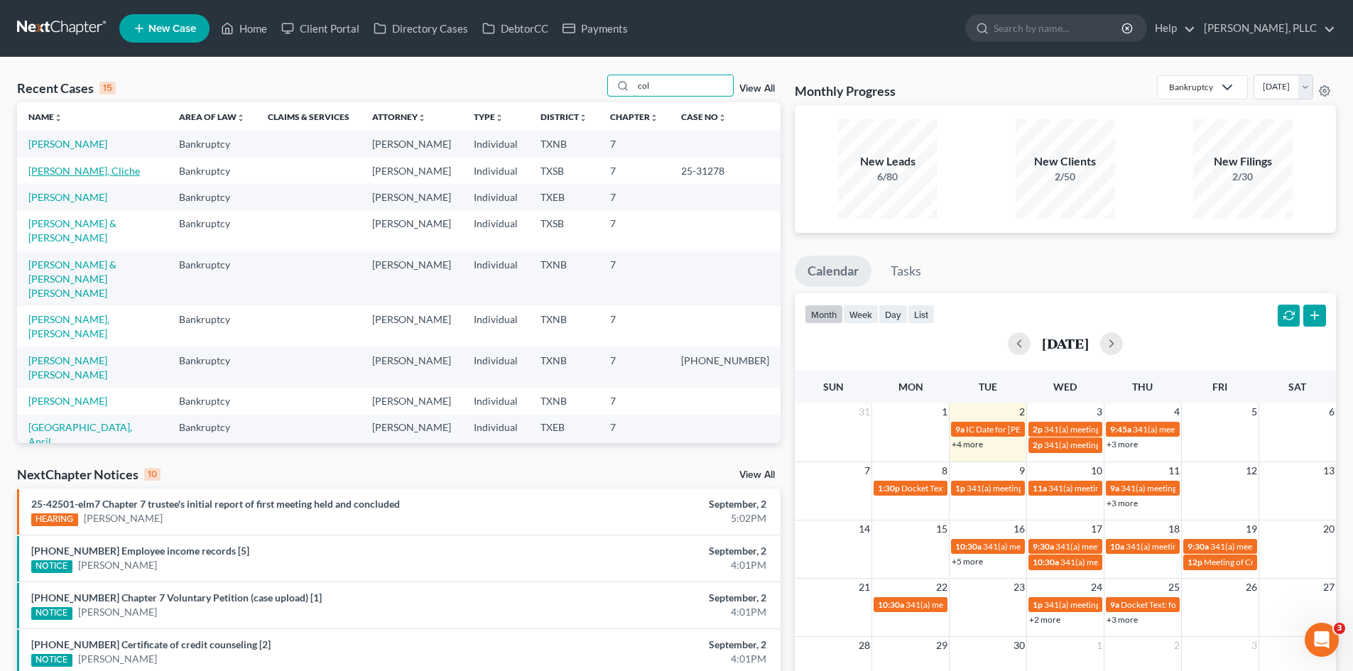
type input "col"
click at [76, 170] on link "Coleman, Cliche" at bounding box center [84, 171] width 112 height 12
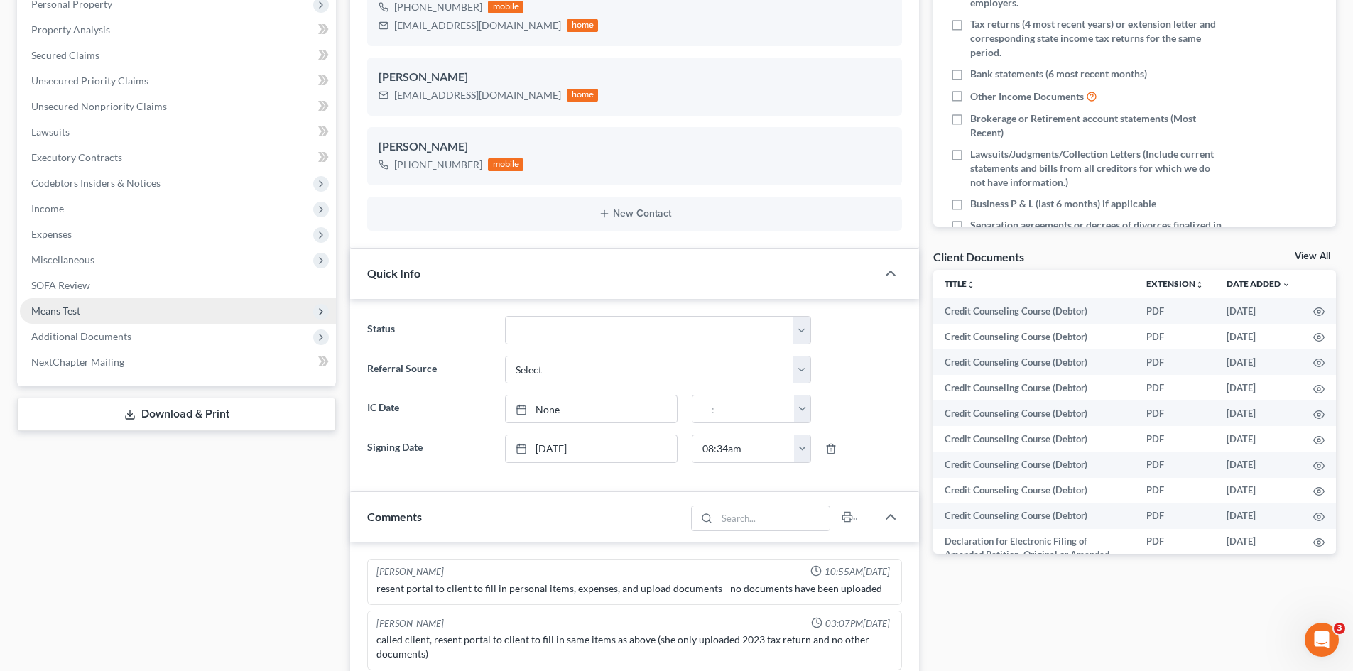
scroll to position [1508, 0]
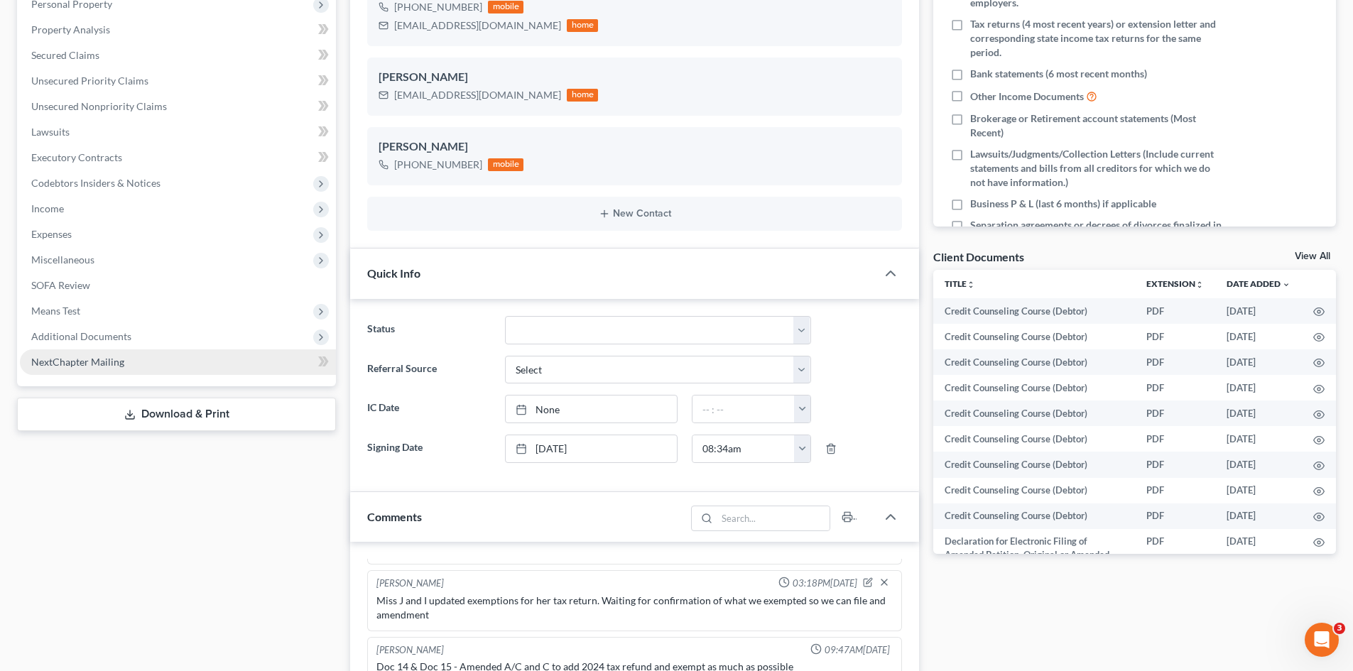
click at [102, 364] on span "NextChapter Mailing" at bounding box center [77, 362] width 93 height 12
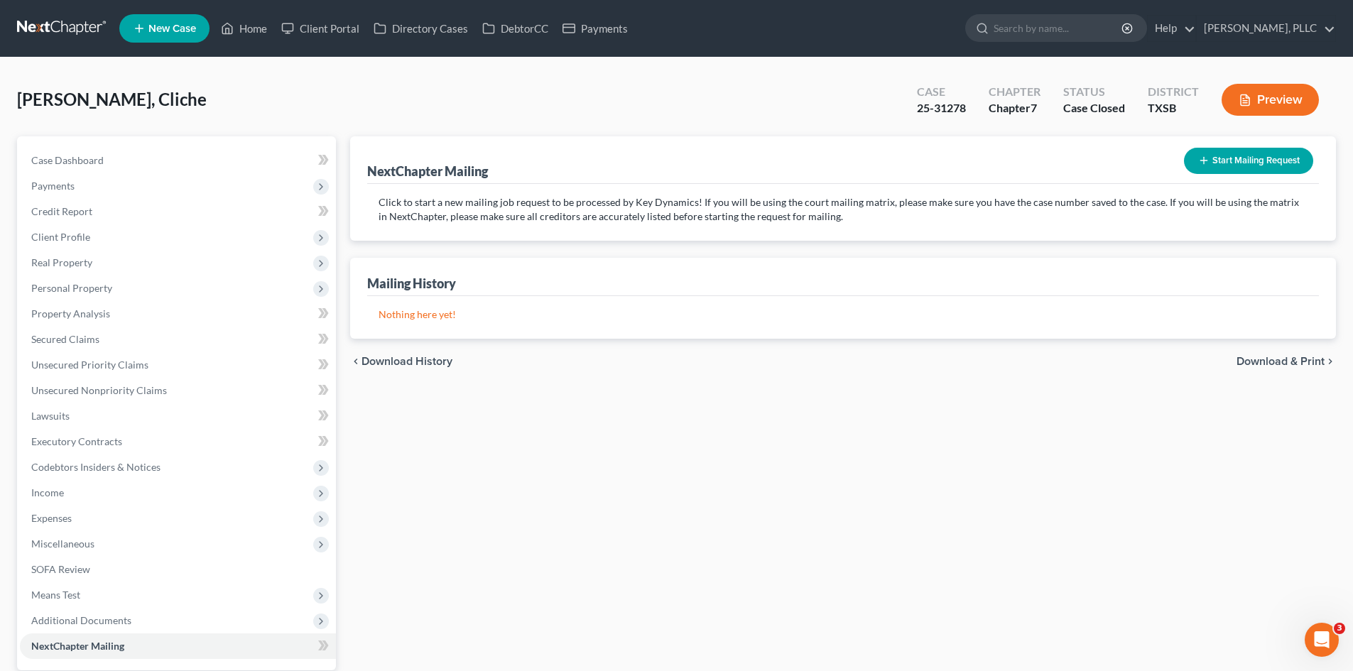
click at [1194, 151] on button "Start Mailing Request" at bounding box center [1248, 161] width 129 height 26
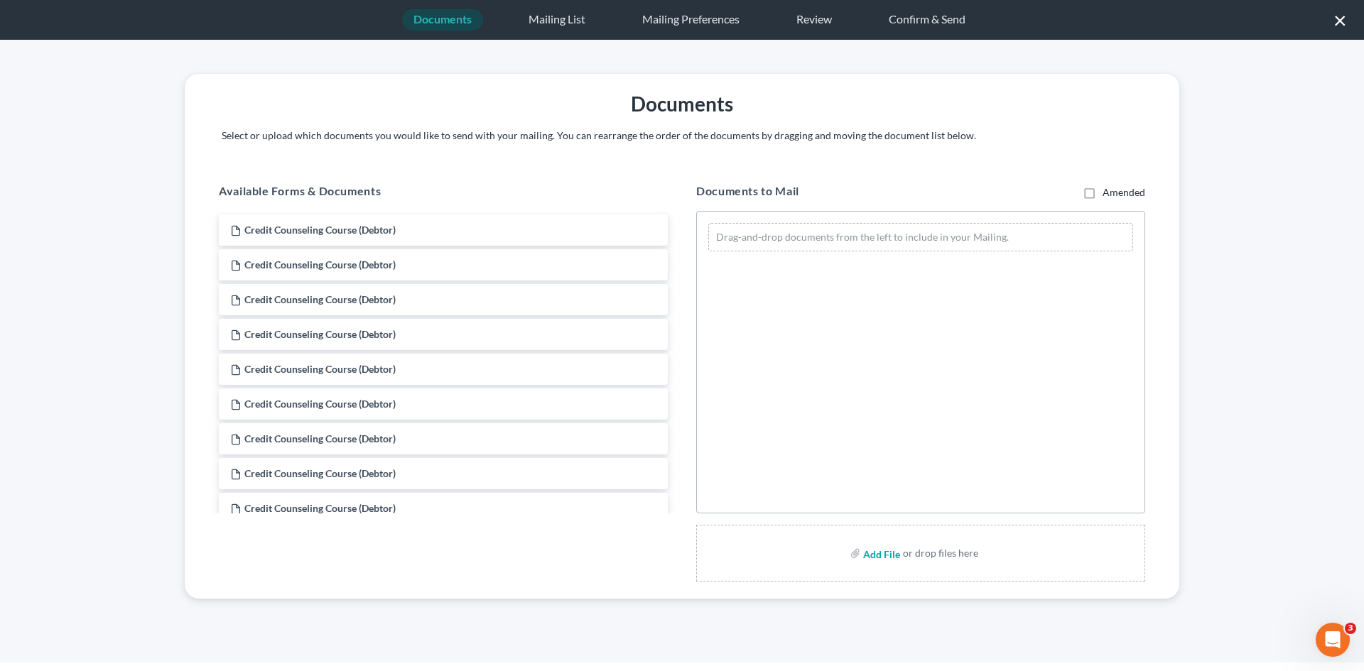
click at [880, 553] on input "file" at bounding box center [880, 554] width 34 height 26
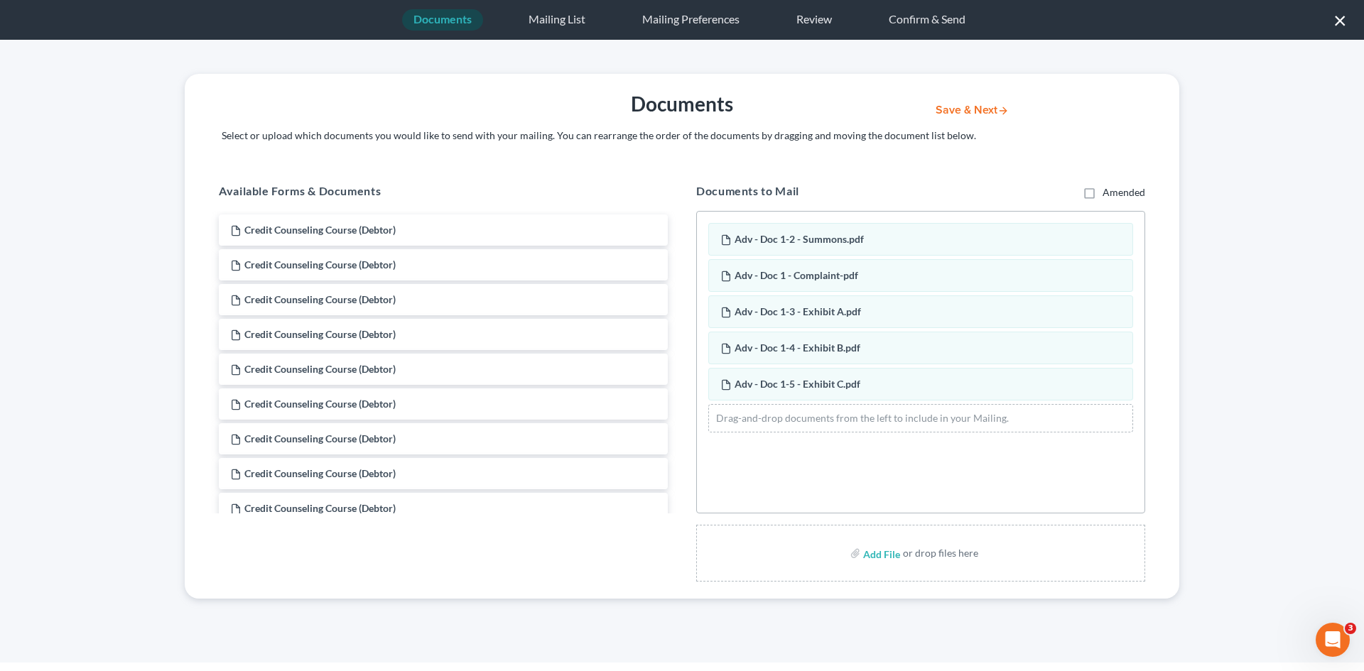
click at [968, 109] on button "Save & Next" at bounding box center [972, 110] width 96 height 12
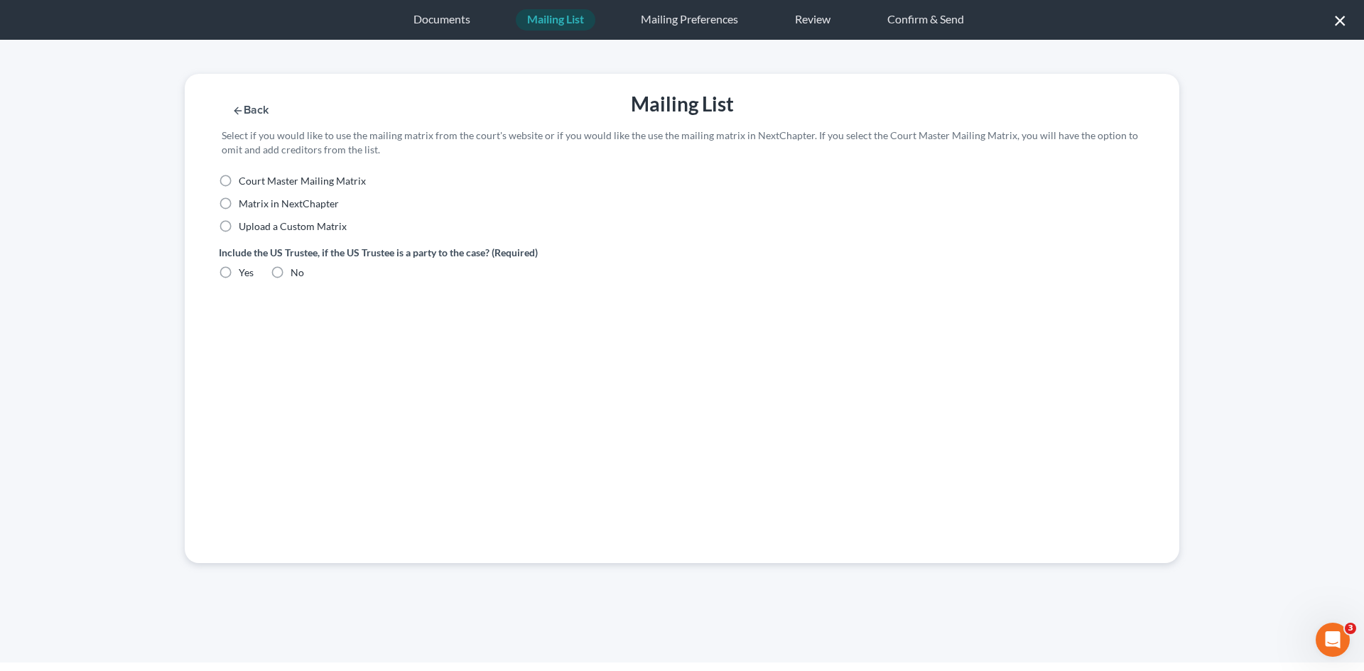
click at [239, 228] on label "Upload a Custom Matrix" at bounding box center [293, 227] width 108 height 14
click at [244, 228] on input "Upload a Custom Matrix" at bounding box center [248, 224] width 9 height 9
radio input "true"
drag, startPoint x: 279, startPoint y: 276, endPoint x: 282, endPoint y: 284, distance: 9.0
click at [291, 276] on label "No" at bounding box center [297, 273] width 13 height 14
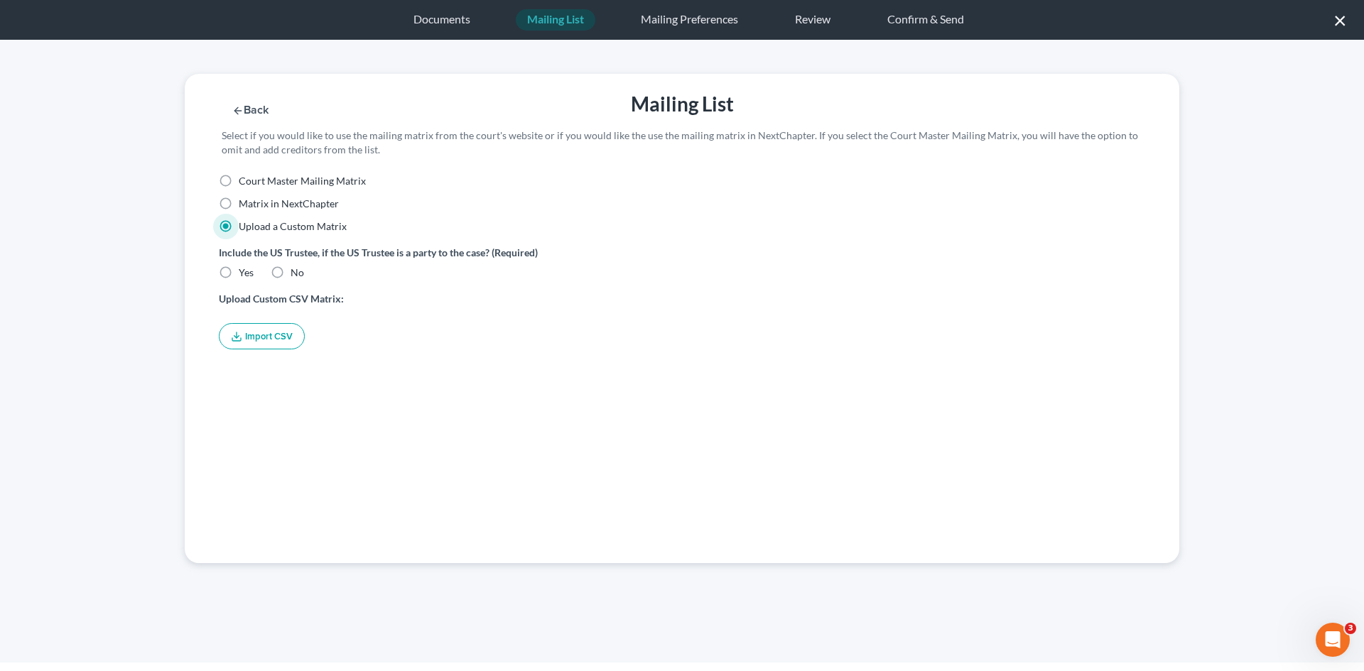
click at [296, 275] on input "No" at bounding box center [300, 270] width 9 height 9
radio input "true"
click at [259, 339] on button "Import CSV" at bounding box center [262, 336] width 86 height 26
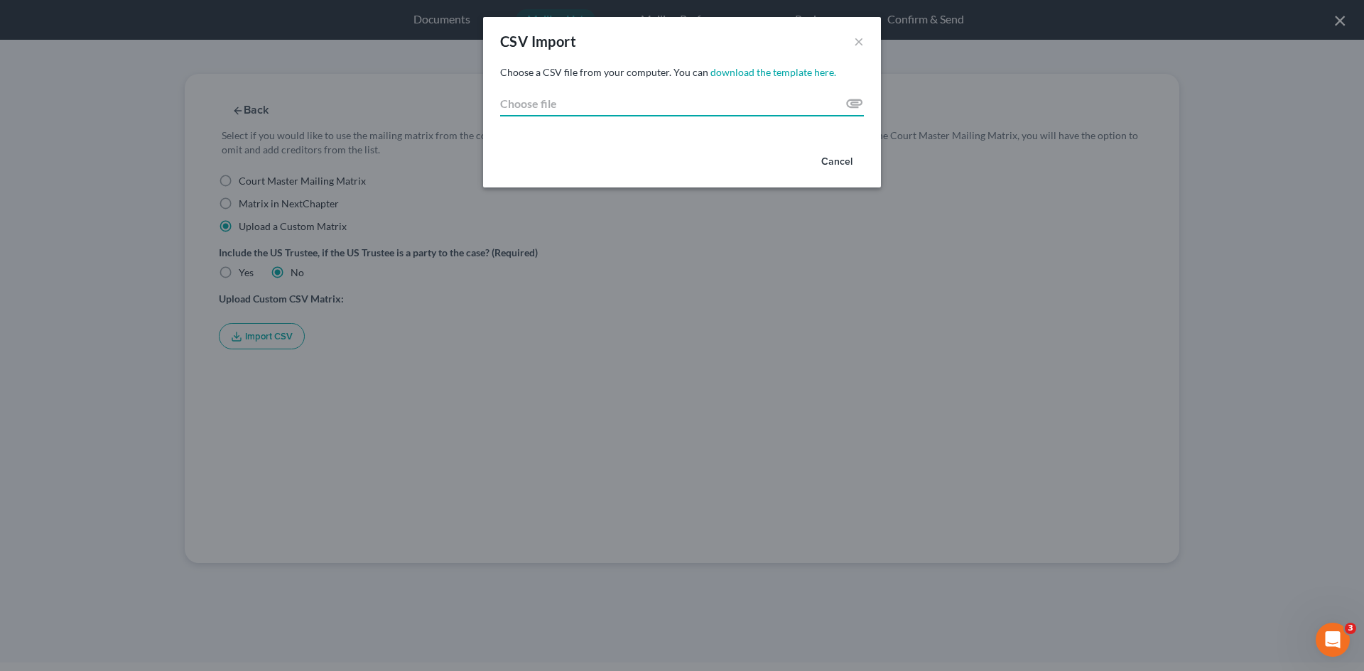
click at [852, 104] on input "Choose file" at bounding box center [682, 104] width 364 height 26
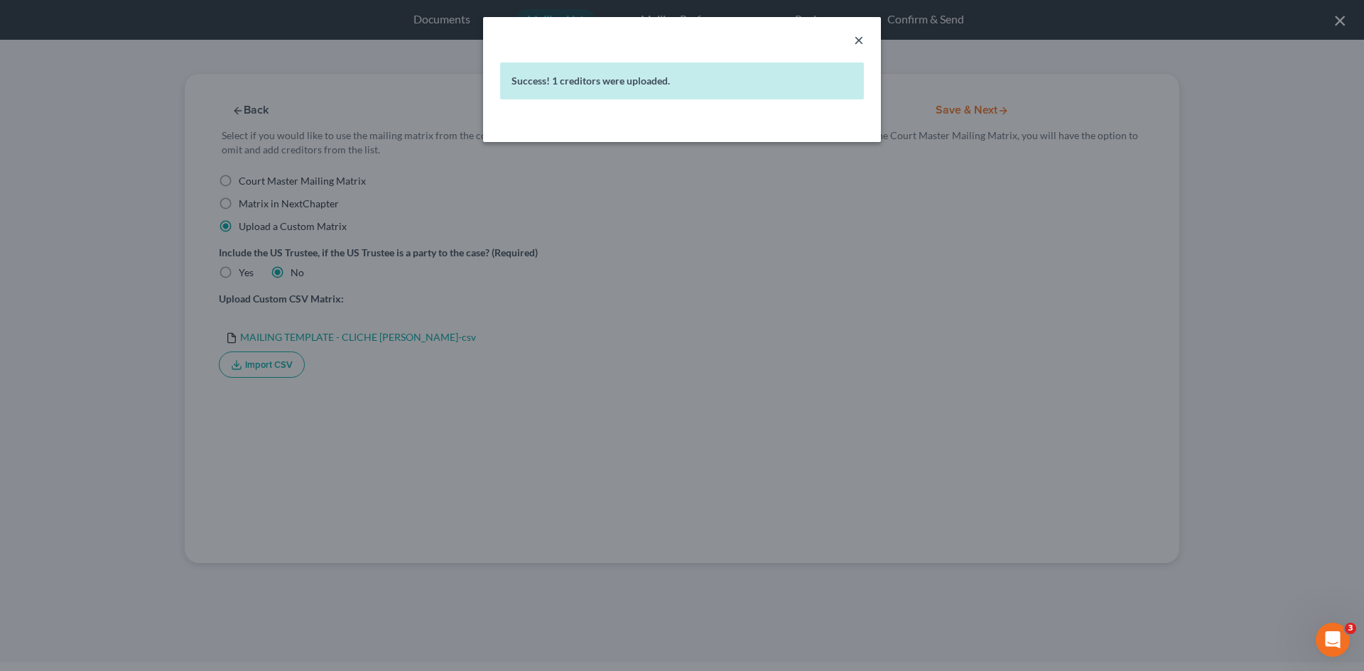
click at [860, 45] on button "×" at bounding box center [859, 39] width 10 height 17
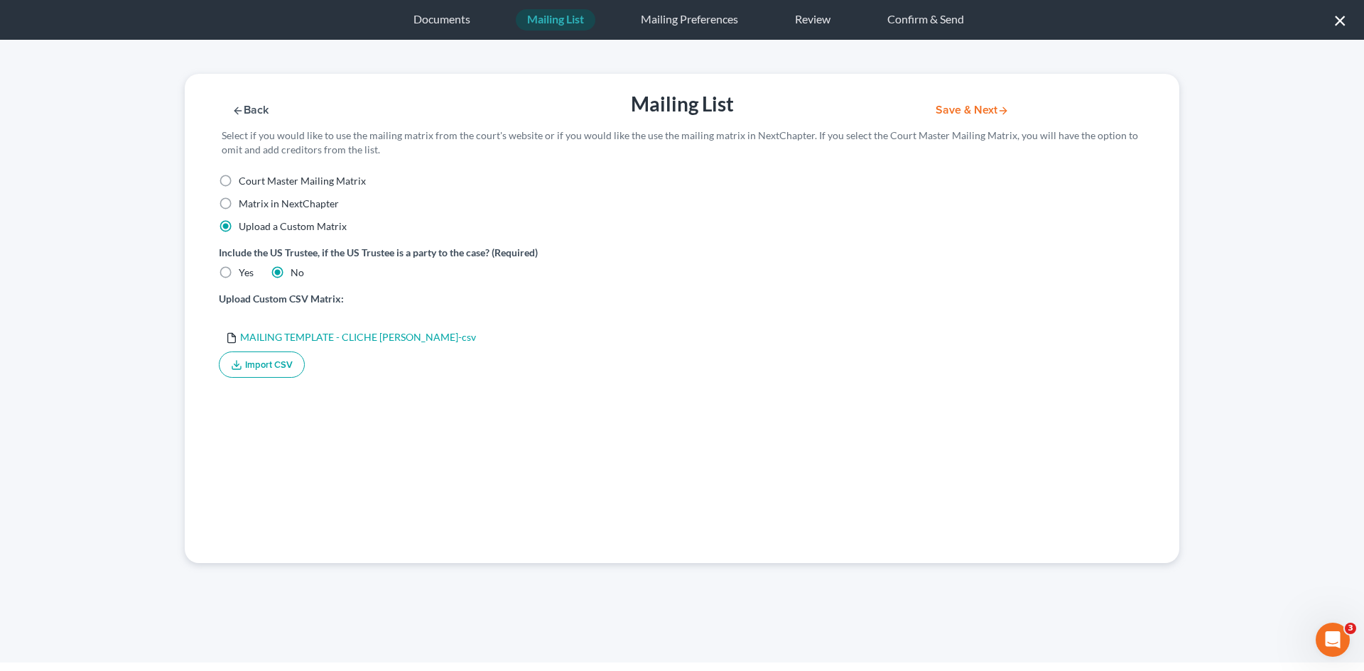
click at [985, 112] on button "Save & Next" at bounding box center [972, 110] width 96 height 12
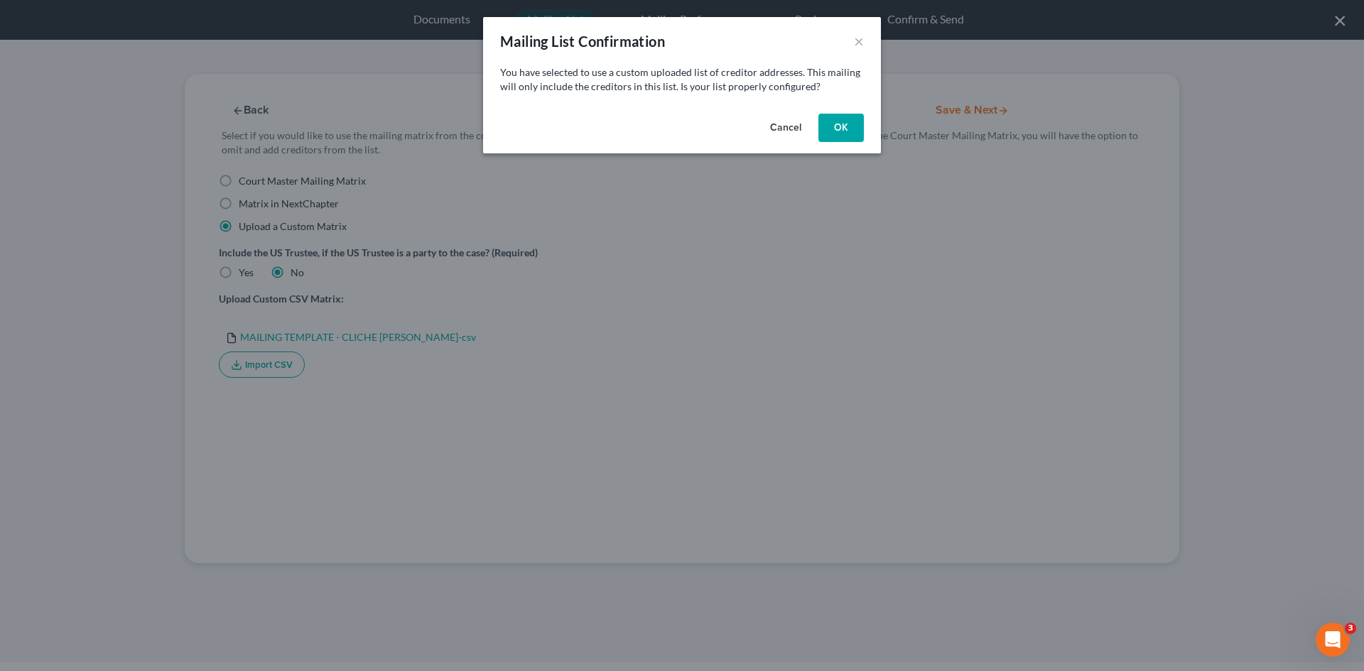
click at [845, 125] on button "OK" at bounding box center [840, 128] width 45 height 28
select select "45"
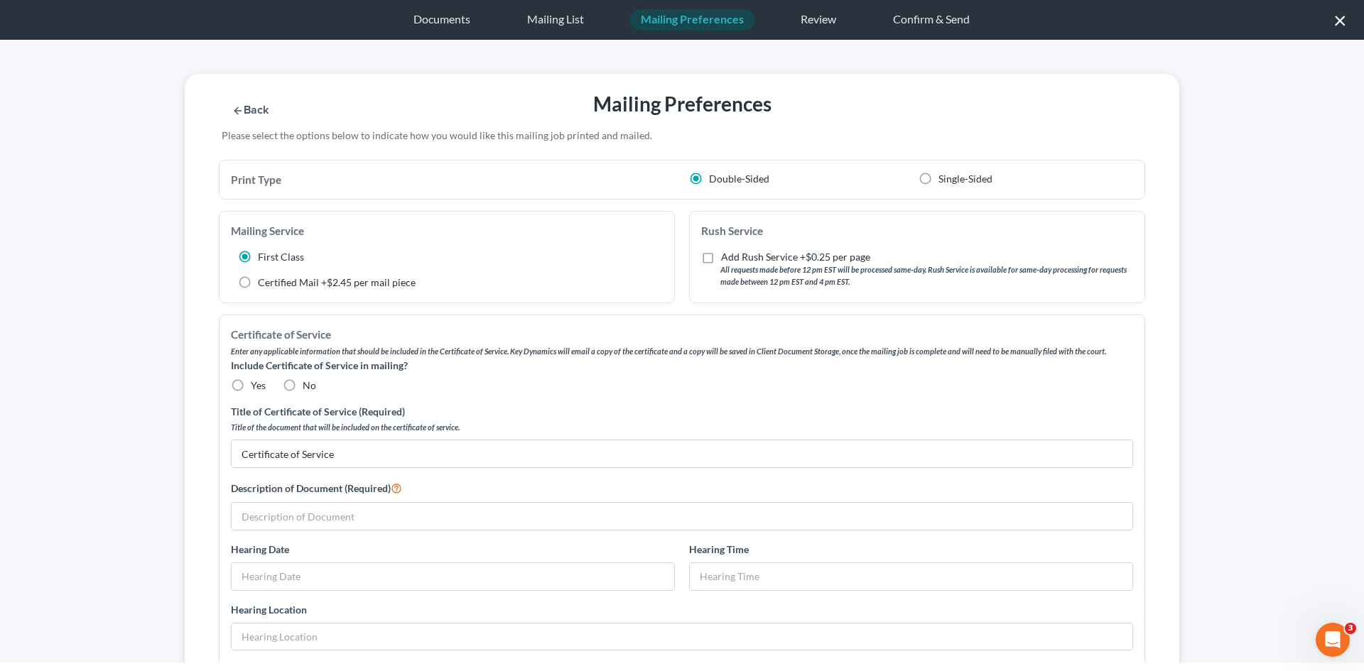
click at [332, 283] on label "Certified Mail +$2.45 per mail piece" at bounding box center [337, 283] width 158 height 14
click at [273, 283] on input "Certified Mail +$2.45 per mail piece" at bounding box center [268, 280] width 9 height 9
radio input "true"
radio input "false"
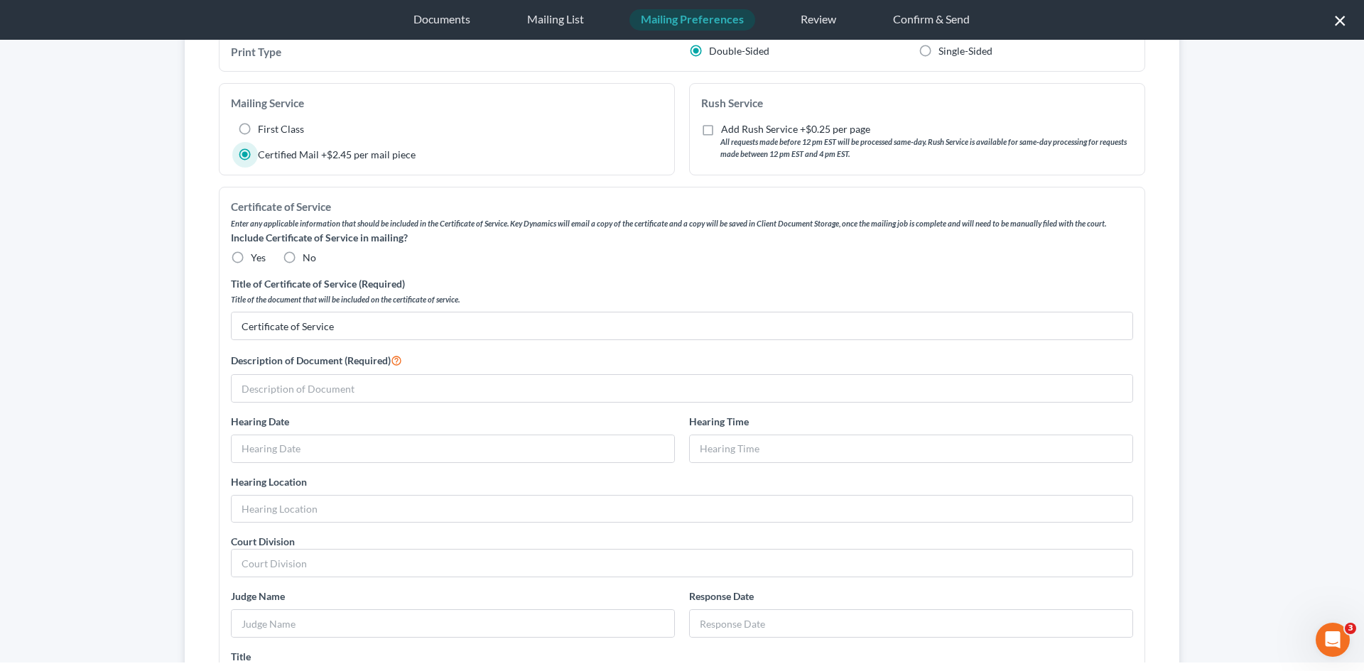
scroll to position [142, 0]
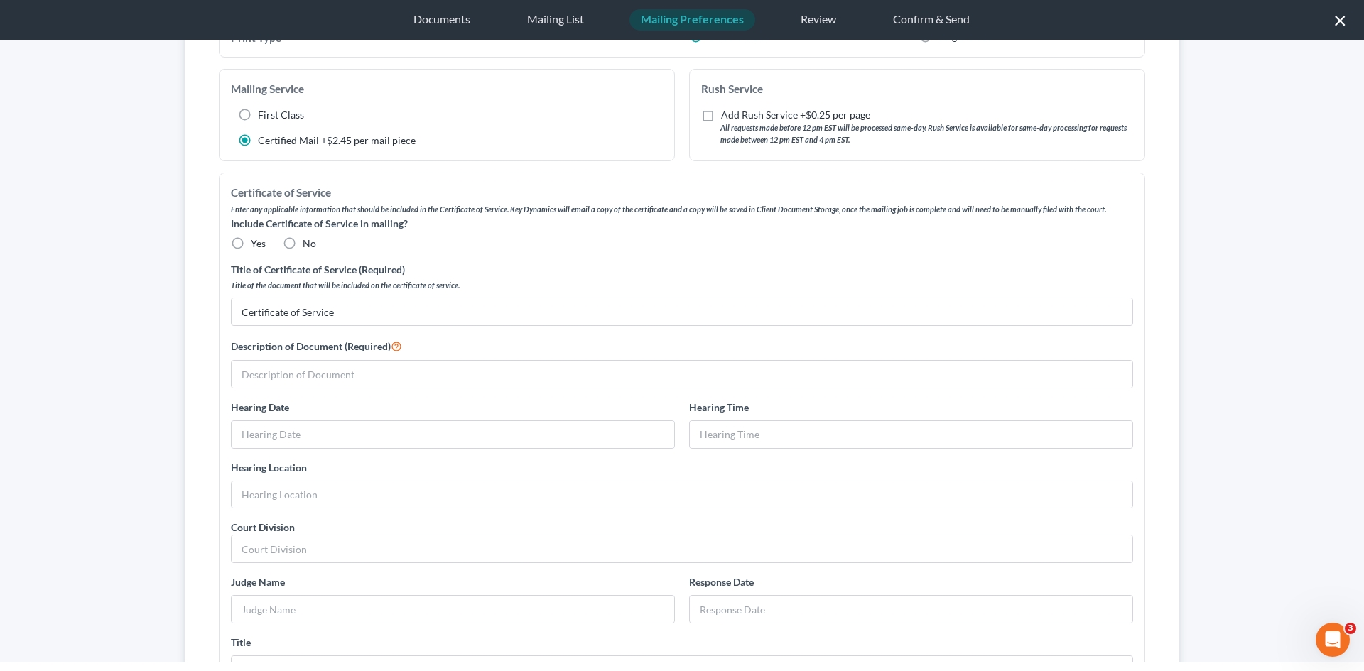
click at [251, 251] on label "Yes" at bounding box center [258, 244] width 15 height 14
click at [256, 246] on input "Yes" at bounding box center [260, 241] width 9 height 9
radio input "true"
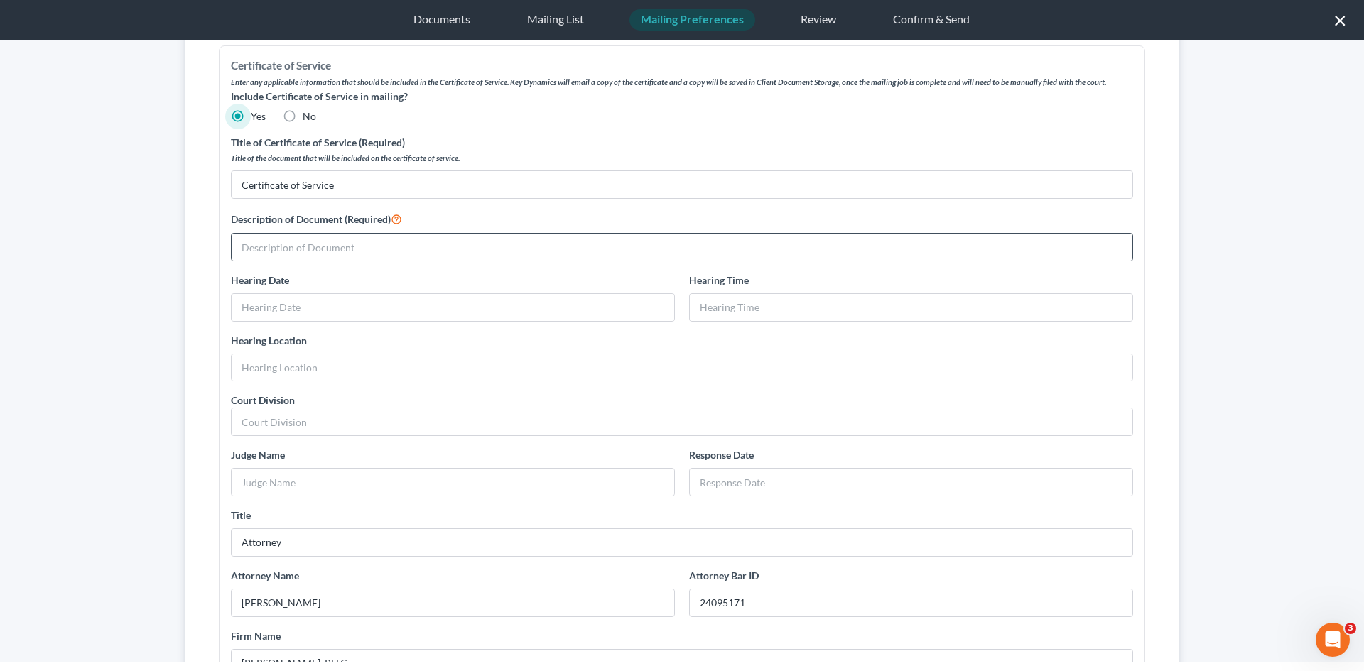
scroll to position [284, 0]
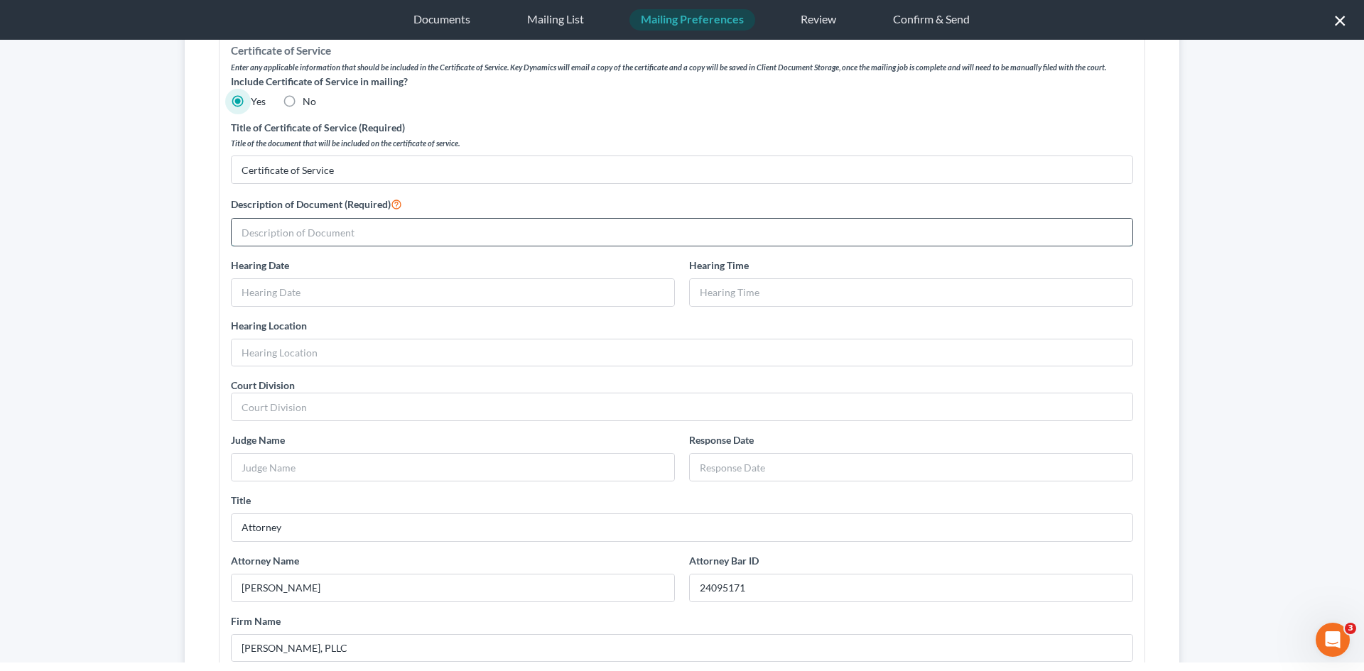
click at [520, 237] on input "text" at bounding box center [682, 232] width 901 height 27
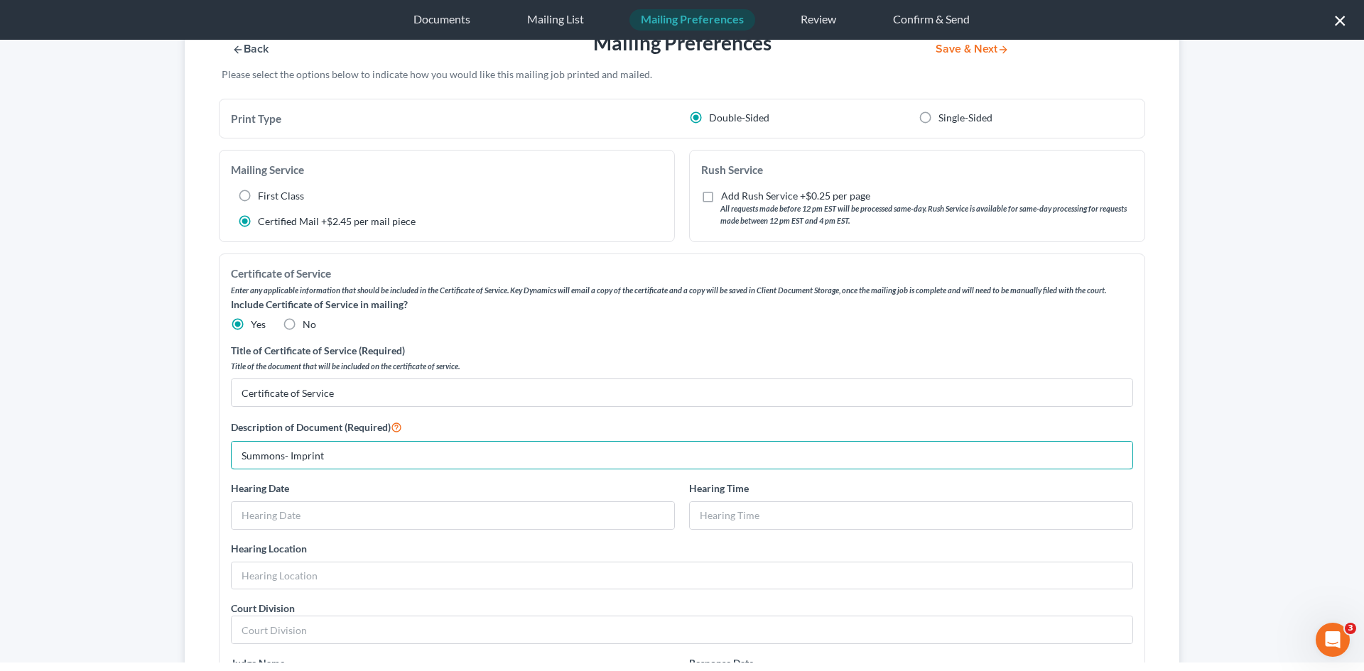
scroll to position [0, 0]
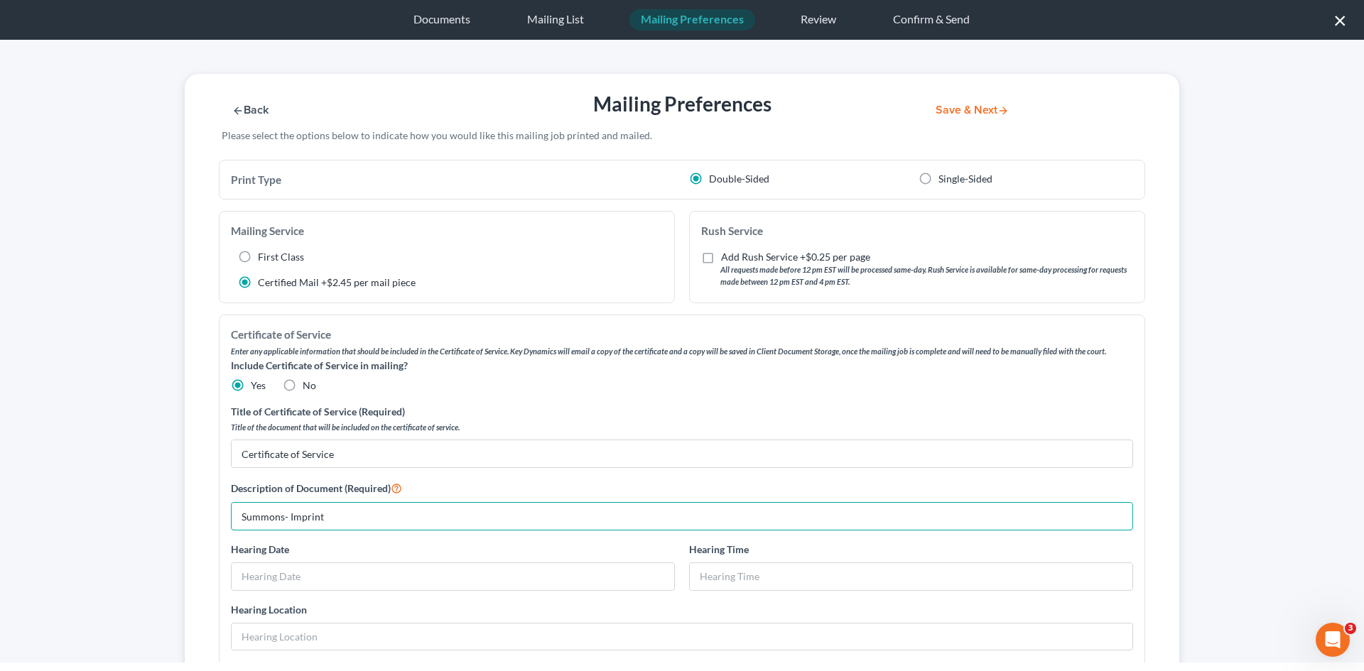
type input "Summons- Imprint"
click at [975, 105] on button "Save & Next" at bounding box center [972, 110] width 96 height 12
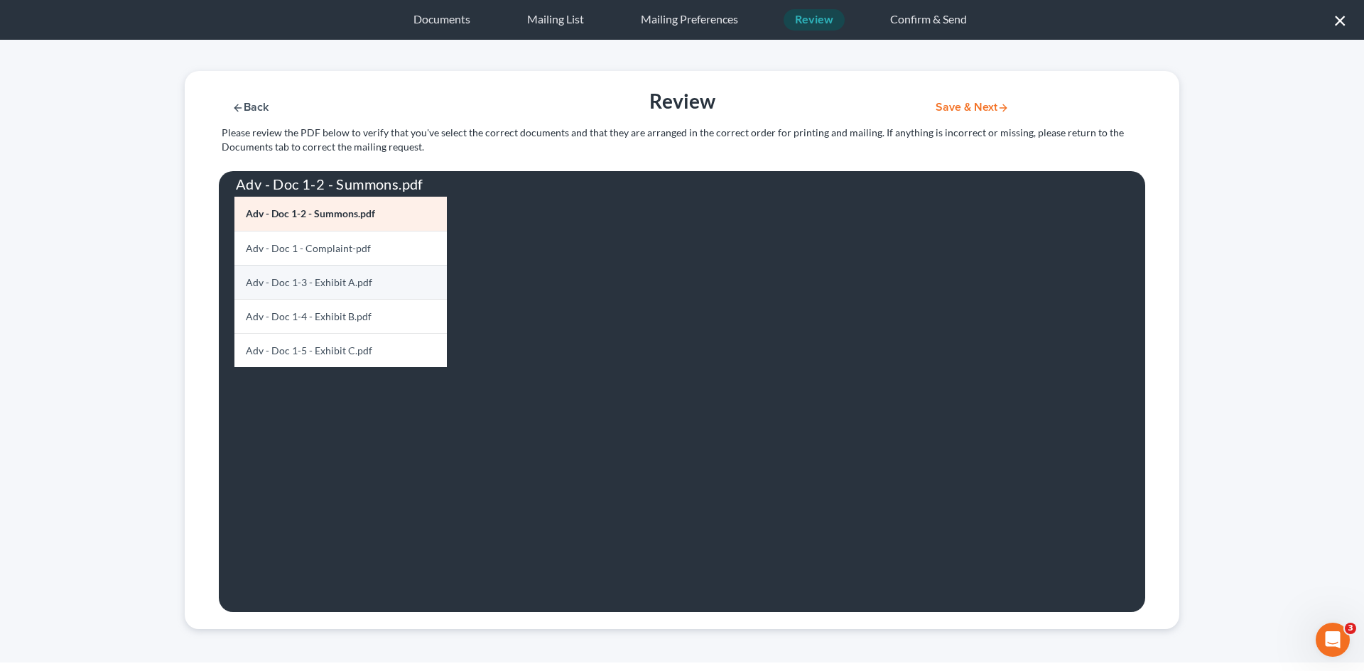
scroll to position [4, 0]
click at [350, 239] on link "Adv - Doc 1 - Complaint-pdf" at bounding box center [340, 247] width 212 height 34
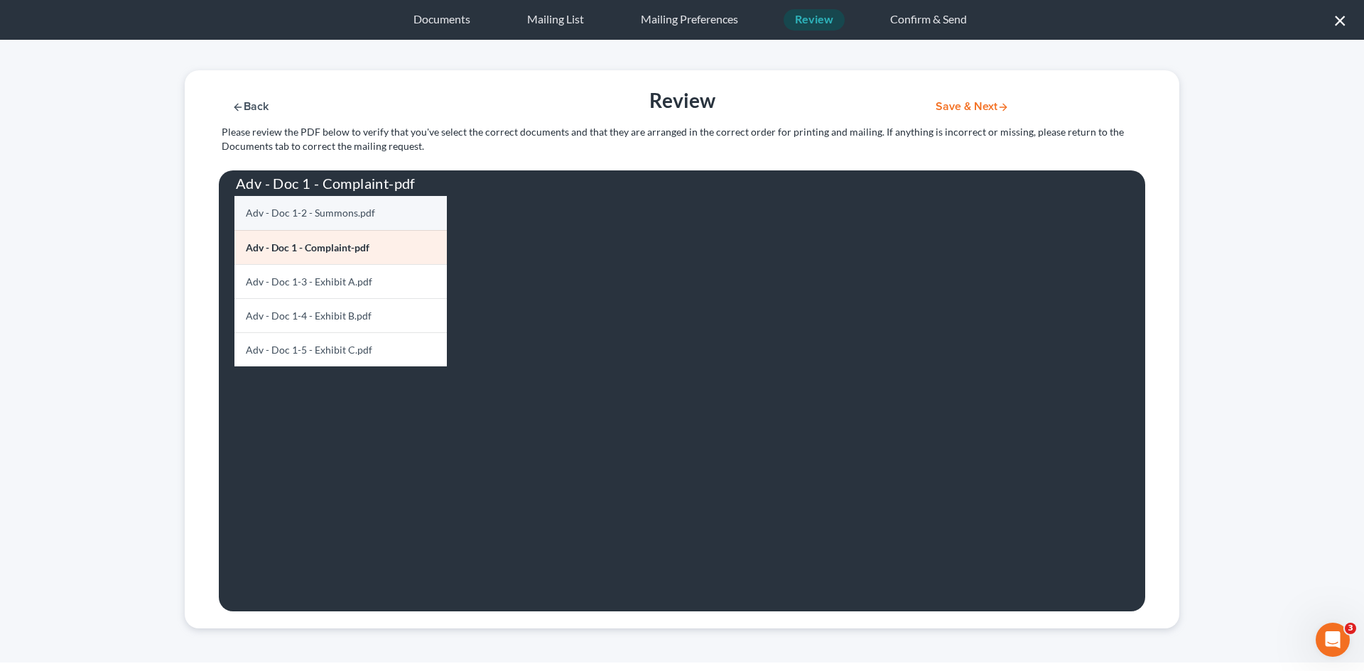
click at [307, 215] on link "Adv - Doc 1-2 - Summons.pdf" at bounding box center [340, 213] width 212 height 34
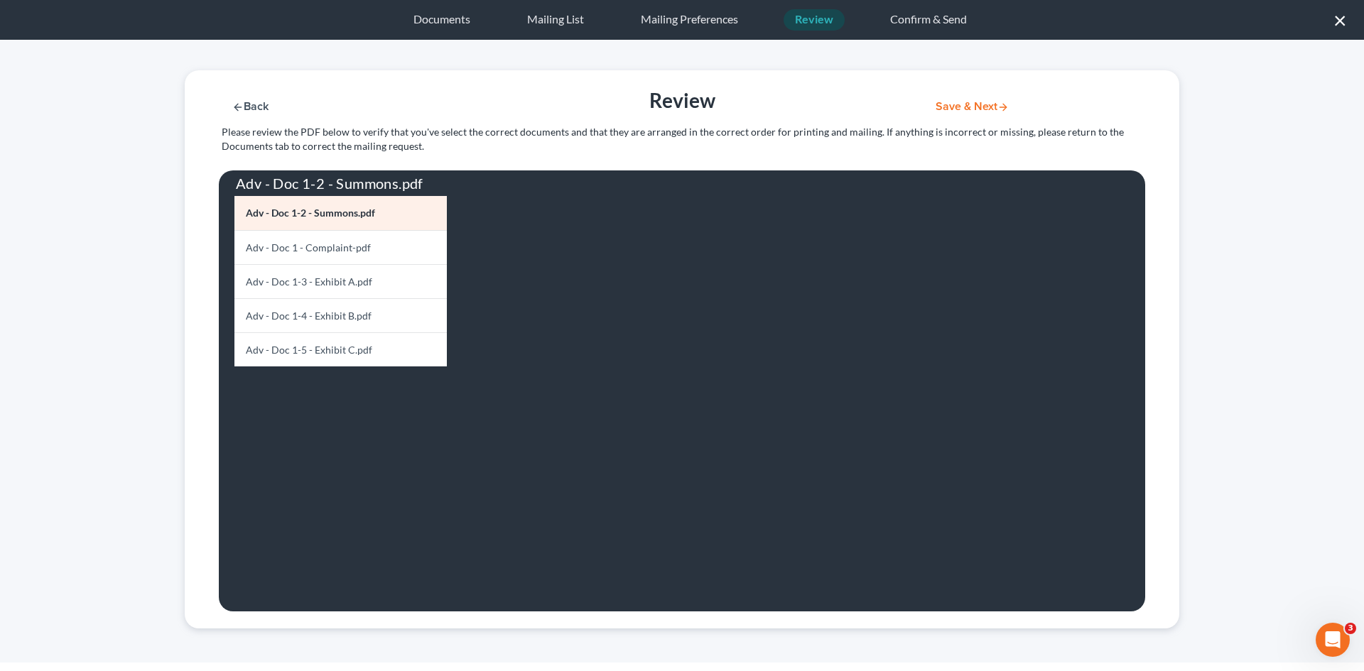
click at [951, 108] on button "Save & Next" at bounding box center [972, 107] width 96 height 12
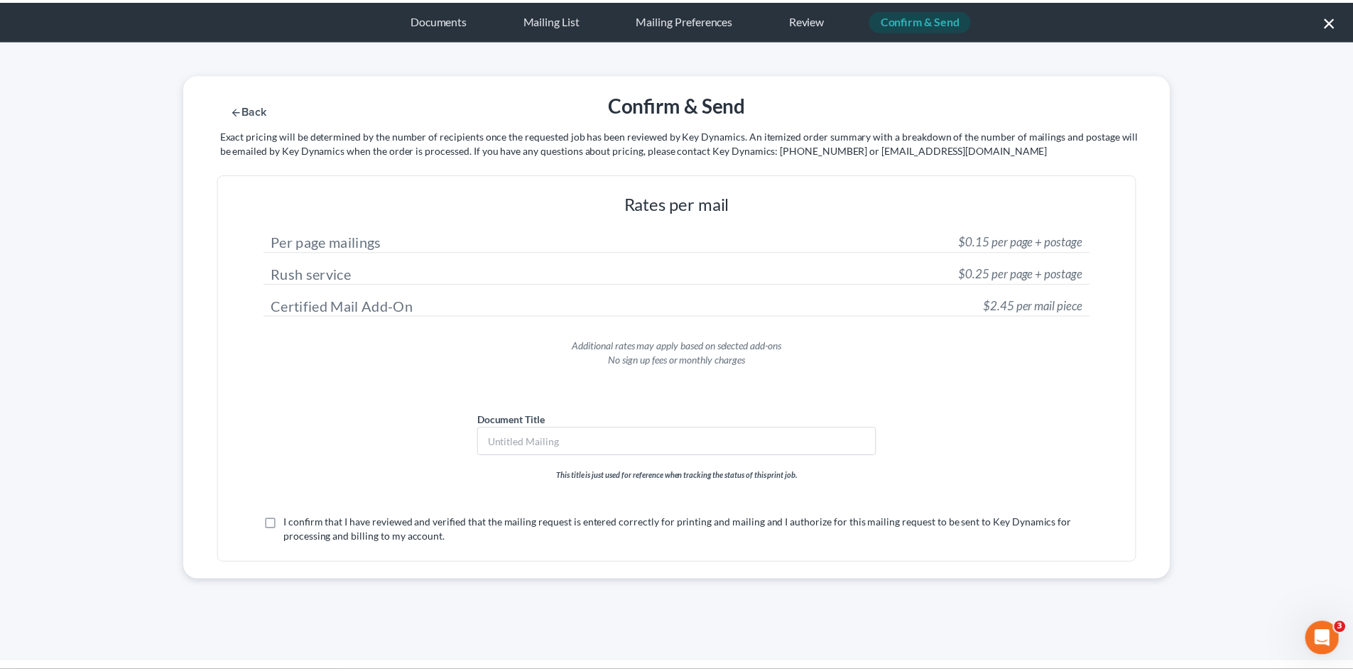
scroll to position [0, 0]
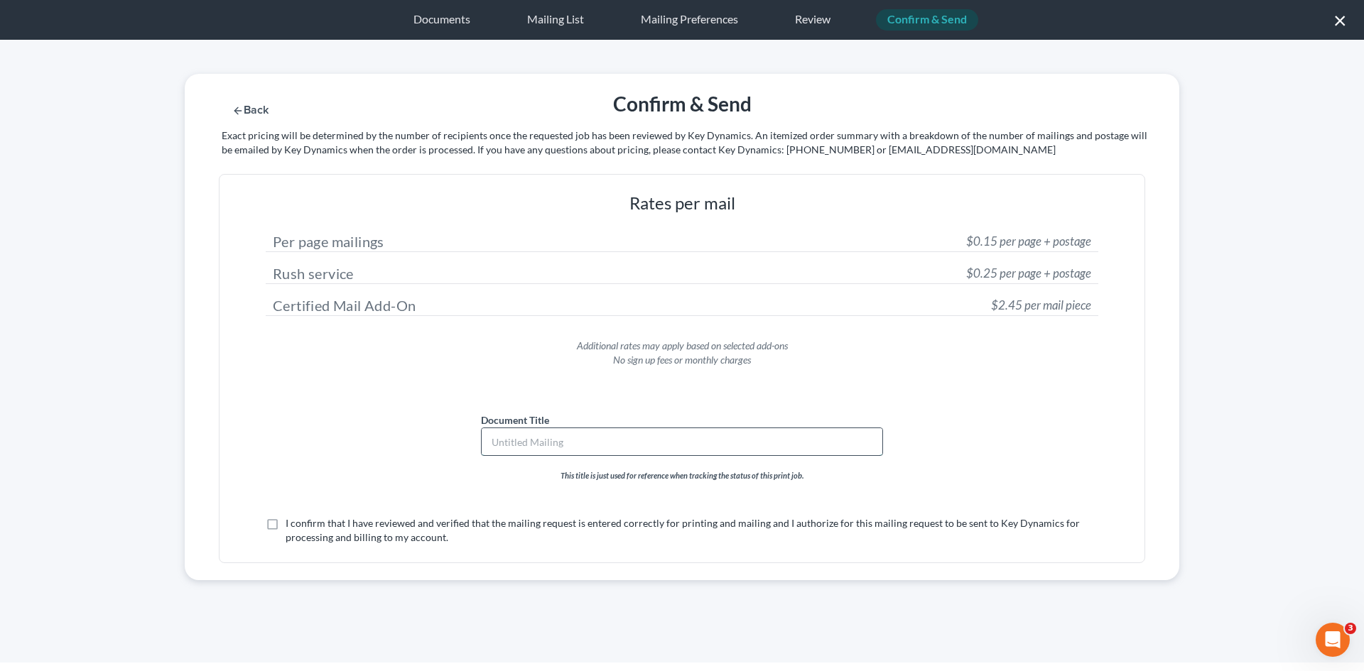
click at [664, 452] on input "text" at bounding box center [682, 441] width 401 height 27
type input "Summons - Cliche Coleman"
click at [286, 526] on label "I confirm that I have reviewed and verified that the mailing request is entered…" at bounding box center [692, 530] width 813 height 28
click at [291, 526] on input "I confirm that I have reviewed and verified that the mailing request is entered…" at bounding box center [295, 520] width 9 height 9
checkbox input "true"
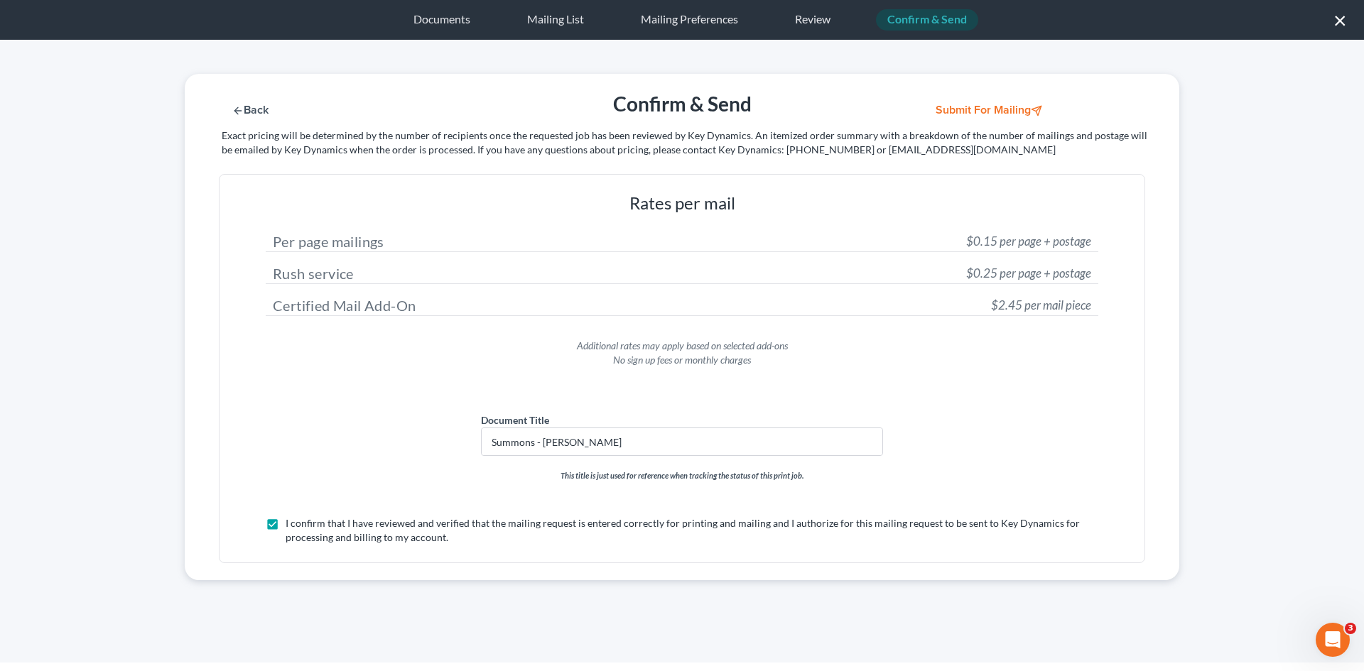
click at [1022, 105] on button "Submit for Mailing" at bounding box center [990, 110] width 132 height 12
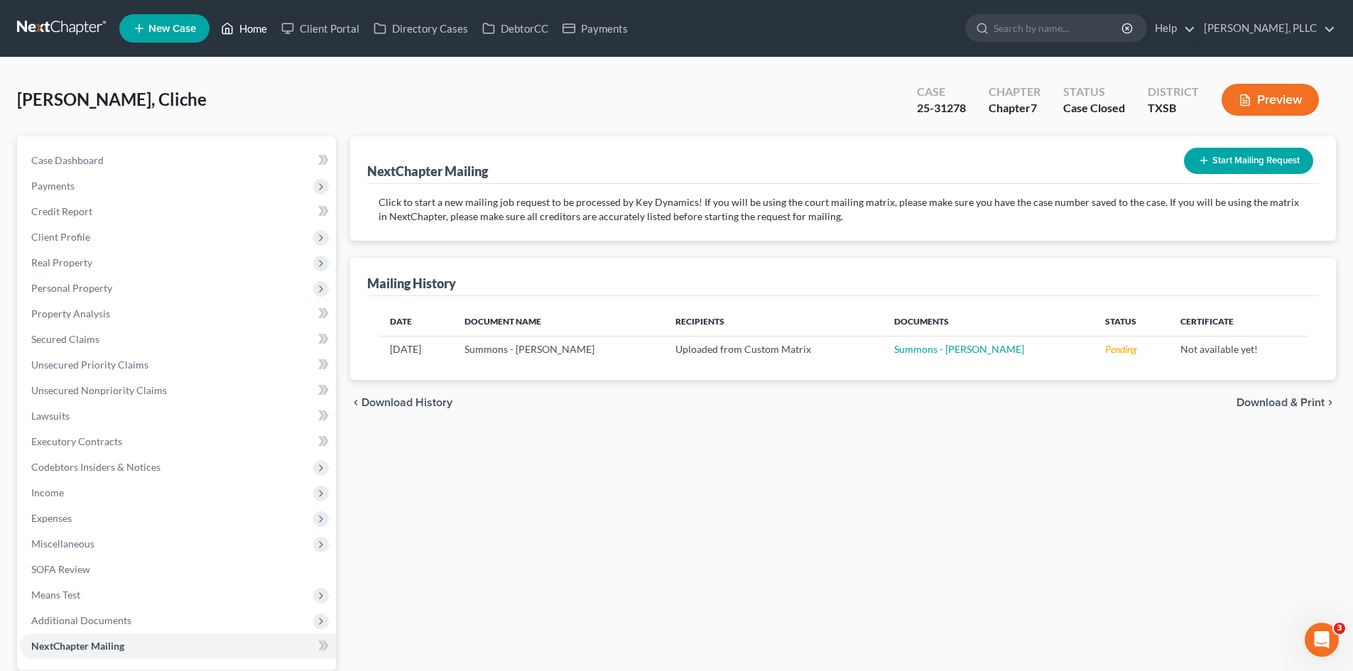
click at [256, 27] on link "Home" at bounding box center [244, 29] width 60 height 26
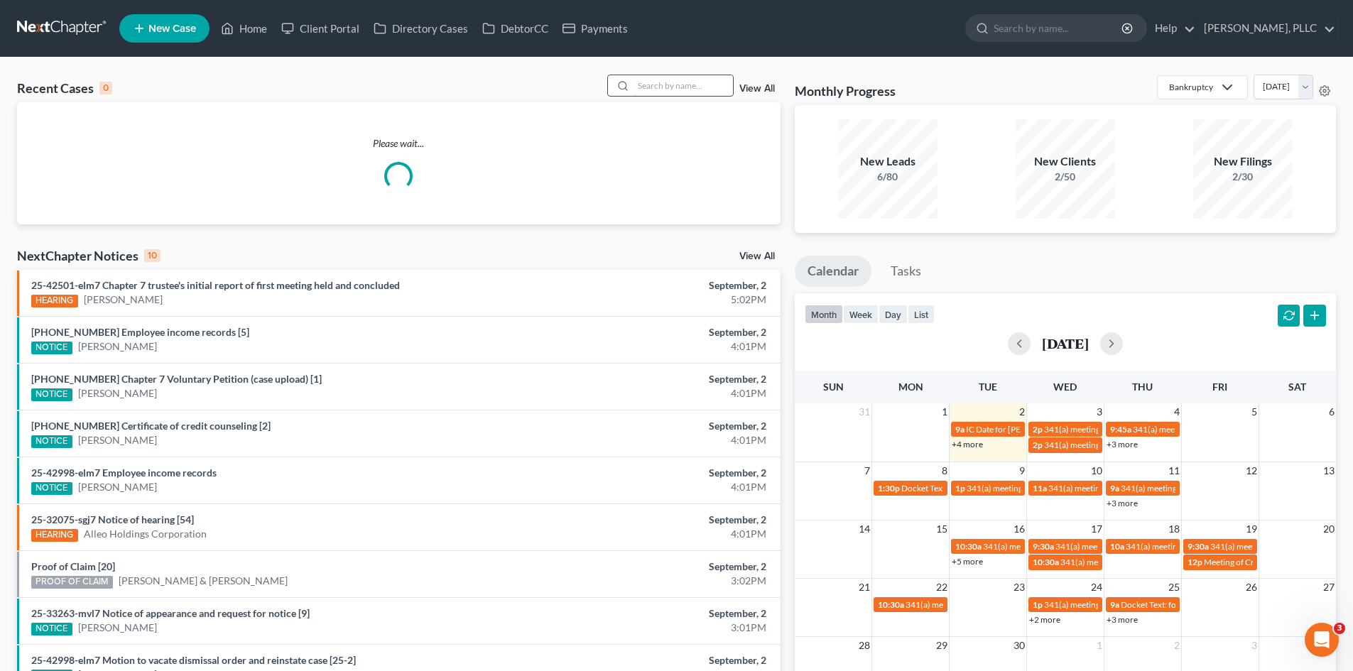
click at [683, 83] on input "search" at bounding box center [683, 85] width 99 height 21
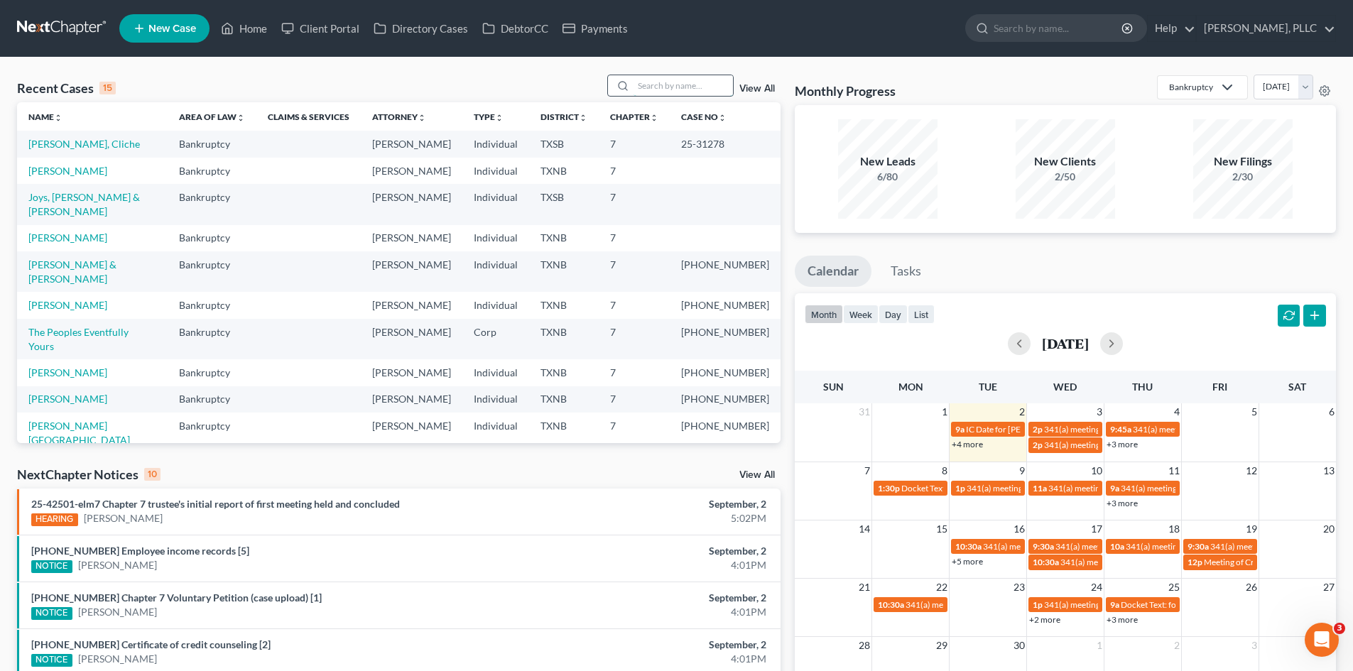
click at [683, 83] on input "search" at bounding box center [683, 85] width 99 height 21
type input "cazares"
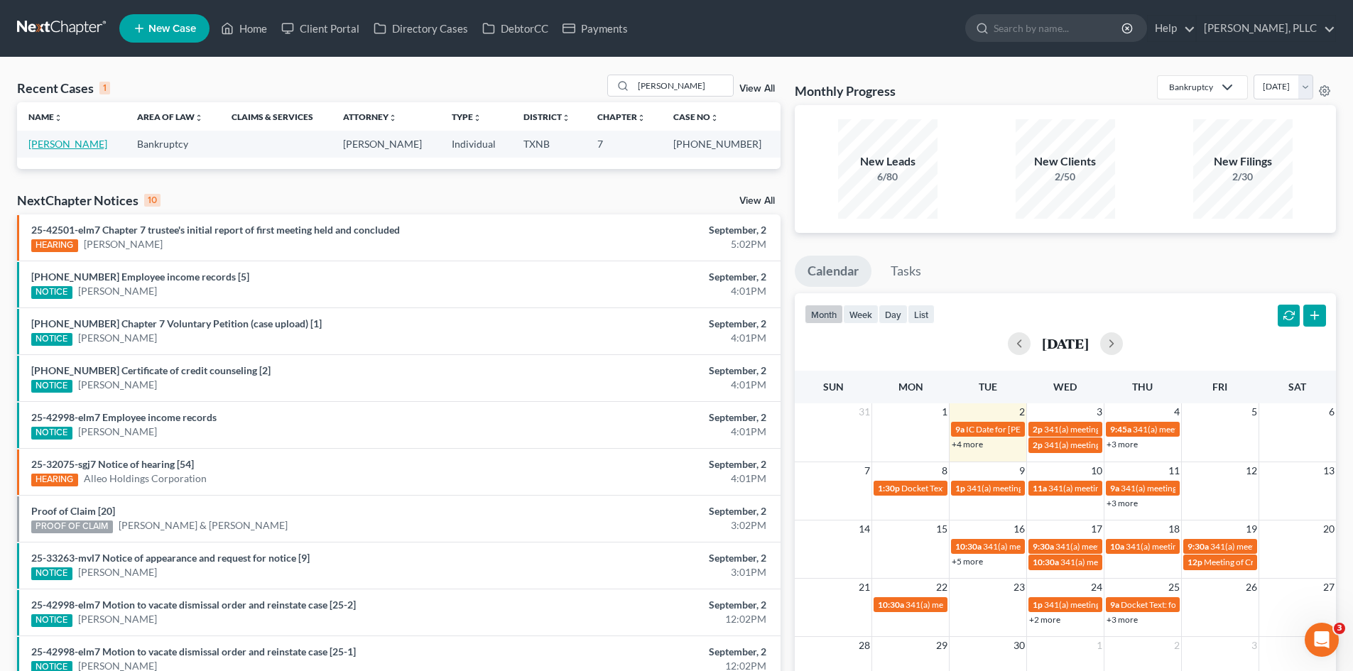
click at [48, 148] on link "Cazares, Rita" at bounding box center [67, 144] width 79 height 12
select select "1"
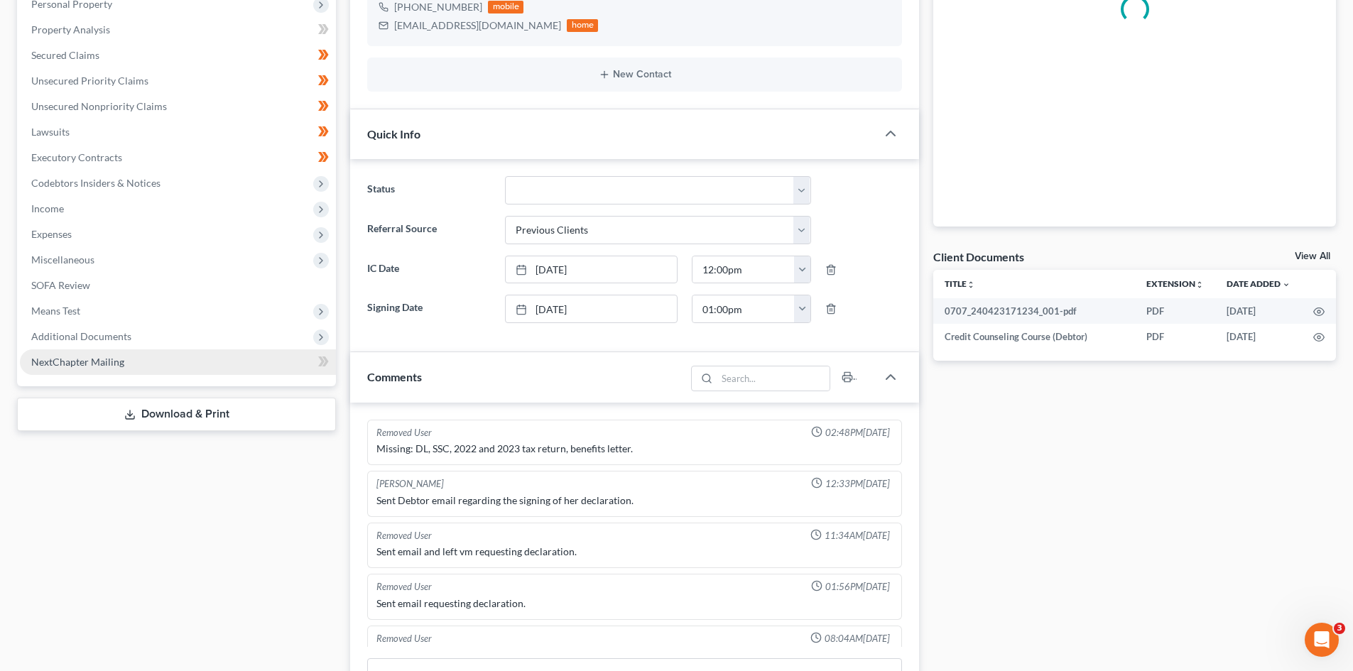
scroll to position [1010, 0]
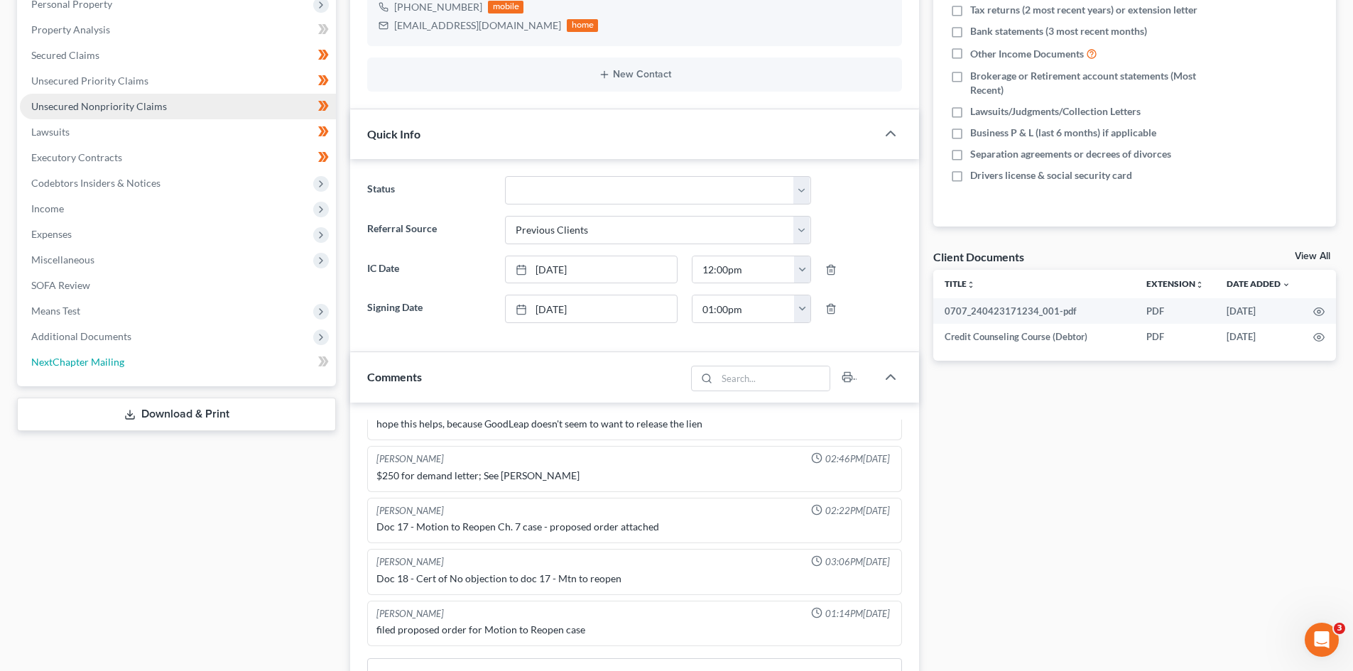
drag, startPoint x: 93, startPoint y: 363, endPoint x: 303, endPoint y: 308, distance: 217.3
click at [91, 362] on span "NextChapter Mailing" at bounding box center [77, 362] width 93 height 12
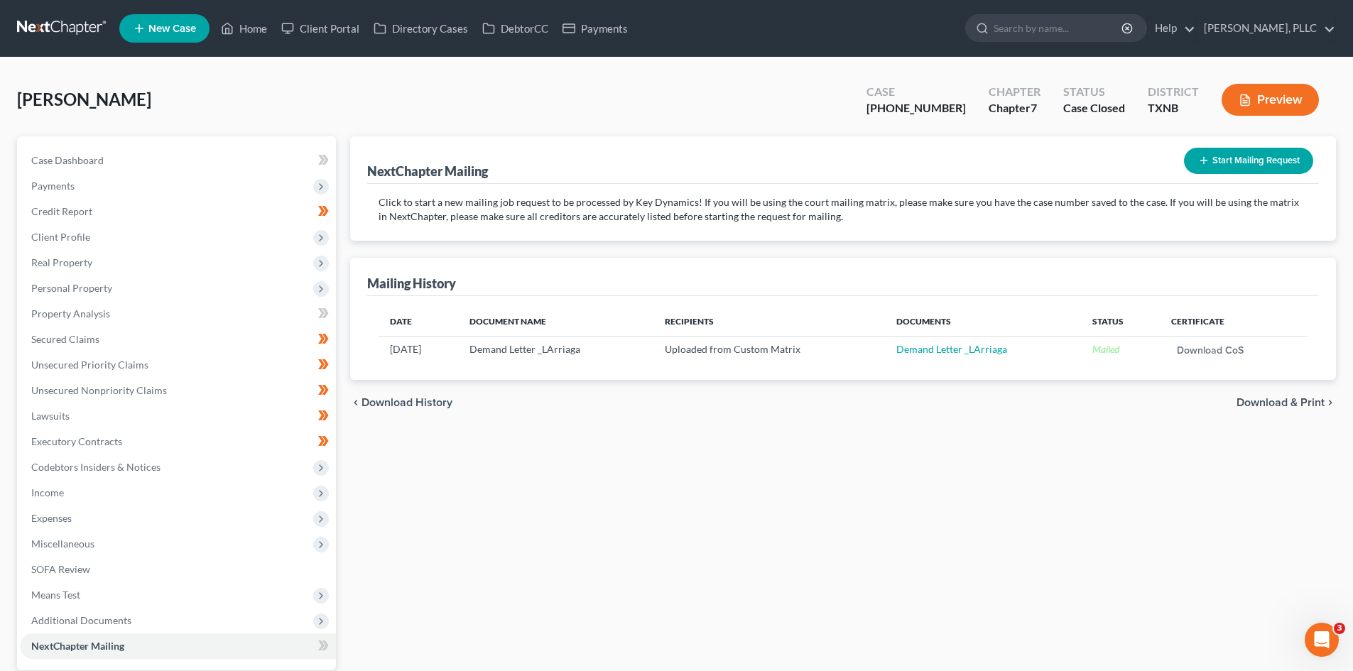
click at [1235, 160] on button "Start Mailing Request" at bounding box center [1248, 161] width 129 height 26
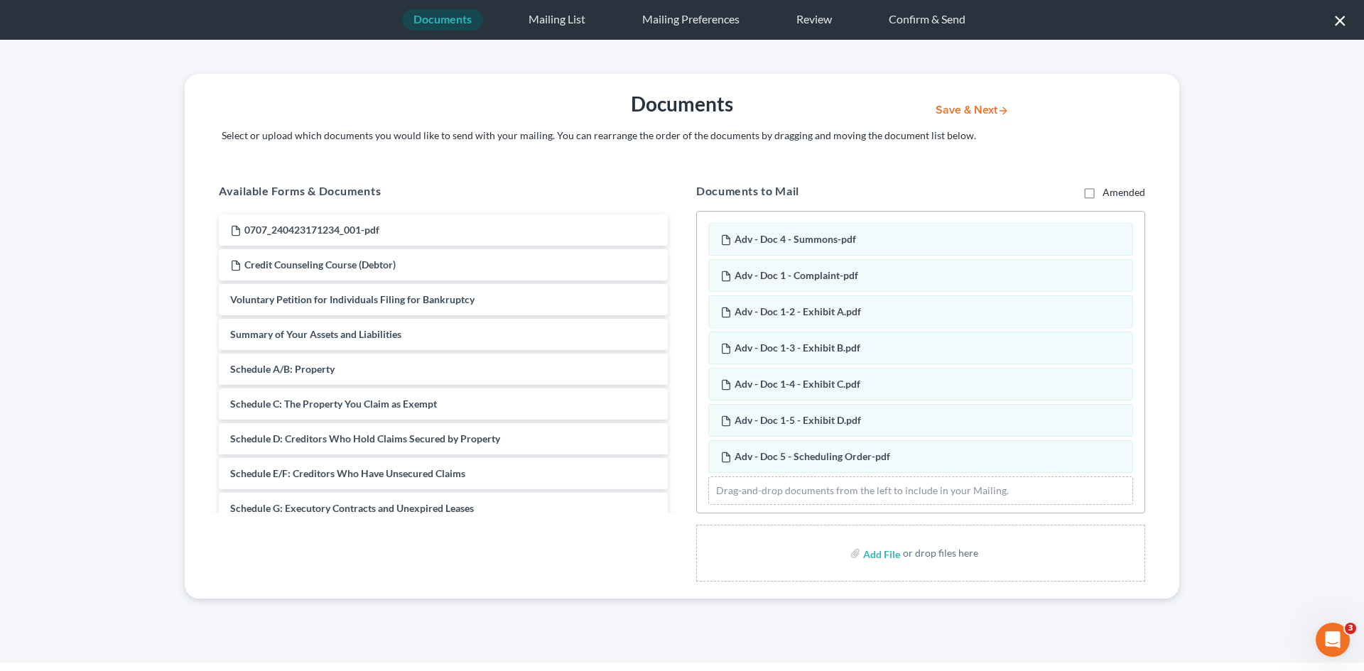
click at [968, 115] on button "Save & Next" at bounding box center [972, 110] width 96 height 12
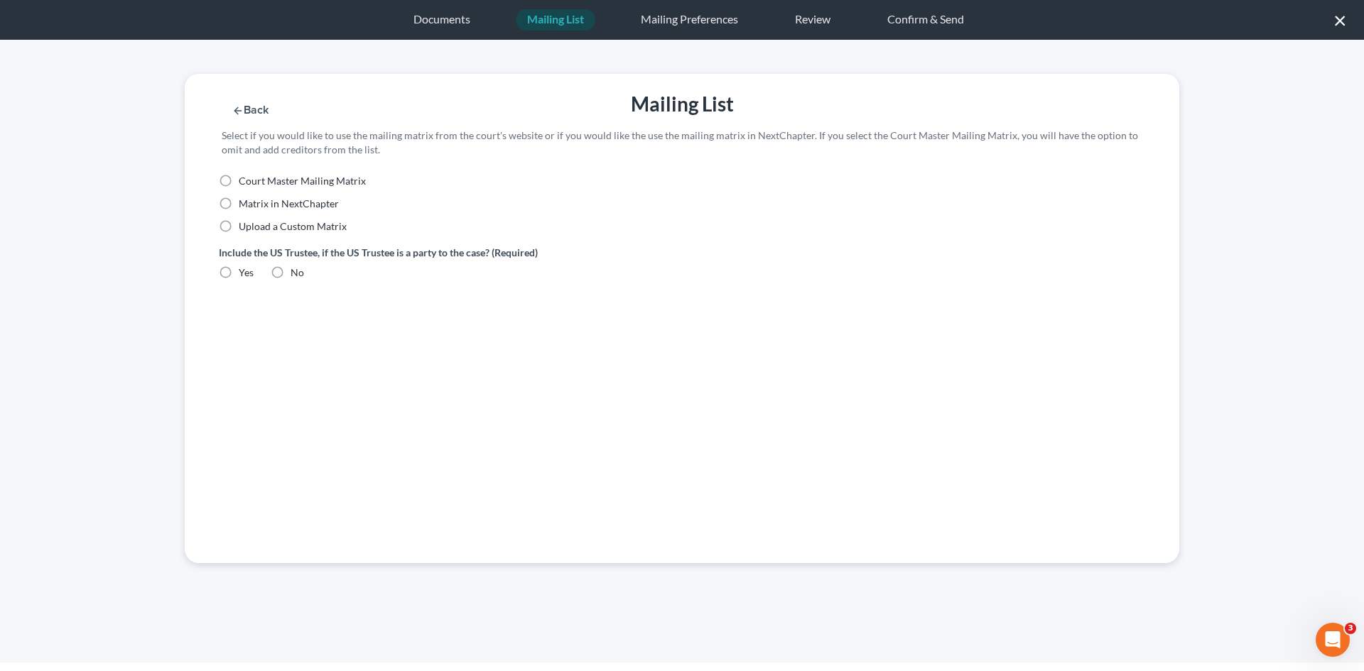
click at [249, 236] on div "Court Master Mailing Matrix Matrix in NextChapter Upload a Custom Matrix" at bounding box center [682, 209] width 941 height 71
click at [242, 217] on div "Court Master Mailing Matrix Matrix in NextChapter Upload a Custom Matrix" at bounding box center [447, 204] width 470 height 60
click at [239, 227] on span "Upload a Custom Matrix" at bounding box center [293, 226] width 108 height 12
click at [244, 227] on input "Upload a Custom Matrix" at bounding box center [248, 224] width 9 height 9
radio input "true"
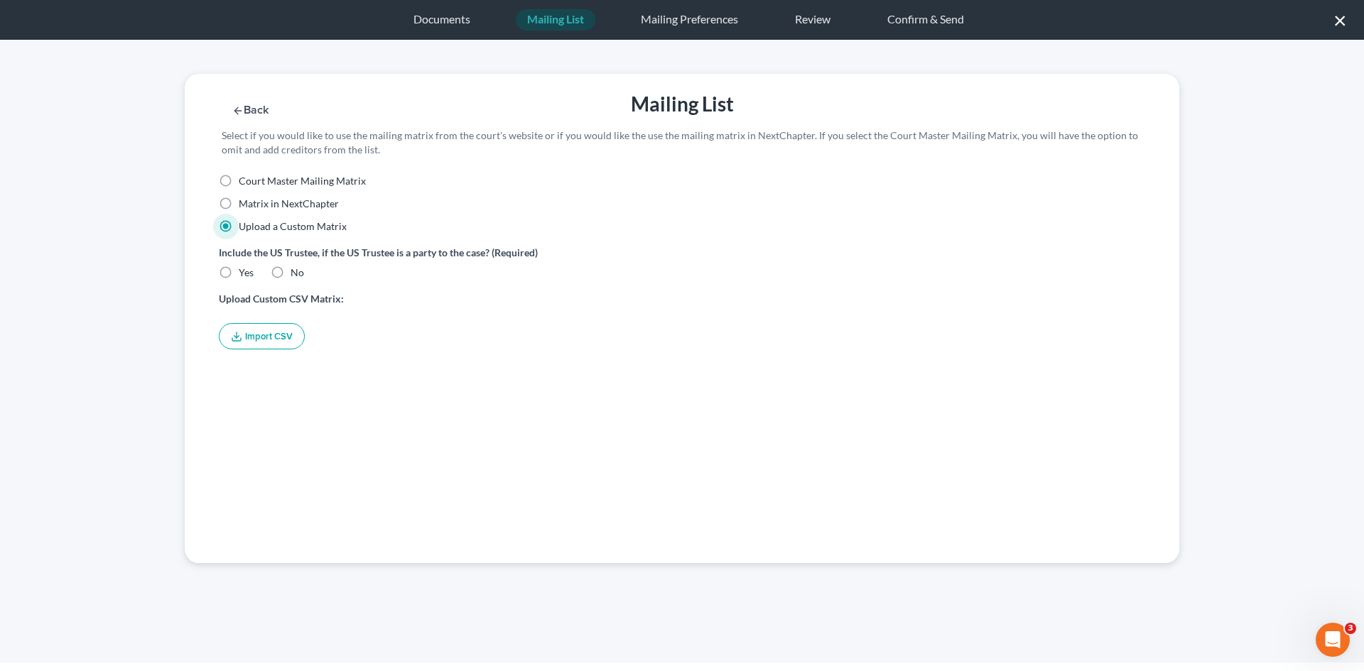
click at [291, 274] on label "No" at bounding box center [297, 273] width 13 height 14
click at [296, 274] on input "No" at bounding box center [300, 270] width 9 height 9
radio input "true"
click at [277, 328] on button "Import CSV" at bounding box center [262, 336] width 86 height 26
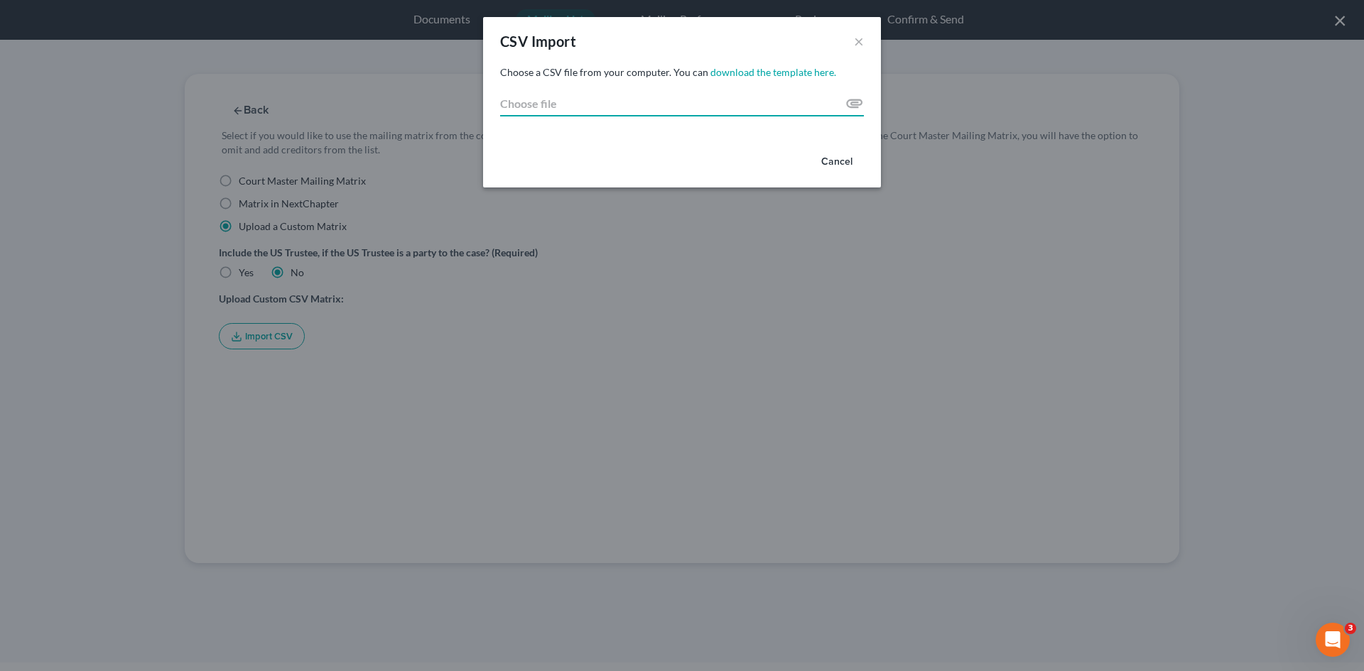
click at [851, 101] on input "Choose file" at bounding box center [682, 104] width 364 height 26
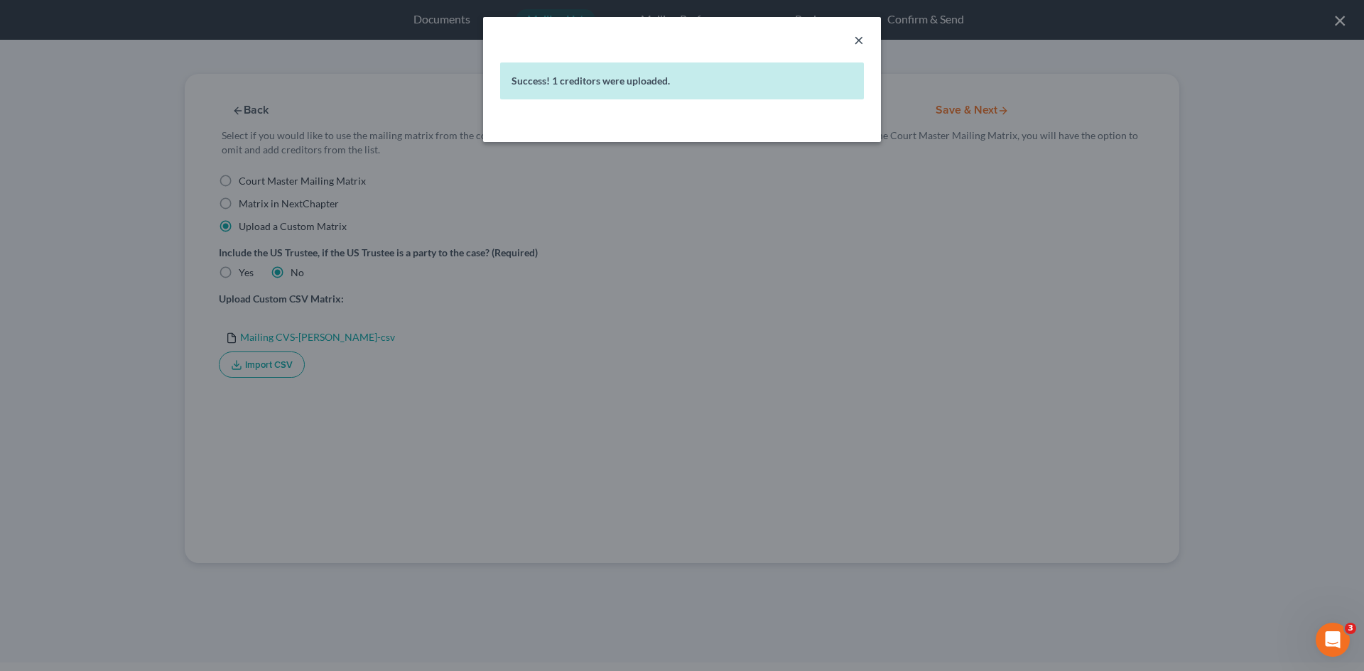
click at [861, 40] on button "×" at bounding box center [859, 39] width 10 height 17
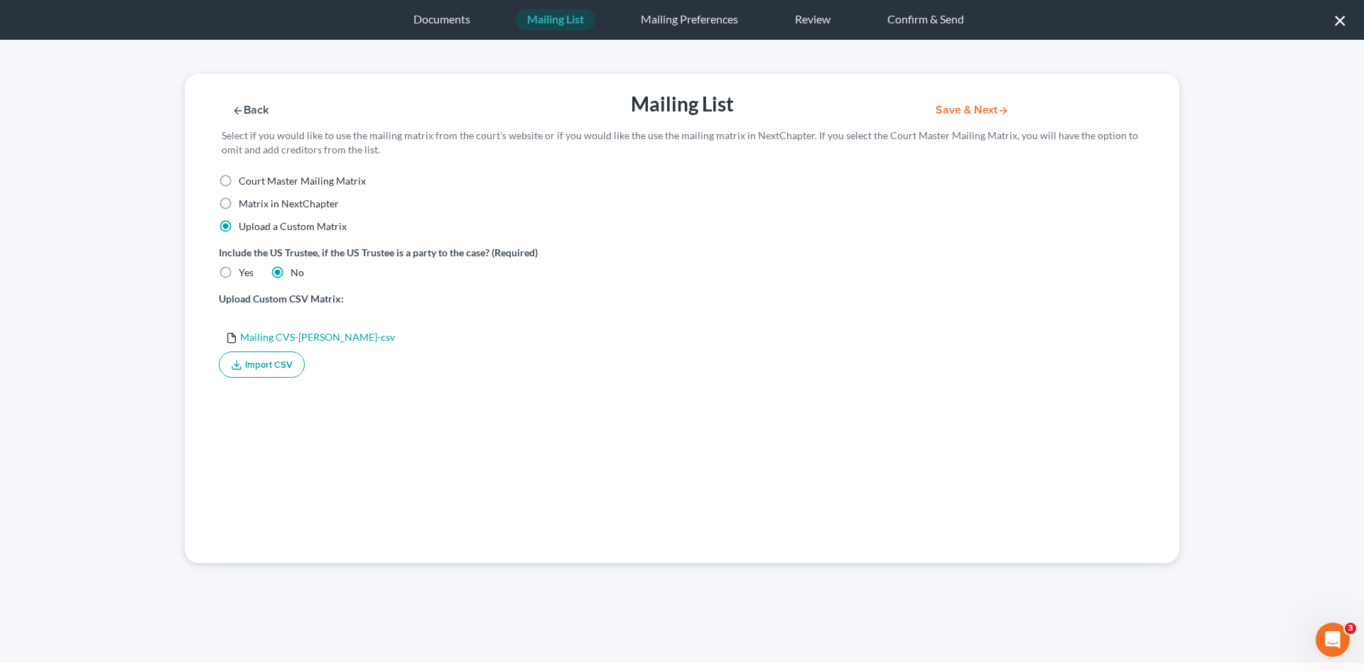
click at [990, 110] on button "Save & Next" at bounding box center [972, 110] width 96 height 12
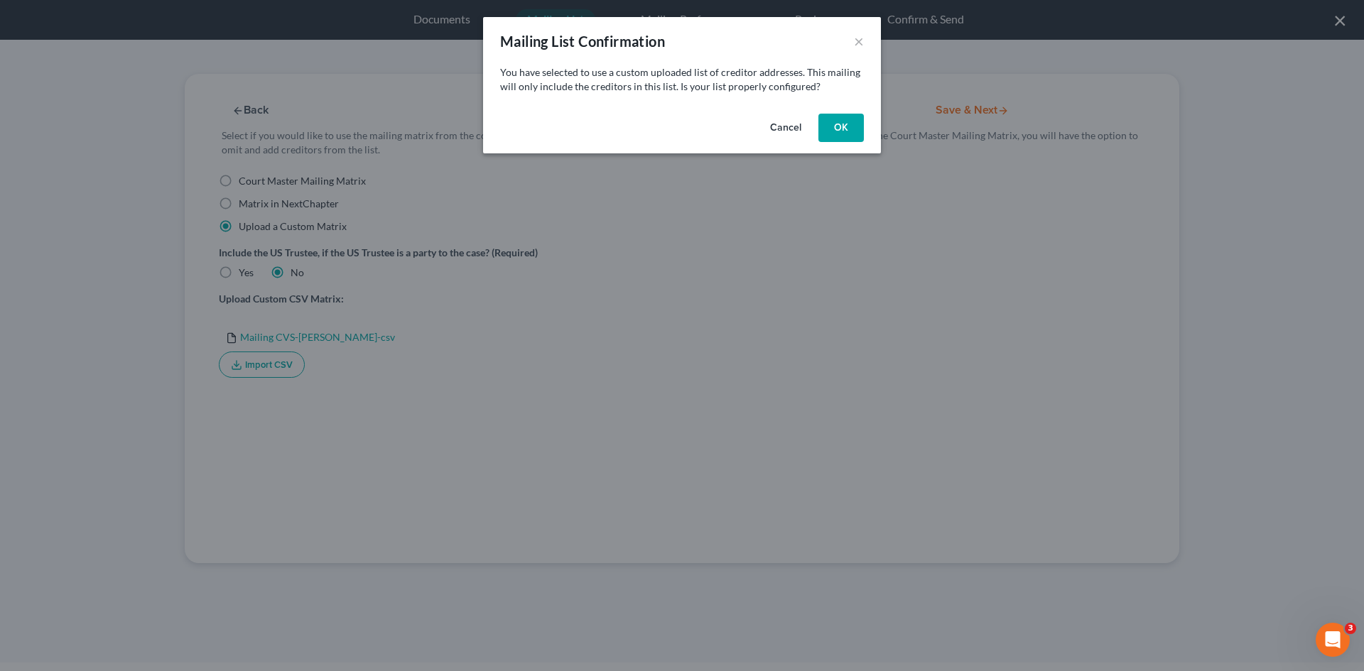
click at [827, 131] on button "OK" at bounding box center [840, 128] width 45 height 28
select select "45"
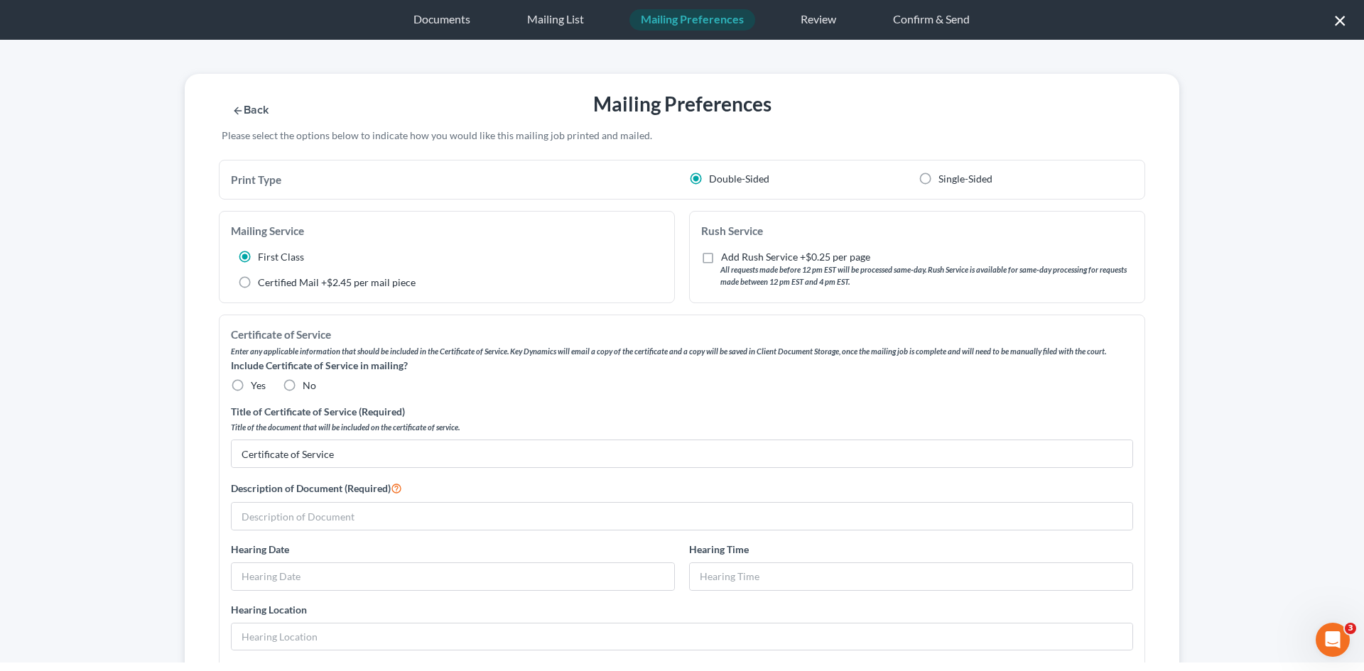
click at [275, 283] on label "Certified Mail +$2.45 per mail piece" at bounding box center [337, 283] width 158 height 14
click at [273, 283] on input "Certified Mail +$2.45 per mail piece" at bounding box center [268, 280] width 9 height 9
radio input "true"
radio input "false"
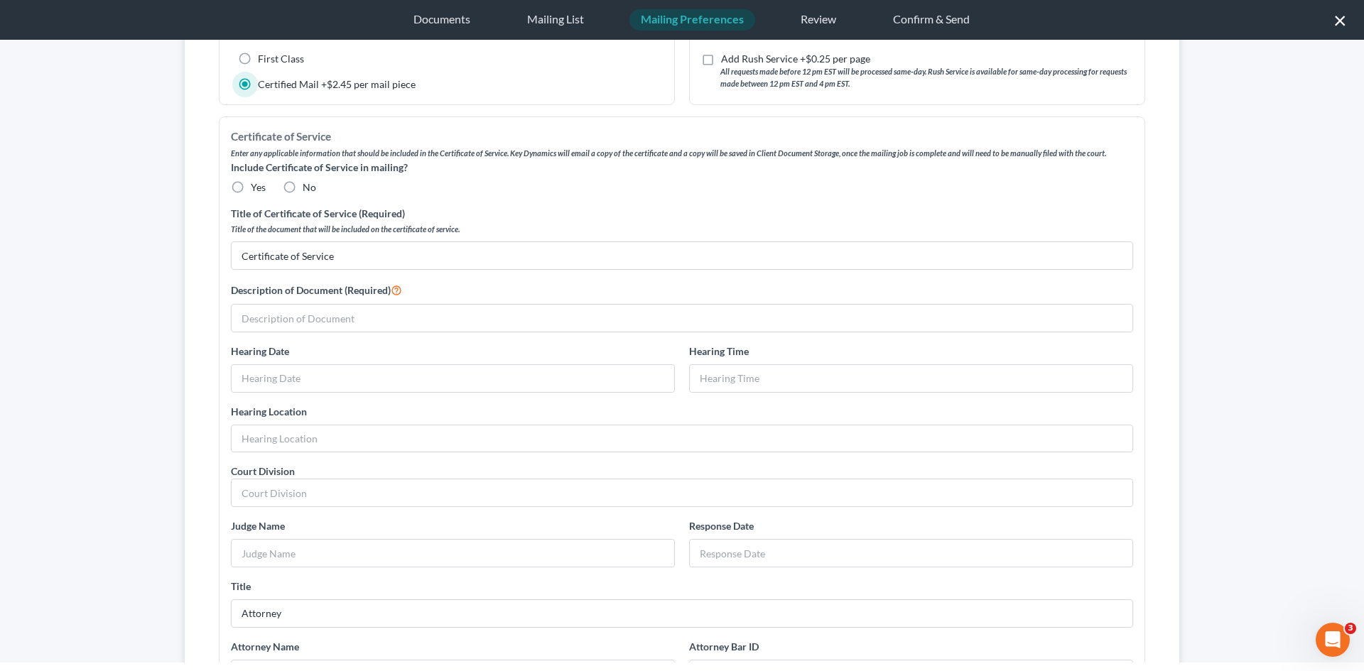
scroll to position [213, 0]
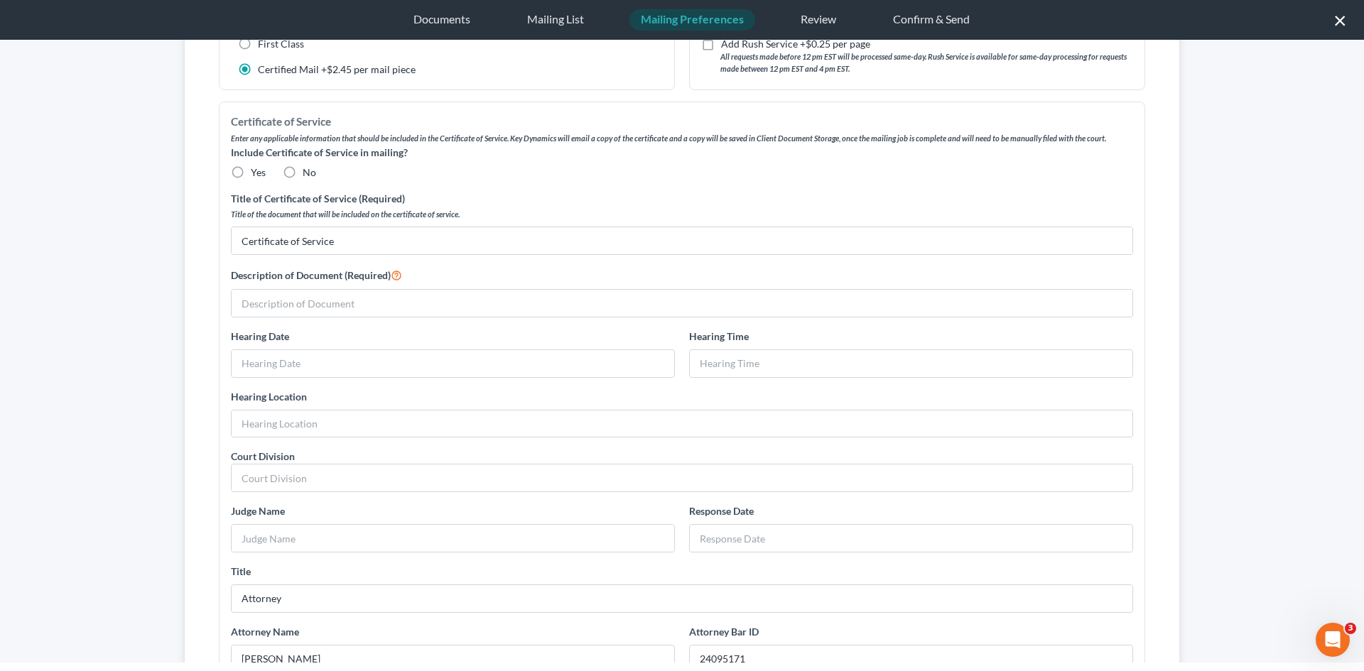
click at [251, 177] on label "Yes" at bounding box center [258, 173] width 15 height 14
click at [256, 175] on input "Yes" at bounding box center [260, 170] width 9 height 9
radio input "true"
drag, startPoint x: 418, startPoint y: 304, endPoint x: 421, endPoint y: 293, distance: 11.0
click at [417, 304] on input "text" at bounding box center [682, 303] width 901 height 27
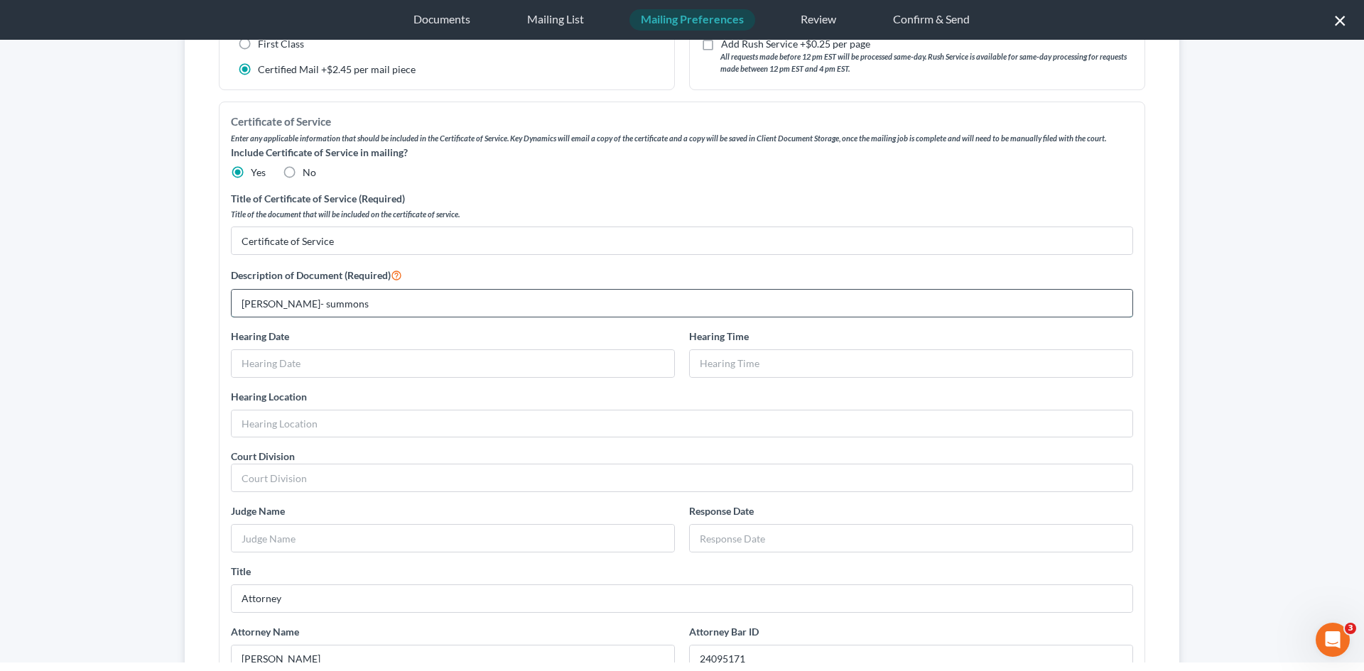
click at [264, 306] on input "Rita Czazares- summons" at bounding box center [682, 303] width 901 height 27
click at [267, 305] on input "Rita Czazares- summons" at bounding box center [682, 303] width 901 height 27
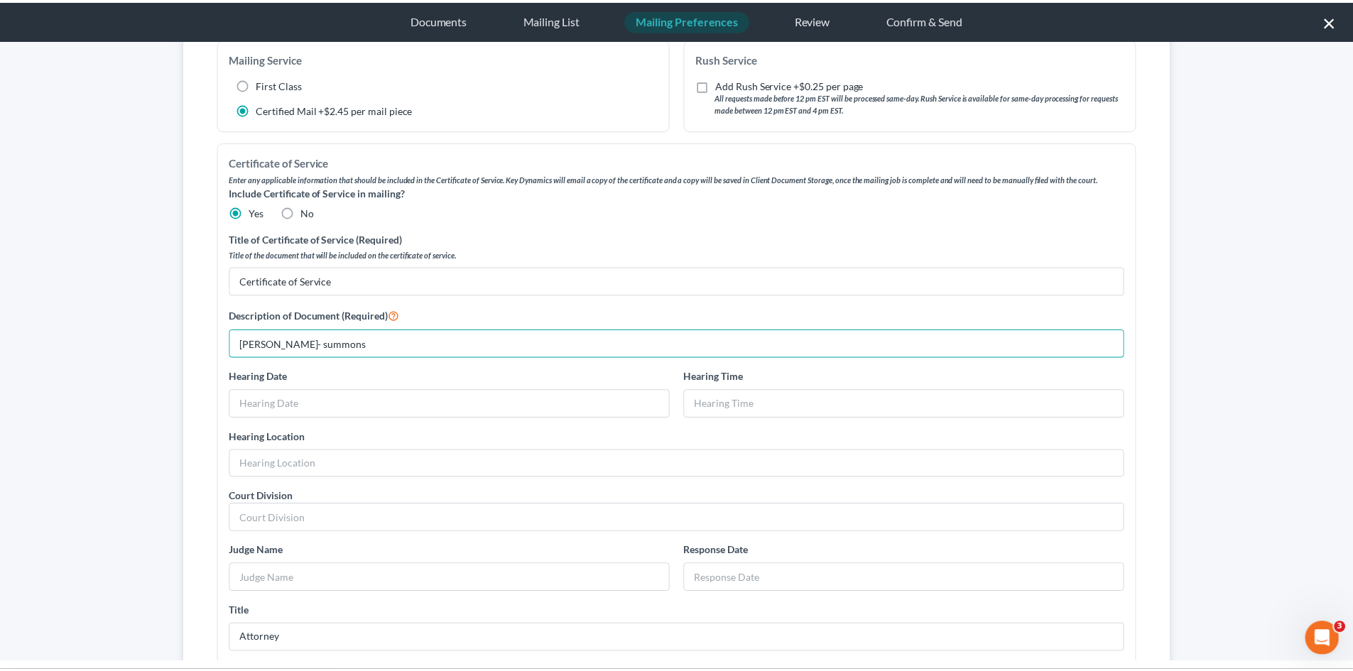
scroll to position [0, 0]
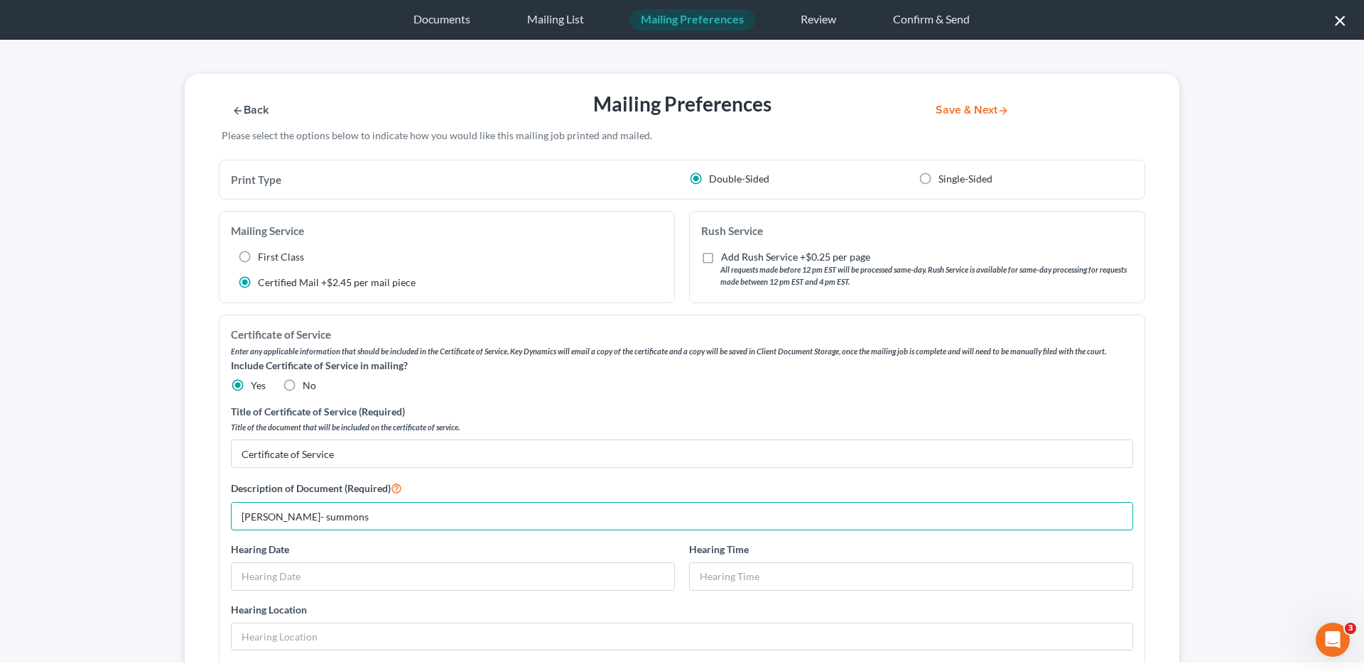
type input "Rita Cazares- summons"
click at [987, 117] on button "Save & Next" at bounding box center [972, 110] width 96 height 12
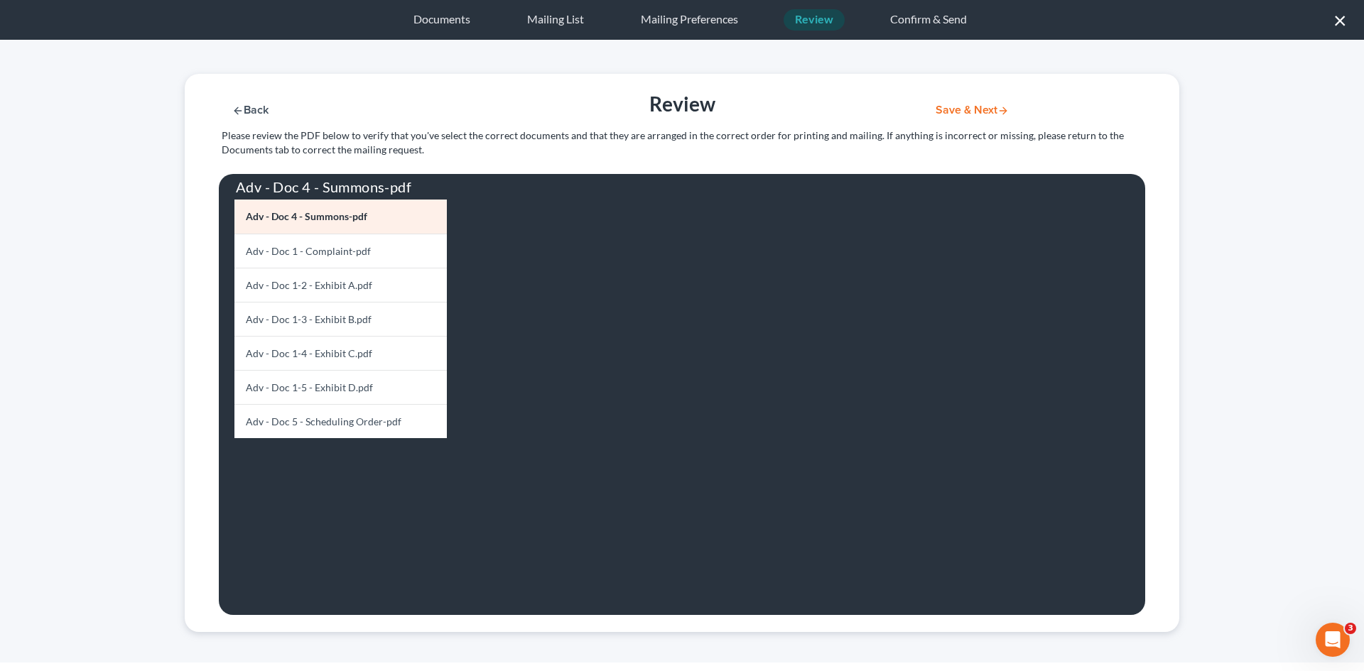
click at [970, 116] on button "Save & Next" at bounding box center [972, 110] width 96 height 12
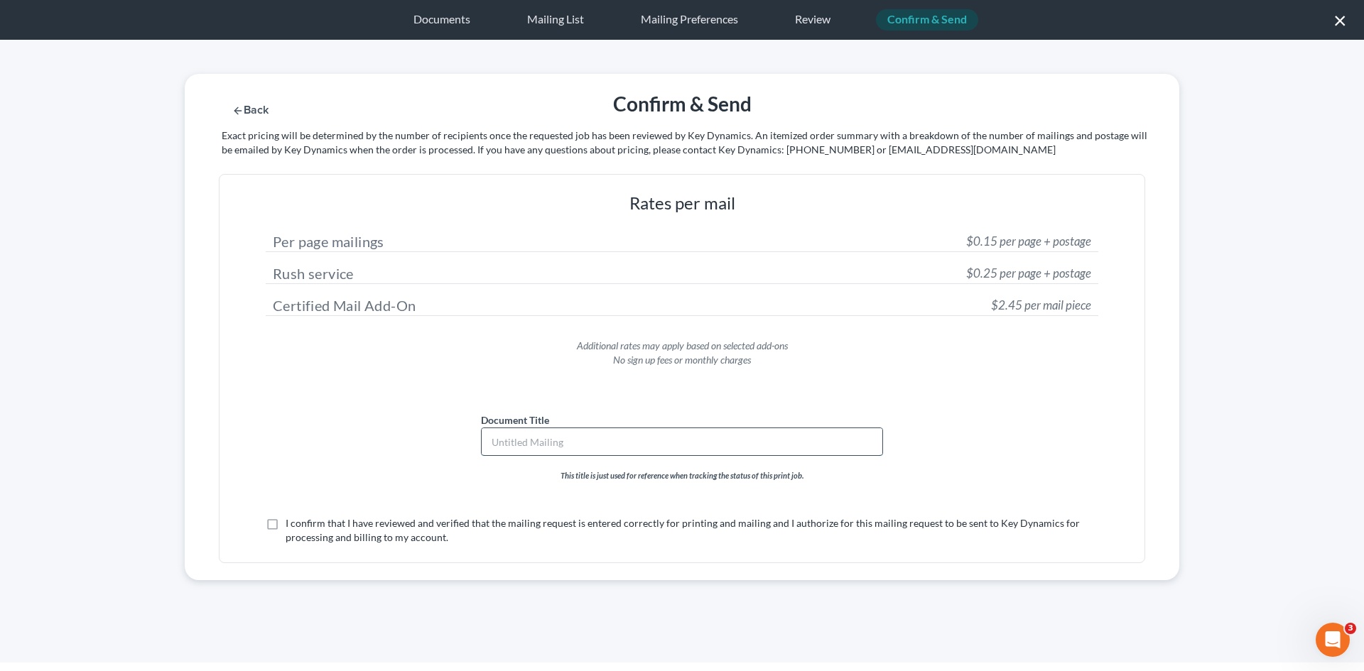
click at [646, 444] on input "text" at bounding box center [682, 441] width 401 height 27
type input "Rita Cazares-Summons"
click at [307, 531] on label "I confirm that I have reviewed and verified that the mailing request is entered…" at bounding box center [692, 530] width 813 height 28
click at [301, 526] on input "I confirm that I have reviewed and verified that the mailing request is entered…" at bounding box center [295, 520] width 9 height 9
checkbox input "true"
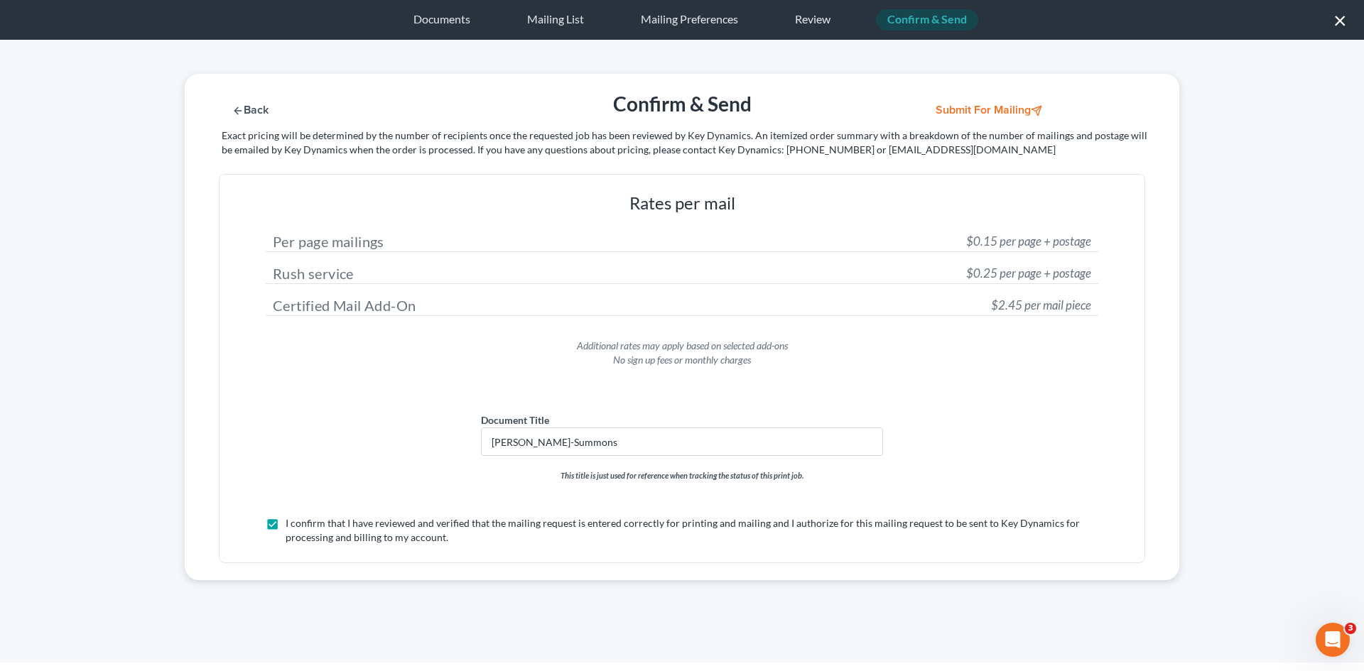
click at [985, 99] on div "Back Confirm & Send Submit for Mailing Exact pricing will be determined by the …" at bounding box center [682, 124] width 1009 height 100
click at [986, 104] on button "Submit for Mailing" at bounding box center [990, 110] width 132 height 12
